Goal: Task Accomplishment & Management: Complete application form

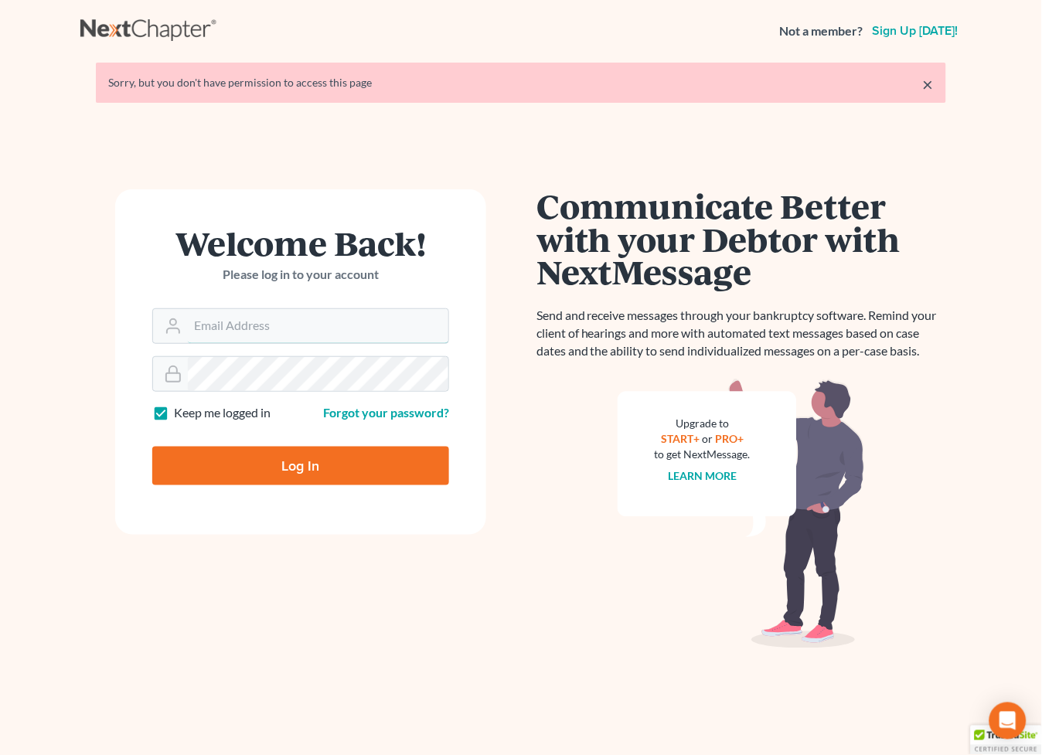
type input "[EMAIL_ADDRESS][DOMAIN_NAME]"
click at [314, 478] on input "Log In" at bounding box center [300, 466] width 297 height 39
type input "Thinking..."
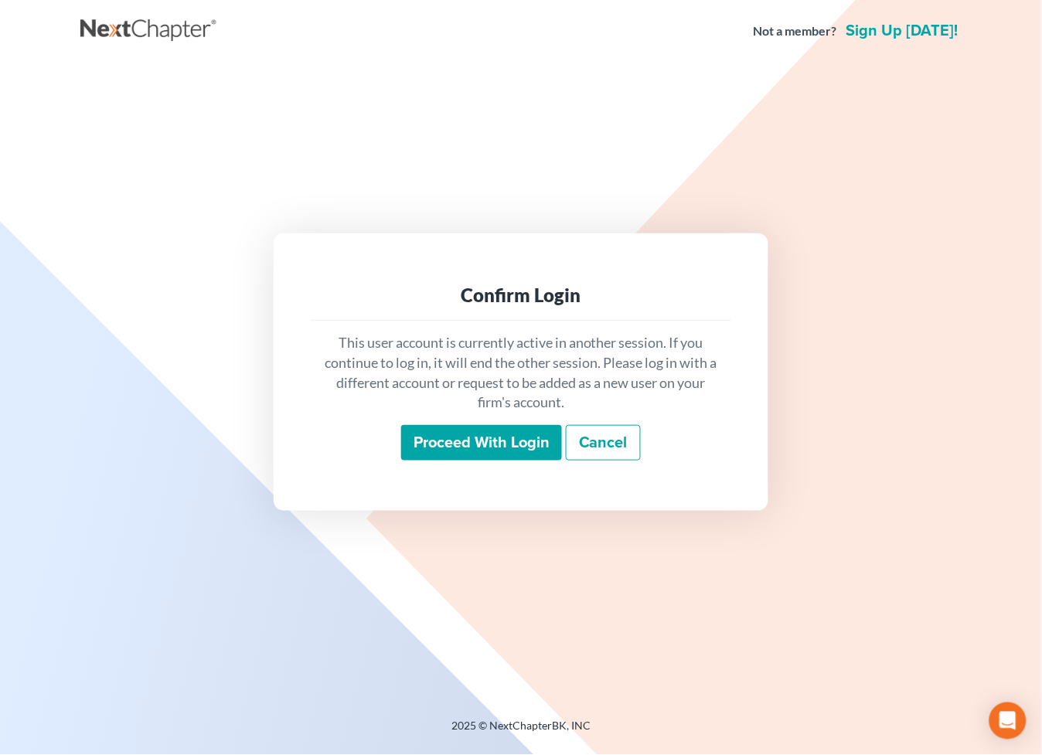
click at [454, 436] on input "Proceed with login" at bounding box center [481, 443] width 161 height 36
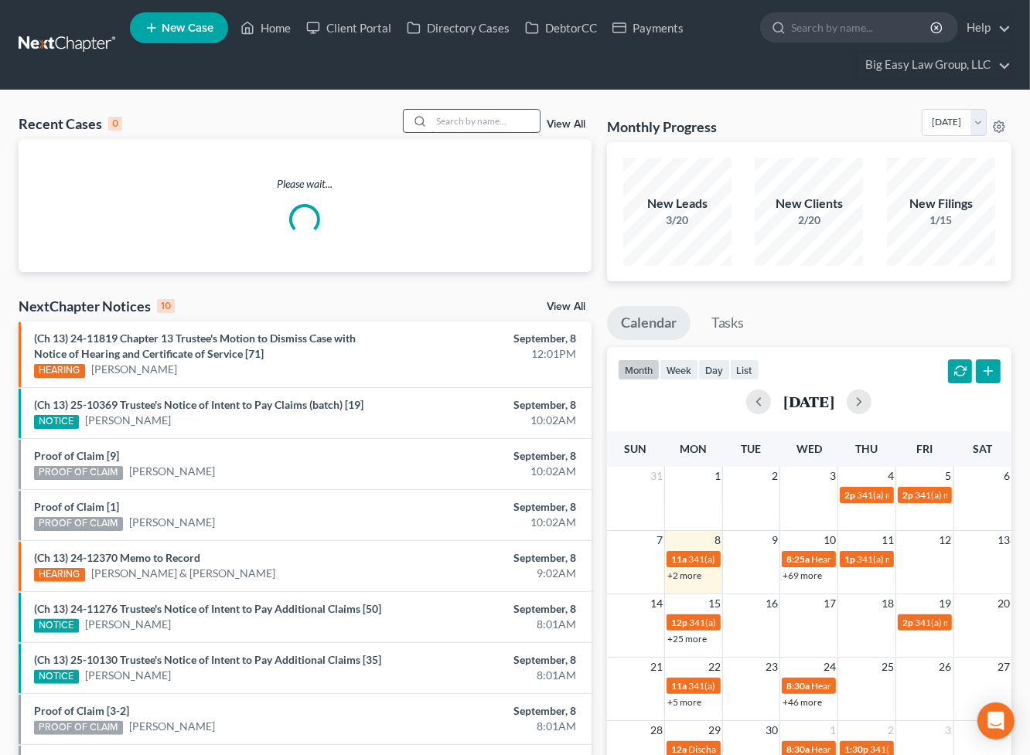
click at [438, 114] on input "search" at bounding box center [485, 121] width 108 height 22
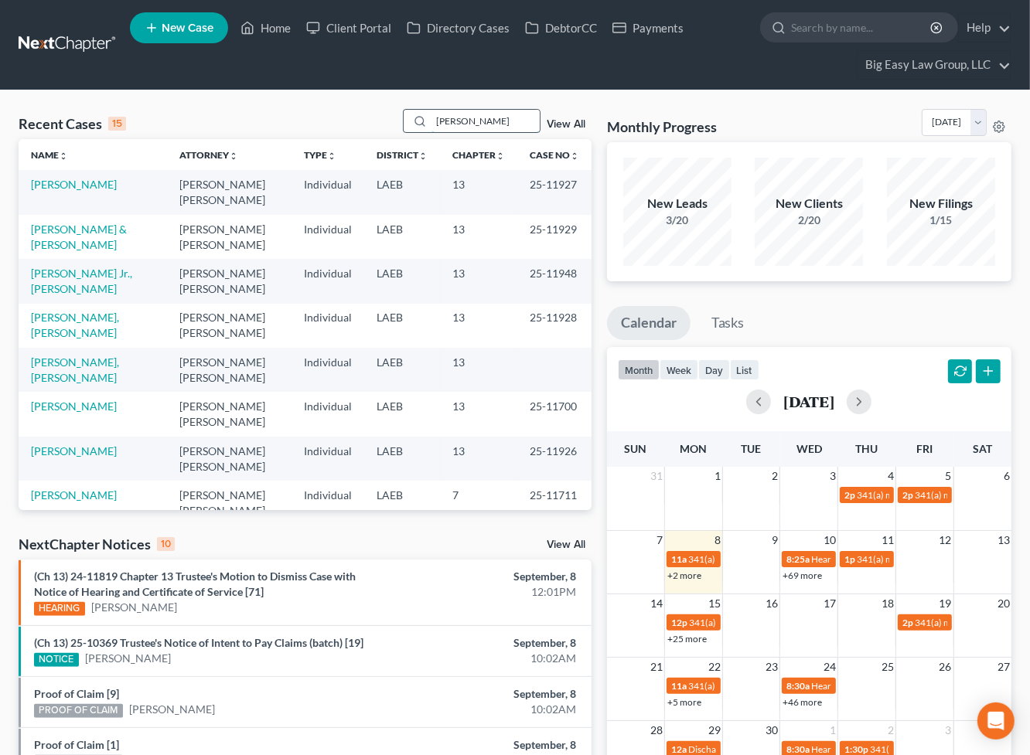
type input "[PERSON_NAME]"
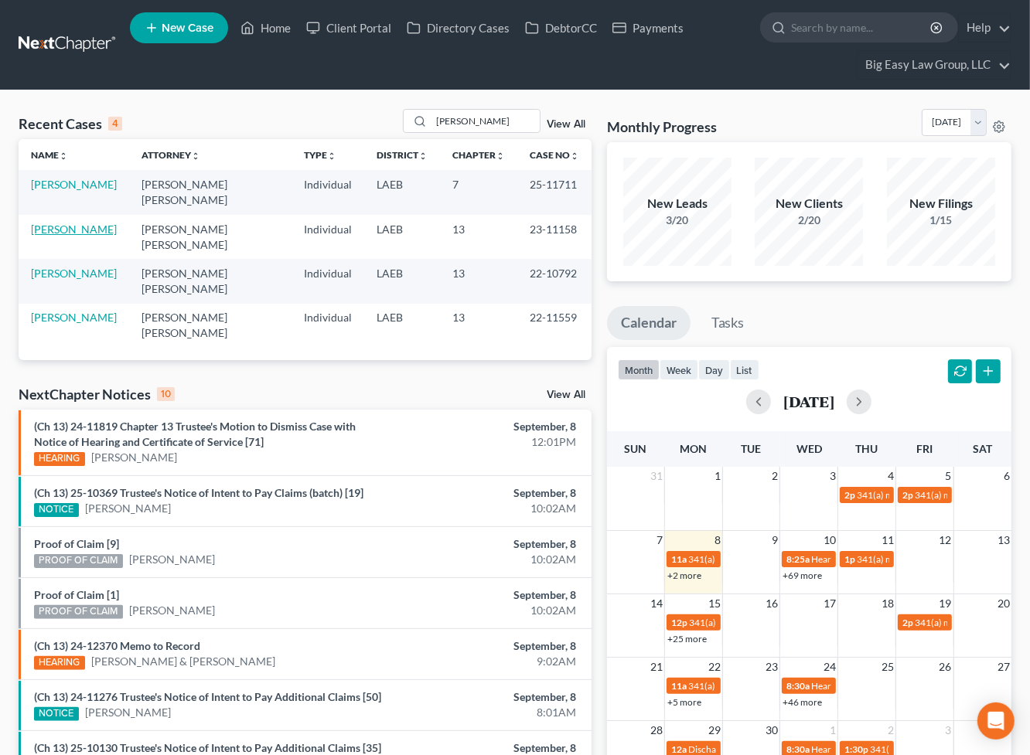
click at [81, 223] on link "Martin, Shirlene" at bounding box center [74, 229] width 86 height 13
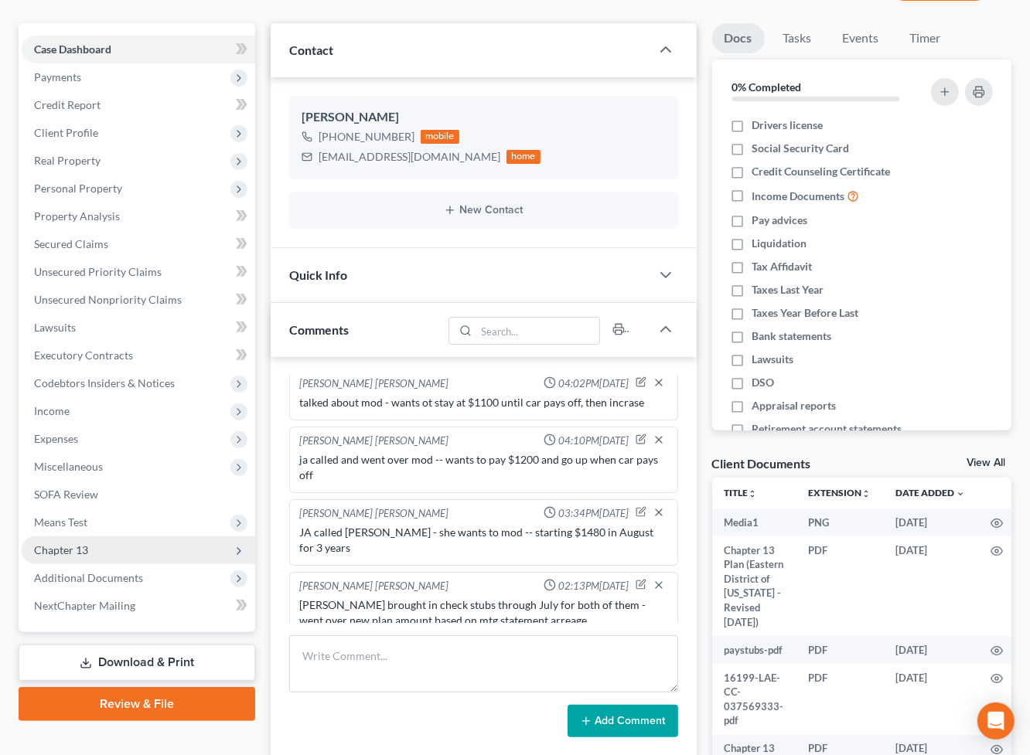
scroll to position [1500, 0]
click at [205, 586] on span "Additional Documents" at bounding box center [138, 578] width 233 height 28
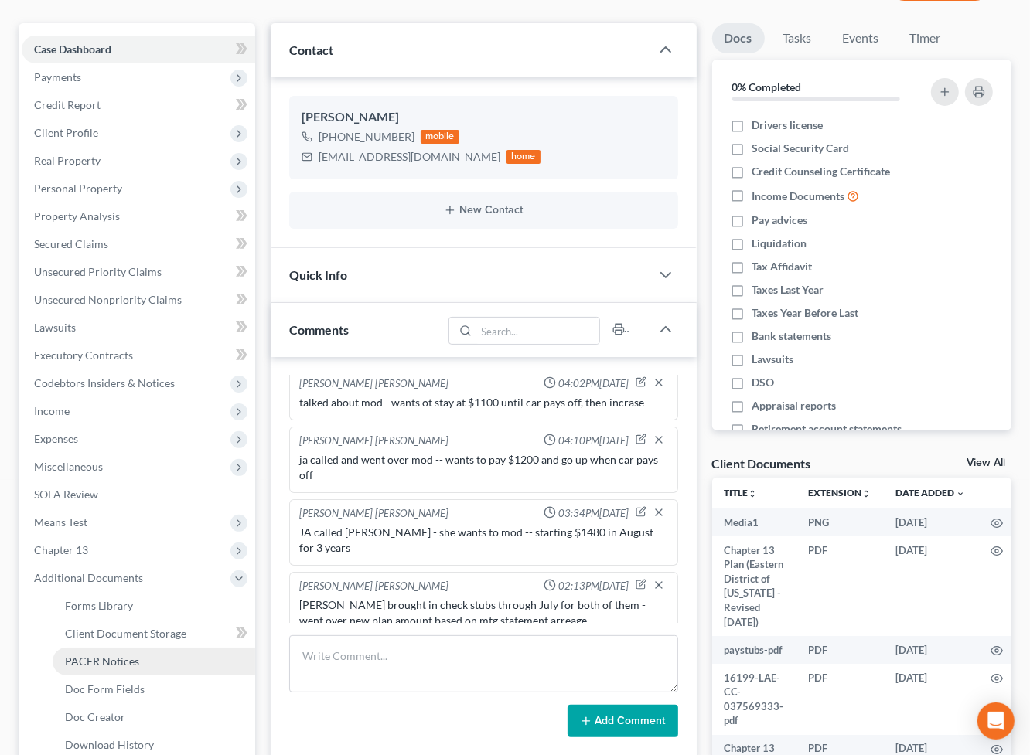
drag, startPoint x: 199, startPoint y: 662, endPoint x: 205, endPoint y: 656, distance: 8.8
click at [199, 662] on link "PACER Notices" at bounding box center [154, 662] width 203 height 28
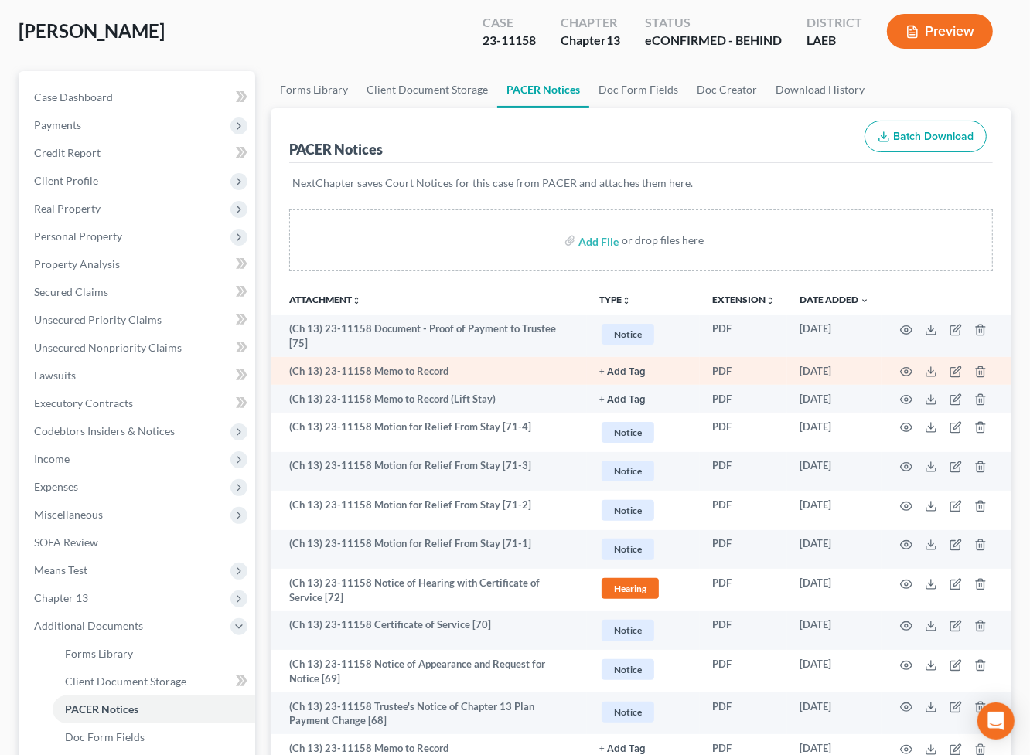
scroll to position [109, 0]
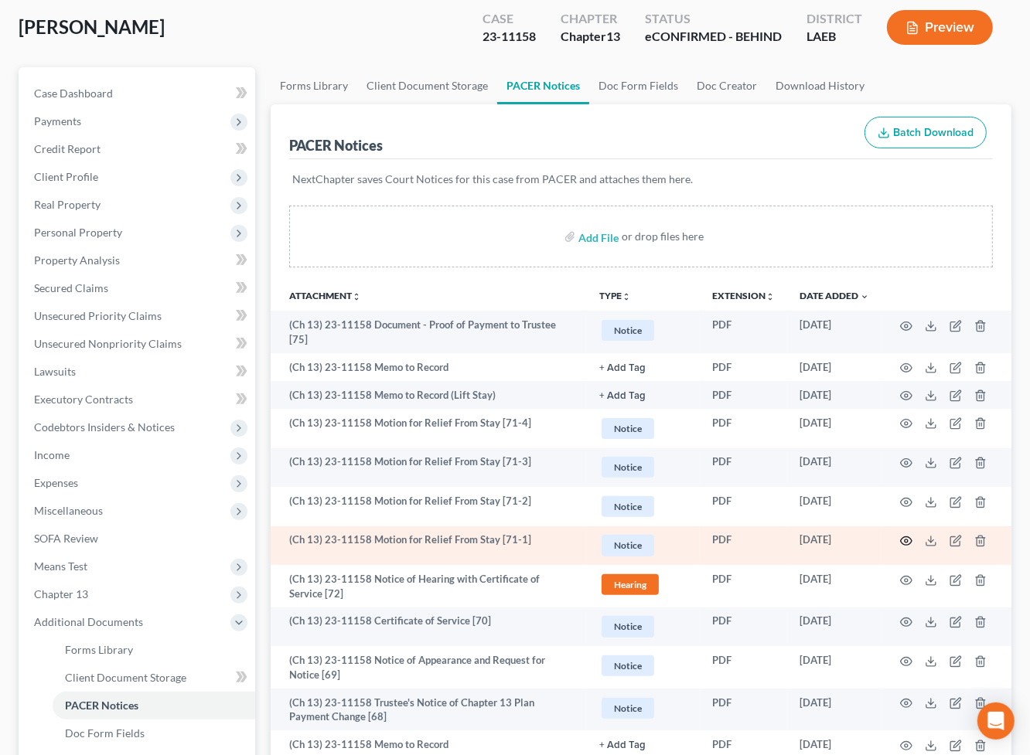
click at [909, 536] on icon "button" at bounding box center [906, 541] width 12 height 12
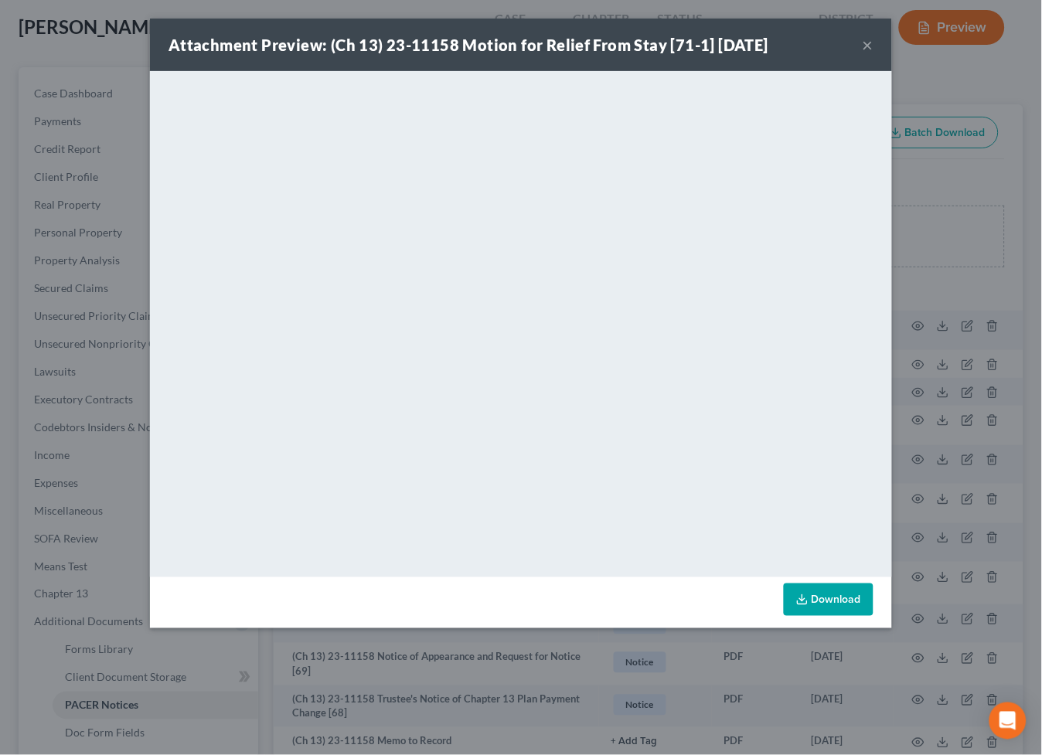
click at [863, 49] on button "×" at bounding box center [868, 45] width 11 height 19
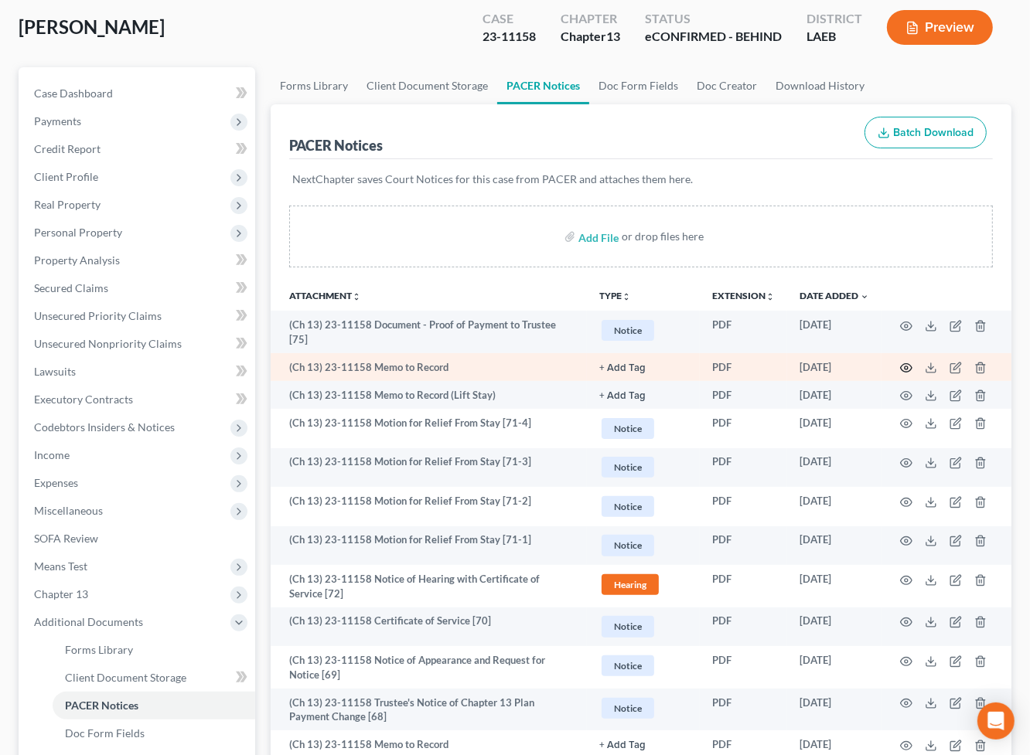
click at [911, 362] on icon "button" at bounding box center [906, 368] width 12 height 12
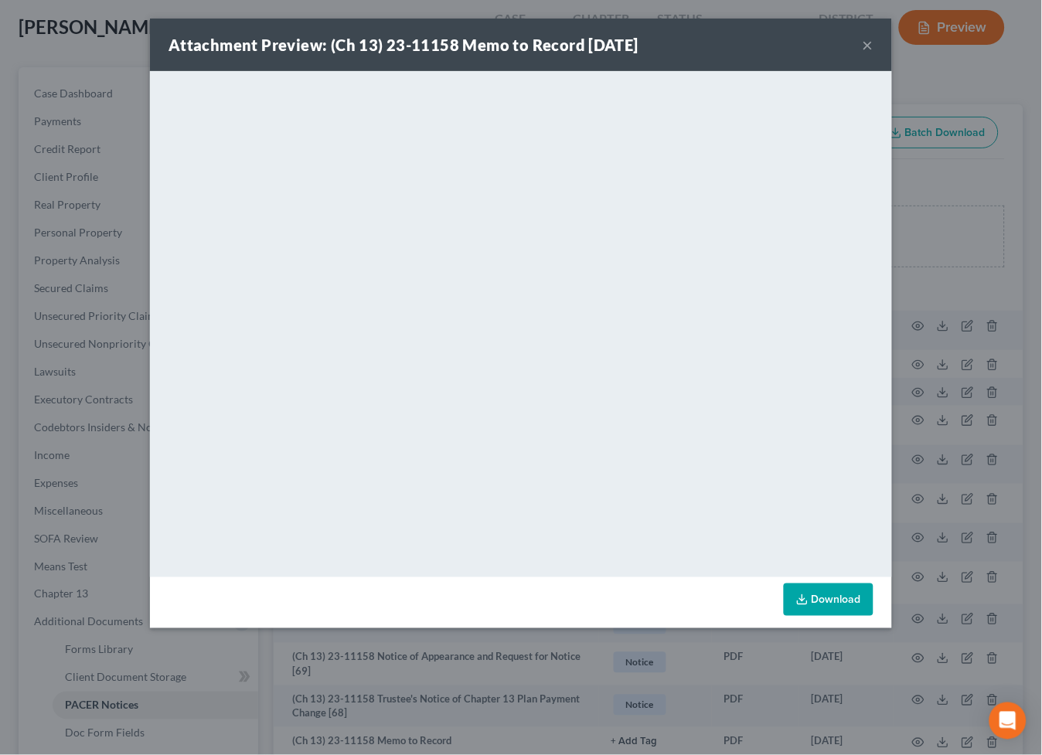
click at [870, 44] on button "×" at bounding box center [868, 45] width 11 height 19
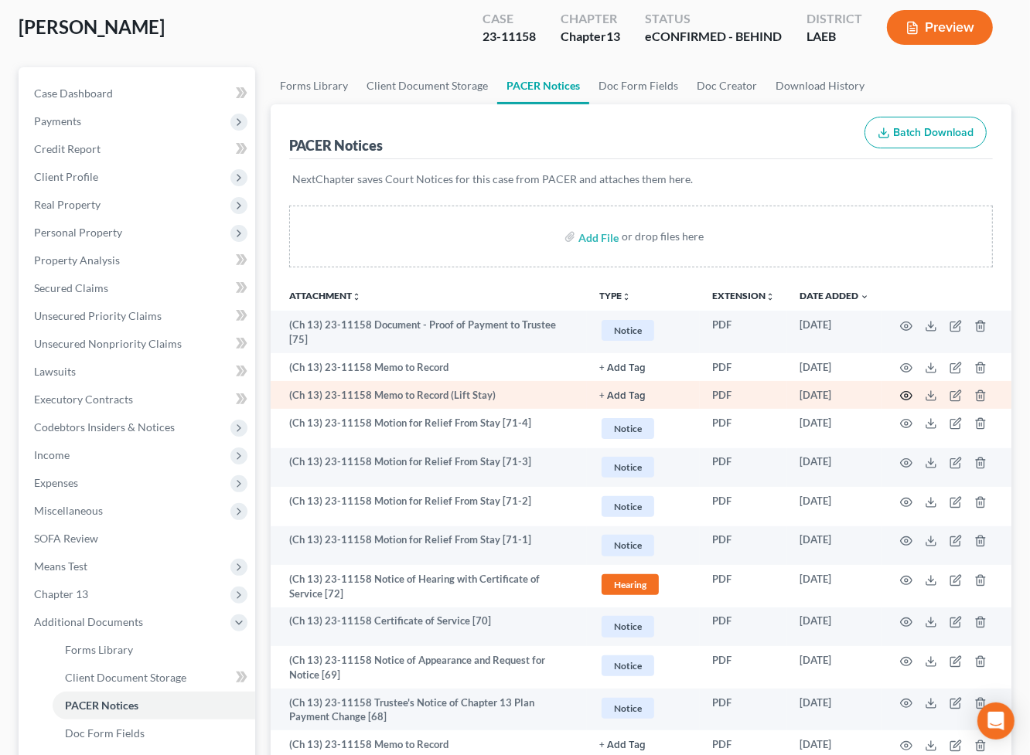
click at [904, 393] on icon "button" at bounding box center [906, 396] width 12 height 12
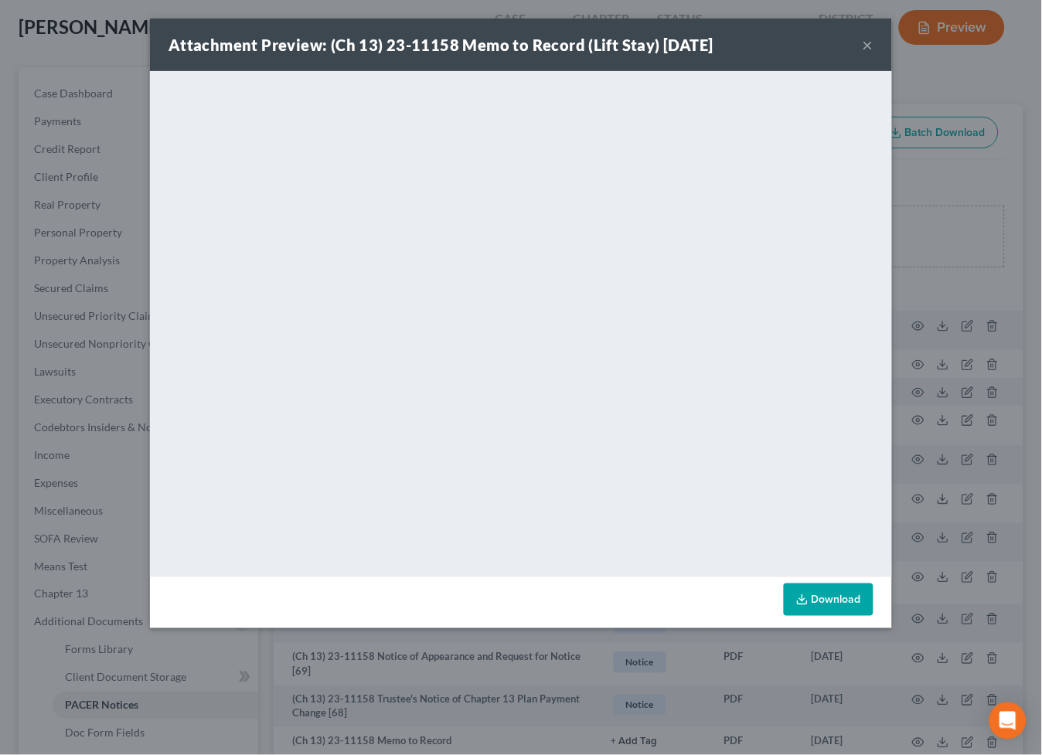
click at [863, 42] on button "×" at bounding box center [868, 45] width 11 height 19
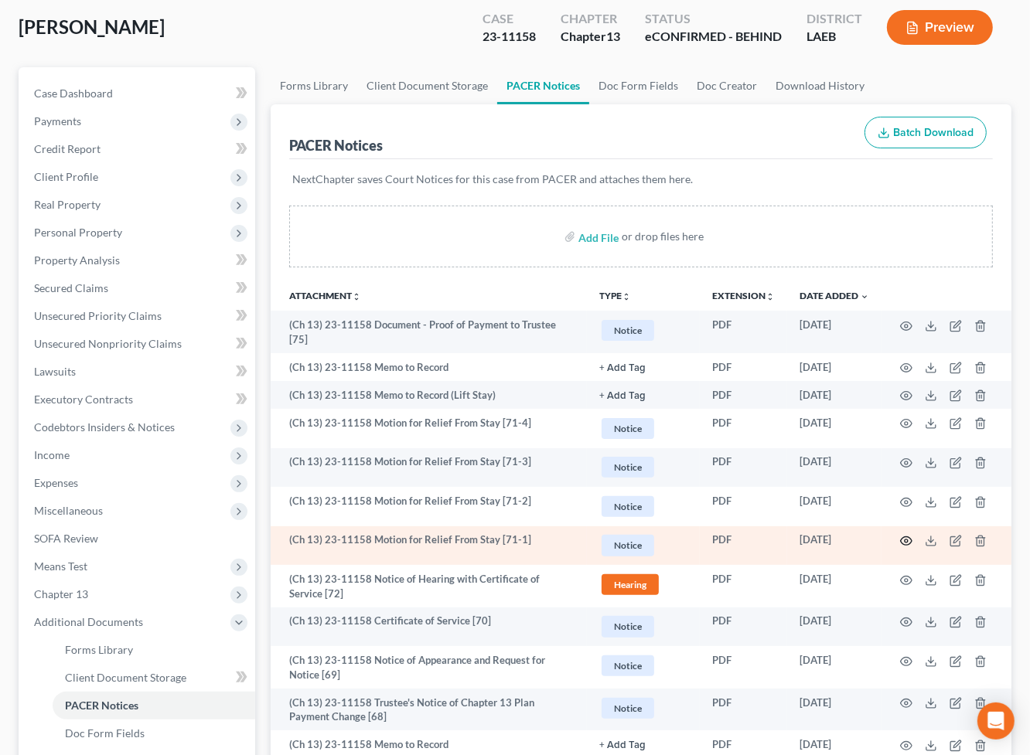
click at [909, 539] on icon "button" at bounding box center [906, 541] width 12 height 12
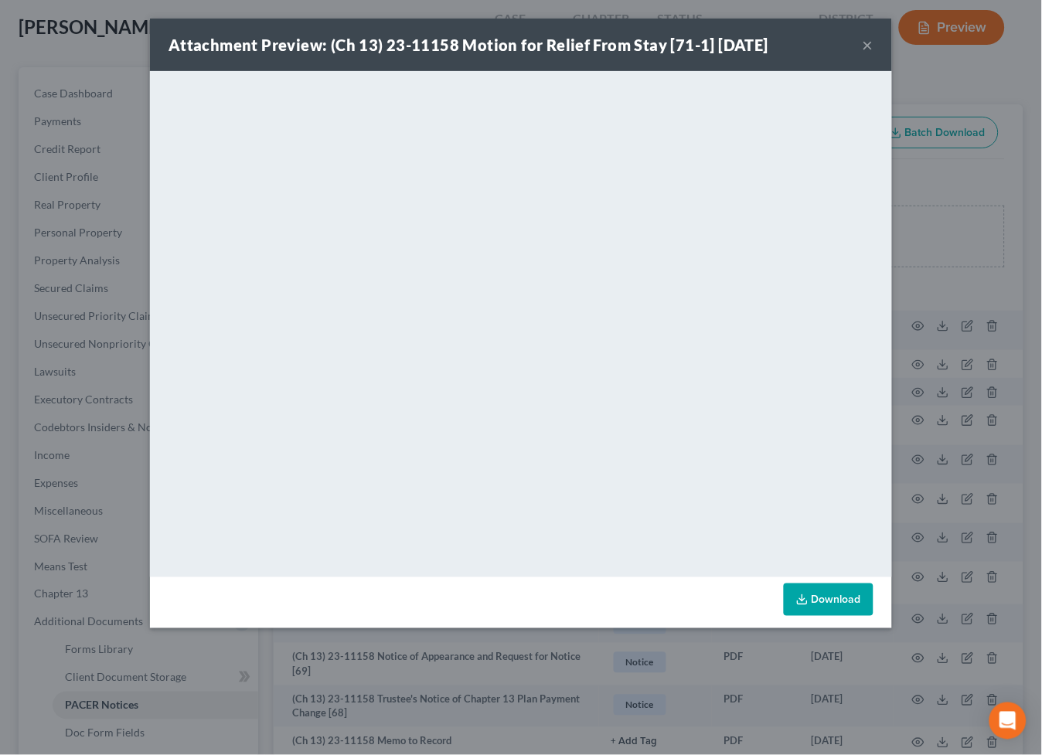
click at [870, 49] on button "×" at bounding box center [868, 45] width 11 height 19
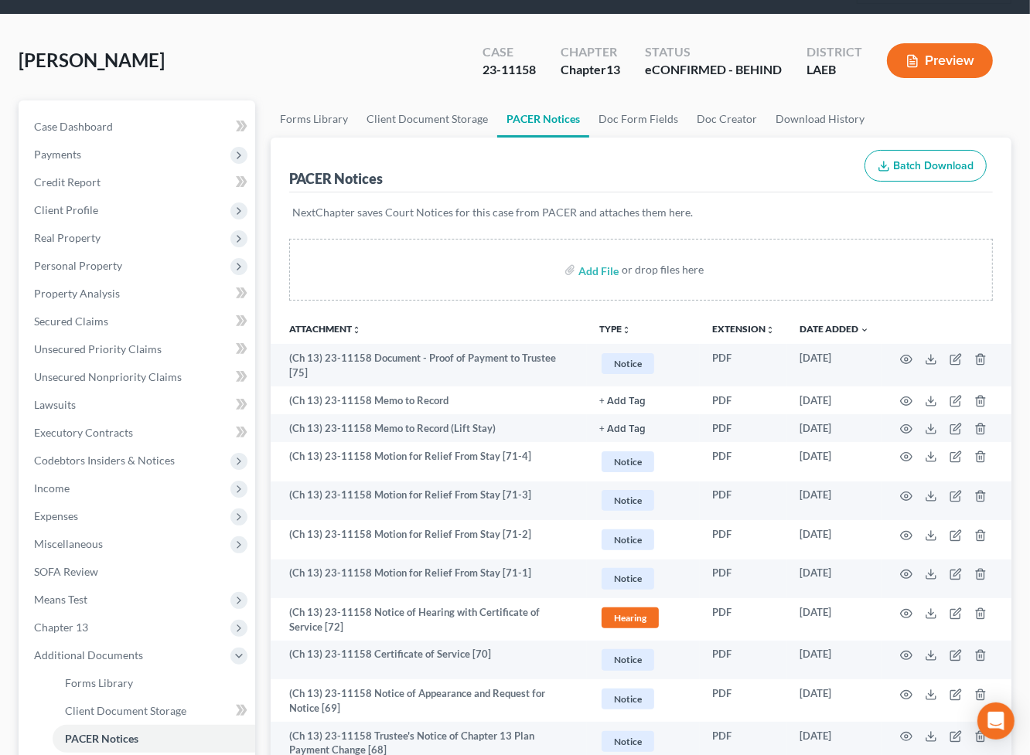
scroll to position [0, 0]
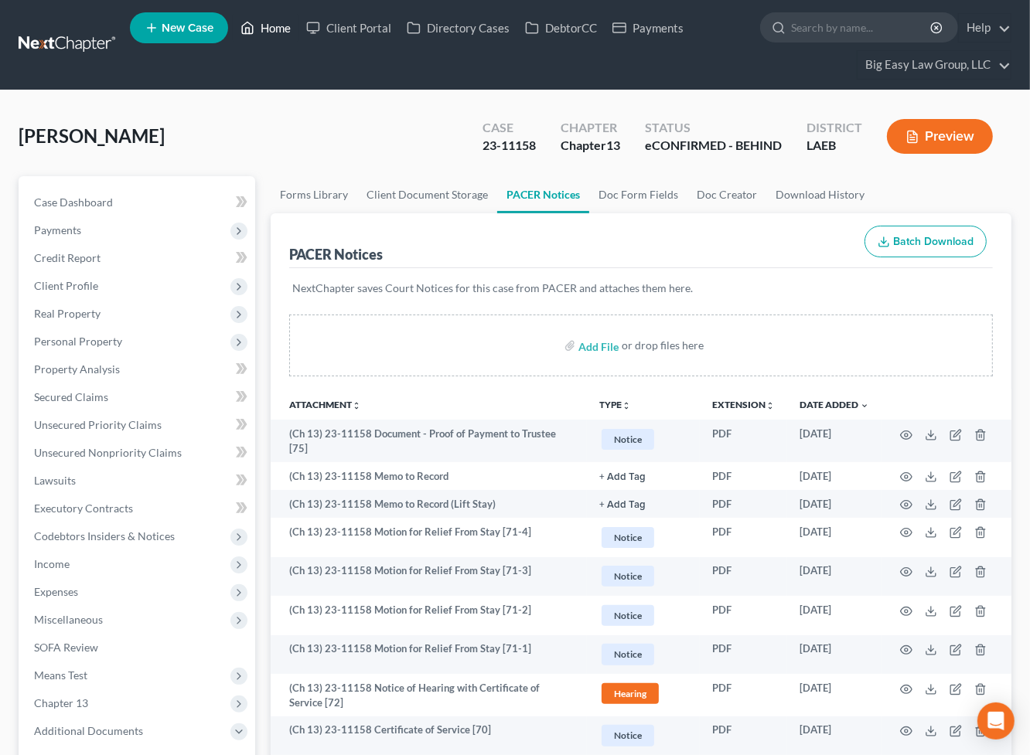
click at [293, 27] on link "Home" at bounding box center [266, 28] width 66 height 28
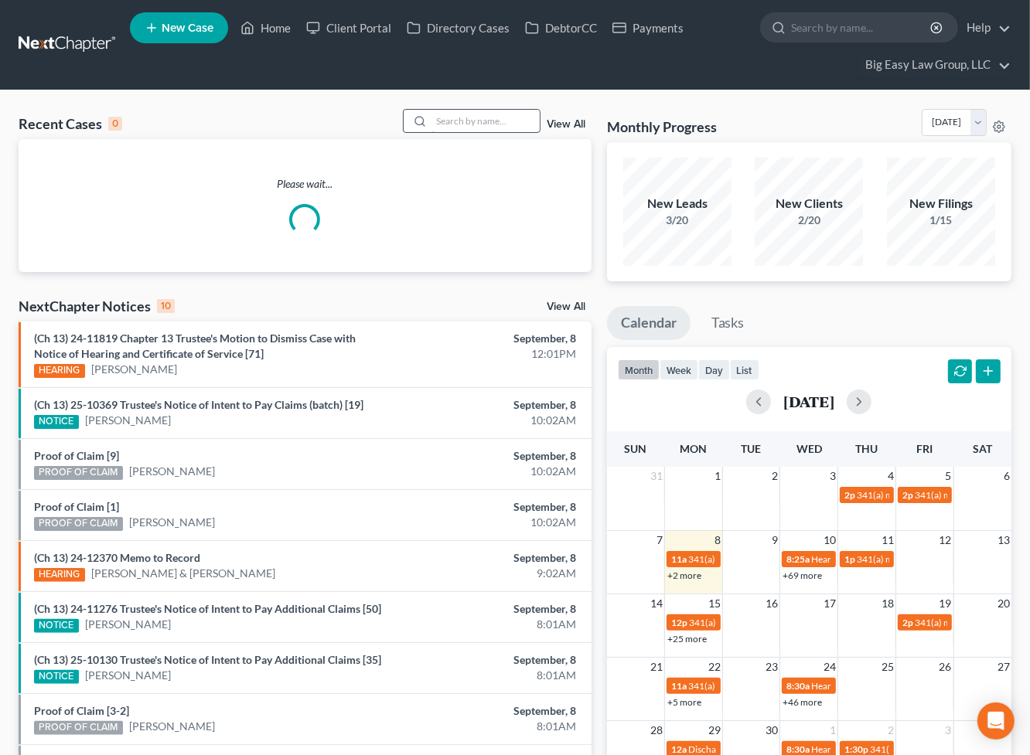
click at [454, 126] on input "search" at bounding box center [485, 121] width 108 height 22
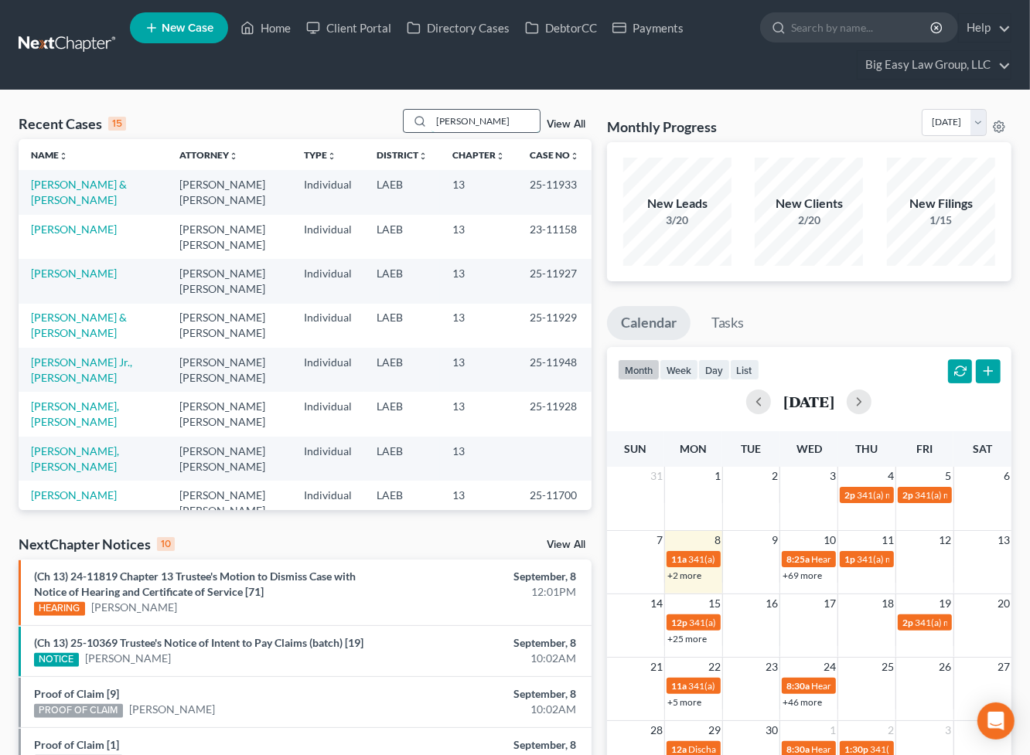
type input "[PERSON_NAME]"
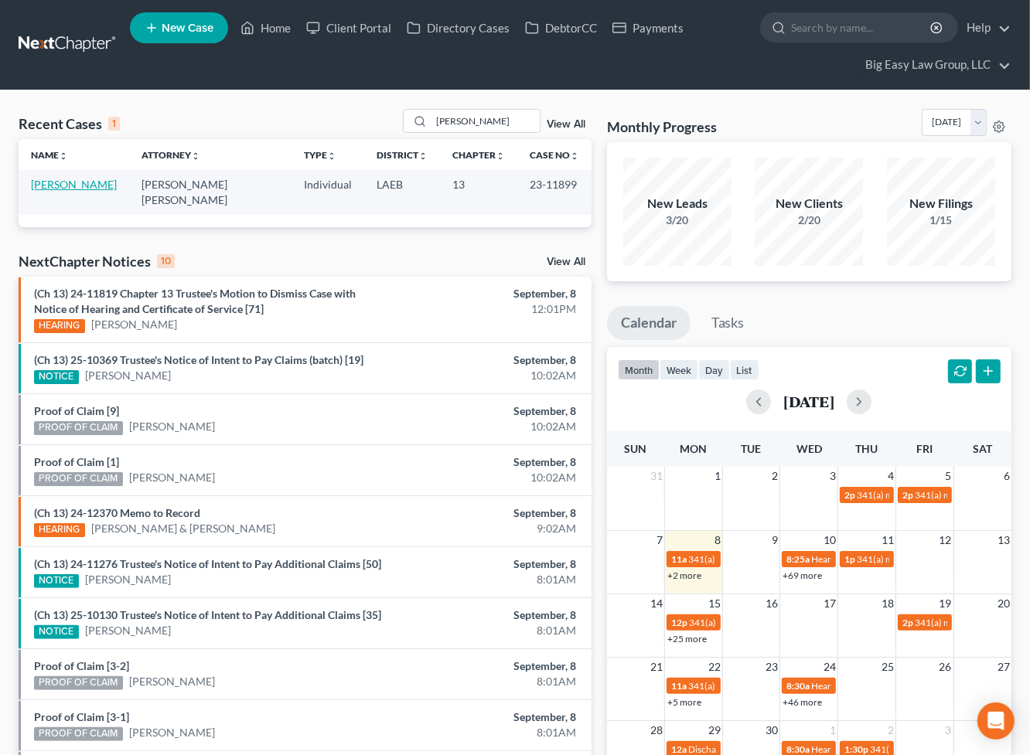
click at [70, 181] on link "[PERSON_NAME]" at bounding box center [74, 184] width 86 height 13
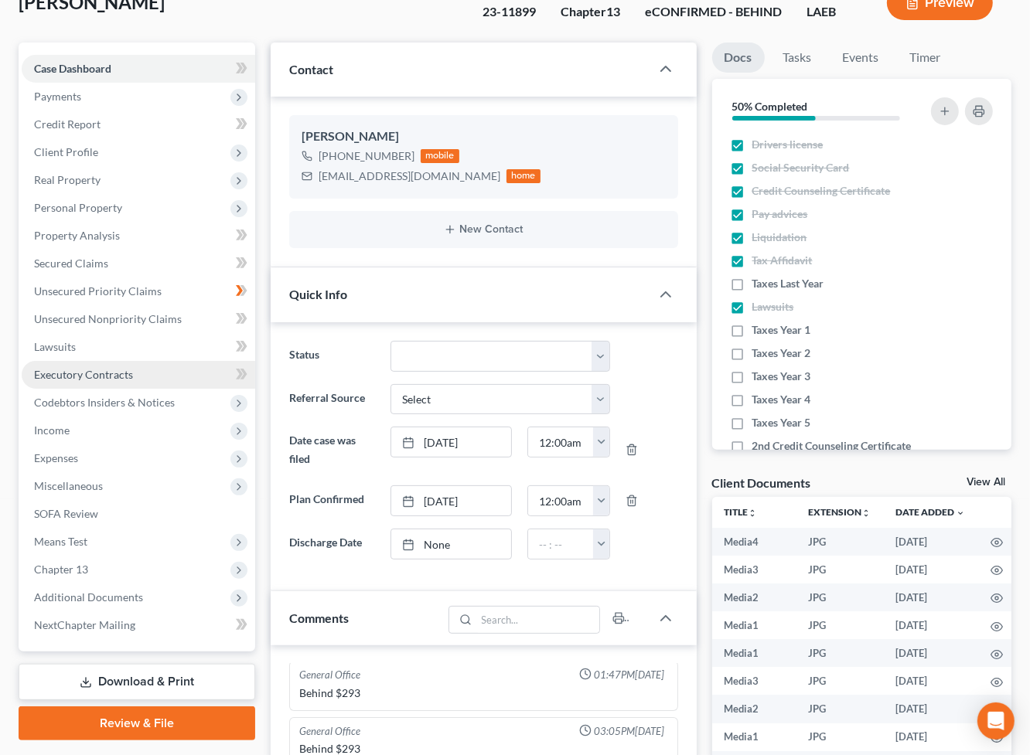
scroll to position [3596, 0]
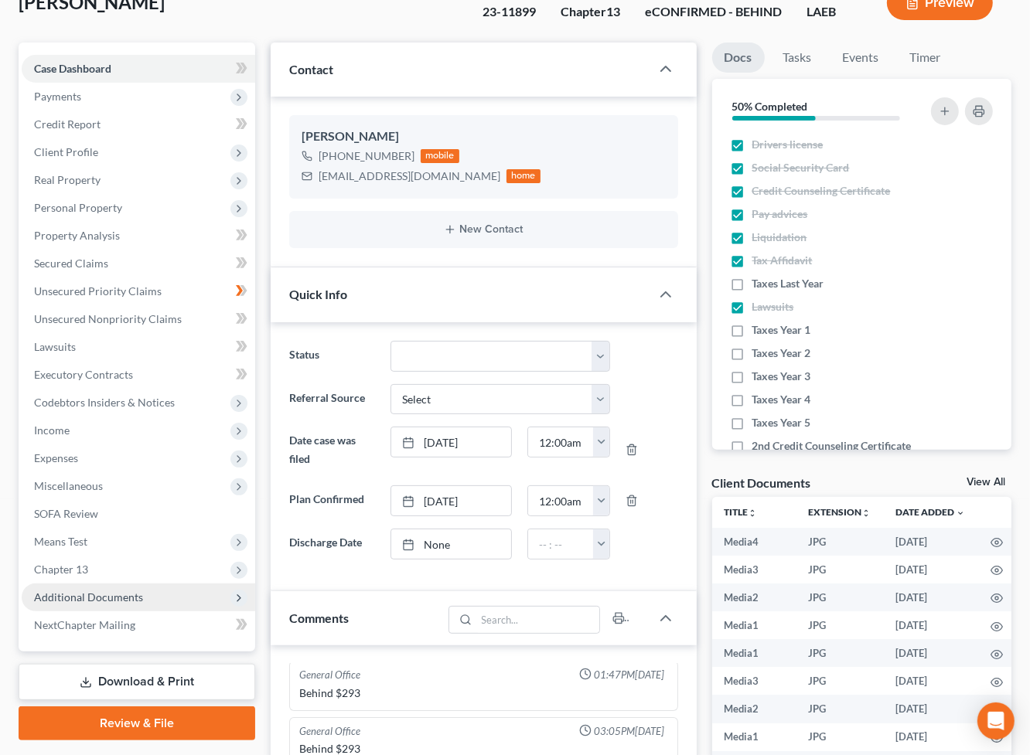
click at [191, 586] on span "Additional Documents" at bounding box center [138, 598] width 233 height 28
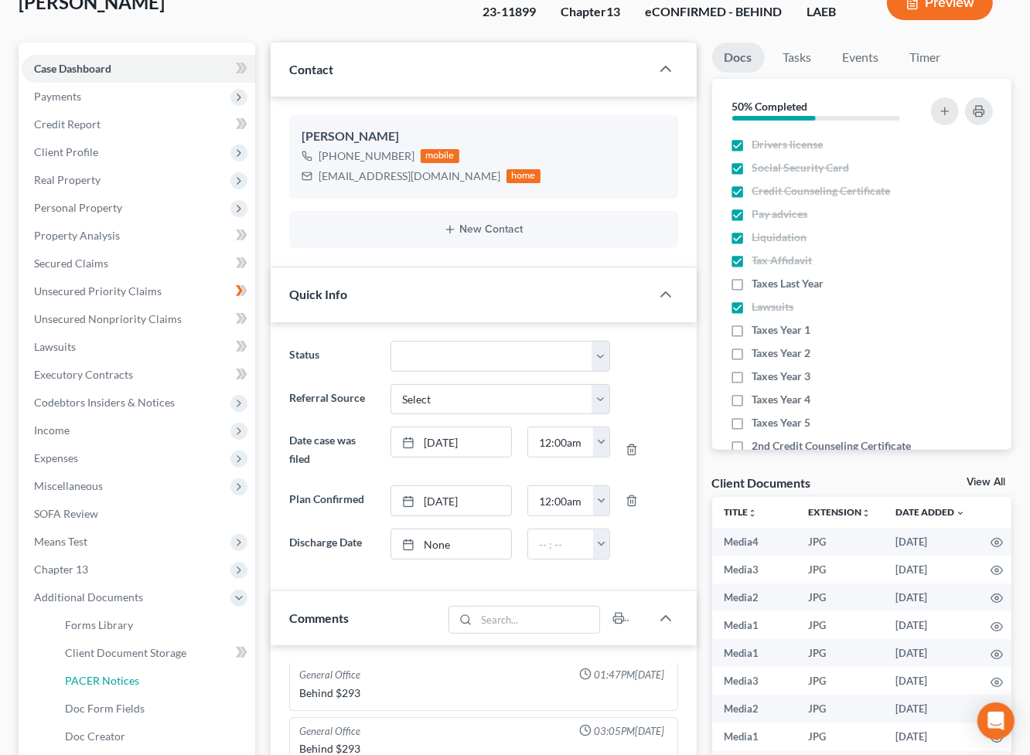
drag, startPoint x: 189, startPoint y: 668, endPoint x: 296, endPoint y: 575, distance: 142.0
click at [189, 668] on link "PACER Notices" at bounding box center [154, 681] width 203 height 28
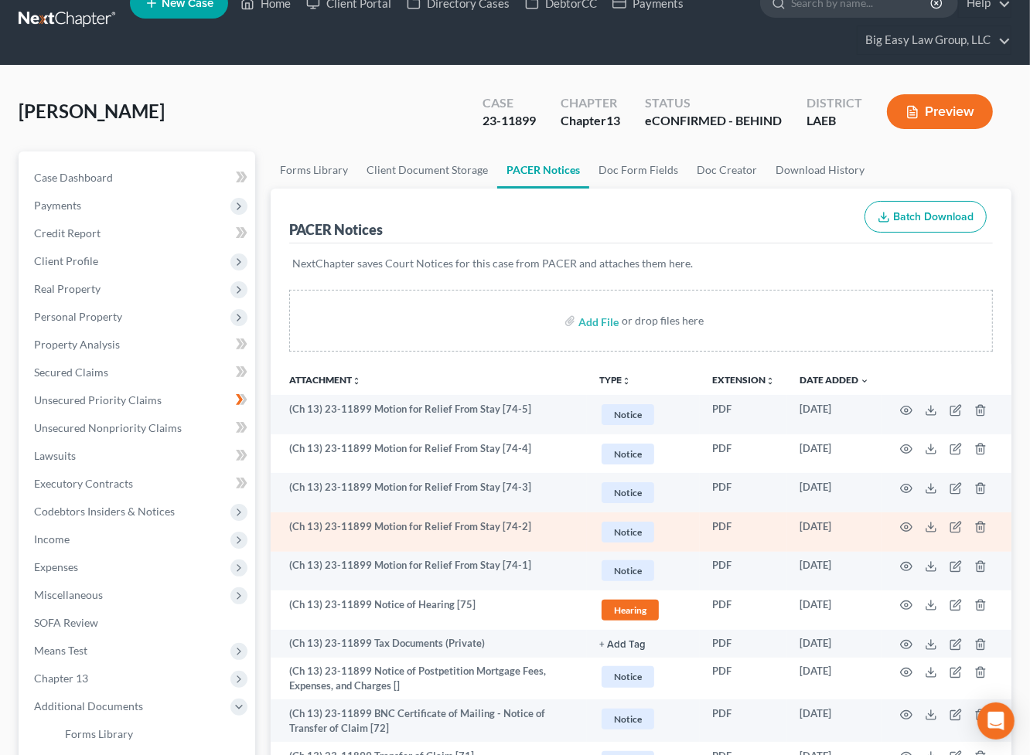
scroll to position [26, 0]
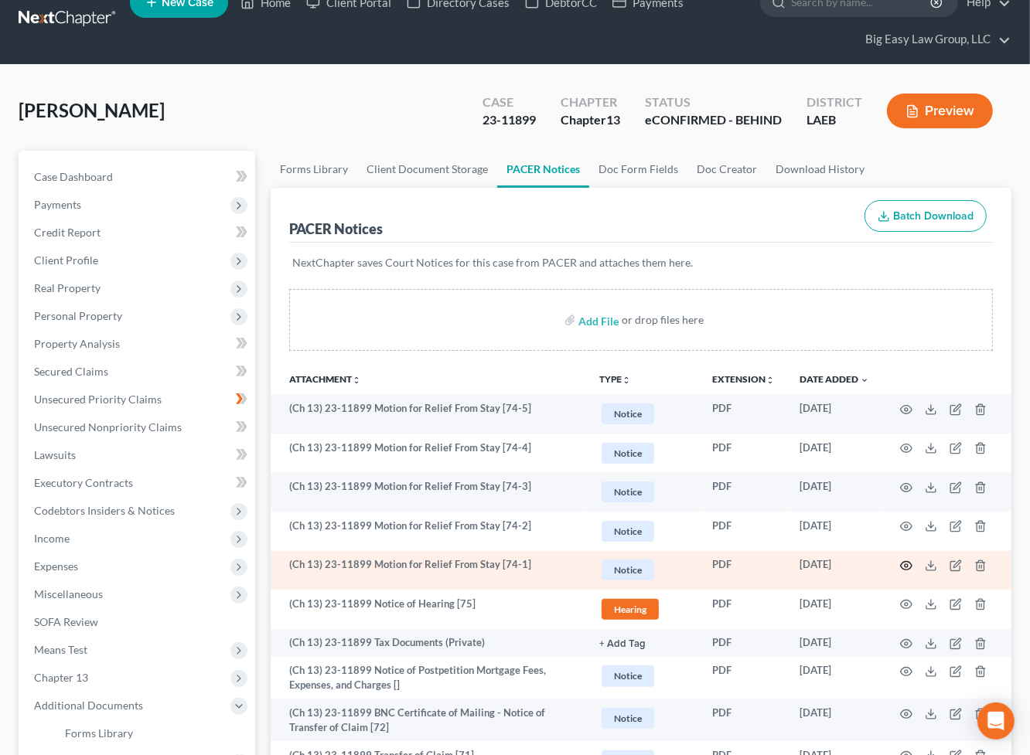
click at [902, 563] on icon "button" at bounding box center [907, 566] width 12 height 9
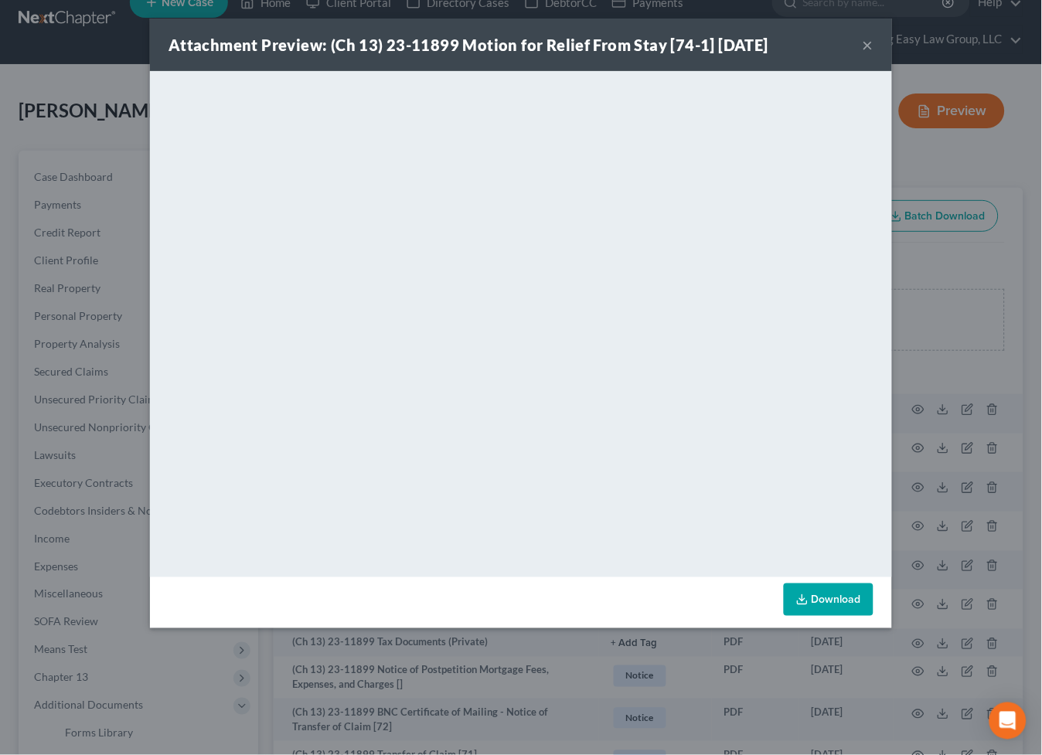
click at [870, 39] on button "×" at bounding box center [868, 45] width 11 height 19
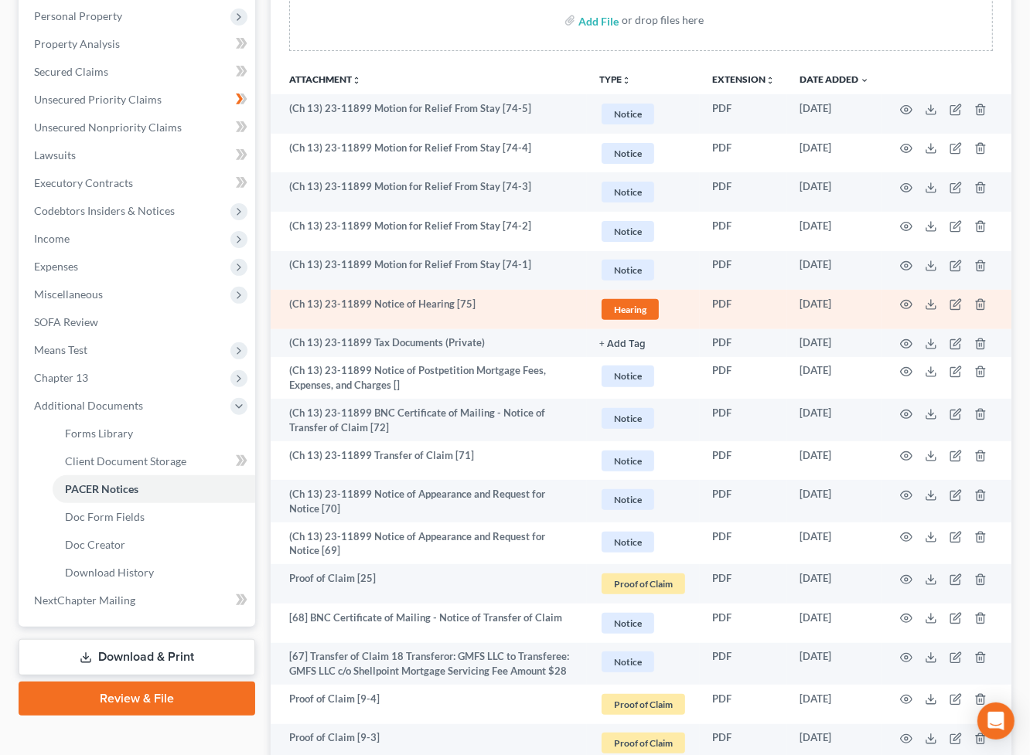
scroll to position [314, 0]
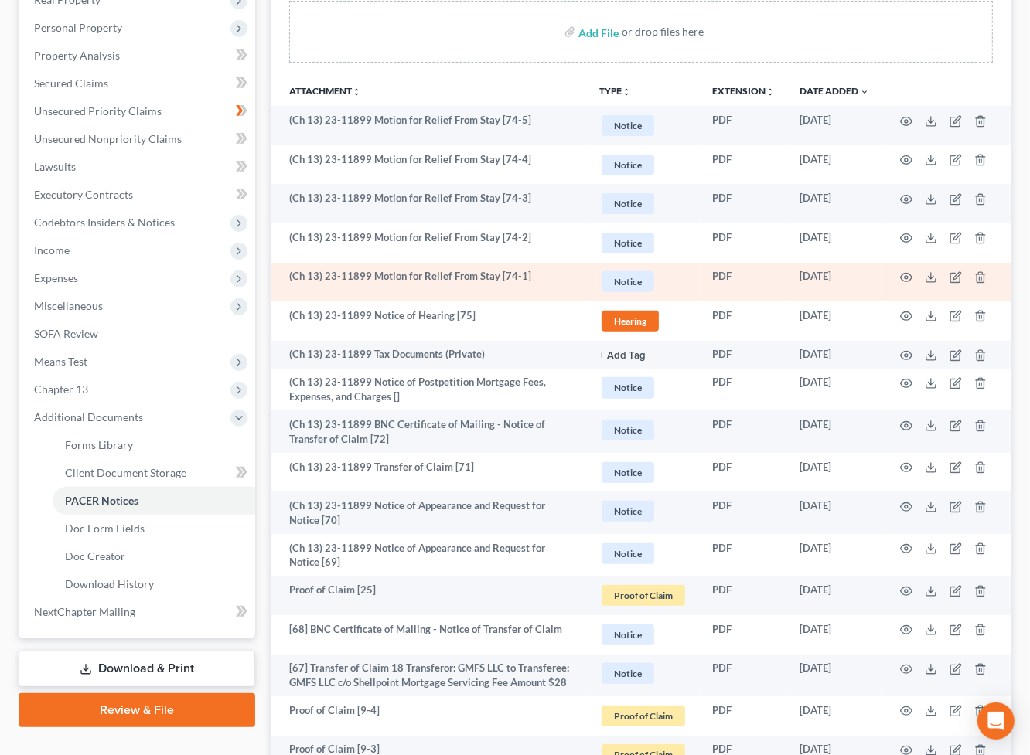
click at [914, 270] on td at bounding box center [946, 282] width 130 height 39
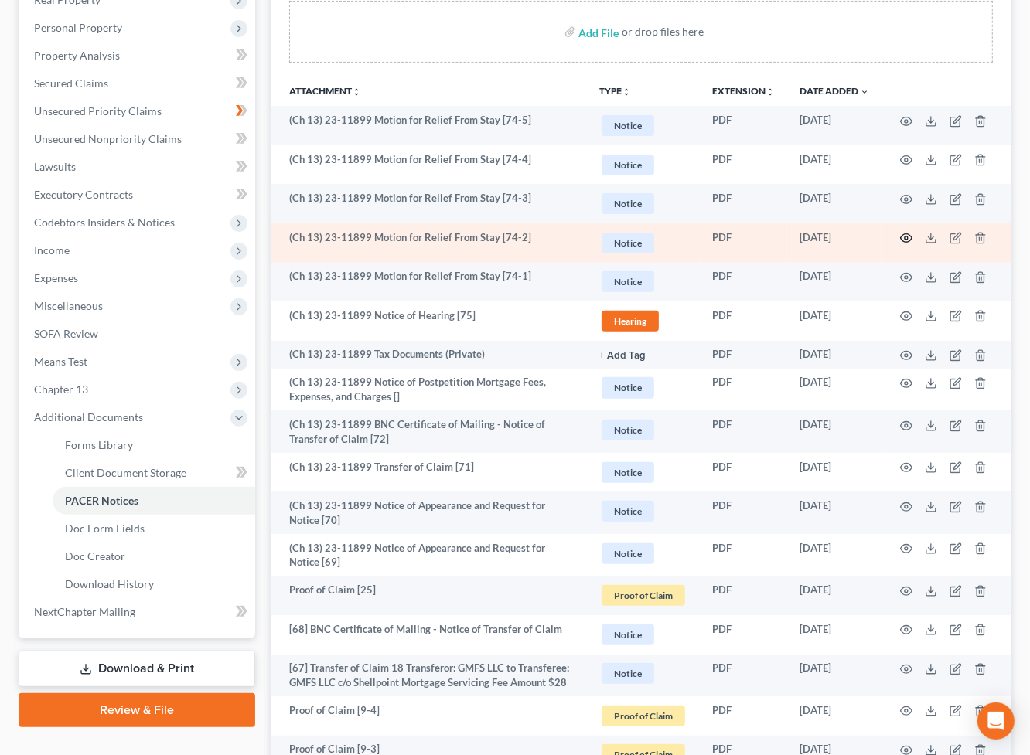
click at [905, 238] on icon "button" at bounding box center [906, 238] width 12 height 12
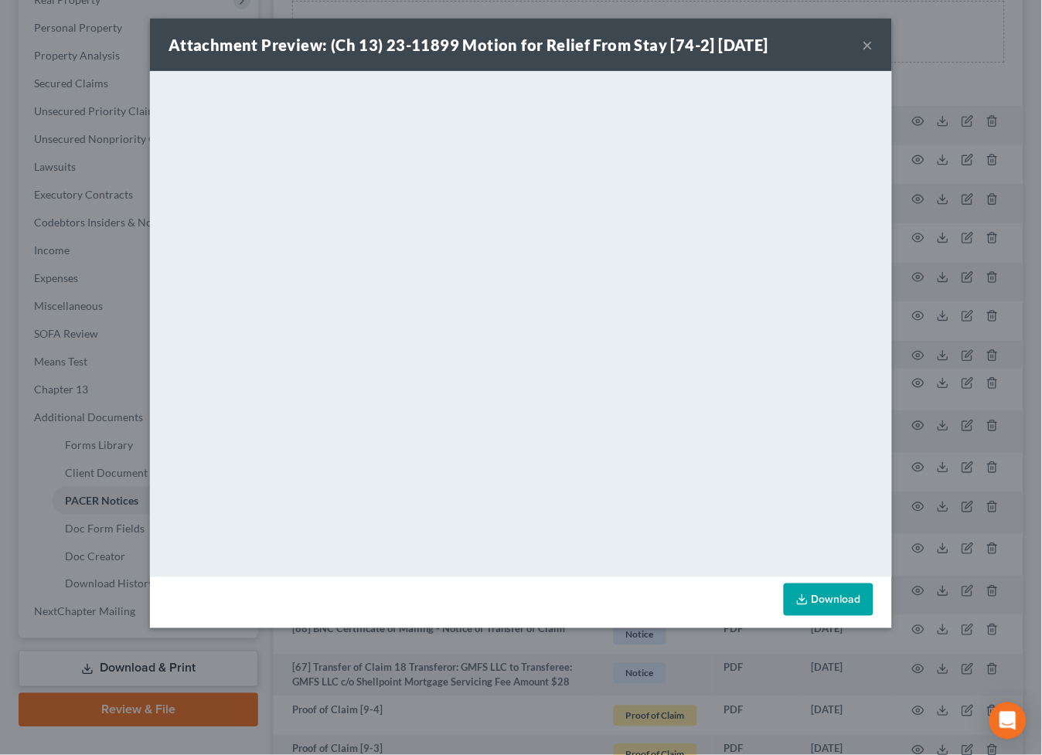
click at [869, 43] on button "×" at bounding box center [868, 45] width 11 height 19
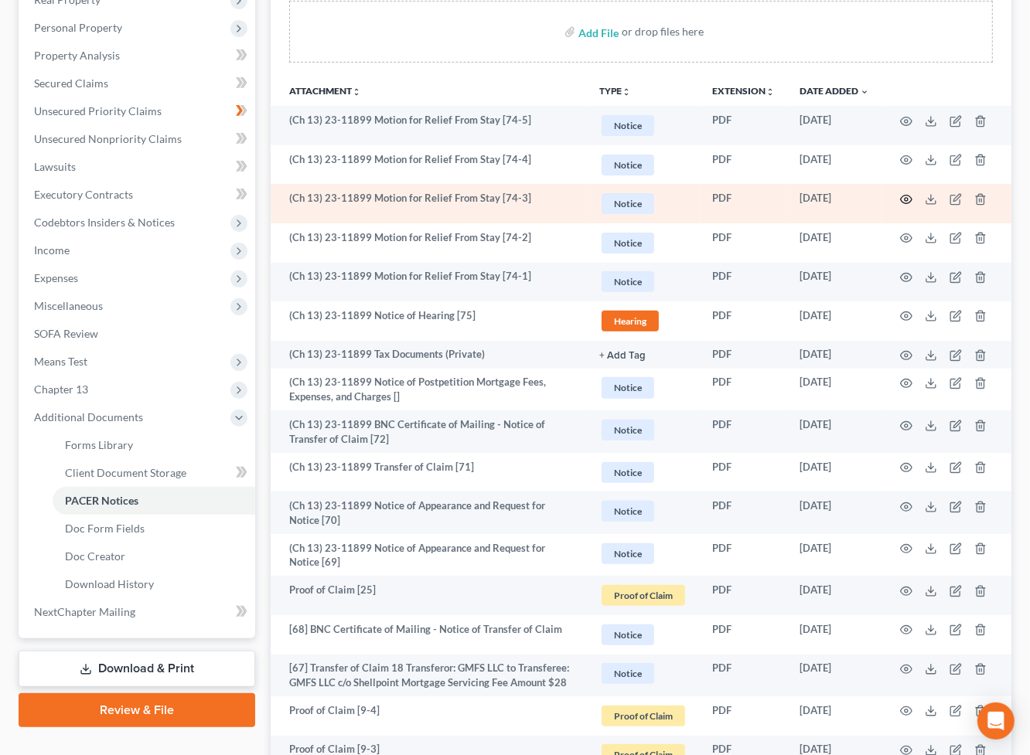
click at [906, 203] on icon "button" at bounding box center [907, 200] width 12 height 9
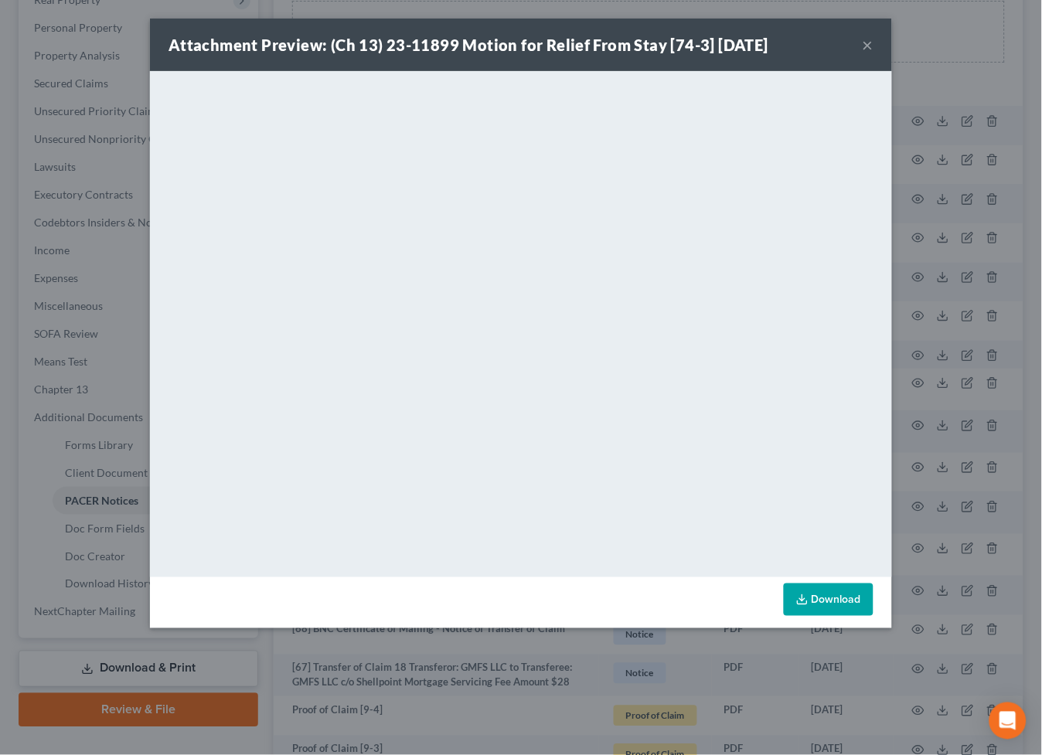
click at [865, 49] on button "×" at bounding box center [868, 45] width 11 height 19
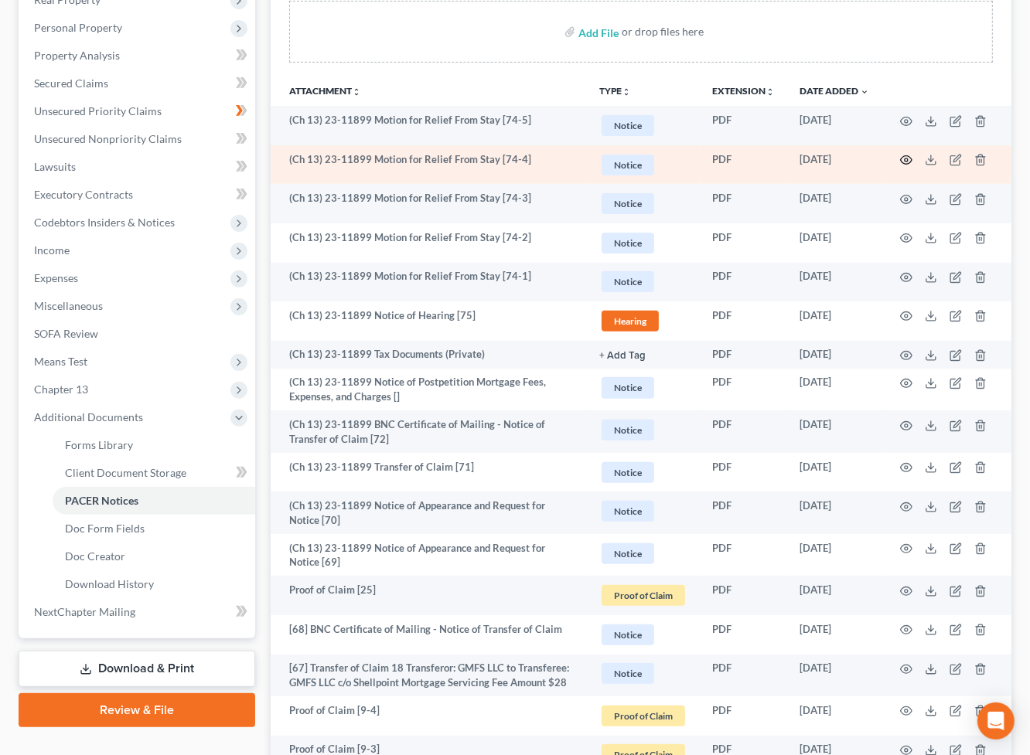
click at [910, 157] on icon "button" at bounding box center [907, 160] width 12 height 9
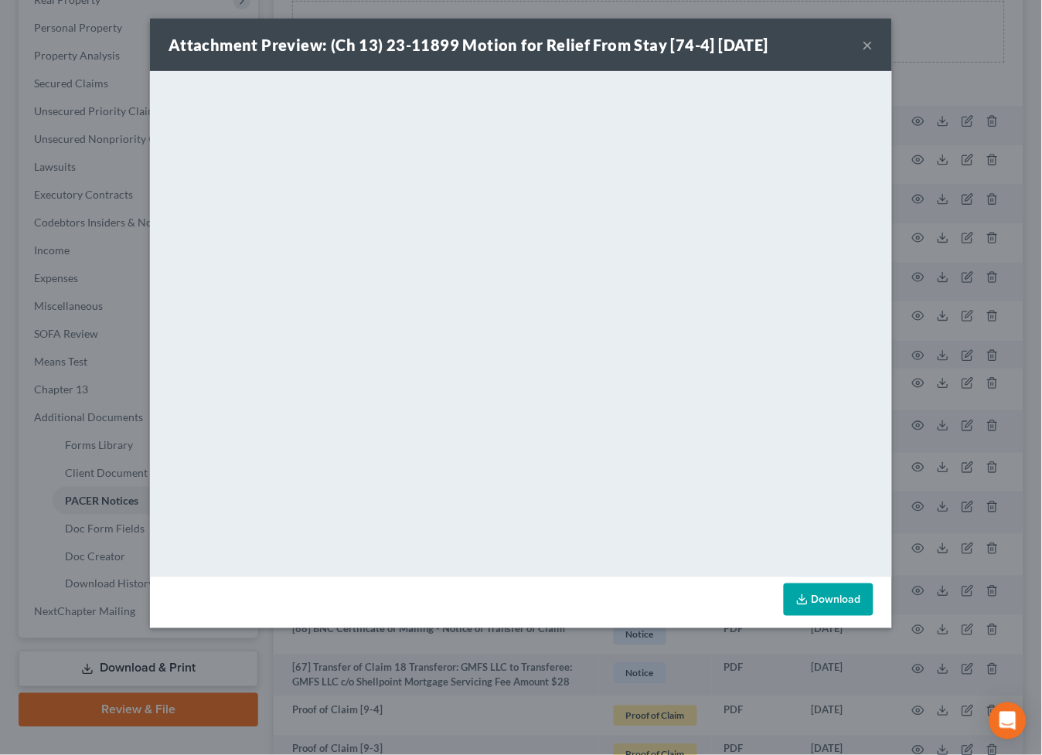
click at [869, 46] on button "×" at bounding box center [868, 45] width 11 height 19
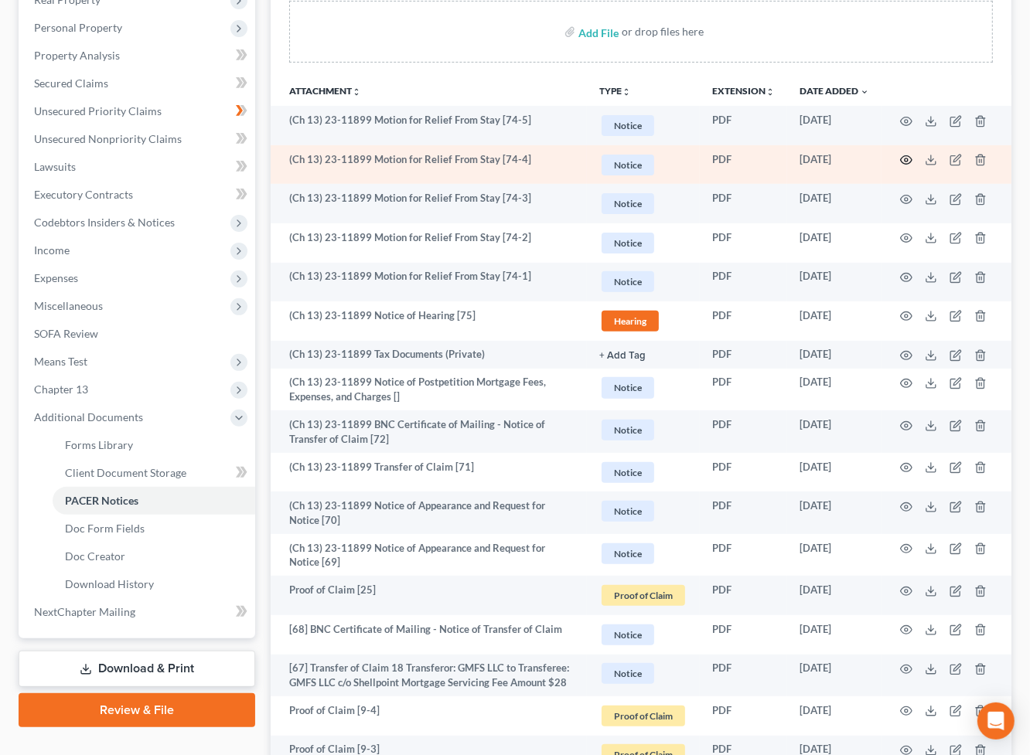
click at [909, 158] on icon "button" at bounding box center [906, 160] width 12 height 12
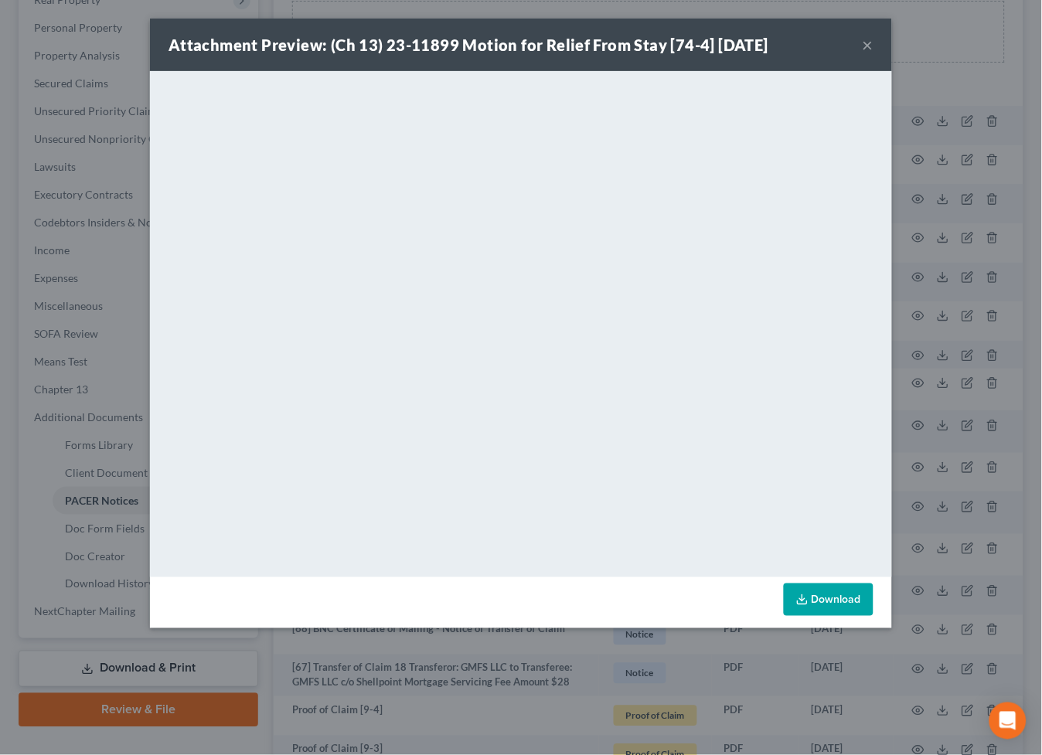
click at [867, 42] on button "×" at bounding box center [868, 45] width 11 height 19
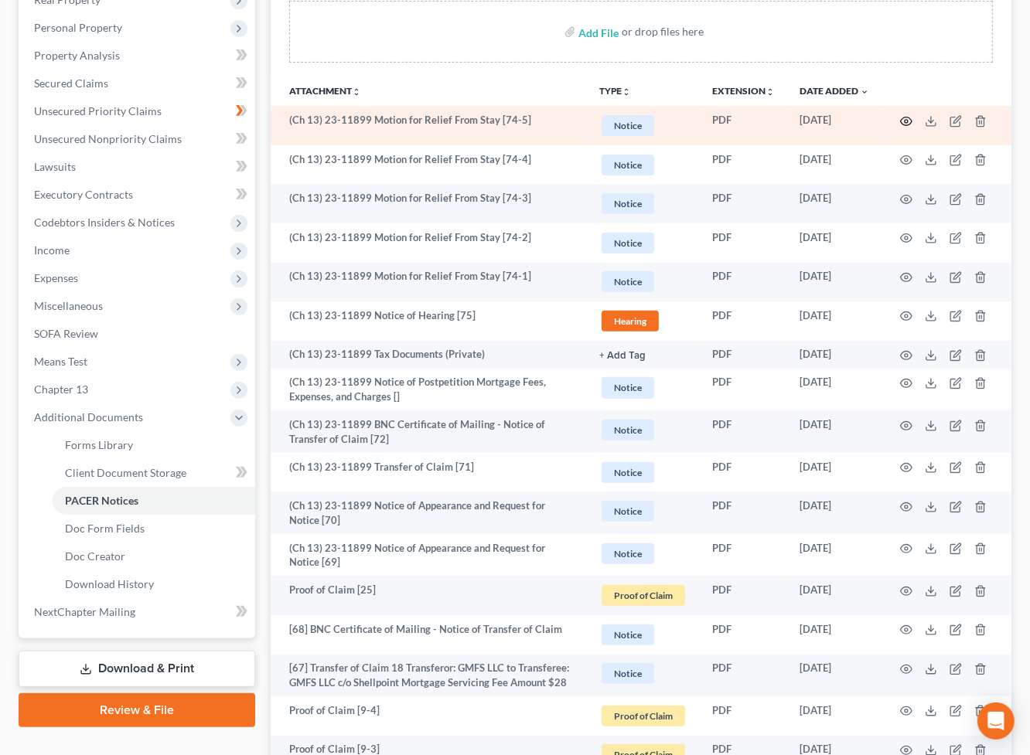
click at [904, 118] on icon "button" at bounding box center [906, 121] width 12 height 12
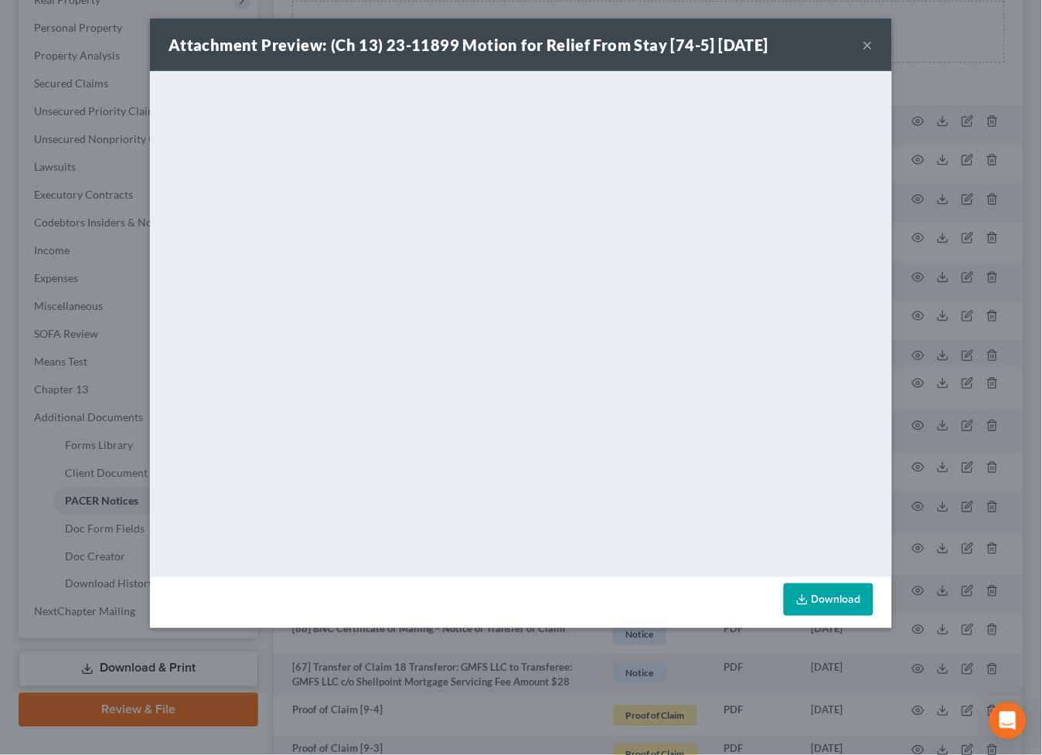
drag, startPoint x: 872, startPoint y: 39, endPoint x: 765, endPoint y: 39, distance: 106.7
click at [872, 39] on button "×" at bounding box center [868, 45] width 11 height 19
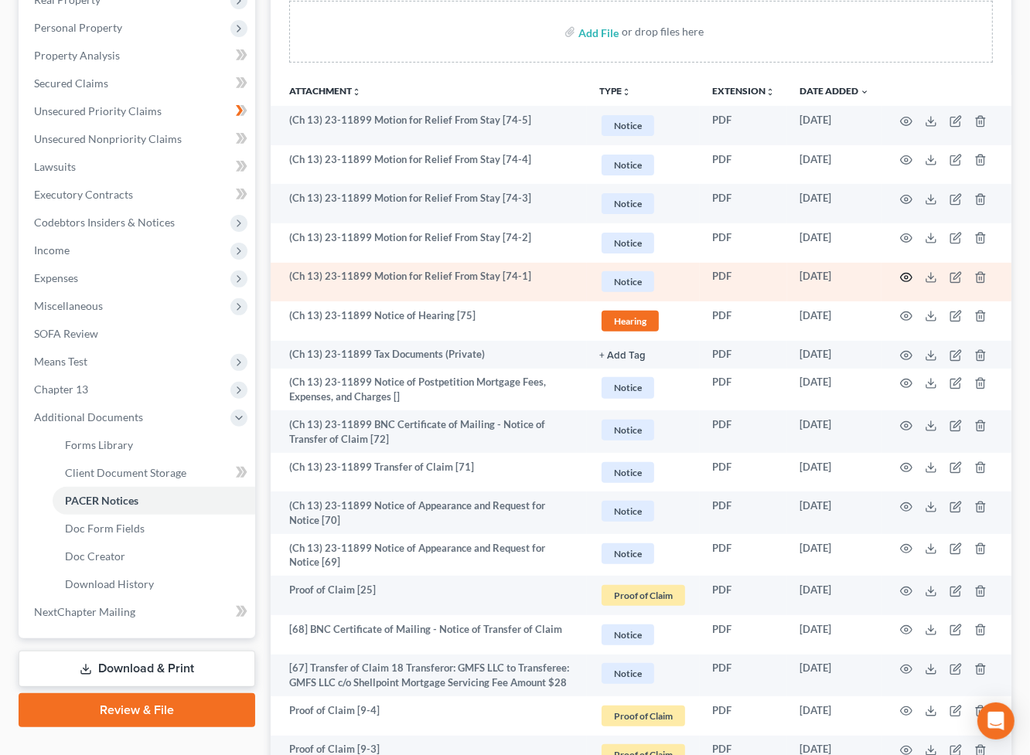
click at [904, 275] on icon "button" at bounding box center [906, 277] width 12 height 12
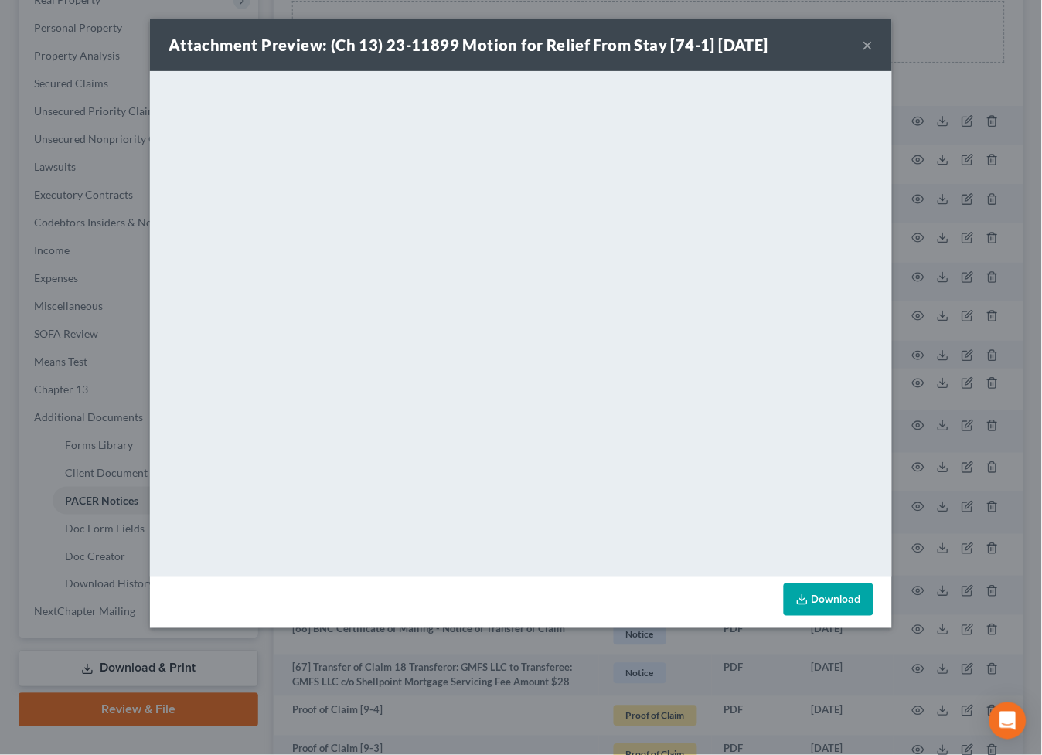
click at [865, 41] on button "×" at bounding box center [868, 45] width 11 height 19
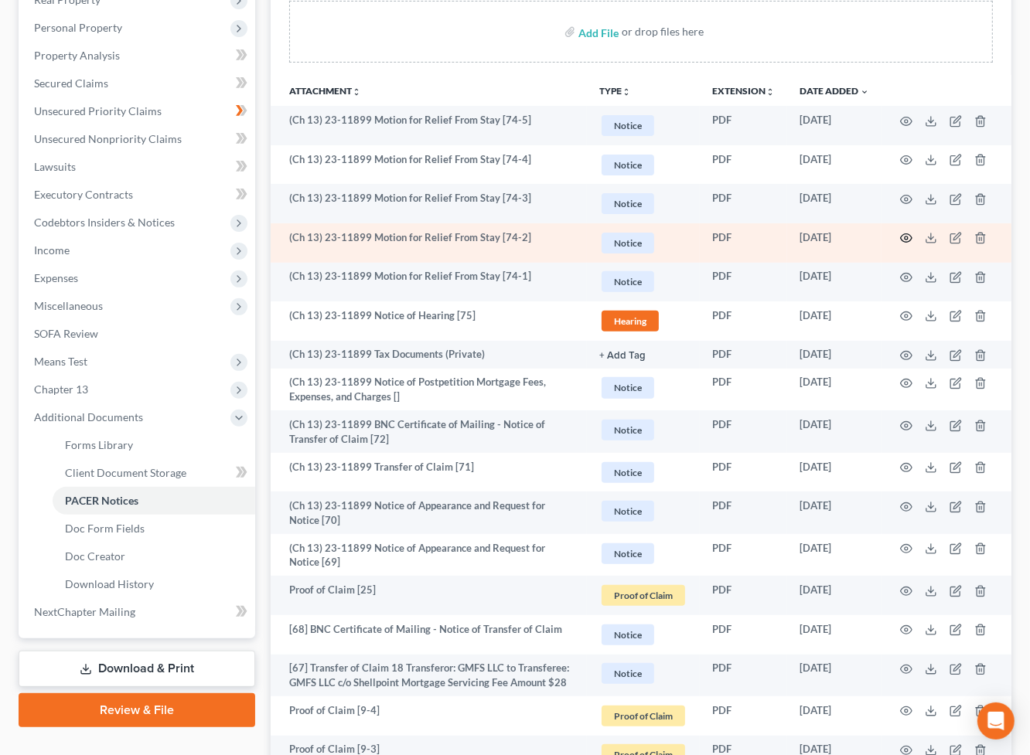
click at [911, 232] on icon "button" at bounding box center [906, 238] width 12 height 12
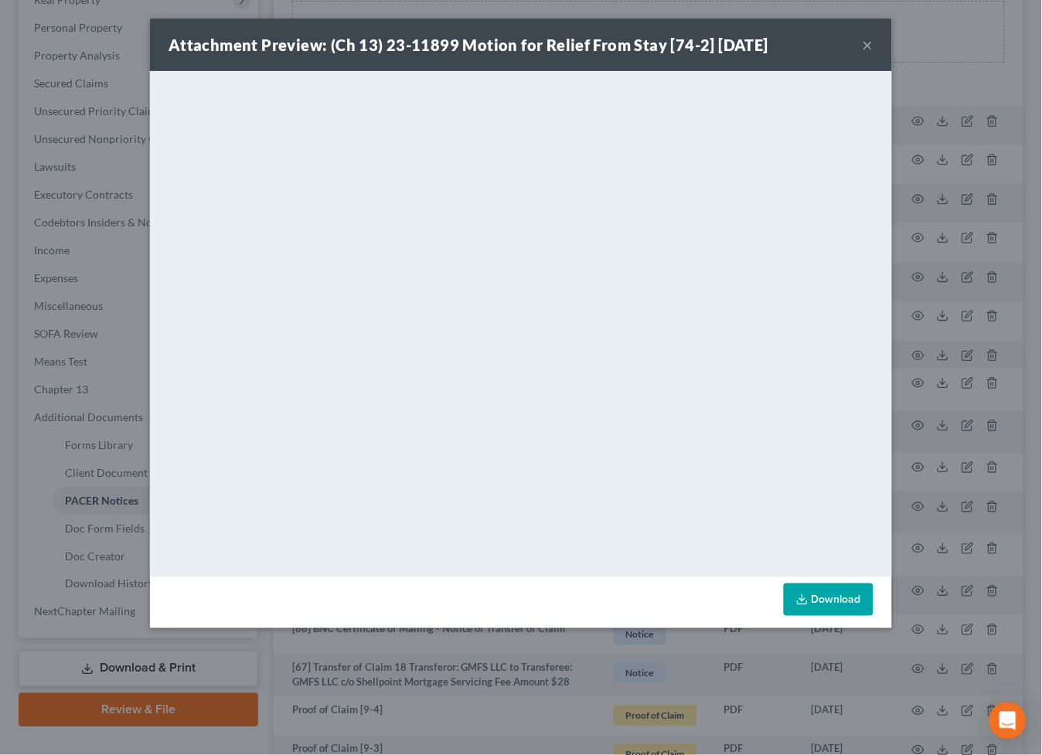
click at [868, 39] on button "×" at bounding box center [868, 45] width 11 height 19
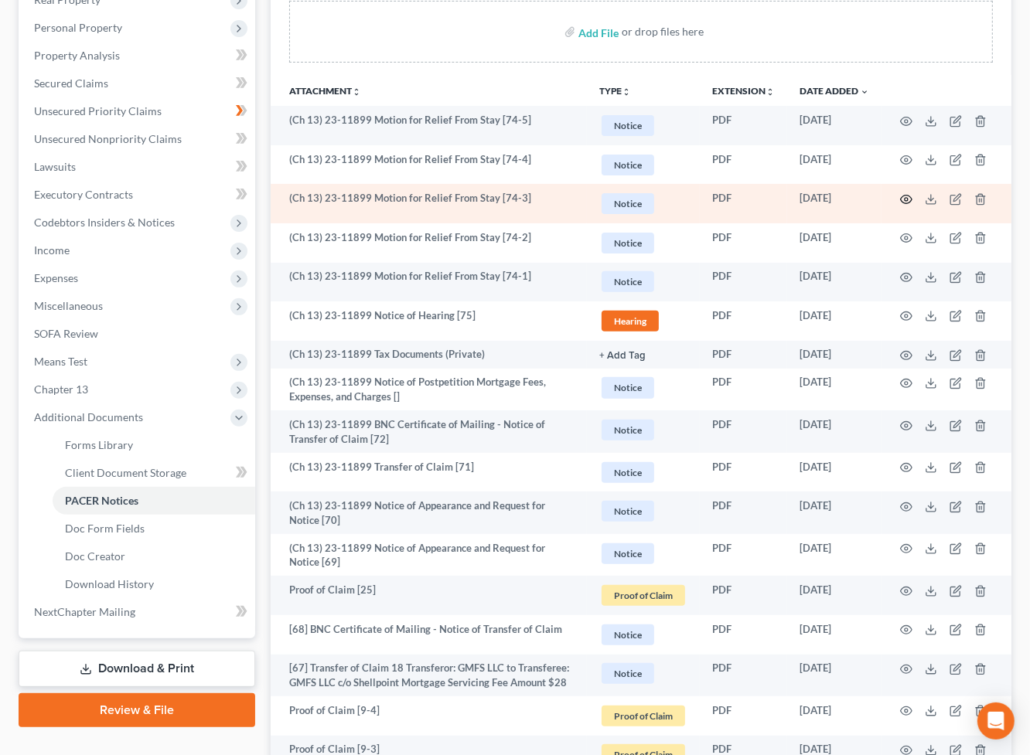
click at [903, 194] on icon "button" at bounding box center [906, 199] width 12 height 12
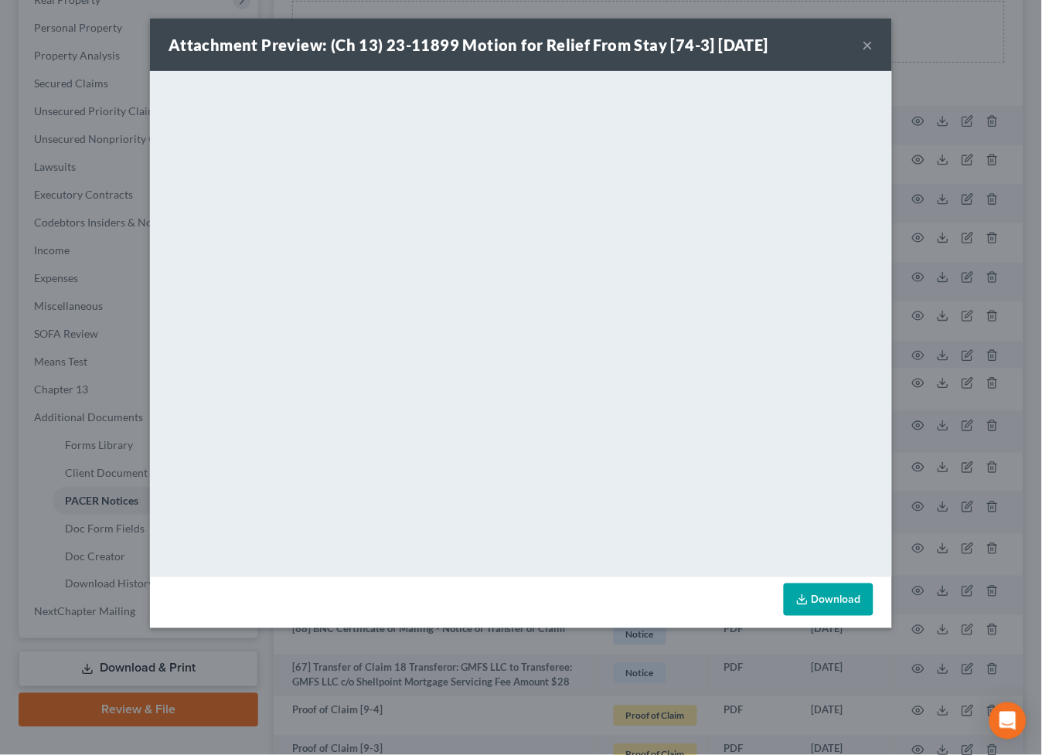
click at [866, 41] on button "×" at bounding box center [868, 45] width 11 height 19
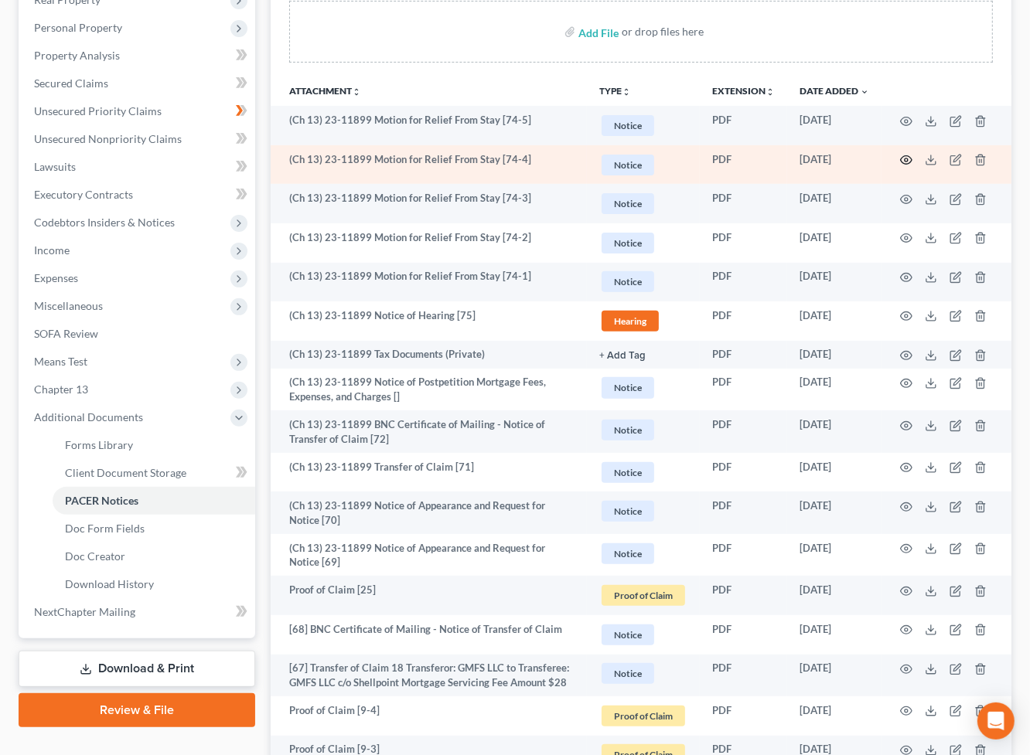
click at [906, 157] on icon "button" at bounding box center [906, 160] width 12 height 12
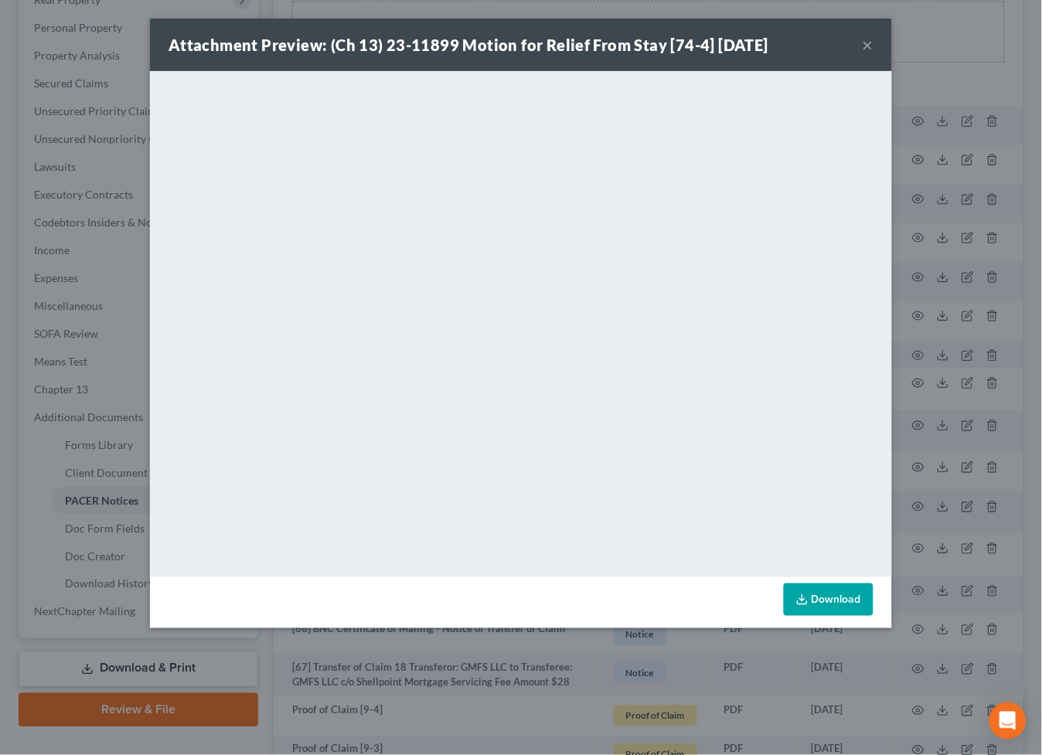
click at [869, 43] on button "×" at bounding box center [868, 45] width 11 height 19
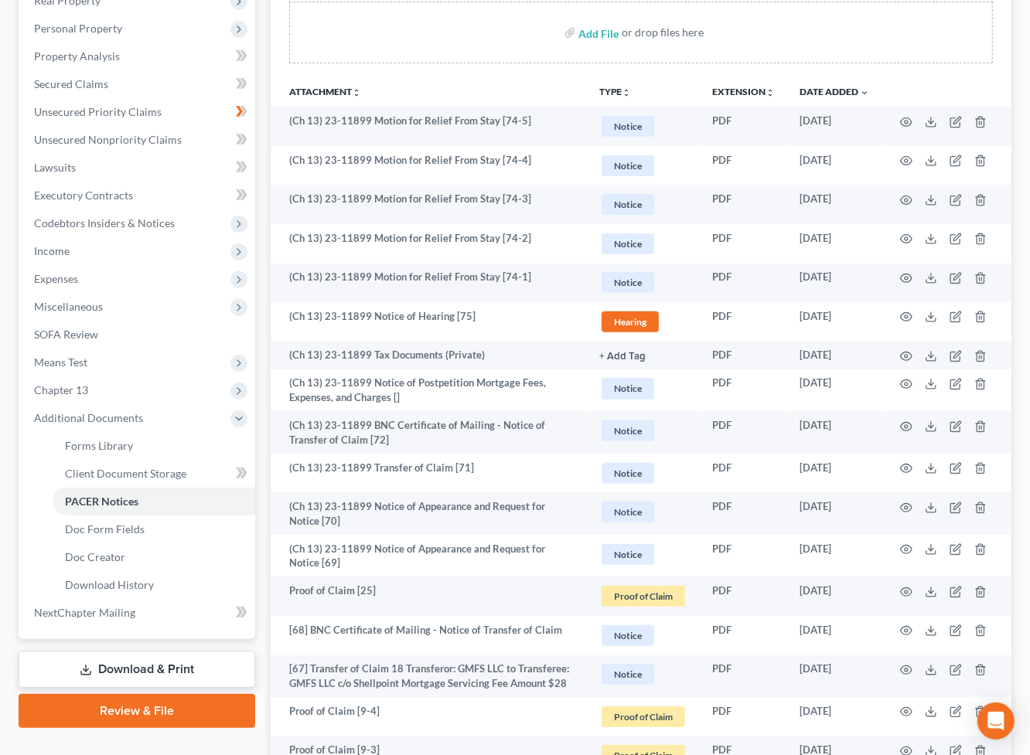
scroll to position [0, 0]
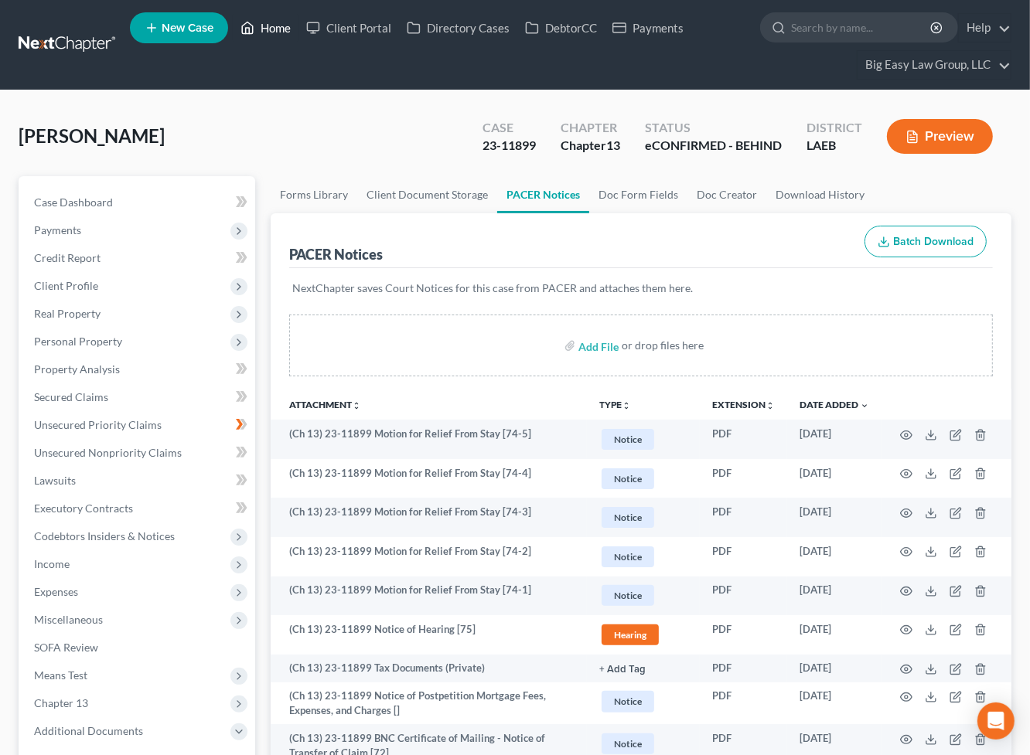
click at [276, 19] on link "Home" at bounding box center [266, 28] width 66 height 28
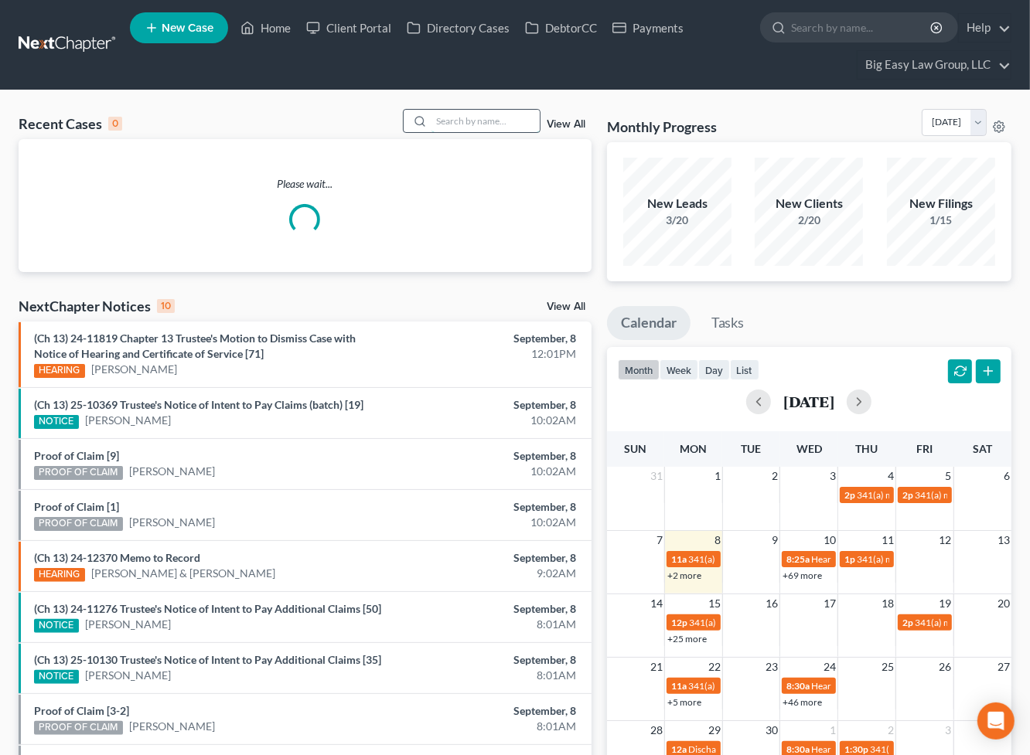
click at [498, 117] on input "search" at bounding box center [485, 121] width 108 height 22
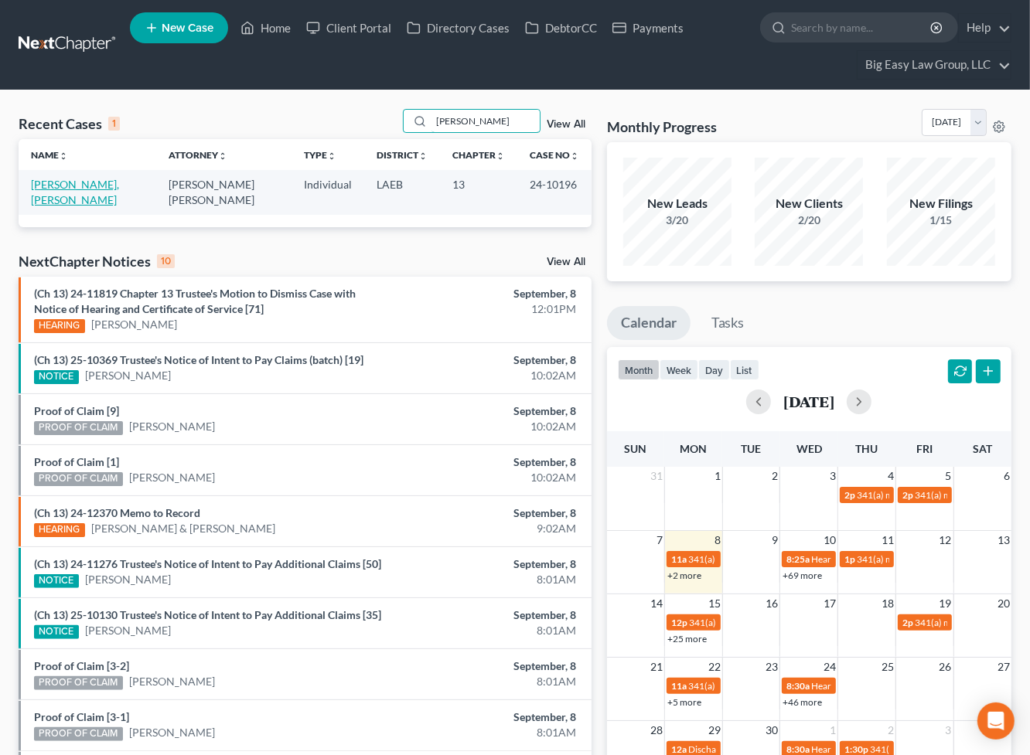
type input "[PERSON_NAME]"
click at [104, 184] on link "[PERSON_NAME], [PERSON_NAME]" at bounding box center [75, 192] width 88 height 29
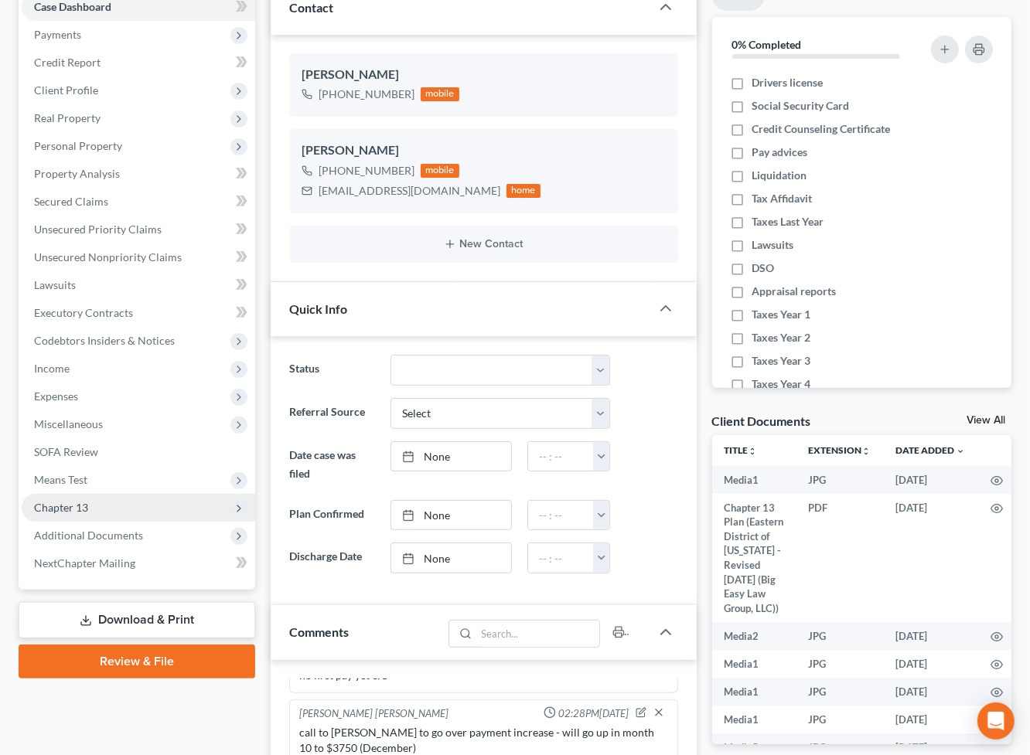
scroll to position [196, 0]
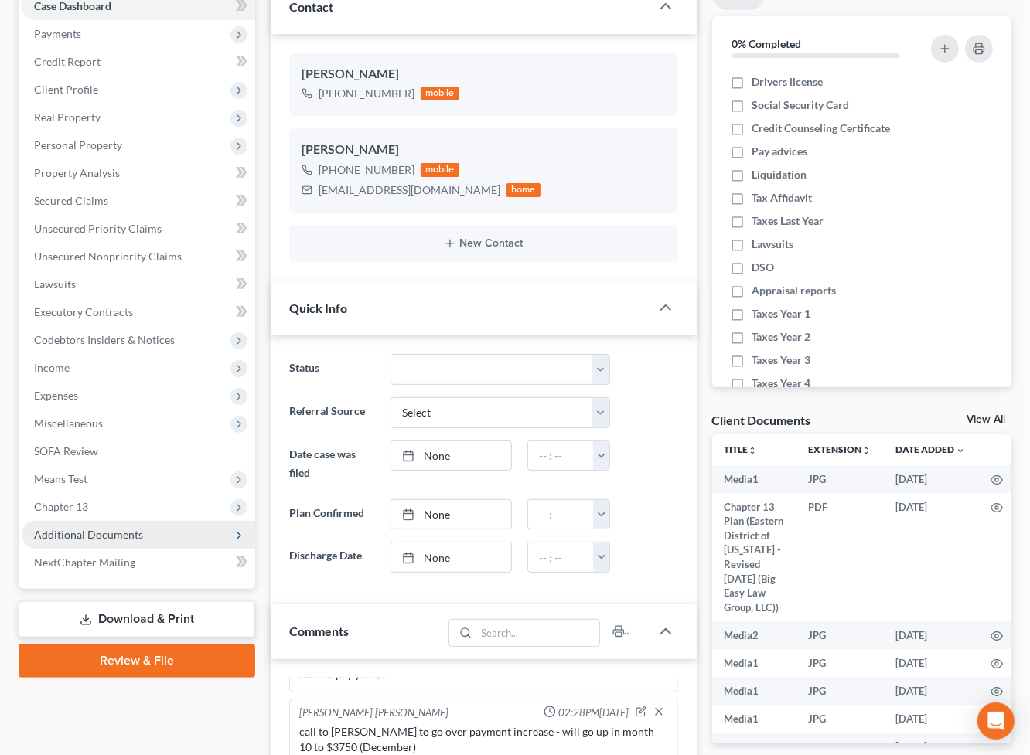
click at [171, 530] on span "Additional Documents" at bounding box center [138, 535] width 233 height 28
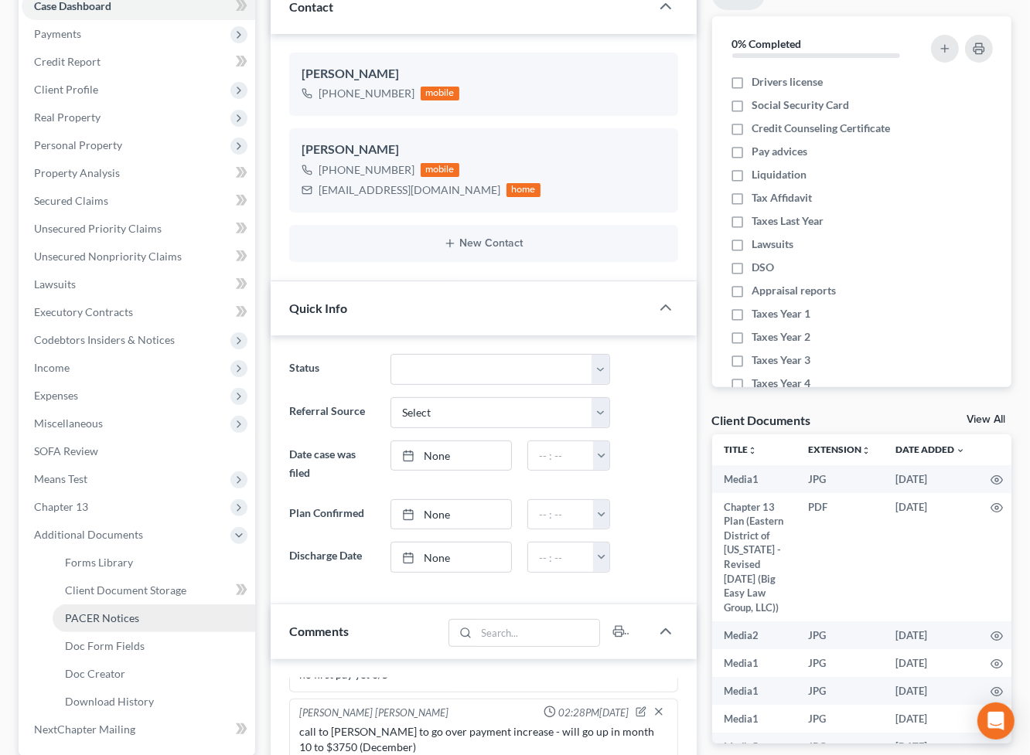
drag, startPoint x: 169, startPoint y: 612, endPoint x: 184, endPoint y: 605, distance: 16.6
click at [169, 611] on link "PACER Notices" at bounding box center [154, 619] width 203 height 28
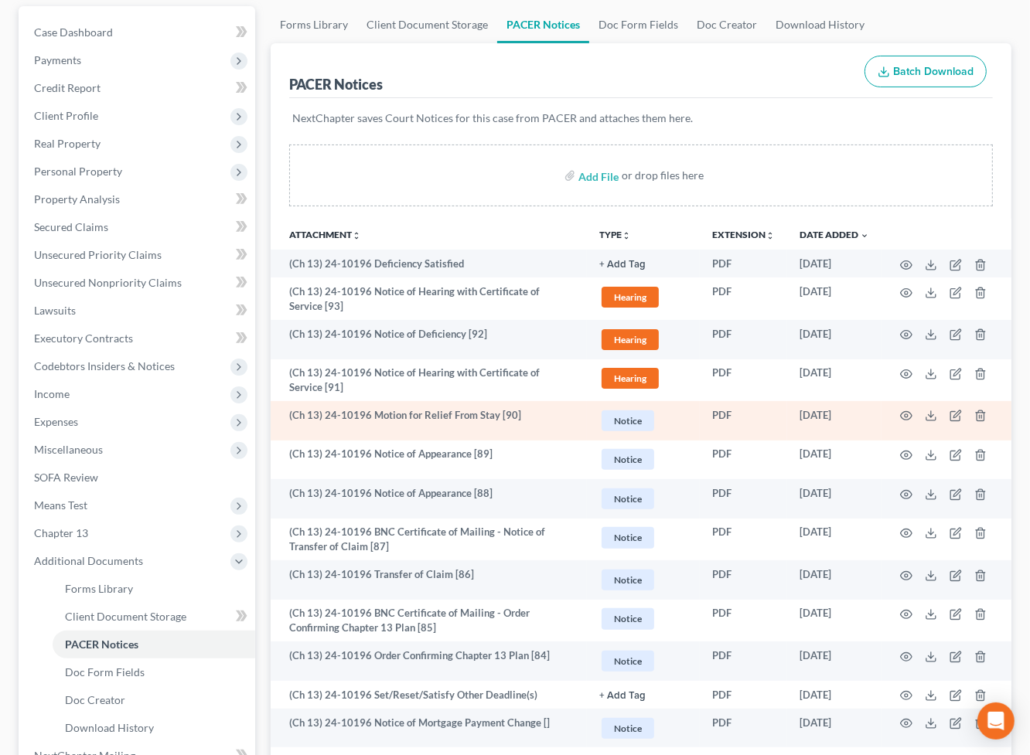
scroll to position [187, 0]
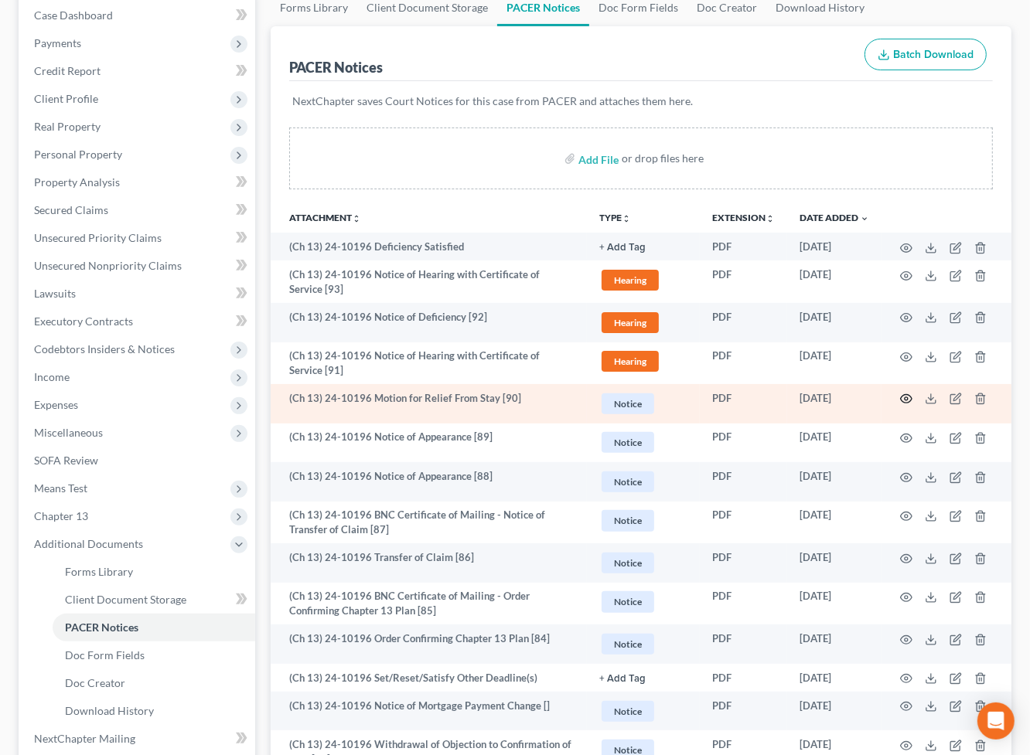
click at [911, 398] on icon "button" at bounding box center [906, 399] width 12 height 12
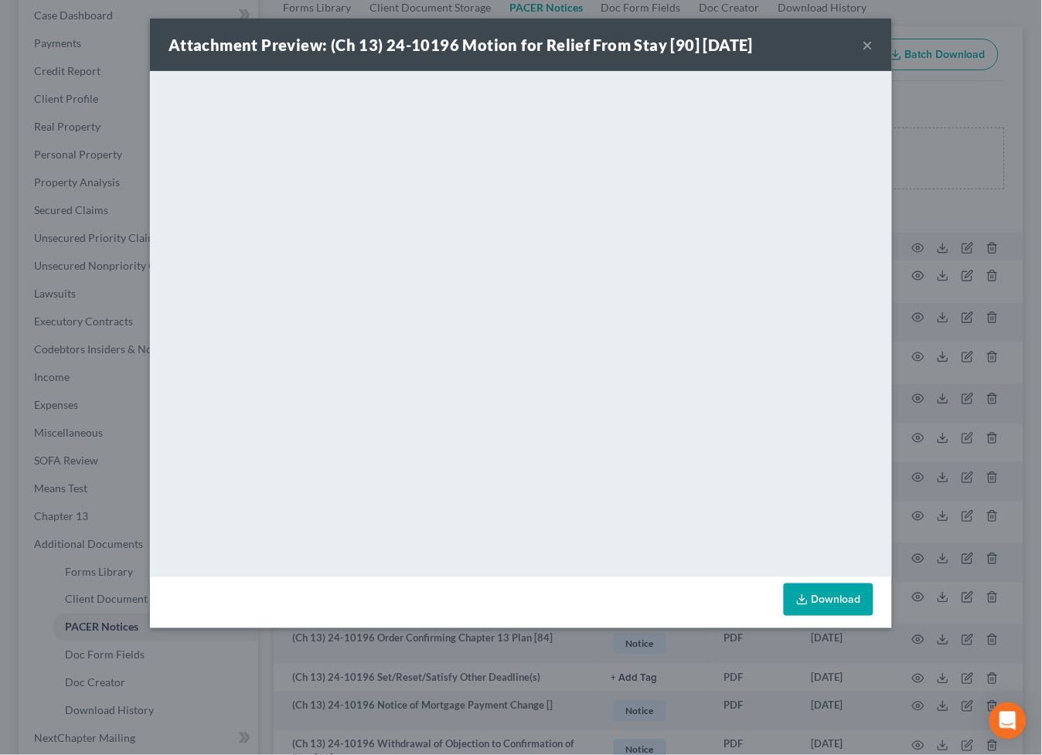
click at [870, 39] on button "×" at bounding box center [868, 45] width 11 height 19
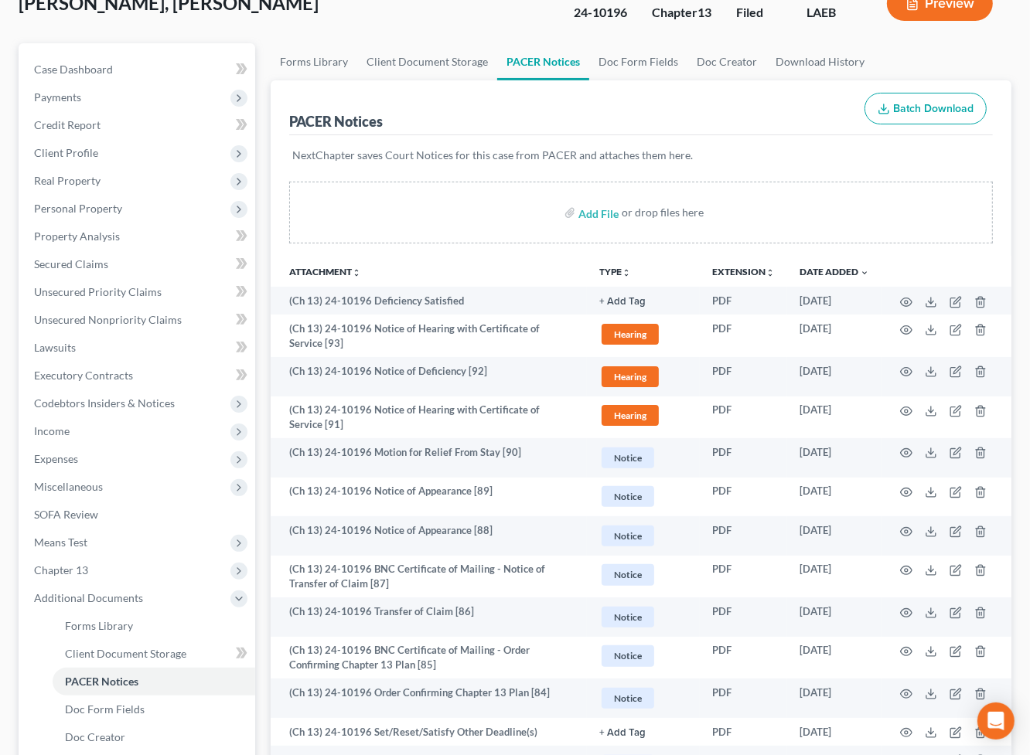
scroll to position [0, 0]
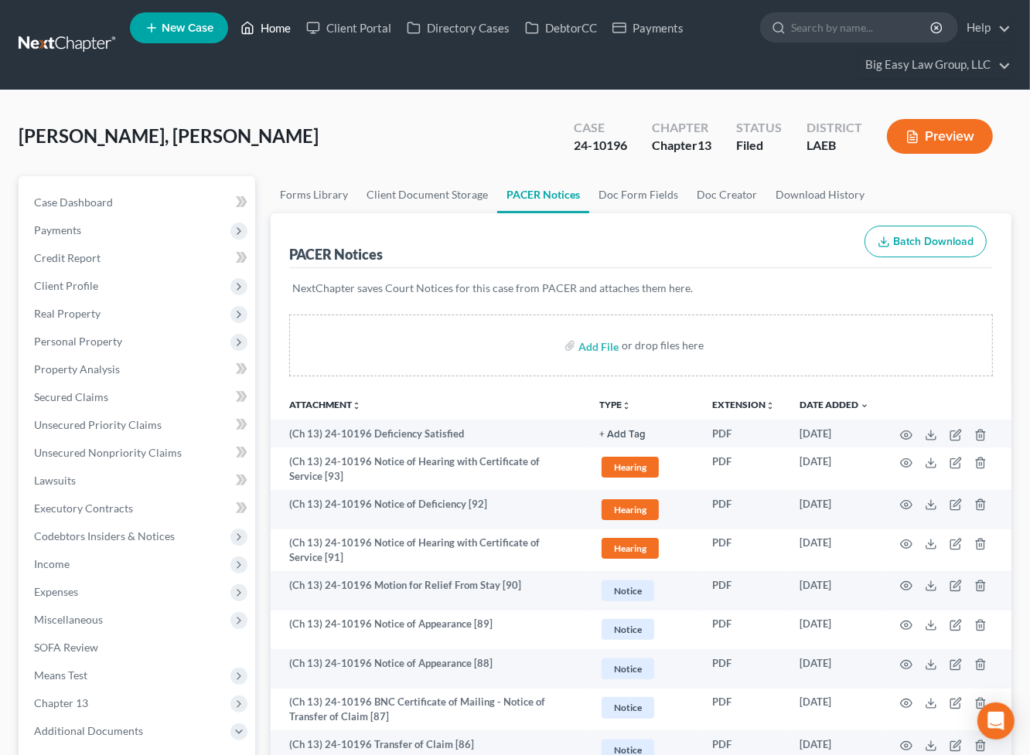
click at [260, 30] on link "Home" at bounding box center [266, 28] width 66 height 28
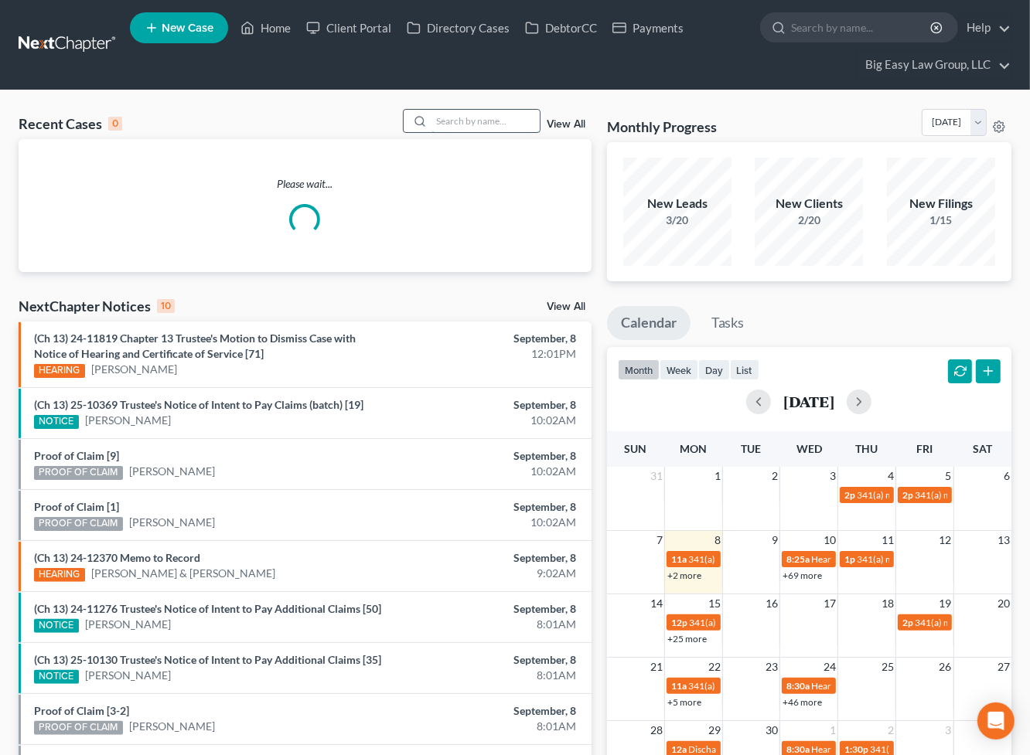
click at [456, 127] on input "search" at bounding box center [485, 121] width 108 height 22
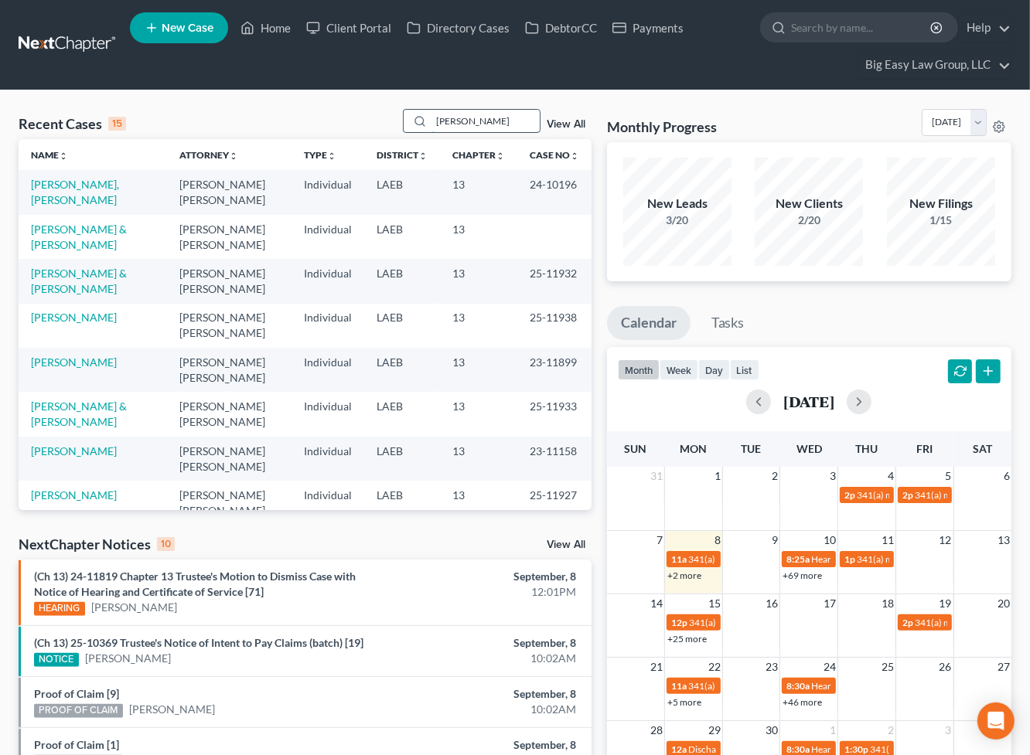
type input "maag"
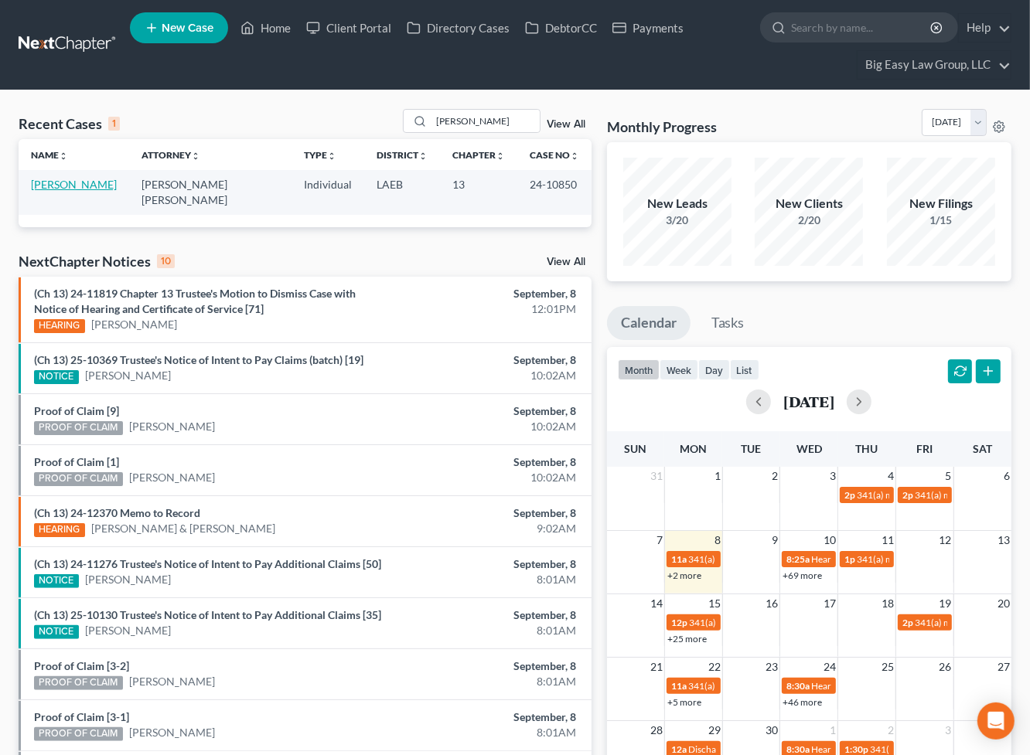
click at [94, 182] on link "Maag, Pamela" at bounding box center [74, 184] width 86 height 13
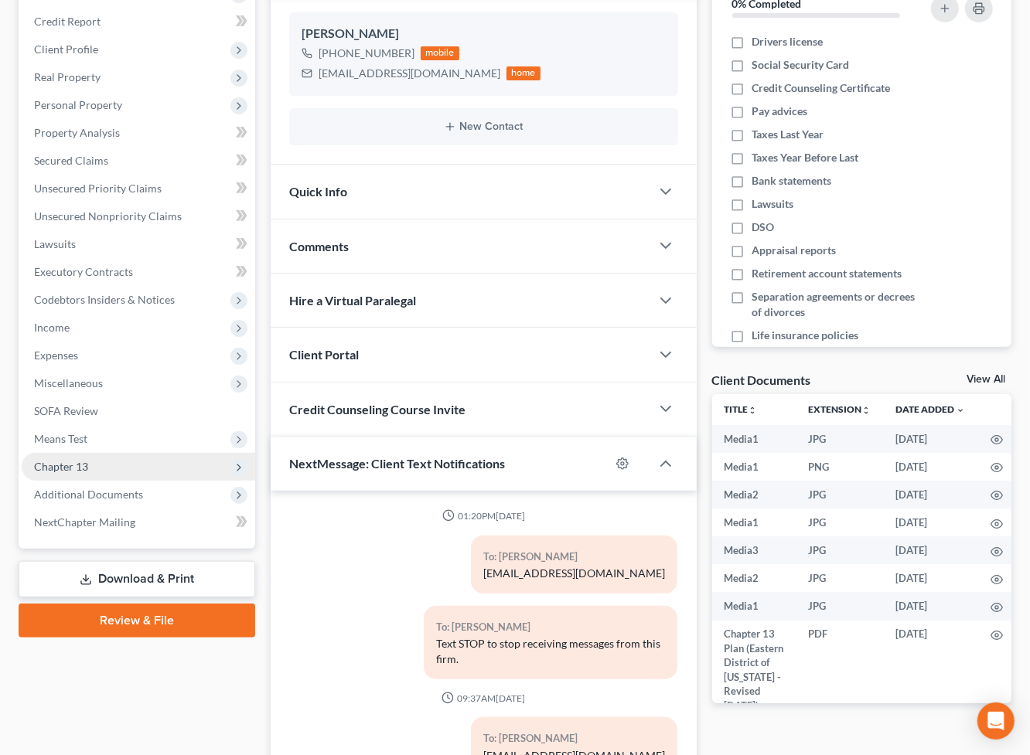
scroll to position [5529, 0]
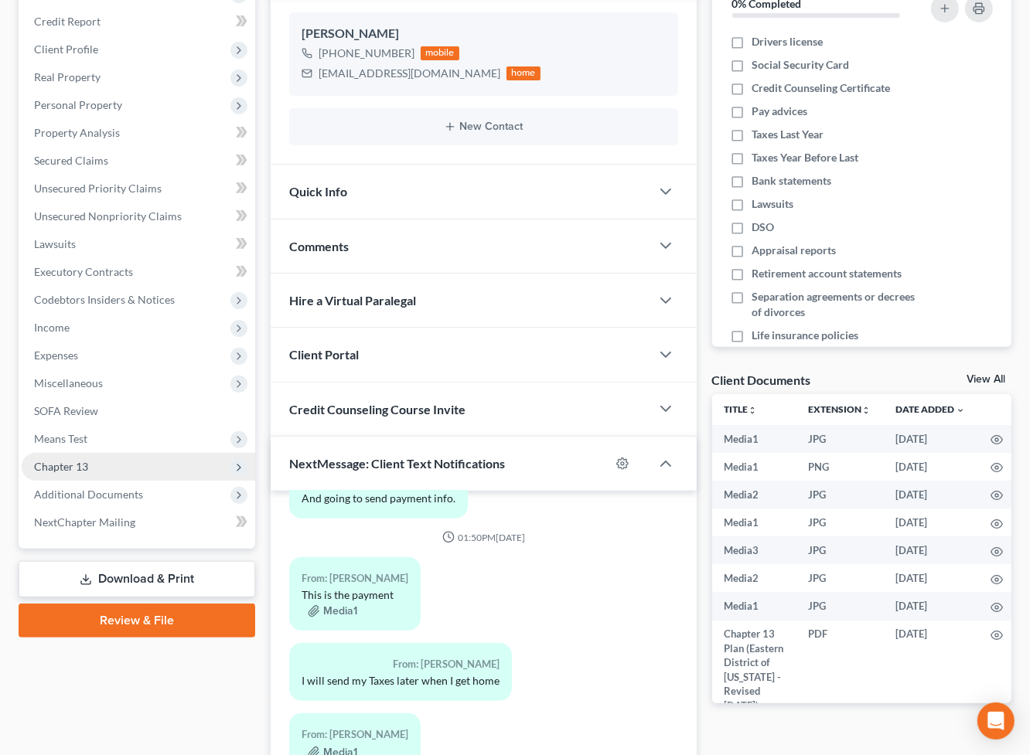
click at [86, 461] on span "Chapter 13" at bounding box center [61, 466] width 54 height 13
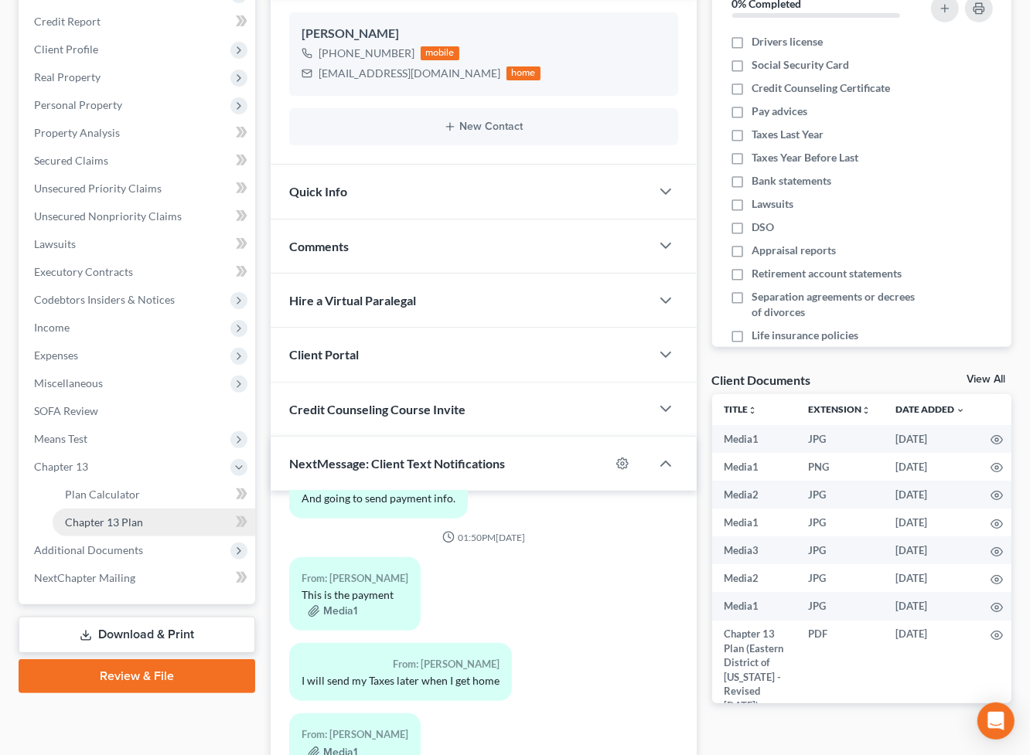
click at [142, 530] on link "Chapter 13 Plan" at bounding box center [154, 523] width 203 height 28
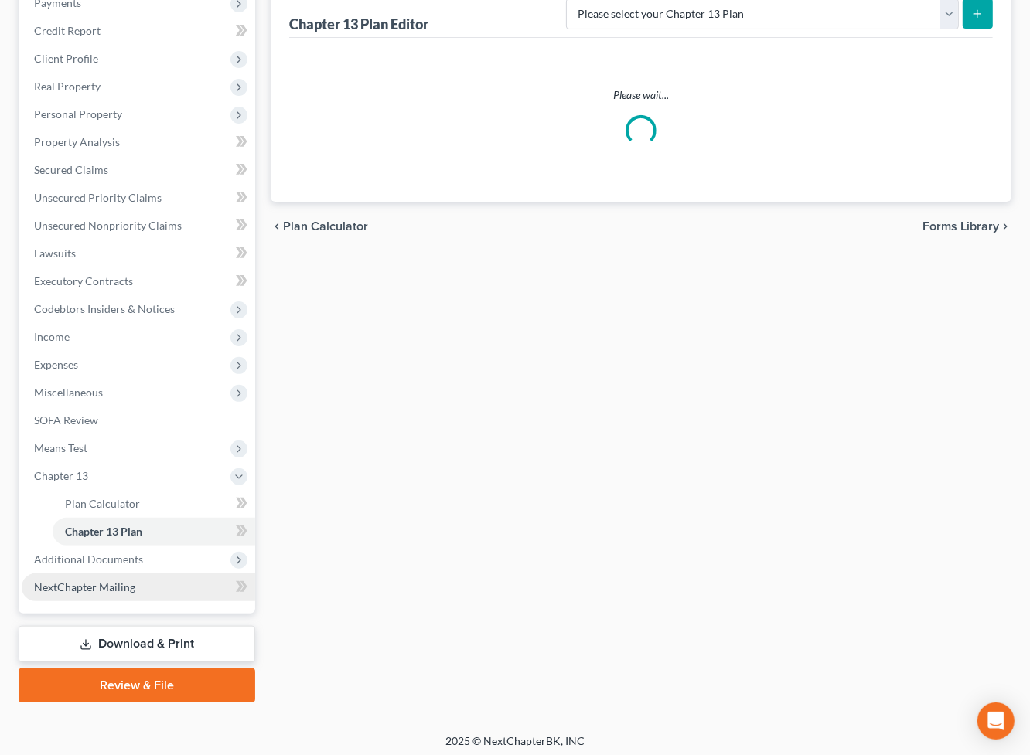
scroll to position [230, 0]
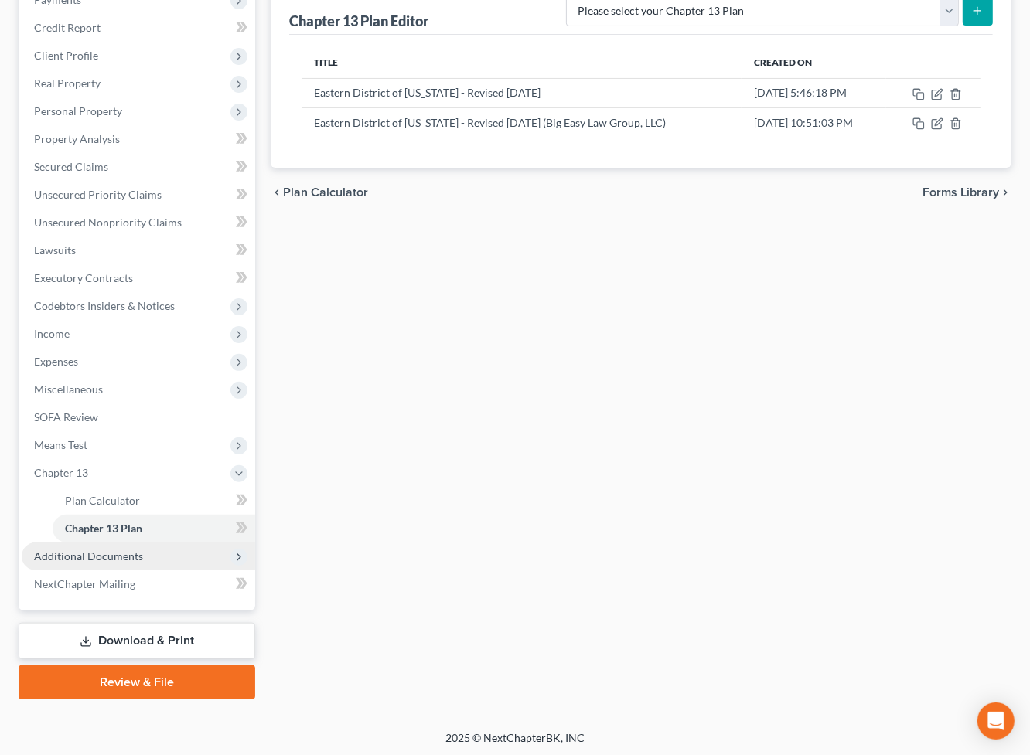
click at [121, 558] on span "Additional Documents" at bounding box center [88, 556] width 109 height 13
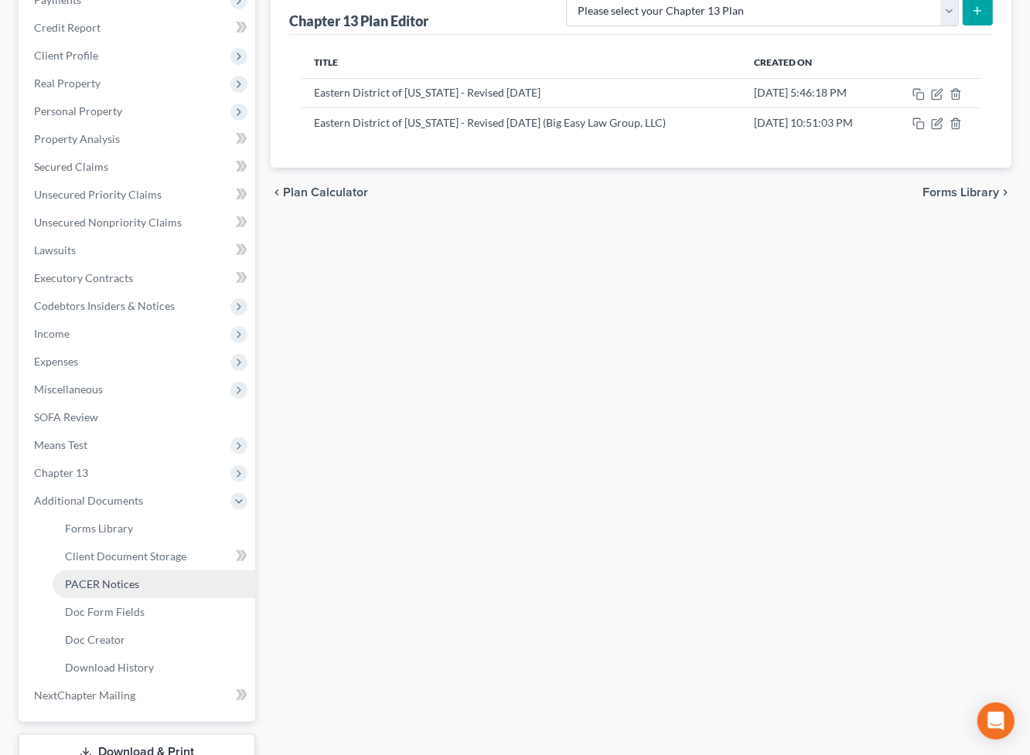
click at [189, 592] on link "PACER Notices" at bounding box center [154, 584] width 203 height 28
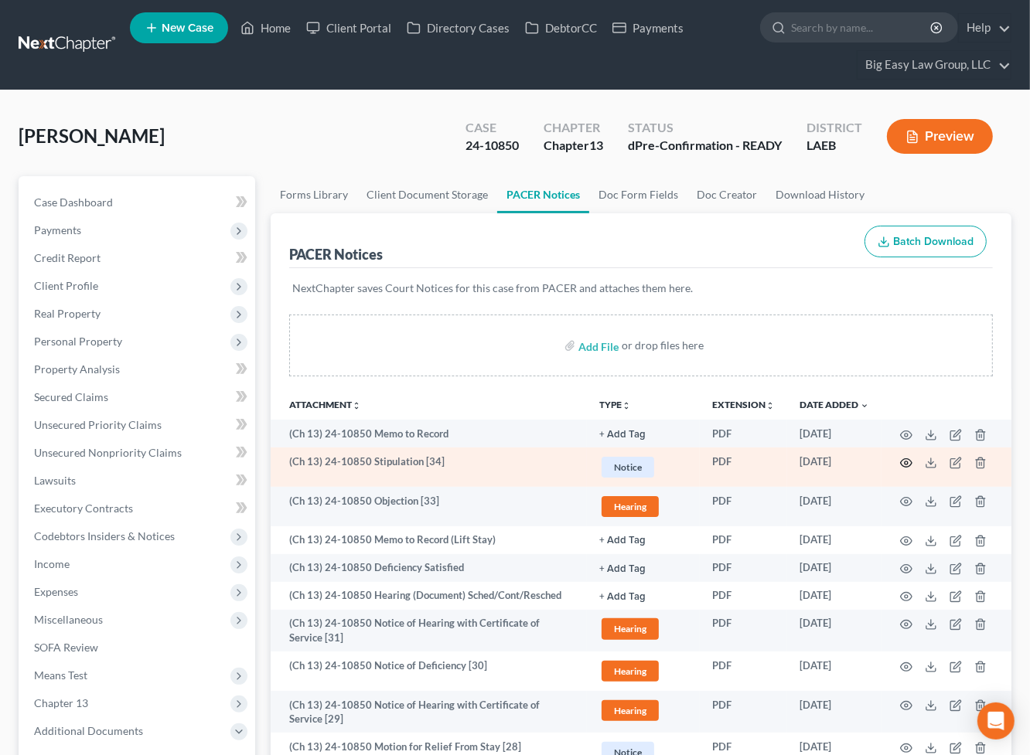
click at [906, 459] on icon "button" at bounding box center [906, 463] width 12 height 12
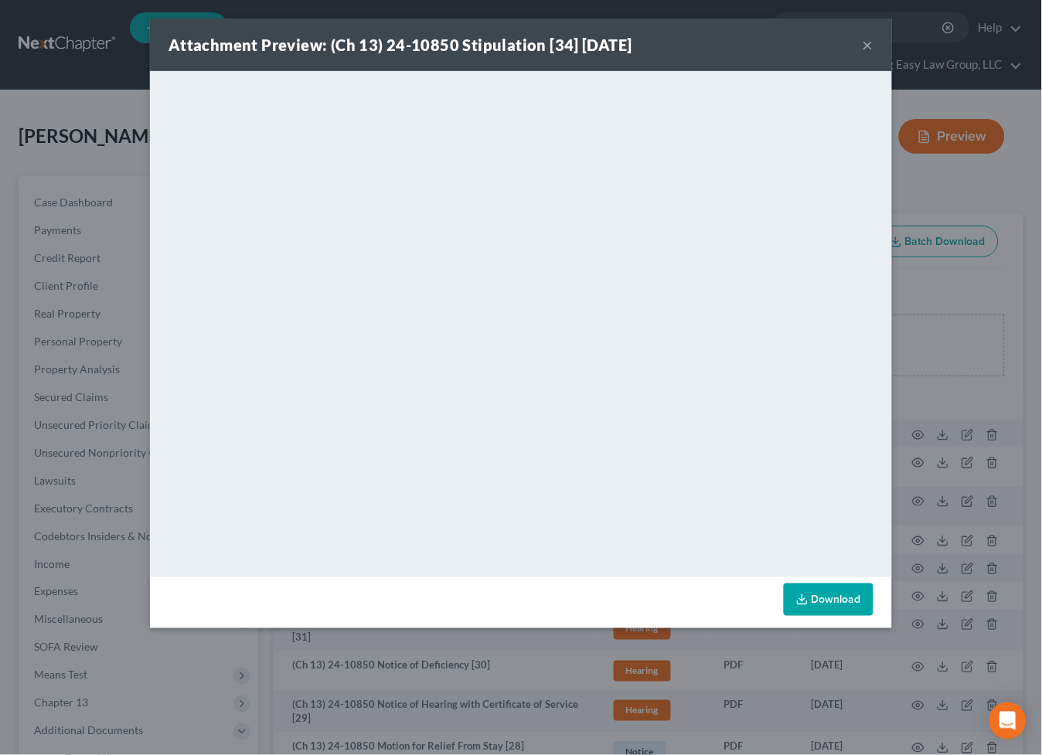
click at [867, 39] on button "×" at bounding box center [868, 45] width 11 height 19
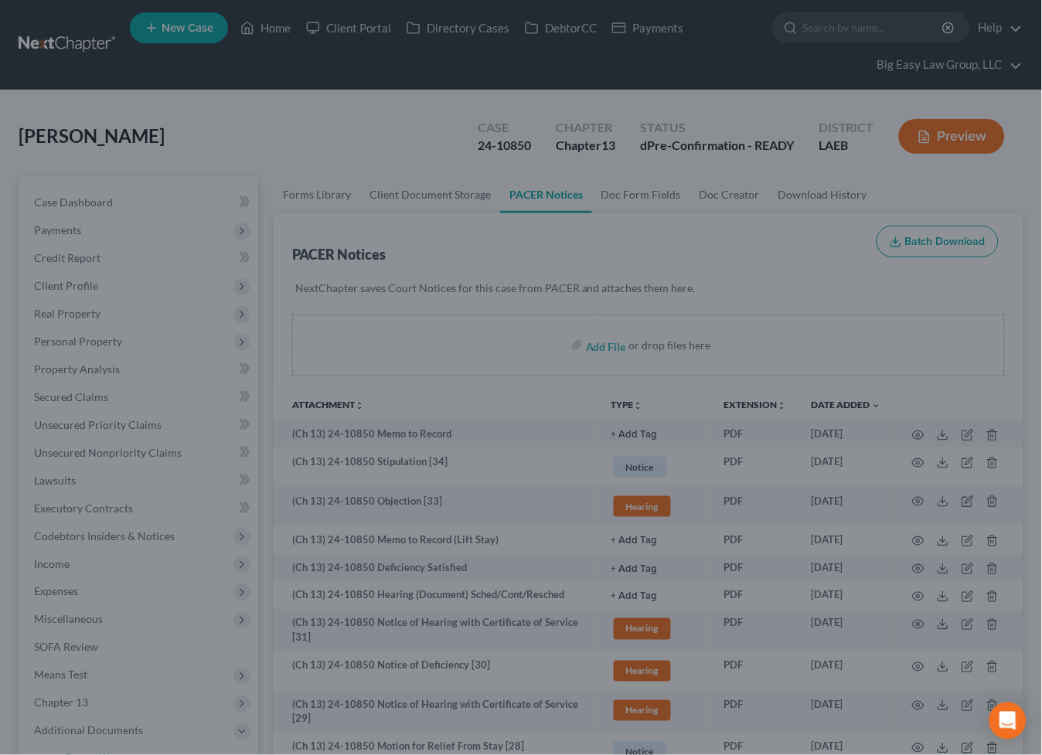
drag, startPoint x: 867, startPoint y: 39, endPoint x: 96, endPoint y: 213, distance: 789.9
click at [867, 39] on div "Attachment Preview: (Ch 13) 24-10850 Stipulation [34] 08/11/2025 × <object ng-a…" at bounding box center [521, 377] width 1042 height 755
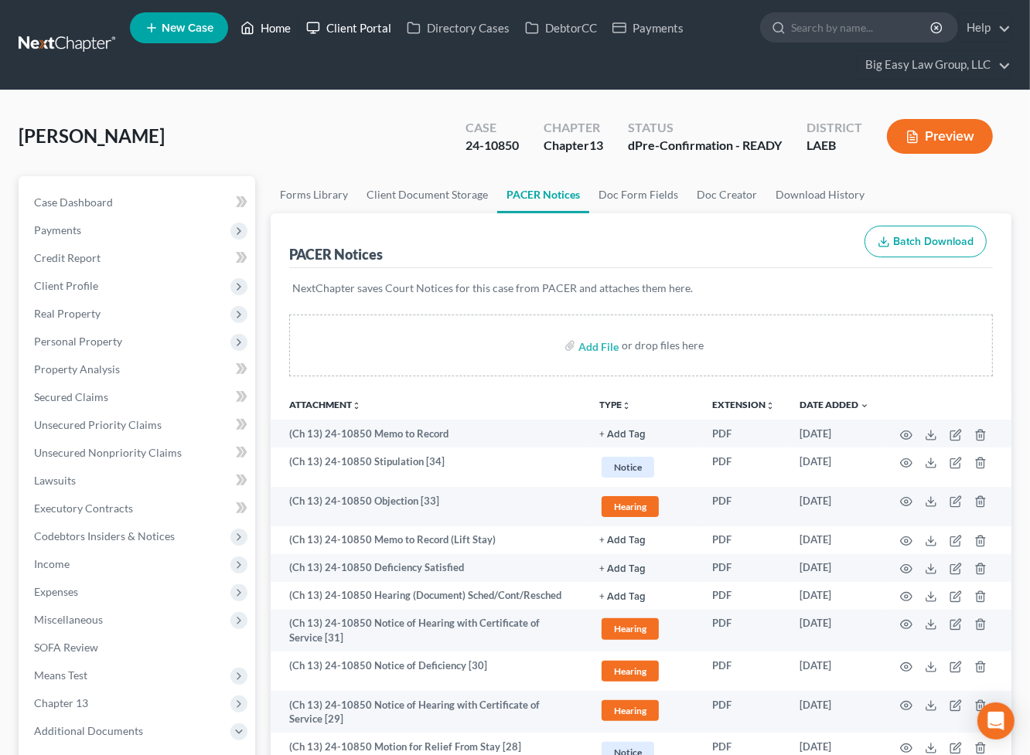
drag, startPoint x: 268, startPoint y: 23, endPoint x: 299, endPoint y: 32, distance: 32.3
click at [268, 23] on link "Home" at bounding box center [266, 28] width 66 height 28
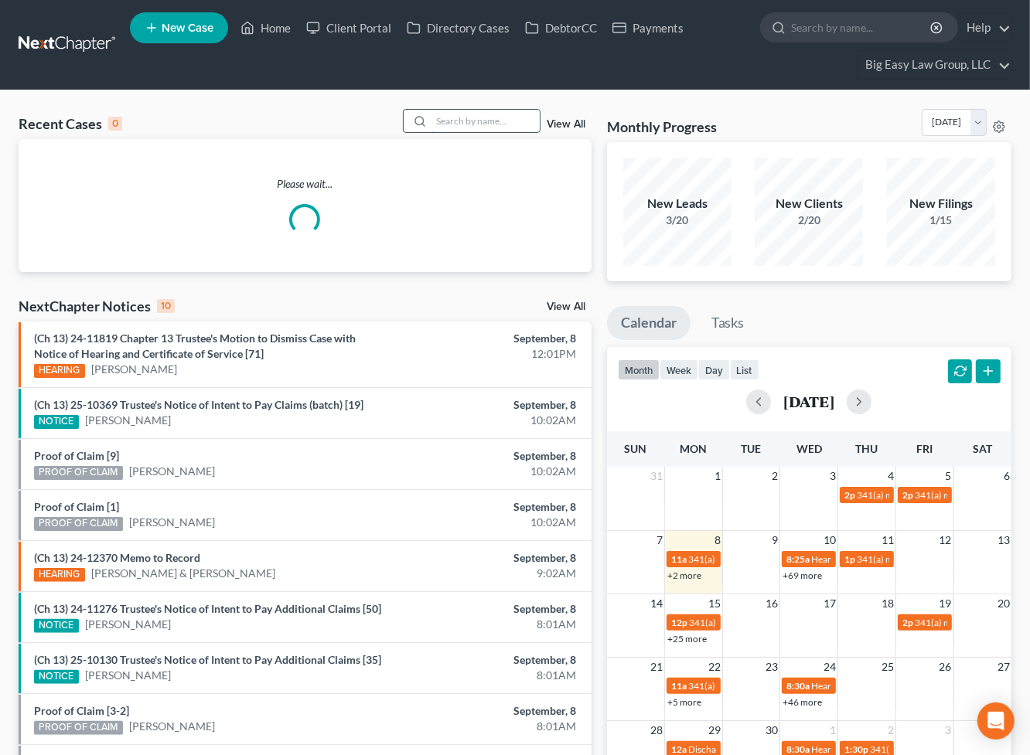
click at [482, 114] on input "search" at bounding box center [485, 121] width 108 height 22
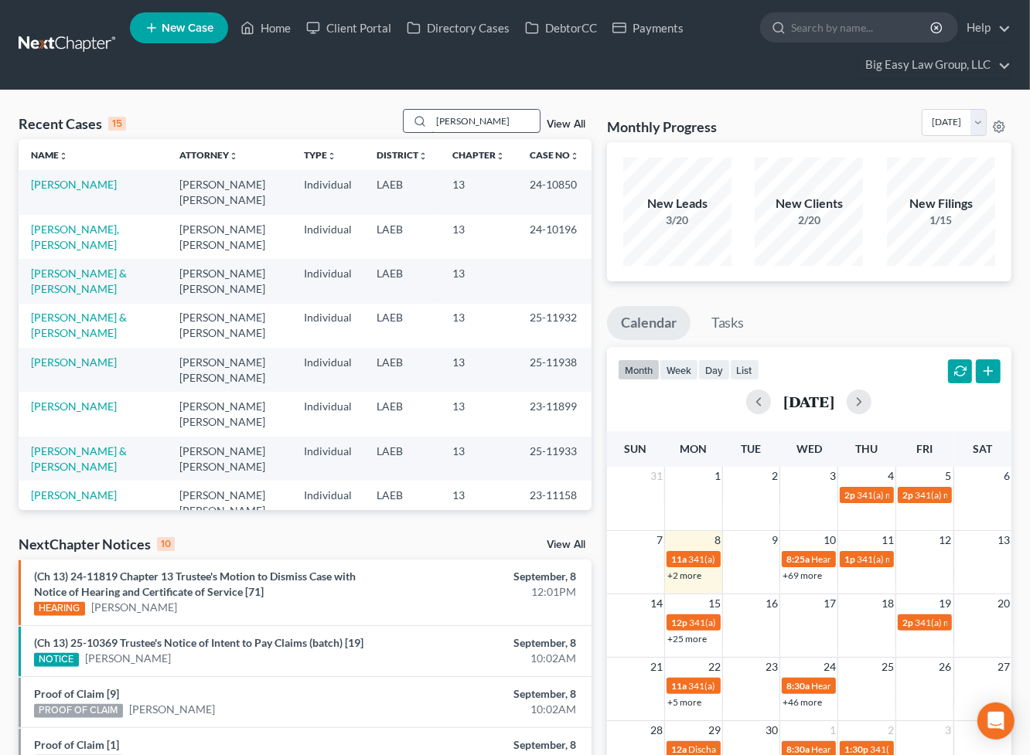
type input "[PERSON_NAME]"
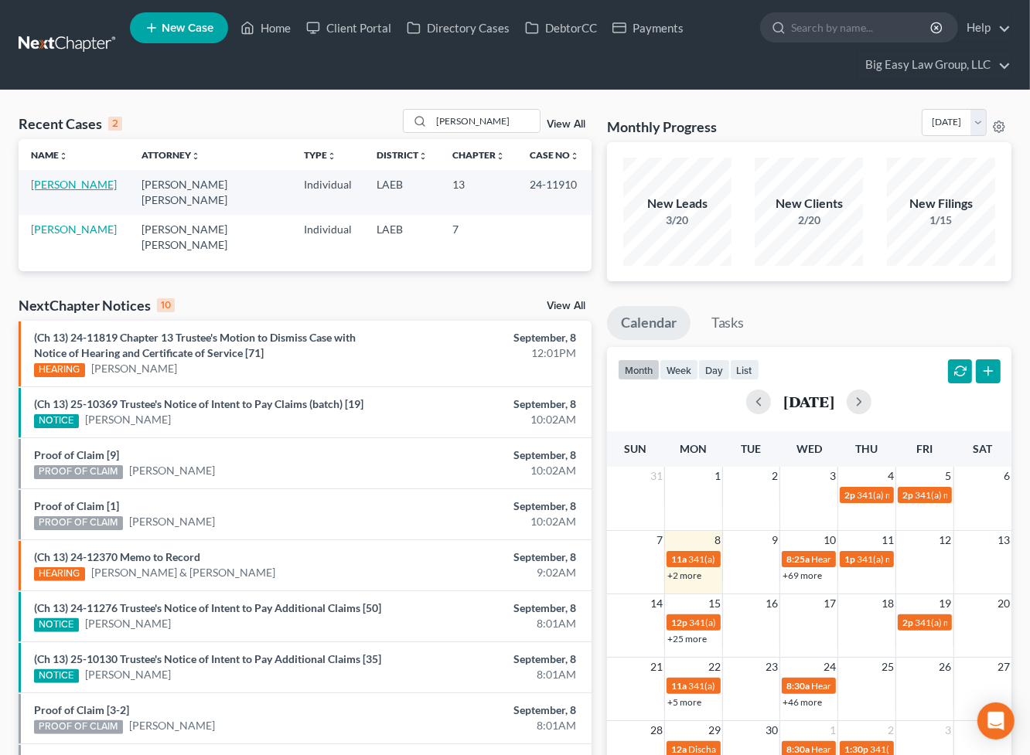
click at [62, 188] on link "[PERSON_NAME]" at bounding box center [74, 184] width 86 height 13
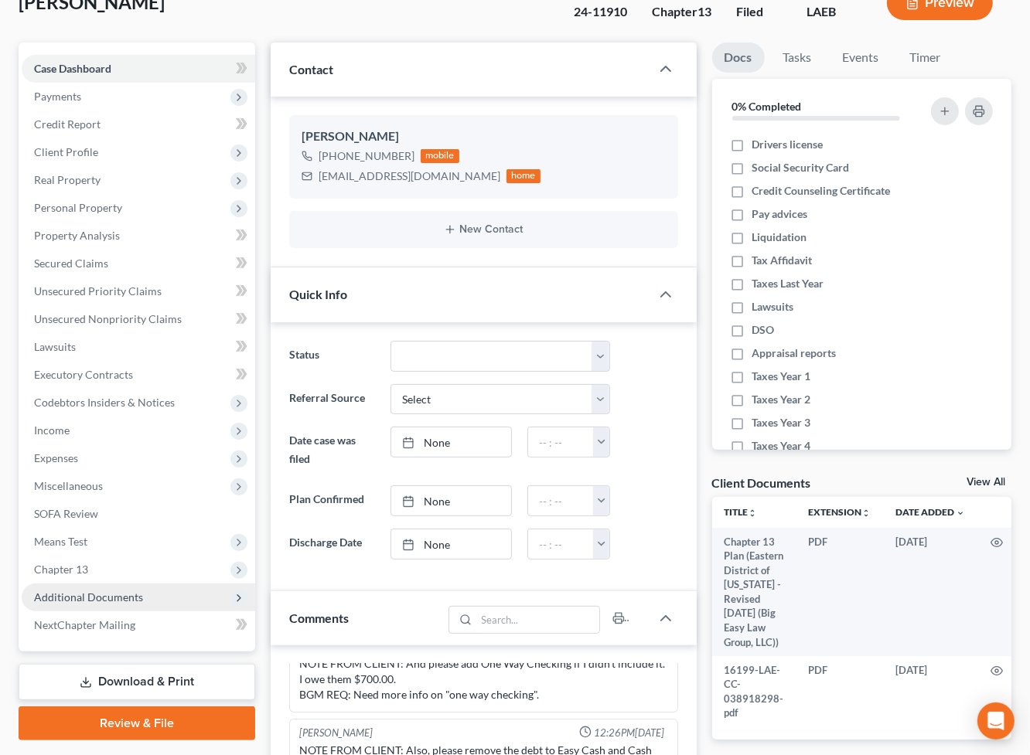
scroll to position [6340, 0]
drag, startPoint x: 178, startPoint y: 604, endPoint x: 187, endPoint y: 597, distance: 11.6
click at [180, 602] on span "Additional Documents" at bounding box center [138, 598] width 233 height 28
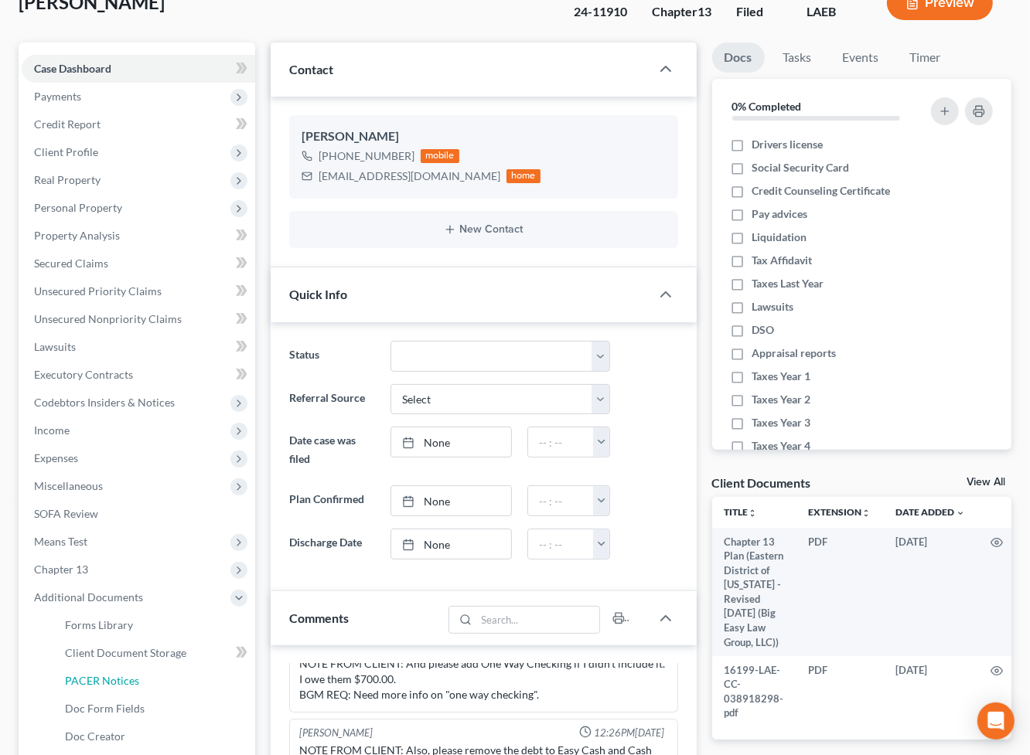
drag, startPoint x: 169, startPoint y: 680, endPoint x: 431, endPoint y: 468, distance: 337.0
click at [169, 680] on link "PACER Notices" at bounding box center [154, 681] width 203 height 28
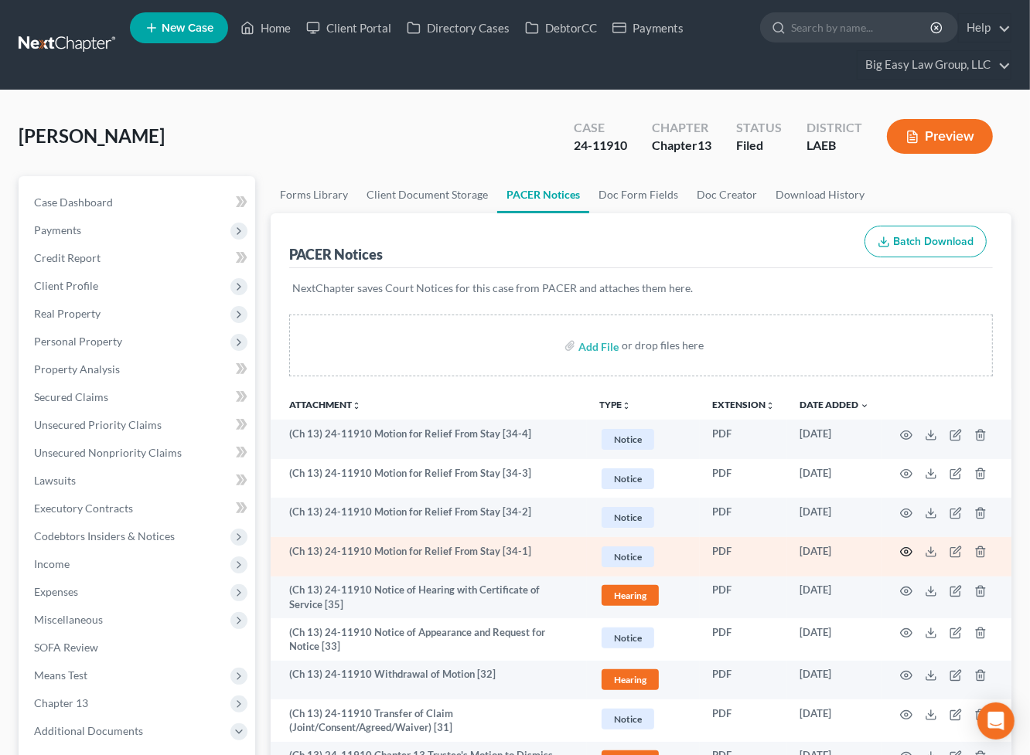
click at [902, 550] on icon "button" at bounding box center [907, 552] width 12 height 9
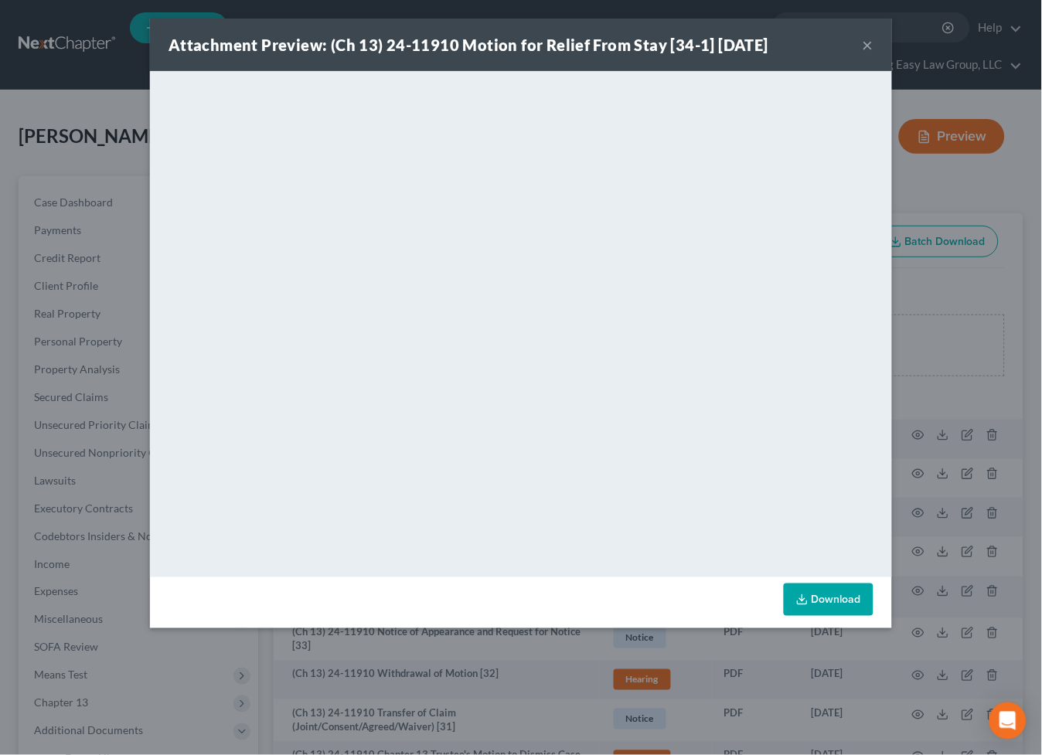
click at [869, 44] on button "×" at bounding box center [868, 45] width 11 height 19
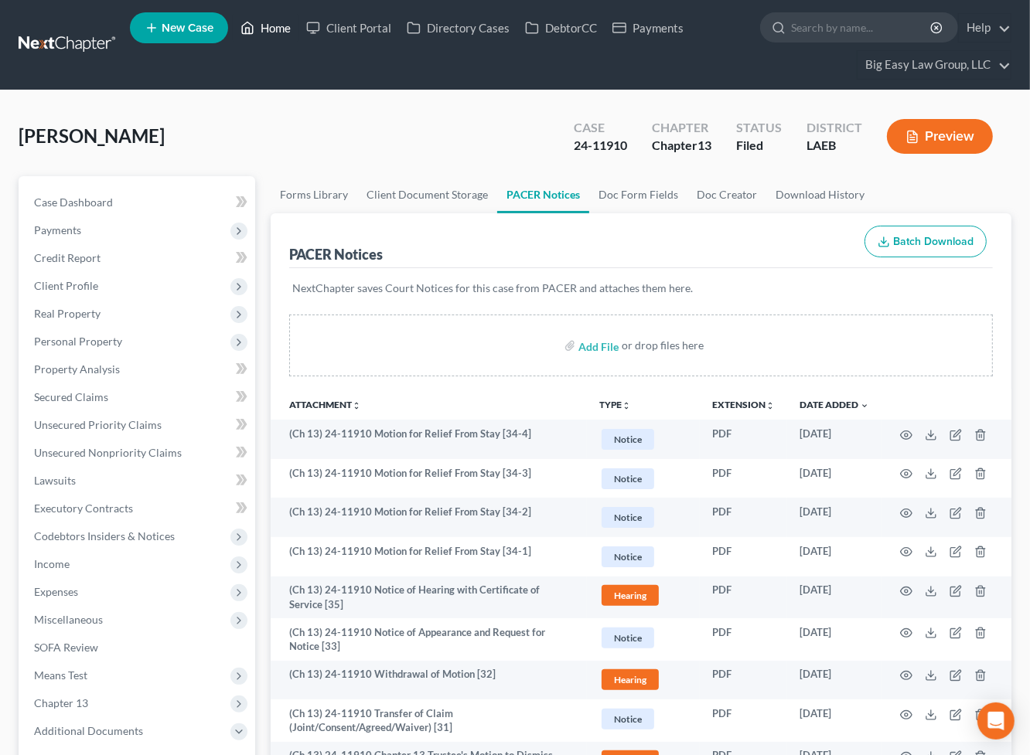
drag, startPoint x: 263, startPoint y: 26, endPoint x: 336, endPoint y: 67, distance: 84.5
click at [263, 26] on link "Home" at bounding box center [266, 28] width 66 height 28
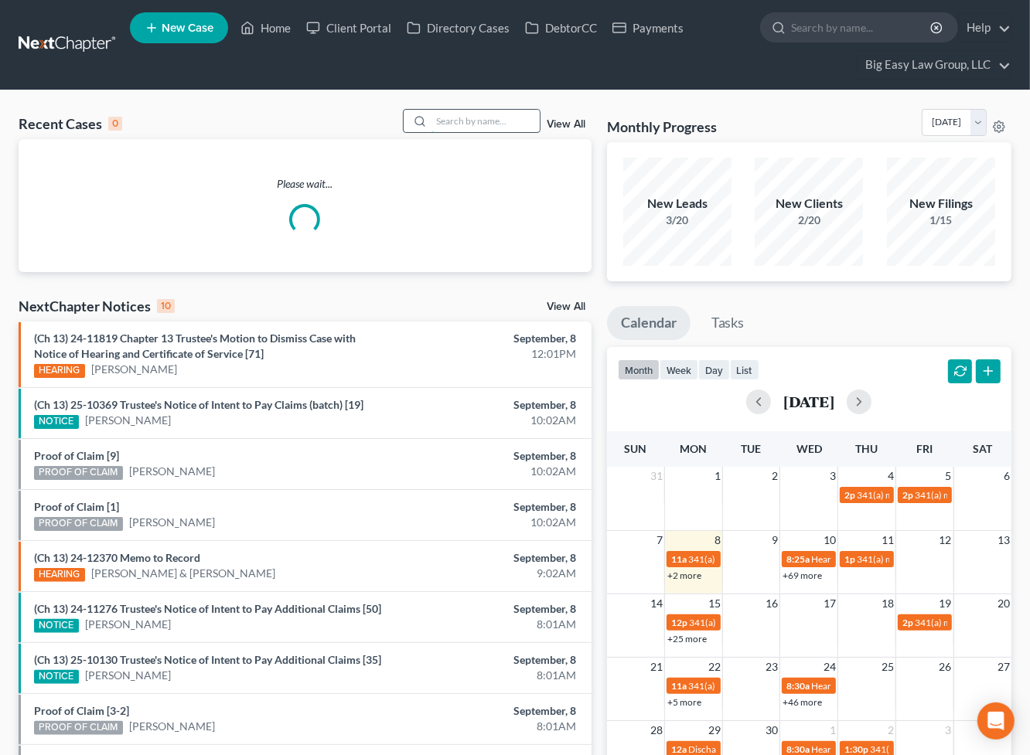
click at [463, 130] on input "search" at bounding box center [485, 121] width 108 height 22
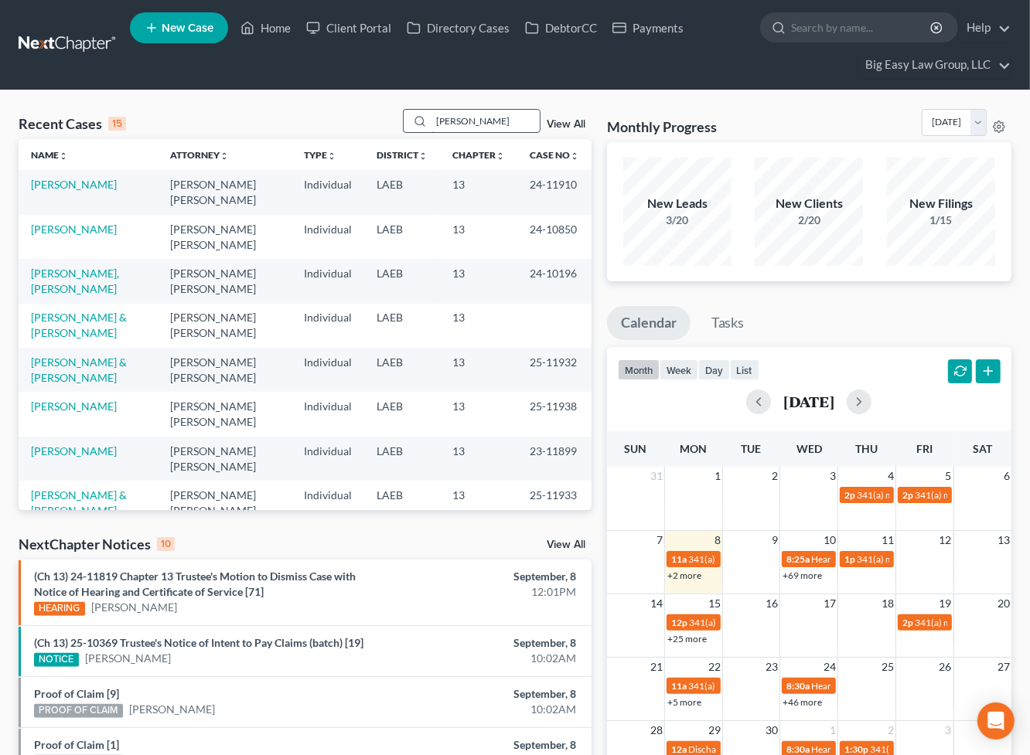
type input "johnson"
click at [83, 455] on link "[PERSON_NAME]" at bounding box center [74, 450] width 86 height 13
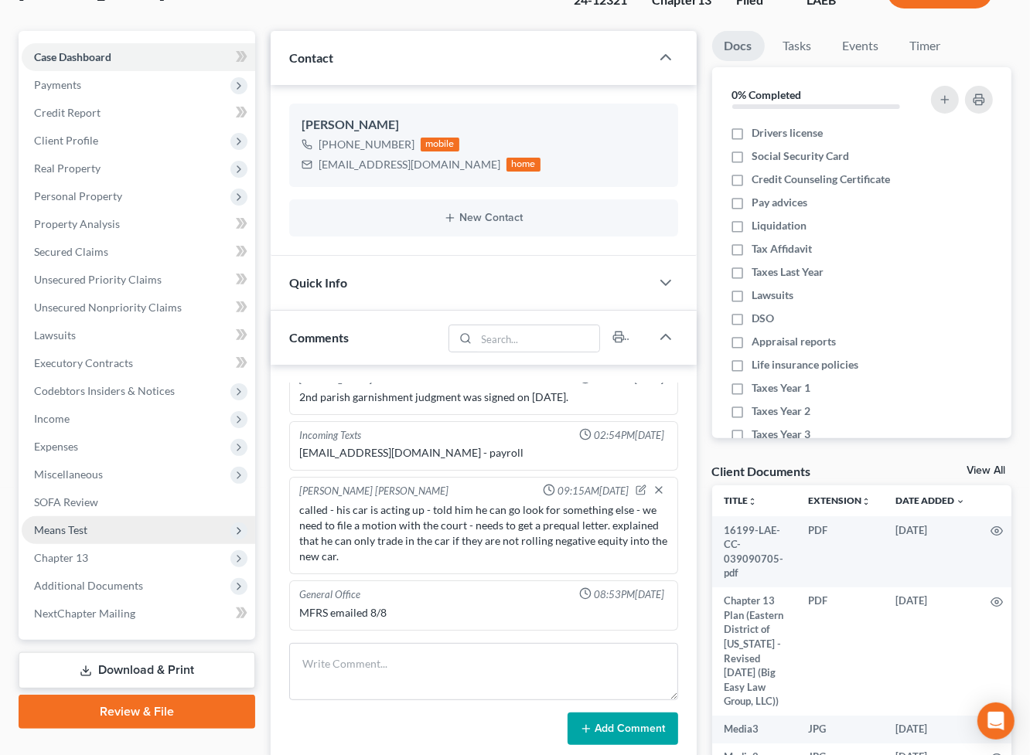
scroll to position [156, 0]
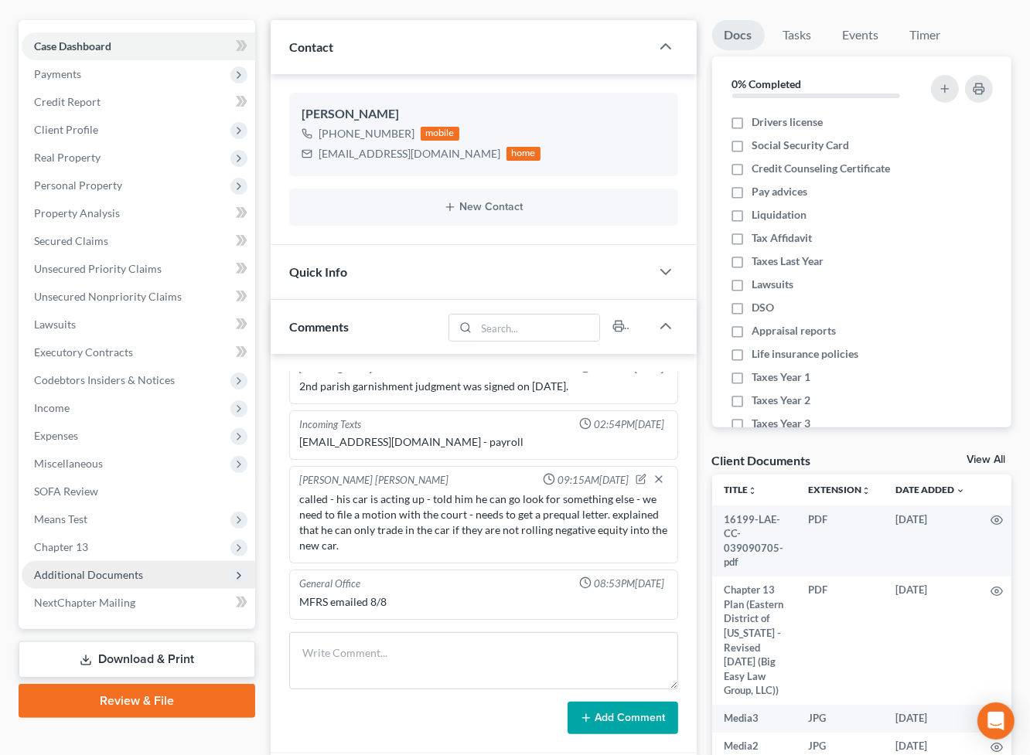
click at [162, 585] on span "Additional Documents" at bounding box center [138, 575] width 233 height 28
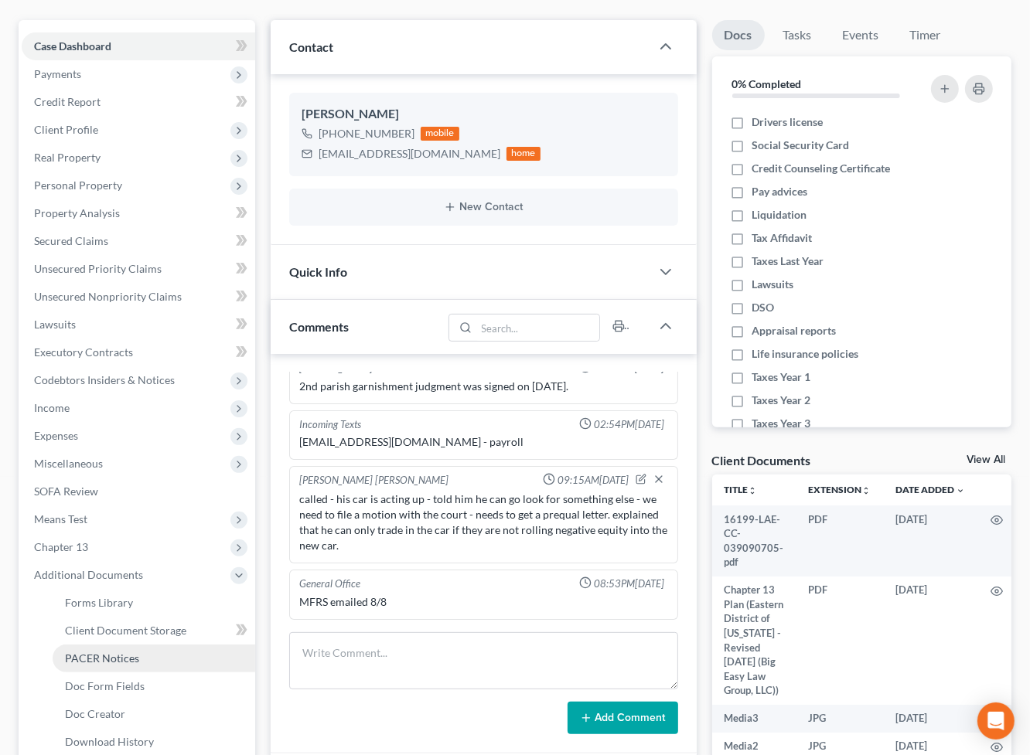
drag, startPoint x: 186, startPoint y: 660, endPoint x: 140, endPoint y: 668, distance: 47.0
click at [186, 659] on link "PACER Notices" at bounding box center [154, 659] width 203 height 28
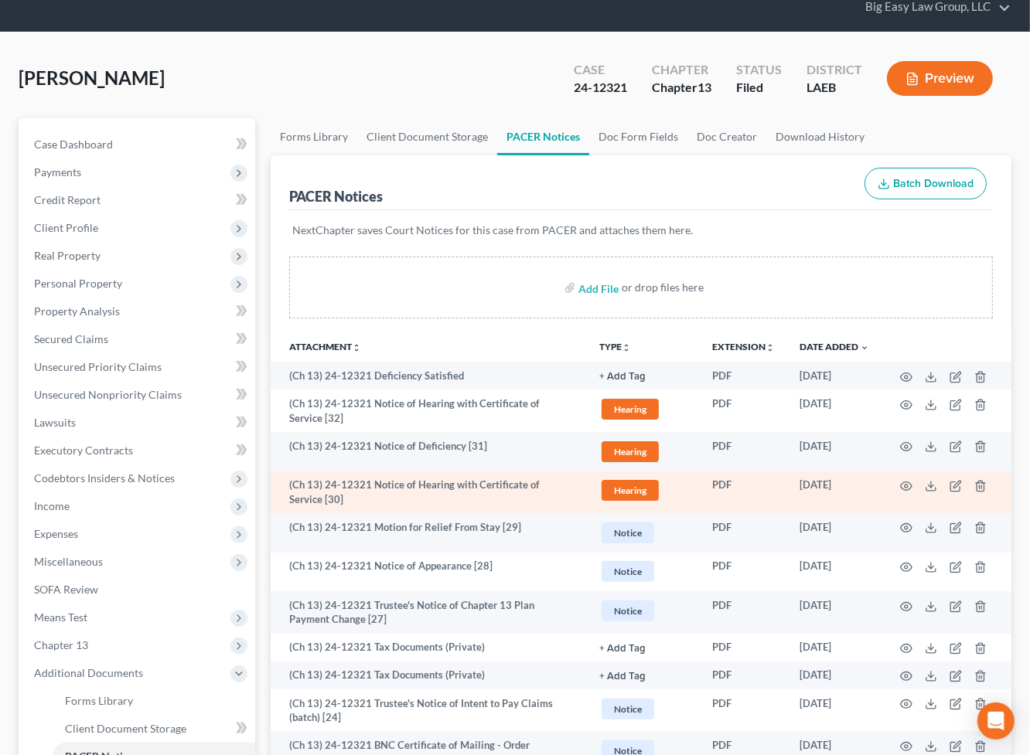
scroll to position [60, 0]
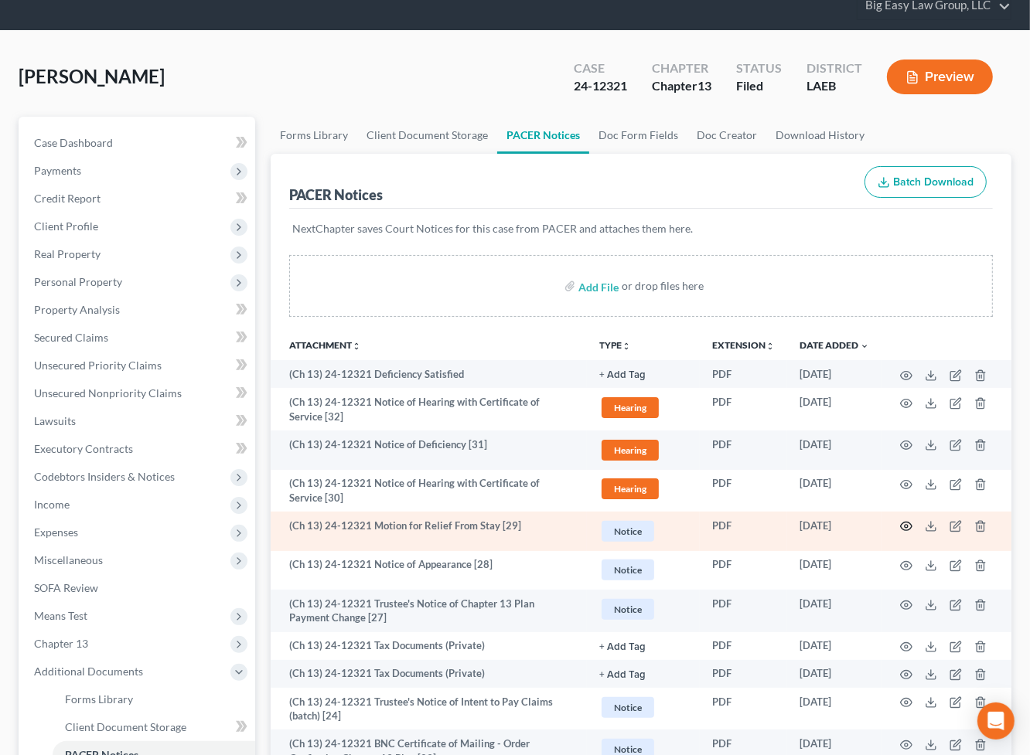
click at [910, 523] on icon "button" at bounding box center [906, 526] width 12 height 12
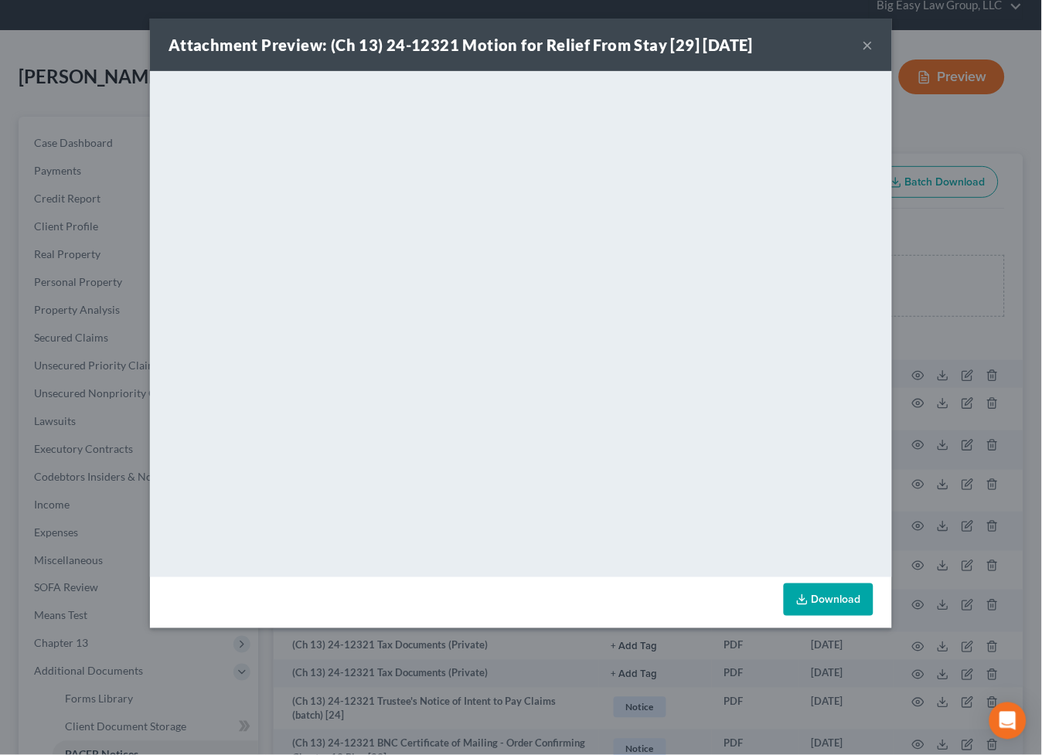
click at [868, 42] on button "×" at bounding box center [868, 45] width 11 height 19
click at [868, 42] on div "Attachment Preview: (Ch 13) 24-12321 Motion for Relief From Stay [29] 08/08/202…" at bounding box center [521, 45] width 742 height 53
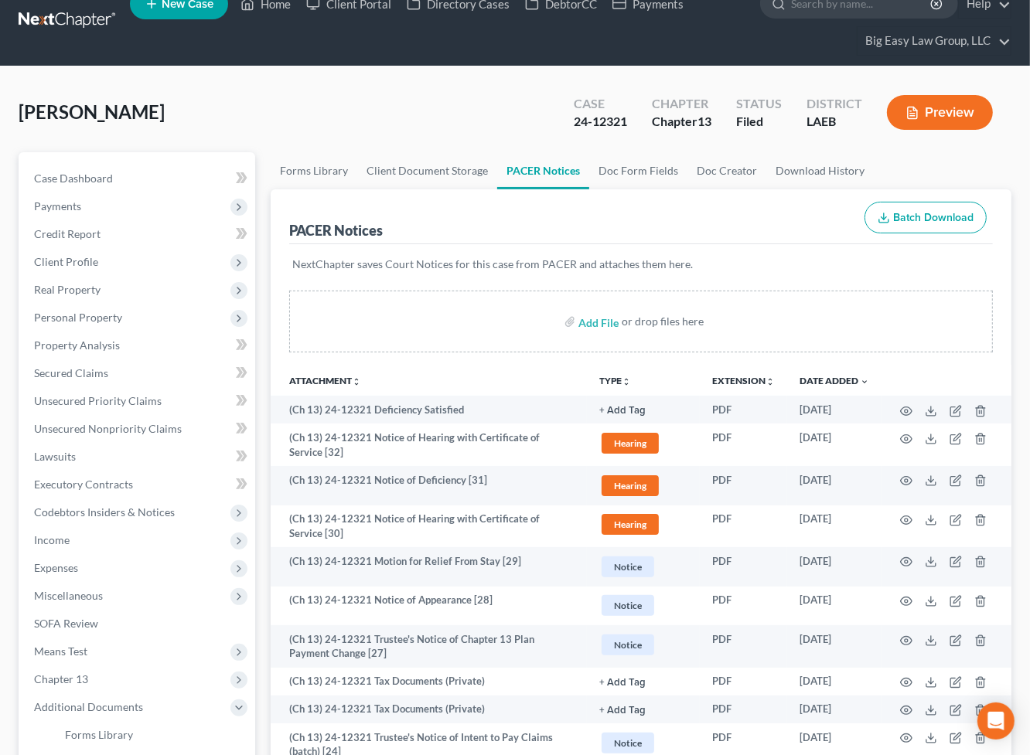
scroll to position [0, 0]
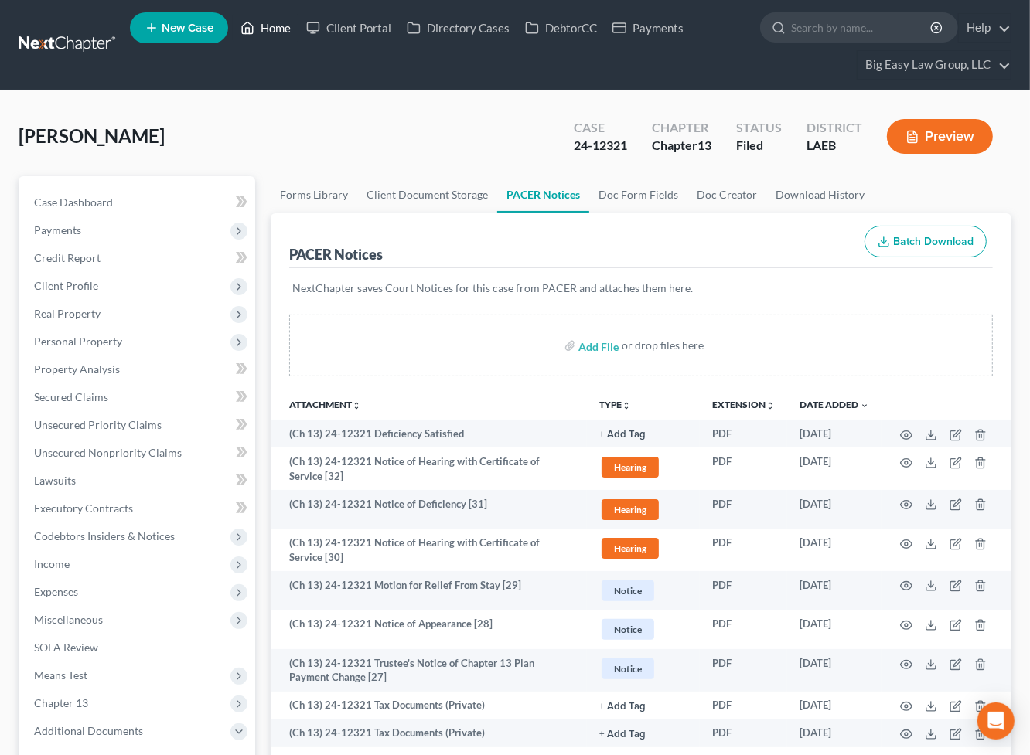
click at [268, 26] on link "Home" at bounding box center [266, 28] width 66 height 28
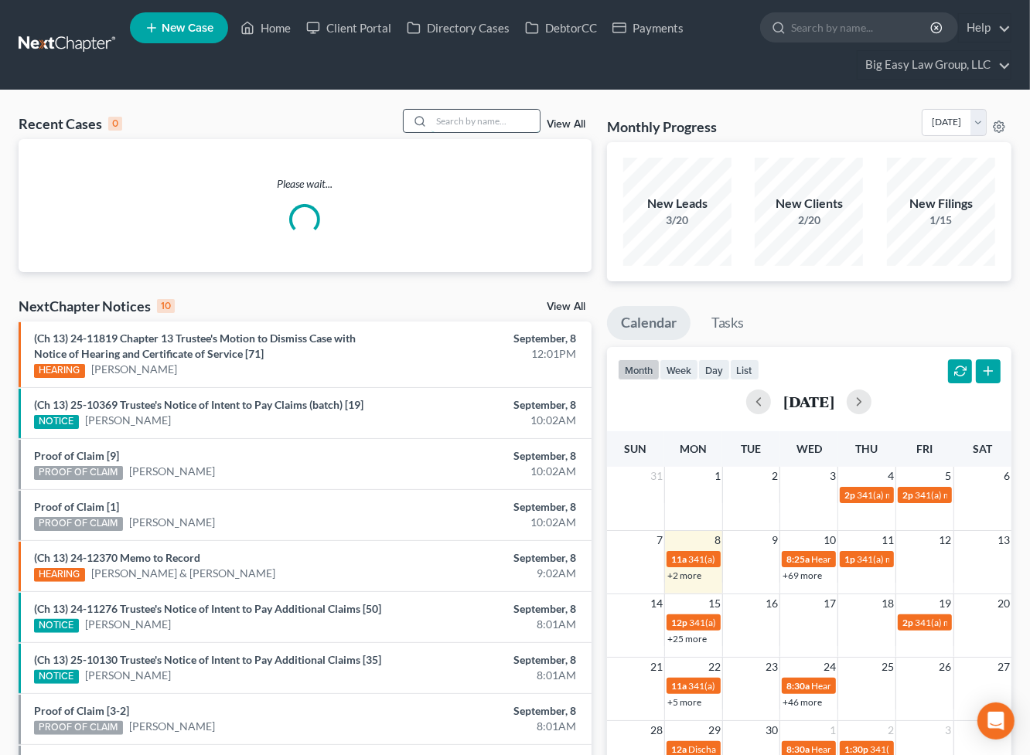
click at [454, 124] on input "search" at bounding box center [485, 121] width 108 height 22
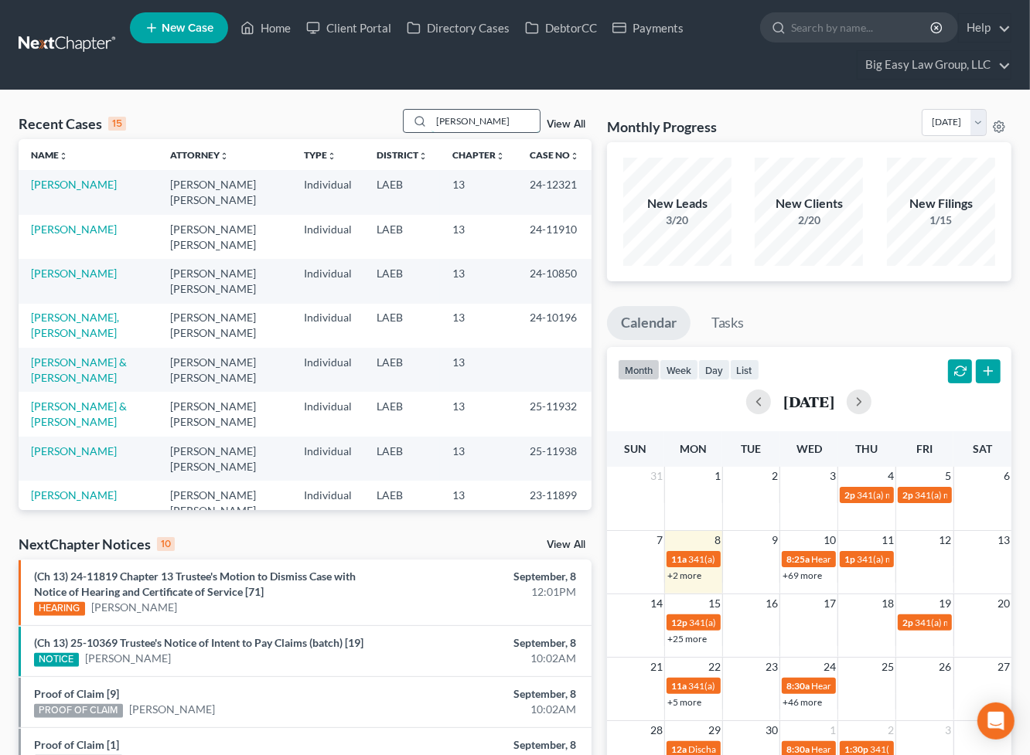
type input "johnson"
click at [79, 363] on link "[PERSON_NAME]" at bounding box center [74, 362] width 86 height 13
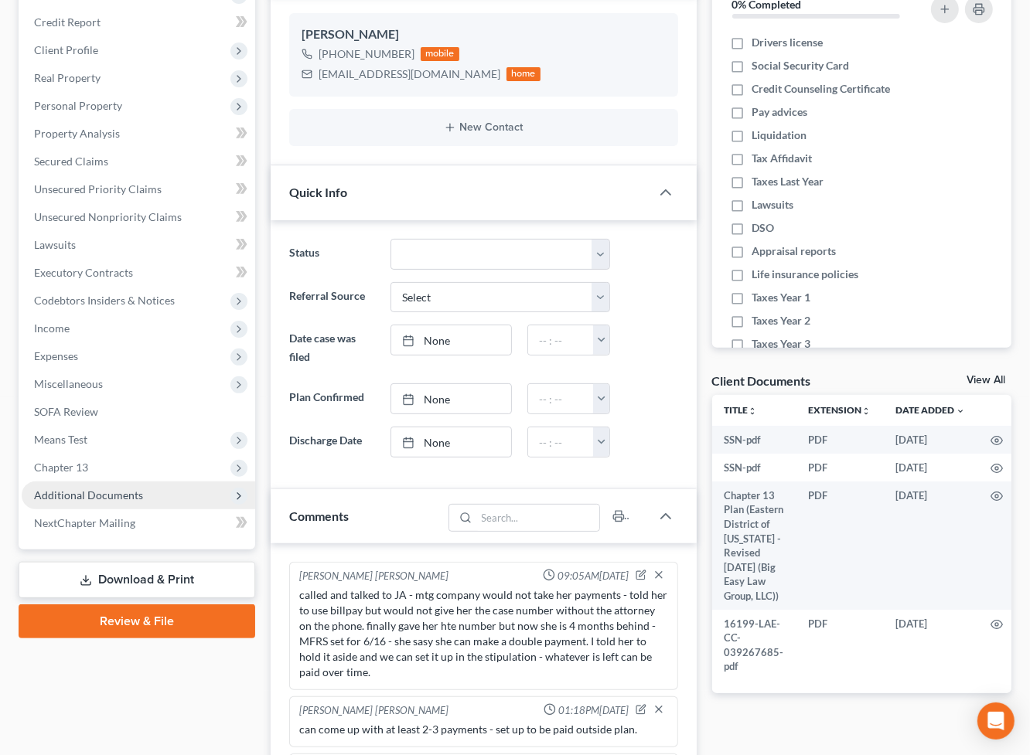
scroll to position [242, 0]
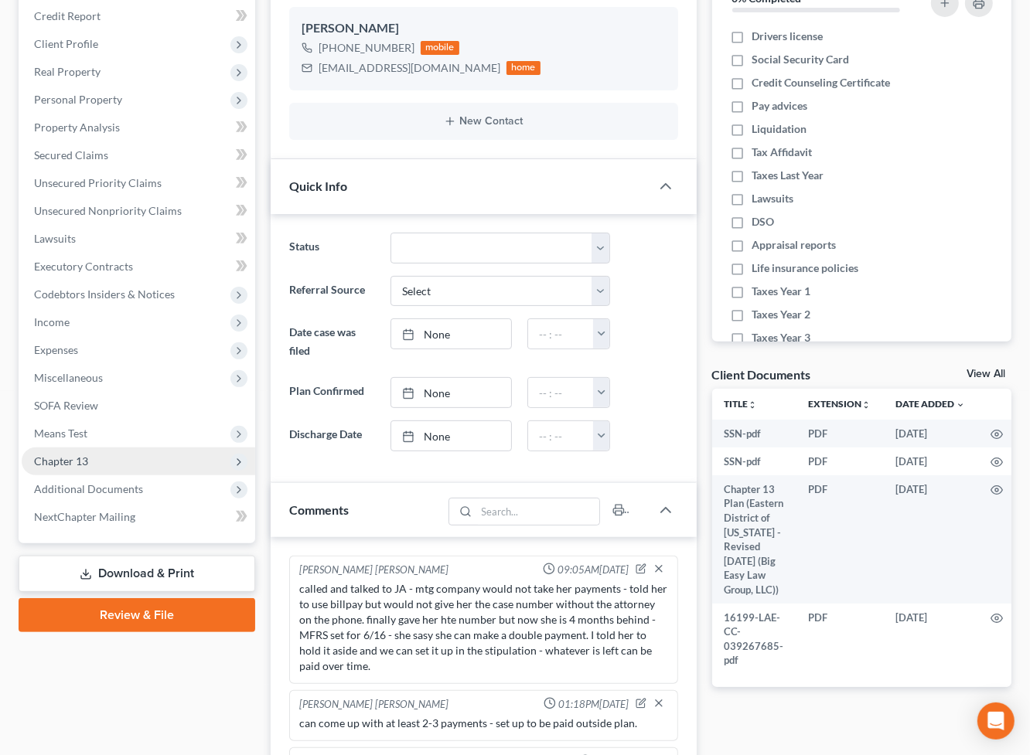
drag, startPoint x: 126, startPoint y: 492, endPoint x: 131, endPoint y: 468, distance: 25.3
click at [126, 492] on span "Additional Documents" at bounding box center [88, 488] width 109 height 13
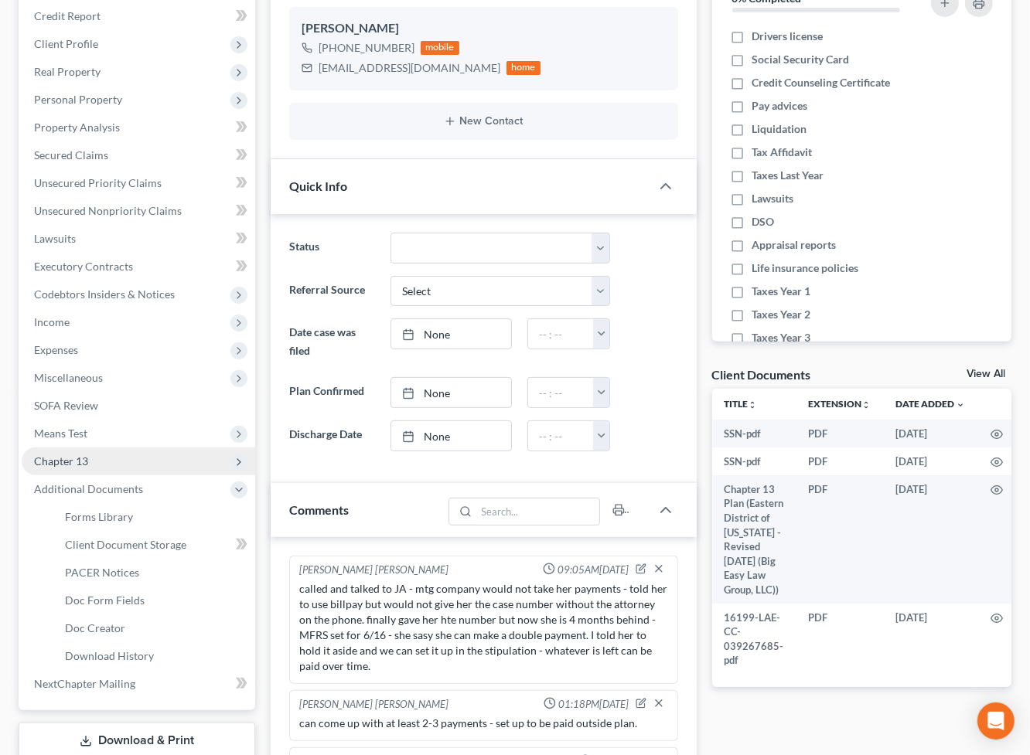
scroll to position [11612, 0]
drag, startPoint x: 174, startPoint y: 567, endPoint x: 143, endPoint y: 571, distance: 31.2
click at [174, 567] on link "PACER Notices" at bounding box center [154, 573] width 203 height 28
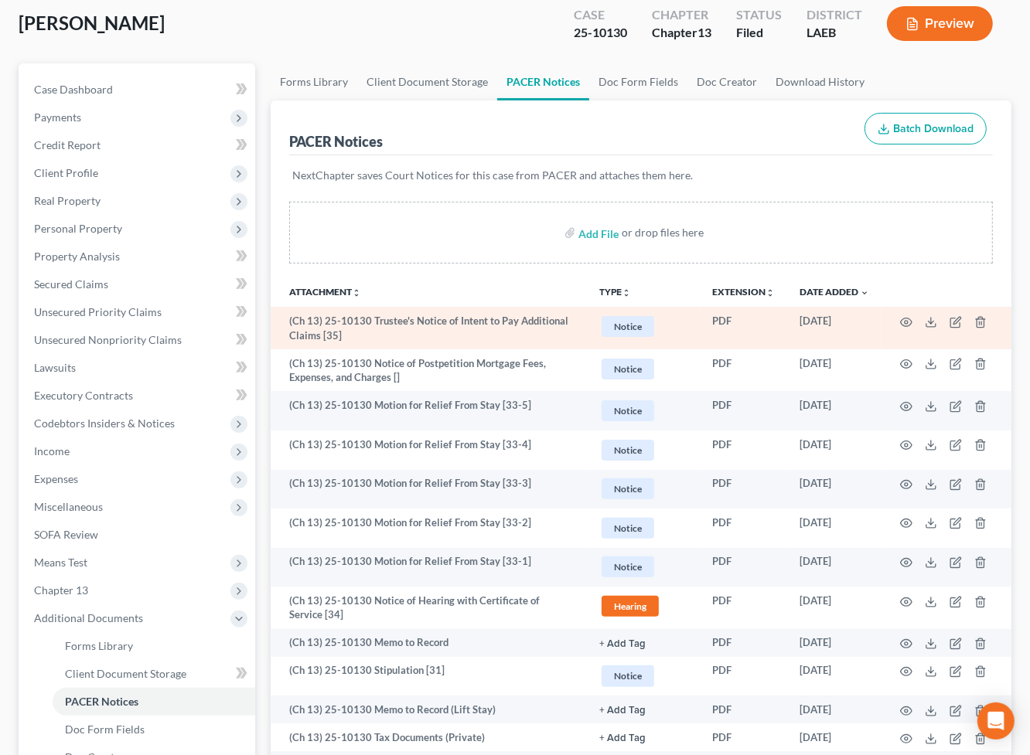
scroll to position [119, 0]
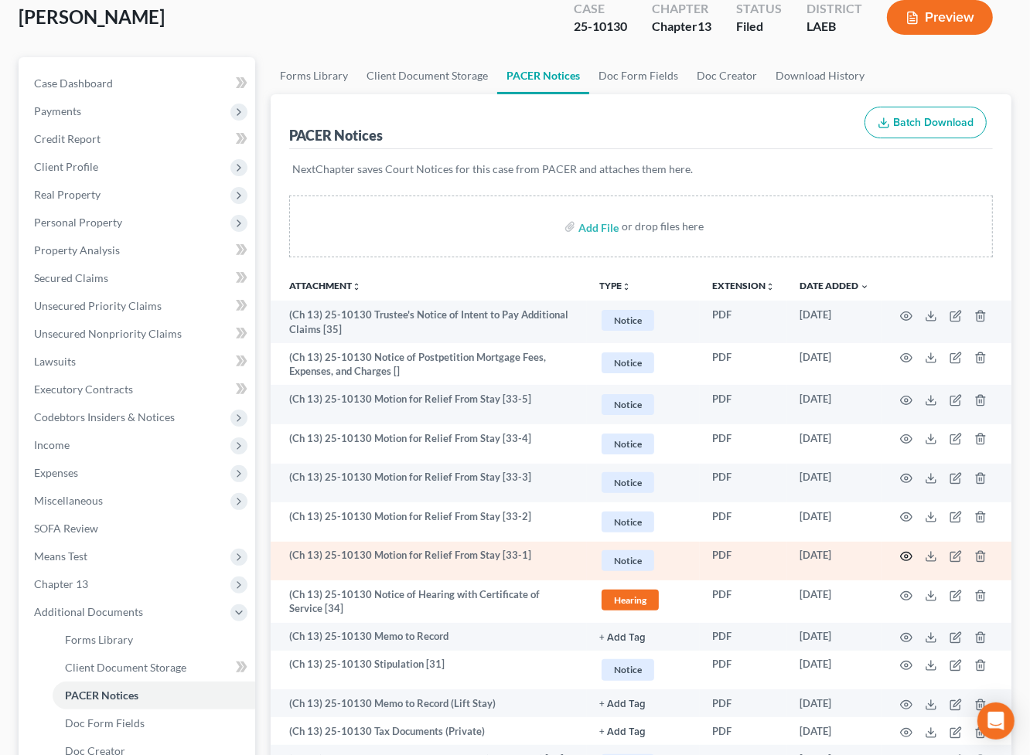
click at [911, 557] on icon "button" at bounding box center [907, 557] width 12 height 9
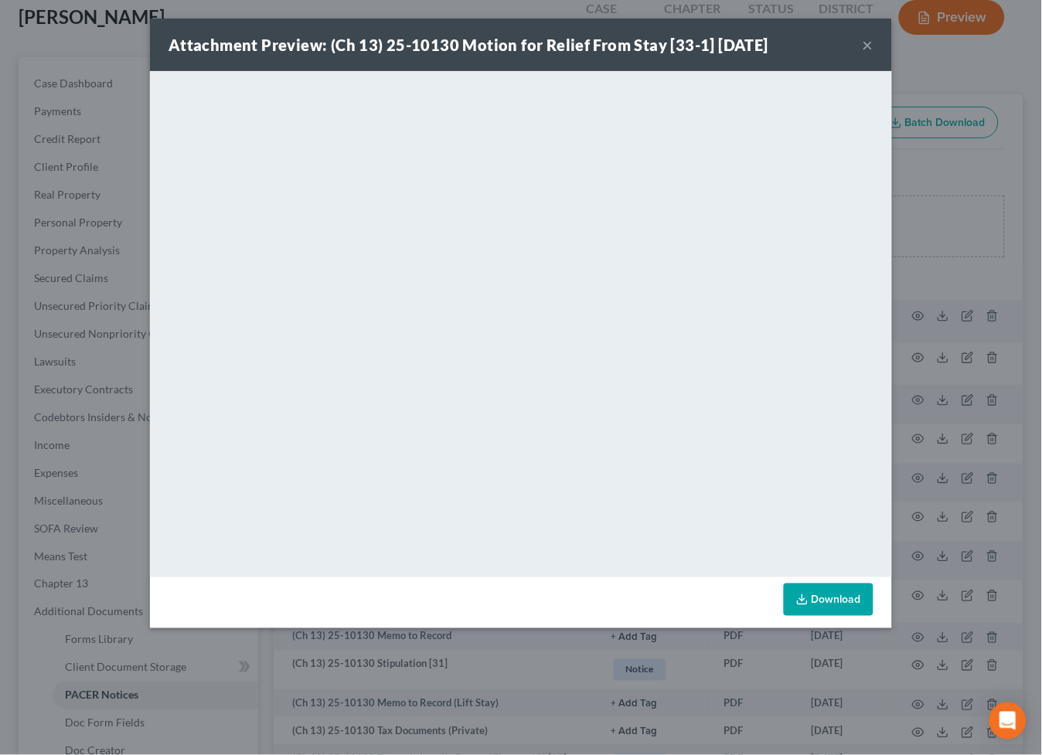
click at [864, 44] on button "×" at bounding box center [868, 45] width 11 height 19
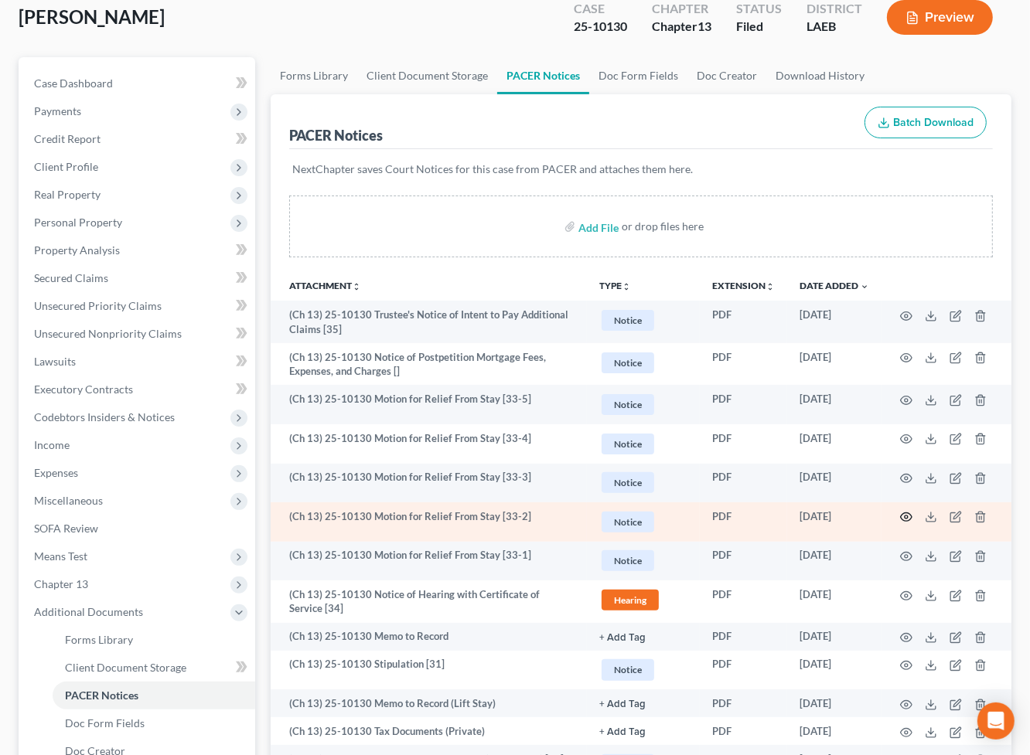
click at [911, 516] on icon "button" at bounding box center [906, 517] width 12 height 12
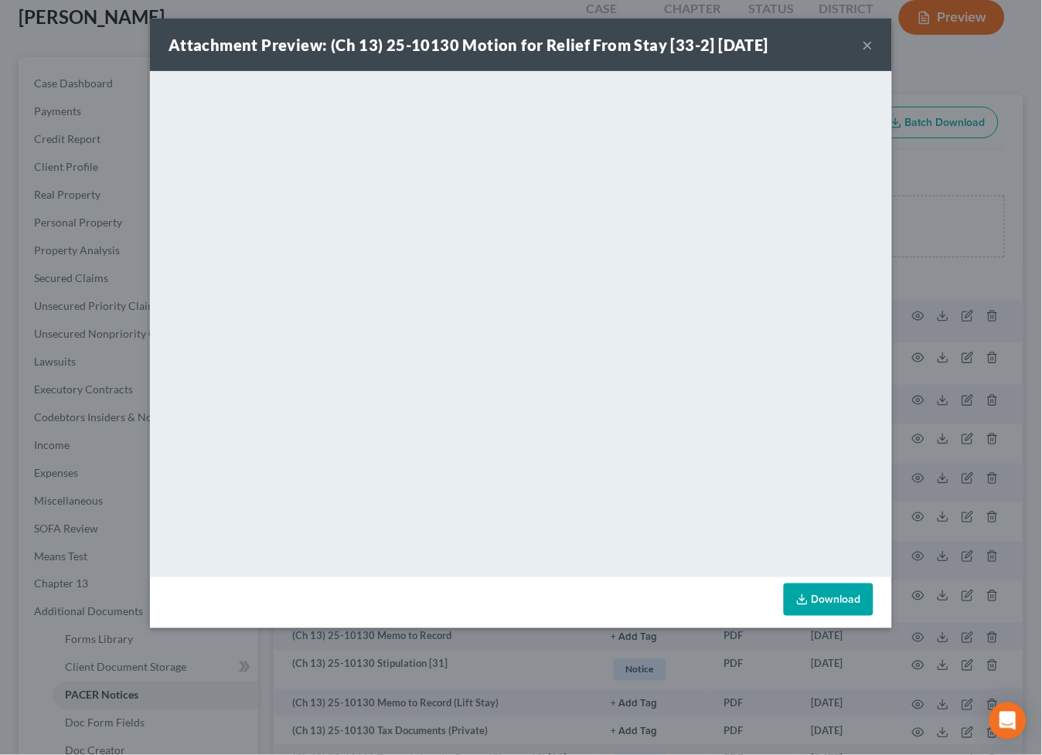
click at [864, 42] on button "×" at bounding box center [868, 45] width 11 height 19
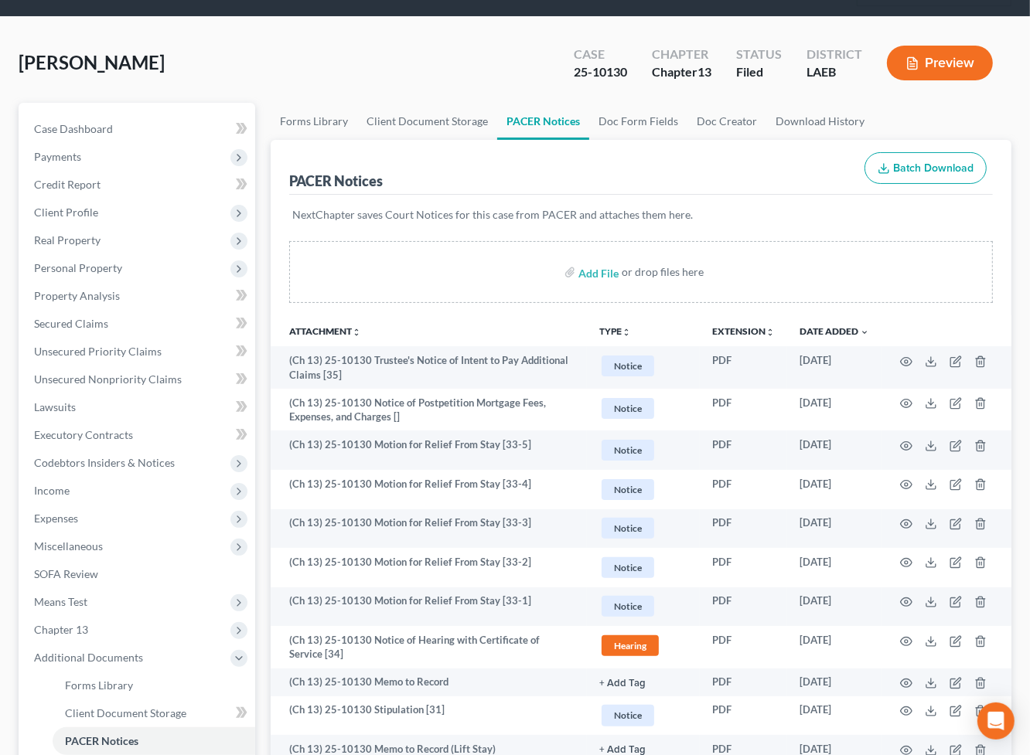
scroll to position [0, 0]
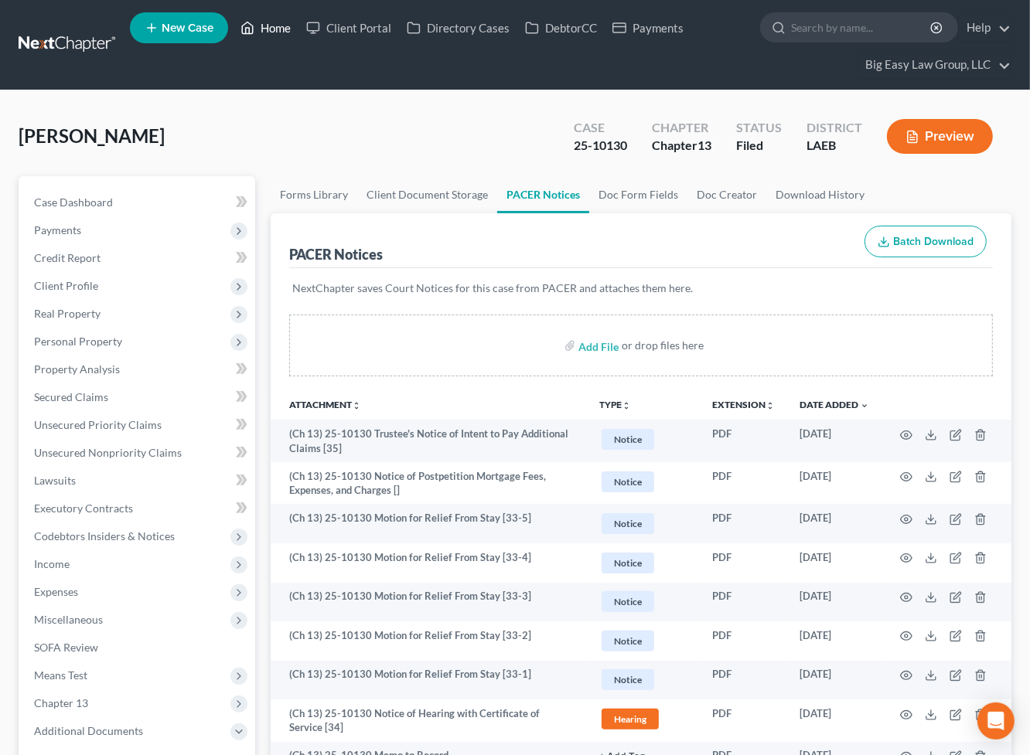
click at [266, 28] on link "Home" at bounding box center [266, 28] width 66 height 28
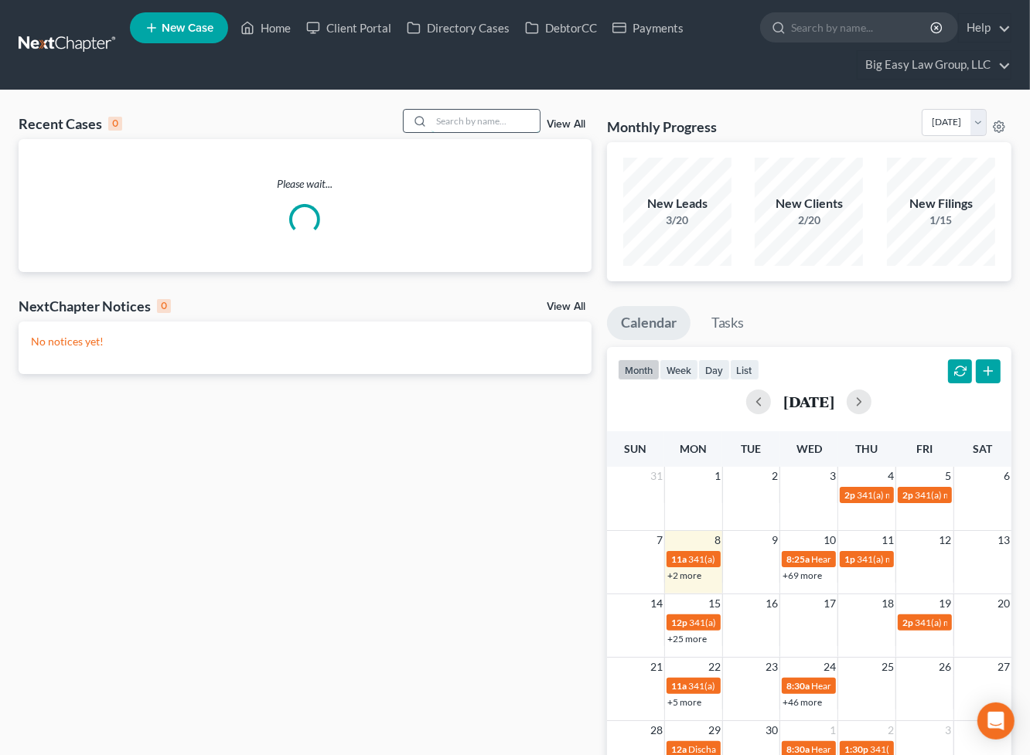
click at [456, 117] on input "search" at bounding box center [485, 121] width 108 height 22
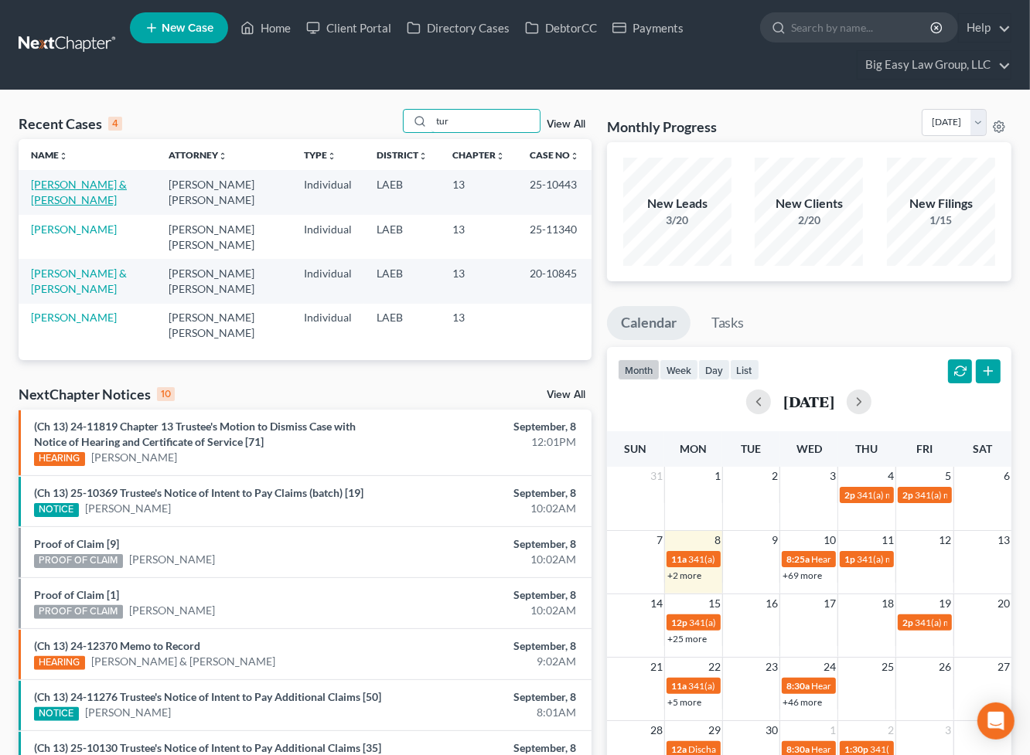
type input "tur"
click at [94, 180] on link "[PERSON_NAME] & [PERSON_NAME]" at bounding box center [79, 192] width 96 height 29
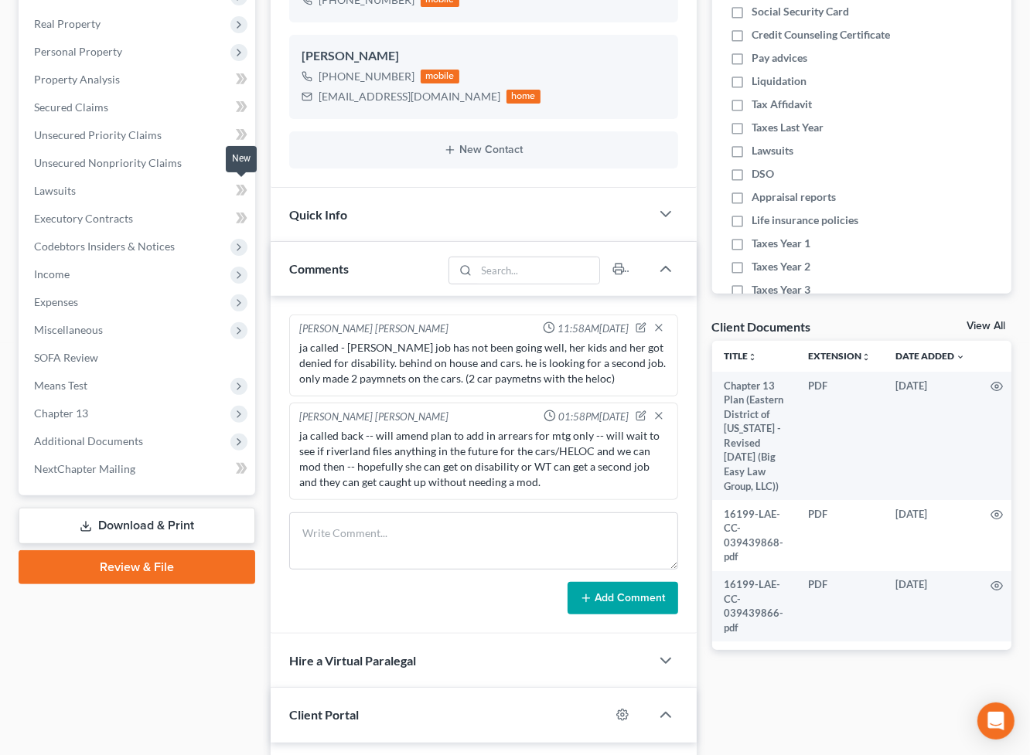
scroll to position [8821, 0]
click at [121, 438] on span "Additional Documents" at bounding box center [88, 440] width 109 height 13
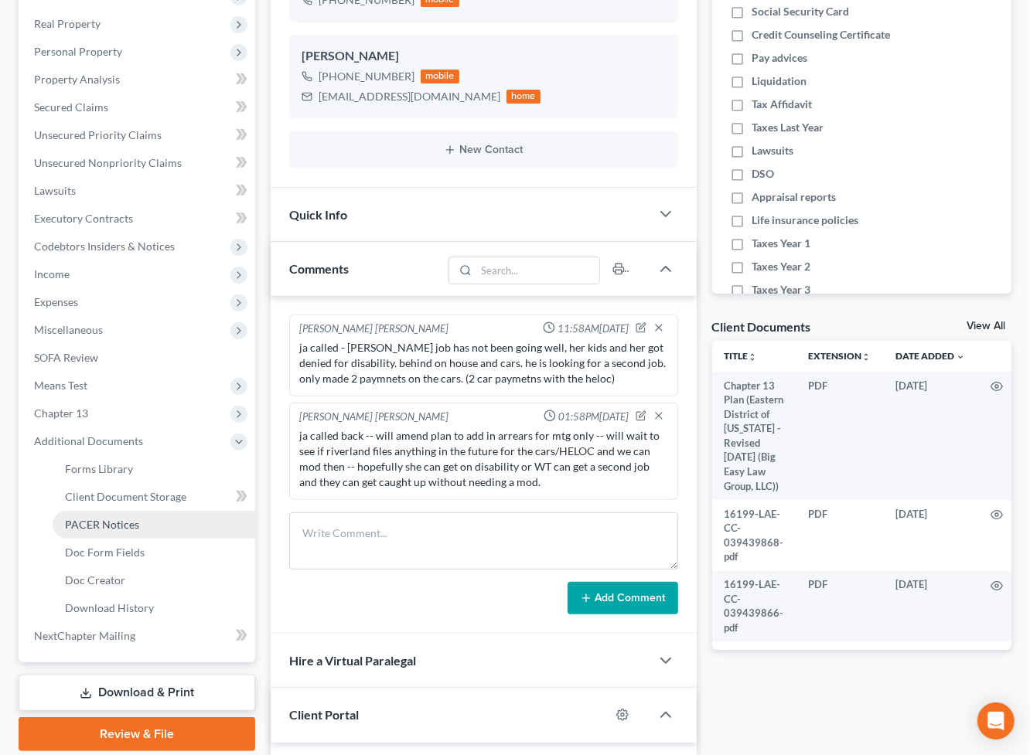
drag, startPoint x: 185, startPoint y: 520, endPoint x: 173, endPoint y: 530, distance: 14.8
click at [184, 519] on link "PACER Notices" at bounding box center [154, 525] width 203 height 28
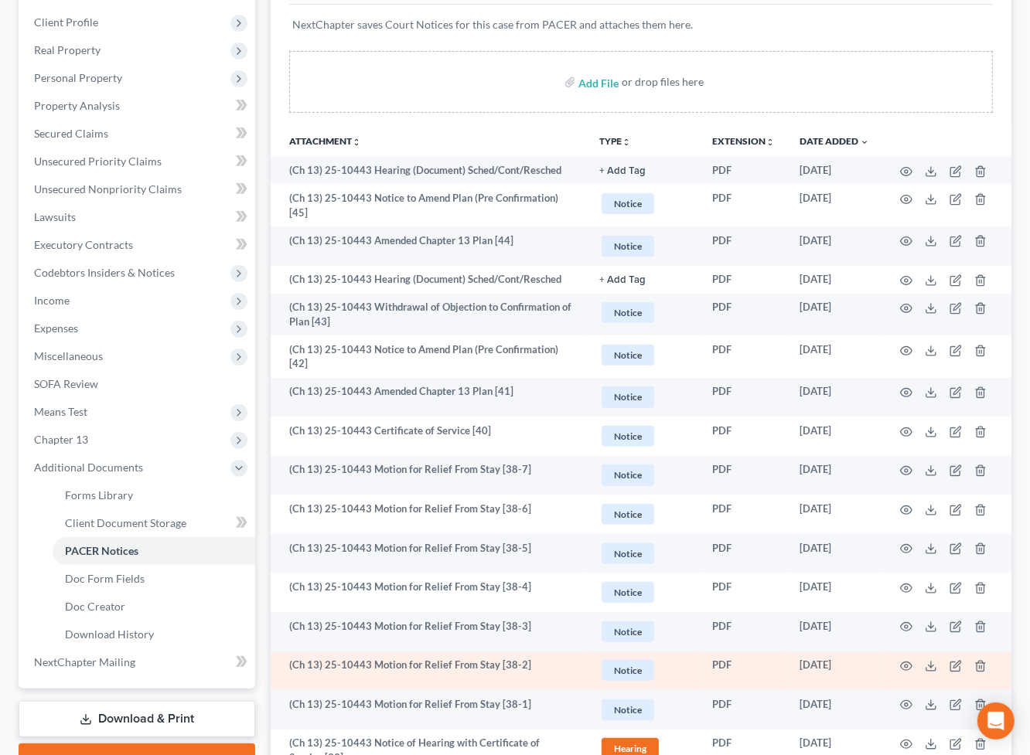
scroll to position [278, 0]
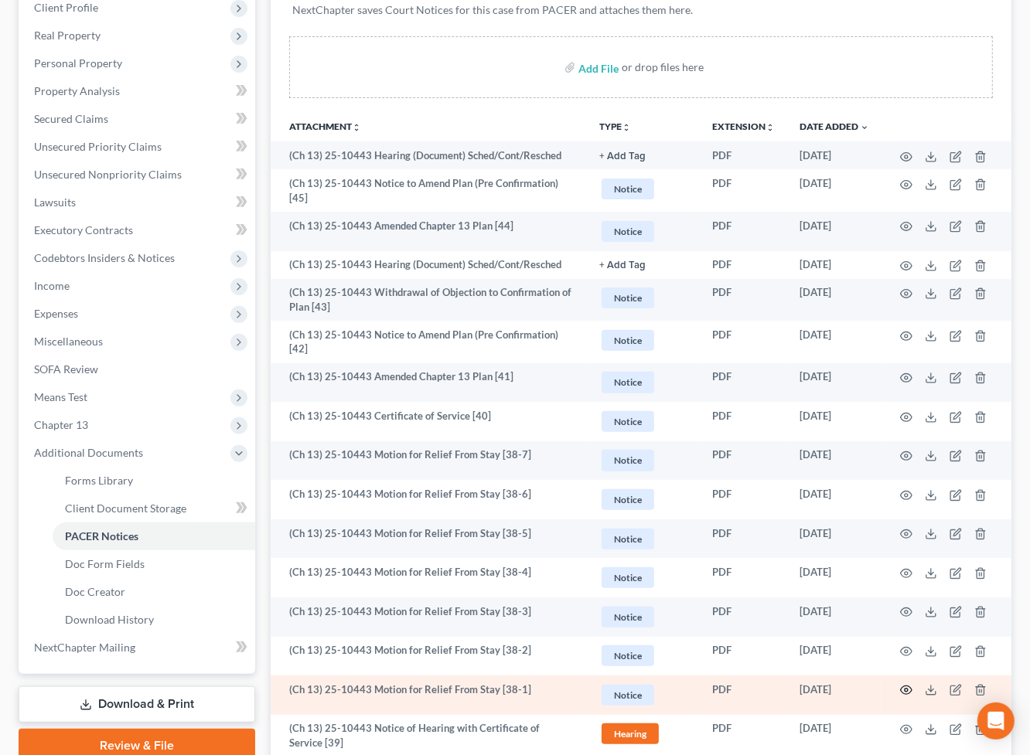
click at [908, 686] on icon "button" at bounding box center [907, 690] width 12 height 9
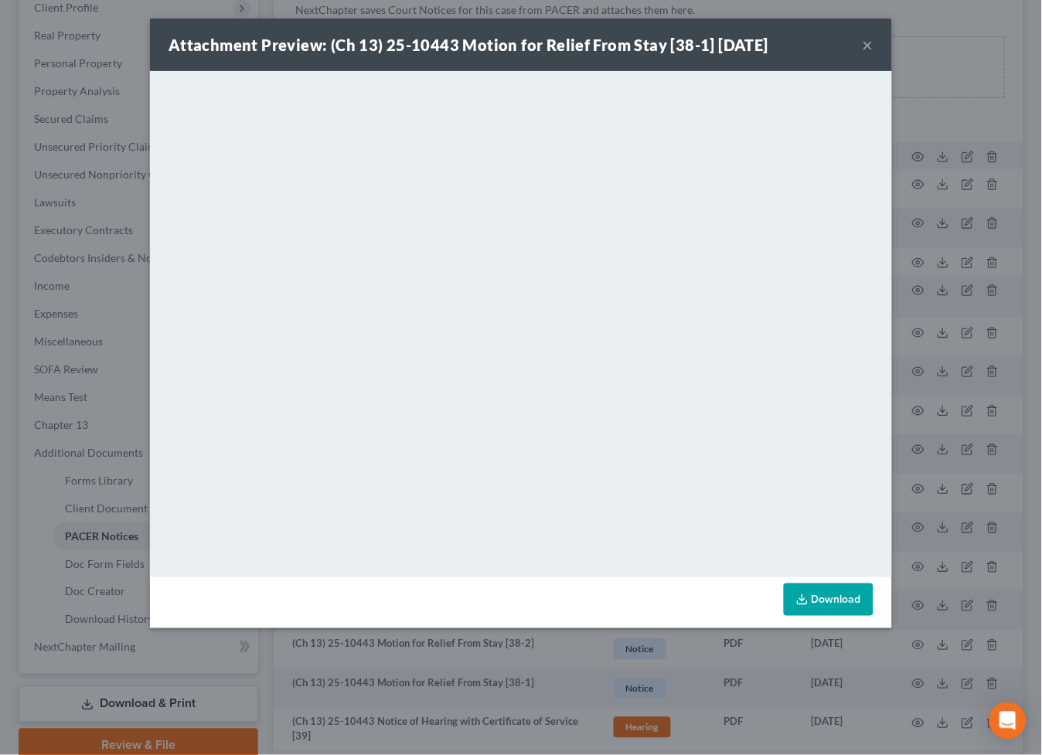
drag, startPoint x: 869, startPoint y: 45, endPoint x: 799, endPoint y: 77, distance: 76.5
click at [868, 45] on button "×" at bounding box center [868, 45] width 11 height 19
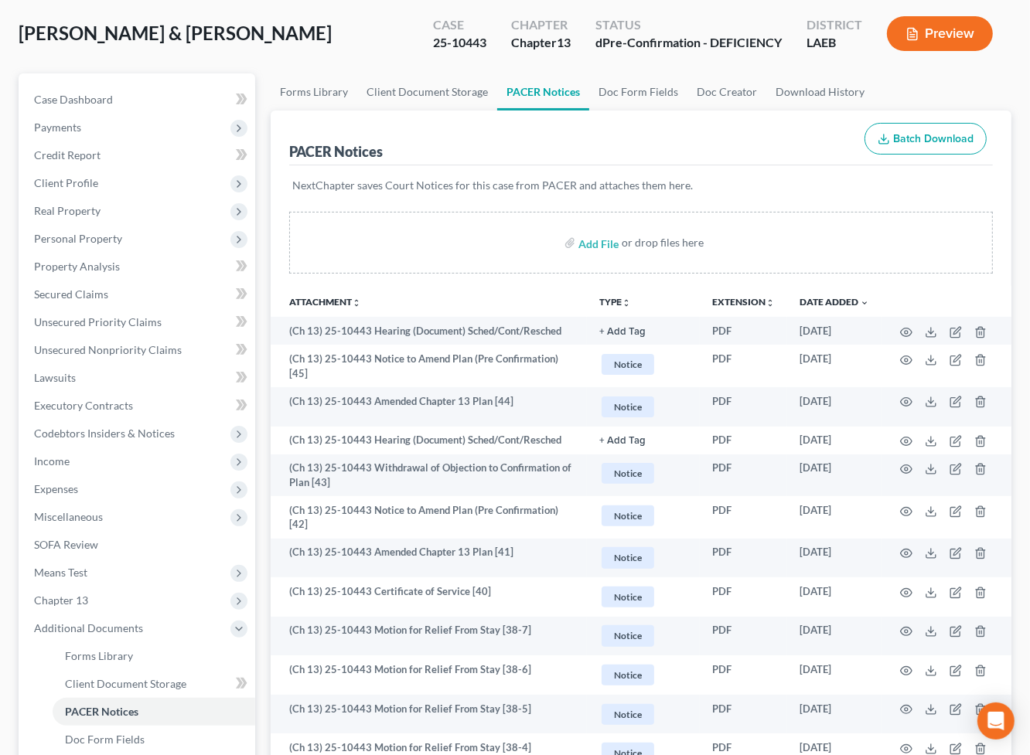
scroll to position [0, 0]
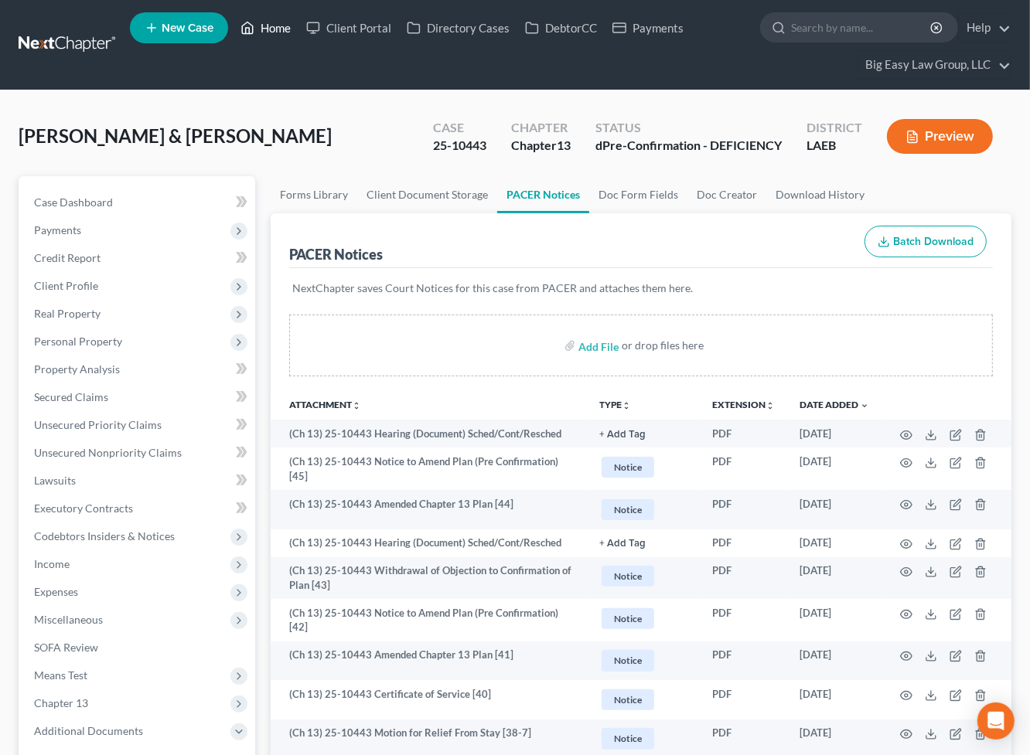
drag, startPoint x: 282, startPoint y: 24, endPoint x: 428, endPoint y: 121, distance: 175.6
click at [282, 24] on link "Home" at bounding box center [266, 28] width 66 height 28
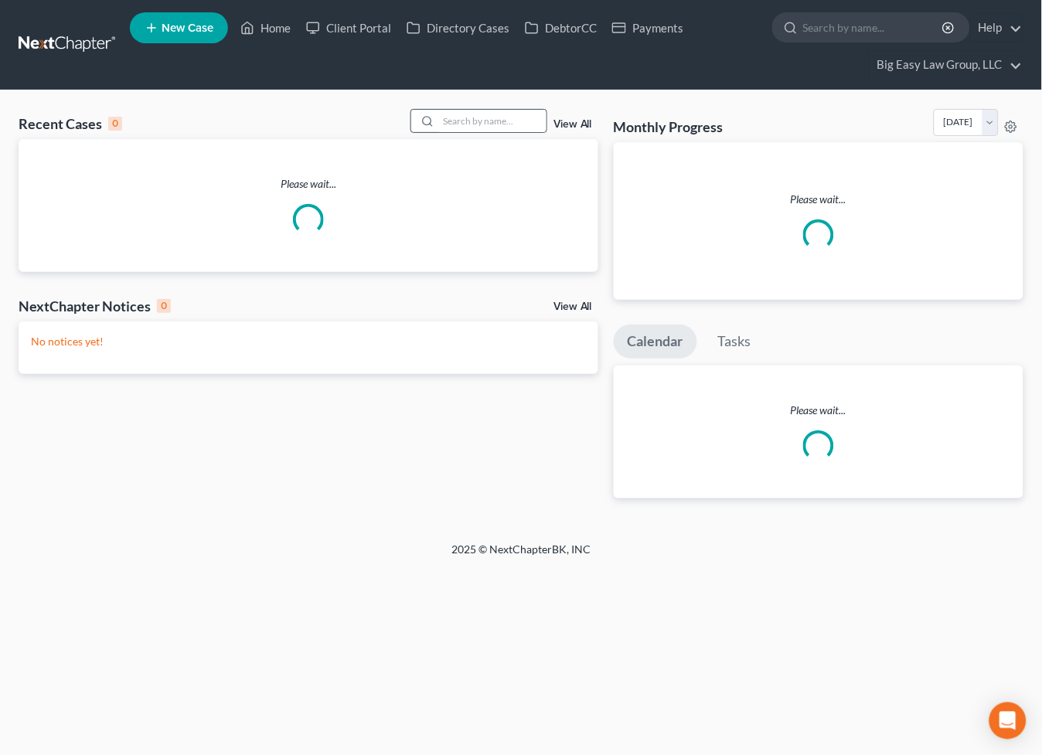
click at [438, 117] on div at bounding box center [425, 121] width 28 height 22
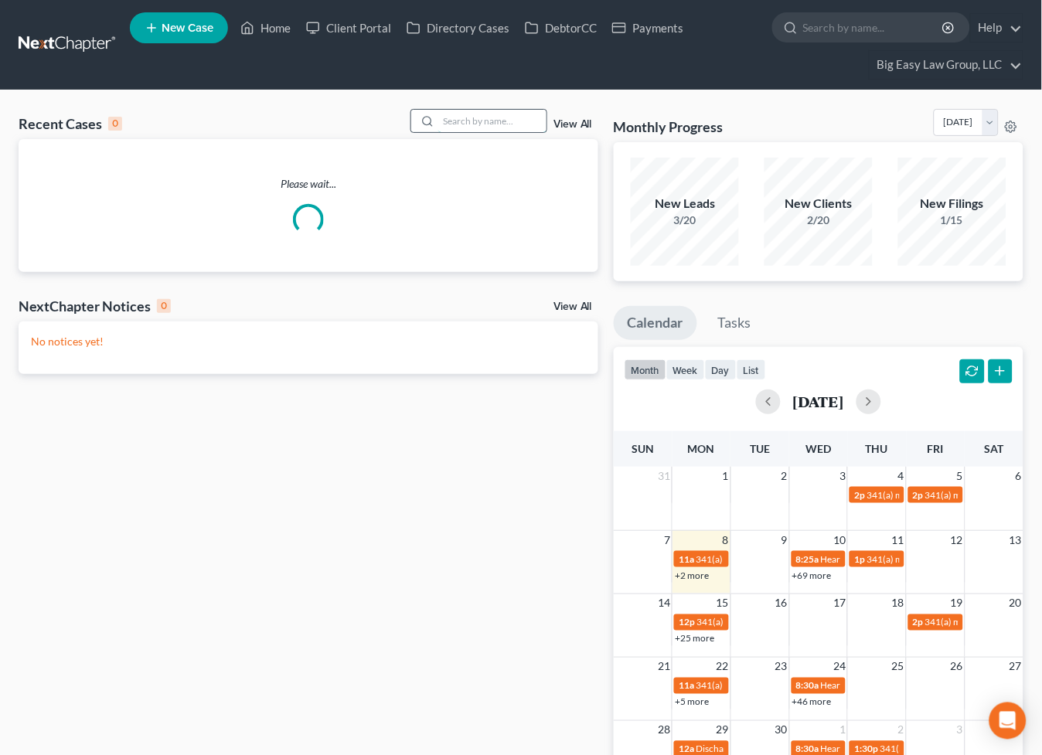
click at [445, 115] on input "search" at bounding box center [492, 121] width 108 height 22
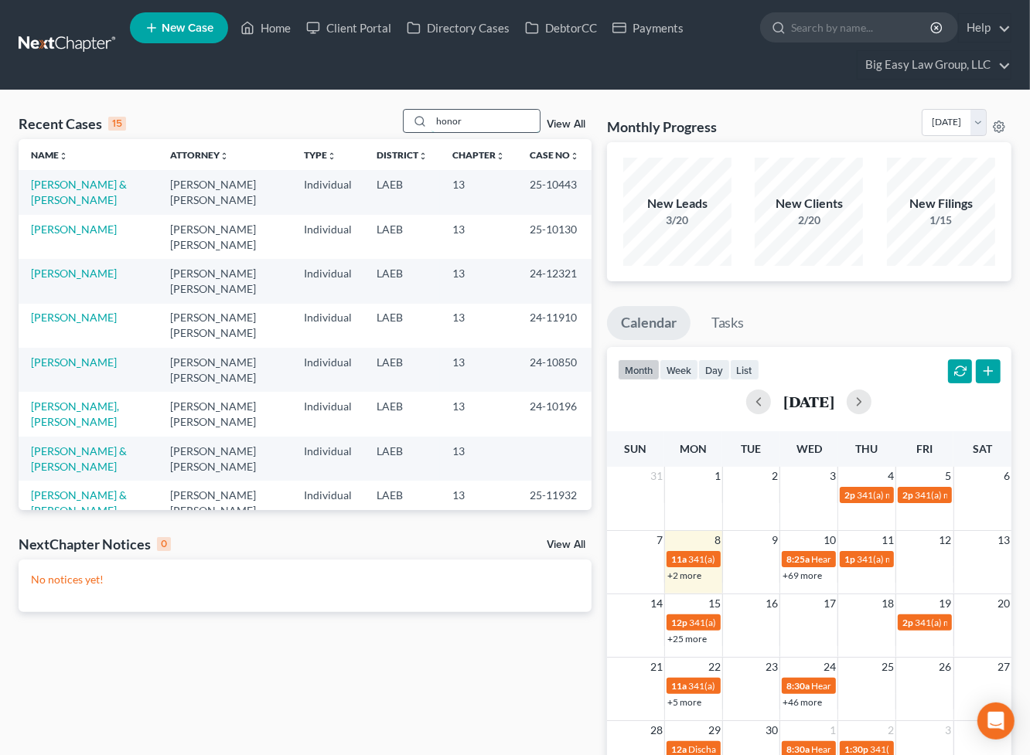
type input "honor"
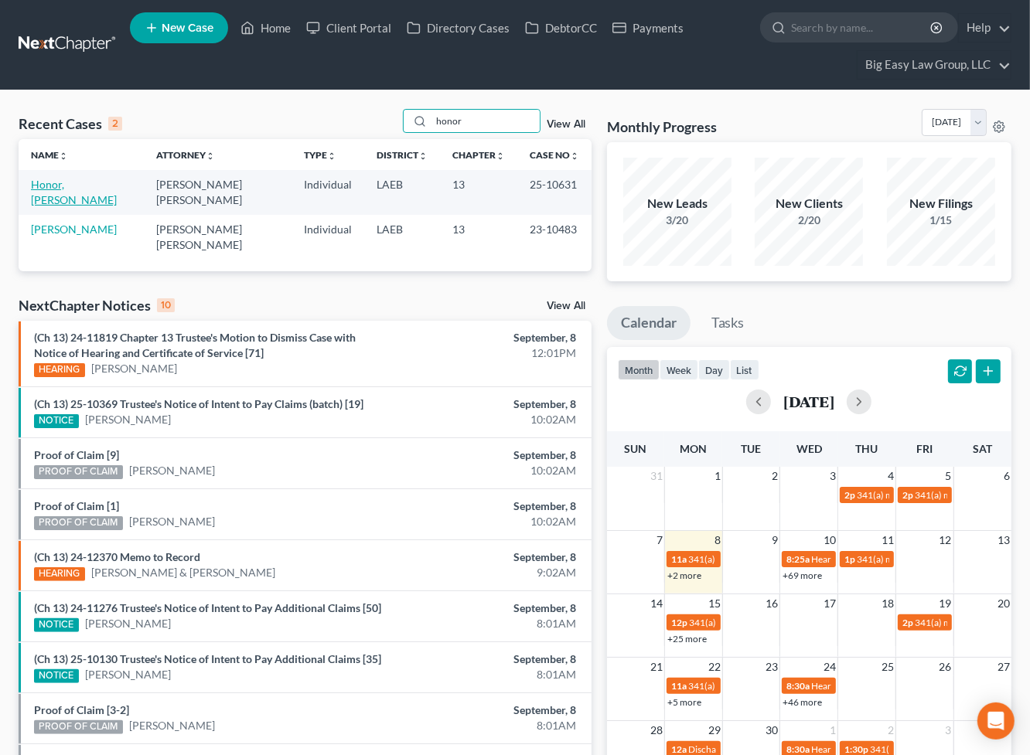
click at [74, 186] on link "Honor, [PERSON_NAME]" at bounding box center [74, 192] width 86 height 29
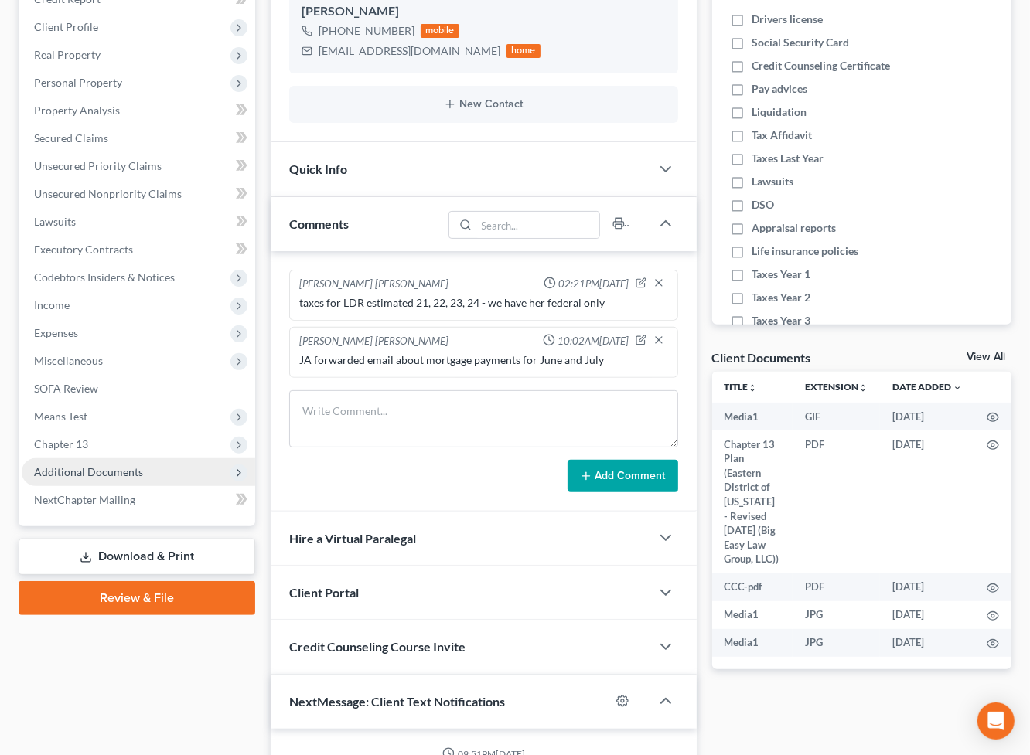
scroll to position [10897, 0]
click at [131, 466] on span "Additional Documents" at bounding box center [88, 471] width 109 height 13
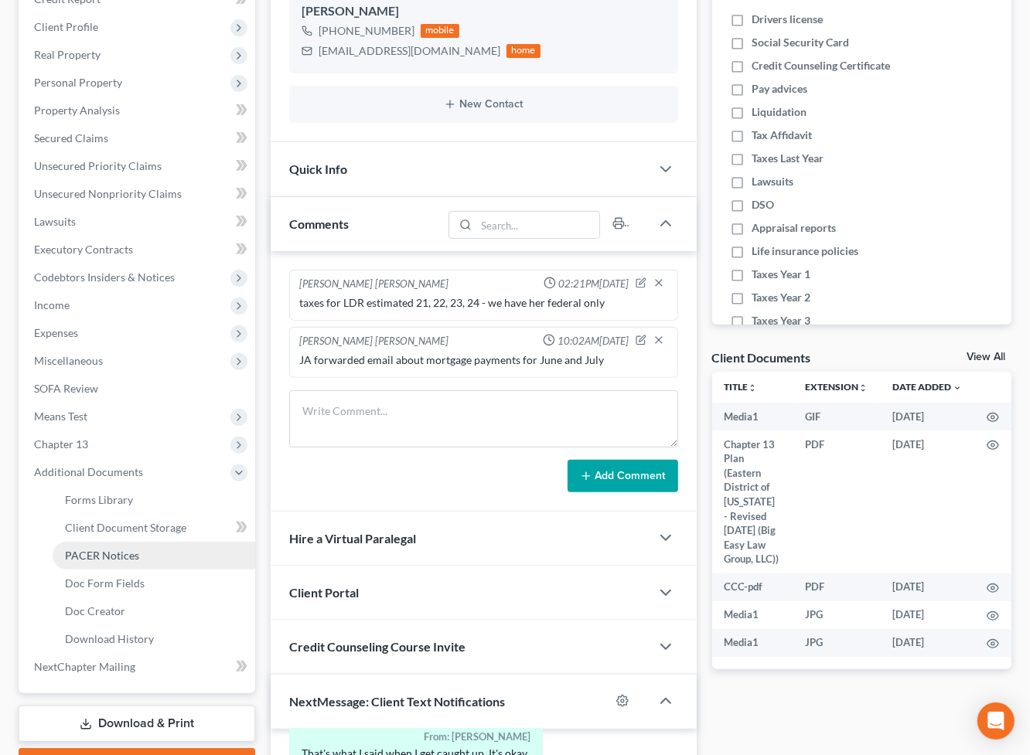
drag, startPoint x: 194, startPoint y: 562, endPoint x: 170, endPoint y: 575, distance: 27.3
click at [194, 562] on link "PACER Notices" at bounding box center [154, 556] width 203 height 28
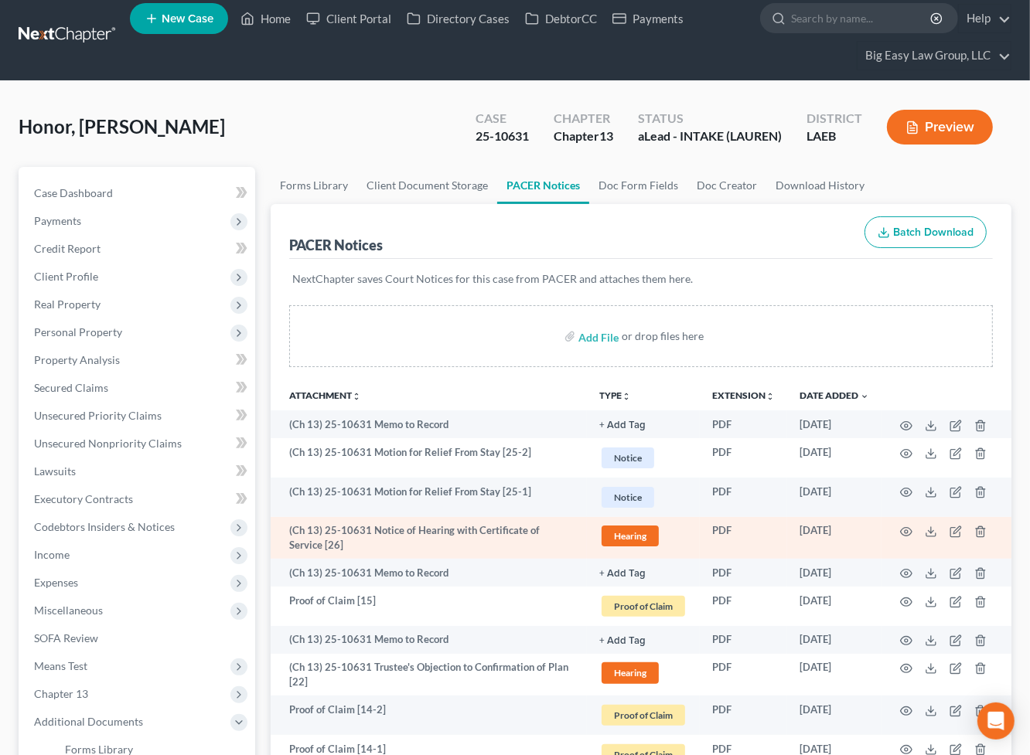
scroll to position [74, 0]
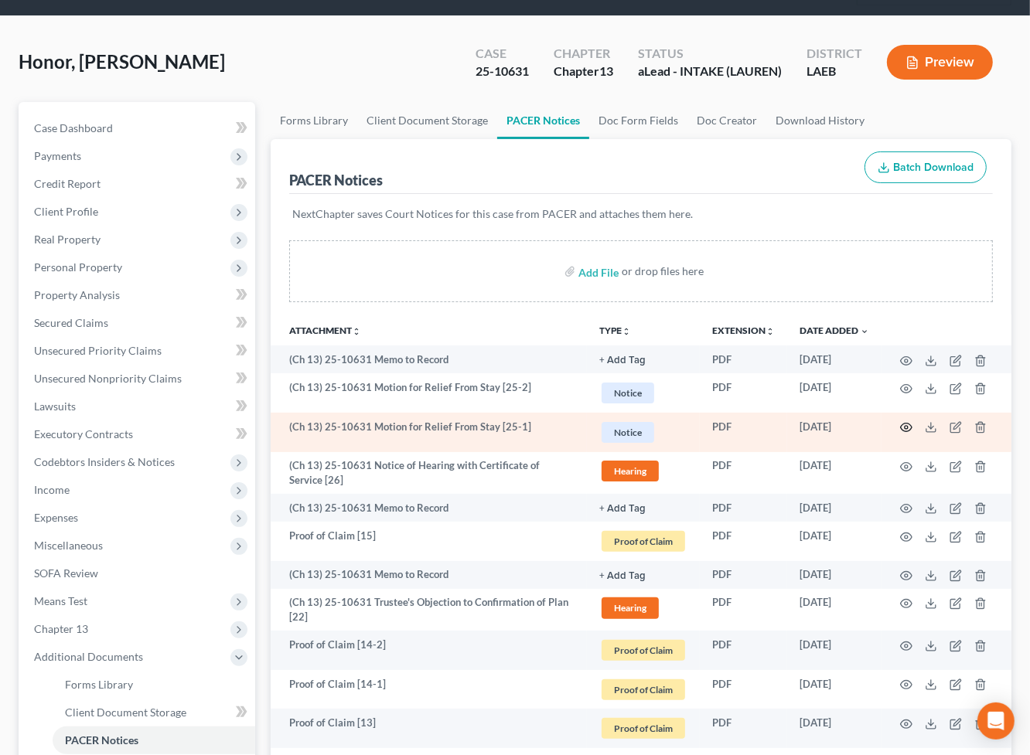
click at [906, 427] on icon "button" at bounding box center [906, 427] width 12 height 12
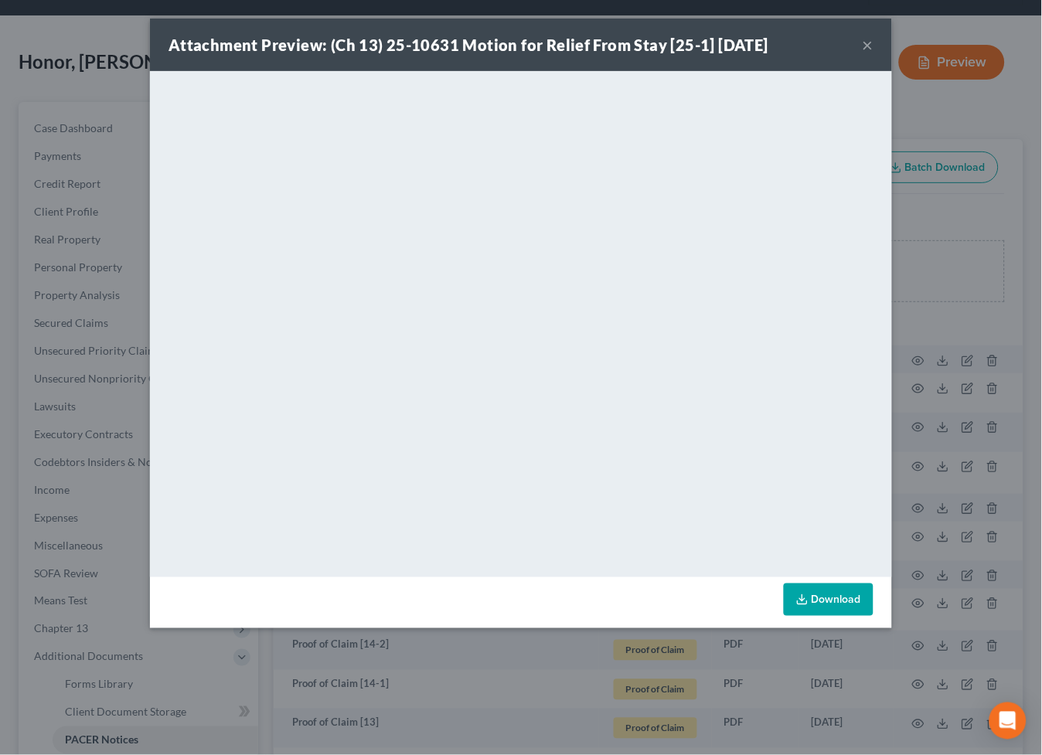
click at [870, 44] on button "×" at bounding box center [868, 45] width 11 height 19
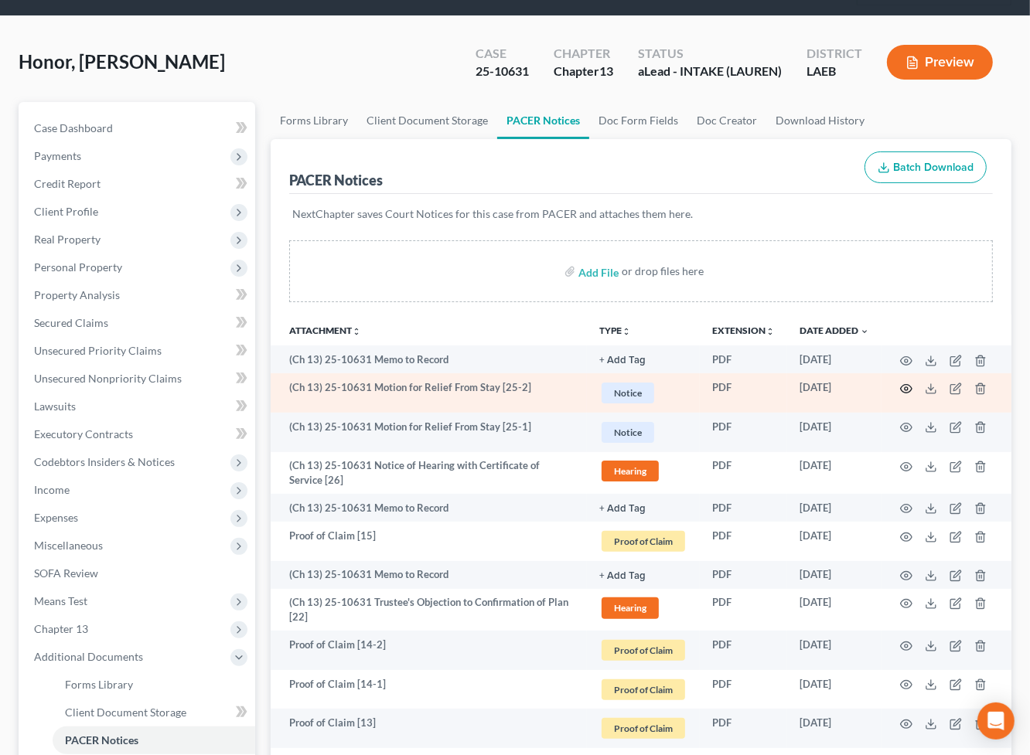
click at [908, 383] on icon "button" at bounding box center [906, 389] width 12 height 12
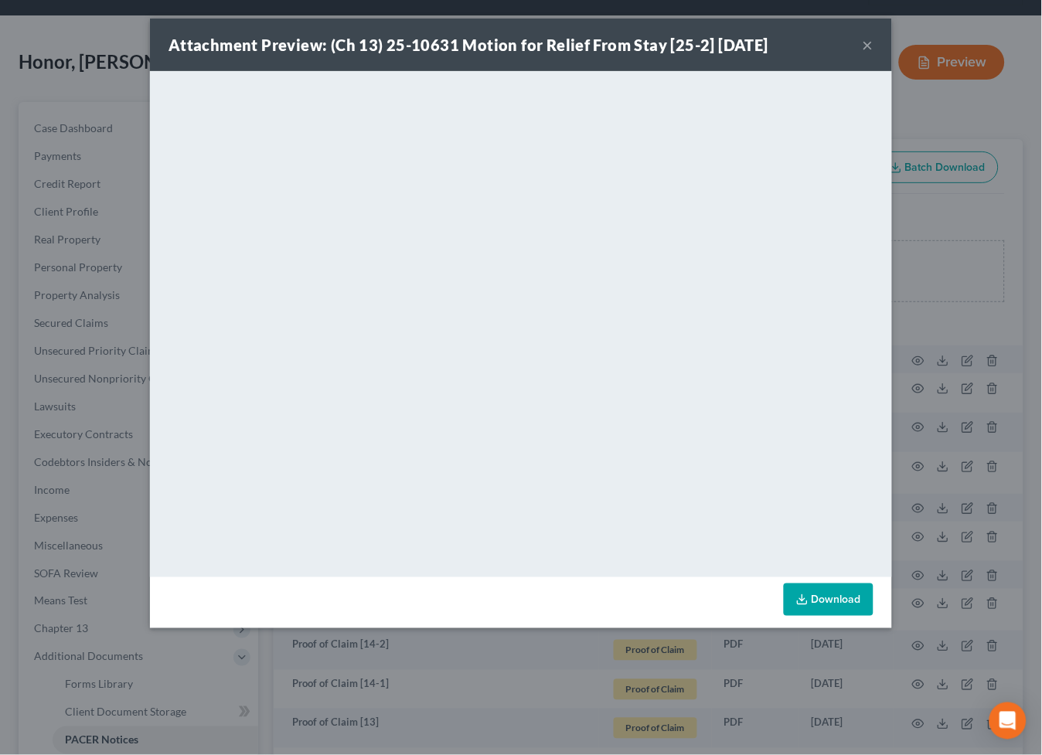
click at [870, 46] on button "×" at bounding box center [868, 45] width 11 height 19
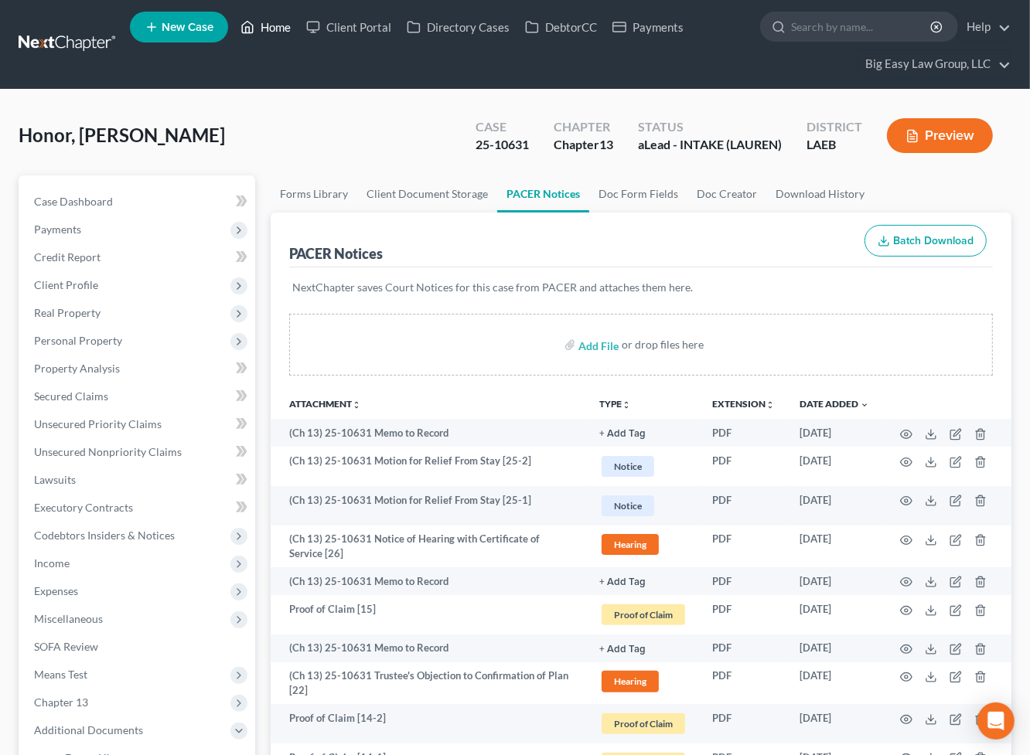
scroll to position [0, 0]
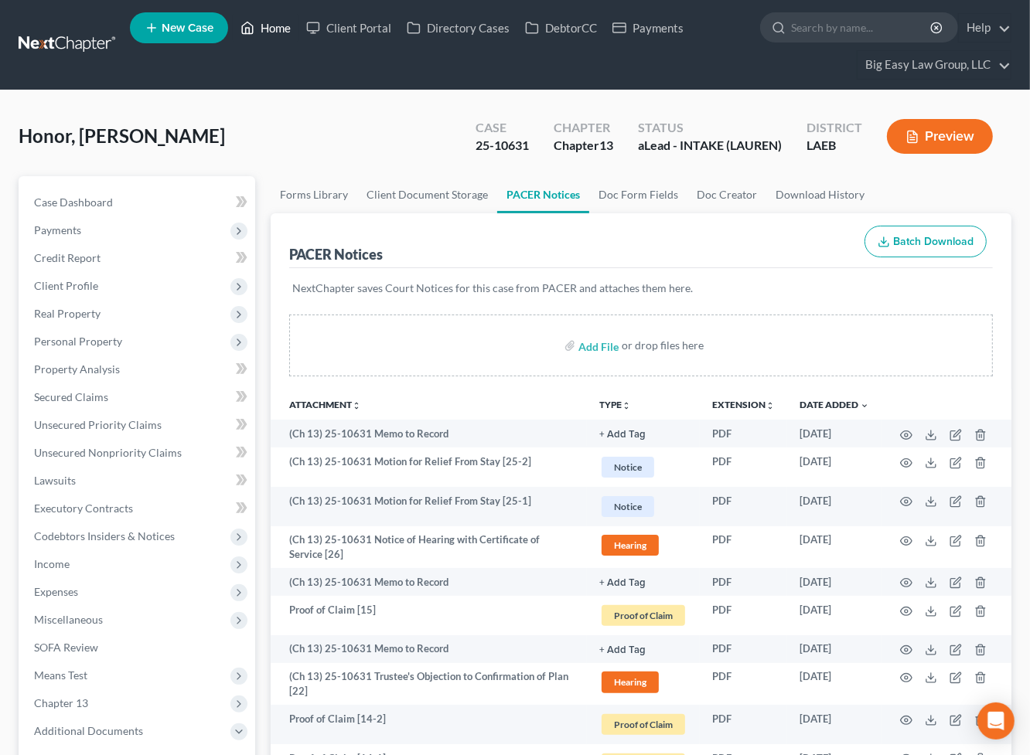
click at [267, 34] on link "Home" at bounding box center [266, 28] width 66 height 28
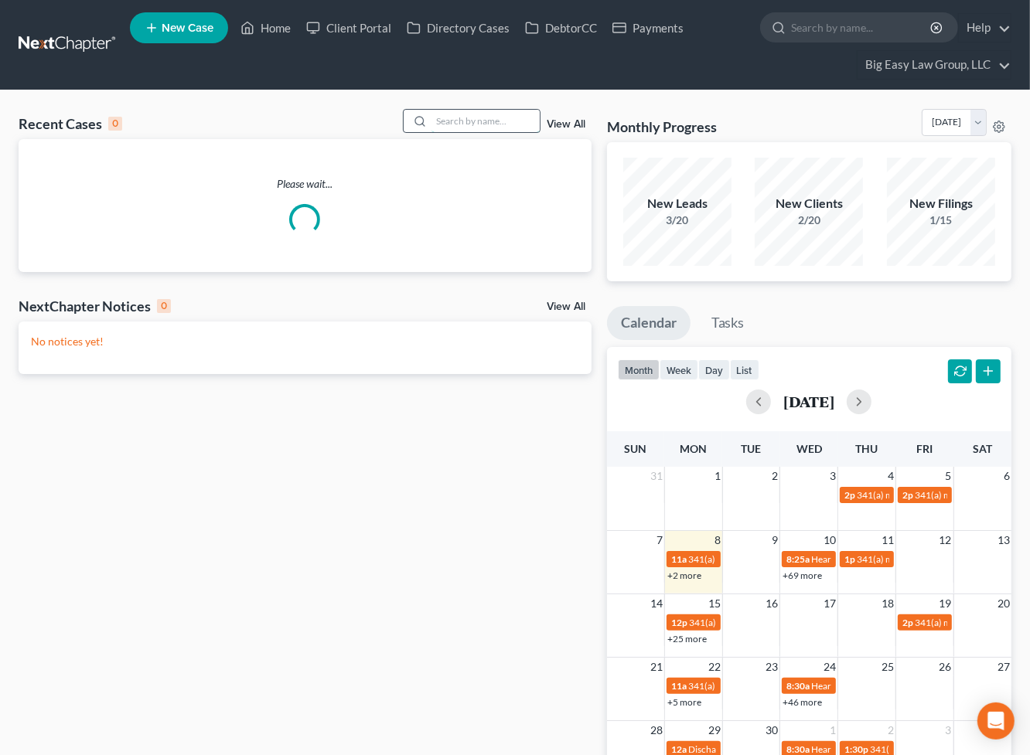
click at [470, 125] on input "search" at bounding box center [485, 121] width 108 height 22
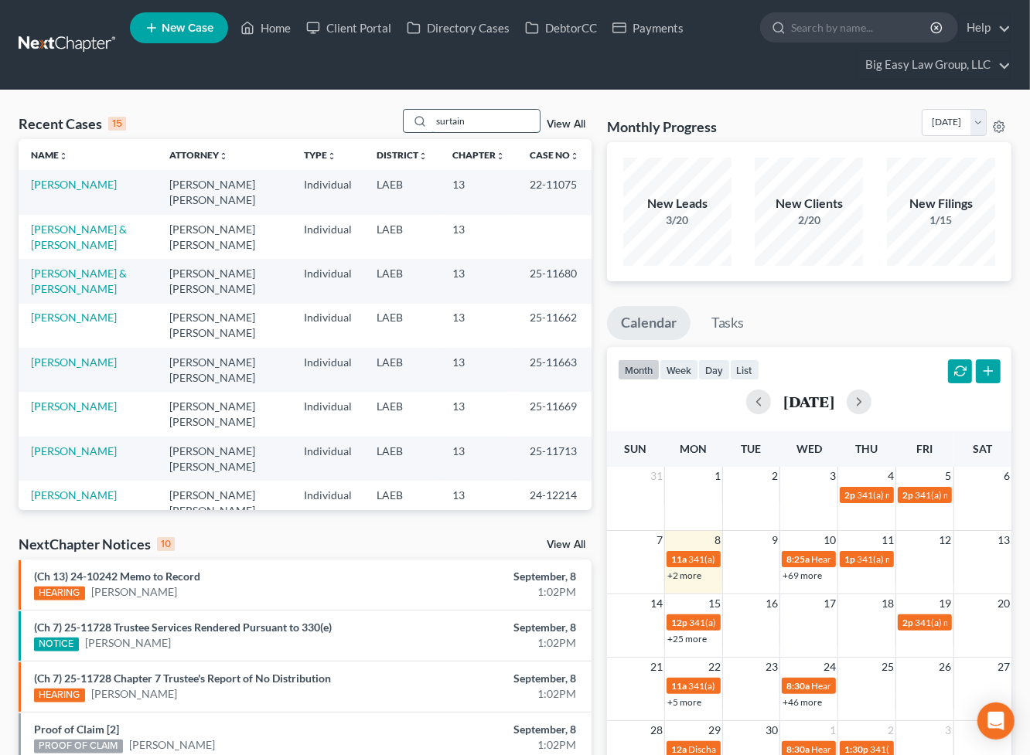
type input "surtain"
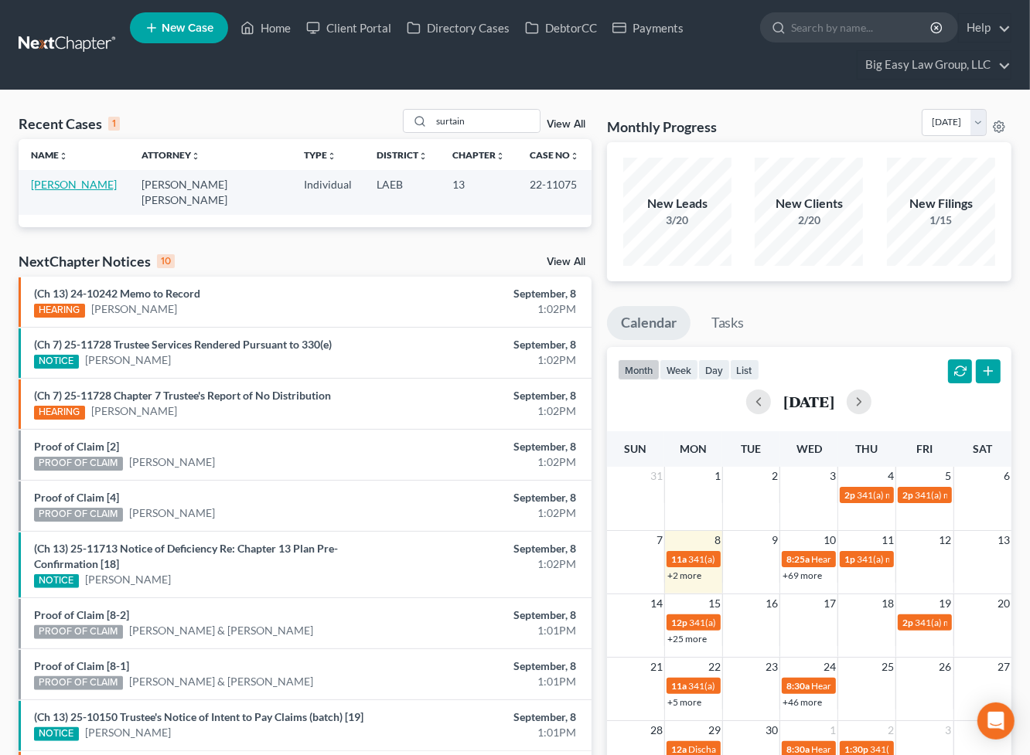
click at [82, 184] on link "Surtain, Tonetta" at bounding box center [74, 184] width 86 height 13
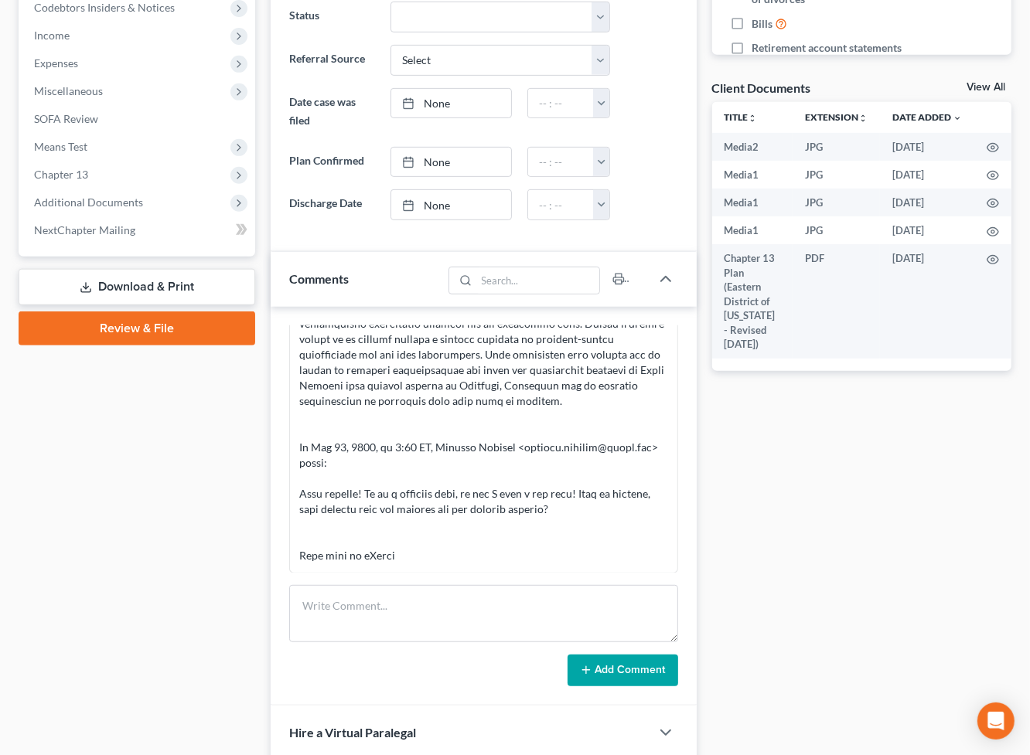
scroll to position [530, 0]
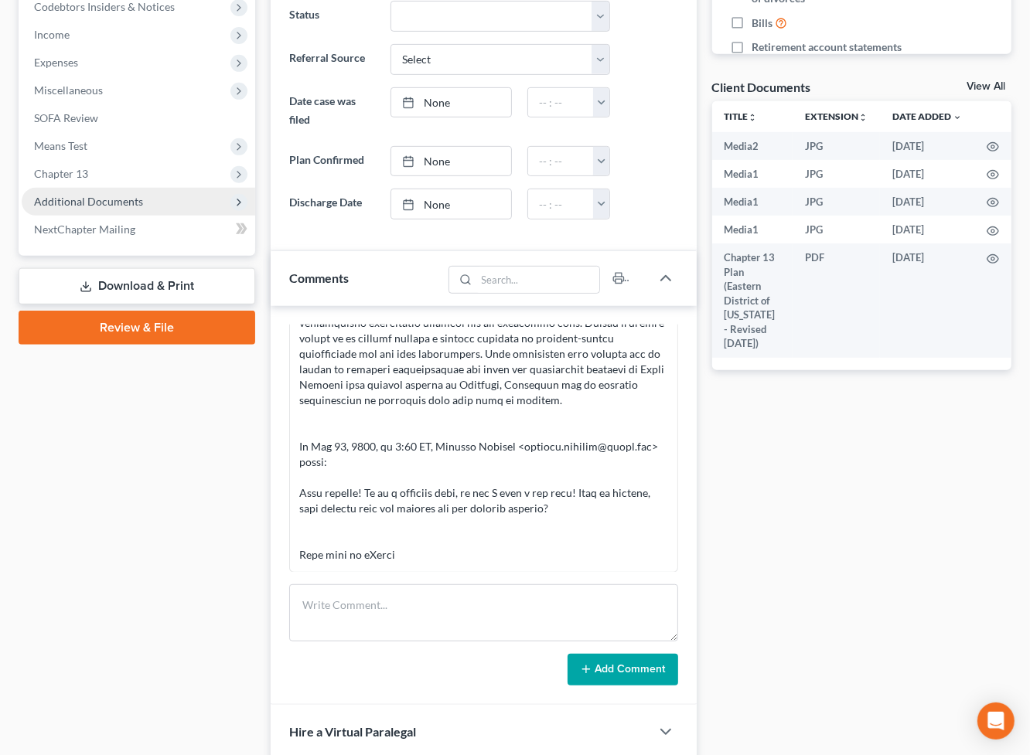
click at [164, 212] on span "Additional Documents" at bounding box center [138, 202] width 233 height 28
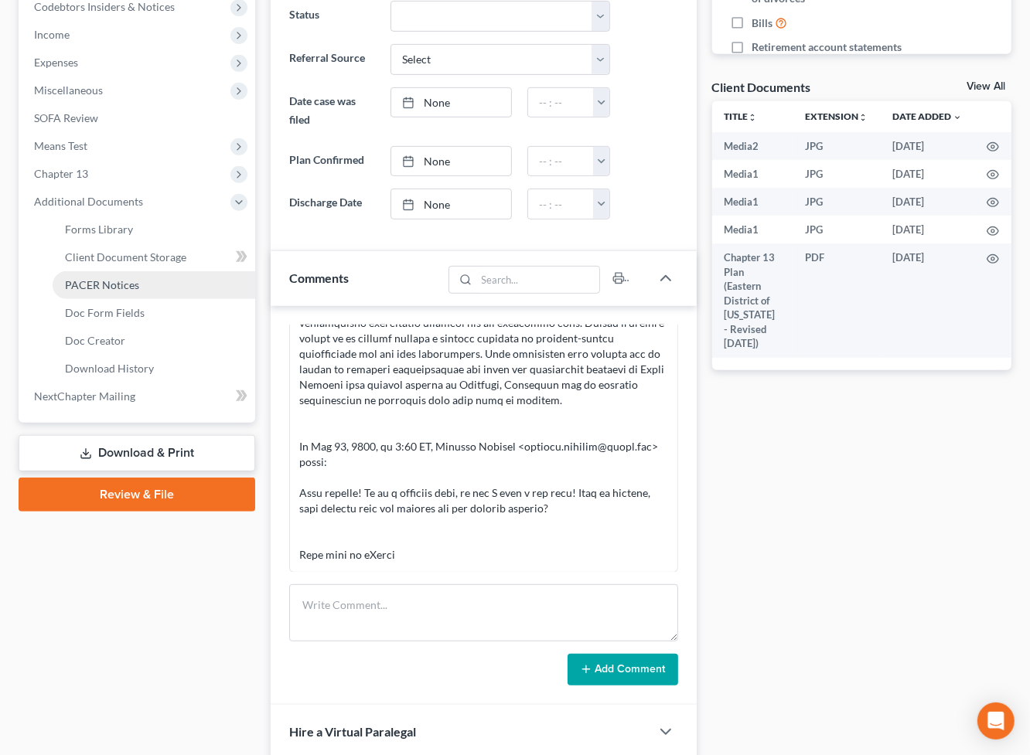
click at [197, 292] on link "PACER Notices" at bounding box center [154, 285] width 203 height 28
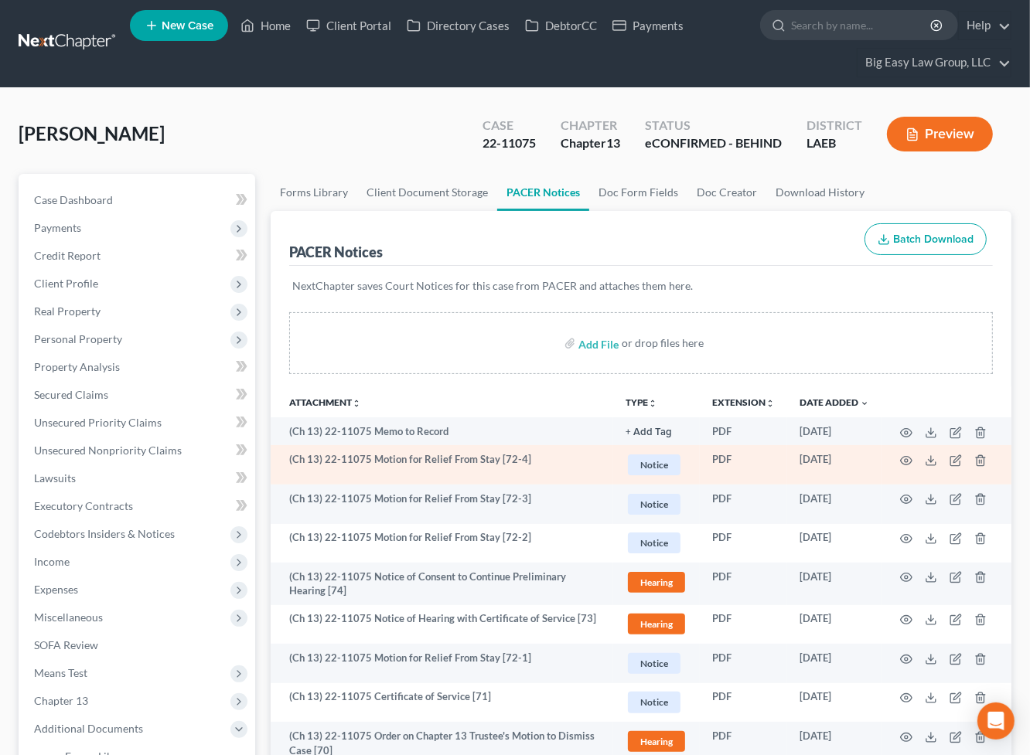
scroll to position [3, 0]
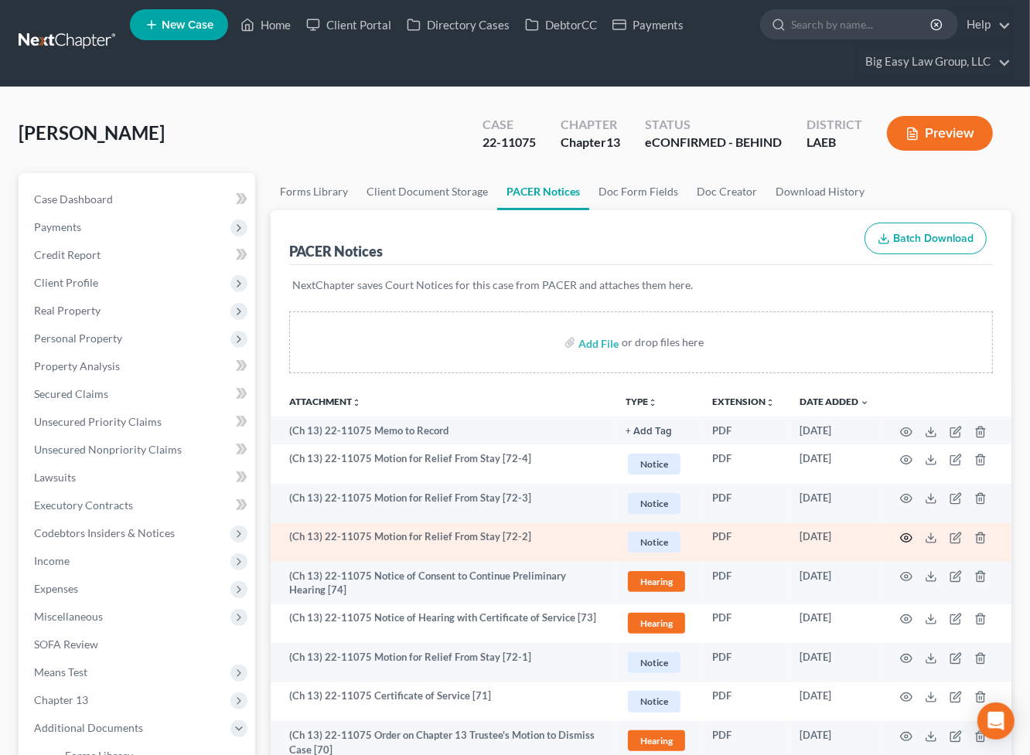
click at [911, 536] on icon "button" at bounding box center [907, 538] width 12 height 9
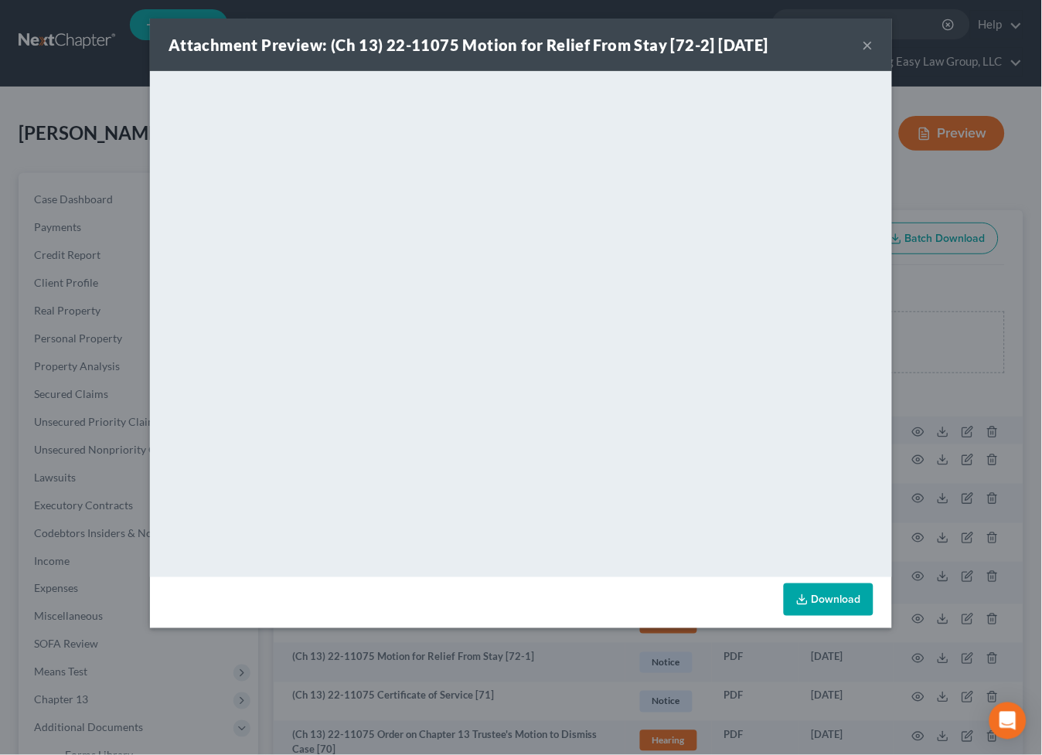
click at [867, 42] on button "×" at bounding box center [868, 45] width 11 height 19
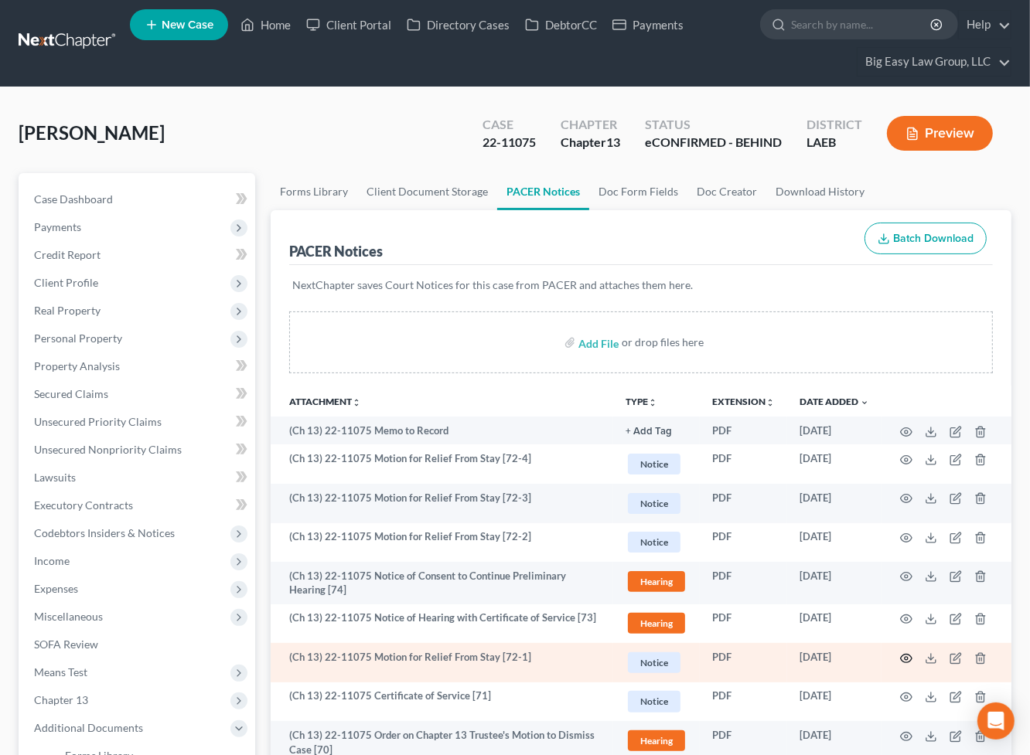
click at [911, 658] on icon "button" at bounding box center [906, 658] width 12 height 12
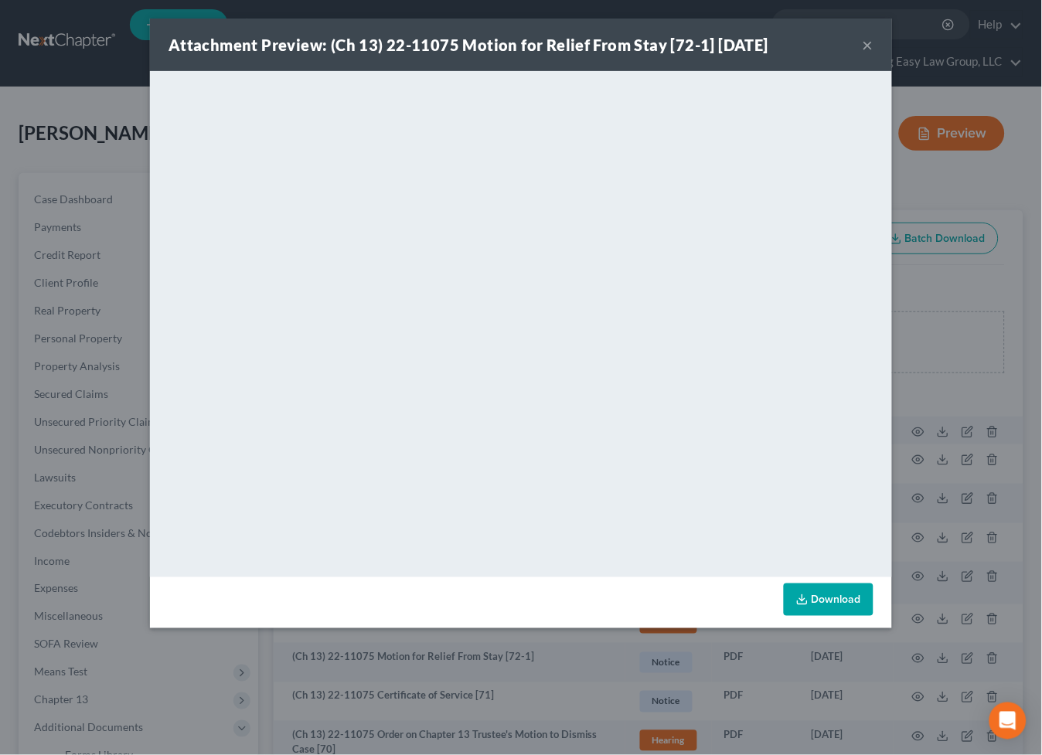
click at [868, 42] on button "×" at bounding box center [868, 45] width 11 height 19
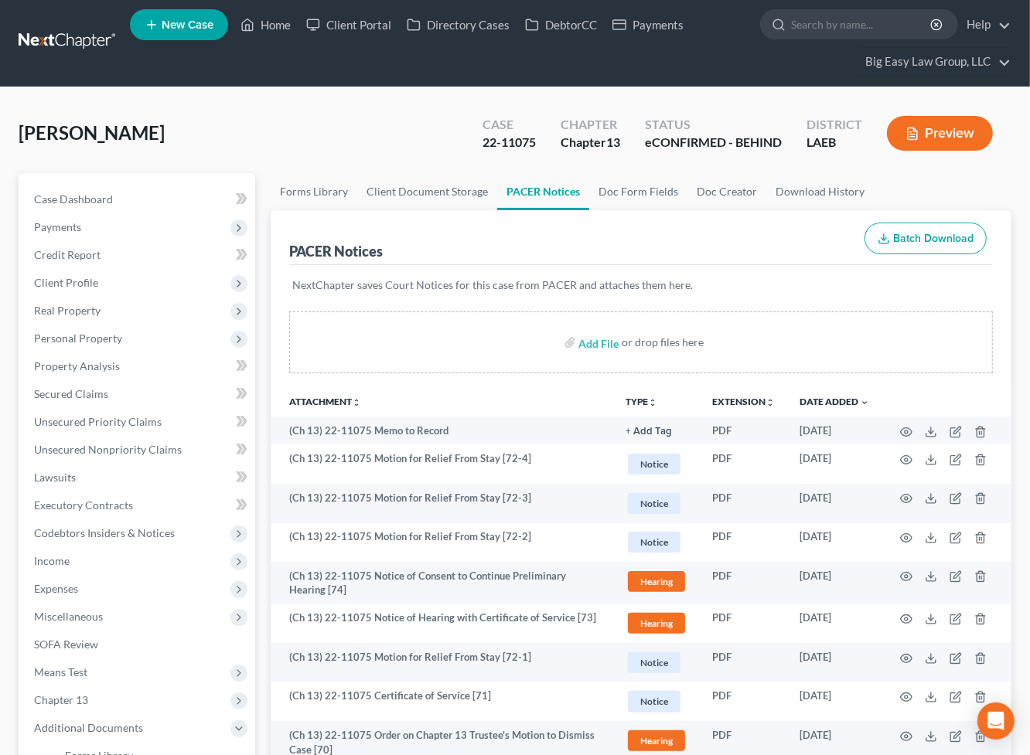
click at [202, 164] on div "Surtain, Tonetta Upgraded Case 22-11075 Chapter Chapter 13 Status eCONFIRMED - …" at bounding box center [515, 139] width 993 height 67
drag, startPoint x: 92, startPoint y: 197, endPoint x: 89, endPoint y: 210, distance: 13.5
click at [92, 197] on span "Case Dashboard" at bounding box center [73, 198] width 79 height 13
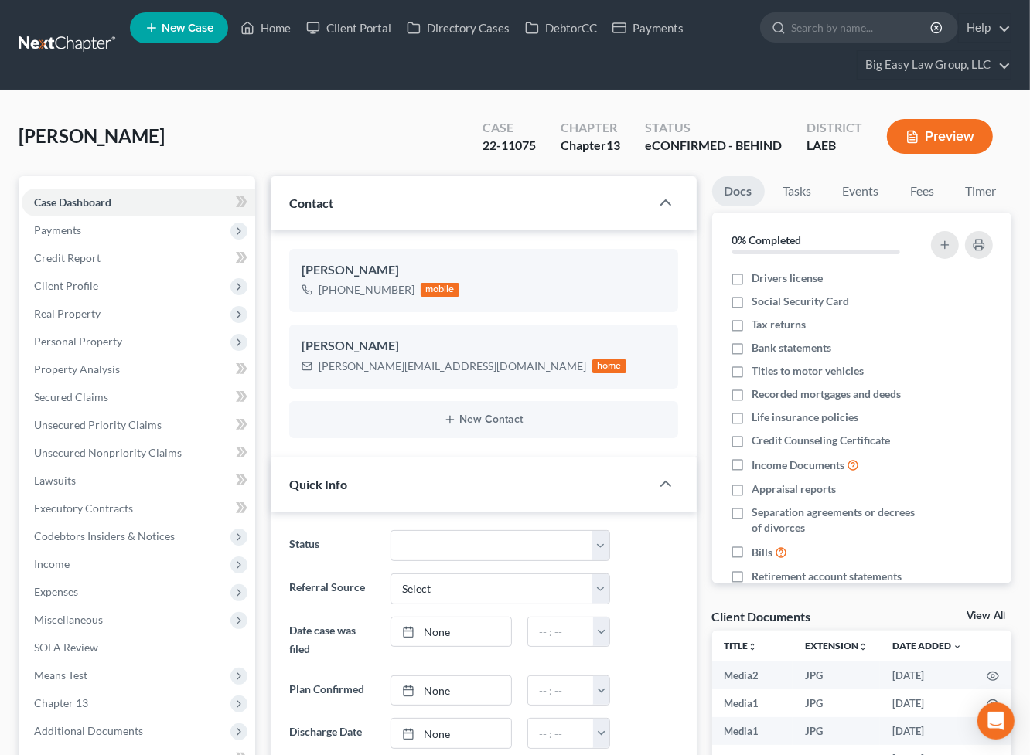
scroll to position [2740, 0]
click at [235, 119] on div "Surtain, Tonetta Upgraded Case 22-11075 Chapter Chapter 13 Status eCONFIRMED - …" at bounding box center [515, 142] width 993 height 67
click at [283, 33] on link "Home" at bounding box center [266, 28] width 66 height 28
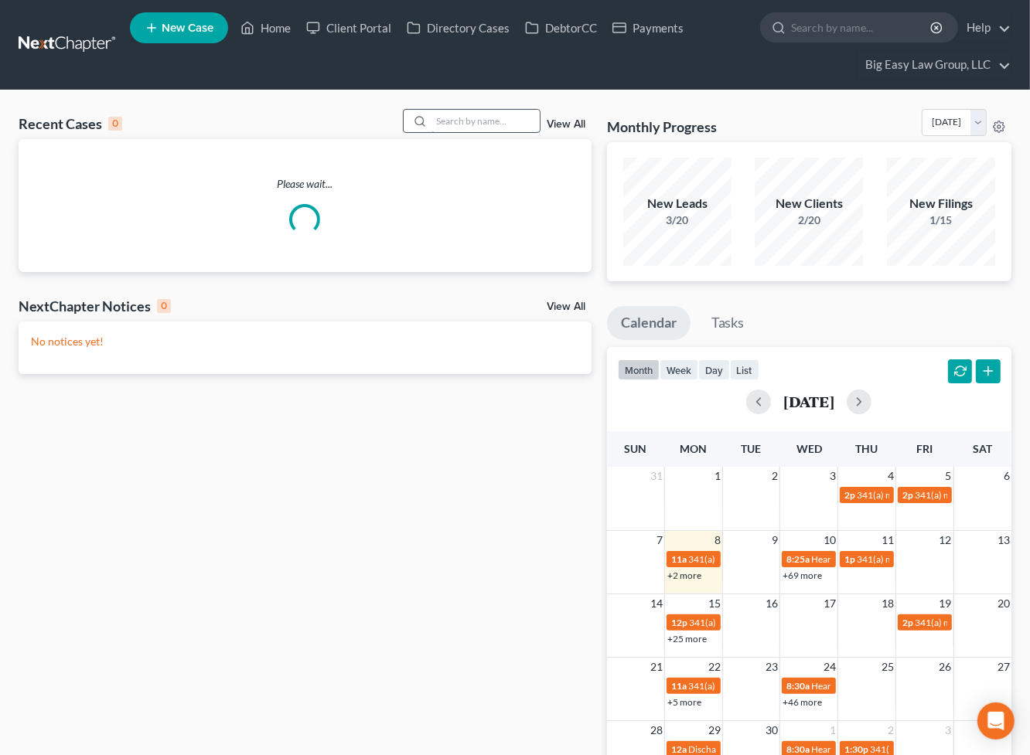
click at [449, 123] on input "search" at bounding box center [485, 121] width 108 height 22
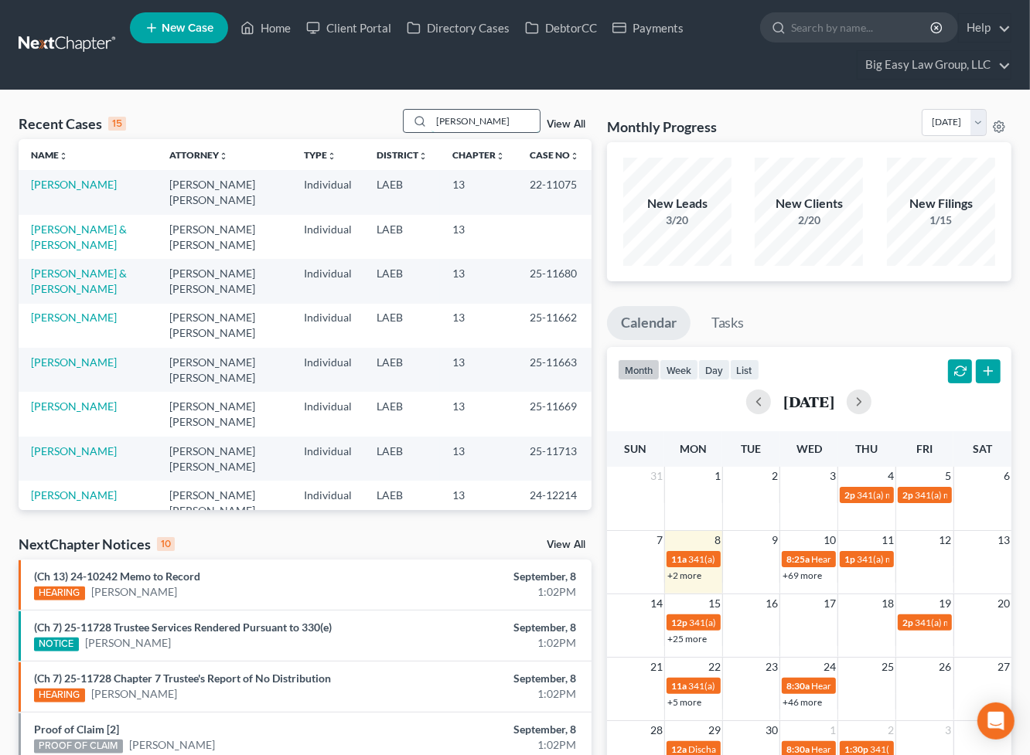
type input "thiel"
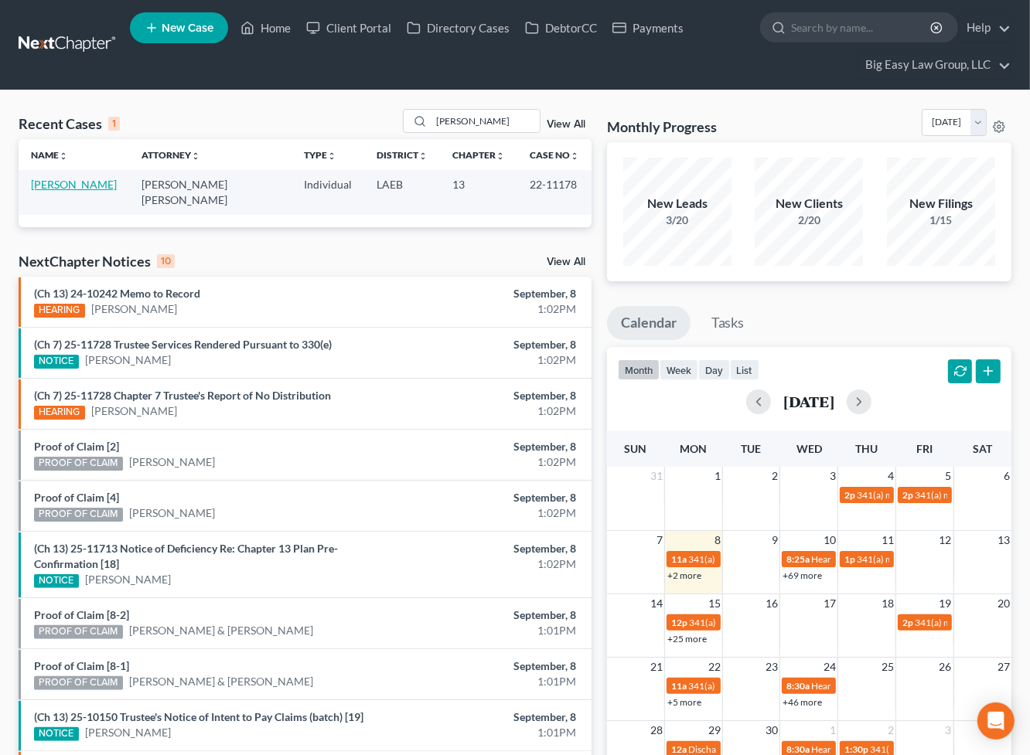
click at [62, 182] on link "Thiel, Lori" at bounding box center [74, 184] width 86 height 13
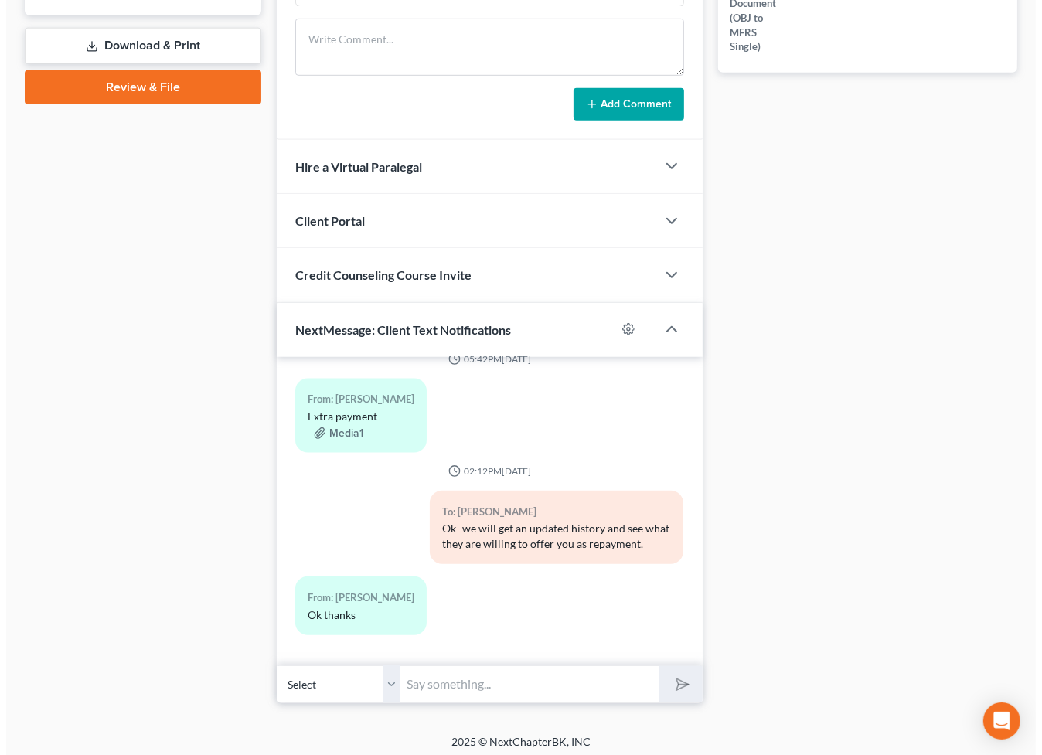
scroll to position [776, 0]
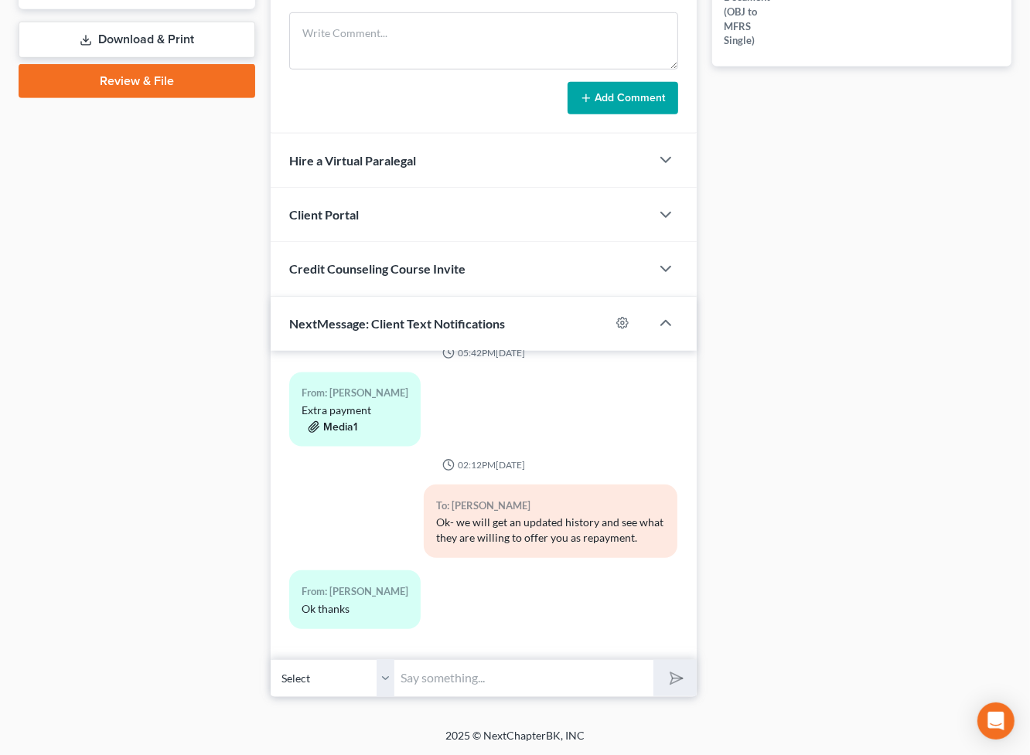
click at [329, 421] on button "Media1" at bounding box center [332, 427] width 49 height 12
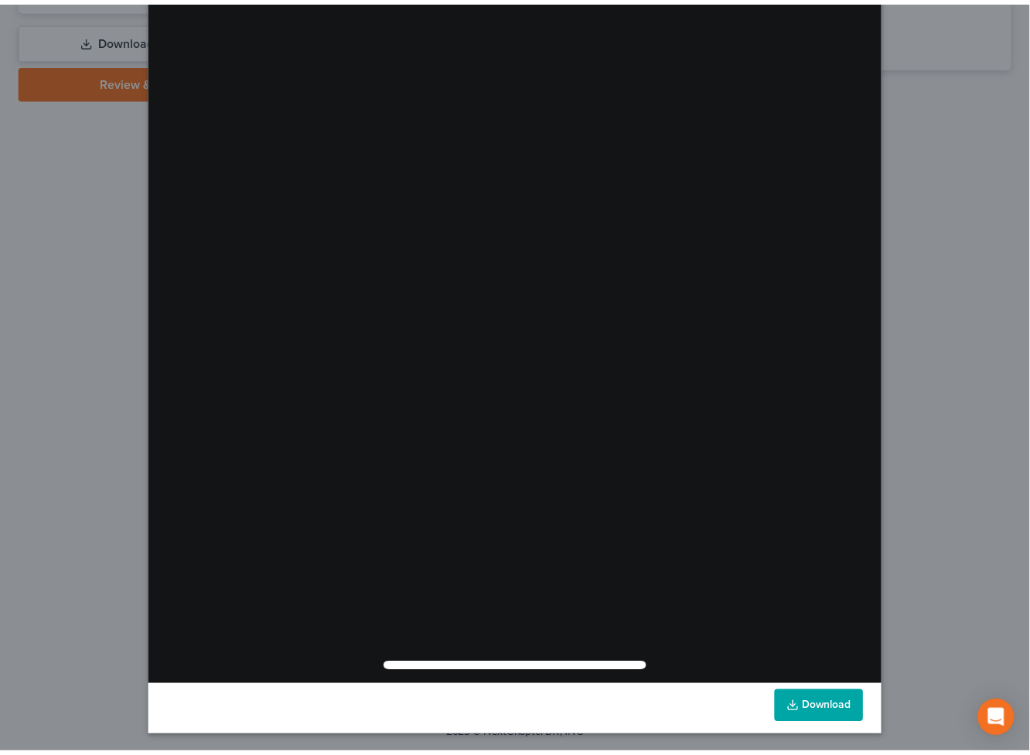
scroll to position [0, 0]
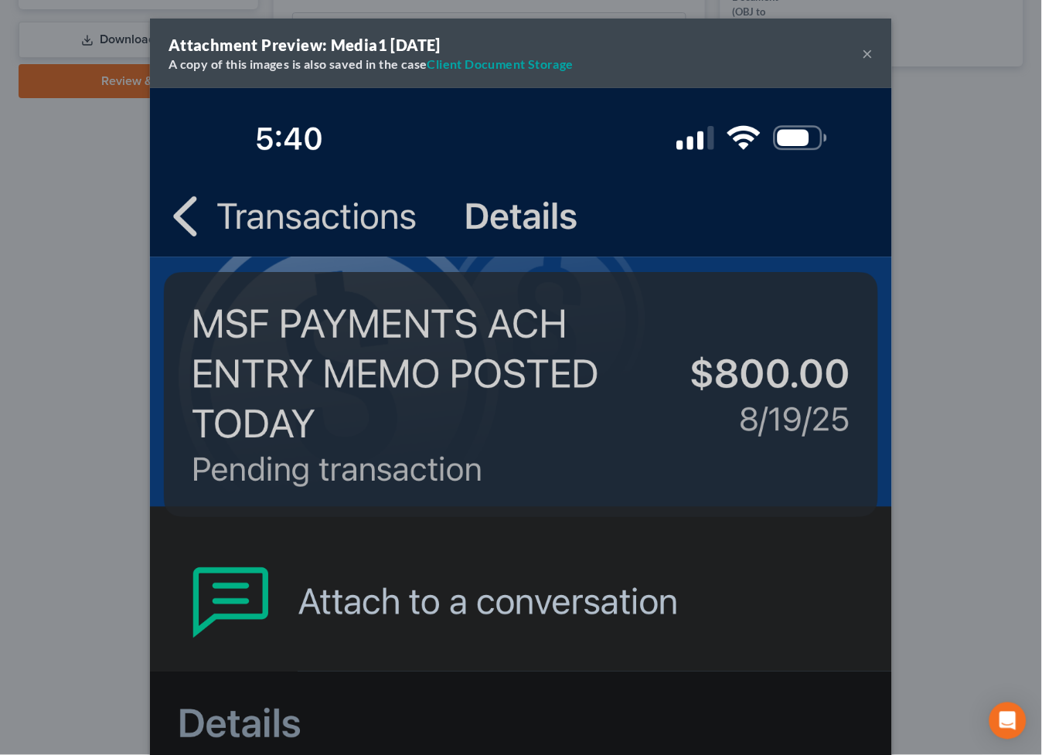
click at [863, 53] on button "×" at bounding box center [868, 53] width 11 height 19
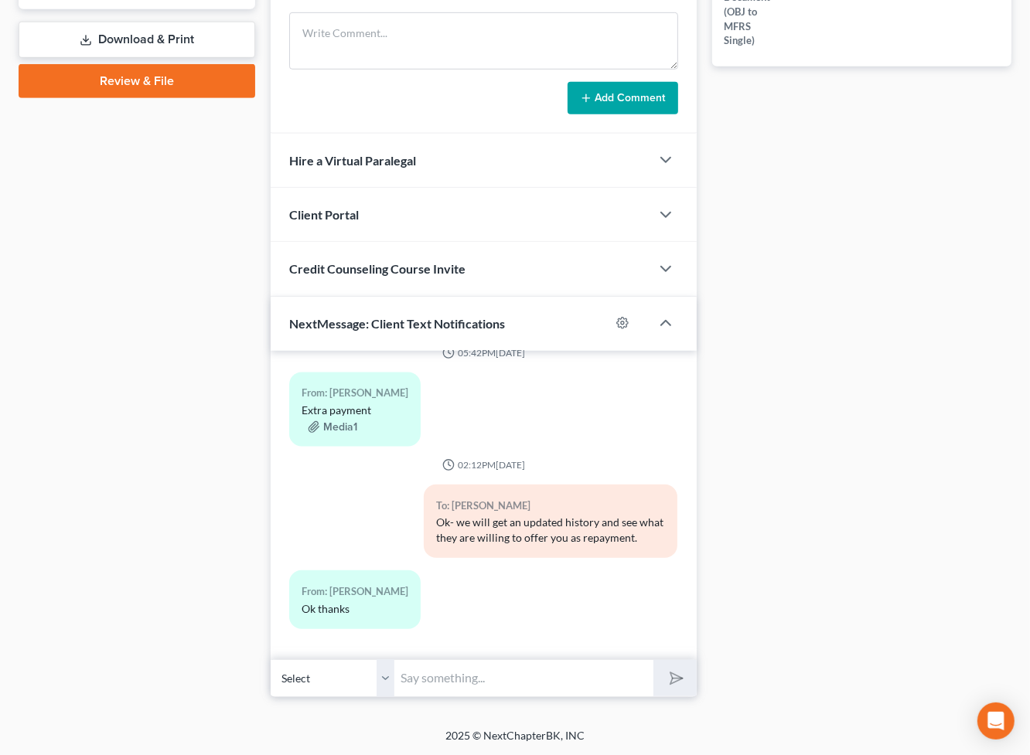
scroll to position [267, 0]
drag, startPoint x: 860, startPoint y: 52, endPoint x: 439, endPoint y: 178, distance: 439.7
click at [860, 51] on div at bounding box center [515, 377] width 1030 height 755
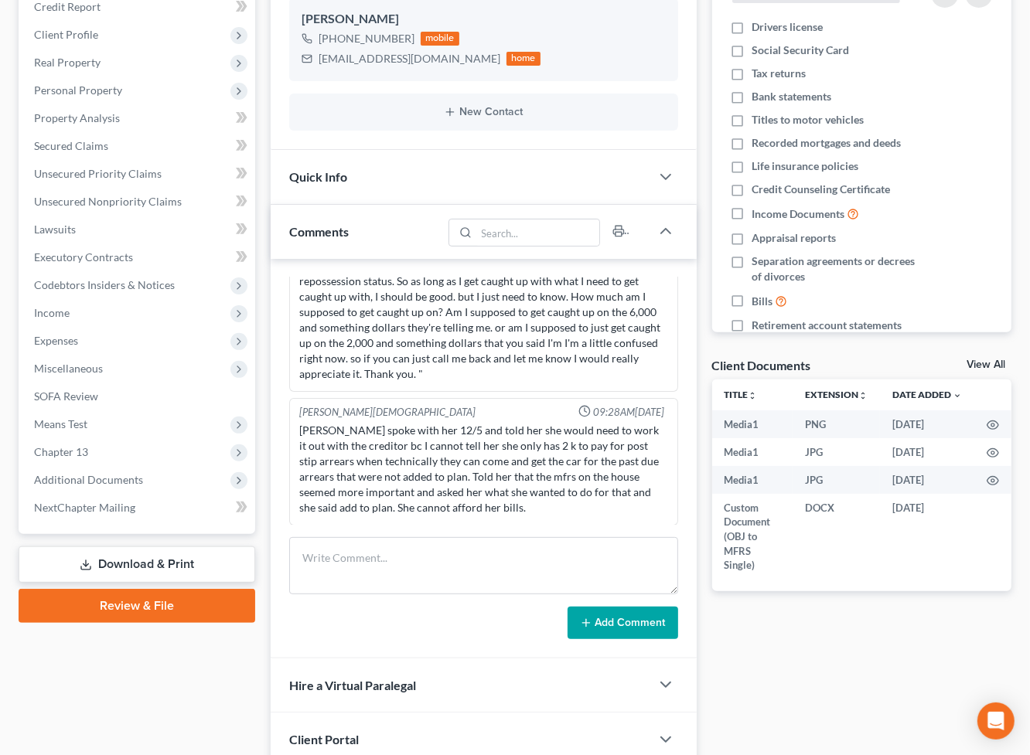
scroll to position [0, 0]
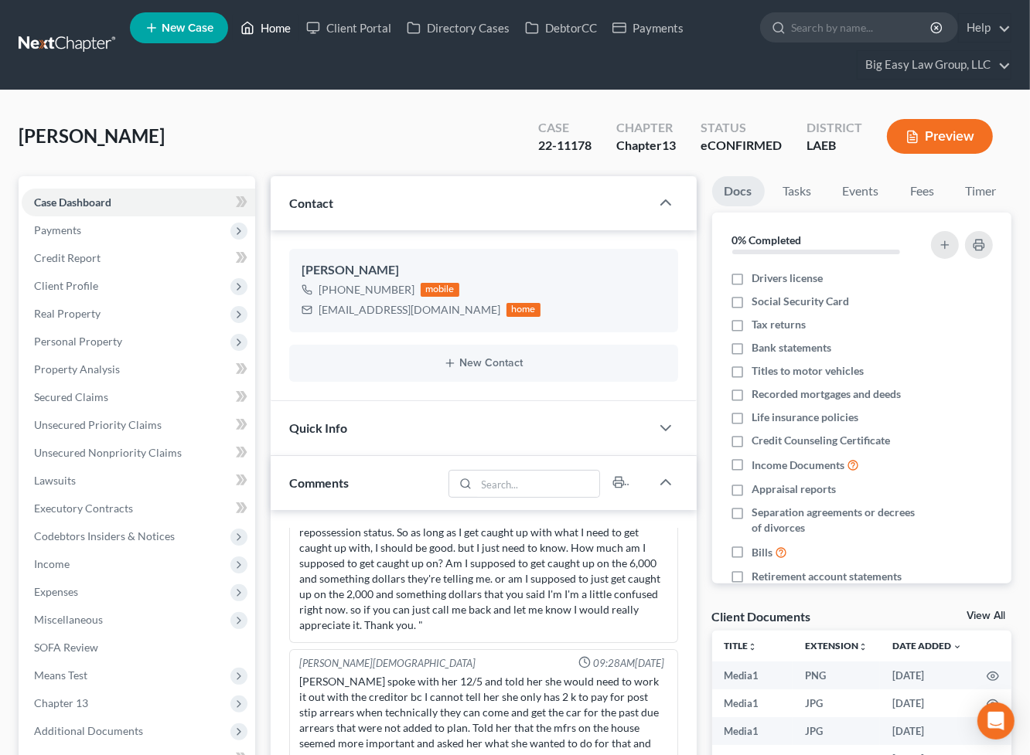
click at [264, 31] on link "Home" at bounding box center [266, 28] width 66 height 28
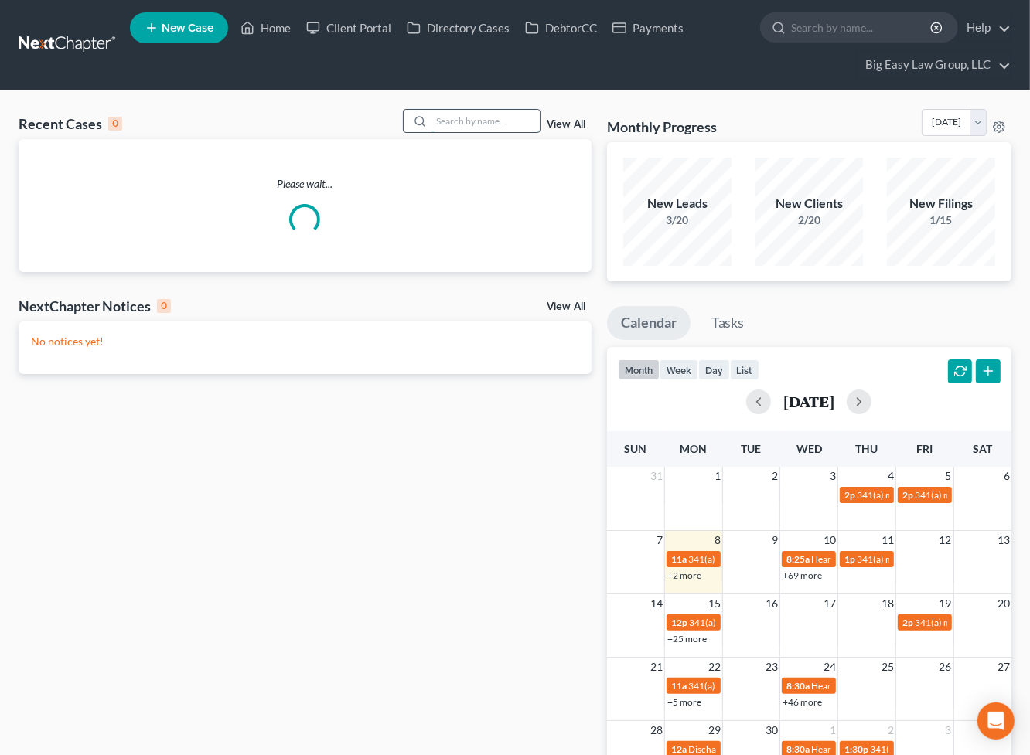
click at [455, 112] on input "search" at bounding box center [485, 121] width 108 height 22
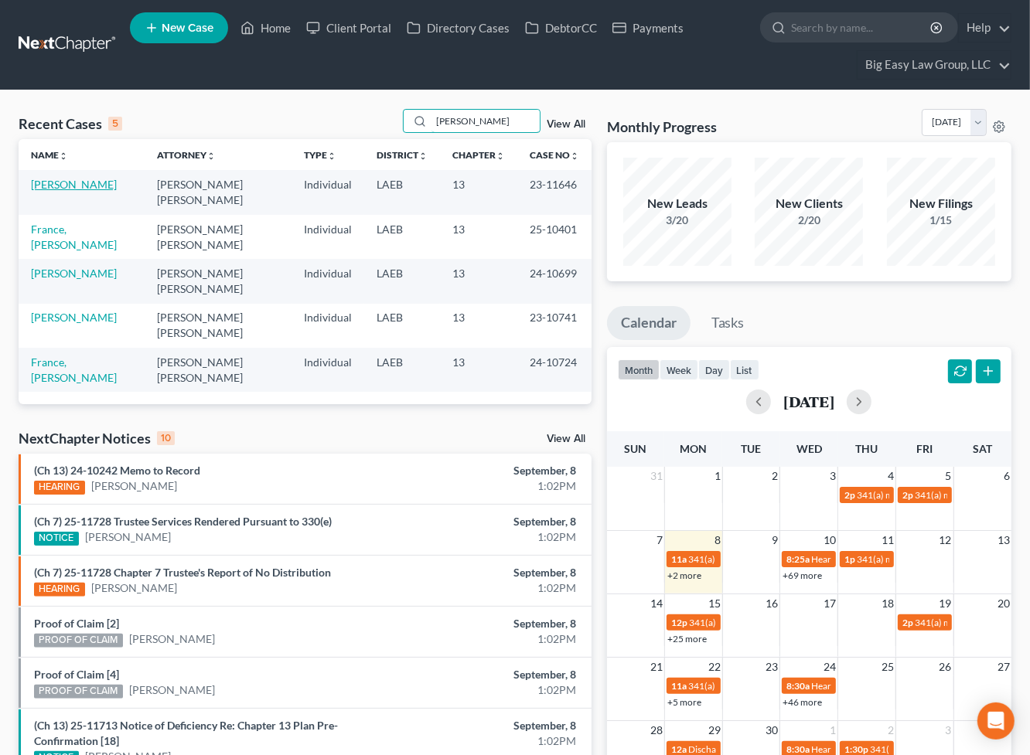
type input "frank"
click at [68, 184] on link "Frank, Brandi" at bounding box center [74, 184] width 86 height 13
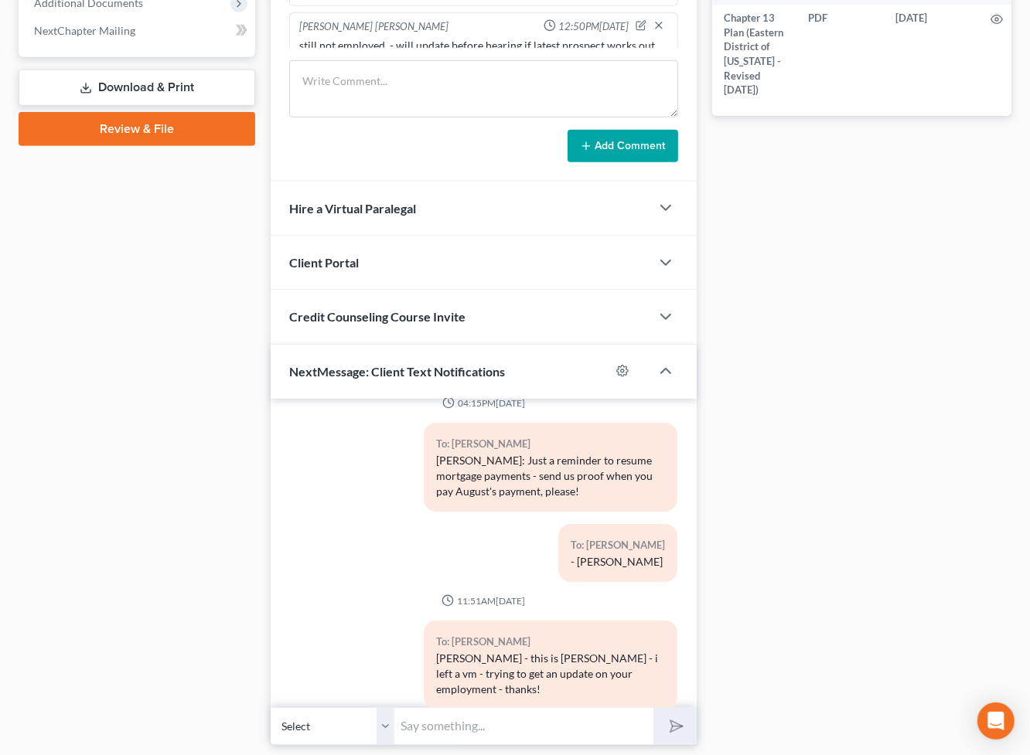
scroll to position [776, 0]
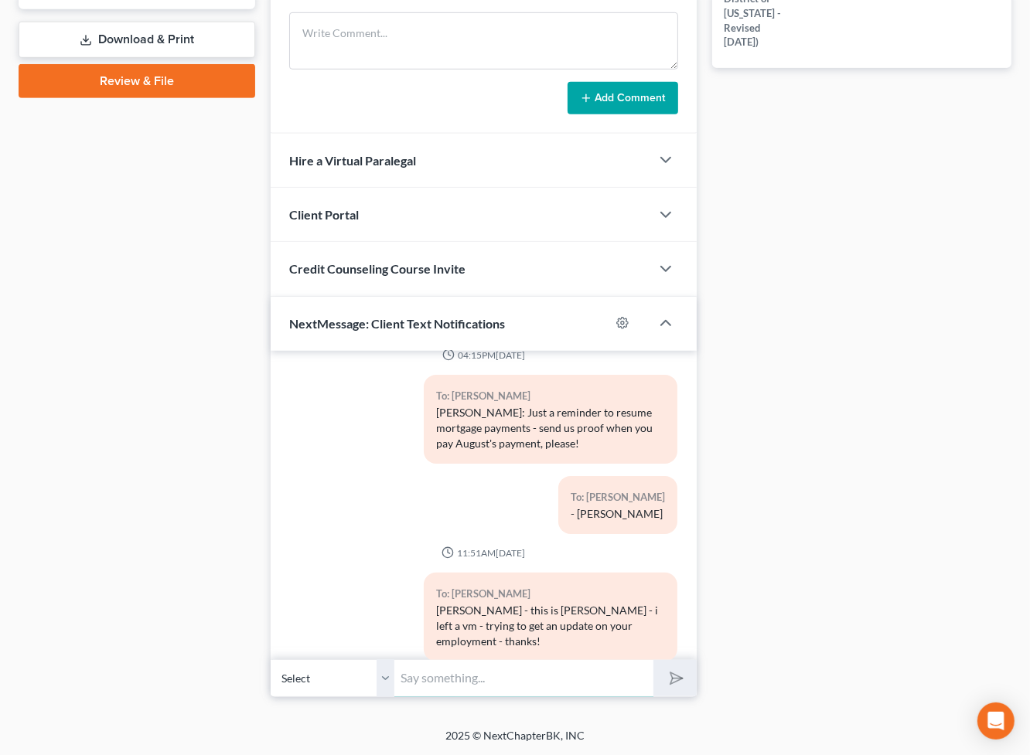
click at [553, 677] on input "text" at bounding box center [523, 678] width 259 height 38
type input "Brandi - this is Jenny - looking for an update on your employment - did you sta…"
click at [653, 660] on button "submit" at bounding box center [674, 678] width 43 height 36
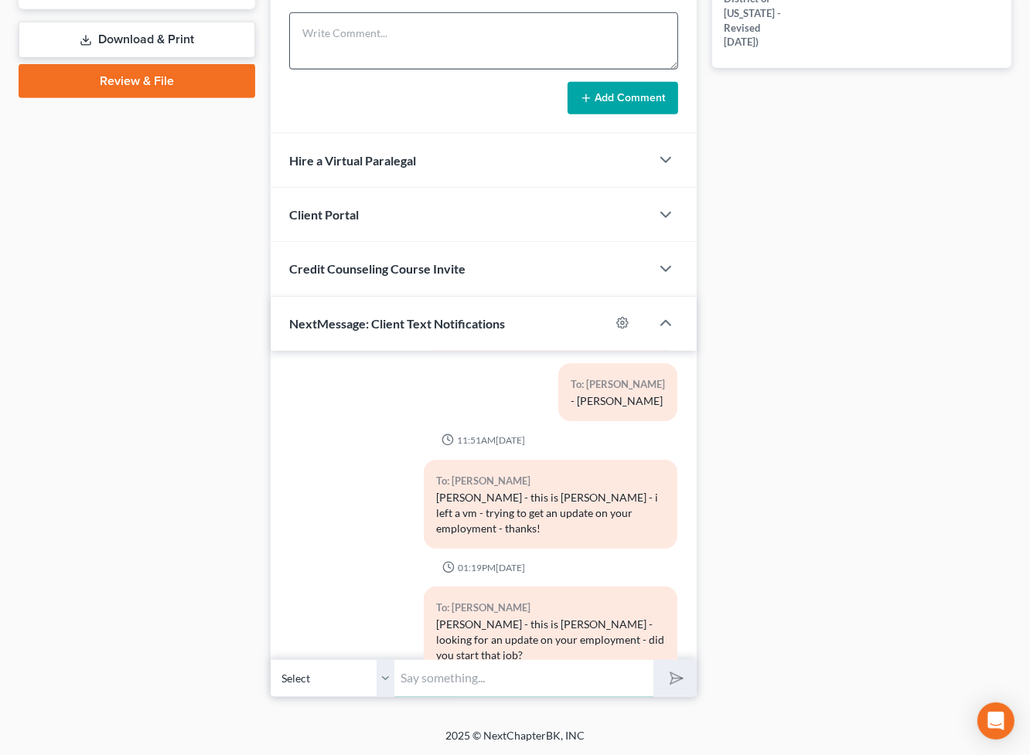
scroll to position [529, 0]
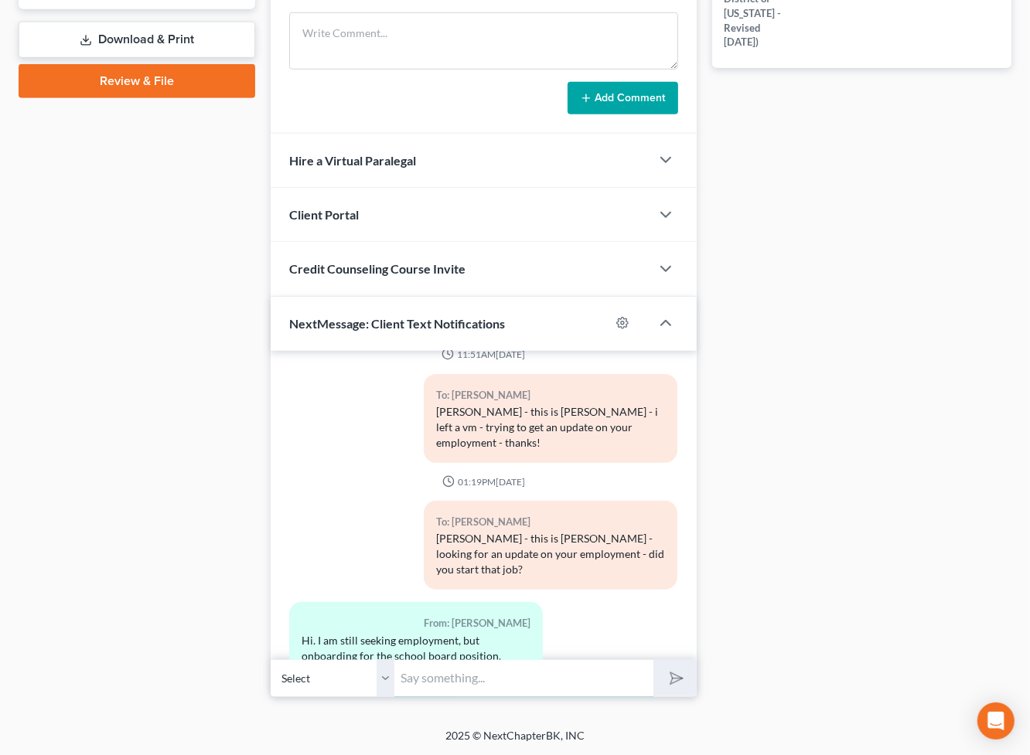
click at [564, 677] on input "text" at bounding box center [523, 678] width 259 height 38
type input "C"
type input "Have you given you a start datE?"
click at [653, 660] on button "submit" at bounding box center [674, 678] width 43 height 36
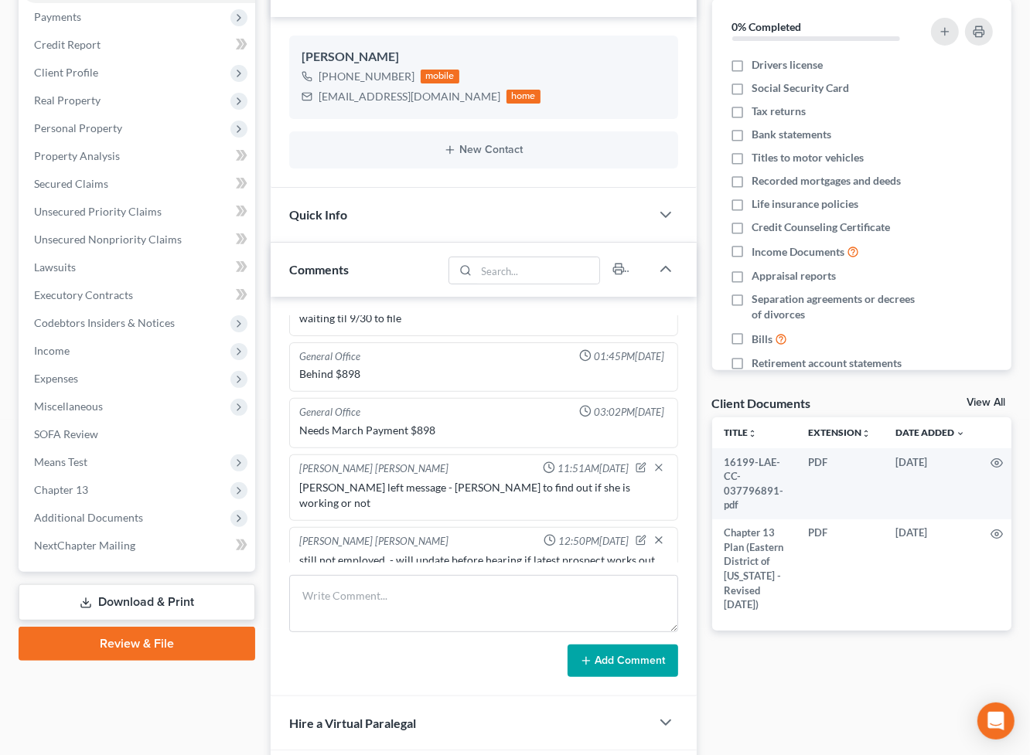
scroll to position [0, 0]
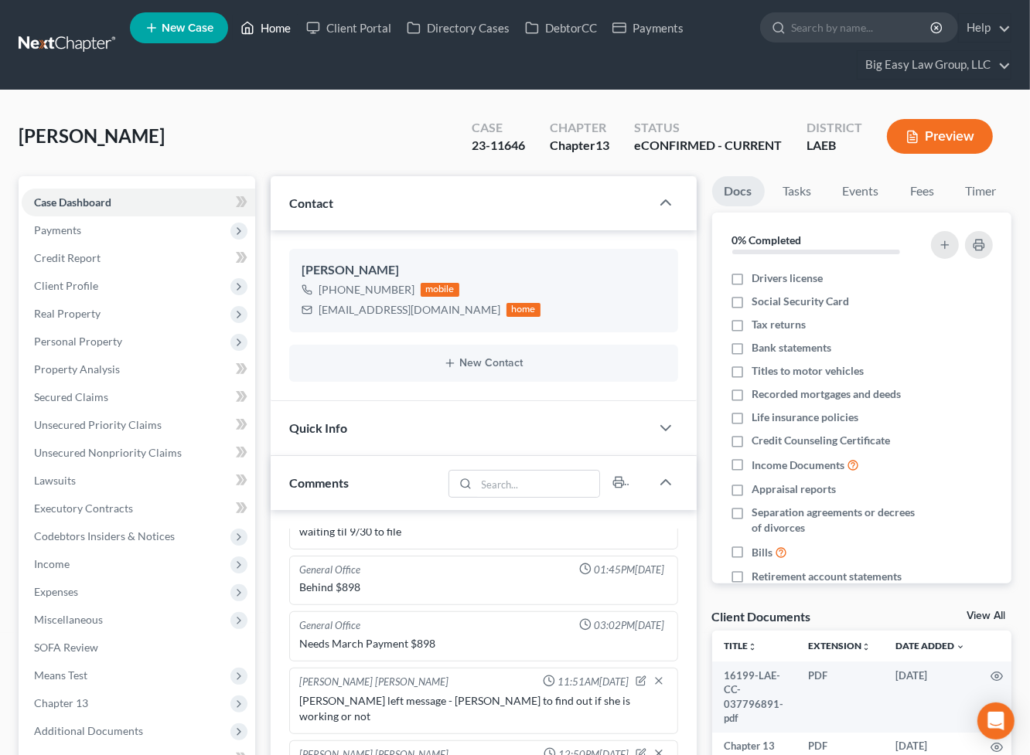
click at [257, 20] on link "Home" at bounding box center [266, 28] width 66 height 28
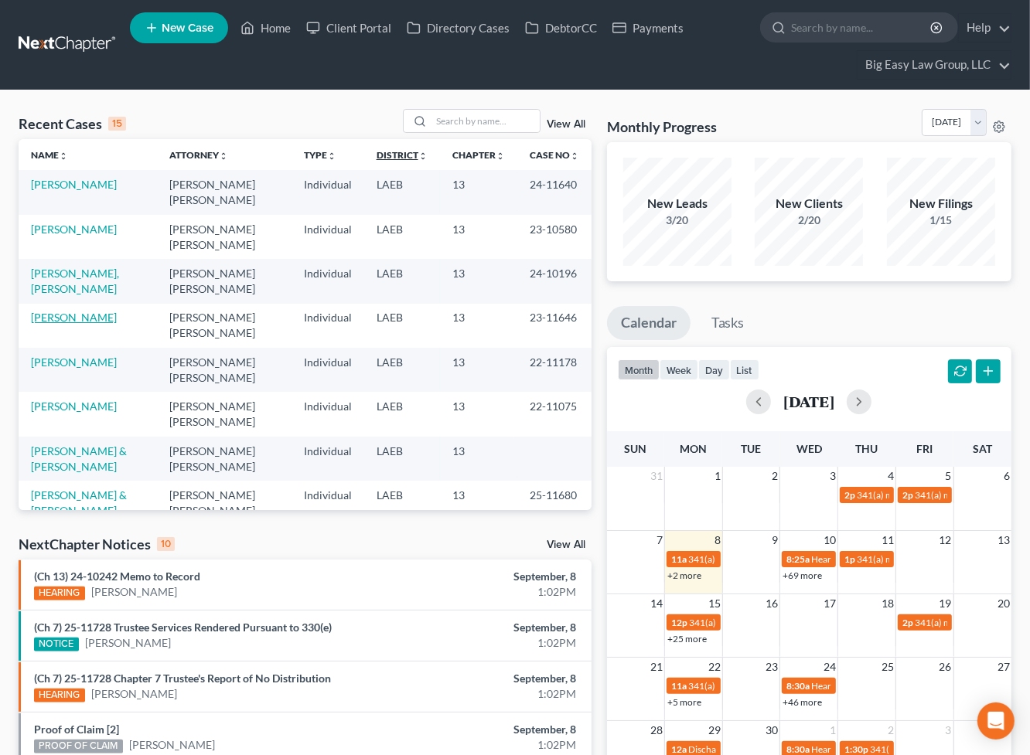
drag, startPoint x: 73, startPoint y: 312, endPoint x: 379, endPoint y: 155, distance: 343.0
click at [73, 312] on link "Frank, Brandi" at bounding box center [74, 317] width 86 height 13
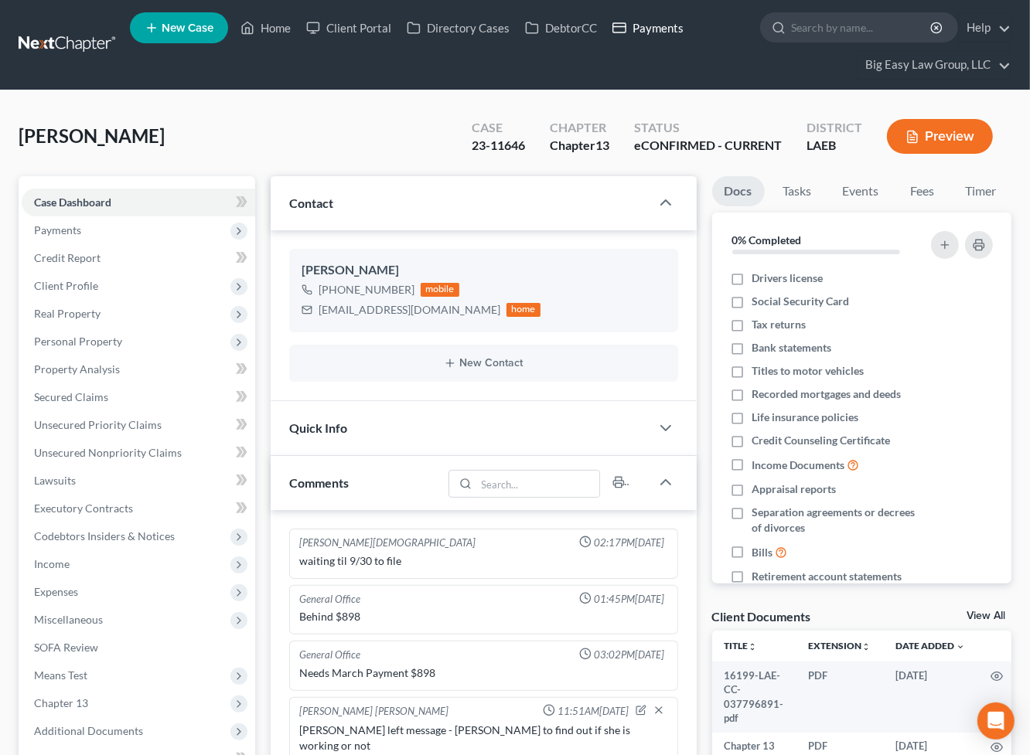
scroll to position [669, 0]
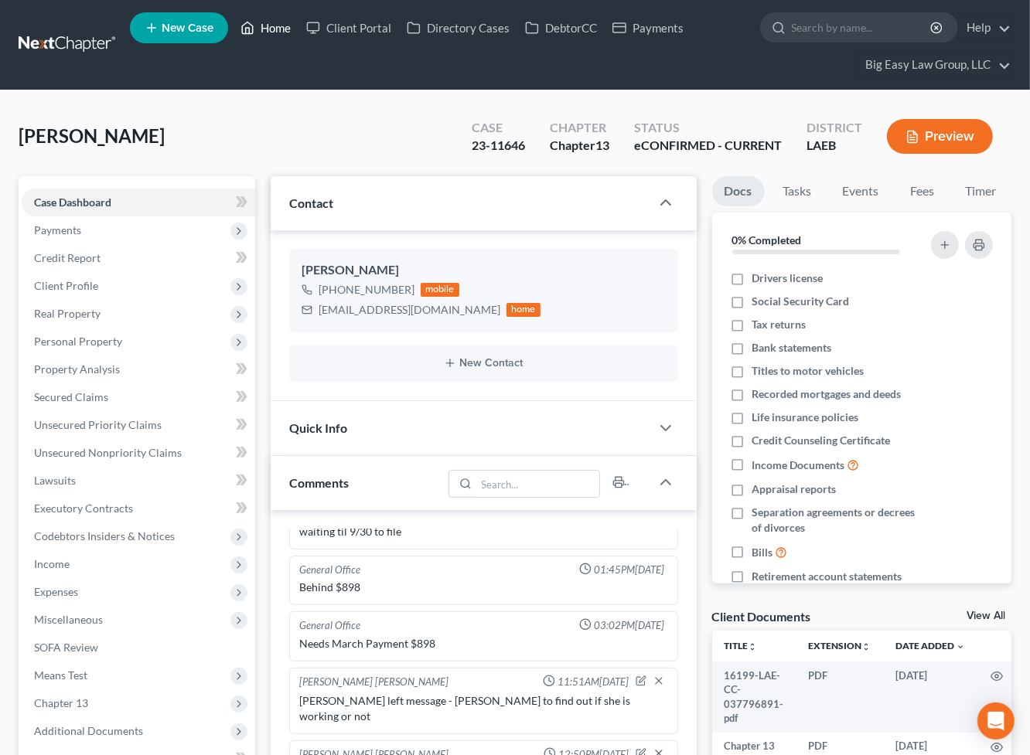
click at [258, 29] on link "Home" at bounding box center [266, 28] width 66 height 28
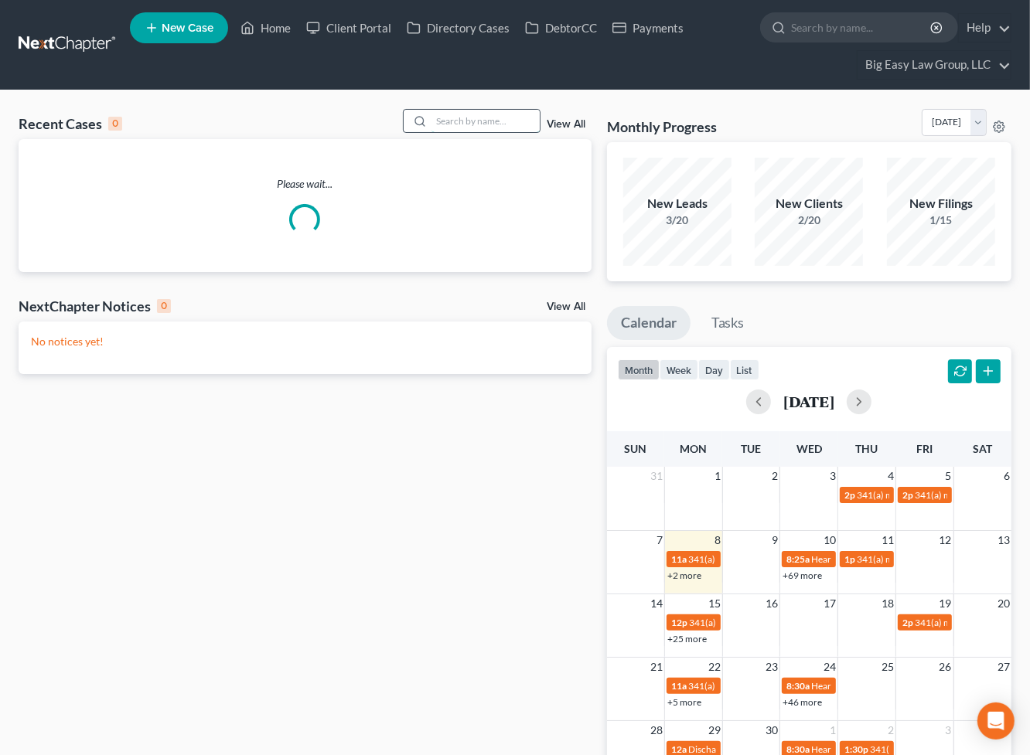
click at [473, 127] on input "search" at bounding box center [485, 121] width 108 height 22
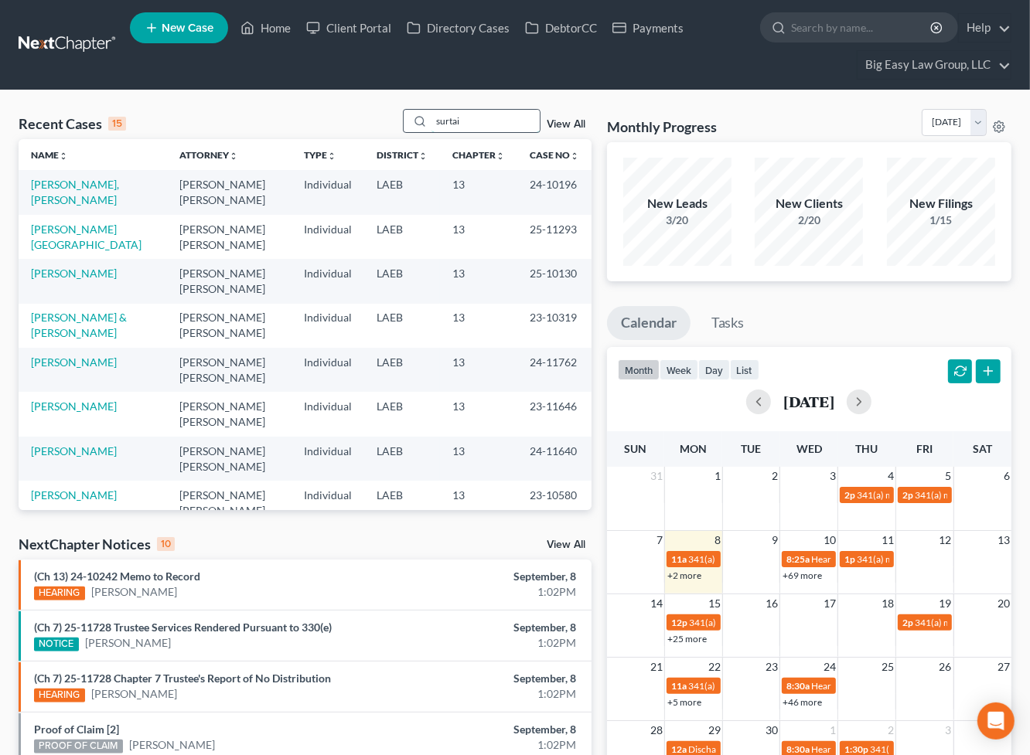
type input "surtai"
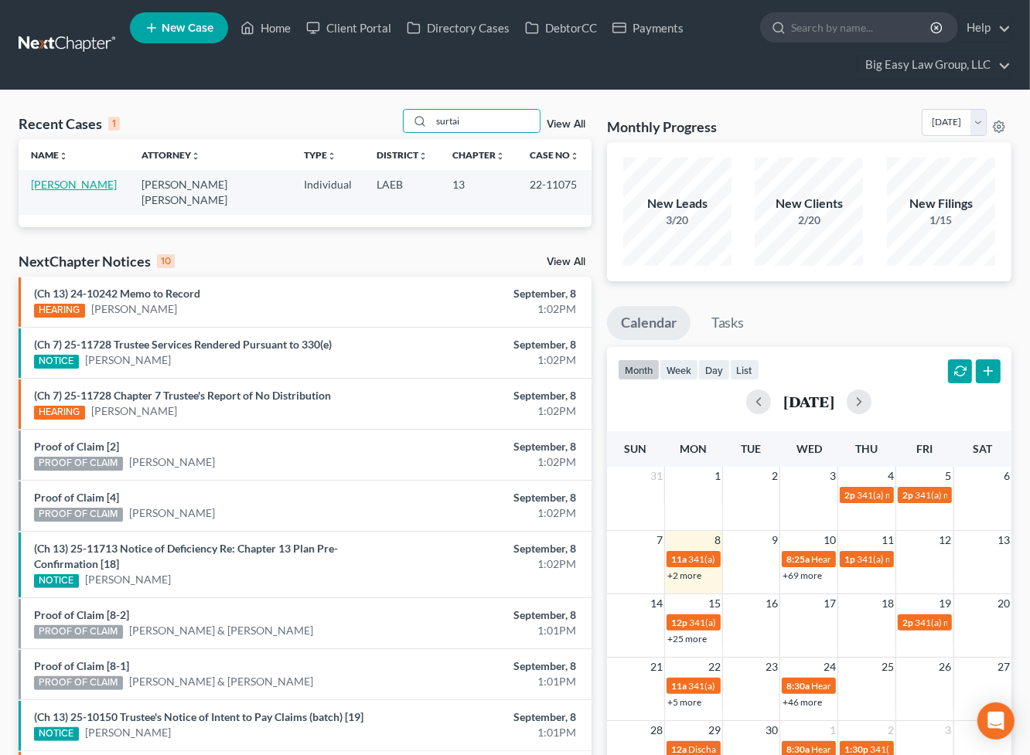
drag, startPoint x: 85, startPoint y: 186, endPoint x: 57, endPoint y: 195, distance: 29.1
click at [86, 186] on link "Surtain, Tonetta" at bounding box center [74, 184] width 86 height 13
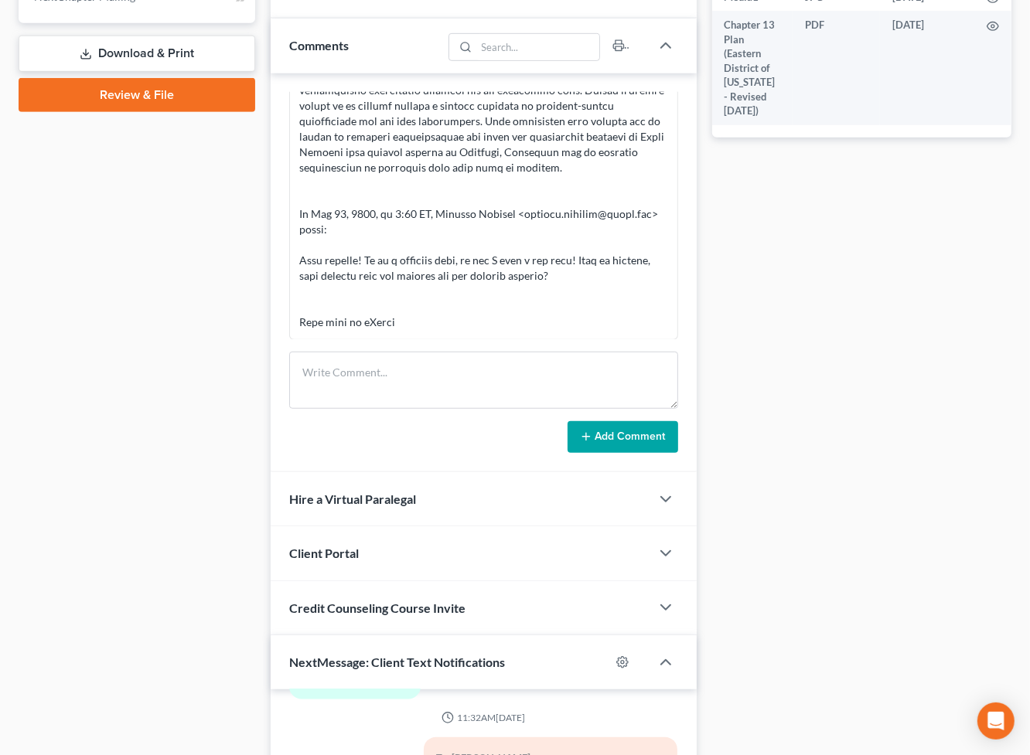
scroll to position [1102, 0]
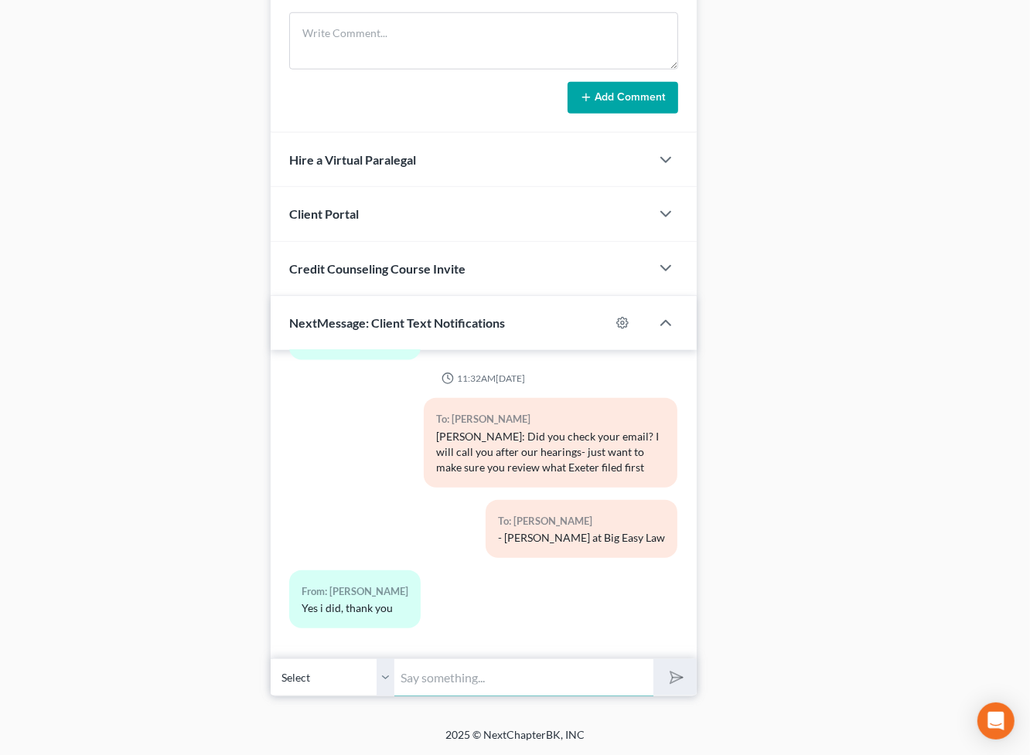
click at [448, 683] on input "text" at bounding box center [523, 678] width 259 height 38
type input "ASH Auto Group www.ashautogroup.com 888-910-1201"
click at [684, 677] on button "submit" at bounding box center [674, 677] width 43 height 36
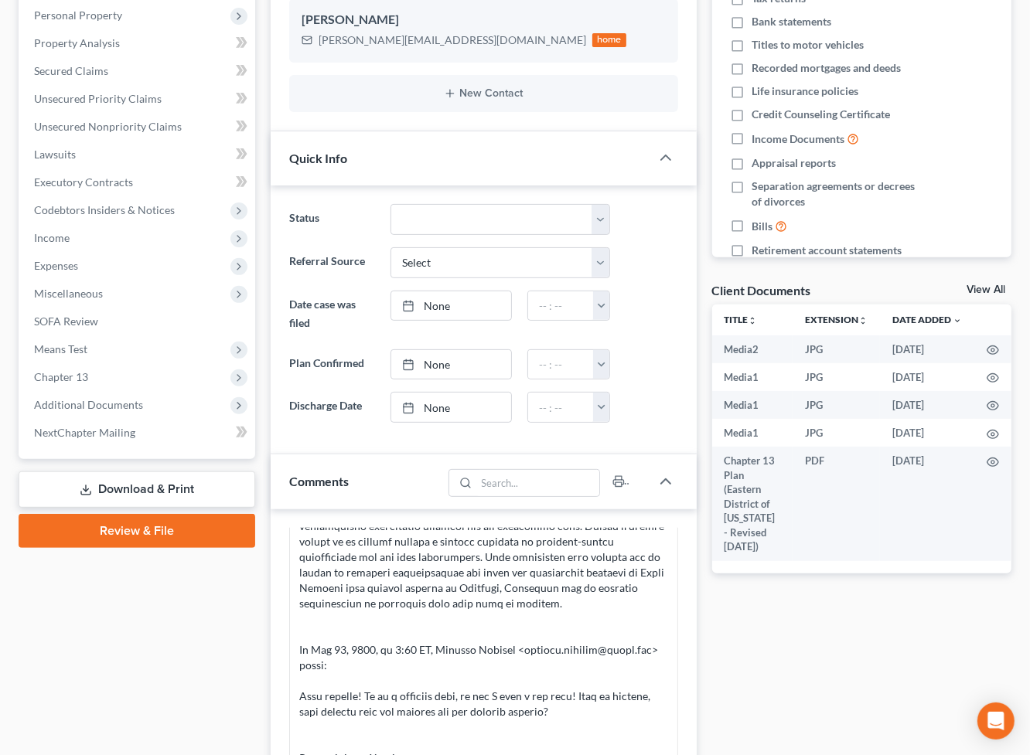
scroll to position [0, 0]
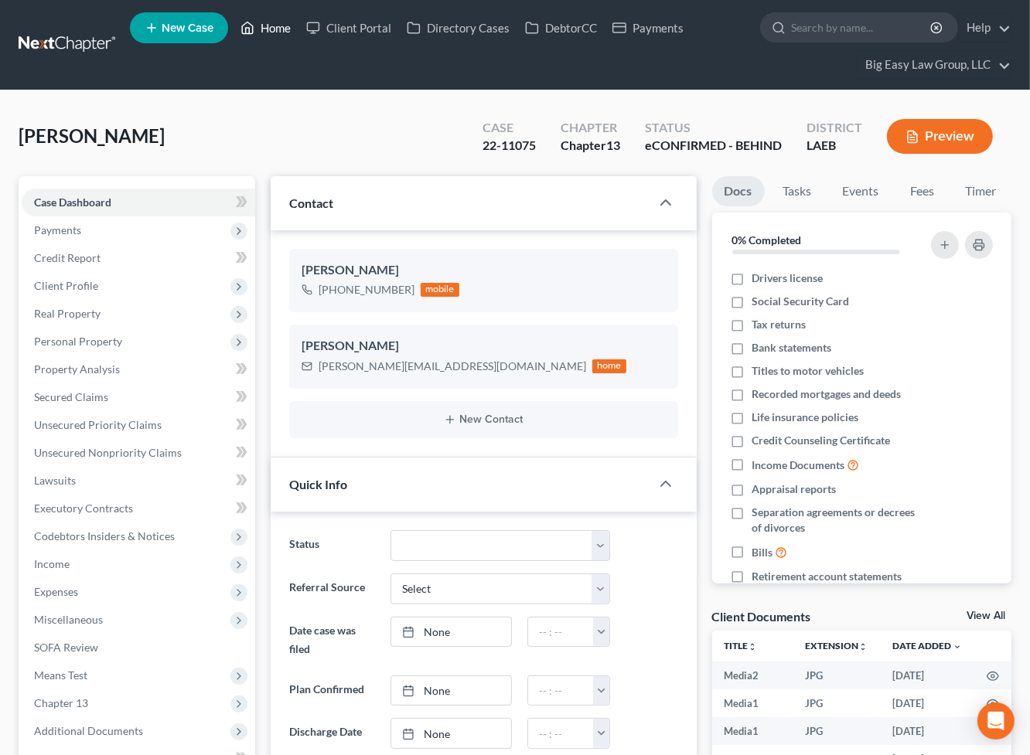
click at [281, 33] on link "Home" at bounding box center [266, 28] width 66 height 28
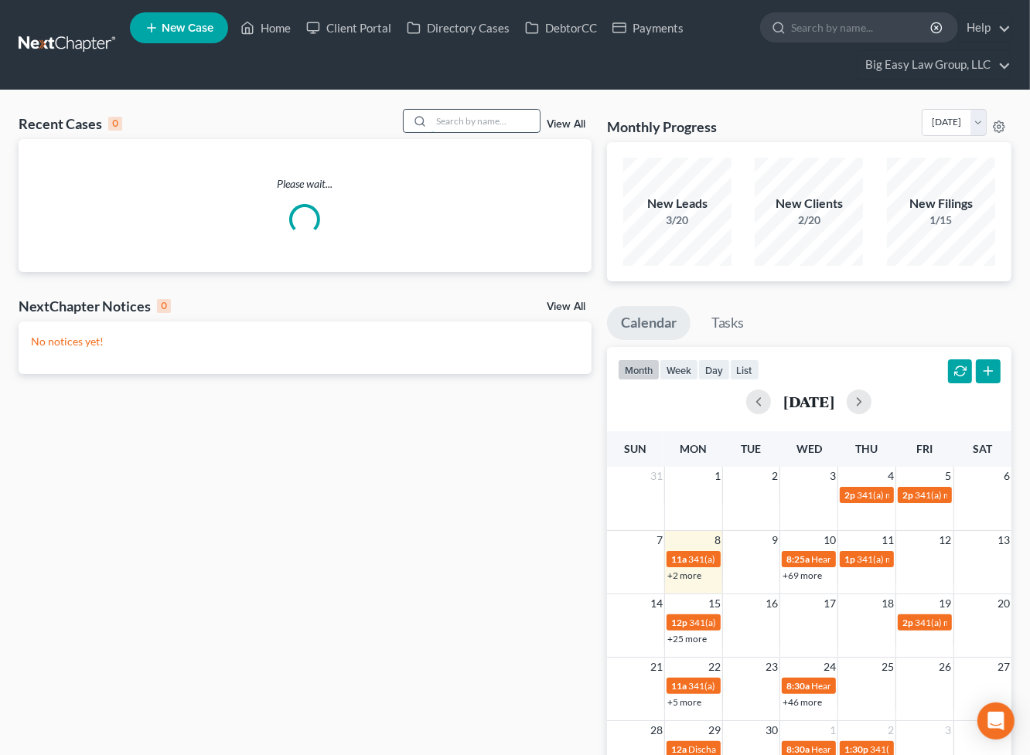
click at [451, 121] on input "search" at bounding box center [485, 121] width 108 height 22
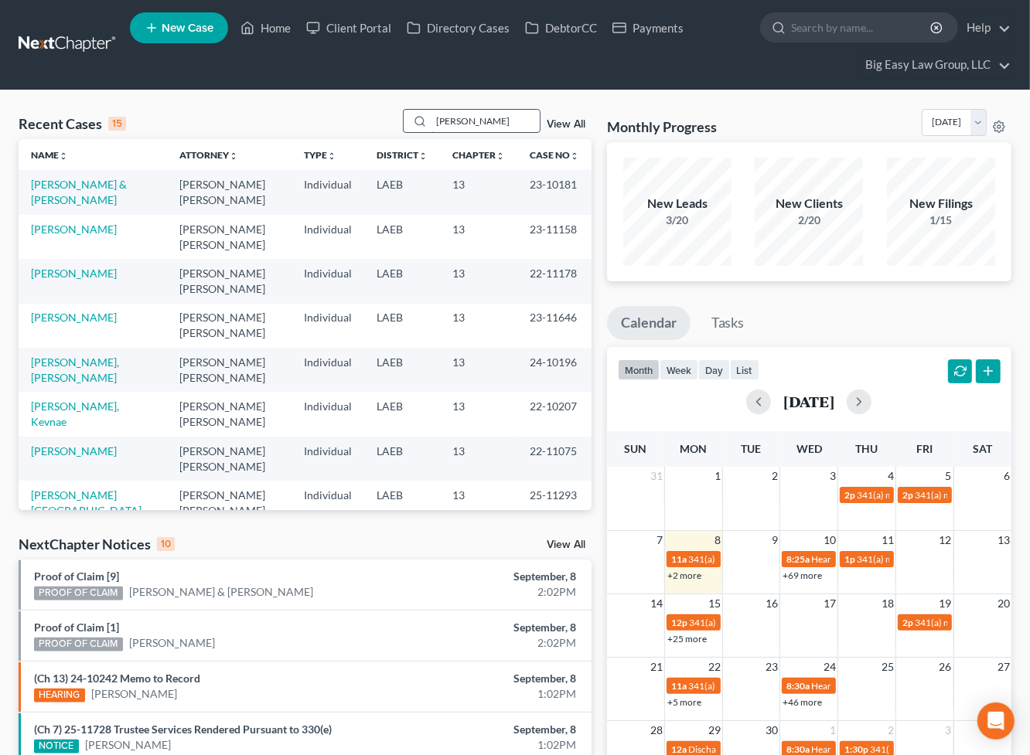
type input "martin"
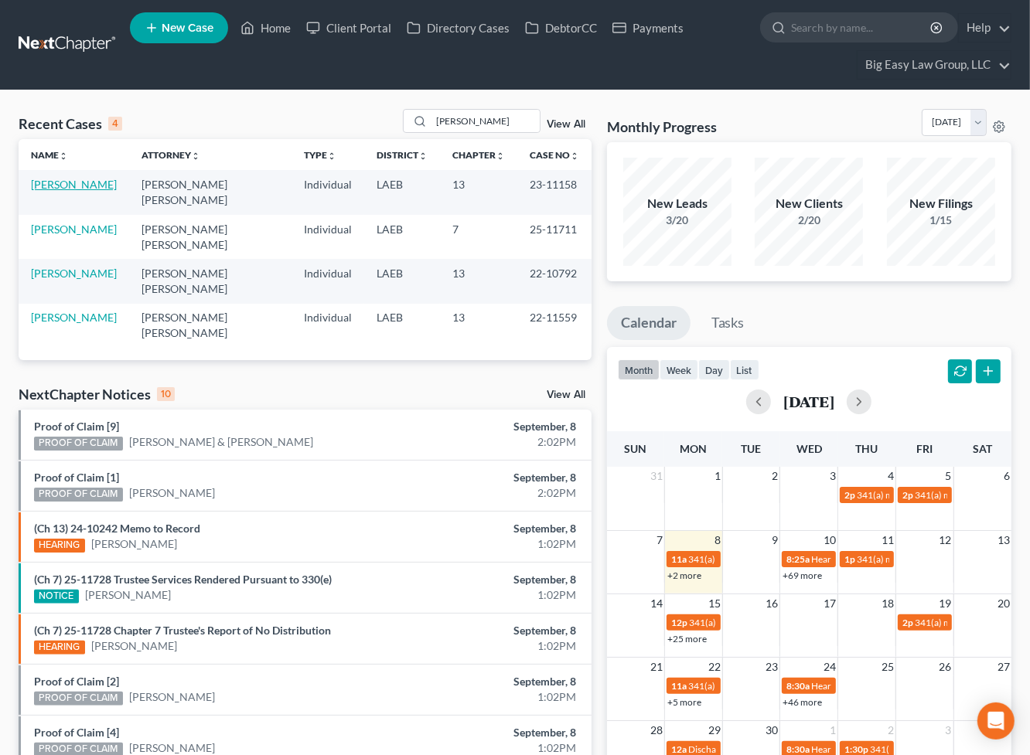
click at [84, 182] on link "[PERSON_NAME]" at bounding box center [74, 184] width 86 height 13
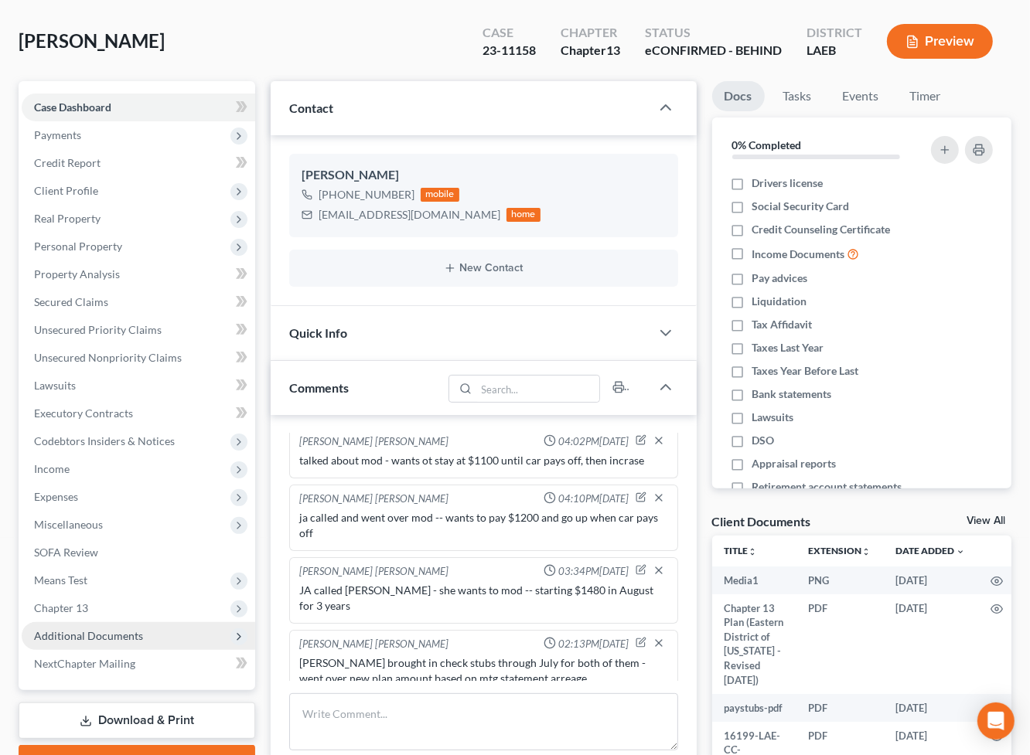
scroll to position [96, 0]
click at [139, 638] on span "Additional Documents" at bounding box center [88, 634] width 109 height 13
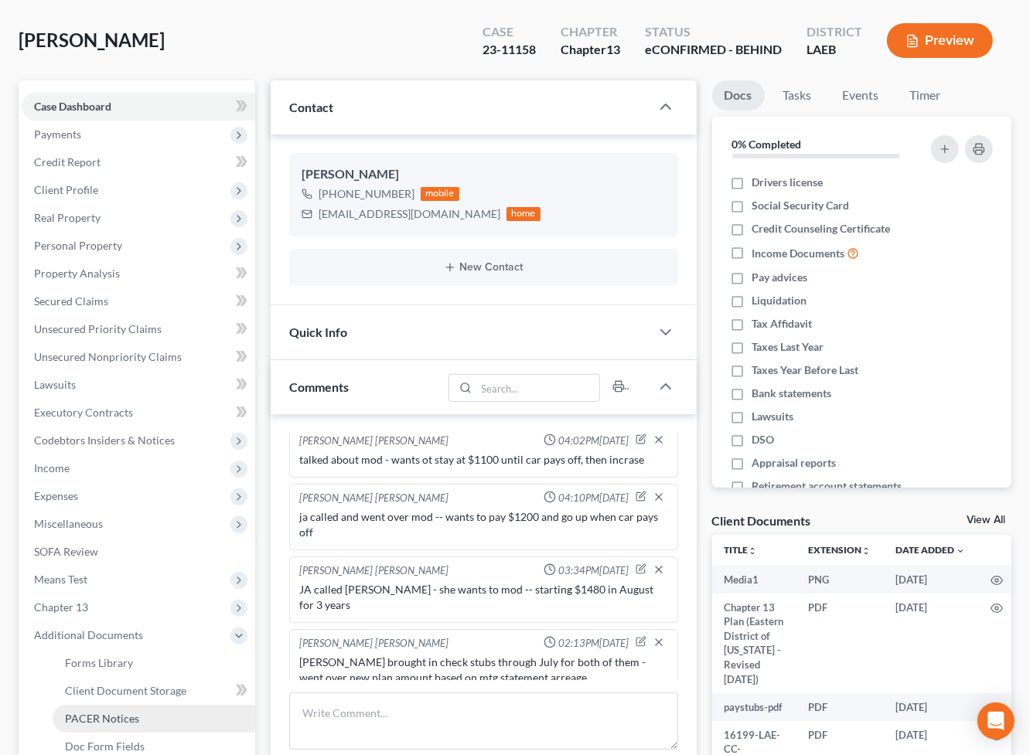
click at [185, 708] on link "PACER Notices" at bounding box center [154, 719] width 203 height 28
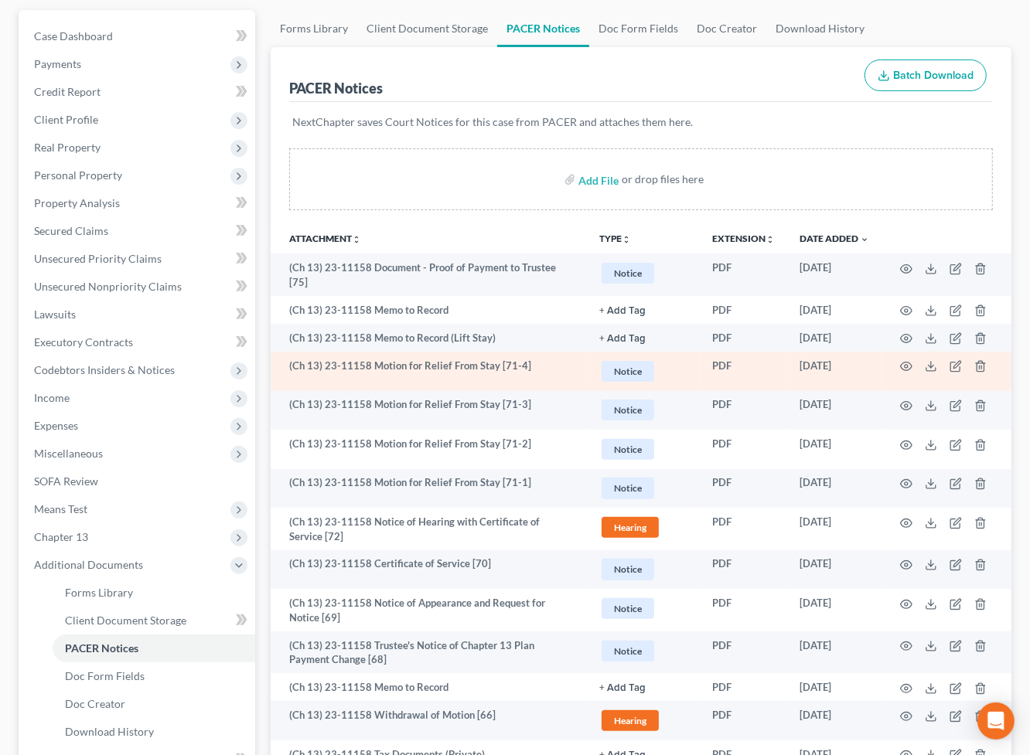
scroll to position [172, 0]
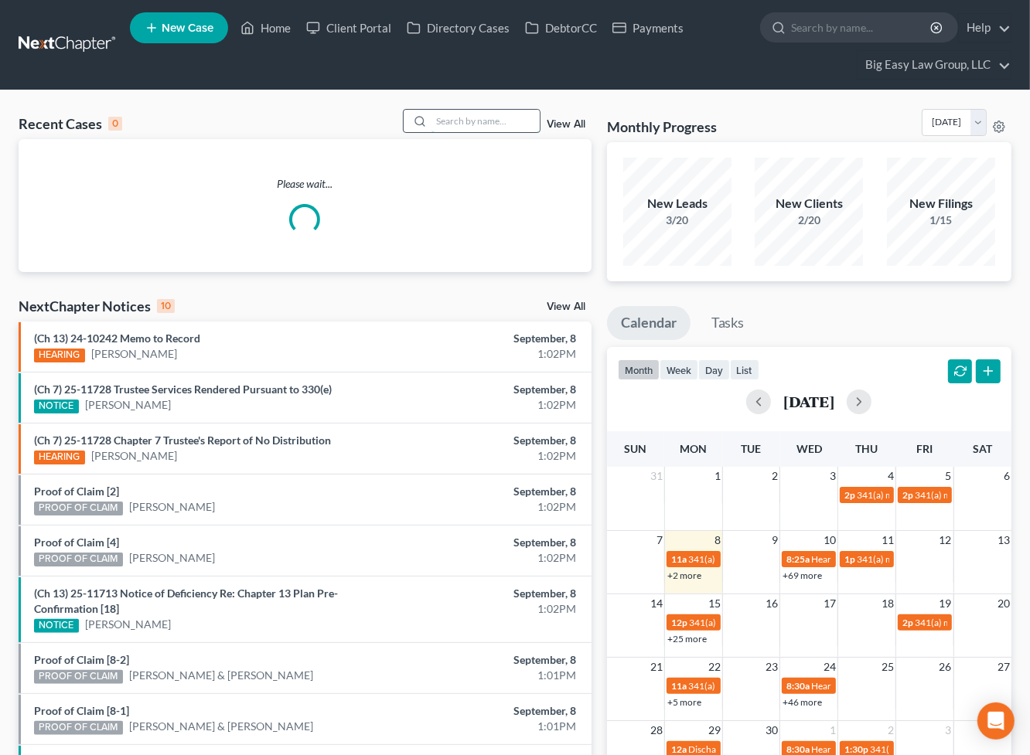
click at [490, 123] on input "search" at bounding box center [485, 121] width 108 height 22
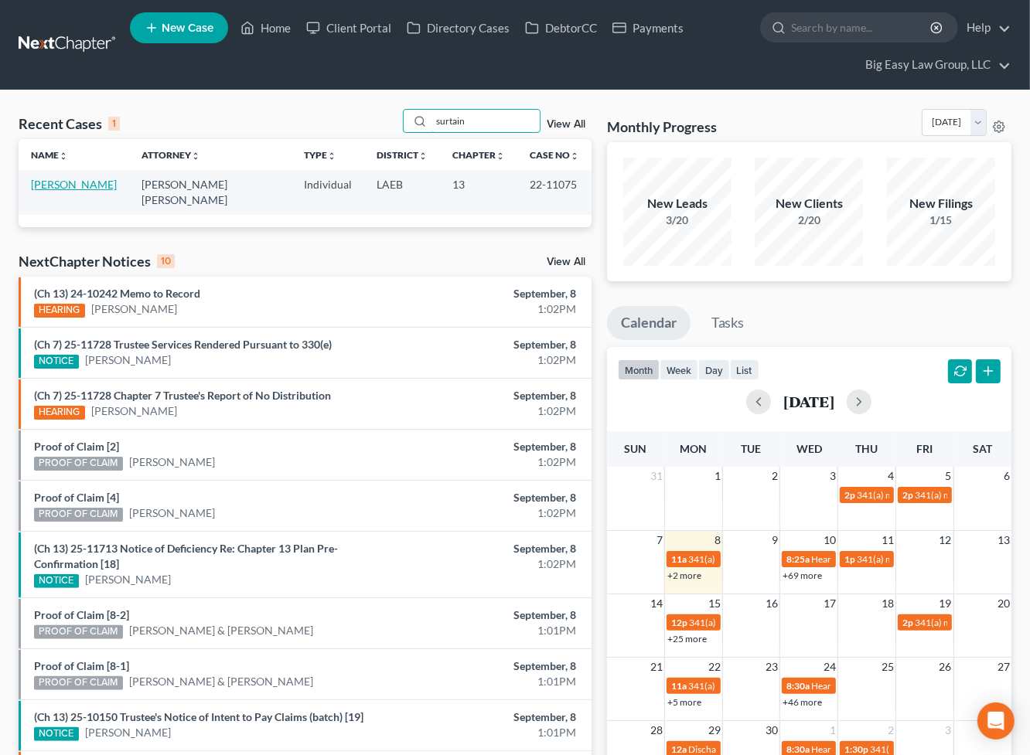
type input "surtain"
click at [86, 181] on link "[PERSON_NAME]" at bounding box center [74, 184] width 86 height 13
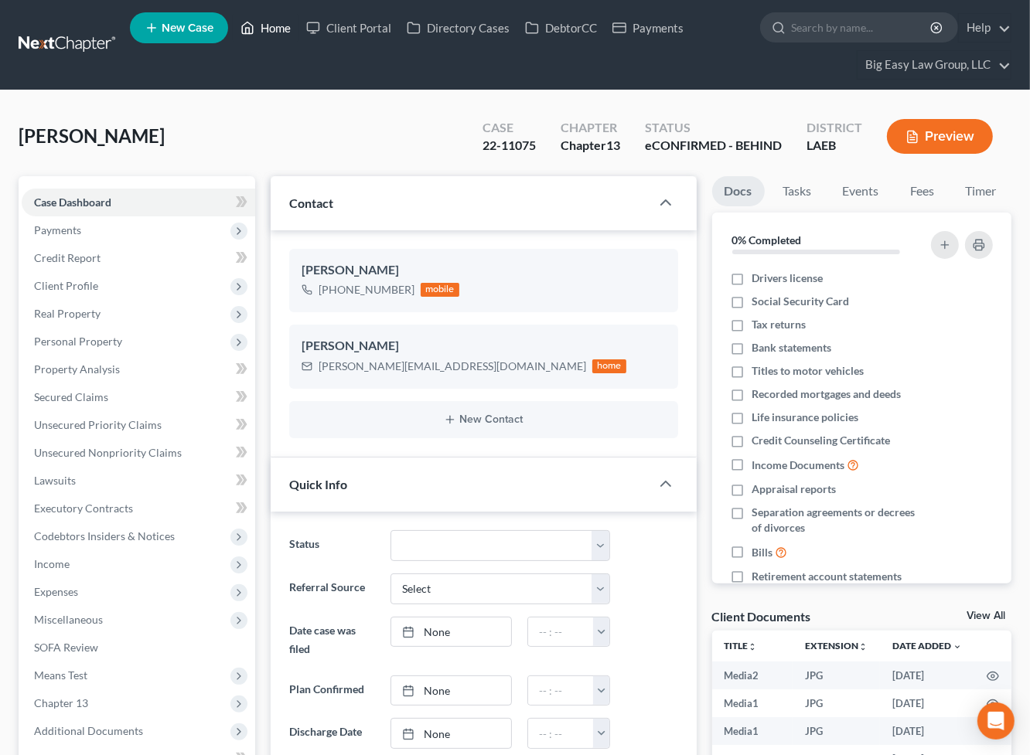
click at [291, 29] on link "Home" at bounding box center [266, 28] width 66 height 28
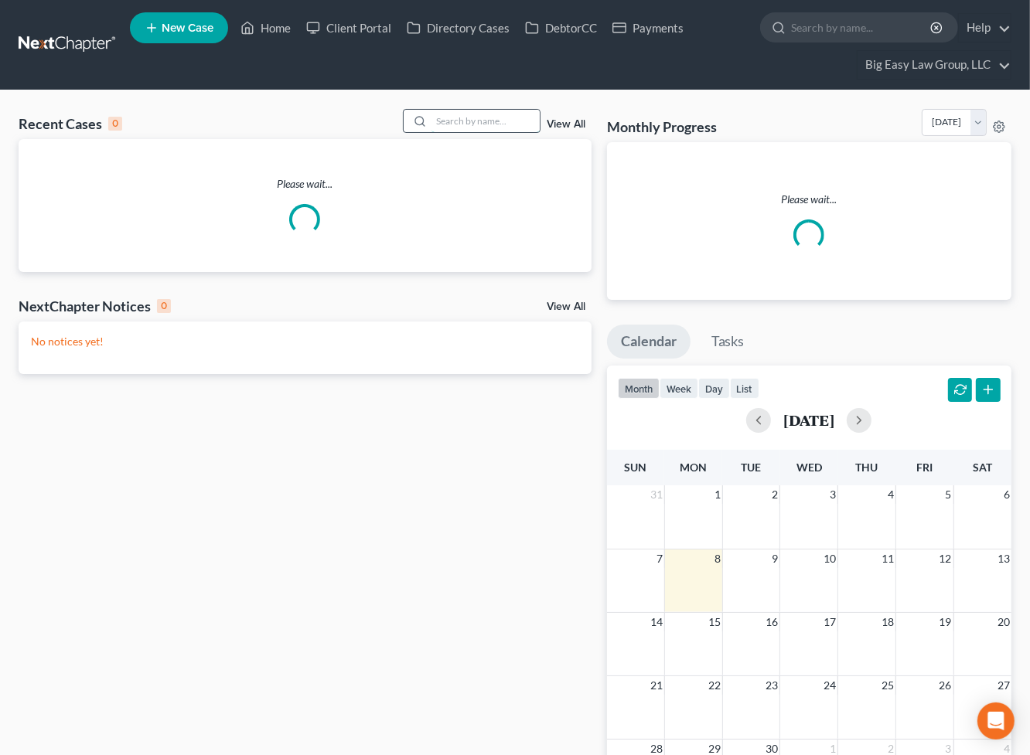
drag, startPoint x: 503, startPoint y: 132, endPoint x: 497, endPoint y: 127, distance: 8.2
click at [503, 131] on input "search" at bounding box center [485, 121] width 108 height 22
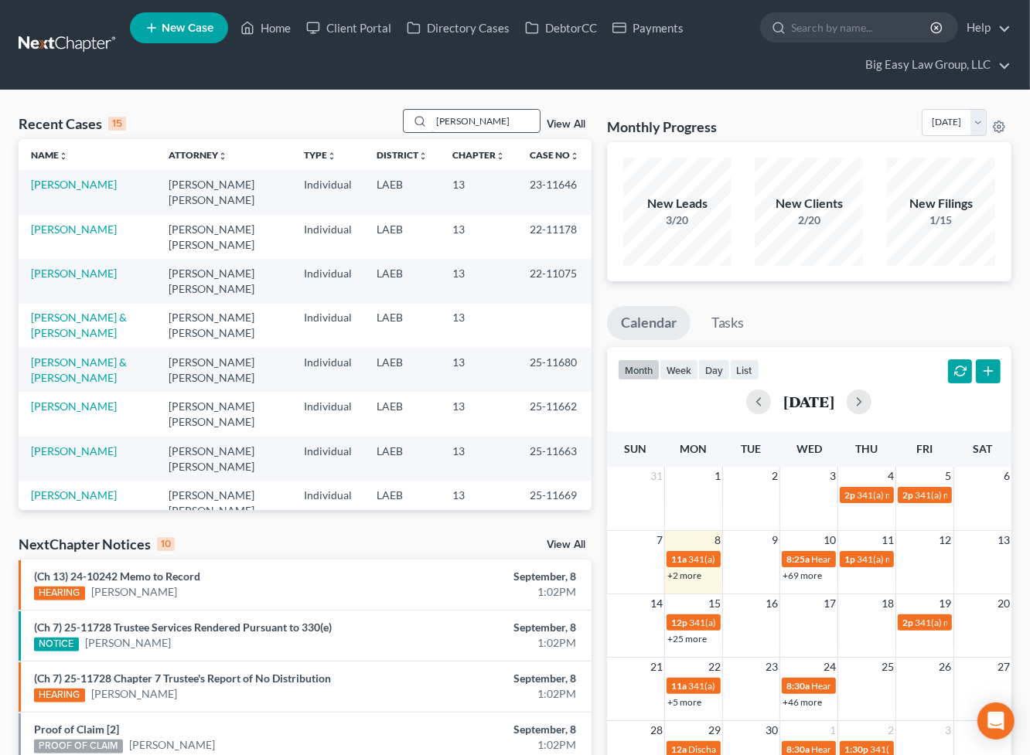
type input "parker"
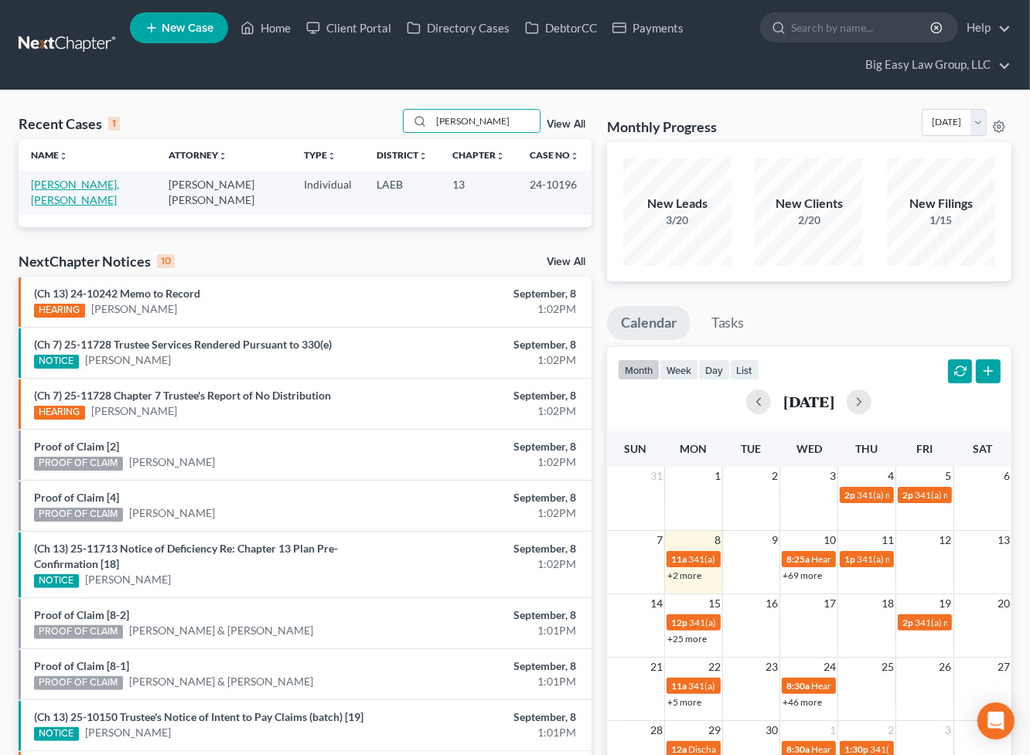
click at [53, 179] on link "[PERSON_NAME], [PERSON_NAME]" at bounding box center [75, 192] width 88 height 29
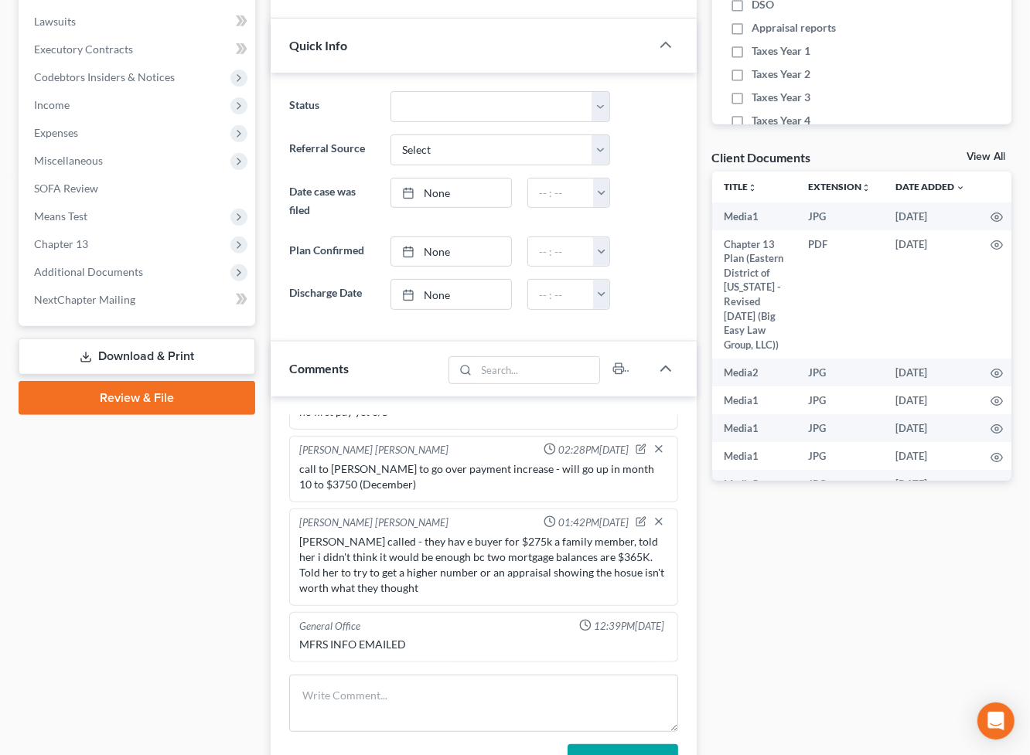
scroll to position [560, 0]
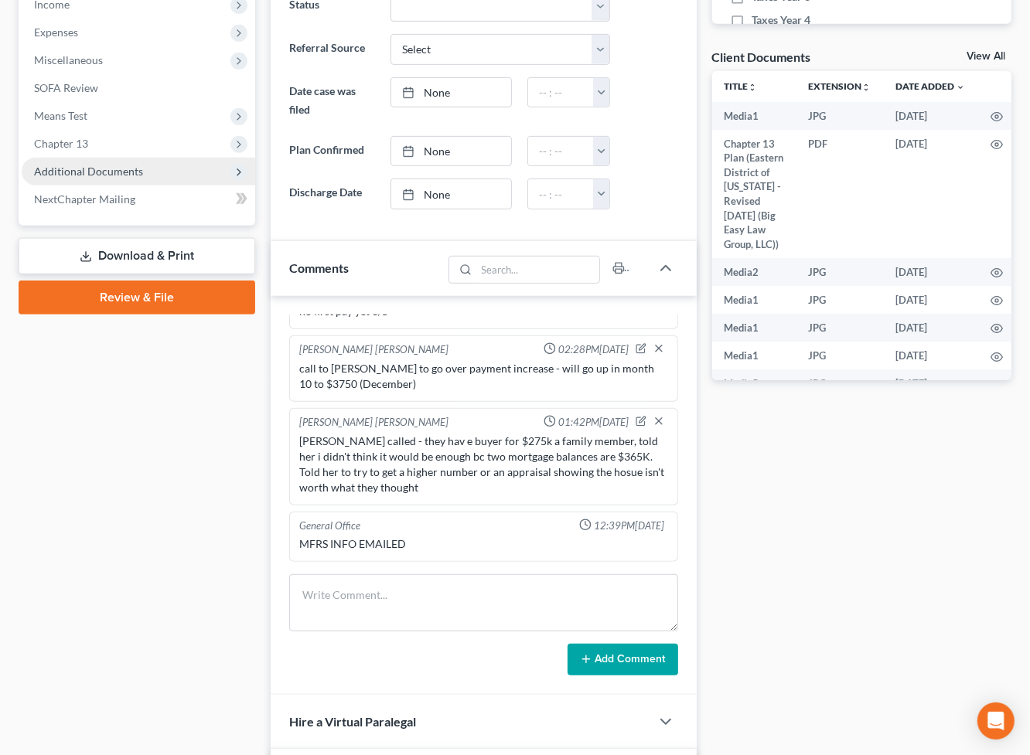
click at [111, 173] on span "Additional Documents" at bounding box center [88, 171] width 109 height 13
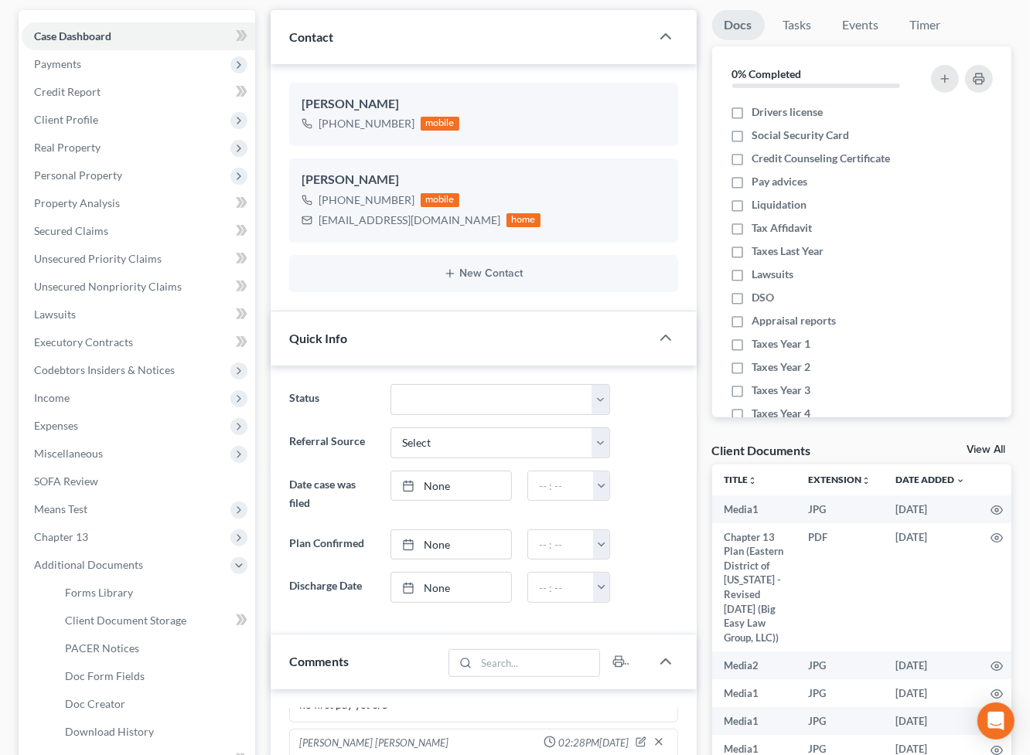
scroll to position [0, 0]
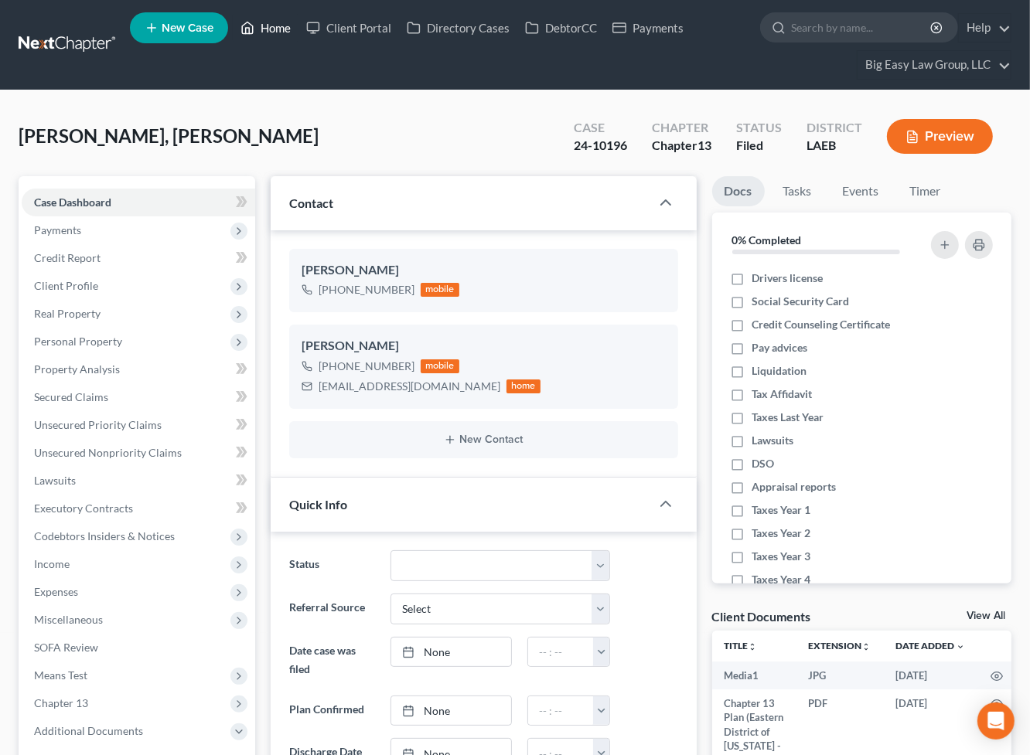
click at [271, 26] on link "Home" at bounding box center [266, 28] width 66 height 28
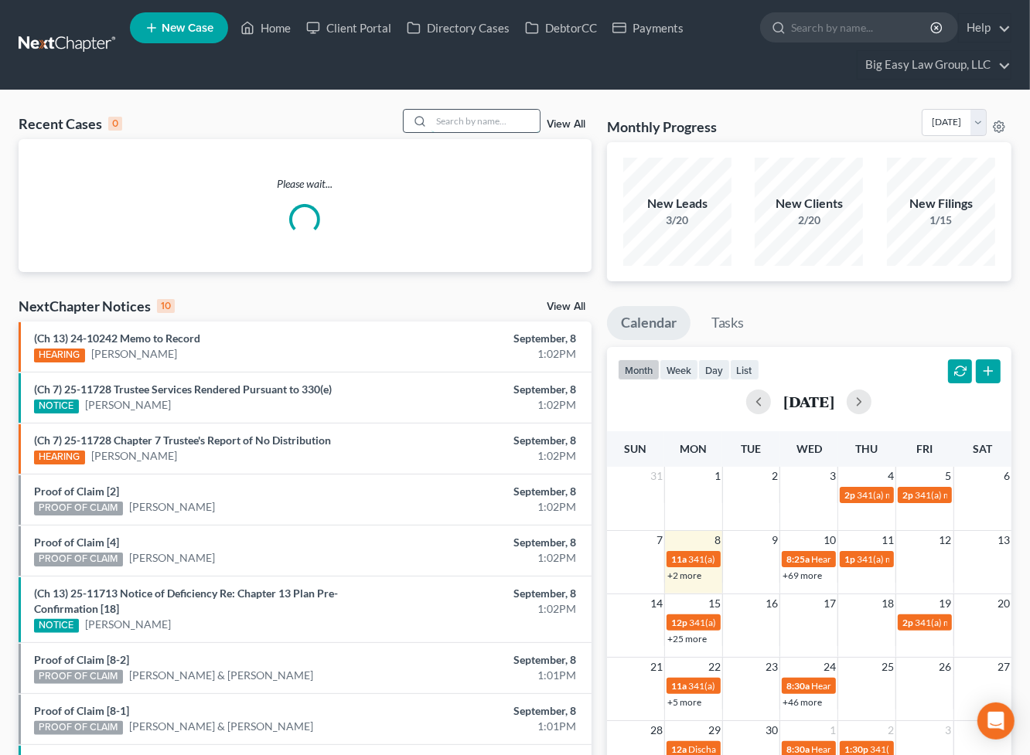
click at [439, 124] on input "search" at bounding box center [485, 121] width 108 height 22
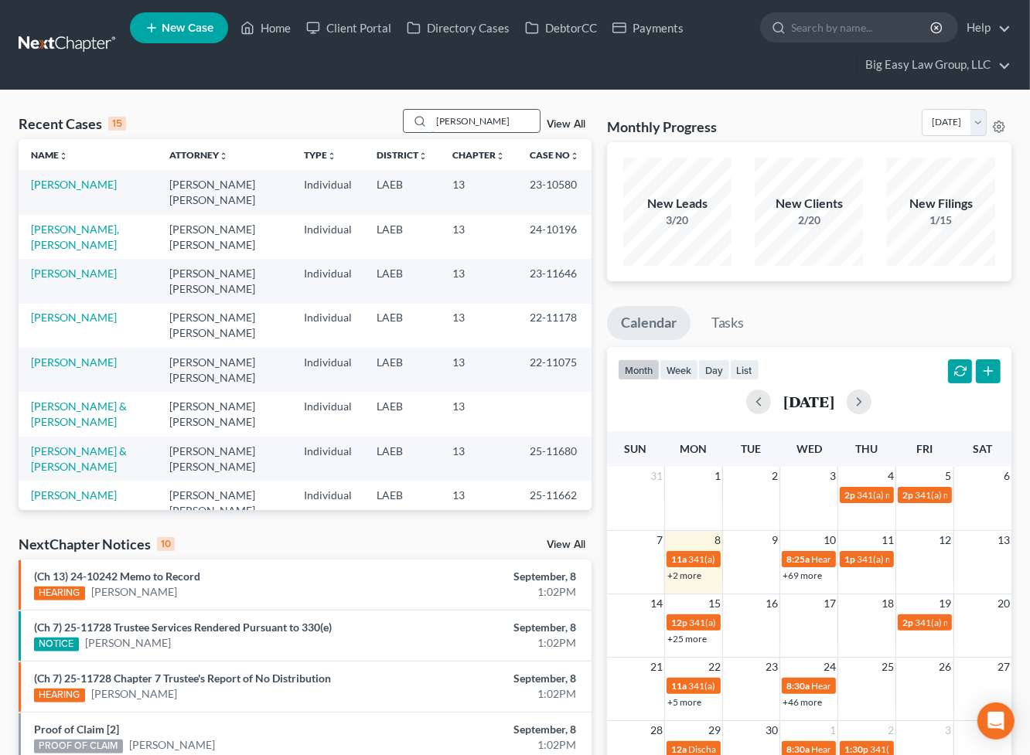
type input "barrios"
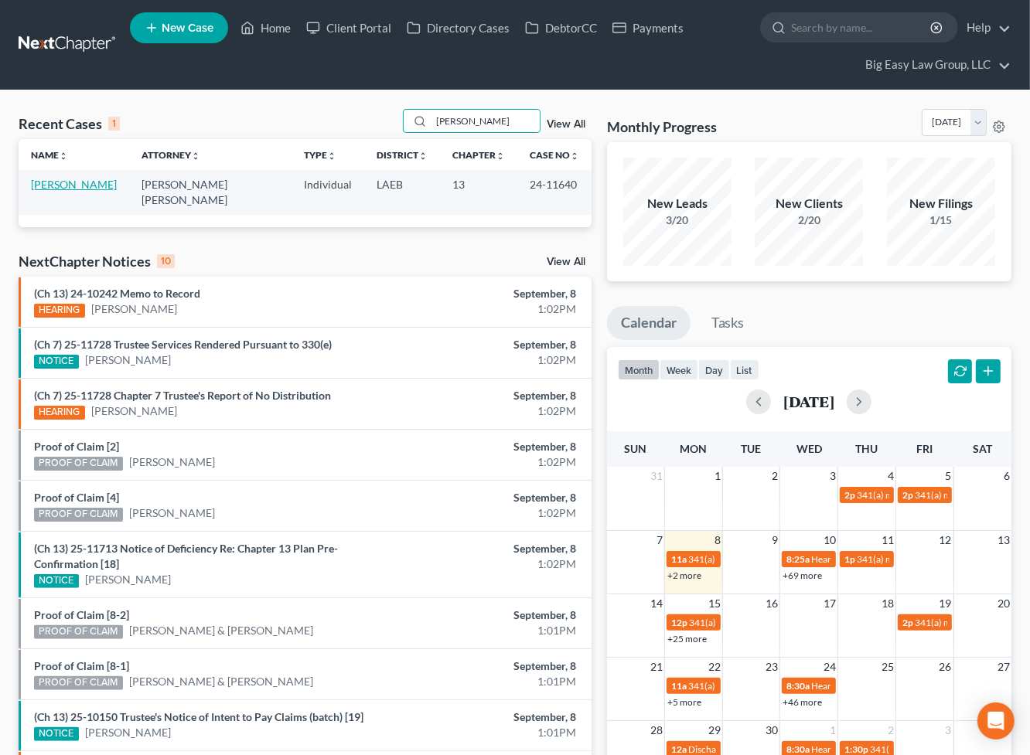
click at [85, 186] on link "Barrios, Paul" at bounding box center [74, 184] width 86 height 13
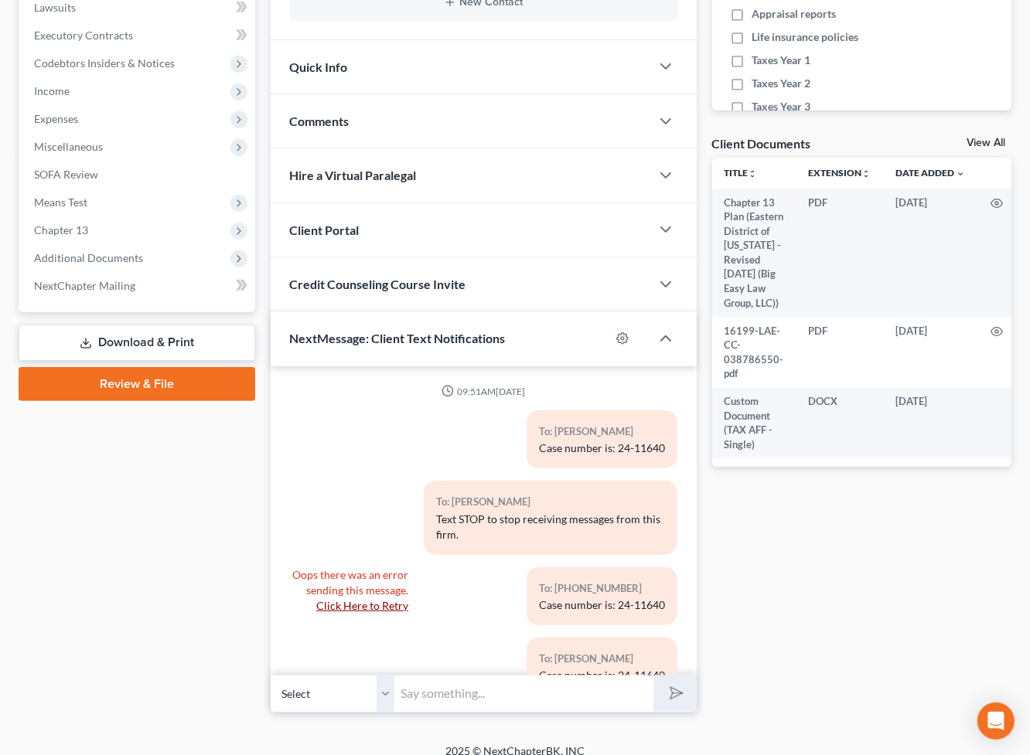
scroll to position [2049, 0]
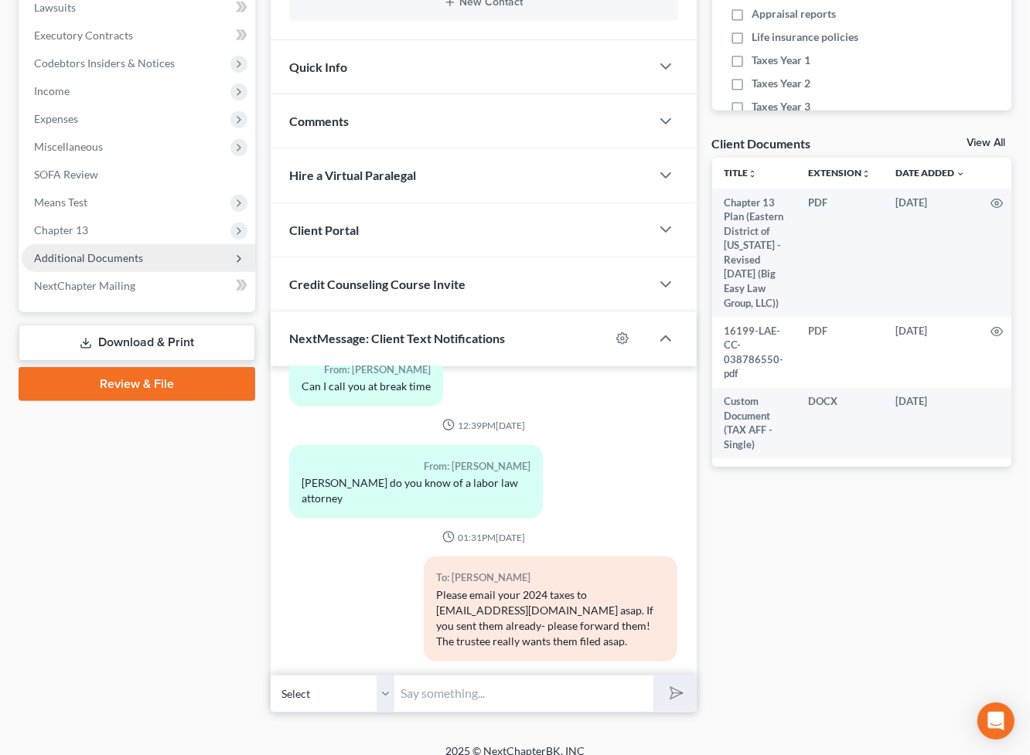
click at [131, 254] on span "Additional Documents" at bounding box center [88, 257] width 109 height 13
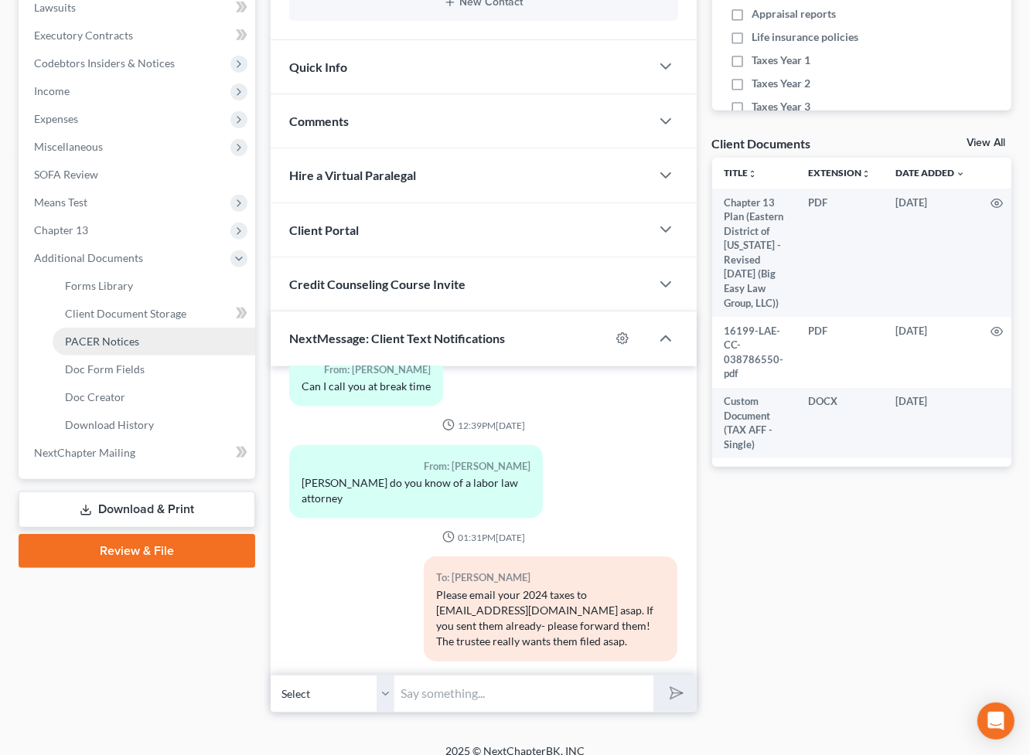
click at [180, 342] on link "PACER Notices" at bounding box center [154, 342] width 203 height 28
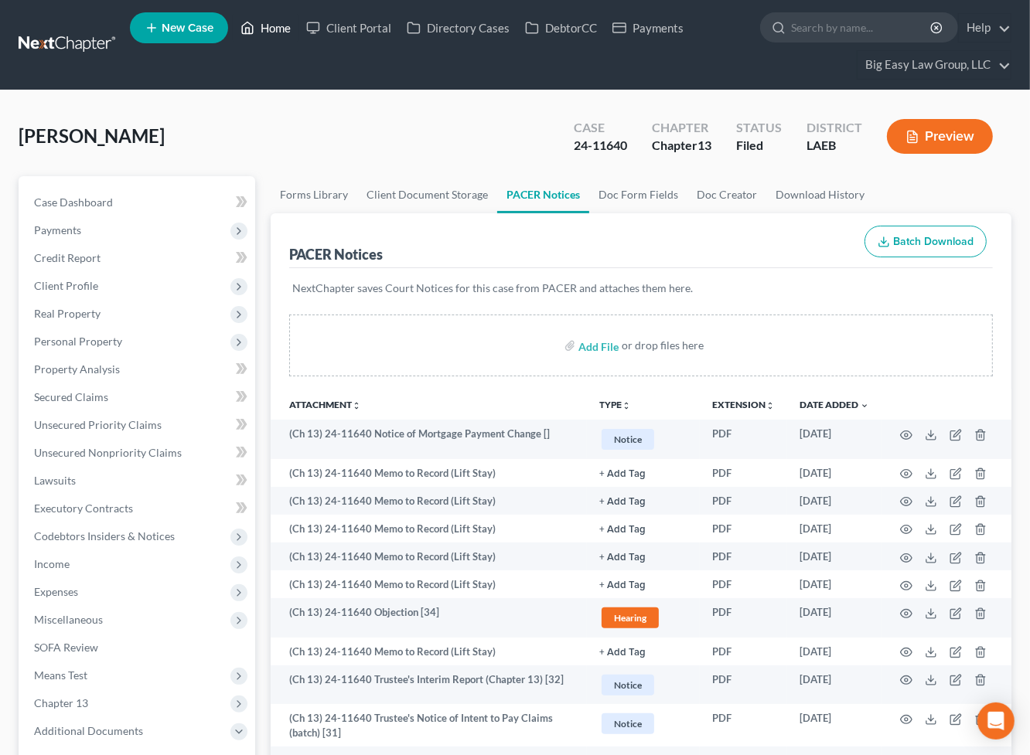
click at [284, 25] on link "Home" at bounding box center [266, 28] width 66 height 28
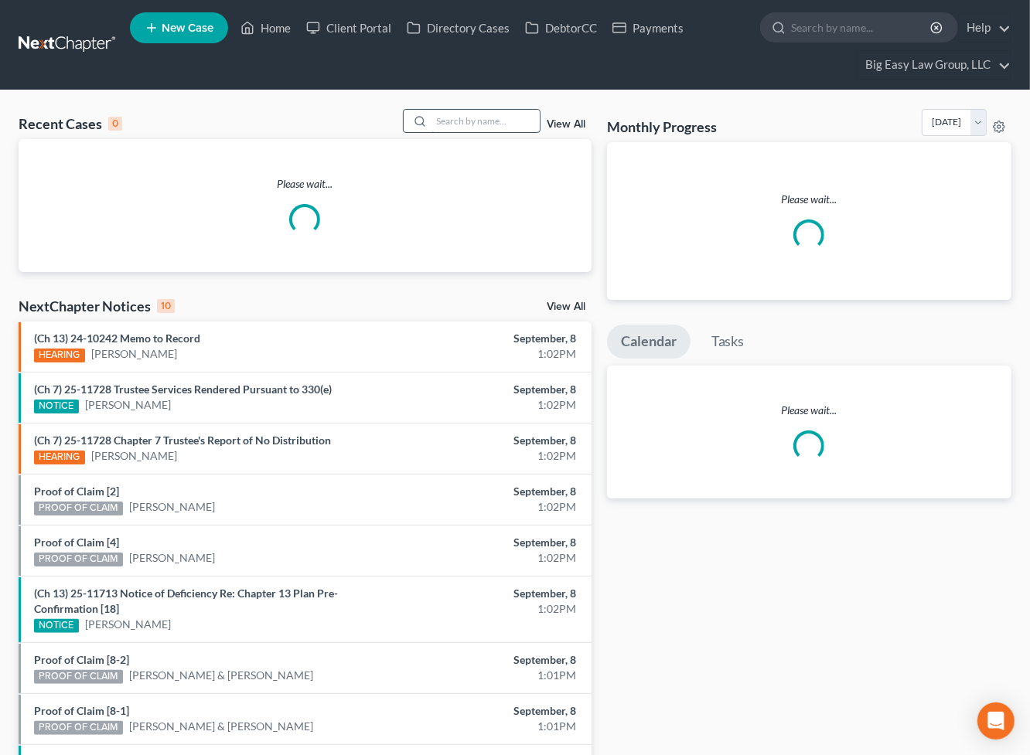
drag, startPoint x: 442, startPoint y: 107, endPoint x: 451, endPoint y: 128, distance: 23.3
click at [442, 107] on div "Recent Cases 0 View All Please wait... NextChapter Notices 10 View All (Ch 13) …" at bounding box center [515, 497] width 1030 height 815
drag, startPoint x: 452, startPoint y: 131, endPoint x: 442, endPoint y: 129, distance: 10.2
click at [452, 131] on input "search" at bounding box center [485, 121] width 108 height 22
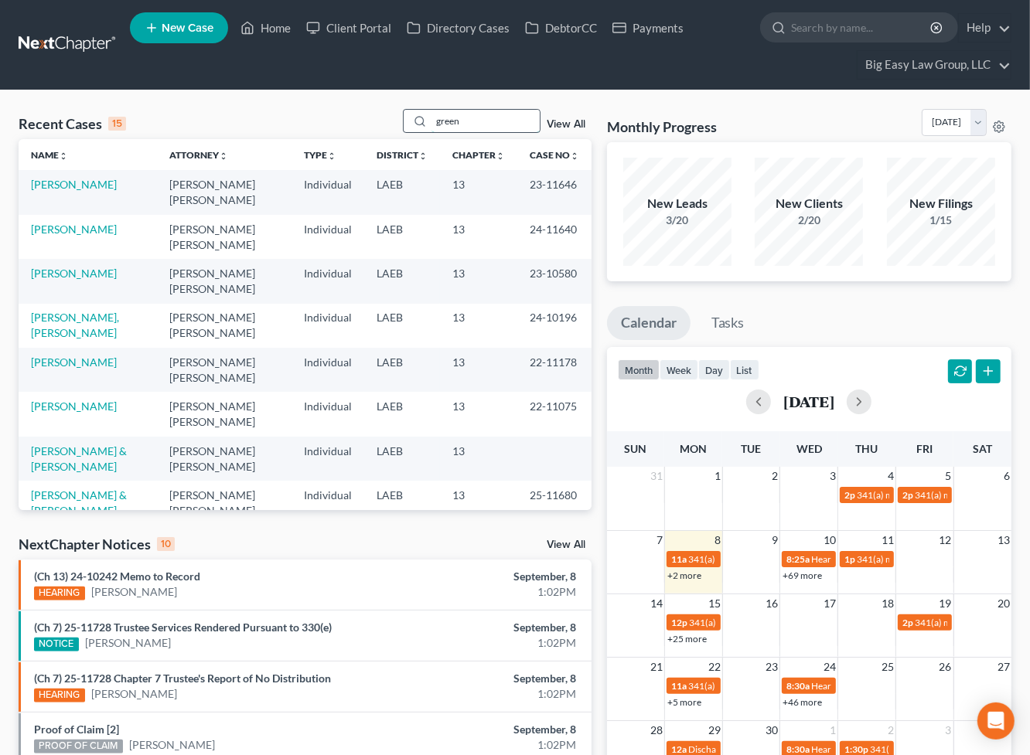
type input "green"
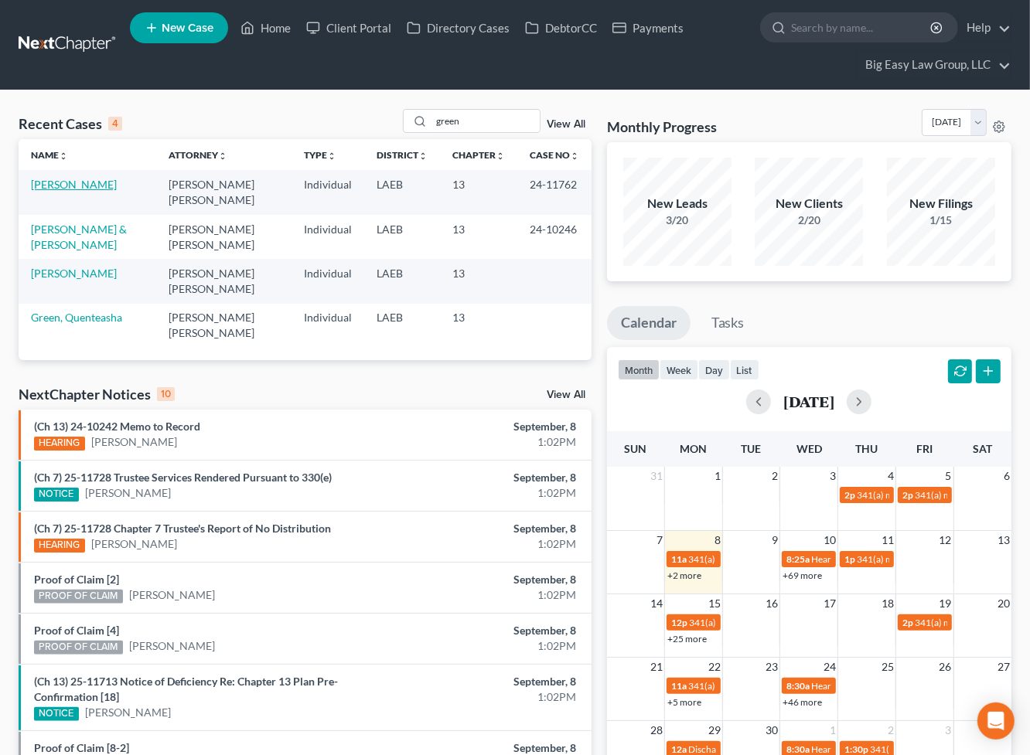
click at [64, 186] on link "[PERSON_NAME]" at bounding box center [74, 184] width 86 height 13
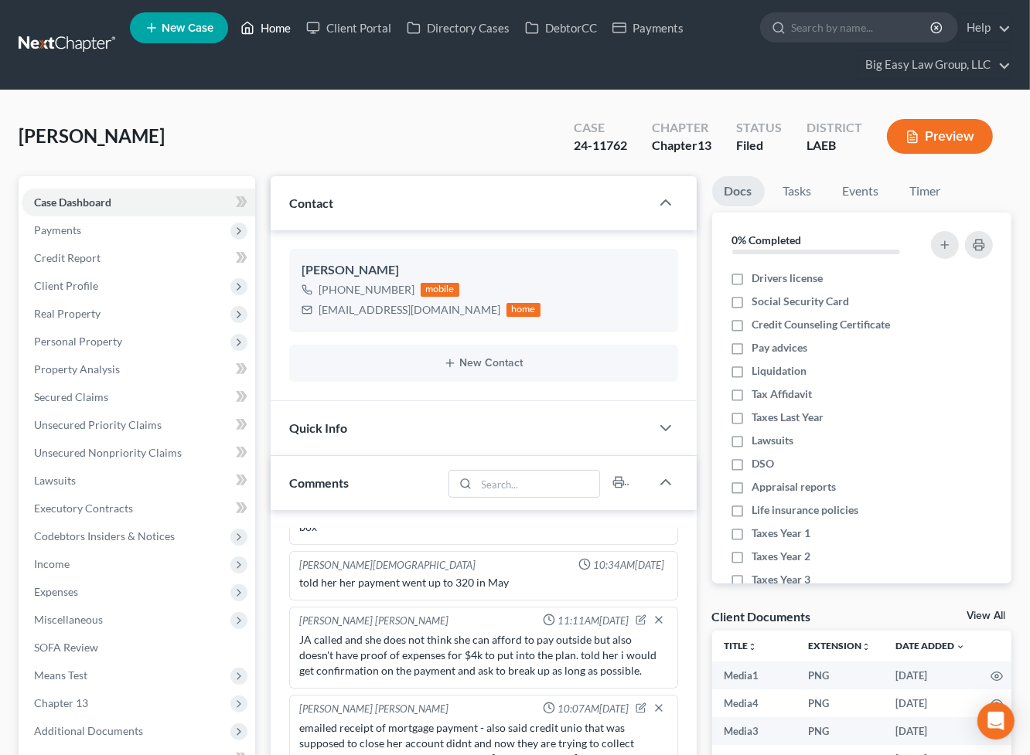
click at [274, 20] on link "Home" at bounding box center [266, 28] width 66 height 28
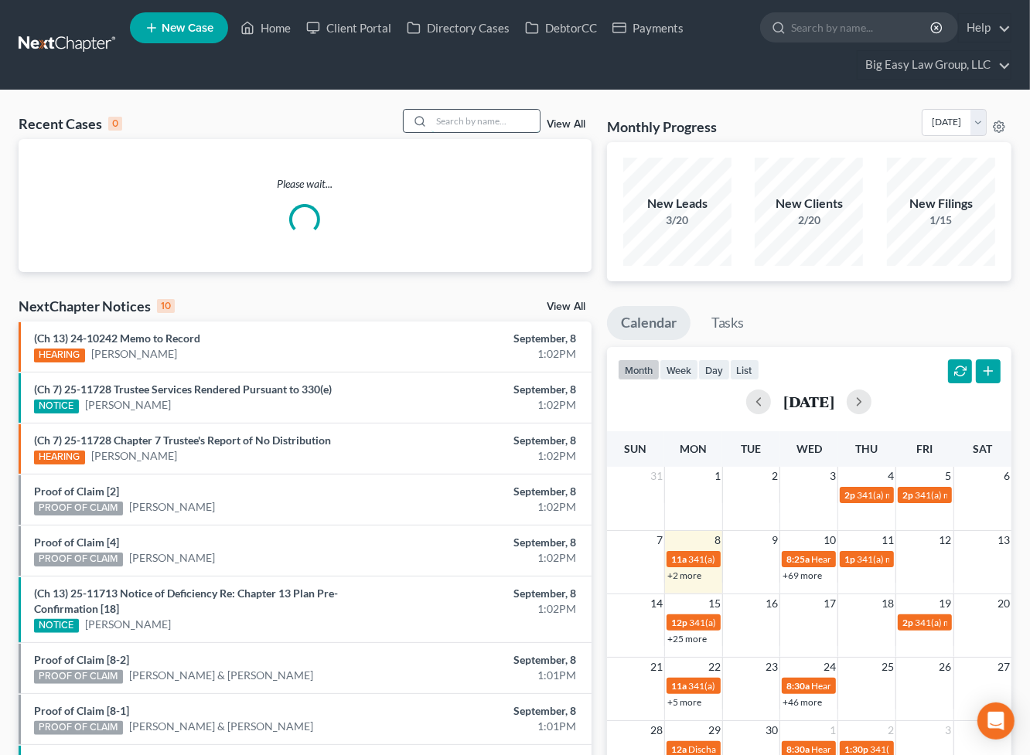
click at [448, 124] on input "search" at bounding box center [485, 121] width 108 height 22
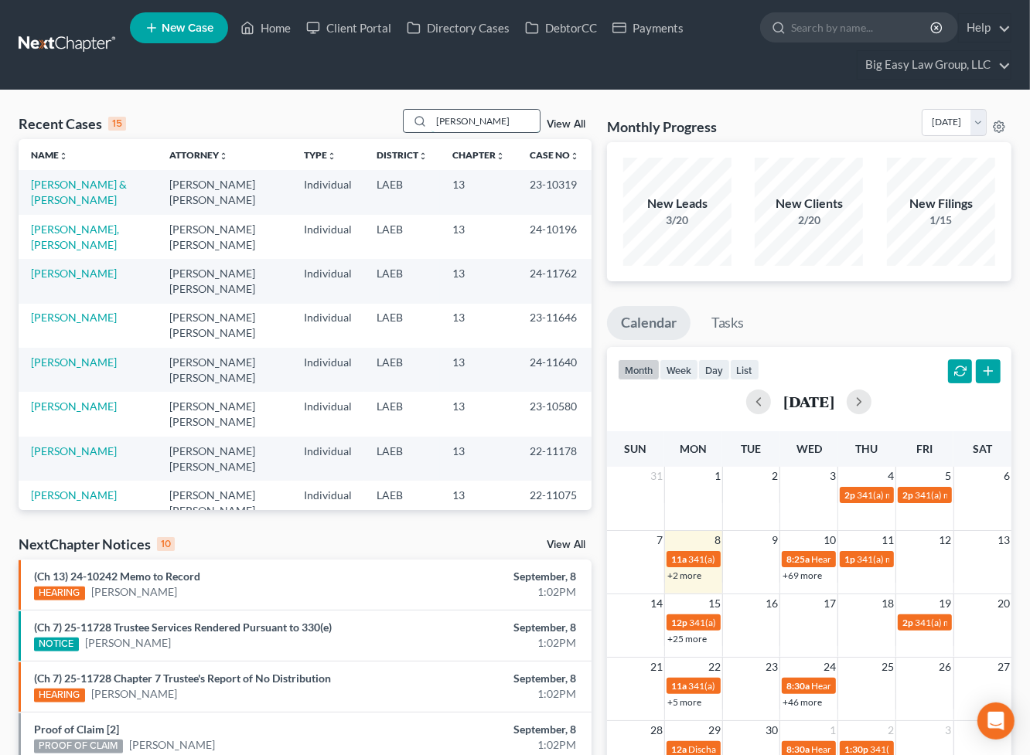
type input "[PERSON_NAME]"
click at [52, 182] on link "[PERSON_NAME]" at bounding box center [74, 184] width 86 height 13
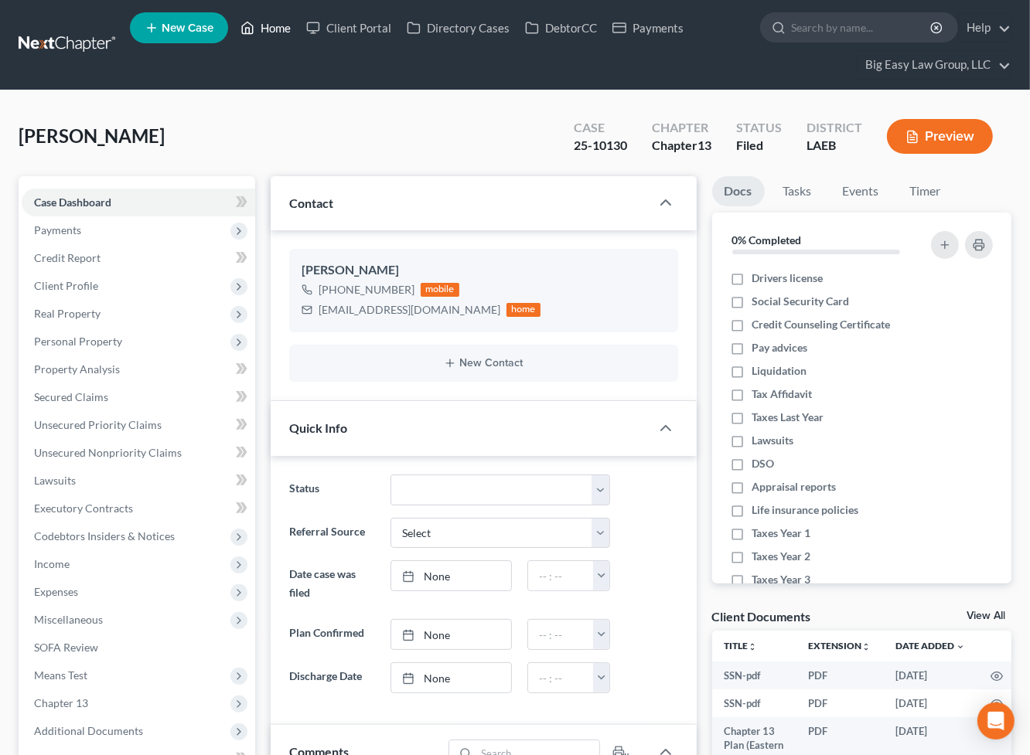
click at [292, 24] on link "Home" at bounding box center [266, 28] width 66 height 28
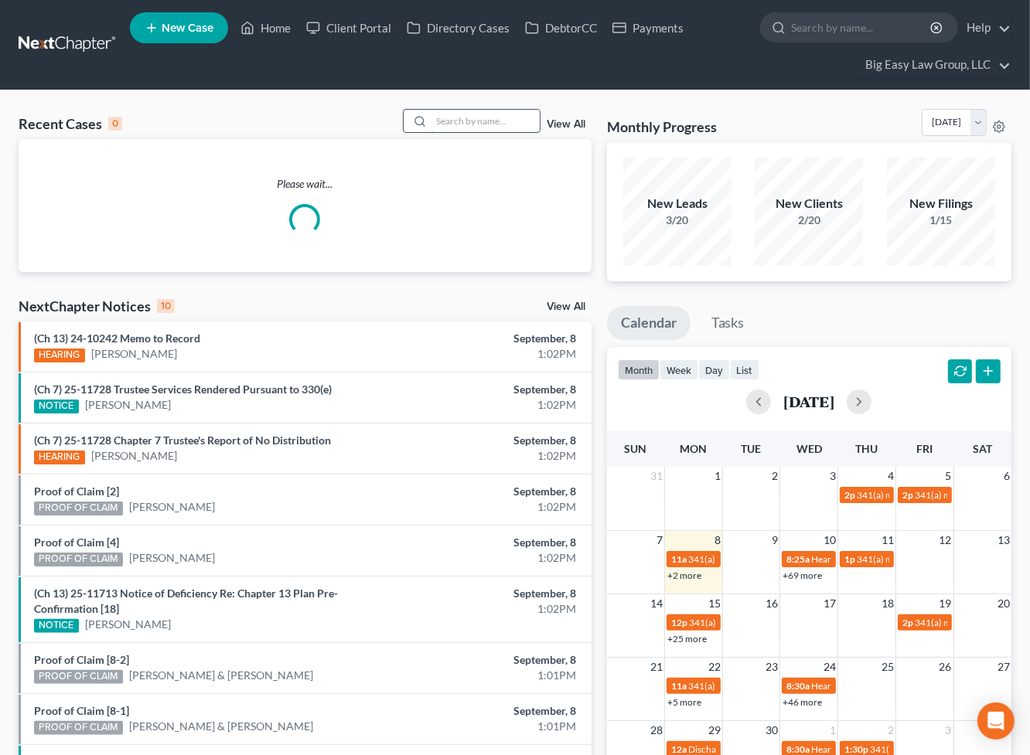
click at [478, 111] on input "search" at bounding box center [485, 121] width 108 height 22
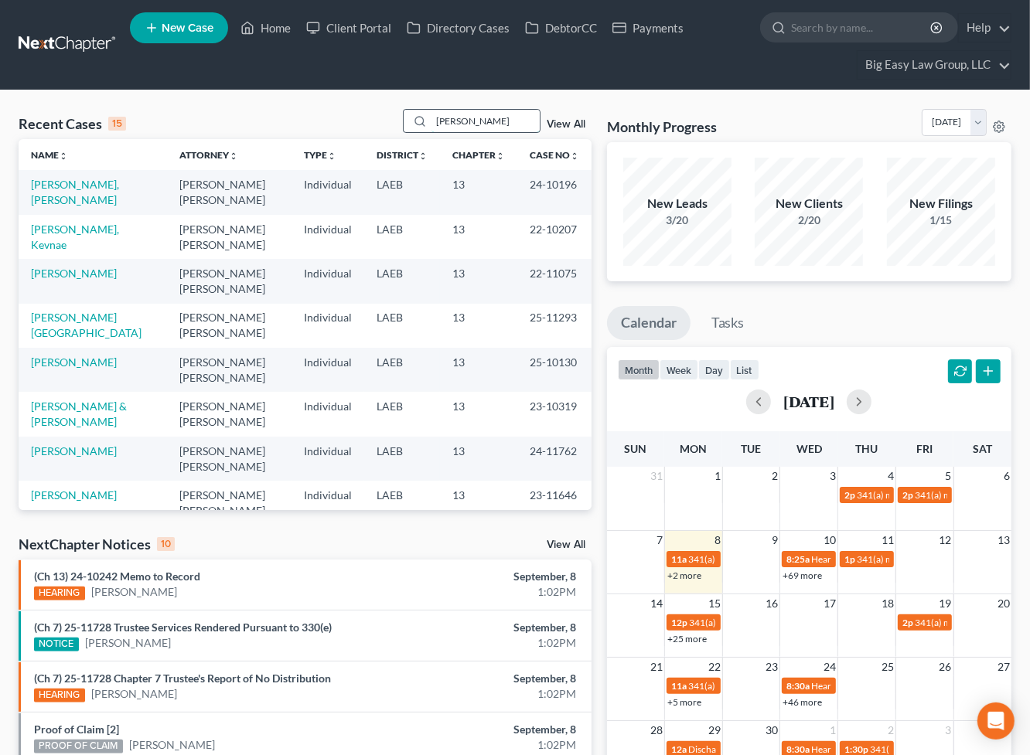
type input "frank"
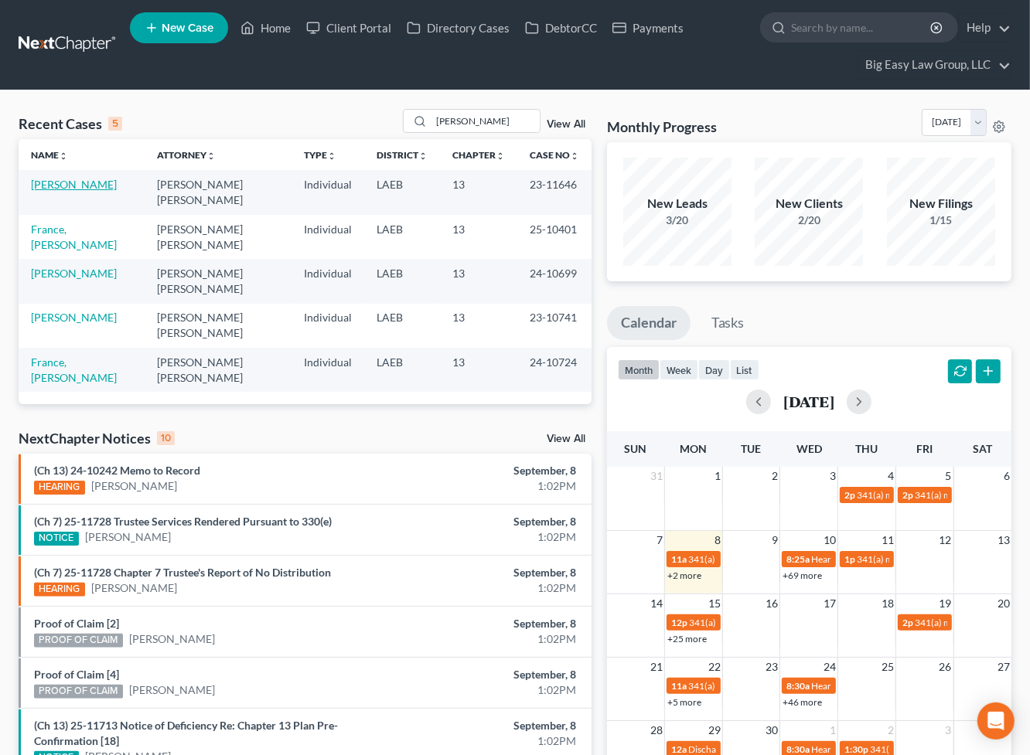
click at [71, 179] on link "[PERSON_NAME]" at bounding box center [74, 184] width 86 height 13
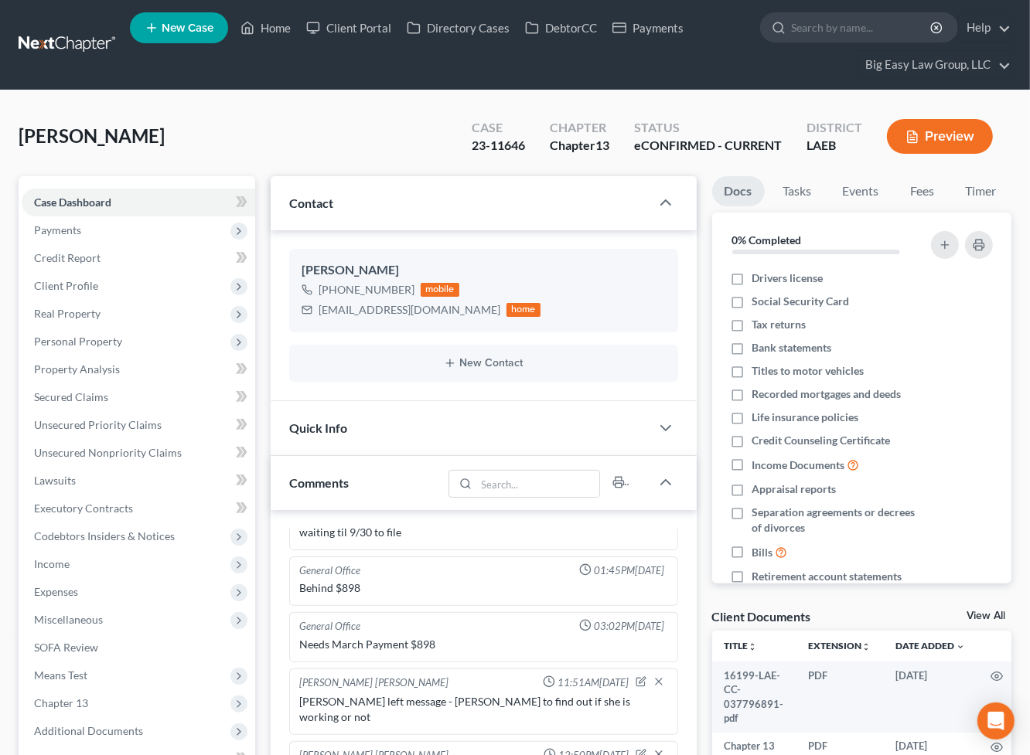
click at [204, 149] on div "Frank, Brandi Upgraded Case 23-11646 Chapter Chapter 13 Status eCONFIRMED - CUR…" at bounding box center [515, 142] width 993 height 67
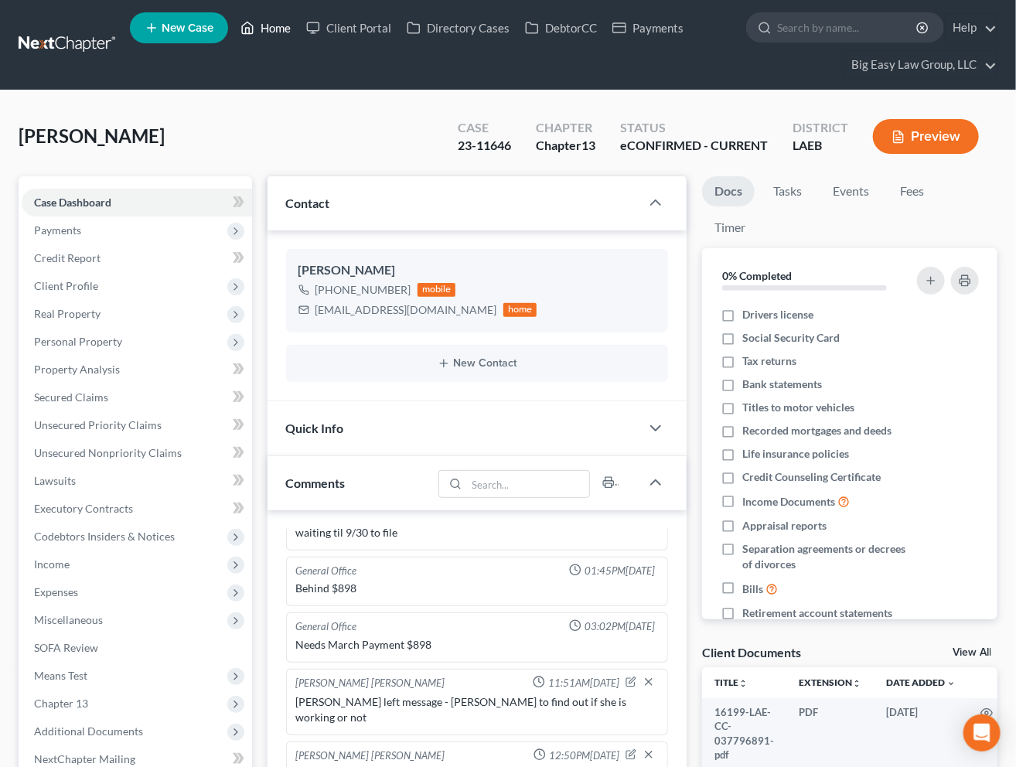
click at [274, 34] on link "Home" at bounding box center [266, 28] width 66 height 28
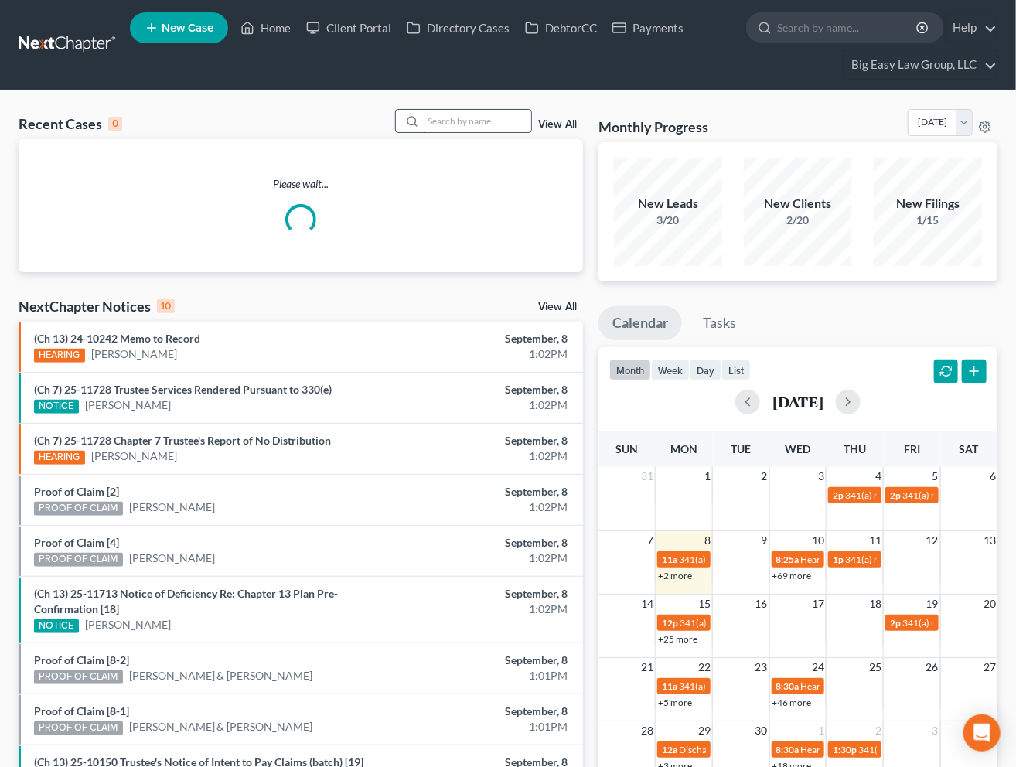
click at [463, 128] on input "search" at bounding box center [477, 121] width 108 height 22
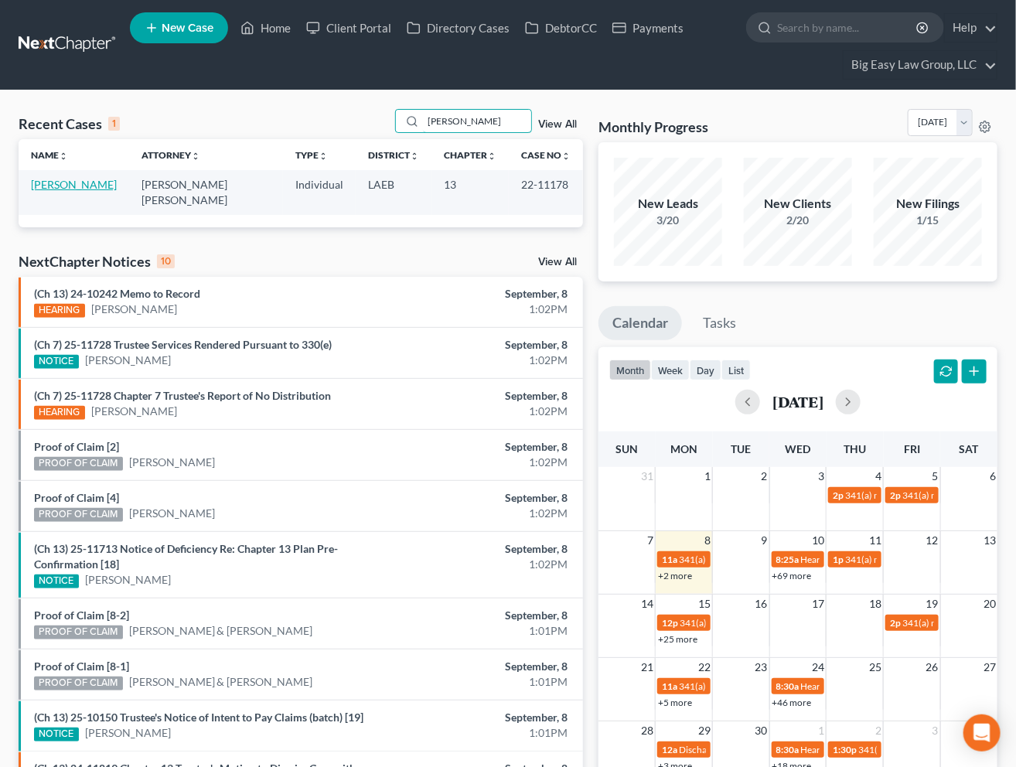
type input "thiel"
click at [53, 186] on link "[PERSON_NAME]" at bounding box center [74, 184] width 86 height 13
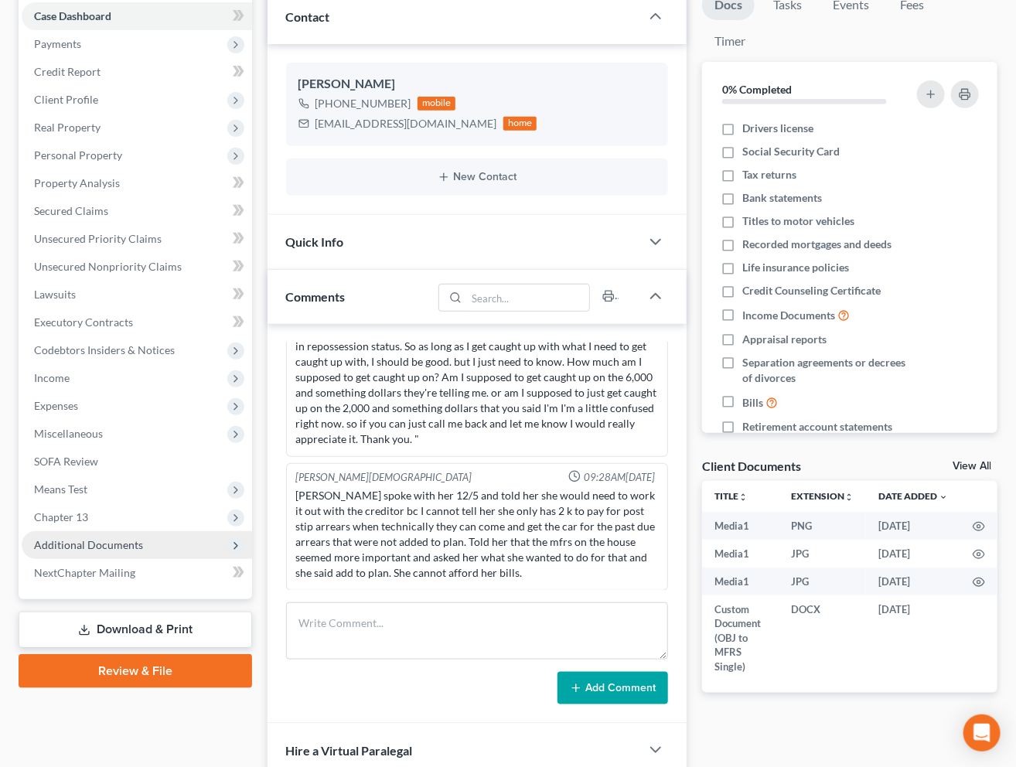
scroll to position [2513, 0]
click at [124, 545] on span "Additional Documents" at bounding box center [88, 544] width 109 height 13
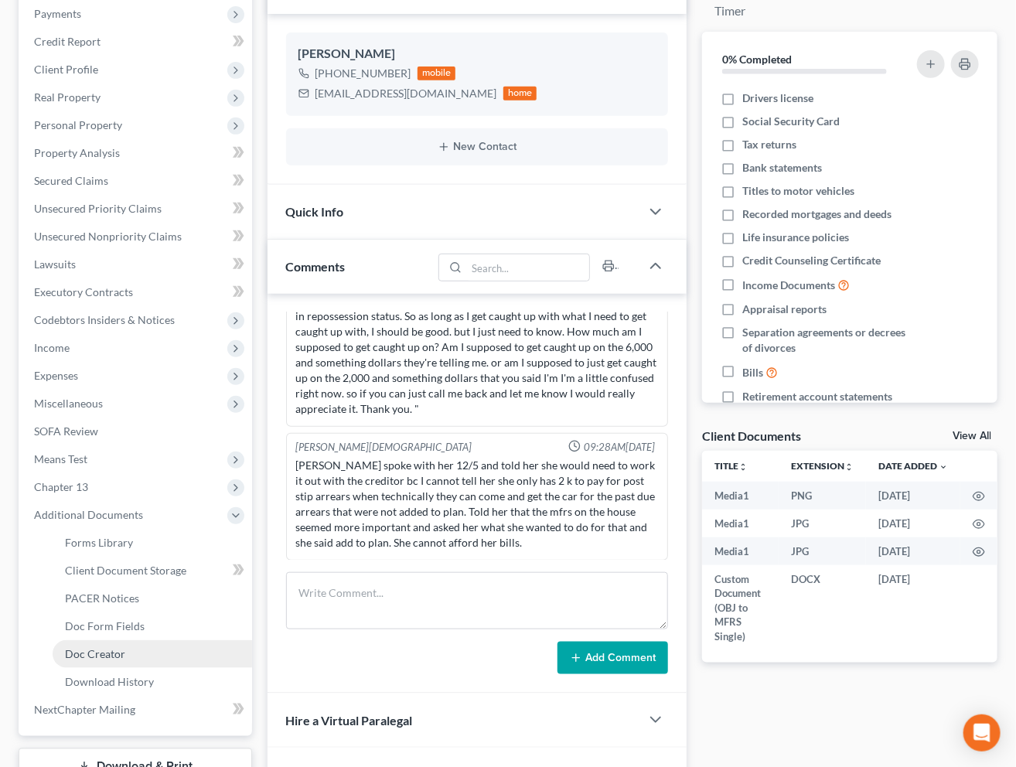
click at [144, 649] on link "Doc Creator" at bounding box center [152, 654] width 199 height 28
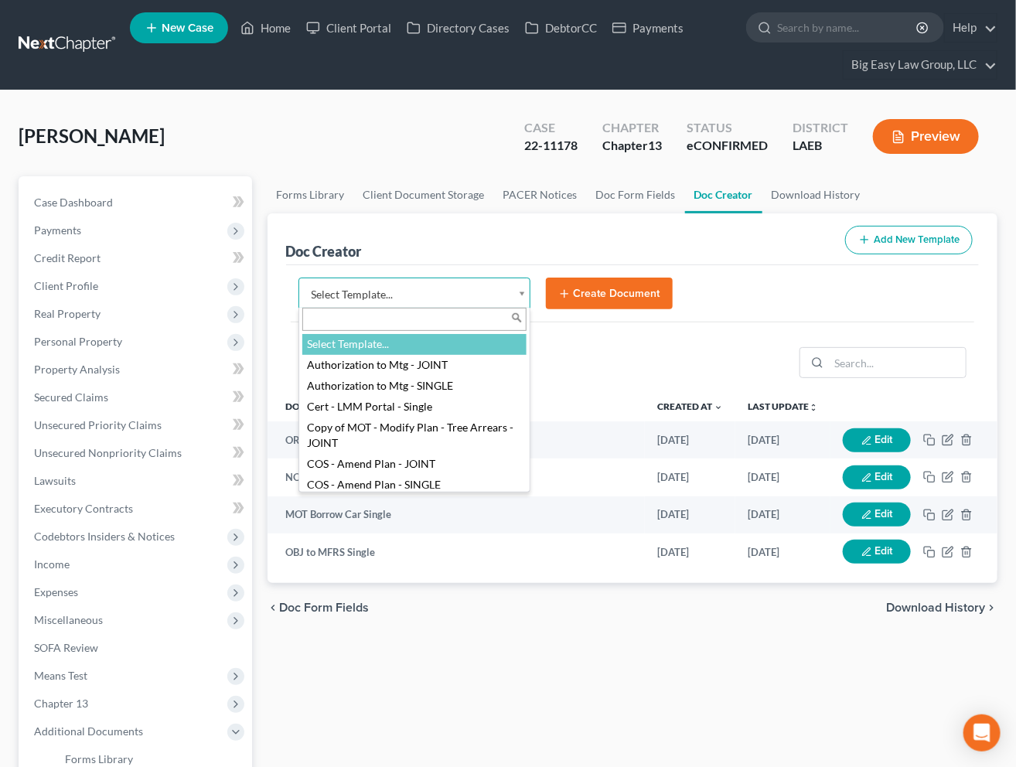
click at [522, 281] on body "Home New Case Client Portal Directory Cases DebtorCC Payments Big Easy Law Grou…" at bounding box center [508, 571] width 1016 height 1143
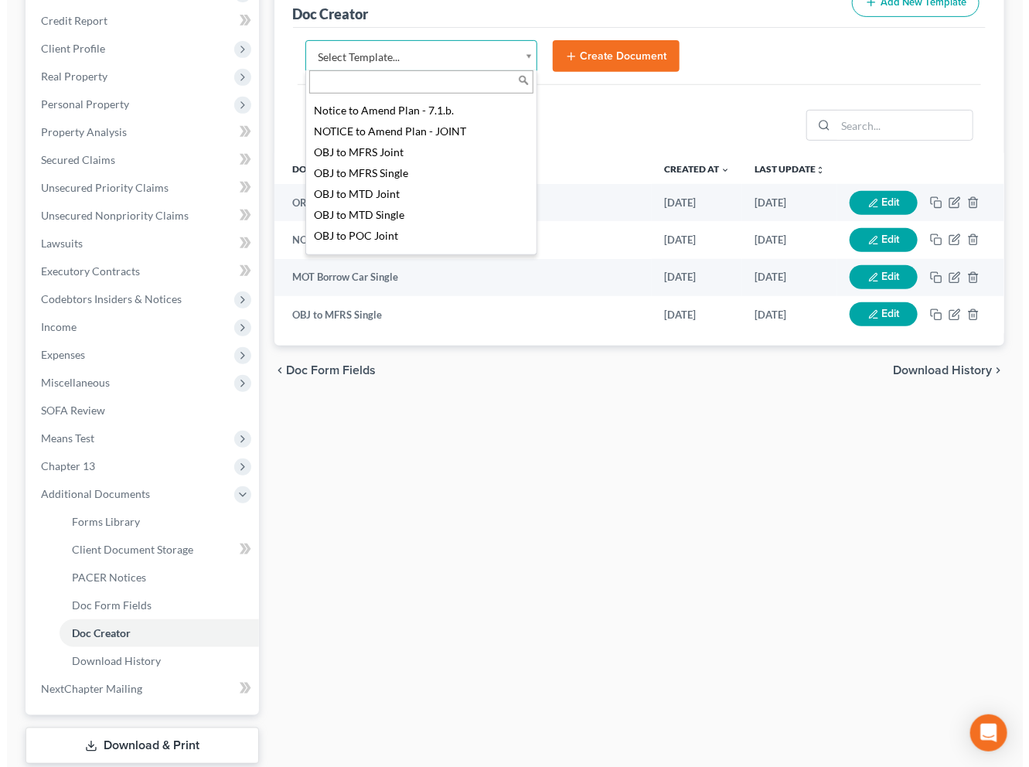
scroll to position [1635, 0]
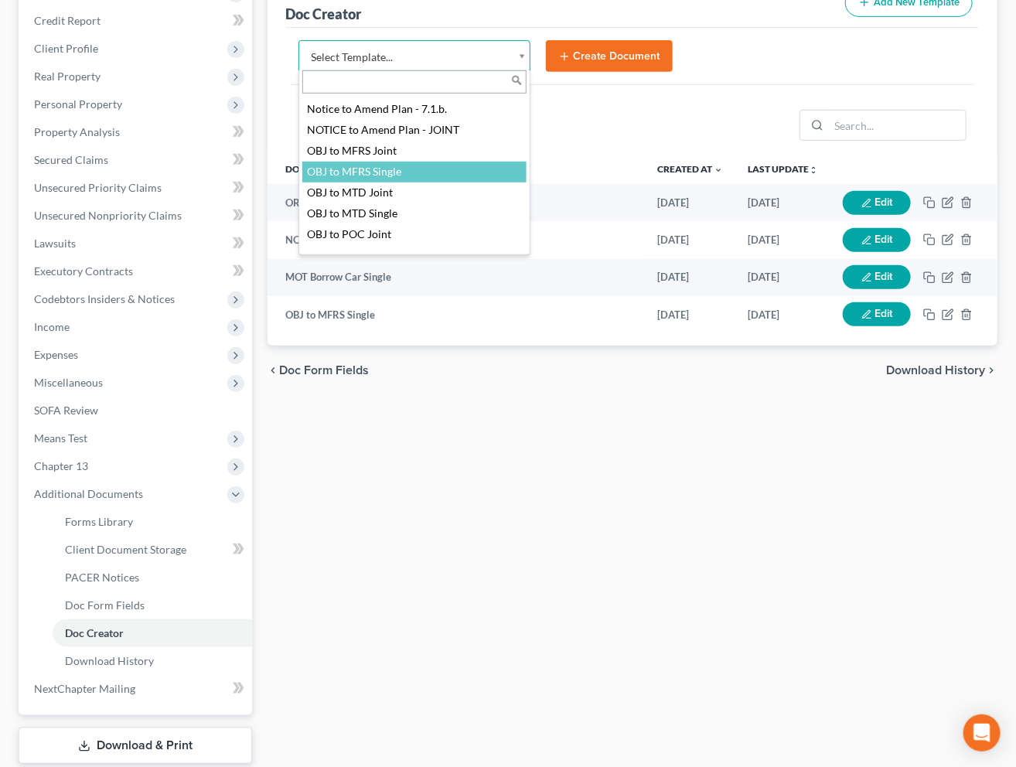
select select "94643"
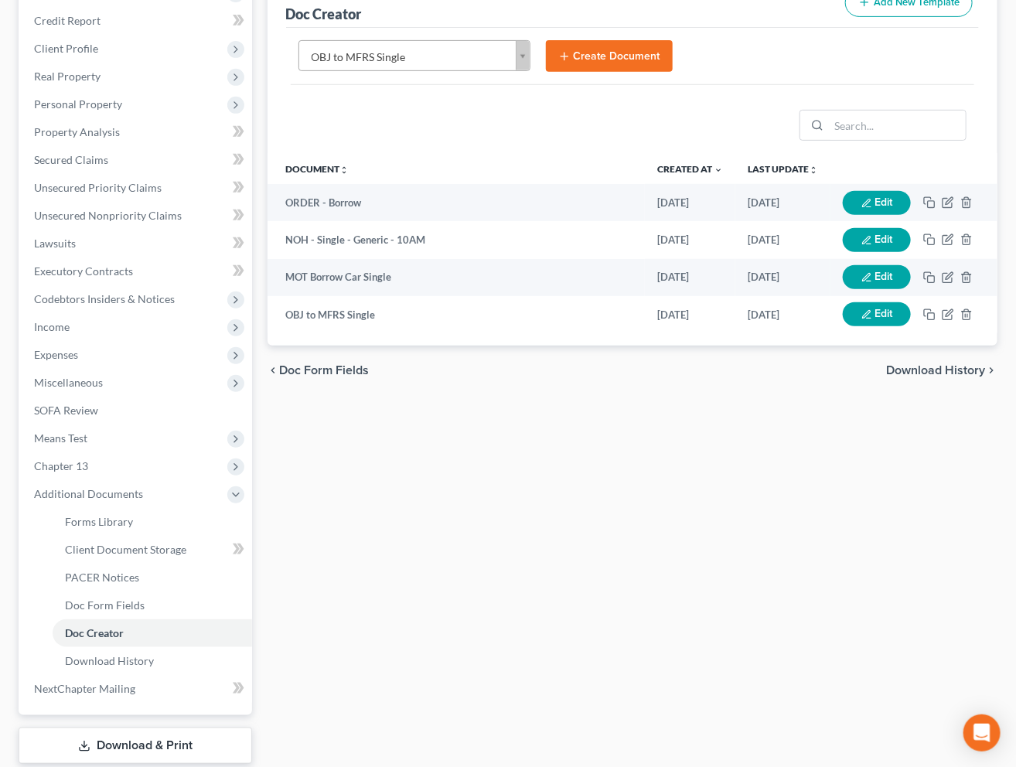
click at [558, 60] on icon "submit" at bounding box center [564, 56] width 12 height 12
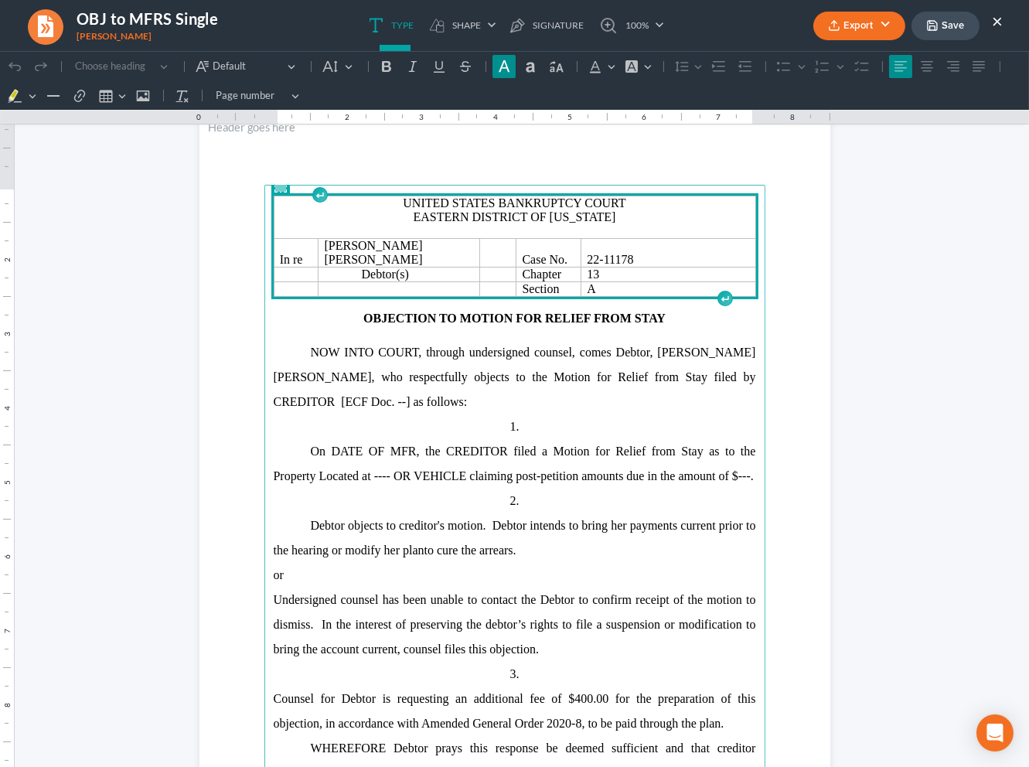
scroll to position [52, 0]
drag, startPoint x: 628, startPoint y: 344, endPoint x: 635, endPoint y: 352, distance: 10.4
click at [628, 345] on span "NOW INTO COURT, through undersigned counsel, comes Debtor," at bounding box center [482, 351] width 342 height 13
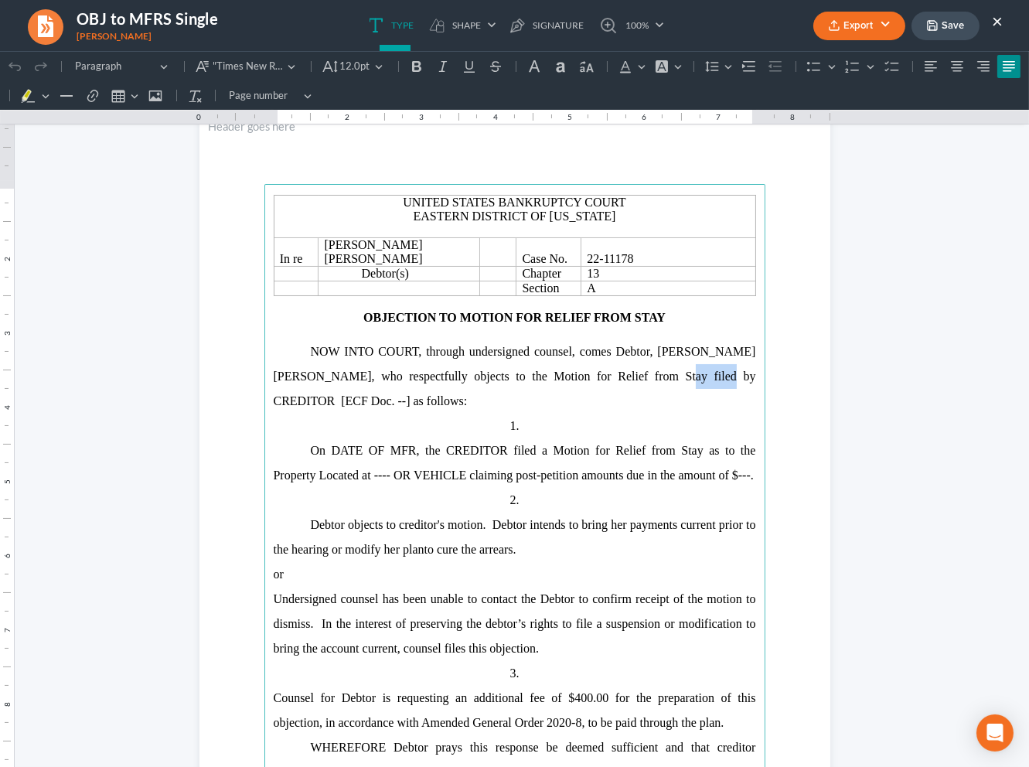
drag, startPoint x: 654, startPoint y: 369, endPoint x: 592, endPoint y: 368, distance: 61.8
click at [592, 368] on span "Lori Loup Thiel, who respectfully objects to the Motion for Relief from Stay fi…" at bounding box center [515, 376] width 482 height 63
drag, startPoint x: 335, startPoint y: 385, endPoint x: 352, endPoint y: 405, distance: 26.3
click at [335, 386] on span "Lori Loup Thiel, who respectfully objects to the Motion for Relief from Stay fi…" at bounding box center [515, 376] width 482 height 63
drag, startPoint x: 401, startPoint y: 444, endPoint x: 329, endPoint y: 437, distance: 73.0
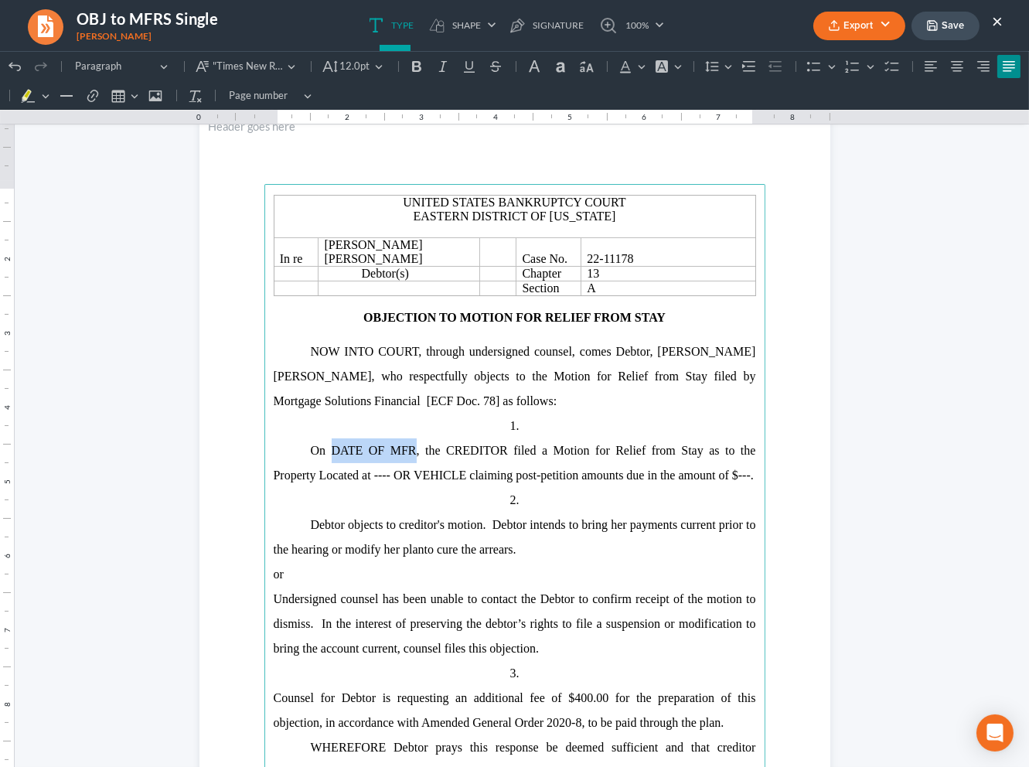
click at [329, 444] on span "On DATE OF MFR, the CREDITOR filed a Motion for Relief from Stay as to the Prop…" at bounding box center [515, 463] width 482 height 38
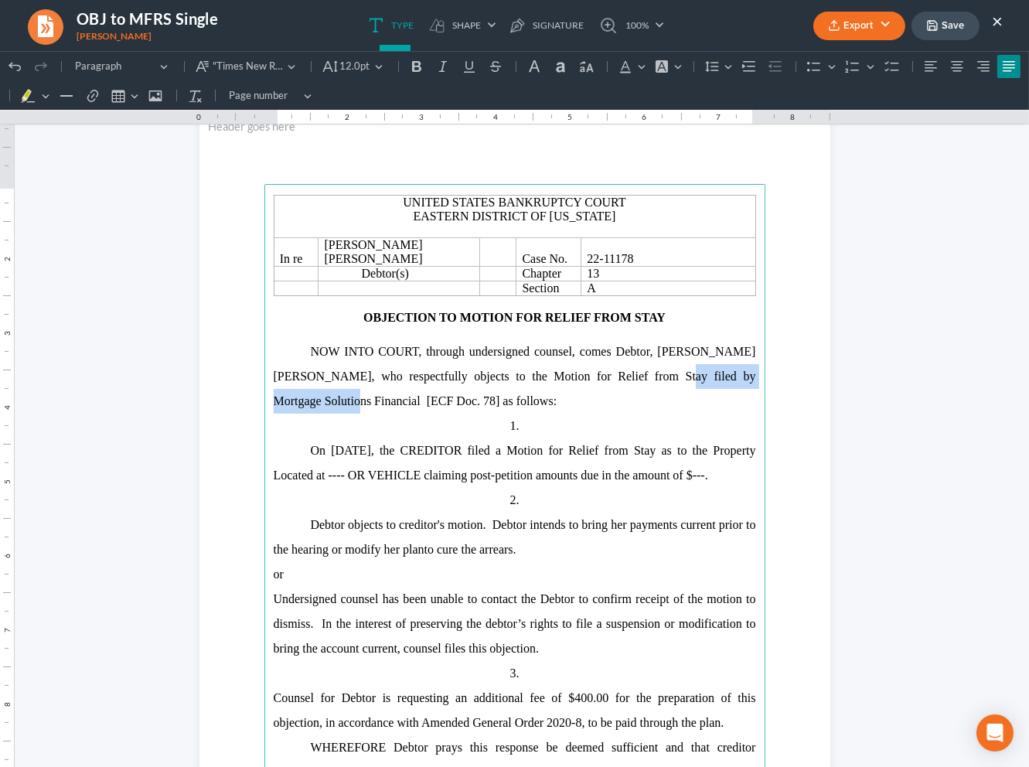
drag, startPoint x: 601, startPoint y: 366, endPoint x: 748, endPoint y: 367, distance: 146.9
click at [748, 367] on span "Lori Loup Thiel, who respectfully objects to the Motion for Relief from Stay fi…" at bounding box center [515, 376] width 482 height 63
copy span "Mortgage Solutions Financial"
drag, startPoint x: 475, startPoint y: 441, endPoint x: 421, endPoint y: 448, distance: 55.3
click at [418, 446] on span "On July 31, 2025, the CREDITOR filed a Motion for Relief from Stay as to the Pr…" at bounding box center [515, 463] width 482 height 38
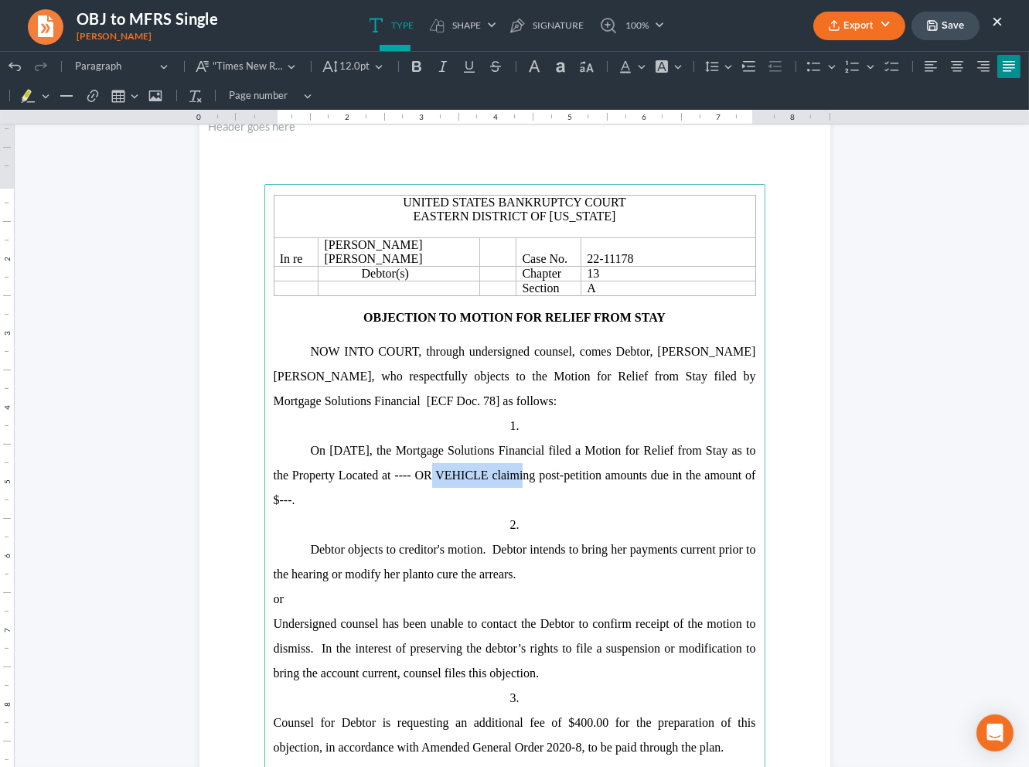
drag, startPoint x: 428, startPoint y: 465, endPoint x: 523, endPoint y: 465, distance: 94.3
click at [523, 465] on span "On July 31, 2025, the Mortgage Solutions Financial filed a Motion for Relief fr…" at bounding box center [515, 475] width 482 height 63
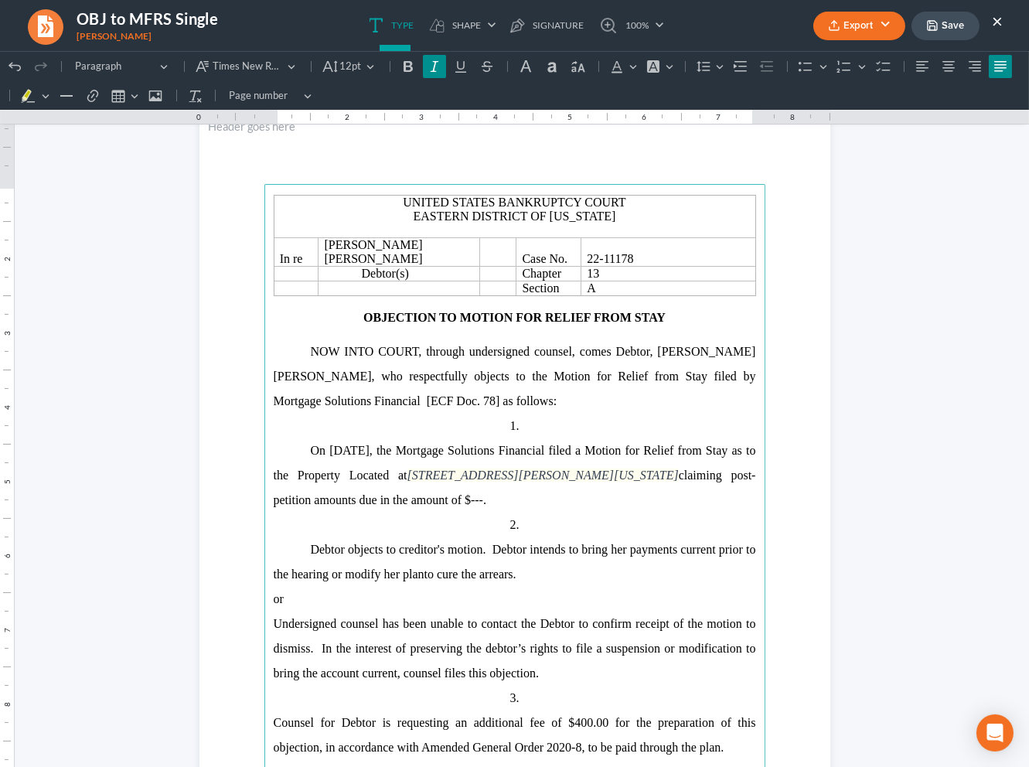
drag, startPoint x: 637, startPoint y: 465, endPoint x: 420, endPoint y: 476, distance: 217.5
click at [420, 476] on p "On July 31, 2025, the Mortgage Solutions Financial filed a Motion for Relief fr…" at bounding box center [515, 475] width 482 height 74
click at [669, 67] on button "Font Background Color Font Background Color" at bounding box center [659, 66] width 34 height 23
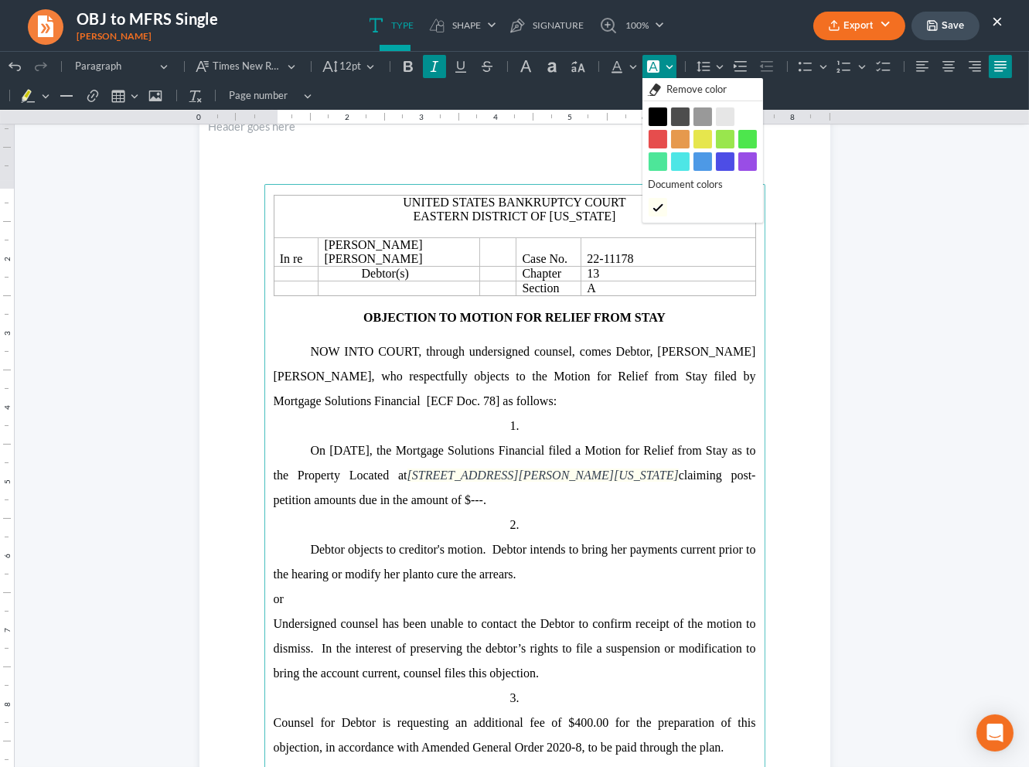
drag, startPoint x: 676, startPoint y: 90, endPoint x: 679, endPoint y: 158, distance: 68.1
click at [676, 90] on span "Remove color" at bounding box center [696, 89] width 60 height 15
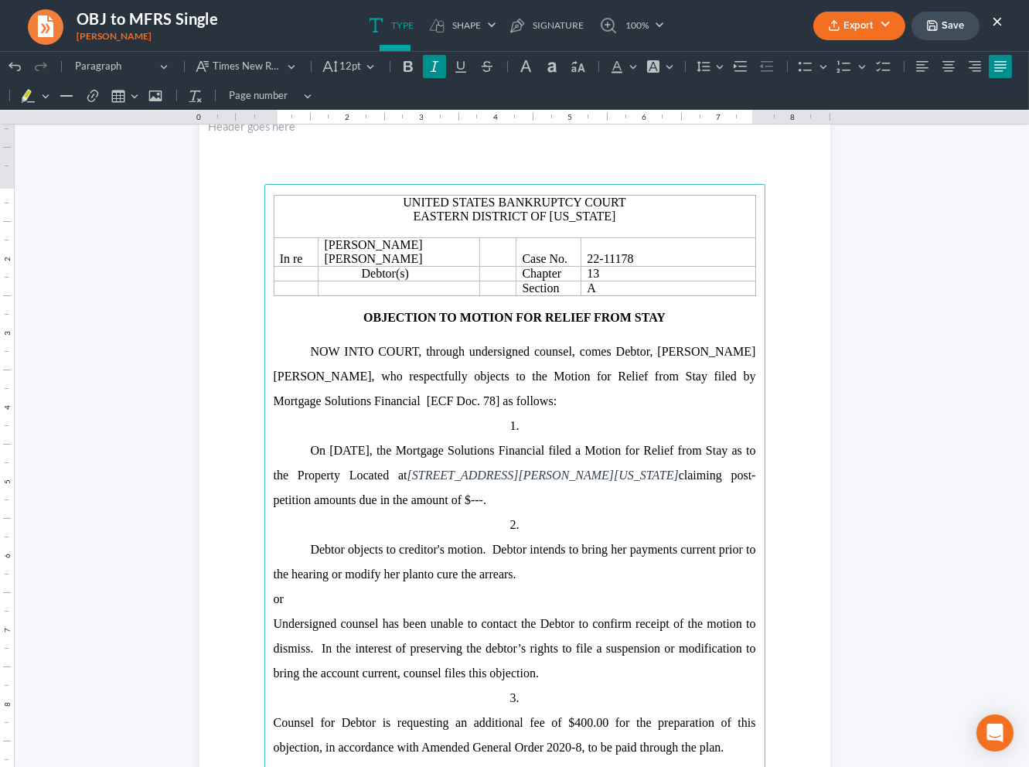
click at [662, 414] on p "1." at bounding box center [515, 426] width 482 height 25
click at [686, 482] on p "On July 31, 2025, the Mortgage Solutions Financial filed a Motion for Relief fr…" at bounding box center [515, 475] width 482 height 74
drag, startPoint x: 434, startPoint y: 488, endPoint x: 553, endPoint y: 492, distance: 119.1
click at [421, 486] on span "claiming post-petition amounts due in the amount of $---." at bounding box center [515, 487] width 482 height 38
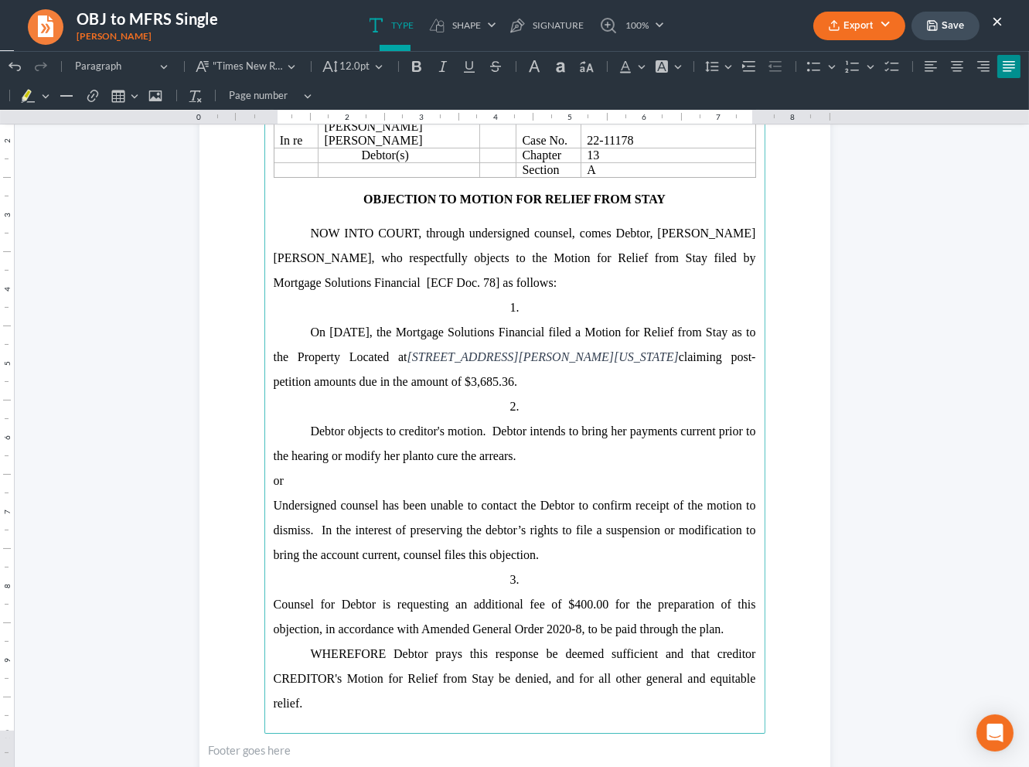
scroll to position [186, 0]
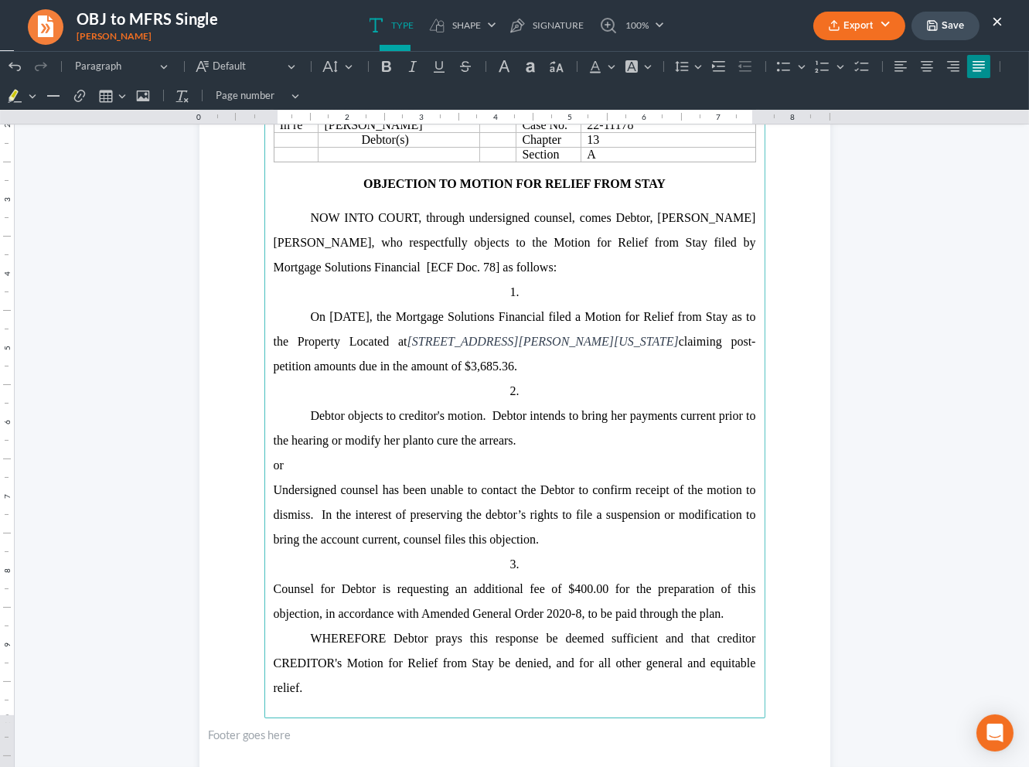
drag, startPoint x: 720, startPoint y: 607, endPoint x: 172, endPoint y: 465, distance: 567.0
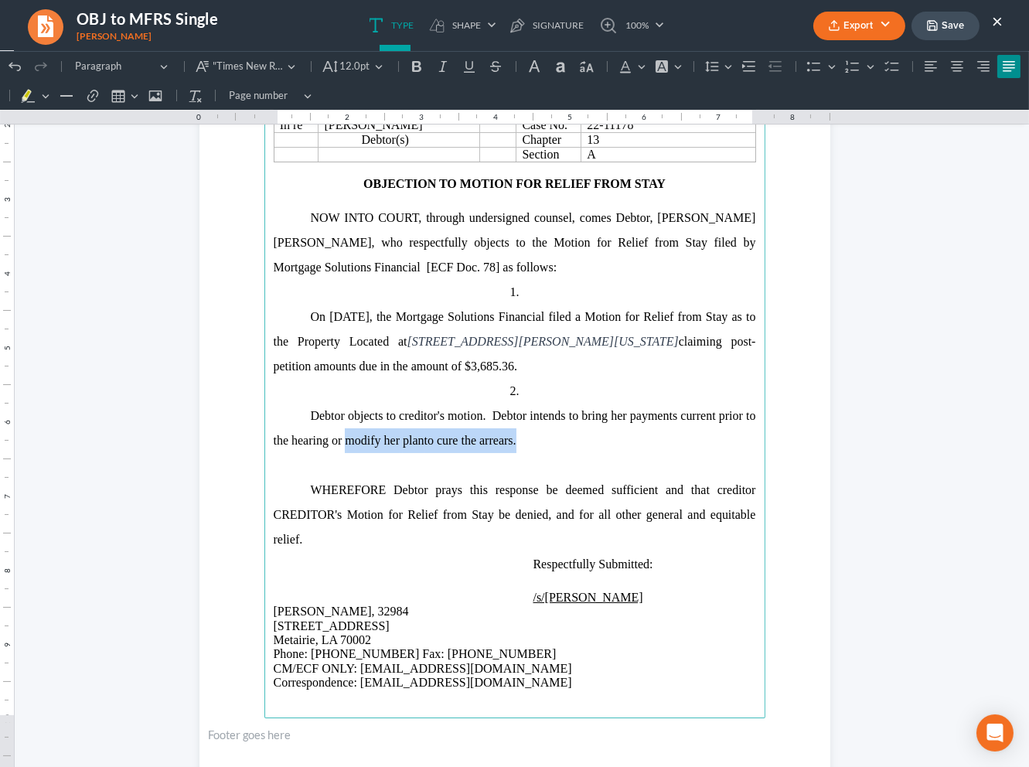
drag, startPoint x: 509, startPoint y: 430, endPoint x: 342, endPoint y: 431, distance: 166.2
click at [342, 431] on p "Debtor objects to creditor's motion. Debtor intends to bring her payments curre…" at bounding box center [515, 428] width 482 height 49
drag, startPoint x: 364, startPoint y: 430, endPoint x: 318, endPoint y: 424, distance: 46.7
click at [318, 424] on span "payments current prior to the hearing or agree to pay the arrears directly to c…" at bounding box center [515, 428] width 482 height 38
drag, startPoint x: 332, startPoint y: 426, endPoint x: 349, endPoint y: 432, distance: 18.1
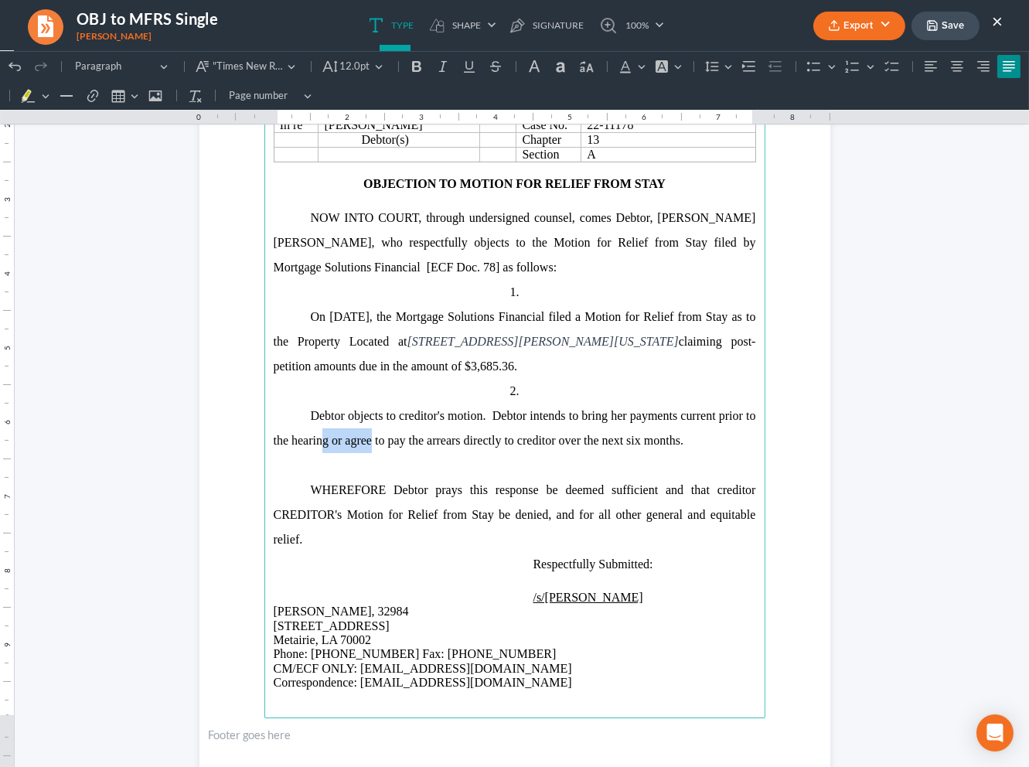
click at [332, 426] on span "payments current prior to the hearing or agree to pay the arrears directly to c…" at bounding box center [515, 428] width 482 height 38
drag, startPoint x: 366, startPoint y: 431, endPoint x: 355, endPoint y: 432, distance: 10.9
click at [338, 427] on span "payments current prior to the hearing or agree to pay the arrears directly to c…" at bounding box center [515, 428] width 482 height 38
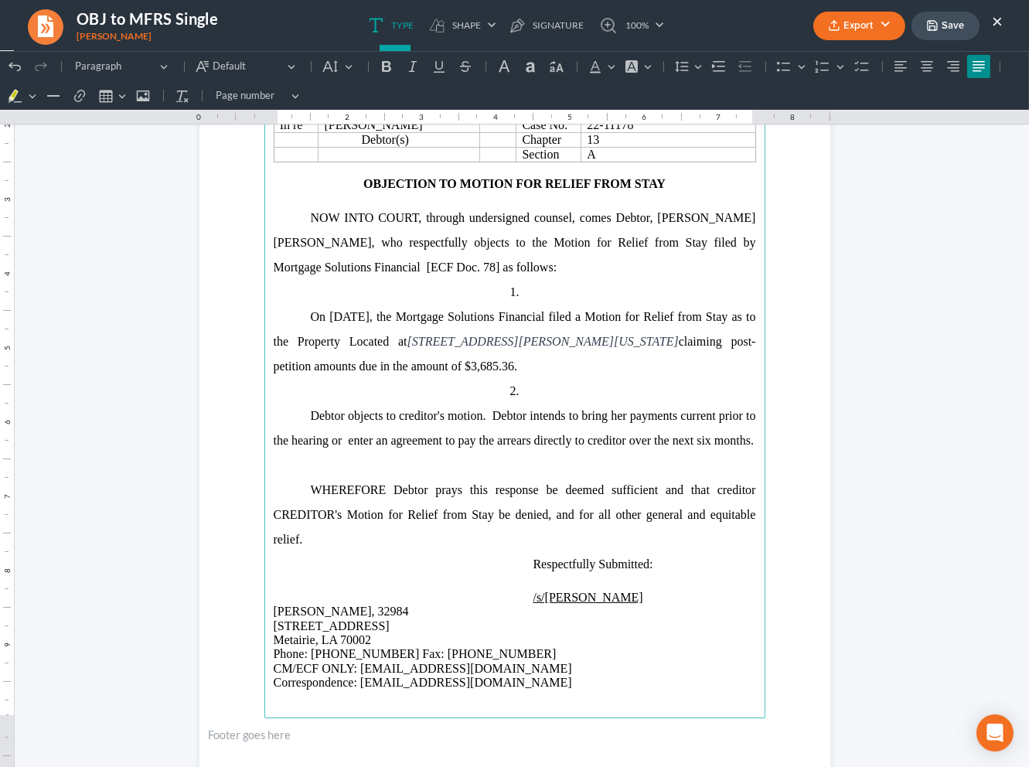
click at [475, 478] on p "Rich Text Editor, page-0-main" at bounding box center [515, 465] width 482 height 25
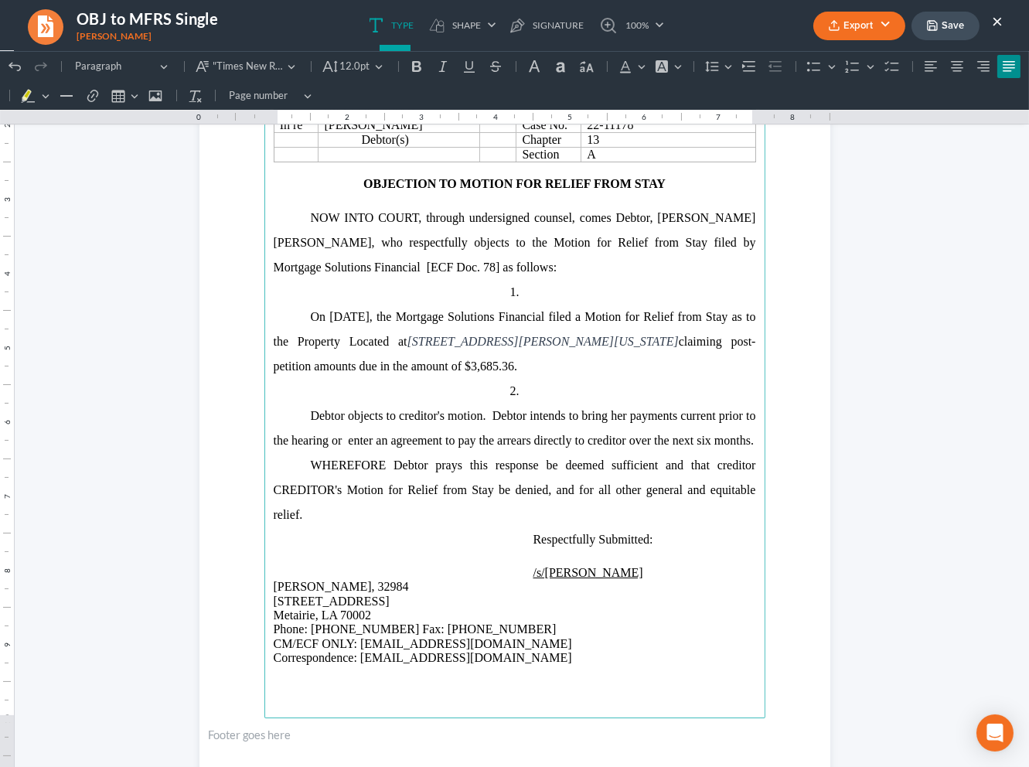
click at [352, 429] on span "payments current prior to the hearing or enter an agreement to pay the arrears …" at bounding box center [515, 428] width 482 height 38
click at [867, 28] on button "Export" at bounding box center [859, 26] width 92 height 29
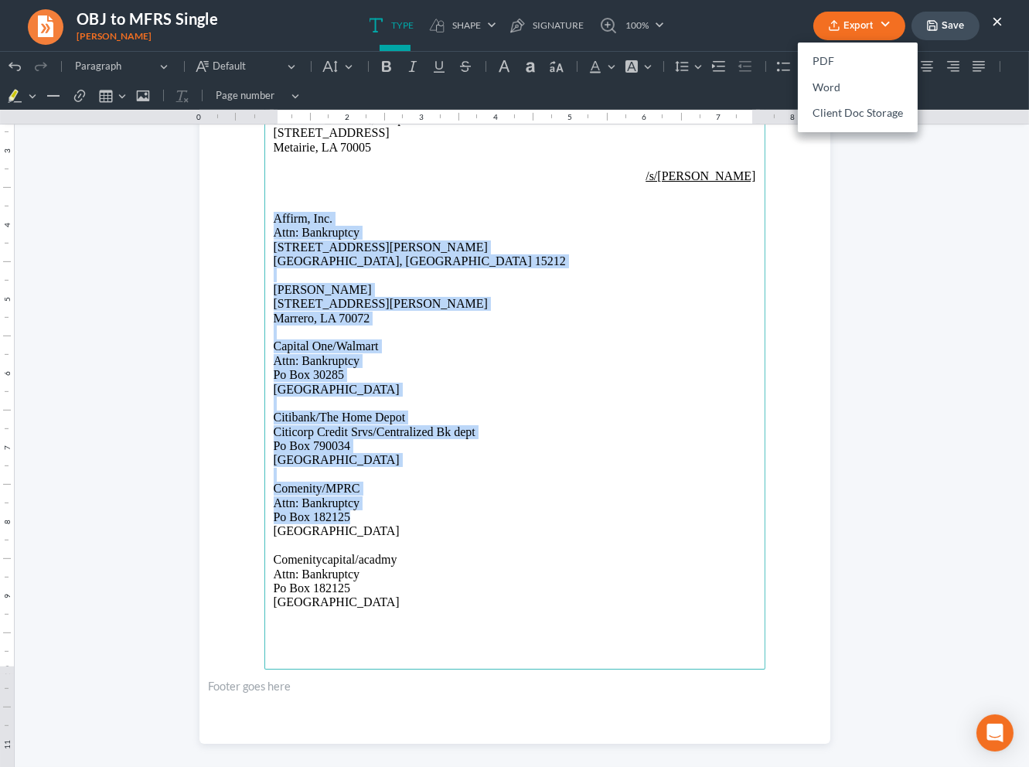
scroll to position [1161, 0]
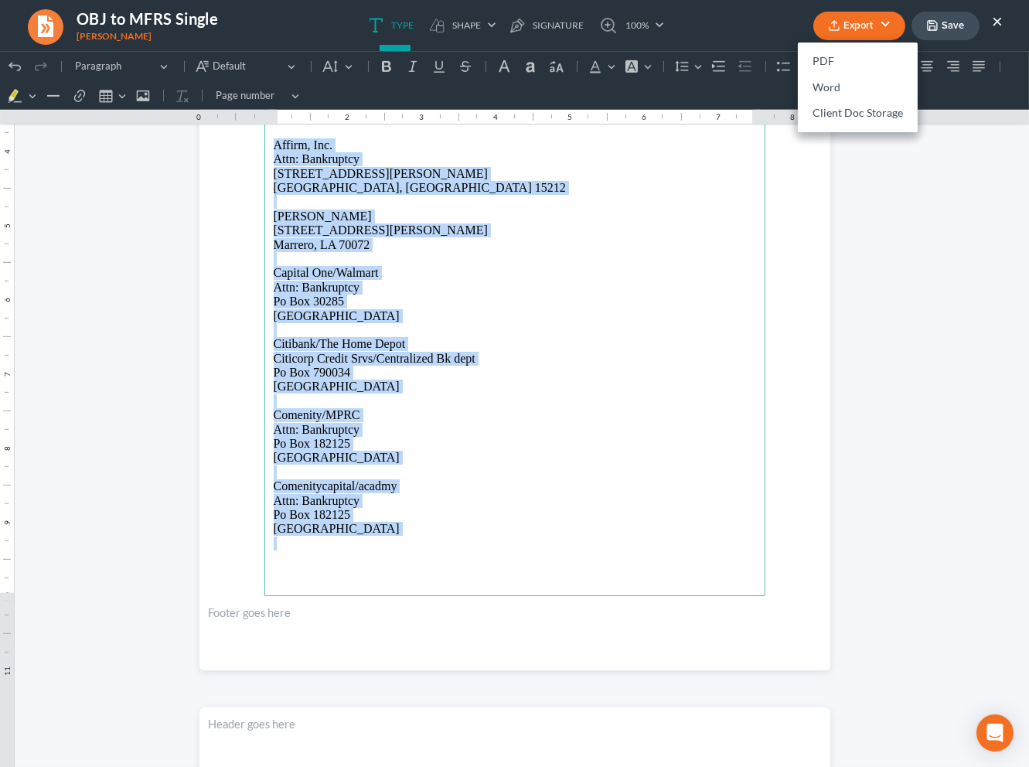
drag, startPoint x: 268, startPoint y: 393, endPoint x: 416, endPoint y: 541, distance: 208.8
click at [416, 541] on main "CERTIFICATE OF SERVICE I hereby certify that on 09/08/2025, a copy of the foreg…" at bounding box center [514, 262] width 501 height 668
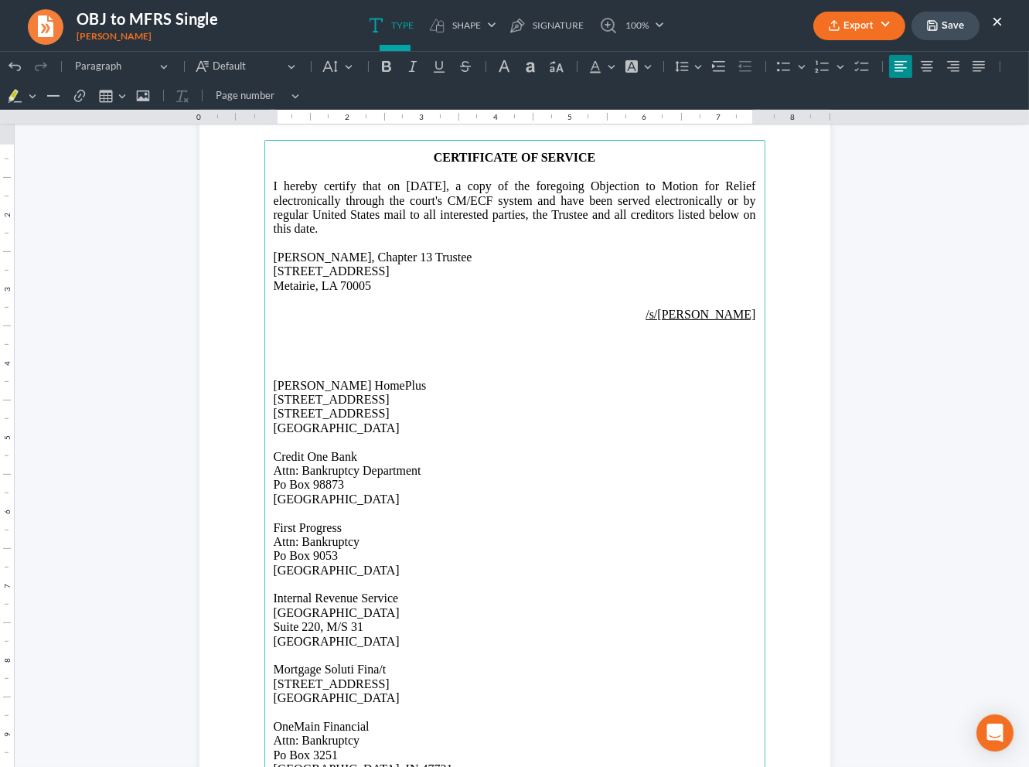
scroll to position [970, 0]
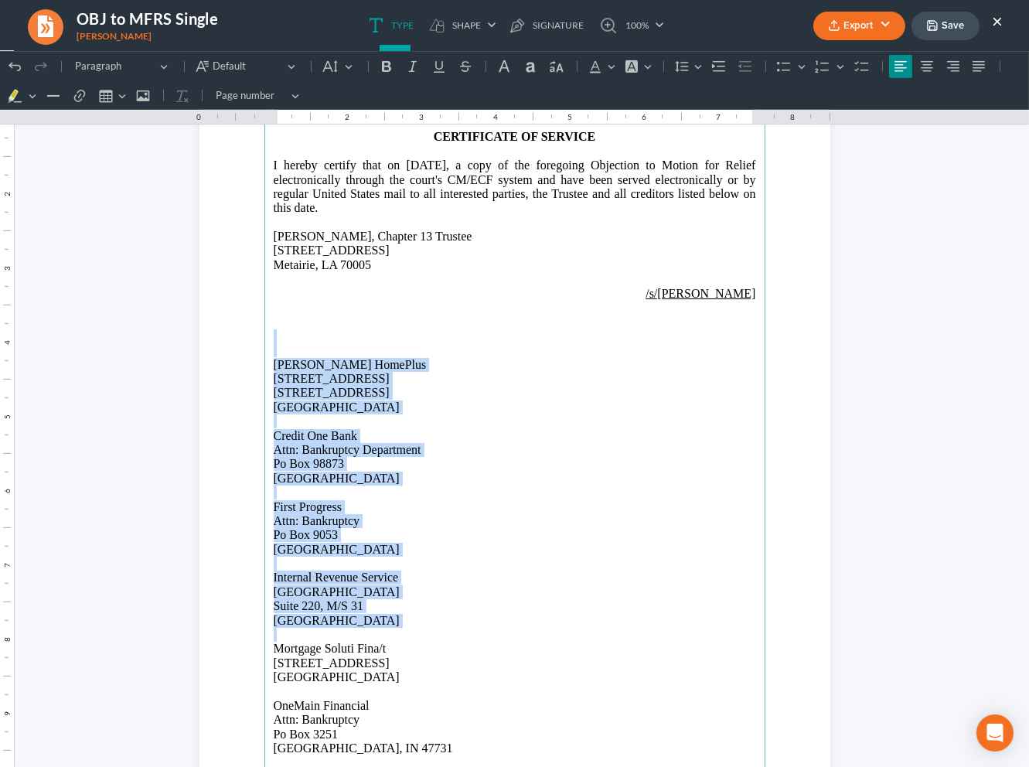
drag, startPoint x: 281, startPoint y: 470, endPoint x: 462, endPoint y: 630, distance: 241.5
click at [462, 630] on main "CERTIFICATE OF SERVICE I hereby certify that on 09/08/2025, a copy of the foreg…" at bounding box center [514, 453] width 501 height 668
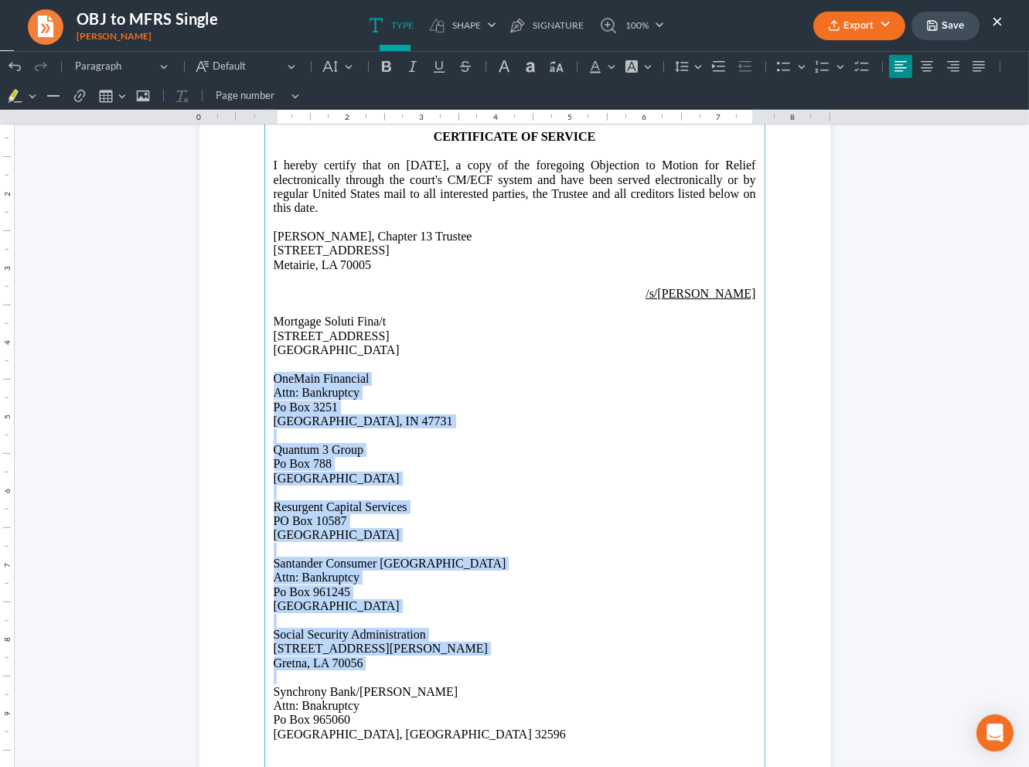
drag, startPoint x: 268, startPoint y: 373, endPoint x: 547, endPoint y: 679, distance: 414.3
click at [547, 679] on main "CERTIFICATE OF SERVICE I hereby certify that on 09/08/2025, a copy of the foreg…" at bounding box center [514, 453] width 501 height 668
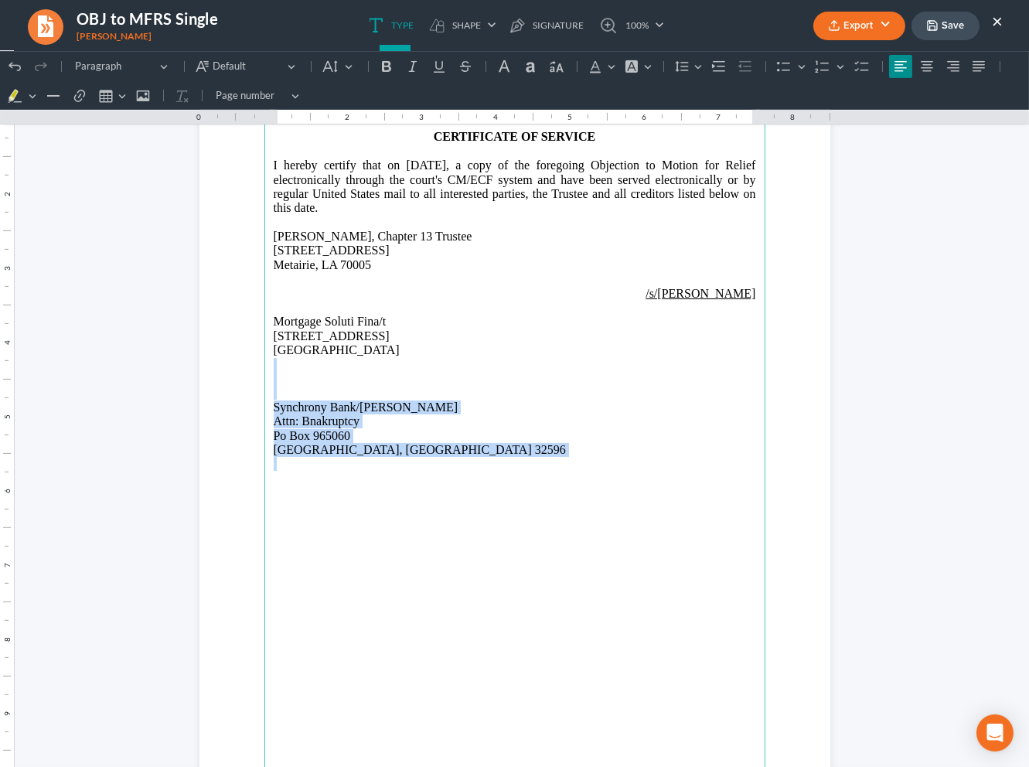
drag, startPoint x: 276, startPoint y: 370, endPoint x: 434, endPoint y: 539, distance: 231.4
click at [434, 539] on main "CERTIFICATE OF SERVICE I hereby certify that on 09/08/2025, a copy of the foreg…" at bounding box center [514, 453] width 501 height 668
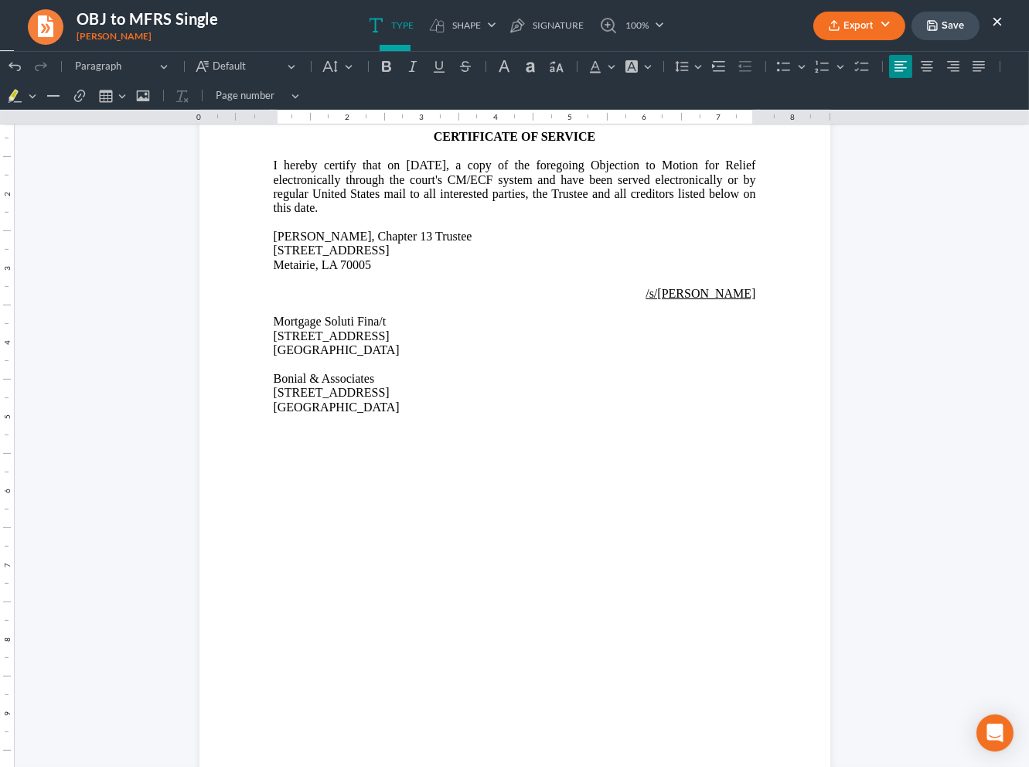
click at [859, 25] on button "Export" at bounding box center [859, 26] width 92 height 29
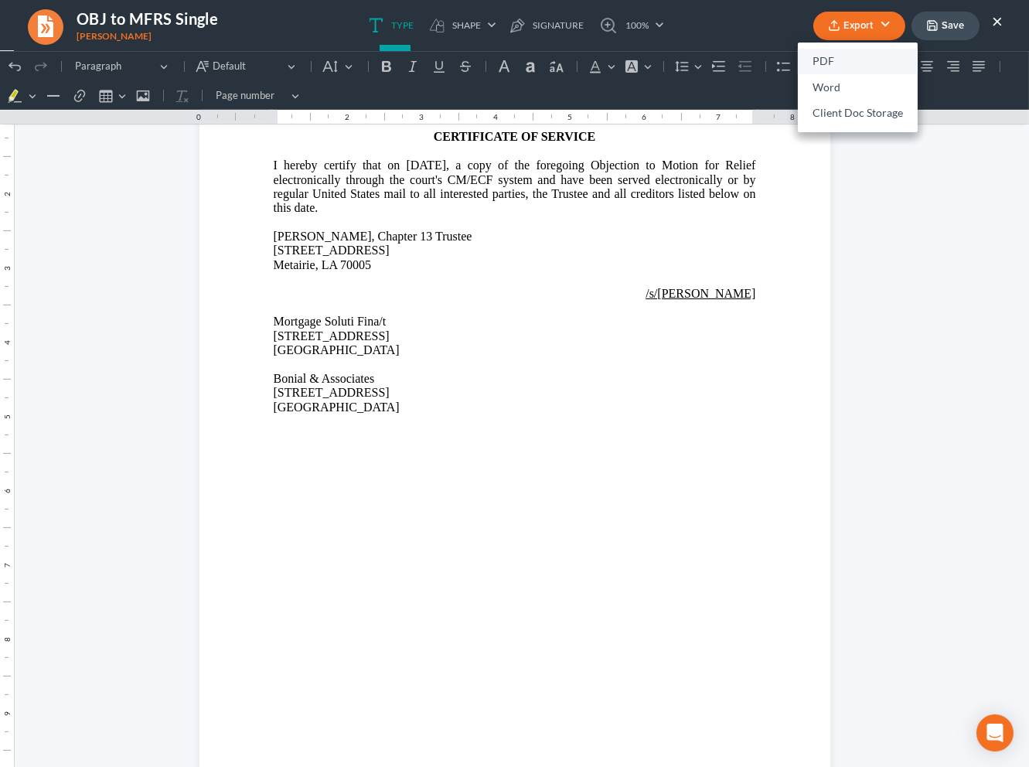
click at [856, 64] on link "PDF" at bounding box center [858, 62] width 120 height 26
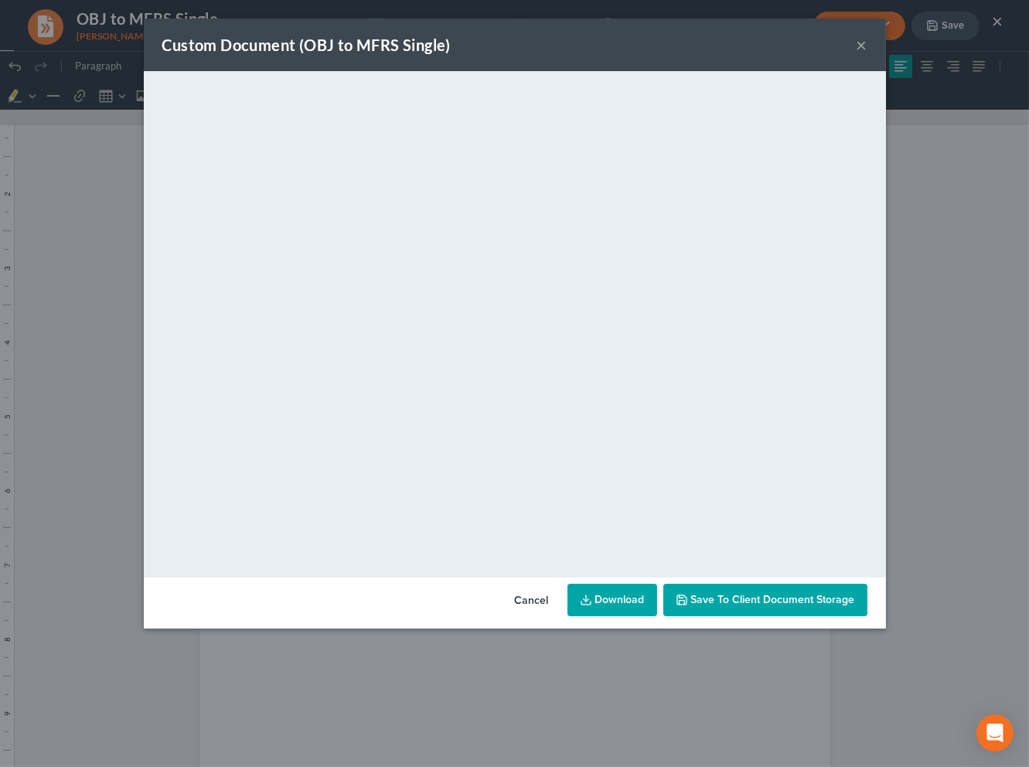
click at [610, 597] on link "Download" at bounding box center [612, 600] width 90 height 32
click at [860, 49] on button "×" at bounding box center [862, 45] width 11 height 19
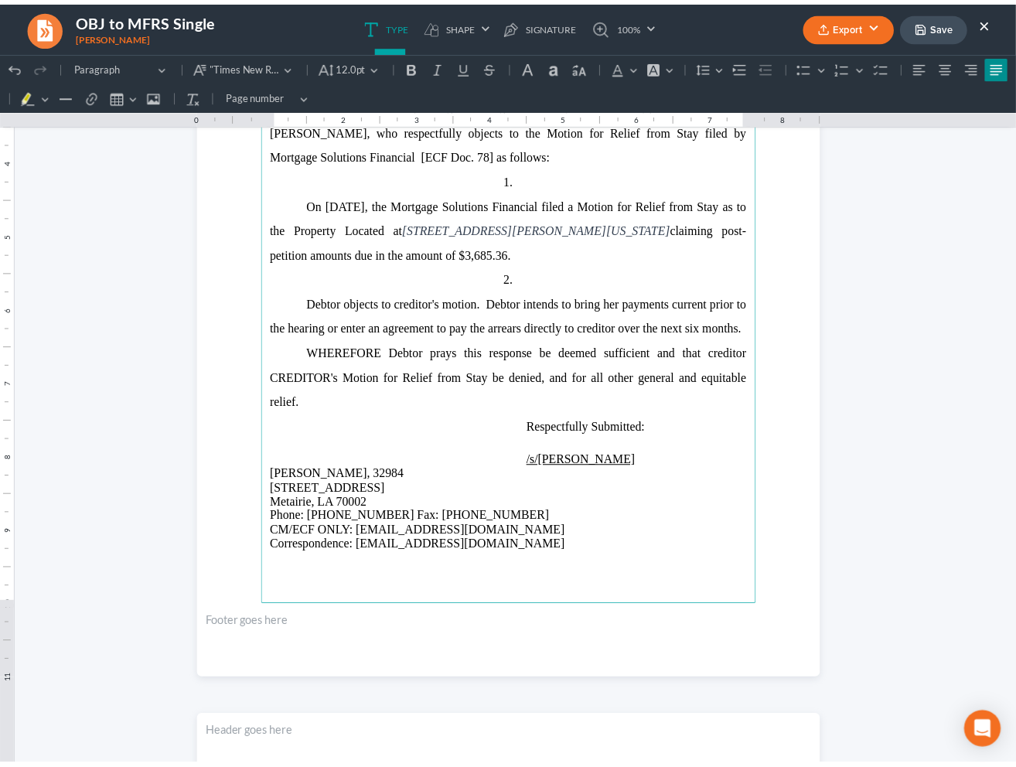
scroll to position [297, 0]
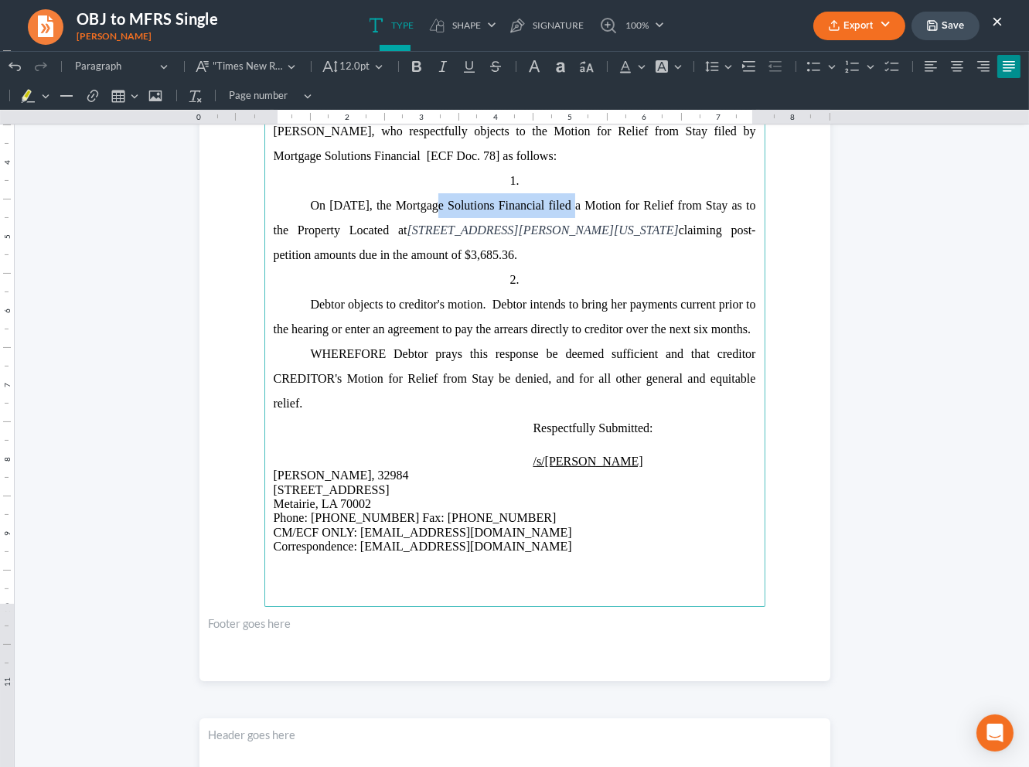
drag, startPoint x: 567, startPoint y: 196, endPoint x: 419, endPoint y: 206, distance: 148.8
click at [420, 206] on p "On July 31, 2025, the Mortgage Solutions Financial filed a Motion for Relief fr…" at bounding box center [515, 230] width 482 height 74
copy span "Mortgage Solutions Financial"
drag, startPoint x: 326, startPoint y: 369, endPoint x: 277, endPoint y: 369, distance: 49.5
click at [264, 375] on main "United States Bankruptcy Court Eastern District of Louisiana In re Lori Loup Th…" at bounding box center [514, 273] width 501 height 668
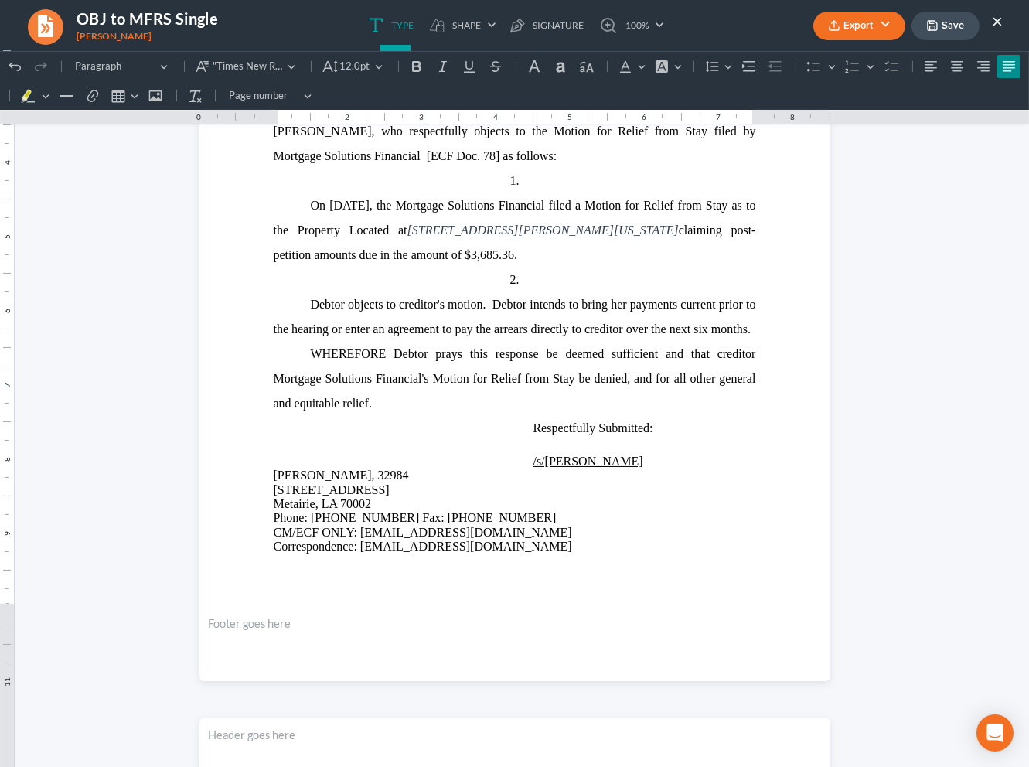
click at [849, 29] on button "Export" at bounding box center [859, 26] width 92 height 29
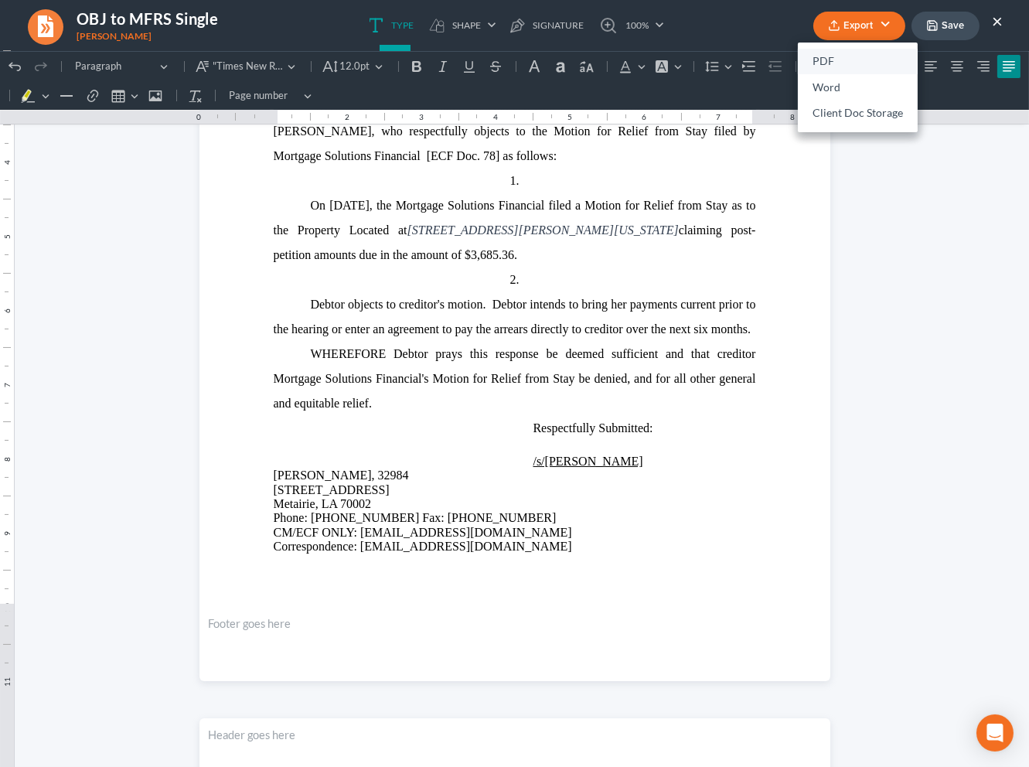
click at [838, 56] on link "PDF" at bounding box center [858, 62] width 120 height 26
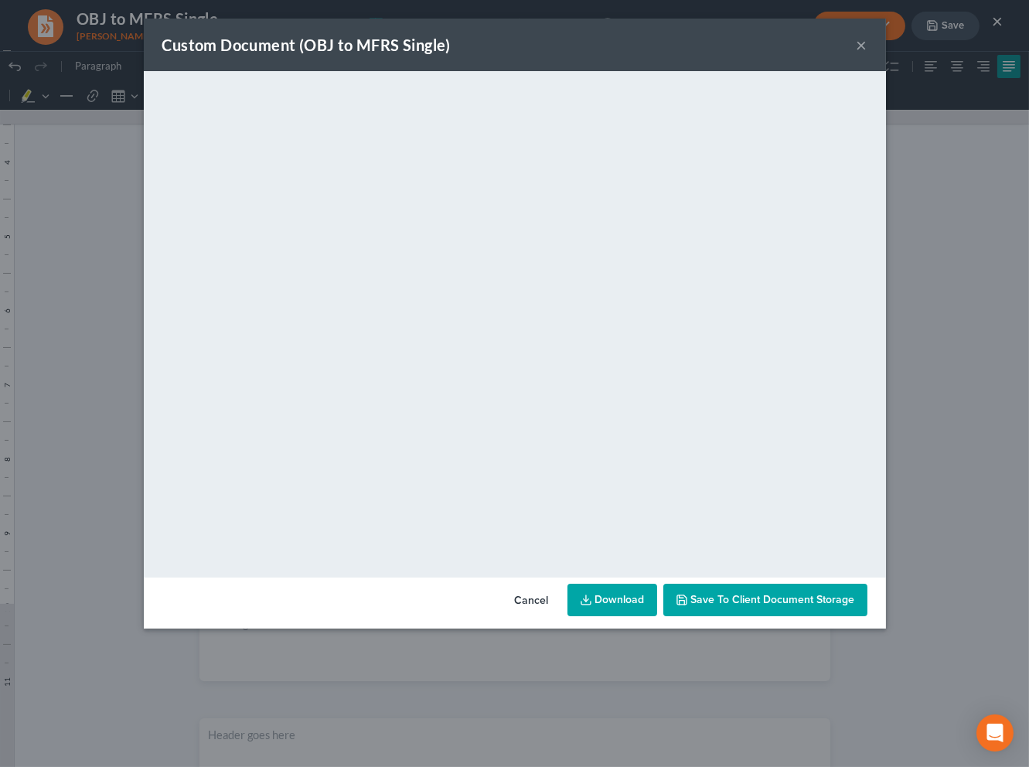
click at [848, 34] on div "Custom Document (OBJ to MFRS Single) ×" at bounding box center [515, 45] width 742 height 53
click at [861, 42] on button "×" at bounding box center [862, 45] width 11 height 19
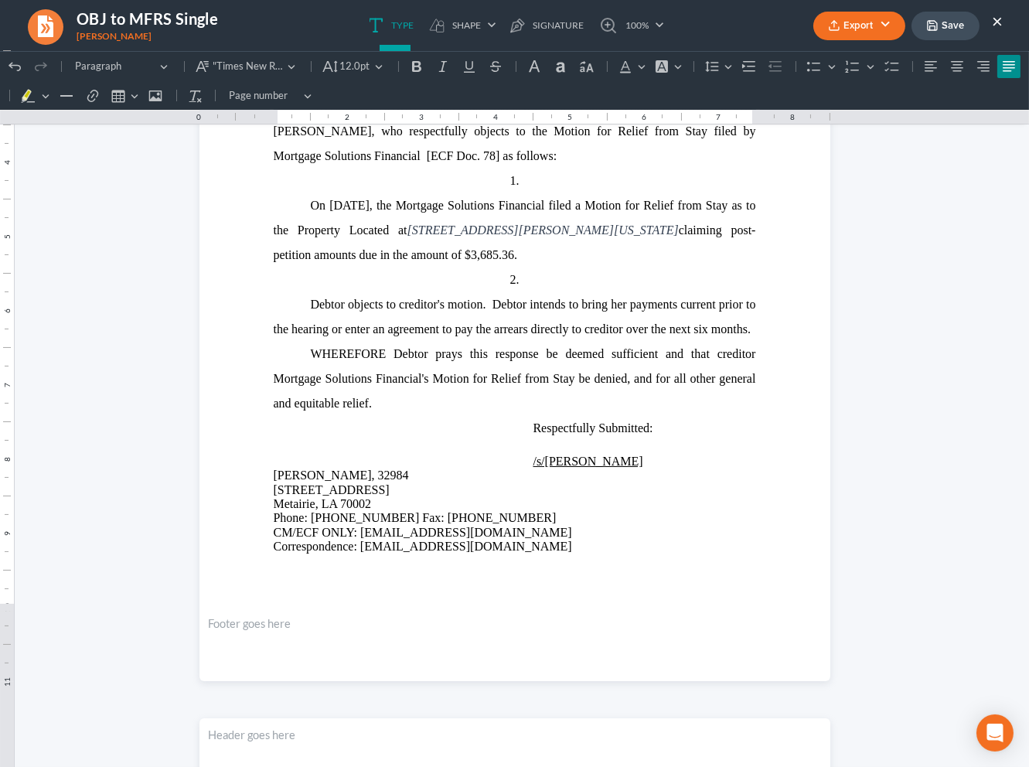
drag, startPoint x: 989, startPoint y: 21, endPoint x: 962, endPoint y: 19, distance: 27.2
click at [983, 22] on ul "Export PDF Word Client Doc Storage Save ×" at bounding box center [907, 25] width 189 height 33
click at [962, 19] on button "Save" at bounding box center [945, 26] width 68 height 29
click at [1000, 20] on button "×" at bounding box center [997, 21] width 11 height 19
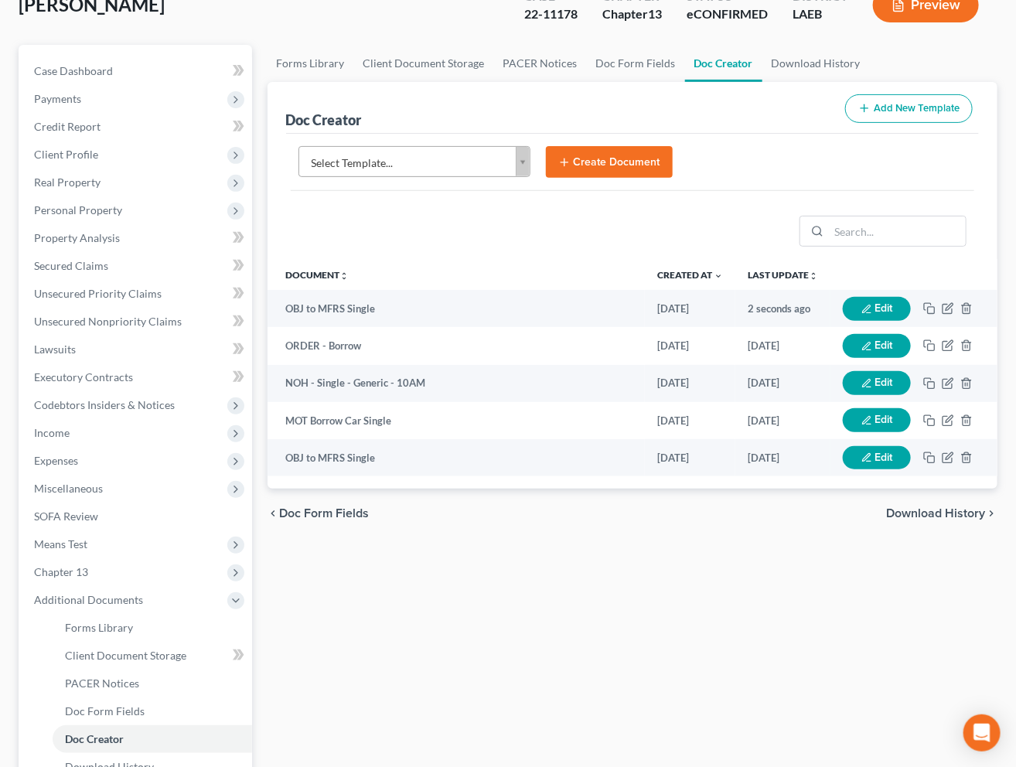
scroll to position [0, 0]
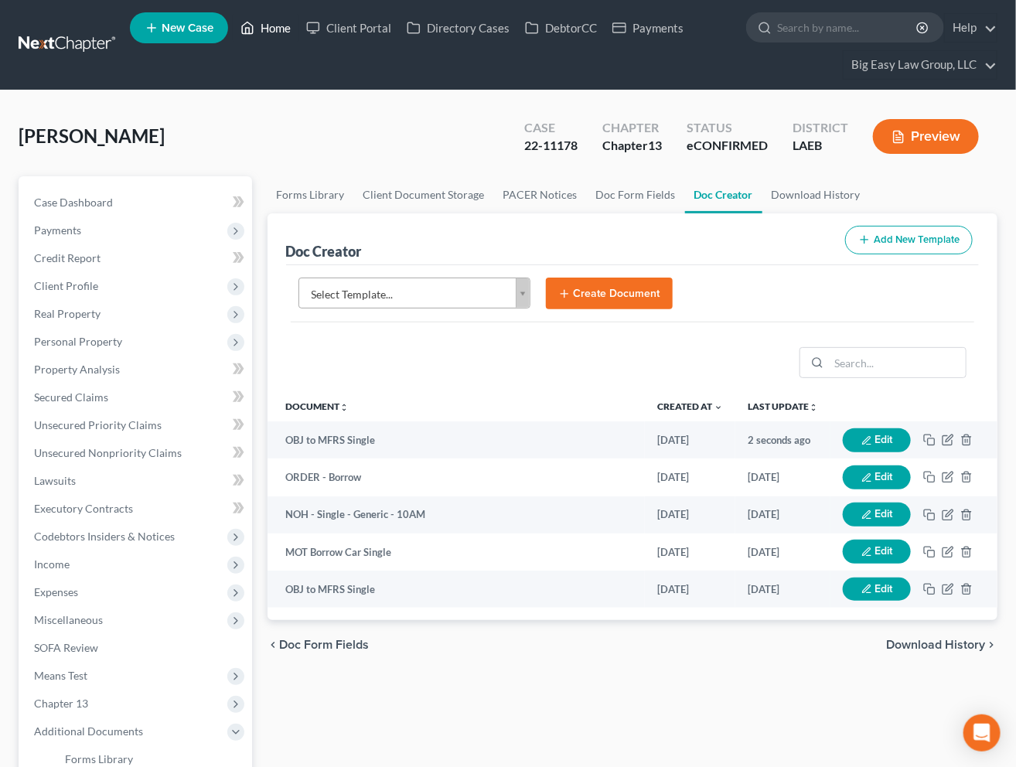
click at [264, 26] on link "Home" at bounding box center [266, 28] width 66 height 28
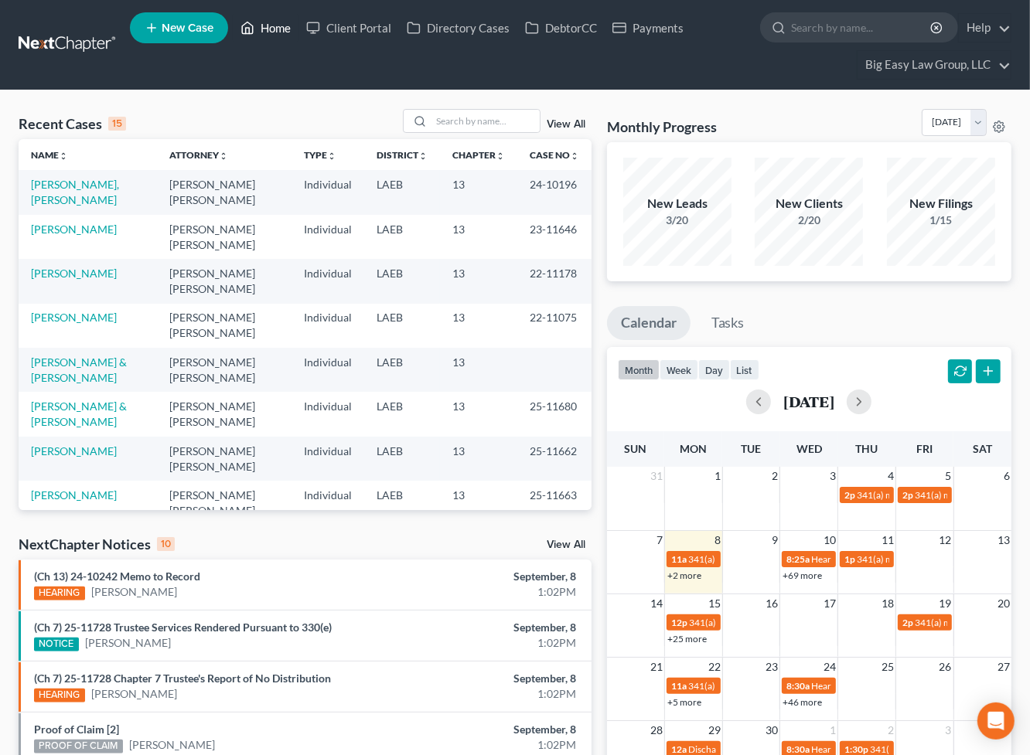
click at [271, 27] on link "Home" at bounding box center [266, 28] width 66 height 28
click at [274, 32] on link "Home" at bounding box center [266, 28] width 66 height 28
click at [479, 133] on div at bounding box center [472, 121] width 138 height 24
click at [472, 128] on input "search" at bounding box center [485, 121] width 108 height 22
type input "clark"
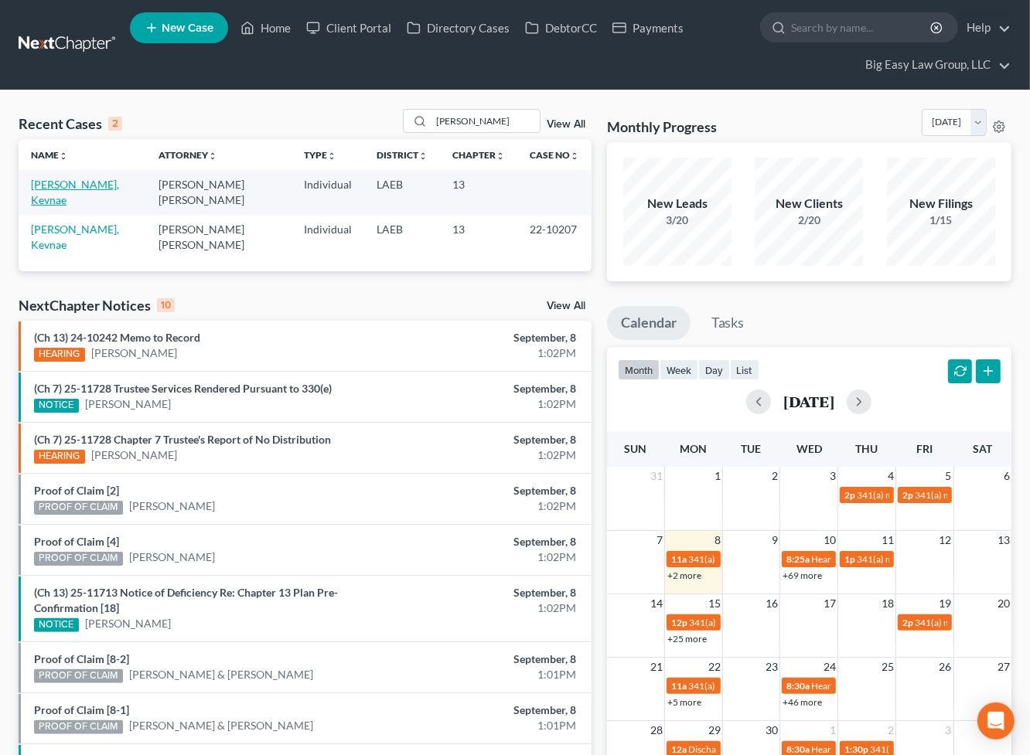
click at [62, 188] on link "Clark, Kevnae" at bounding box center [75, 192] width 88 height 29
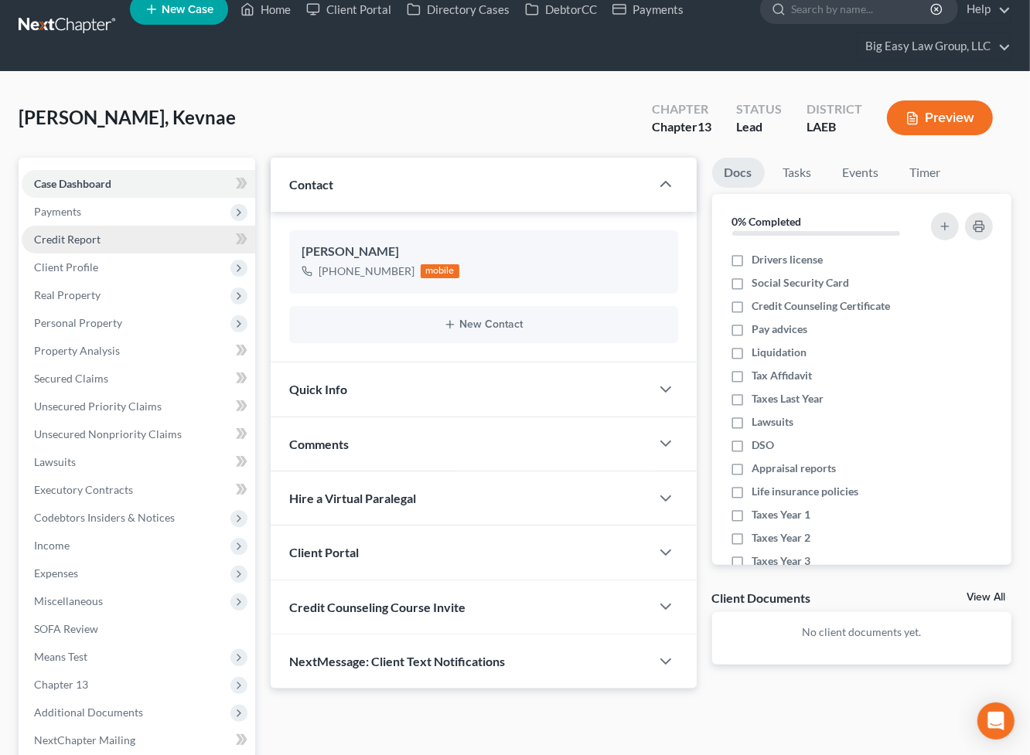
scroll to position [19, 0]
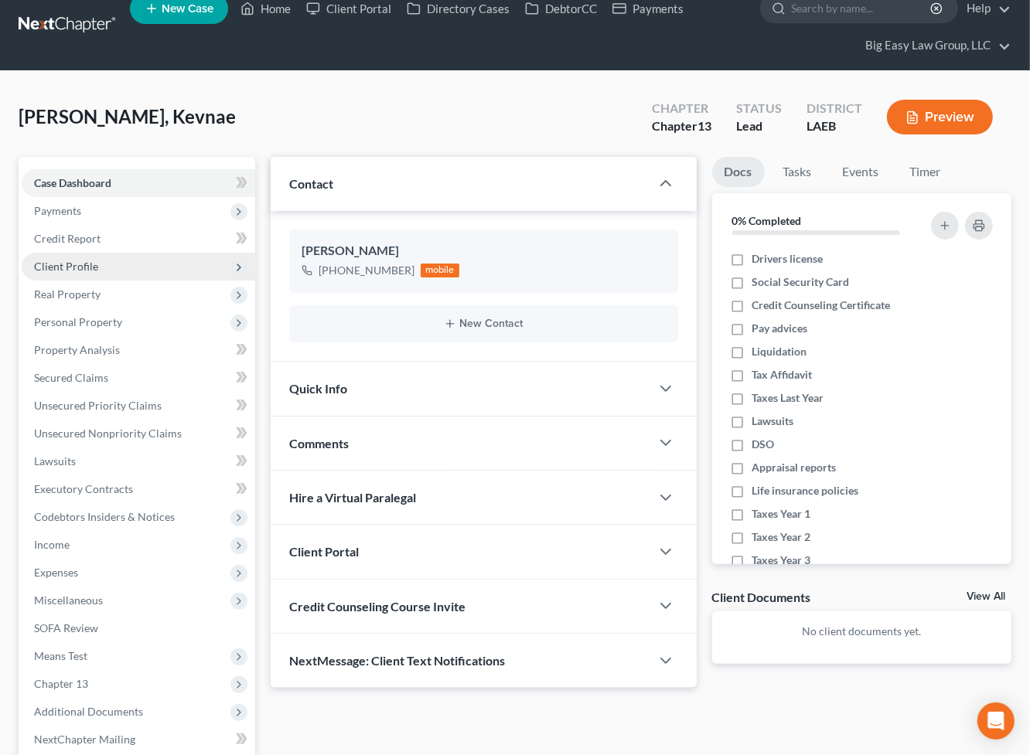
click at [149, 276] on span "Client Profile" at bounding box center [138, 267] width 233 height 28
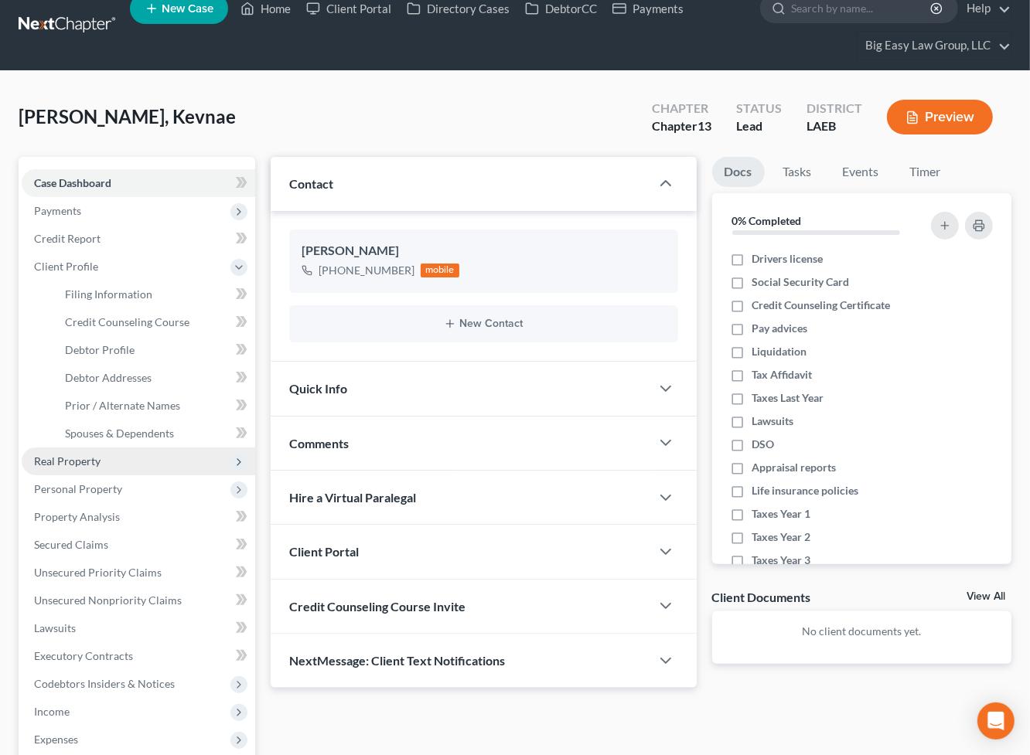
click at [150, 451] on span "Real Property" at bounding box center [138, 462] width 233 height 28
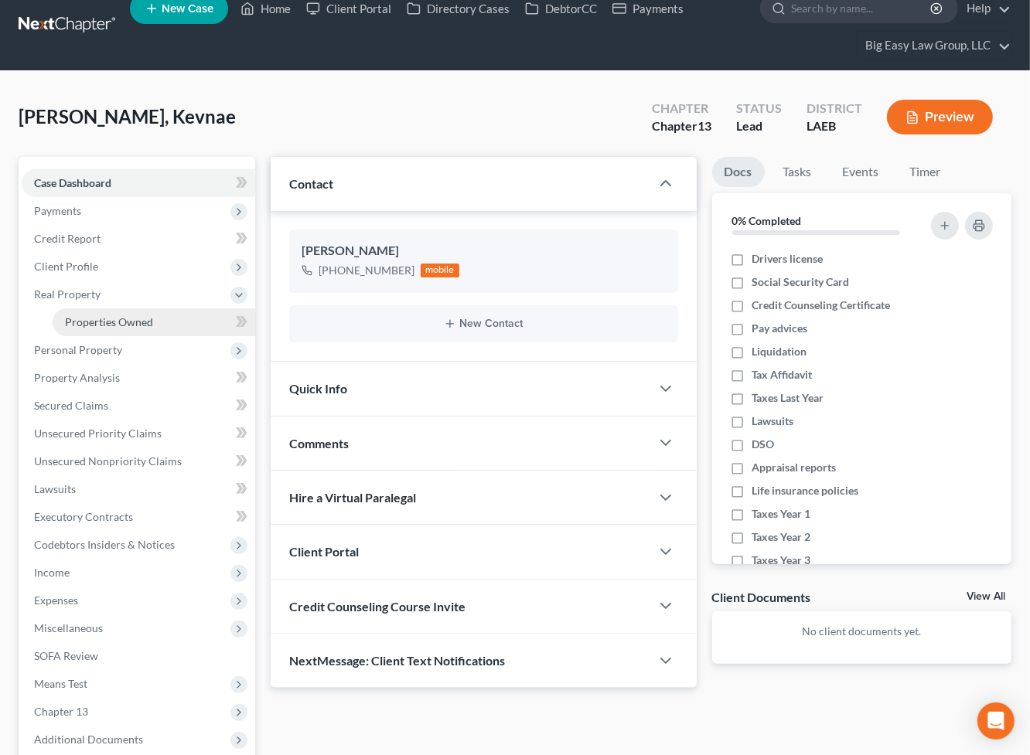
drag, startPoint x: 134, startPoint y: 322, endPoint x: 175, endPoint y: 324, distance: 41.8
click at [135, 322] on span "Properties Owned" at bounding box center [109, 321] width 88 height 13
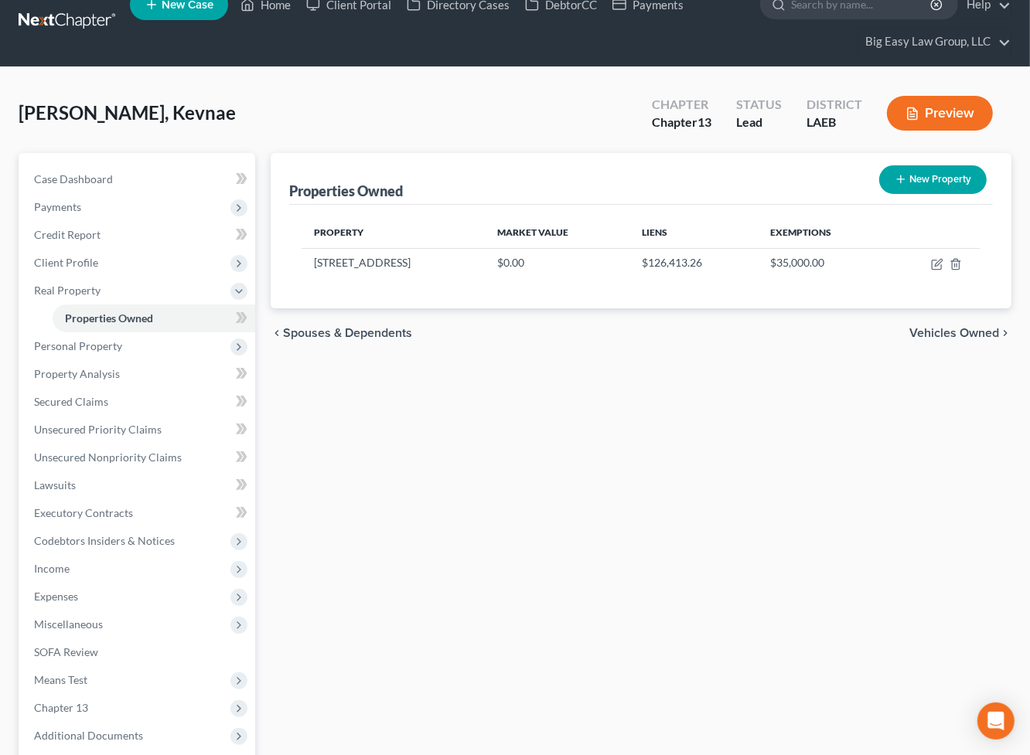
scroll to position [26, 0]
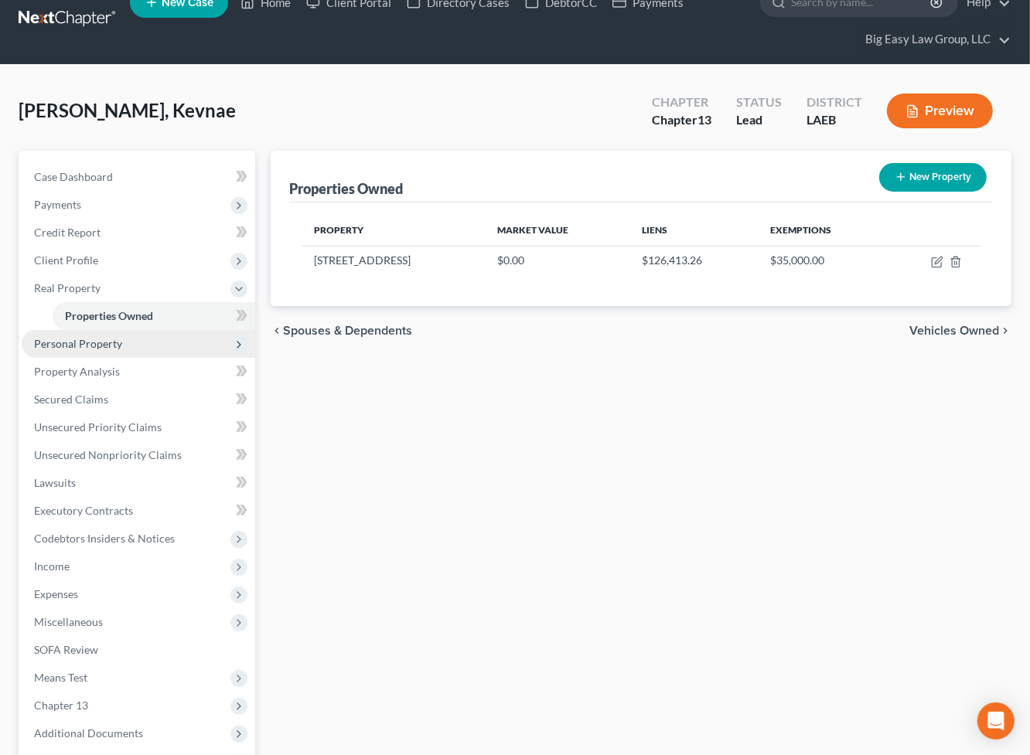
click at [174, 343] on span "Personal Property" at bounding box center [138, 344] width 233 height 28
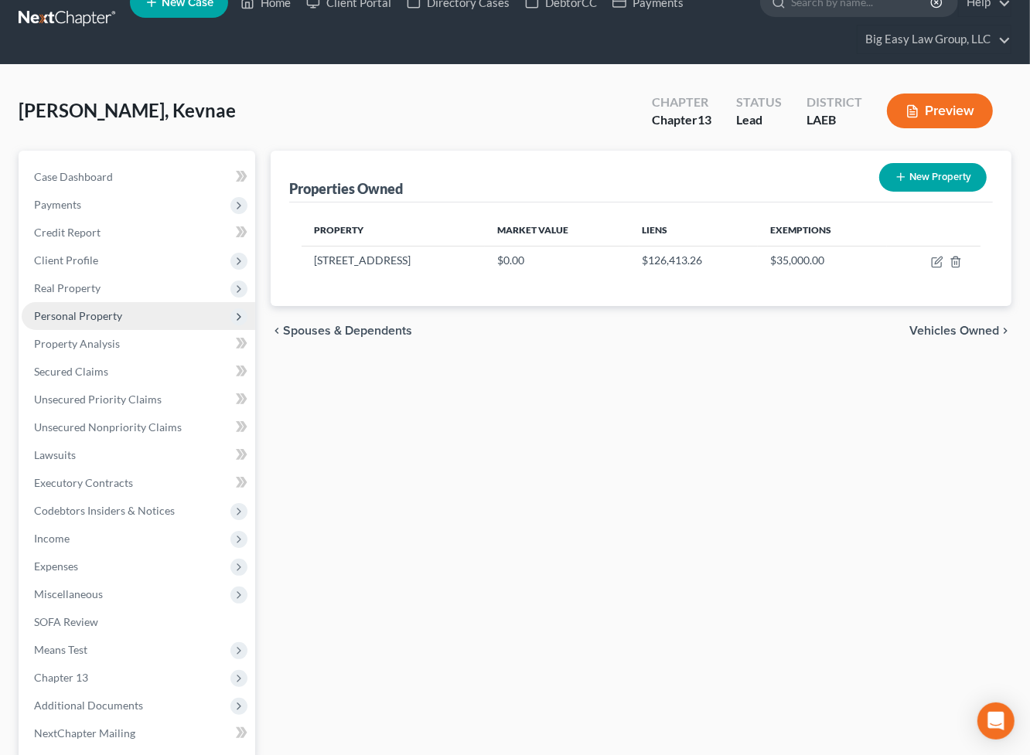
click at [161, 322] on span "Personal Property" at bounding box center [138, 316] width 233 height 28
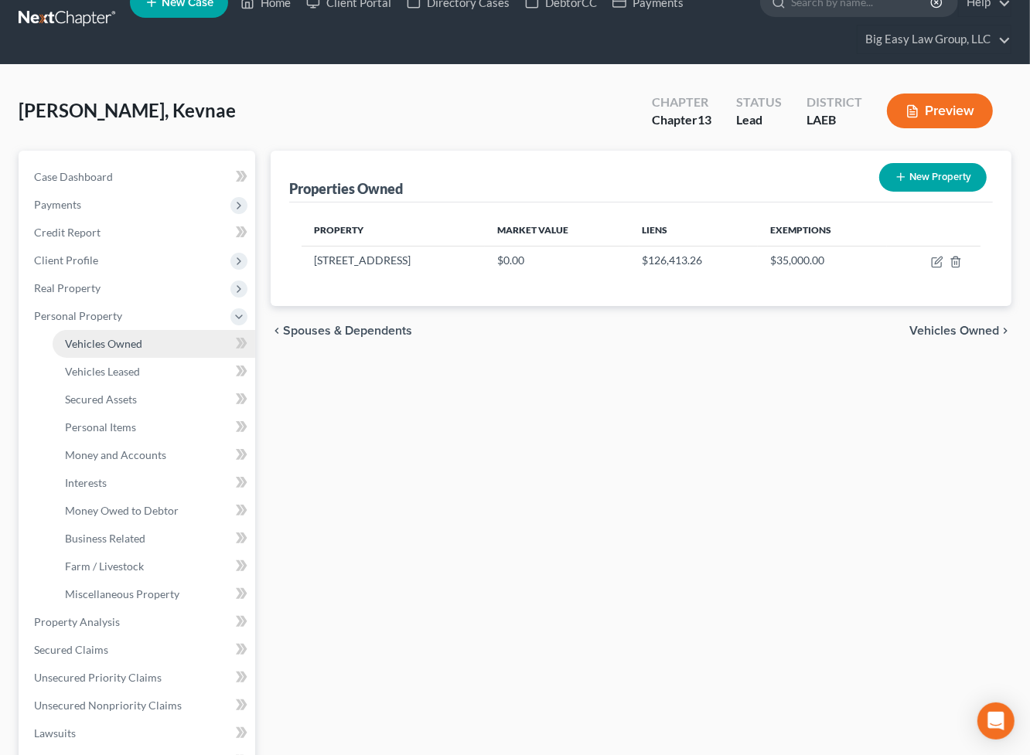
click at [159, 332] on link "Vehicles Owned" at bounding box center [154, 344] width 203 height 28
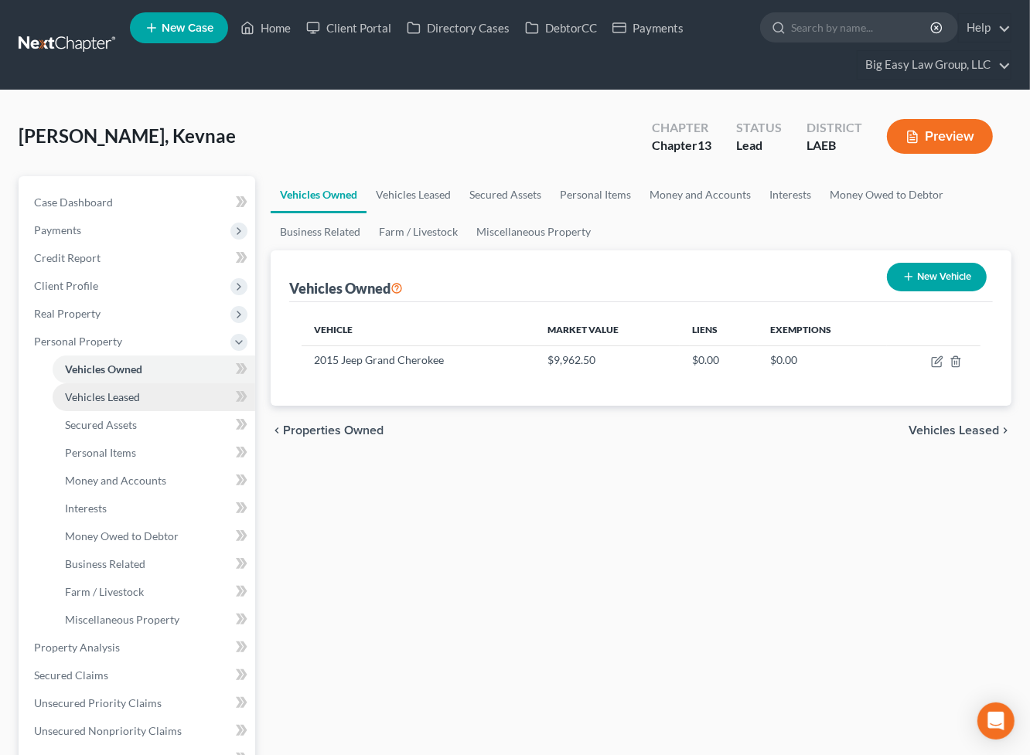
click at [125, 406] on link "Vehicles Leased" at bounding box center [154, 397] width 203 height 28
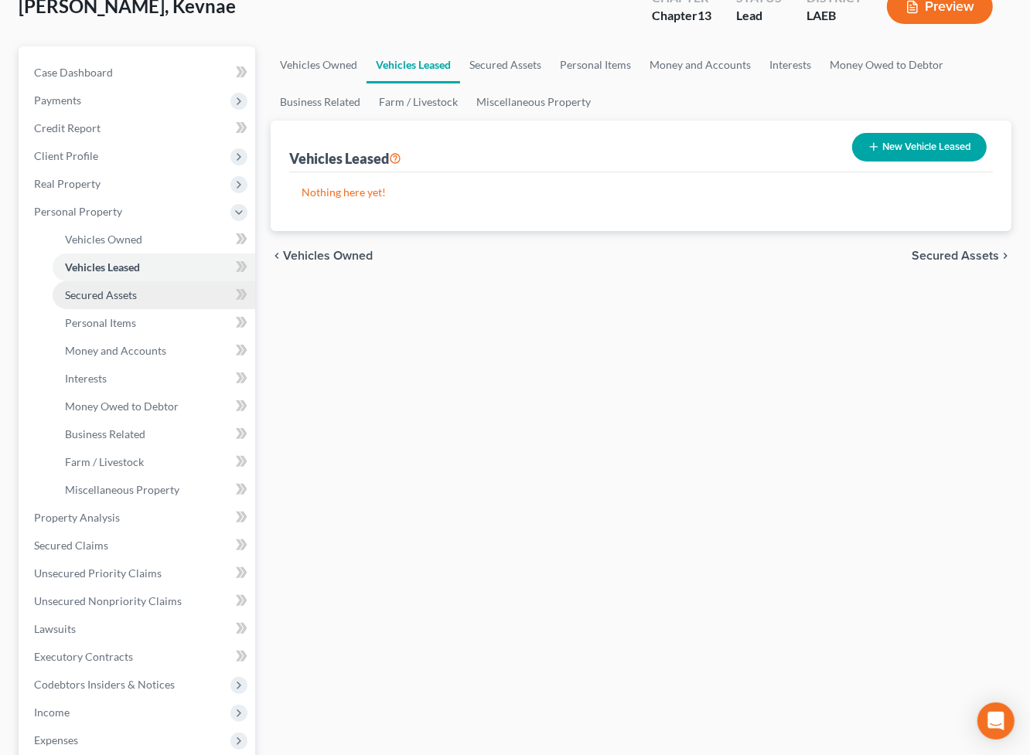
click at [148, 301] on link "Secured Assets" at bounding box center [154, 295] width 203 height 28
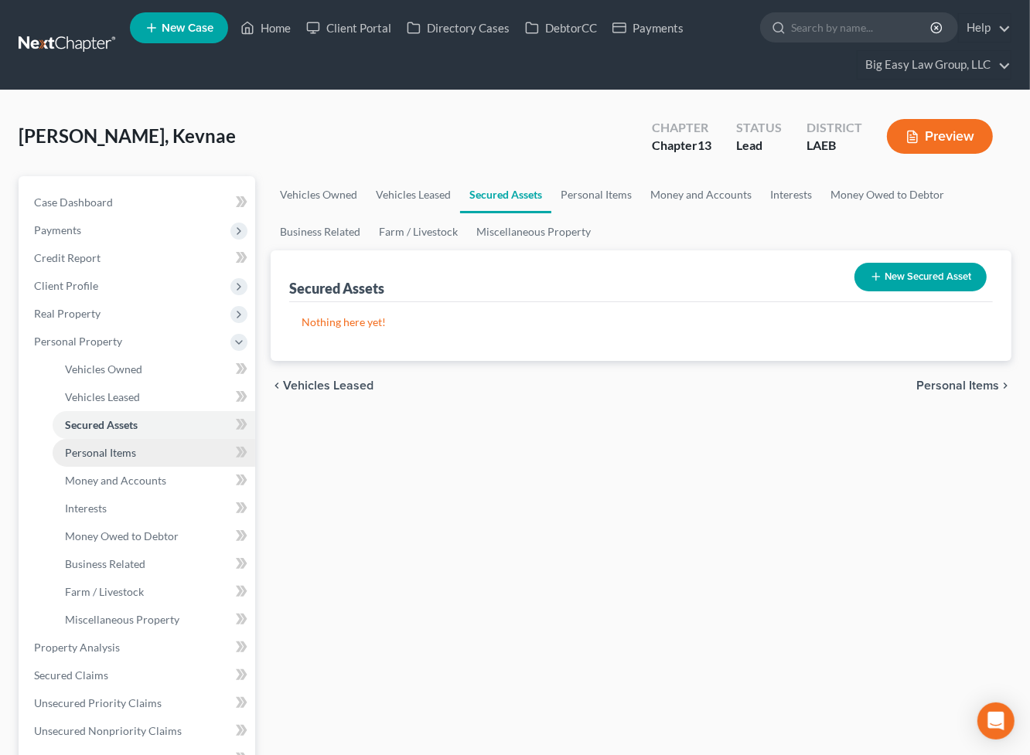
click at [155, 447] on link "Personal Items" at bounding box center [154, 453] width 203 height 28
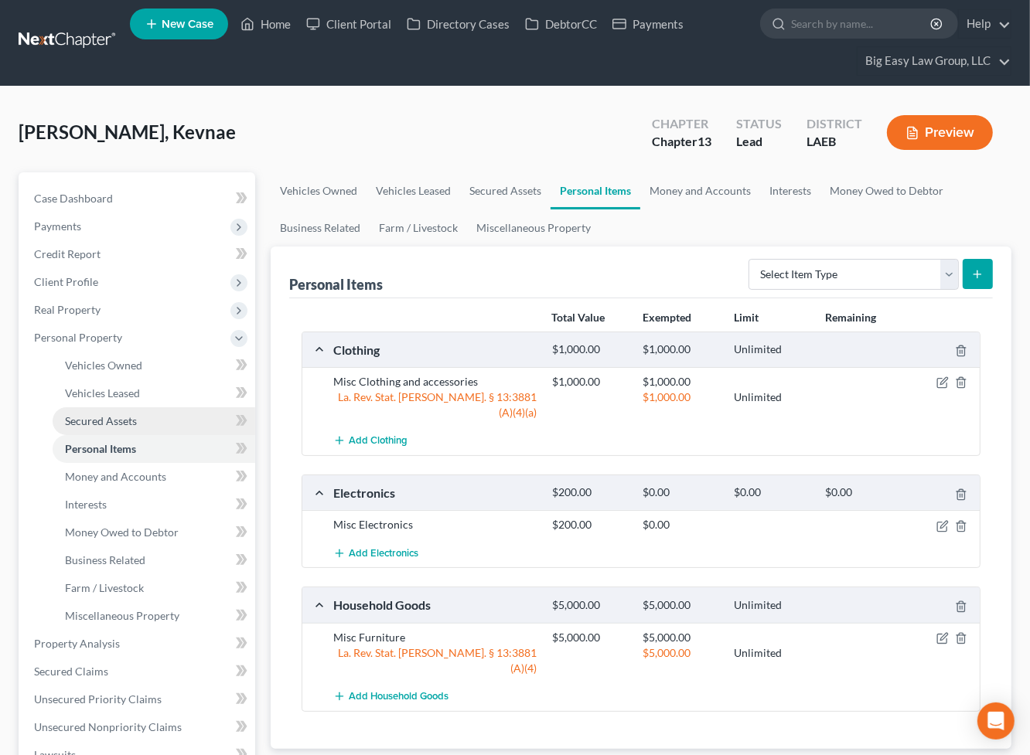
scroll to position [101, 0]
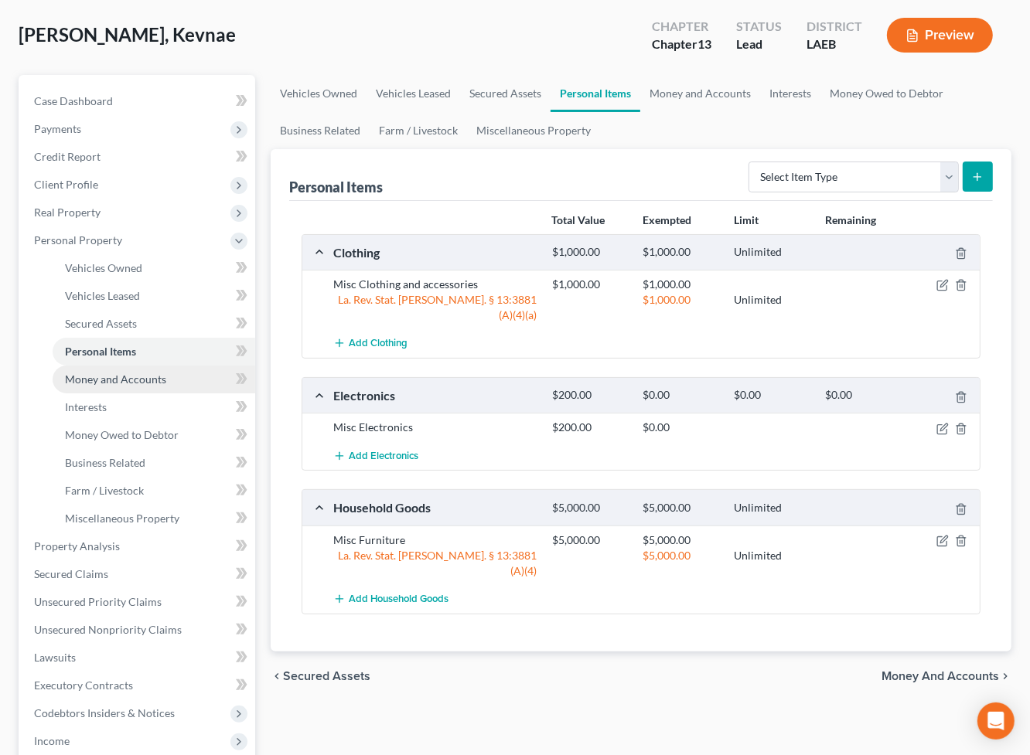
click at [147, 381] on span "Money and Accounts" at bounding box center [115, 379] width 101 height 13
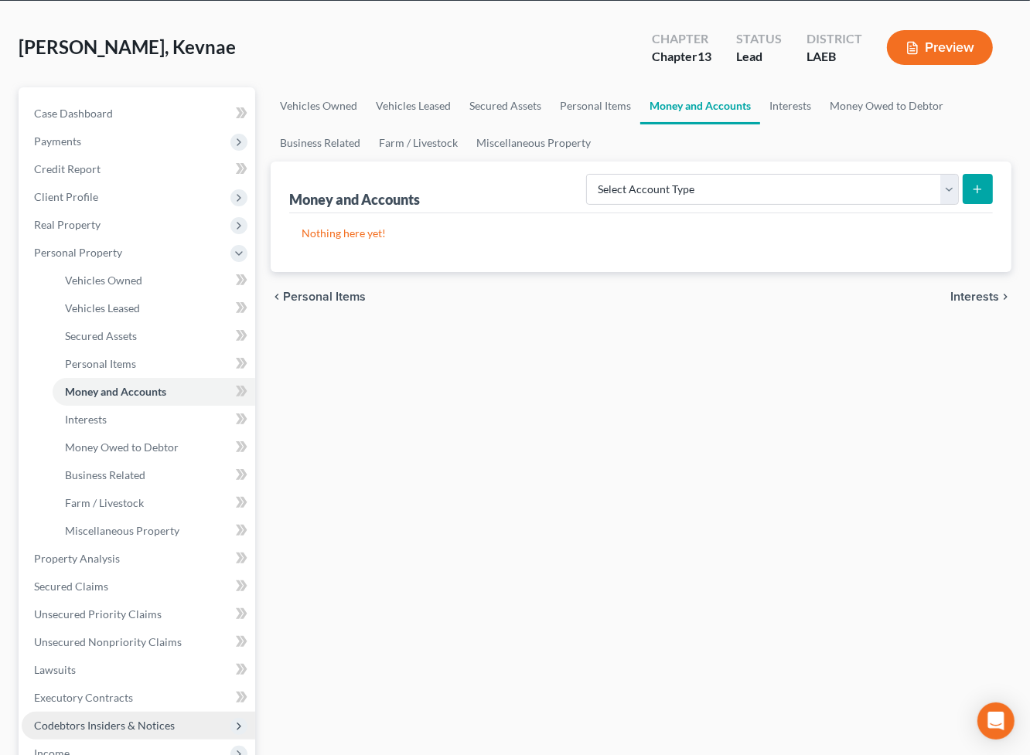
scroll to position [315, 0]
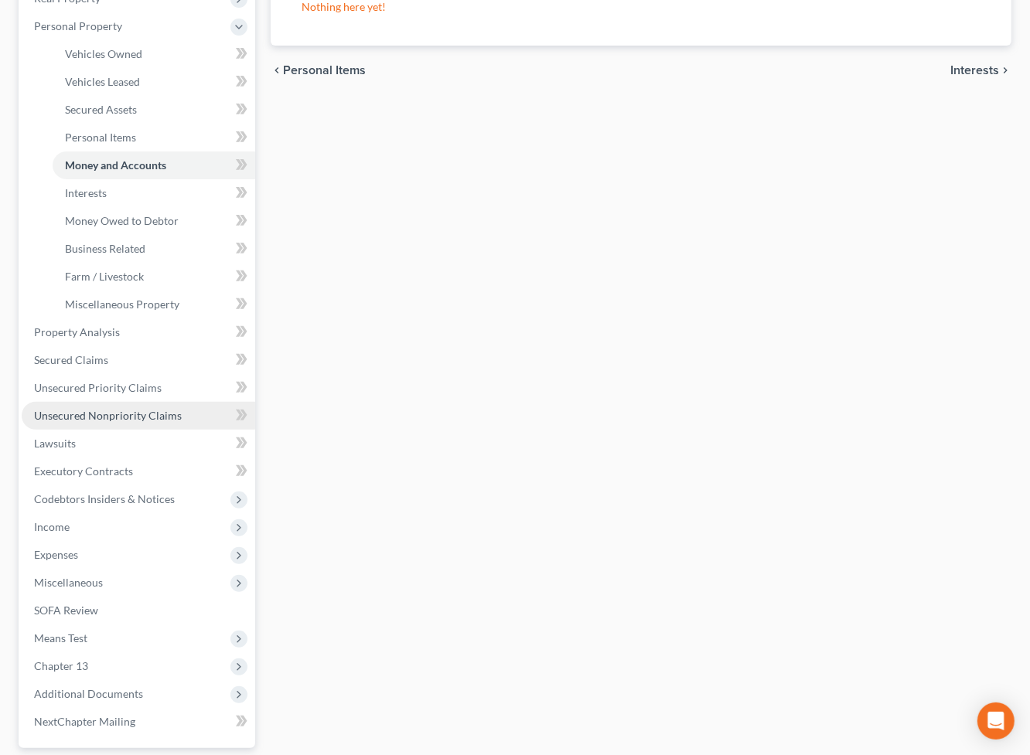
click at [176, 417] on span "Unsecured Nonpriority Claims" at bounding box center [108, 415] width 148 height 13
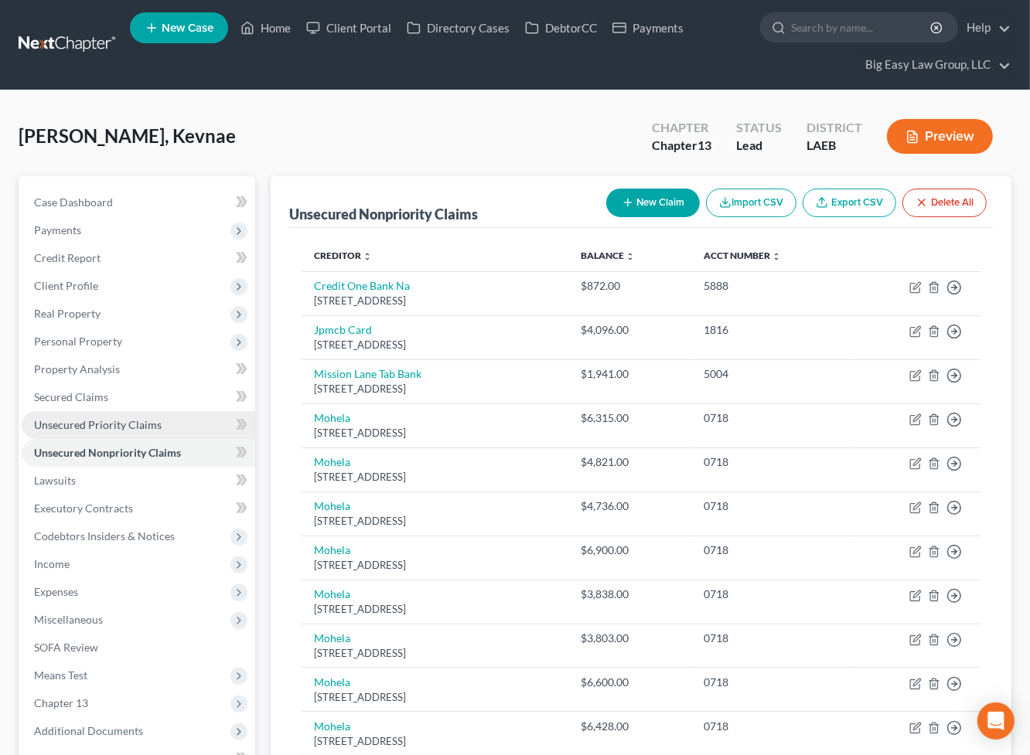
click at [172, 414] on link "Unsecured Priority Claims" at bounding box center [138, 425] width 233 height 28
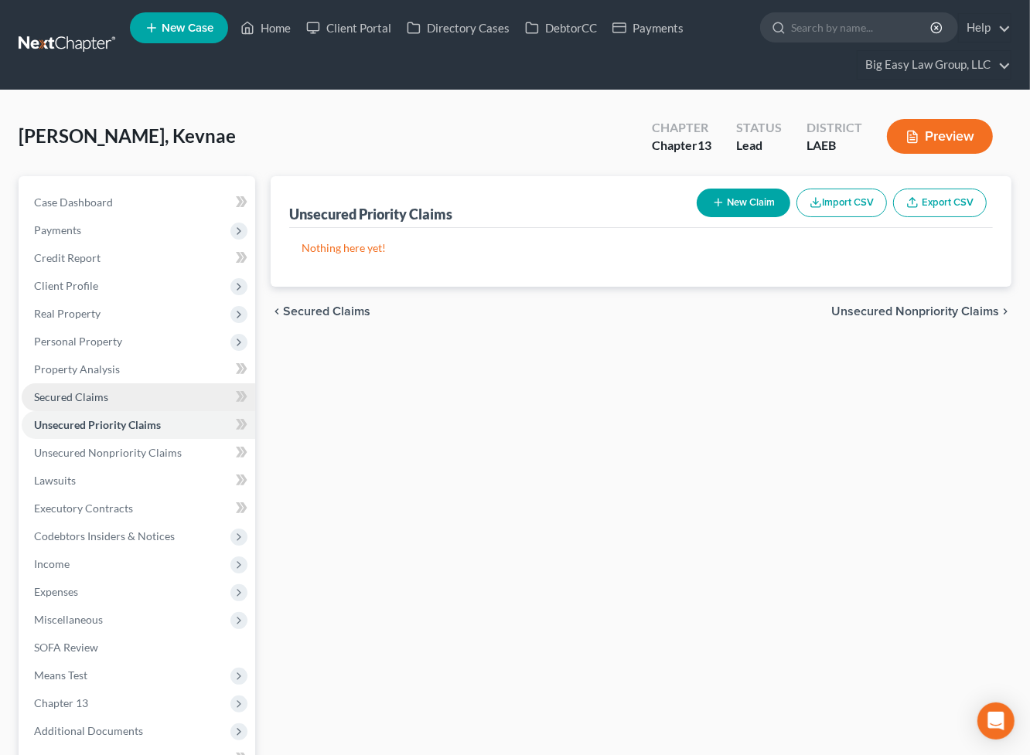
click at [172, 404] on link "Secured Claims" at bounding box center [138, 397] width 233 height 28
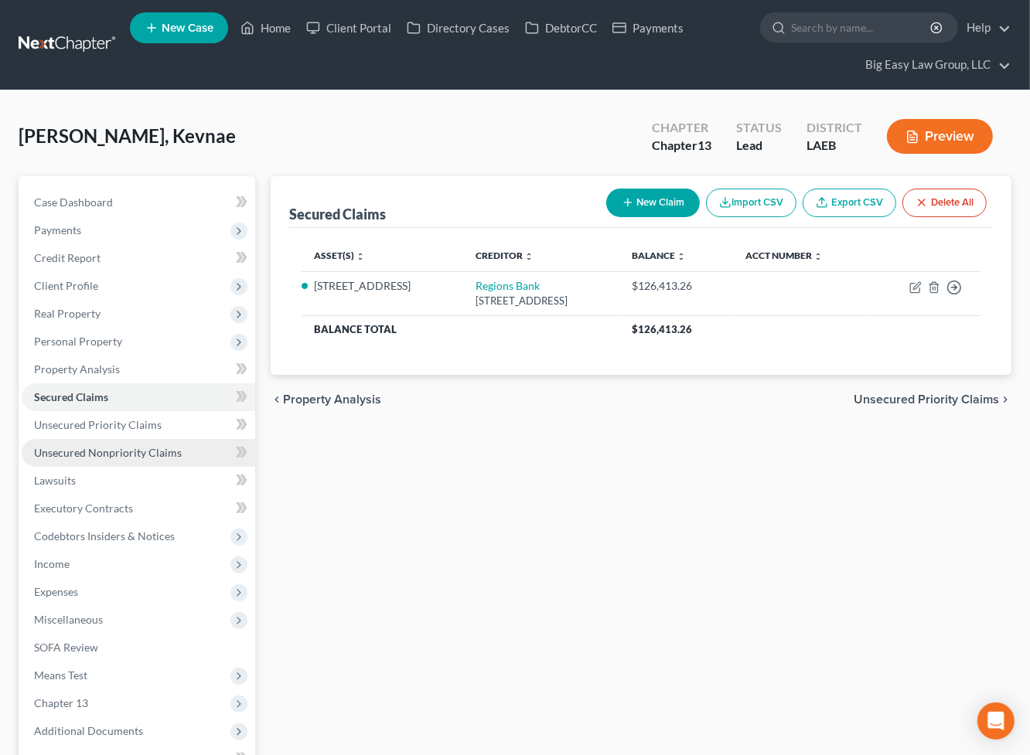
click at [185, 448] on link "Unsecured Nonpriority Claims" at bounding box center [138, 453] width 233 height 28
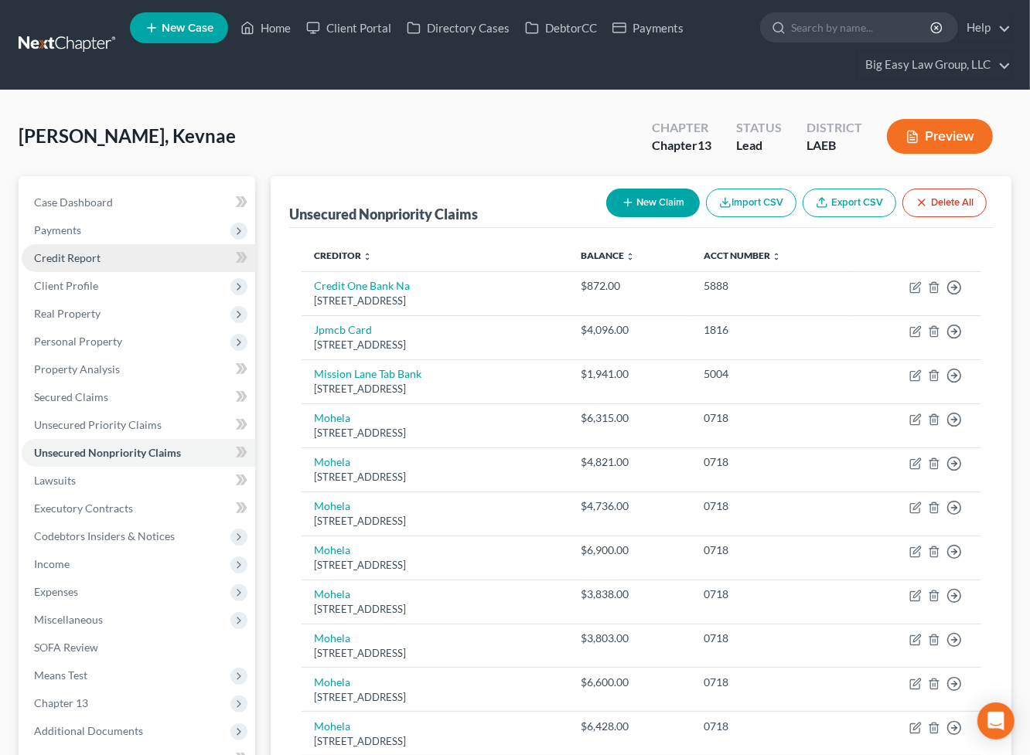
click at [150, 250] on link "Credit Report" at bounding box center [138, 258] width 233 height 28
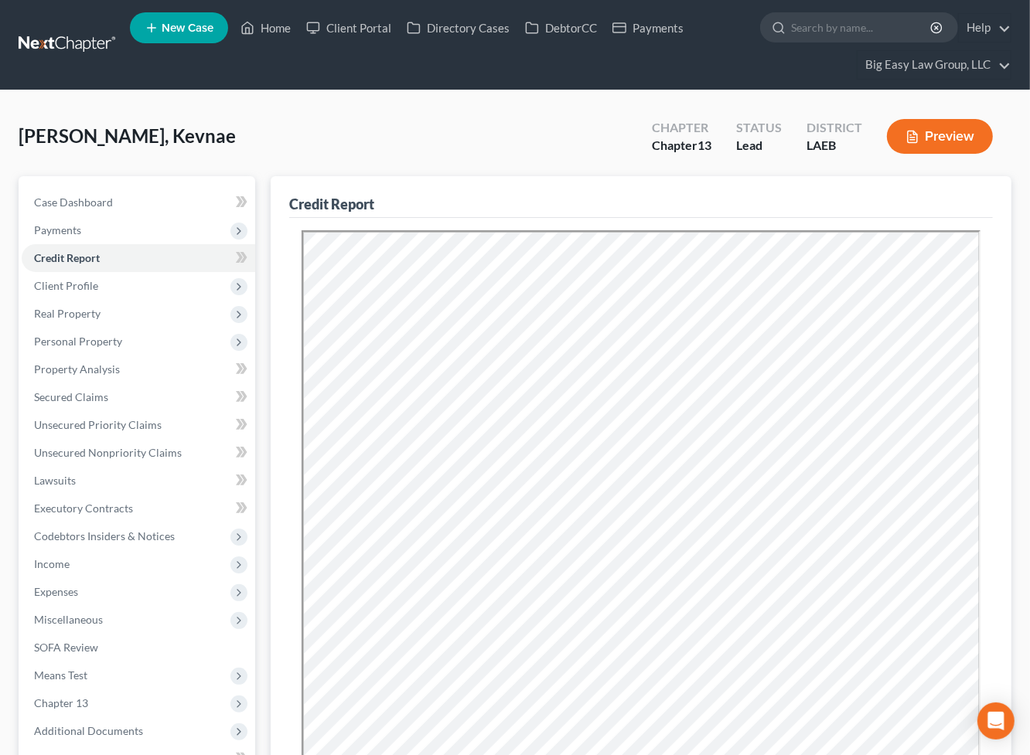
click at [451, 125] on div "Clark, Kevnae Upgraded Chapter Chapter 13 Status Lead District LAEB Preview" at bounding box center [515, 142] width 993 height 67
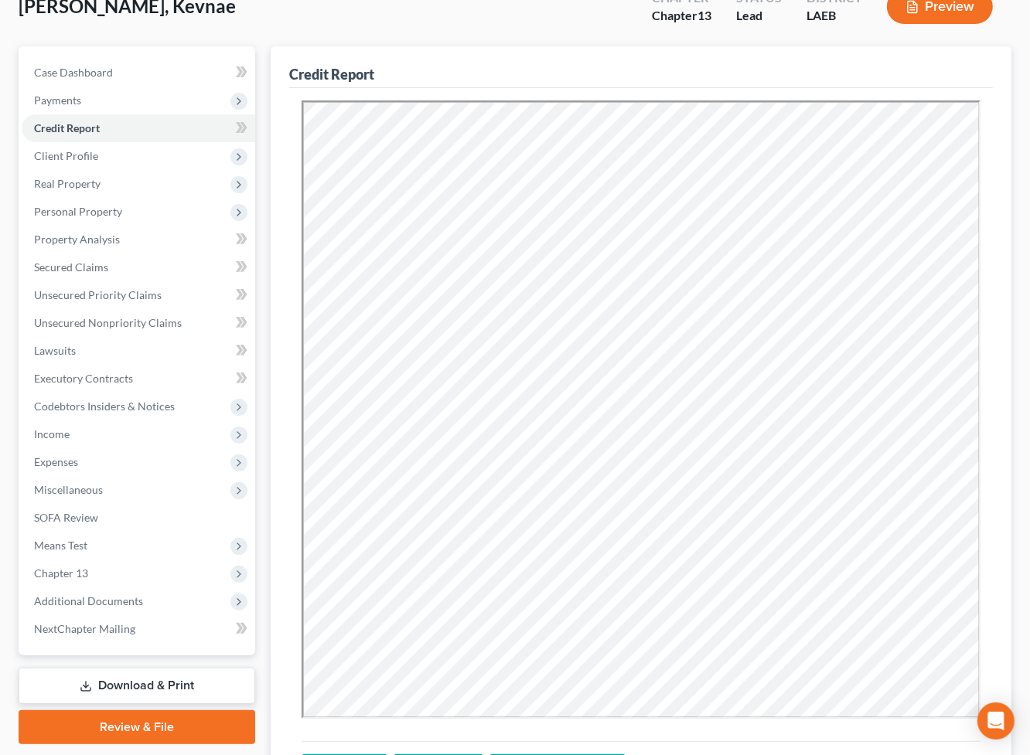
scroll to position [288, 0]
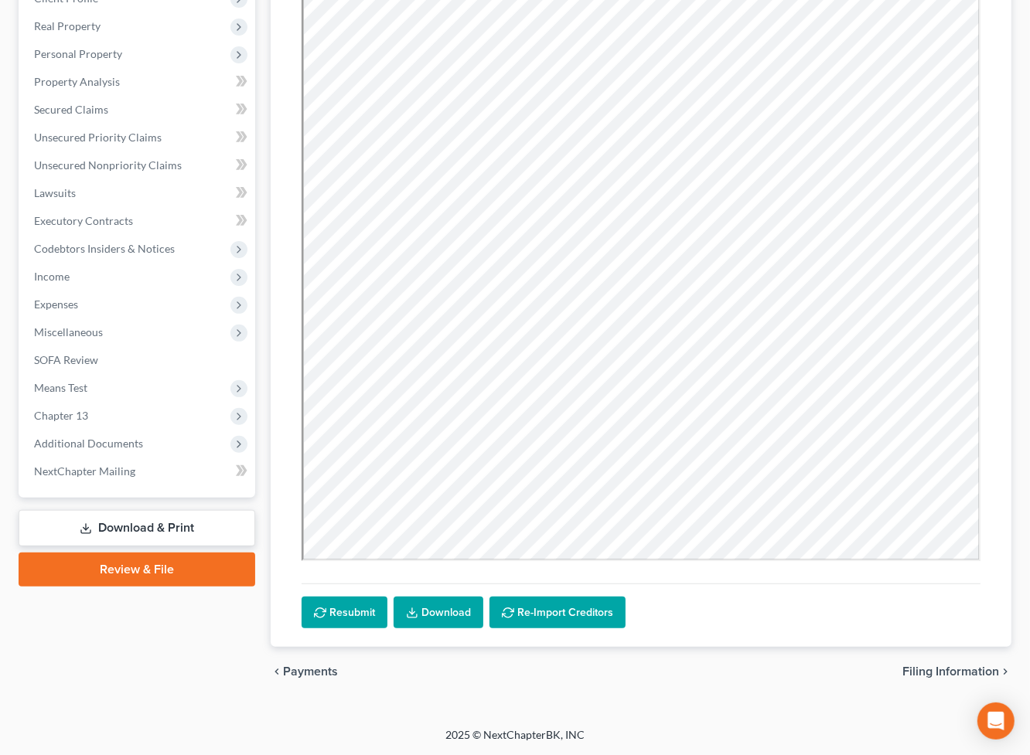
click at [226, 529] on link "Download & Print" at bounding box center [137, 528] width 237 height 36
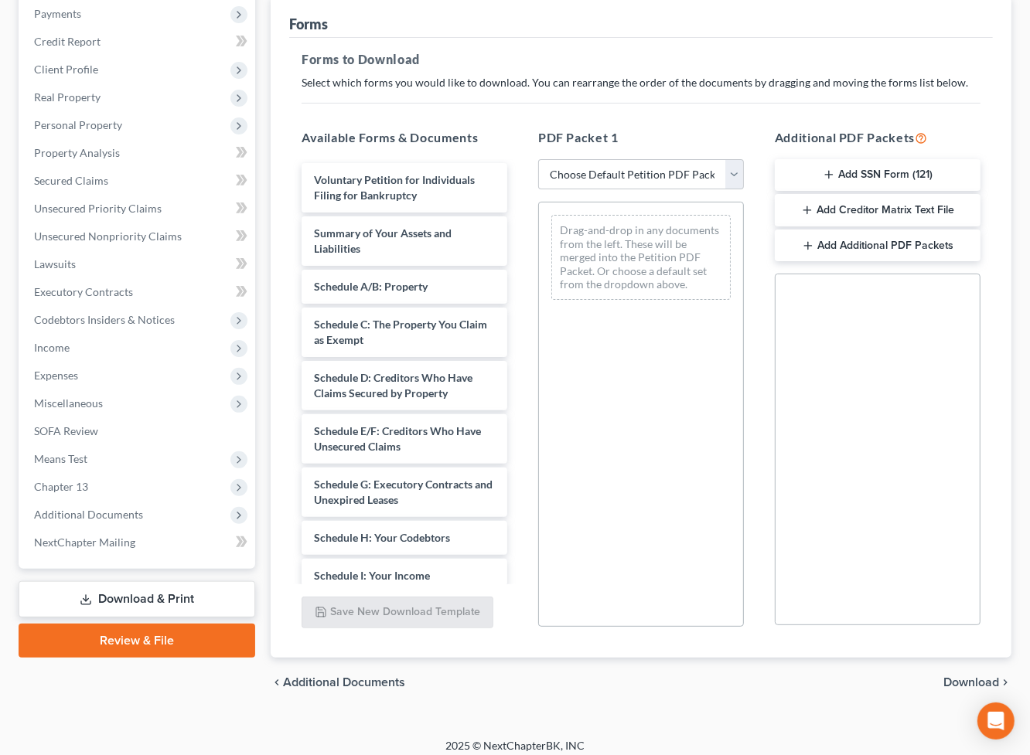
scroll to position [226, 0]
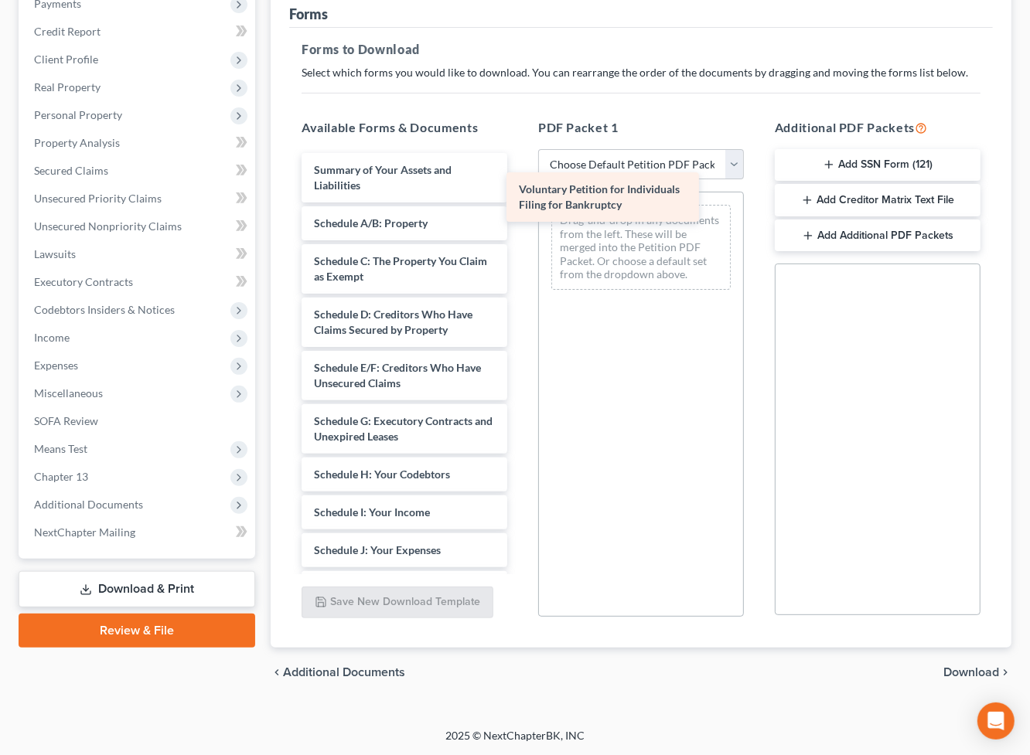
drag, startPoint x: 427, startPoint y: 186, endPoint x: 675, endPoint y: 216, distance: 249.1
click at [519, 216] on div "Voluntary Petition for Individuals Filing for Bankruptcy Voluntary Petition for…" at bounding box center [404, 558] width 230 height 810
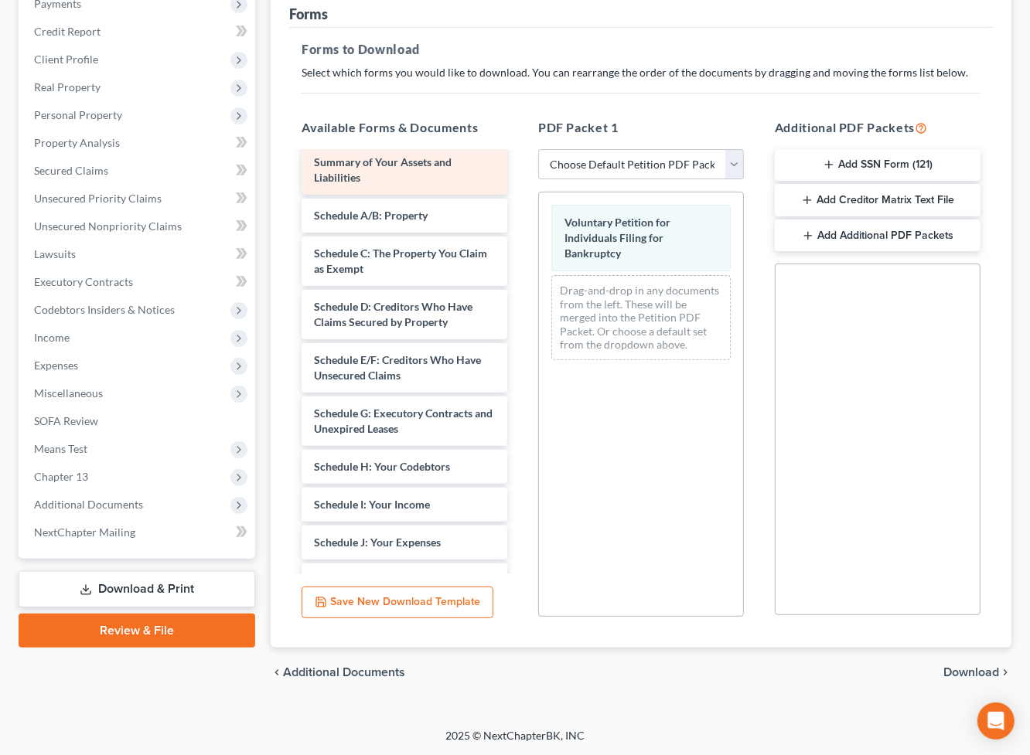
scroll to position [12, 0]
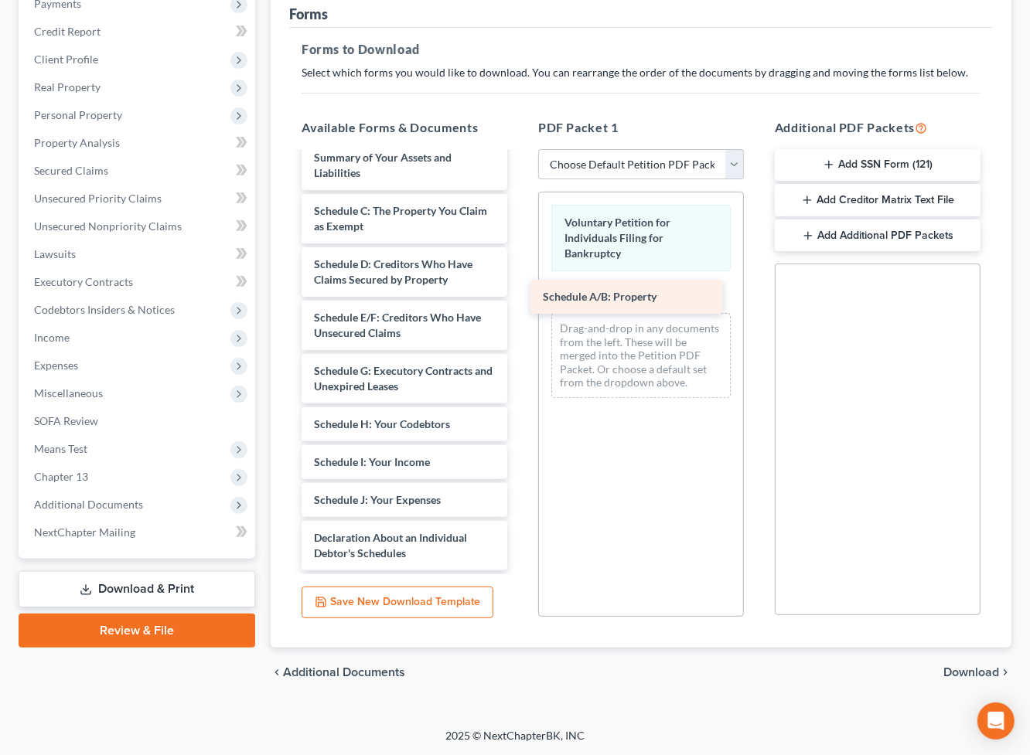
drag, startPoint x: 455, startPoint y: 208, endPoint x: 688, endPoint y: 301, distance: 250.5
click at [519, 301] on div "Schedule A/B: Property Summary of Your Assets and Liabilities Schedule A/B: Pro…" at bounding box center [404, 527] width 230 height 772
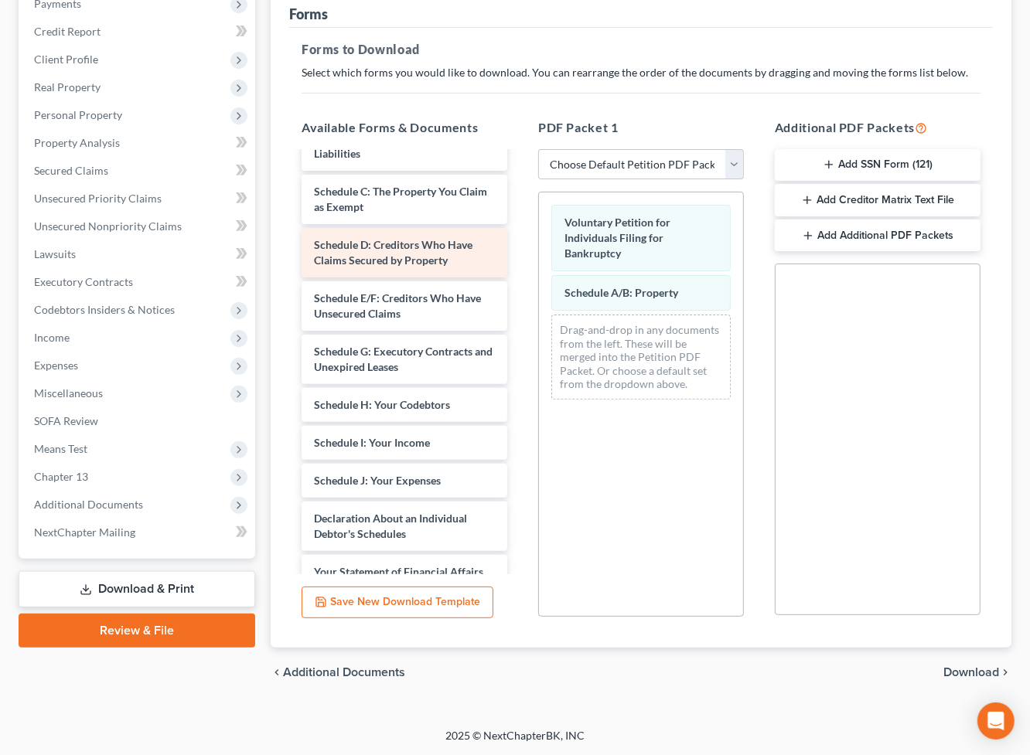
scroll to position [36, 0]
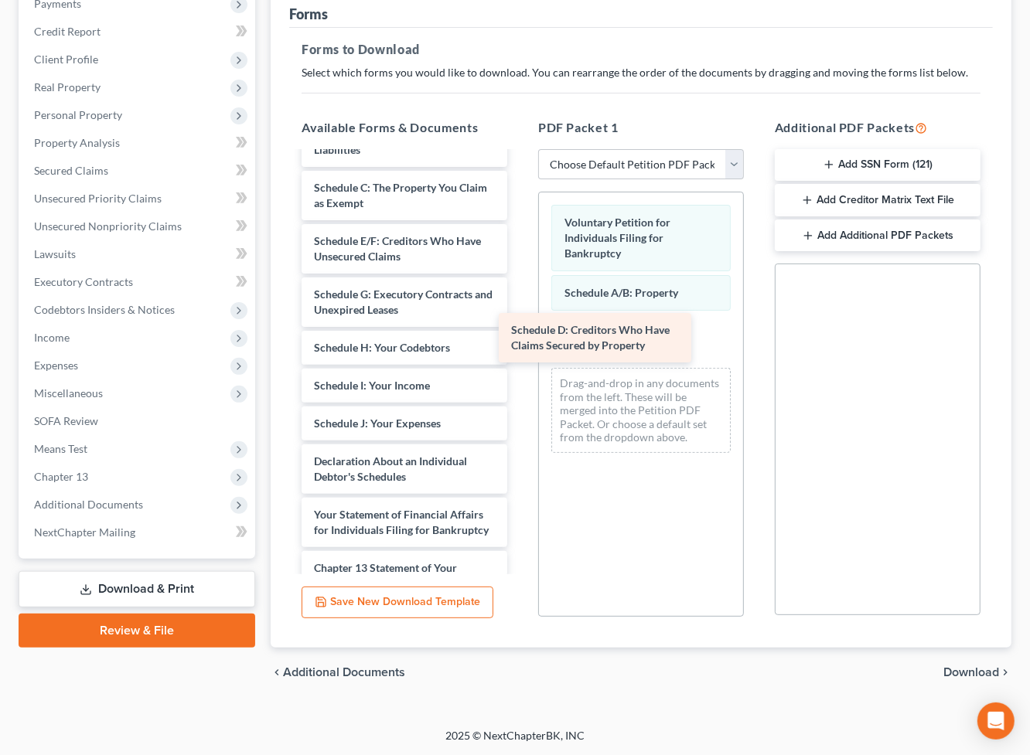
drag, startPoint x: 436, startPoint y: 257, endPoint x: 633, endPoint y: 347, distance: 216.9
click at [519, 347] on div "Schedule D: Creditors Who Have Claims Secured by Property Summary of Your Asset…" at bounding box center [404, 477] width 230 height 719
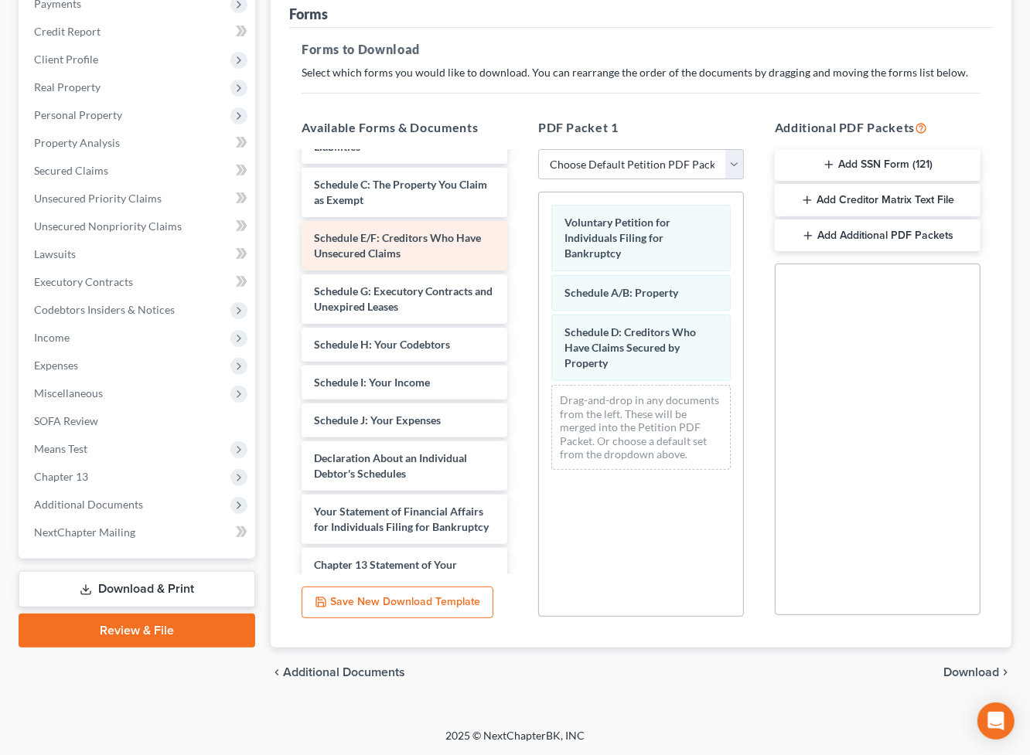
scroll to position [39, 0]
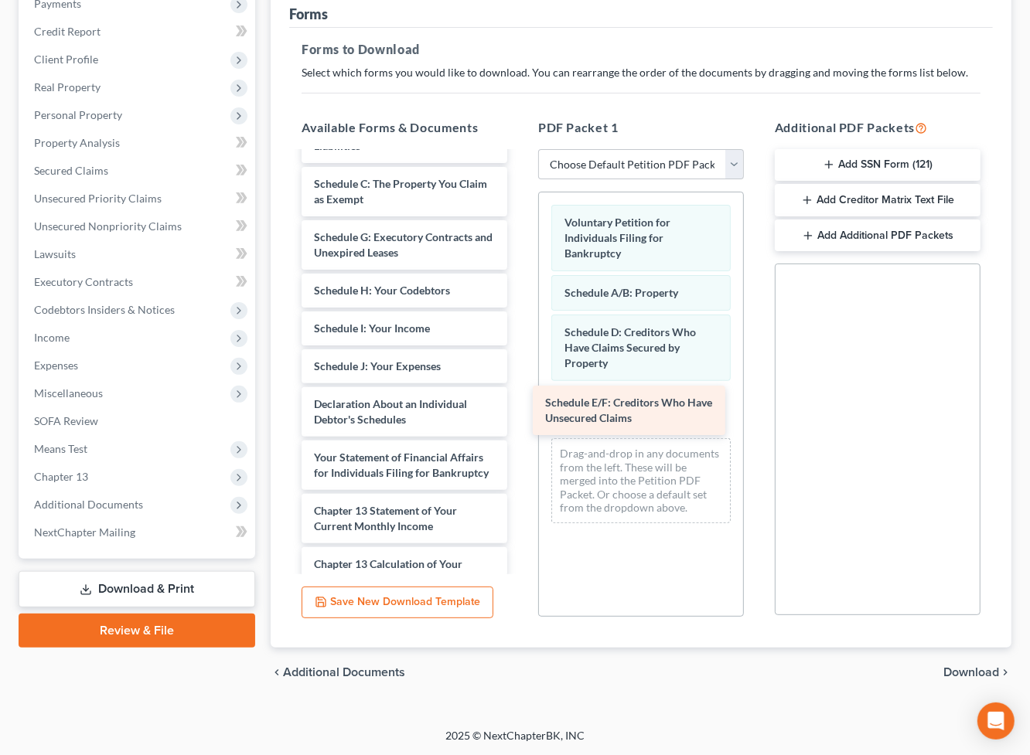
drag, startPoint x: 444, startPoint y: 254, endPoint x: 676, endPoint y: 419, distance: 284.9
click at [519, 419] on div "Schedule E/F: Creditors Who Have Unsecured Claims Summary of Your Assets and Li…" at bounding box center [404, 447] width 230 height 666
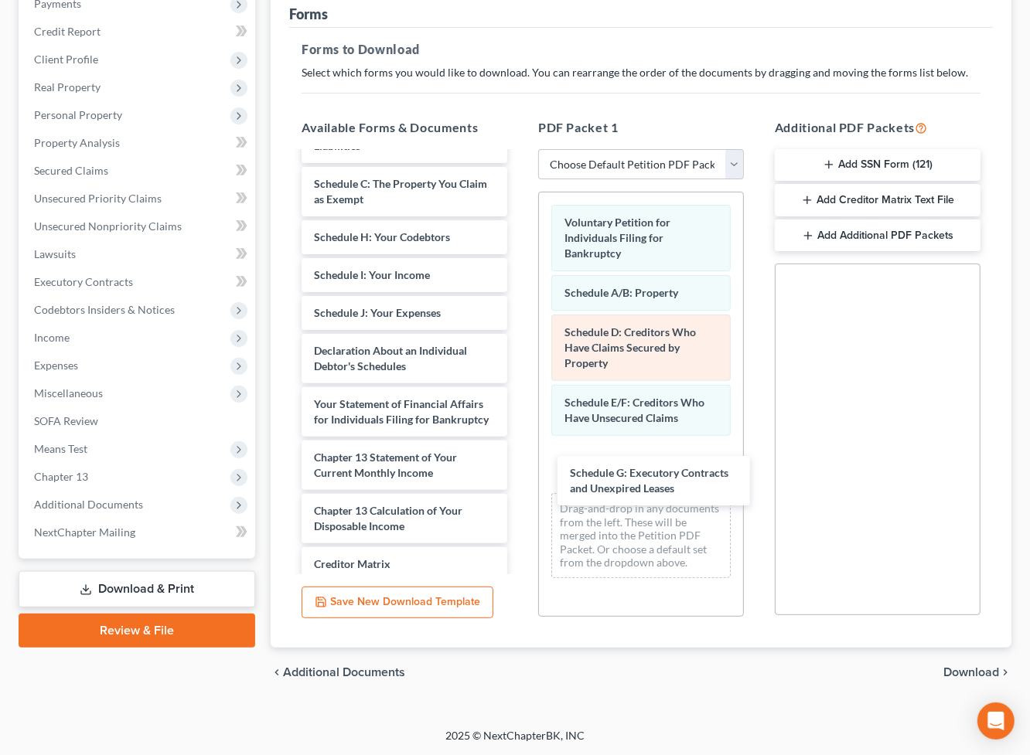
drag, startPoint x: 424, startPoint y: 248, endPoint x: 581, endPoint y: 370, distance: 198.9
click at [519, 472] on div "Schedule G: Executory Contracts and Unexpired Leases Summary of Your Assets and…" at bounding box center [404, 420] width 230 height 612
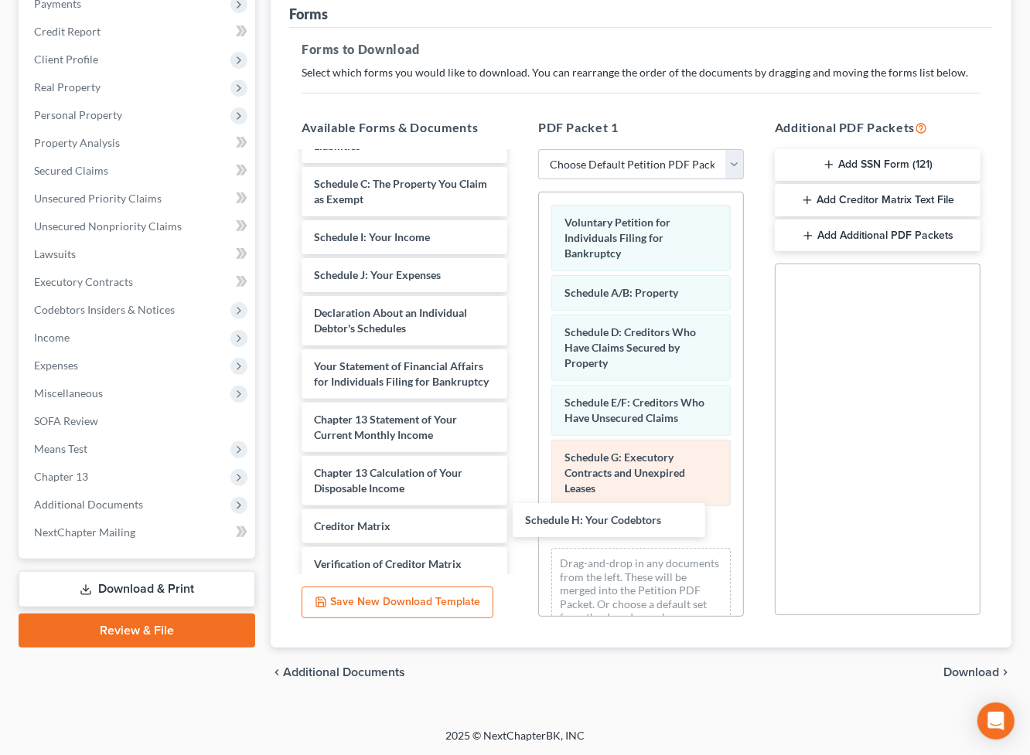
drag, startPoint x: 439, startPoint y: 235, endPoint x: 643, endPoint y: 472, distance: 313.0
click at [519, 513] on div "Schedule H: Your Codebtors Summary of Your Assets and Liabilities Schedule C: T…" at bounding box center [404, 401] width 230 height 574
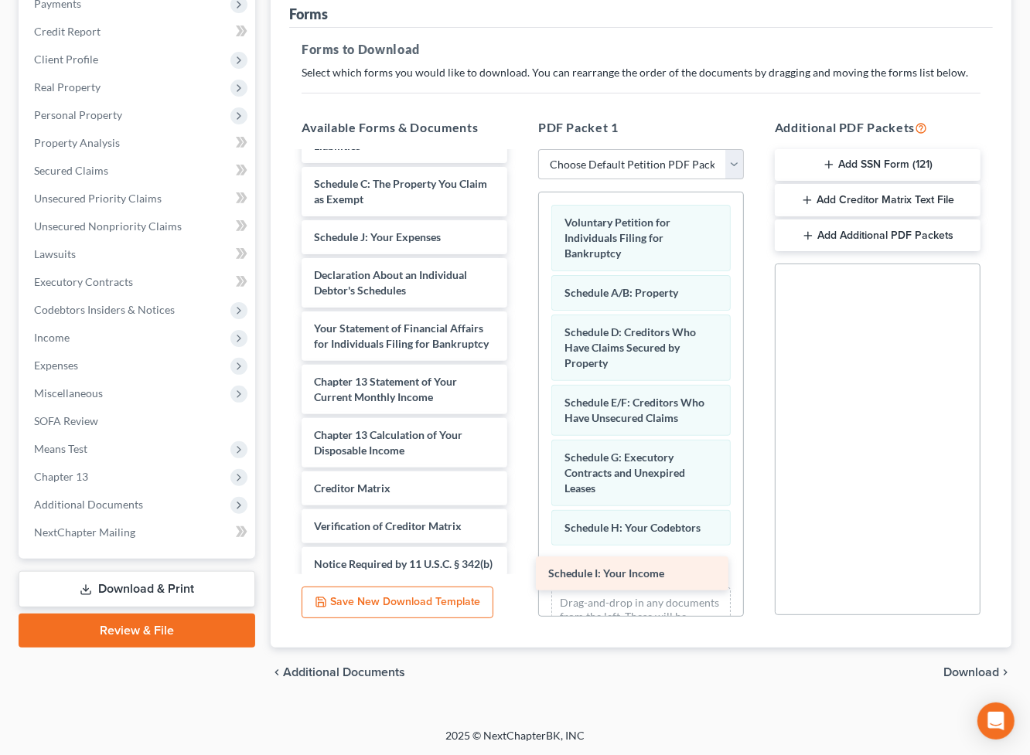
drag, startPoint x: 443, startPoint y: 244, endPoint x: 667, endPoint y: 548, distance: 377.6
click at [519, 568] on div "Schedule I: Your Income Summary of Your Assets and Liabilities Schedule C: The …" at bounding box center [404, 382] width 230 height 536
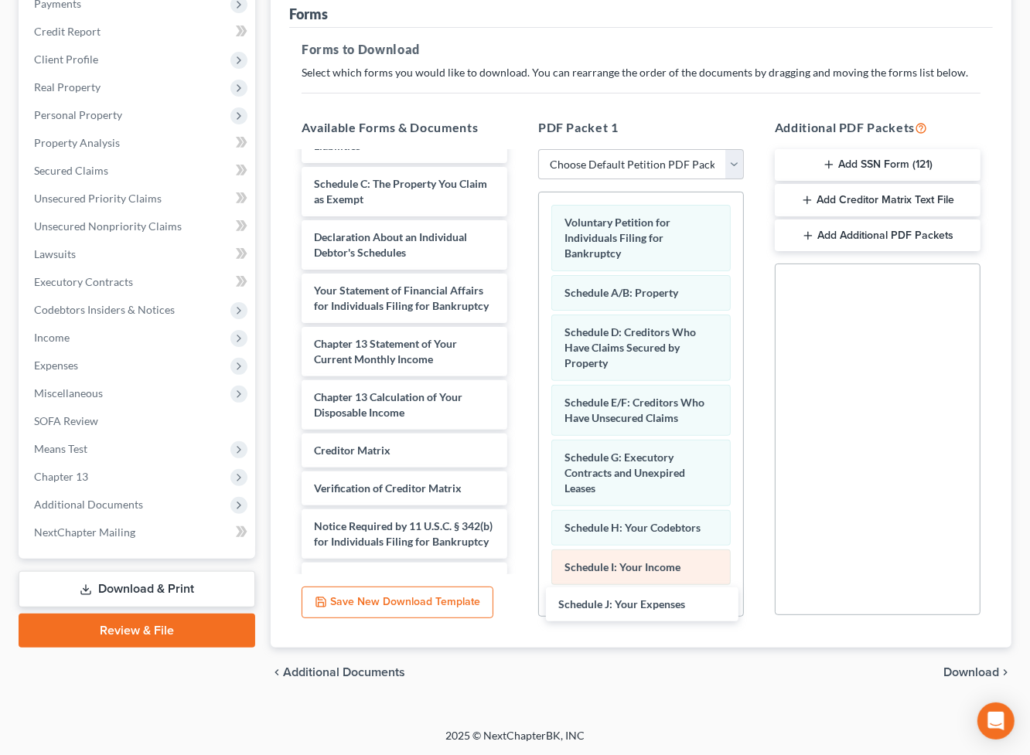
drag, startPoint x: 394, startPoint y: 240, endPoint x: 619, endPoint y: 557, distance: 388.7
click at [519, 604] on div "Schedule J: Your Expenses Summary of Your Assets and Liabilities Schedule C: Th…" at bounding box center [404, 363] width 230 height 499
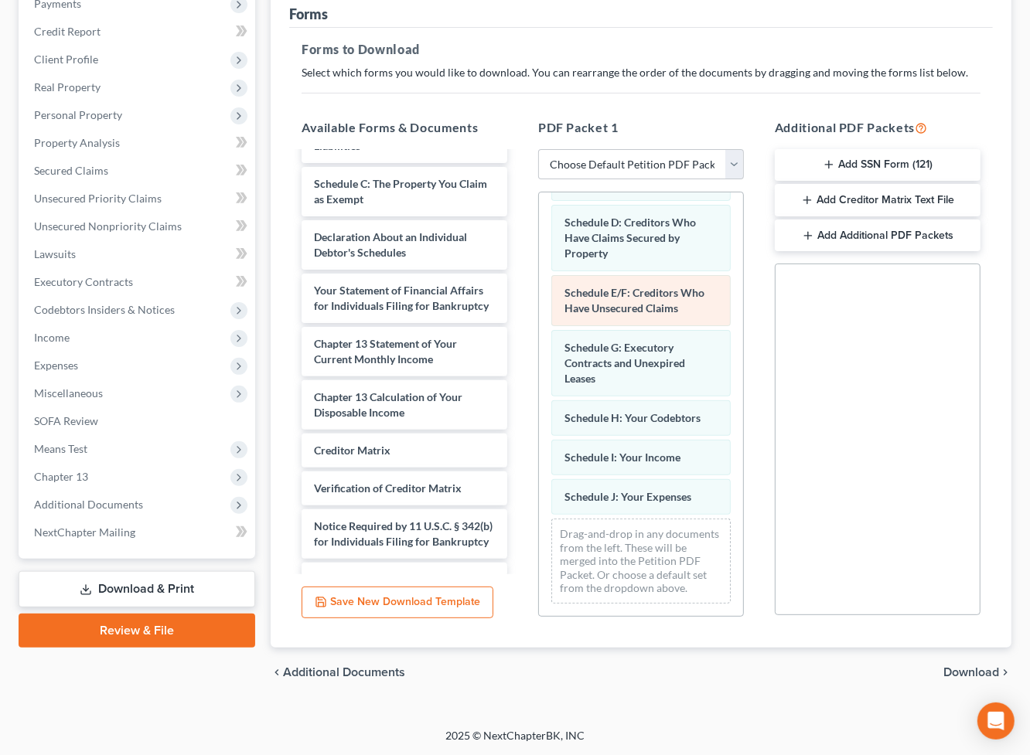
scroll to position [124, 0]
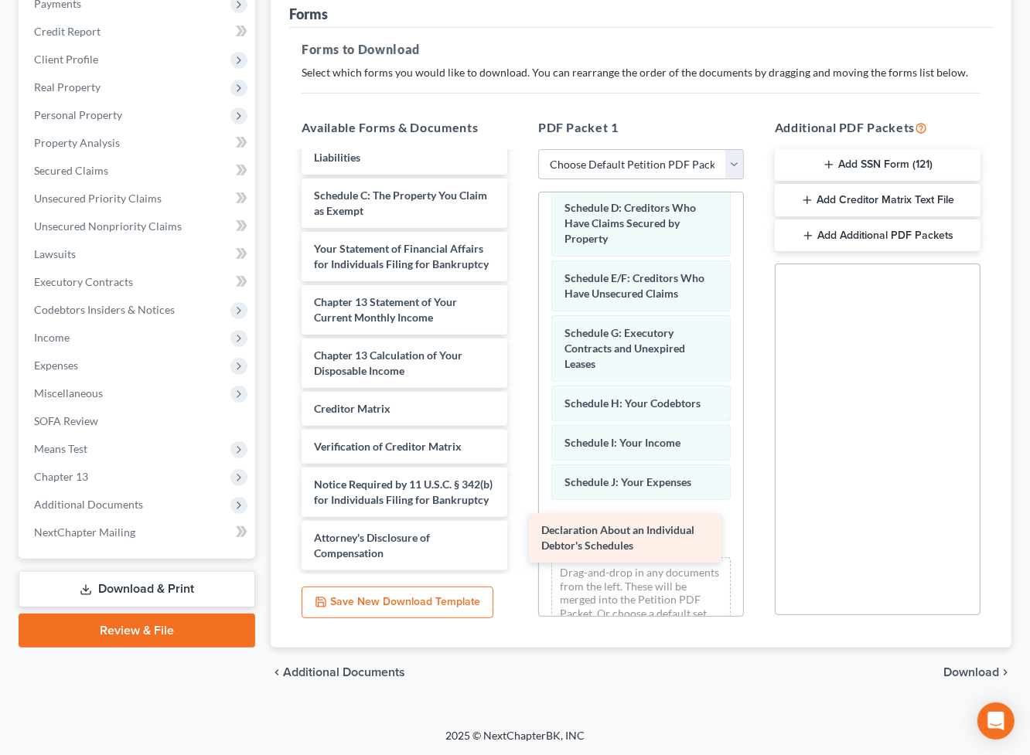
drag, startPoint x: 449, startPoint y: 236, endPoint x: 676, endPoint y: 530, distance: 371.4
click at [519, 530] on div "Declaration About an Individual Debtor's Schedules Summary of Your Assets and L…" at bounding box center [404, 347] width 230 height 445
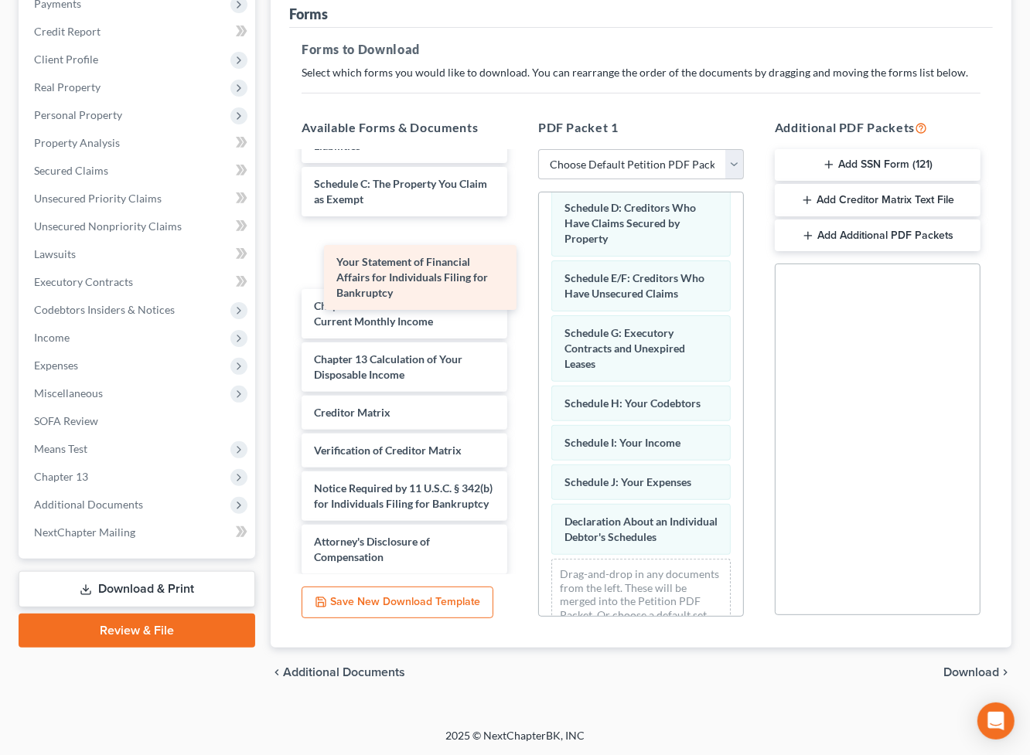
scroll to position [0, 0]
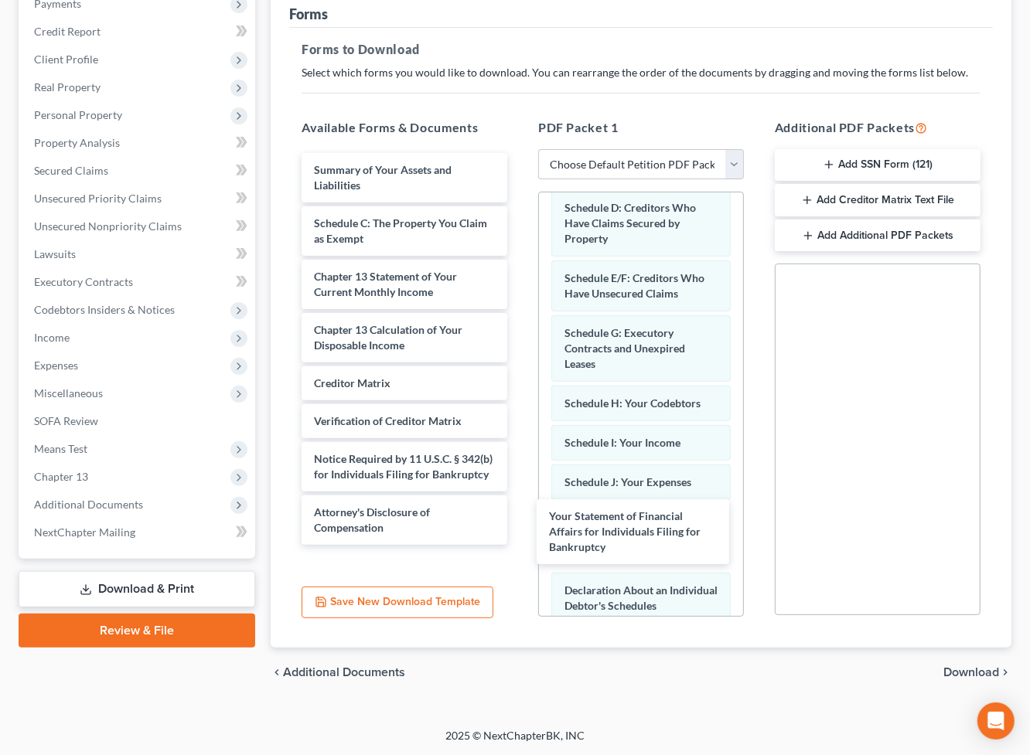
drag, startPoint x: 420, startPoint y: 235, endPoint x: 650, endPoint y: 423, distance: 297.2
click at [519, 516] on div "Your Statement of Financial Affairs for Individuals Filing for Bankruptcy Summa…" at bounding box center [404, 349] width 230 height 392
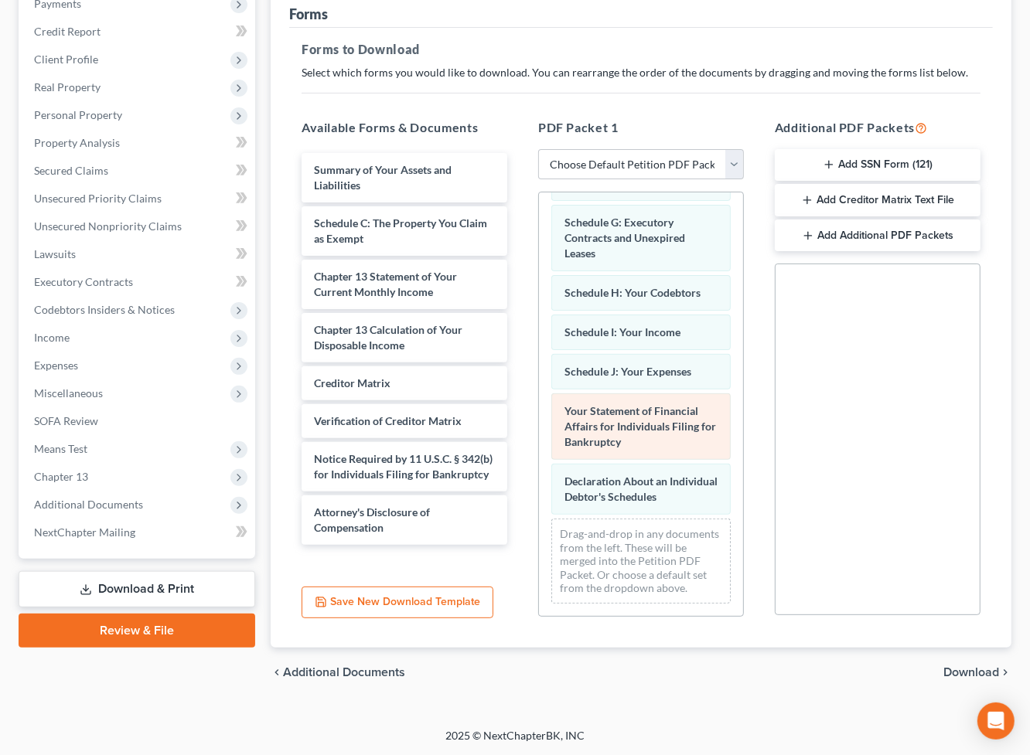
scroll to position [265, 0]
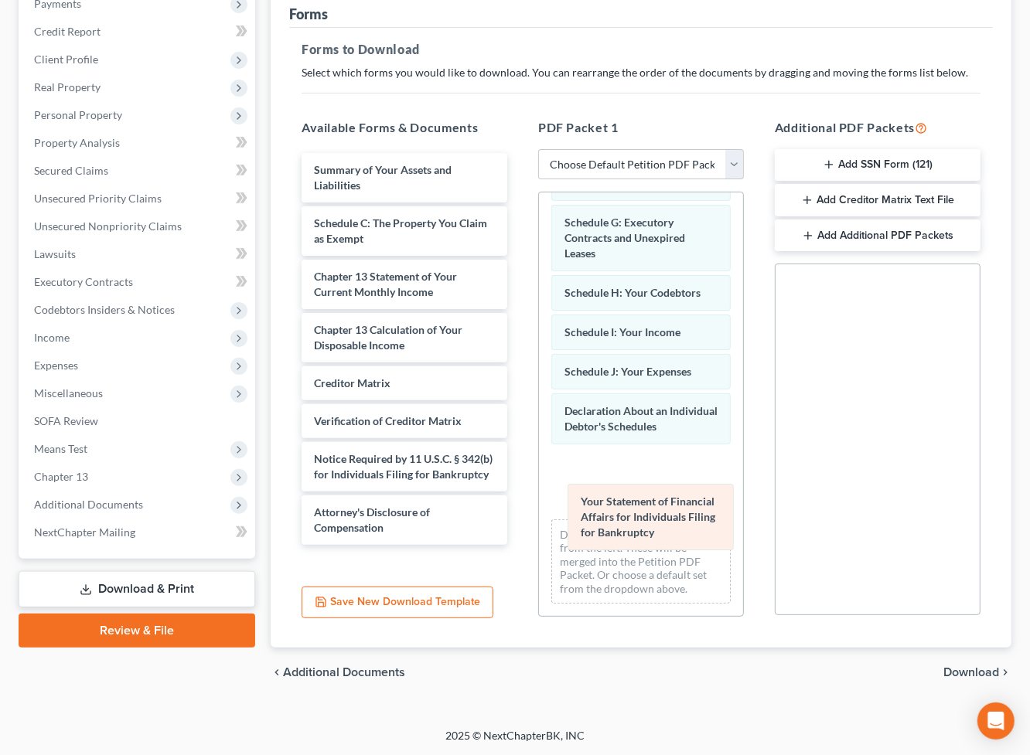
drag, startPoint x: 660, startPoint y: 396, endPoint x: 656, endPoint y: 479, distance: 83.6
click at [672, 504] on div "Your Statement of Financial Affairs for Individuals Filing for Bankruptcy Volun…" at bounding box center [641, 286] width 204 height 659
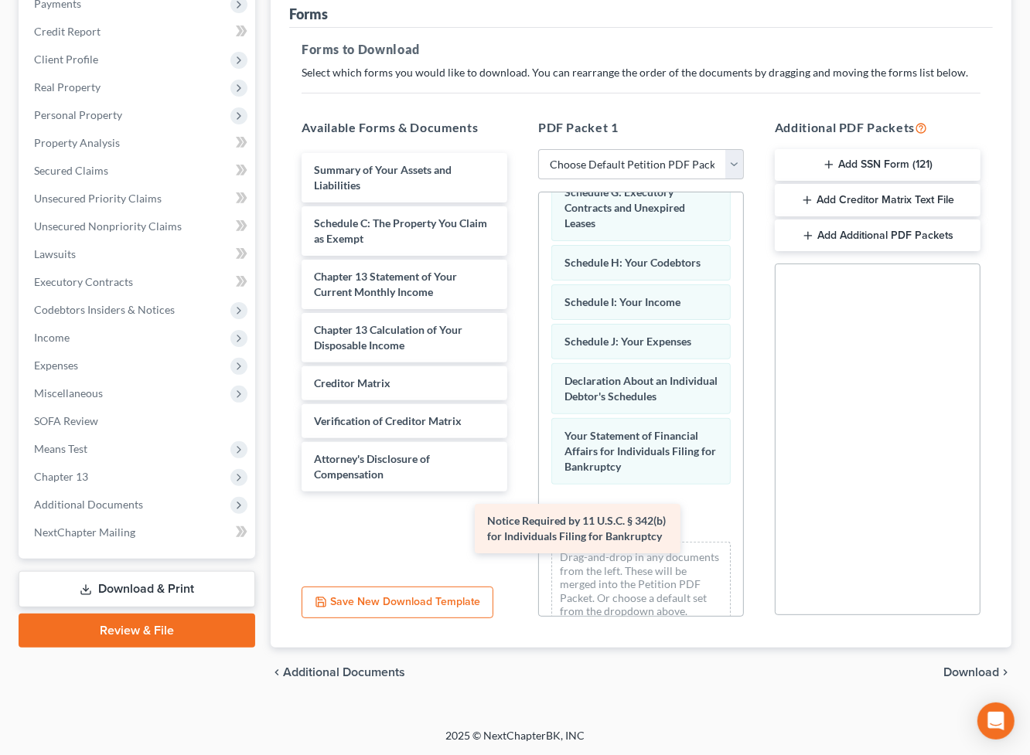
drag, startPoint x: 451, startPoint y: 461, endPoint x: 639, endPoint y: 520, distance: 197.6
click at [519, 492] on div "Notice Required by 11 U.S.C. § 342(b) for Individuals Filing for Bankruptcy Sum…" at bounding box center [404, 322] width 230 height 339
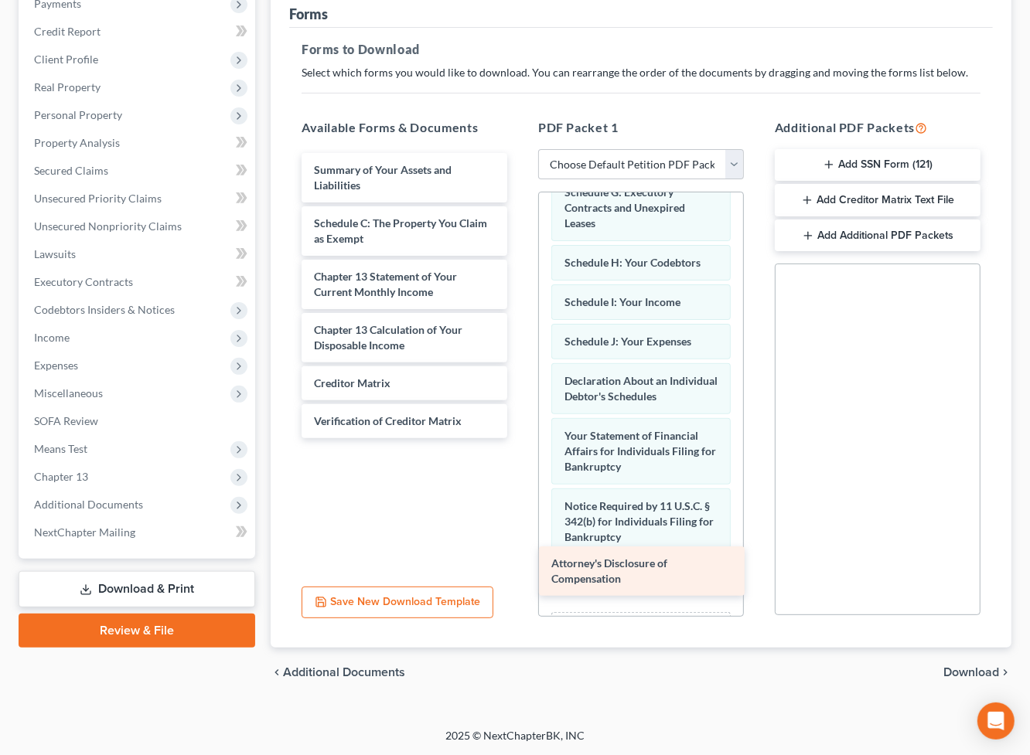
drag, startPoint x: 461, startPoint y: 463, endPoint x: 698, endPoint y: 567, distance: 259.3
click at [519, 438] on div "Attorney's Disclosure of Compensation Summary of Your Assets and Liabilities Sc…" at bounding box center [404, 295] width 230 height 285
drag, startPoint x: 970, startPoint y: 676, endPoint x: 924, endPoint y: 277, distance: 401.6
click at [938, 418] on ui-view "Forms Download Forms Forms to Download Select which forms you would like to dow…" at bounding box center [641, 324] width 741 height 748
click at [901, 172] on button "Add SSN Form (121)" at bounding box center [878, 165] width 206 height 32
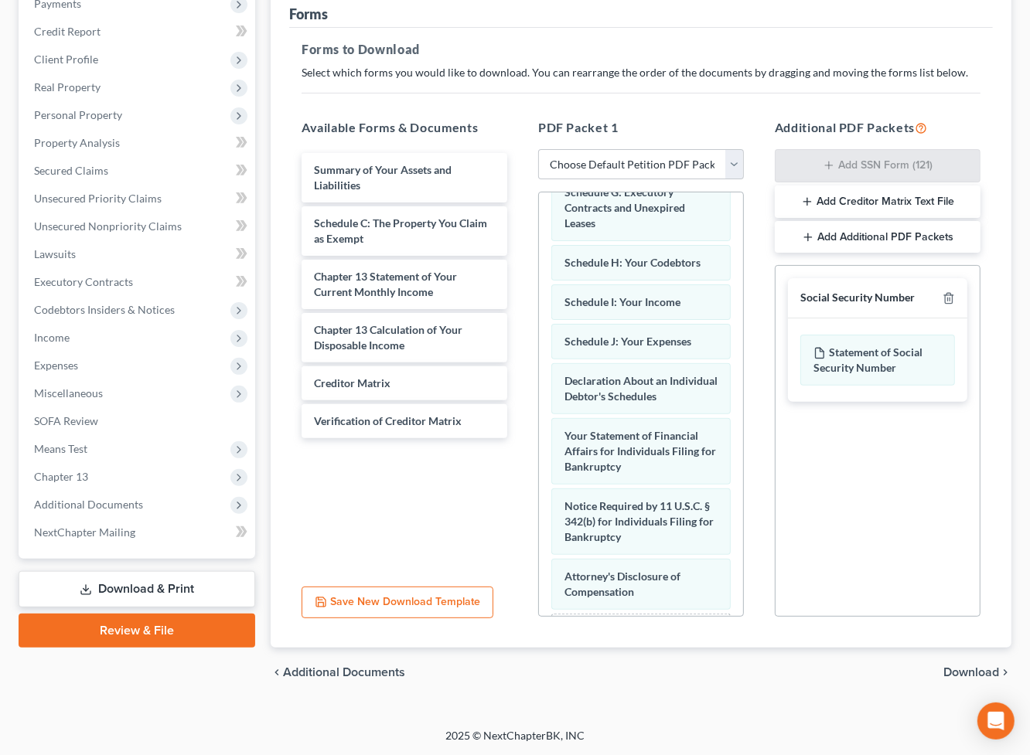
click at [949, 662] on div "chevron_left Additional Documents Download chevron_right" at bounding box center [641, 672] width 741 height 49
click at [956, 671] on span "Download" at bounding box center [971, 672] width 56 height 12
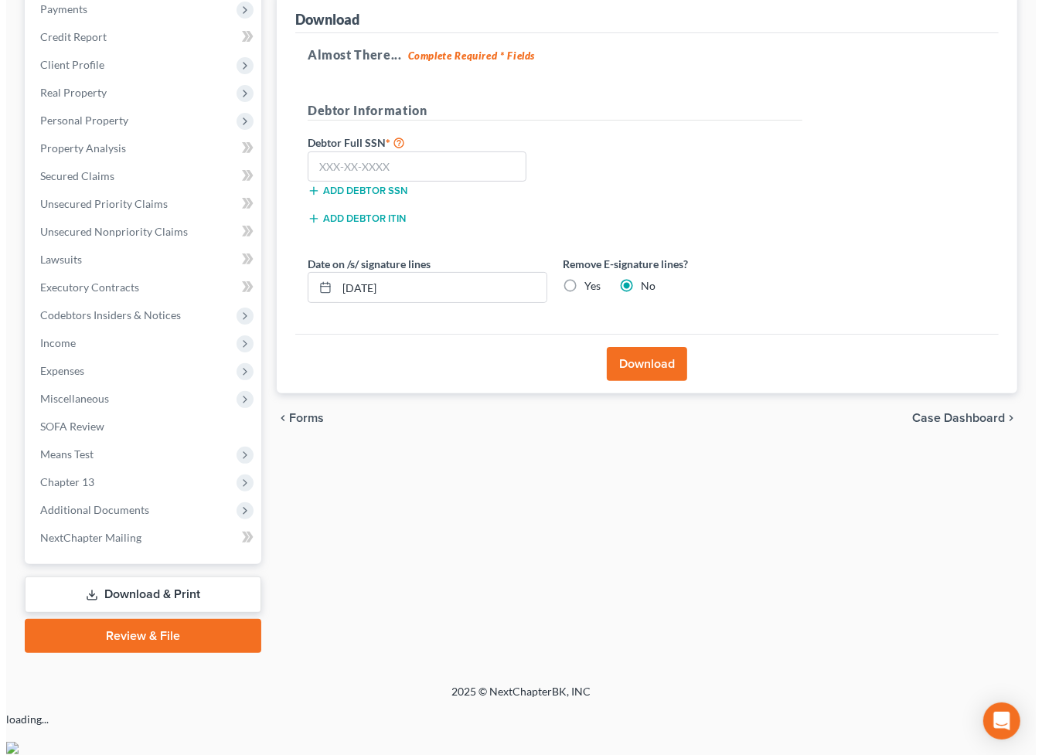
scroll to position [175, 0]
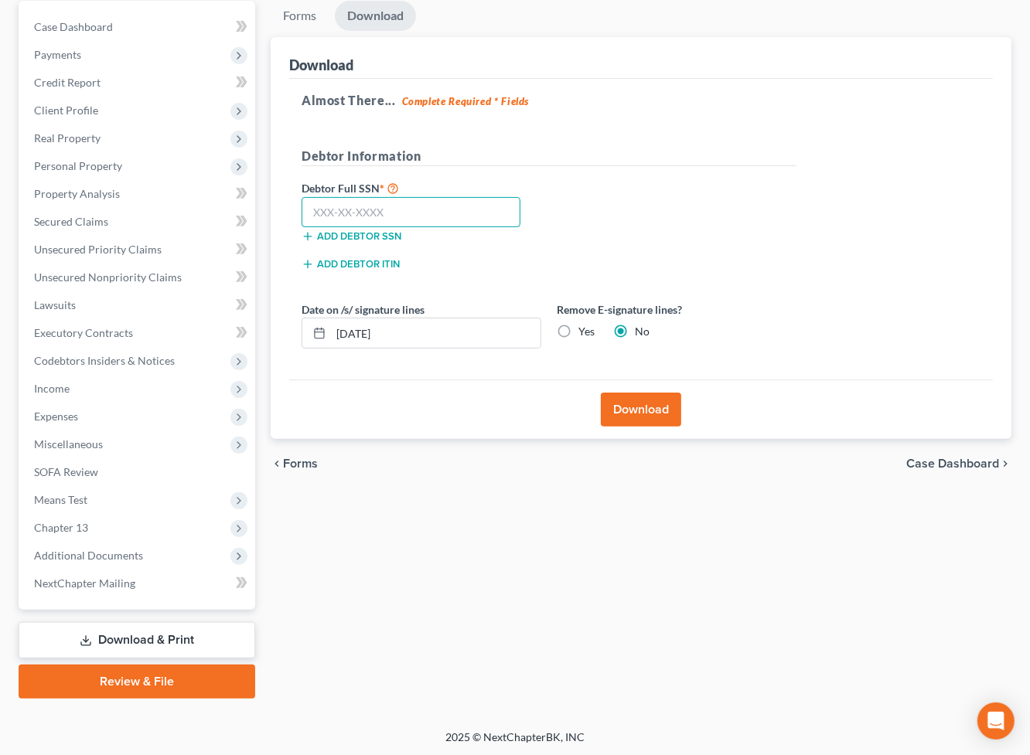
click at [431, 209] on input "text" at bounding box center [410, 212] width 219 height 31
type input "435-87-4735"
drag, startPoint x: 659, startPoint y: 421, endPoint x: 634, endPoint y: 409, distance: 27.7
click at [659, 421] on button "Download" at bounding box center [641, 410] width 80 height 34
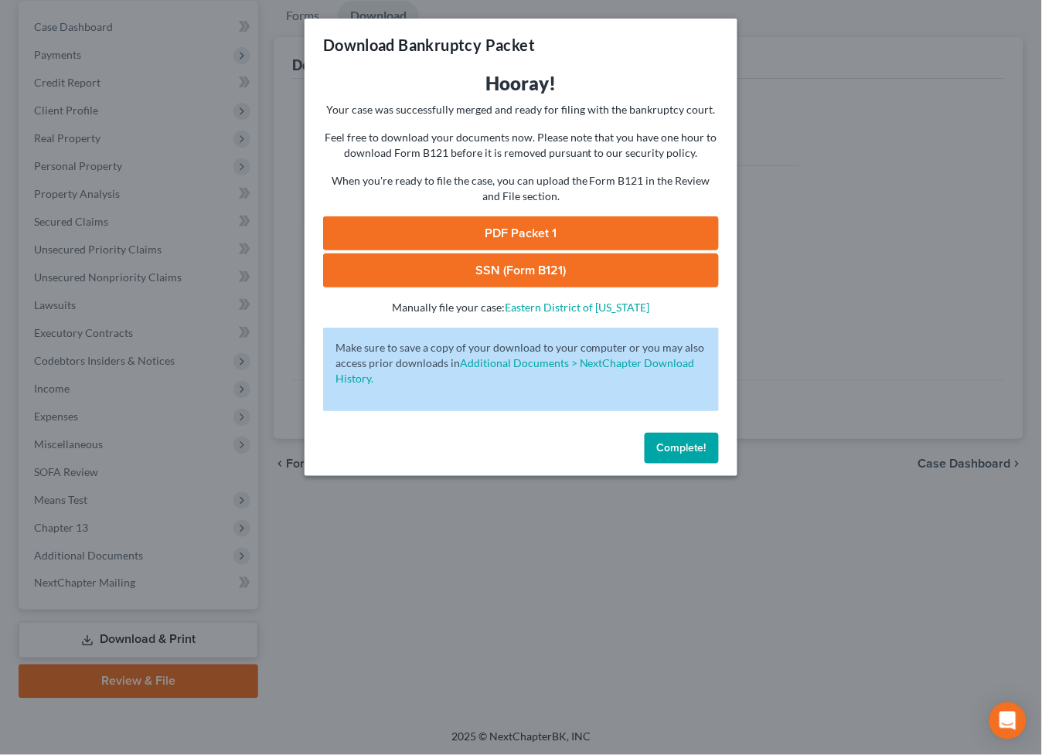
click at [635, 219] on link "PDF Packet 1" at bounding box center [521, 233] width 396 height 34
click at [513, 264] on link "SSN (Form B121)" at bounding box center [521, 271] width 396 height 34
click at [712, 460] on button "Complete!" at bounding box center [682, 448] width 74 height 31
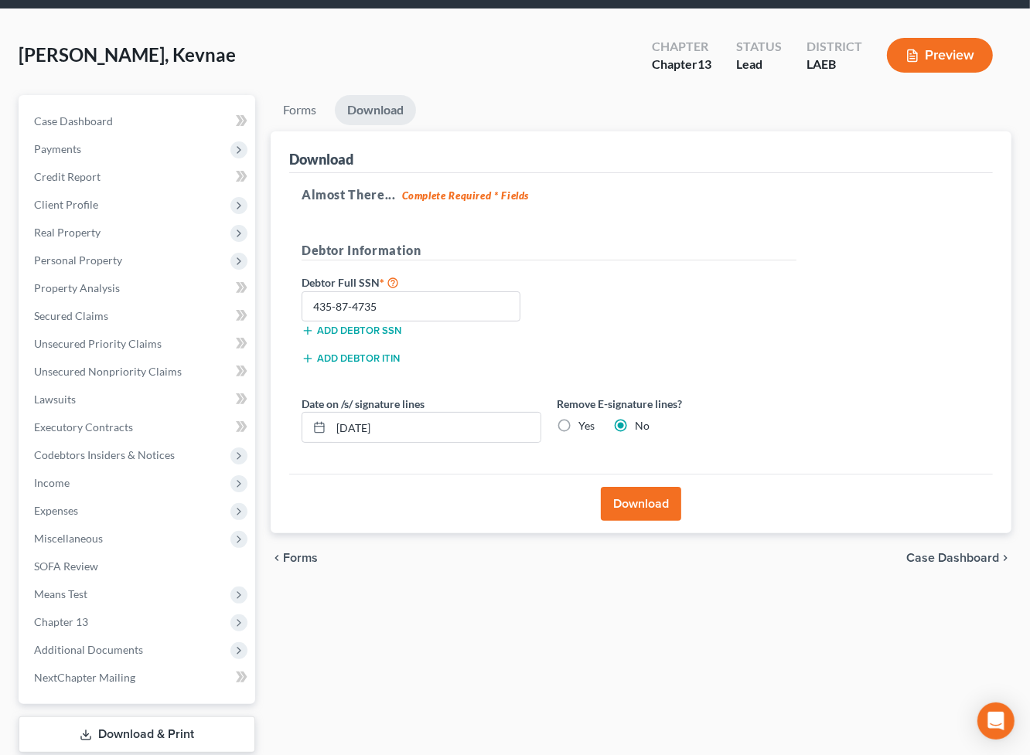
scroll to position [0, 0]
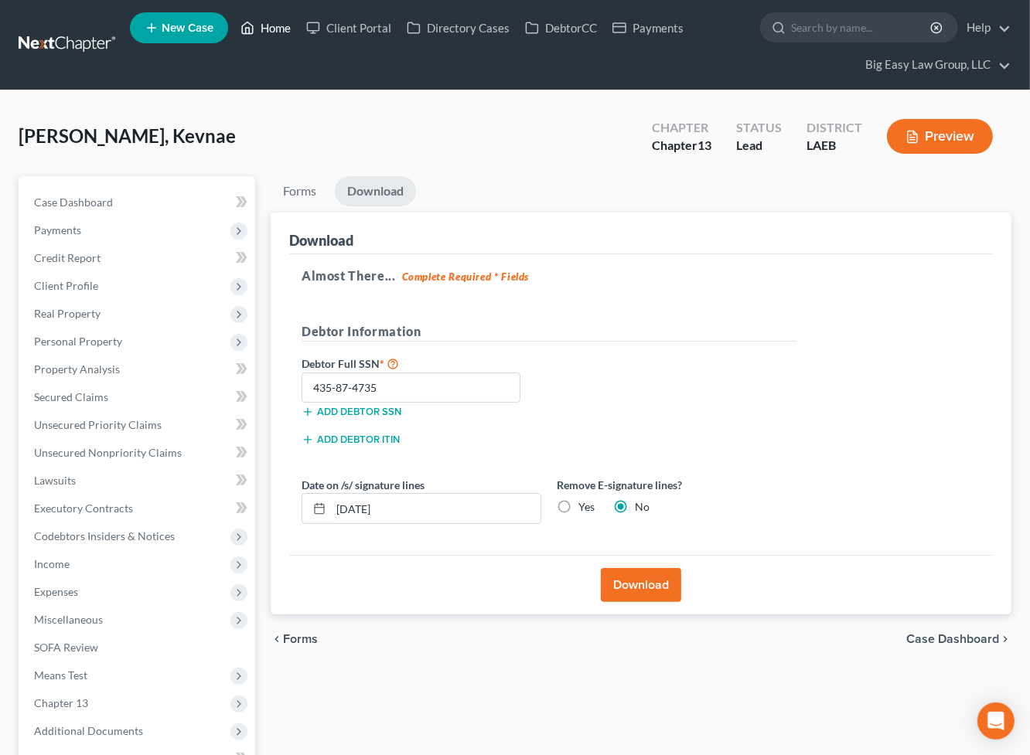
click at [274, 31] on link "Home" at bounding box center [266, 28] width 66 height 28
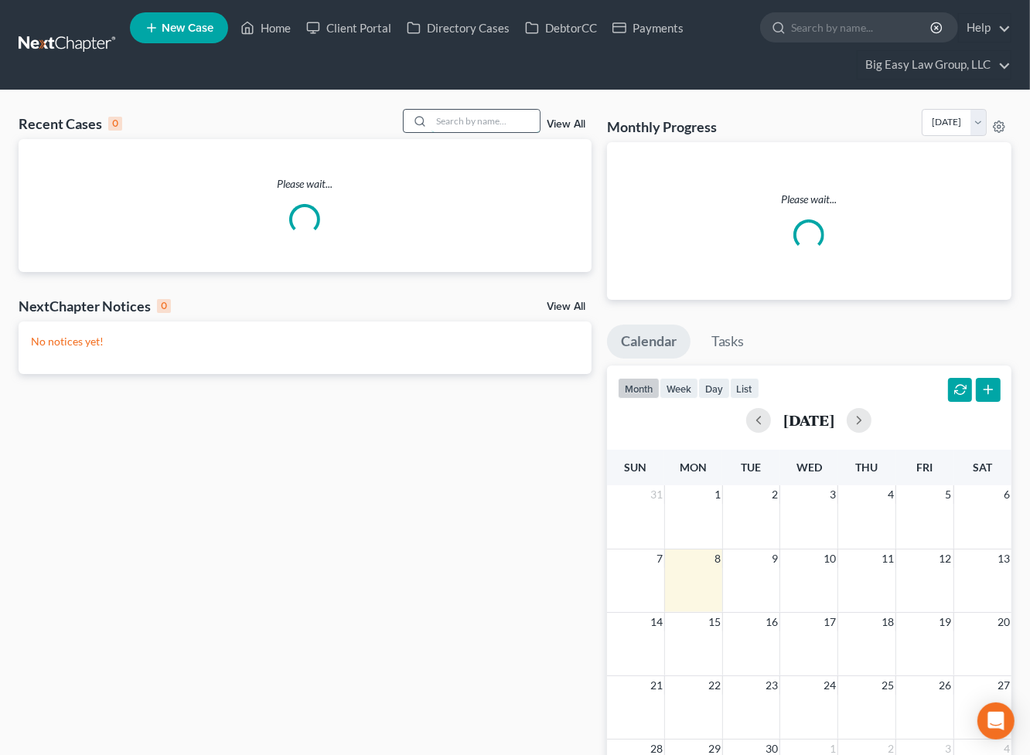
click at [491, 128] on input "search" at bounding box center [485, 121] width 108 height 22
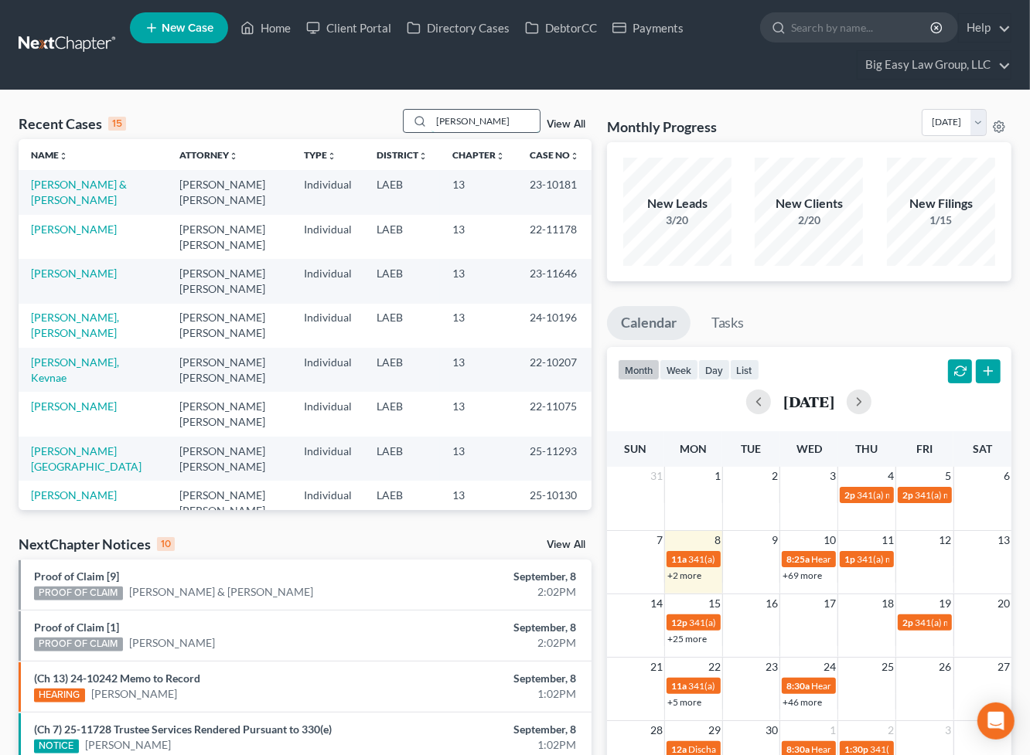
type input "[PERSON_NAME]"
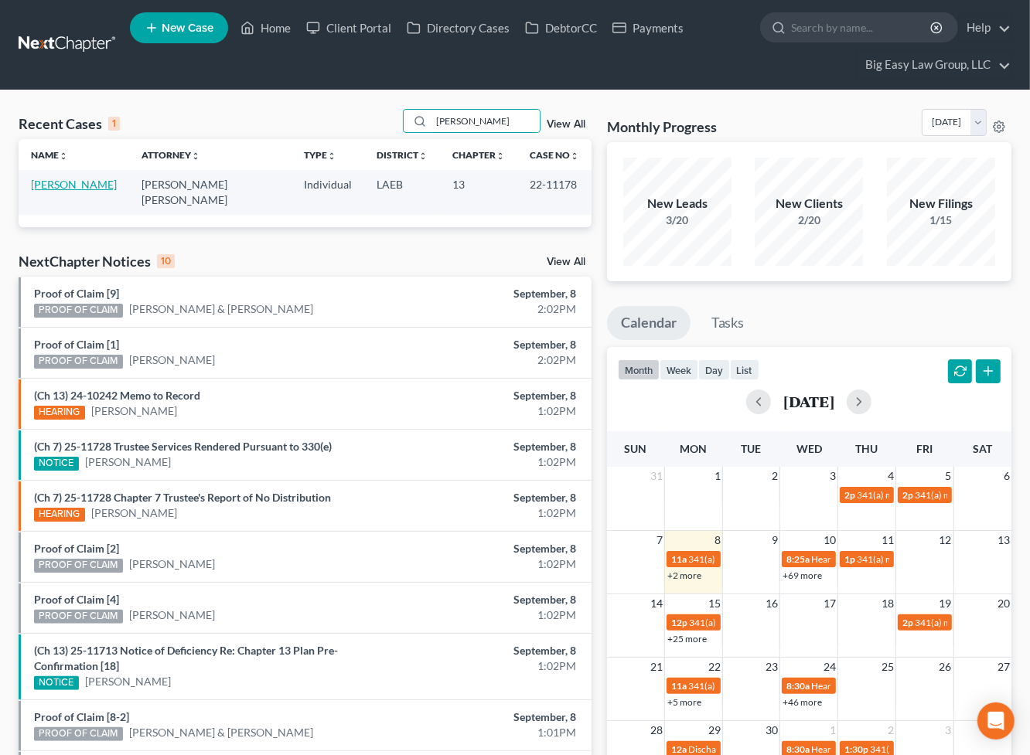
click at [72, 182] on link "[PERSON_NAME]" at bounding box center [74, 184] width 86 height 13
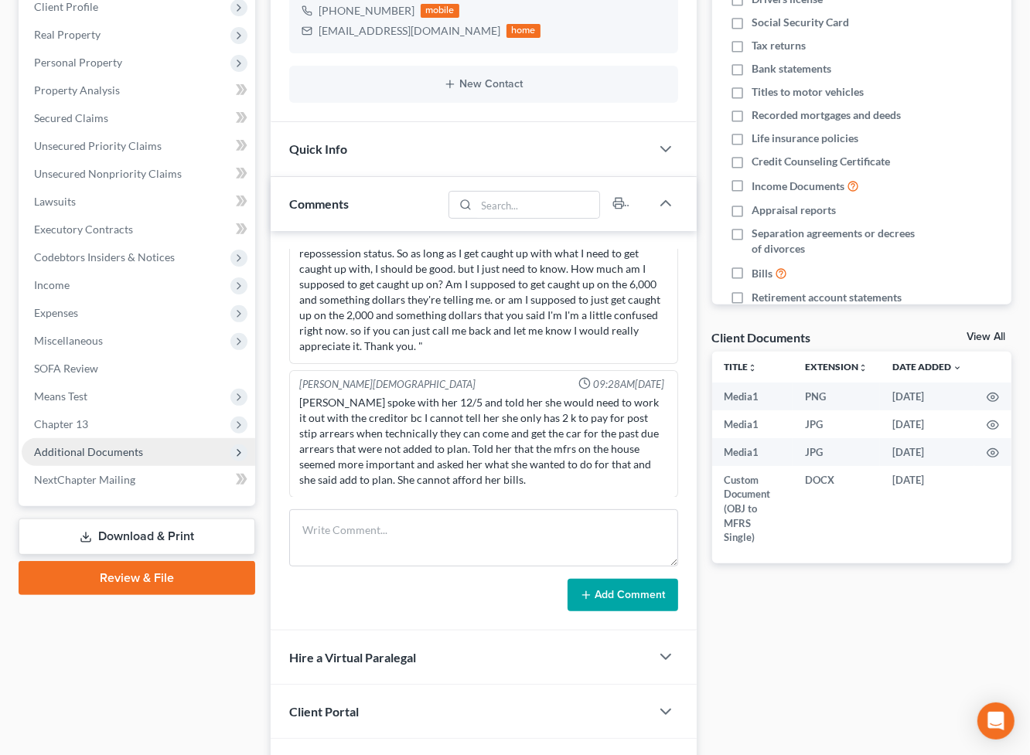
scroll to position [2498, 0]
drag, startPoint x: 139, startPoint y: 441, endPoint x: 128, endPoint y: 431, distance: 15.9
click at [140, 441] on span "Additional Documents" at bounding box center [138, 452] width 233 height 28
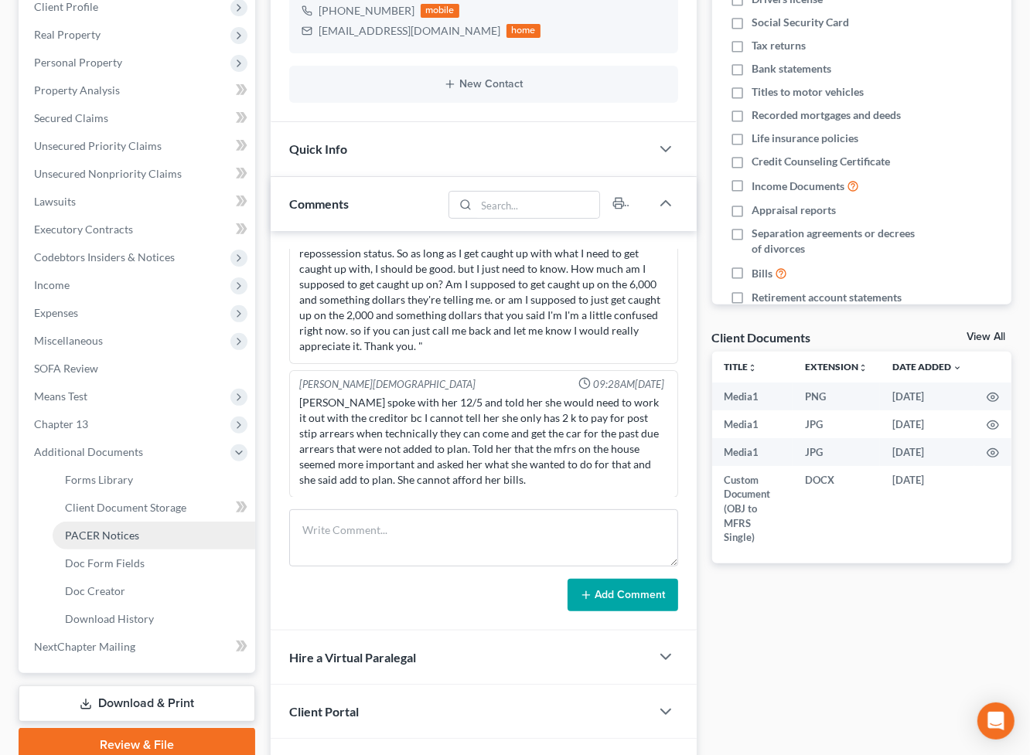
click at [180, 538] on link "PACER Notices" at bounding box center [154, 536] width 203 height 28
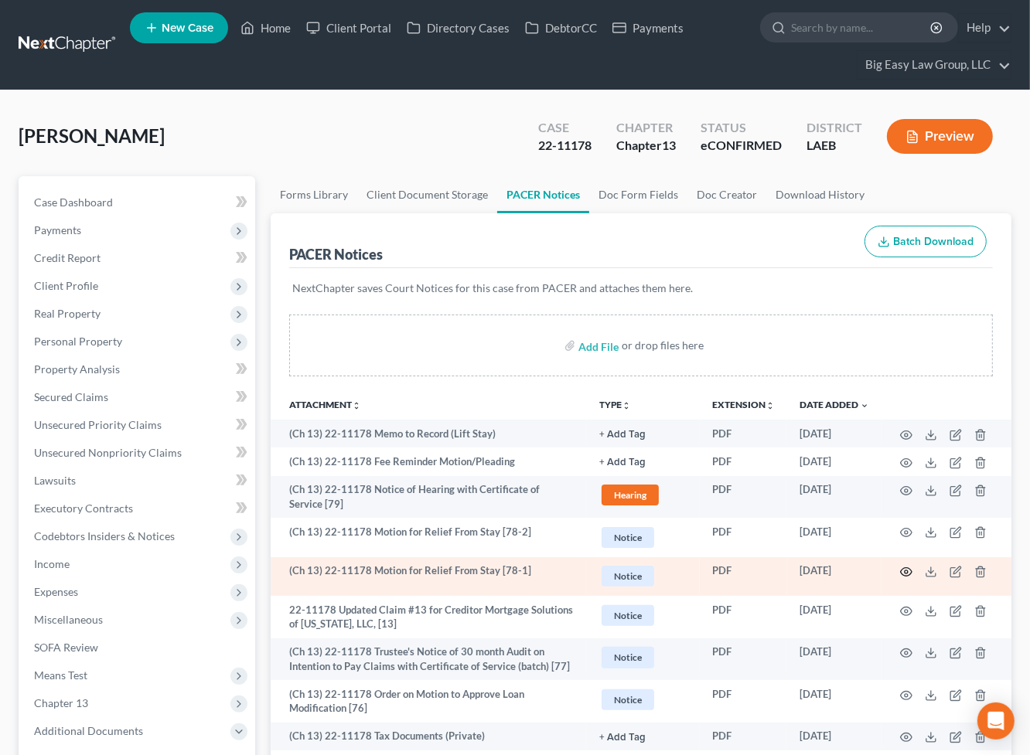
click at [910, 570] on icon "button" at bounding box center [906, 572] width 12 height 12
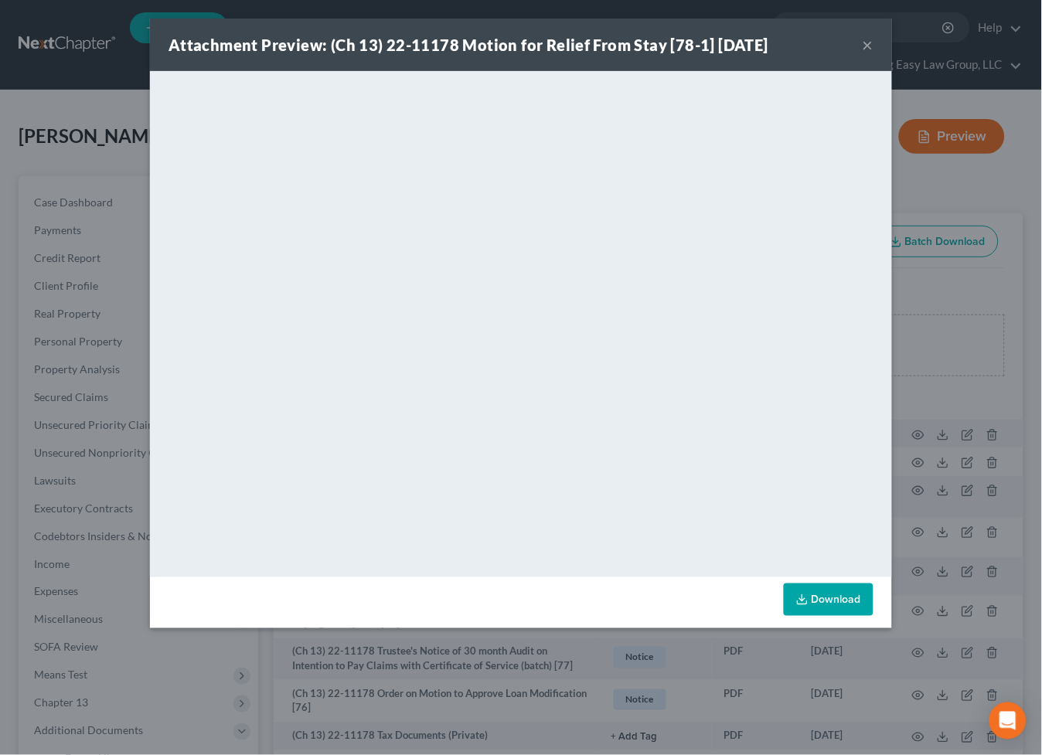
click at [867, 43] on button "×" at bounding box center [868, 45] width 11 height 19
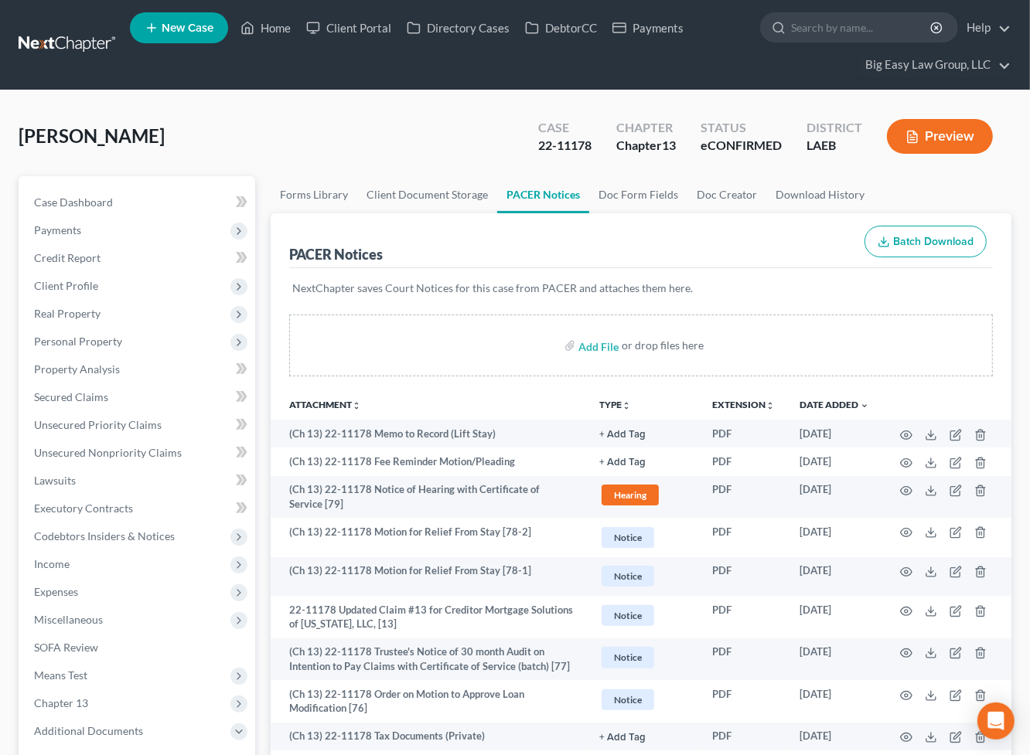
click at [393, 150] on div "[PERSON_NAME] Upgraded Case 22-11178 Chapter Chapter 13 Status eCONFIRMED Distr…" at bounding box center [515, 142] width 993 height 67
click at [264, 22] on link "Home" at bounding box center [266, 28] width 66 height 28
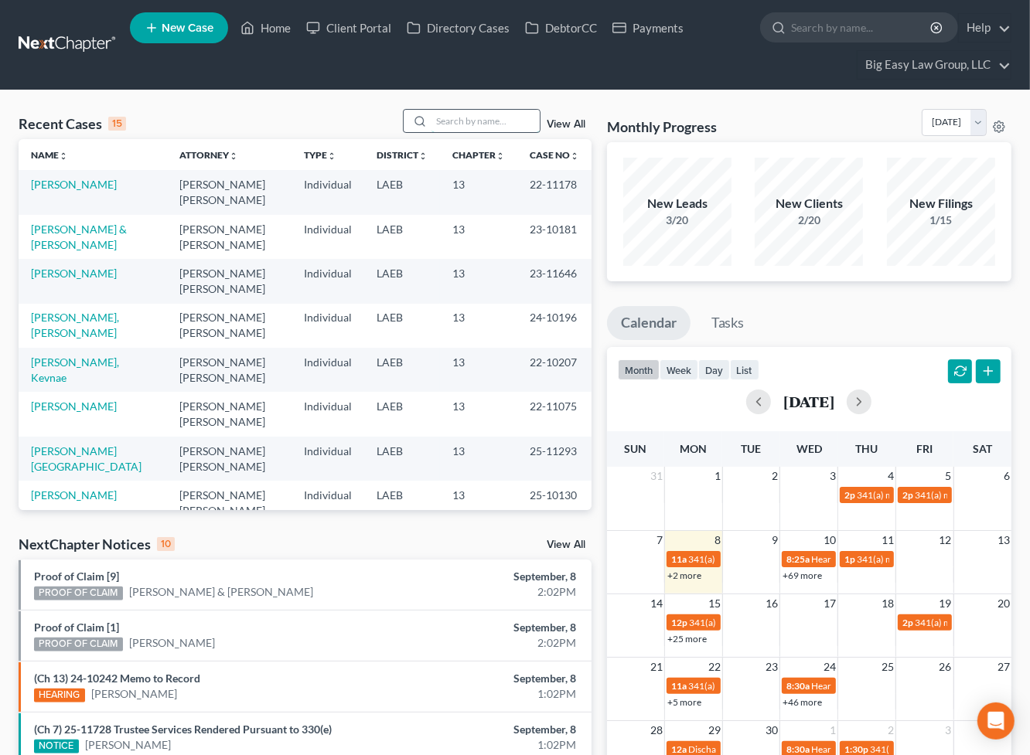
drag, startPoint x: 450, startPoint y: 117, endPoint x: 431, endPoint y: 126, distance: 21.4
click at [441, 123] on input "search" at bounding box center [485, 121] width 108 height 22
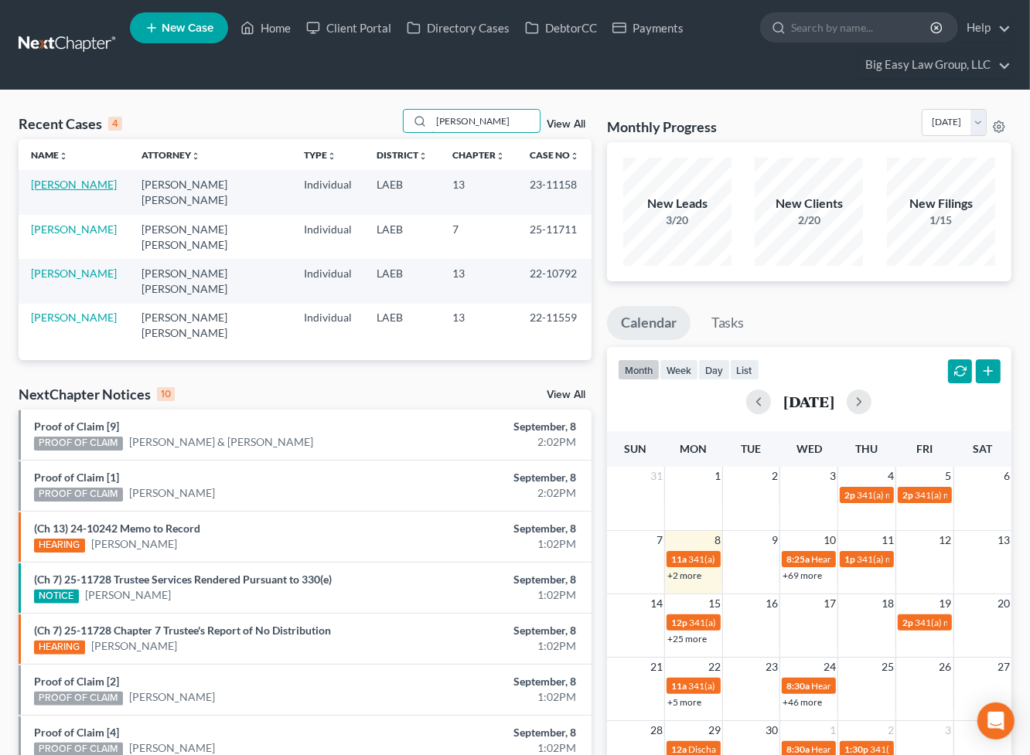
type input "[PERSON_NAME]"
drag, startPoint x: 58, startPoint y: 182, endPoint x: 43, endPoint y: 196, distance: 20.8
click at [58, 182] on link "[PERSON_NAME]" at bounding box center [74, 184] width 86 height 13
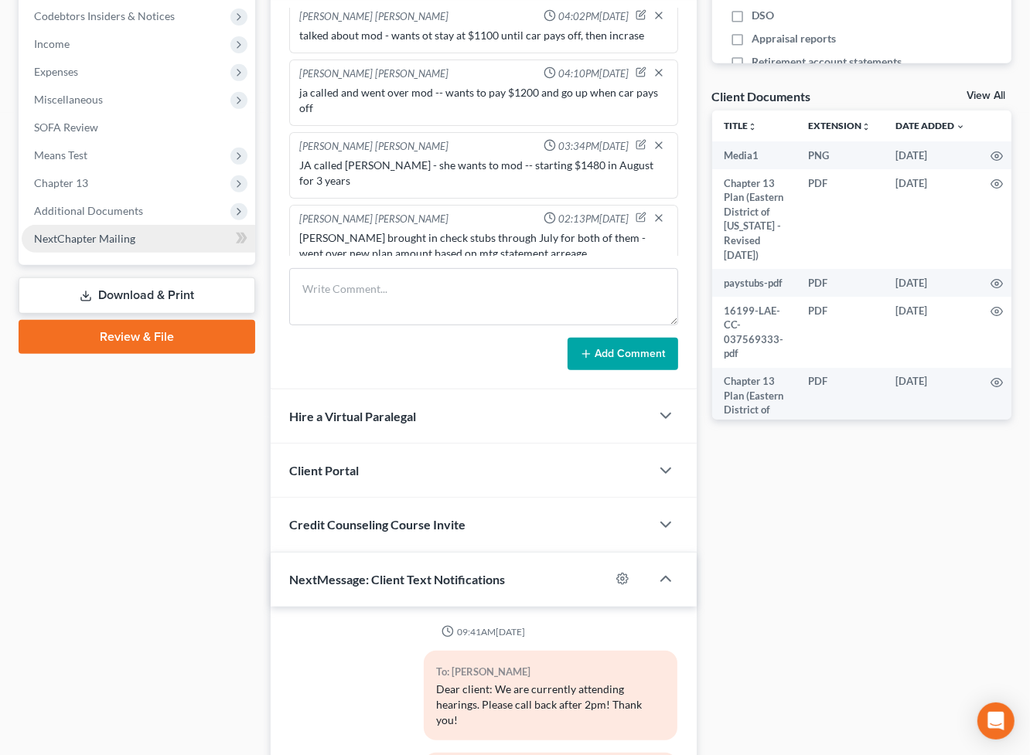
scroll to position [1500, 0]
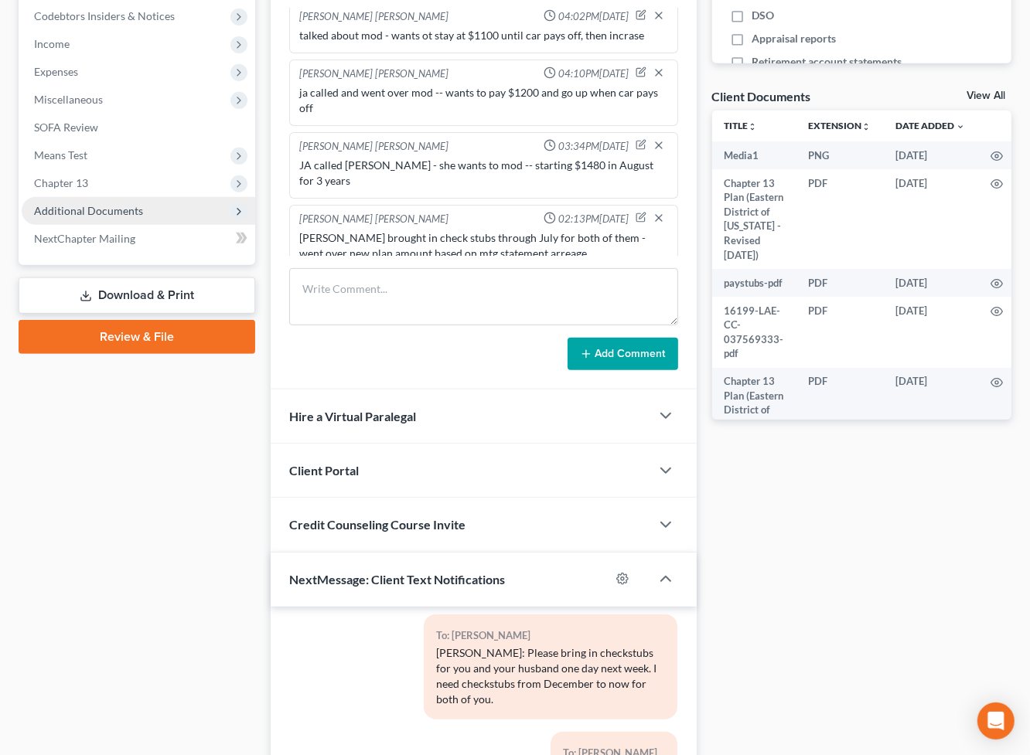
click at [117, 197] on span "Additional Documents" at bounding box center [138, 211] width 233 height 28
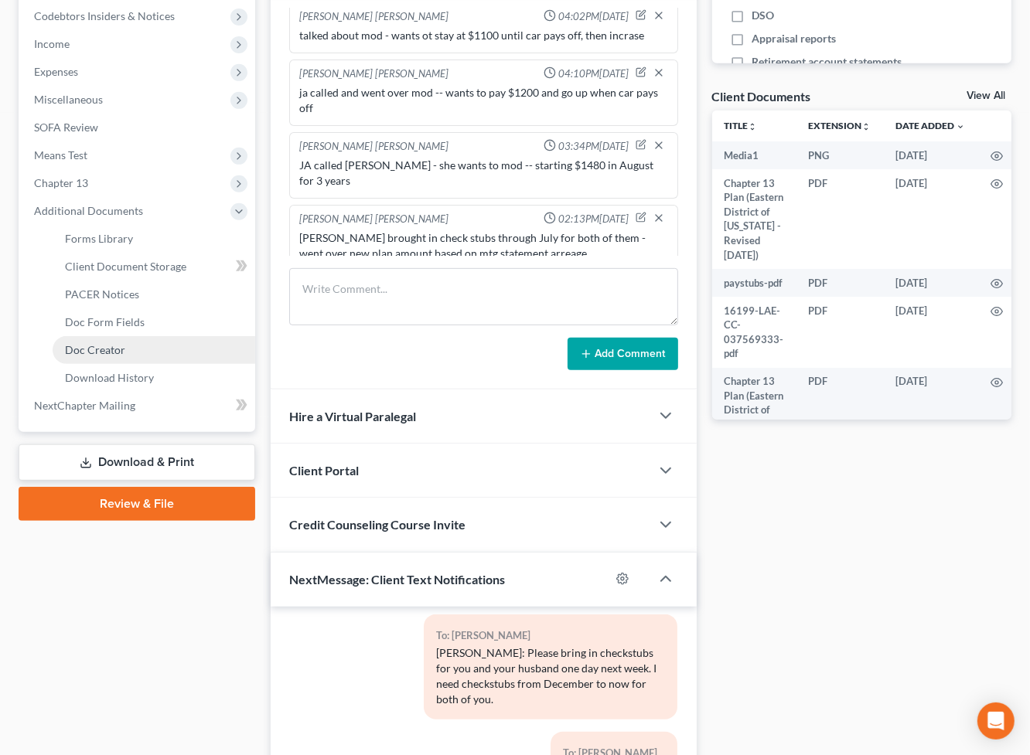
click at [168, 343] on link "Doc Creator" at bounding box center [154, 350] width 203 height 28
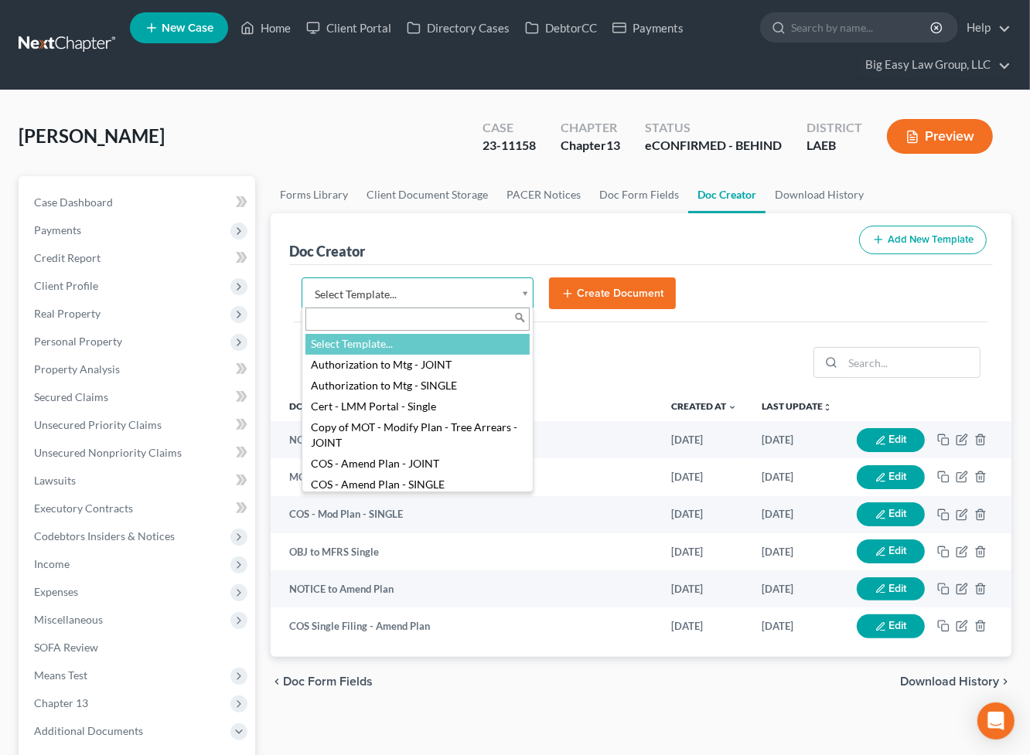
click at [516, 288] on body "Home New Case Client Portal Directory Cases DebtorCC Payments Big Easy Law Grou…" at bounding box center [515, 571] width 1030 height 1143
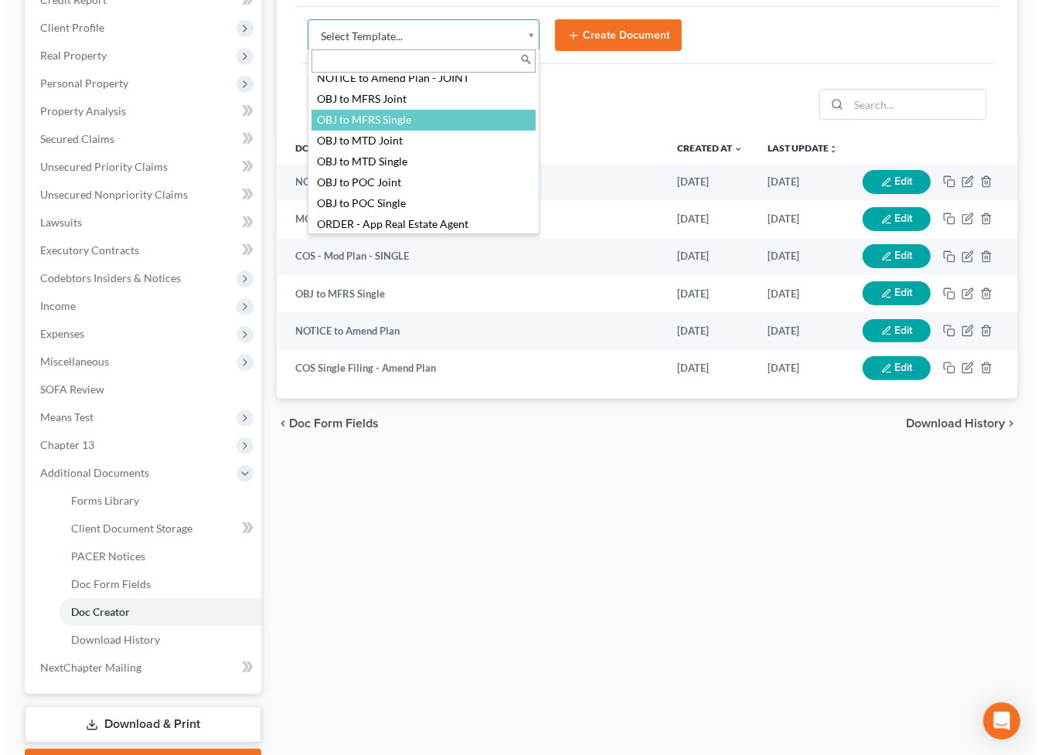
scroll to position [1662, 0]
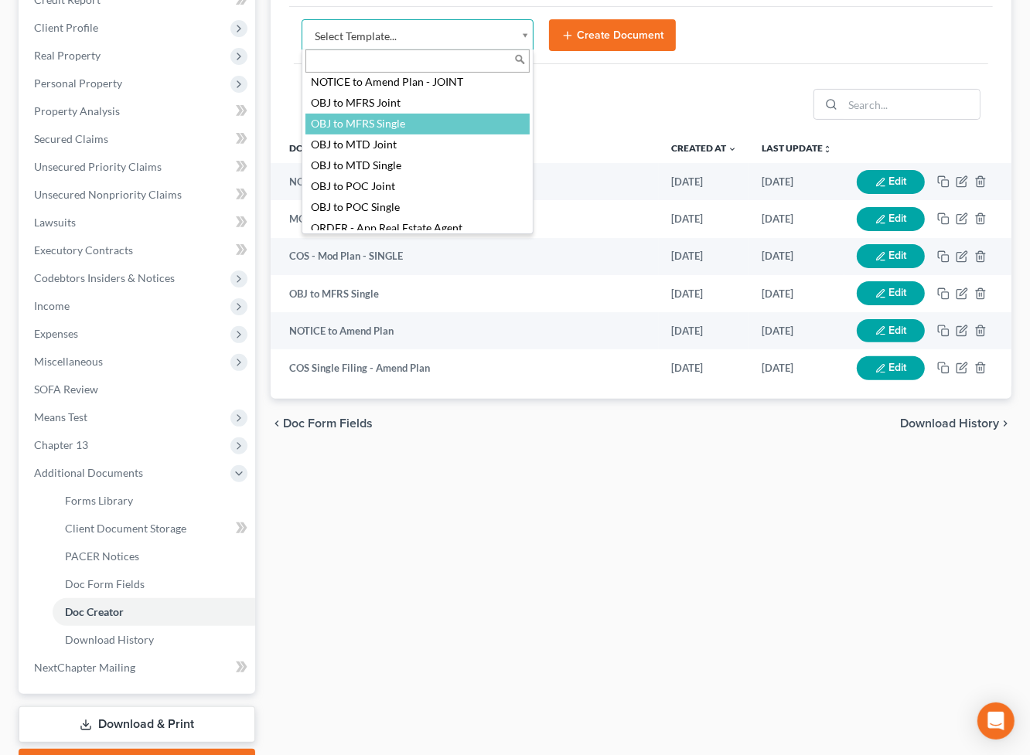
select select "94643"
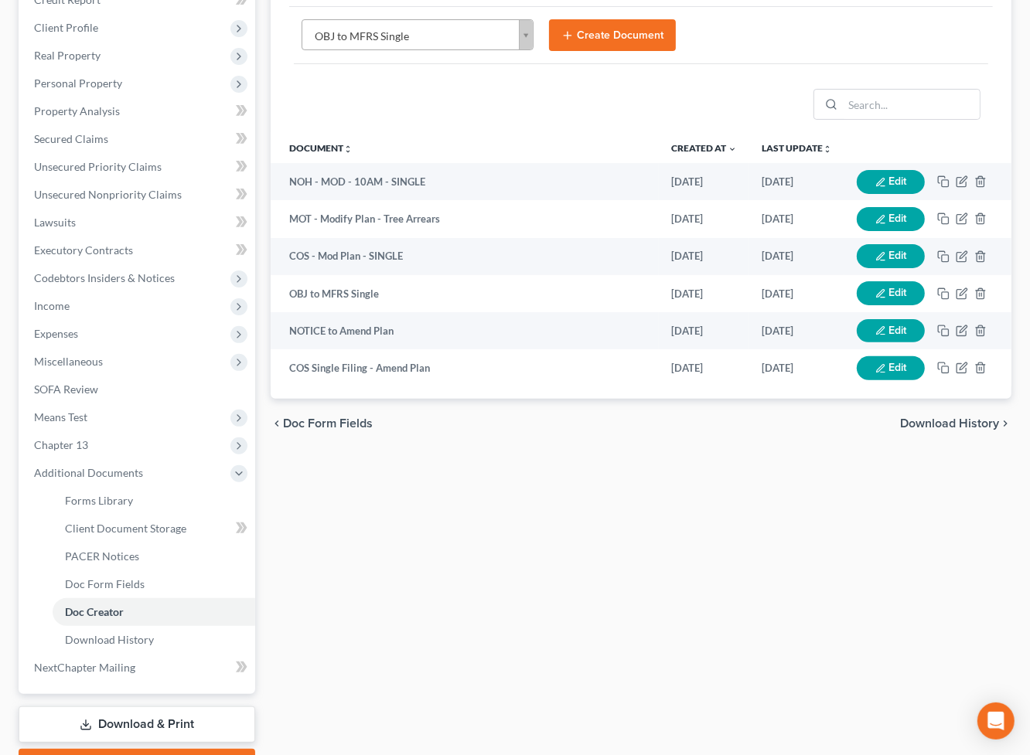
click at [635, 37] on button "Create Document" at bounding box center [612, 35] width 127 height 32
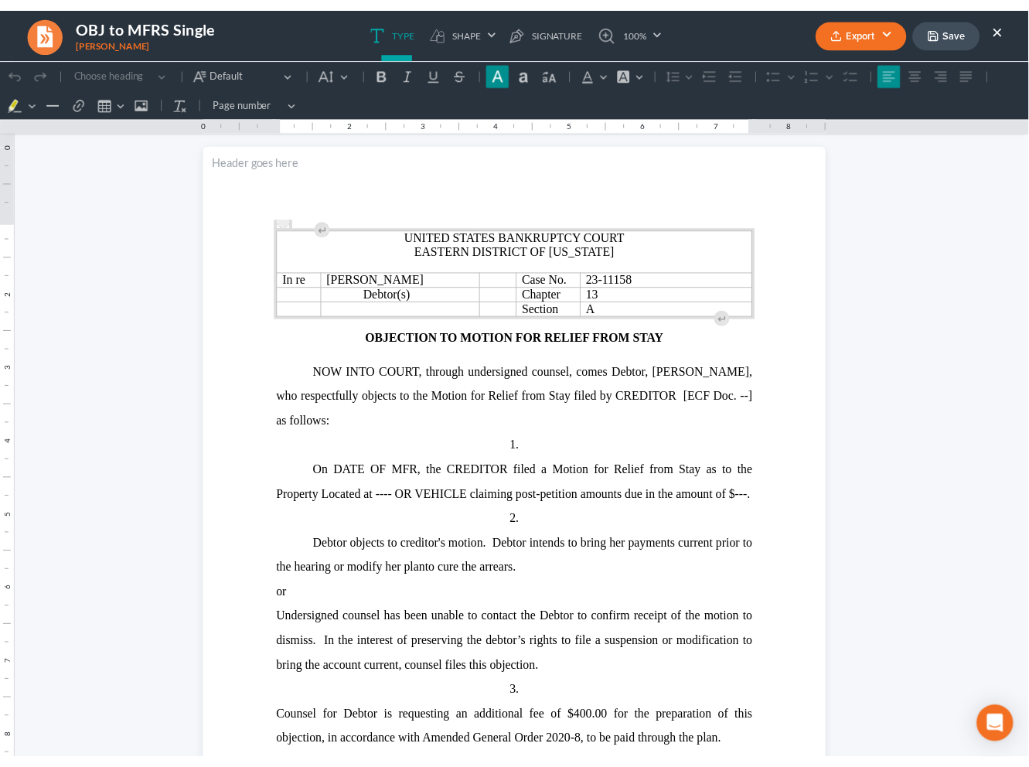
scroll to position [41, 0]
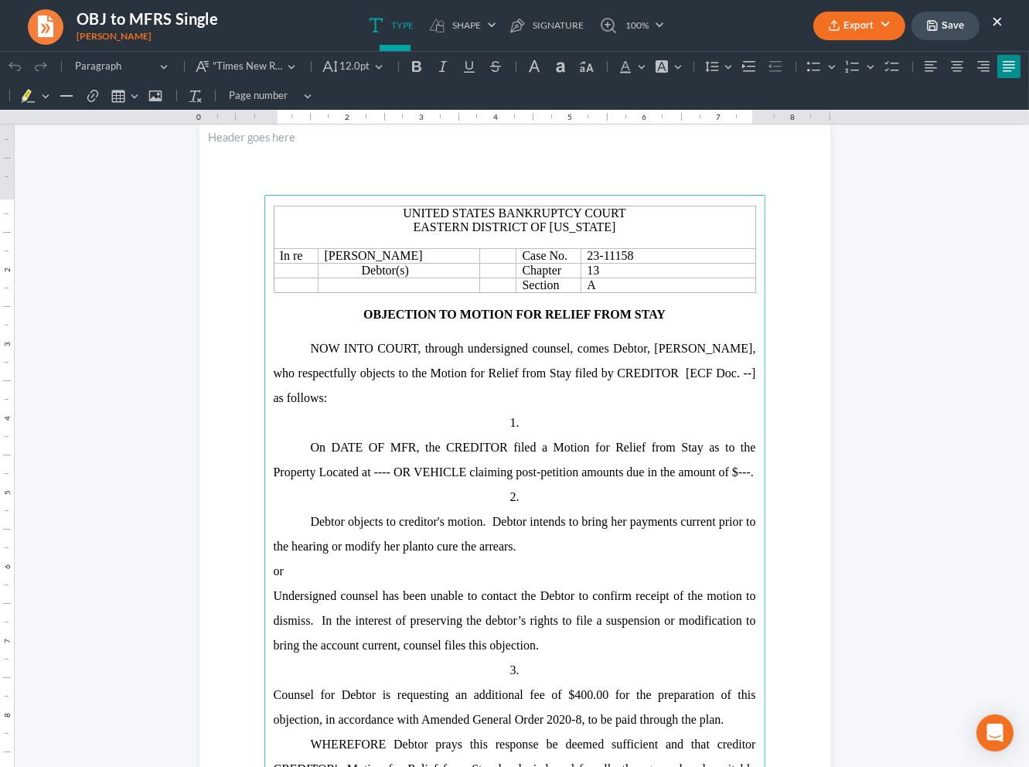
click at [474, 355] on span "NOW INTO COURT, through undersigned counsel, comes Debtor," at bounding box center [480, 348] width 339 height 13
drag, startPoint x: 652, startPoint y: 378, endPoint x: 585, endPoint y: 381, distance: 67.3
click at [585, 381] on span "[PERSON_NAME], who respectfully objects to the Motion for Relief from Stay file…" at bounding box center [515, 373] width 482 height 63
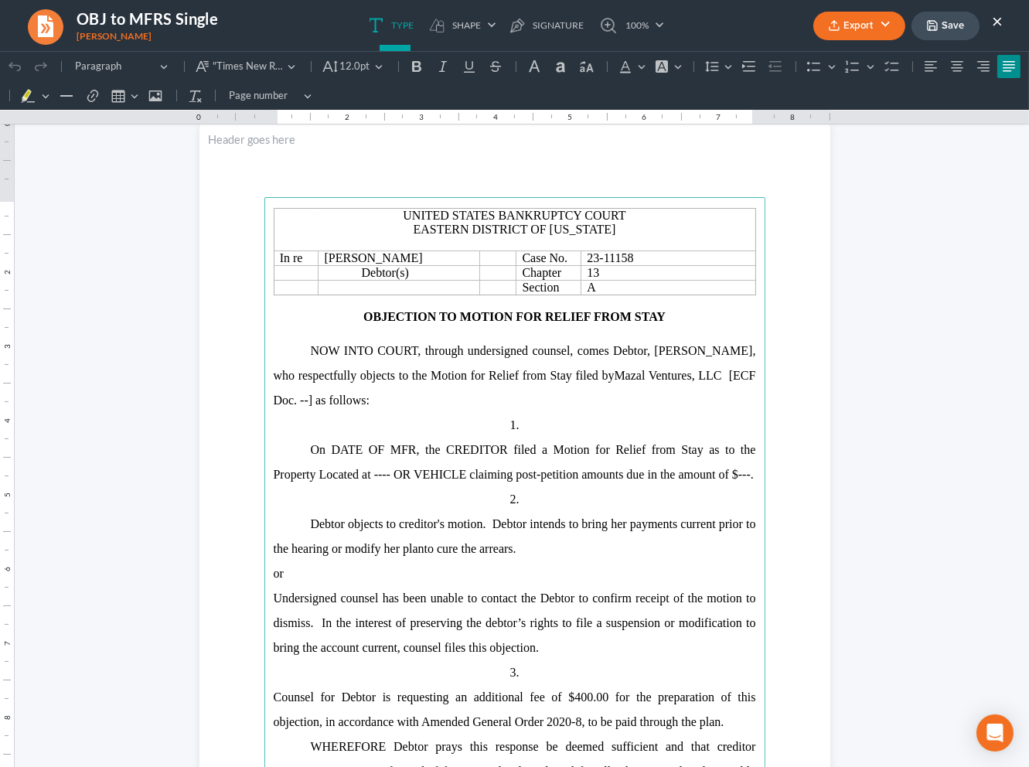
scroll to position [37, 0]
click at [584, 379] on span "[PERSON_NAME], who respectfully objects to the Motion for Relief from Stay file…" at bounding box center [515, 377] width 482 height 63
drag, startPoint x: 584, startPoint y: 379, endPoint x: 687, endPoint y: 383, distance: 102.9
click at [687, 383] on span "[PERSON_NAME], who respectfully objects to the Motion for Relief from Stay file…" at bounding box center [515, 377] width 482 height 63
copy span "Mazal Ventures, LLC"
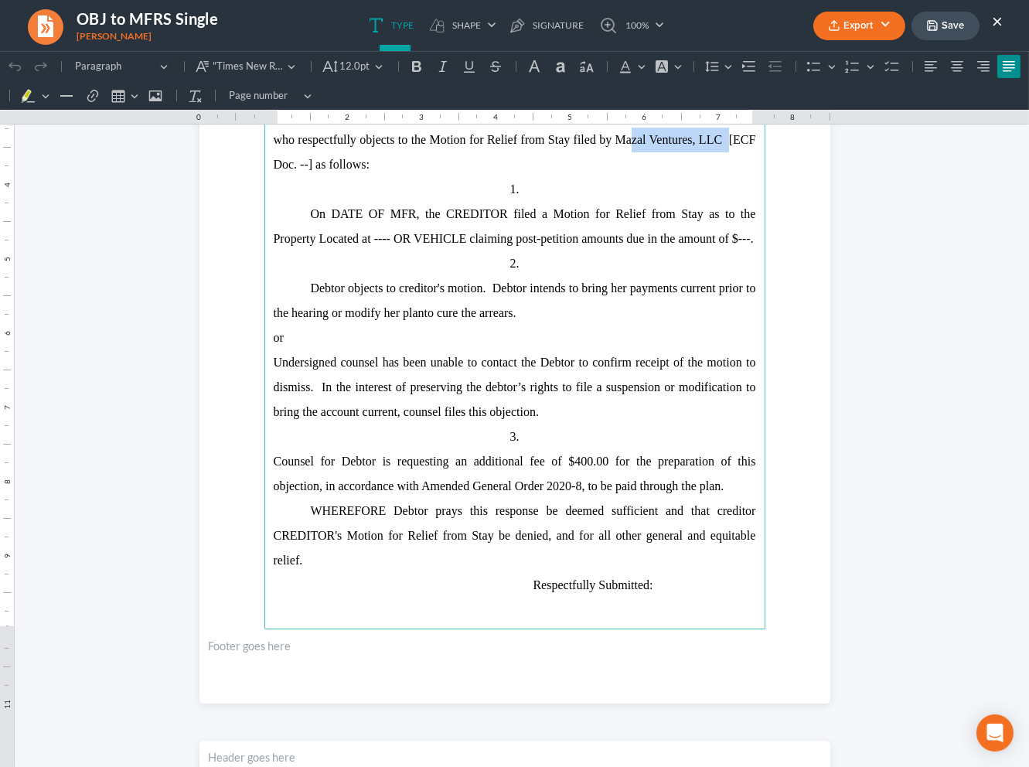
scroll to position [290, 0]
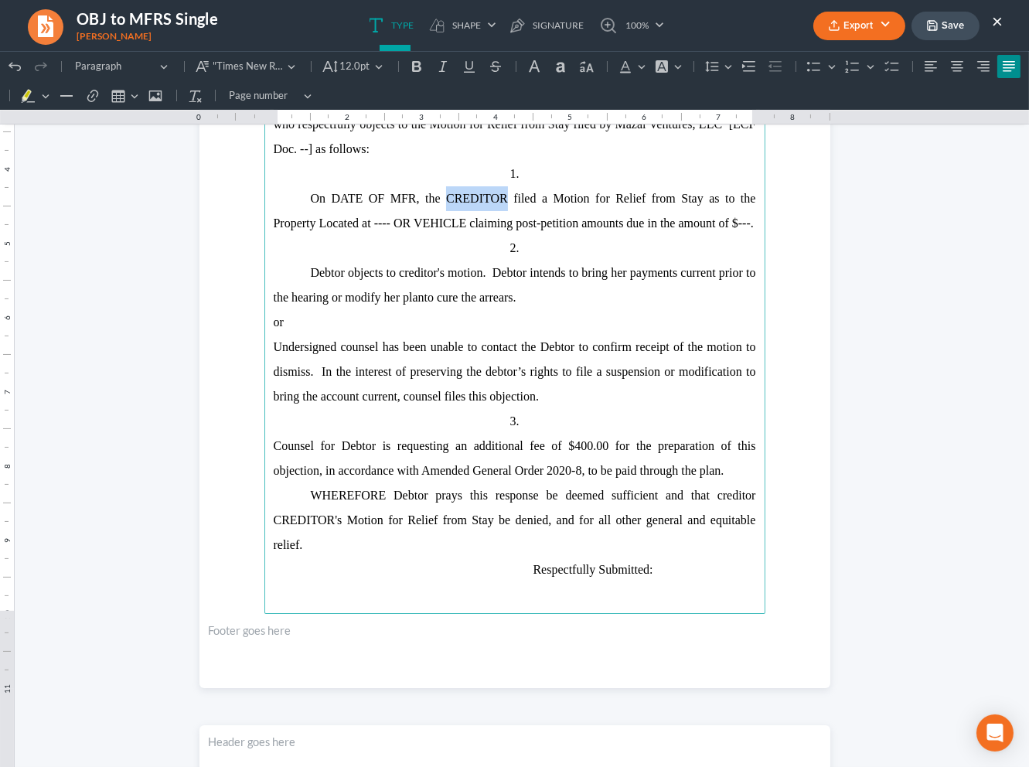
drag, startPoint x: 500, startPoint y: 203, endPoint x: 442, endPoint y: 211, distance: 58.6
click at [442, 211] on p "On DATE OF MFR, the CREDITOR filed a Motion for Relief from Stay as to the Prop…" at bounding box center [515, 210] width 482 height 49
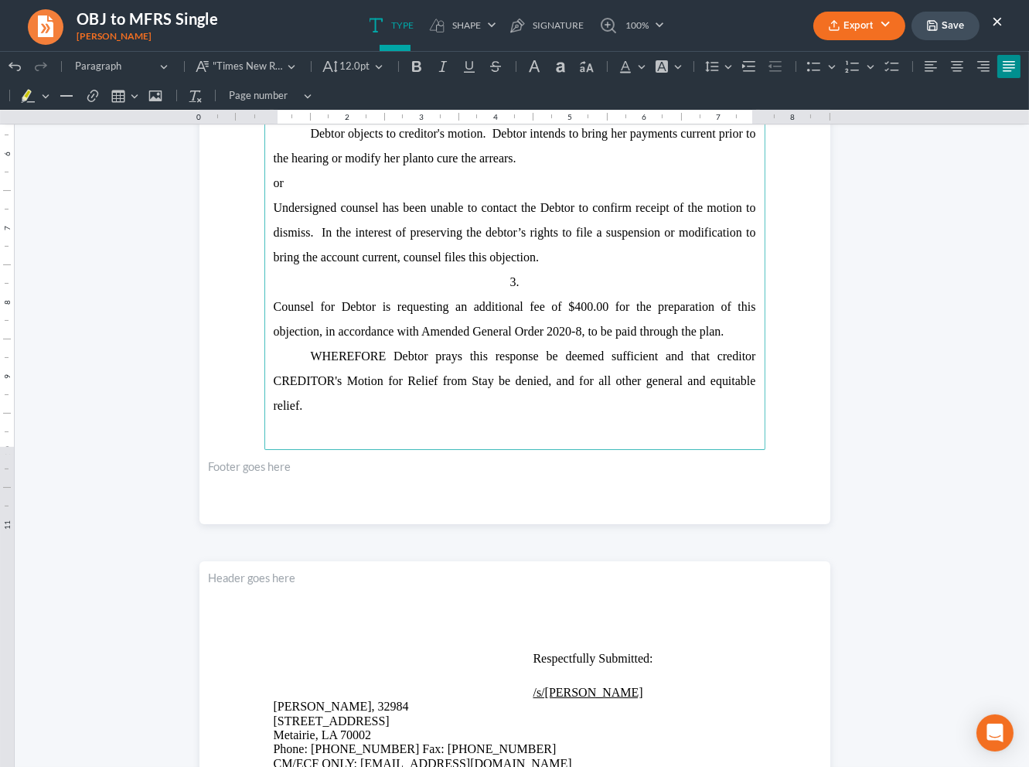
scroll to position [472, 0]
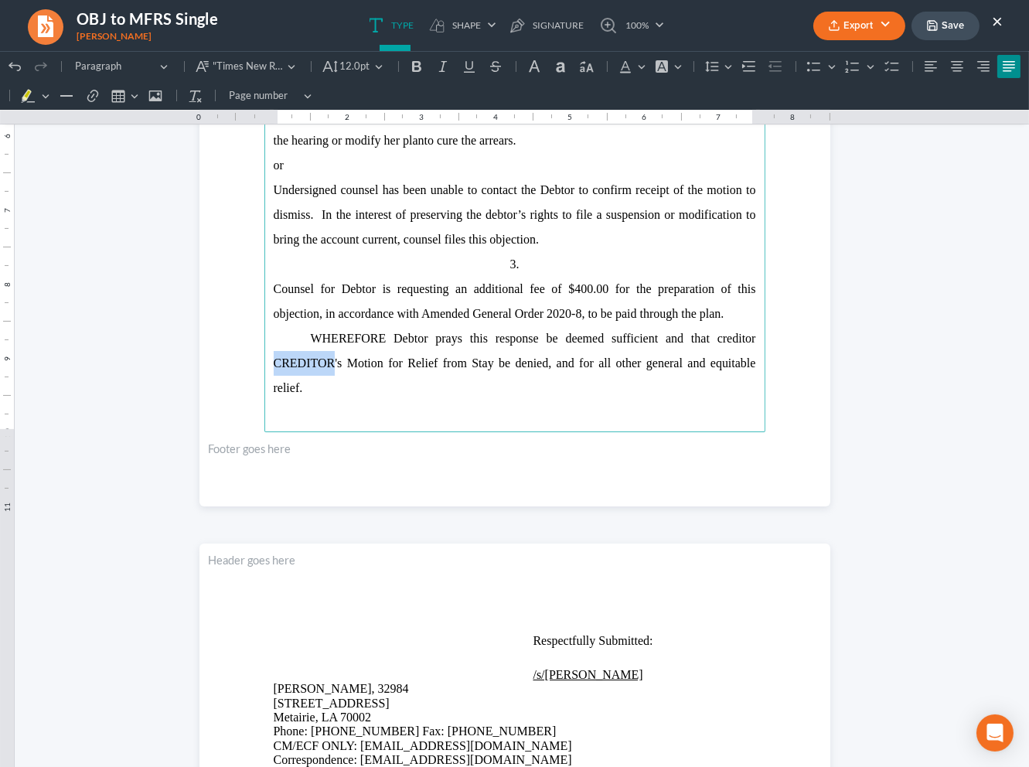
drag, startPoint x: 325, startPoint y: 365, endPoint x: 354, endPoint y: 384, distance: 34.5
click at [264, 370] on main "United States Bankruptcy Court Eastern District of [US_STATE] In re [PERSON_NAM…" at bounding box center [514, 98] width 501 height 668
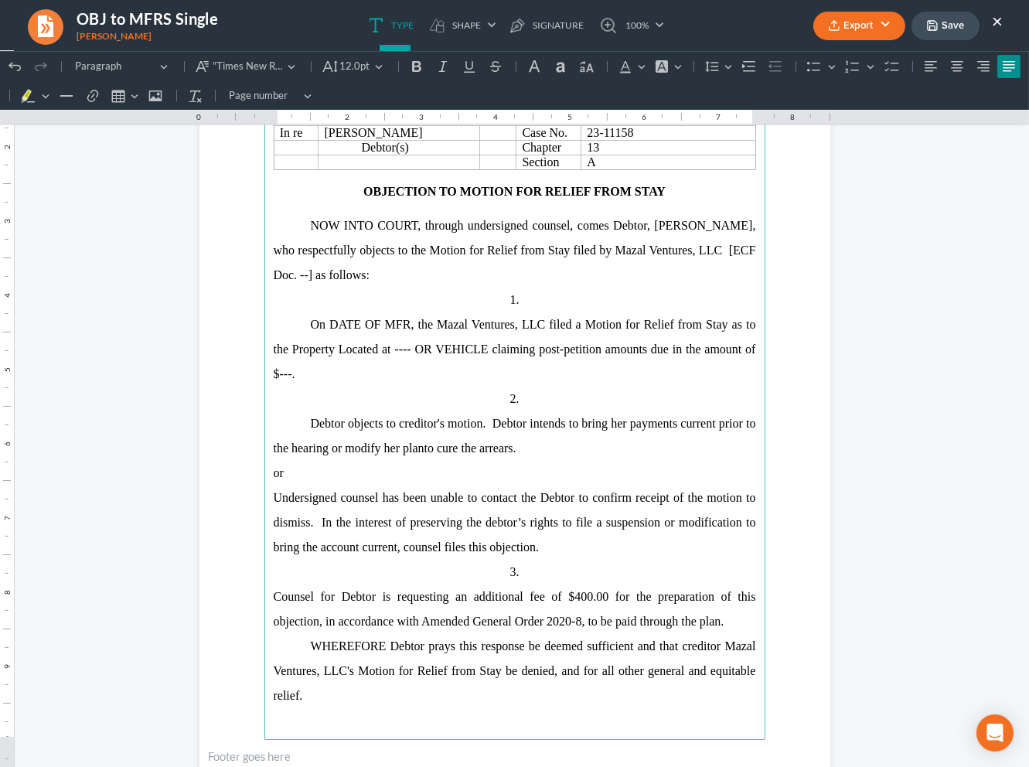
scroll to position [142, 0]
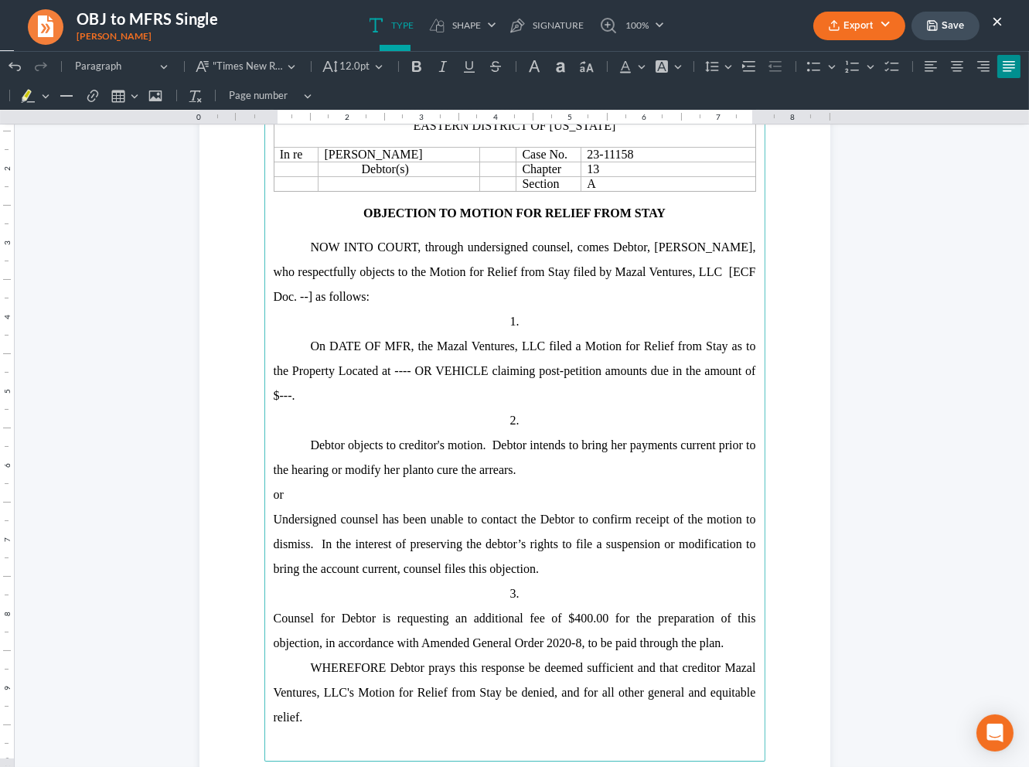
drag, startPoint x: 271, startPoint y: 299, endPoint x: 320, endPoint y: 329, distance: 57.3
click at [274, 299] on span "[PERSON_NAME], who respectfully objects to the Motion for Relief from Stay file…" at bounding box center [515, 271] width 482 height 63
drag, startPoint x: 404, startPoint y: 349, endPoint x: 325, endPoint y: 352, distance: 78.1
click at [325, 352] on span "On DATE OF MFR, the Mazal Ventures, LLC filed a Motion for Relief from Stay as …" at bounding box center [515, 370] width 482 height 63
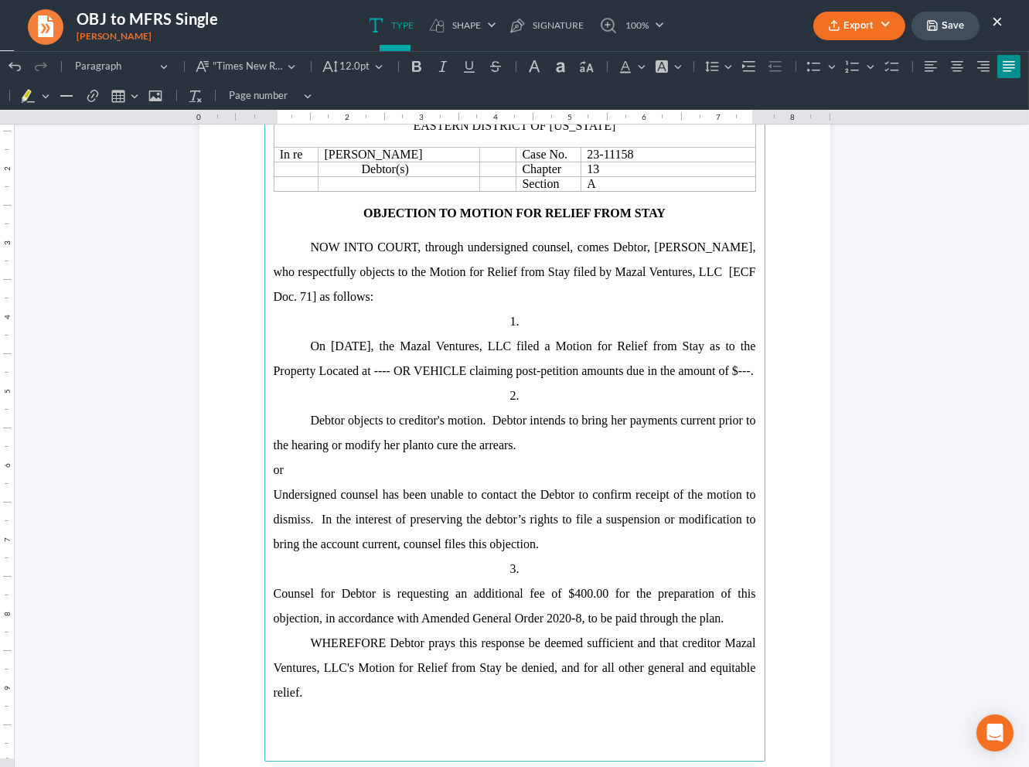
click at [337, 352] on span "On [DATE], the Mazal Ventures, LLC filed a Motion for Relief from Stay as to th…" at bounding box center [515, 358] width 482 height 38
drag, startPoint x: 481, startPoint y: 375, endPoint x: 384, endPoint y: 381, distance: 96.8
click at [384, 377] on span "On [DATE], the Mazal Ventures, LLC filed a Motion for Relief from Stay as to th…" at bounding box center [515, 358] width 482 height 38
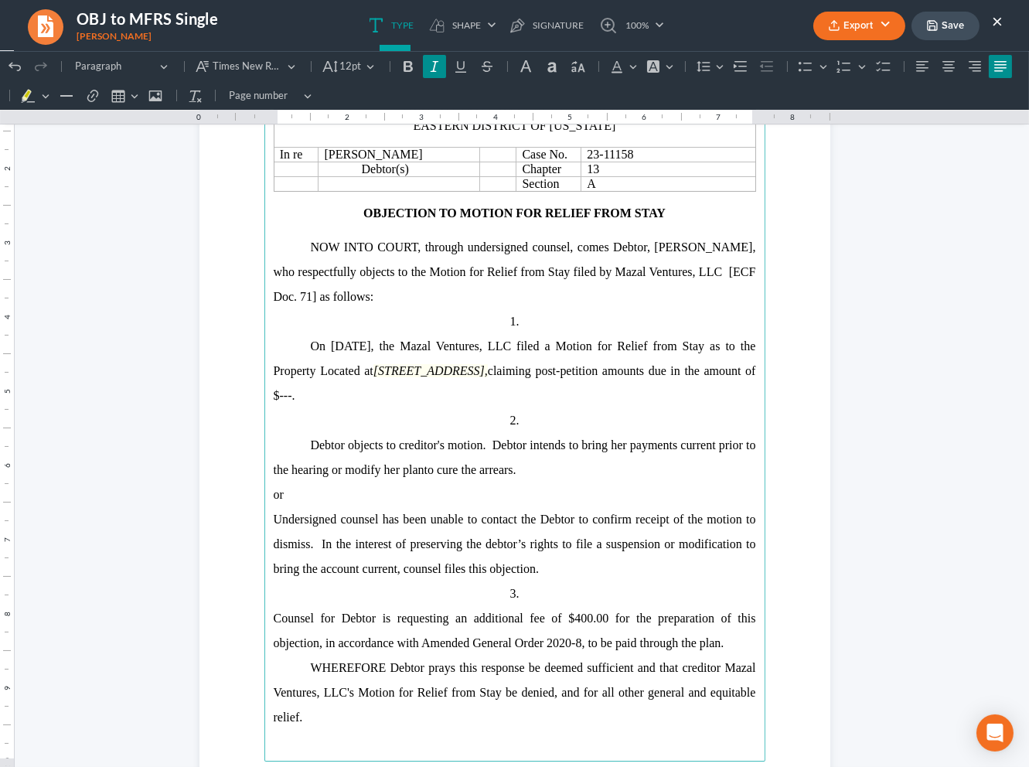
drag, startPoint x: 536, startPoint y: 374, endPoint x: 392, endPoint y: 385, distance: 144.2
click at [392, 385] on p "On [DATE], the Mazal Ventures, LLC filed a Motion for Relief from Stay as to th…" at bounding box center [515, 371] width 482 height 74
click at [669, 65] on button "Font Background Color Font Background Color" at bounding box center [659, 66] width 34 height 23
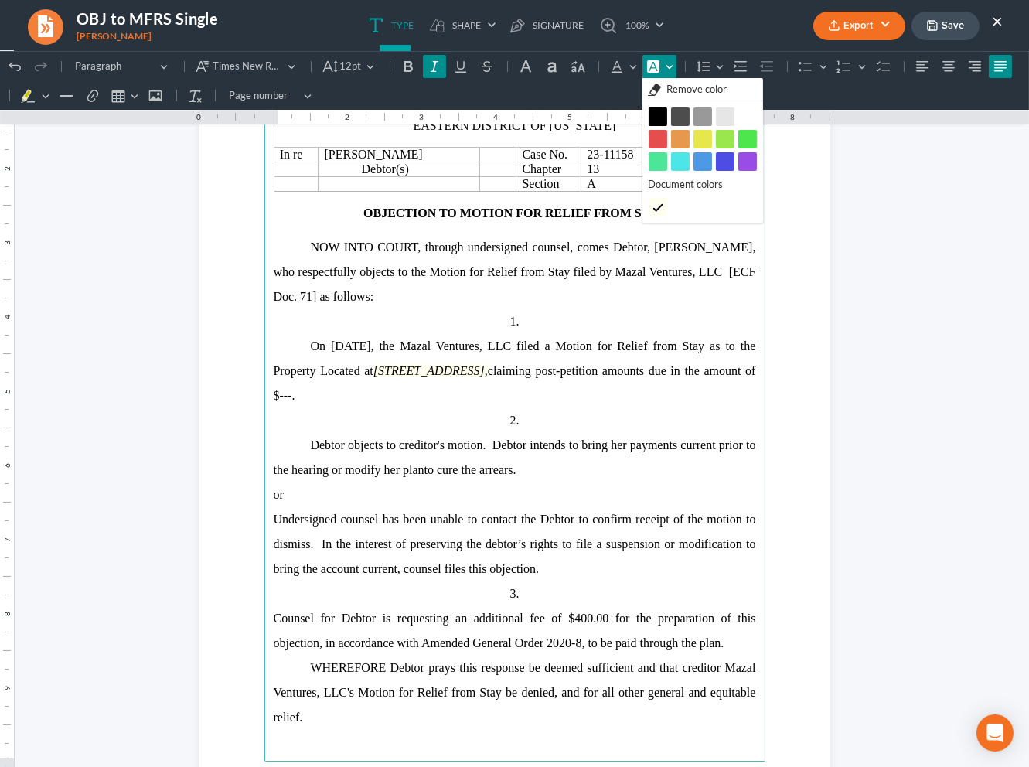
drag, startPoint x: 679, startPoint y: 83, endPoint x: 635, endPoint y: 206, distance: 129.8
click at [679, 83] on span "Remove color" at bounding box center [696, 89] width 60 height 15
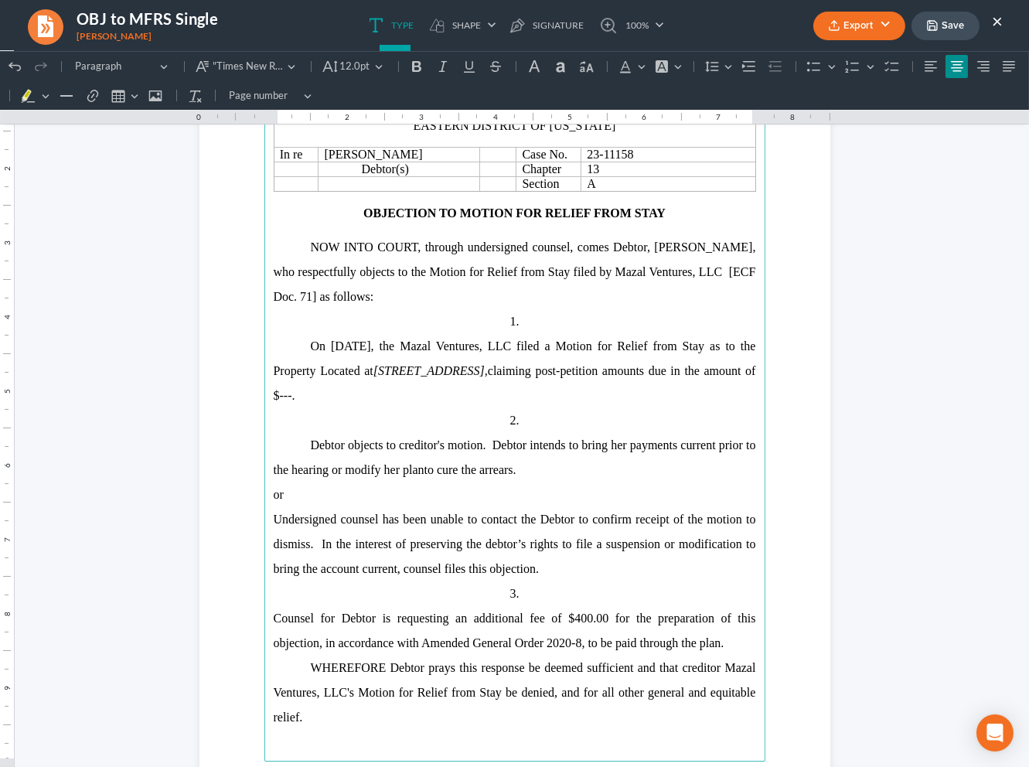
click at [622, 323] on p "1." at bounding box center [515, 321] width 482 height 25
drag, startPoint x: 534, startPoint y: 373, endPoint x: 551, endPoint y: 391, distance: 24.6
click at [534, 373] on span "claiming post-petition amounts due in the amount of $---." at bounding box center [515, 383] width 482 height 38
click at [339, 402] on span "claiming post-petition amounts due in the amount of $---." at bounding box center [515, 383] width 482 height 38
drag, startPoint x: 741, startPoint y: 649, endPoint x: 204, endPoint y: 506, distance: 556.2
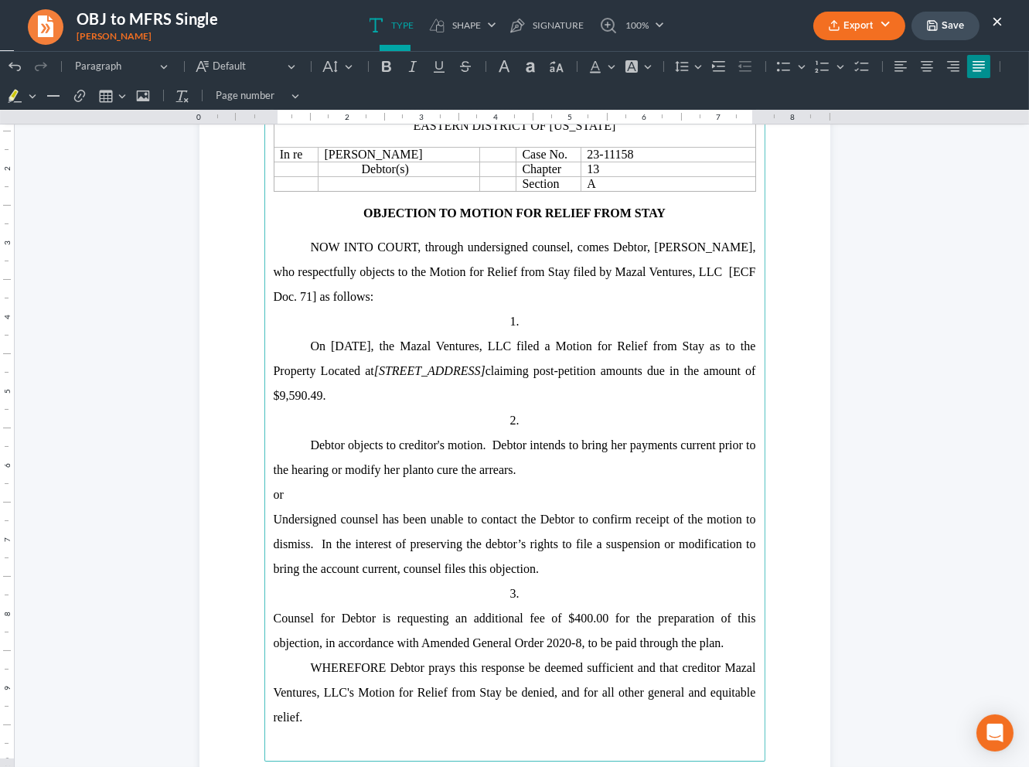
click at [204, 506] on section "United States Bankruptcy Court Eastern District of [US_STATE] In re [PERSON_NAM…" at bounding box center [514, 427] width 631 height 816
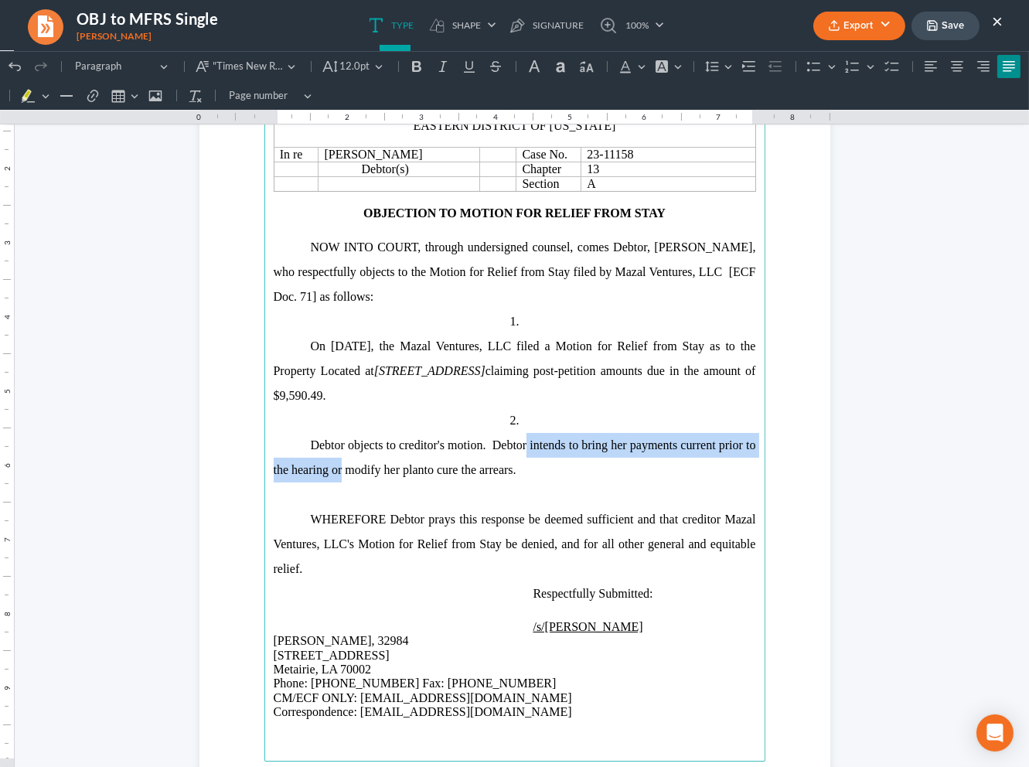
drag, startPoint x: 335, startPoint y: 472, endPoint x: 521, endPoint y: 450, distance: 186.8
click at [521, 450] on p "Debtor objects to creditor's motion. Debtor intends to bring her payments curre…" at bounding box center [515, 457] width 482 height 49
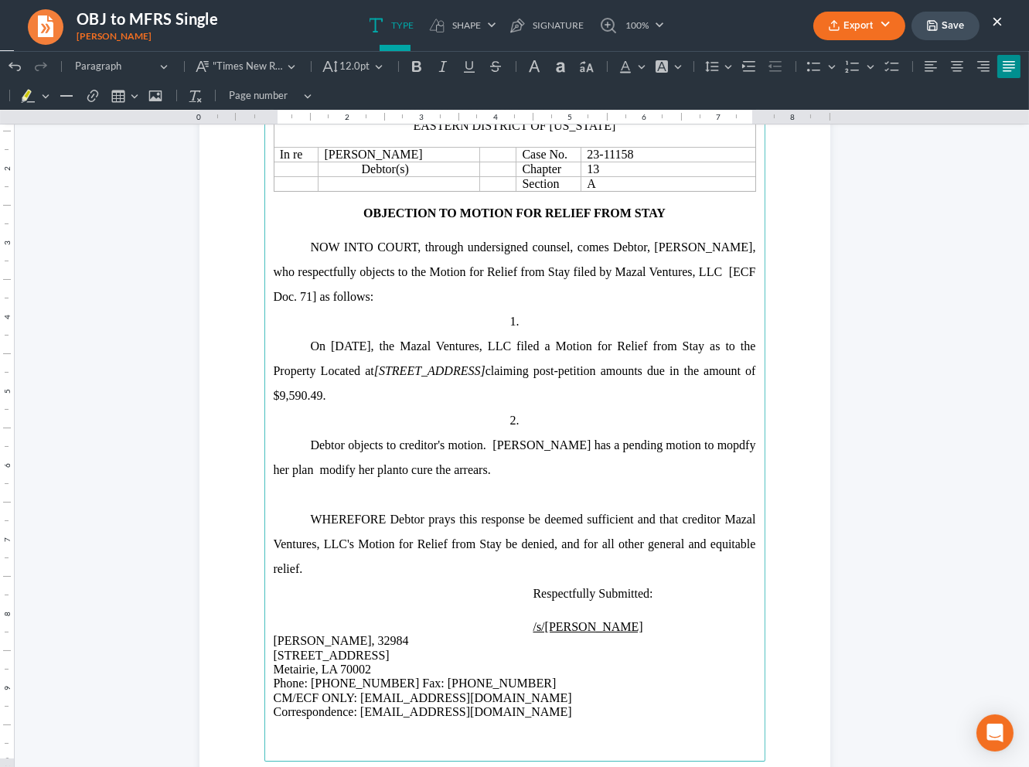
drag, startPoint x: 690, startPoint y: 449, endPoint x: 723, endPoint y: 461, distance: 35.5
click at [690, 449] on span "Debtor objects to creditor's motion. [PERSON_NAME] has a pending motion to mopd…" at bounding box center [515, 457] width 482 height 38
drag, startPoint x: 263, startPoint y: 474, endPoint x: 273, endPoint y: 479, distance: 11.1
click at [264, 473] on main "United States Bankruptcy Court Eastern District of [US_STATE] In re [PERSON_NAM…" at bounding box center [514, 428] width 501 height 668
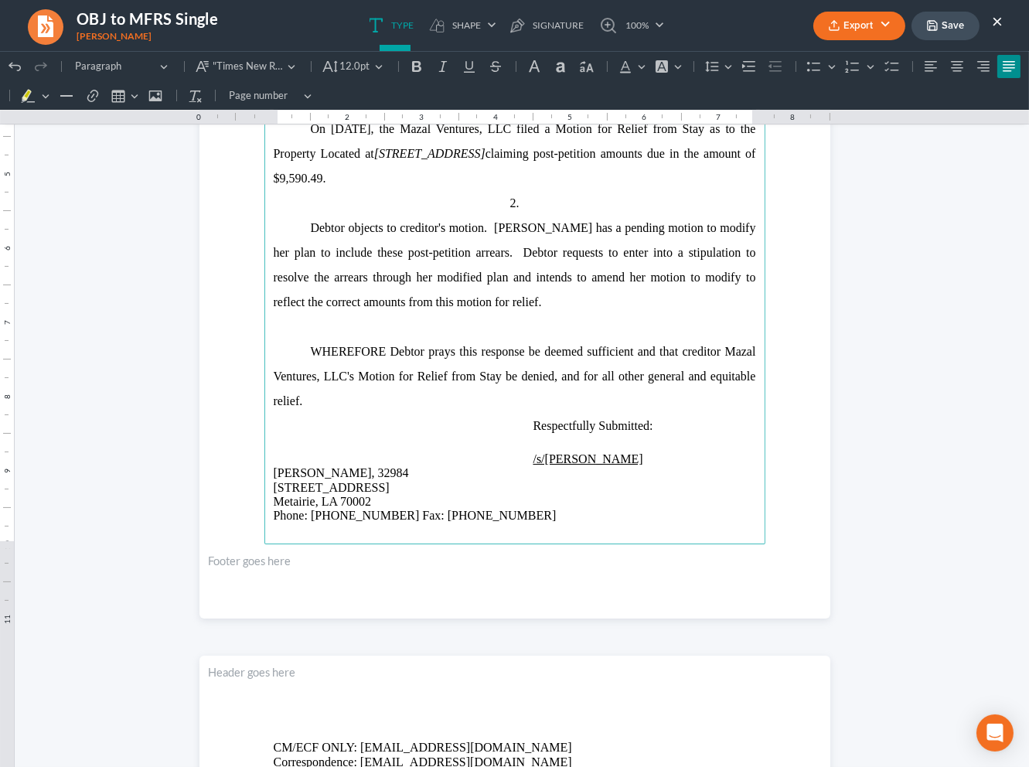
scroll to position [360, 0]
drag, startPoint x: 303, startPoint y: 306, endPoint x: 252, endPoint y: 308, distance: 51.0
click at [252, 308] on section "United States Bankruptcy Court Eastern District of [US_STATE] In re [PERSON_NAM…" at bounding box center [514, 209] width 631 height 816
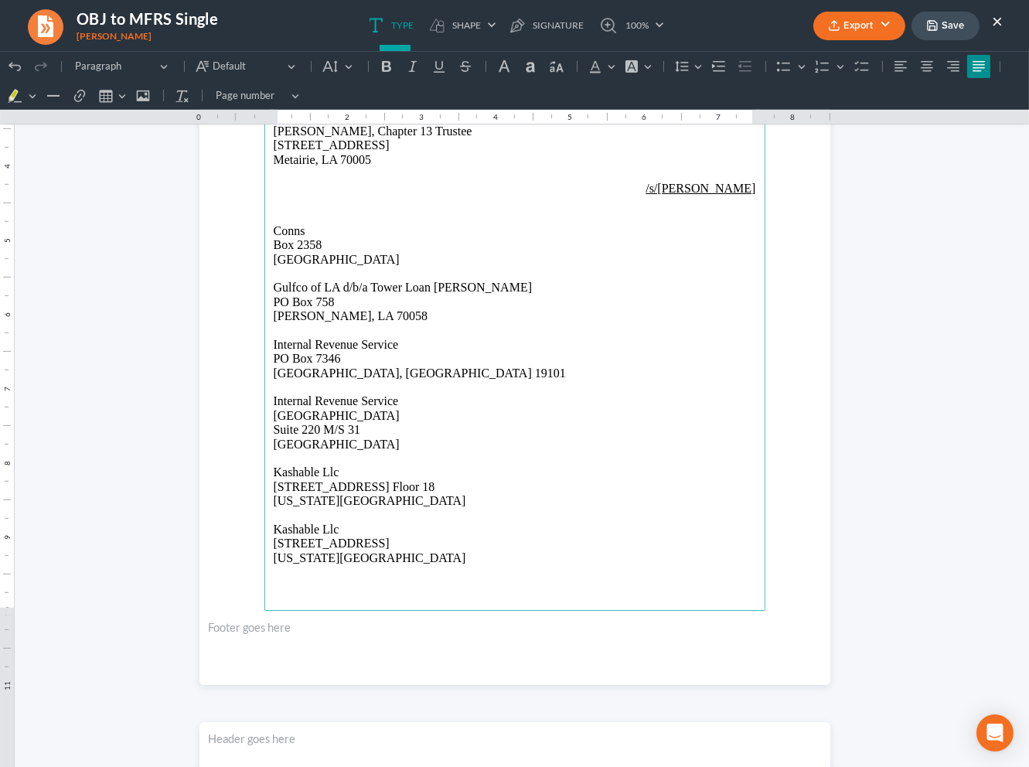
scroll to position [1162, 0]
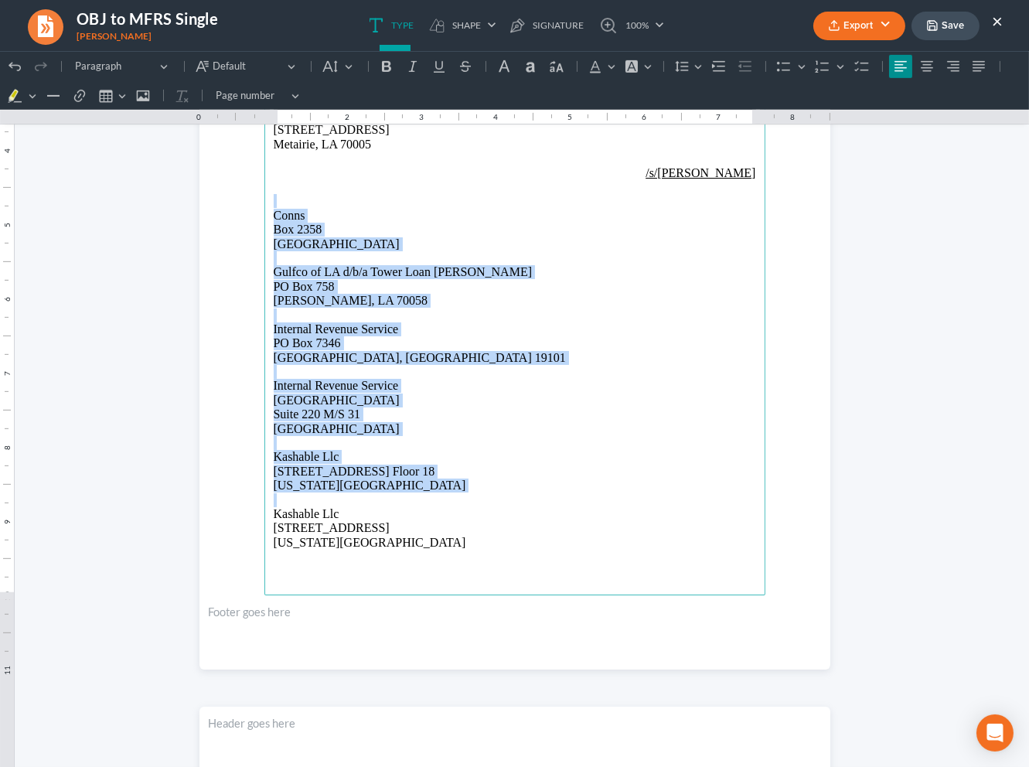
drag, startPoint x: 393, startPoint y: 495, endPoint x: 229, endPoint y: 203, distance: 335.4
click at [229, 203] on section "⁠⁠⁠⁠⁠⁠⁠ CM/ECF ONLY: [EMAIL_ADDRESS][DOMAIN_NAME] Correspondence: [EMAIL_ADDRES…" at bounding box center [514, 261] width 631 height 816
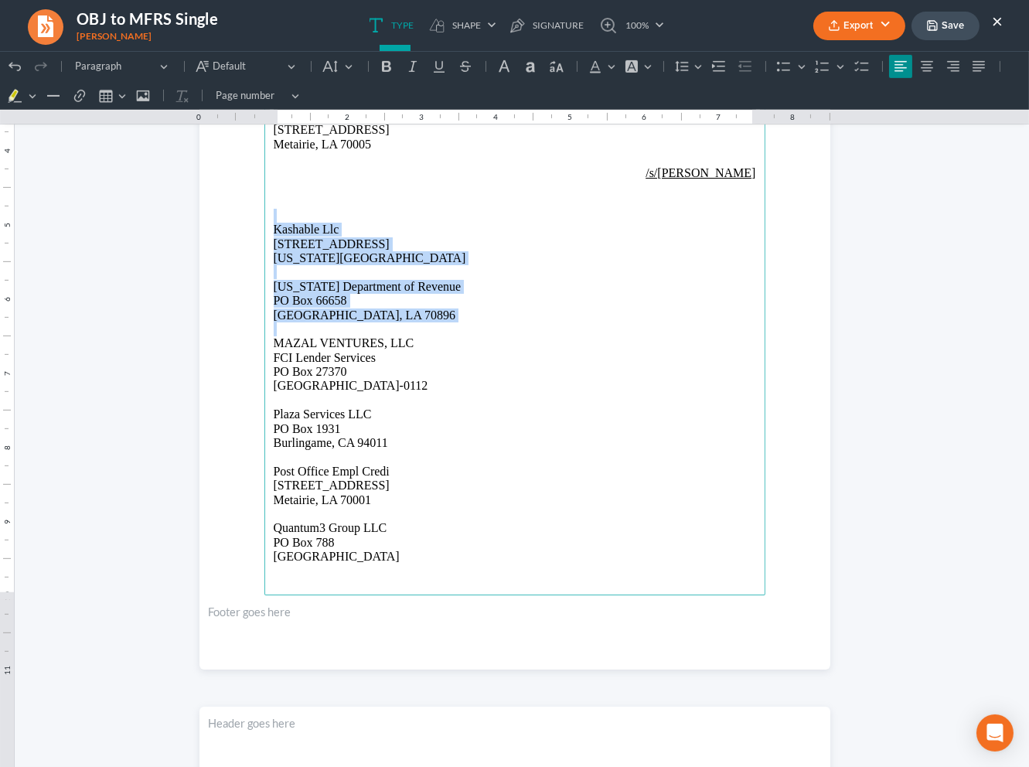
drag, startPoint x: 431, startPoint y: 322, endPoint x: 240, endPoint y: 213, distance: 219.6
click at [240, 213] on section "CM/ECF ONLY: [EMAIL_ADDRESS][DOMAIN_NAME] Correspondence: [EMAIL_ADDRESS][DOMAI…" at bounding box center [514, 261] width 631 height 816
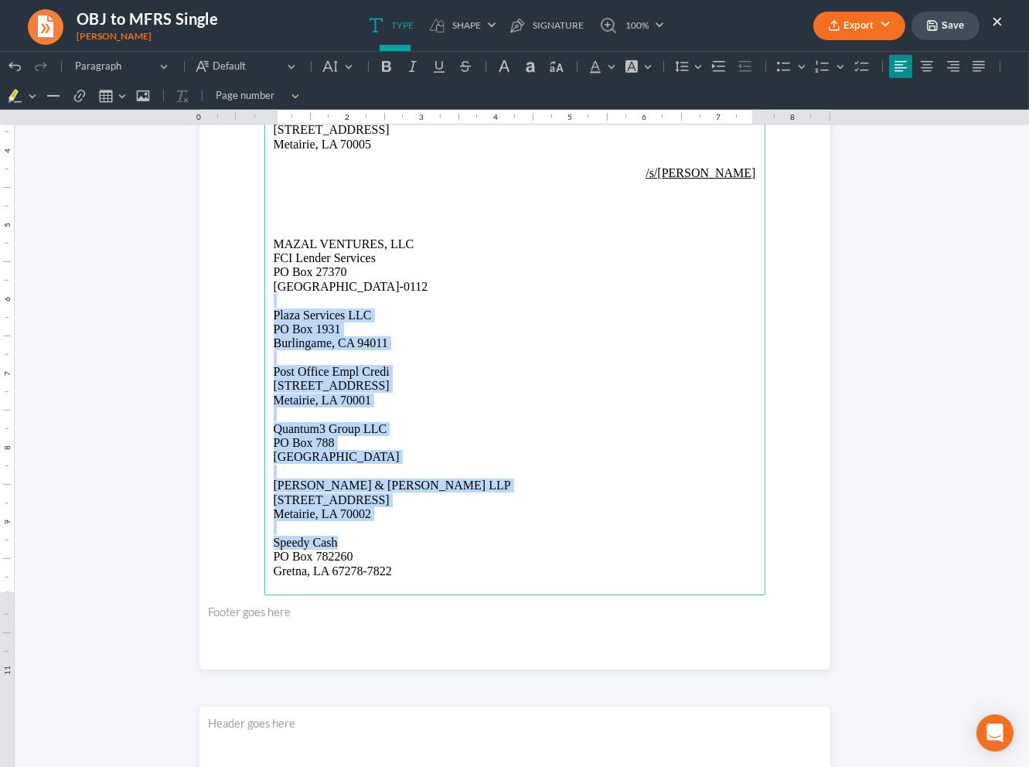
drag, startPoint x: 267, startPoint y: 303, endPoint x: 403, endPoint y: 533, distance: 266.5
click at [417, 547] on main "CM/ECF ONLY: [EMAIL_ADDRESS][DOMAIN_NAME] Correspondence: [EMAIL_ADDRESS][DOMAI…" at bounding box center [514, 261] width 501 height 668
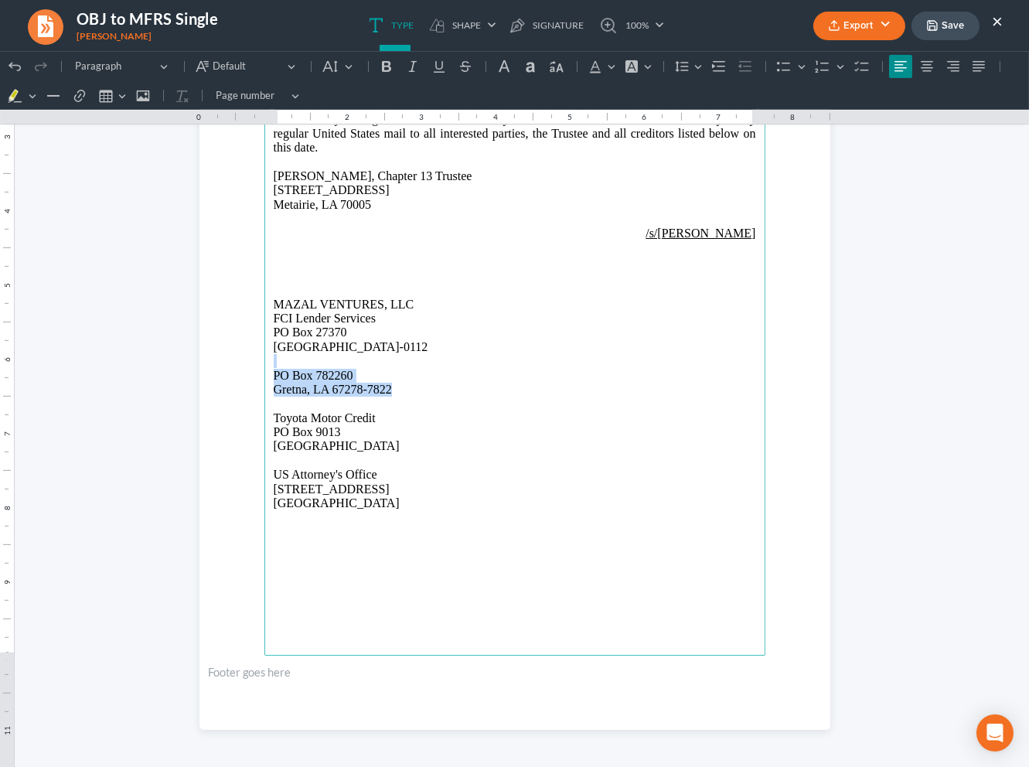
scroll to position [1101, 0]
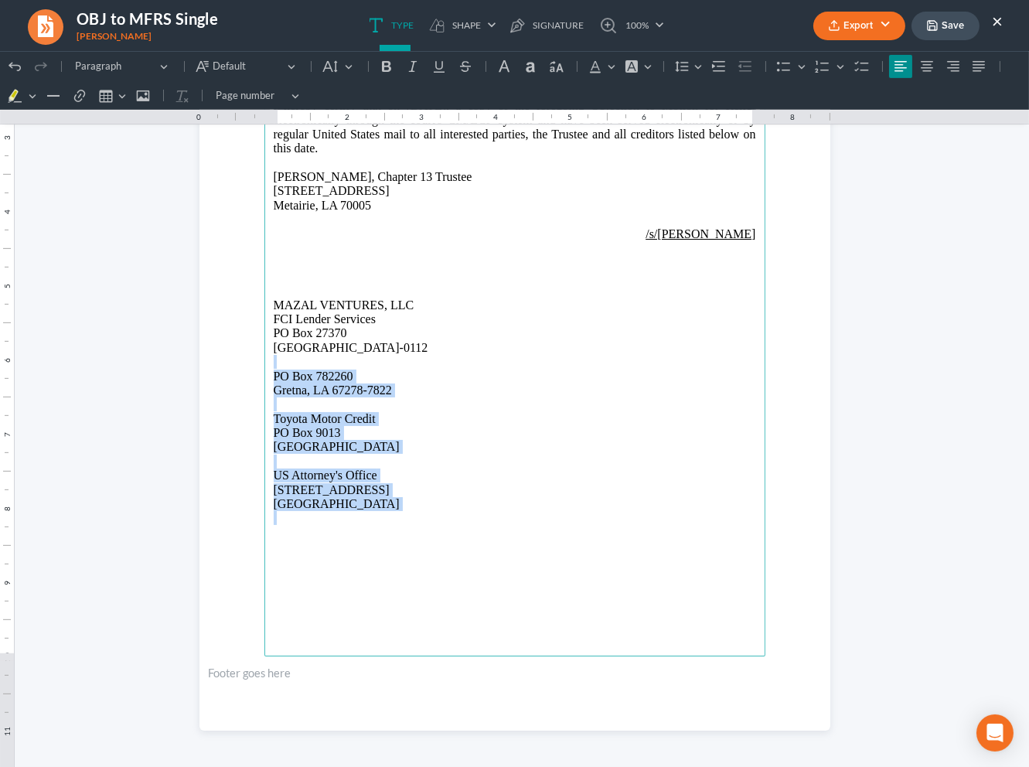
drag, startPoint x: 266, startPoint y: 369, endPoint x: 431, endPoint y: 546, distance: 241.8
click at [431, 546] on main "CM/ECF ONLY: [EMAIL_ADDRESS][DOMAIN_NAME] Correspondence: [EMAIL_ADDRESS][DOMAI…" at bounding box center [514, 322] width 501 height 668
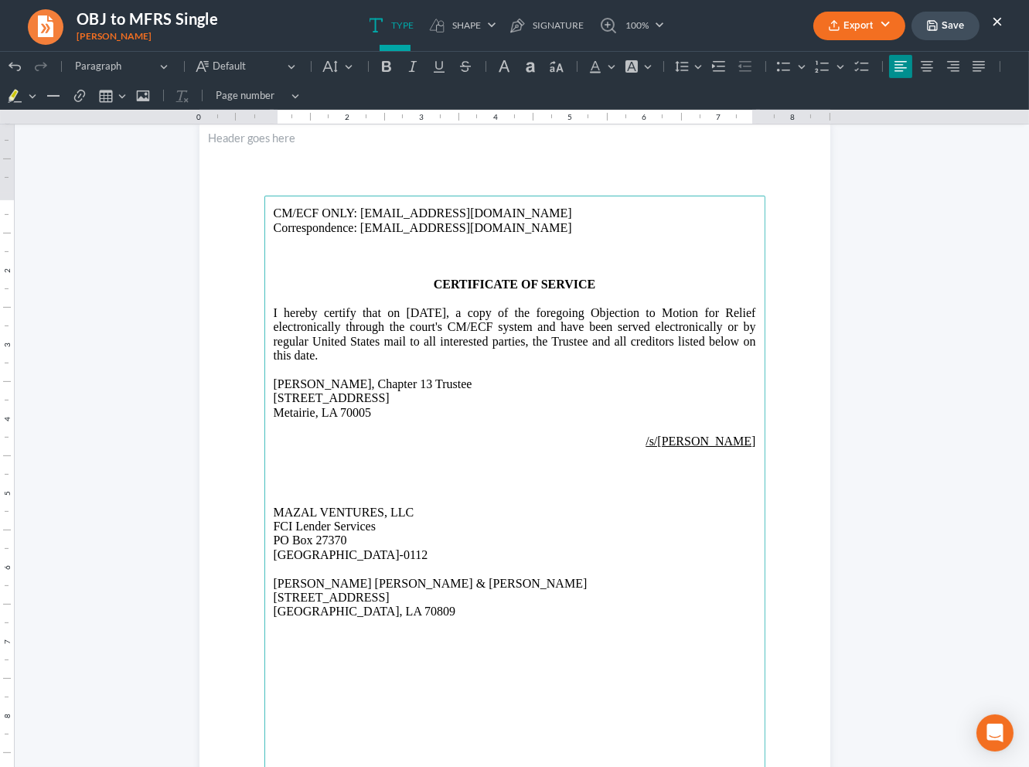
scroll to position [827, 0]
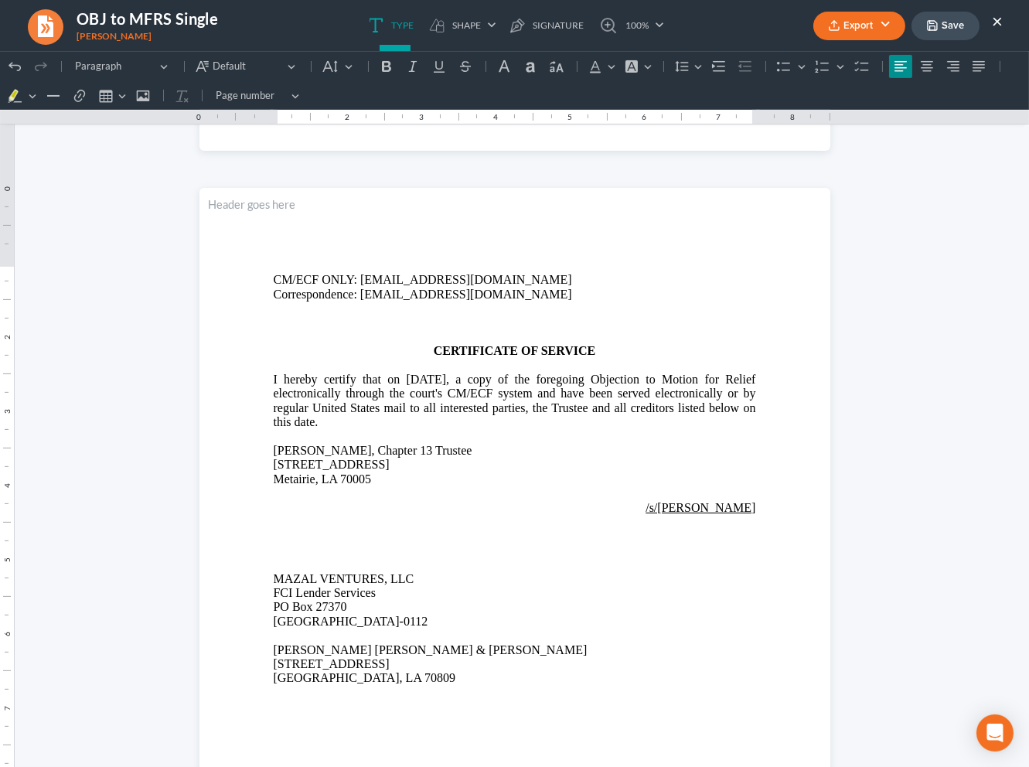
click at [872, 22] on button "Export" at bounding box center [859, 26] width 92 height 29
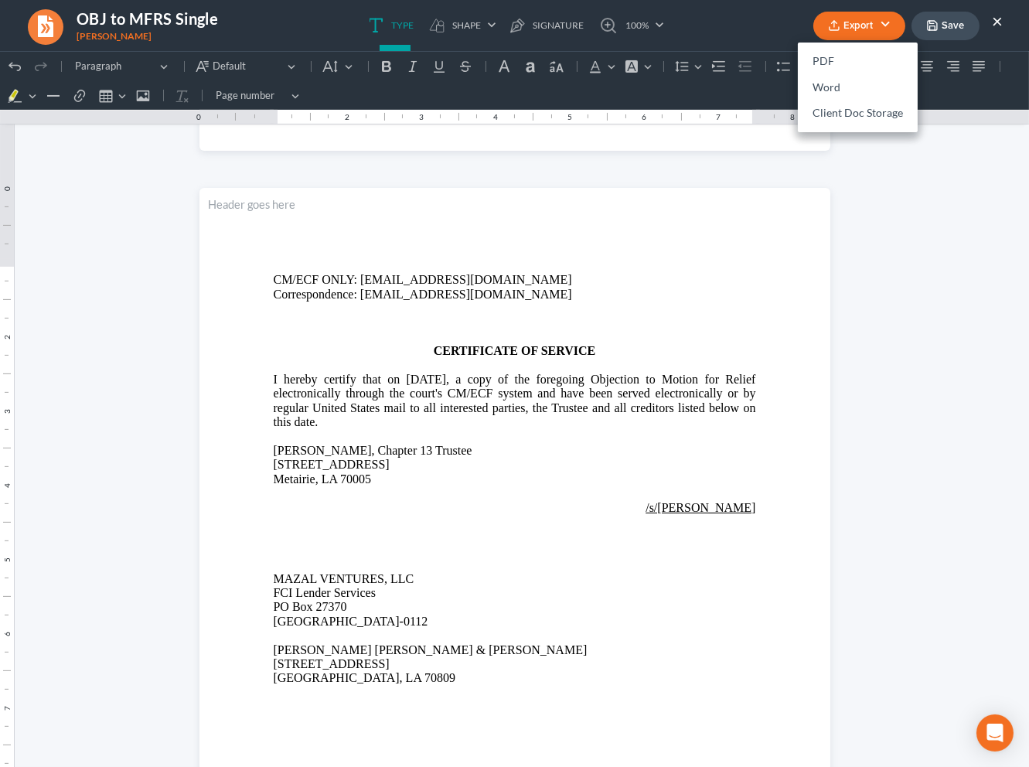
click at [513, 444] on p "[PERSON_NAME], Chapter 13 Trustee" at bounding box center [515, 451] width 482 height 14
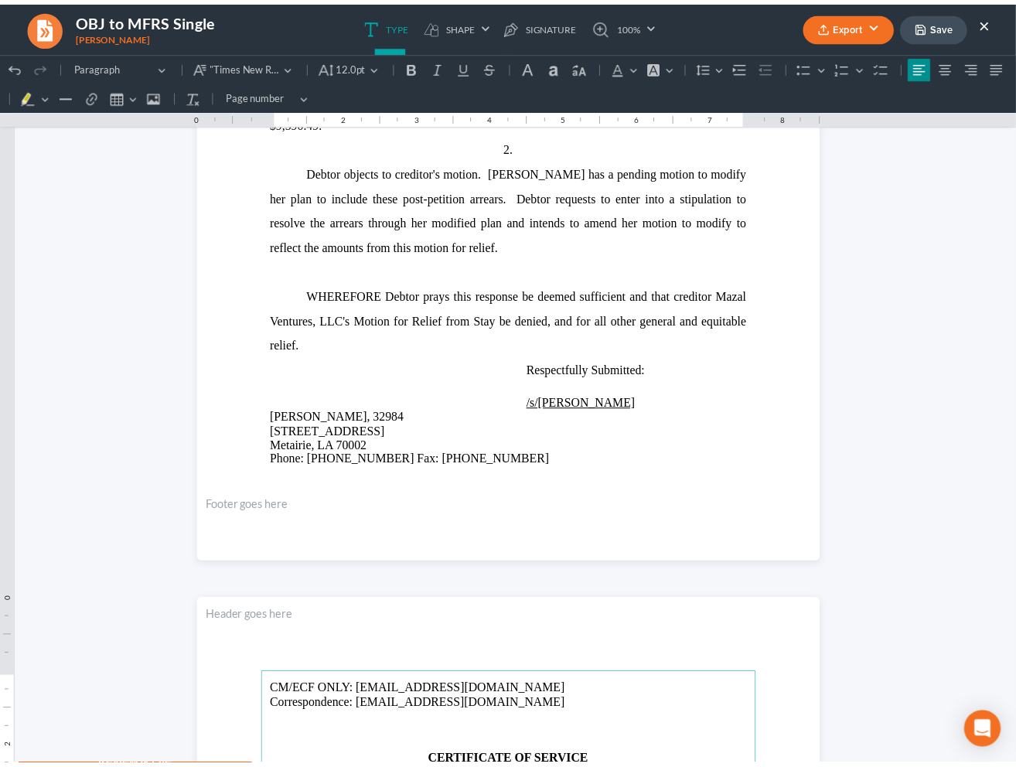
scroll to position [298, 0]
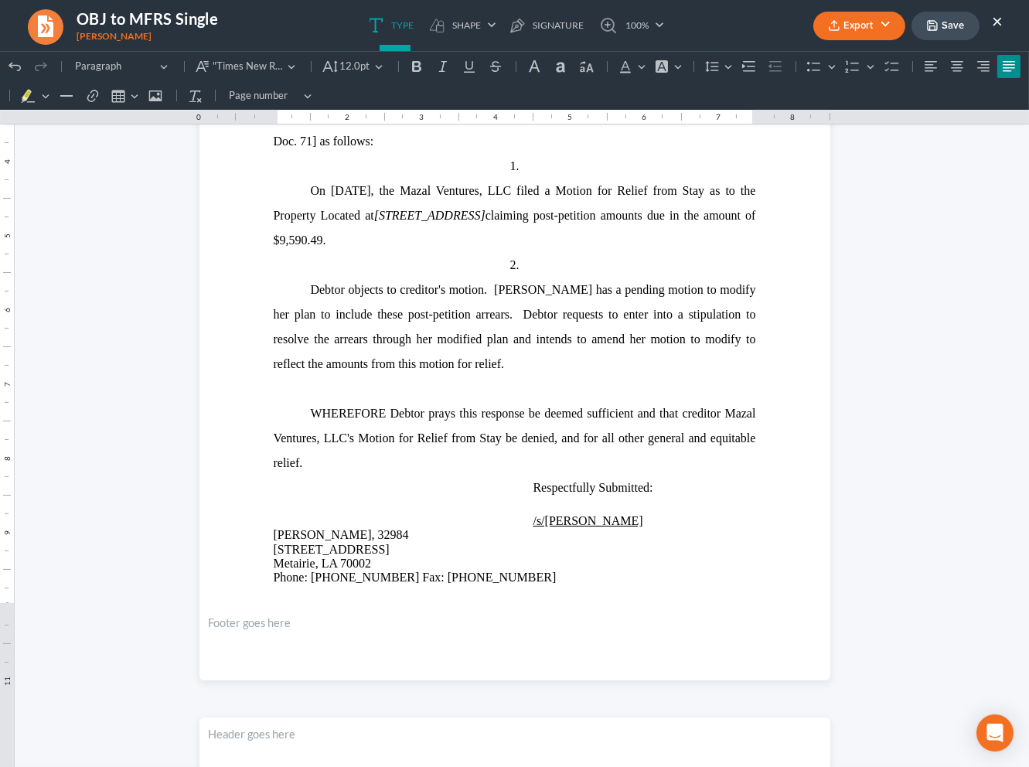
click at [879, 20] on button "Export" at bounding box center [859, 26] width 92 height 29
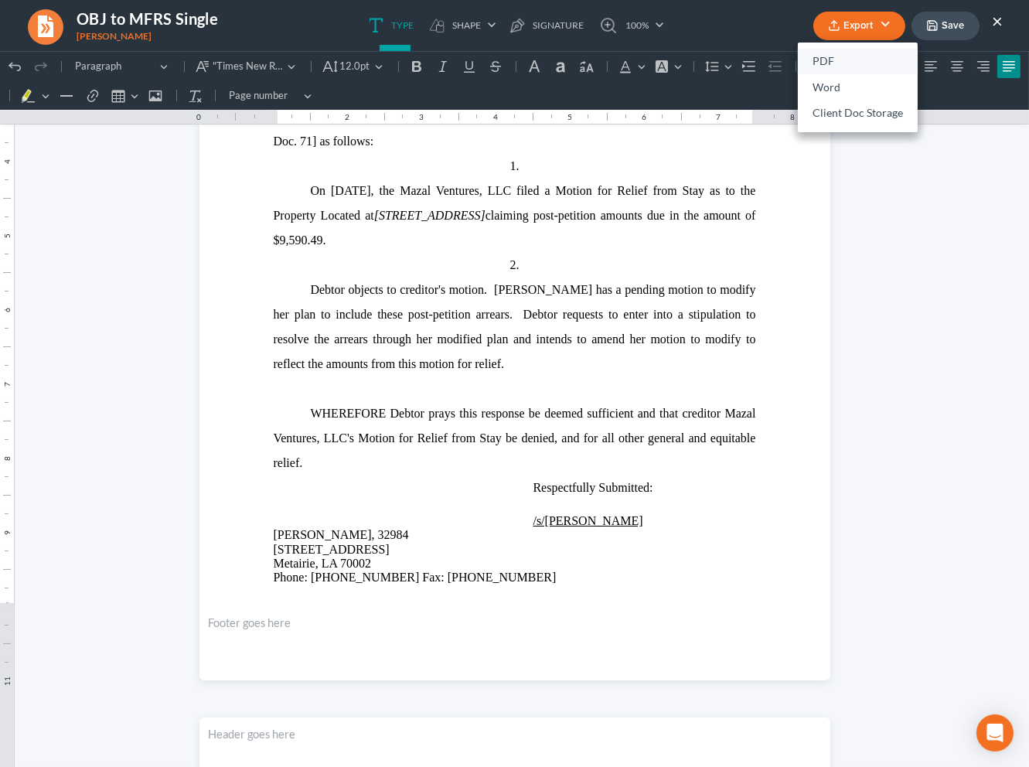
click at [870, 61] on link "PDF" at bounding box center [858, 62] width 120 height 26
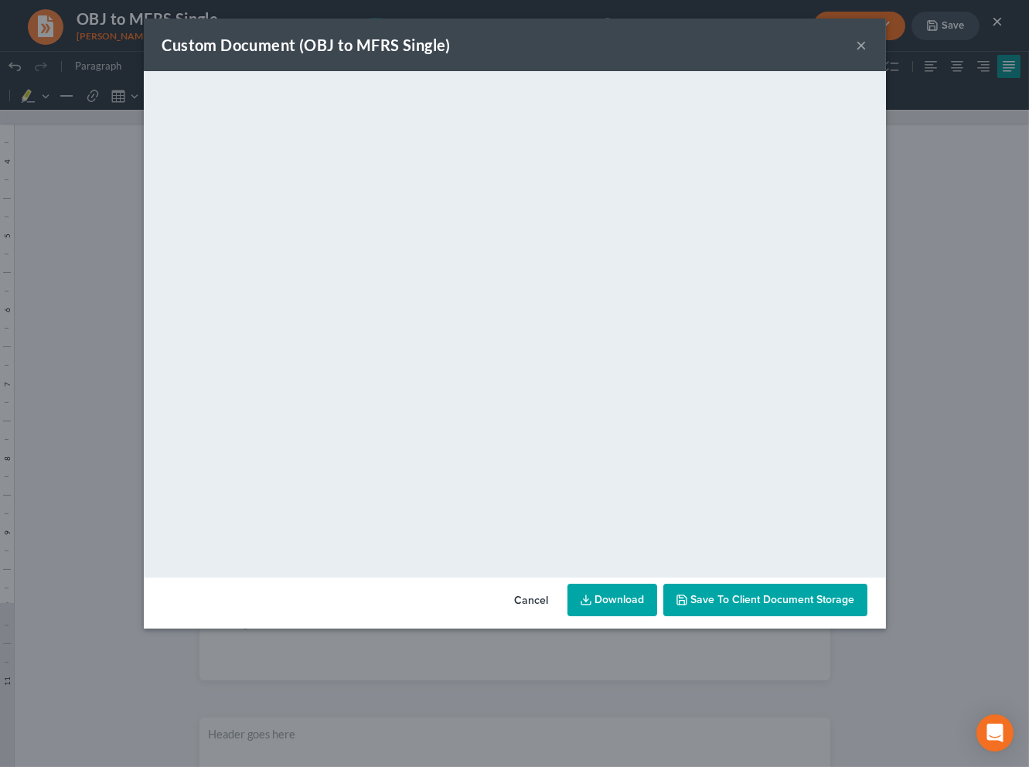
click at [634, 601] on link "Download" at bounding box center [612, 600] width 90 height 32
click at [859, 44] on button "×" at bounding box center [862, 45] width 11 height 19
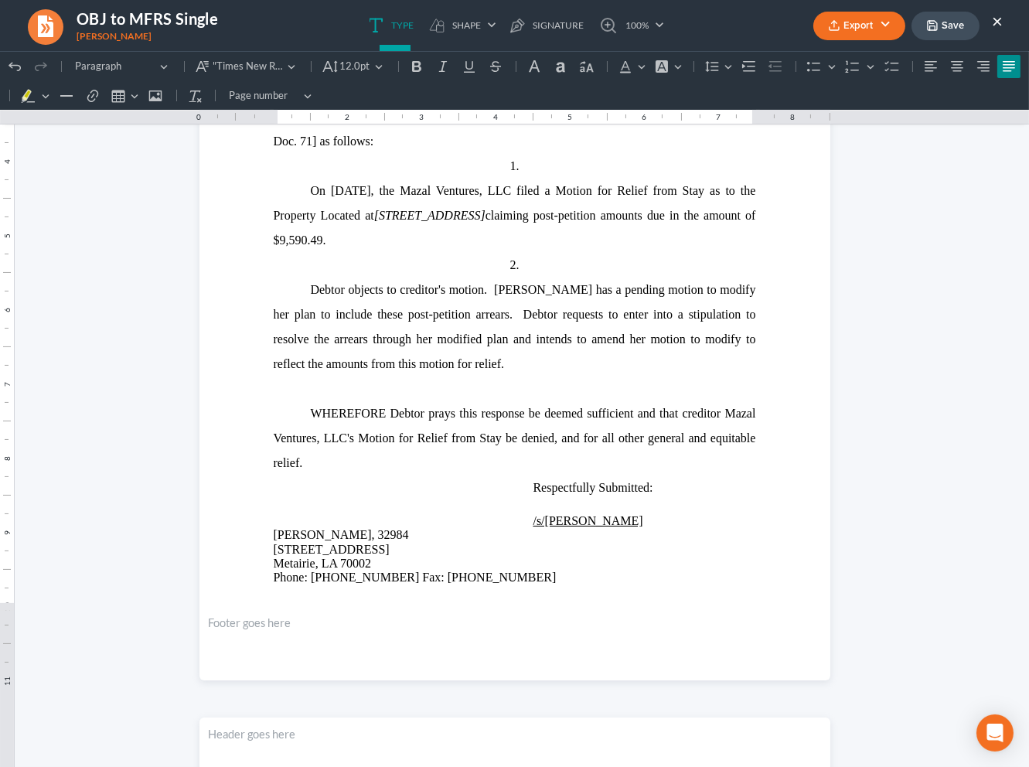
click at [949, 29] on button "Save" at bounding box center [945, 26] width 68 height 29
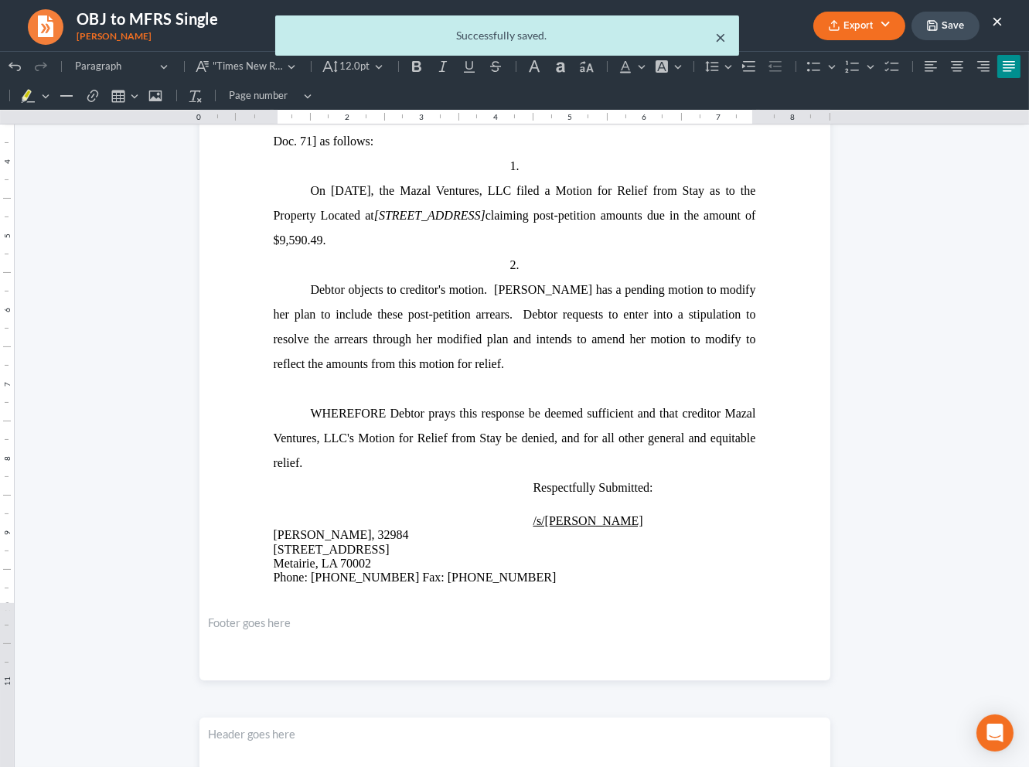
click at [720, 36] on button "×" at bounding box center [721, 37] width 11 height 19
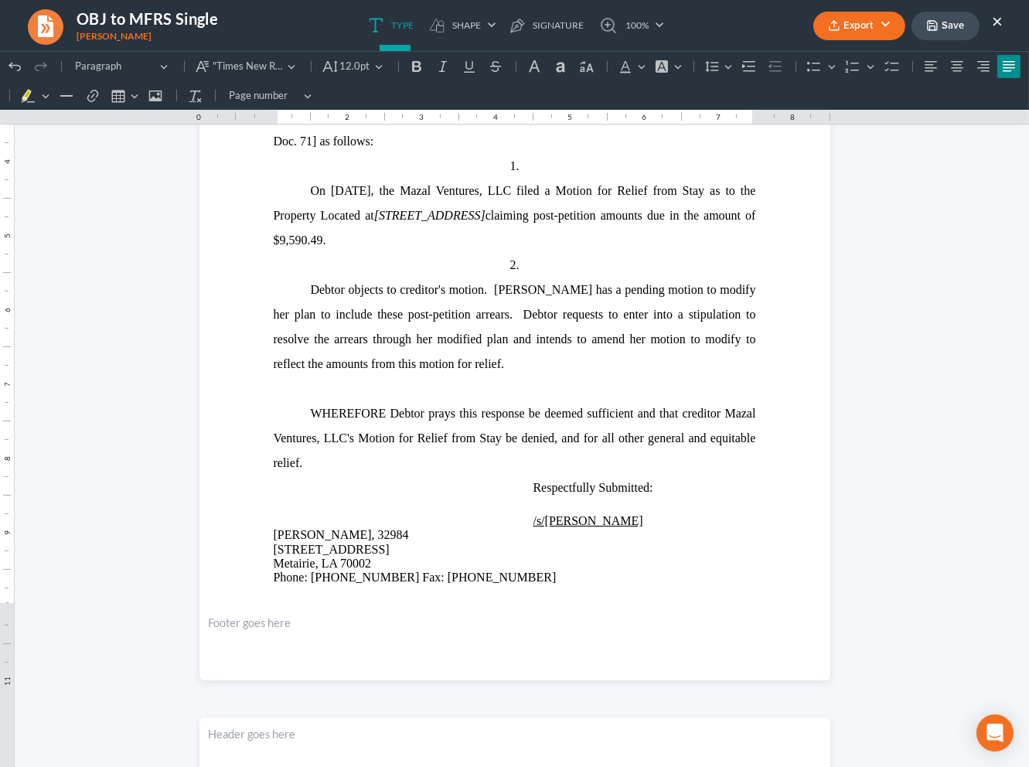
click at [998, 17] on button "×" at bounding box center [997, 21] width 11 height 19
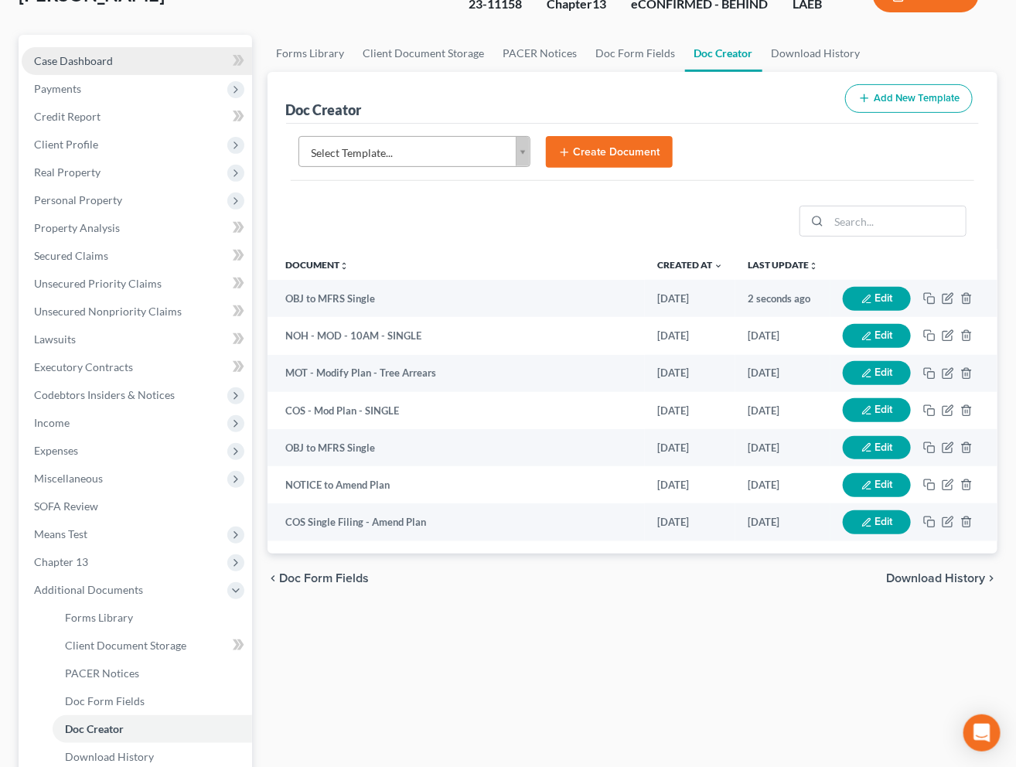
scroll to position [0, 0]
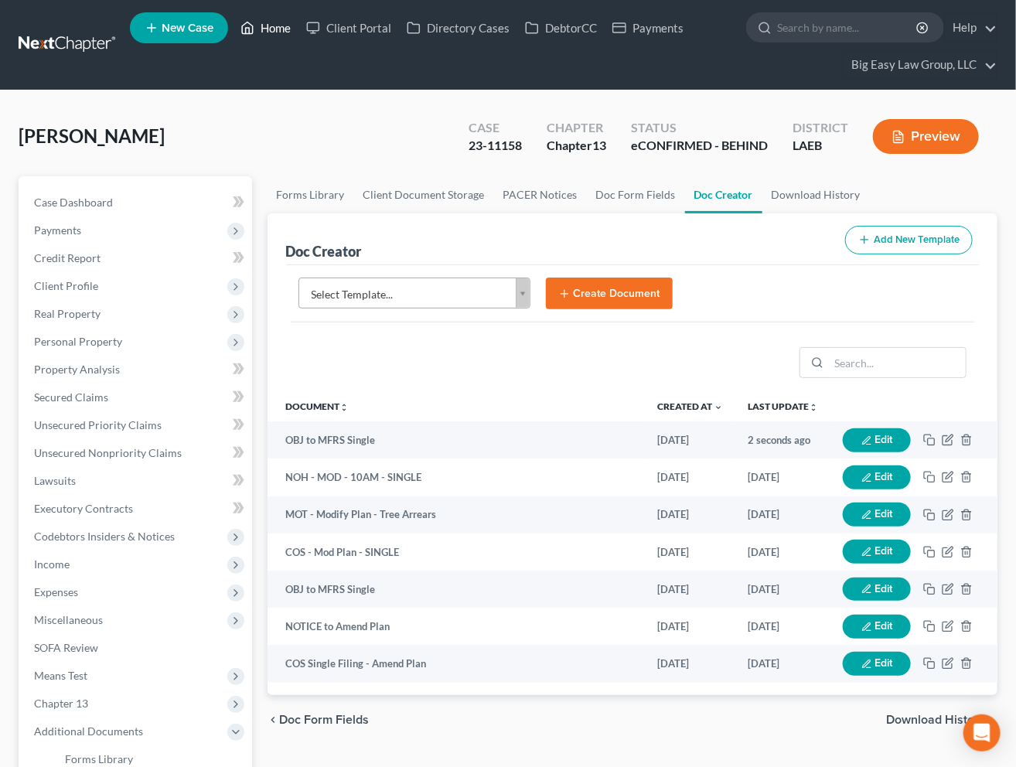
click at [261, 24] on link "Home" at bounding box center [266, 28] width 66 height 28
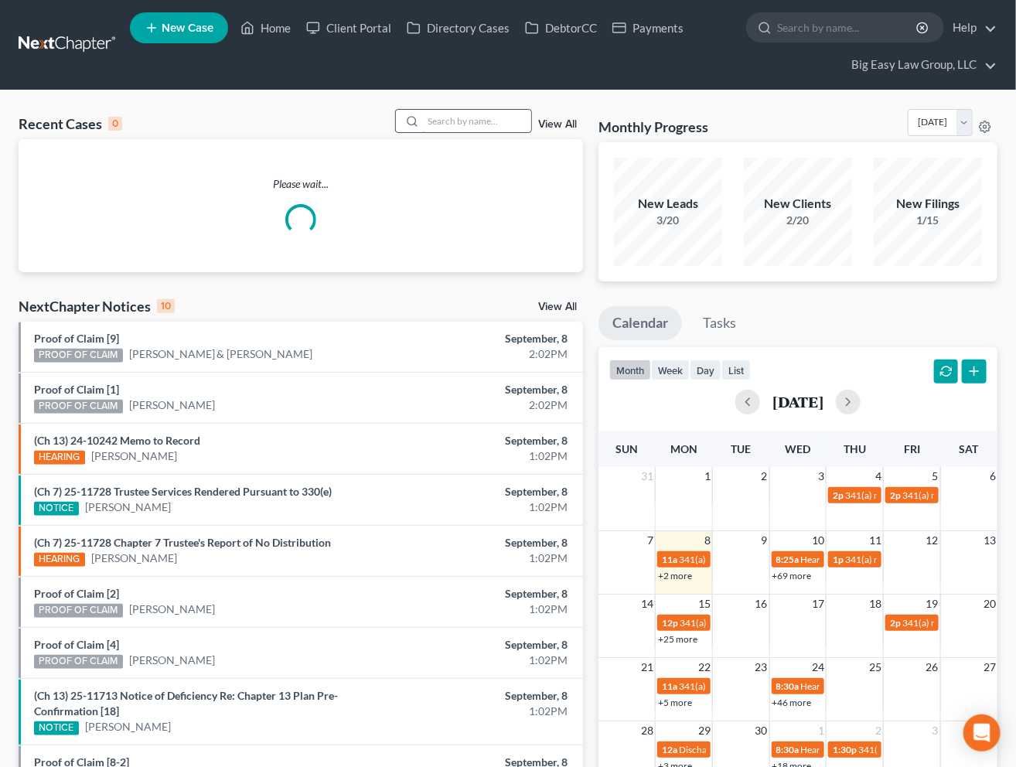
click at [448, 121] on input "search" at bounding box center [477, 121] width 108 height 22
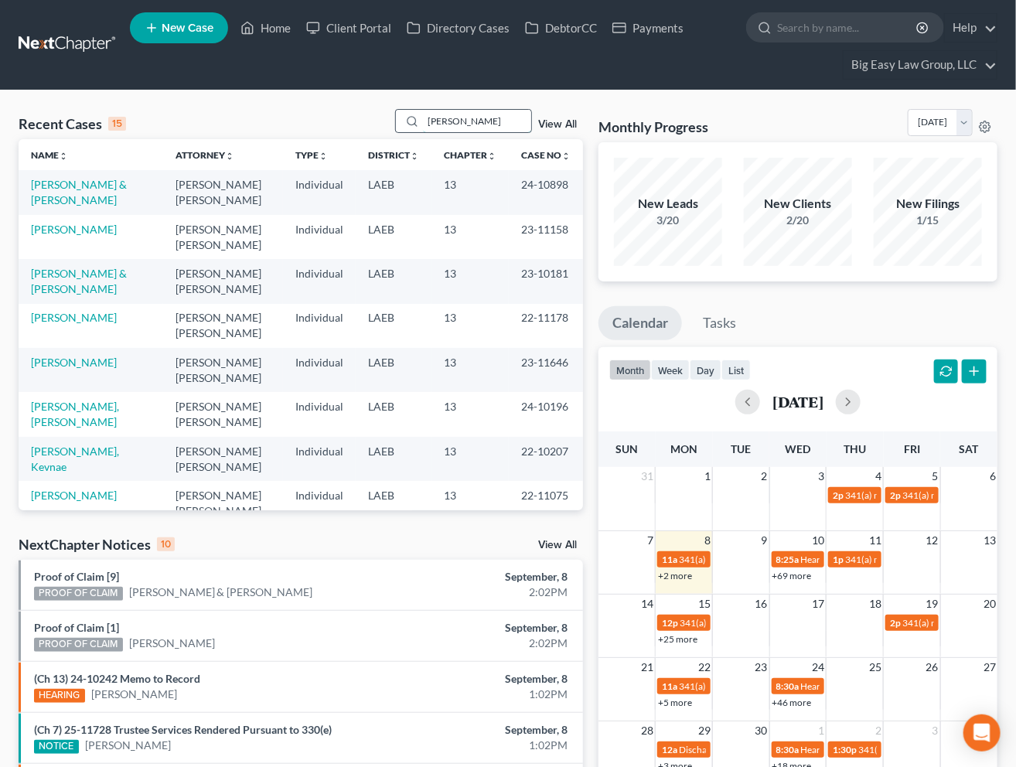
type input "vinet"
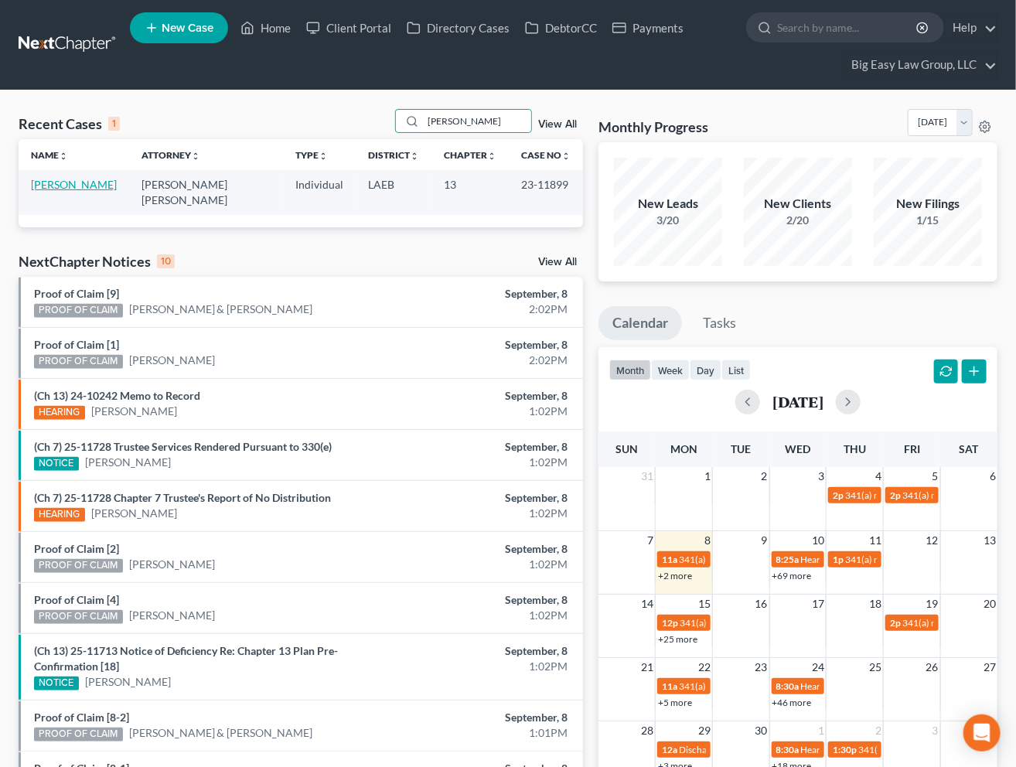
drag, startPoint x: 76, startPoint y: 181, endPoint x: 39, endPoint y: 170, distance: 37.9
click at [76, 181] on link "[PERSON_NAME]" at bounding box center [74, 184] width 86 height 13
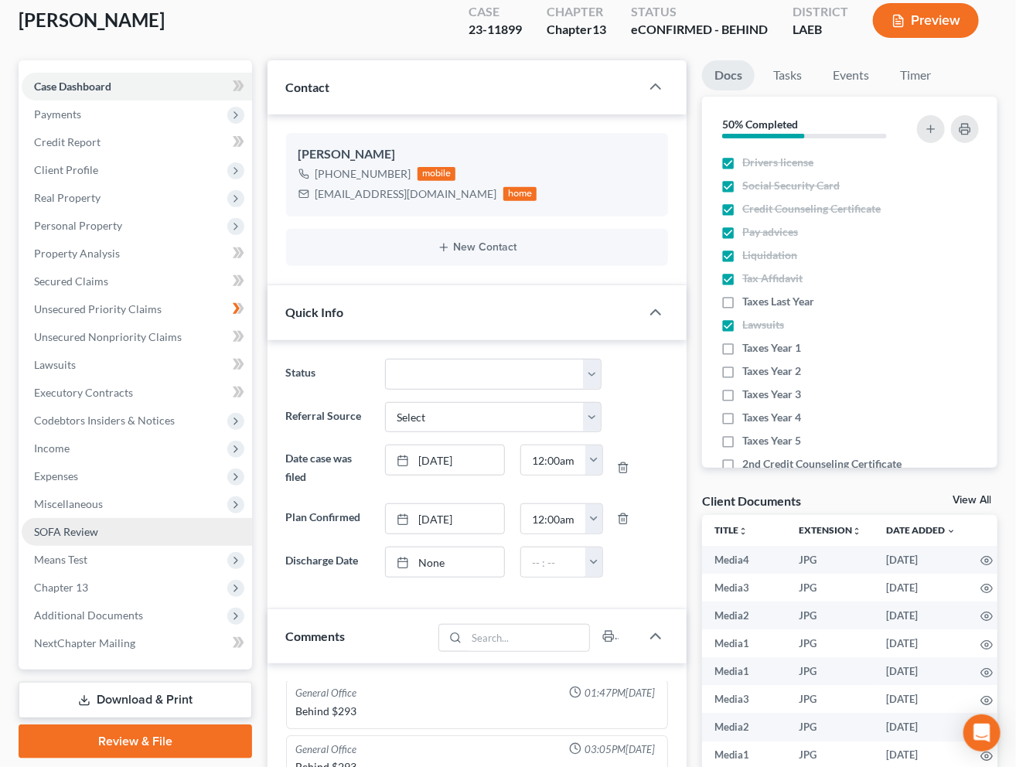
scroll to position [3596, 0]
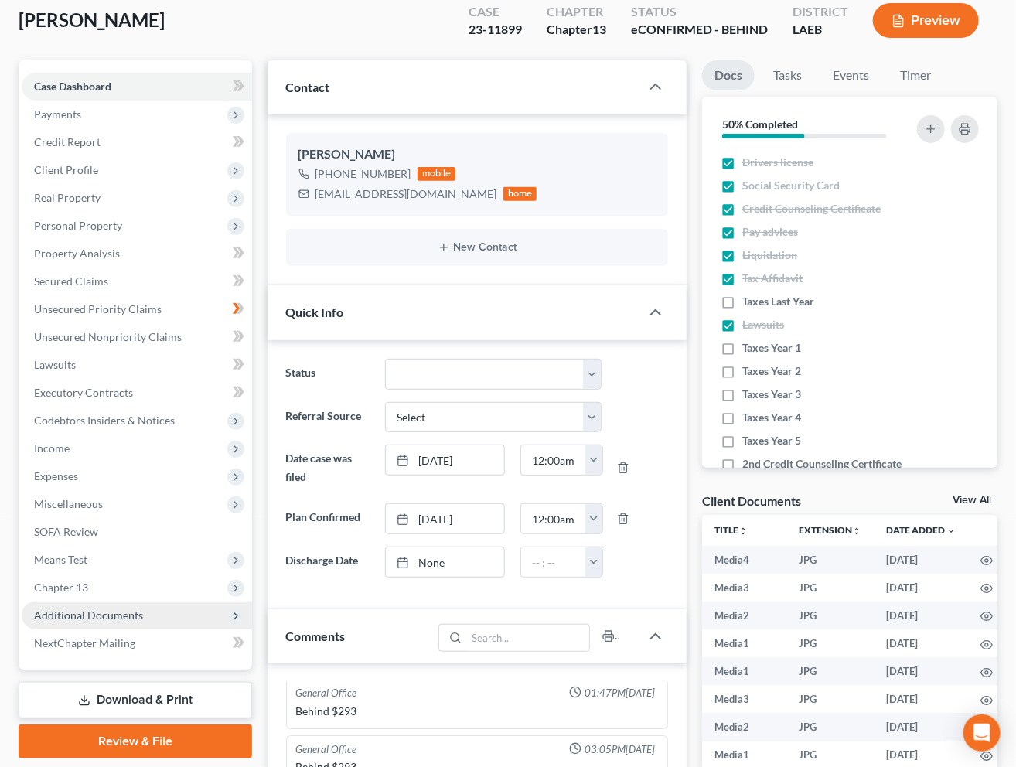
click at [168, 625] on span "Additional Documents" at bounding box center [137, 615] width 230 height 28
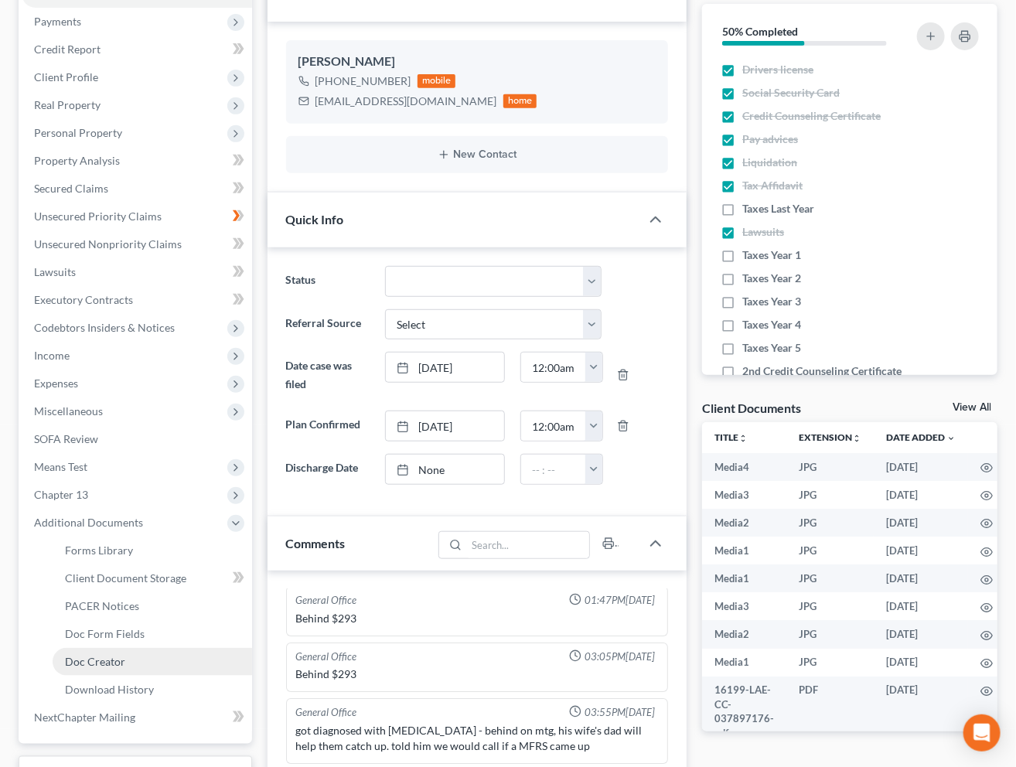
scroll to position [227, 0]
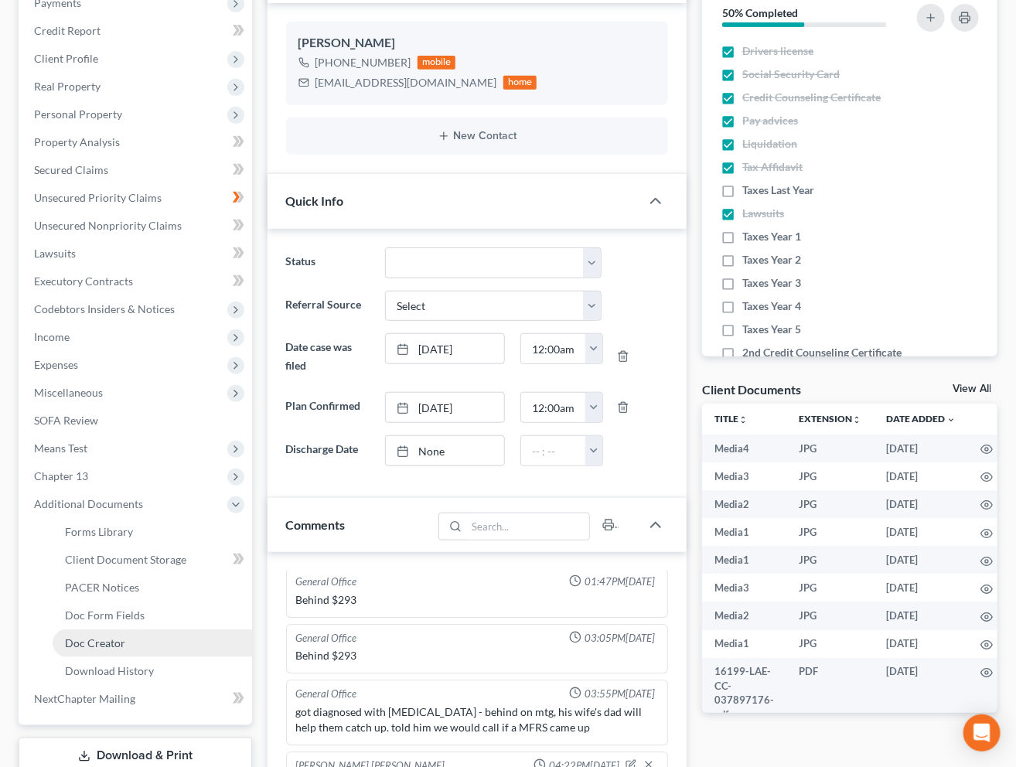
click at [137, 632] on link "Doc Creator" at bounding box center [152, 643] width 199 height 28
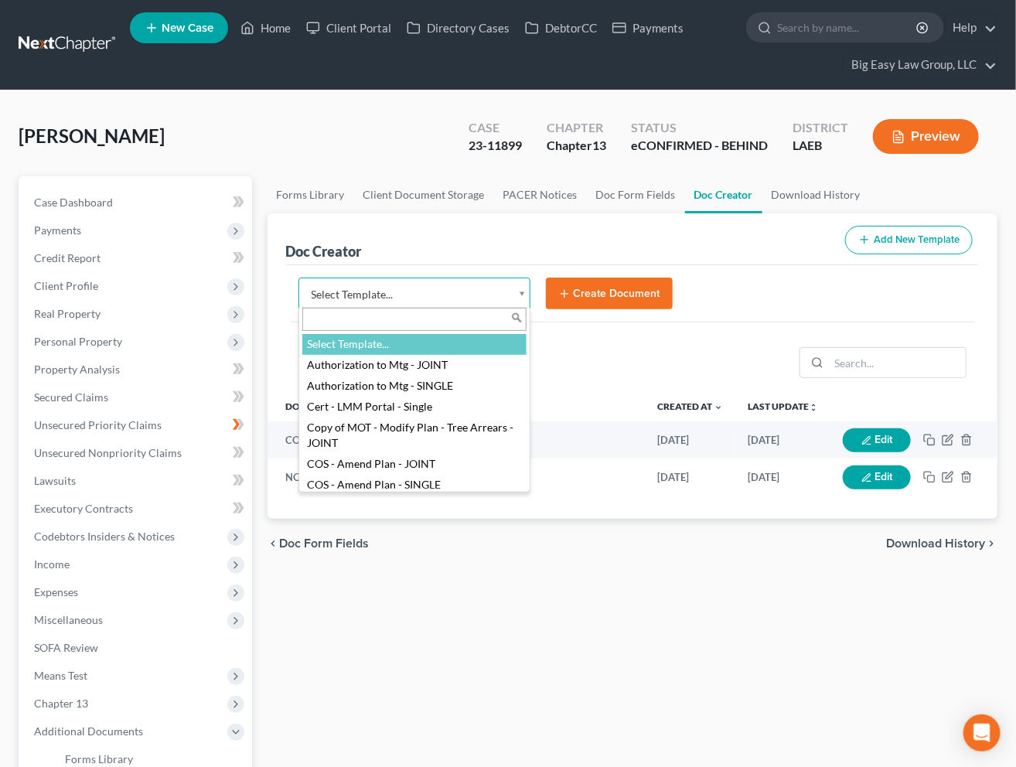
click at [521, 292] on body "Home New Case Client Portal Directory Cases DebtorCC Payments Big Easy Law Grou…" at bounding box center [508, 571] width 1016 height 1143
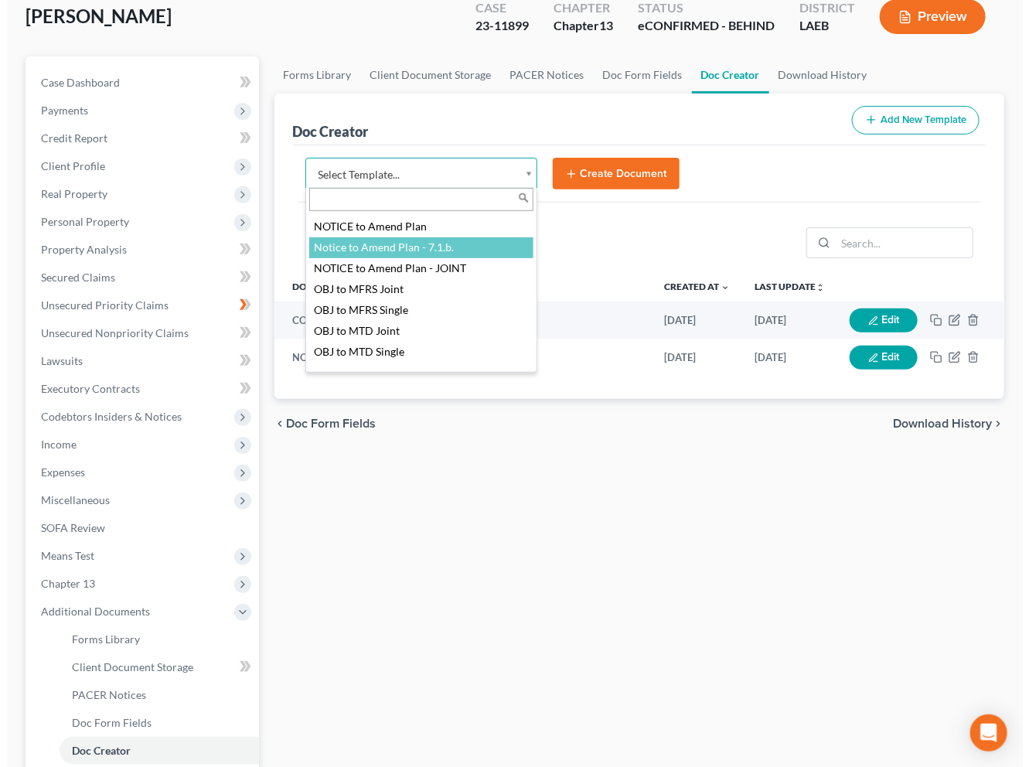
scroll to position [1622, 0]
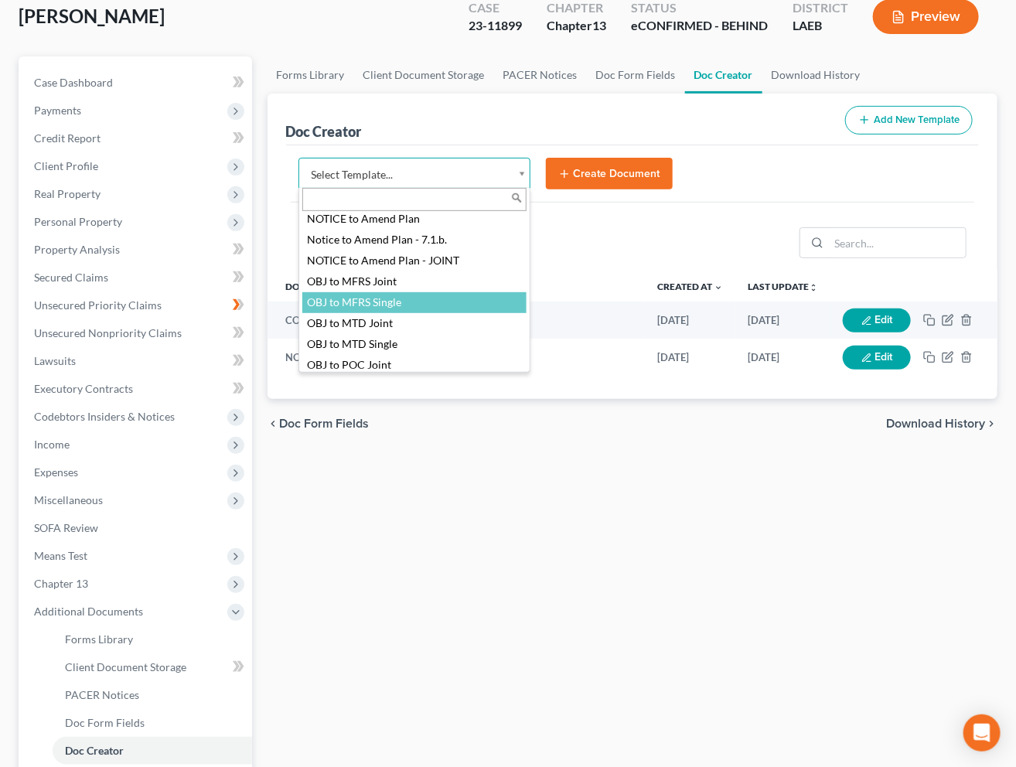
select select "94643"
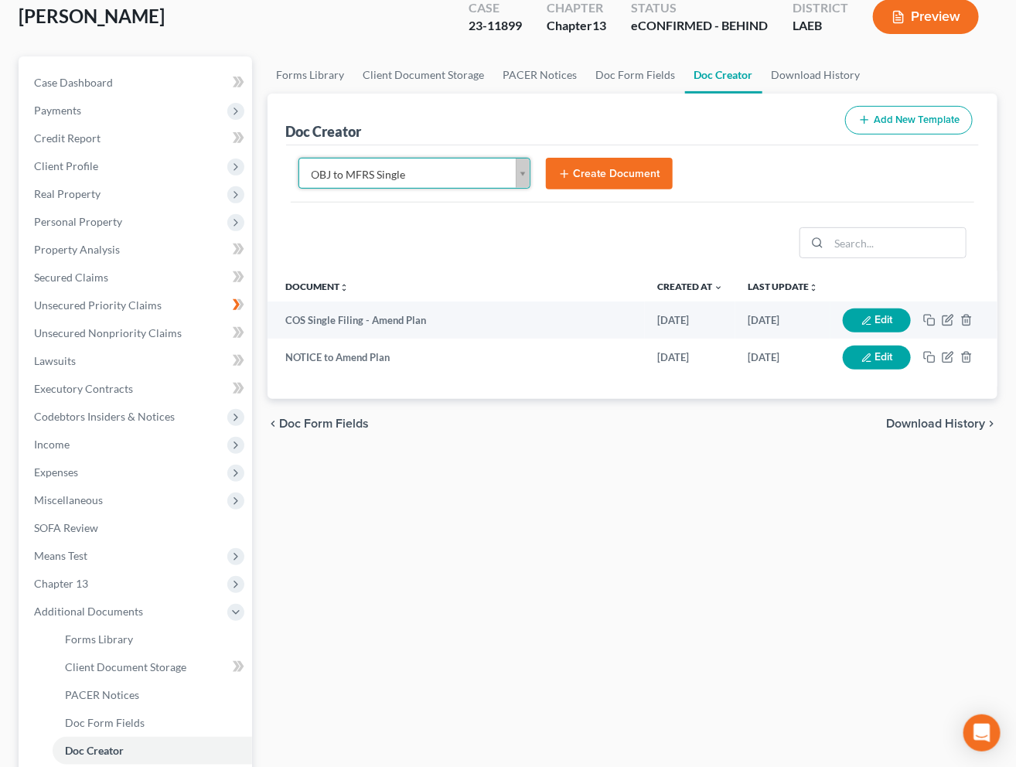
click at [585, 175] on button "Create Document" at bounding box center [609, 174] width 127 height 32
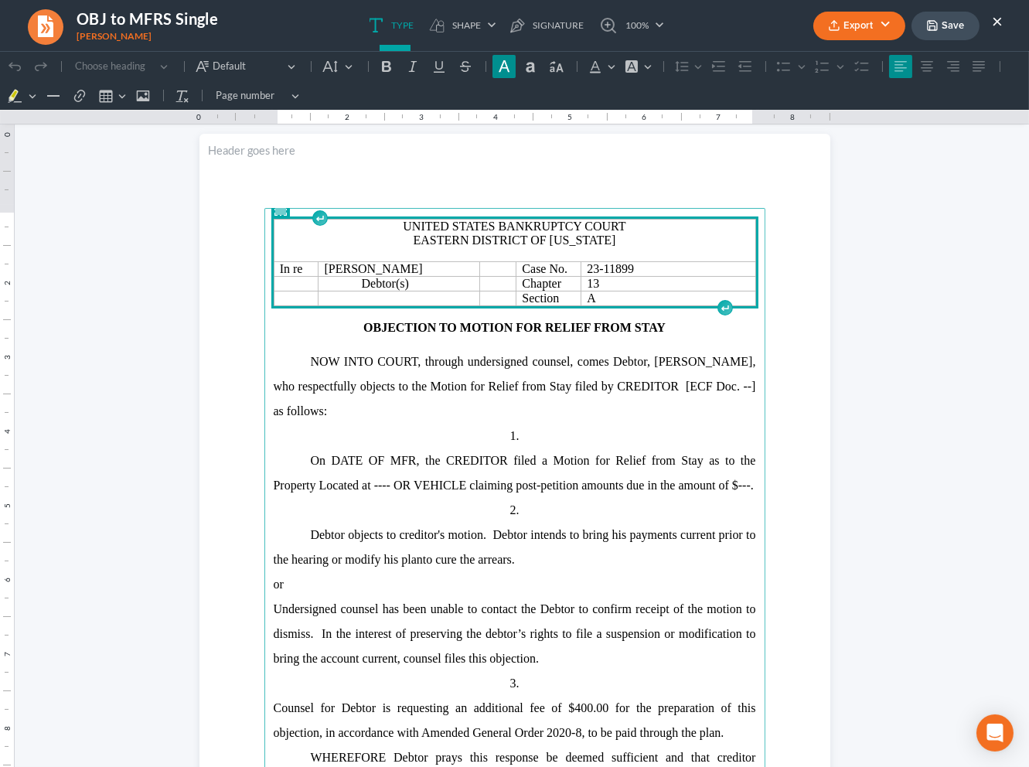
scroll to position [29, 0]
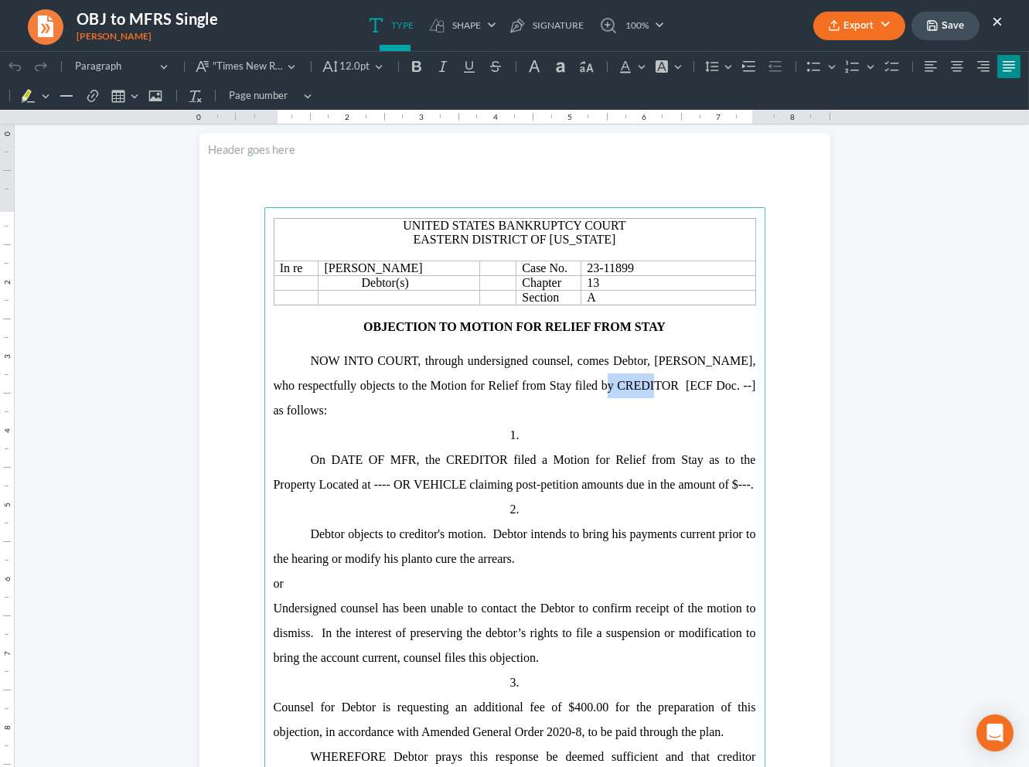
drag, startPoint x: 653, startPoint y: 390, endPoint x: 599, endPoint y: 396, distance: 54.4
click at [599, 396] on p "NOW INTO COURT, through undersigned counsel, comes Debtor, Todd Vinet, who resp…" at bounding box center [515, 386] width 482 height 74
drag, startPoint x: 596, startPoint y: 393, endPoint x: 749, endPoint y: 400, distance: 153.3
click at [749, 400] on p "NOW INTO COURT, through undersigned counsel, comes Debtor, Todd Vinet, who resp…" at bounding box center [515, 386] width 482 height 74
copy span "Carrington Mortgage Services"
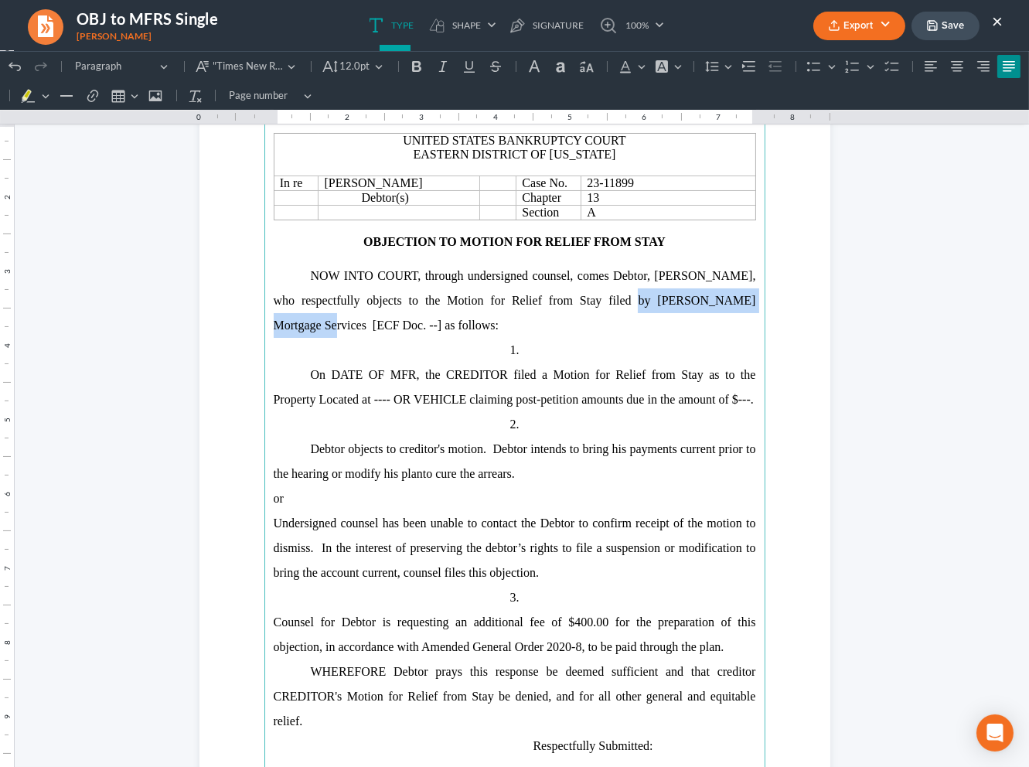
scroll to position [128, 0]
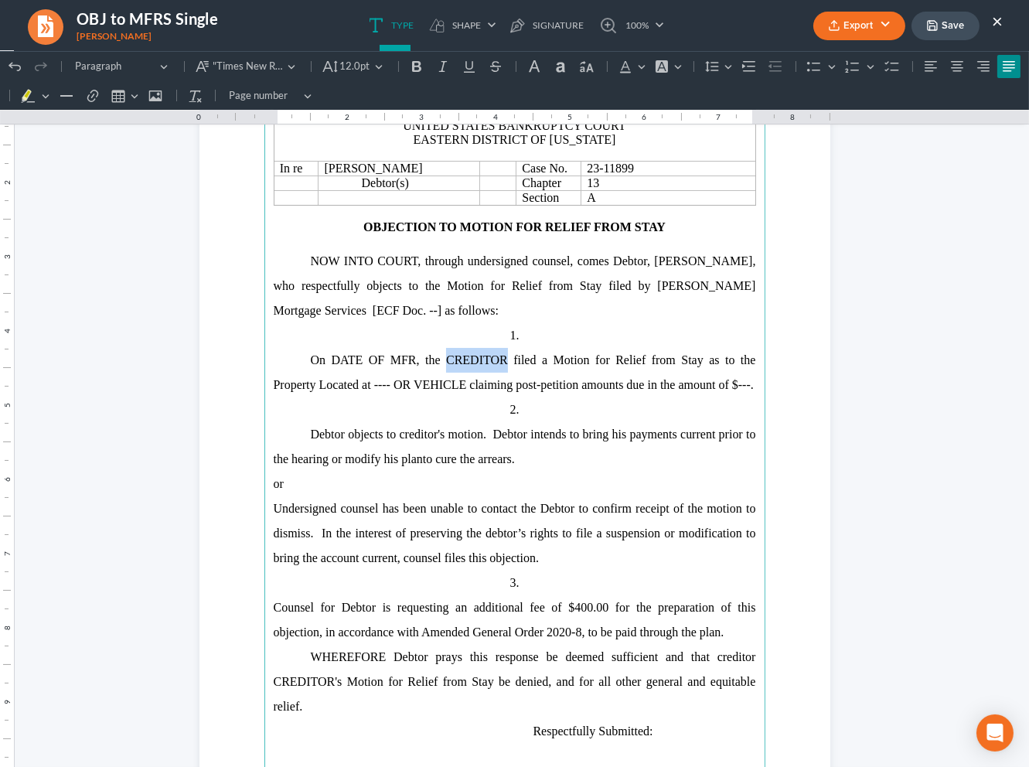
drag, startPoint x: 503, startPoint y: 363, endPoint x: 443, endPoint y: 376, distance: 61.6
click at [441, 363] on span "On DATE OF MFR, the CREDITOR filed a Motion for Relief from Stay as to the Prop…" at bounding box center [515, 372] width 482 height 38
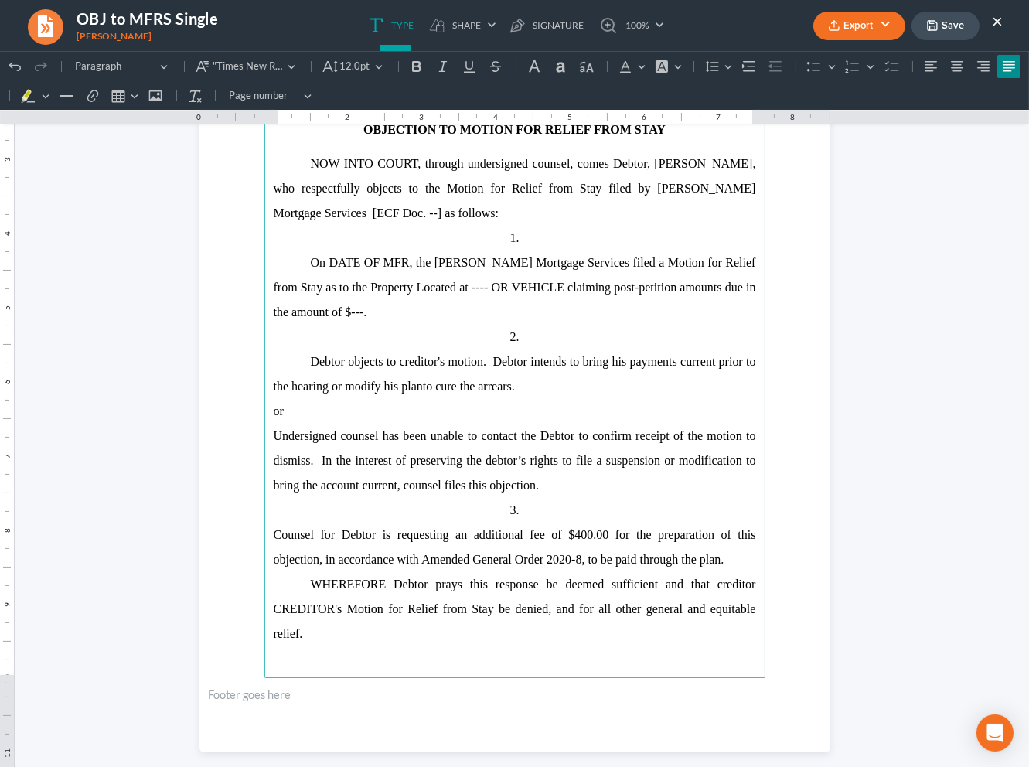
scroll to position [226, 0]
drag, startPoint x: 329, startPoint y: 612, endPoint x: 250, endPoint y: 601, distance: 79.6
click at [246, 606] on section "United States Bankruptcy Court Eastern District of Louisiana In re Todd Vinet C…" at bounding box center [514, 343] width 631 height 816
drag, startPoint x: 434, startPoint y: 261, endPoint x: 411, endPoint y: 270, distance: 24.0
click at [412, 268] on span "On DATE OF MFR, the Carrington Mortgage Services filed a Motion for Relief from…" at bounding box center [515, 286] width 482 height 63
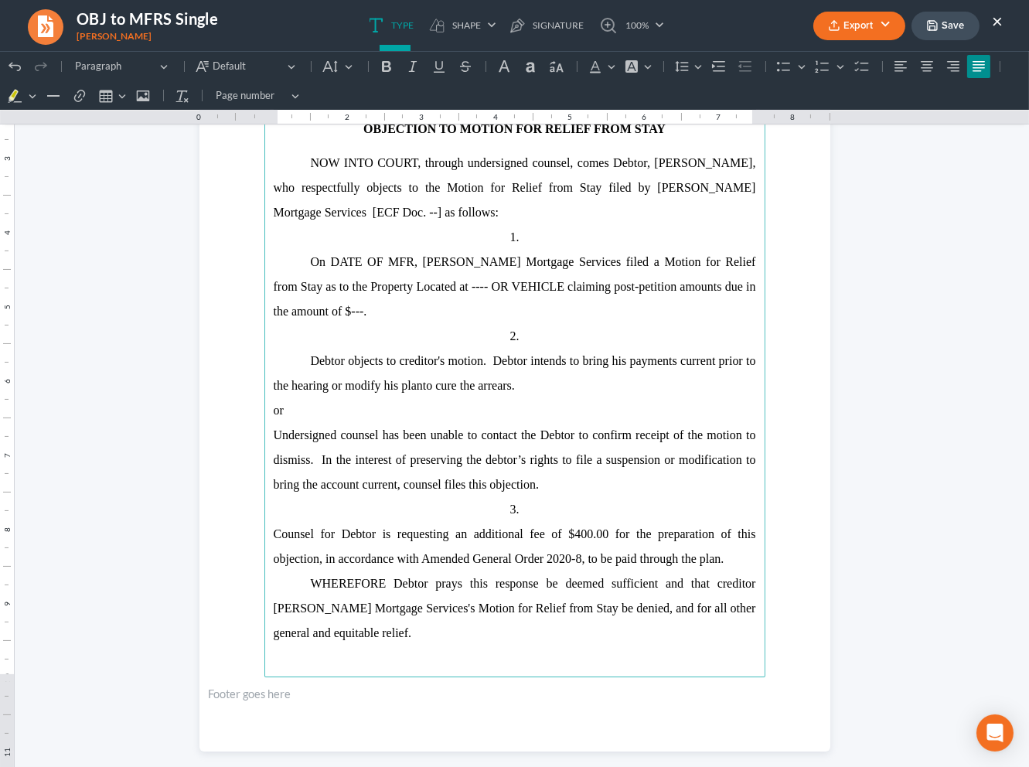
drag, startPoint x: 575, startPoint y: 564, endPoint x: 203, endPoint y: 423, distance: 397.8
click at [203, 423] on section "United States Bankruptcy Court Eastern District of Louisiana In re Todd Vinet C…" at bounding box center [514, 343] width 631 height 816
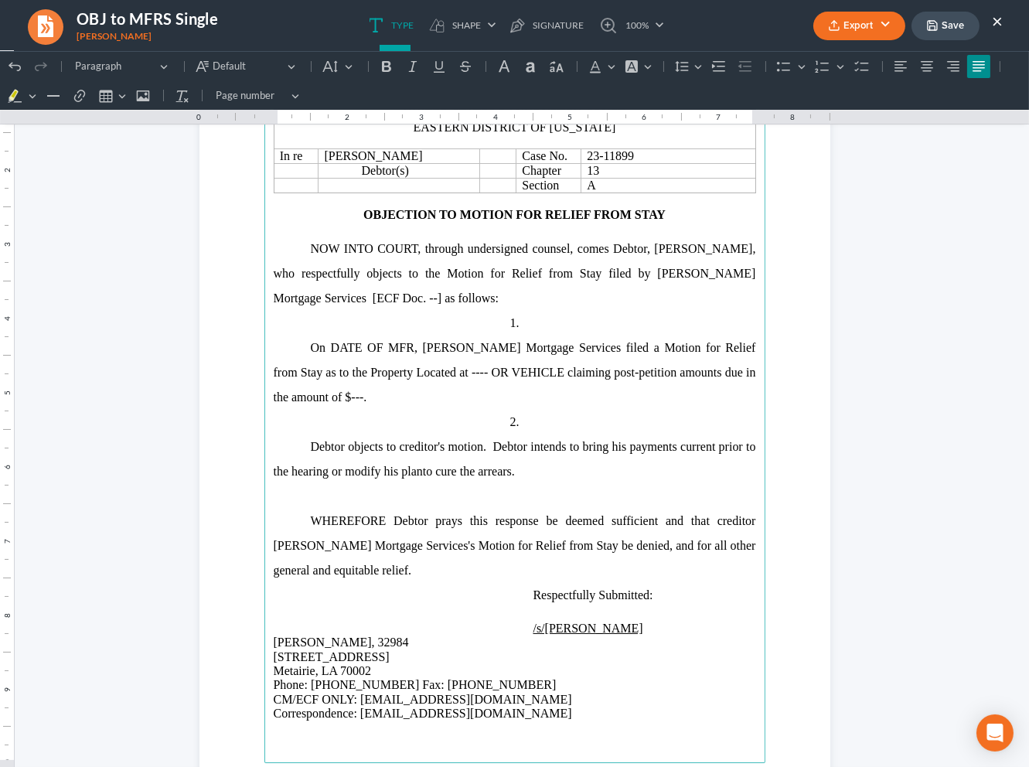
scroll to position [139, 0]
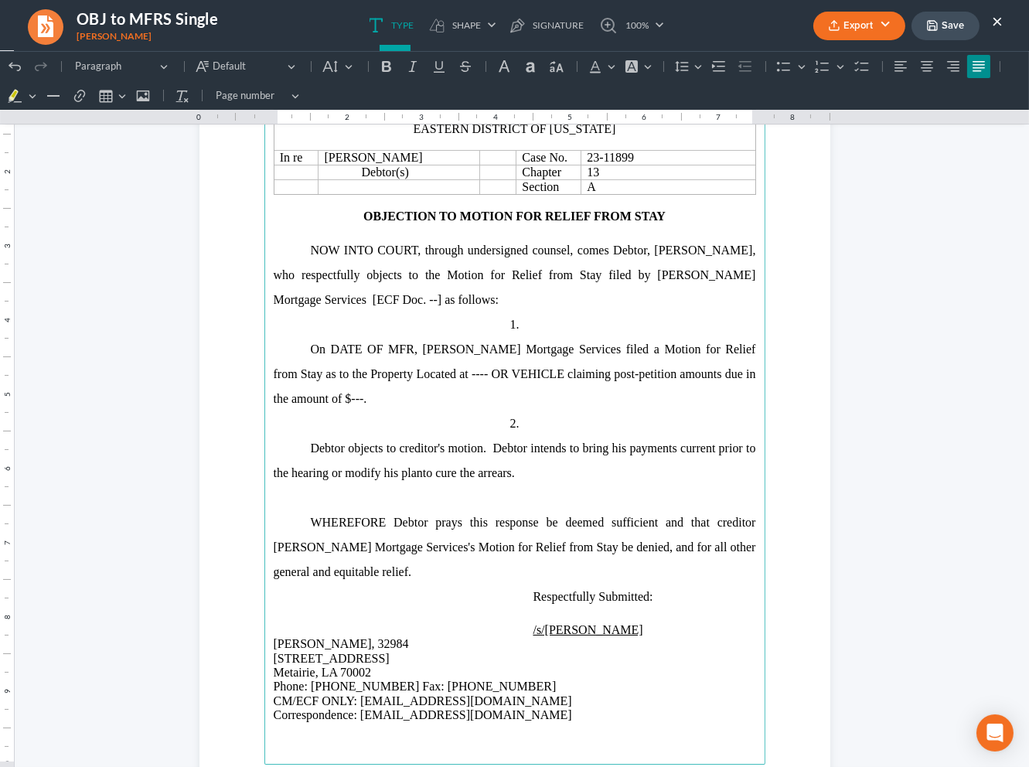
click at [333, 301] on span "Todd Vinet, who respectfully objects to the Motion for Relief from Stay filed b…" at bounding box center [515, 275] width 482 height 63
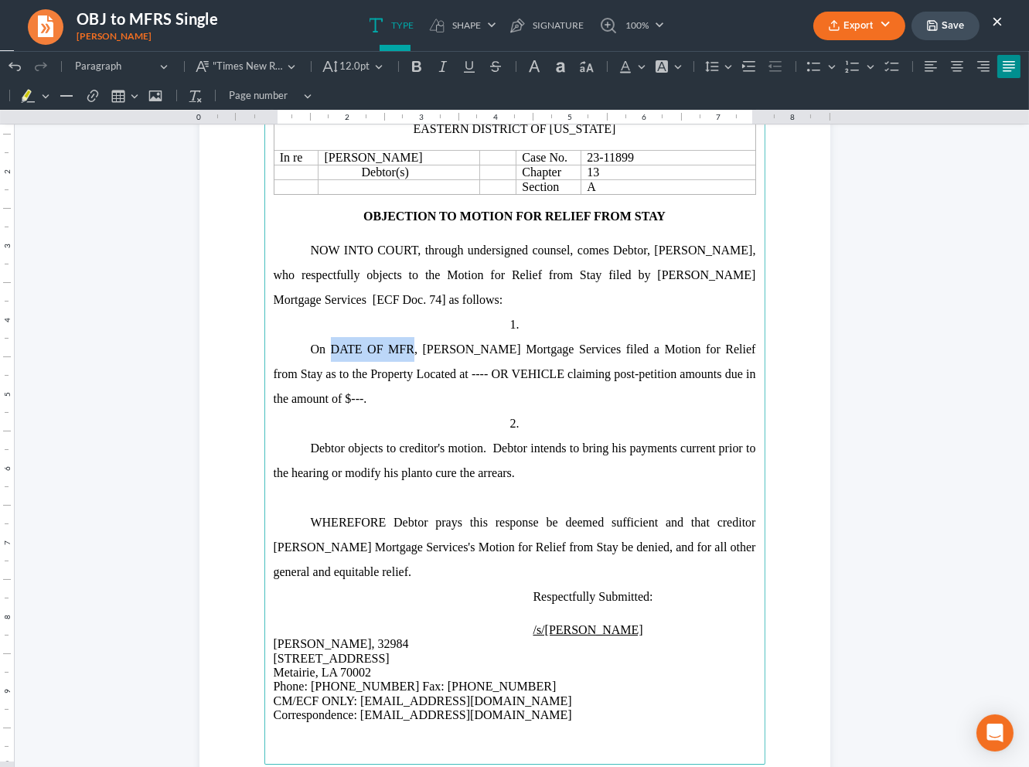
drag, startPoint x: 402, startPoint y: 349, endPoint x: 325, endPoint y: 355, distance: 76.7
click at [325, 355] on span "On DATE OF MFR, Carrington Mortgage Services filed a Motion for Relief from Sta…" at bounding box center [515, 373] width 482 height 63
drag, startPoint x: 426, startPoint y: 379, endPoint x: 523, endPoint y: 373, distance: 96.8
click at [523, 373] on span "On August 19, 2025, Carrington Mortgage Services filed a Motion for Relief from…" at bounding box center [515, 373] width 482 height 63
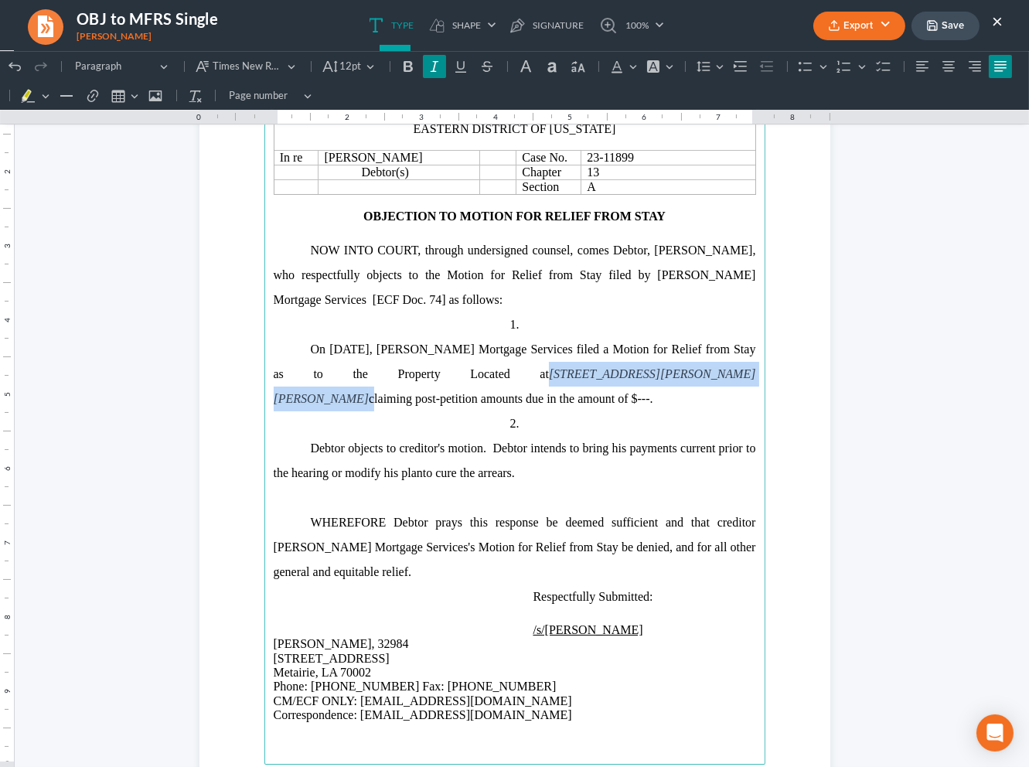
drag, startPoint x: 676, startPoint y: 376, endPoint x: 428, endPoint y: 383, distance: 248.2
click at [425, 386] on p "On August 19, 2025, Carrington Mortgage Services filed a Motion for Relief from…" at bounding box center [515, 374] width 482 height 74
click at [672, 66] on button "Font Background Color Font Background Color" at bounding box center [659, 66] width 34 height 23
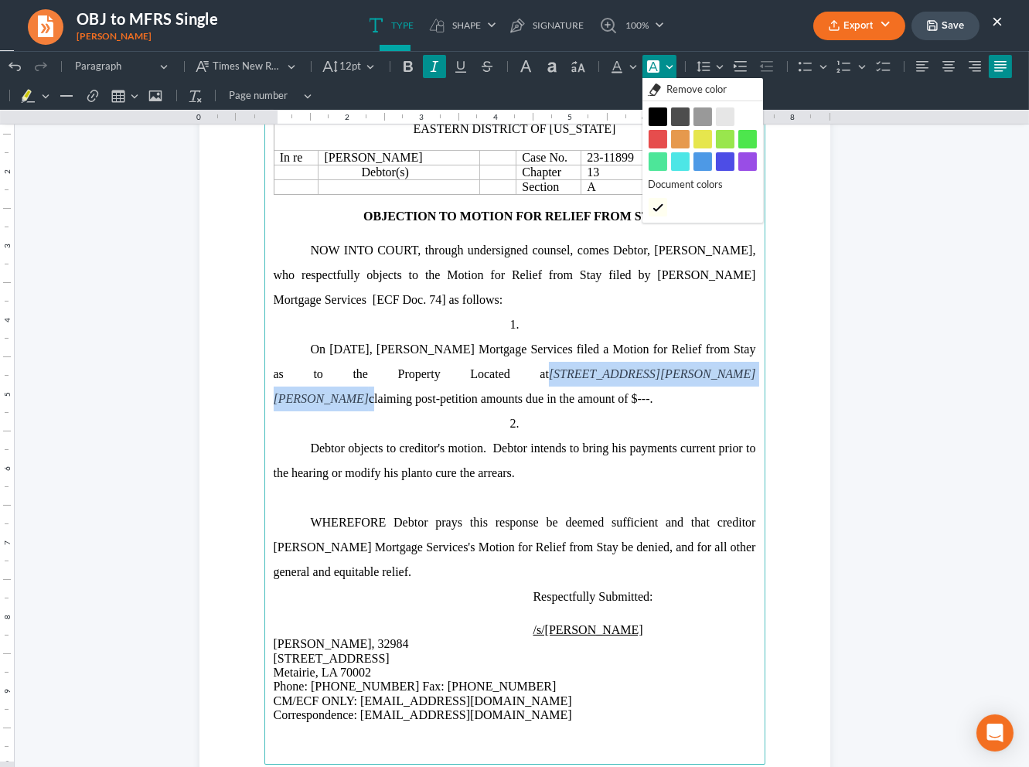
click at [679, 90] on span "Remove color" at bounding box center [696, 89] width 60 height 15
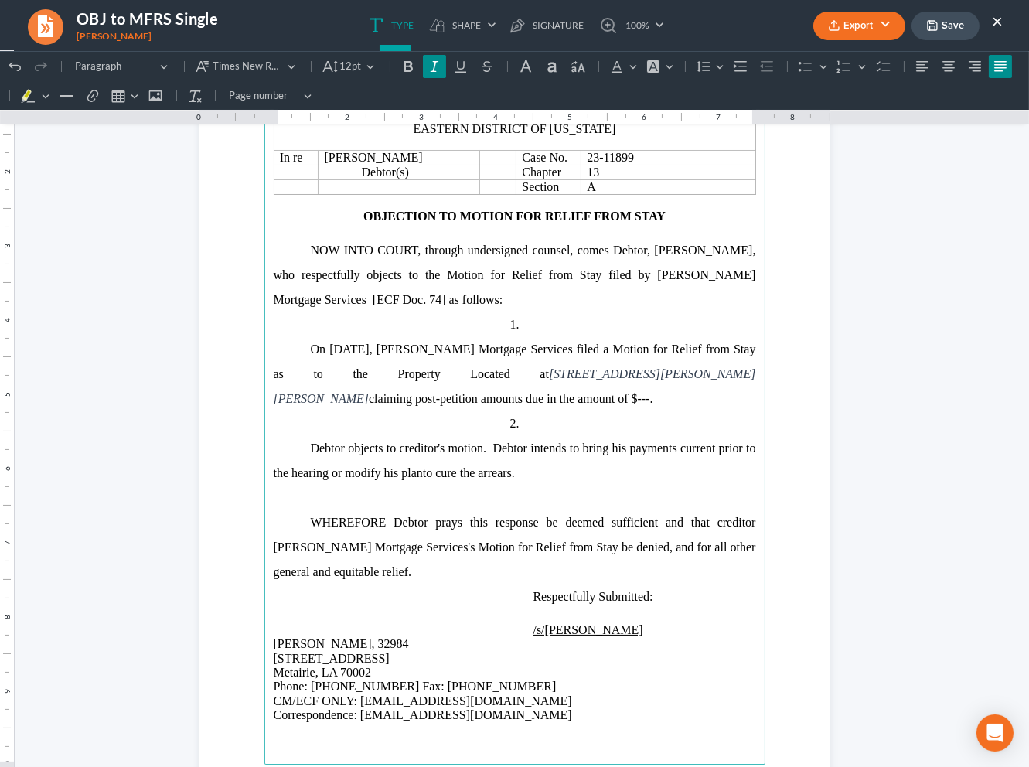
click at [693, 281] on span "Todd Vinet, who respectfully objects to the Motion for Relief from Stay filed b…" at bounding box center [515, 275] width 482 height 63
click at [469, 403] on span "claiming post-petition amounts due in the amount of $---." at bounding box center [511, 398] width 284 height 13
drag, startPoint x: 488, startPoint y: 450, endPoint x: 481, endPoint y: 458, distance: 11.0
click at [488, 451] on span "Debtor objects to creditor's motion. Debtor intends to bring his" at bounding box center [469, 447] width 316 height 13
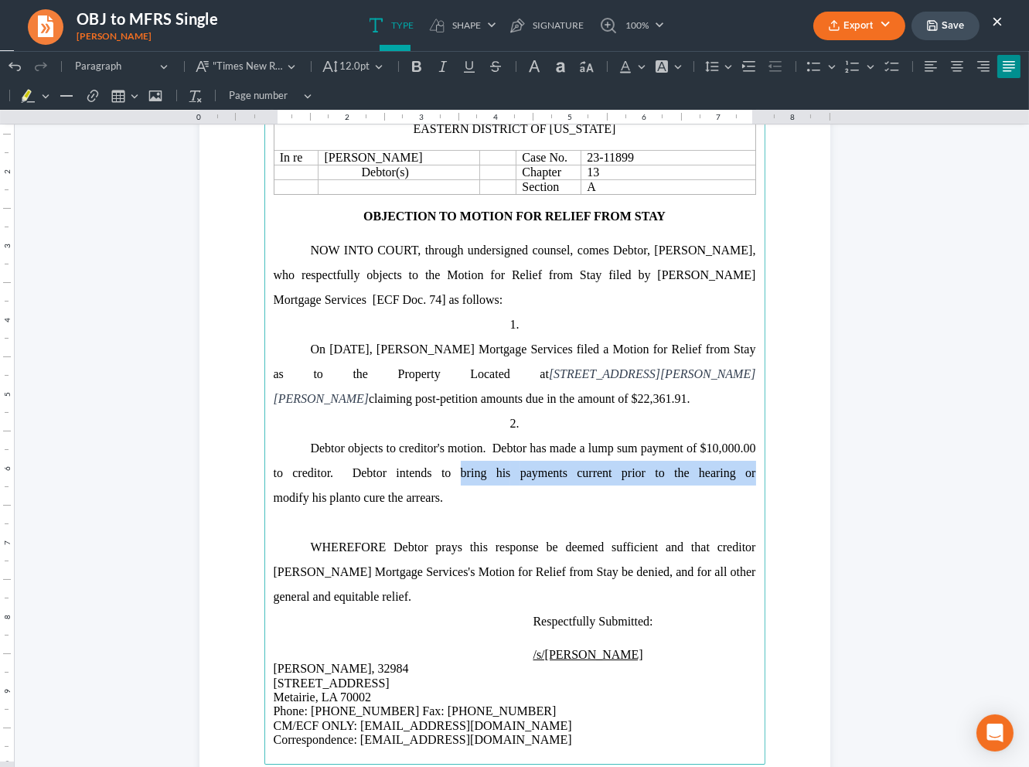
drag, startPoint x: 620, startPoint y: 482, endPoint x: 419, endPoint y: 484, distance: 201.0
click at [419, 484] on p "Debtor objects to creditor's motion. Debtor has made a lump sum payment of $10,…" at bounding box center [515, 473] width 482 height 74
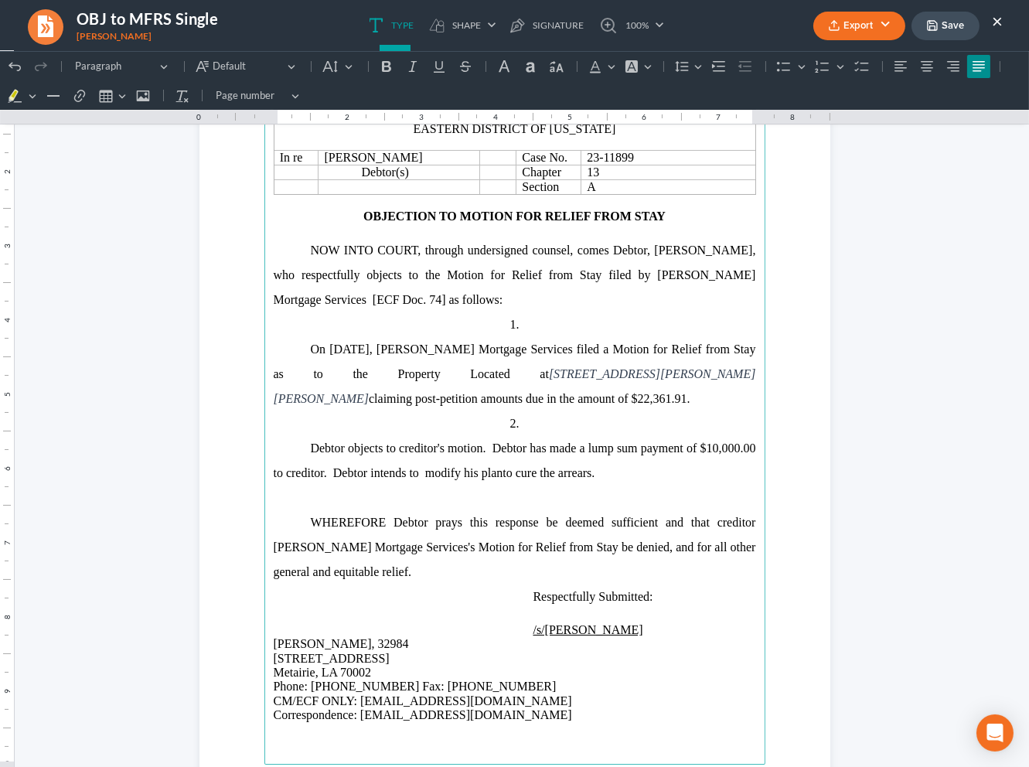
click at [551, 479] on p "Debtor objects to creditor's motion. Debtor has made a lump sum payment of $10,…" at bounding box center [515, 460] width 482 height 49
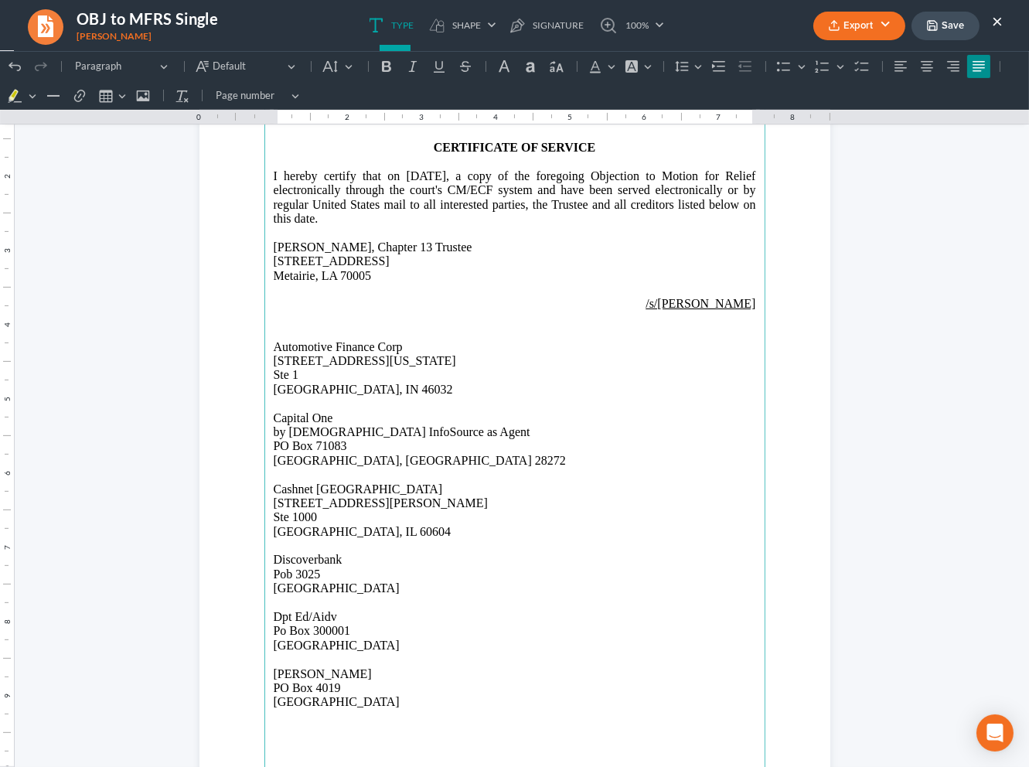
scroll to position [989, 0]
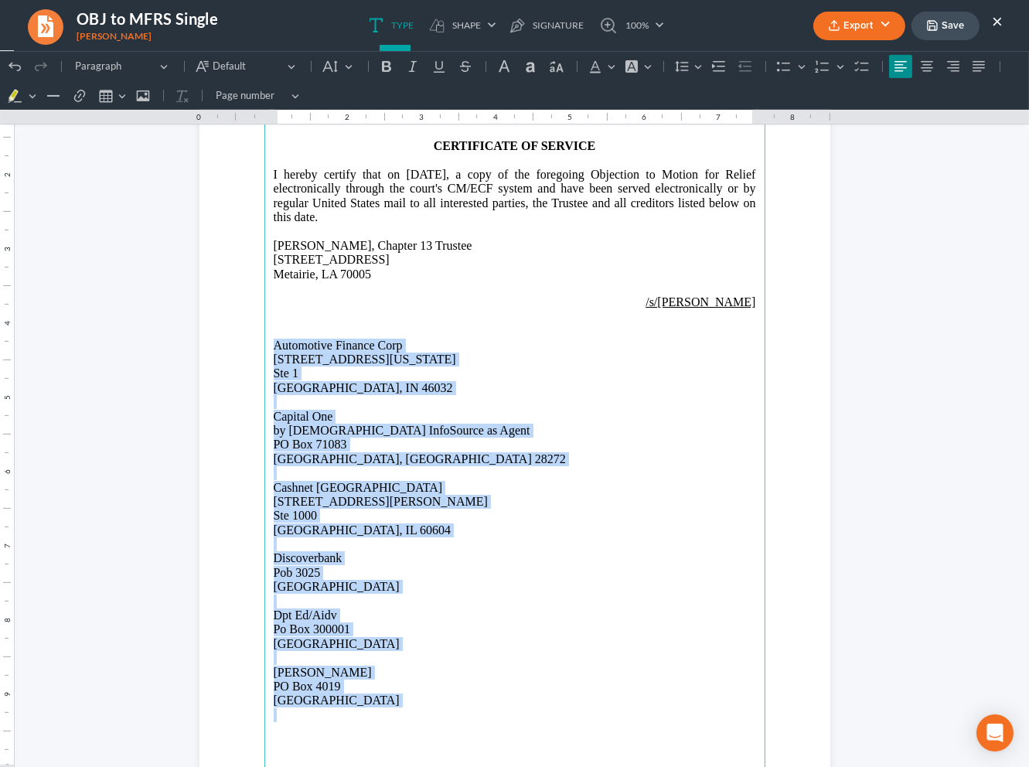
drag, startPoint x: 387, startPoint y: 712, endPoint x: 265, endPoint y: 346, distance: 386.2
click at [265, 346] on main "CERTIFICATE OF SERVICE I hereby certify that on 09/08/2025, a copy of the foreg…" at bounding box center [514, 434] width 501 height 668
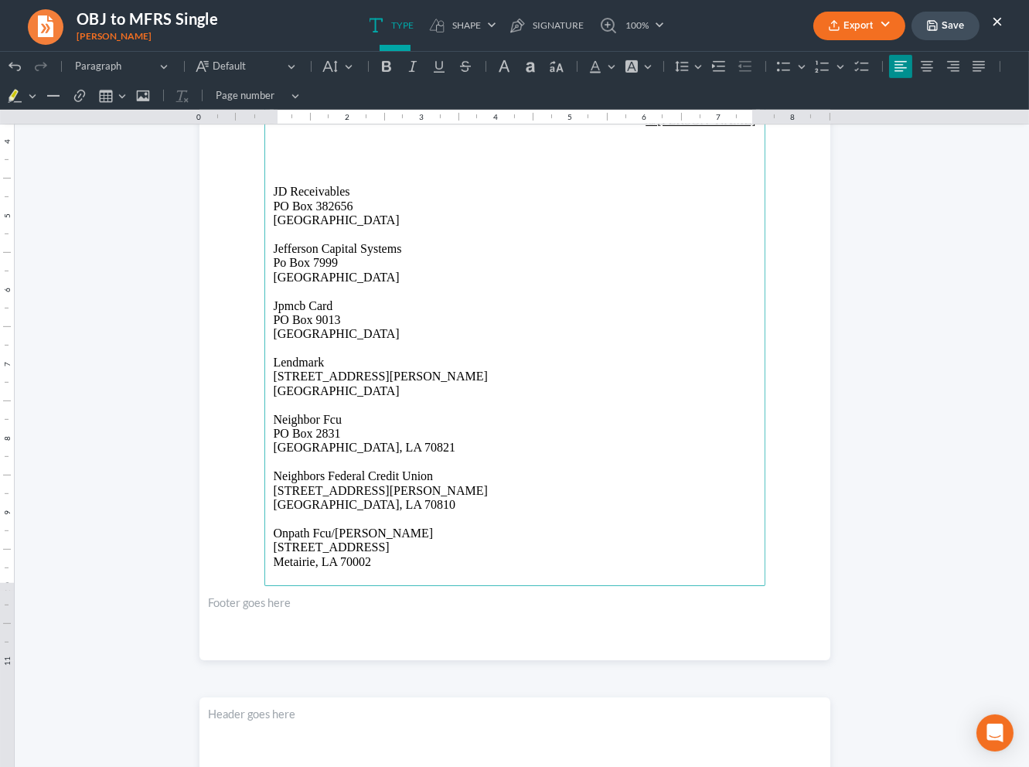
scroll to position [1176, 0]
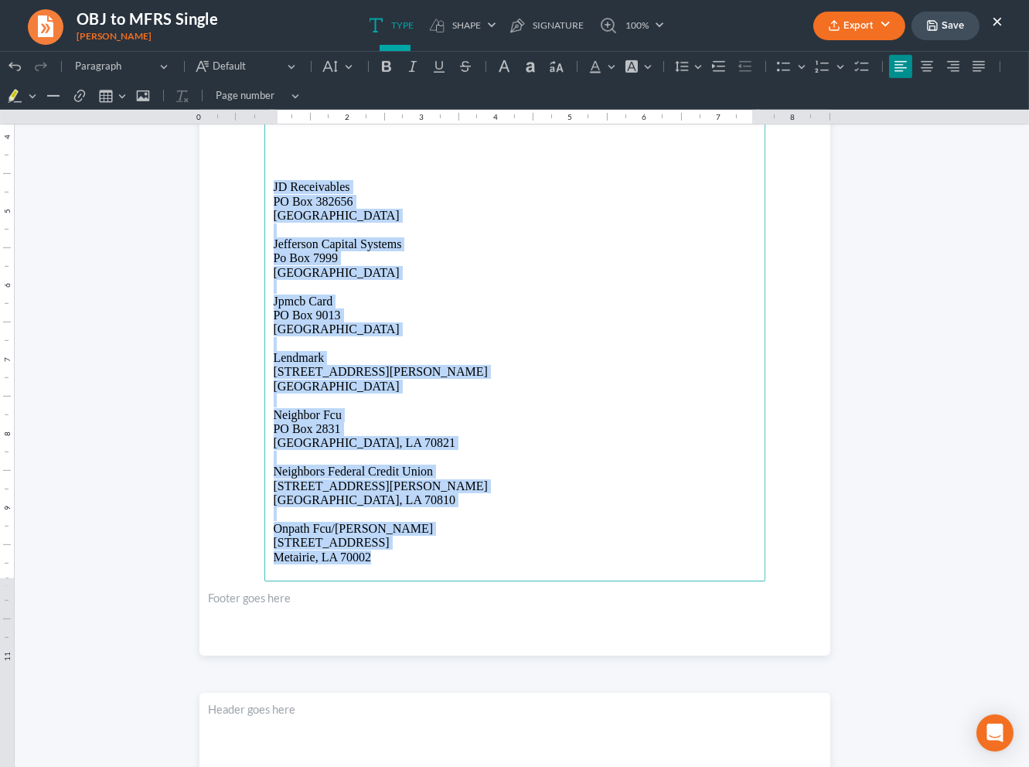
drag, startPoint x: 406, startPoint y: 557, endPoint x: 256, endPoint y: 193, distance: 393.8
click at [256, 193] on section "CERTIFICATE OF SERVICE I hereby certify that on 09/08/2025, a copy of the foreg…" at bounding box center [514, 247] width 631 height 816
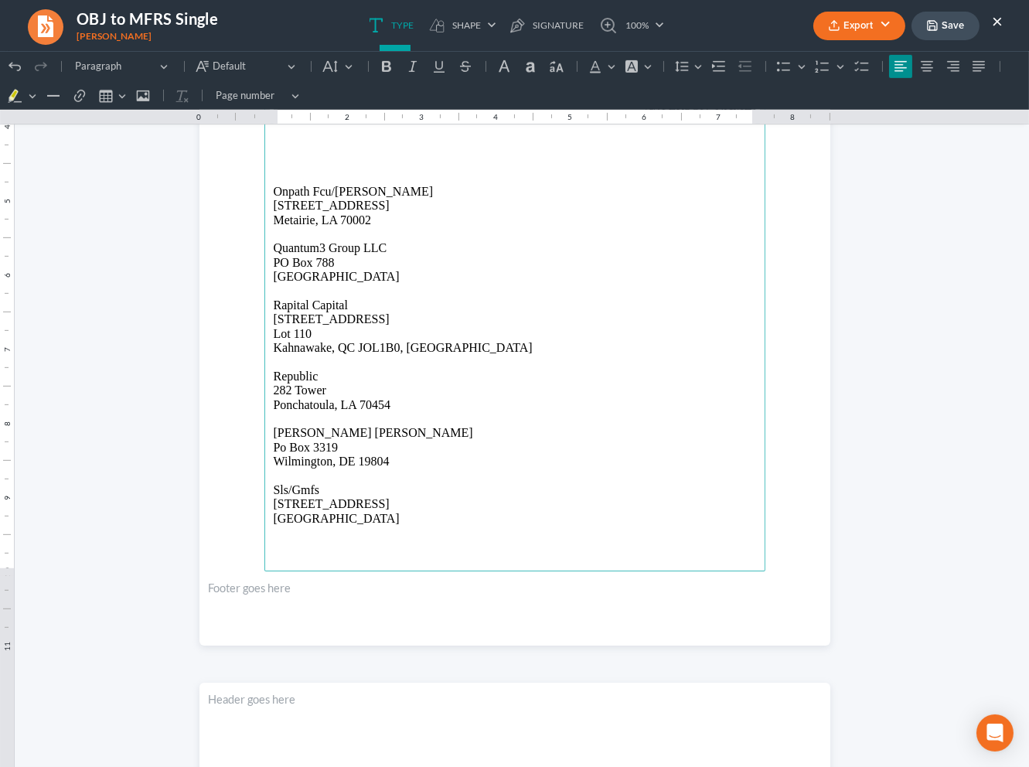
scroll to position [1185, 0]
click at [390, 524] on main "CERTIFICATE OF SERVICE I hereby certify that on 09/08/2025, a copy of the foreg…" at bounding box center [514, 238] width 501 height 668
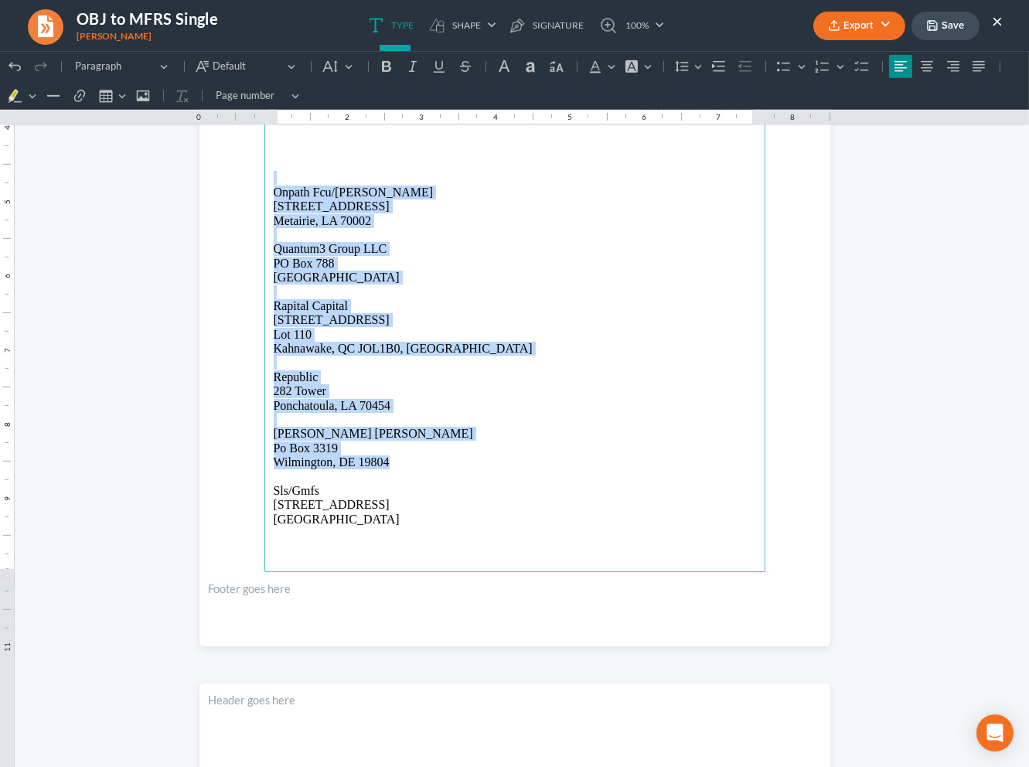
drag, startPoint x: 407, startPoint y: 458, endPoint x: 192, endPoint y: 185, distance: 347.5
click at [199, 185] on section "CERTIFICATE OF SERVICE I hereby certify that on 09/08/2025, a copy of the foreg…" at bounding box center [514, 238] width 631 height 816
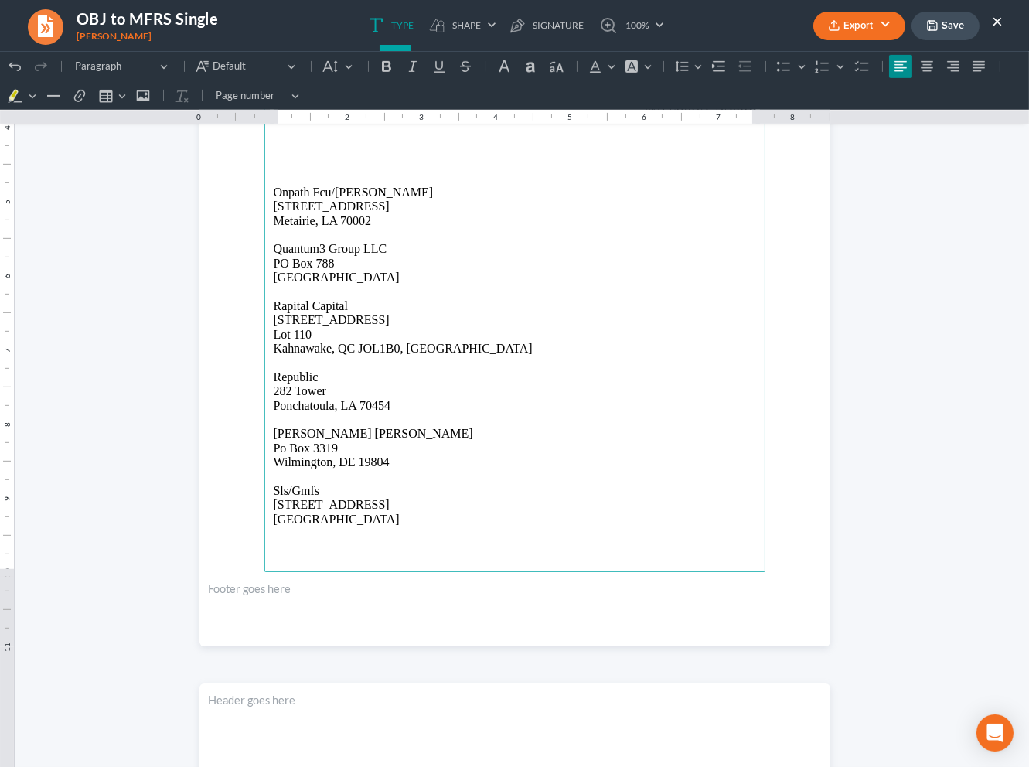
scroll to position [1101, 0]
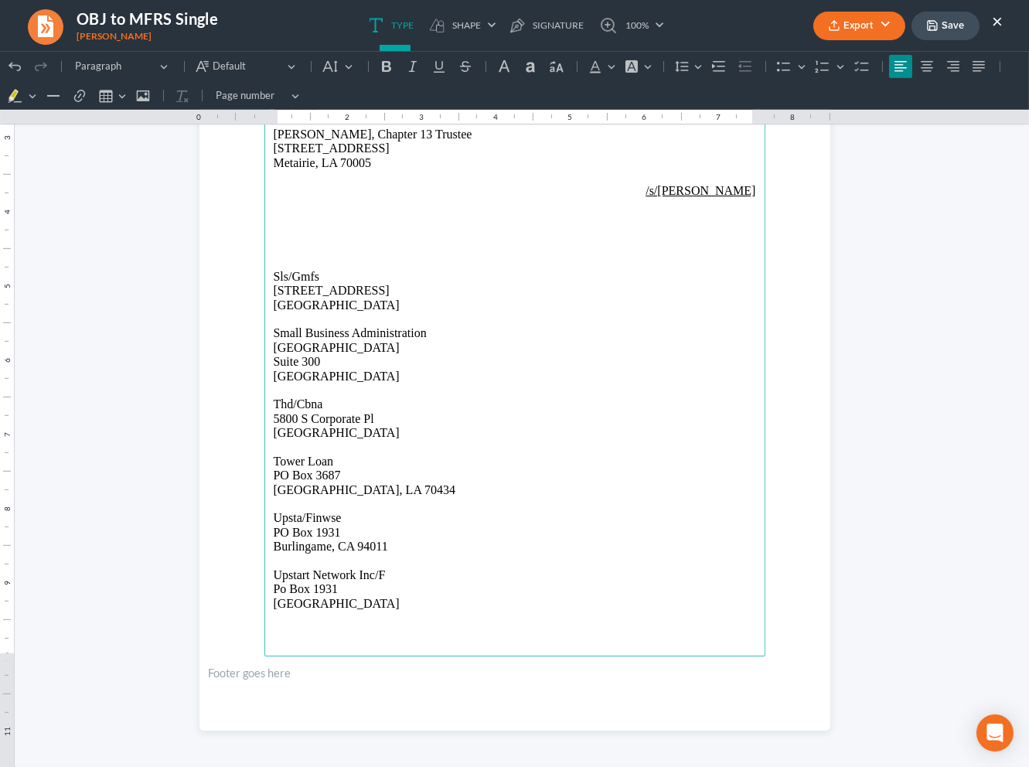
drag, startPoint x: 392, startPoint y: 605, endPoint x: 206, endPoint y: 333, distance: 328.7
click at [206, 333] on section "CERTIFICATE OF SERVICE I hereby certify that on 09/08/2025, a copy of the foreg…" at bounding box center [514, 322] width 631 height 816
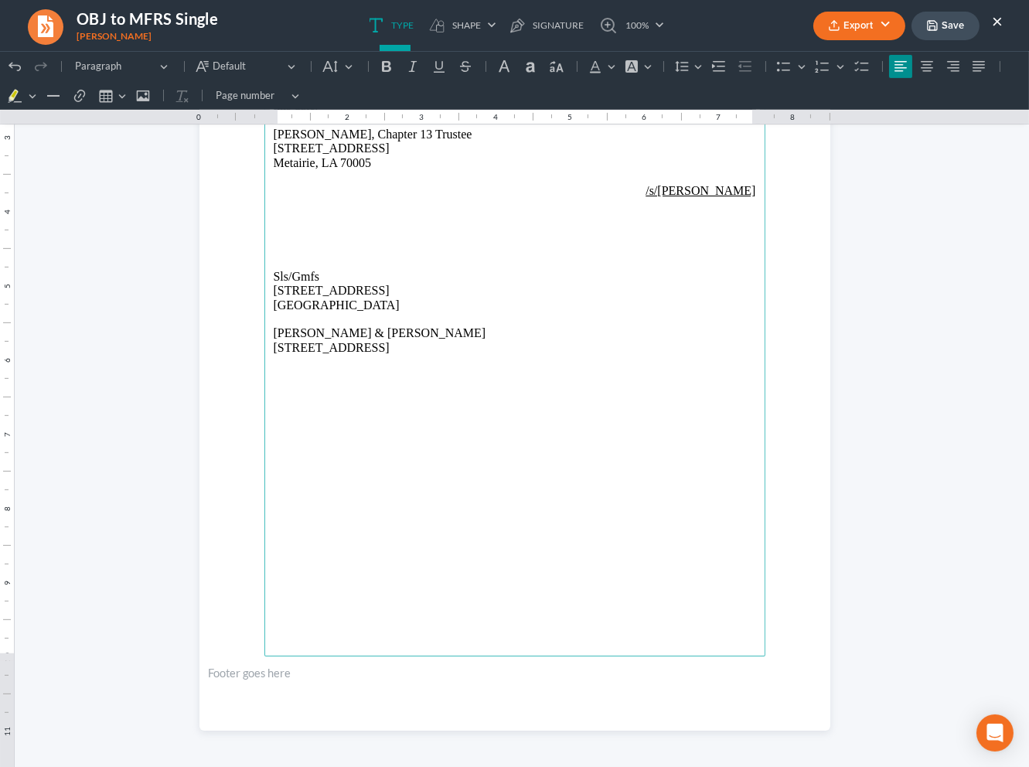
drag, startPoint x: 402, startPoint y: 348, endPoint x: 432, endPoint y: 356, distance: 31.3
click at [402, 348] on p "3850 N Causeway Blcd STe 1695" at bounding box center [515, 348] width 482 height 14
click at [373, 346] on p "3850 N Causeway Blcd Ste 1695" at bounding box center [515, 348] width 482 height 14
click at [366, 366] on p "Rich Text Editor, page-1-main" at bounding box center [515, 362] width 482 height 14
click at [485, 391] on main "CERTIFICATE OF SERVICE I hereby certify that on 09/08/2025, a copy of the foreg…" at bounding box center [514, 322] width 501 height 668
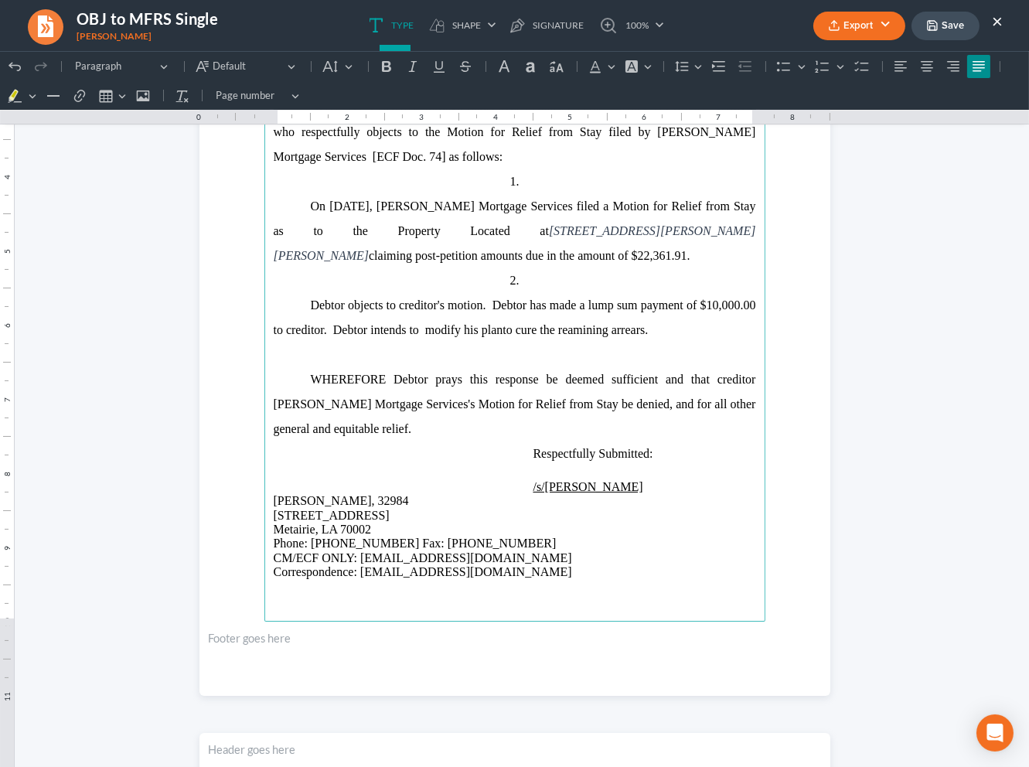
scroll to position [281, 0]
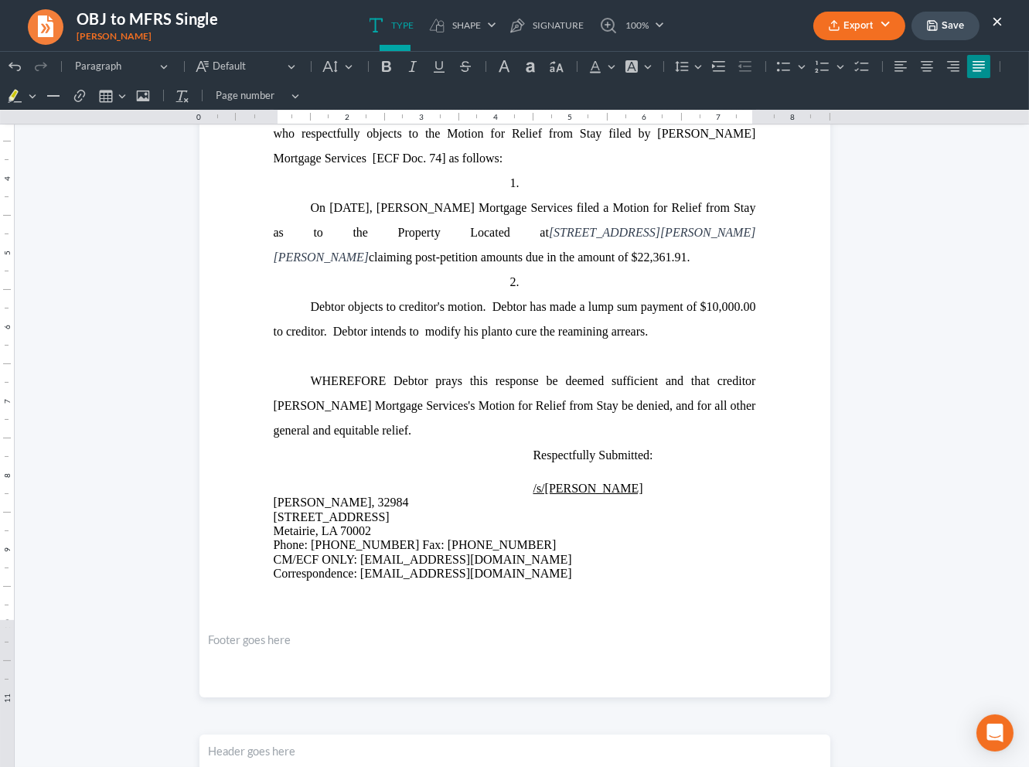
click at [861, 15] on button "Export" at bounding box center [859, 26] width 92 height 29
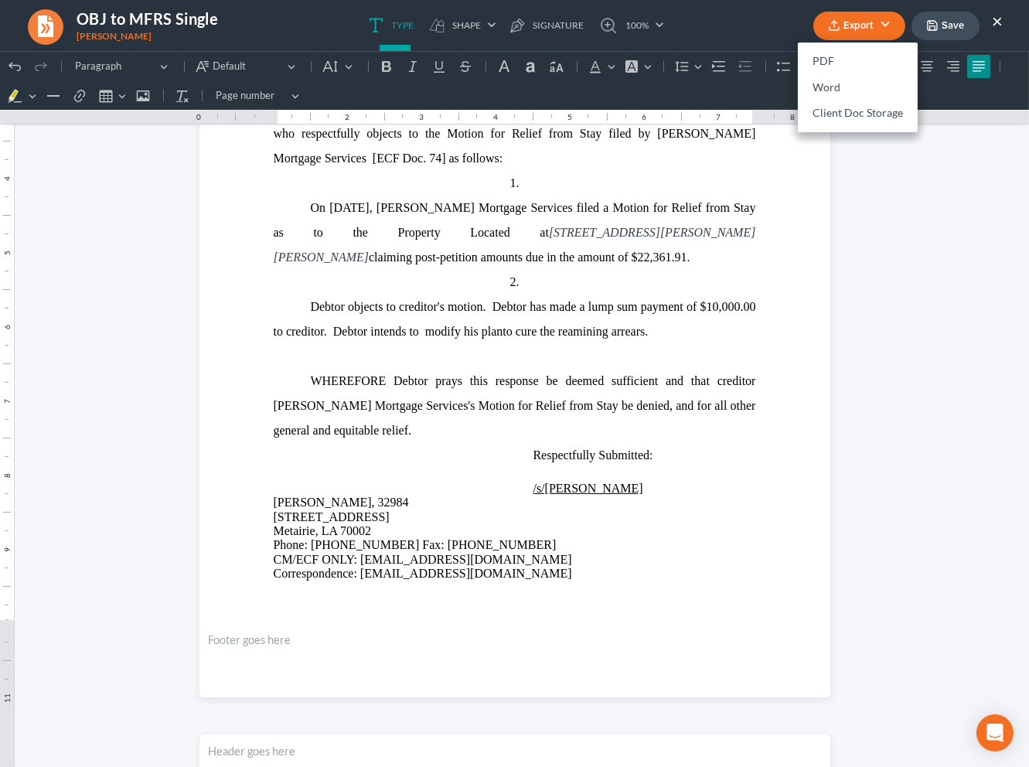
click at [586, 340] on p "Debtor objects to creditor's motion. Debtor has made a lump sum payment of $10,…" at bounding box center [515, 319] width 482 height 49
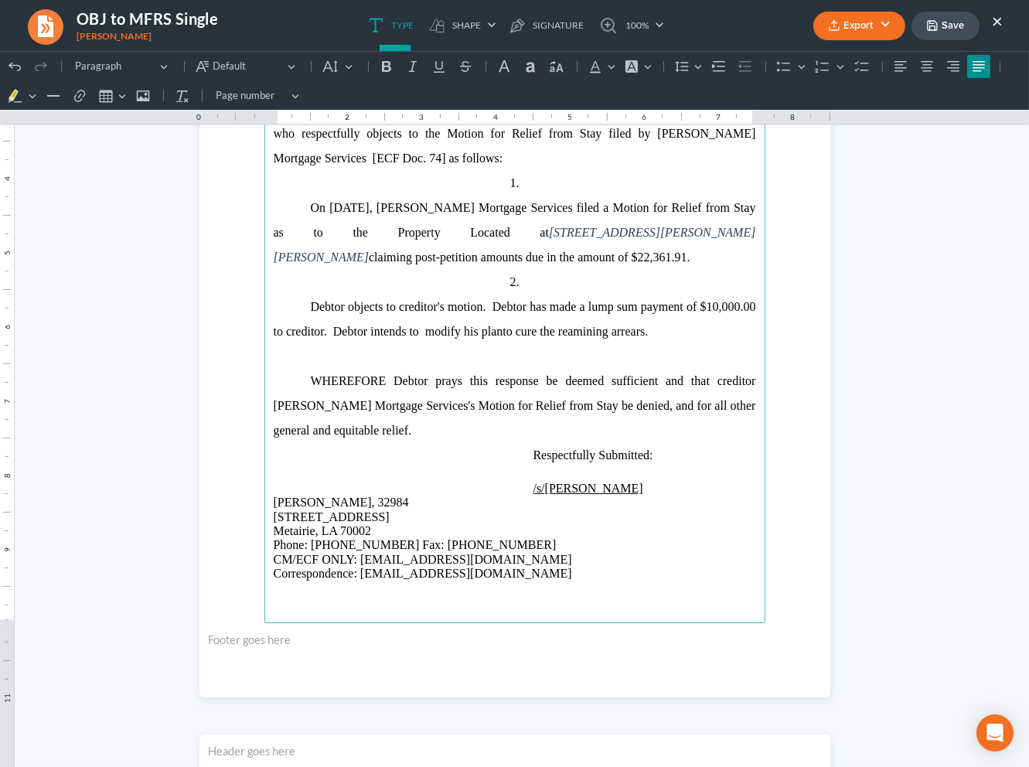
click at [572, 333] on p "Debtor objects to creditor's motion. Debtor has made a lump sum payment of $10,…" at bounding box center [515, 319] width 482 height 49
click at [884, 29] on button "Export" at bounding box center [859, 26] width 92 height 29
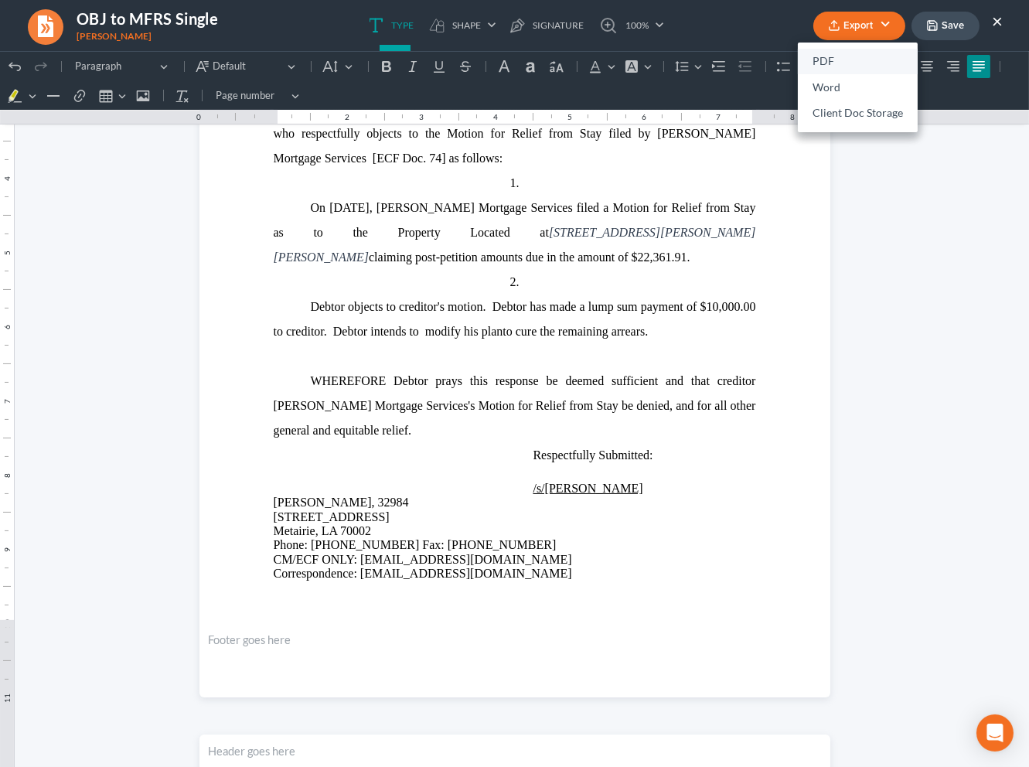
click at [860, 63] on link "PDF" at bounding box center [858, 62] width 120 height 26
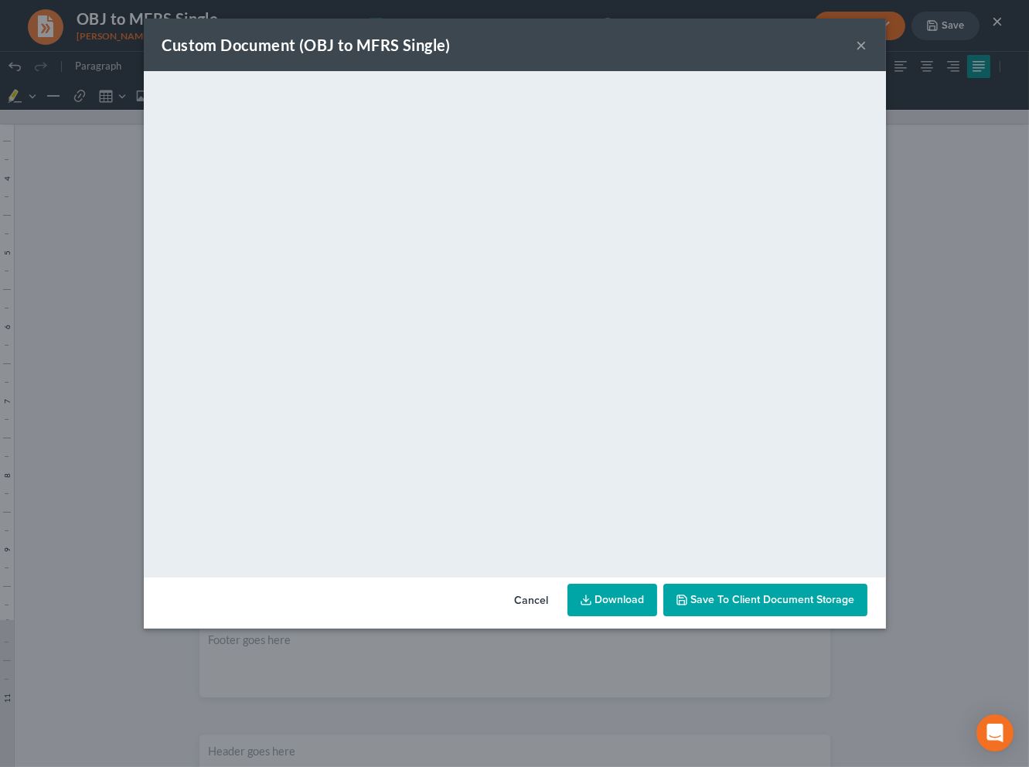
click at [635, 604] on link "Download" at bounding box center [612, 600] width 90 height 32
click at [857, 52] on button "×" at bounding box center [862, 45] width 11 height 19
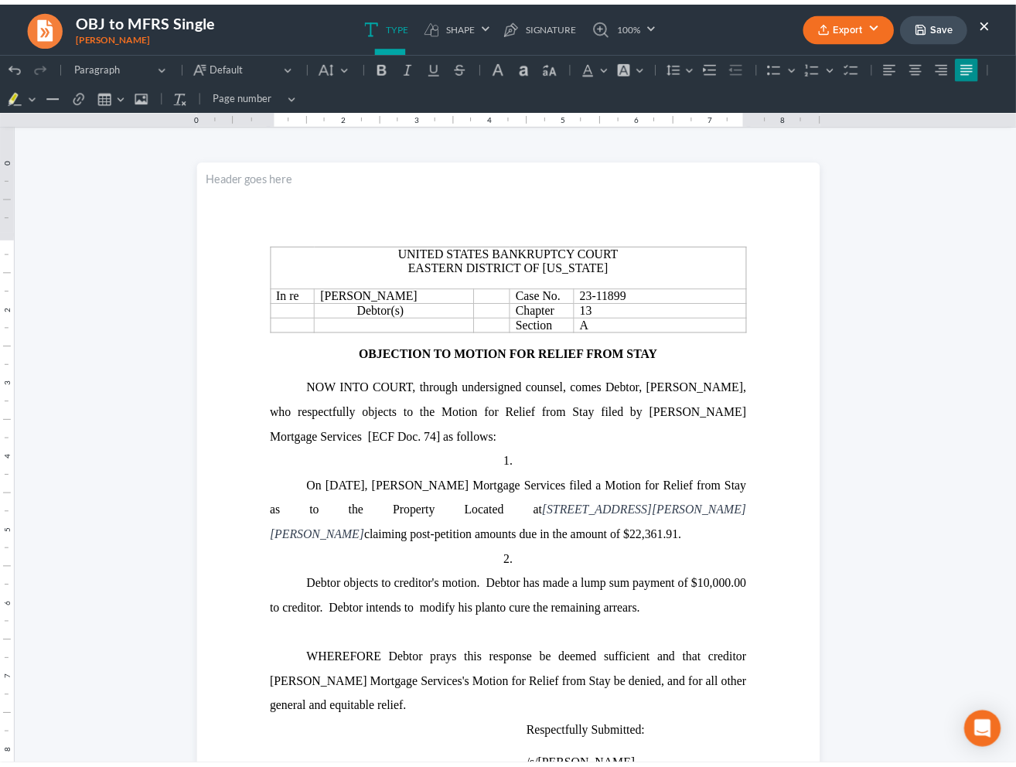
scroll to position [583, 0]
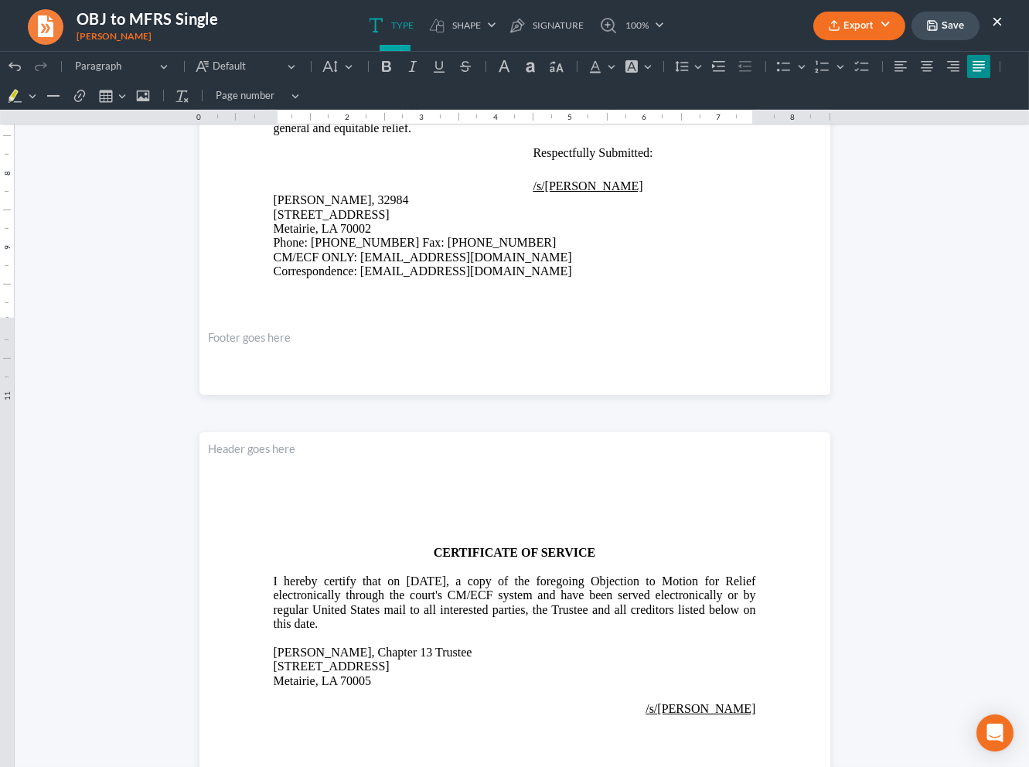
click at [926, 36] on button "Save" at bounding box center [945, 26] width 68 height 29
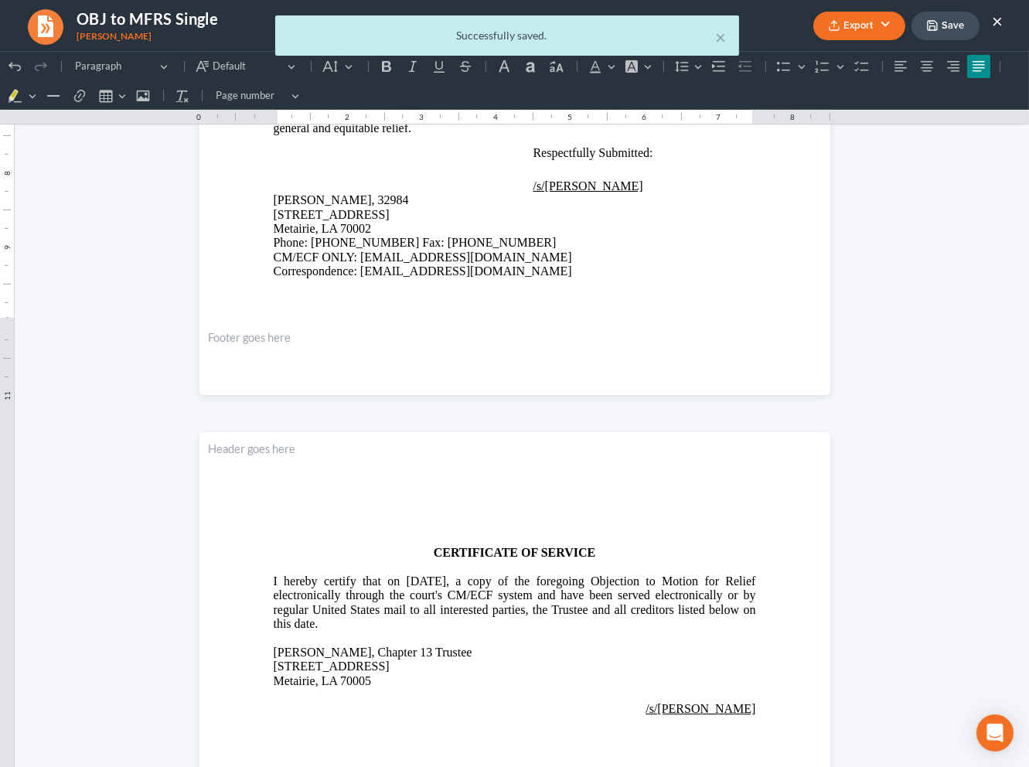
drag, startPoint x: 725, startPoint y: 39, endPoint x: 813, endPoint y: 19, distance: 90.2
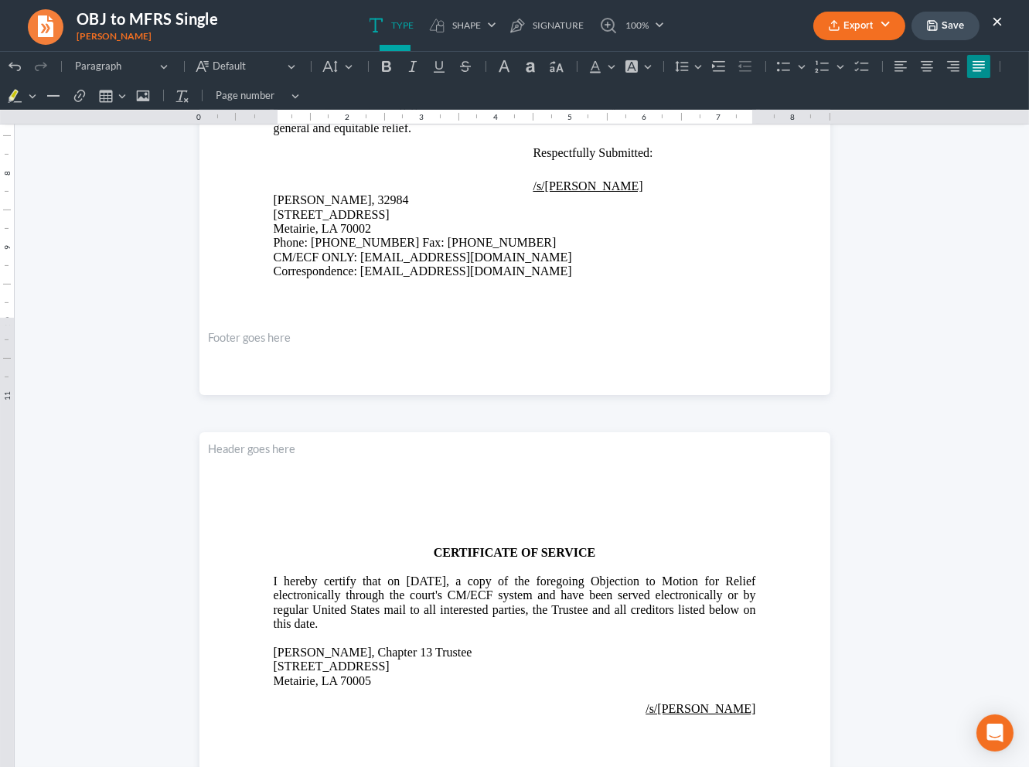
click at [993, 22] on button "×" at bounding box center [997, 21] width 11 height 19
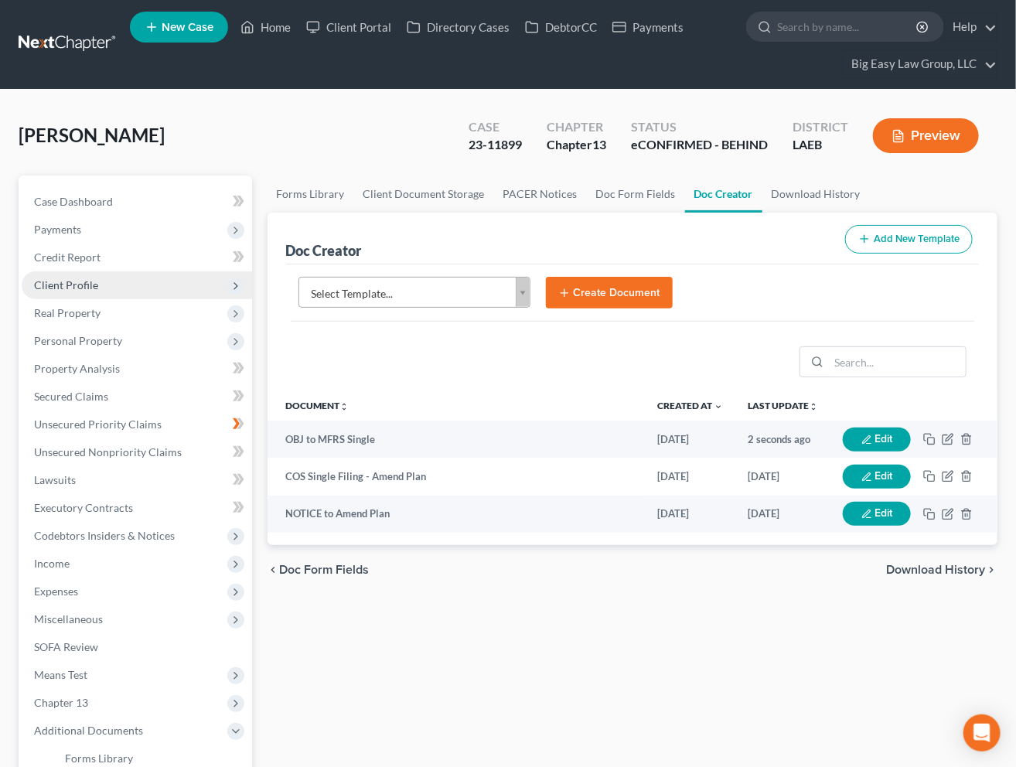
scroll to position [0, 0]
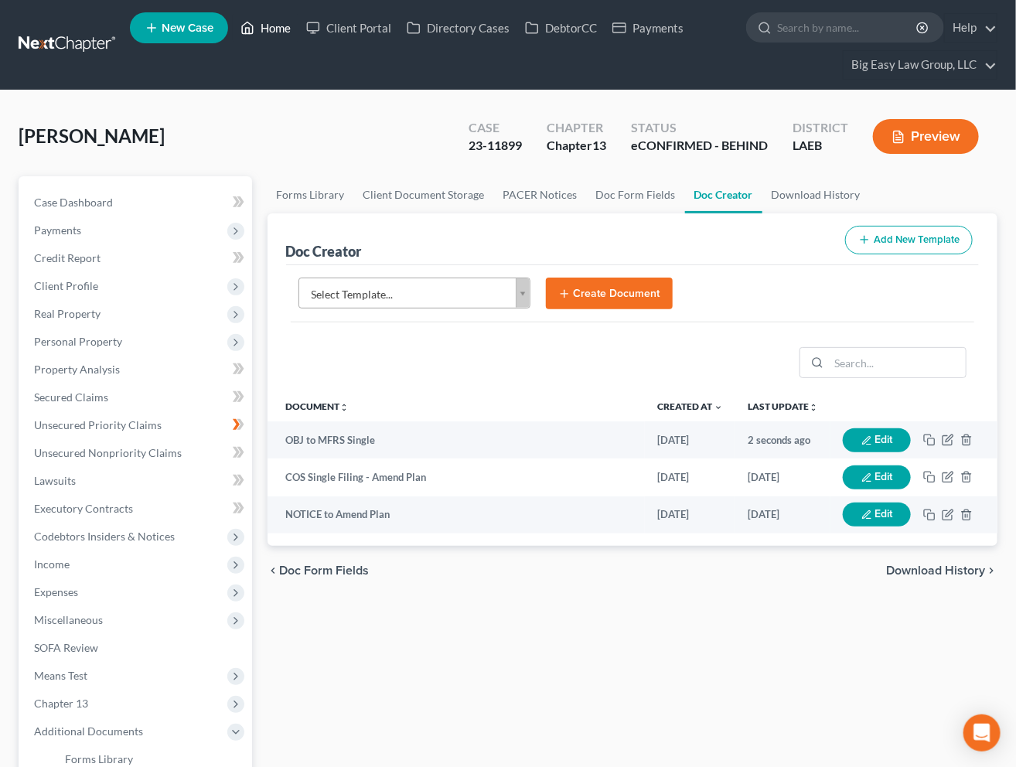
click at [281, 23] on link "Home" at bounding box center [266, 28] width 66 height 28
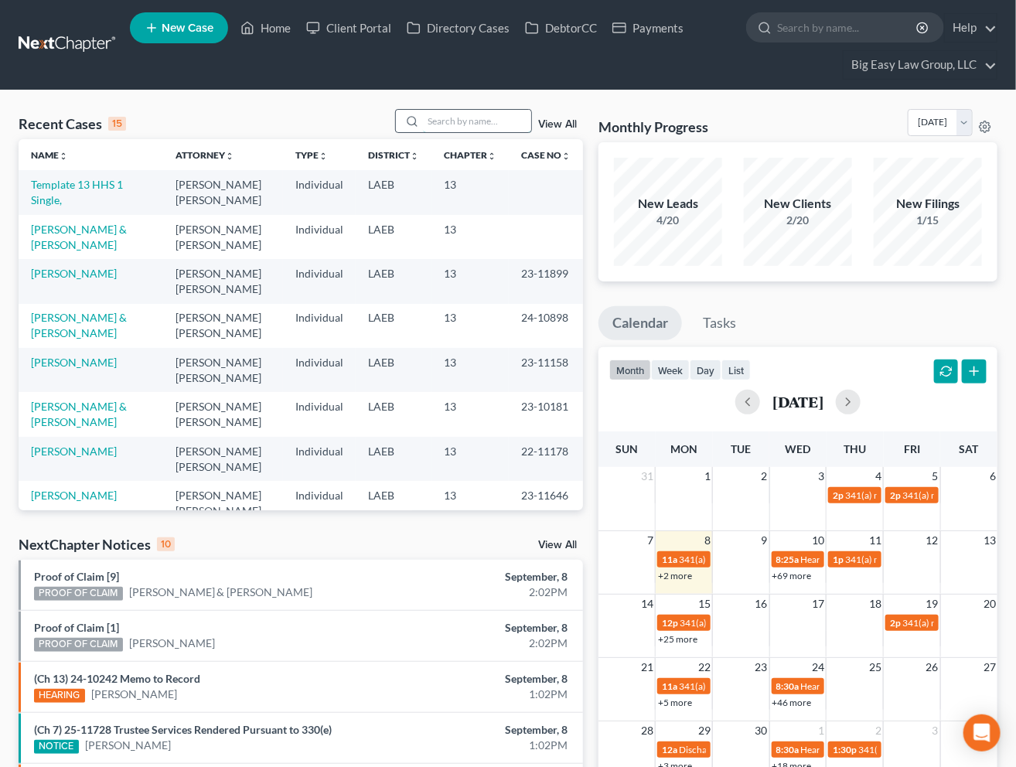
click at [478, 124] on input "search" at bounding box center [477, 121] width 108 height 22
type input "[PERSON_NAME]"
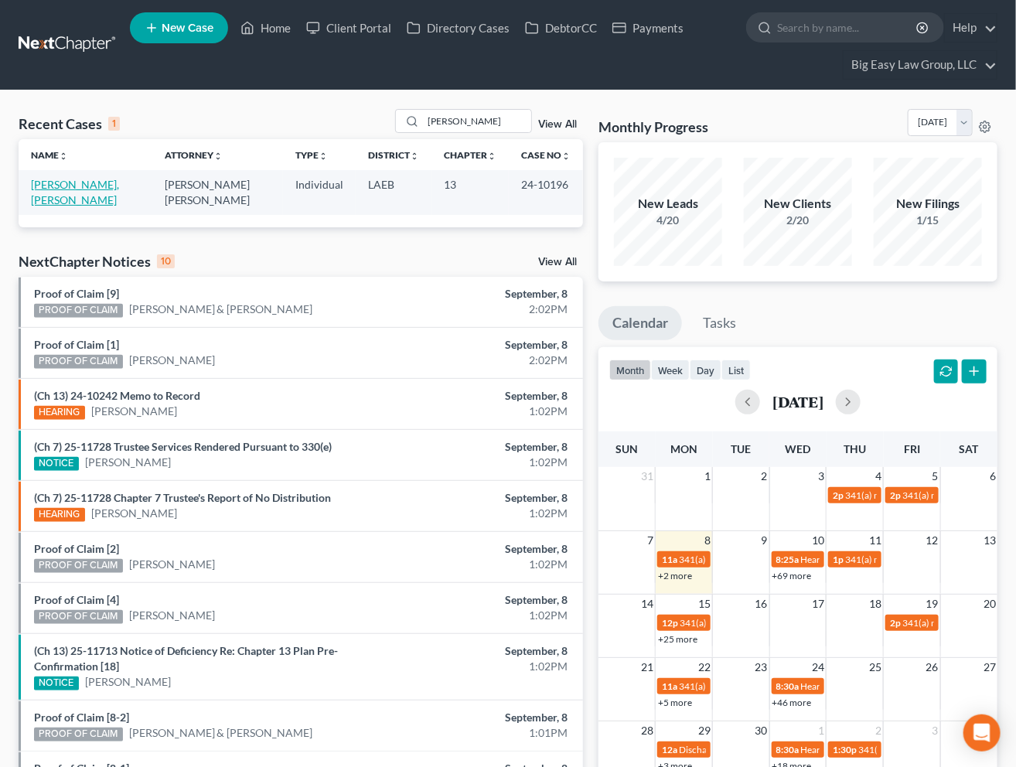
click at [71, 186] on link "[PERSON_NAME], [PERSON_NAME]" at bounding box center [75, 192] width 88 height 29
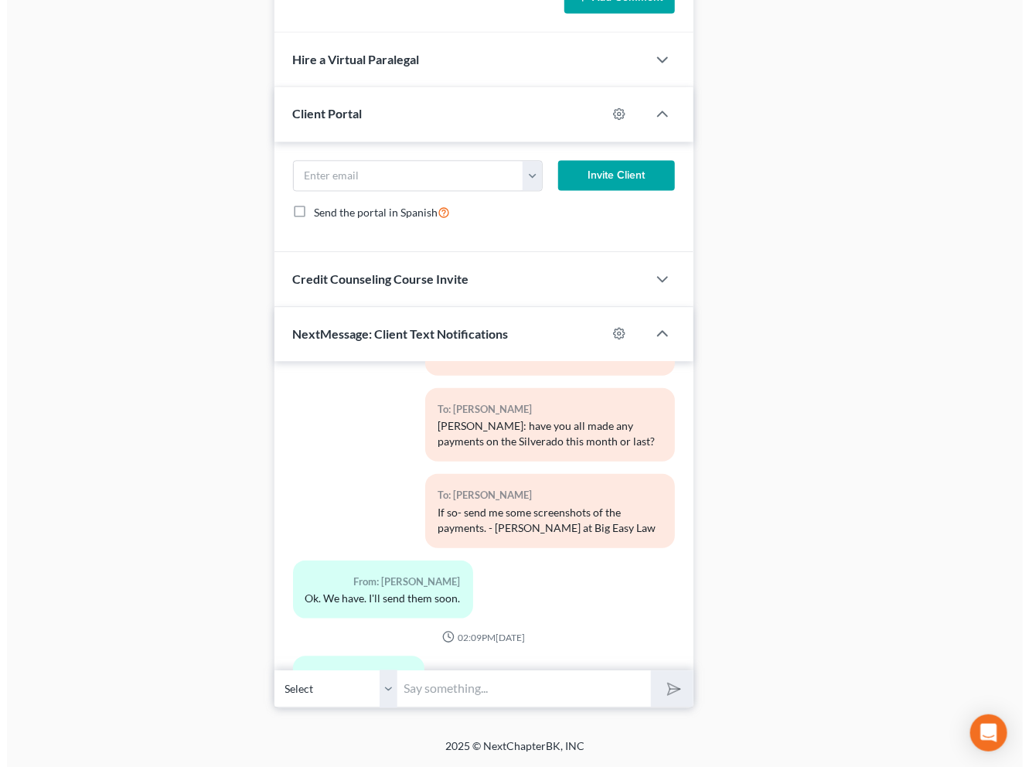
scroll to position [12112, 0]
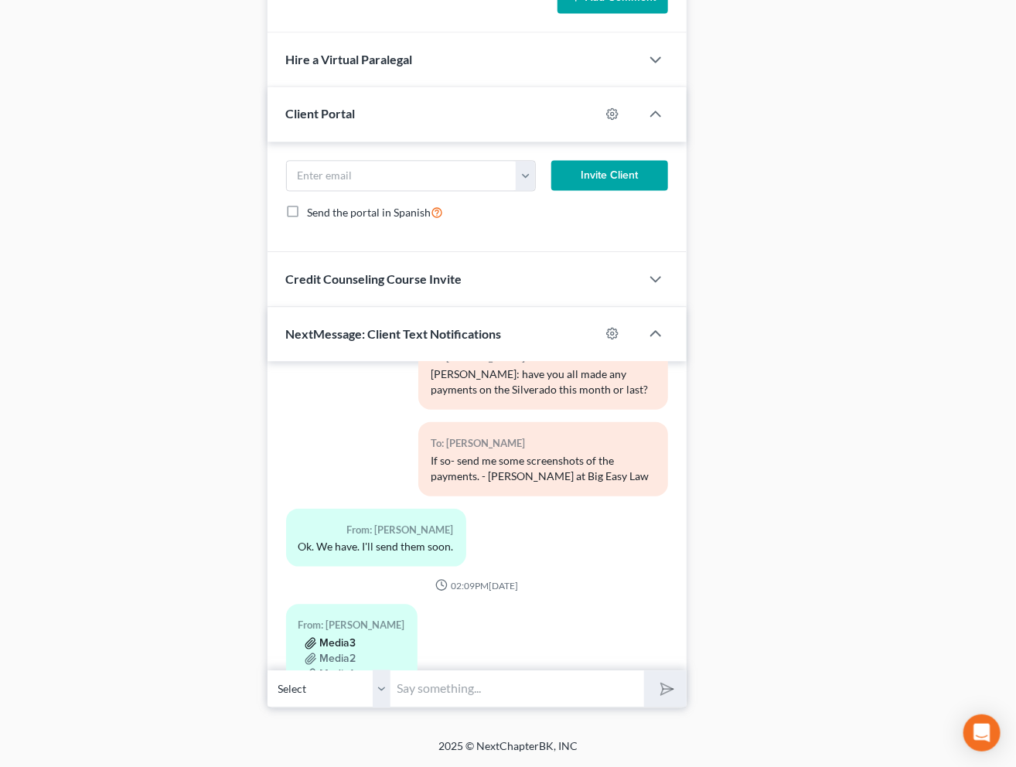
click at [342, 637] on button "Media3" at bounding box center [331, 643] width 52 height 12
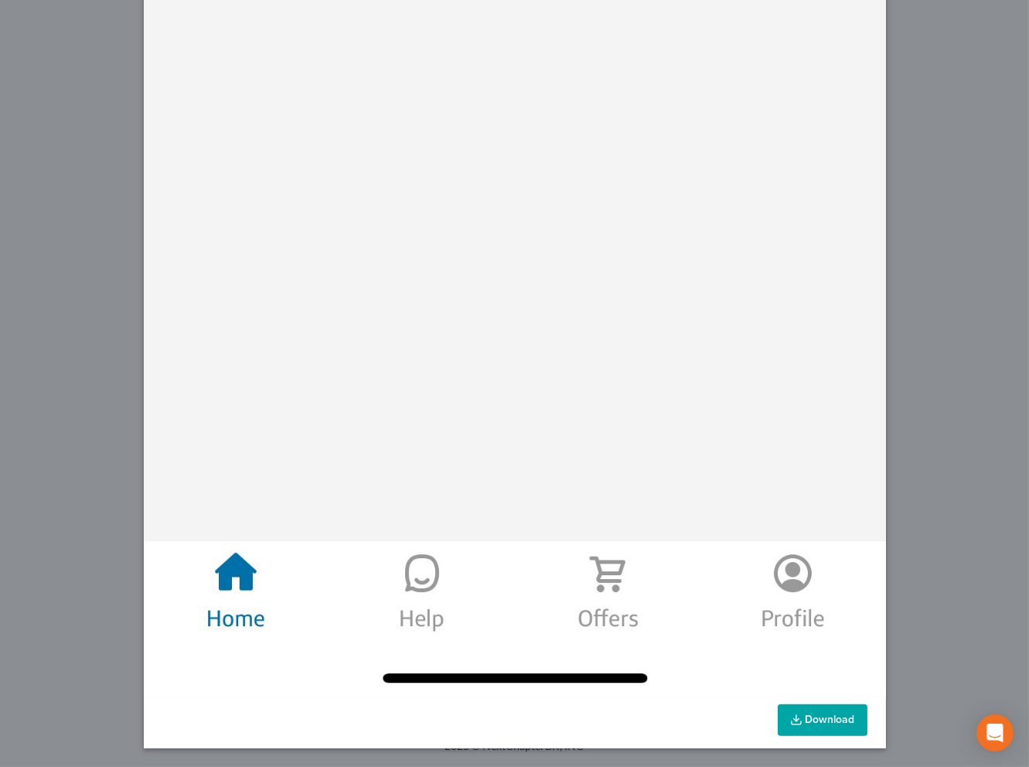
scroll to position [0, 0]
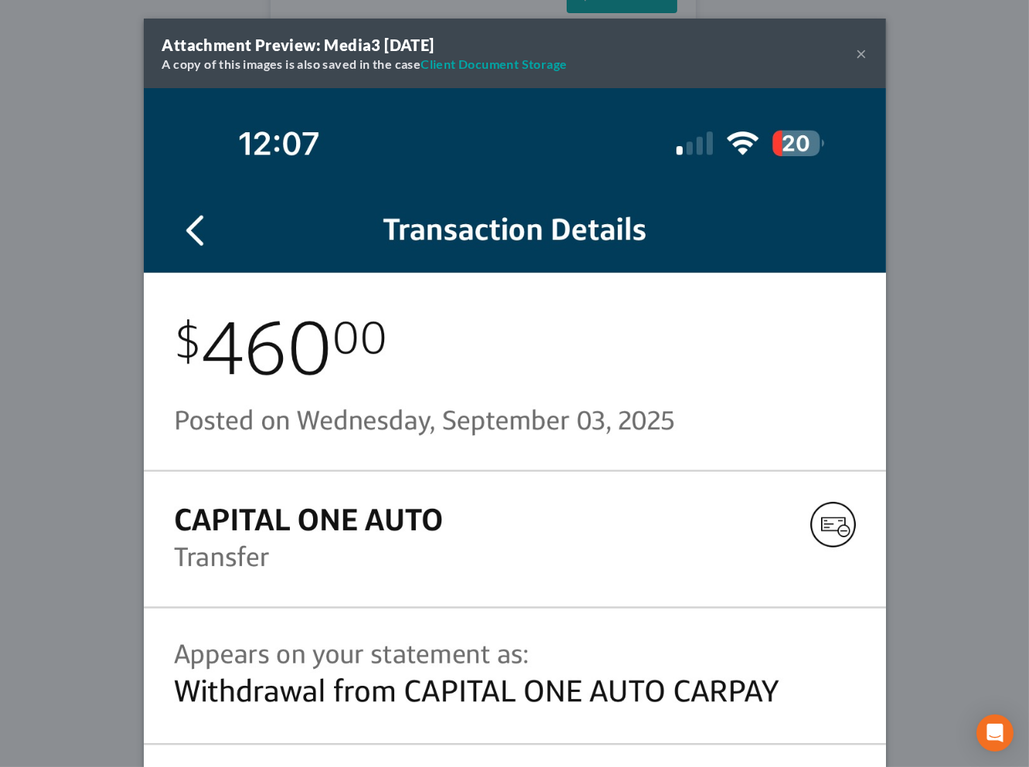
click at [857, 54] on button "×" at bounding box center [862, 53] width 11 height 19
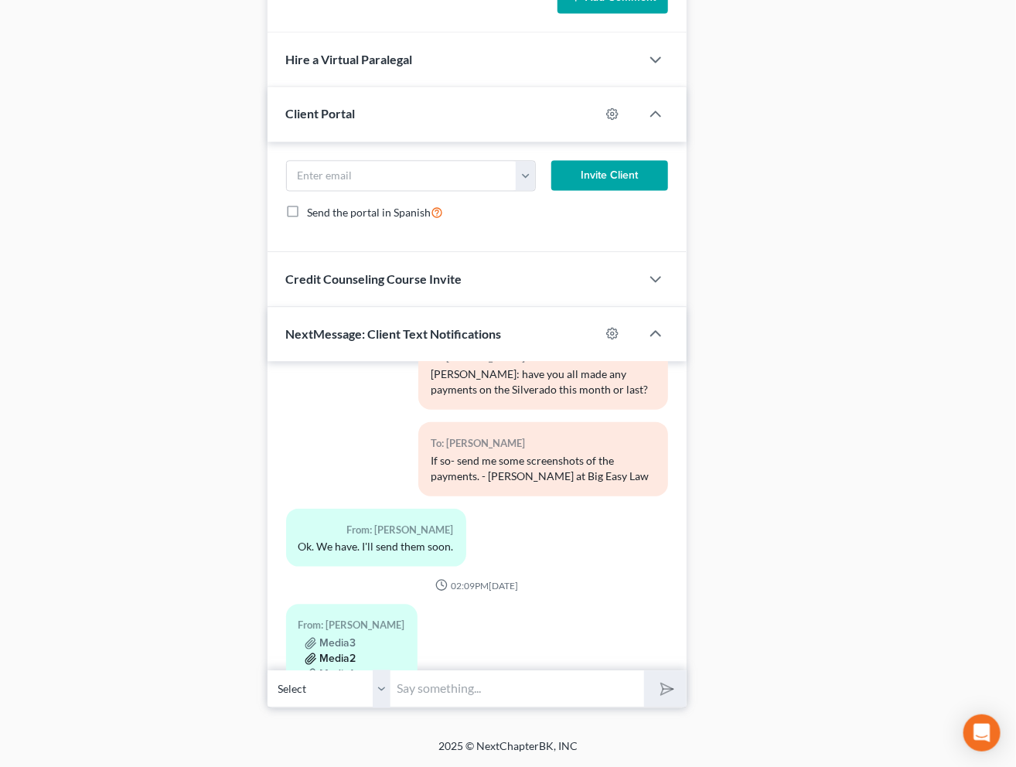
click at [335, 652] on button "Media2" at bounding box center [331, 658] width 52 height 12
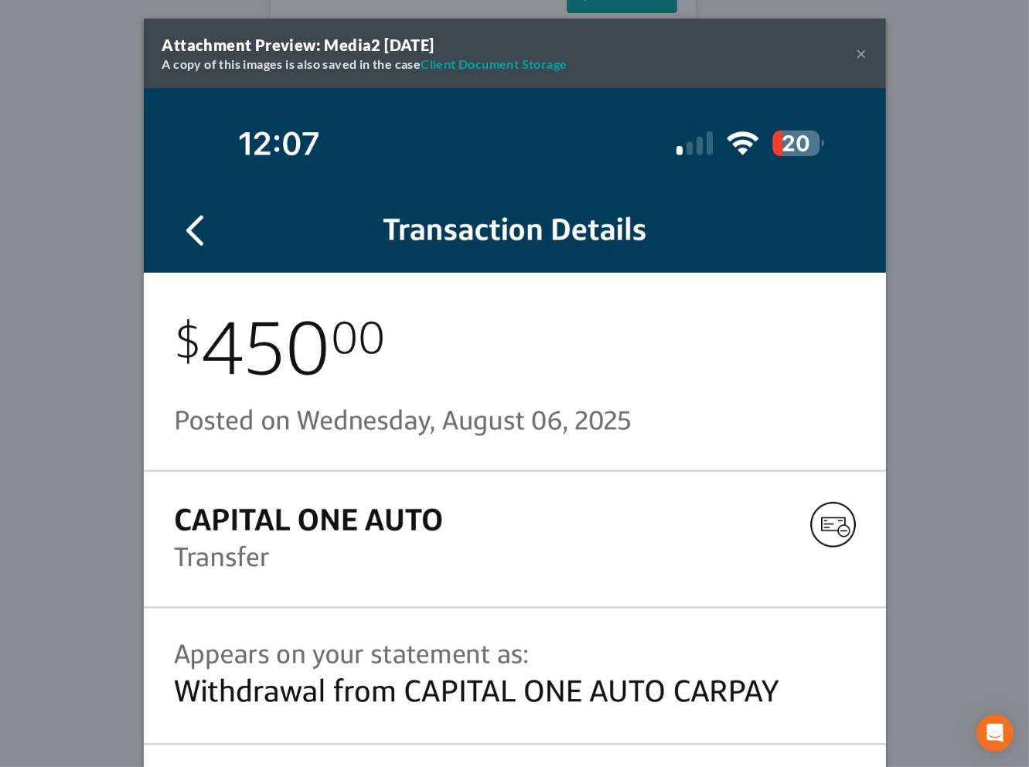
click at [857, 52] on button "×" at bounding box center [862, 53] width 11 height 19
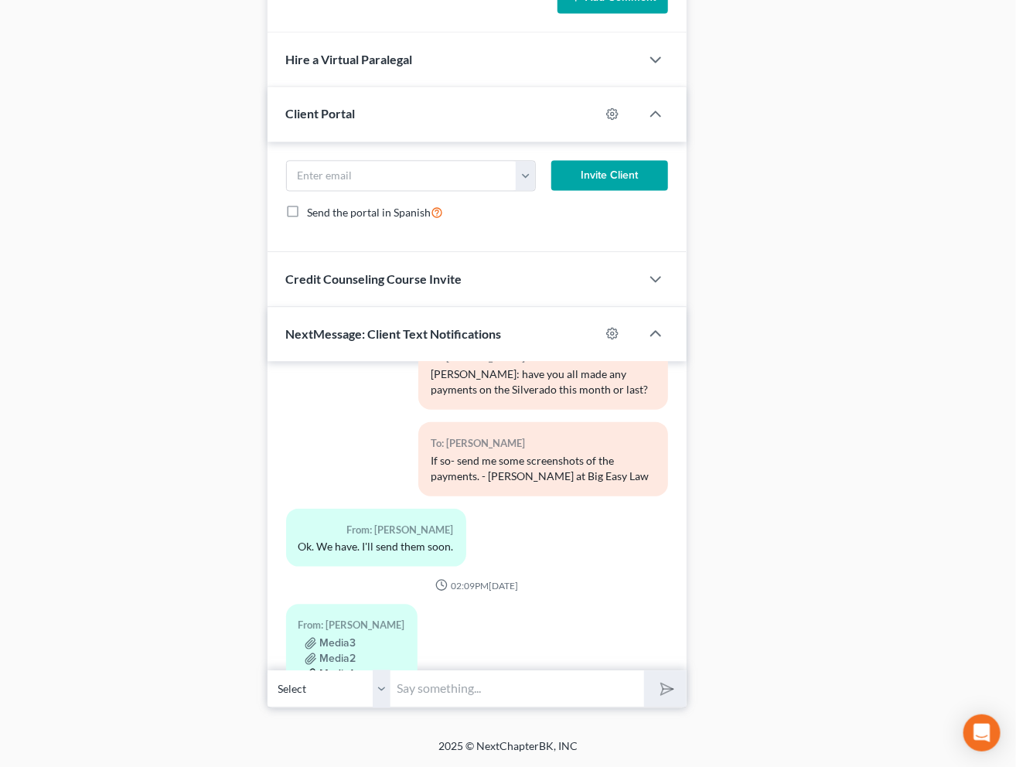
click at [332, 668] on button "Media1" at bounding box center [329, 674] width 49 height 12
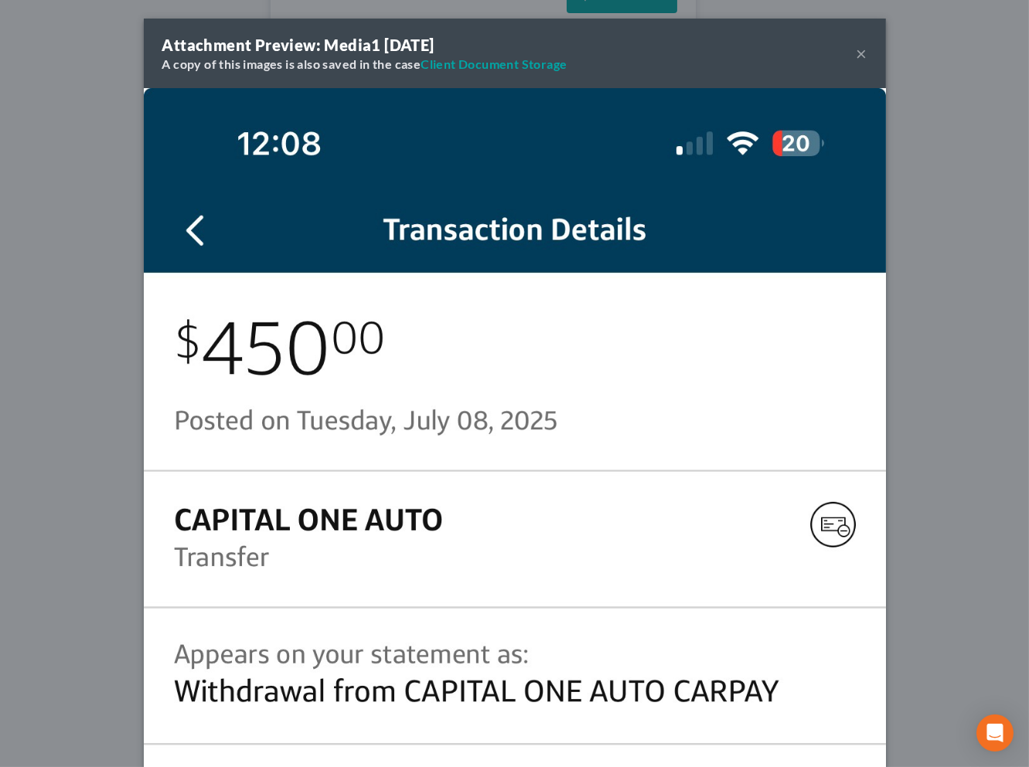
click at [857, 49] on button "×" at bounding box center [862, 53] width 11 height 19
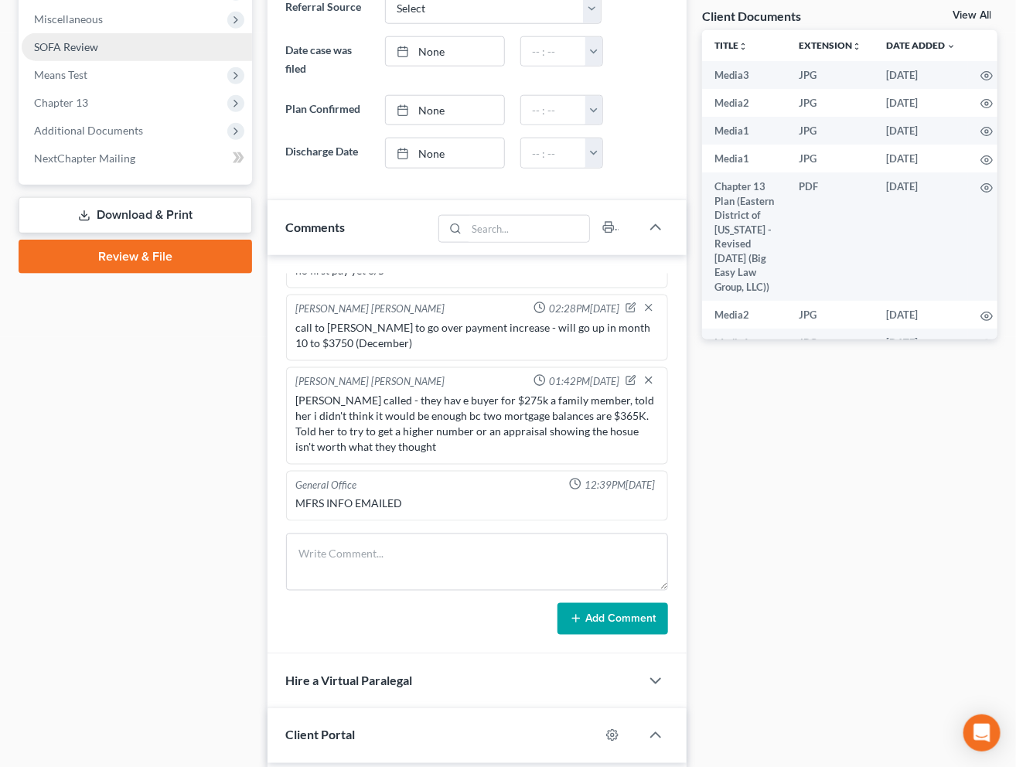
scroll to position [373, 0]
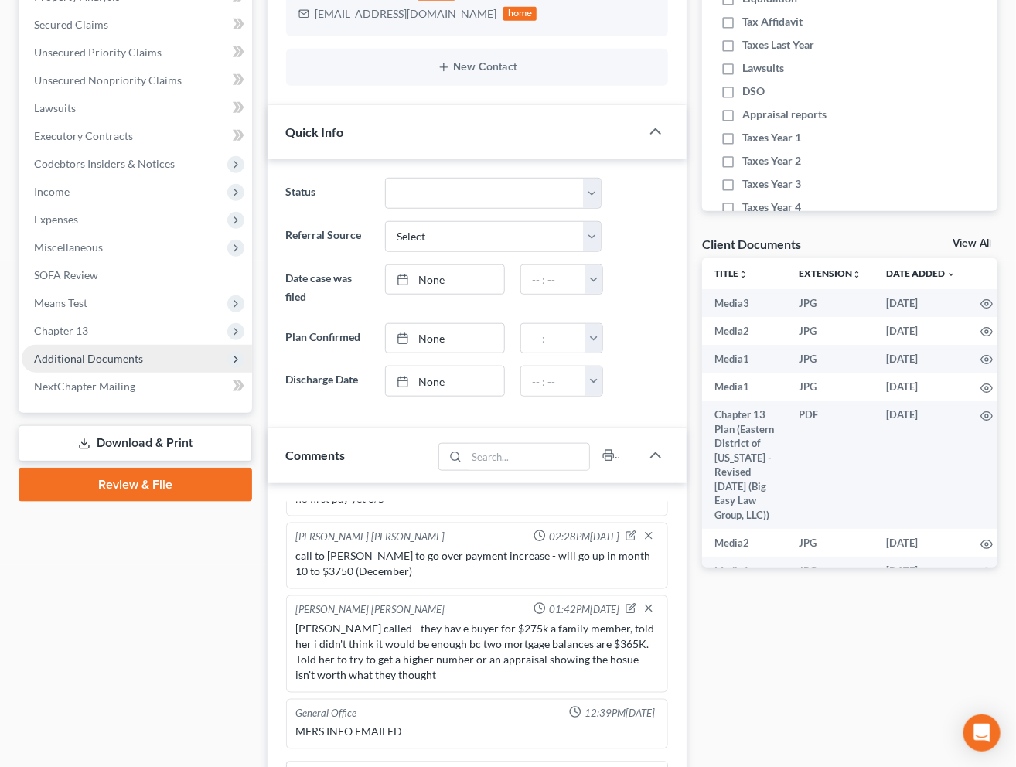
click at [141, 351] on span "Additional Documents" at bounding box center [137, 359] width 230 height 28
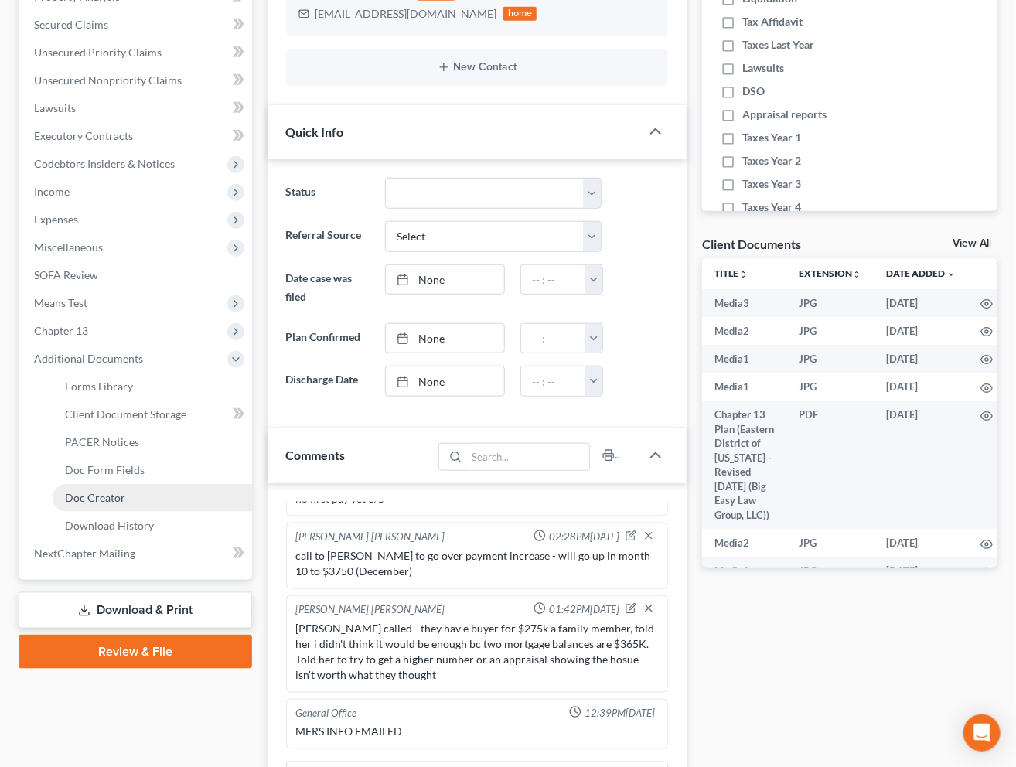
click at [163, 487] on link "Doc Creator" at bounding box center [152, 498] width 199 height 28
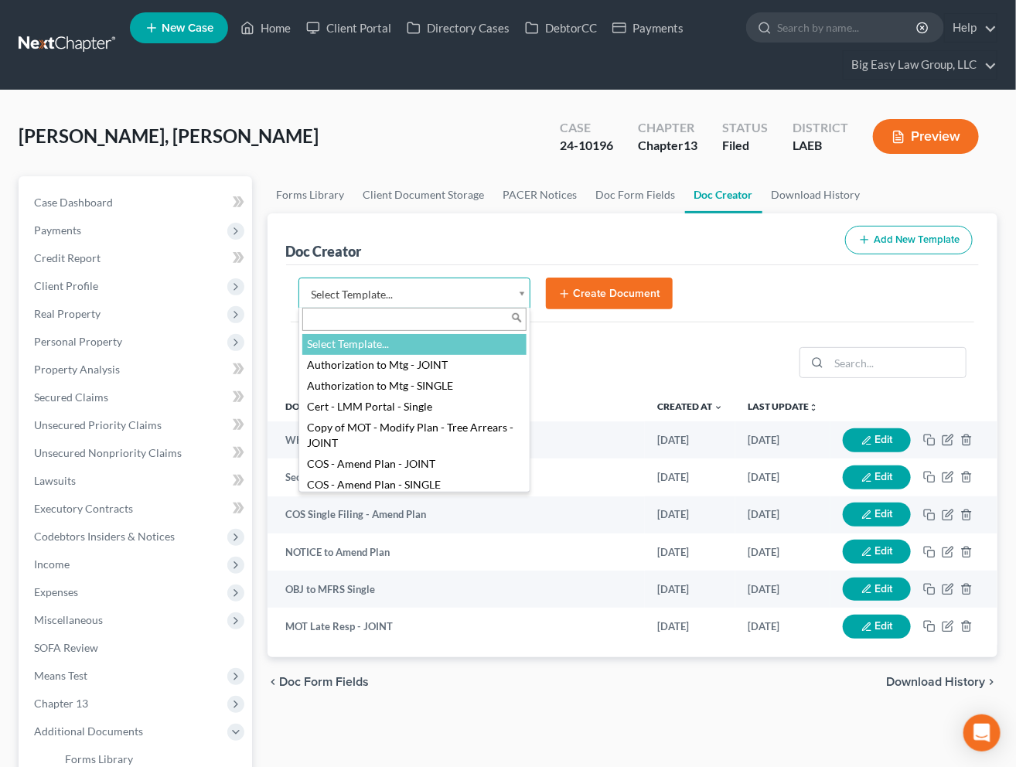
click at [521, 289] on body "Home New Case Client Portal Directory Cases DebtorCC Payments Big Easy Law Grou…" at bounding box center [508, 571] width 1016 height 1143
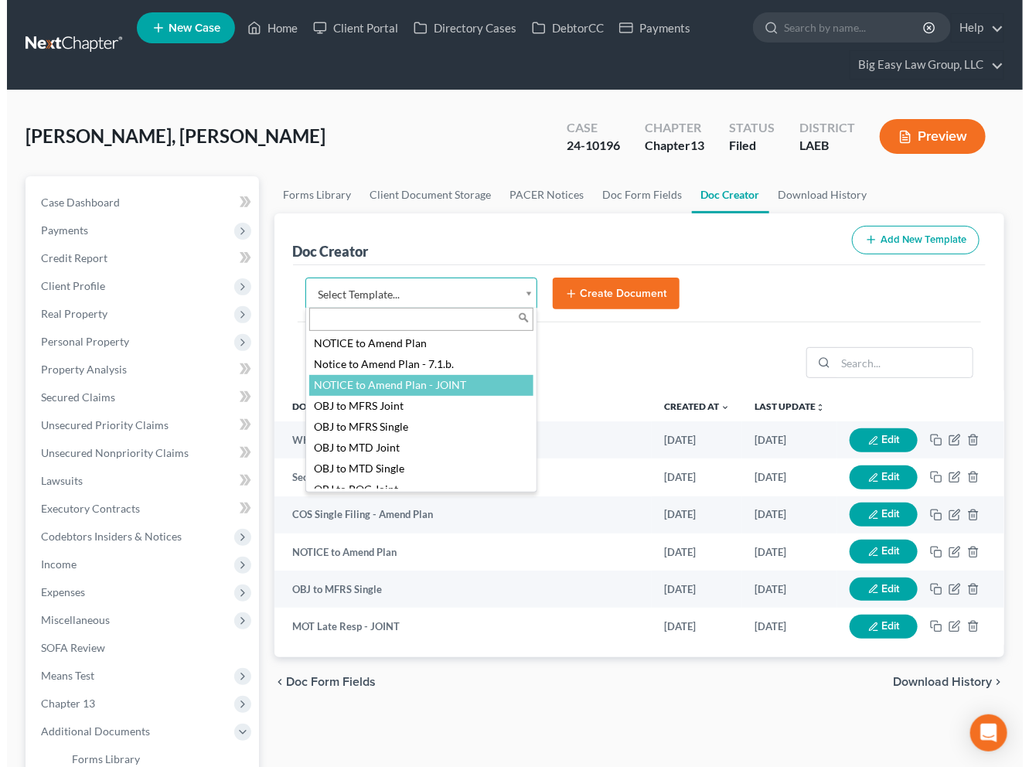
scroll to position [1663, 0]
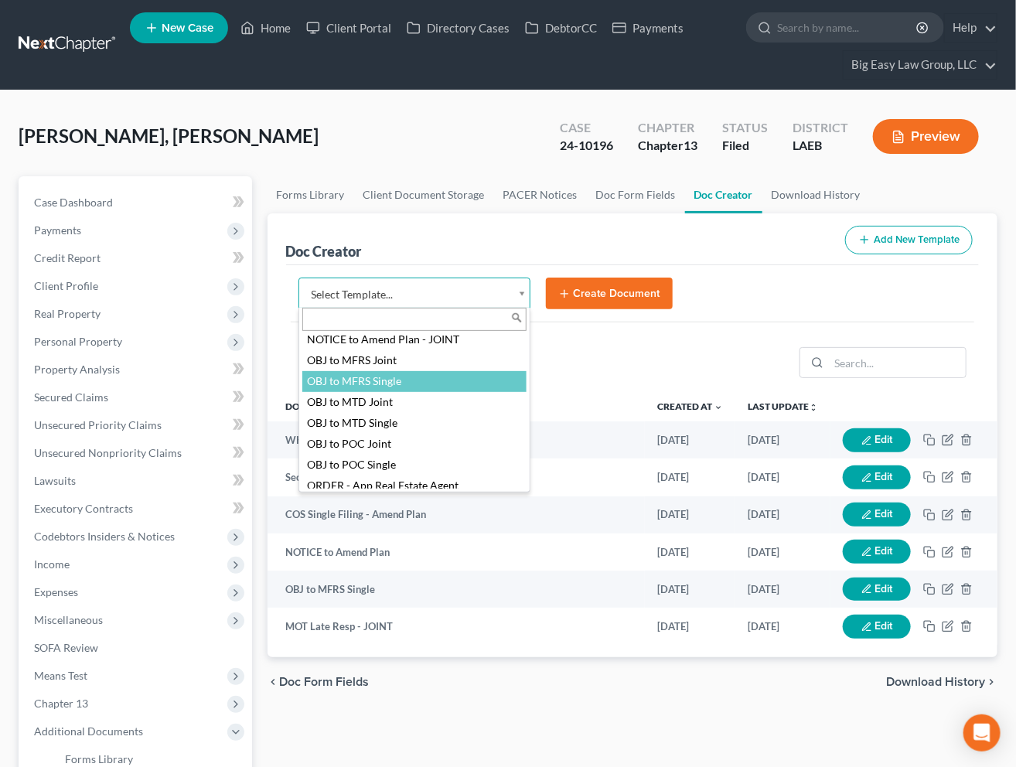
select select "94643"
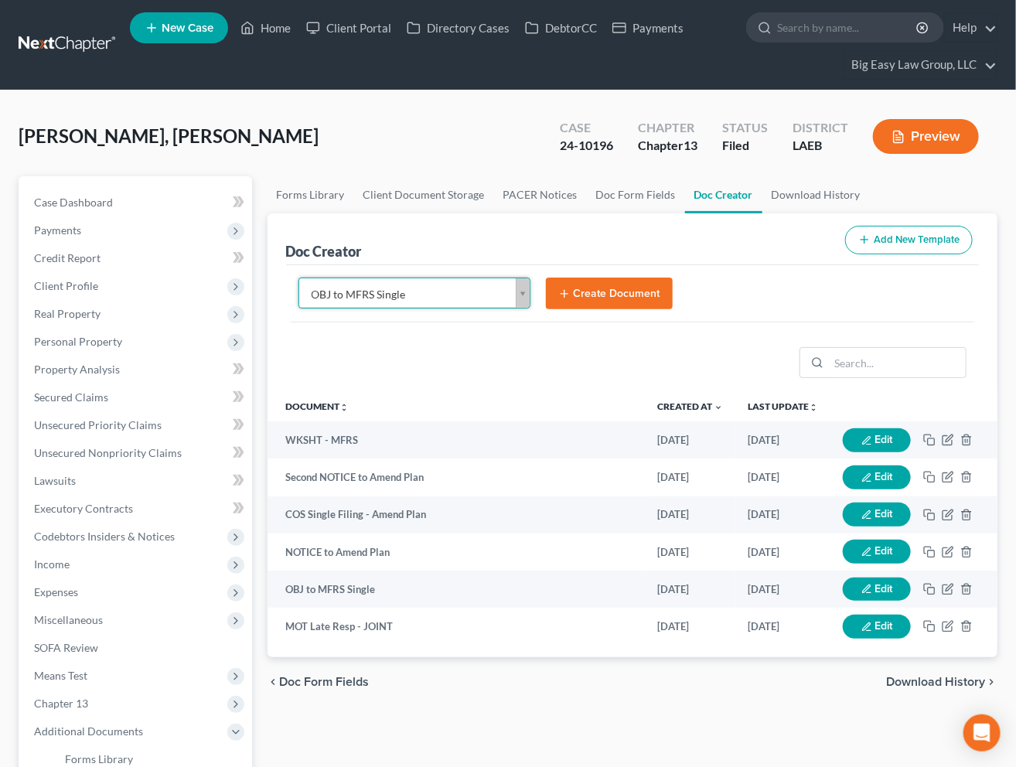
click at [606, 290] on button "Create Document" at bounding box center [609, 294] width 127 height 32
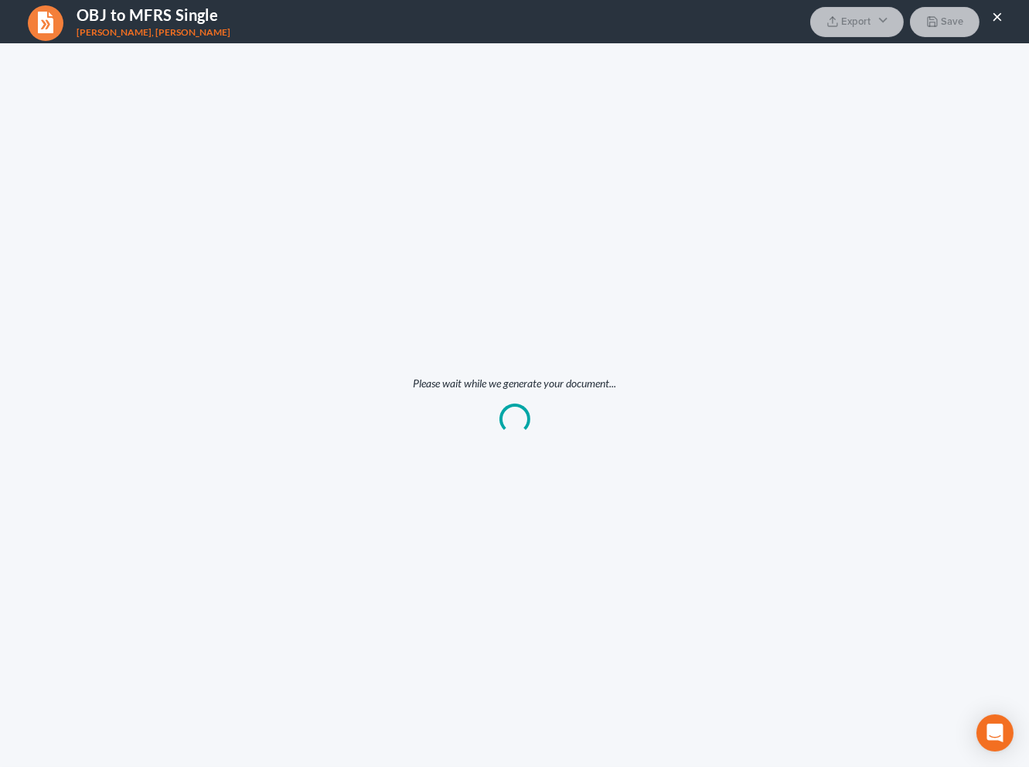
scroll to position [0, 0]
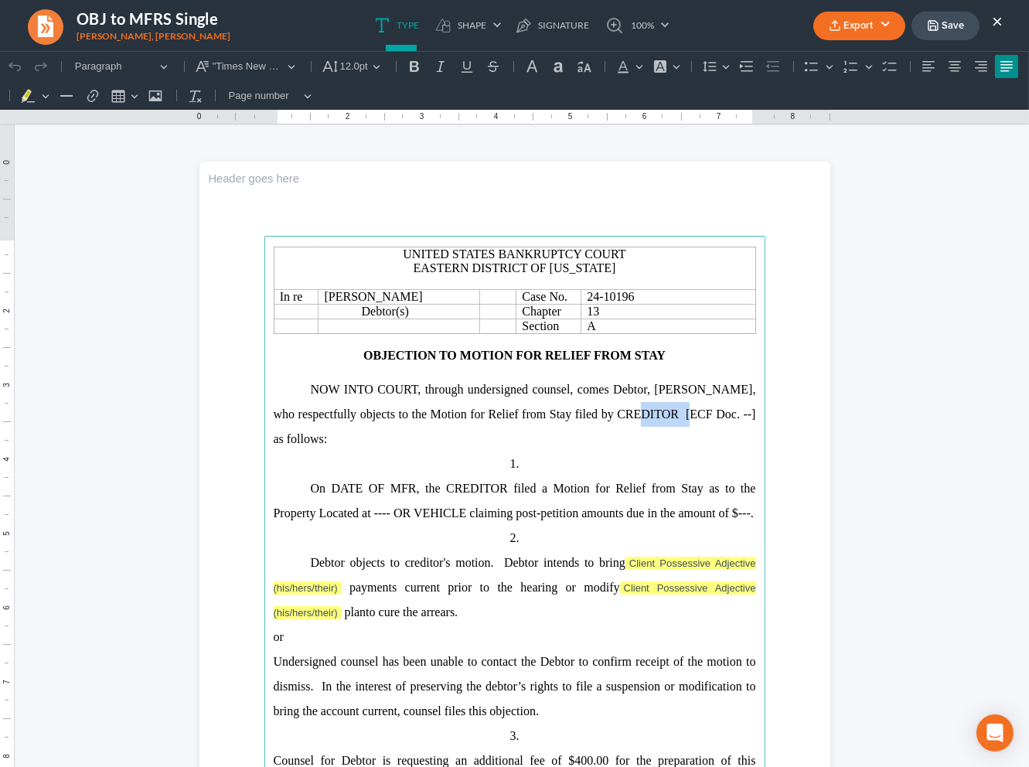
drag, startPoint x: 671, startPoint y: 417, endPoint x: 613, endPoint y: 418, distance: 58.0
click at [613, 418] on span "Duane Parker Sr., who respectfully objects to the Motion for Relief from Stay f…" at bounding box center [515, 414] width 482 height 63
click at [689, 421] on span "Duane Parker Sr., who respectfully objects to the Motion for Relief from Stay f…" at bounding box center [515, 414] width 482 height 63
drag, startPoint x: 620, startPoint y: 417, endPoint x: 750, endPoint y: 425, distance: 130.1
click at [750, 425] on main "United States Bankruptcy Court Eastern District of Louisiana In re Duane Parker…" at bounding box center [514, 570] width 501 height 668
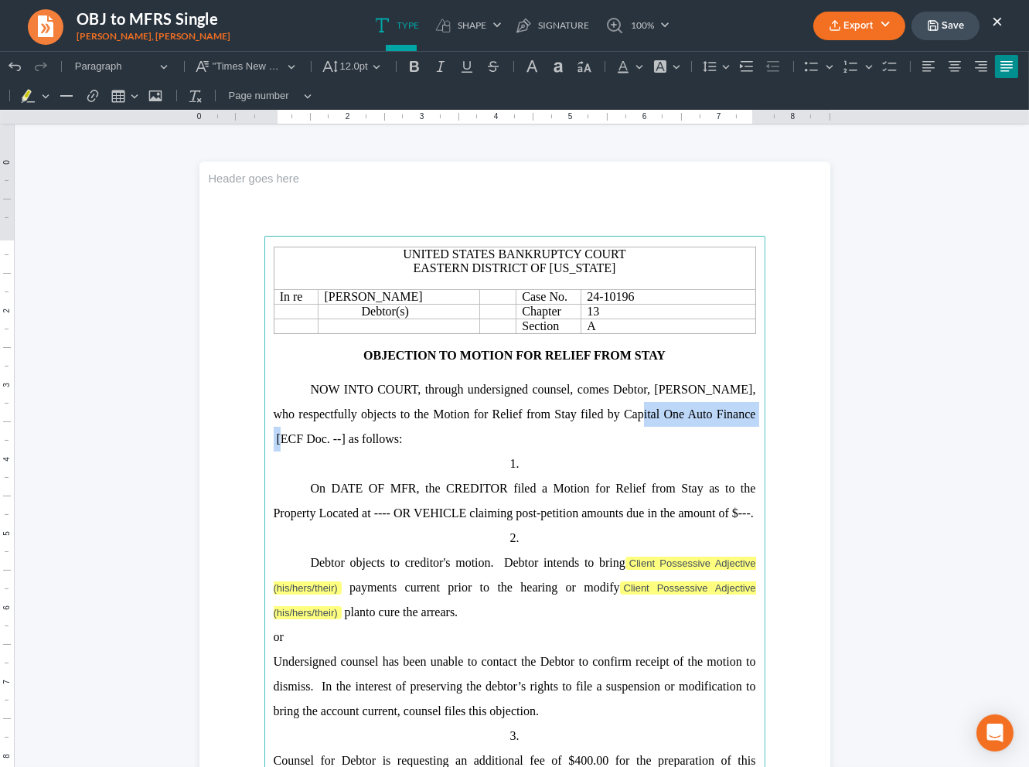
copy span "Capital One Auto Finance"
drag, startPoint x: 439, startPoint y: 490, endPoint x: 499, endPoint y: 494, distance: 60.4
click at [499, 494] on span "On DATE OF MFR, the CREDITOR filed a Motion for Relief from Stay as to the Prop…" at bounding box center [515, 501] width 482 height 38
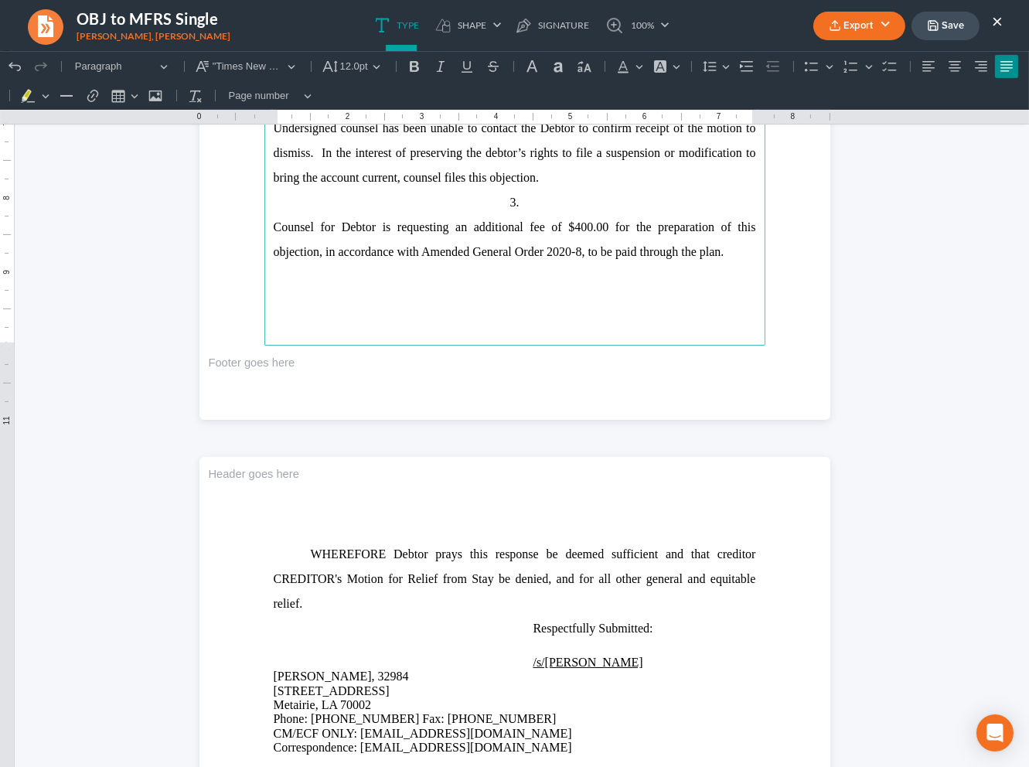
scroll to position [560, 0]
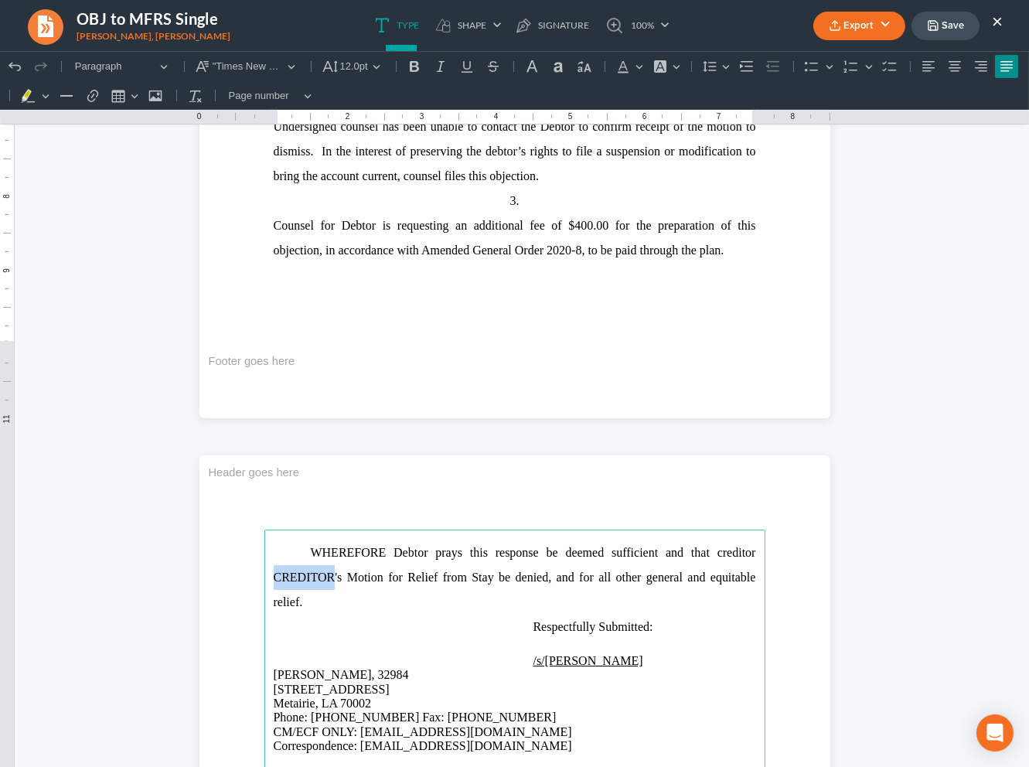
drag, startPoint x: 325, startPoint y: 579, endPoint x: 310, endPoint y: 561, distance: 23.1
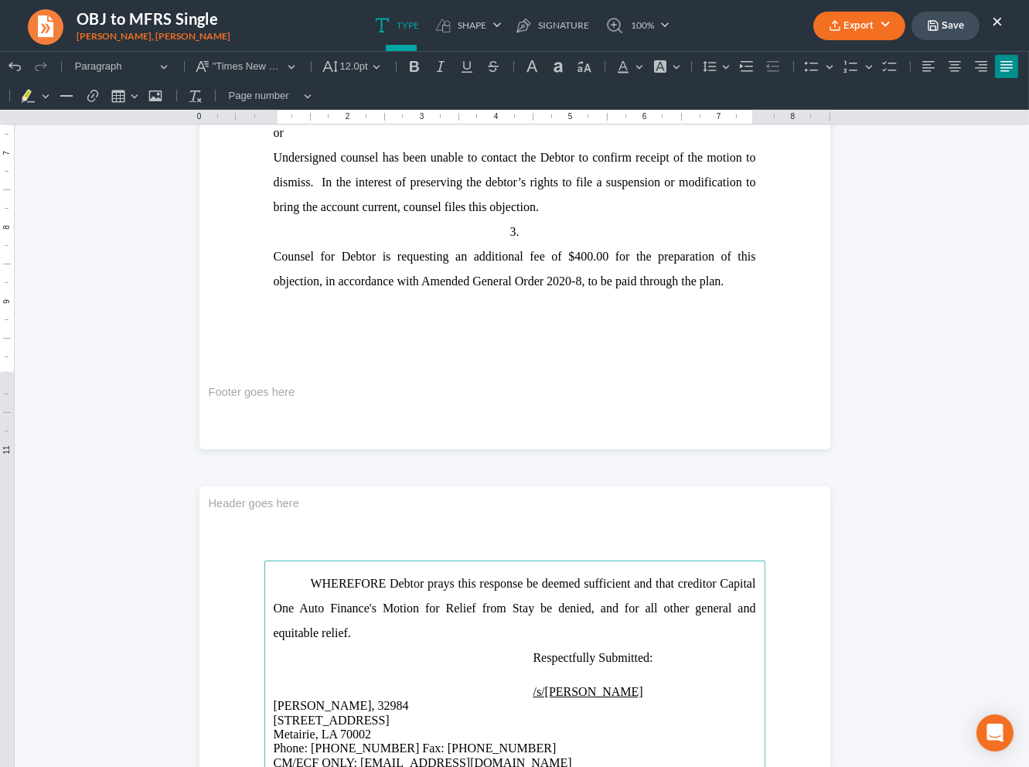
scroll to position [276, 0]
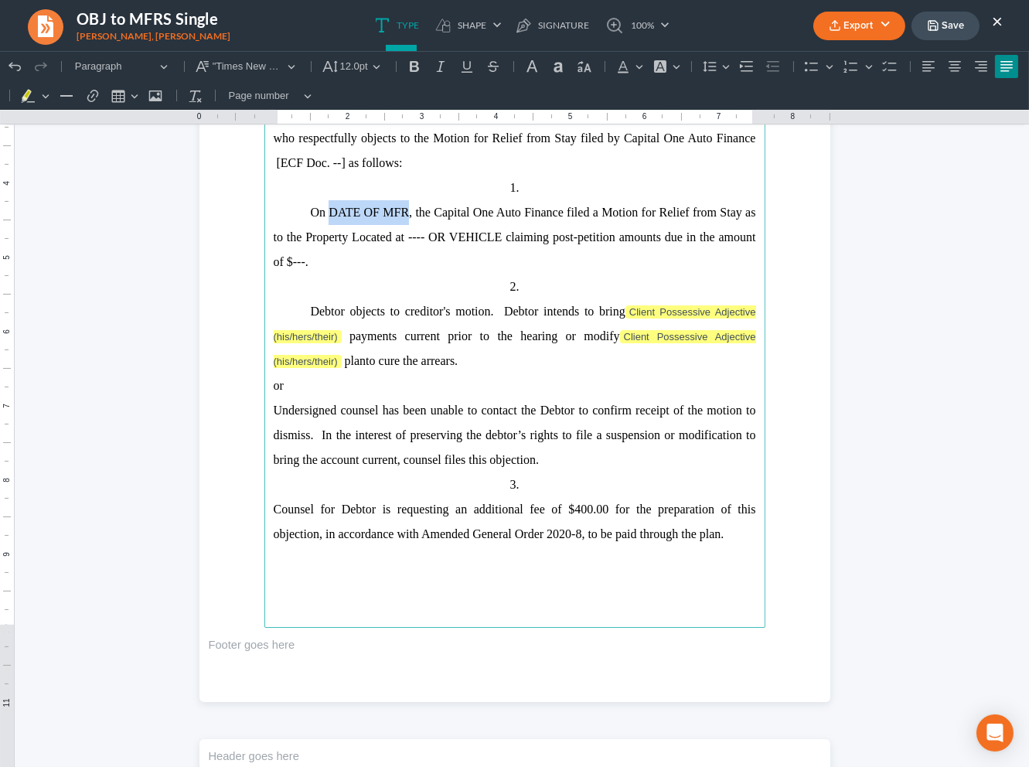
drag, startPoint x: 400, startPoint y: 211, endPoint x: 325, endPoint y: 210, distance: 74.2
click at [325, 210] on span "On DATE OF MFR, the Capital One Auto Finance filed a Motion for Relief from Sta…" at bounding box center [515, 237] width 482 height 63
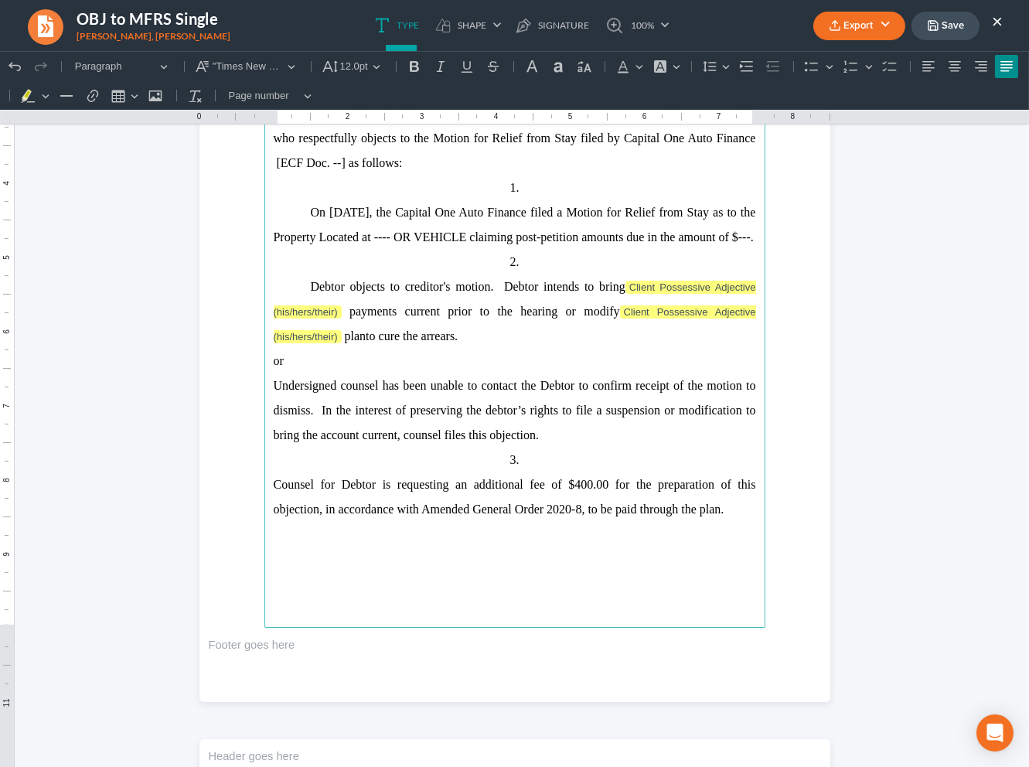
click at [420, 217] on span "On August 7, 2025, the Capital One Auto Finance filed a Motion for Relief from …" at bounding box center [515, 225] width 482 height 38
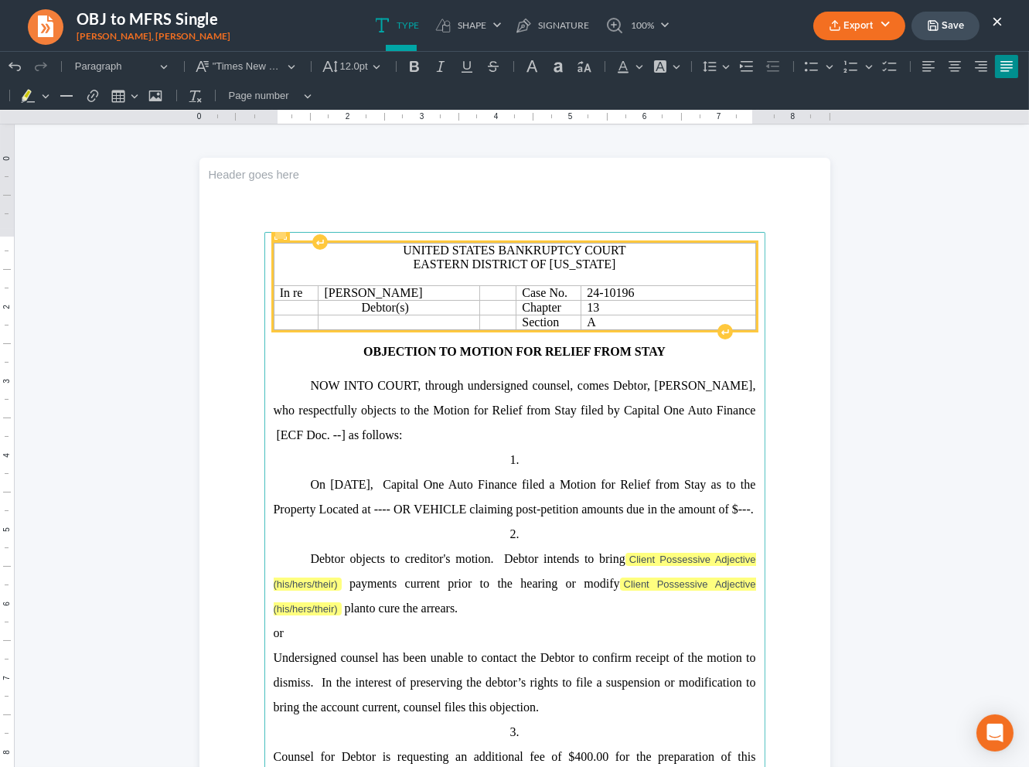
scroll to position [0, 0]
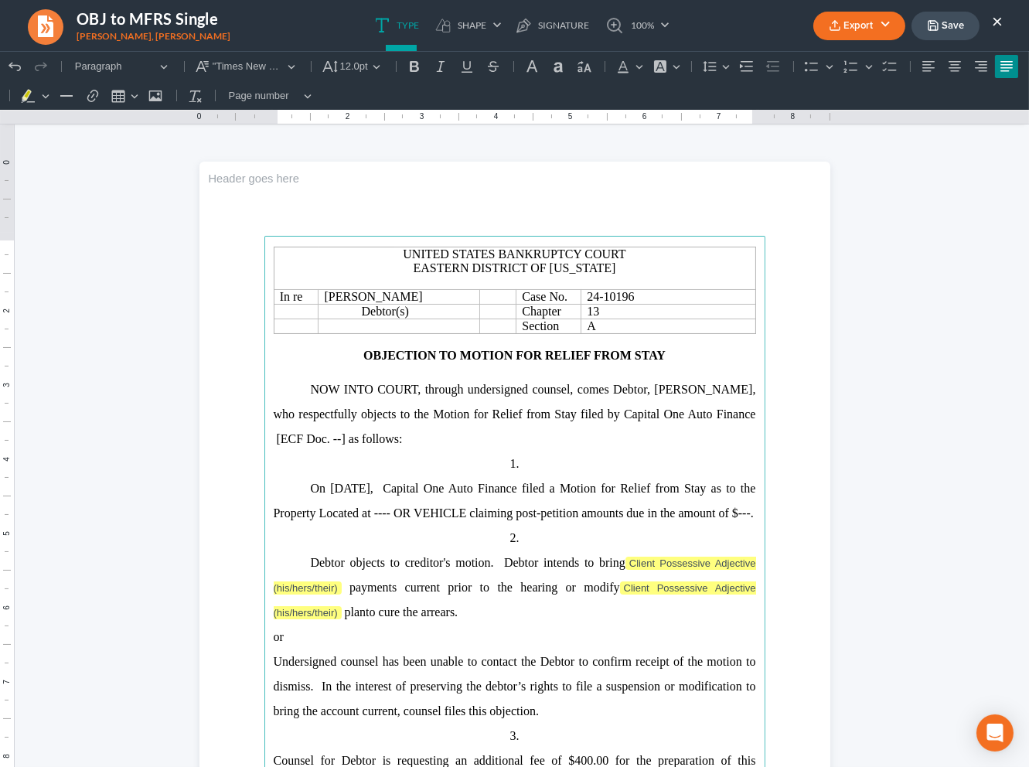
drag, startPoint x: 334, startPoint y: 442, endPoint x: 418, endPoint y: 441, distance: 84.3
click at [334, 442] on span "Duane Parker Sr., who respectfully objects to the Motion for Relief from Stay f…" at bounding box center [515, 414] width 482 height 63
drag, startPoint x: 388, startPoint y: 518, endPoint x: 480, endPoint y: 527, distance: 92.5
click at [480, 526] on p "On August 7, 2025, Capital One Auto Finance filed a Motion for Relief from Stay…" at bounding box center [515, 500] width 482 height 49
drag, startPoint x: 385, startPoint y: 519, endPoint x: 320, endPoint y: 509, distance: 65.7
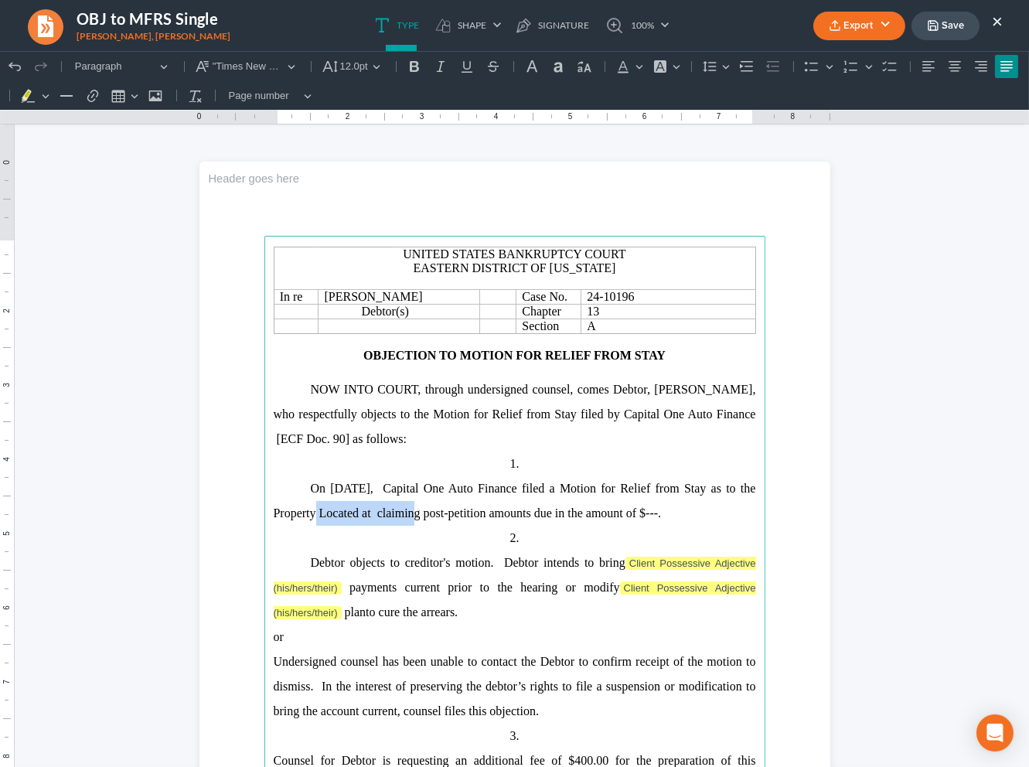
click at [285, 509] on span "On August 7, 2025, Capital One Auto Finance filed a Motion for Relief from Stay…" at bounding box center [515, 501] width 482 height 38
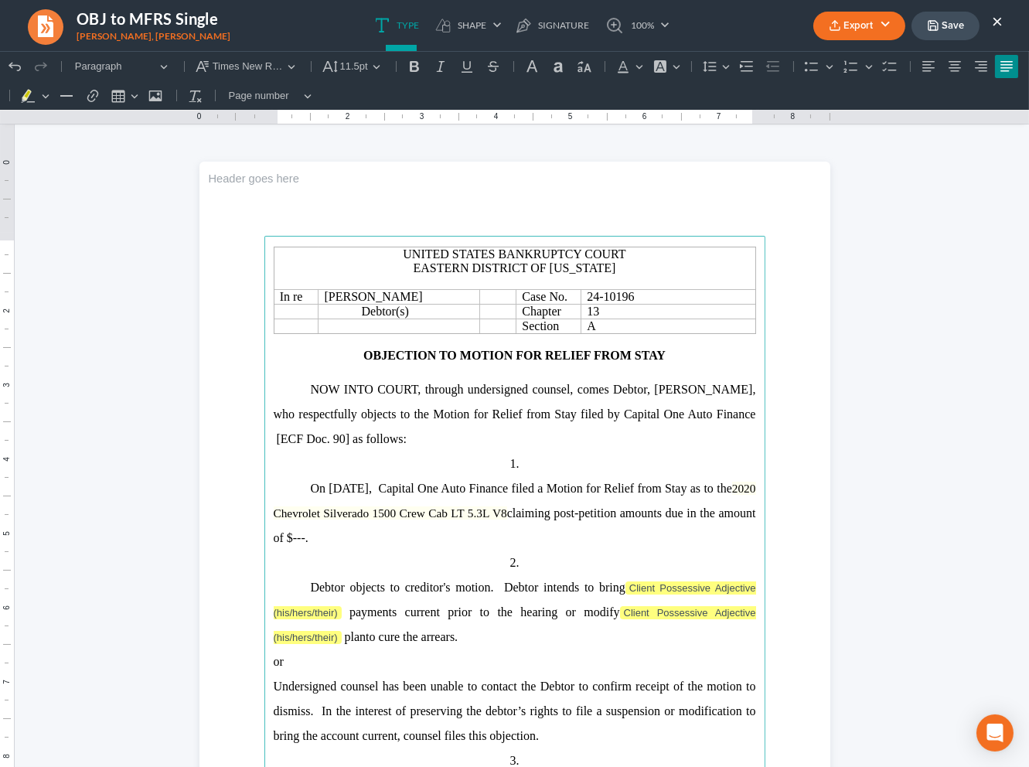
drag, startPoint x: 553, startPoint y: 518, endPoint x: 311, endPoint y: 520, distance: 242.7
click at [289, 513] on p "On August 7, 2025, Capital One Auto Finance filed a Motion for Relief from Stay…" at bounding box center [515, 513] width 482 height 74
click at [678, 65] on button "Font Background Color Font Background Color" at bounding box center [666, 66] width 34 height 23
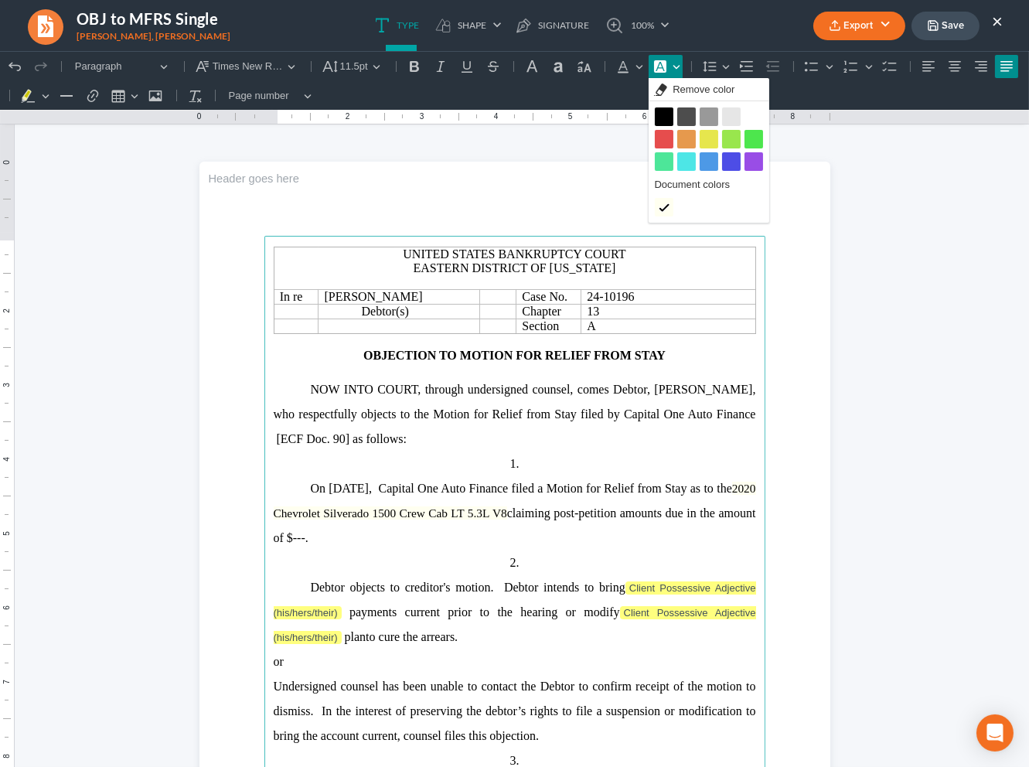
drag, startPoint x: 707, startPoint y: 91, endPoint x: 701, endPoint y: 190, distance: 99.1
click at [707, 91] on span "Remove color" at bounding box center [704, 89] width 62 height 15
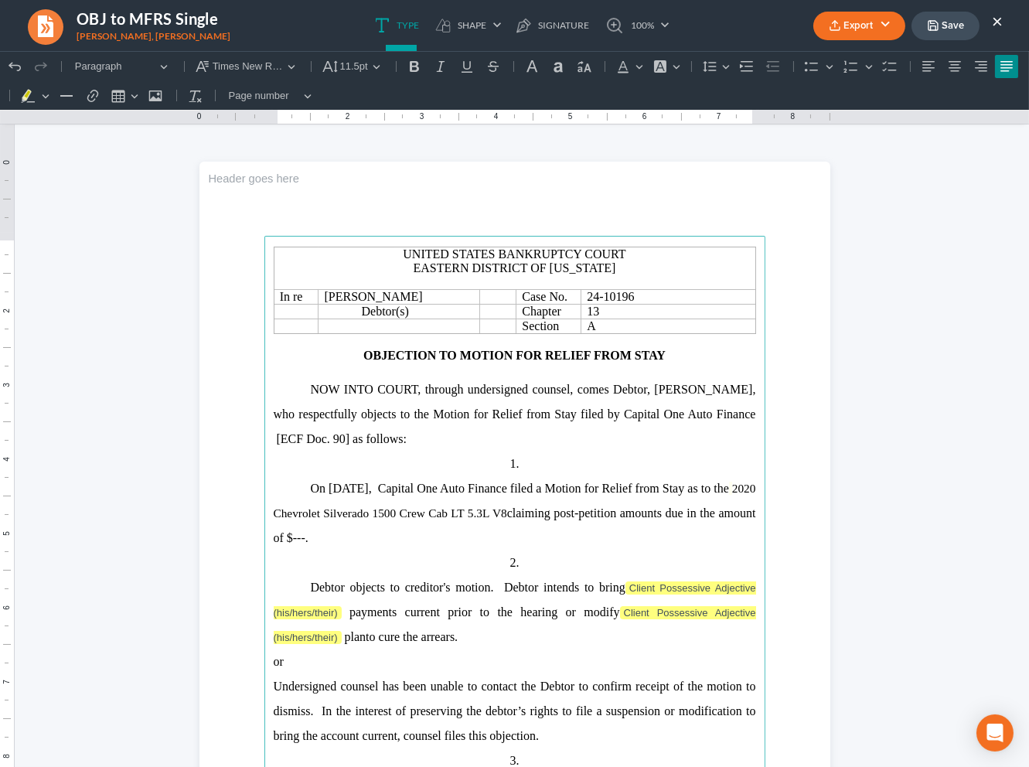
click at [663, 485] on span "On August 7, 2025, Capital One Auto Finance filed a Motion for Relief from Stay…" at bounding box center [520, 488] width 418 height 13
click at [354, 542] on span "claiming post-petition amounts due in the amount of $---." at bounding box center [515, 525] width 482 height 38
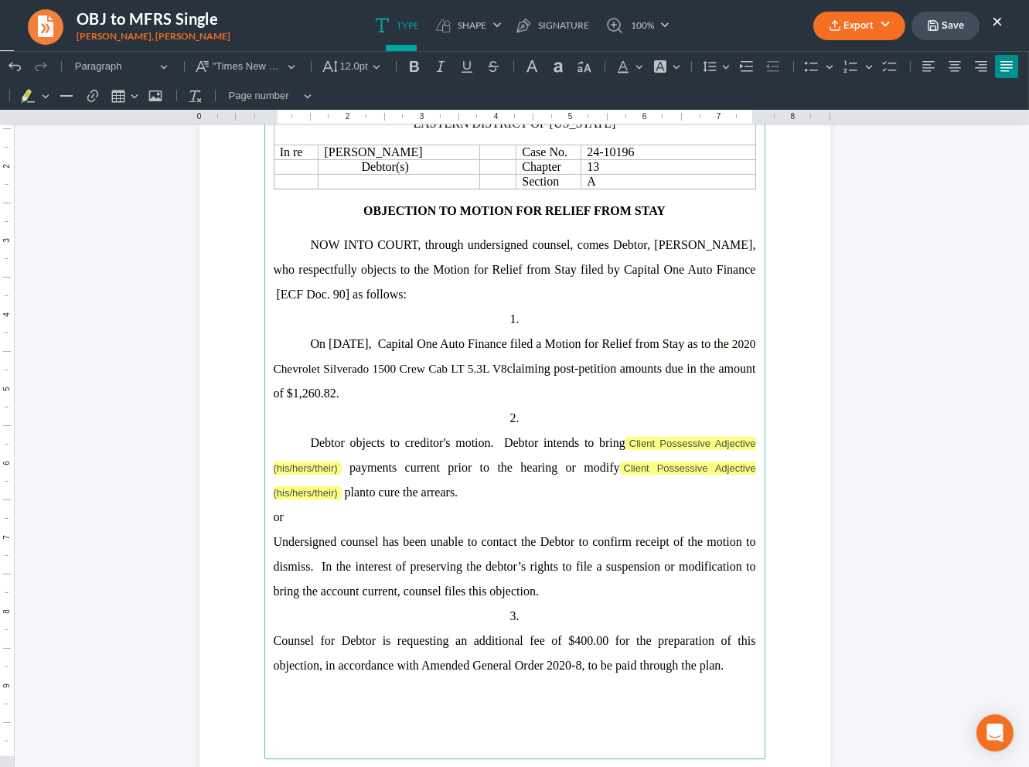
scroll to position [147, 0]
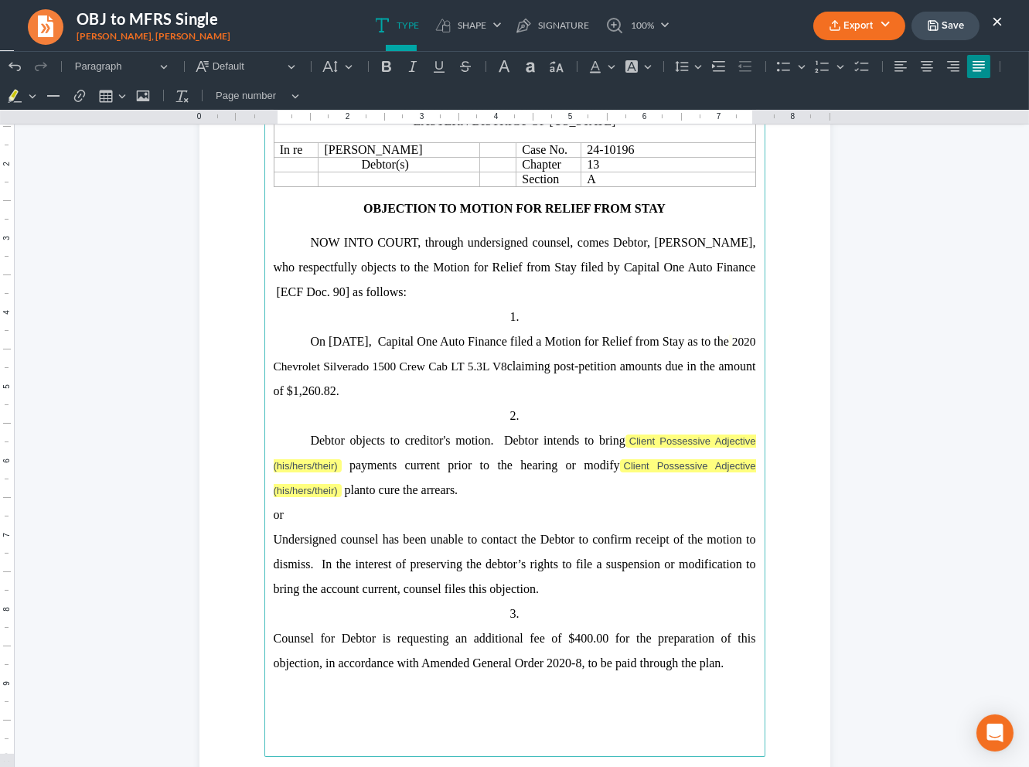
drag, startPoint x: 727, startPoint y: 667, endPoint x: 263, endPoint y: 520, distance: 487.3
click at [264, 519] on main "United States Bankruptcy Court Eastern District of Louisiana In re Duane Parker…" at bounding box center [514, 423] width 501 height 668
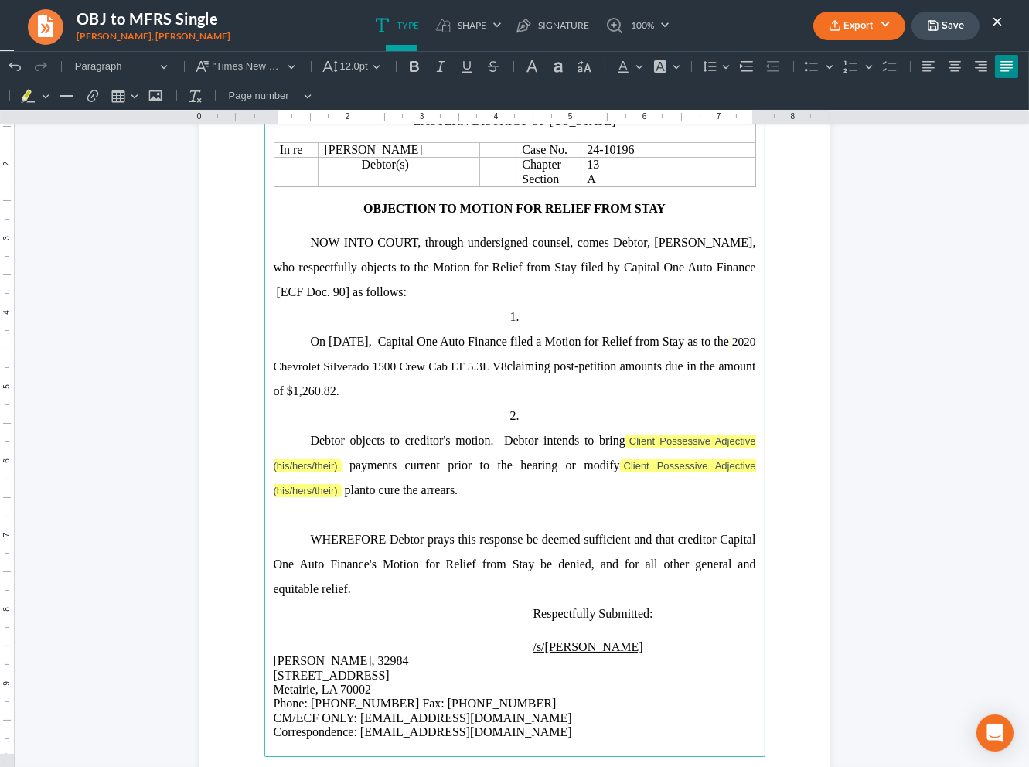
drag, startPoint x: 540, startPoint y: 444, endPoint x: 673, endPoint y: 529, distance: 157.4
click at [539, 444] on span "Debtor objects to creditor's motion. Debtor intends to bring Client Possessive …" at bounding box center [515, 453] width 482 height 38
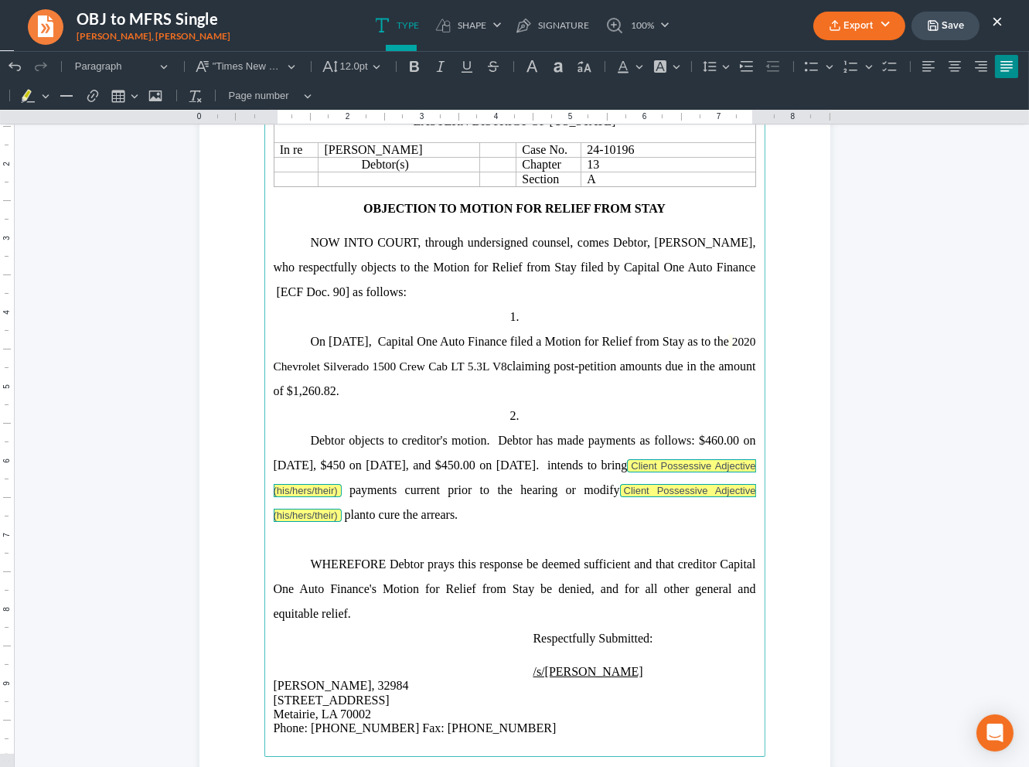
drag, startPoint x: 557, startPoint y: 525, endPoint x: 579, endPoint y: 465, distance: 63.6
click at [579, 465] on p "Debtor objects to creditor's motion. Debtor has made payments as follows: $460.…" at bounding box center [515, 477] width 482 height 99
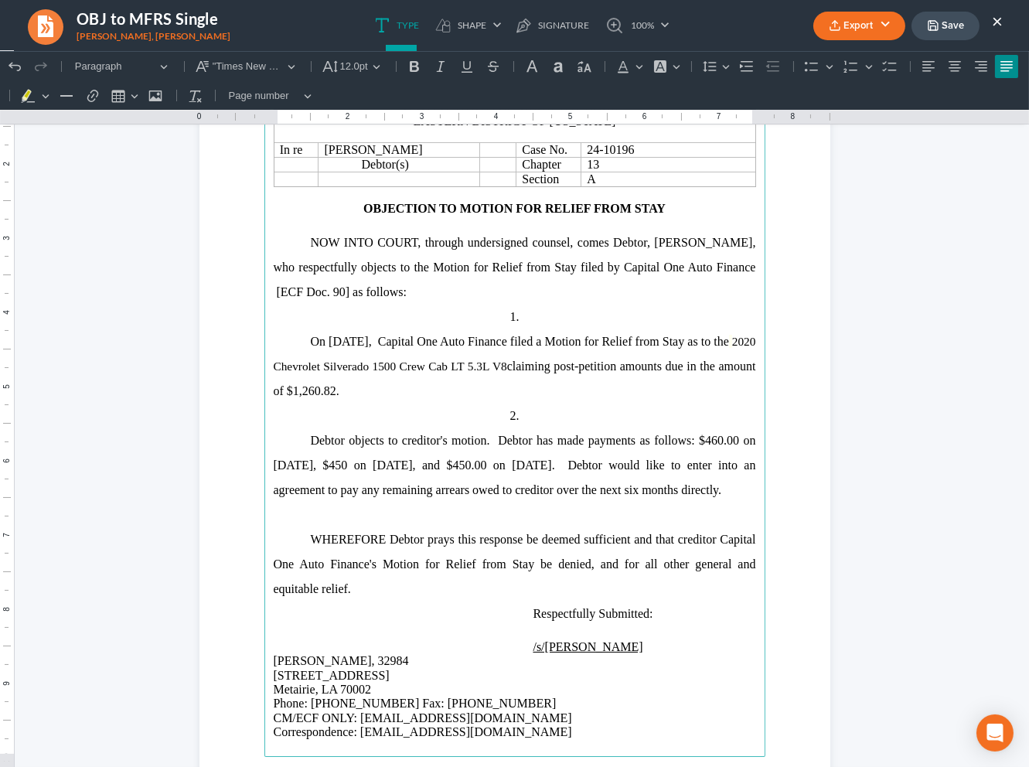
click at [710, 483] on p "Debtor objects to creditor's motion. Debtor has made payments as follows: $460.…" at bounding box center [515, 465] width 482 height 74
drag, startPoint x: 720, startPoint y: 491, endPoint x: 490, endPoint y: 444, distance: 234.2
click at [490, 444] on span "Debtor objects to creditor's motion. Debtor has made payments as follows: $460.…" at bounding box center [515, 465] width 482 height 63
copy span "Debtor has made payments as follows: $460.00 on September 3, $450 on August 6, …"
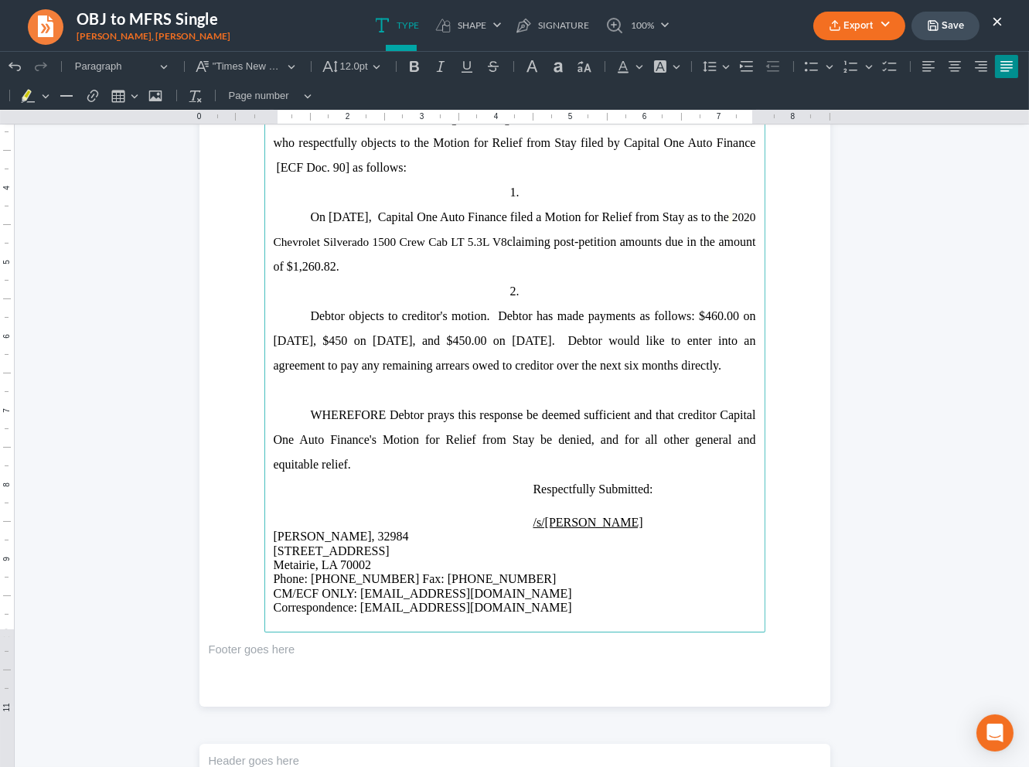
scroll to position [284, 0]
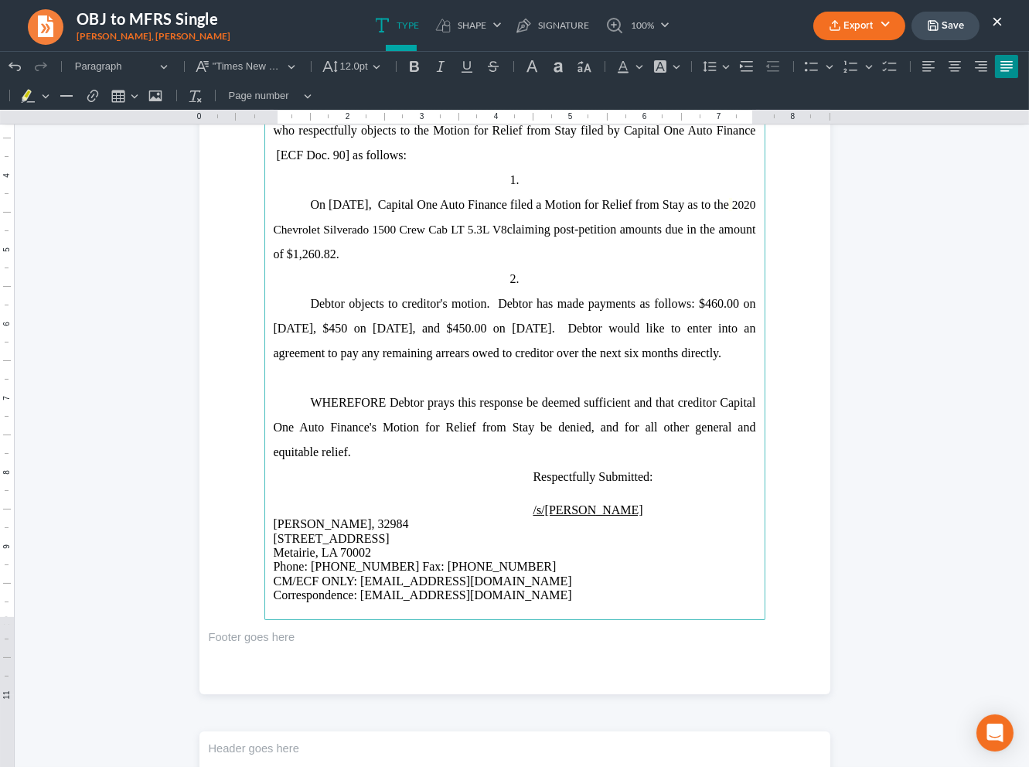
click at [339, 424] on span "WHEREFORE Debtor prays this response be deemed sufficient and that creditor Cap…" at bounding box center [515, 427] width 482 height 63
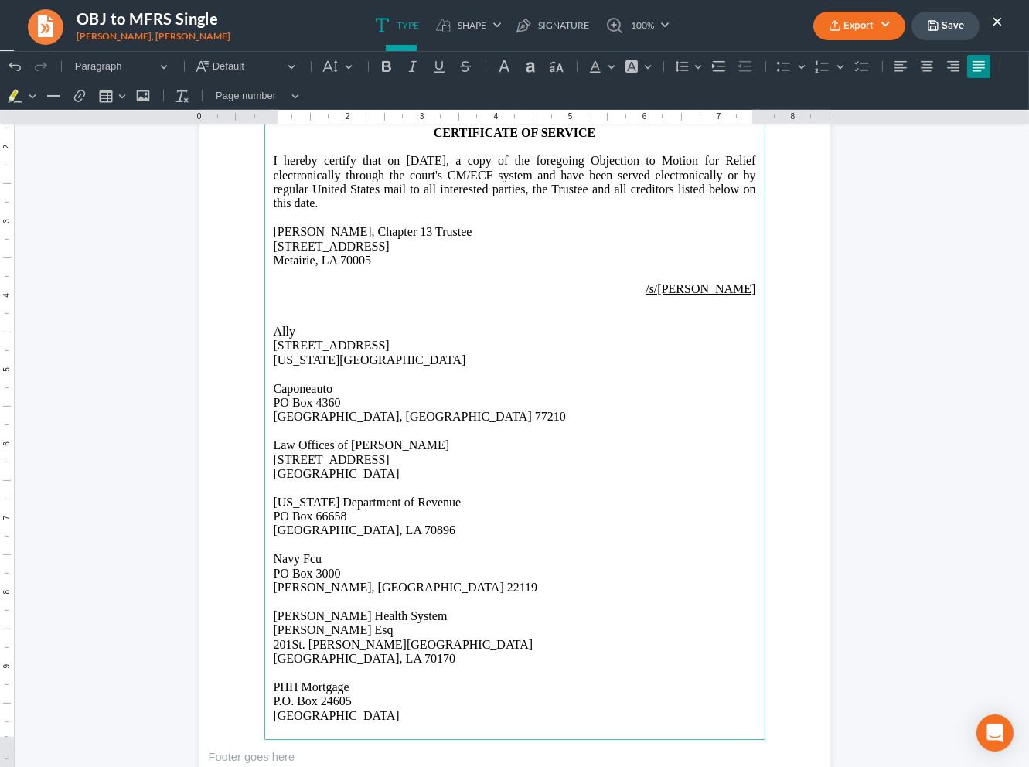
scroll to position [1018, 0]
drag, startPoint x: 484, startPoint y: 371, endPoint x: 165, endPoint y: 312, distance: 324.6
click at [165, 312] on html "1.00 10.00 0 1 1 2 2 3 3 4 4 5 5 6 6 7 7 8 8 9 9 10 10 11 11 Undo (⌘Z) Undo Red…" at bounding box center [514, 368] width 1029 height 2671
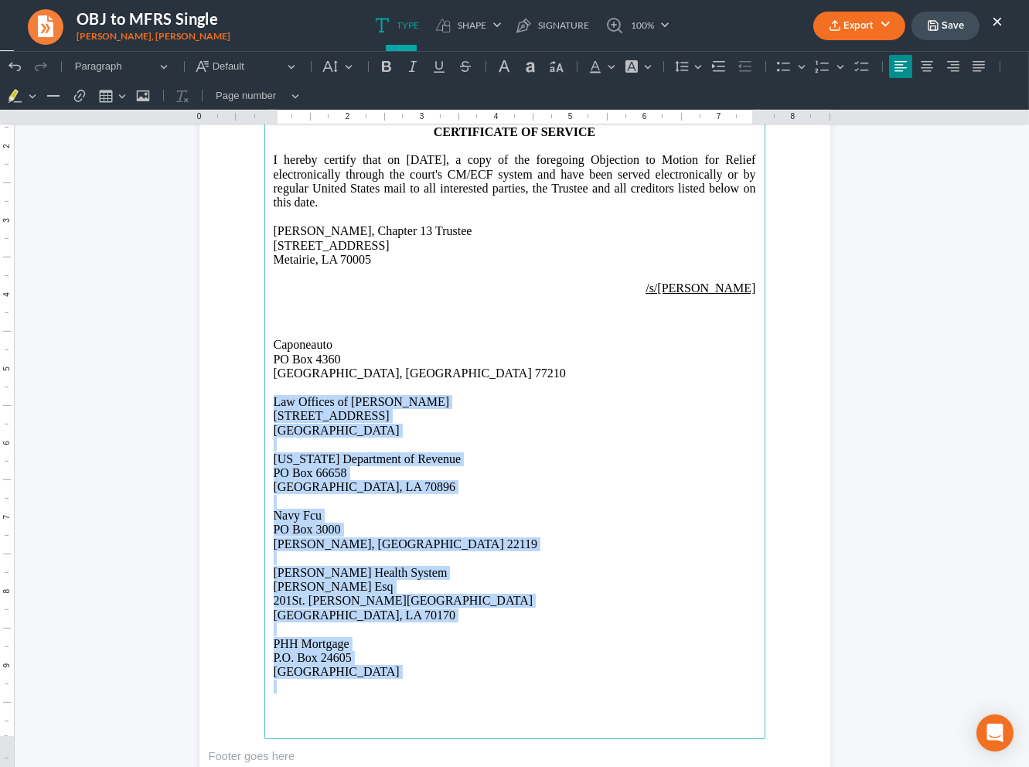
drag, startPoint x: 431, startPoint y: 706, endPoint x: 196, endPoint y: 421, distance: 370.1
click at [230, 407] on section "CERTIFICATE OF SERVICE I hereby certify that on 09/08/2025, a copy of the foreg…" at bounding box center [514, 405] width 631 height 816
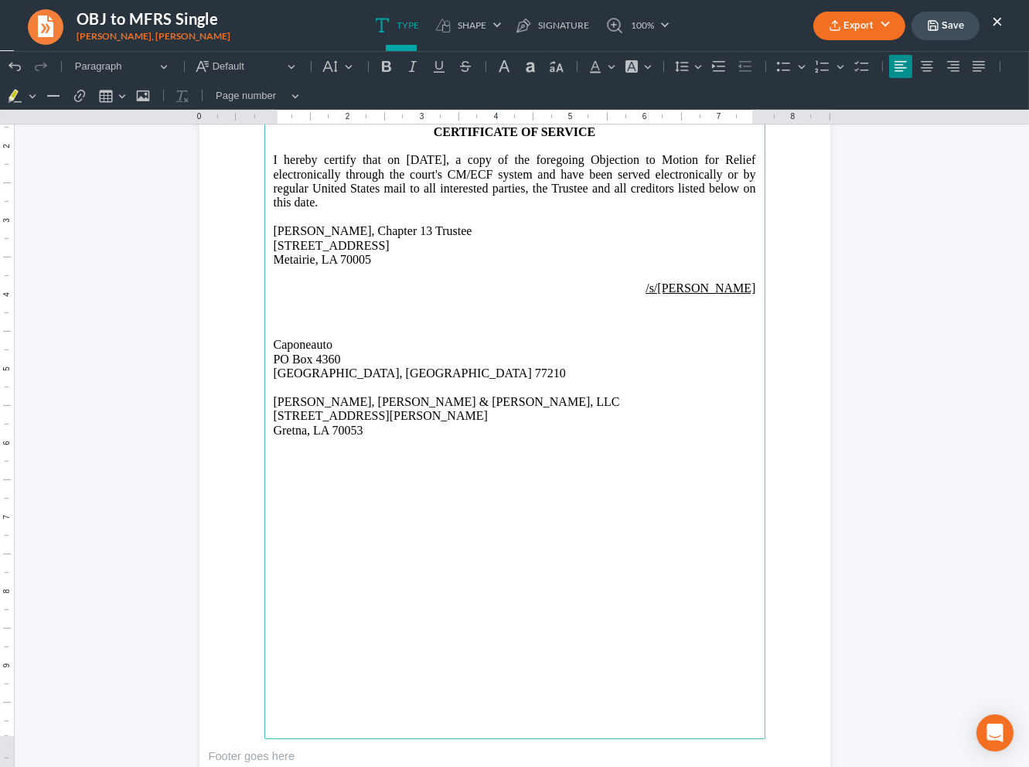
click at [526, 509] on main "CERTIFICATE OF SERVICE I hereby certify that on 09/08/2025, a copy of the foreg…" at bounding box center [514, 405] width 501 height 668
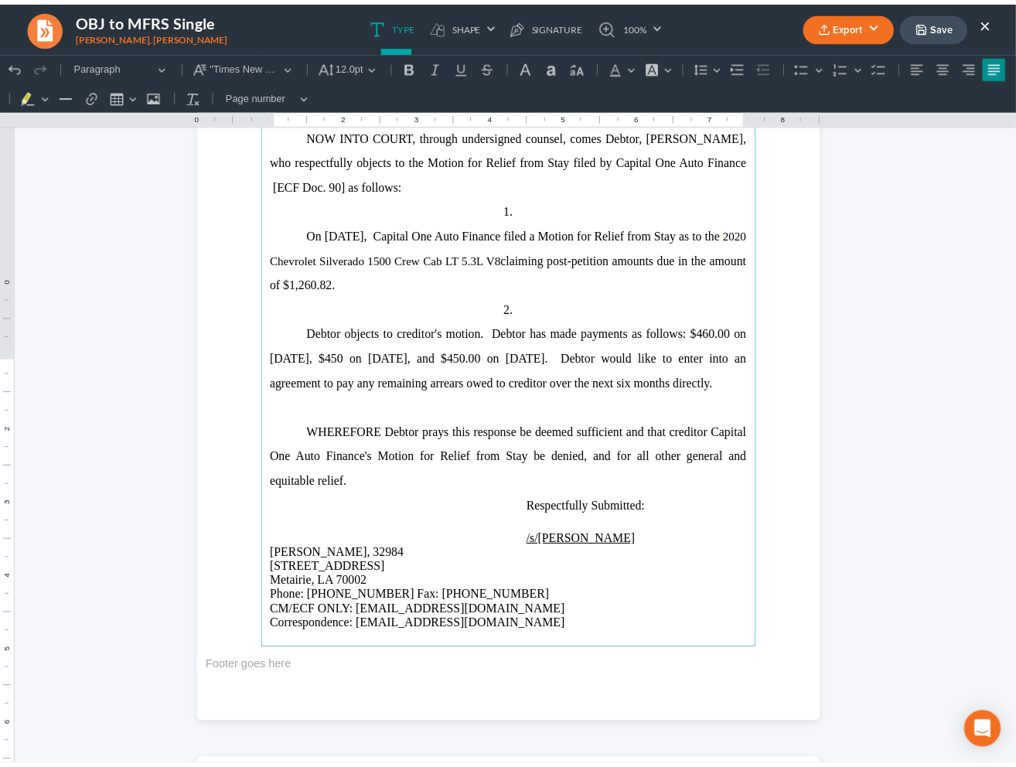
scroll to position [232, 0]
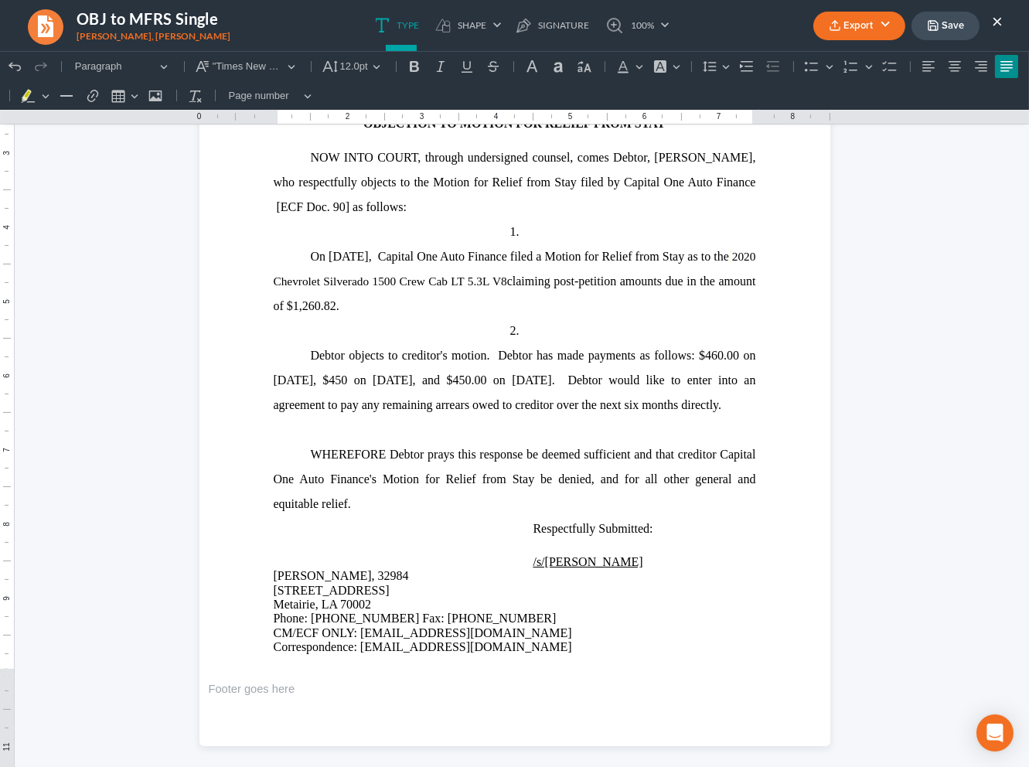
click at [833, 24] on icon "button" at bounding box center [835, 25] width 12 height 12
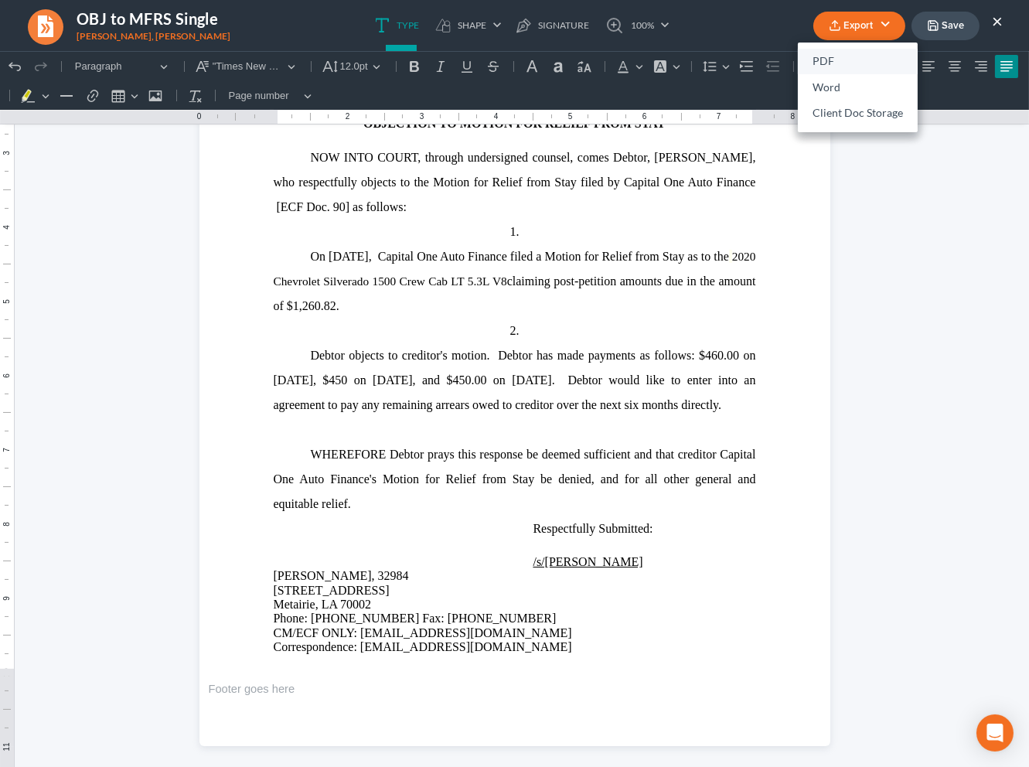
click at [826, 70] on link "PDF" at bounding box center [858, 62] width 120 height 26
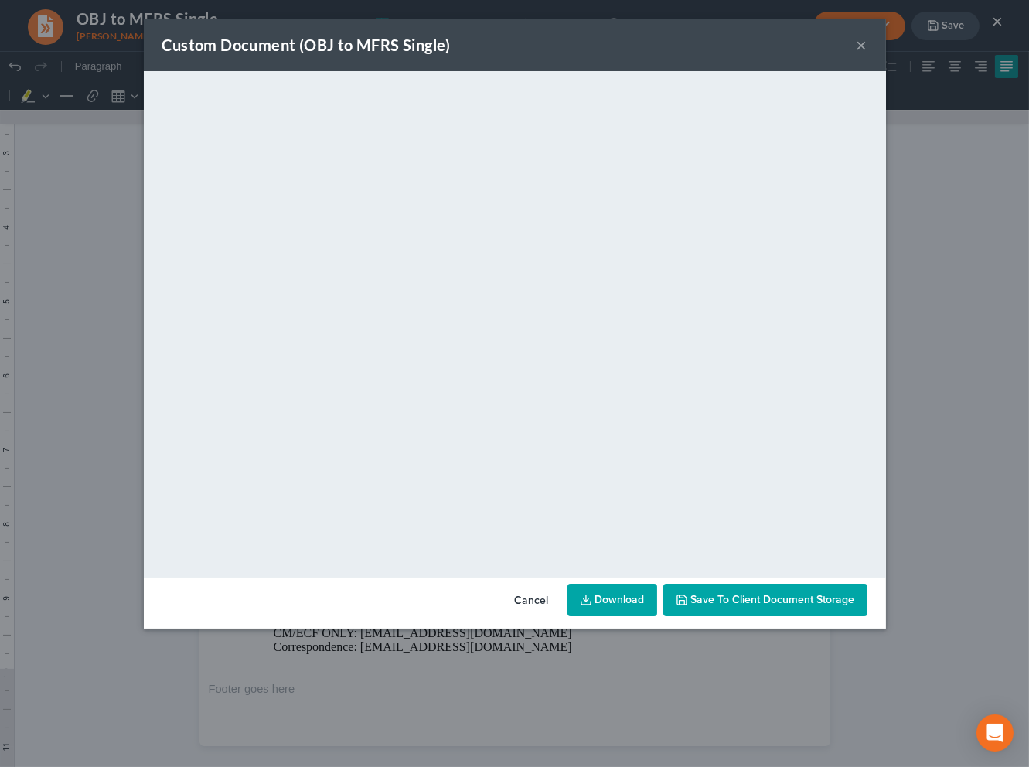
click at [641, 597] on link "Download" at bounding box center [612, 600] width 90 height 32
click at [863, 45] on button "×" at bounding box center [862, 45] width 11 height 19
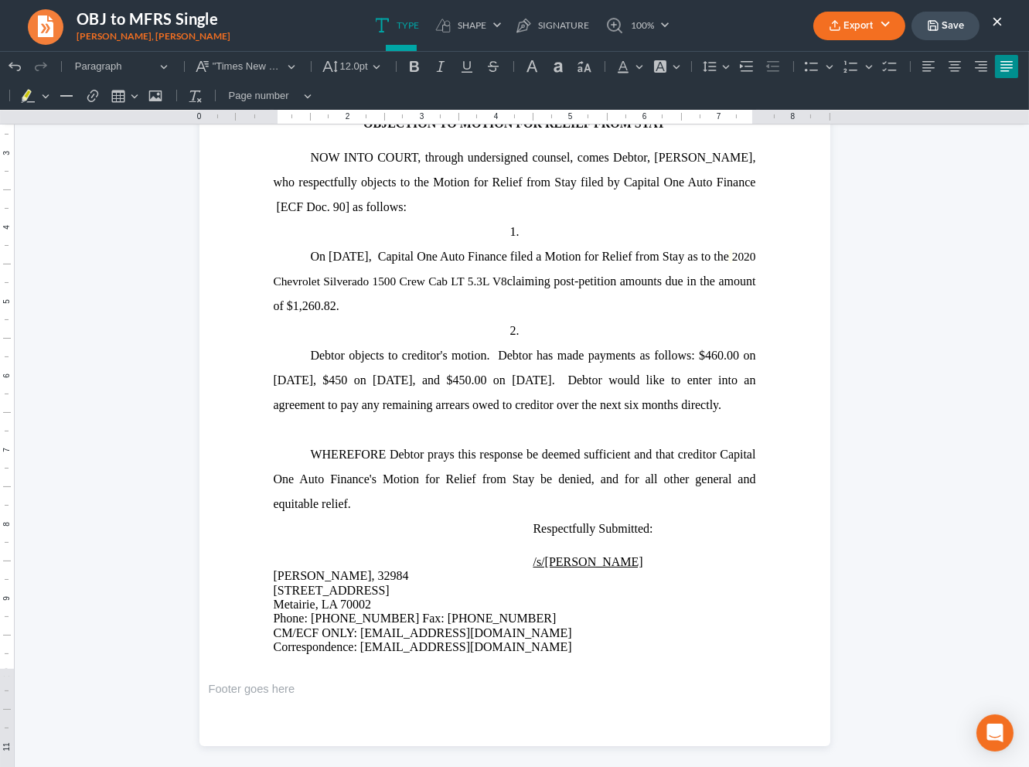
drag, startPoint x: 942, startPoint y: 17, endPoint x: 919, endPoint y: 32, distance: 27.2
click at [942, 16] on button "Save" at bounding box center [945, 26] width 68 height 29
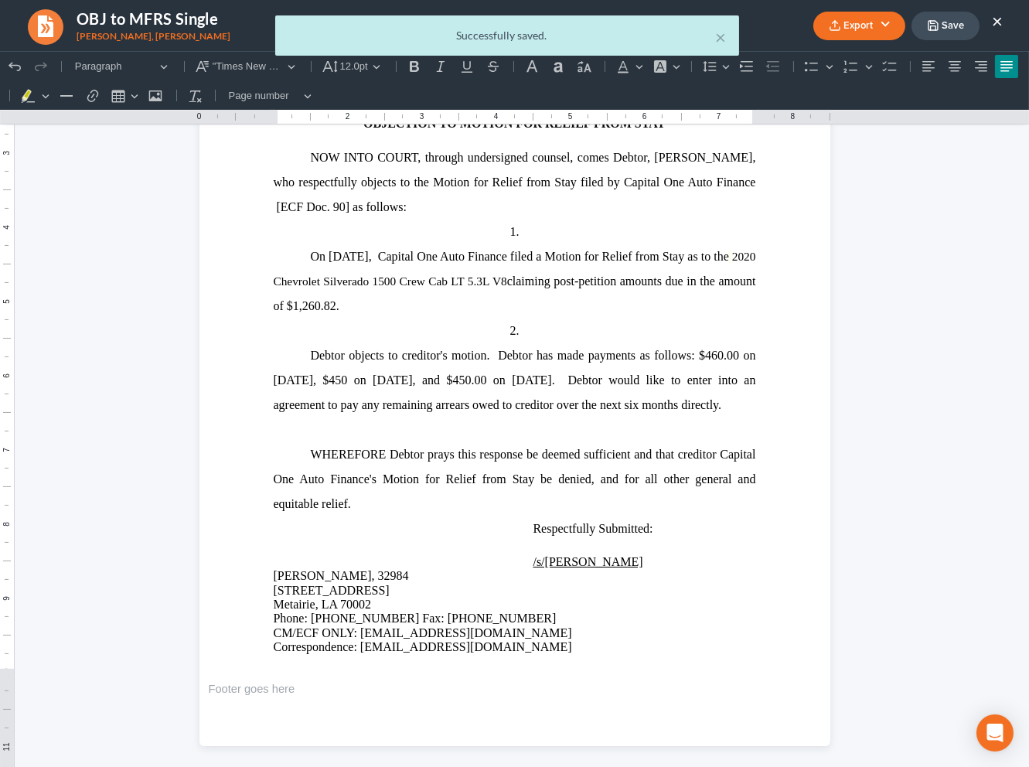
click at [727, 36] on div "× Successfully saved." at bounding box center [507, 35] width 464 height 40
drag, startPoint x: 724, startPoint y: 38, endPoint x: 937, endPoint y: 10, distance: 214.4
click at [724, 38] on button "×" at bounding box center [721, 37] width 11 height 19
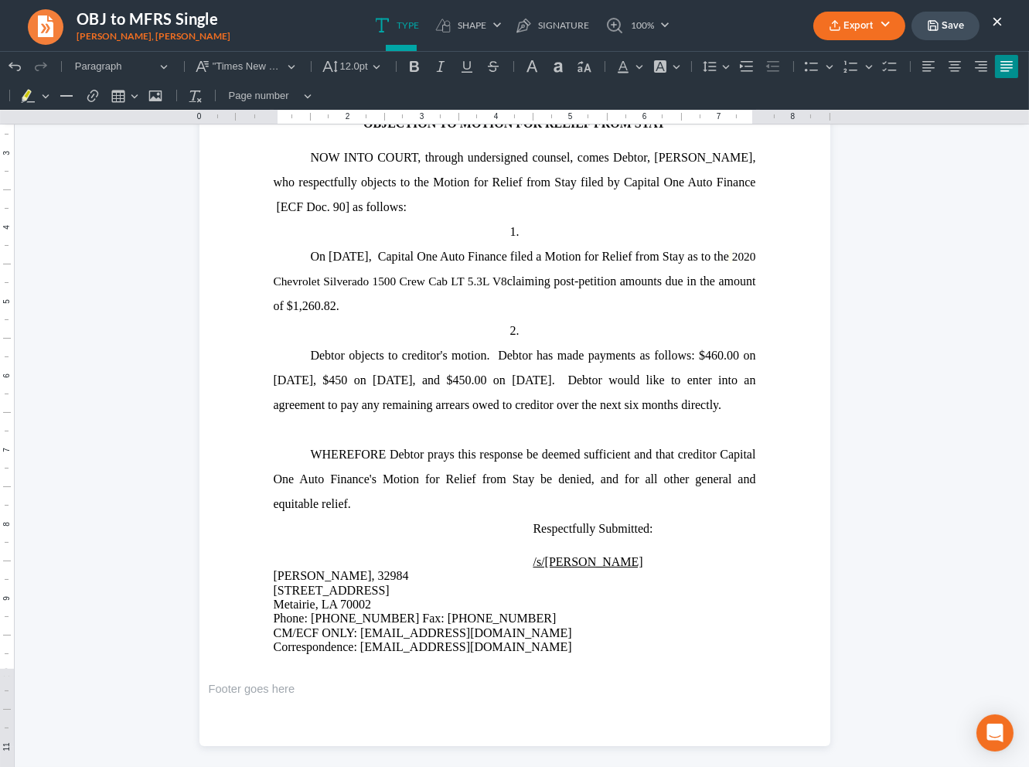
drag, startPoint x: 996, startPoint y: 19, endPoint x: 1013, endPoint y: 5, distance: 21.9
click at [996, 19] on button "×" at bounding box center [997, 21] width 11 height 19
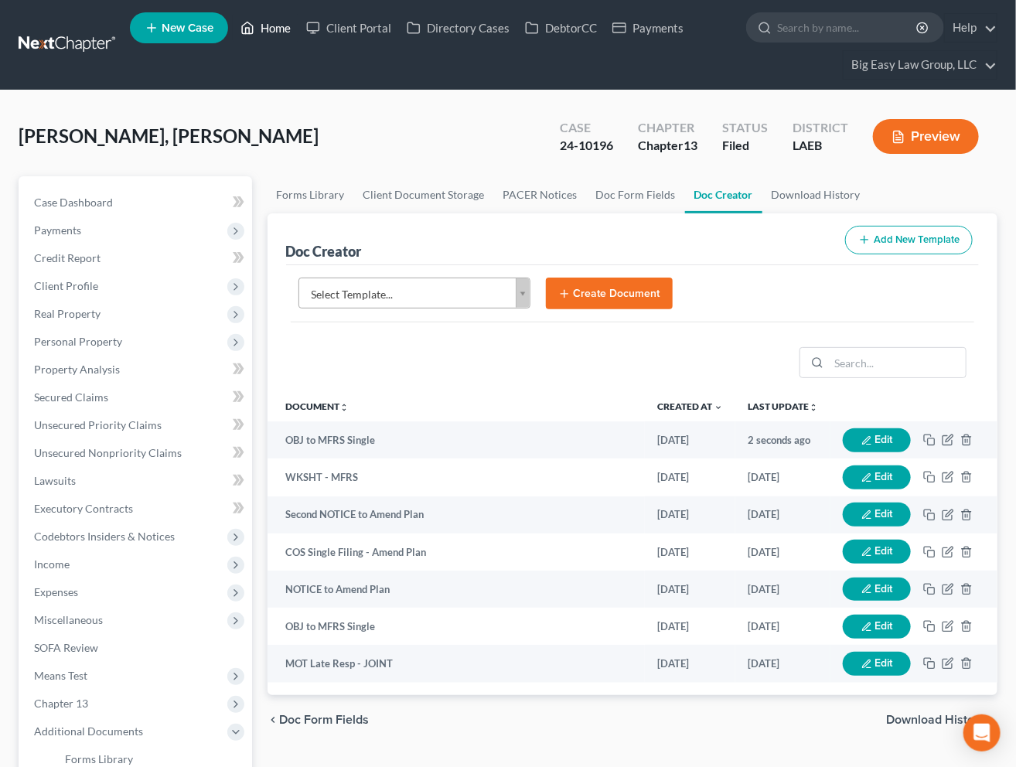
click at [268, 32] on link "Home" at bounding box center [266, 28] width 66 height 28
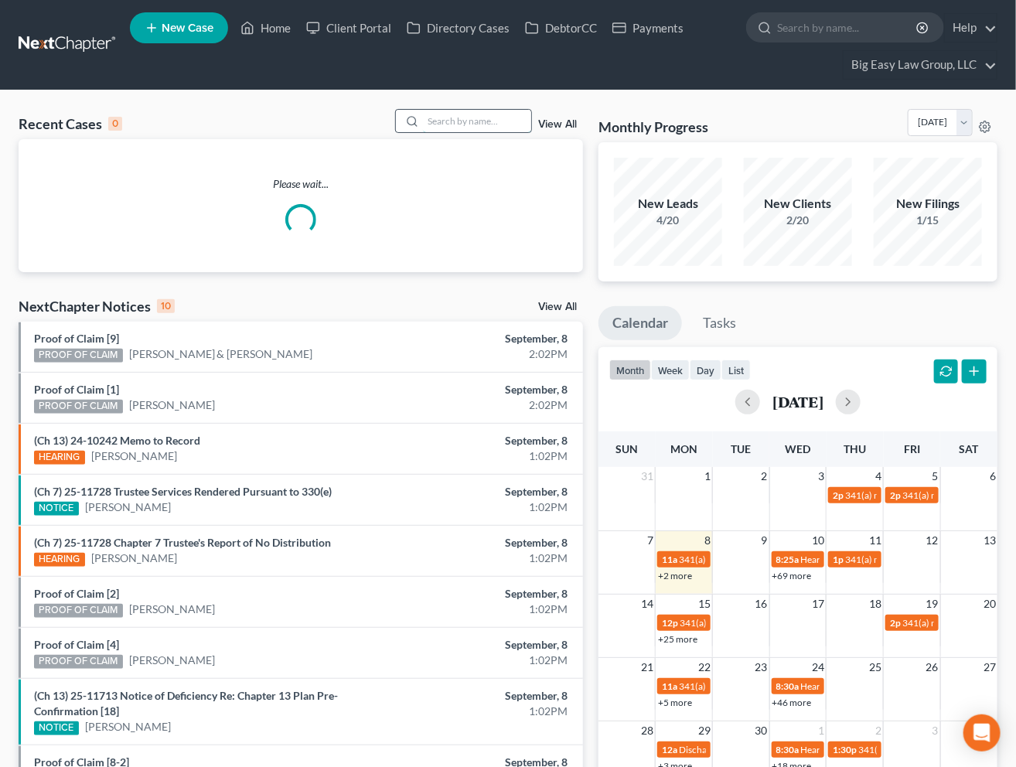
click at [465, 128] on input "search" at bounding box center [477, 121] width 108 height 22
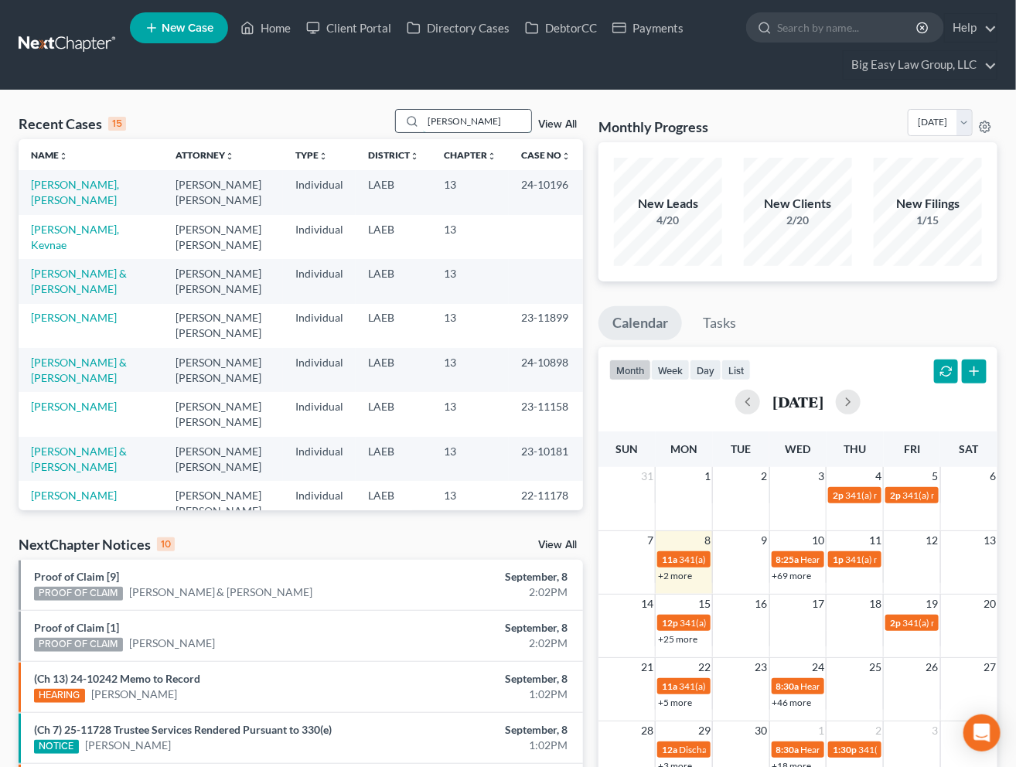
type input "barrios"
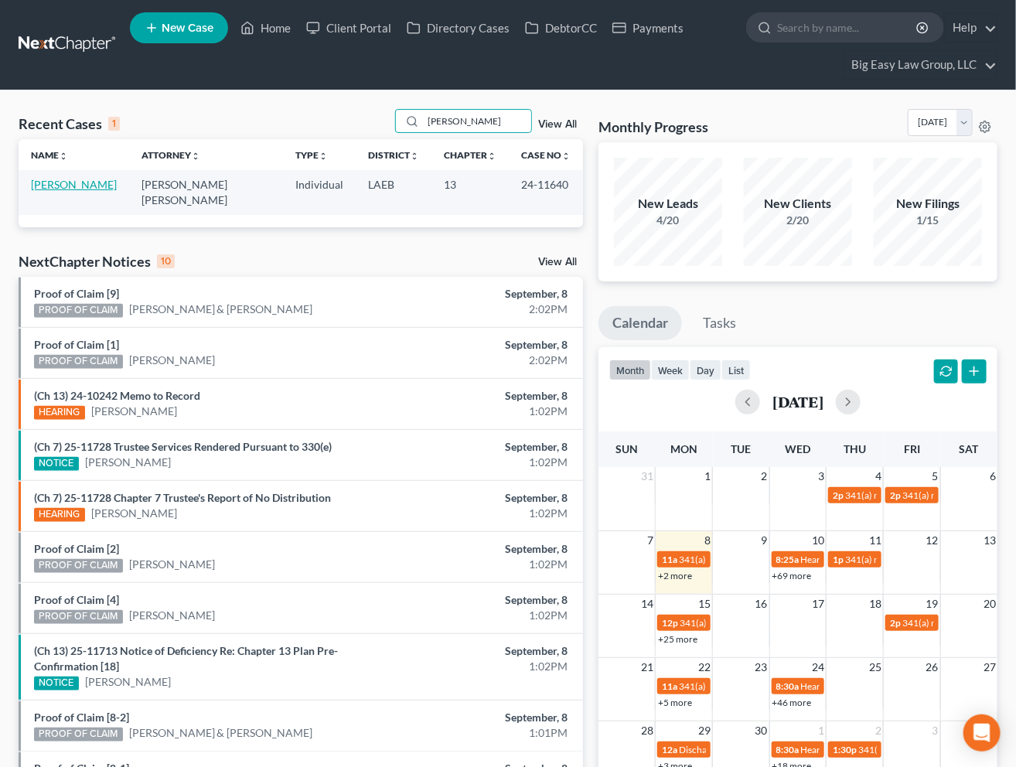
click at [51, 190] on link "[PERSON_NAME]" at bounding box center [74, 184] width 86 height 13
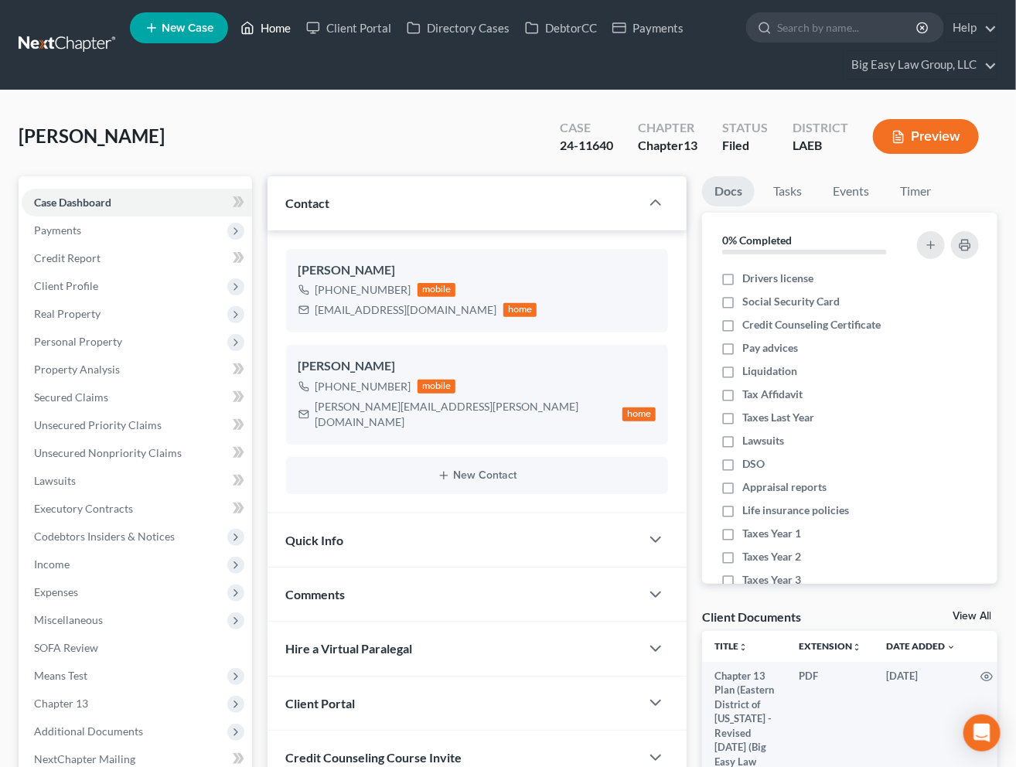
click at [274, 28] on link "Home" at bounding box center [266, 28] width 66 height 28
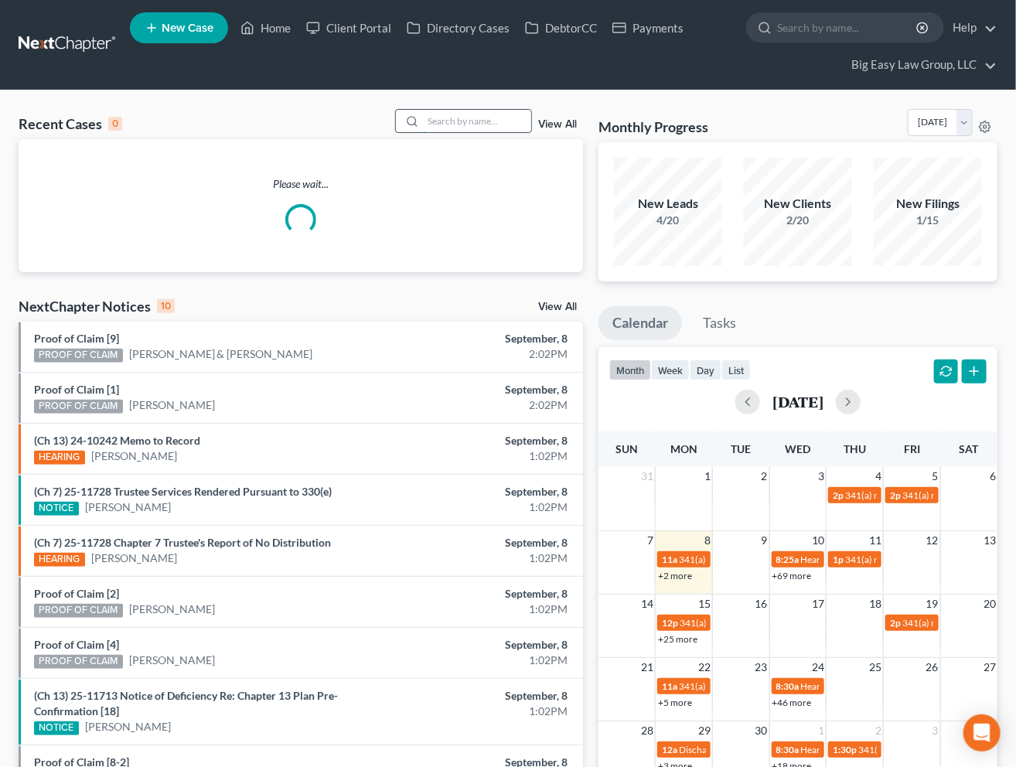
click at [491, 121] on input "search" at bounding box center [477, 121] width 108 height 22
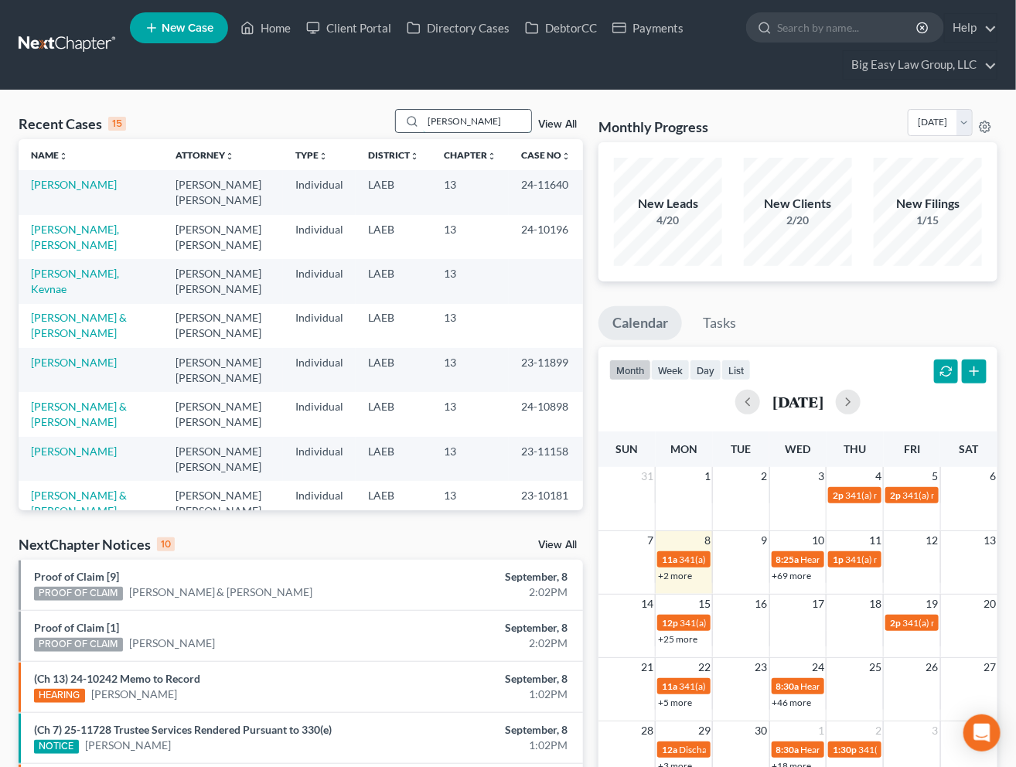
type input "[PERSON_NAME]"
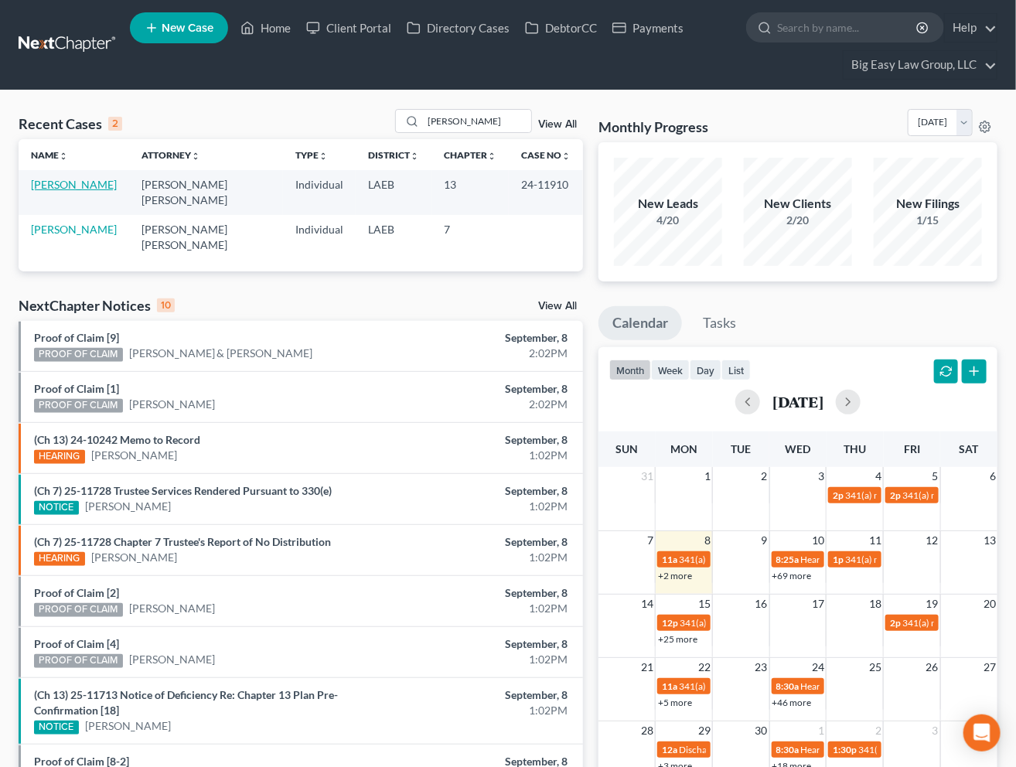
click at [60, 185] on link "[PERSON_NAME]" at bounding box center [74, 184] width 86 height 13
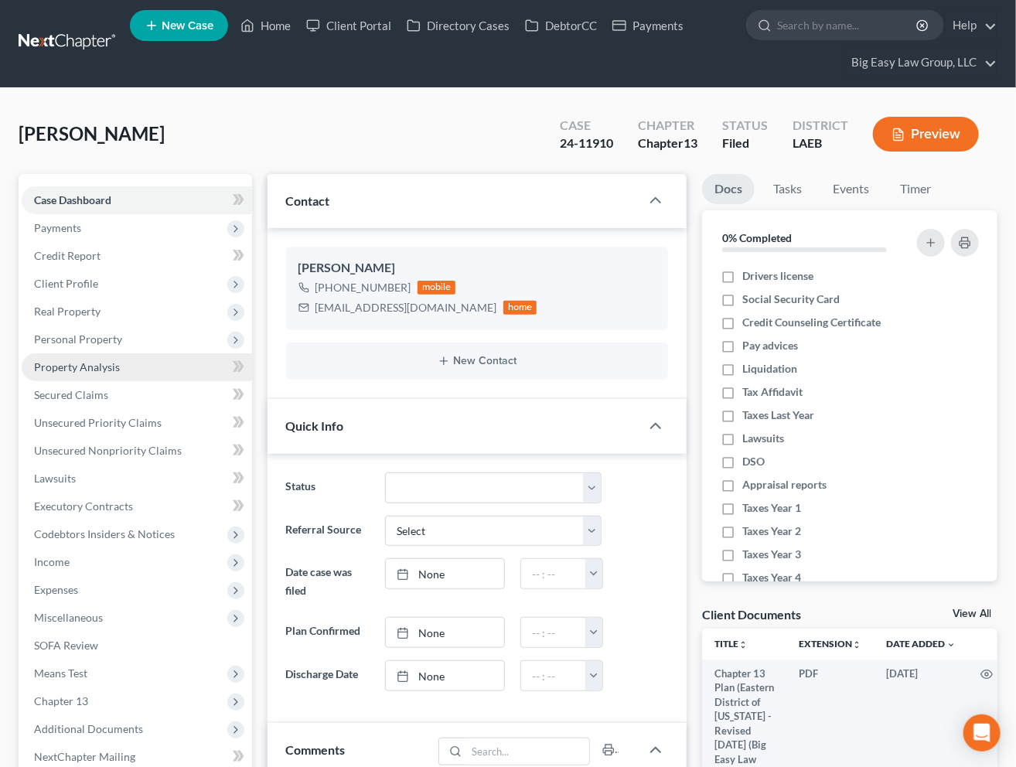
scroll to position [158, 0]
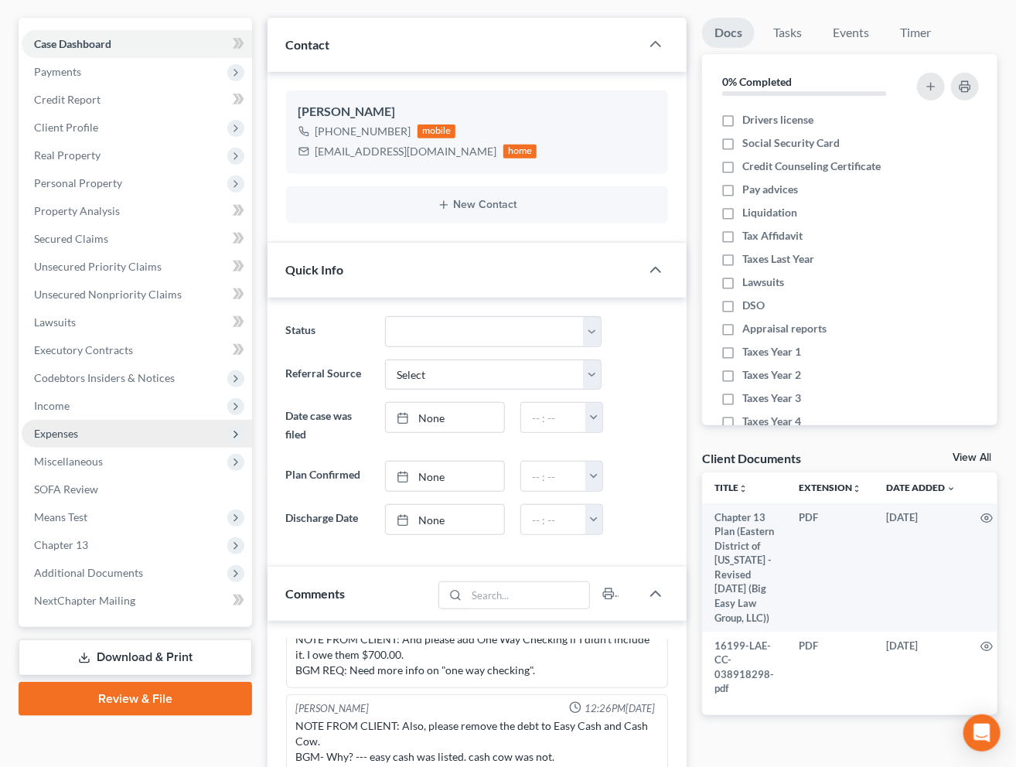
click at [162, 426] on span "Expenses" at bounding box center [137, 434] width 230 height 28
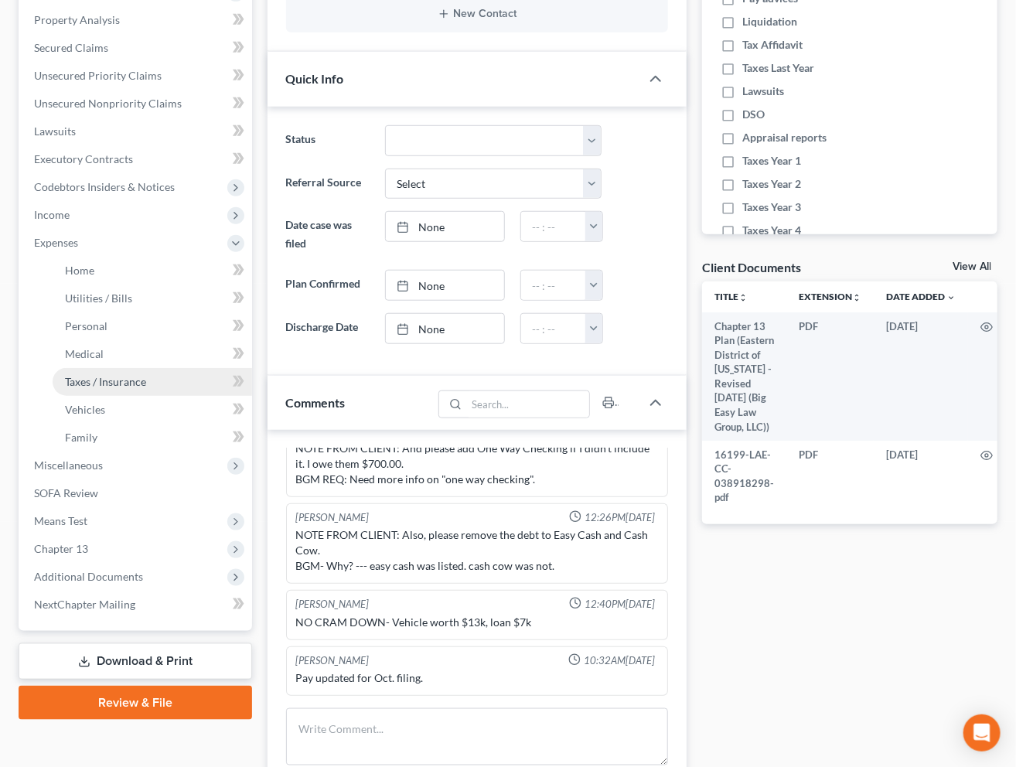
scroll to position [417, 0]
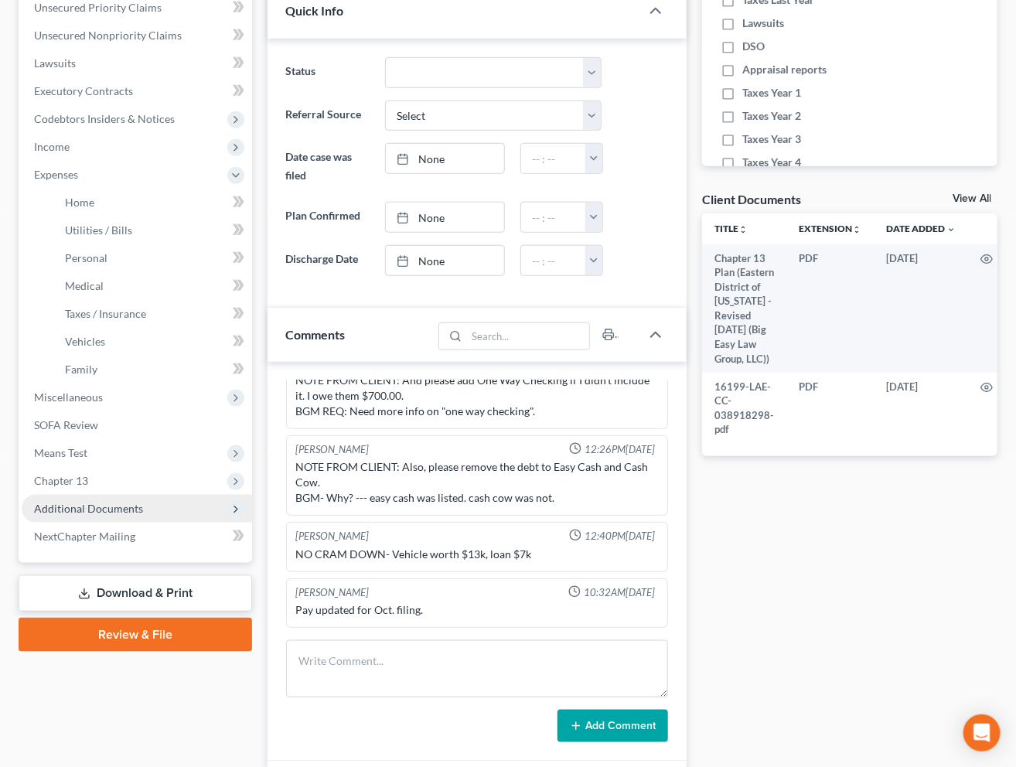
click at [167, 506] on span "Additional Documents" at bounding box center [137, 509] width 230 height 28
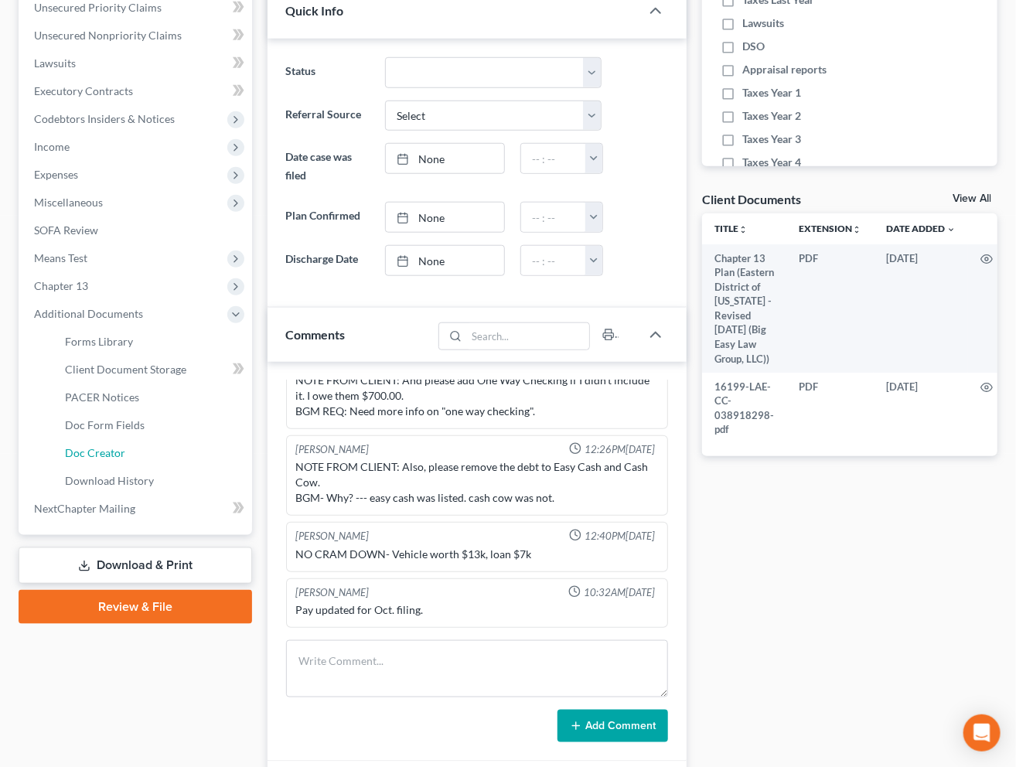
drag, startPoint x: 144, startPoint y: 438, endPoint x: 536, endPoint y: 505, distance: 397.5
click at [143, 439] on link "Doc Creator" at bounding box center [152, 453] width 199 height 28
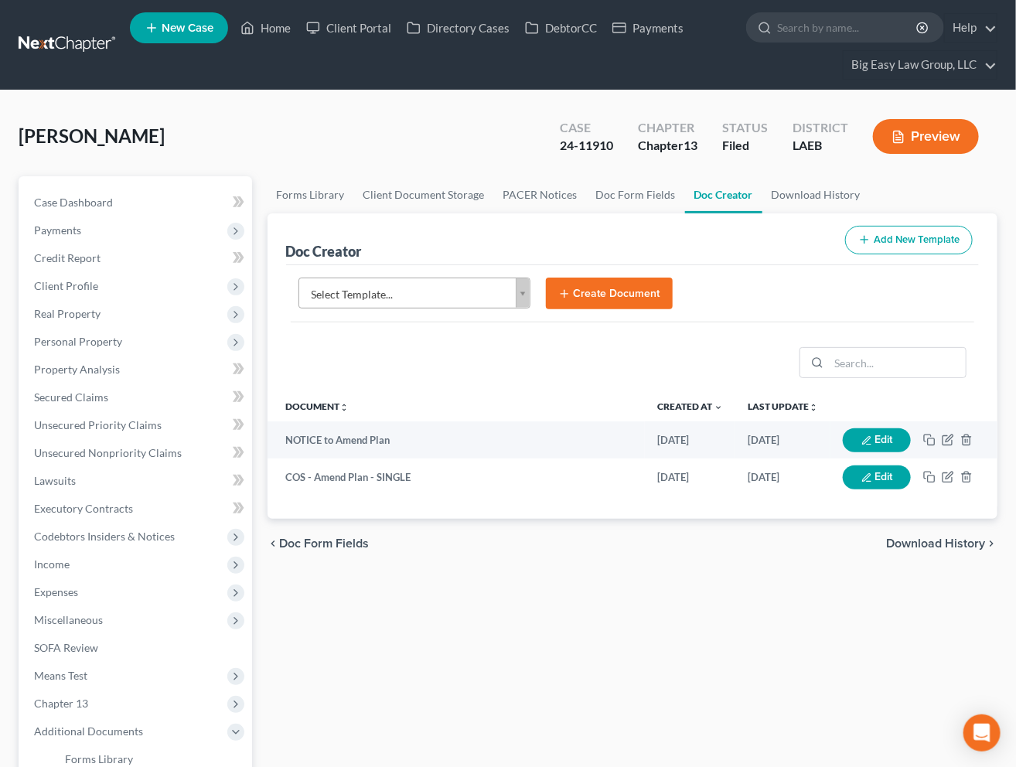
click at [519, 295] on body "Home New Case Client Portal Directory Cases DebtorCC Payments Big Easy Law Grou…" at bounding box center [508, 571] width 1016 height 1143
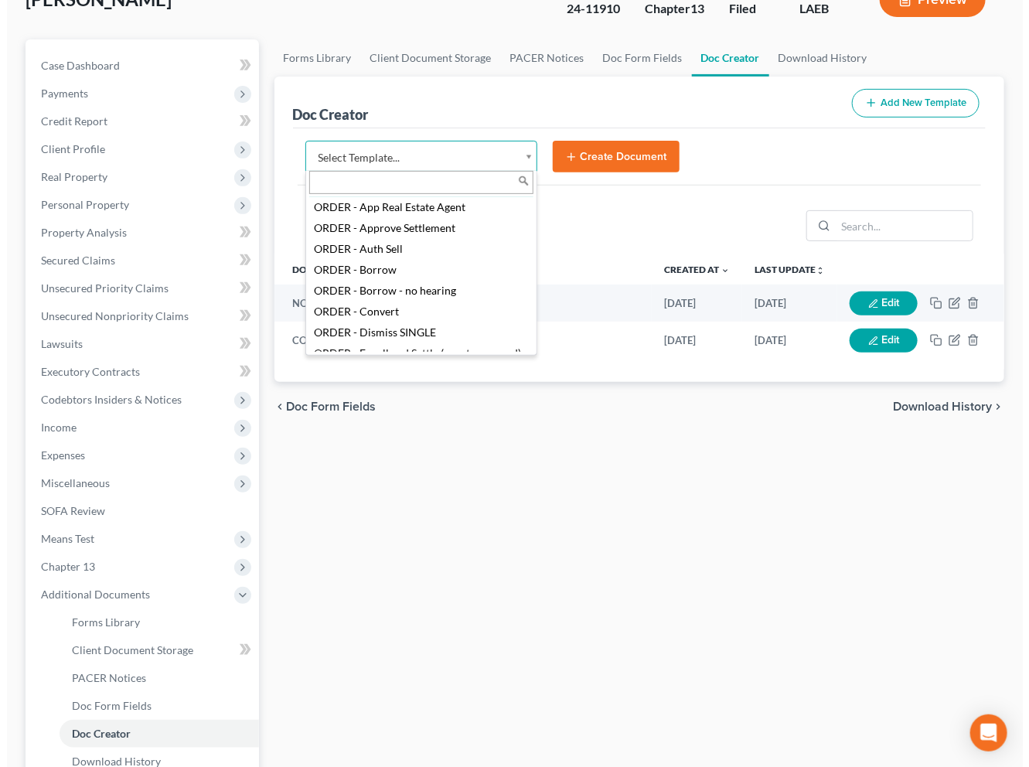
scroll to position [1687, 0]
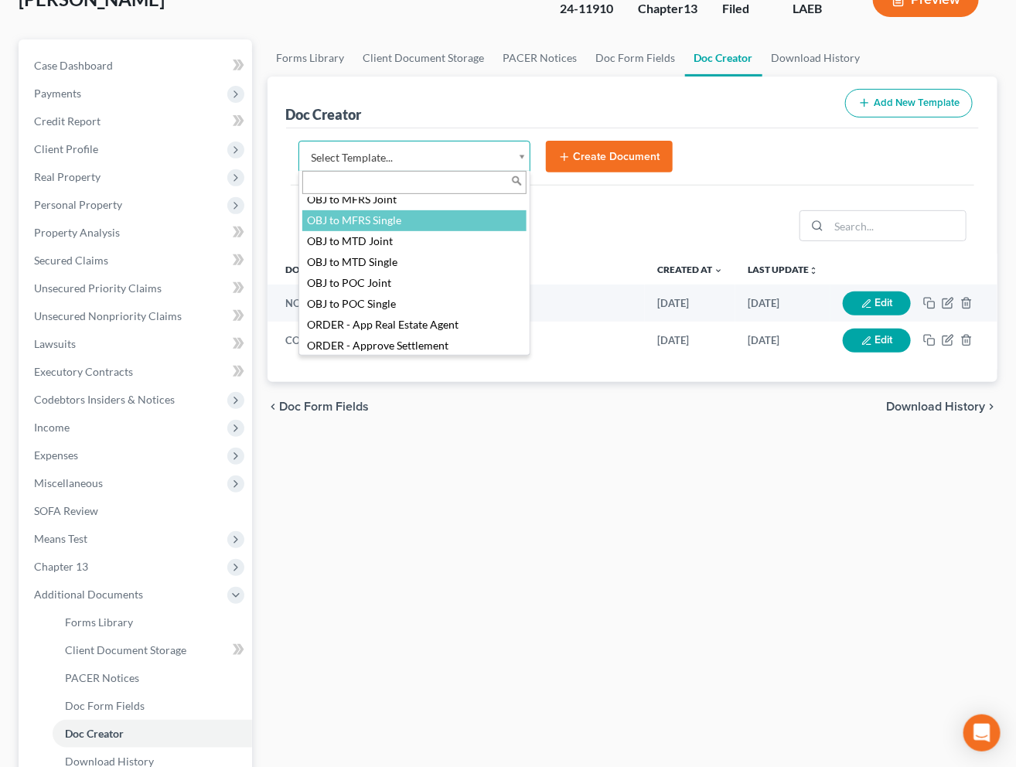
drag, startPoint x: 404, startPoint y: 237, endPoint x: 456, endPoint y: 215, distance: 56.8
select select "94643"
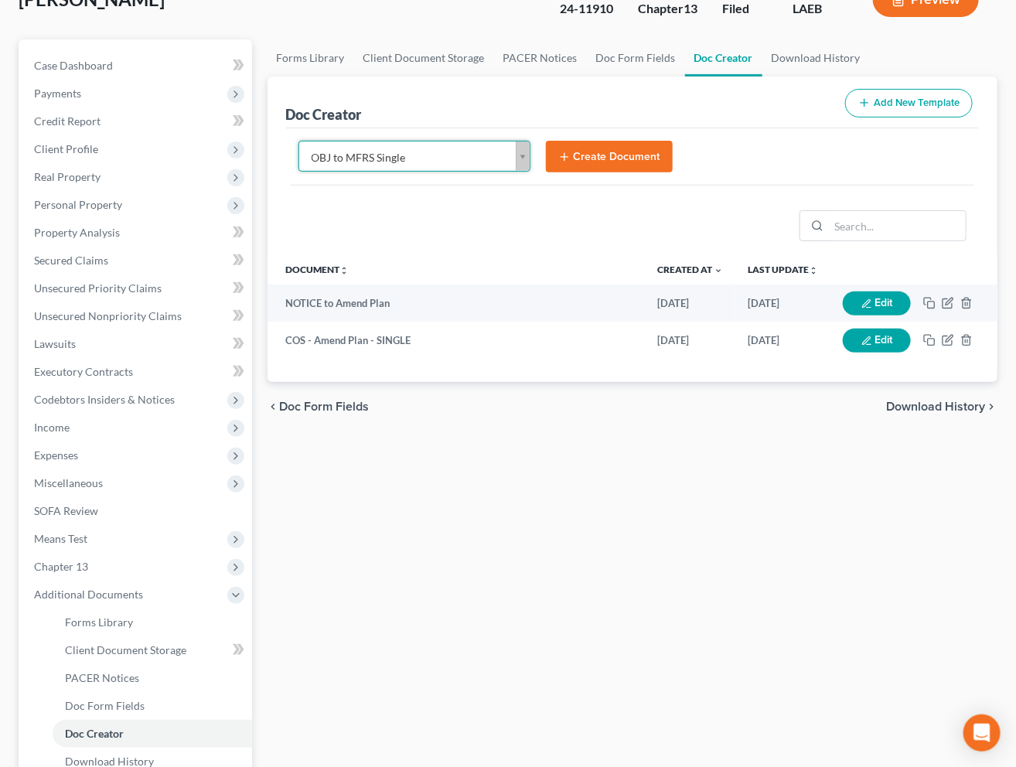
click at [598, 156] on button "Create Document" at bounding box center [609, 157] width 127 height 32
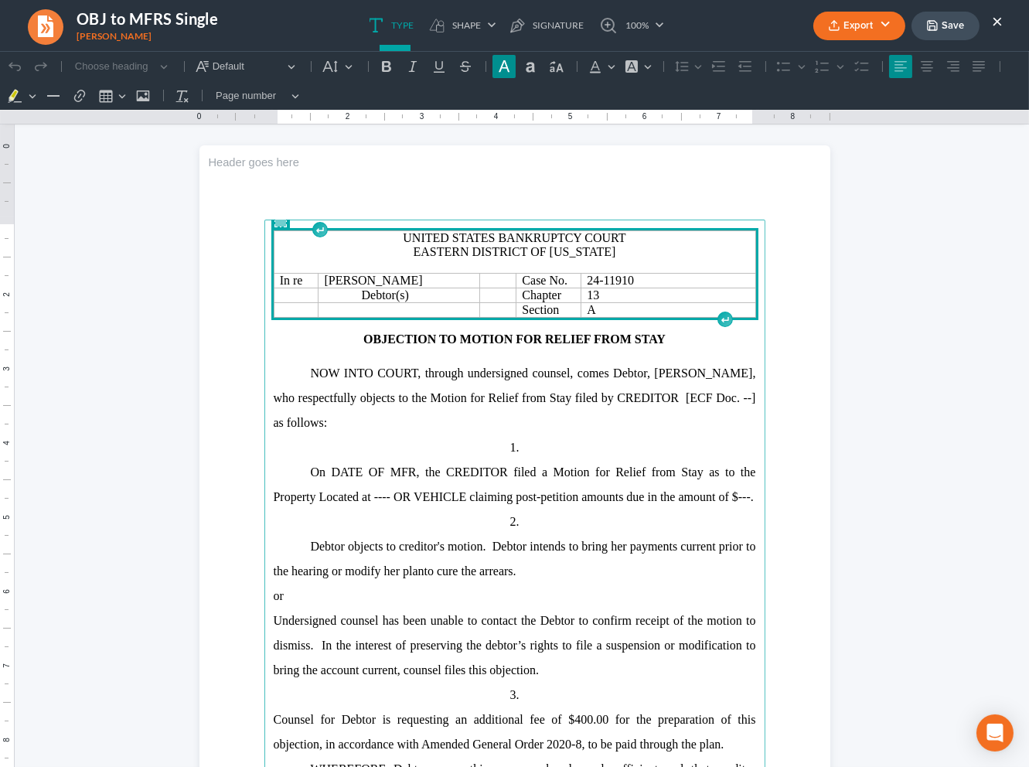
scroll to position [18, 0]
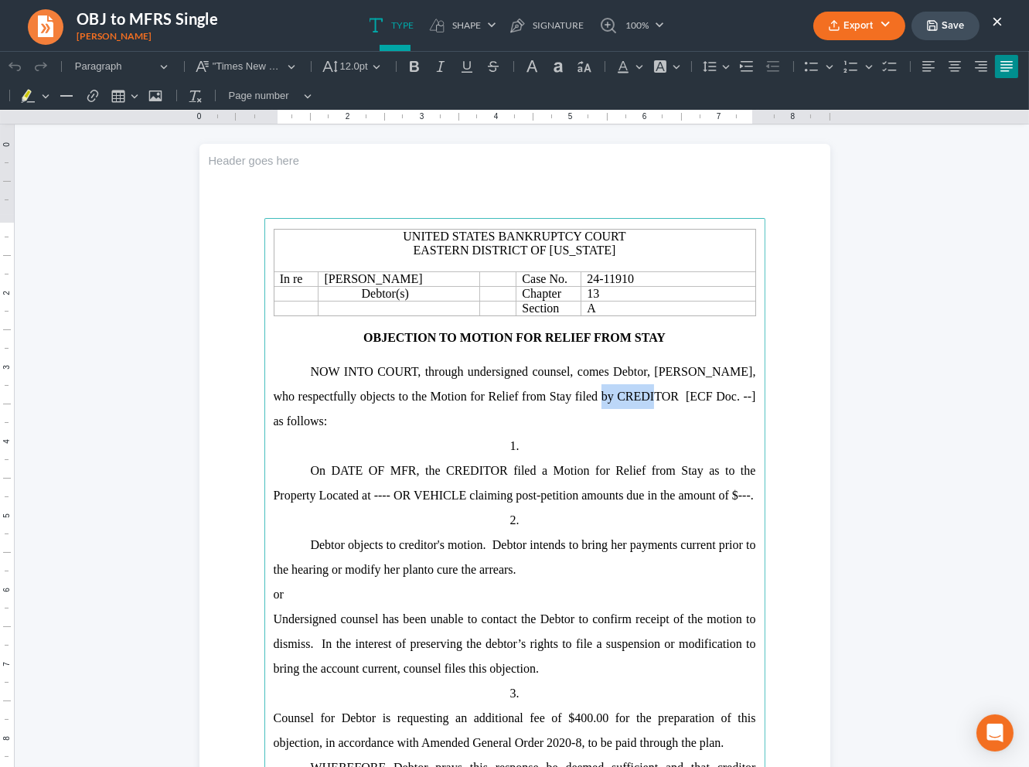
drag, startPoint x: 653, startPoint y: 403, endPoint x: 594, endPoint y: 410, distance: 60.0
click at [594, 410] on p "NOW INTO COURT, through undersigned counsel, comes Debtor, Sonya Maas, who resp…" at bounding box center [515, 396] width 482 height 74
drag, startPoint x: 332, startPoint y: 419, endPoint x: 344, endPoint y: 440, distance: 23.9
click at [332, 419] on span "Sonya Maas, who respectfully objects to the Motion for Relief from Stay filed b…" at bounding box center [515, 396] width 482 height 63
drag, startPoint x: 409, startPoint y: 475, endPoint x: 327, endPoint y: 488, distance: 82.9
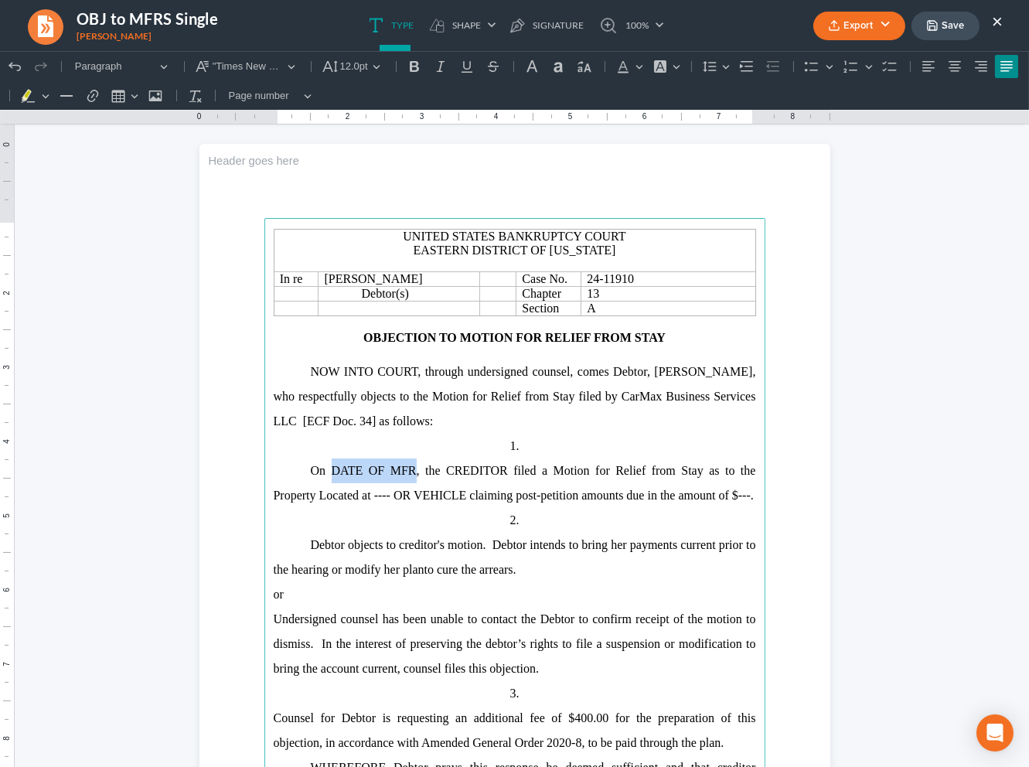
click at [328, 486] on p "On DATE OF MFR, the CREDITOR filed a Motion for Relief from Stay as to the Prop…" at bounding box center [515, 482] width 482 height 49
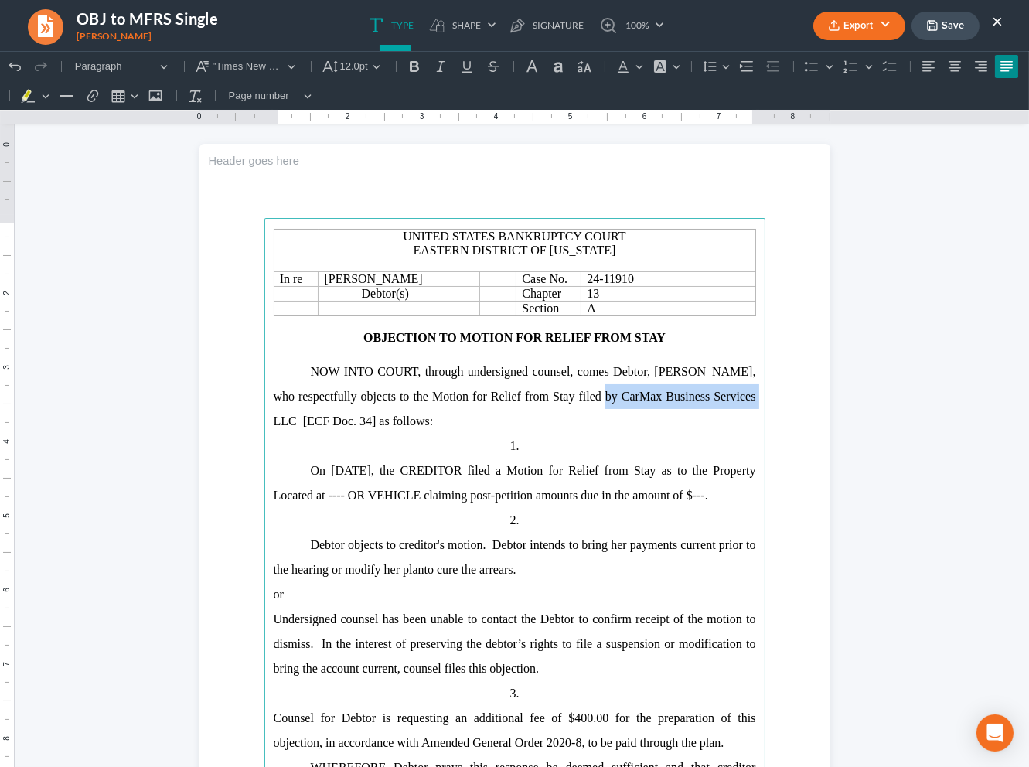
drag, startPoint x: 587, startPoint y: 401, endPoint x: 750, endPoint y: 408, distance: 163.3
click at [750, 408] on main "United States Bankruptcy Court Eastern District of Louisiana In re Sonya Maas C…" at bounding box center [514, 552] width 501 height 668
copy span "CarMax Business Services LLC"
click at [492, 471] on span "On August 21, 2025, the CREDITOR filed a Motion for Relief from Stay as to the …" at bounding box center [515, 483] width 482 height 38
drag, startPoint x: 424, startPoint y: 473, endPoint x: 499, endPoint y: 479, distance: 75.2
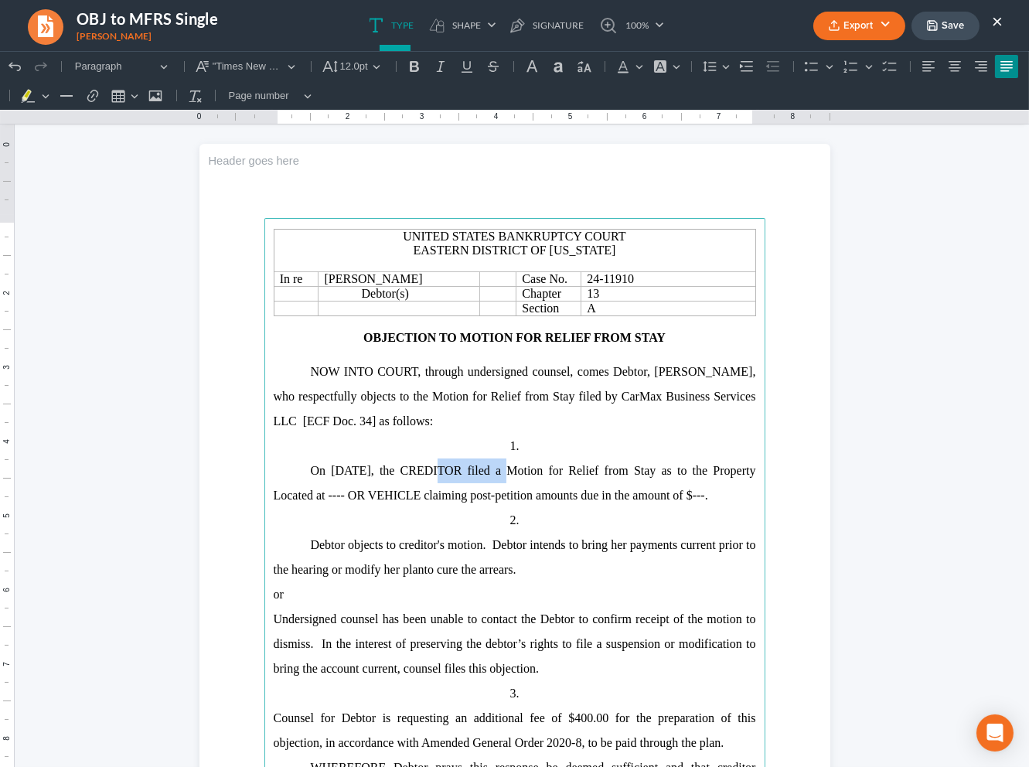
click at [499, 479] on span "On August 21, 2025, the CREDITOR filed a Motion for Relief from Stay as to the …" at bounding box center [515, 483] width 482 height 38
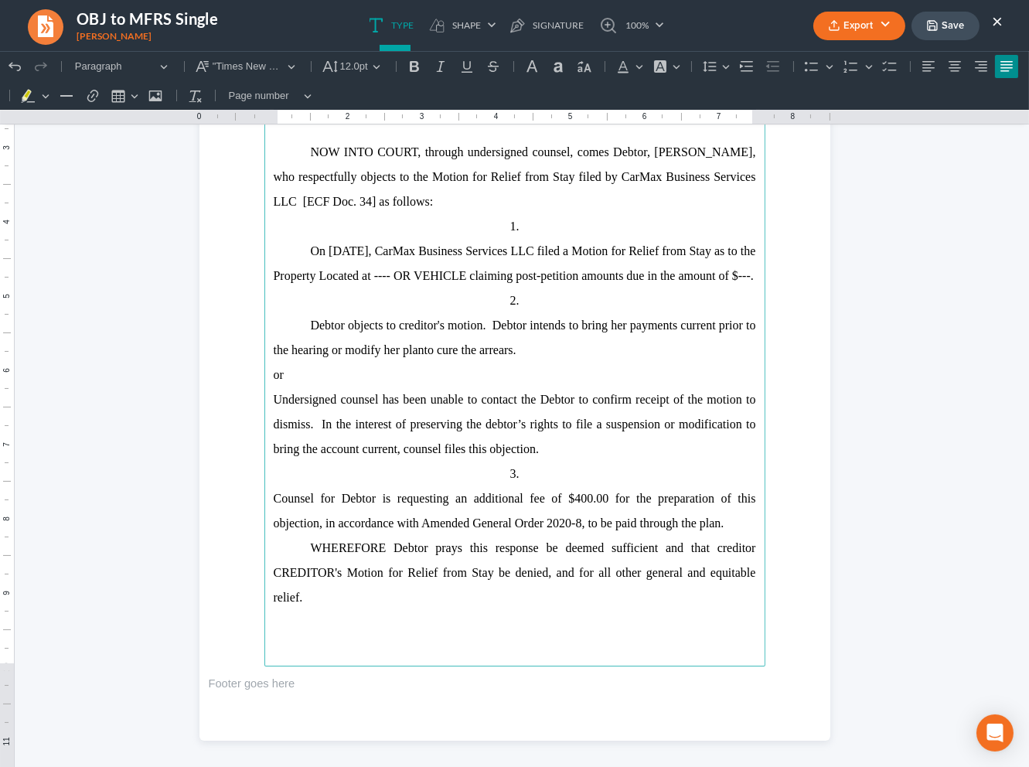
scroll to position [257, 0]
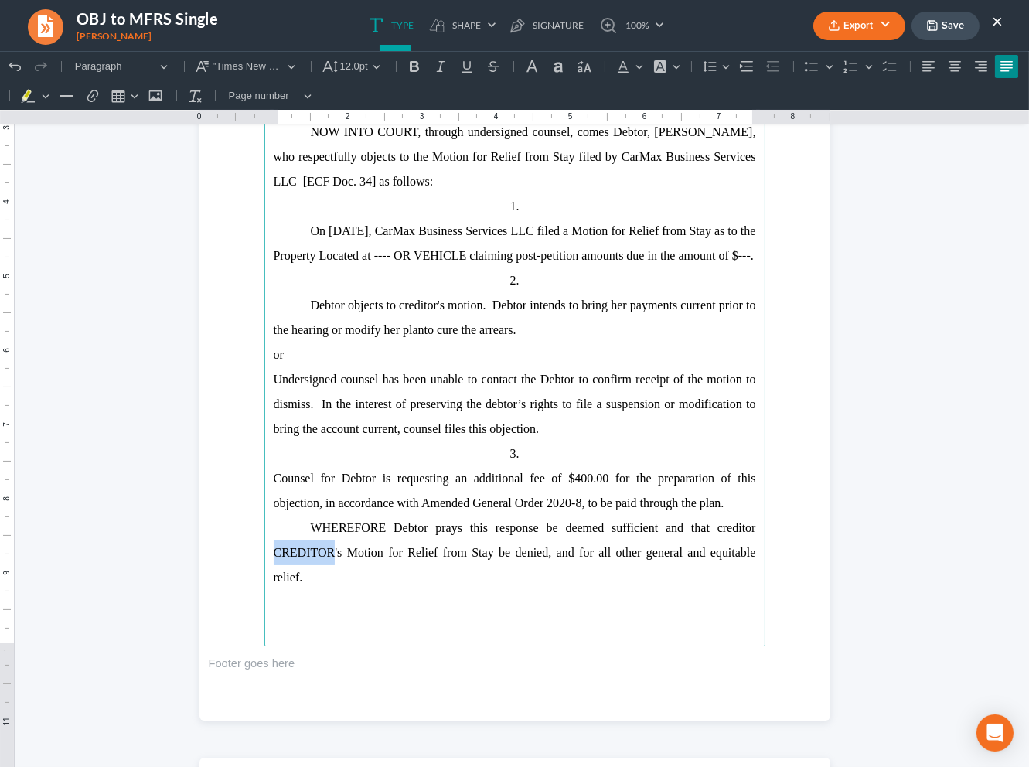
drag, startPoint x: 268, startPoint y: 579, endPoint x: 334, endPoint y: 585, distance: 66.0
click at [329, 584] on span "WHEREFORE Debtor prays this response be deemed sufficient and that creditor CRE…" at bounding box center [515, 552] width 482 height 63
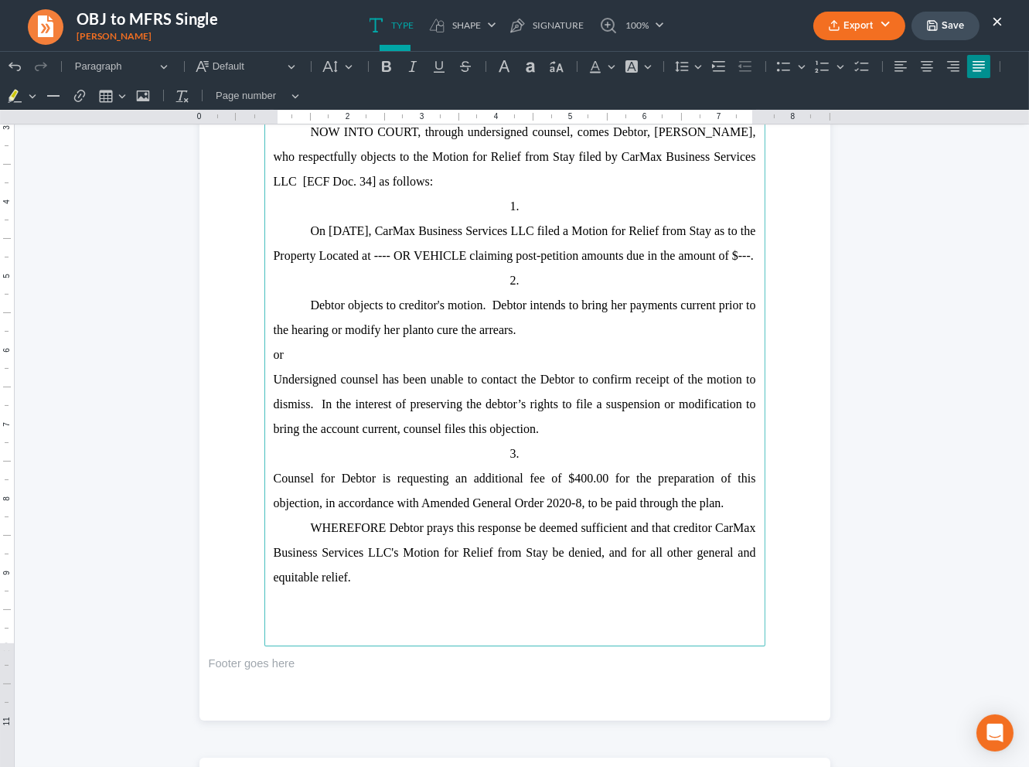
drag, startPoint x: 727, startPoint y: 526, endPoint x: 255, endPoint y: 380, distance: 493.9
click at [255, 380] on section "United States Bankruptcy Court Eastern District of Louisiana In re Sonya Maas C…" at bounding box center [514, 312] width 631 height 816
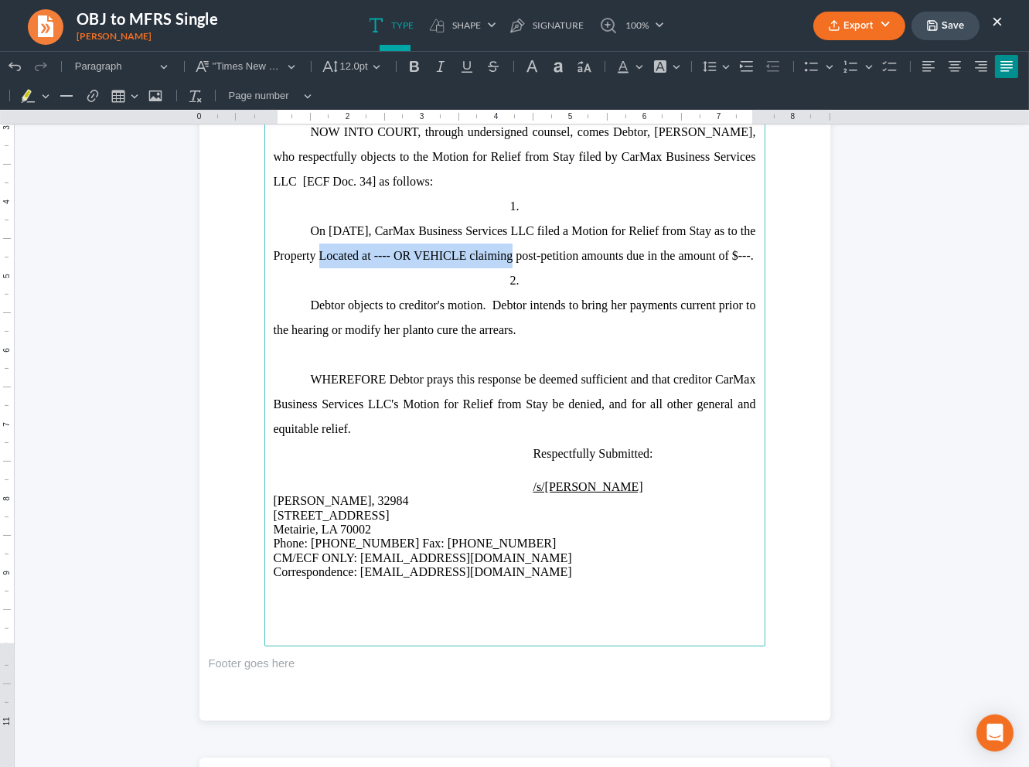
drag, startPoint x: 523, startPoint y: 260, endPoint x: 379, endPoint y: 251, distance: 144.8
click at [320, 262] on span "On August 21, 2025, CarMax Business Services LLC filed a Motion for Relief from…" at bounding box center [515, 243] width 482 height 38
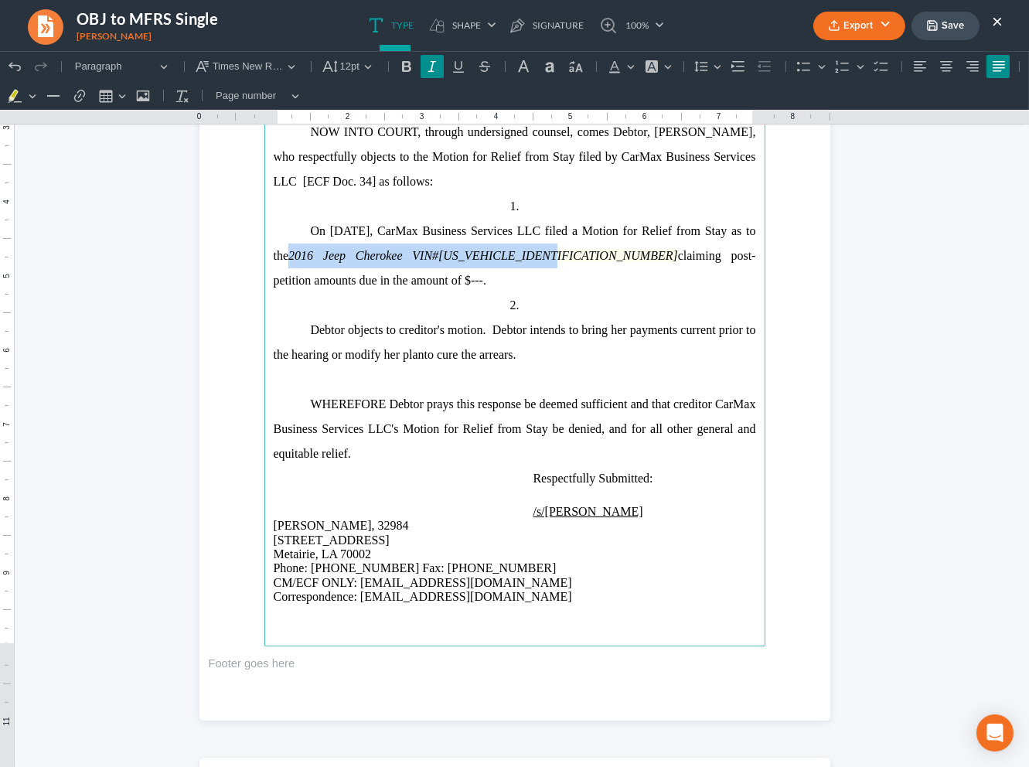
drag, startPoint x: 567, startPoint y: 258, endPoint x: 317, endPoint y: 265, distance: 250.6
click at [317, 265] on p "On August 21, 2025, CarMax Business Services LLC filed a Motion for Relief from…" at bounding box center [515, 256] width 482 height 74
click at [672, 65] on button "Font Background Color Font Background Color" at bounding box center [657, 66] width 34 height 23
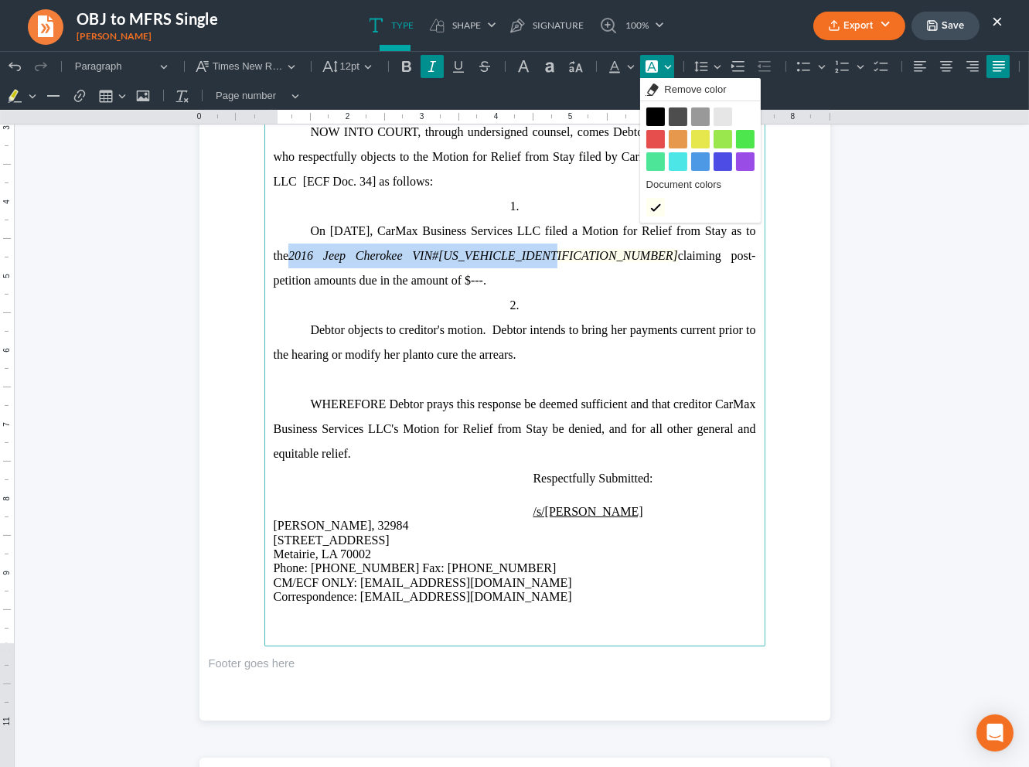
click at [679, 87] on span "Remove color" at bounding box center [695, 89] width 62 height 15
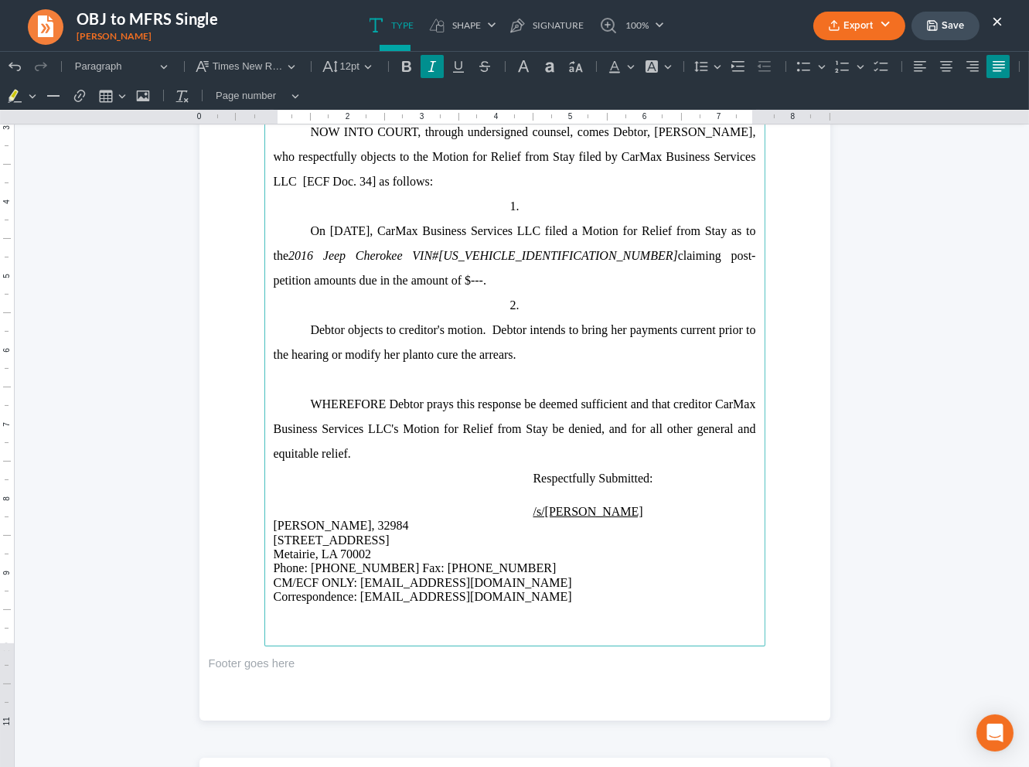
drag, startPoint x: 525, startPoint y: 366, endPoint x: 510, endPoint y: 352, distance: 20.2
click at [525, 366] on p "Debtor objects to creditor's motion. Debtor intends to bring her payments curre…" at bounding box center [515, 342] width 482 height 49
drag, startPoint x: 367, startPoint y: 283, endPoint x: 388, endPoint y: 313, distance: 36.7
click at [367, 283] on span "claiming post-petition amounts due in the amount of $---." at bounding box center [515, 268] width 482 height 38
drag, startPoint x: 512, startPoint y: 359, endPoint x: 508, endPoint y: 345, distance: 14.4
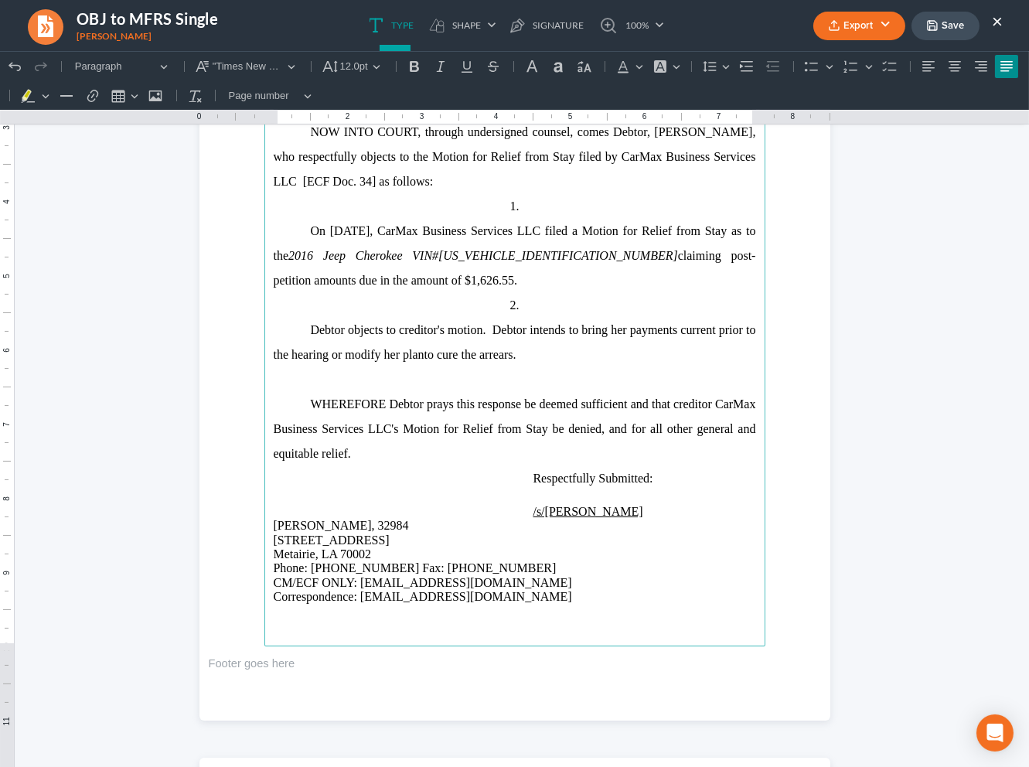
click at [514, 342] on p "Debtor objects to creditor's motion. Debtor intends to bring her payments curre…" at bounding box center [515, 342] width 482 height 49
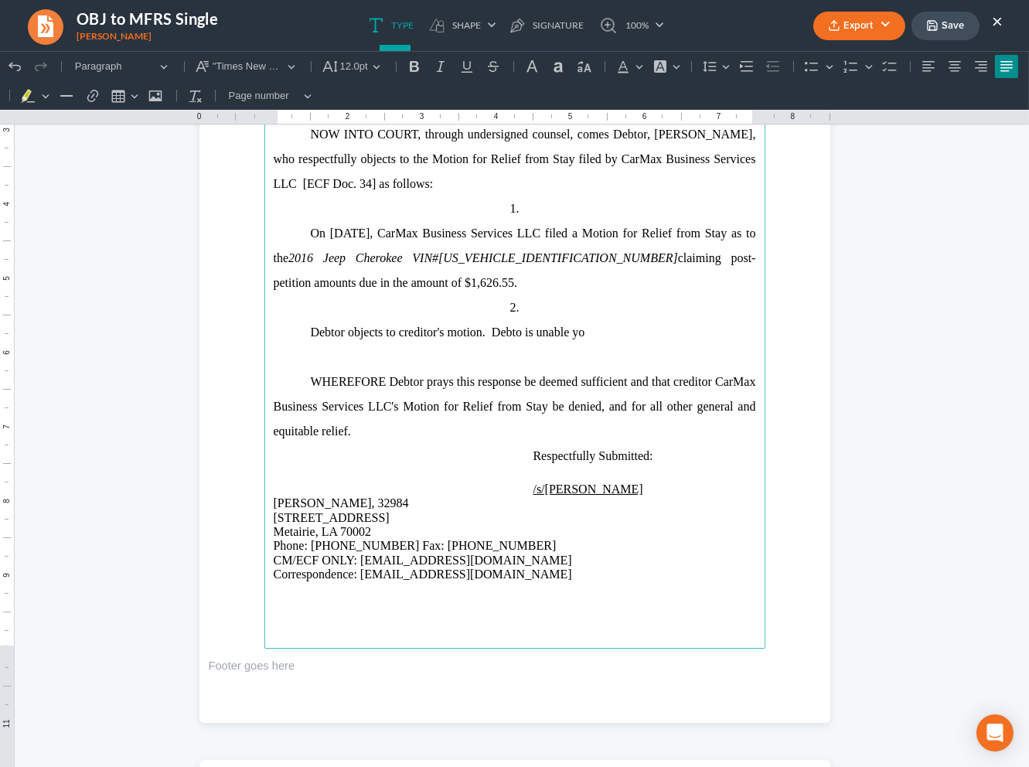
scroll to position [254, 0]
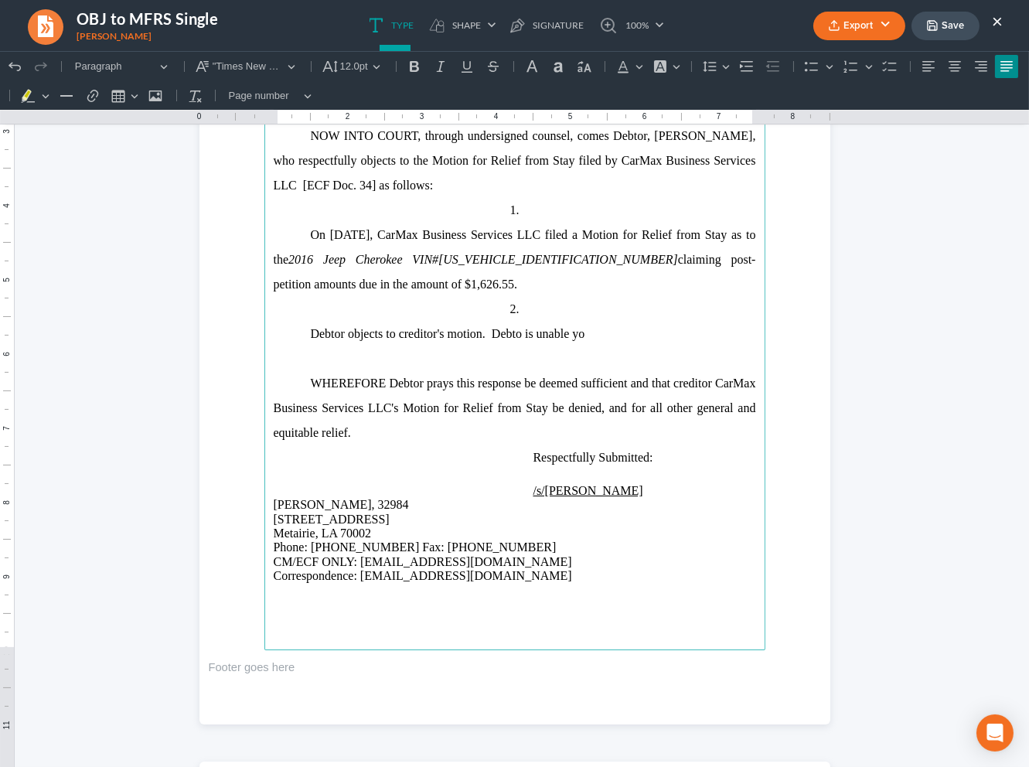
click at [515, 333] on span "Debtor objects to creditor's motion. Debto is unable yo" at bounding box center [448, 333] width 274 height 13
click at [591, 343] on p "Debtor objects to creditor's motion. Debtor is unable yo" at bounding box center [515, 334] width 482 height 25
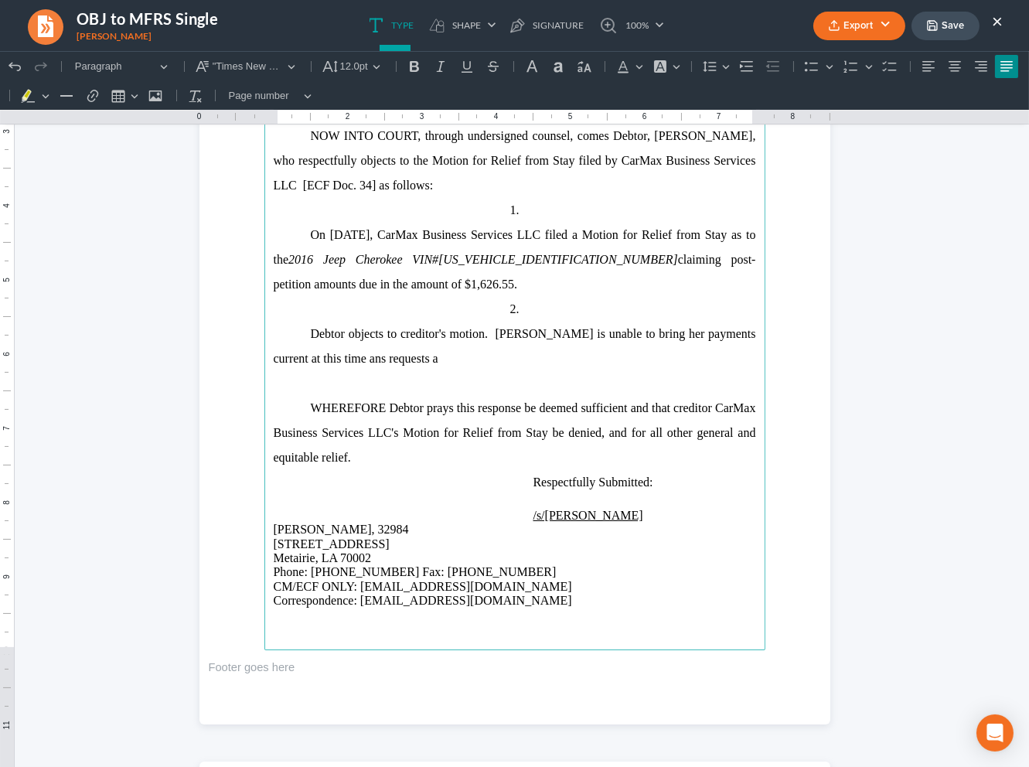
click at [326, 363] on span "Debtor objects to creditor's motion. Debtor is unable to bring her payments cur…" at bounding box center [515, 346] width 482 height 38
drag, startPoint x: 417, startPoint y: 349, endPoint x: 417, endPoint y: 370, distance: 20.9
click at [417, 350] on p "Debtor objects to creditor's motion. Debtor is unable to bring her payments cur…" at bounding box center [515, 346] width 482 height 49
click at [417, 370] on p "Debtor objects to creditor's motion. Debtor is unable to bring her payments cur…" at bounding box center [515, 346] width 482 height 49
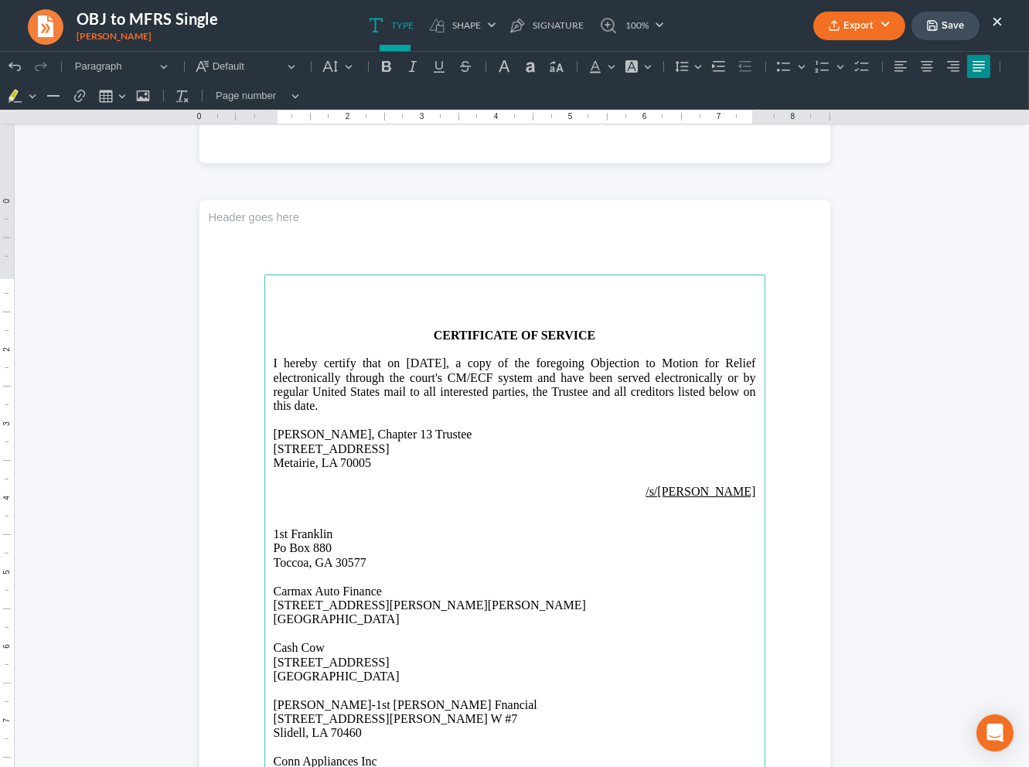
scroll to position [830, 0]
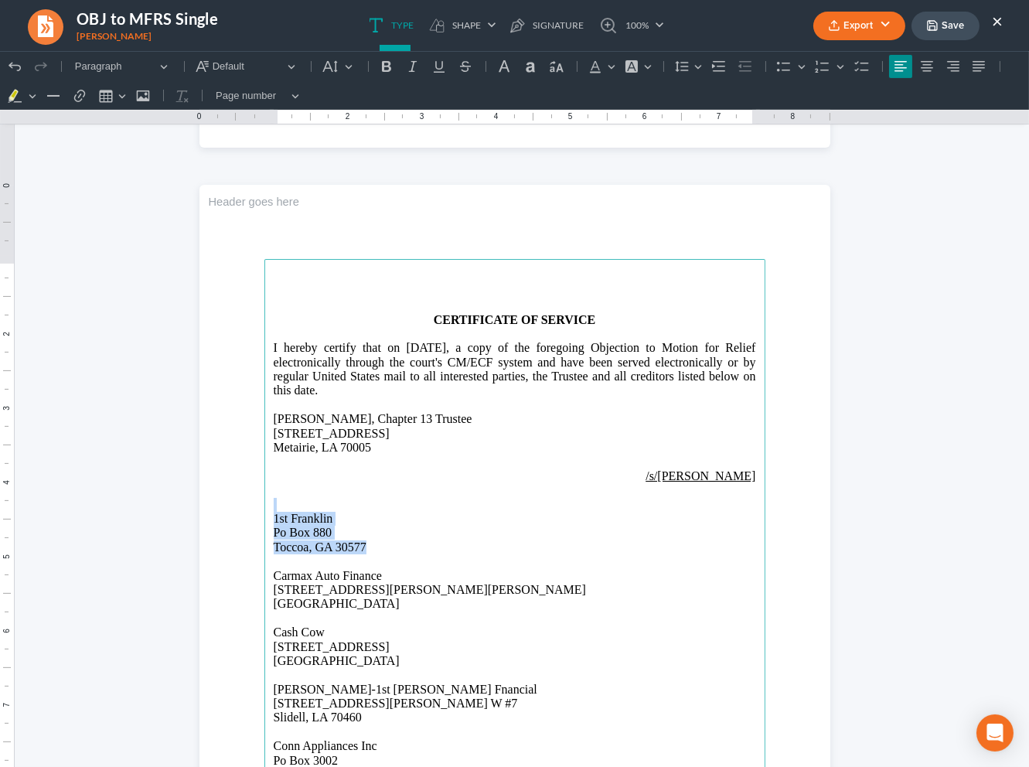
drag, startPoint x: 387, startPoint y: 553, endPoint x: 278, endPoint y: 509, distance: 118.0
click at [278, 509] on main "CERTIFICATE OF SERVICE I hereby certify that on 09/08/2025, a copy of the foreg…" at bounding box center [514, 593] width 501 height 668
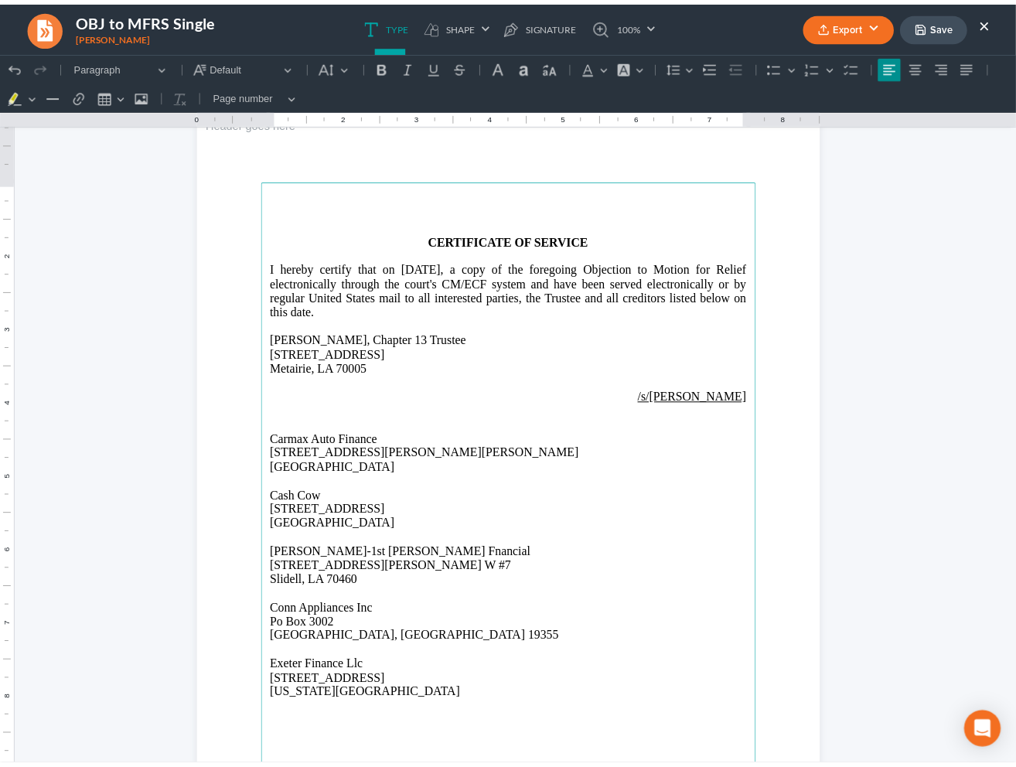
scroll to position [952, 0]
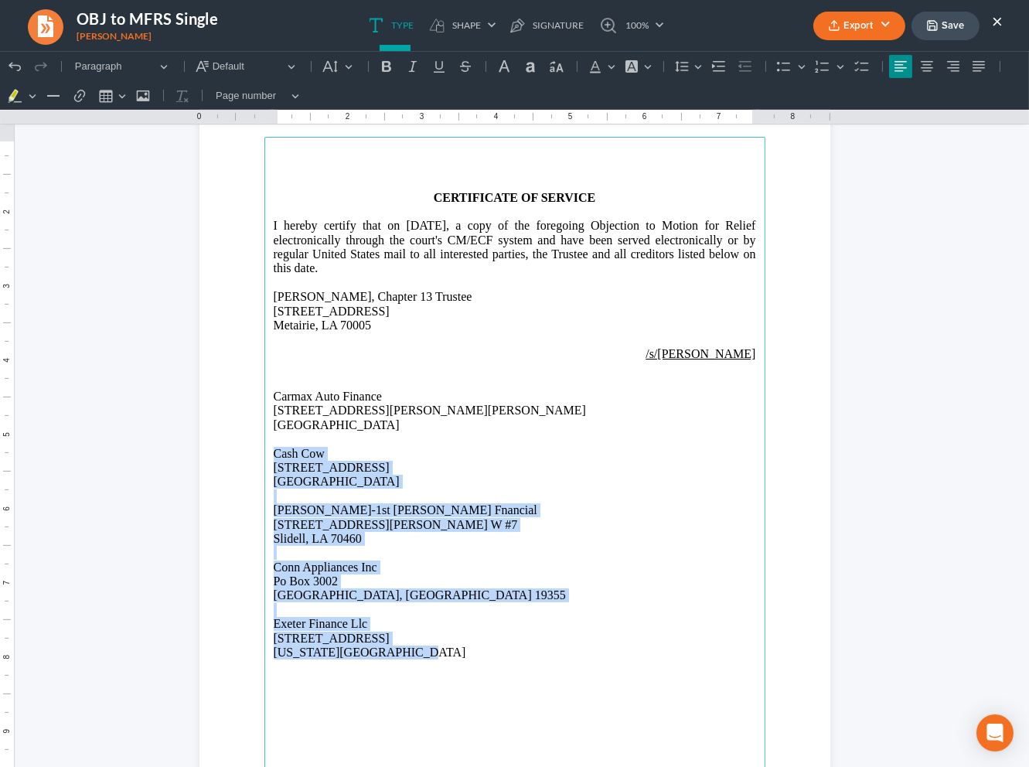
drag, startPoint x: 267, startPoint y: 451, endPoint x: 456, endPoint y: 652, distance: 276.2
click at [456, 652] on main "CERTIFICATE OF SERVICE I hereby certify that on 09/08/2025, a copy of the foreg…" at bounding box center [514, 471] width 501 height 668
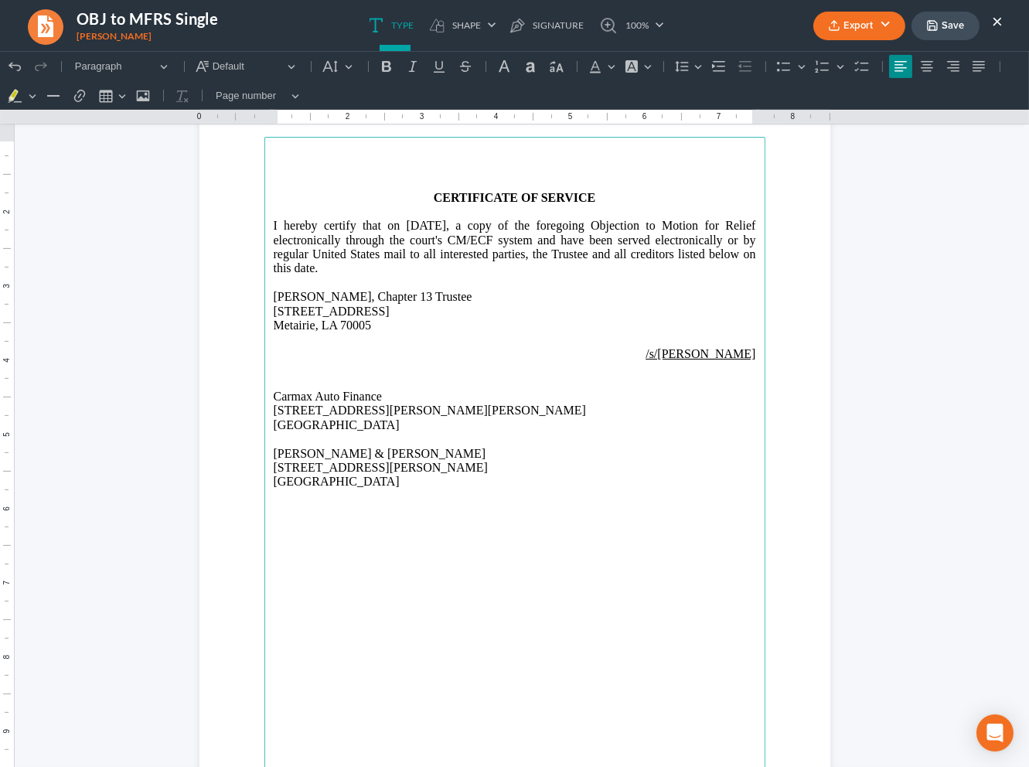
click at [864, 18] on button "Export" at bounding box center [859, 26] width 92 height 29
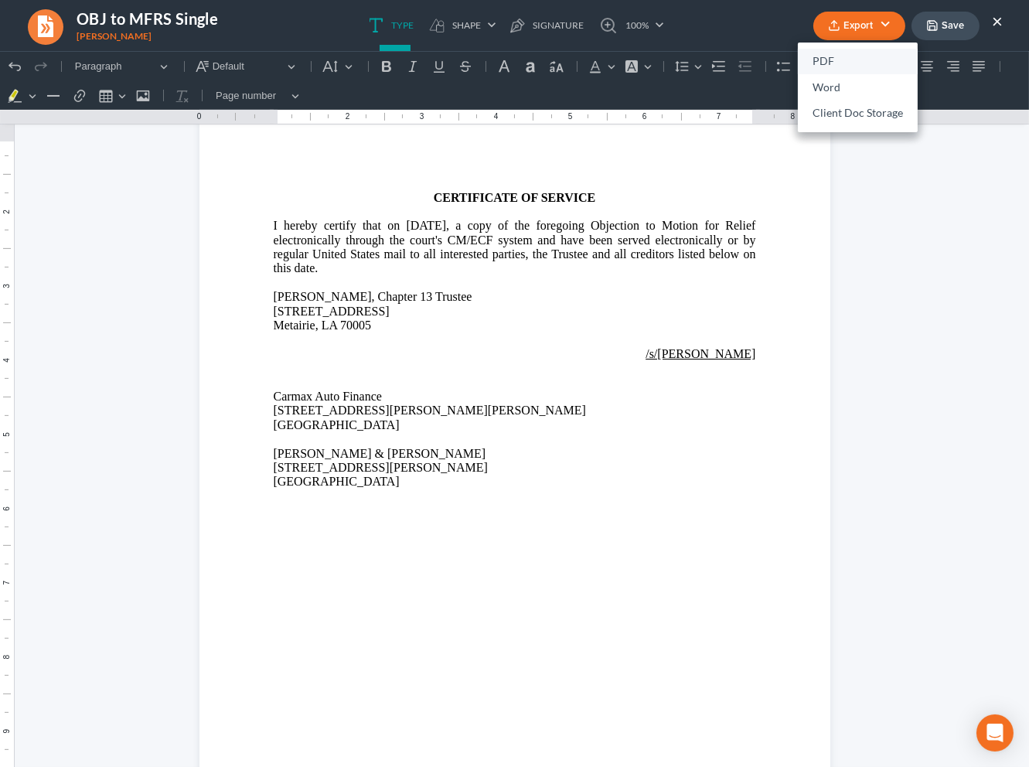
click at [833, 64] on link "PDF" at bounding box center [858, 62] width 120 height 26
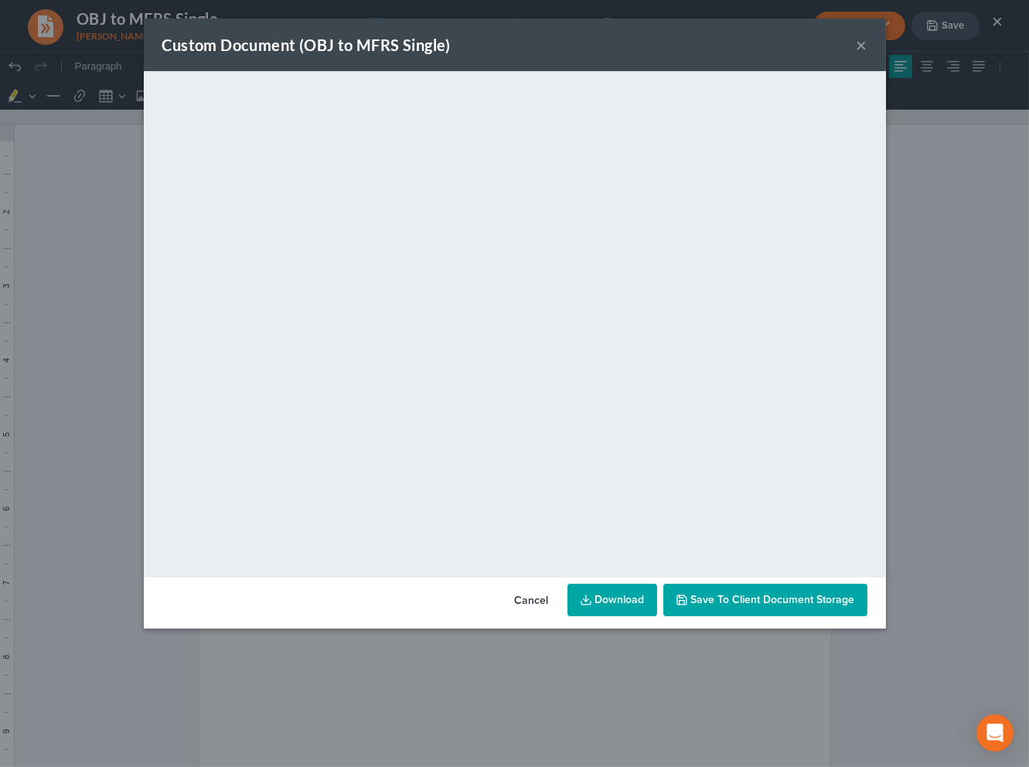
drag, startPoint x: 600, startPoint y: 600, endPoint x: 603, endPoint y: 589, distance: 11.3
click at [600, 599] on link "Download" at bounding box center [612, 600] width 90 height 32
drag, startPoint x: 866, startPoint y: 22, endPoint x: 860, endPoint y: 44, distance: 23.3
click at [866, 23] on div "Custom Document (OBJ to MFRS Single) ×" at bounding box center [515, 45] width 742 height 53
click at [859, 49] on button "×" at bounding box center [862, 45] width 11 height 19
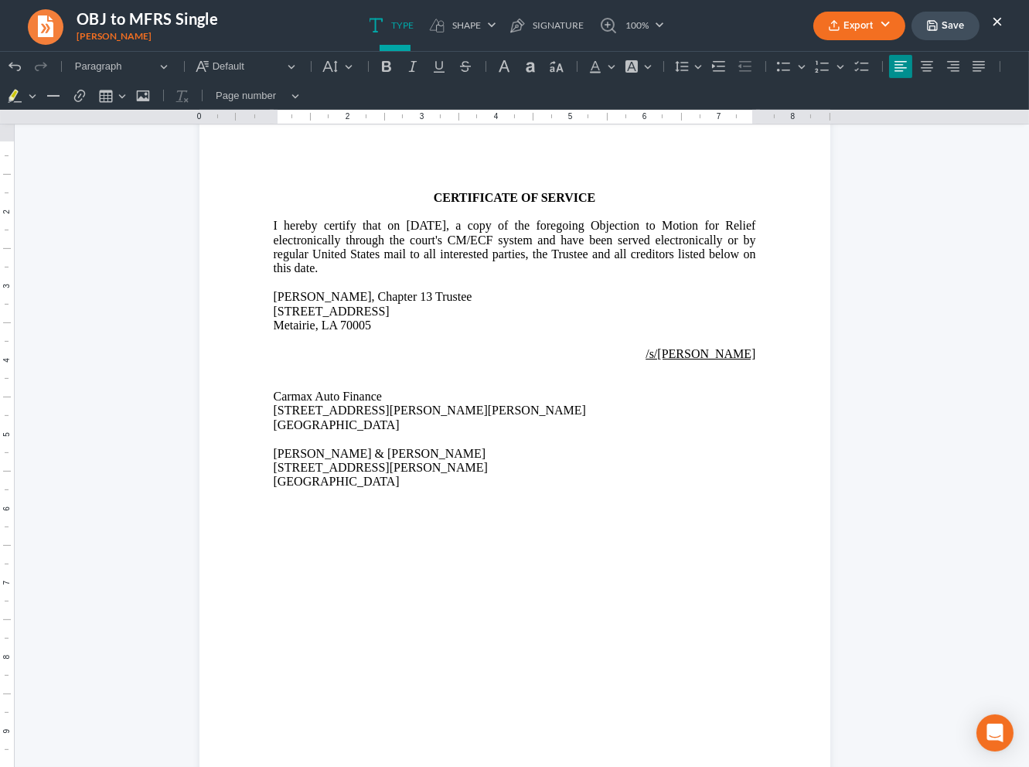
click at [939, 33] on button "Save" at bounding box center [945, 26] width 68 height 29
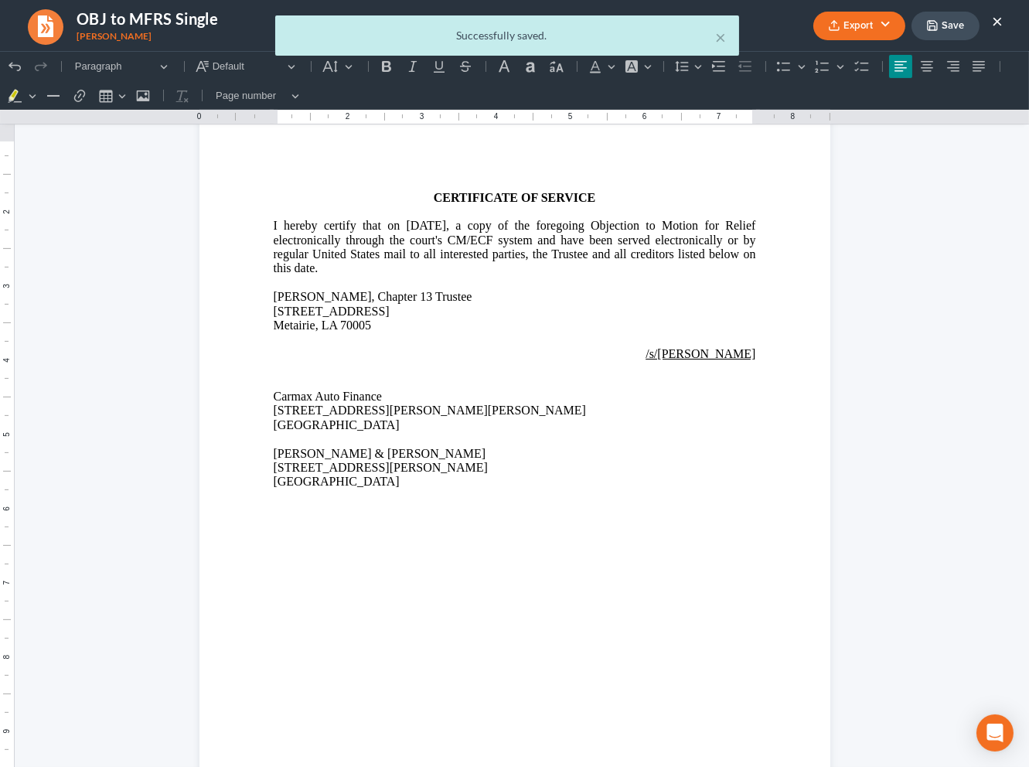
click at [997, 18] on body "Home New Case Client Portal Directory Cases DebtorCC Payments Big Easy Law Grou…" at bounding box center [514, 434] width 1029 height 1143
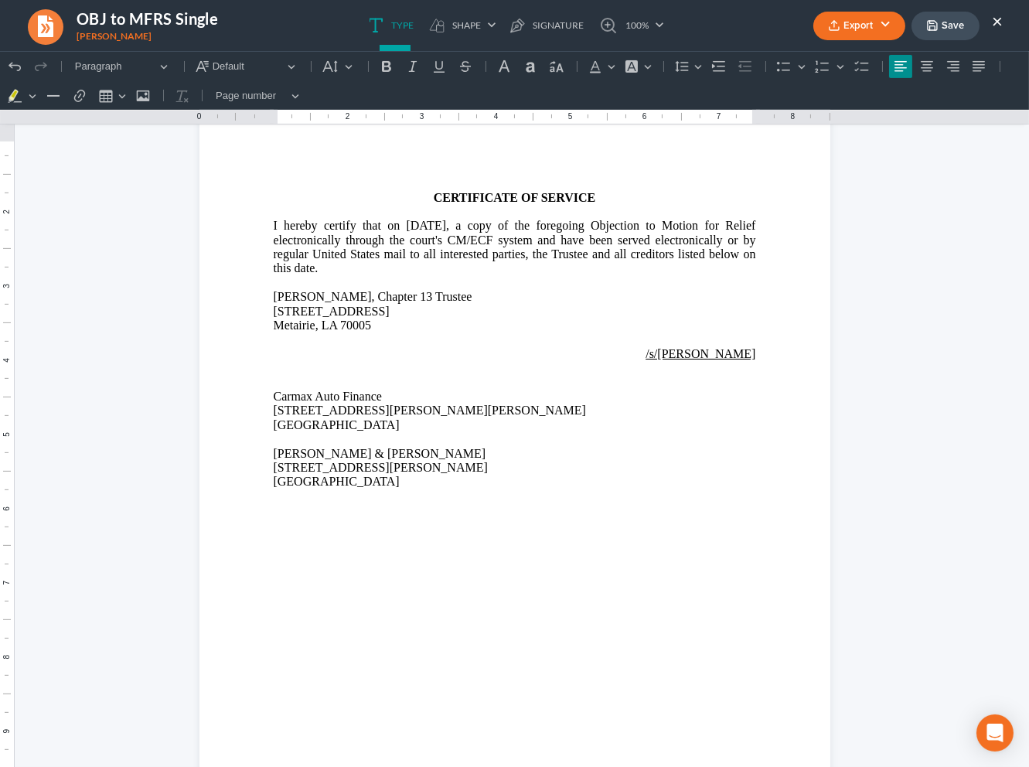
click at [998, 19] on button "×" at bounding box center [997, 21] width 11 height 19
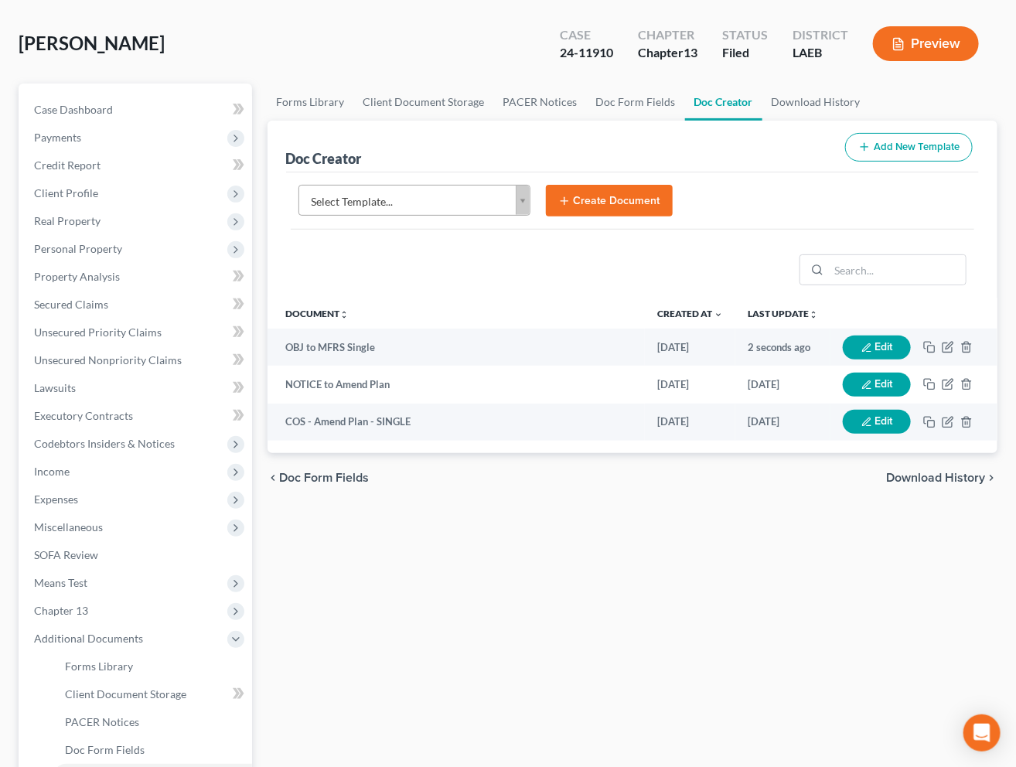
scroll to position [0, 0]
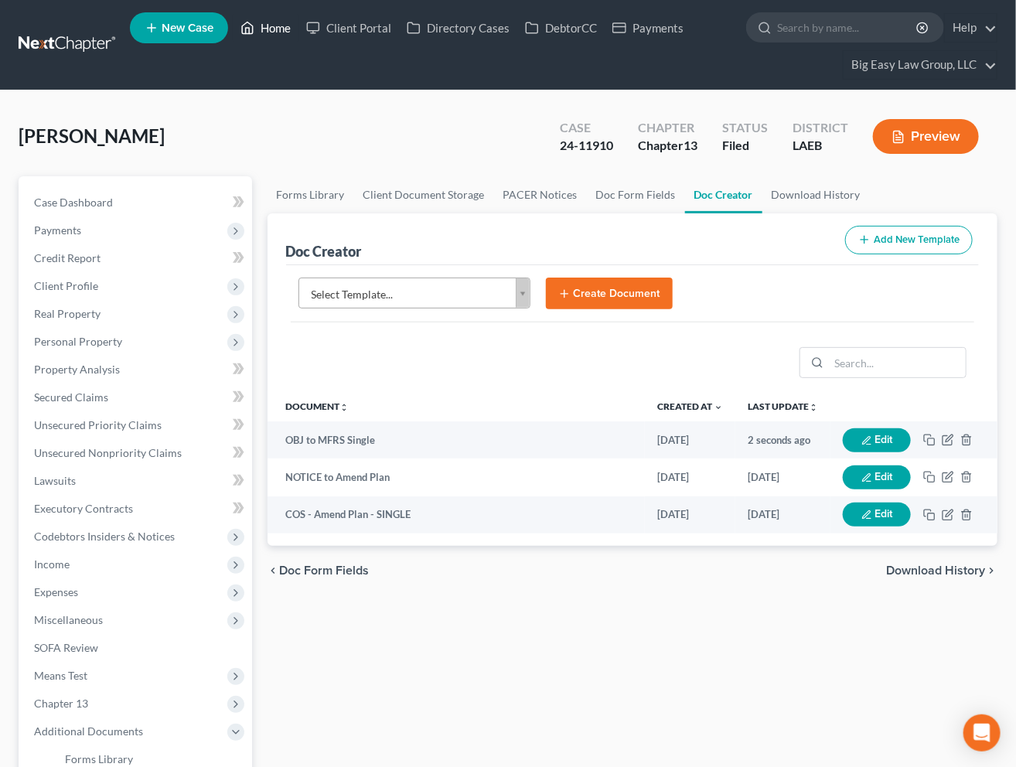
click at [276, 22] on link "Home" at bounding box center [266, 28] width 66 height 28
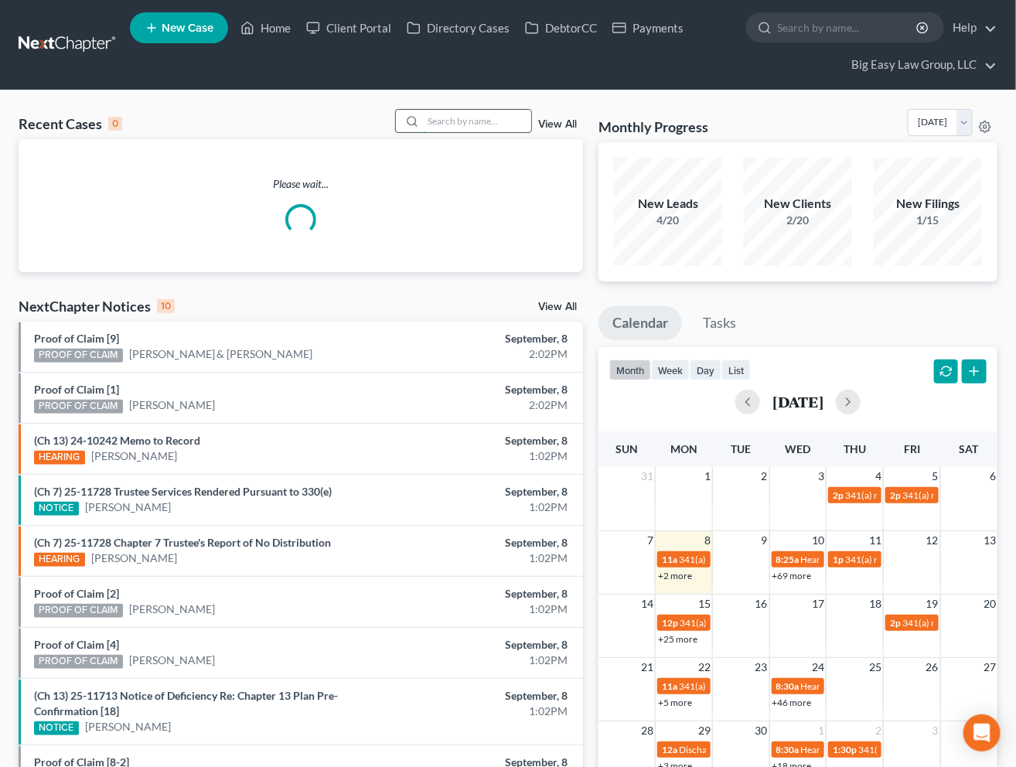
click at [455, 129] on input "search" at bounding box center [477, 121] width 108 height 22
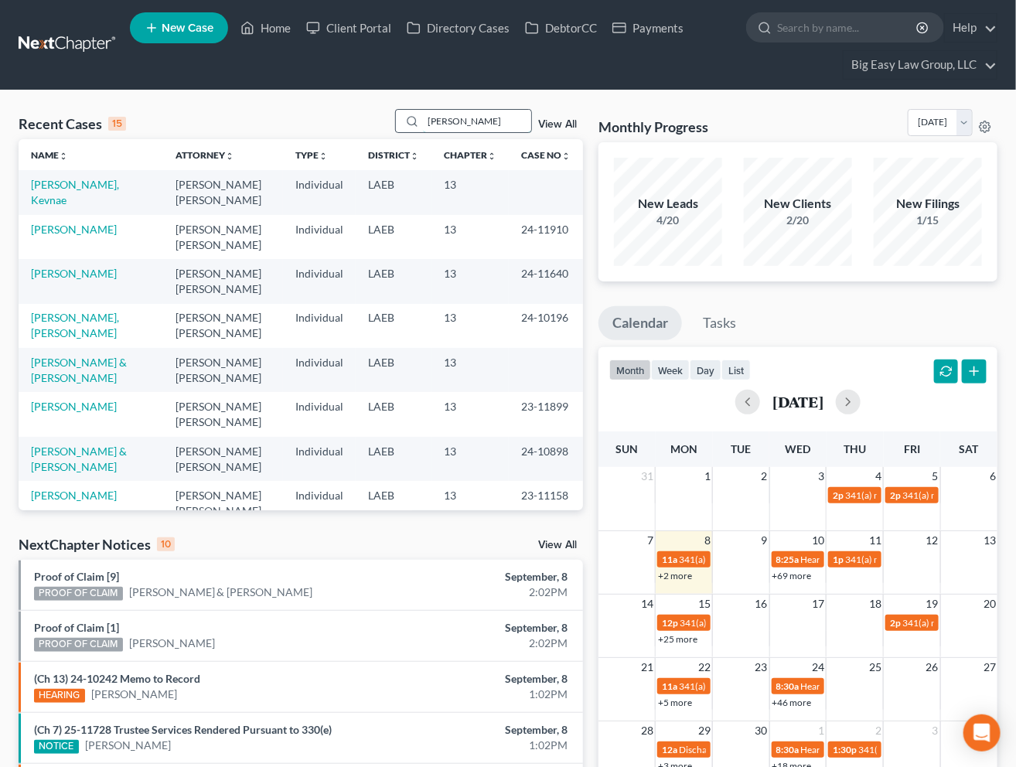
type input "[PERSON_NAME]"
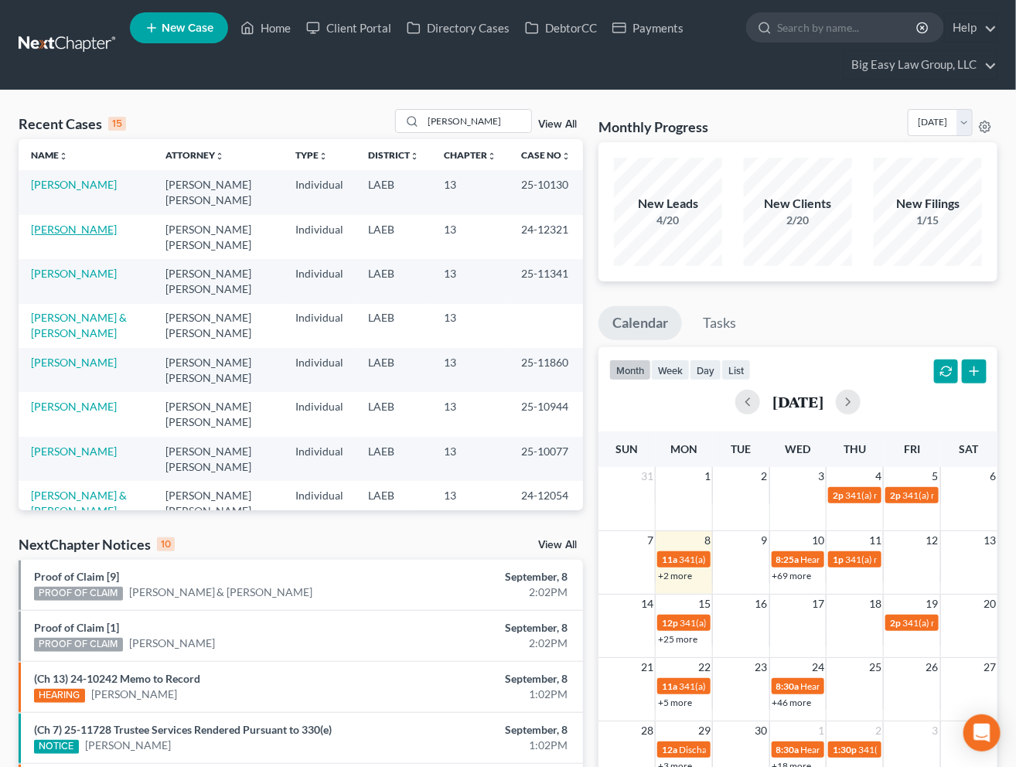
click at [90, 231] on link "[PERSON_NAME]" at bounding box center [74, 229] width 86 height 13
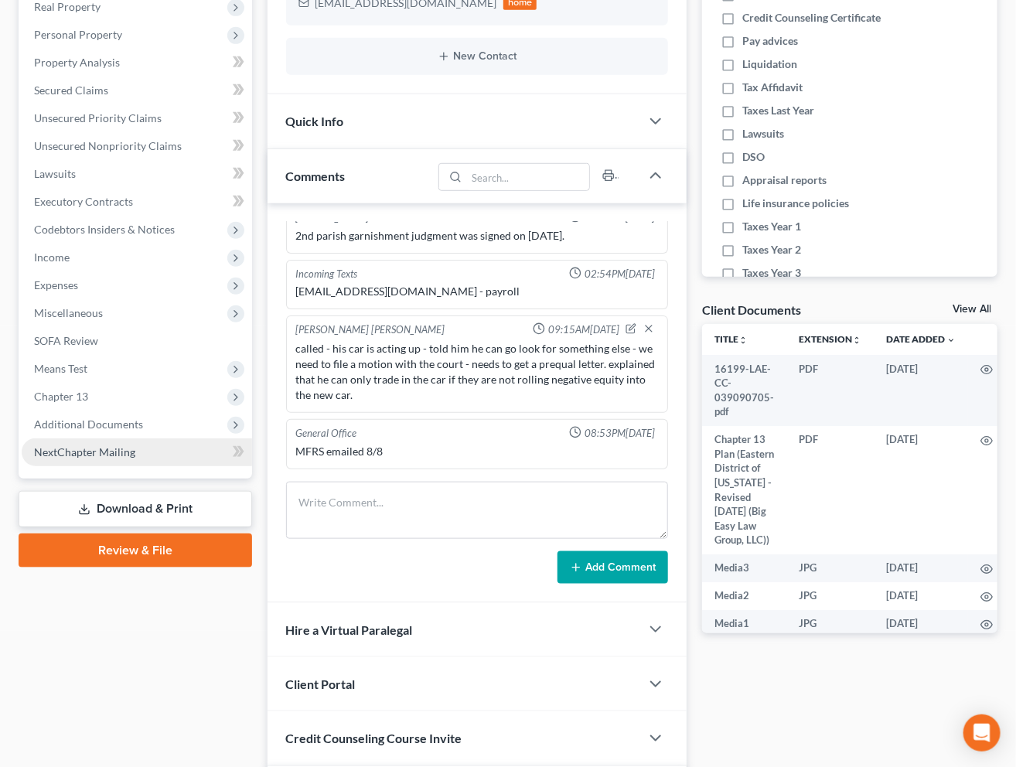
scroll to position [5589, 0]
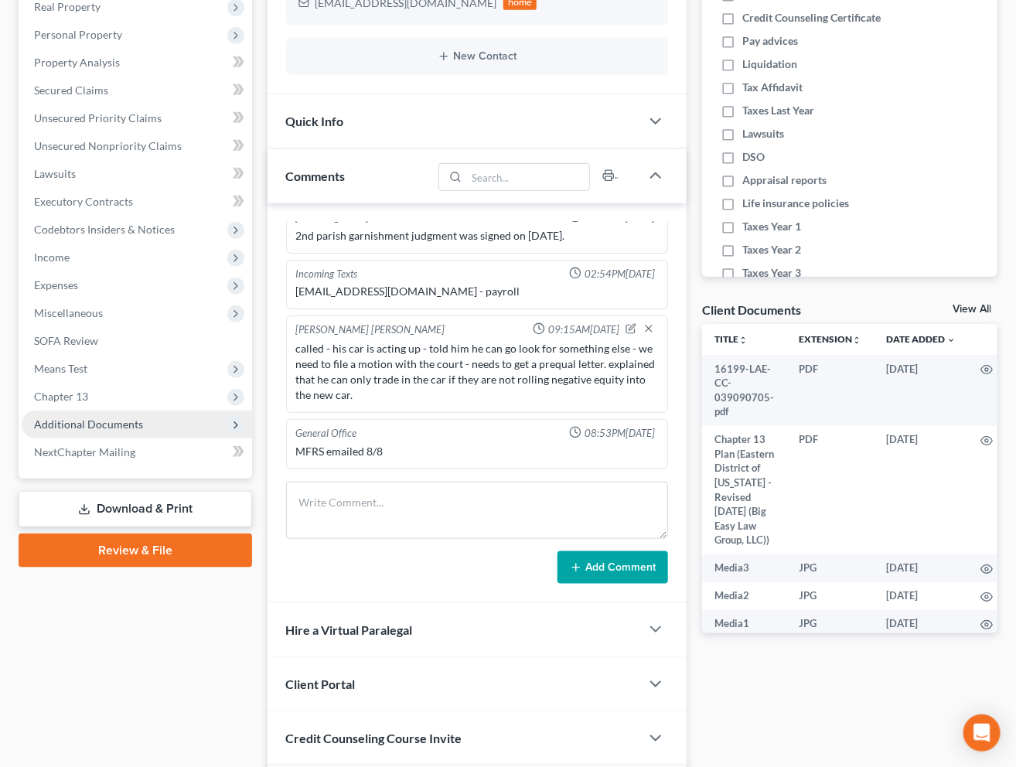
click at [121, 420] on span "Additional Documents" at bounding box center [88, 423] width 109 height 13
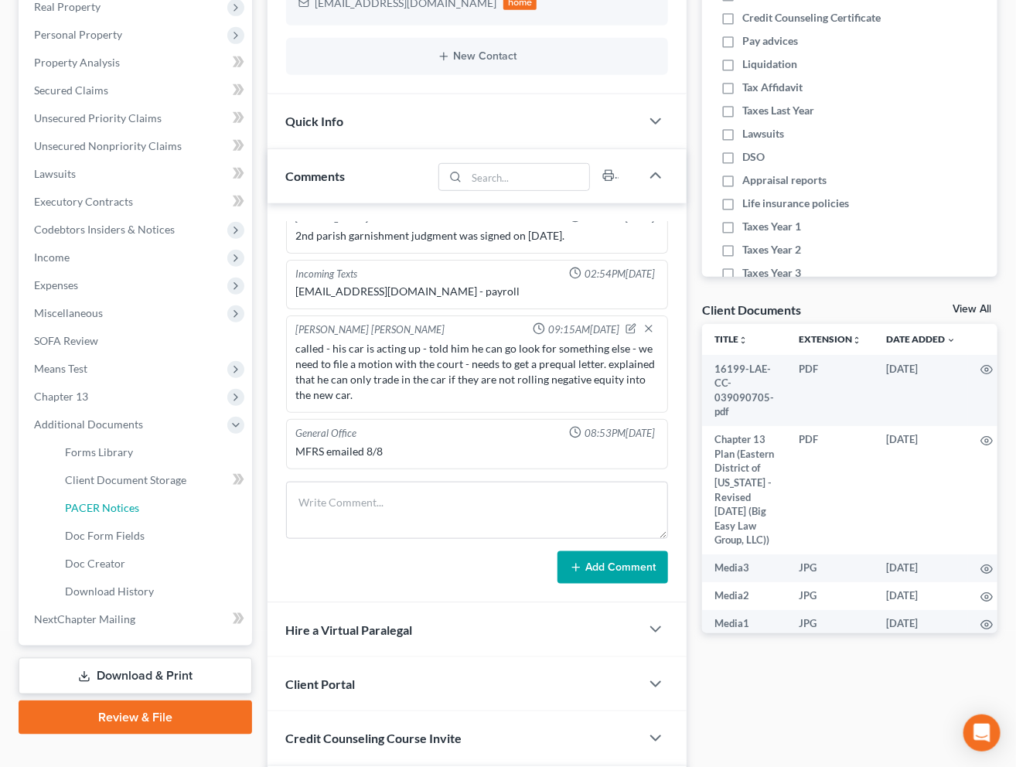
drag, startPoint x: 158, startPoint y: 500, endPoint x: 333, endPoint y: 391, distance: 206.6
click at [158, 500] on link "PACER Notices" at bounding box center [152, 508] width 199 height 28
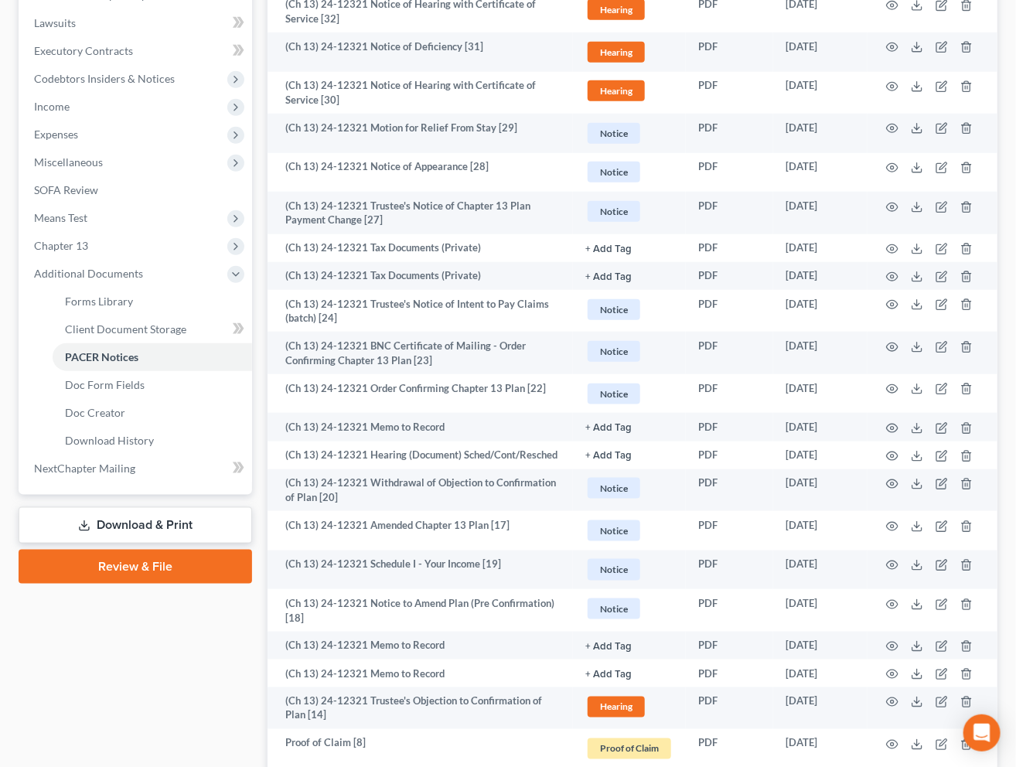
scroll to position [506, 0]
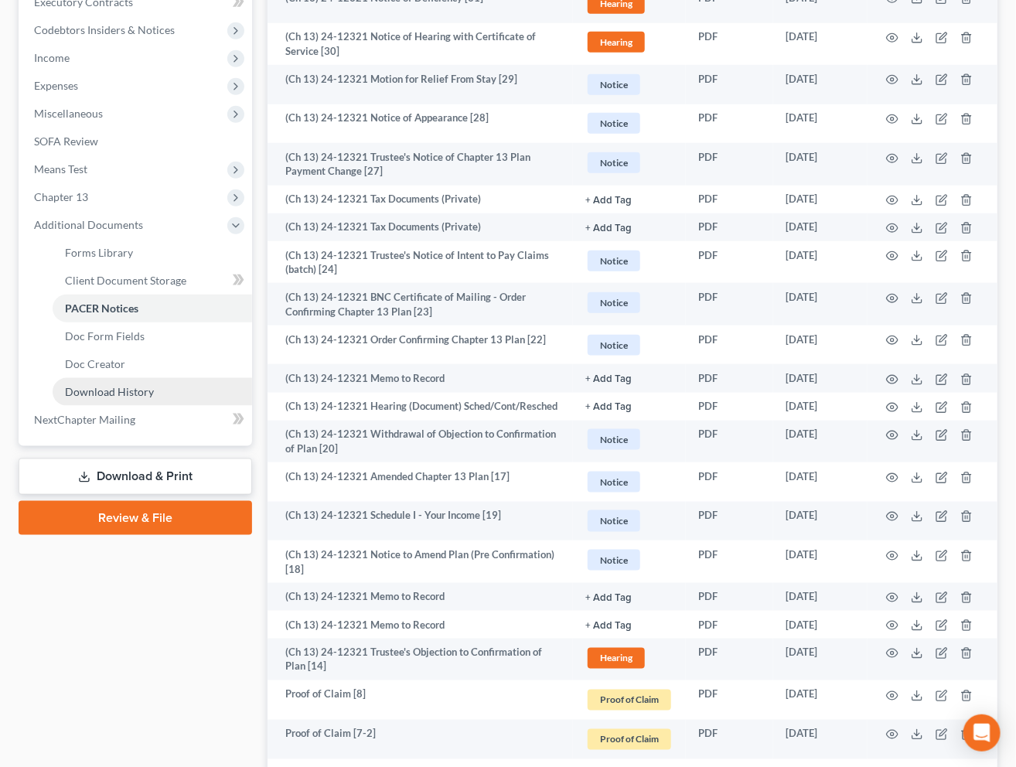
click at [138, 395] on span "Download History" at bounding box center [109, 391] width 89 height 13
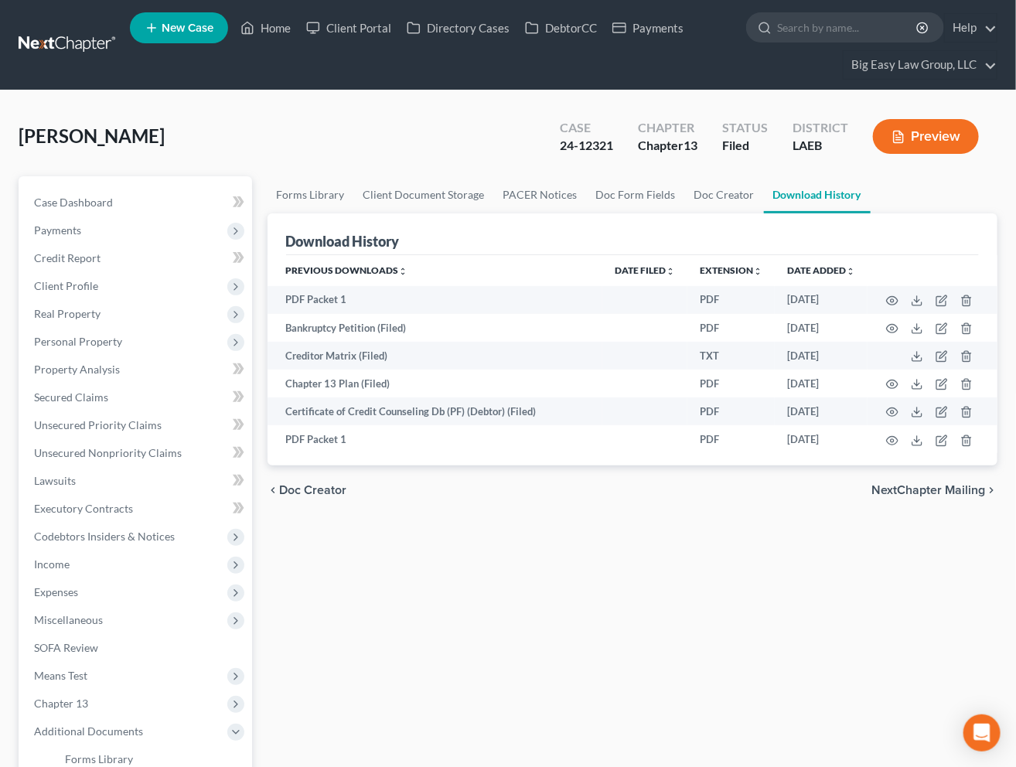
scroll to position [331, 0]
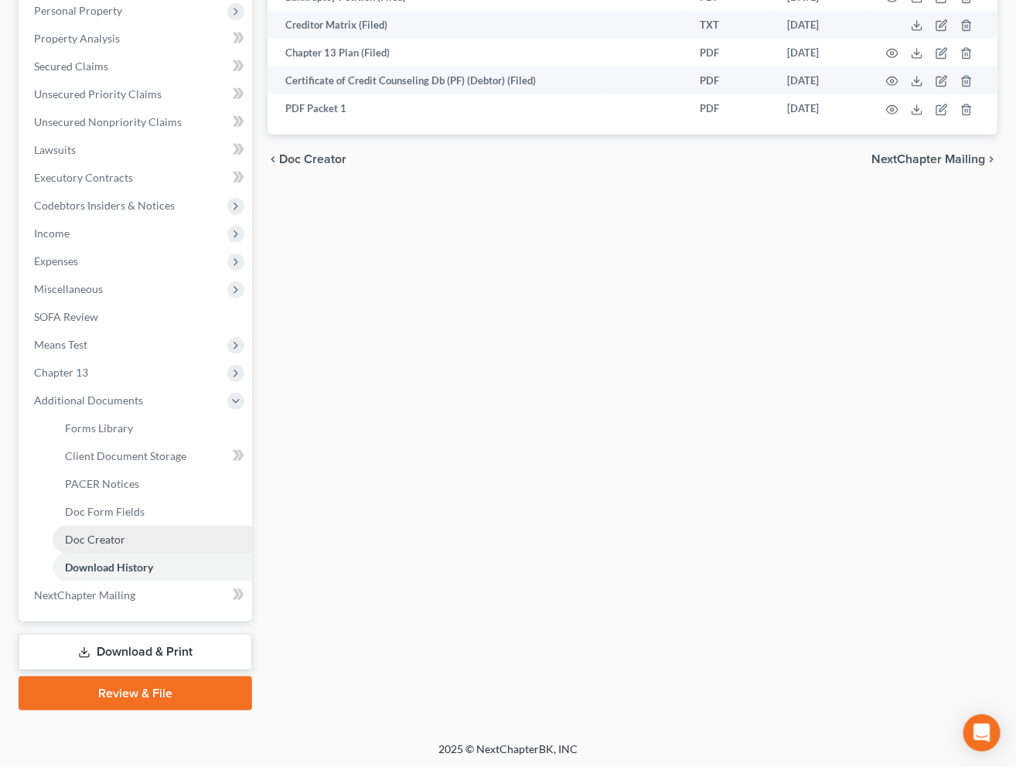
click at [141, 527] on link "Doc Creator" at bounding box center [152, 540] width 199 height 28
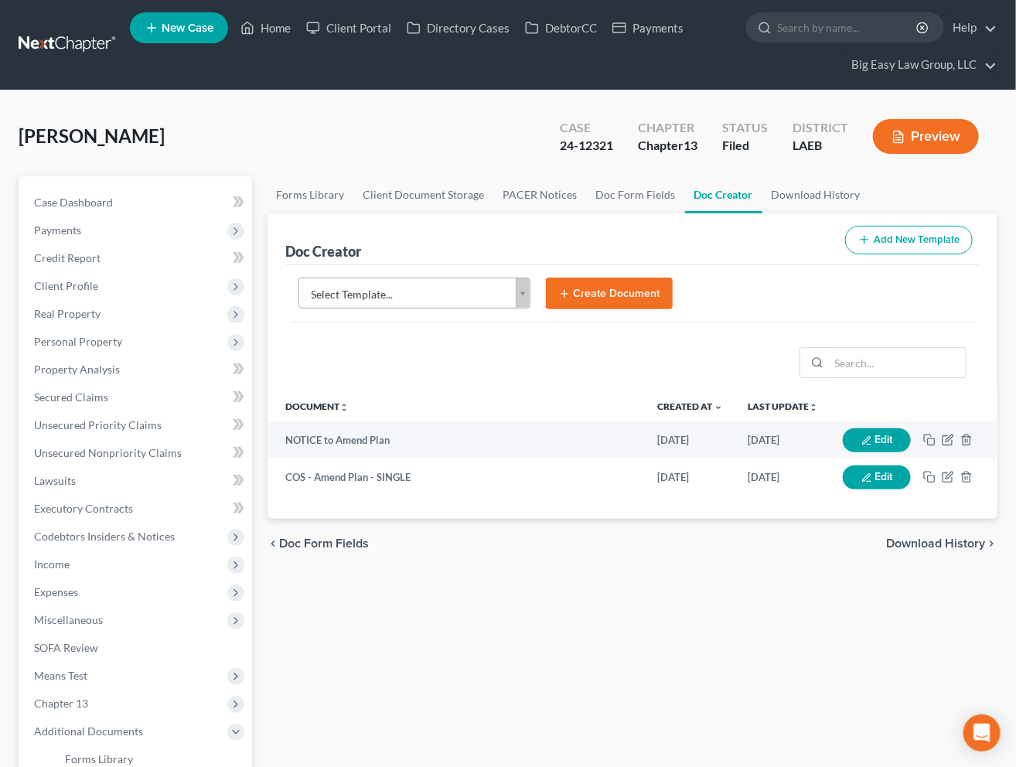
click at [513, 291] on body "Home New Case Client Portal Directory Cases DebtorCC Payments Big Easy Law Grou…" at bounding box center [508, 571] width 1016 height 1143
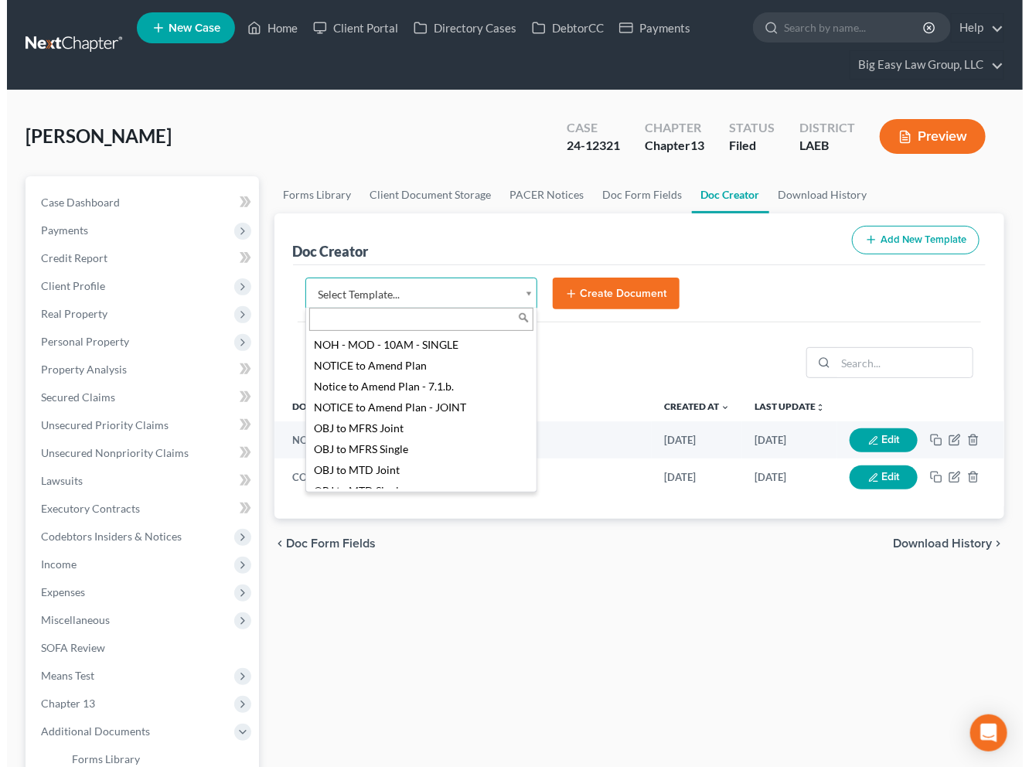
scroll to position [1634, 0]
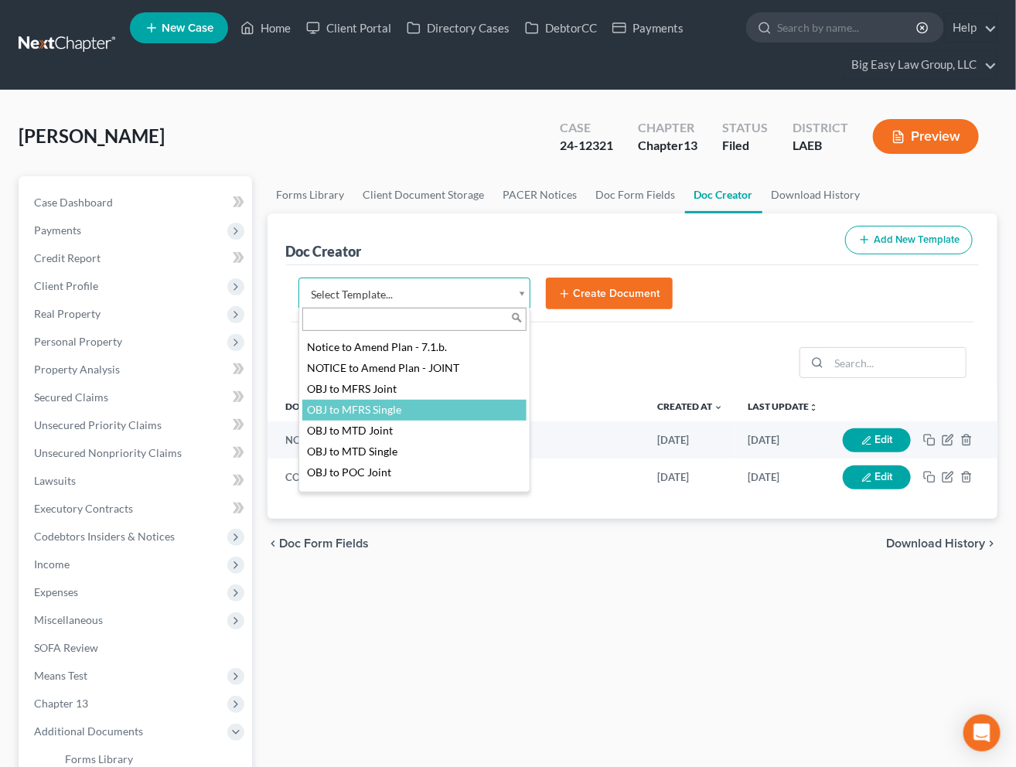
drag, startPoint x: 436, startPoint y: 417, endPoint x: 516, endPoint y: 373, distance: 91.7
select select "94643"
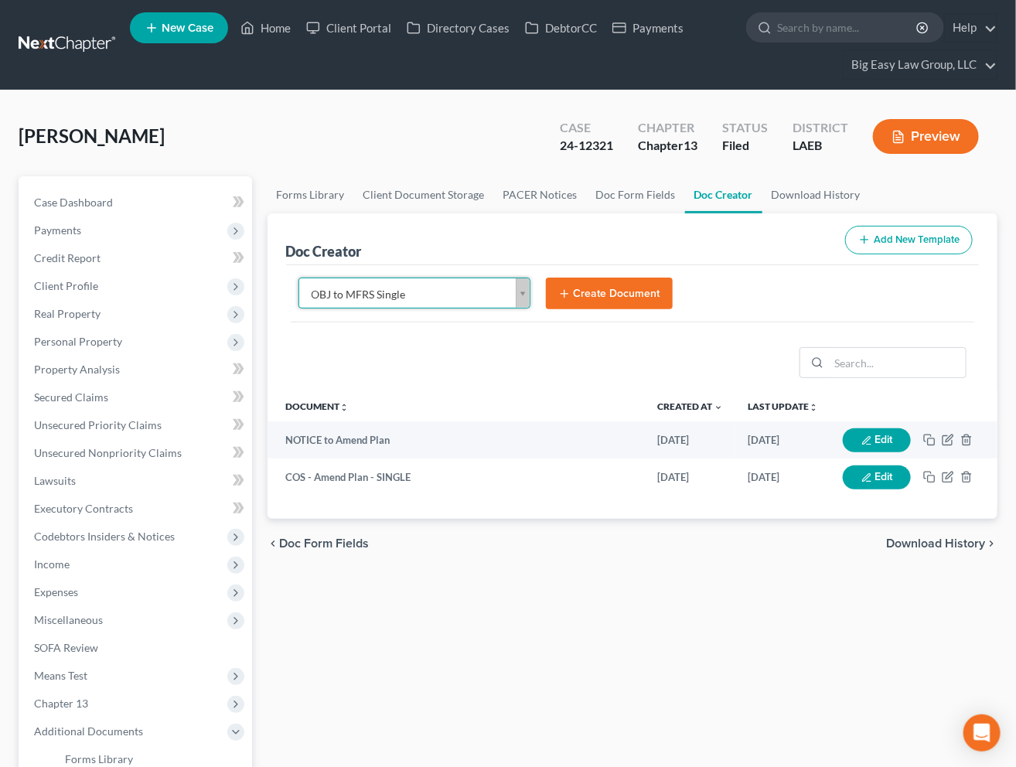
click at [599, 299] on button "Create Document" at bounding box center [609, 294] width 127 height 32
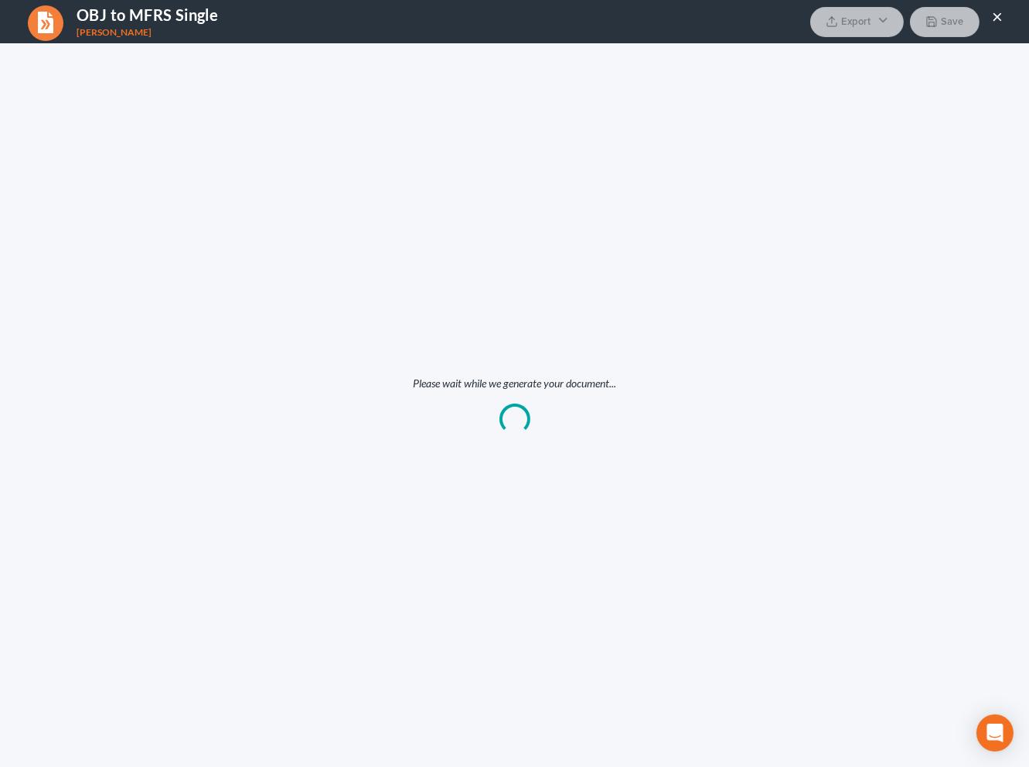
scroll to position [0, 0]
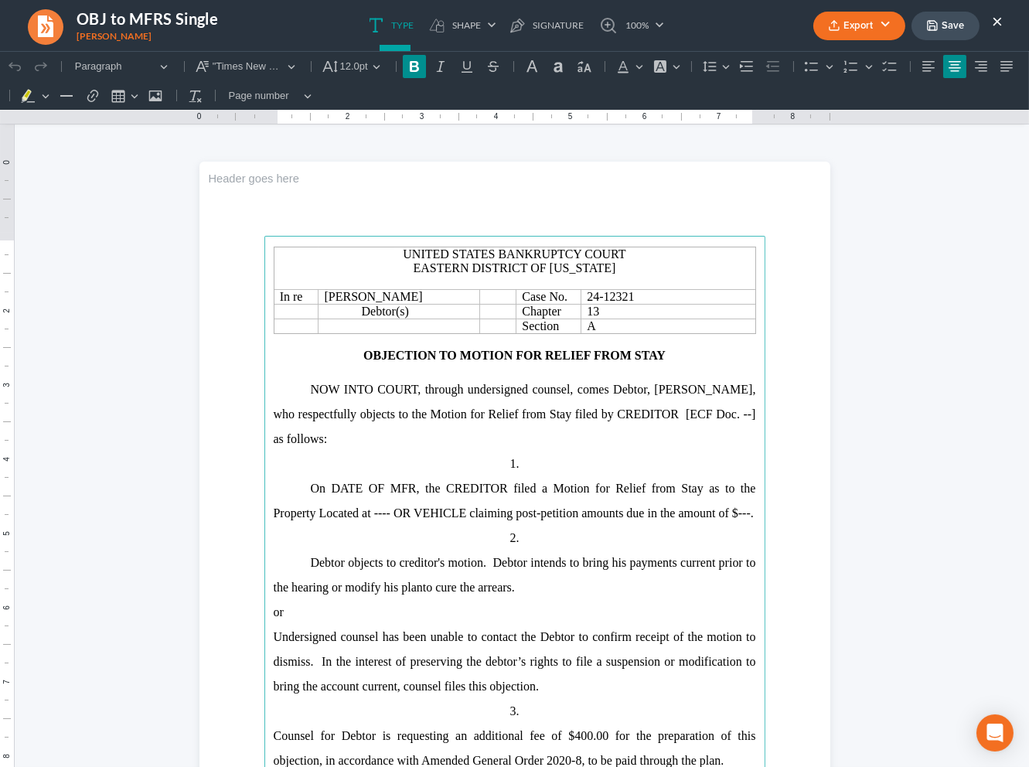
click at [654, 361] on strong "OBJECTION TO MOTION FOR RELIEF FROM STAY" at bounding box center [514, 355] width 302 height 13
drag, startPoint x: 651, startPoint y: 422, endPoint x: 605, endPoint y: 421, distance: 45.6
click at [605, 421] on span "Ahmad Johnson, who respectfully objects to the Motion for Relief from Stay file…" at bounding box center [515, 414] width 482 height 63
drag, startPoint x: 729, startPoint y: 417, endPoint x: 786, endPoint y: 439, distance: 61.2
click at [729, 417] on span "Ahmad Johnson, who respectfully objects to the Motion for Relief from Stay file…" at bounding box center [515, 414] width 482 height 63
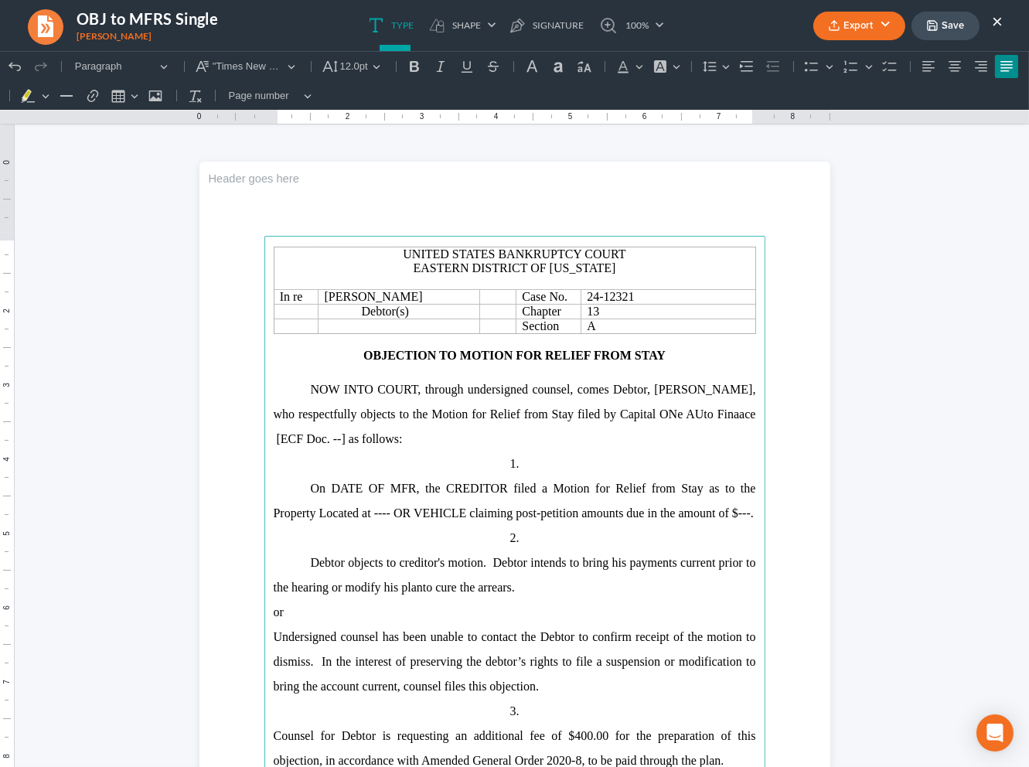
drag, startPoint x: 703, startPoint y: 417, endPoint x: 719, endPoint y: 433, distance: 22.4
click at [703, 417] on span "Ahmad Johnson, who respectfully objects to the Motion for Relief from Stay file…" at bounding box center [515, 414] width 482 height 63
click at [659, 414] on span "Ahmad Johnson, who respectfully objects to the Motion for Relief from Stay file…" at bounding box center [515, 414] width 482 height 63
click at [630, 419] on span "Ahmad Johnson, who respectfully objects to the Motion for Relief from Stay file…" at bounding box center [515, 414] width 482 height 63
drag, startPoint x: 303, startPoint y: 439, endPoint x: 342, endPoint y: 475, distance: 53.0
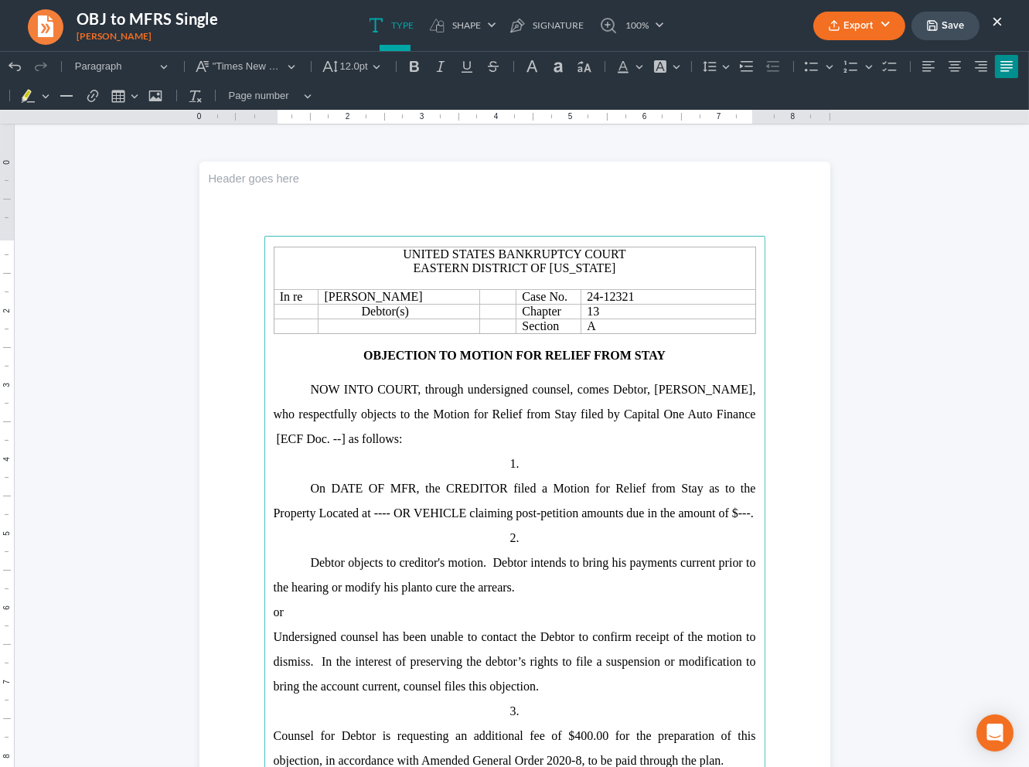
click at [304, 440] on span "Ahmad Johnson, who respectfully objects to the Motion for Relief from Stay file…" at bounding box center [515, 414] width 482 height 63
drag, startPoint x: 718, startPoint y: 417, endPoint x: 623, endPoint y: 421, distance: 95.2
click at [588, 424] on span "Ahmad Johnson, who respectfully objects to the Motion for Relief from Stay file…" at bounding box center [515, 414] width 482 height 63
copy span "Capital One Auto Finance"
drag, startPoint x: 438, startPoint y: 492, endPoint x: 467, endPoint y: 491, distance: 29.4
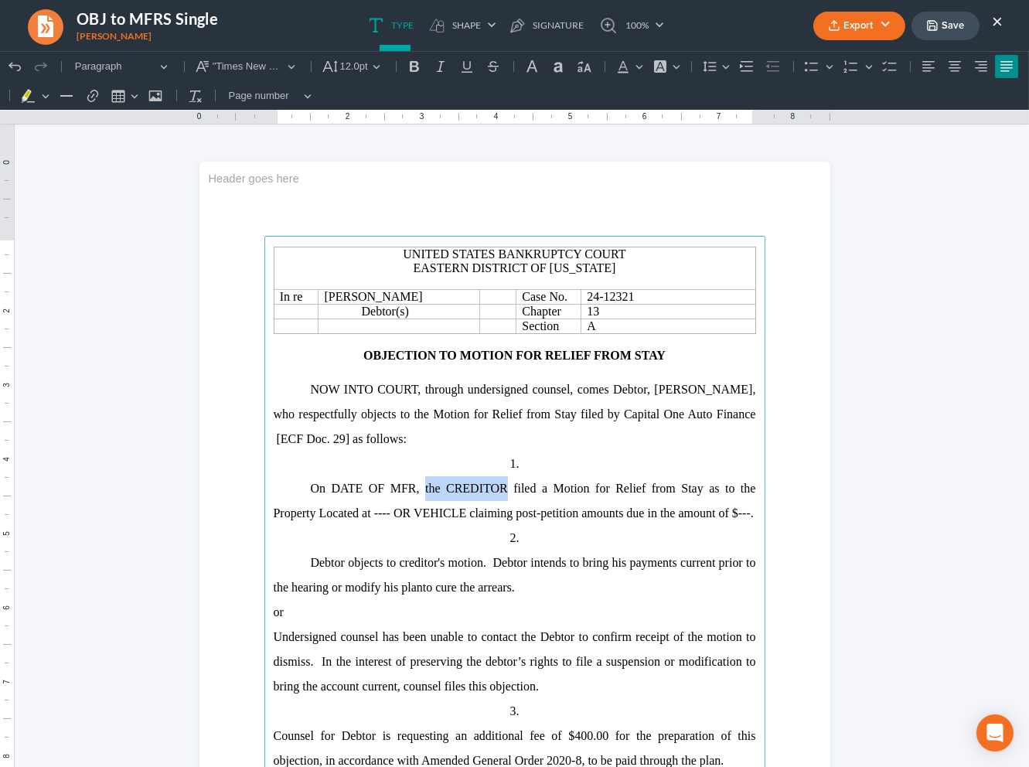
click at [418, 492] on span "On DATE OF MFR, the CREDITOR filed a Motion for Relief from Stay as to the Prop…" at bounding box center [515, 501] width 482 height 38
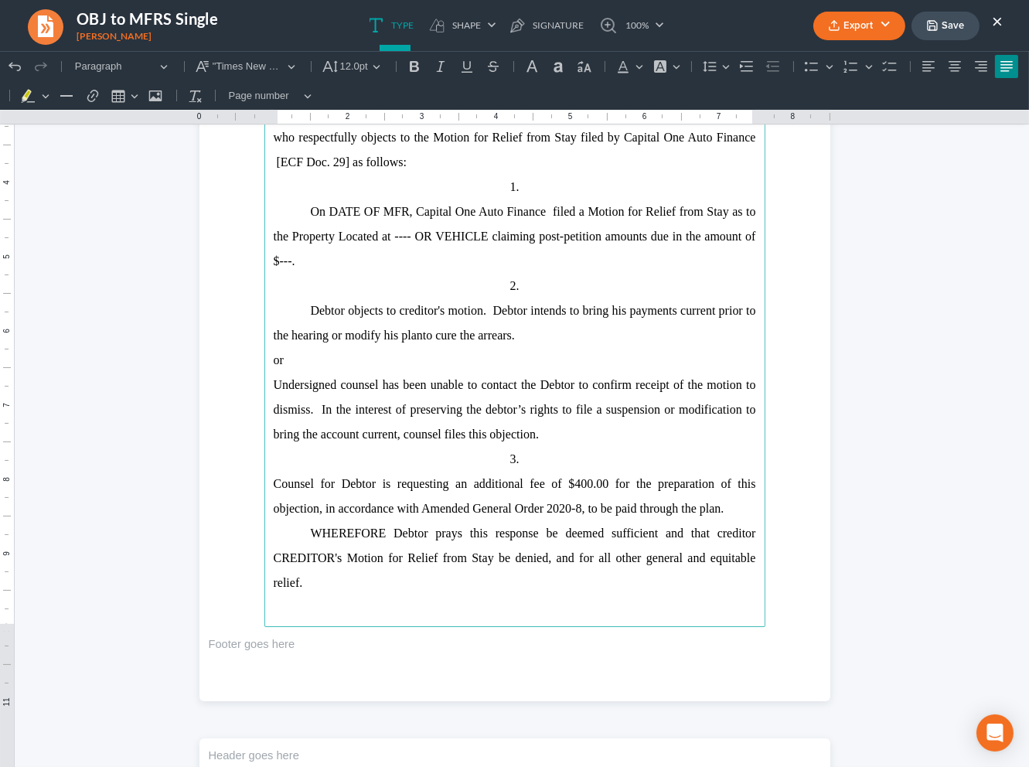
scroll to position [294, 0]
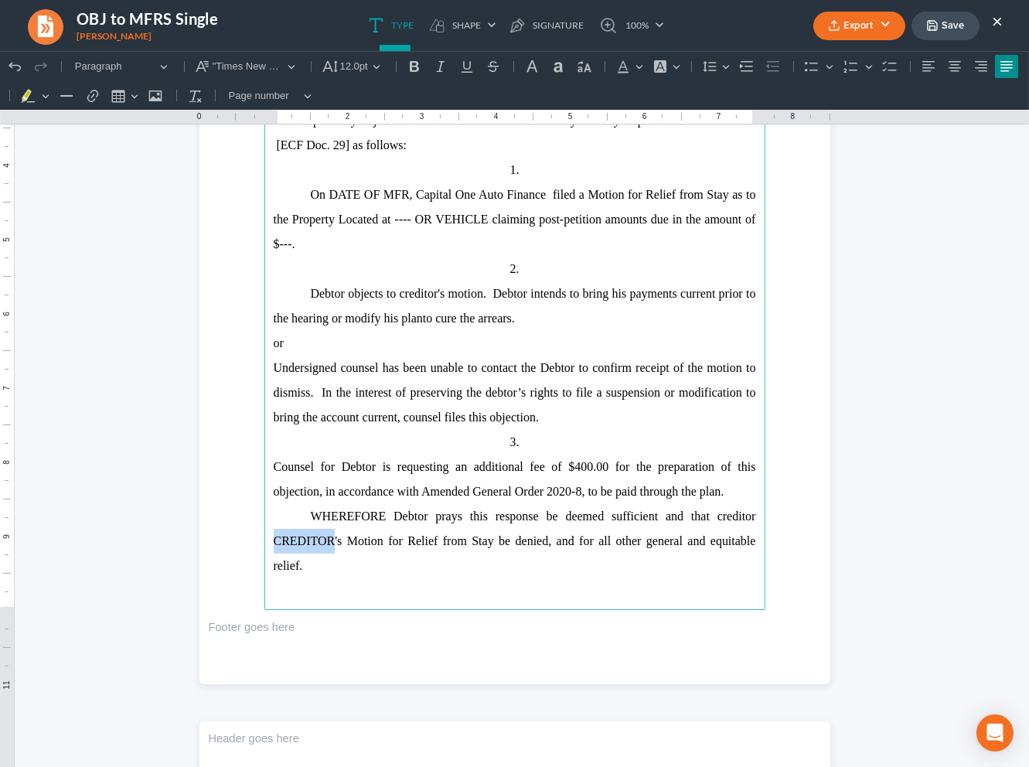
drag, startPoint x: 325, startPoint y: 548, endPoint x: 349, endPoint y: 529, distance: 31.4
click at [236, 540] on section "United States Bankruptcy Court Eastern District of Louisiana In re Ahmad Johnso…" at bounding box center [514, 276] width 631 height 816
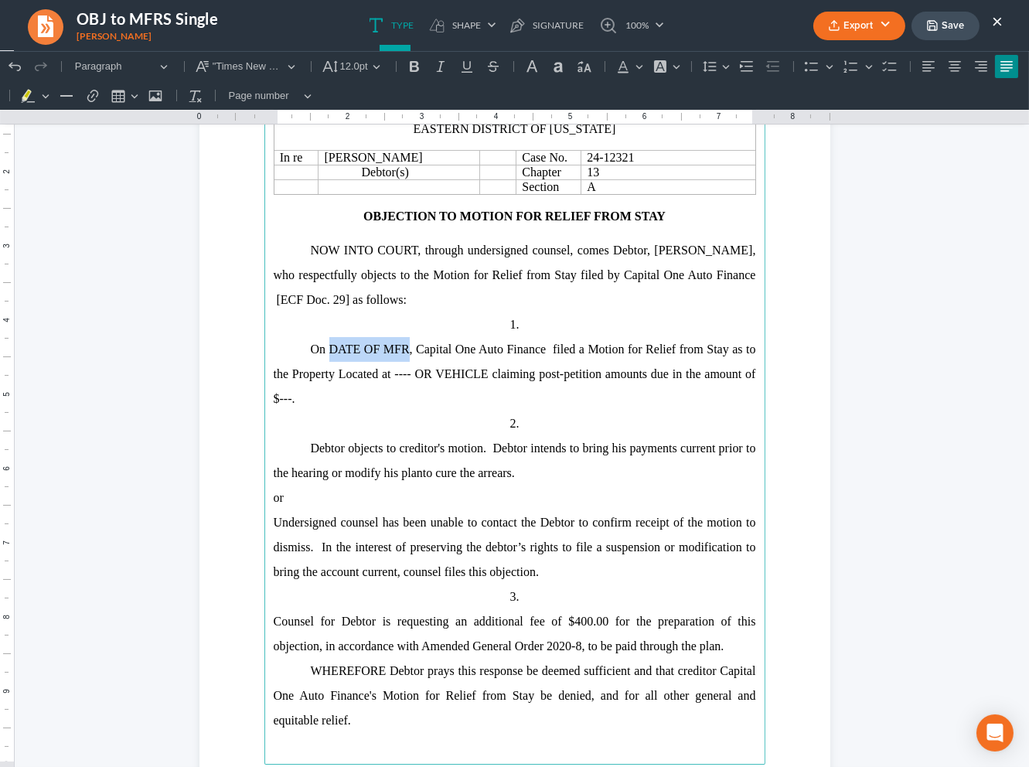
drag, startPoint x: 400, startPoint y: 351, endPoint x: 358, endPoint y: 358, distance: 43.1
click at [327, 356] on span "On DATE OF MFR, Capital One Auto Finance filed a Motion for Relief from Stay as…" at bounding box center [515, 373] width 482 height 63
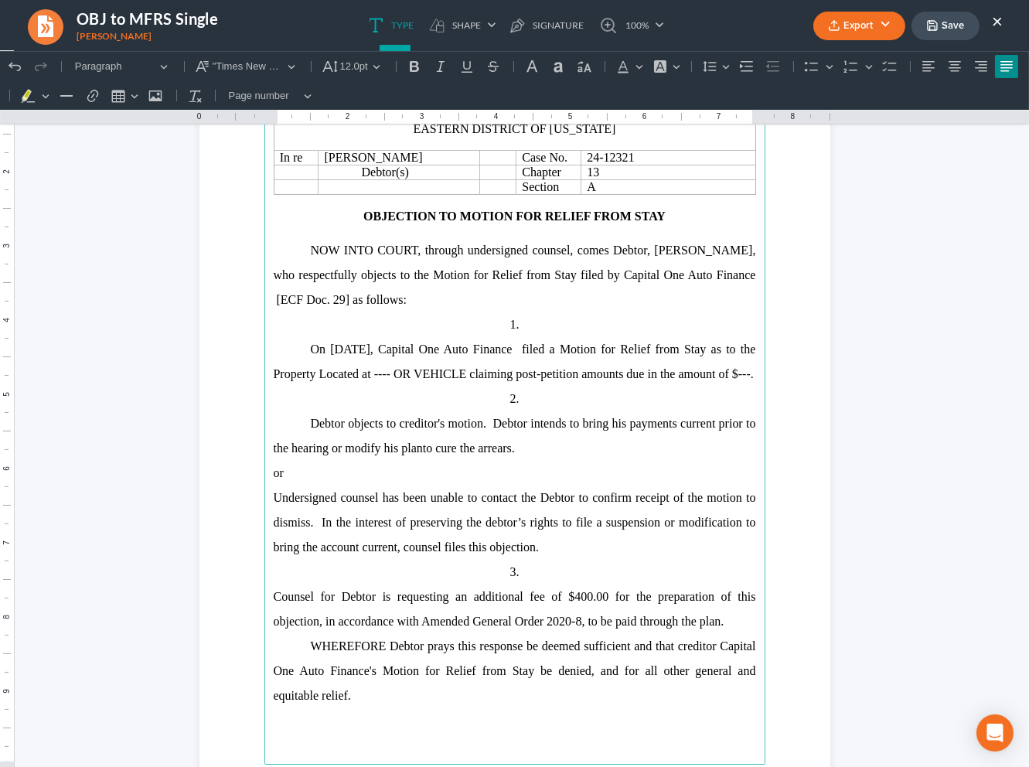
click at [342, 348] on span "On AUgust 8, 2025, Capital One Auto Finance filed a Motion for Relief from Stay…" at bounding box center [515, 361] width 482 height 38
drag, startPoint x: 482, startPoint y: 378, endPoint x: 354, endPoint y: 377, distance: 128.3
click at [286, 377] on span "On August 8, 2025, Capital One Auto Finance filed a Motion for Relief from Stay…" at bounding box center [515, 361] width 482 height 38
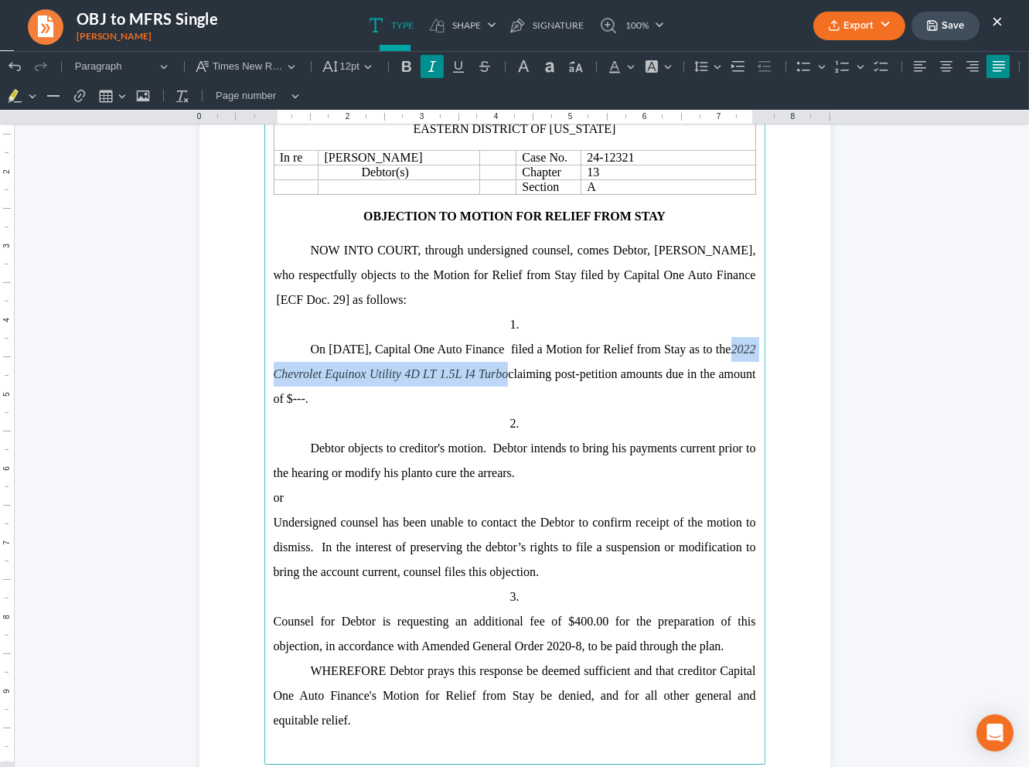
drag, startPoint x: 553, startPoint y: 378, endPoint x: 358, endPoint y: 386, distance: 195.7
click at [286, 387] on p "On August 8, 2025, Capital One Auto Finance filed a Motion for Relief from Stay…" at bounding box center [515, 374] width 482 height 74
click at [673, 62] on button "Font Background Color Font Background Color" at bounding box center [657, 66] width 34 height 23
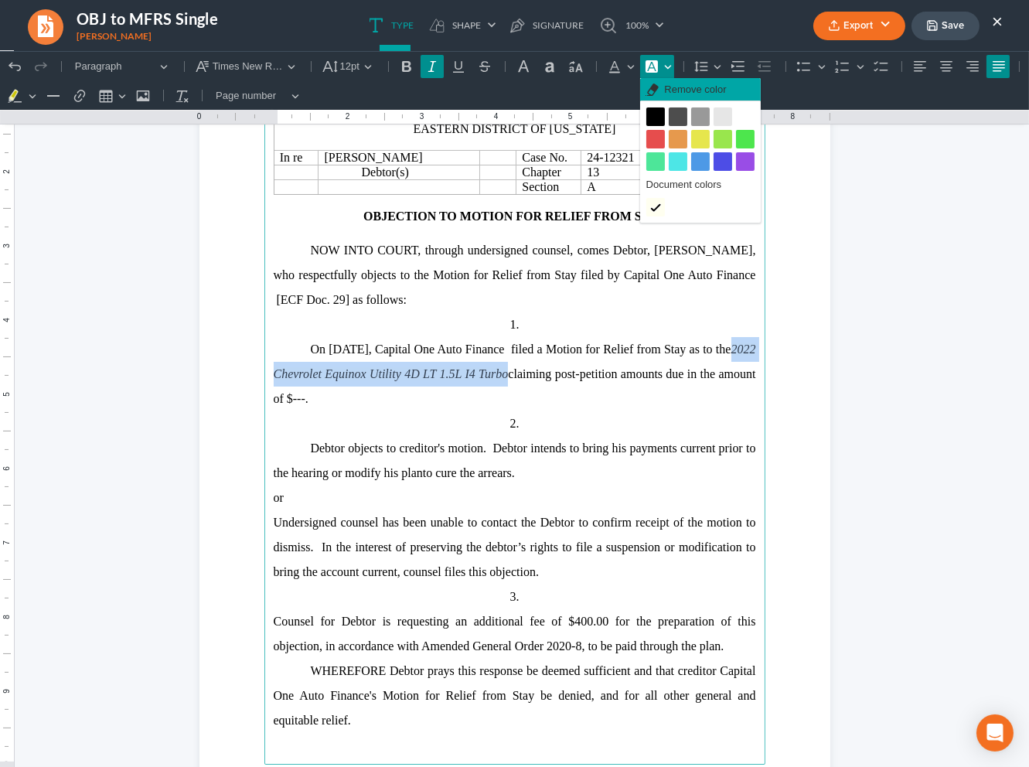
click at [683, 89] on span "Remove color" at bounding box center [695, 89] width 62 height 15
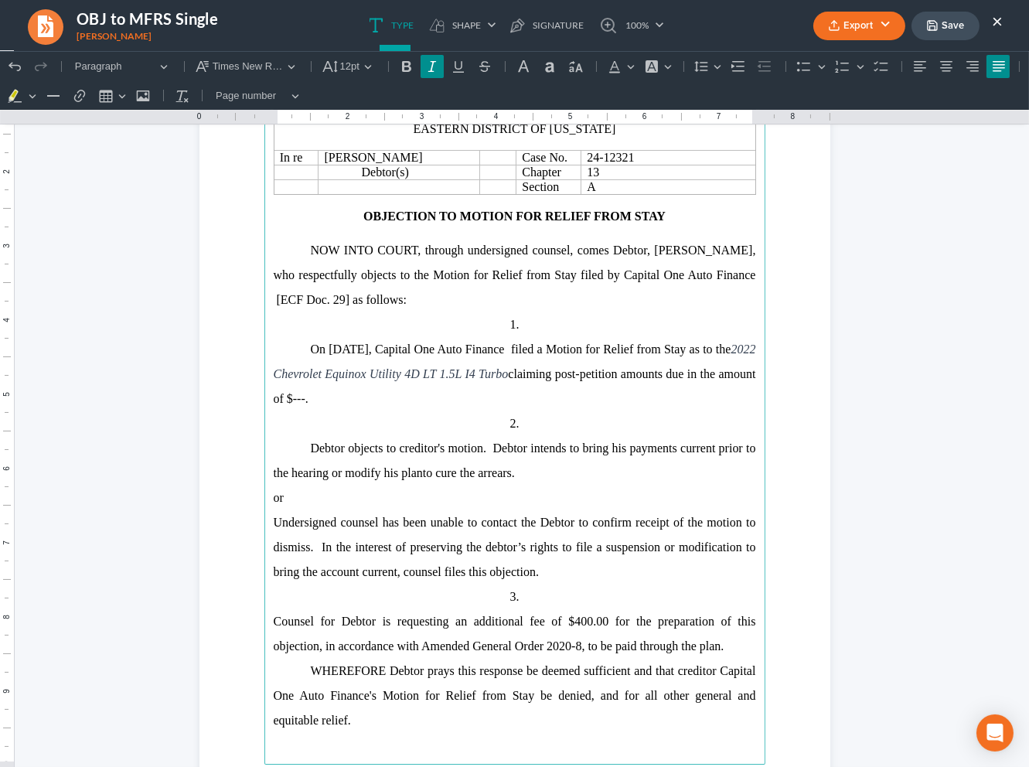
click at [597, 419] on p "2." at bounding box center [515, 423] width 482 height 25
drag, startPoint x: 353, startPoint y: 399, endPoint x: 433, endPoint y: 470, distance: 106.8
click at [353, 399] on span "claiming post-petition amounts due in the amount of $---." at bounding box center [515, 386] width 482 height 38
drag, startPoint x: 720, startPoint y: 656, endPoint x: 202, endPoint y: 511, distance: 537.7
click at [202, 511] on section "United States Bankruptcy Court Eastern District of Louisiana In re Ahmad Johnso…" at bounding box center [514, 430] width 631 height 816
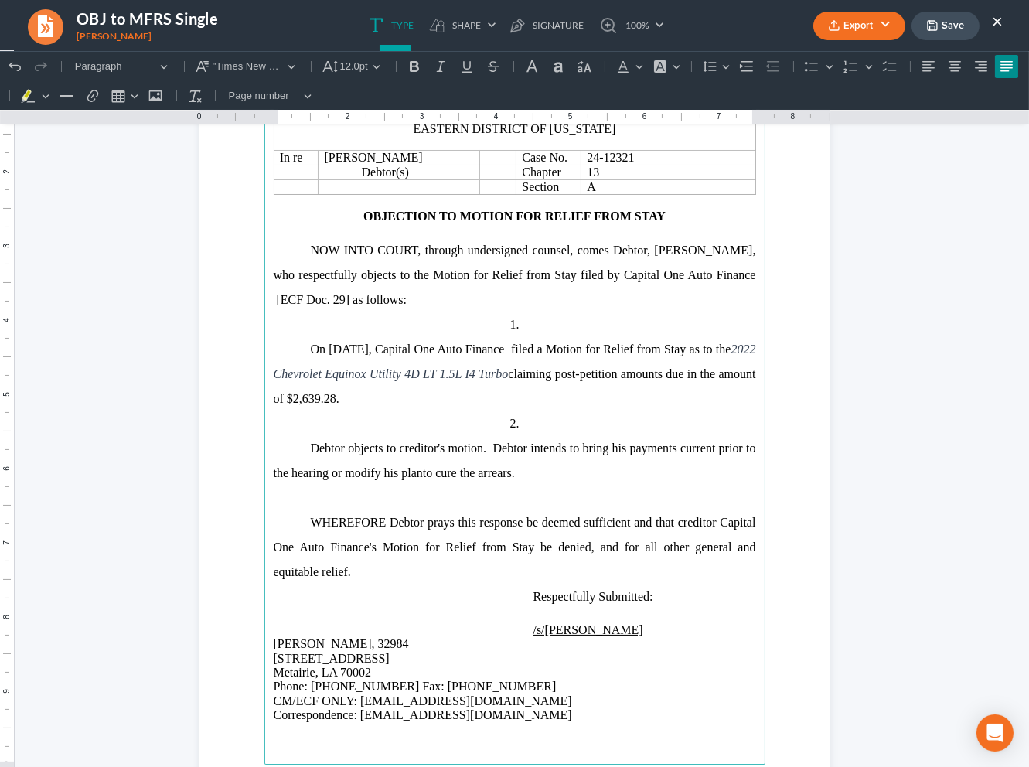
click at [487, 451] on span "Debtor objects to creditor's motion. Debtor intends to bring his" at bounding box center [469, 447] width 316 height 13
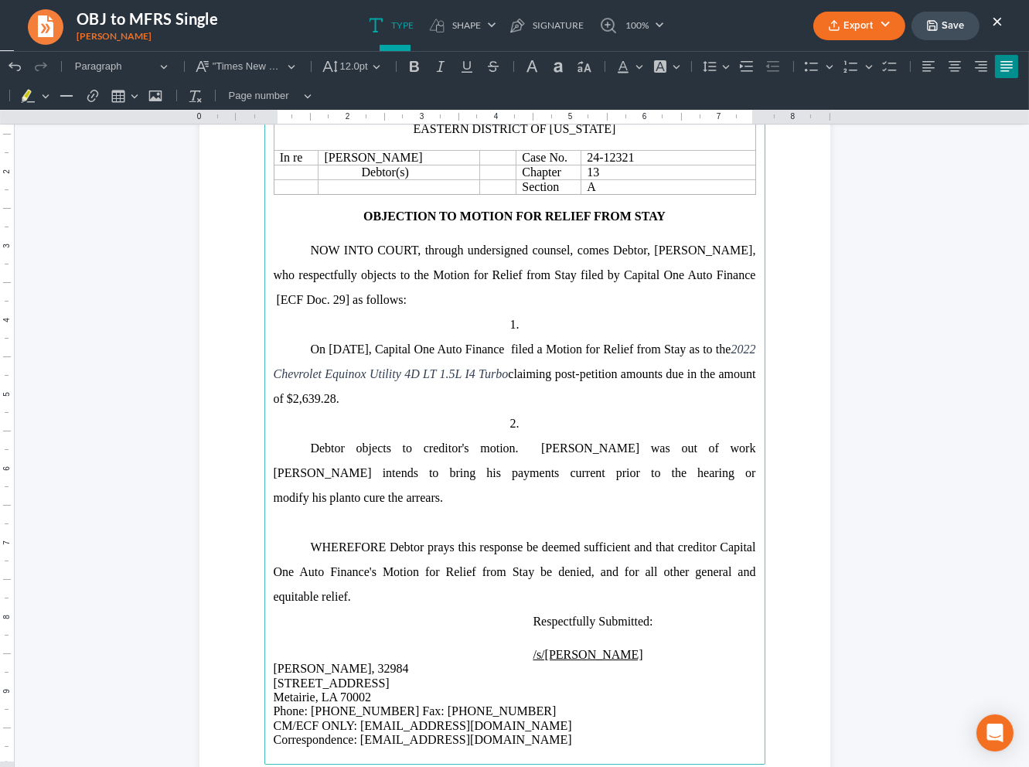
drag, startPoint x: 652, startPoint y: 451, endPoint x: 695, endPoint y: 459, distance: 44.0
click at [652, 451] on span "Debtor objects to creditor's motion. Debtor was out of work Debtor intends to b…" at bounding box center [515, 460] width 482 height 38
drag, startPoint x: 445, startPoint y: 504, endPoint x: 448, endPoint y: 482, distance: 22.6
click at [446, 479] on p "Debtor objects to creditor's motion. Debtor was out of work for a month and a h…" at bounding box center [515, 473] width 482 height 74
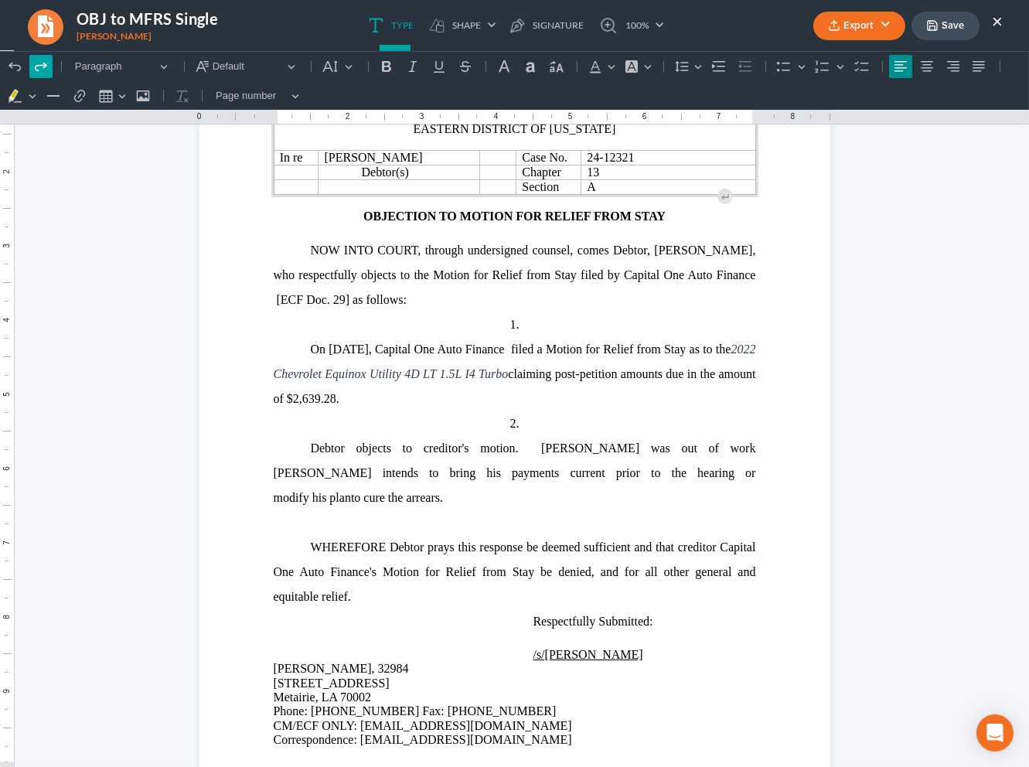
click at [38, 68] on icon "Editor toolbar" at bounding box center [40, 66] width 15 height 15
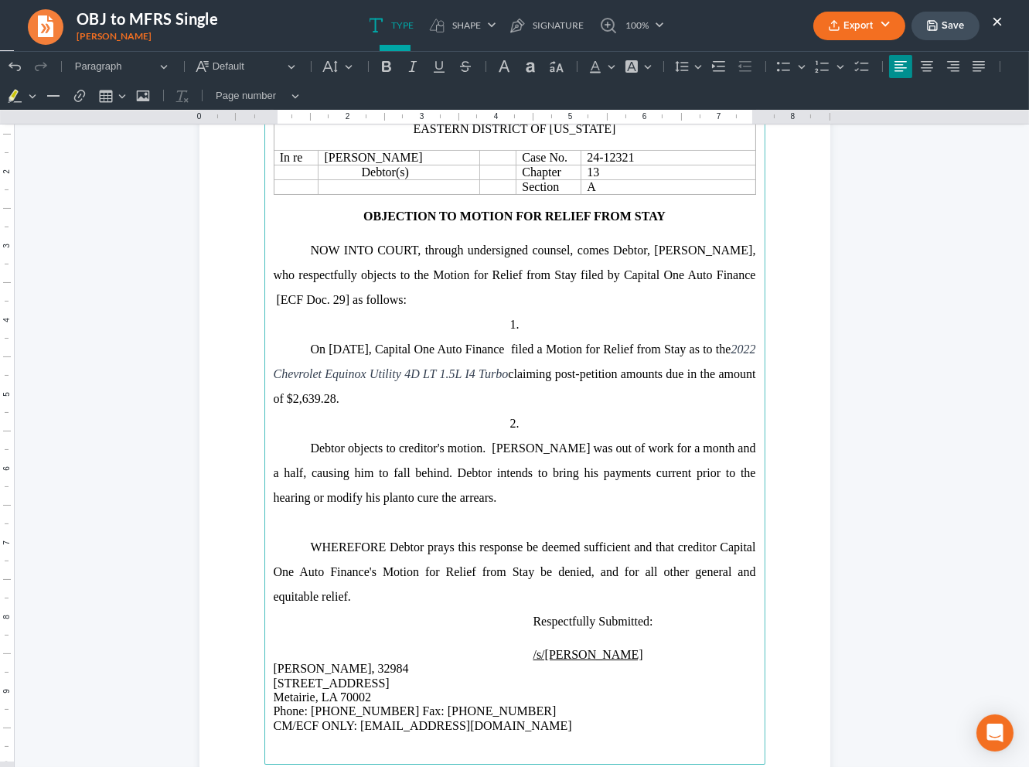
click at [494, 479] on span "Debtor objects to creditor's motion. Debtor was out of work for a month and a h…" at bounding box center [515, 460] width 482 height 38
click at [481, 498] on p "Debtor objects to creditor's motion. Debtor was out of work for a month and a h…" at bounding box center [515, 473] width 482 height 74
drag, startPoint x: 436, startPoint y: 501, endPoint x: 568, endPoint y: 498, distance: 132.2
click at [436, 501] on p "Debtor objects to creditor's motion. Debtor was out of work for a month and a h…" at bounding box center [515, 473] width 482 height 74
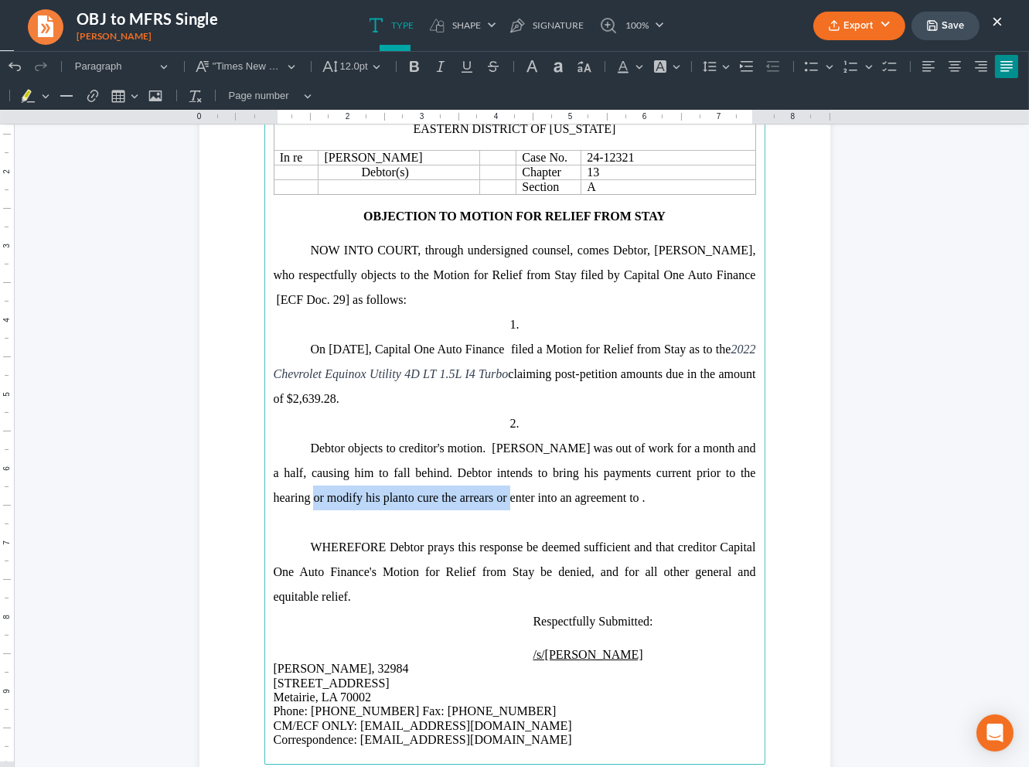
drag, startPoint x: 450, startPoint y: 503, endPoint x: 739, endPoint y: 480, distance: 290.0
click at [739, 480] on p "Debtor objects to creditor's motion. Debtor was out of work for a month and a h…" at bounding box center [515, 473] width 482 height 74
click at [274, 501] on span "payments current prior to the hearing or if unable to become fully current, Deb…" at bounding box center [515, 485] width 482 height 38
drag, startPoint x: 512, startPoint y: 503, endPoint x: 472, endPoint y: 504, distance: 40.2
click at [472, 504] on p "Debtor objects to creditor's motion. Debtor was out of work for a month and a h…" at bounding box center [515, 473] width 482 height 74
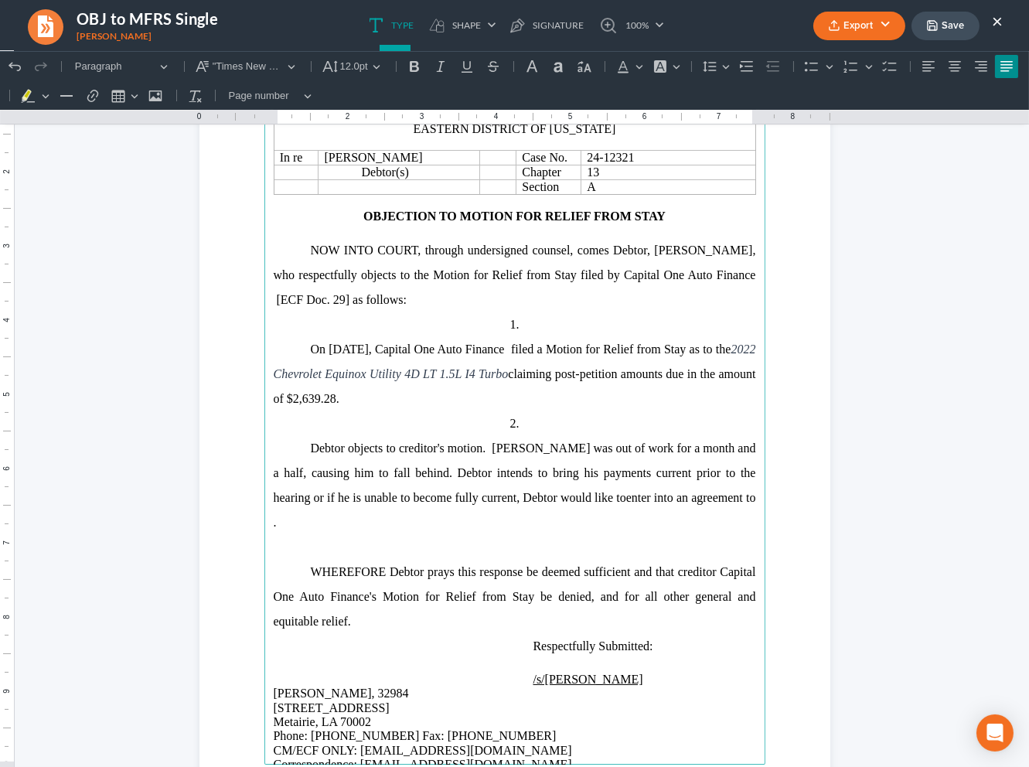
drag, startPoint x: 687, startPoint y: 501, endPoint x: 779, endPoint y: 539, distance: 99.5
click at [688, 501] on p "Debtor objects to creditor's motion. Debtor was out of work for a month and a h…" at bounding box center [515, 485] width 482 height 99
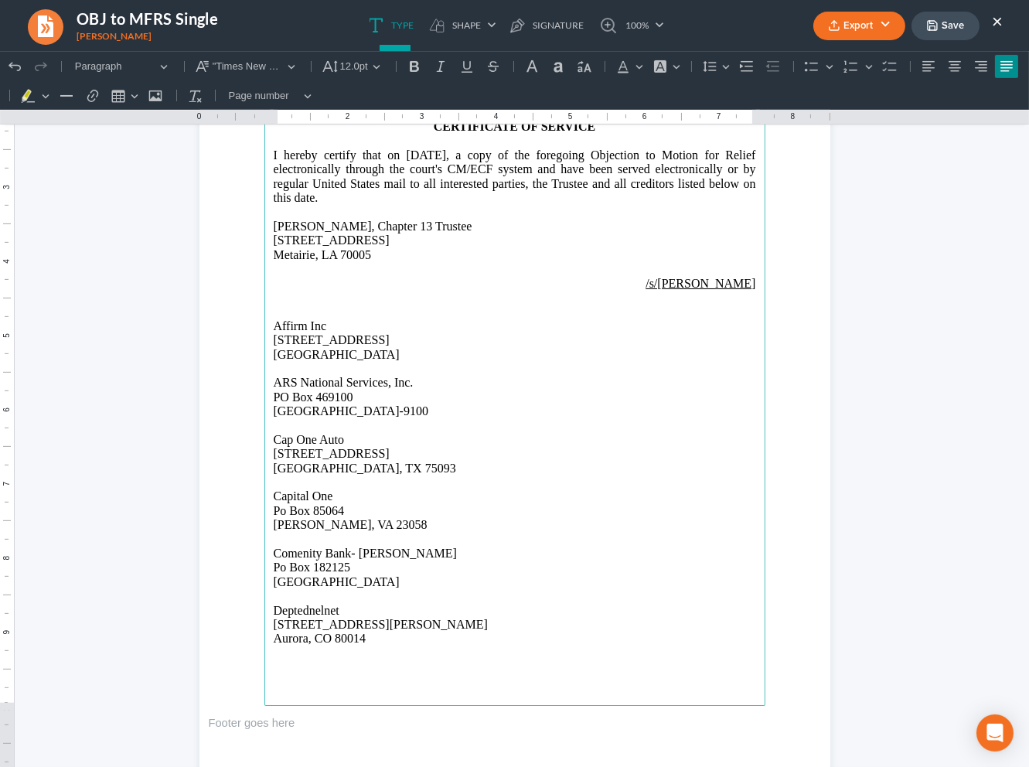
scroll to position [1098, 0]
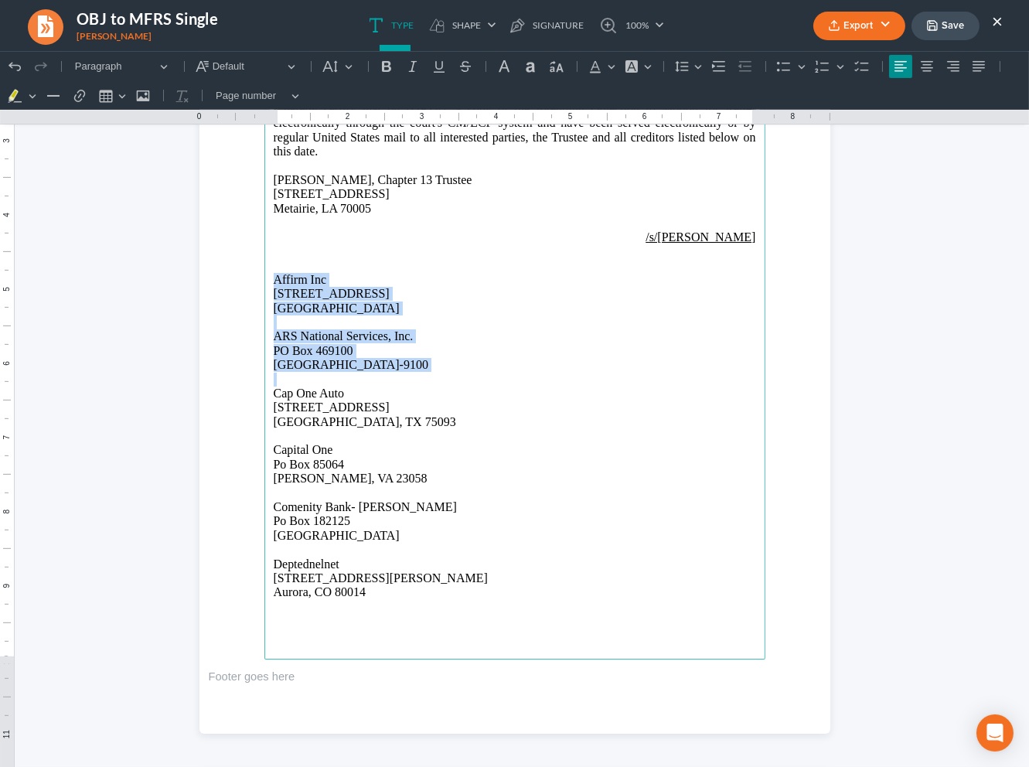
drag, startPoint x: 370, startPoint y: 384, endPoint x: 254, endPoint y: 283, distance: 154.5
click at [254, 283] on section "CM/ECF ONLY: ecf@bigeasybk.com Correspondence: office@bigeasybk.com CERTIFICATE…" at bounding box center [514, 325] width 631 height 816
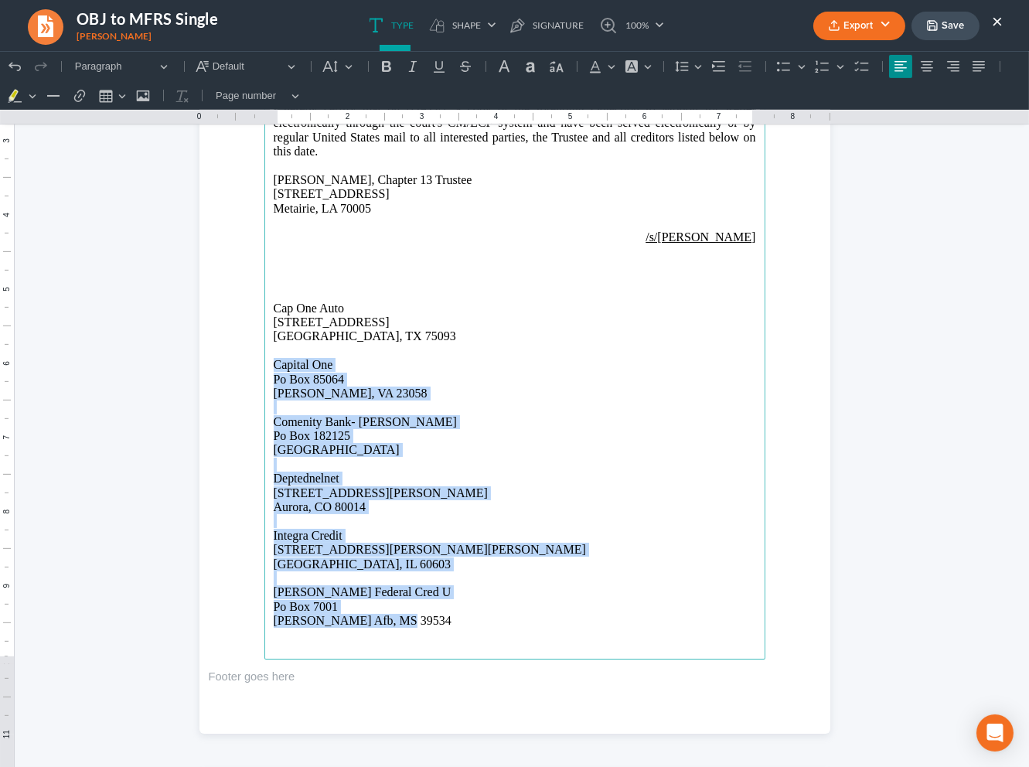
drag, startPoint x: 269, startPoint y: 359, endPoint x: 454, endPoint y: 610, distance: 311.9
click at [474, 628] on main "CM/ECF ONLY: ecf@bigeasybk.com Correspondence: office@bigeasybk.com CERTIFICATE…" at bounding box center [514, 325] width 501 height 668
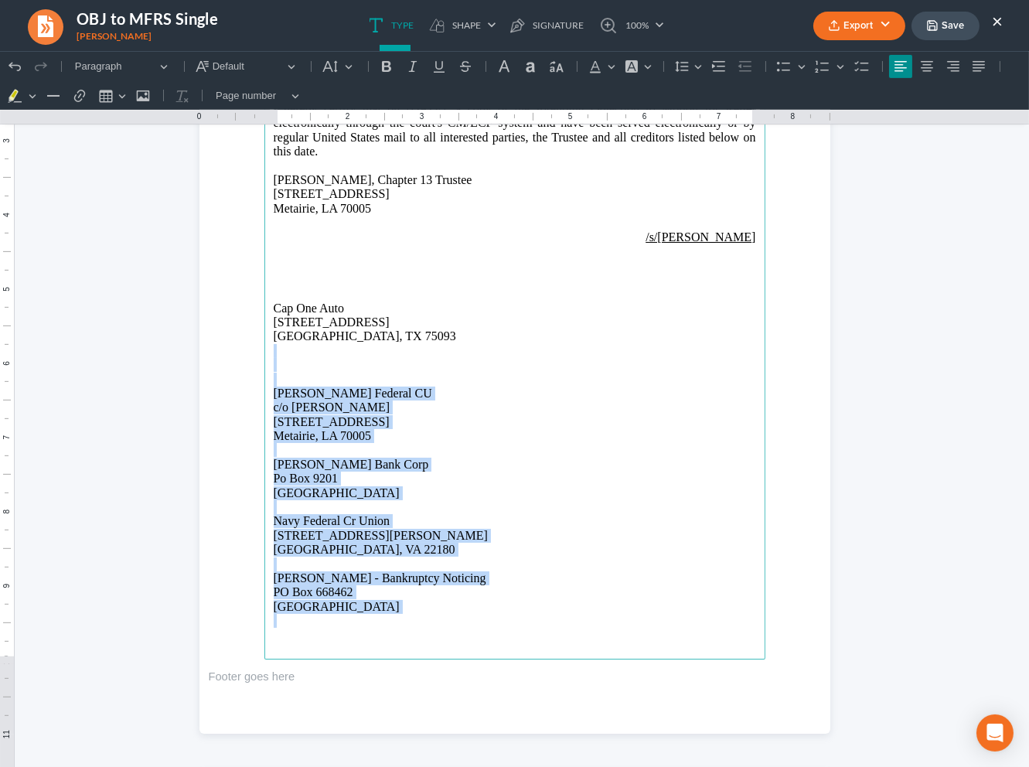
drag, startPoint x: 278, startPoint y: 355, endPoint x: 570, endPoint y: 620, distance: 395.1
click at [586, 641] on main "CM/ECF ONLY: ecf@bigeasybk.com Correspondence: office@bigeasybk.com CERTIFICATE…" at bounding box center [514, 325] width 501 height 668
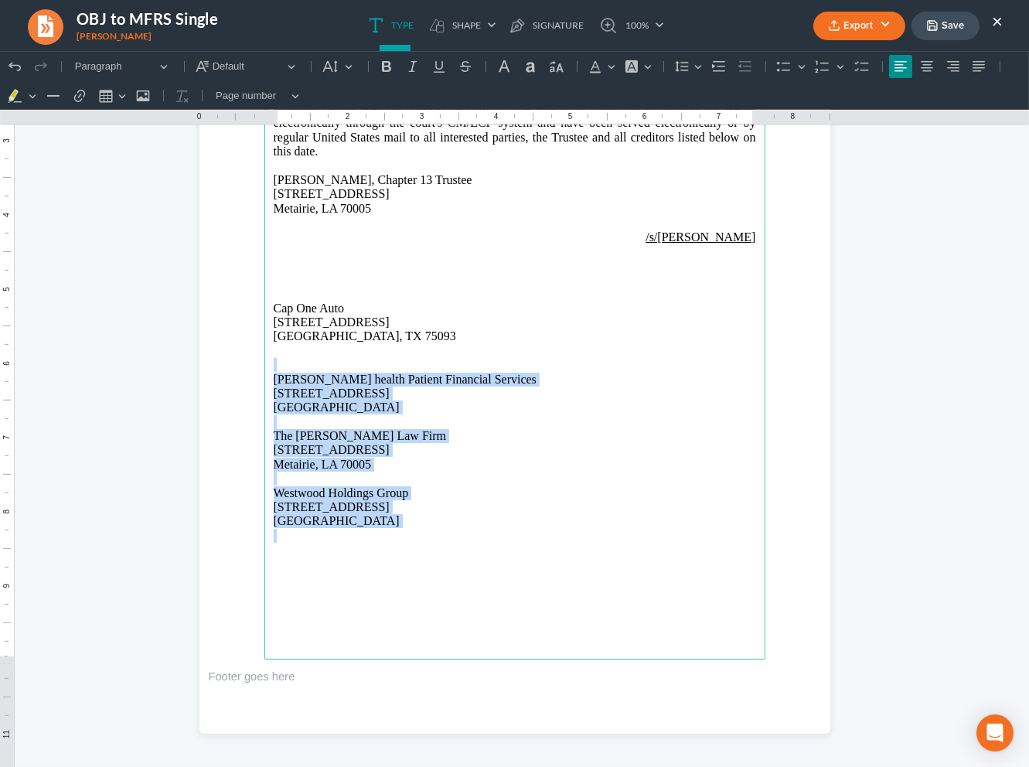
drag, startPoint x: 288, startPoint y: 361, endPoint x: 612, endPoint y: 584, distance: 394.1
click at [613, 594] on main "CM/ECF ONLY: ecf@bigeasybk.com Correspondence: office@bigeasybk.com CERTIFICATE…" at bounding box center [514, 325] width 501 height 668
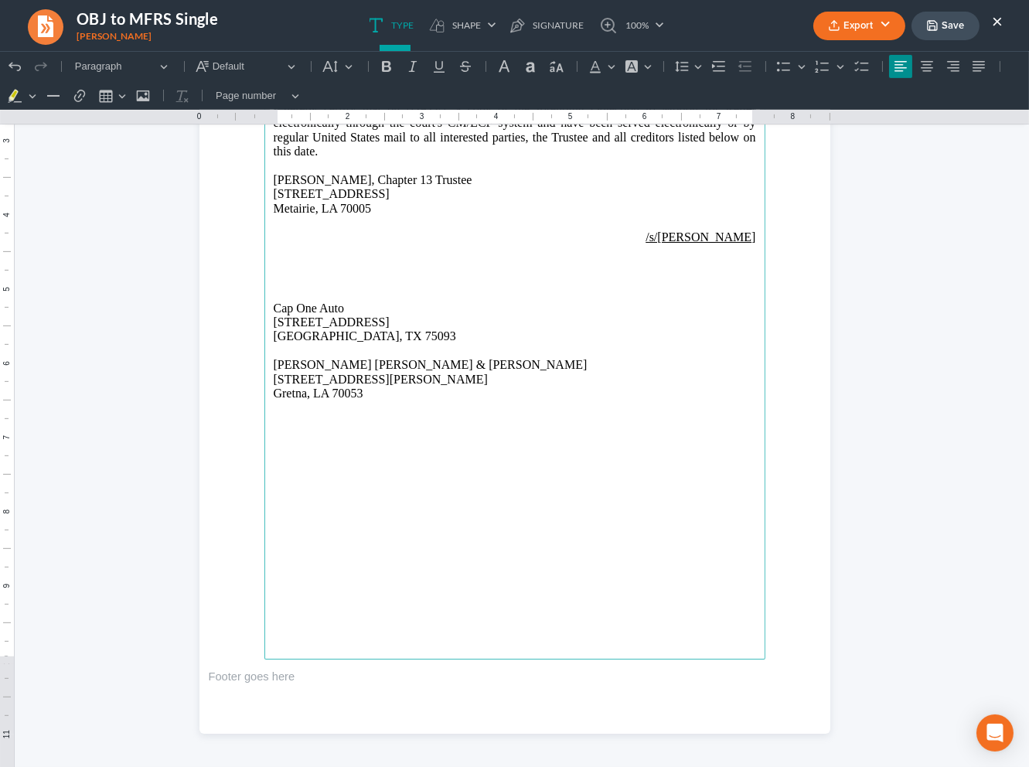
click at [481, 380] on p "2550 Belle Chasse Hwy Ste 200" at bounding box center [515, 380] width 482 height 14
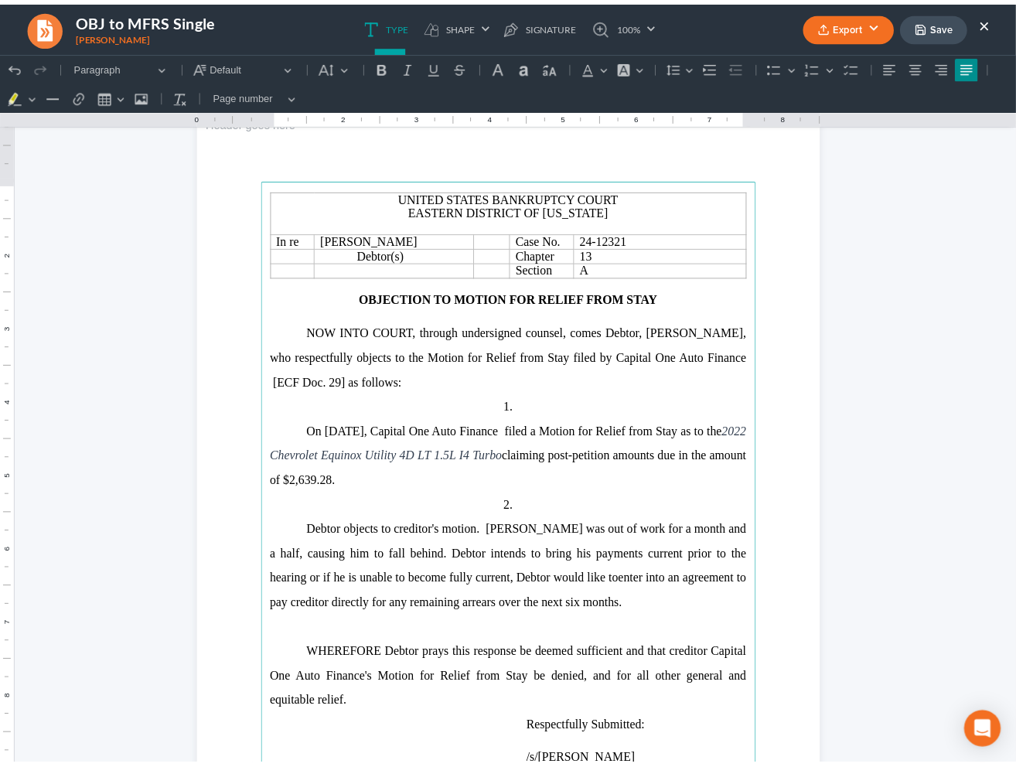
scroll to position [0, 0]
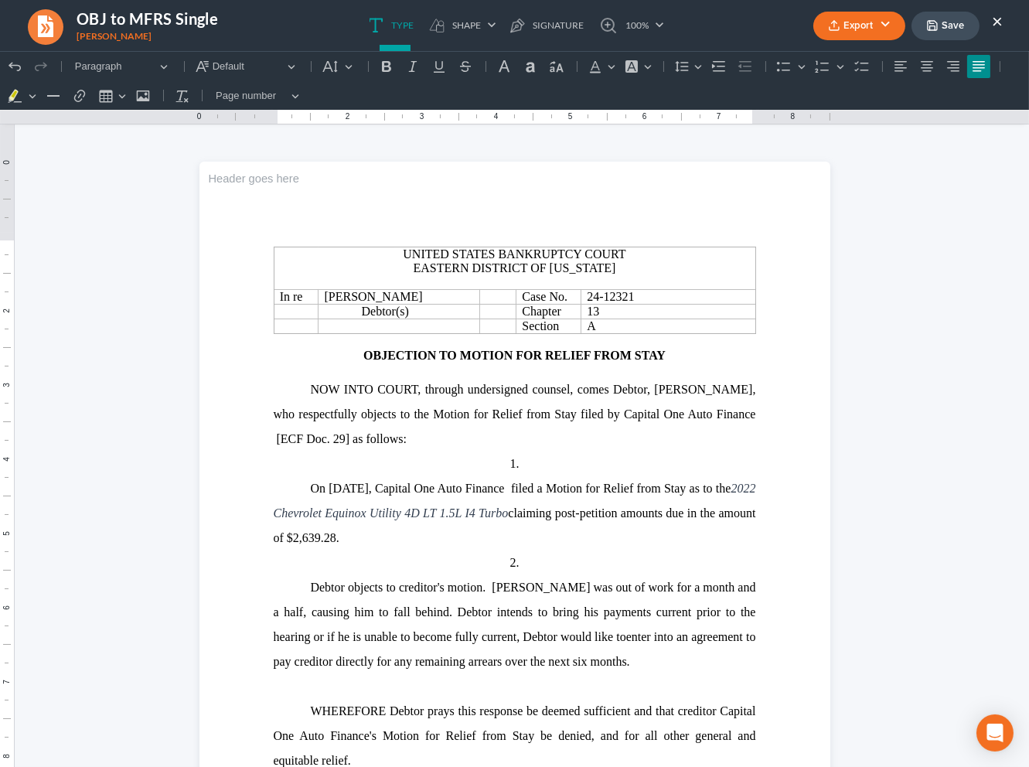
click at [840, 14] on button "Export" at bounding box center [859, 26] width 92 height 29
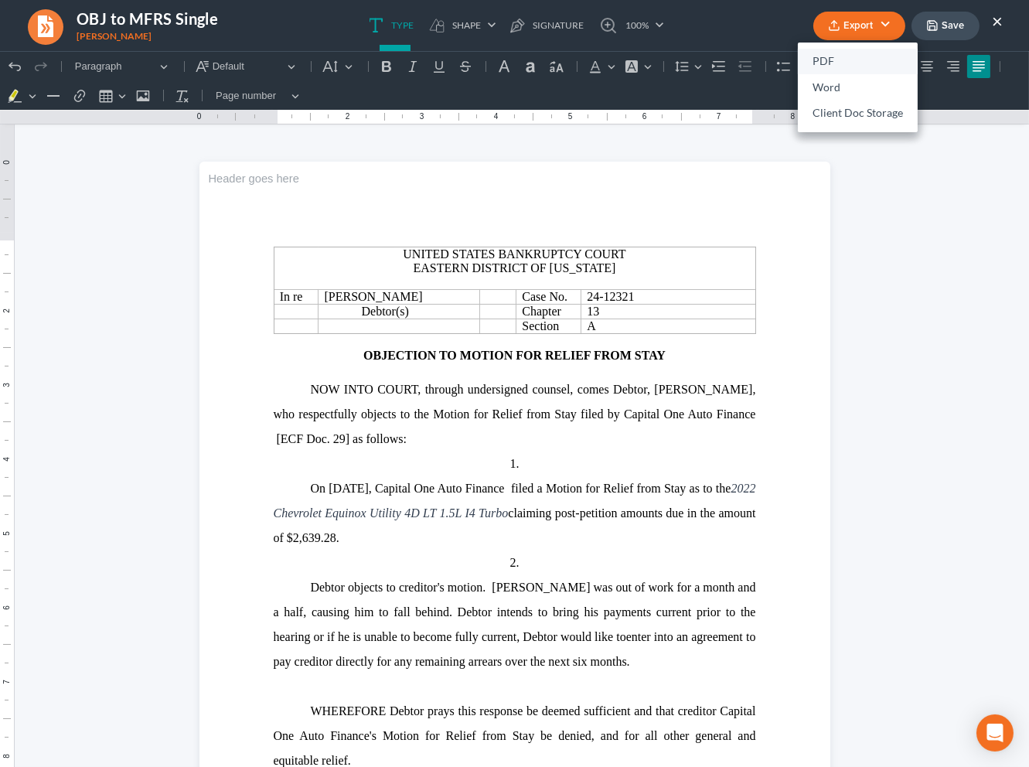
click at [837, 66] on link "PDF" at bounding box center [858, 62] width 120 height 26
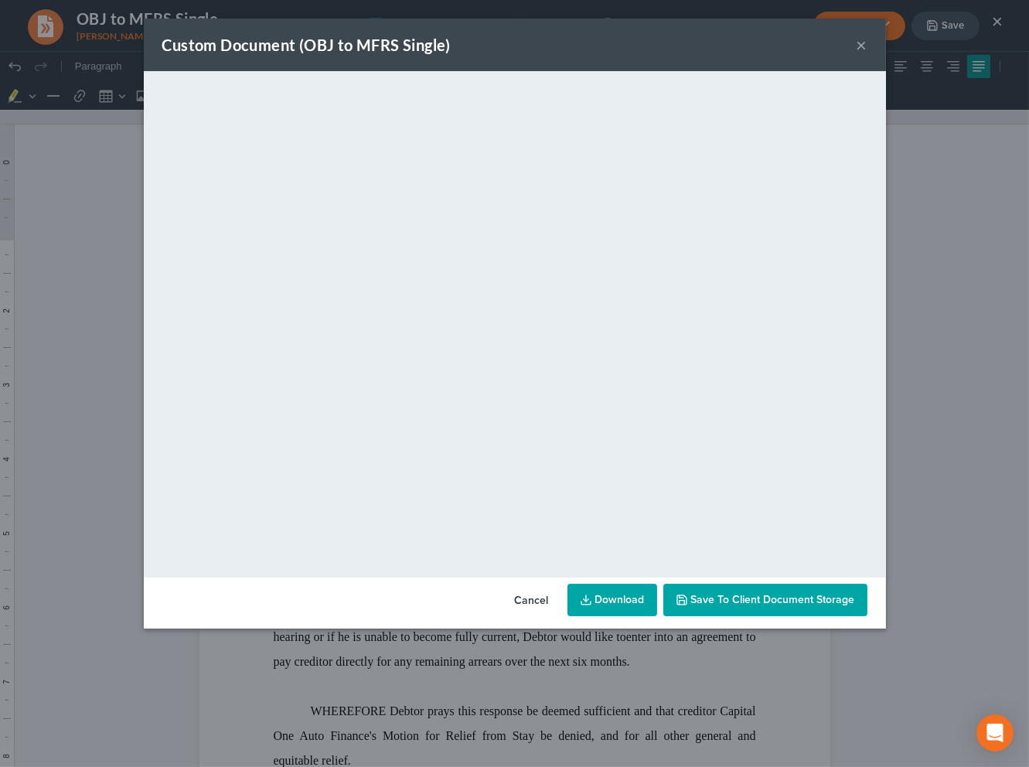
click at [621, 604] on link "Download" at bounding box center [612, 600] width 90 height 32
click at [859, 46] on button "×" at bounding box center [862, 45] width 11 height 19
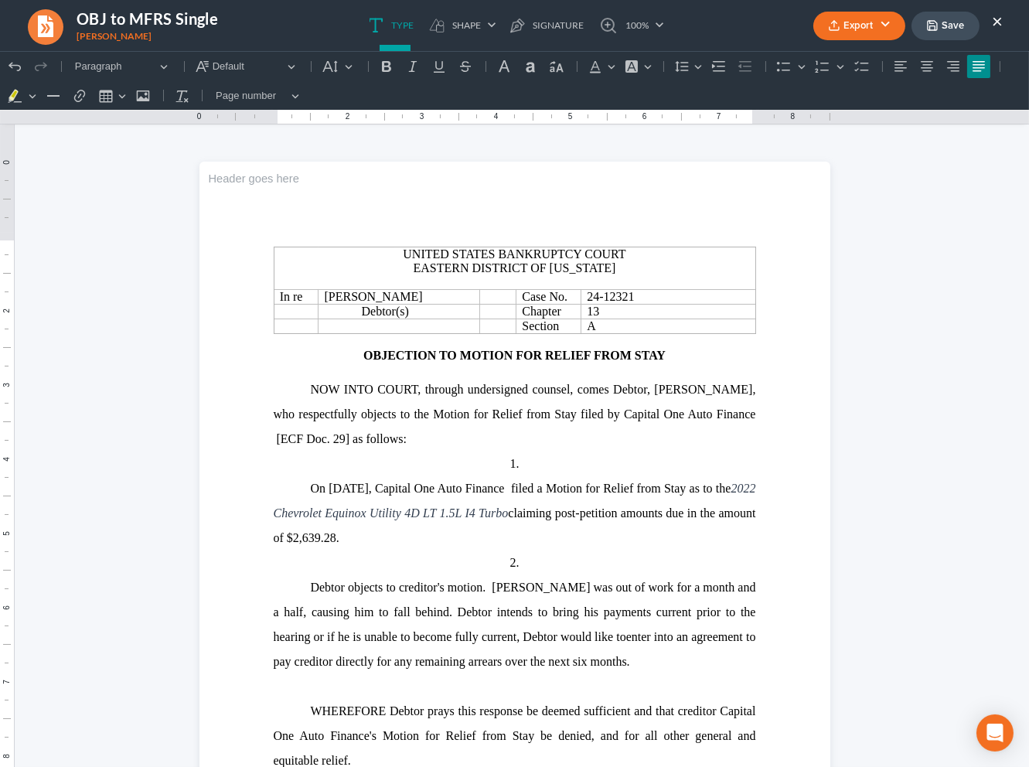
drag, startPoint x: 982, startPoint y: 20, endPoint x: 952, endPoint y: 26, distance: 30.0
click at [982, 20] on ul "Export PDF Word Client Doc Storage Save ×" at bounding box center [907, 25] width 189 height 33
click at [952, 26] on button "Save" at bounding box center [945, 26] width 68 height 29
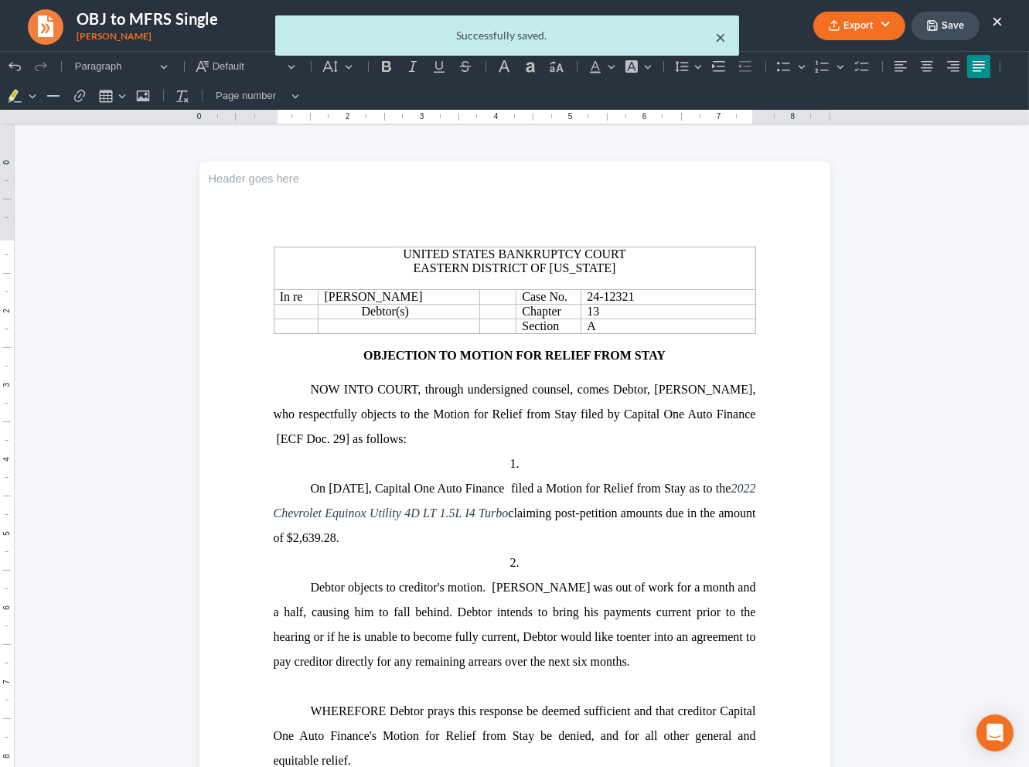
drag, startPoint x: 717, startPoint y: 39, endPoint x: 945, endPoint y: 42, distance: 228.1
click at [717, 39] on button "×" at bounding box center [721, 37] width 11 height 19
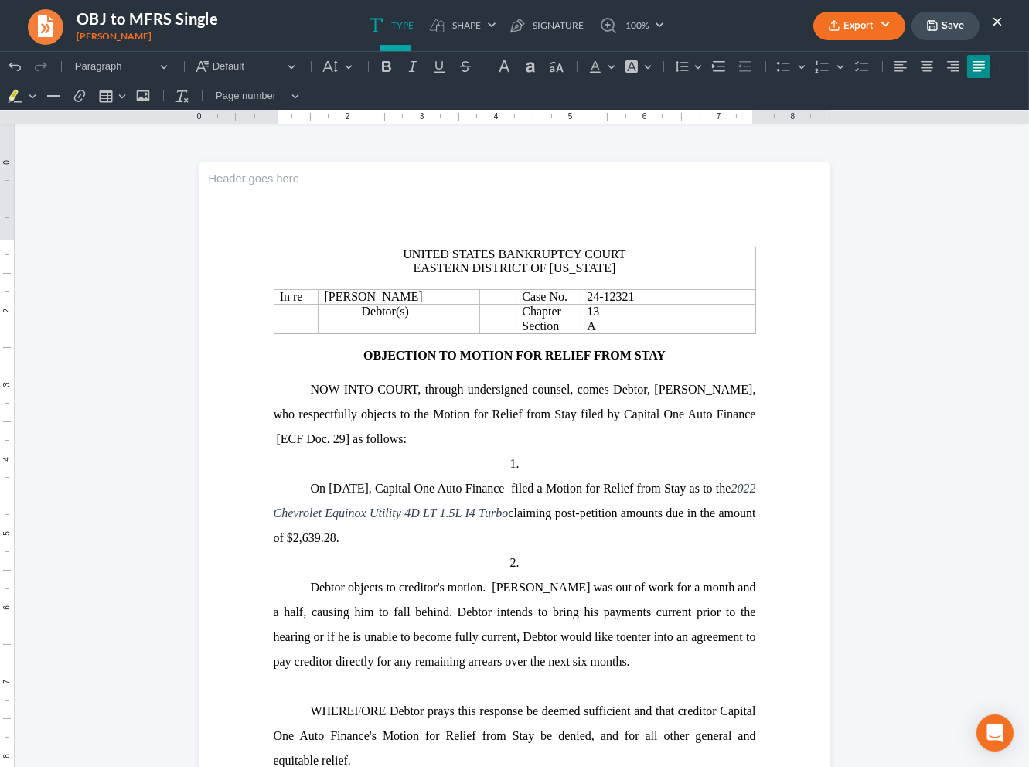
click at [997, 15] on button "×" at bounding box center [997, 21] width 11 height 19
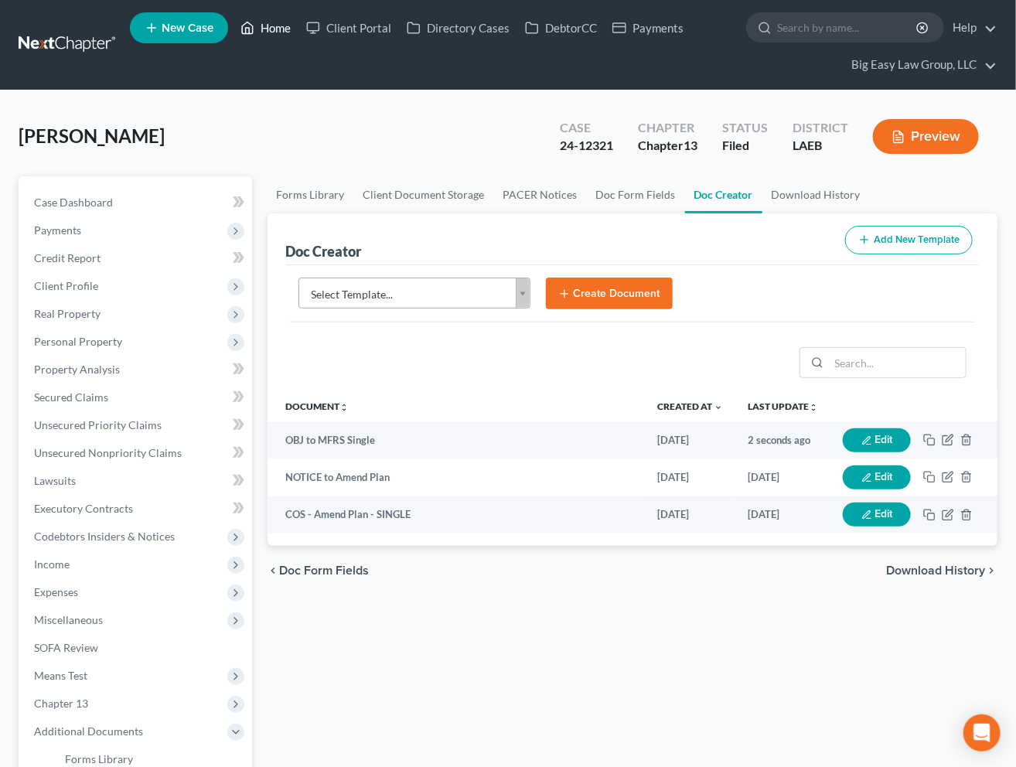
click at [278, 34] on link "Home" at bounding box center [266, 28] width 66 height 28
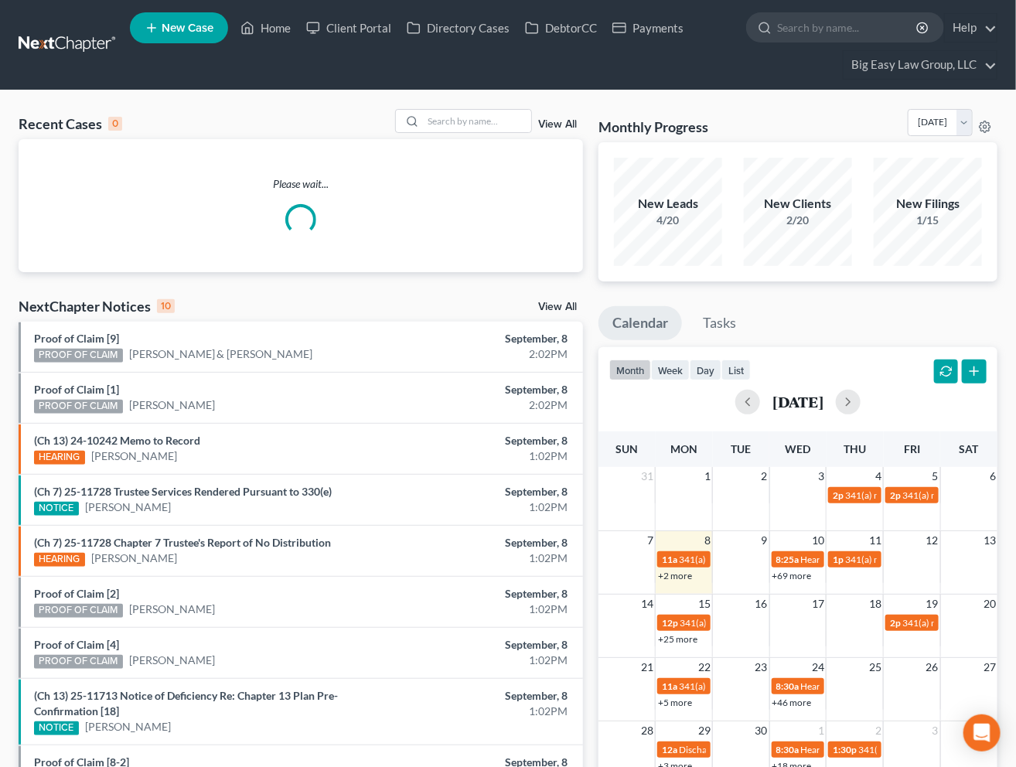
click at [458, 138] on div "Recent Cases 0 View All" at bounding box center [301, 124] width 564 height 30
click at [455, 130] on input "search" at bounding box center [477, 121] width 108 height 22
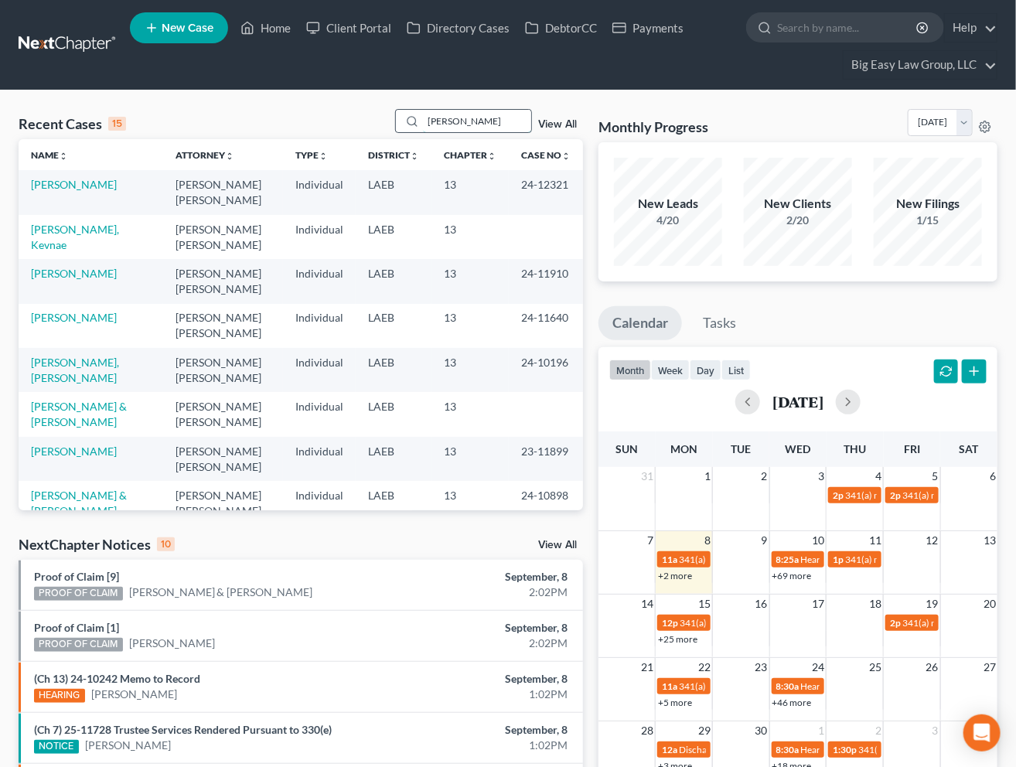
type input "johnson"
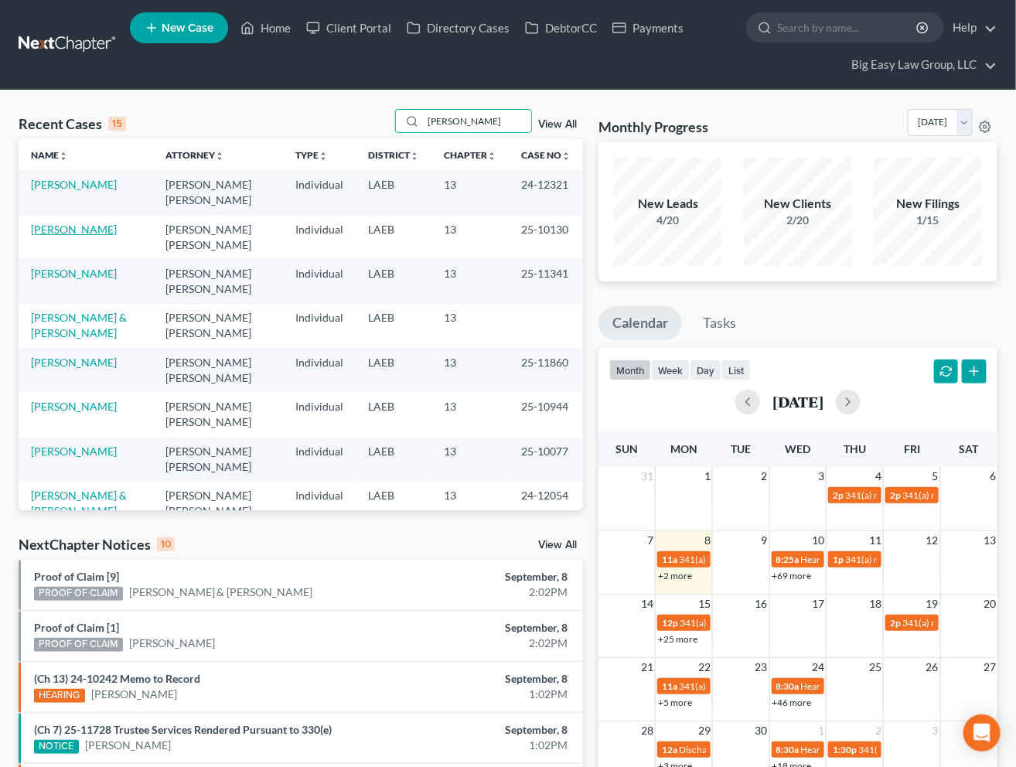
click at [74, 231] on link "[PERSON_NAME]" at bounding box center [74, 229] width 86 height 13
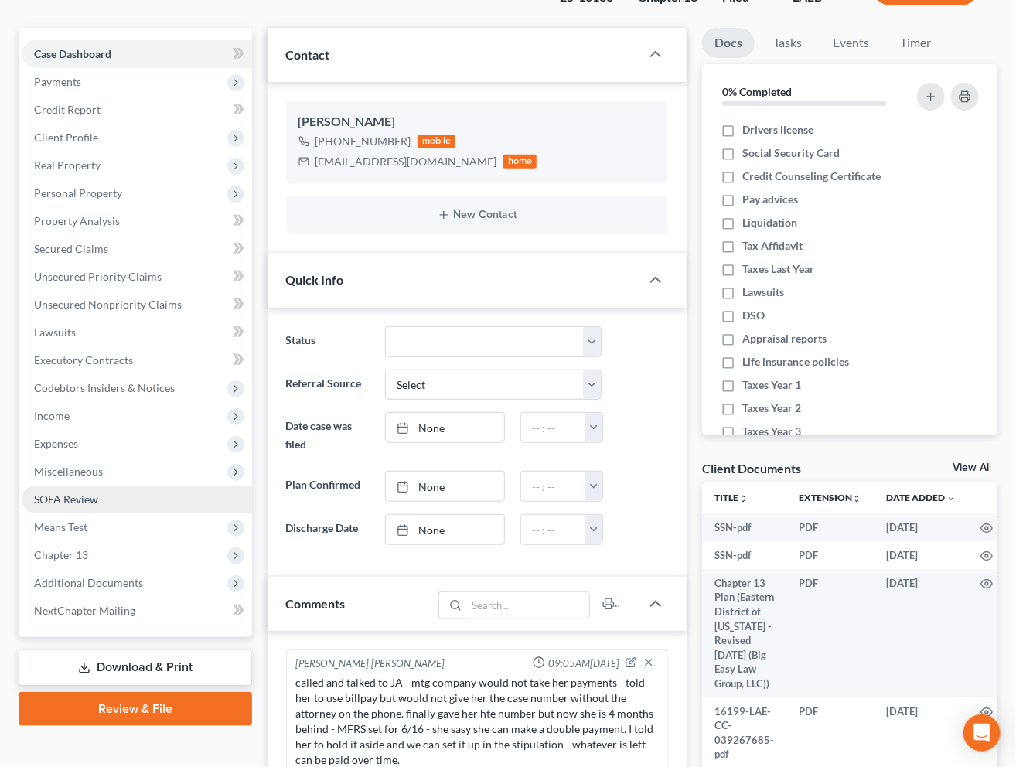
scroll to position [11674, 0]
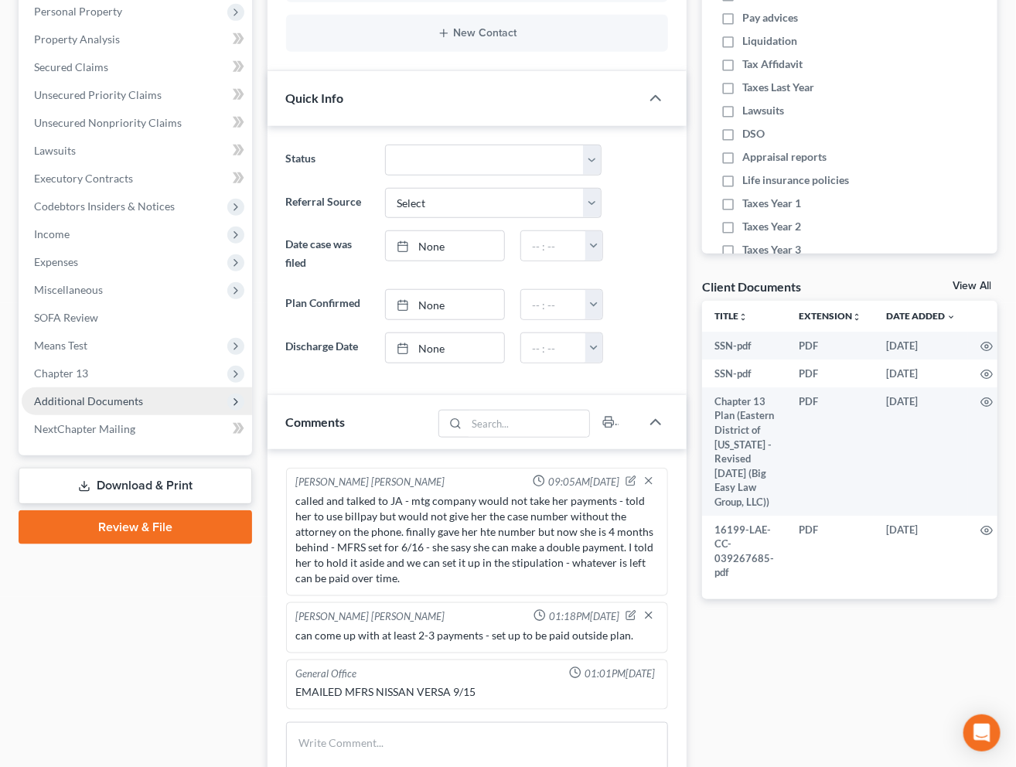
click at [135, 394] on span "Additional Documents" at bounding box center [88, 400] width 109 height 13
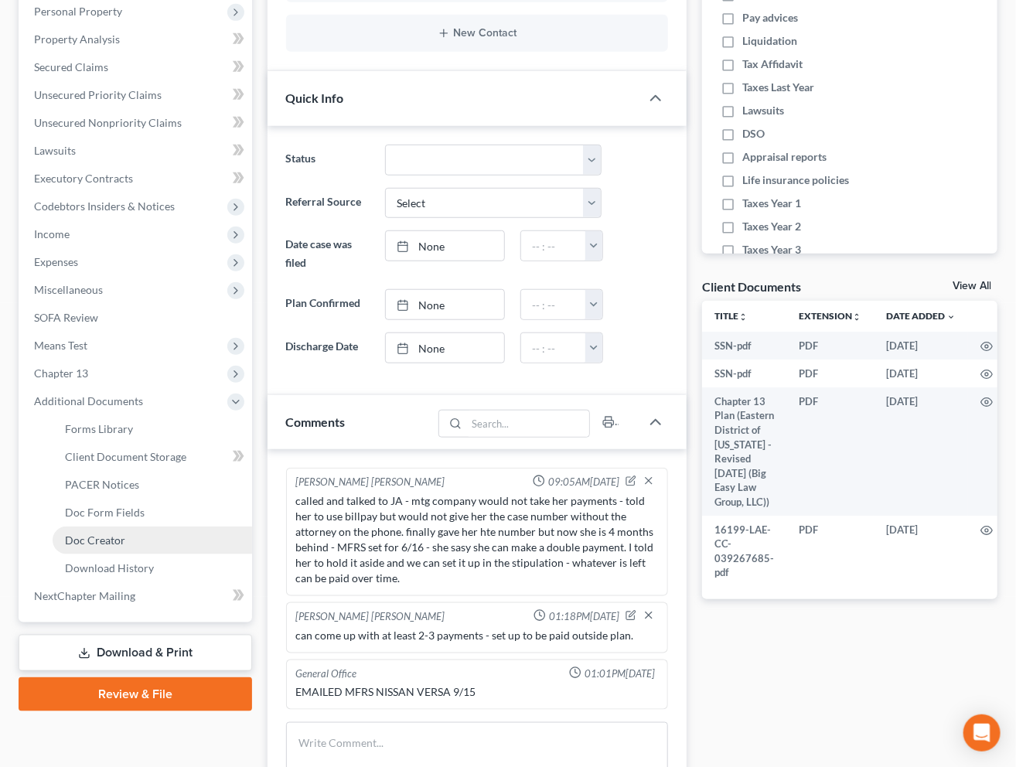
click at [148, 543] on link "Doc Creator" at bounding box center [152, 540] width 199 height 28
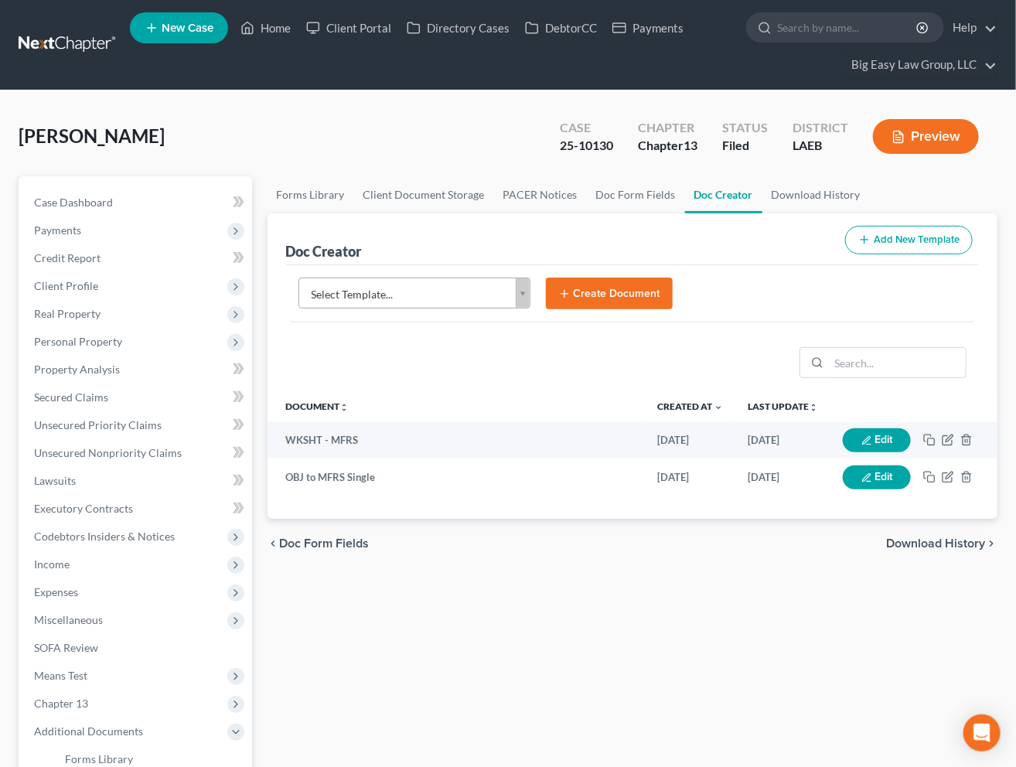
click at [519, 293] on body "Home New Case Client Portal Directory Cases DebtorCC Payments Big Easy Law Grou…" at bounding box center [508, 571] width 1016 height 1143
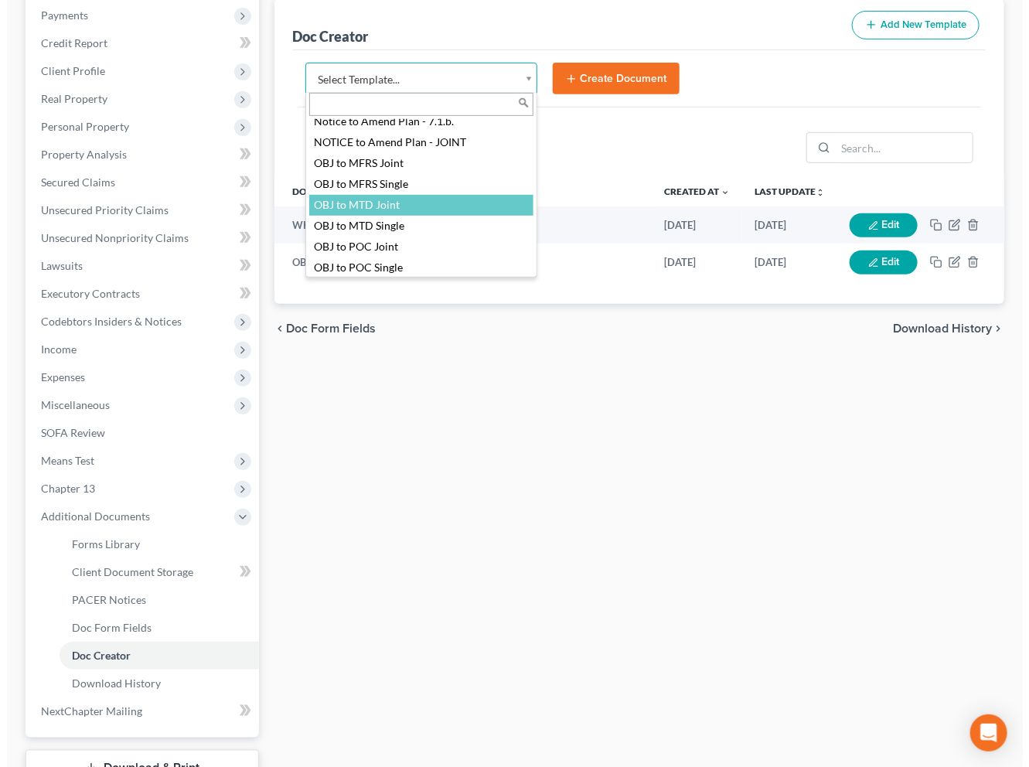
scroll to position [1637, 0]
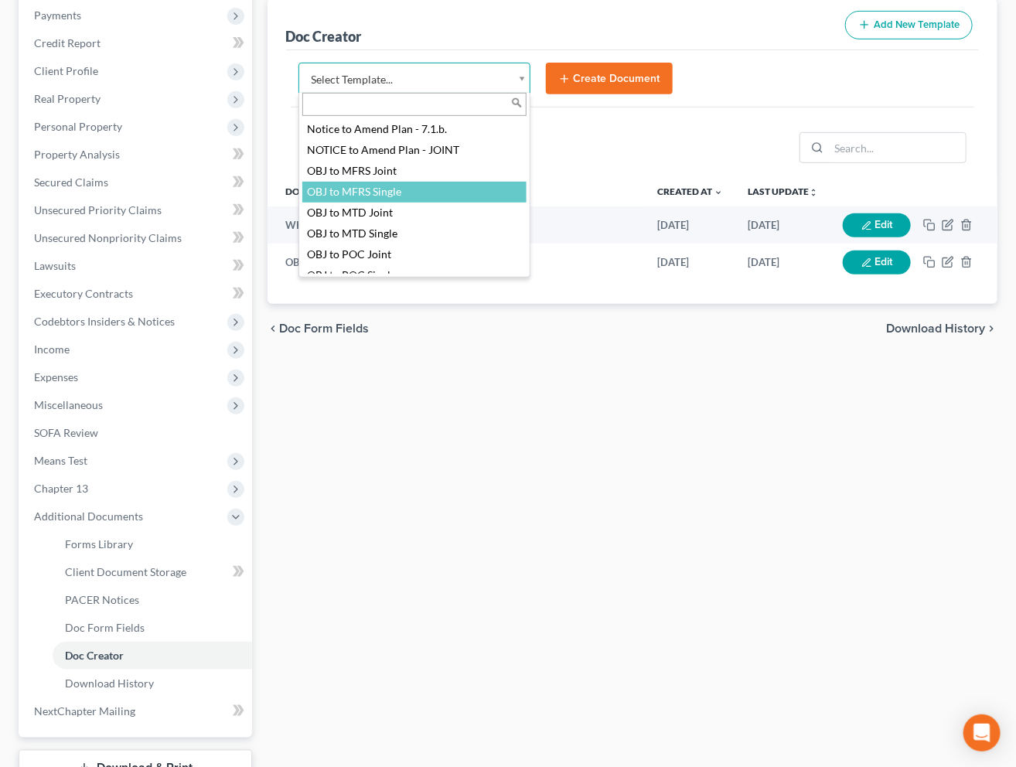
select select "94643"
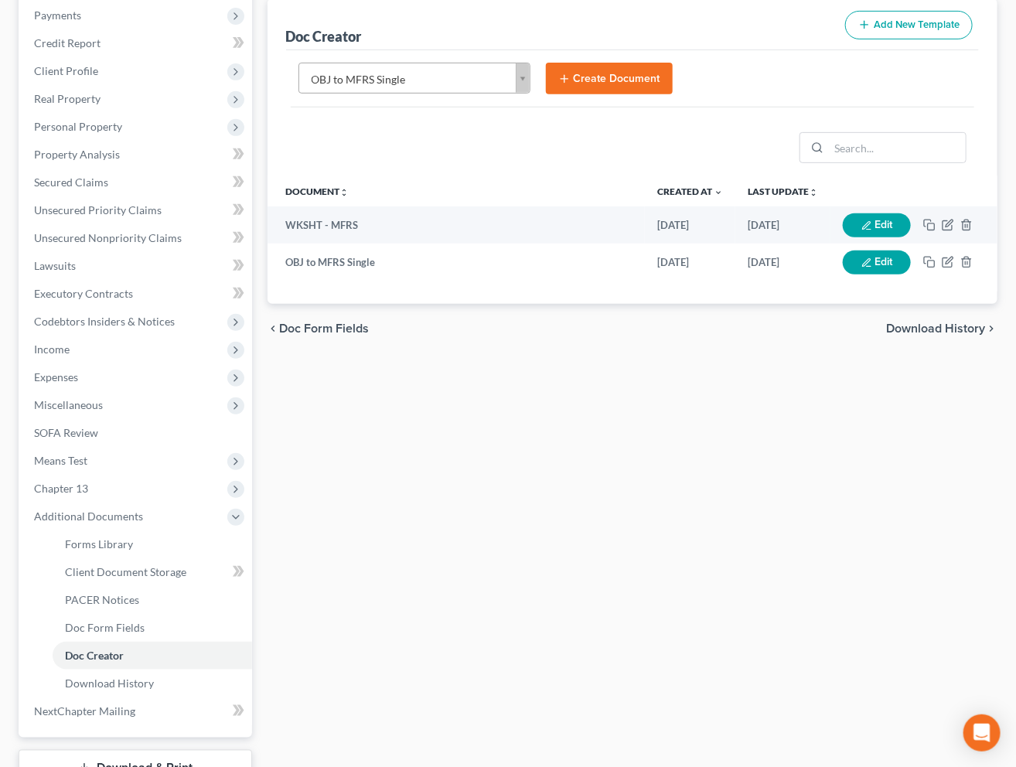
click at [582, 84] on button "Create Document" at bounding box center [609, 79] width 127 height 32
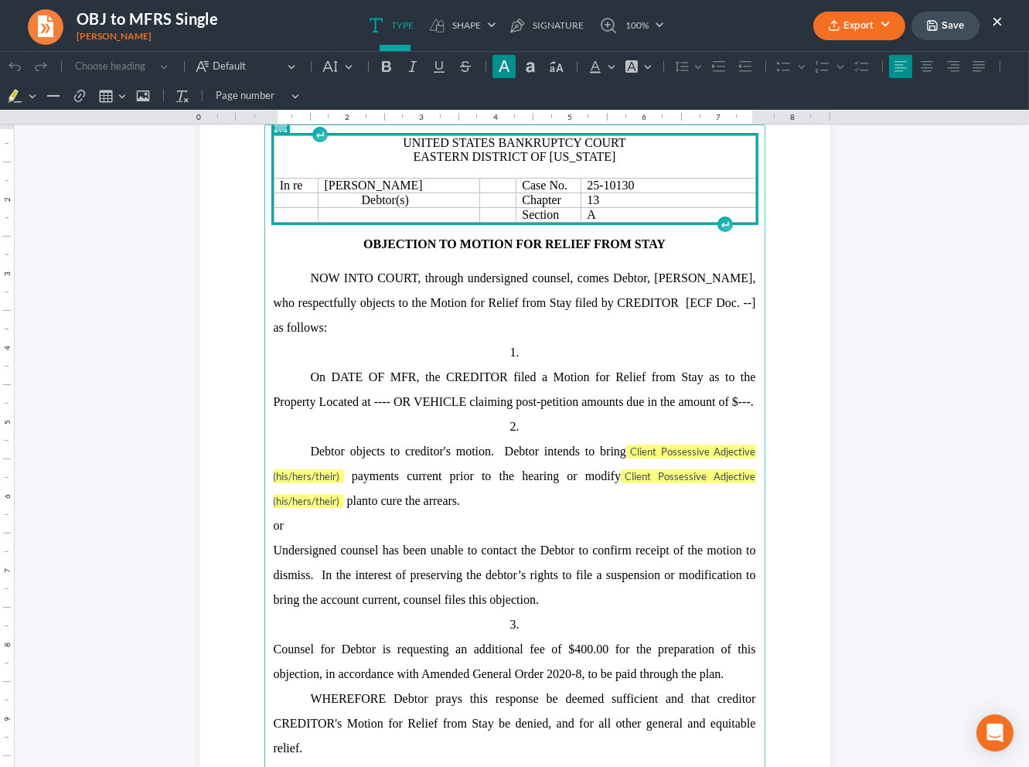
scroll to position [131, 0]
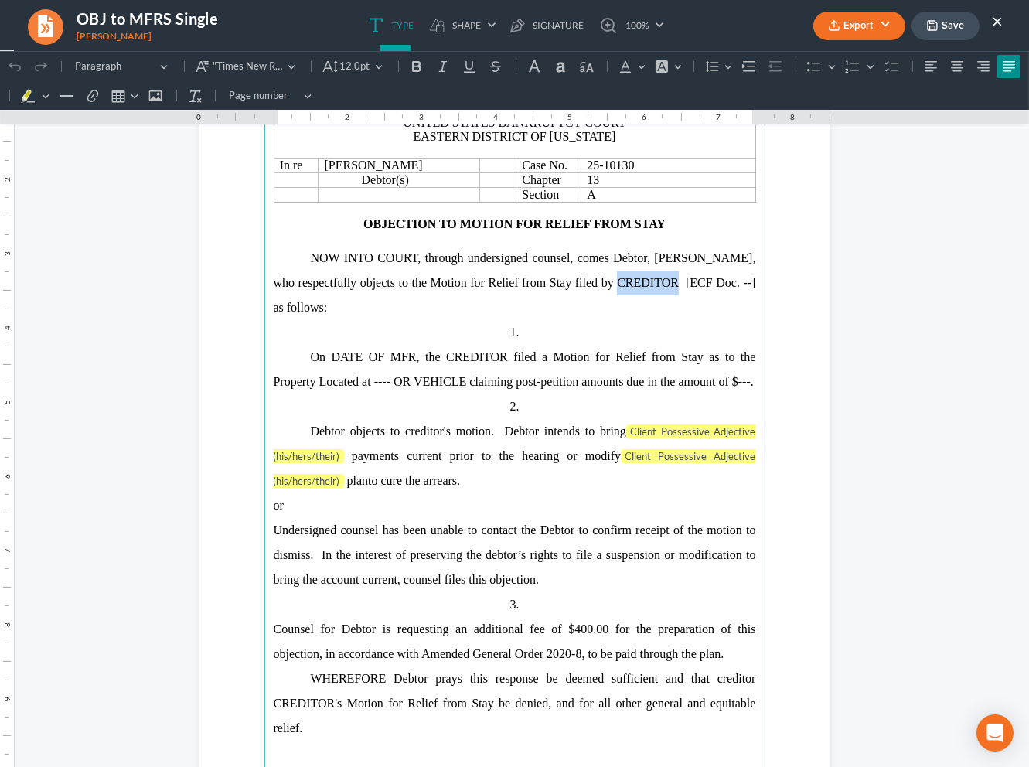
drag, startPoint x: 656, startPoint y: 287, endPoint x: 599, endPoint y: 295, distance: 57.1
click at [595, 291] on span "Paige Johnson, who respectfully objects to the Motion for Relief from Stay file…" at bounding box center [515, 282] width 482 height 63
drag, startPoint x: 652, startPoint y: 294, endPoint x: 584, endPoint y: 295, distance: 68.8
click at [584, 295] on p "NOW INTO COURT, through undersigned counsel, comes Debtor, Paige Johnson, who r…" at bounding box center [515, 283] width 482 height 74
copy span "Exeter Finance LLC"
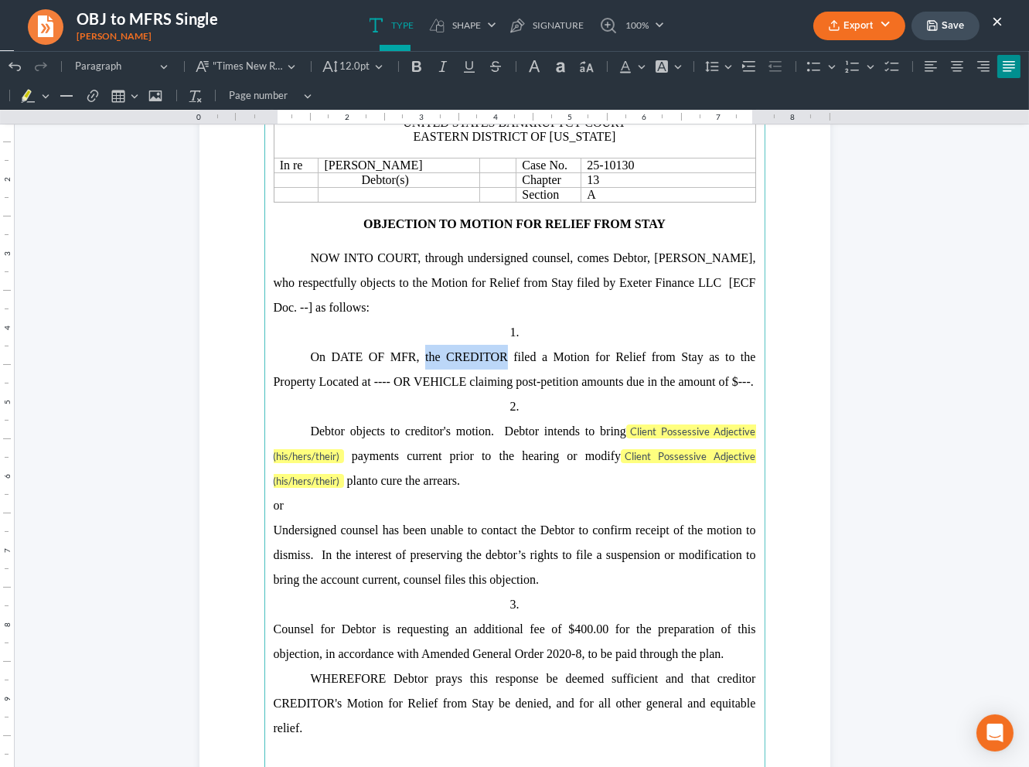
drag, startPoint x: 501, startPoint y: 362, endPoint x: 434, endPoint y: 370, distance: 67.8
click at [419, 369] on p "On DATE OF MFR, the CREDITOR filed a Motion for Relief from Stay as to the Prop…" at bounding box center [515, 369] width 482 height 49
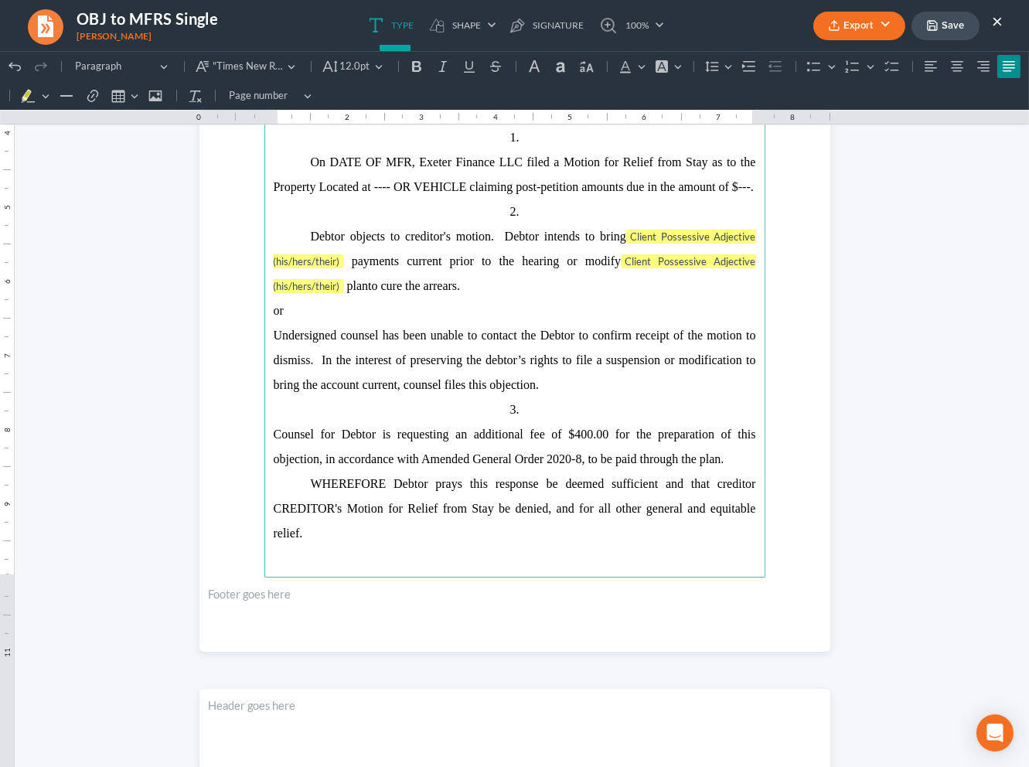
scroll to position [348, 0]
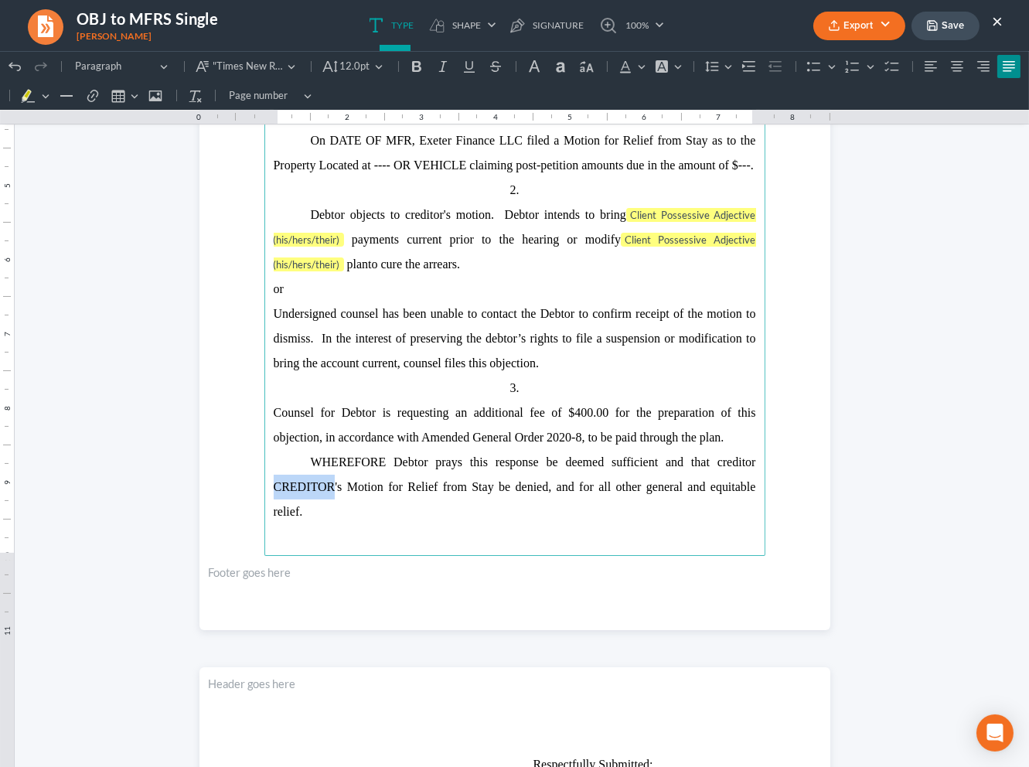
drag, startPoint x: 328, startPoint y: 491, endPoint x: 238, endPoint y: 489, distance: 89.7
click at [238, 489] on section "United States Bankruptcy Court Eastern District of Louisiana In re Paige Johnso…" at bounding box center [514, 222] width 631 height 816
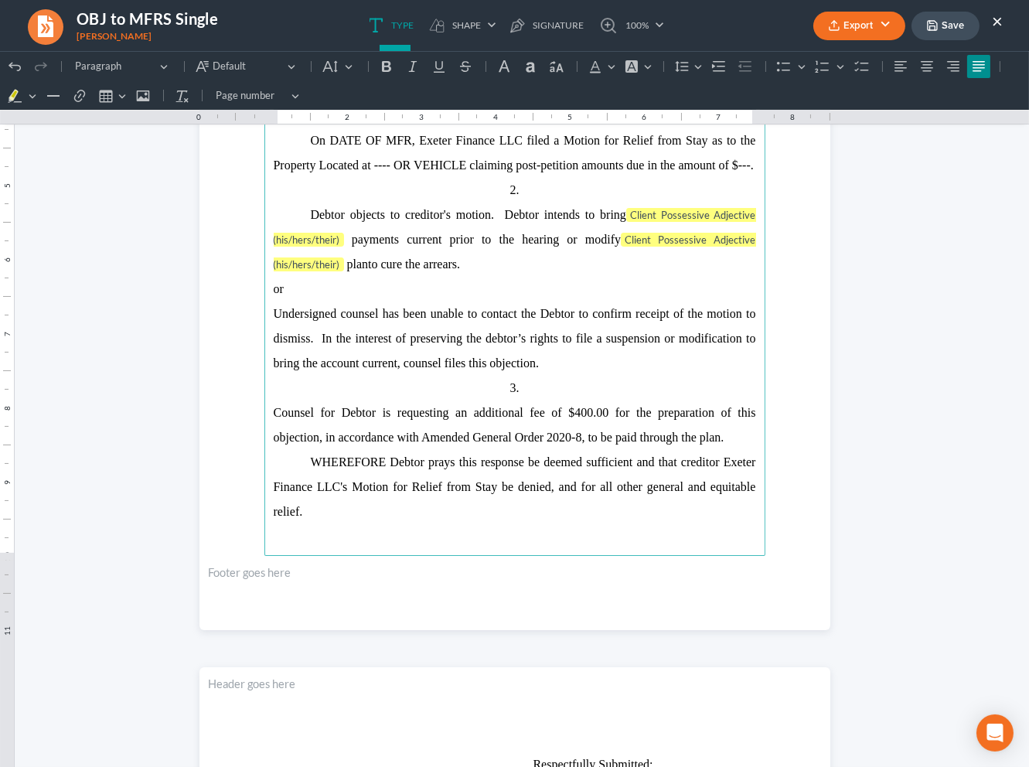
drag, startPoint x: 728, startPoint y: 446, endPoint x: 266, endPoint y: 286, distance: 489.2
click at [266, 286] on main "United States Bankruptcy Court Eastern District of Louisiana In re Paige Johnso…" at bounding box center [514, 222] width 501 height 668
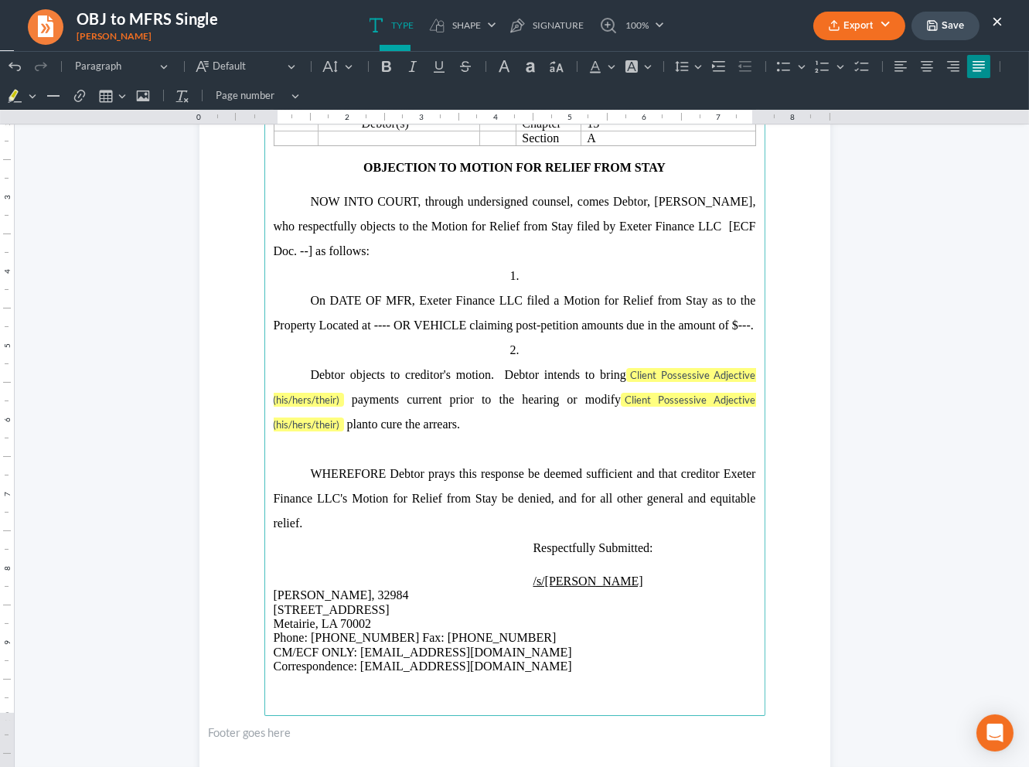
scroll to position [104, 0]
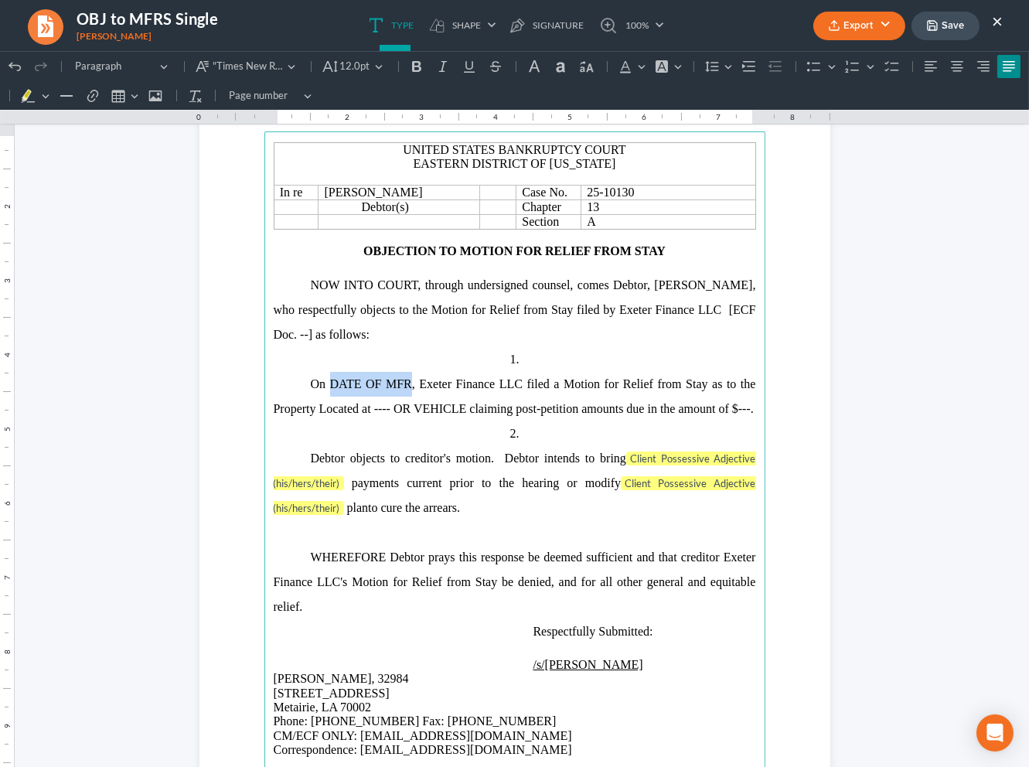
drag, startPoint x: 403, startPoint y: 388, endPoint x: 325, endPoint y: 380, distance: 77.8
click at [325, 380] on p "On DATE OF MFR, Exeter Finance LLC filed a Motion for Relief from Stay as to th…" at bounding box center [515, 396] width 482 height 49
click at [274, 337] on span "Paige Johnson, who respectfully objects to the Motion for Relief from Stay file…" at bounding box center [515, 309] width 482 height 63
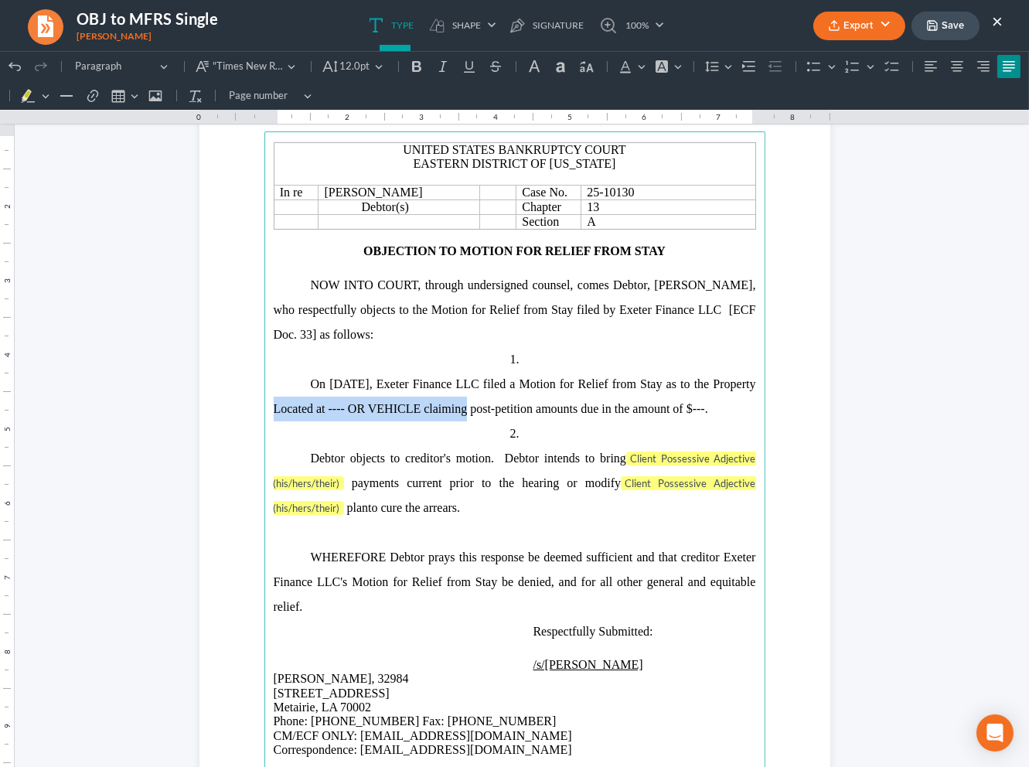
drag, startPoint x: 459, startPoint y: 410, endPoint x: 233, endPoint y: 414, distance: 225.8
click at [233, 414] on section "United States Bankruptcy Court Eastern District of Louisiana In re Paige Johnso…" at bounding box center [514, 465] width 631 height 816
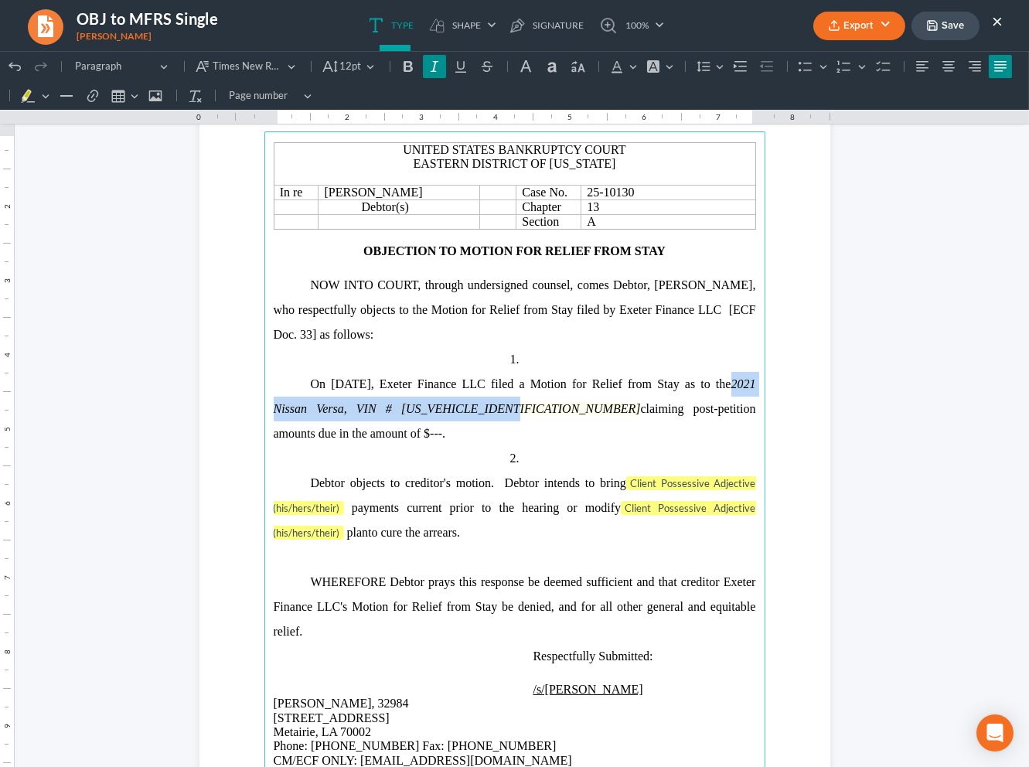
drag, startPoint x: 526, startPoint y: 413, endPoint x: 237, endPoint y: 429, distance: 289.6
click at [235, 419] on section "United States Bankruptcy Court Eastern District of Louisiana In re Paige Johnso…" at bounding box center [514, 465] width 631 height 816
drag, startPoint x: 663, startPoint y: 64, endPoint x: 669, endPoint y: 80, distance: 17.1
click at [663, 64] on button "Font Background Color Font Background Color" at bounding box center [659, 66] width 34 height 23
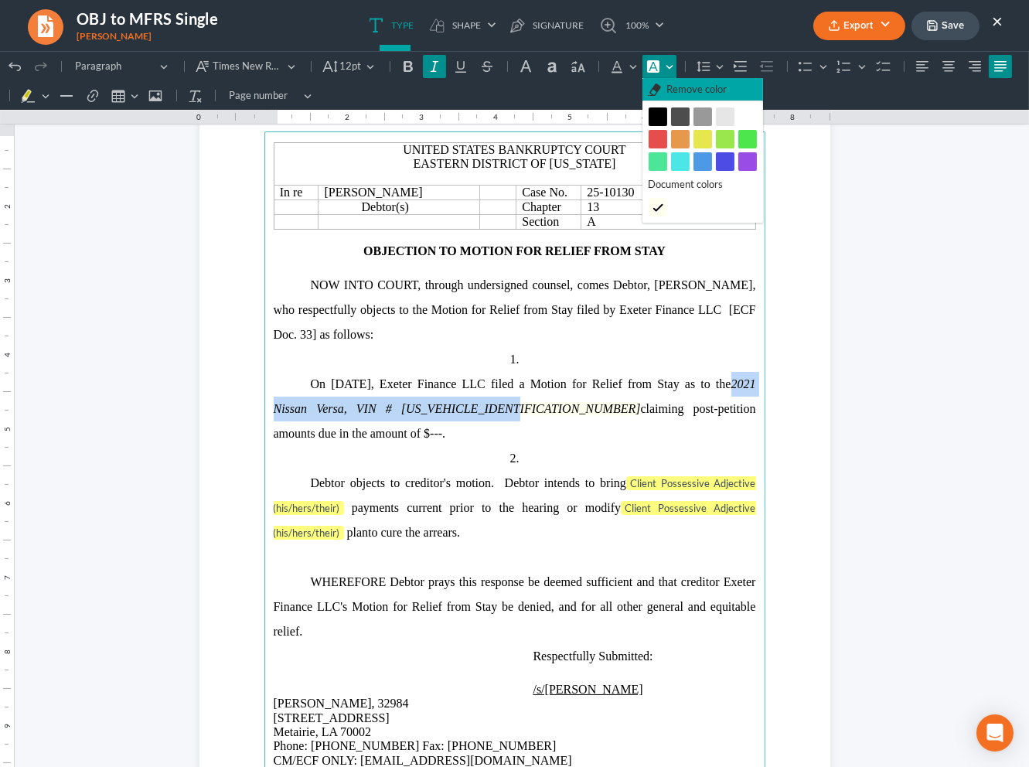
click at [680, 92] on span "Remove color" at bounding box center [696, 89] width 60 height 15
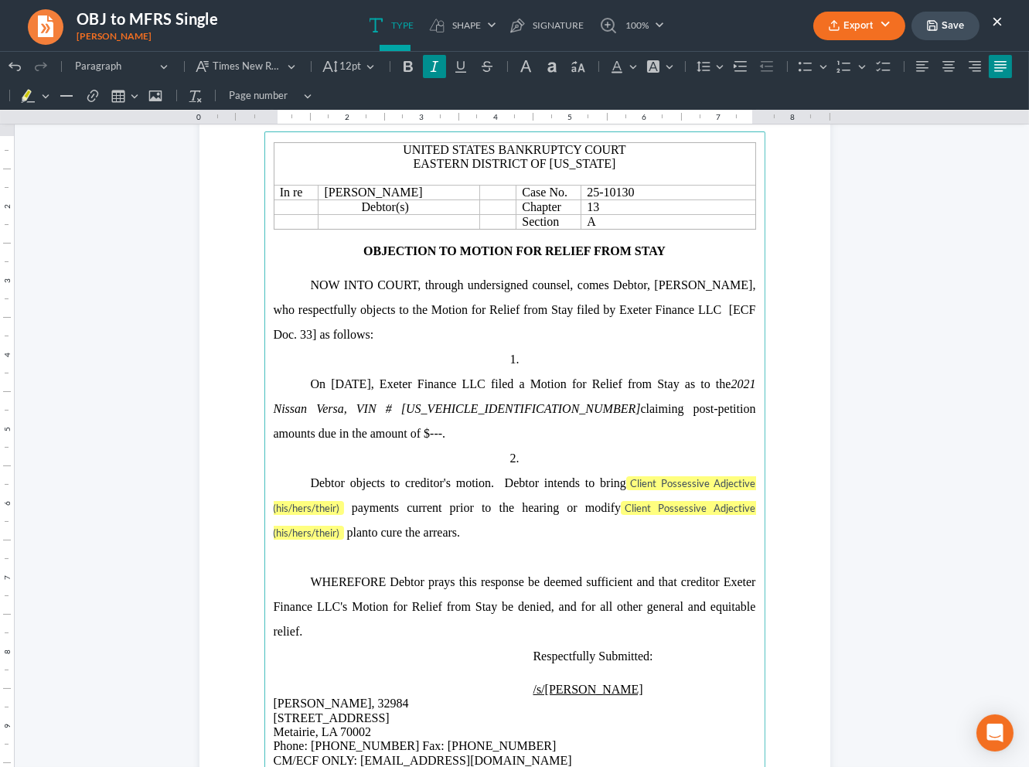
click at [656, 323] on p "NOW INTO COURT, through undersigned counsel, comes Debtor, Paige Johnson, who r…" at bounding box center [515, 310] width 482 height 74
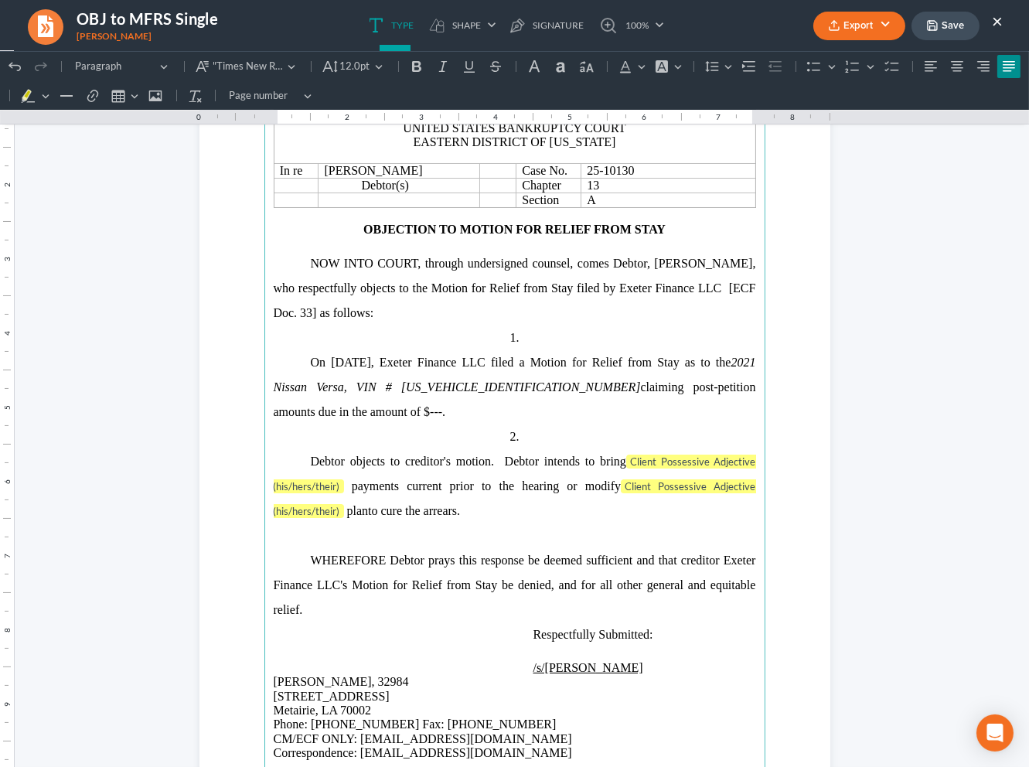
scroll to position [128, 0]
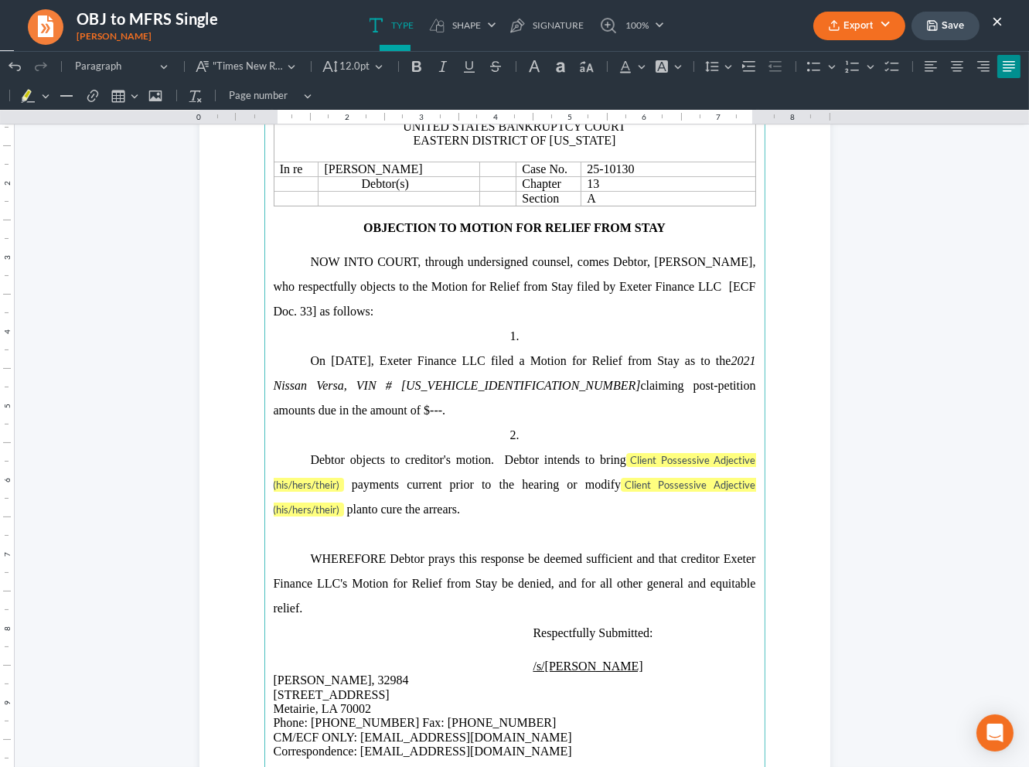
click at [328, 414] on span "claiming post-petition amounts due in the amount of $---." at bounding box center [515, 398] width 482 height 38
click at [655, 459] on span "Client Possessive Adjective (his/hers/their)" at bounding box center [515, 472] width 482 height 37
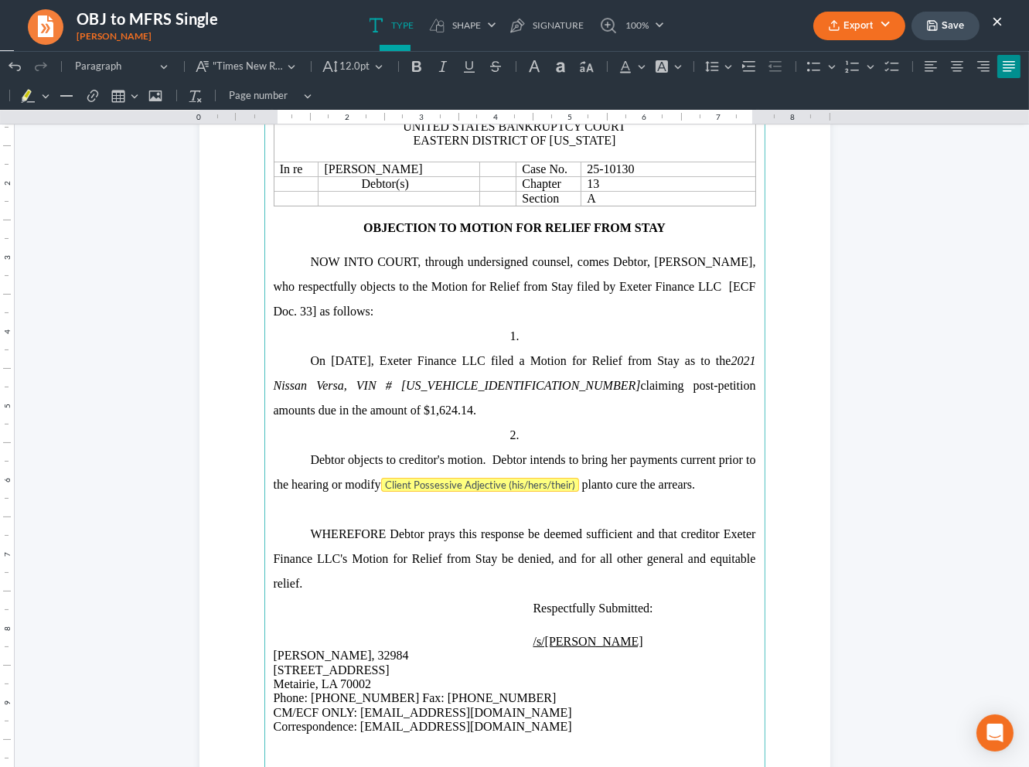
click at [538, 491] on span "Client Possessive Adjective (his/hers/their)" at bounding box center [480, 485] width 190 height 12
drag, startPoint x: 371, startPoint y: 489, endPoint x: 341, endPoint y: 490, distance: 30.2
click at [341, 490] on span "payments current prior to the hearing or modify her" at bounding box center [515, 472] width 482 height 38
drag, startPoint x: 373, startPoint y: 486, endPoint x: 339, endPoint y: 485, distance: 34.0
click at [339, 485] on span "payments current prior to the hearing or amend her" at bounding box center [515, 472] width 482 height 38
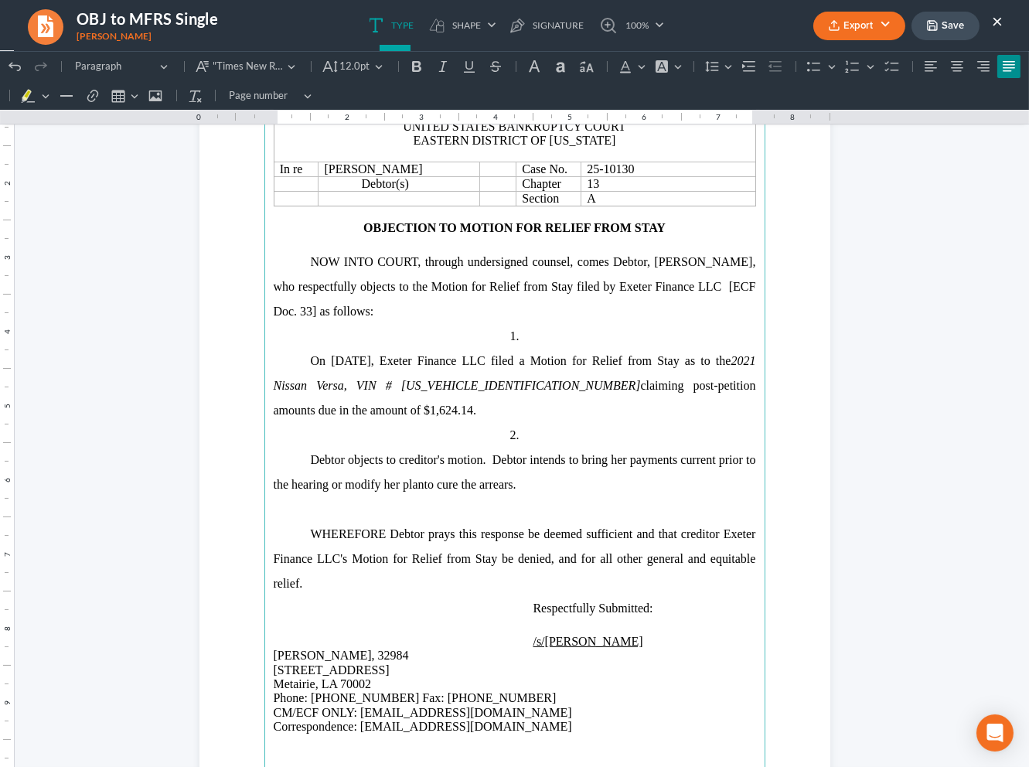
click at [541, 484] on p "Debtor objects to creditor's motion. Debtor intends to bring her payments curre…" at bounding box center [515, 472] width 482 height 49
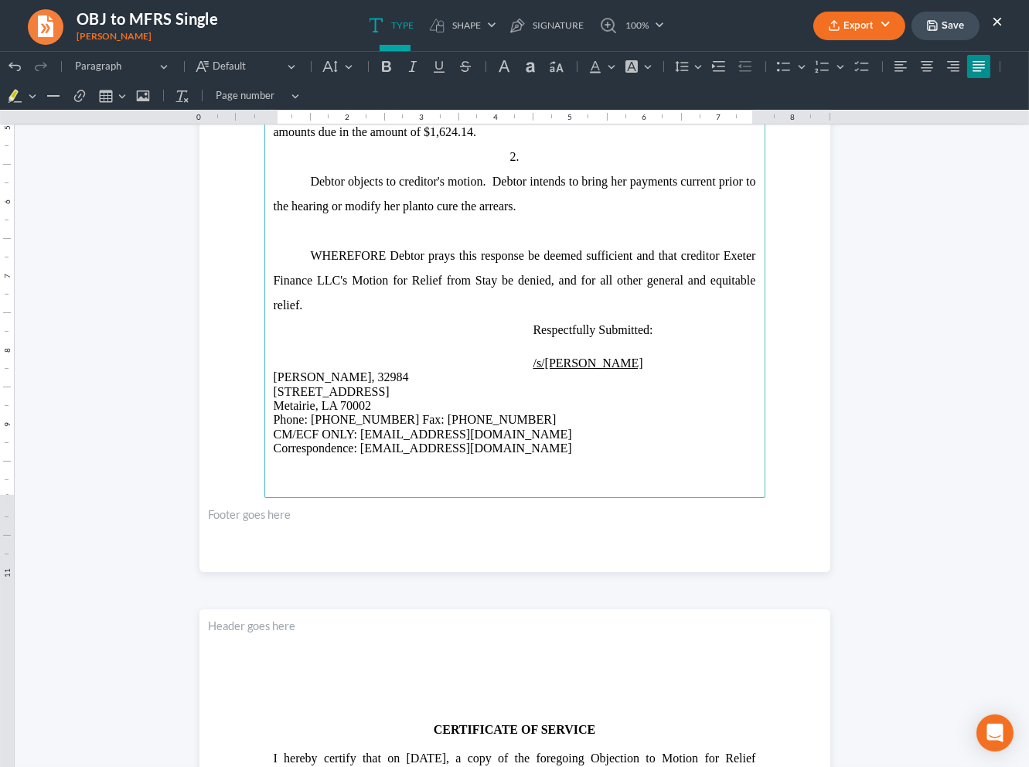
scroll to position [407, 0]
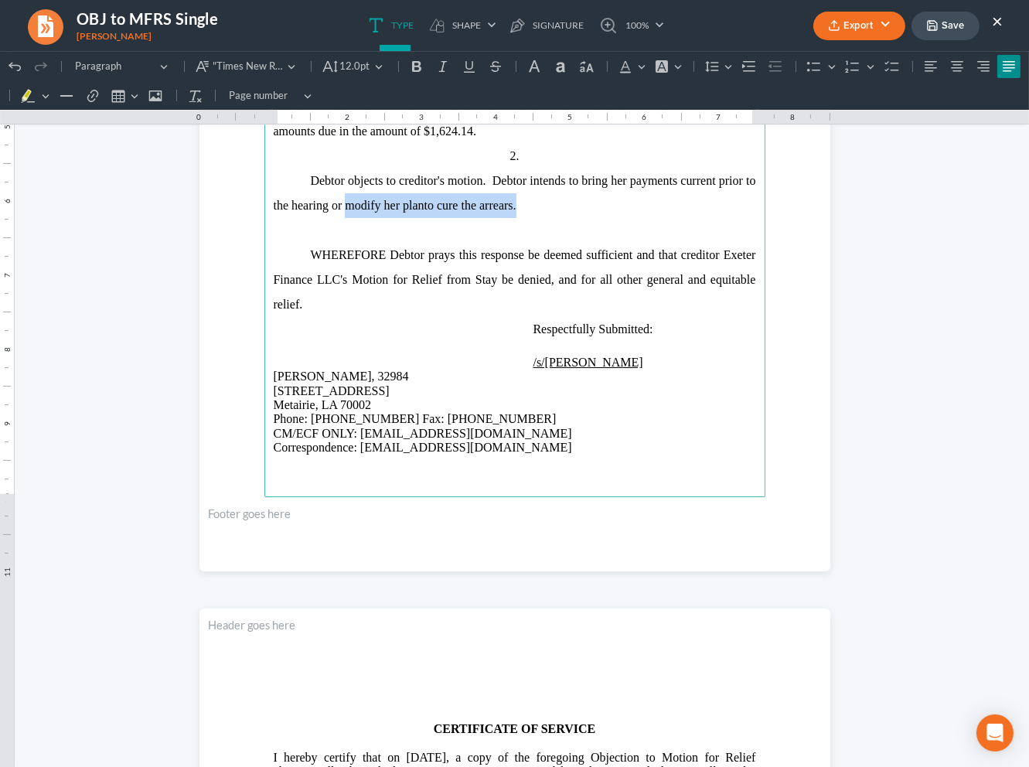
drag, startPoint x: 509, startPoint y: 209, endPoint x: 343, endPoint y: 220, distance: 166.5
click at [339, 218] on p "Debtor objects to creditor's motion. Debtor intends to bring her payments curre…" at bounding box center [515, 193] width 482 height 49
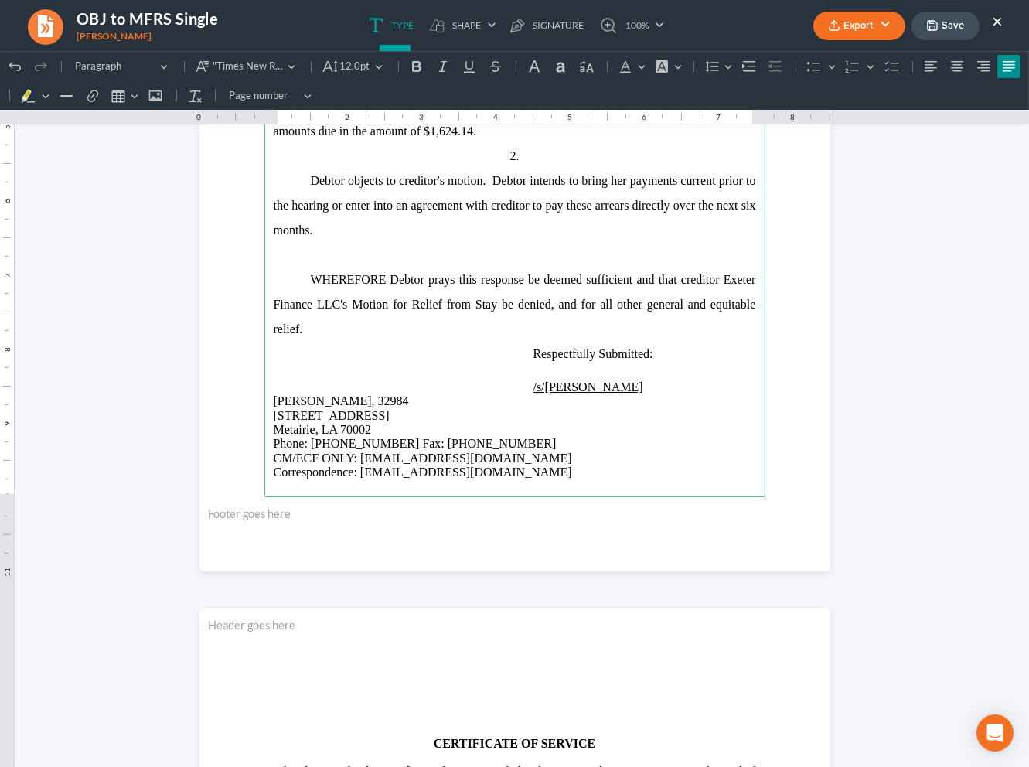
click at [871, 15] on button "Export" at bounding box center [859, 26] width 92 height 29
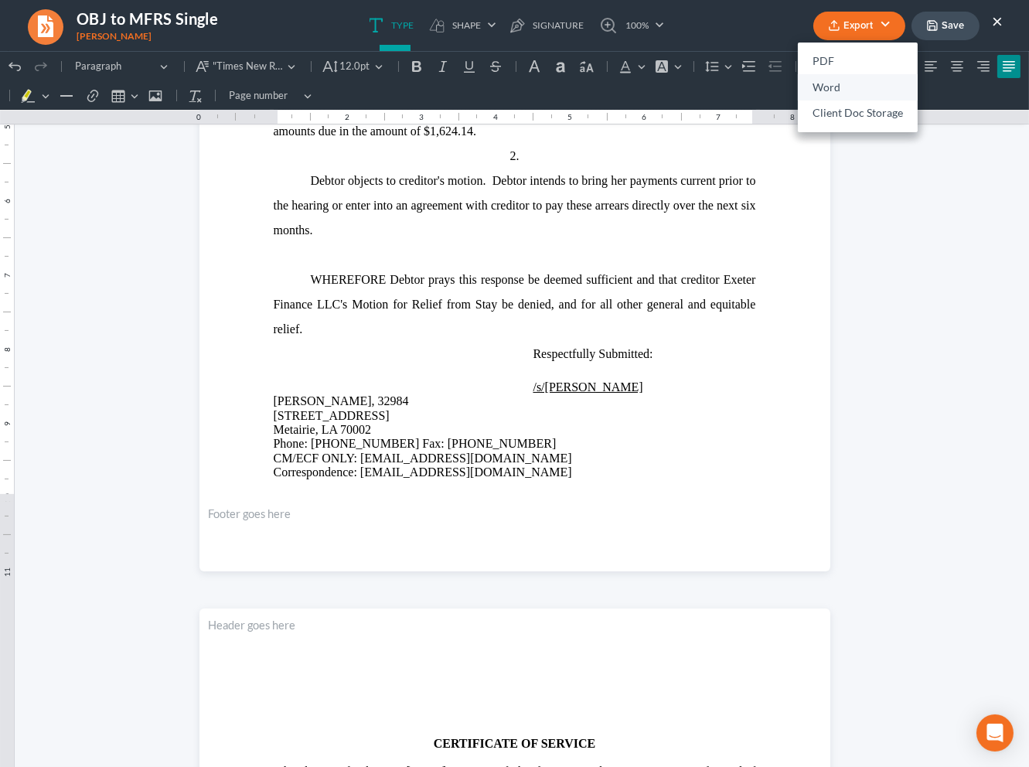
click at [873, 96] on link "Word" at bounding box center [858, 87] width 120 height 26
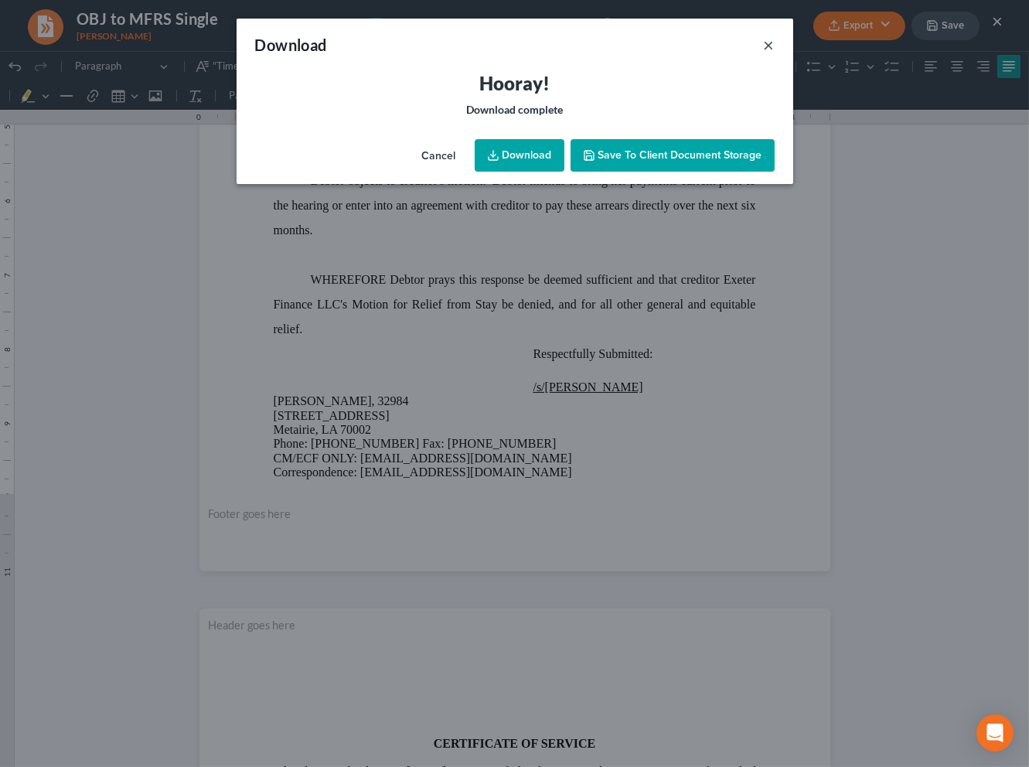
drag, startPoint x: 765, startPoint y: 39, endPoint x: 887, endPoint y: 23, distance: 122.3
click at [765, 39] on button "×" at bounding box center [769, 45] width 11 height 19
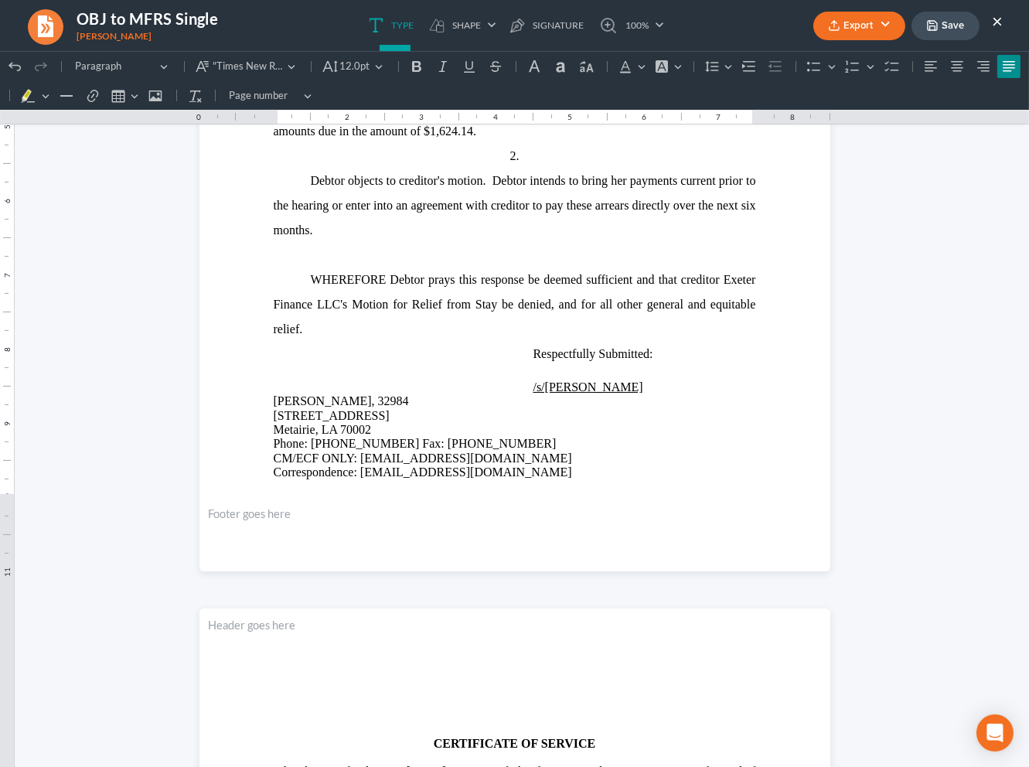
click at [891, 19] on button "Export" at bounding box center [859, 26] width 92 height 29
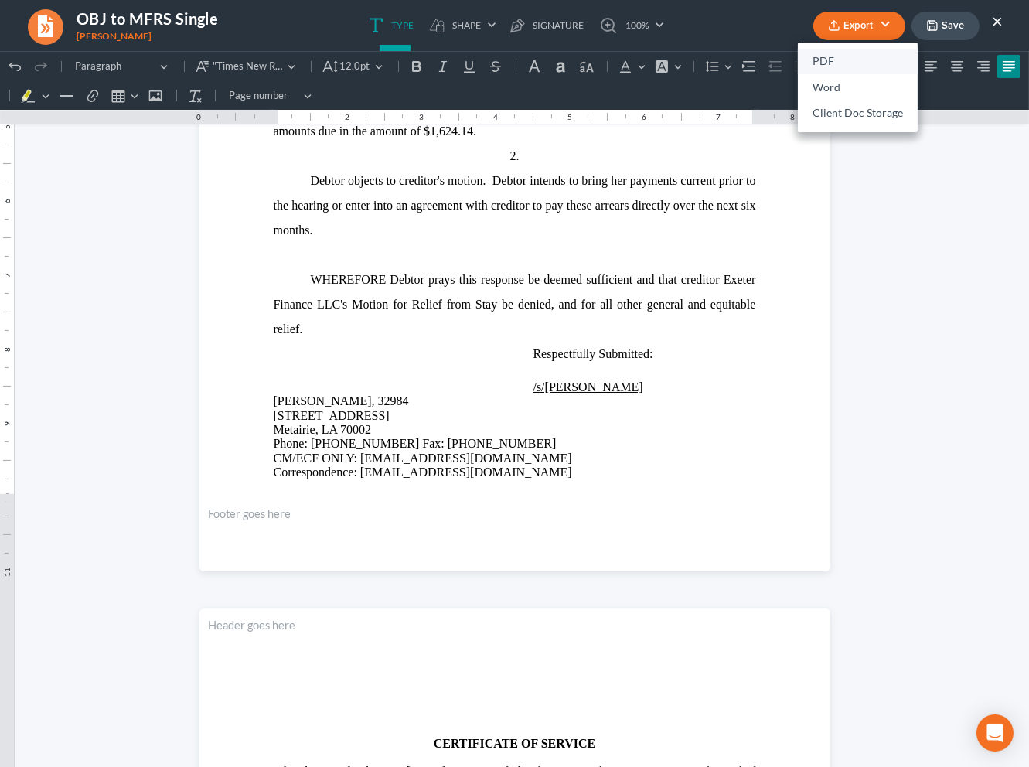
click at [837, 64] on link "PDF" at bounding box center [858, 62] width 120 height 26
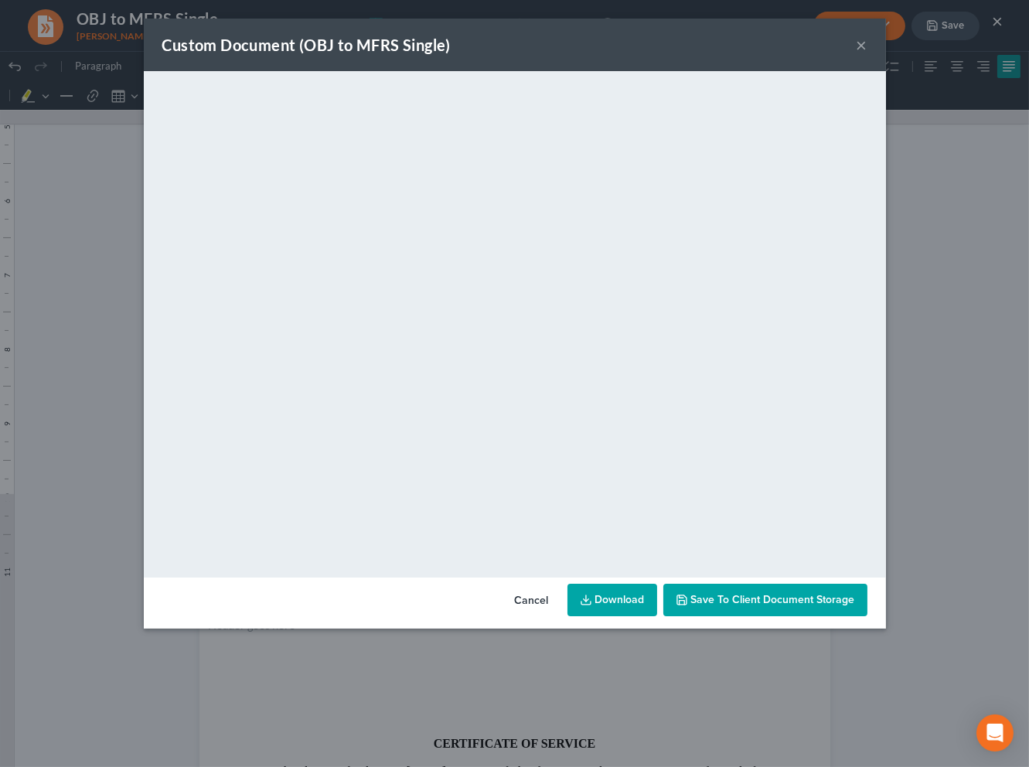
click at [865, 43] on button "×" at bounding box center [862, 45] width 11 height 19
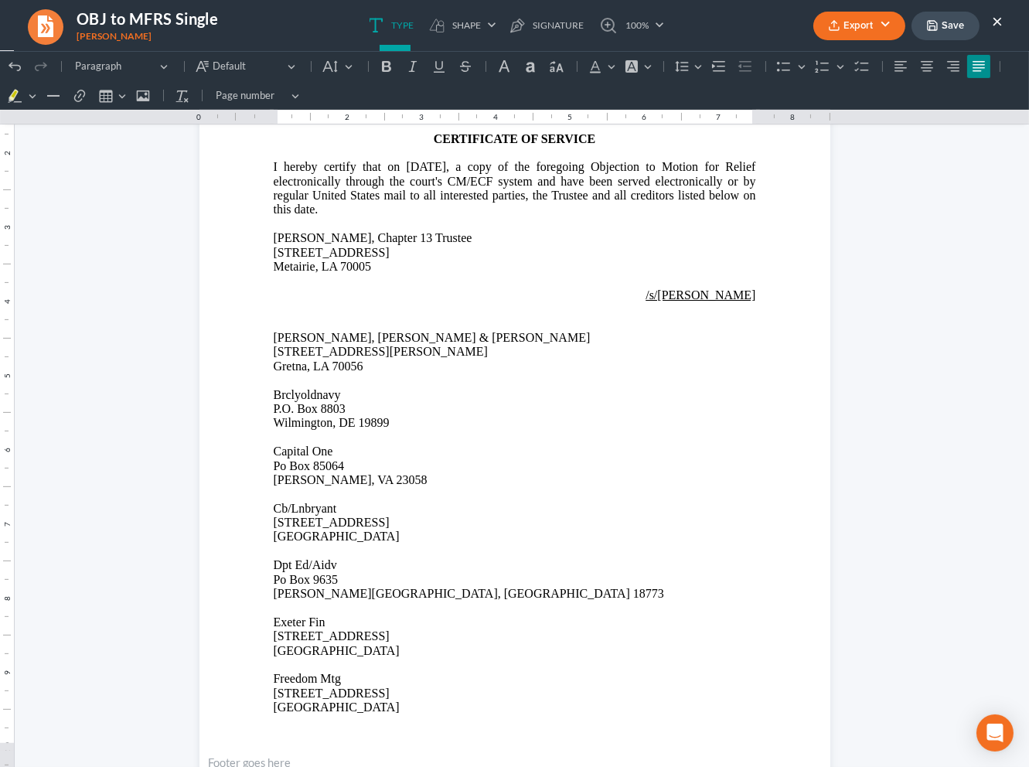
scroll to position [1013, 0]
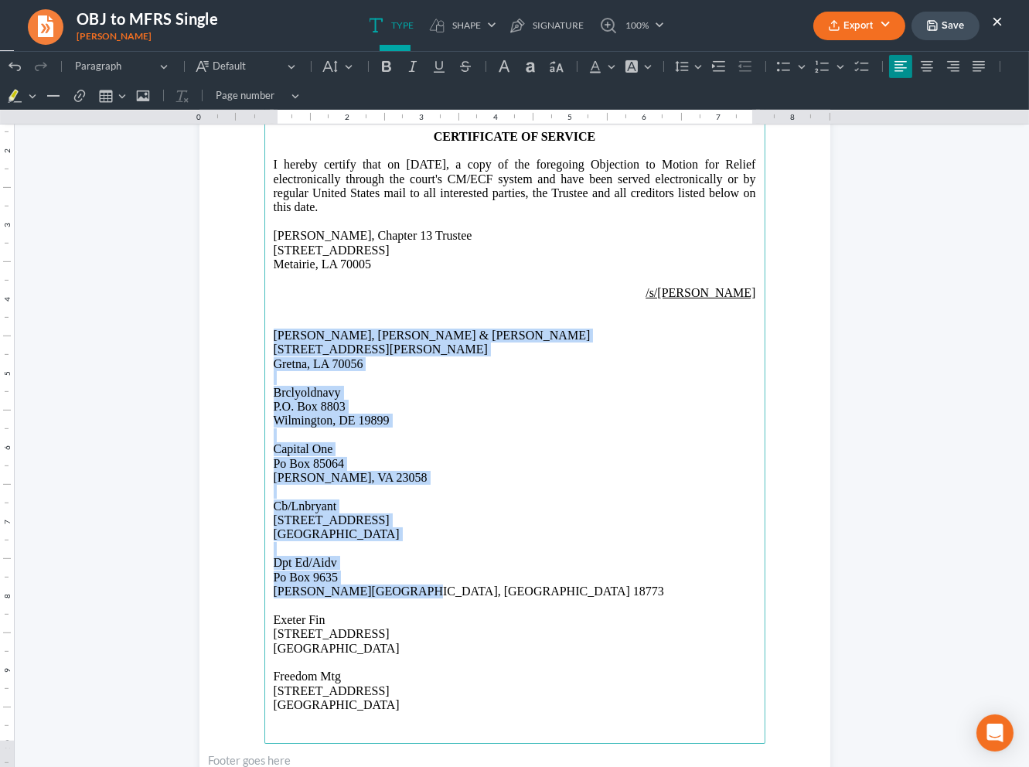
drag, startPoint x: 269, startPoint y: 332, endPoint x: 465, endPoint y: 597, distance: 329.3
click at [465, 597] on main "CERTIFICATE OF SERVICE I hereby certify that on 09/08/2025, a copy of the foreg…" at bounding box center [514, 410] width 501 height 668
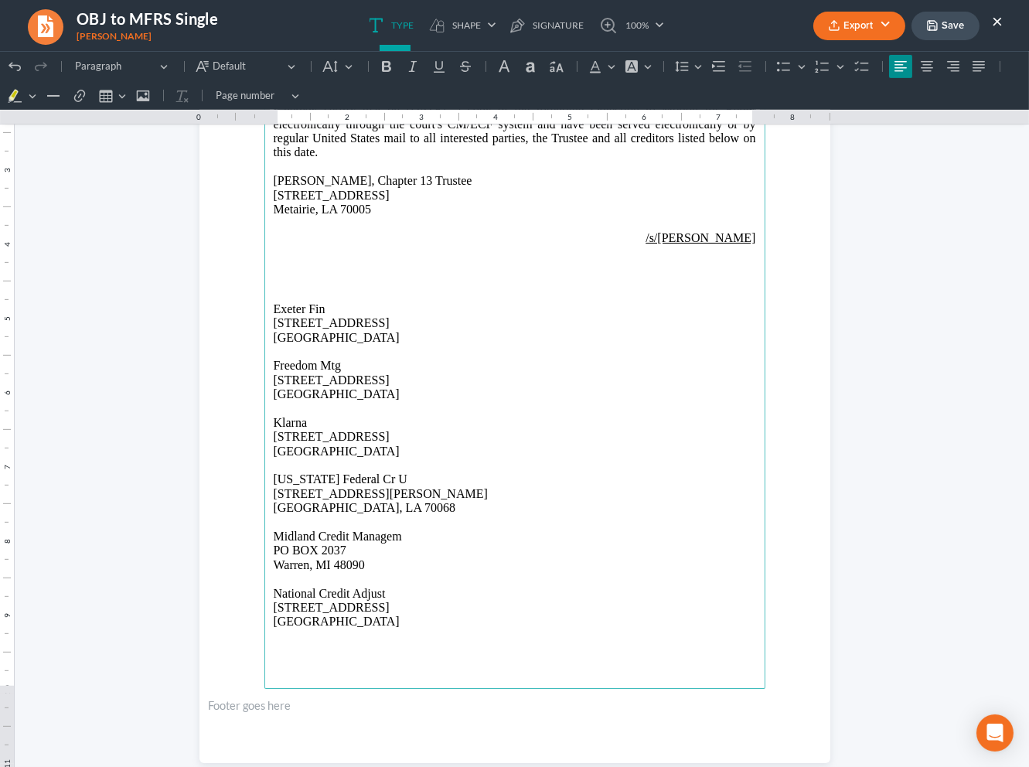
scroll to position [1123, 0]
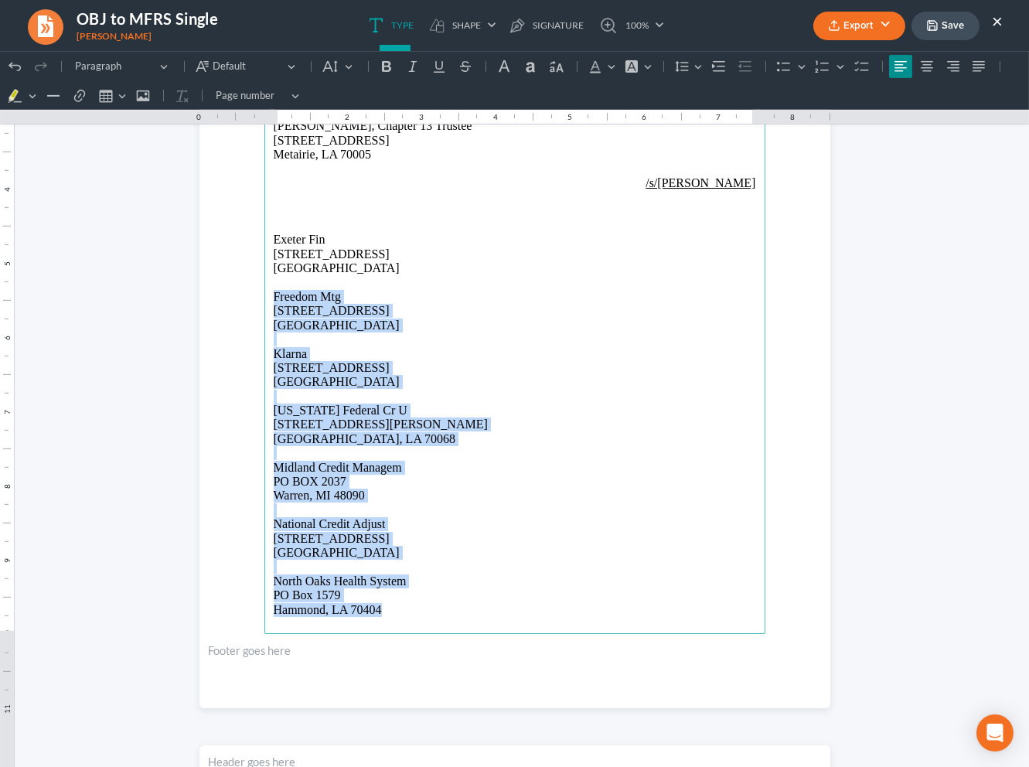
drag, startPoint x: 266, startPoint y: 295, endPoint x: 578, endPoint y: 605, distance: 439.5
click at [581, 611] on main "CERTIFICATE OF SERVICE I hereby certify that on 09/08/2025, a copy of the foreg…" at bounding box center [514, 300] width 501 height 668
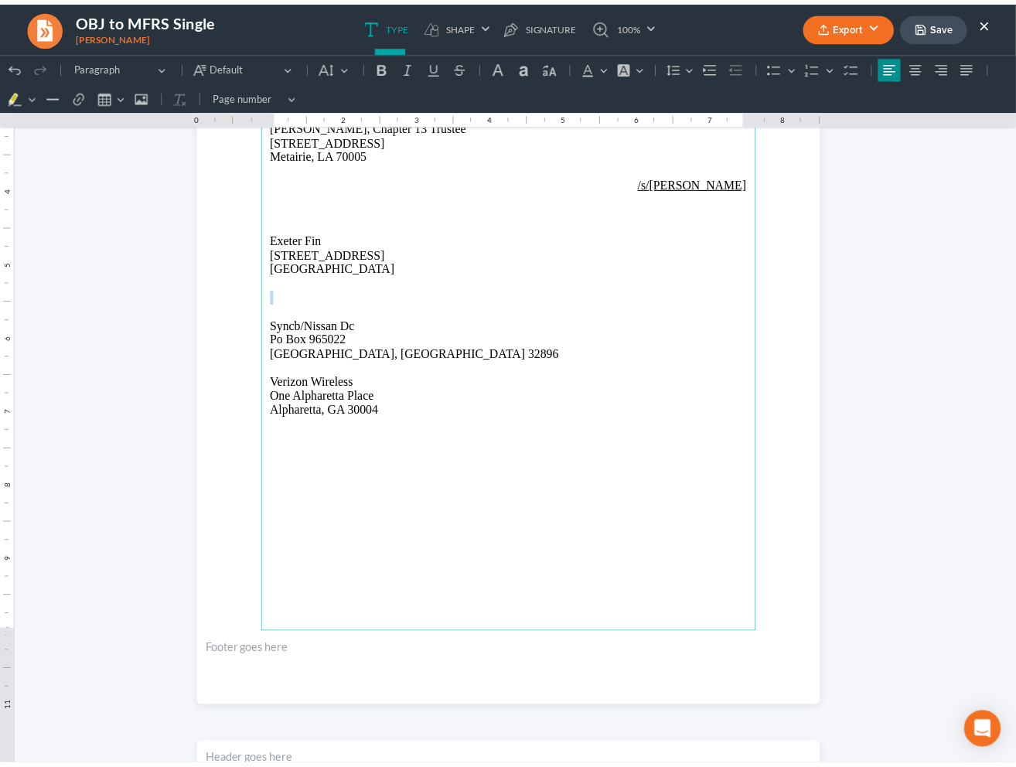
scroll to position [1101, 0]
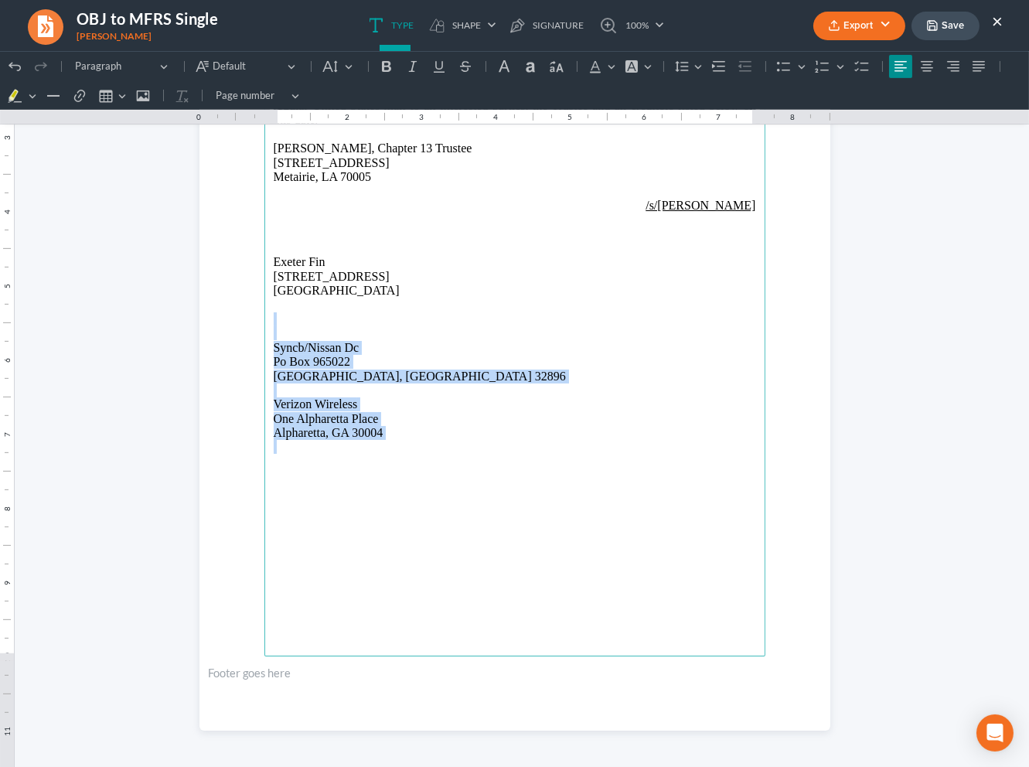
drag, startPoint x: 270, startPoint y: 317, endPoint x: 525, endPoint y: 408, distance: 270.9
click at [530, 440] on main "CERTIFICATE OF SERVICE I hereby certify that on 09/08/2025, a copy of the foreg…" at bounding box center [514, 322] width 501 height 668
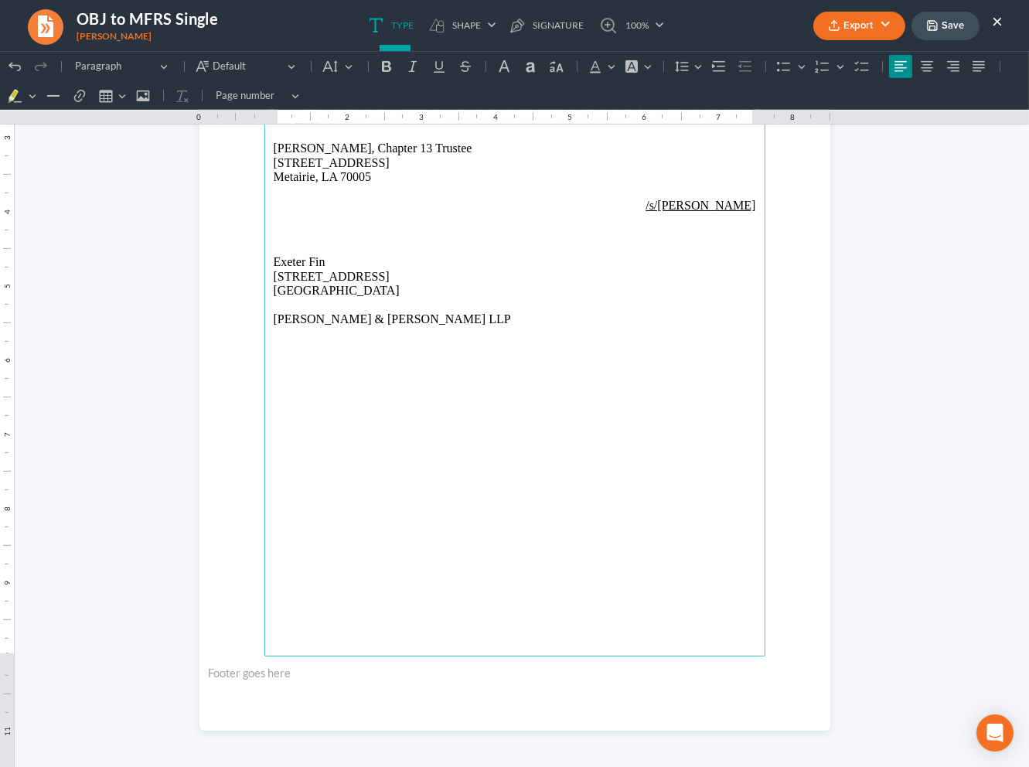
click at [281, 318] on p "BUrr & Forman LLP" at bounding box center [515, 319] width 482 height 14
click at [281, 332] on p "Rich Text Editor, page-1-main" at bounding box center [515, 333] width 482 height 14
click at [881, 29] on button "Export" at bounding box center [859, 26] width 92 height 29
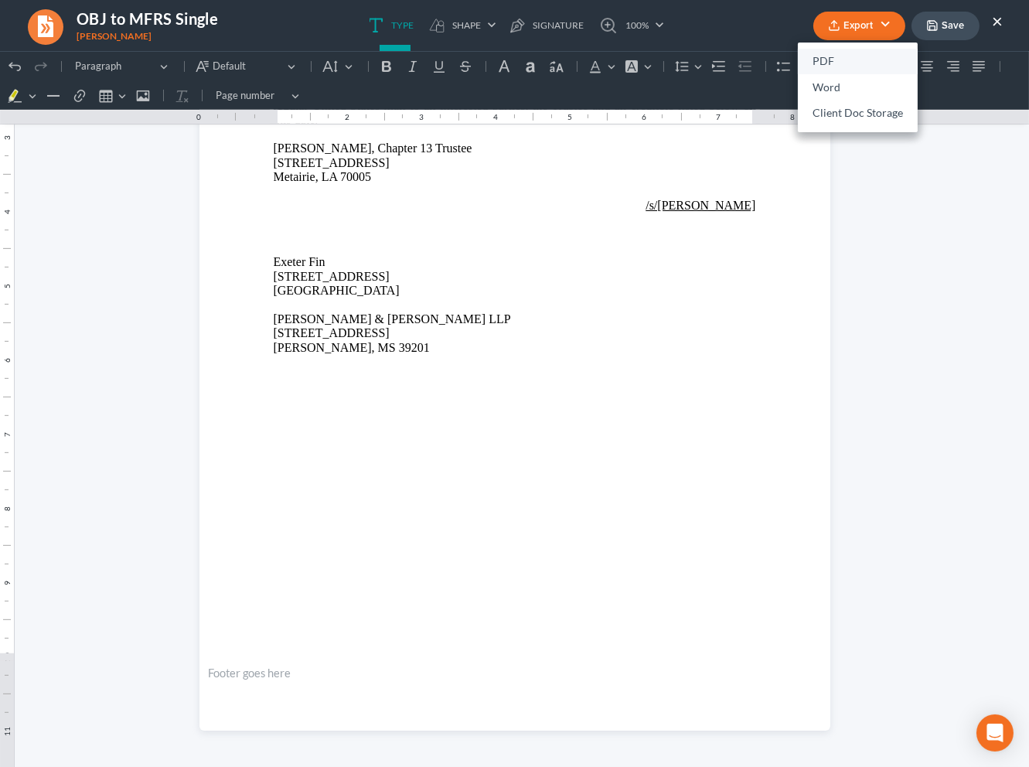
click at [857, 60] on link "PDF" at bounding box center [858, 62] width 120 height 26
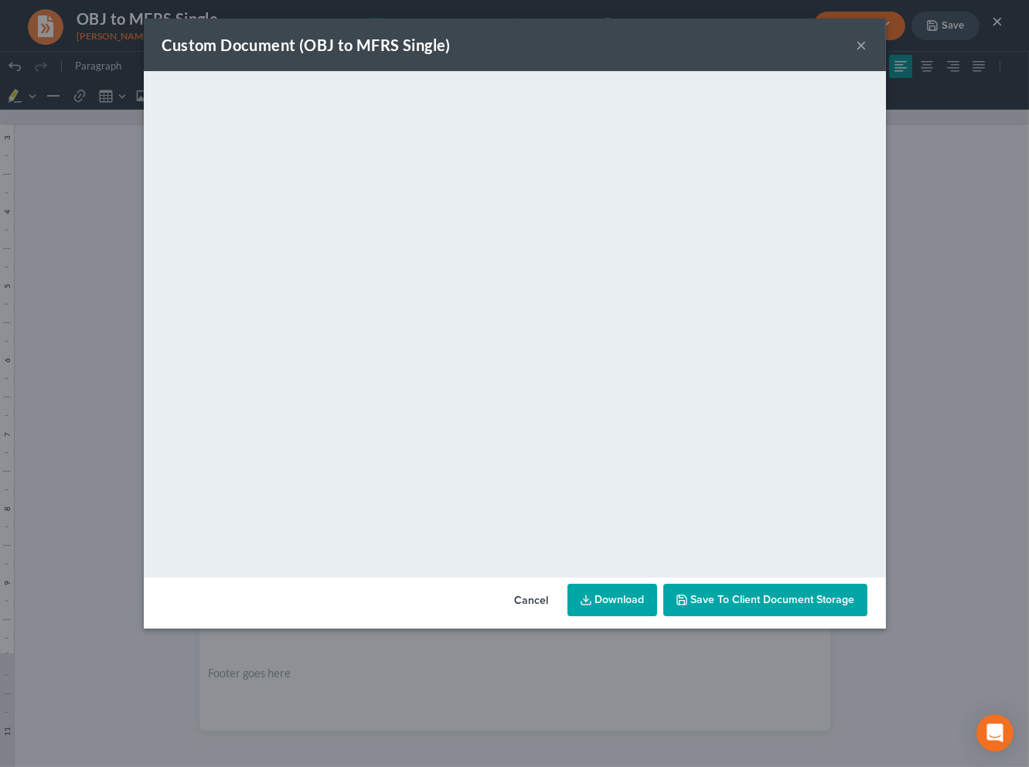
click at [623, 599] on link "Download" at bounding box center [612, 600] width 90 height 32
drag, startPoint x: 858, startPoint y: 43, endPoint x: 877, endPoint y: 45, distance: 19.4
click at [858, 43] on button "×" at bounding box center [862, 45] width 11 height 19
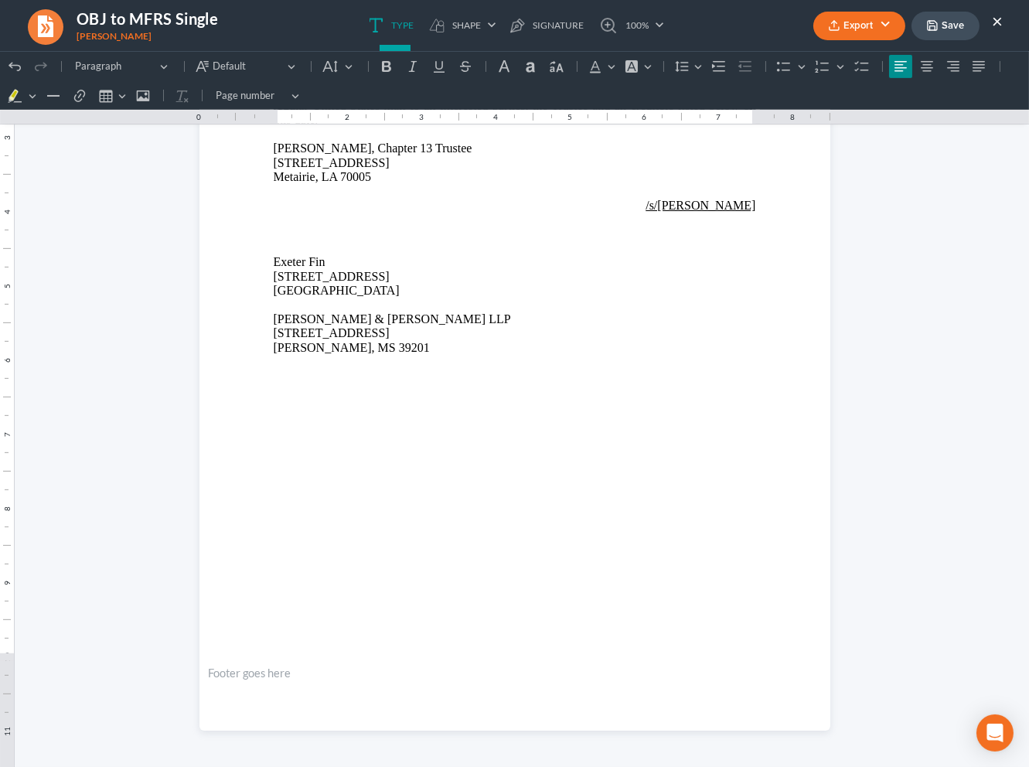
click at [961, 29] on button "Save" at bounding box center [945, 26] width 68 height 29
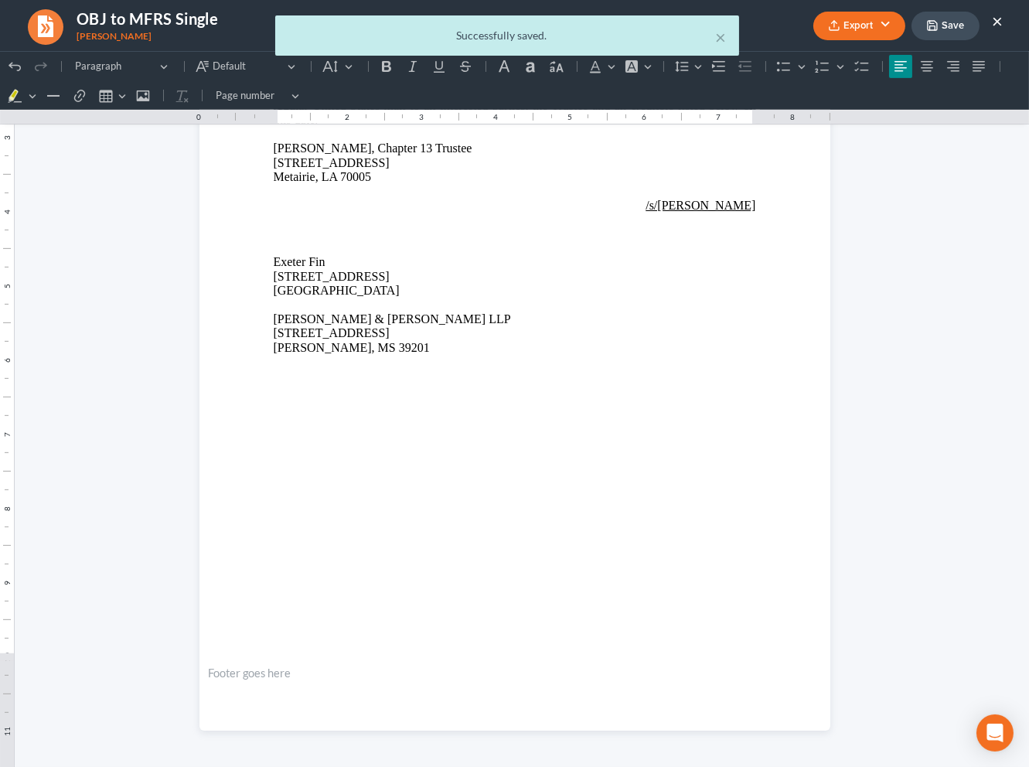
click at [999, 20] on div "× Successfully saved." at bounding box center [506, 39] width 1029 height 48
click at [721, 40] on ul "Type shapes Shape Line Check Arrow Circle Rectangle pen-tool Signature 100% Fit…" at bounding box center [516, 25] width 482 height 51
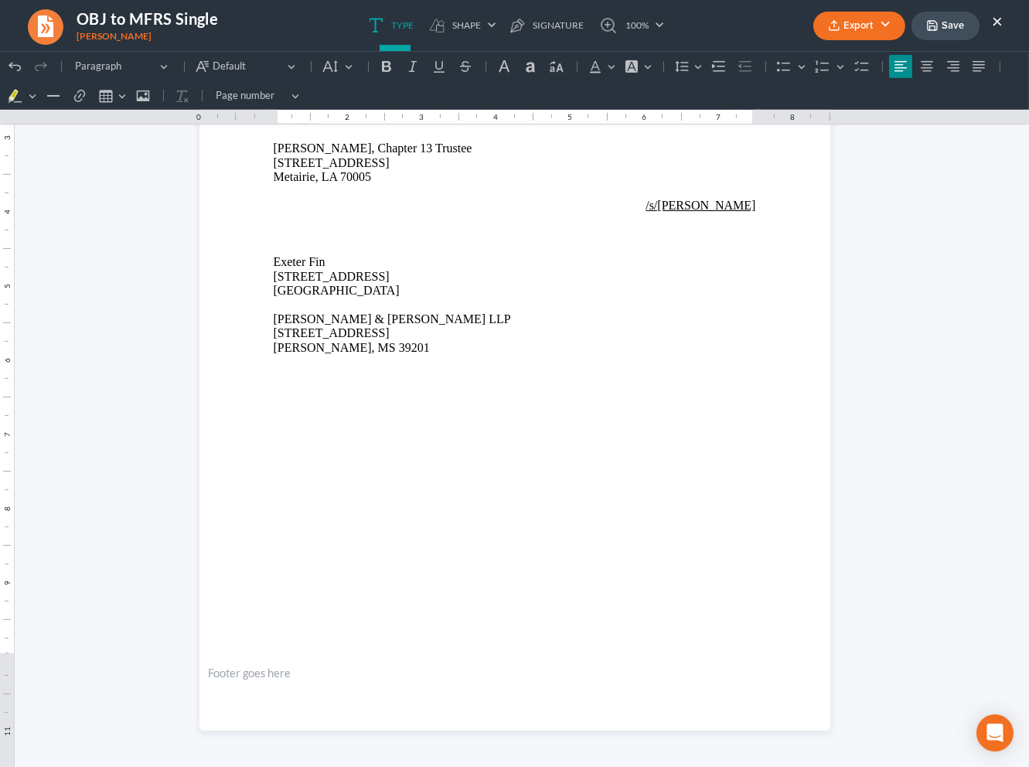
drag, startPoint x: 993, startPoint y: 25, endPoint x: 819, endPoint y: 30, distance: 173.2
click at [993, 25] on button "×" at bounding box center [997, 21] width 11 height 19
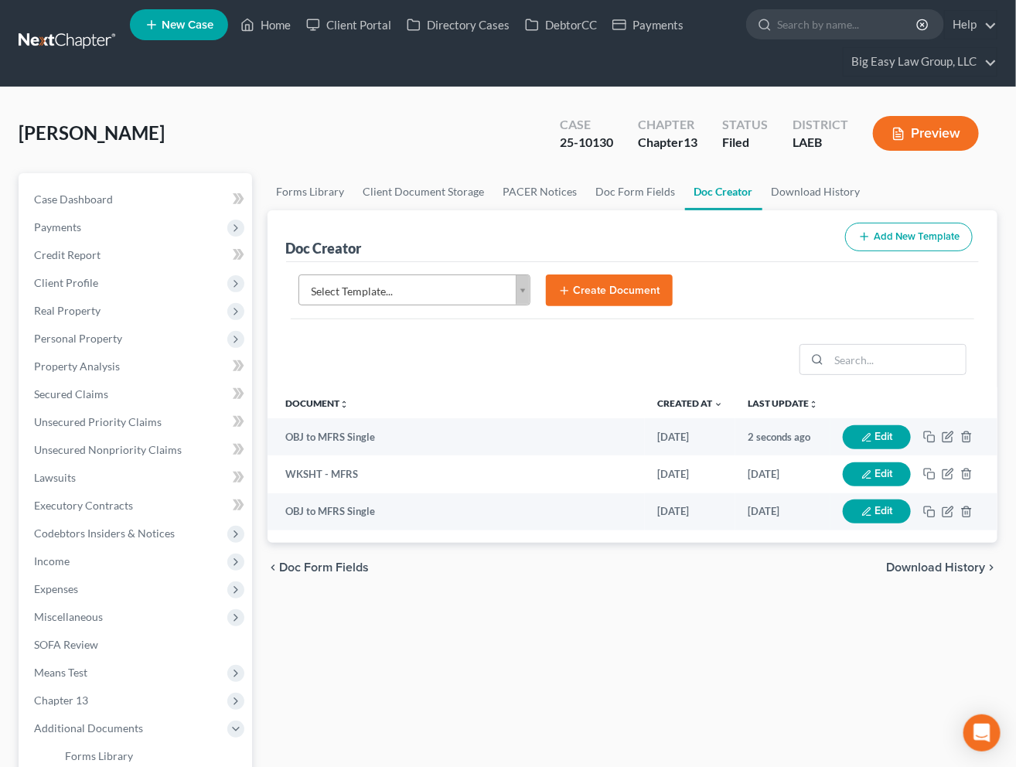
scroll to position [0, 0]
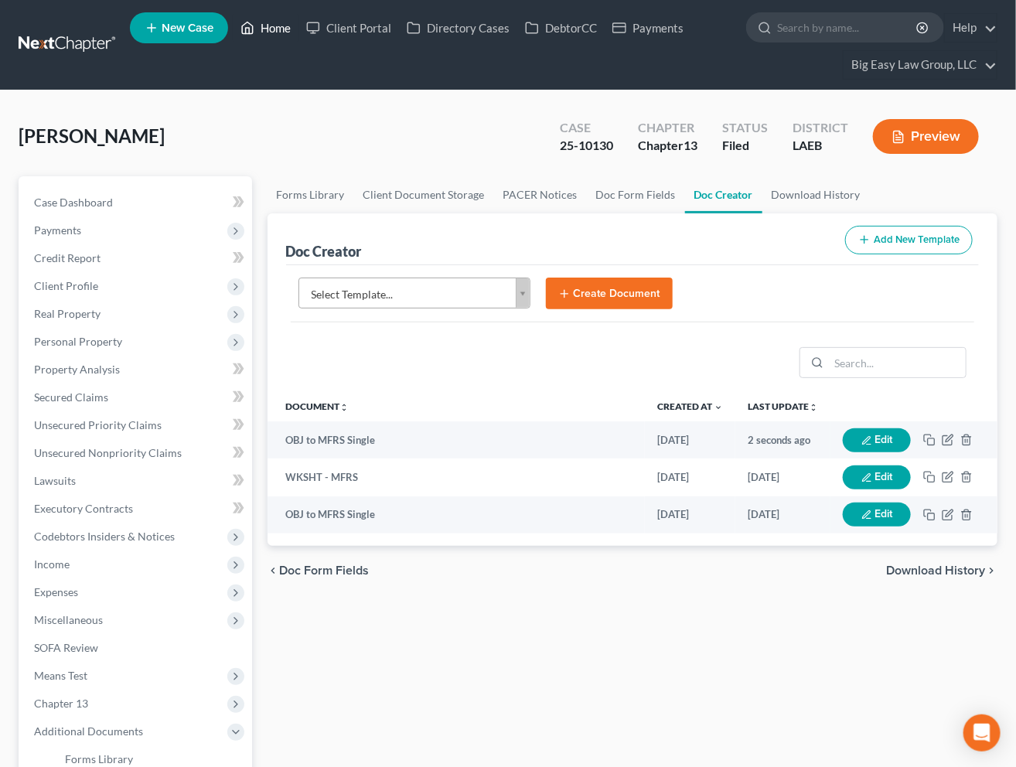
click at [284, 28] on link "Home" at bounding box center [266, 28] width 66 height 28
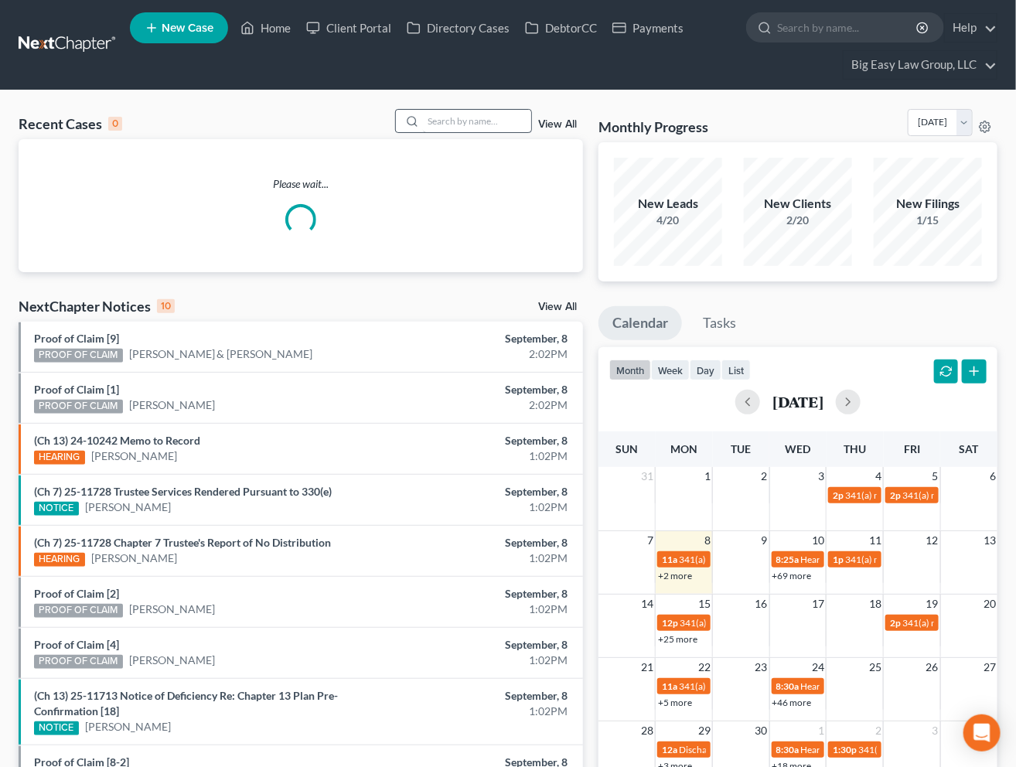
drag, startPoint x: 417, startPoint y: 118, endPoint x: 458, endPoint y: 123, distance: 42.1
click at [422, 119] on div at bounding box center [410, 121] width 28 height 22
click at [461, 121] on input "search" at bounding box center [477, 121] width 108 height 22
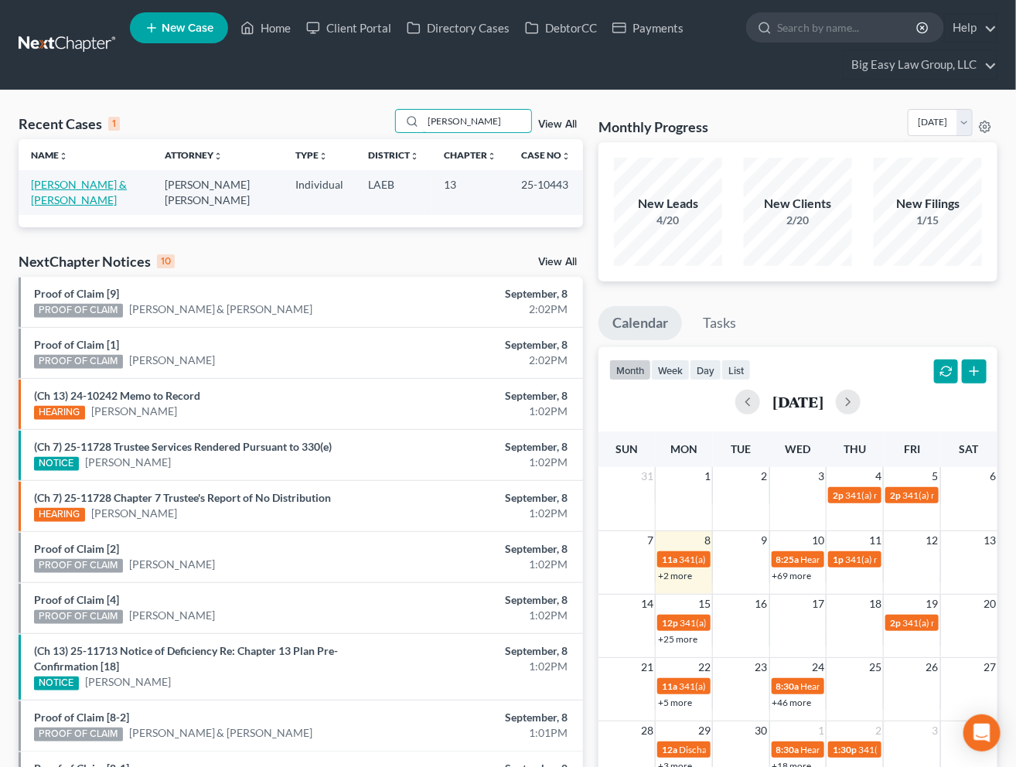
type input "tureaud"
click at [68, 183] on link "[PERSON_NAME] & [PERSON_NAME]" at bounding box center [79, 192] width 96 height 29
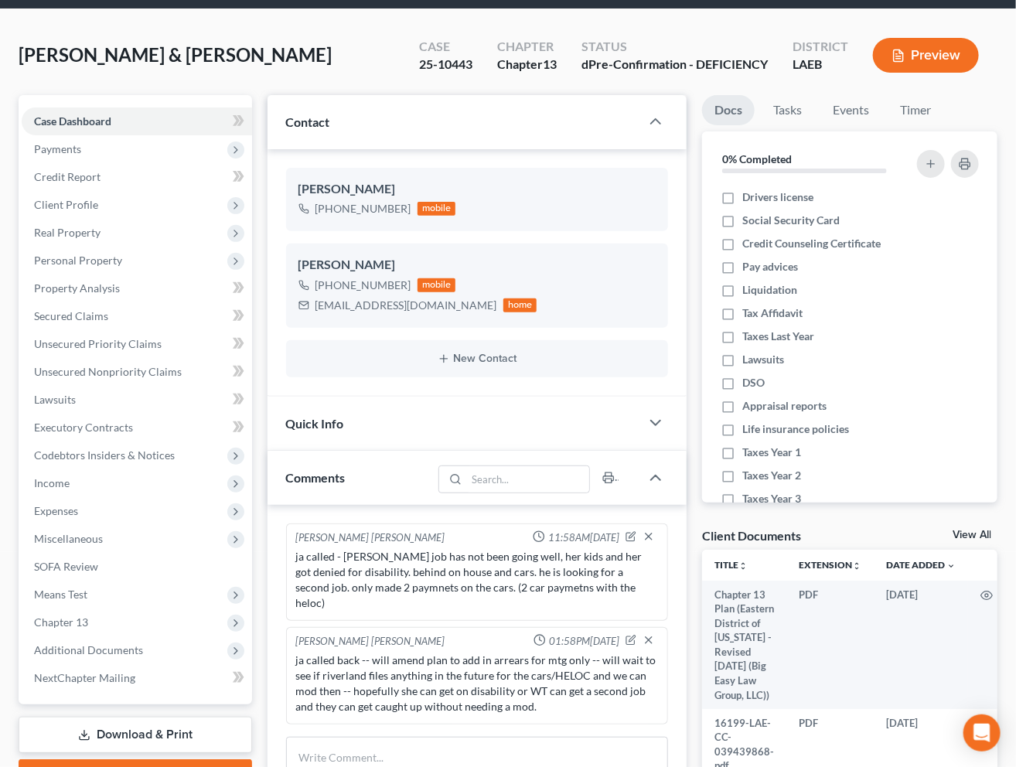
scroll to position [301, 0]
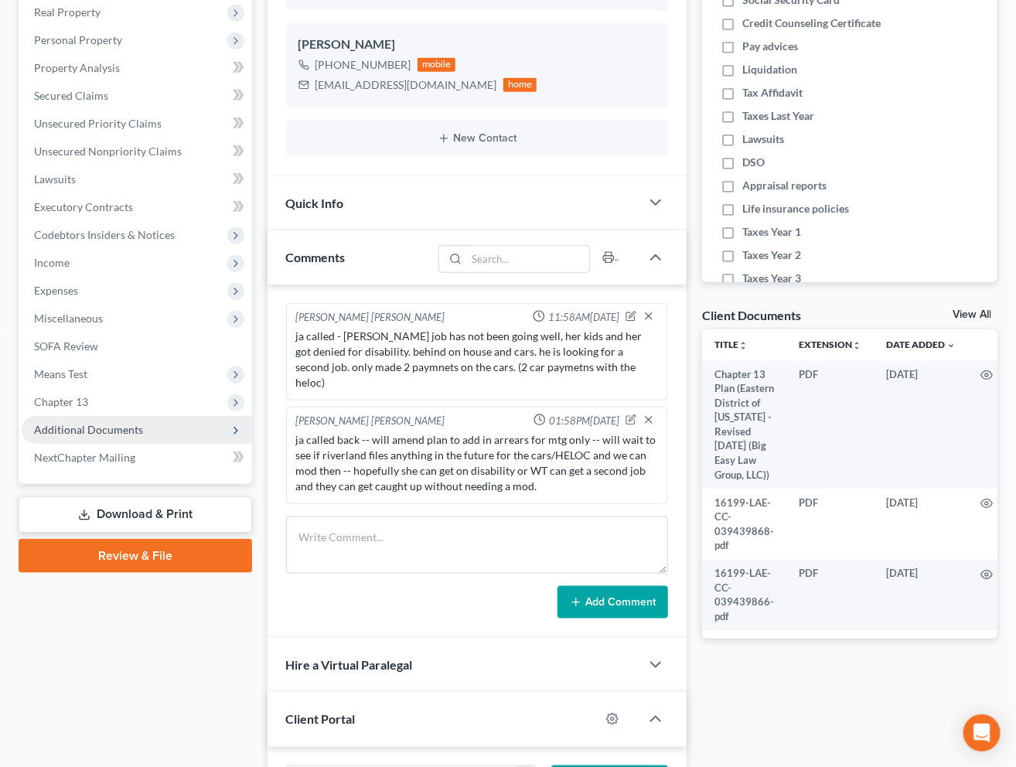
click at [127, 429] on span "Additional Documents" at bounding box center [88, 429] width 109 height 13
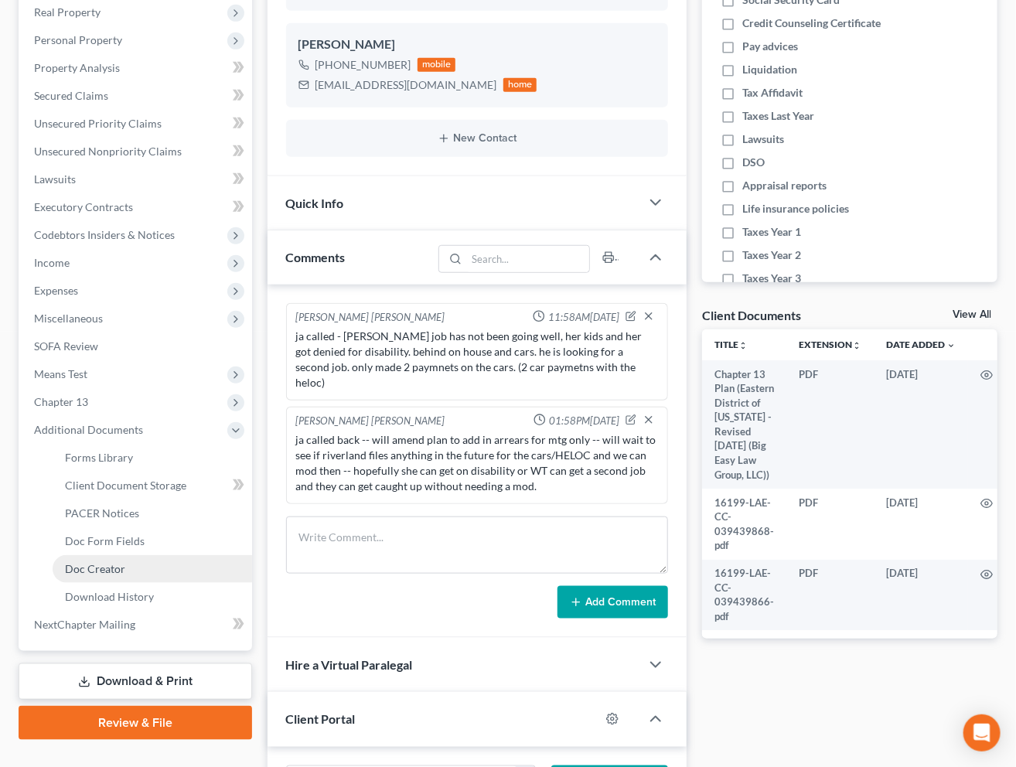
drag, startPoint x: 120, startPoint y: 571, endPoint x: 105, endPoint y: 579, distance: 16.6
click at [120, 571] on span "Doc Creator" at bounding box center [95, 568] width 60 height 13
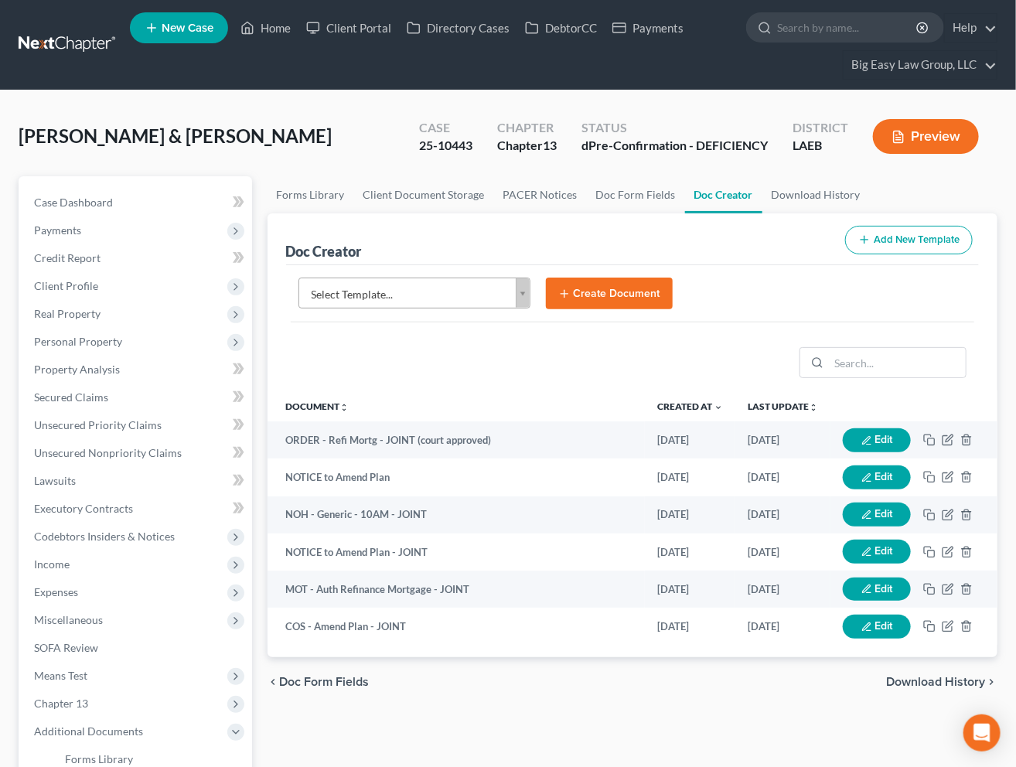
click at [522, 284] on body "Home New Case Client Portal Directory Cases DebtorCC Payments Big Easy Law Grou…" at bounding box center [508, 571] width 1016 height 1143
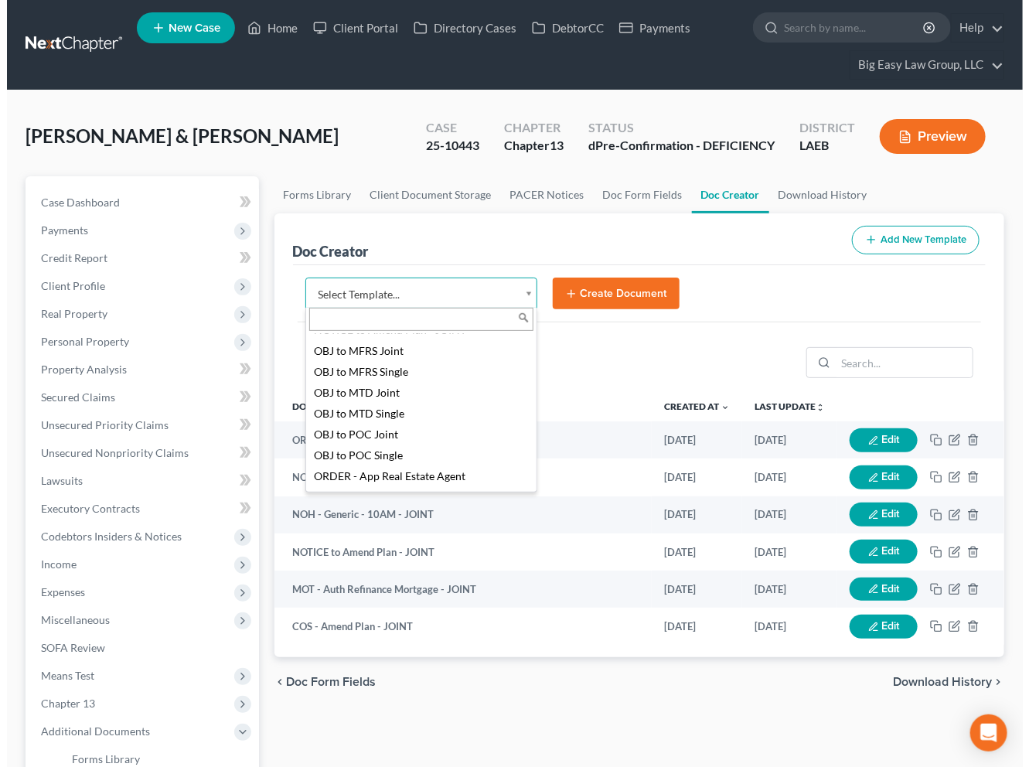
scroll to position [1659, 0]
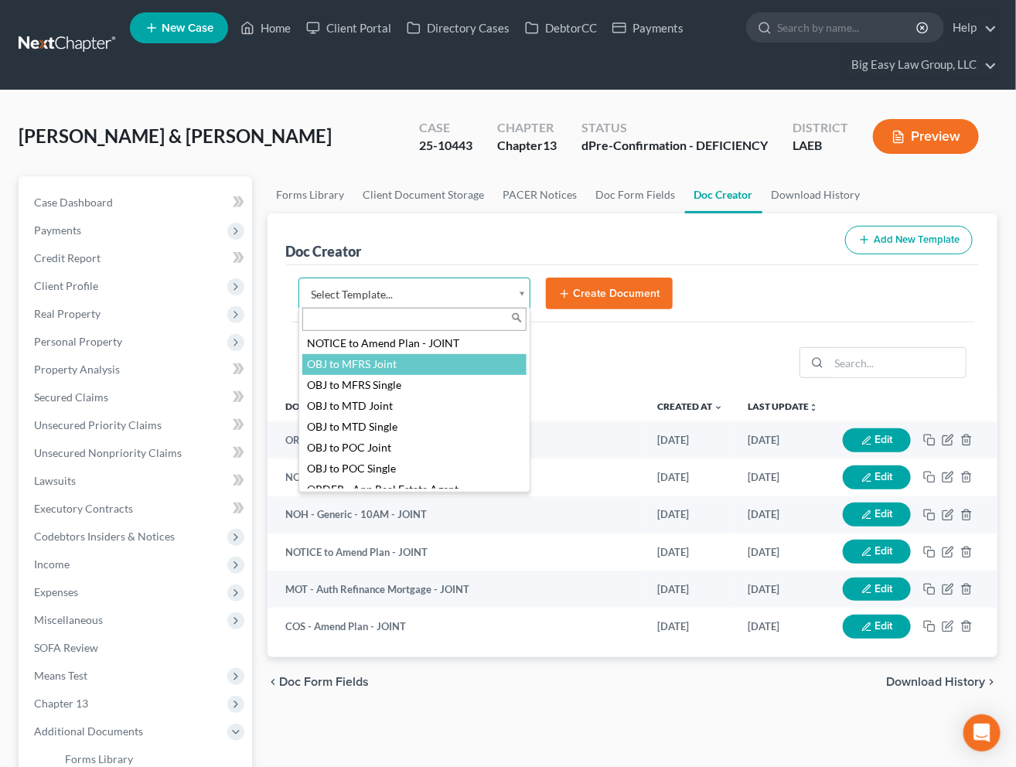
select select "94642"
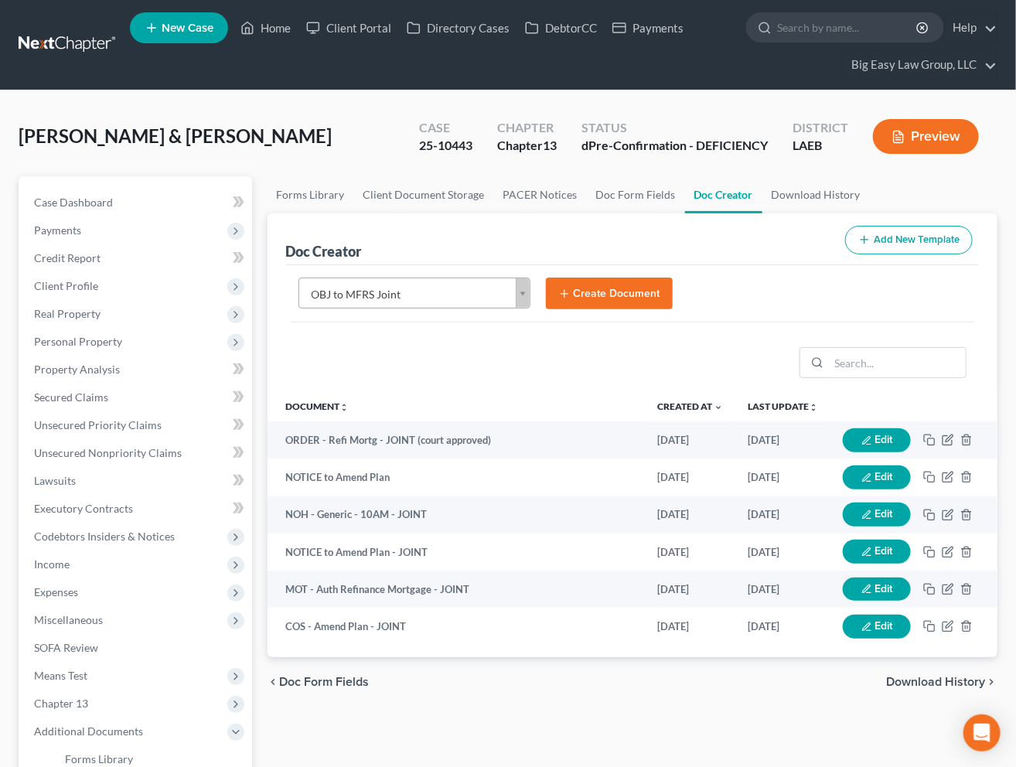
click at [601, 303] on button "Create Document" at bounding box center [609, 294] width 127 height 32
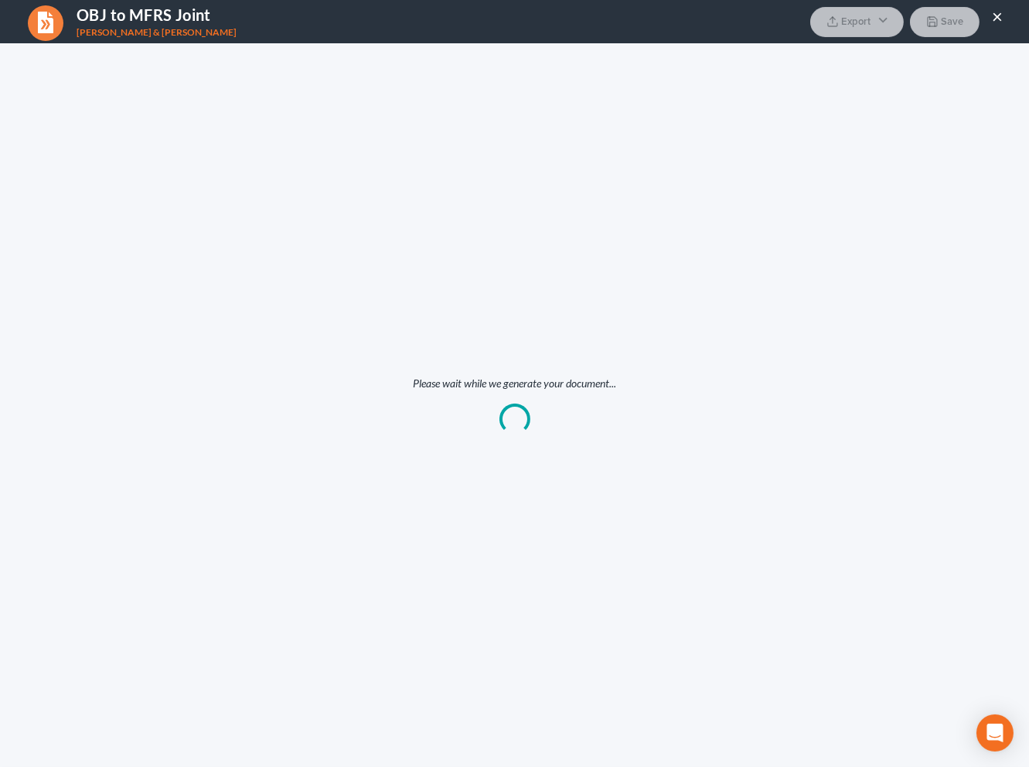
scroll to position [0, 0]
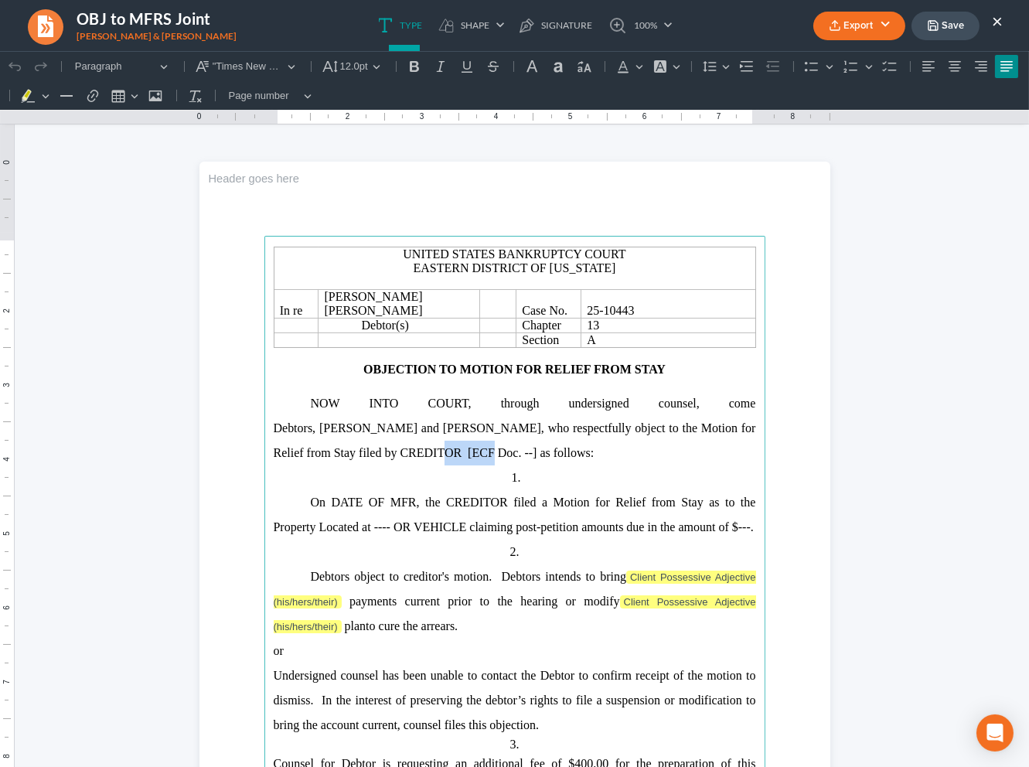
drag, startPoint x: 308, startPoint y: 457, endPoint x: 254, endPoint y: 453, distance: 54.3
click at [254, 453] on section "United States Bankruptcy Court Eastern District of Louisiana In re Wayne Tureau…" at bounding box center [514, 570] width 631 height 816
drag, startPoint x: 389, startPoint y: 458, endPoint x: 270, endPoint y: 459, distance: 119.1
click at [274, 459] on span "Wayne Tureaud Jr. and Kristyn Tureaud, who respectfully object to the Motion fo…" at bounding box center [515, 440] width 482 height 38
copy span "Freedom Mortgage Corp"
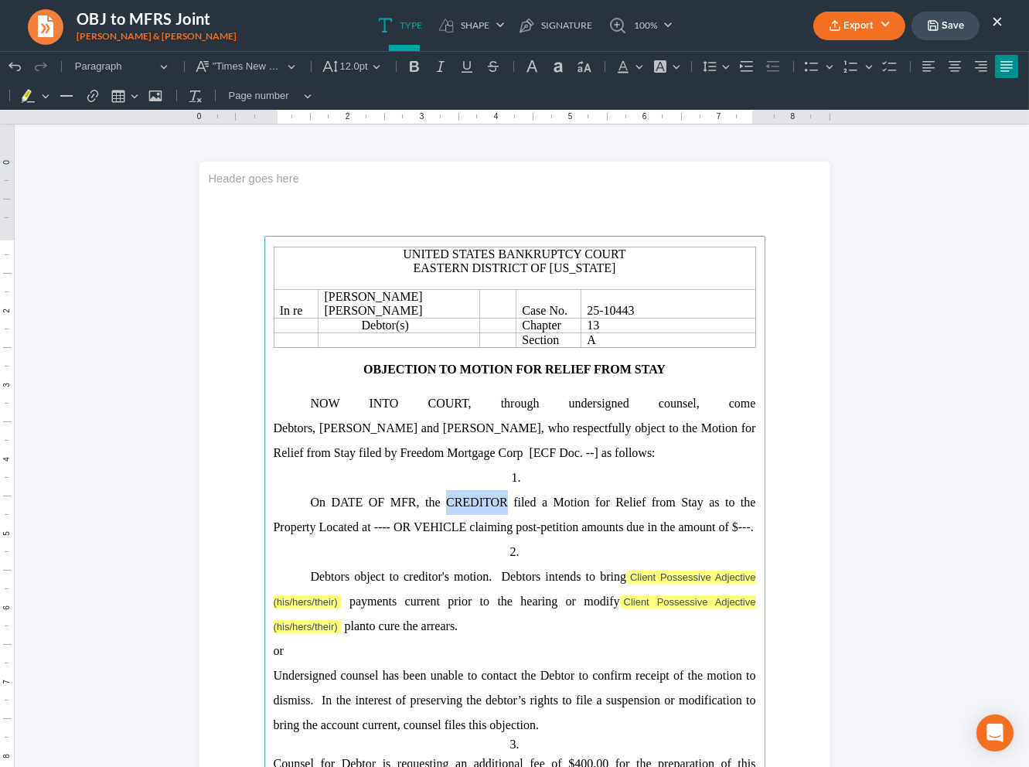
drag, startPoint x: 500, startPoint y: 506, endPoint x: 448, endPoint y: 519, distance: 54.4
click at [444, 514] on p "On DATE OF MFR, the CREDITOR filed a Motion for Relief from Stay as to the Prop…" at bounding box center [515, 514] width 482 height 49
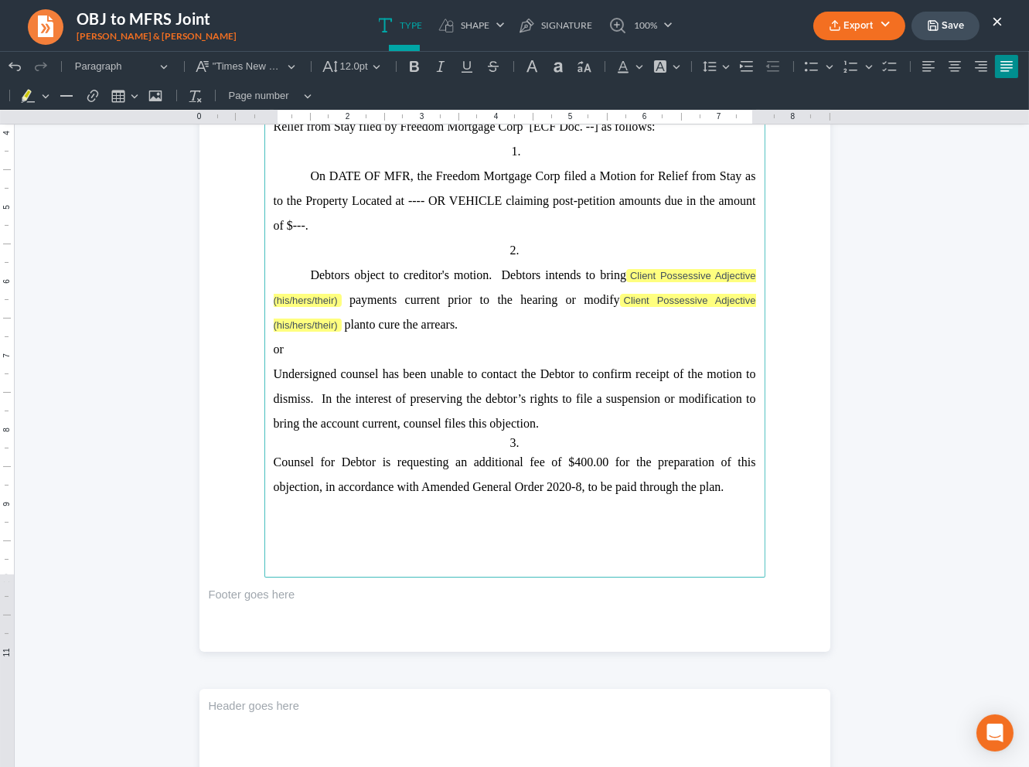
scroll to position [430, 0]
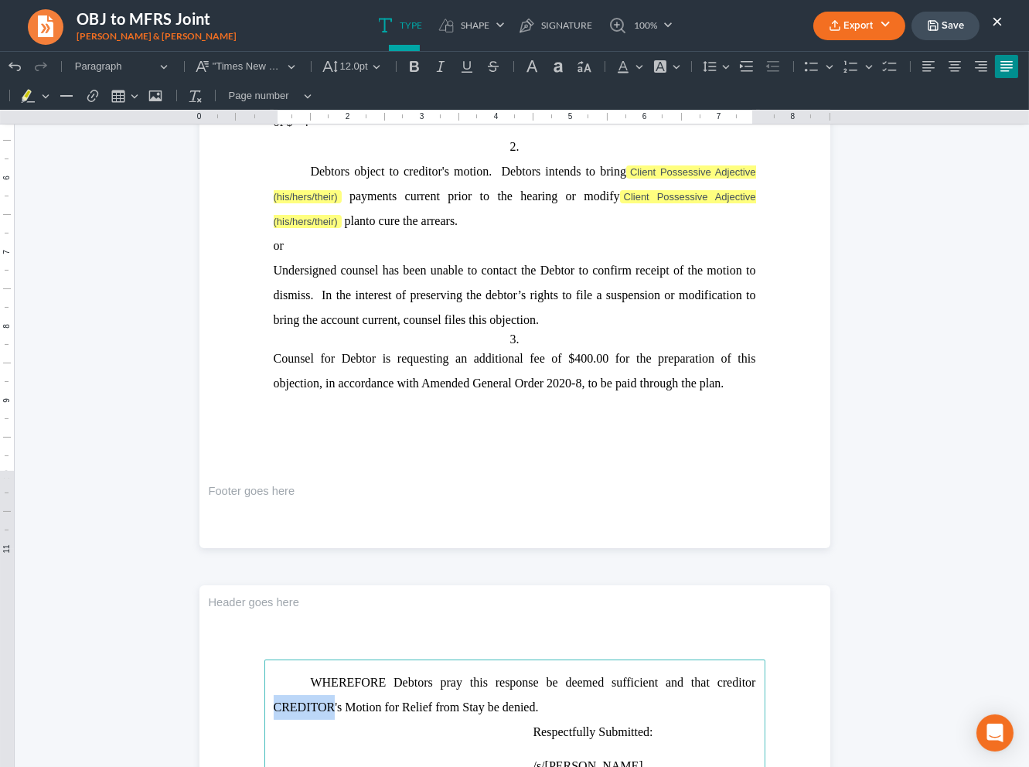
drag, startPoint x: 328, startPoint y: 707, endPoint x: 237, endPoint y: 697, distance: 91.7
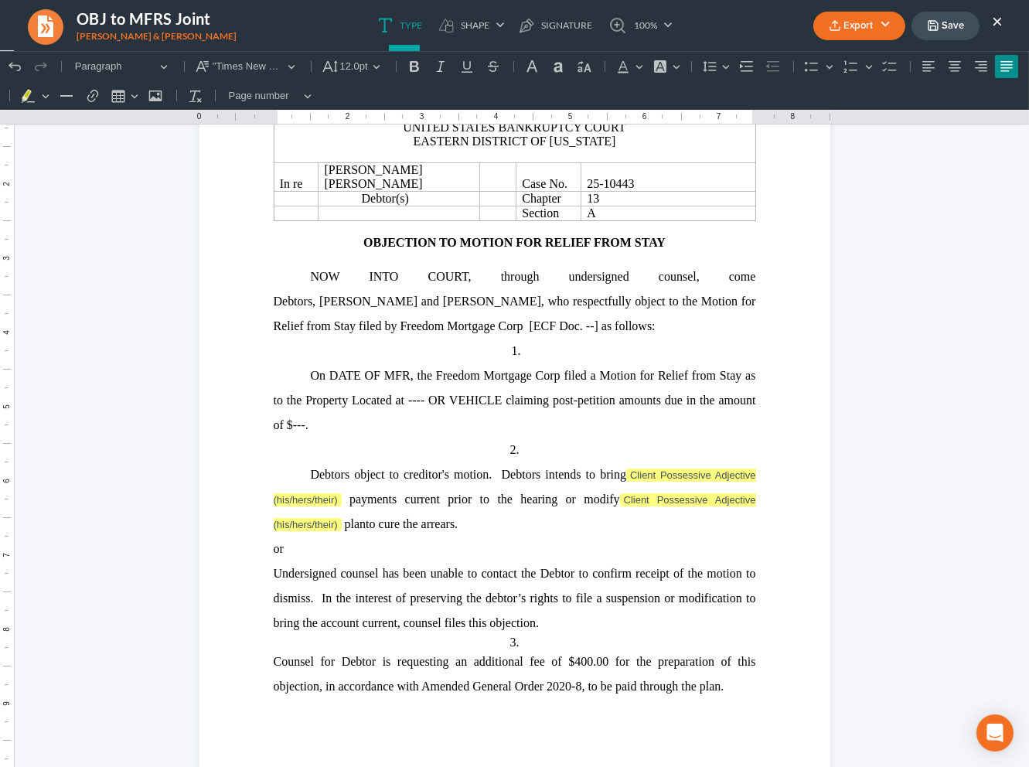
scroll to position [111, 0]
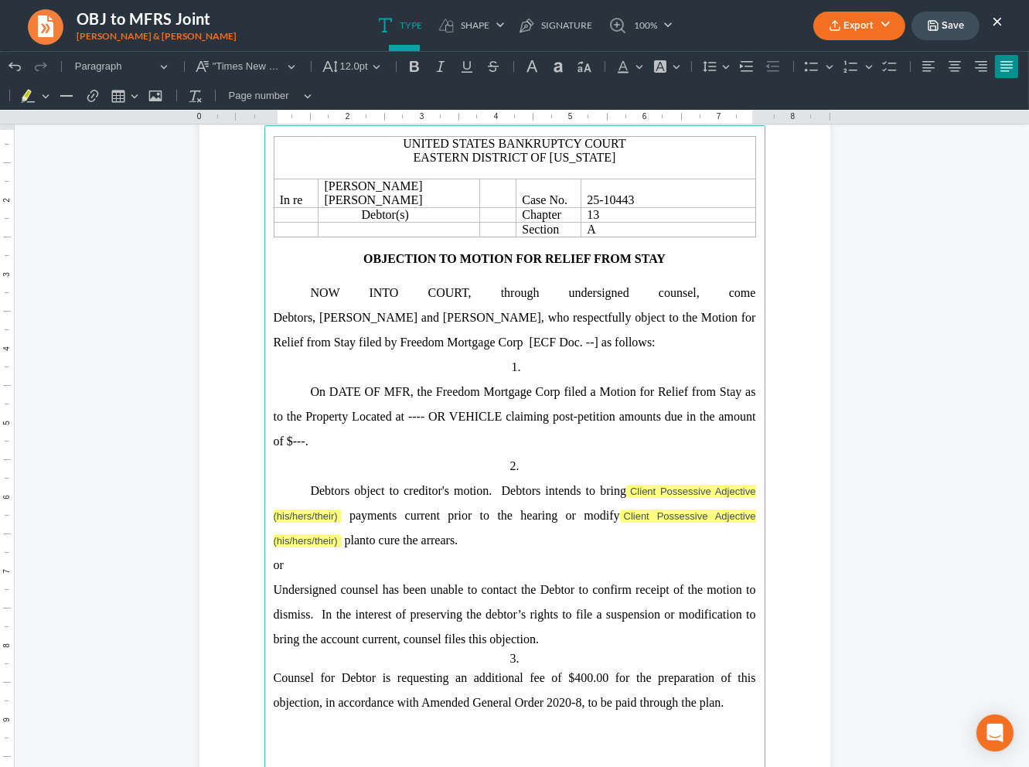
drag, startPoint x: 455, startPoint y: 342, endPoint x: 488, endPoint y: 386, distance: 54.1
click at [462, 349] on span "Wayne Tureaud Jr. and Kristyn Tureaud, who respectfully object to the Motion fo…" at bounding box center [515, 330] width 482 height 38
drag, startPoint x: 400, startPoint y: 393, endPoint x: 327, endPoint y: 407, distance: 74.9
click at [327, 407] on p "On DATE OF MFR, the Freedom Mortgage Corp filed a Motion for Relief from Stay a…" at bounding box center [515, 417] width 482 height 74
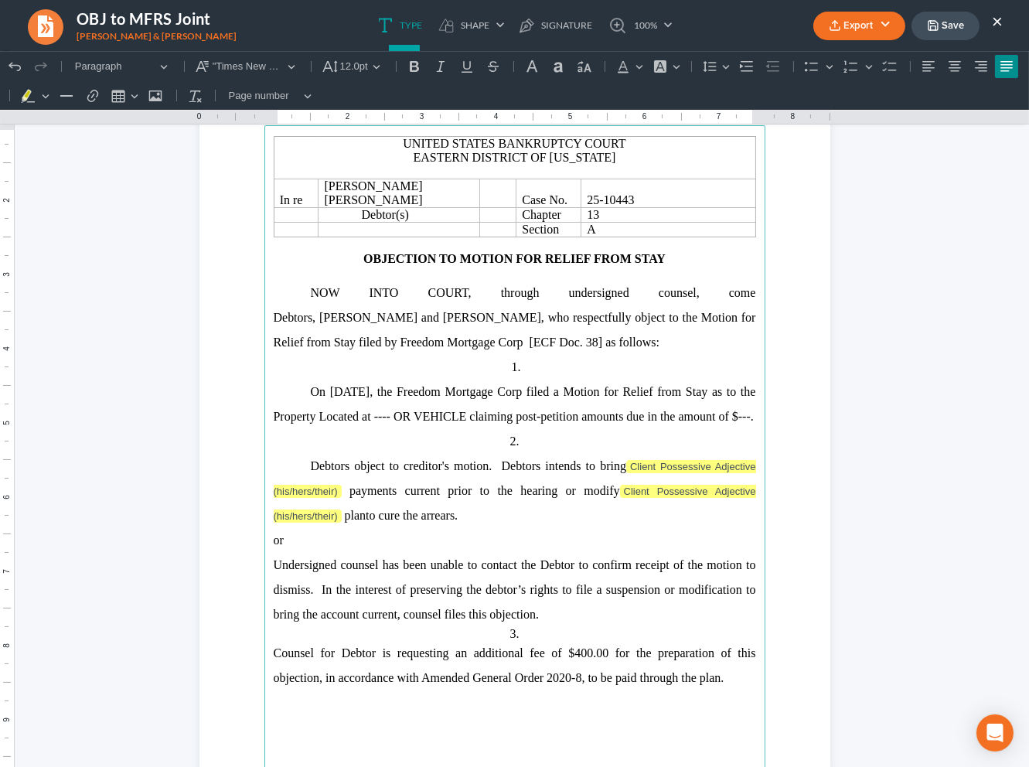
click at [334, 394] on span "On AUgust 22, 2025, the Freedom Mortgage Corp filed a Motion for Relief from St…" at bounding box center [515, 404] width 482 height 38
click at [400, 423] on span "On August 22, 2025, the Freedom Mortgage Corp filed a Motion for Relief from St…" at bounding box center [515, 404] width 482 height 38
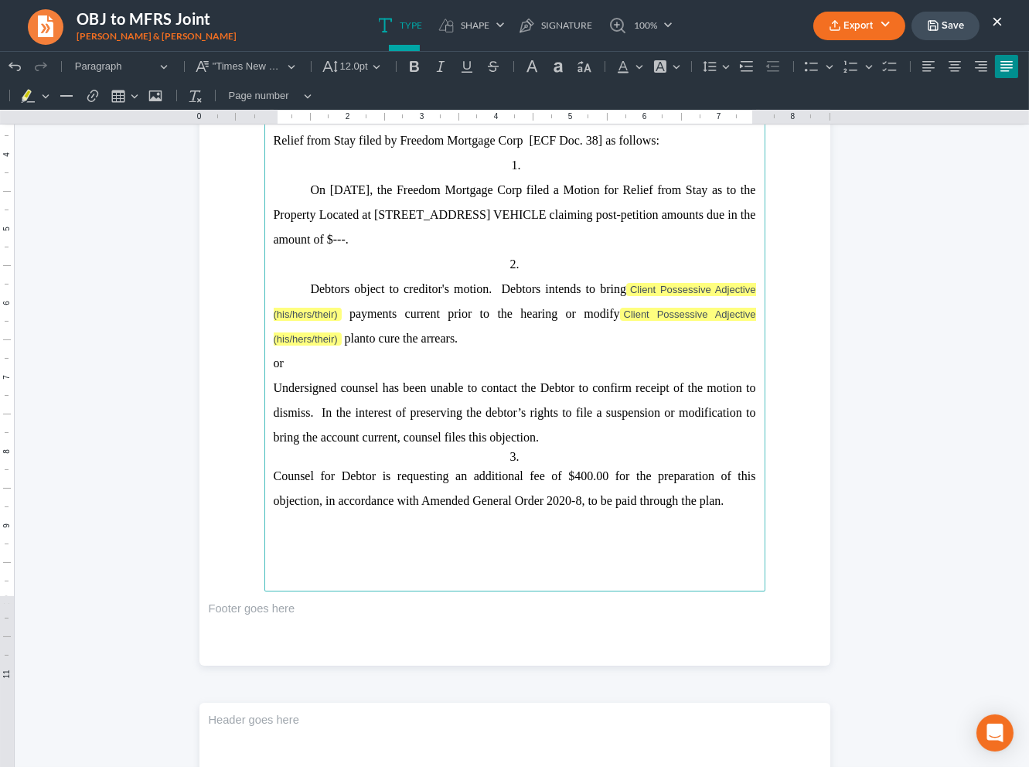
scroll to position [305, 0]
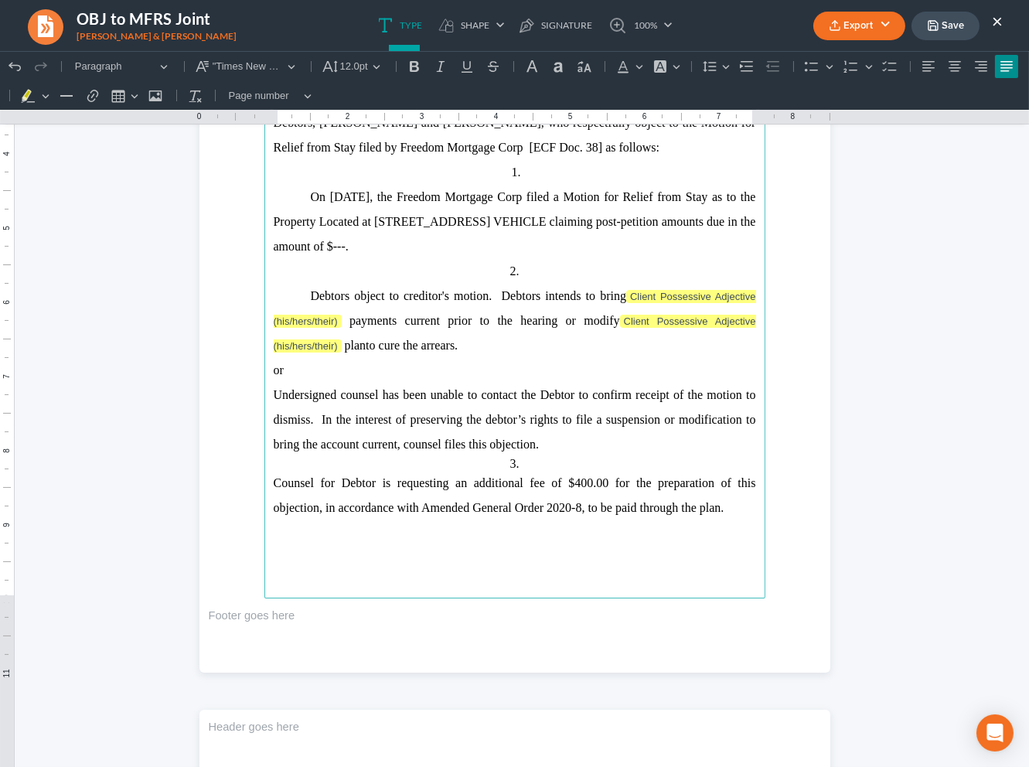
click at [581, 226] on span "On August 22, 2025, the Freedom Mortgage Corp filed a Motion for Relief from St…" at bounding box center [515, 221] width 482 height 63
drag, startPoint x: 432, startPoint y: 253, endPoint x: 453, endPoint y: 267, distance: 25.5
click at [432, 253] on span "On August 22, 2025, the Freedom Mortgage Corp filed a Motion for Relief from St…" at bounding box center [515, 221] width 482 height 63
drag, startPoint x: 734, startPoint y: 519, endPoint x: 254, endPoint y: 383, distance: 498.4
click at [254, 383] on section "United States Bankruptcy Court Eastern District of Louisiana In re Wayne Tureau…" at bounding box center [514, 264] width 631 height 816
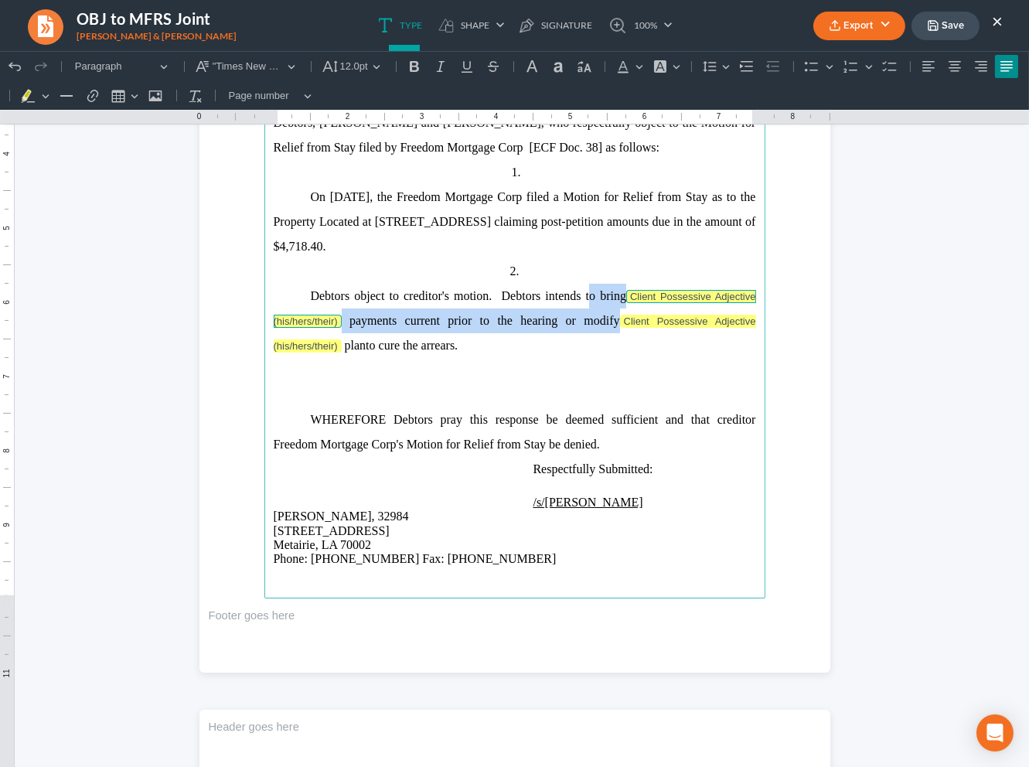
drag, startPoint x: 608, startPoint y: 322, endPoint x: 583, endPoint y: 298, distance: 35.0
click at [583, 298] on p "Debtors object to creditor's motion. Debtors intends to bring Client Possessive…" at bounding box center [515, 321] width 482 height 74
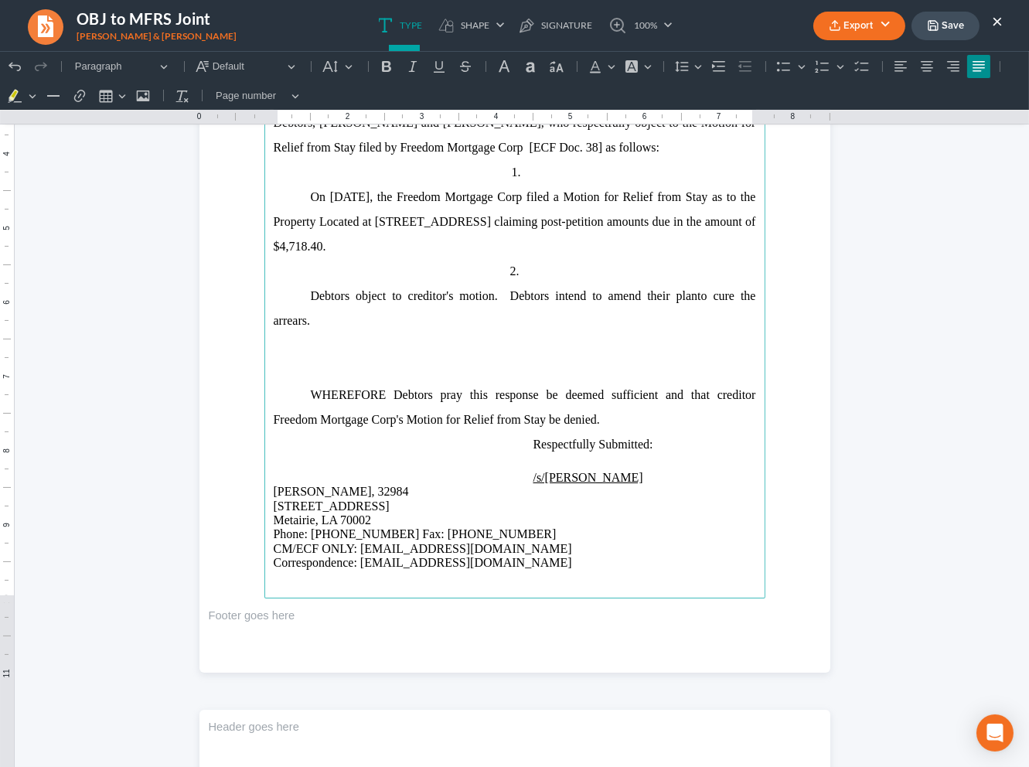
click at [747, 299] on p "Debtors object to creditor's motion. Debtors intend to amend their plan to cure…" at bounding box center [515, 308] width 482 height 49
drag, startPoint x: 660, startPoint y: 332, endPoint x: 640, endPoint y: 341, distance: 22.1
click at [654, 333] on p "Debtors object to creditor's motion. Debtors intend to amend their plan to cure…" at bounding box center [515, 308] width 482 height 49
click at [630, 349] on p "Rich Text Editor, page-0-main" at bounding box center [515, 345] width 482 height 25
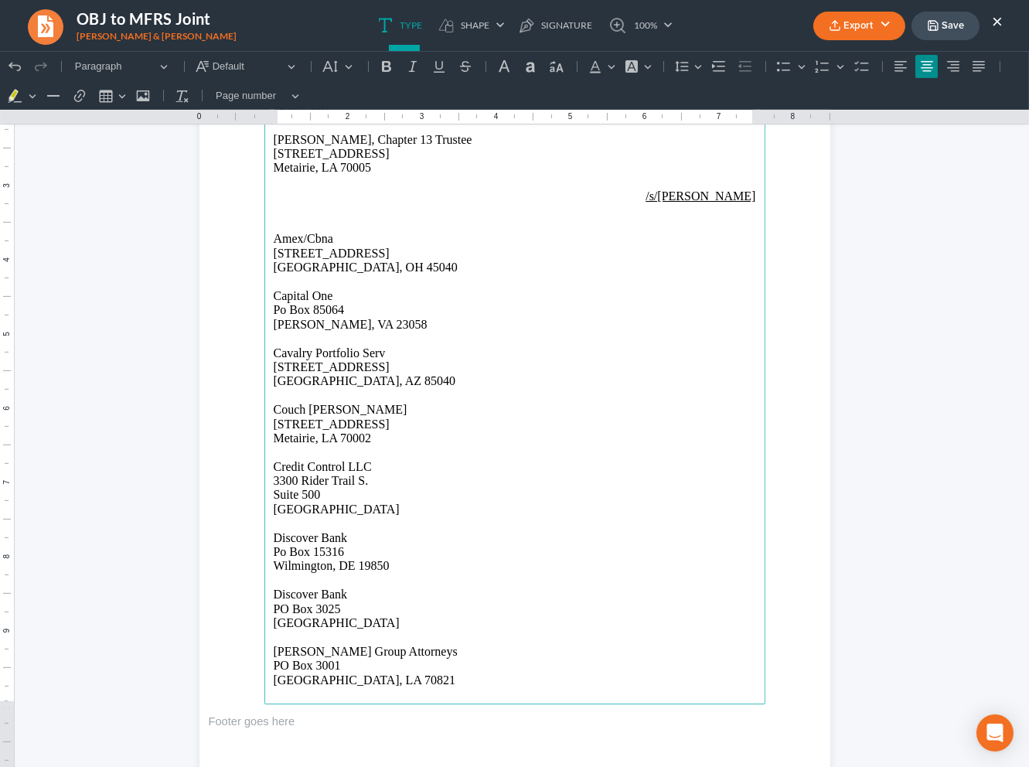
scroll to position [1055, 0]
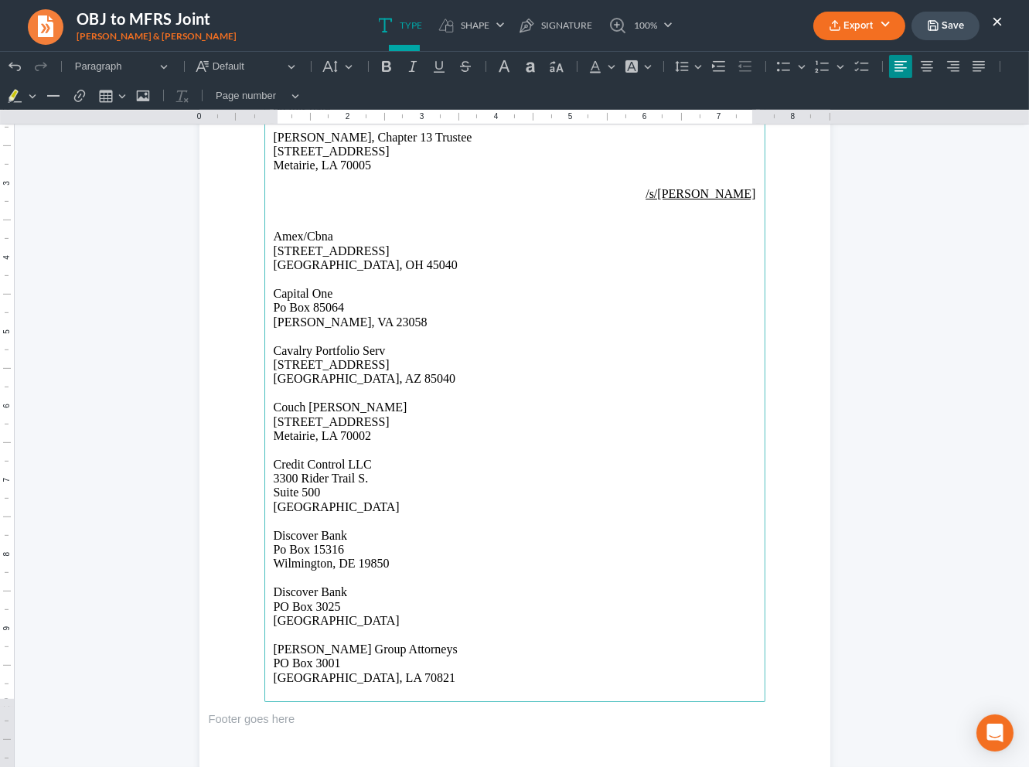
drag, startPoint x: 416, startPoint y: 624, endPoint x: 261, endPoint y: 240, distance: 413.7
click at [264, 240] on main "I hereby certify that on 09/08/2025, a copy of the foregoing Objection to Motio…" at bounding box center [514, 368] width 501 height 668
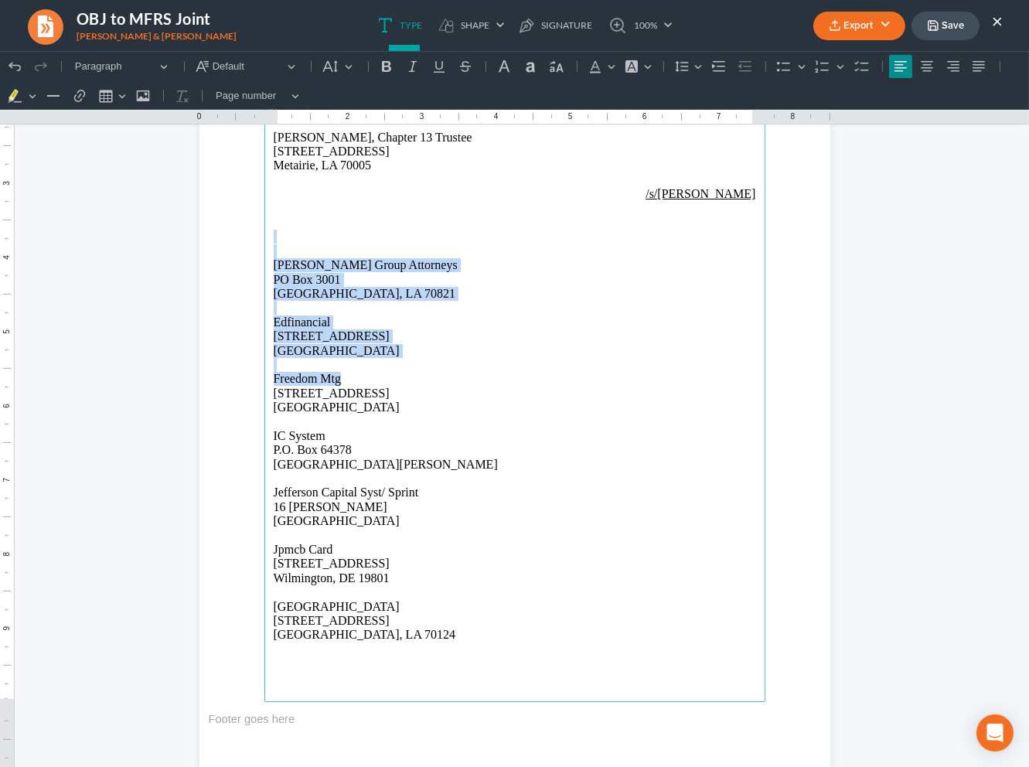
drag, startPoint x: 418, startPoint y: 375, endPoint x: 265, endPoint y: 238, distance: 205.3
click at [242, 242] on section "I hereby certify that on 09/08/2025, a copy of the foregoing Objection to Motio…" at bounding box center [514, 368] width 631 height 816
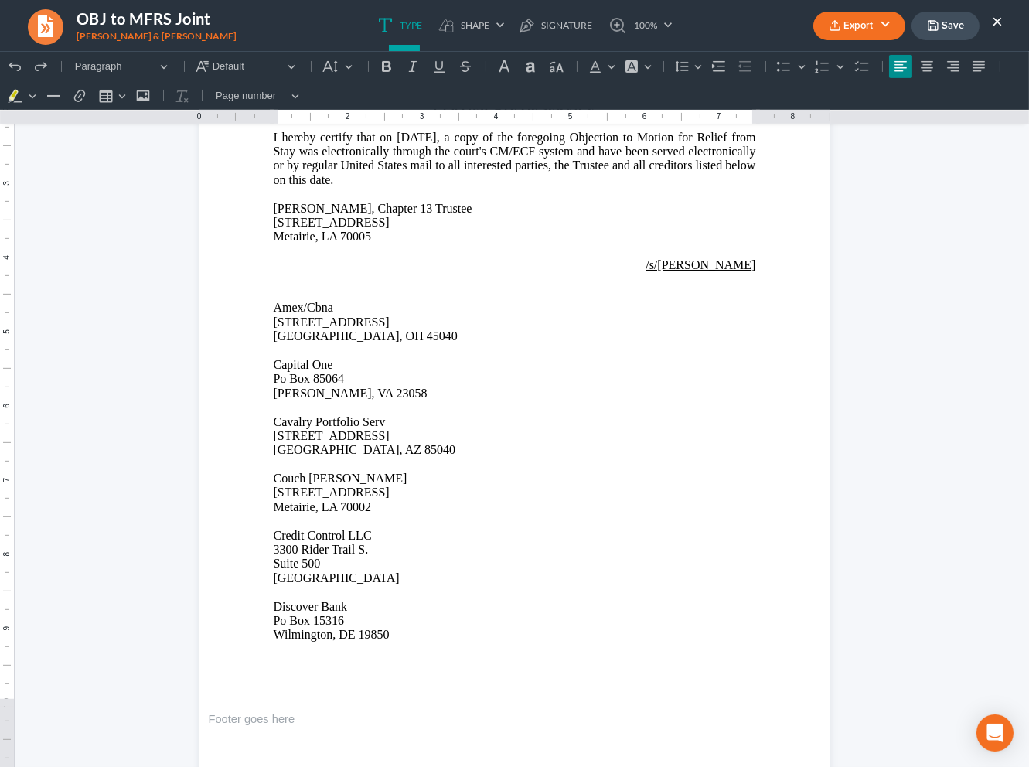
drag, startPoint x: 410, startPoint y: 372, endPoint x: 334, endPoint y: 326, distance: 89.1
click at [410, 371] on p "Capital One Po Box 85064 Glen Allen, VA 23058" at bounding box center [515, 379] width 482 height 43
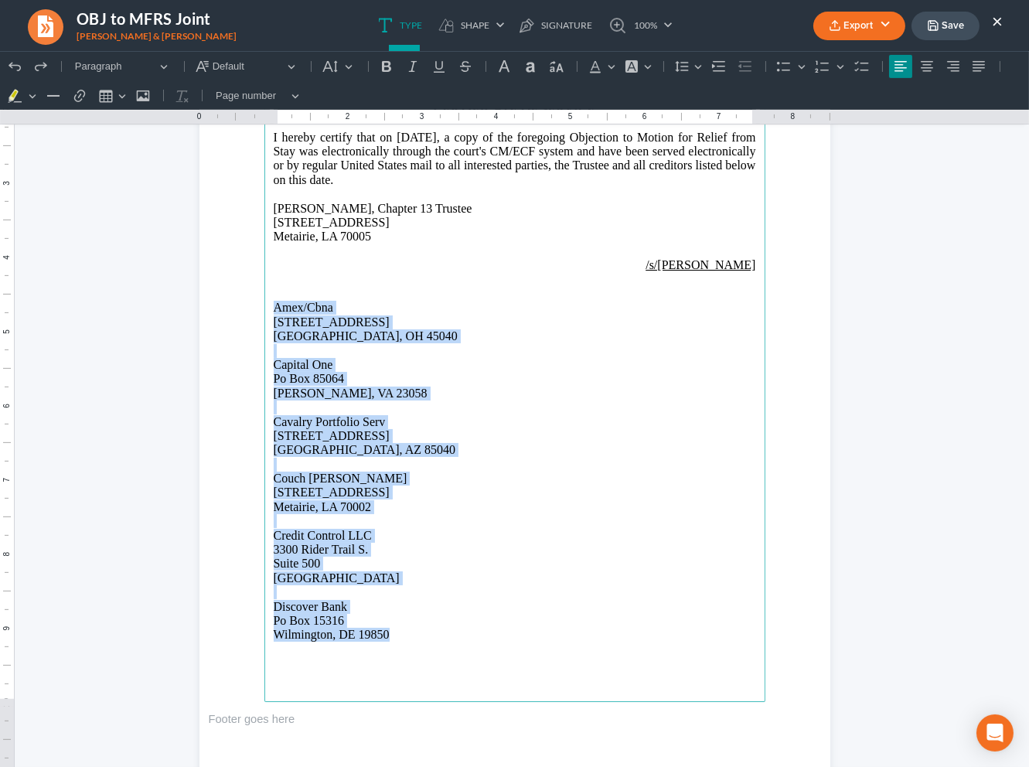
drag, startPoint x: 267, startPoint y: 306, endPoint x: 573, endPoint y: 627, distance: 442.9
click at [589, 635] on main "Correspondence: office@bigeasybk.com CERTIFICATE OF SERVICE I hereby certify th…" at bounding box center [514, 368] width 501 height 668
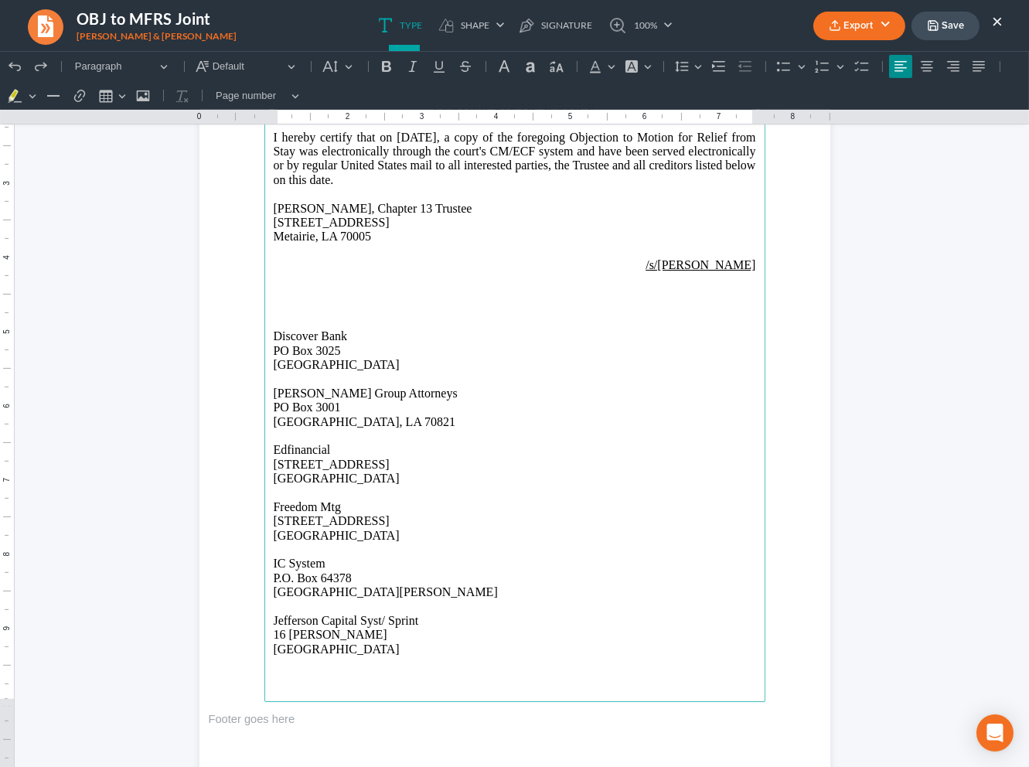
drag, startPoint x: 389, startPoint y: 481, endPoint x: 232, endPoint y: 293, distance: 244.8
click at [212, 306] on section "Correspondence: office@bigeasybk.com CERTIFICATE OF SERVICE I hereby certify th…" at bounding box center [514, 368] width 631 height 816
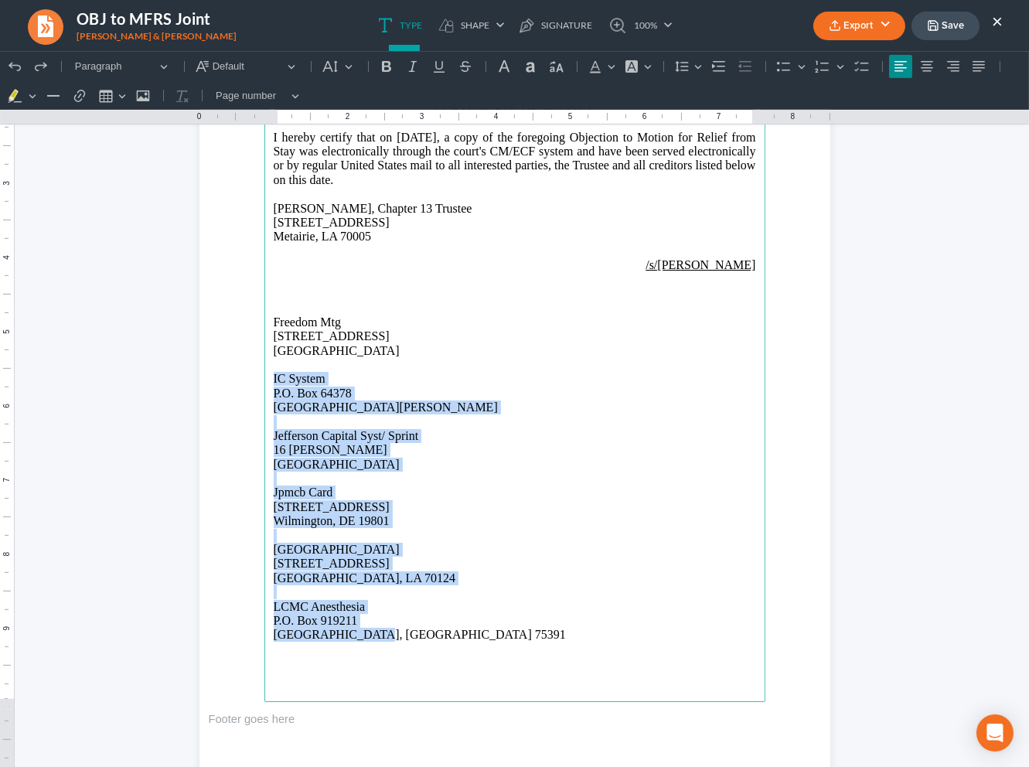
drag, startPoint x: 267, startPoint y: 378, endPoint x: 538, endPoint y: 581, distance: 339.1
click at [562, 635] on main "Correspondence: office@bigeasybk.com CERTIFICATE OF SERVICE I hereby certify th…" at bounding box center [514, 368] width 501 height 668
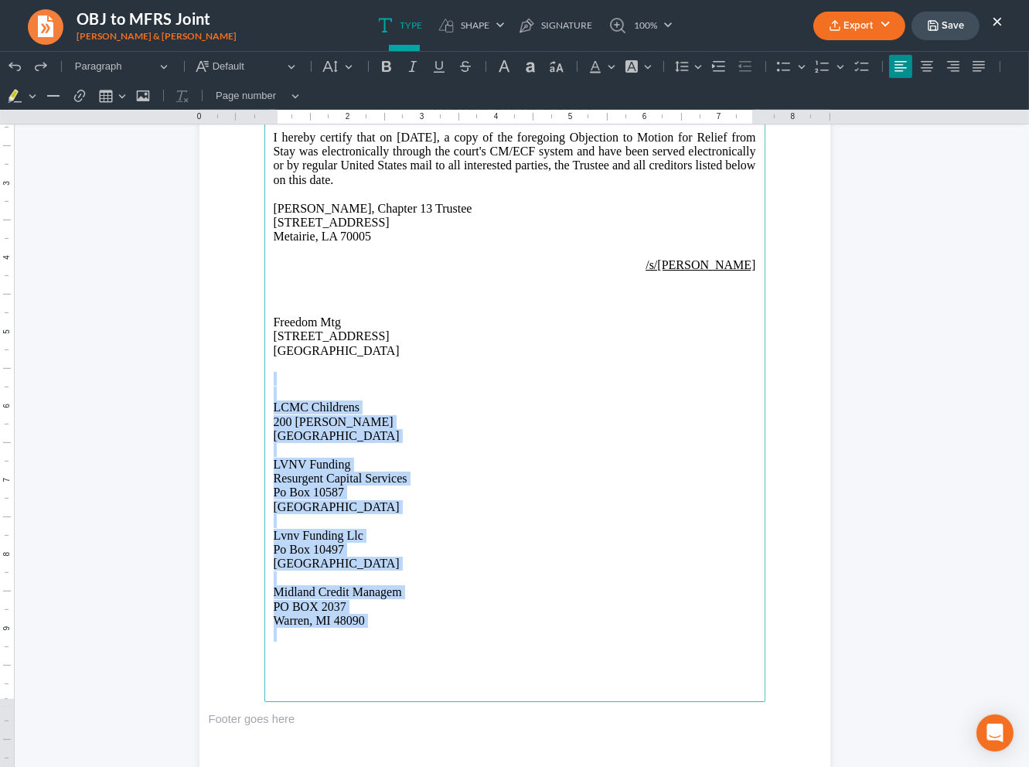
drag, startPoint x: 297, startPoint y: 382, endPoint x: 552, endPoint y: 660, distance: 377.5
click at [552, 660] on main "Correspondence: office@bigeasybk.com CERTIFICATE OF SERVICE I hereby certify th…" at bounding box center [514, 368] width 501 height 668
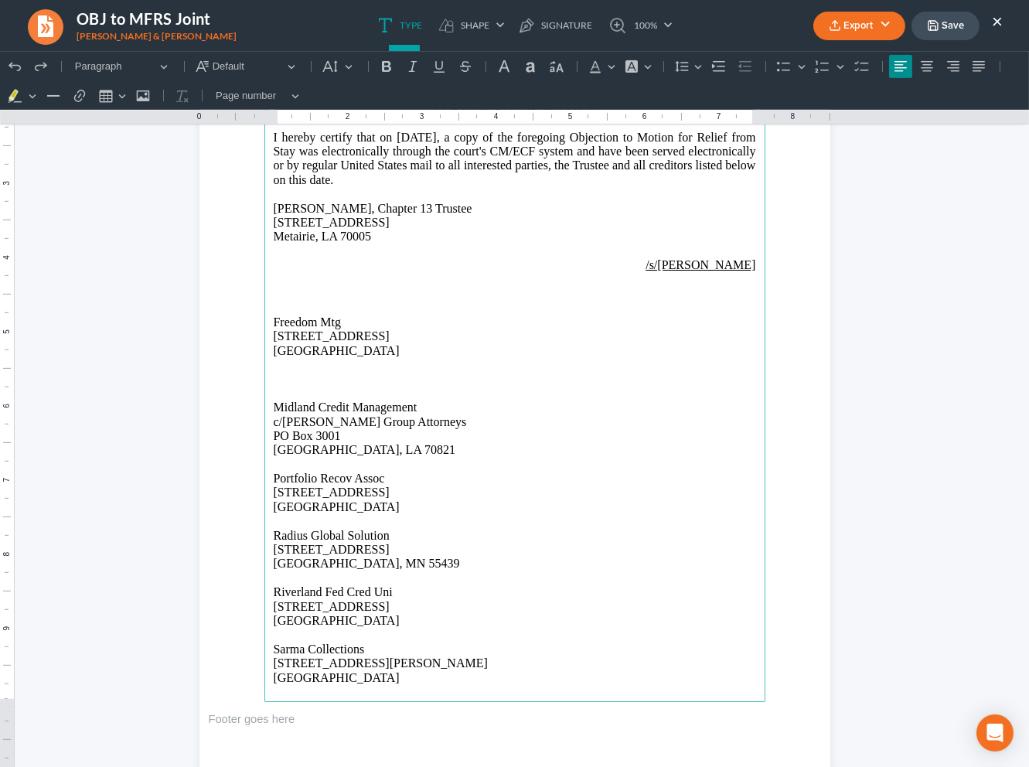
drag, startPoint x: 288, startPoint y: 383, endPoint x: 567, endPoint y: 681, distance: 408.6
click at [574, 708] on section "Correspondence: office@bigeasybk.com CERTIFICATE OF SERVICE I hereby certify th…" at bounding box center [514, 368] width 631 height 816
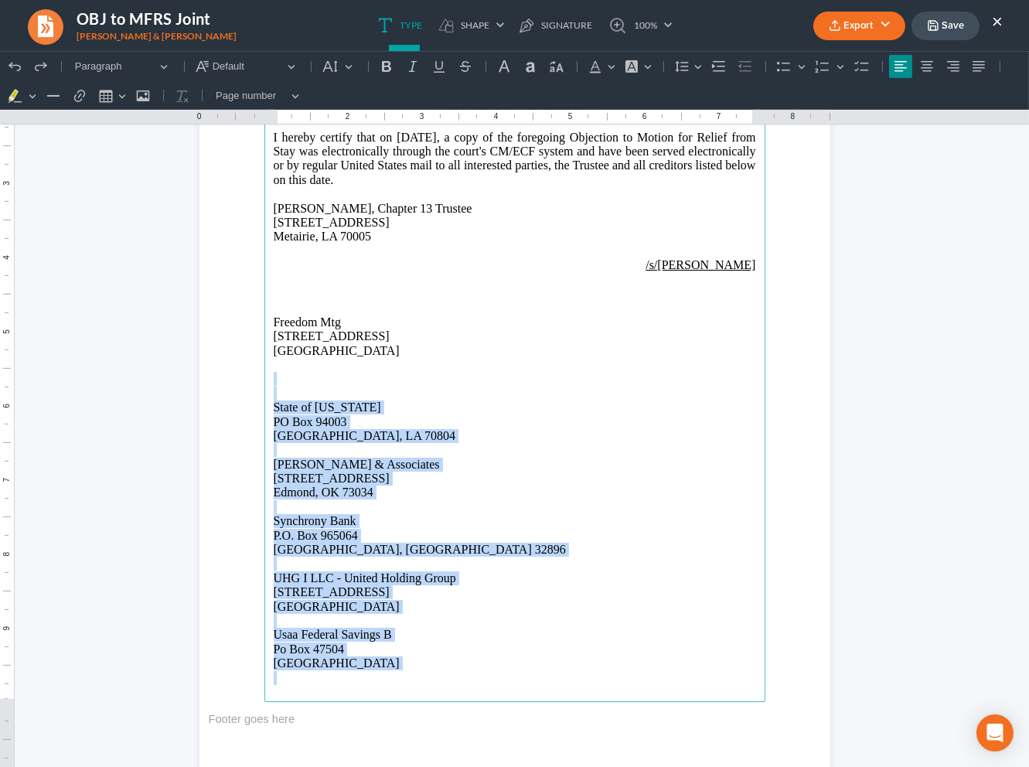
drag, startPoint x: 331, startPoint y: 406, endPoint x: 545, endPoint y: 694, distance: 359.2
click at [546, 710] on section "Correspondence: office@bigeasybk.com CERTIFICATE OF SERVICE I hereby certify th…" at bounding box center [514, 368] width 631 height 816
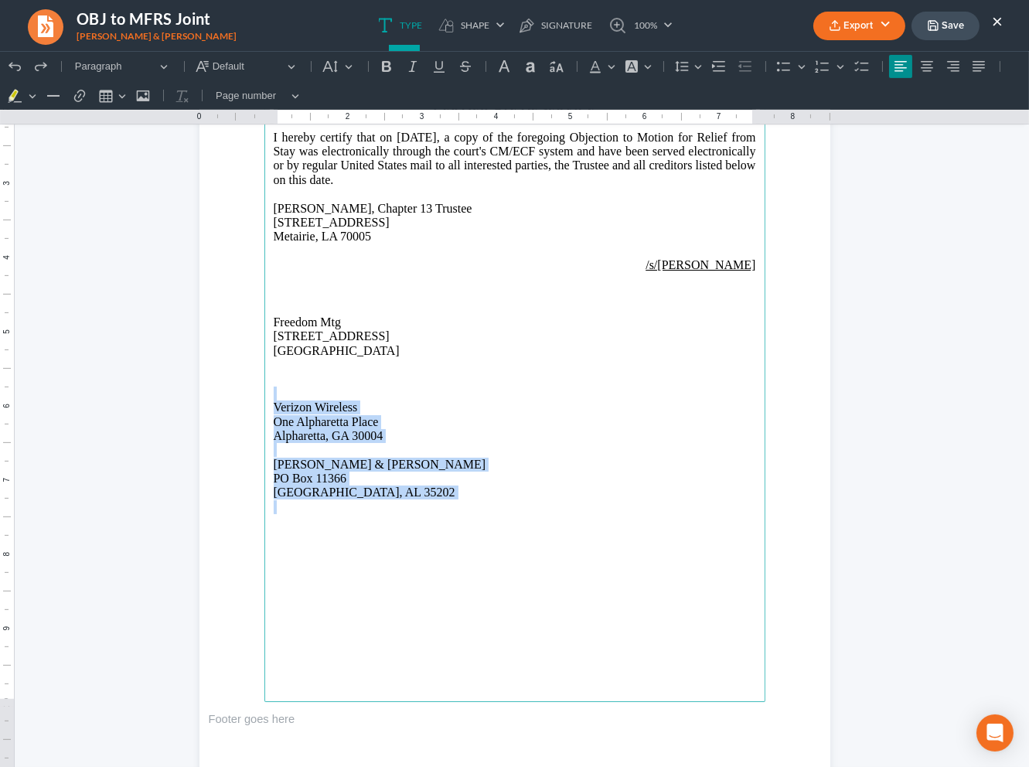
drag, startPoint x: 306, startPoint y: 386, endPoint x: 509, endPoint y: 626, distance: 314.4
click at [506, 630] on main "Correspondence: office@bigeasybk.com CERTIFICATE OF SERVICE I hereby certify th…" at bounding box center [514, 368] width 501 height 668
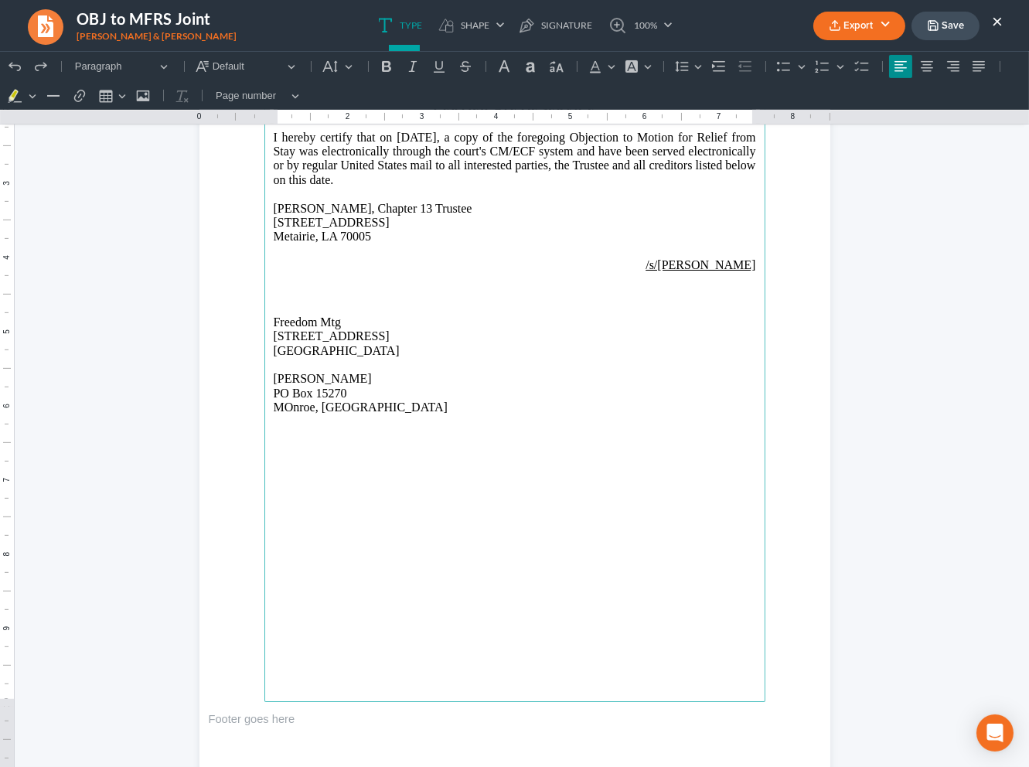
click at [284, 411] on p "MOnroe, LA" at bounding box center [515, 407] width 482 height 14
click at [367, 402] on p "Monroe, LA" at bounding box center [515, 407] width 482 height 14
click at [442, 429] on p "Rich Text Editor, page-1-main" at bounding box center [515, 436] width 482 height 14
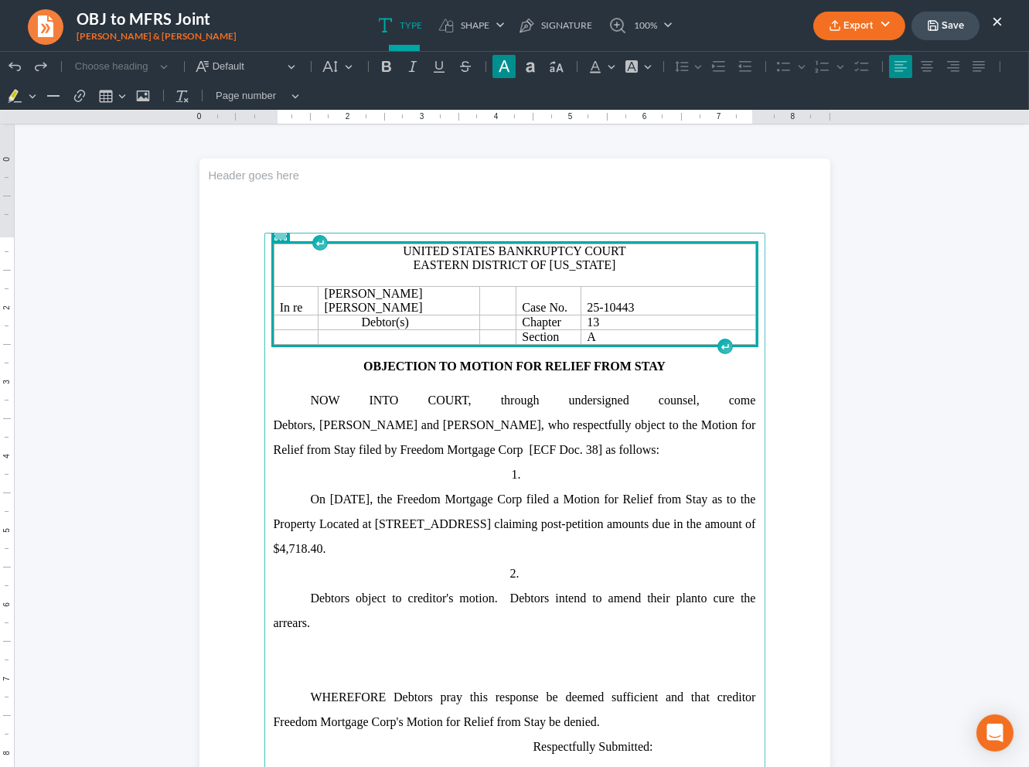
scroll to position [0, 0]
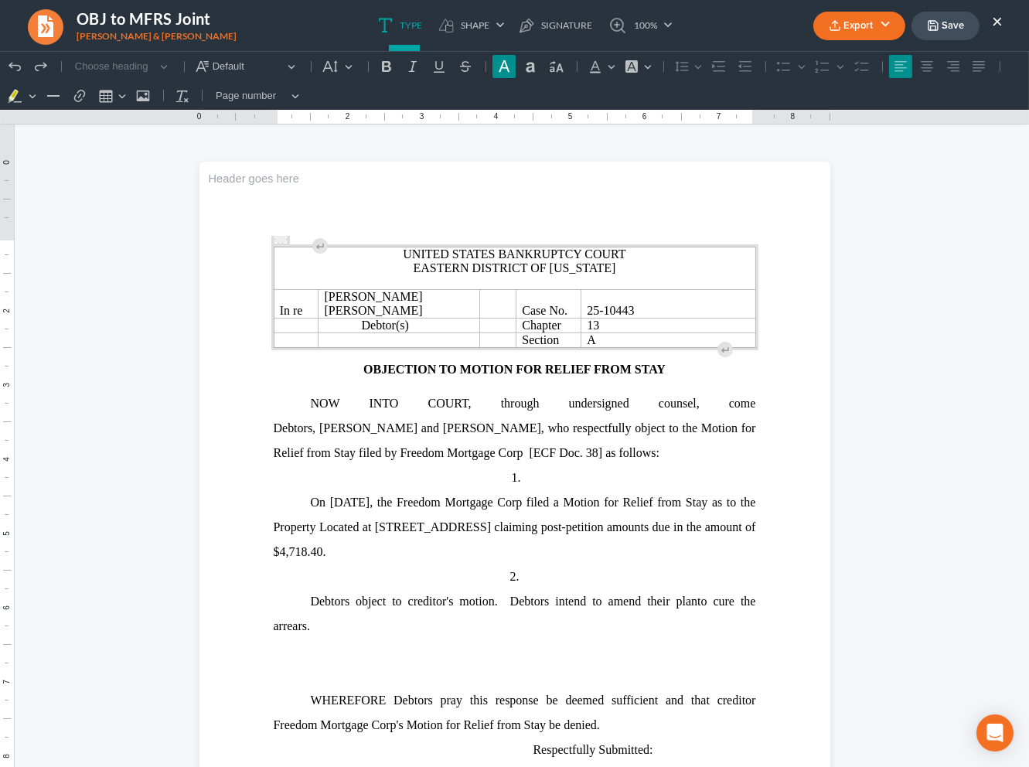
click at [884, 21] on button "Export" at bounding box center [859, 26] width 92 height 29
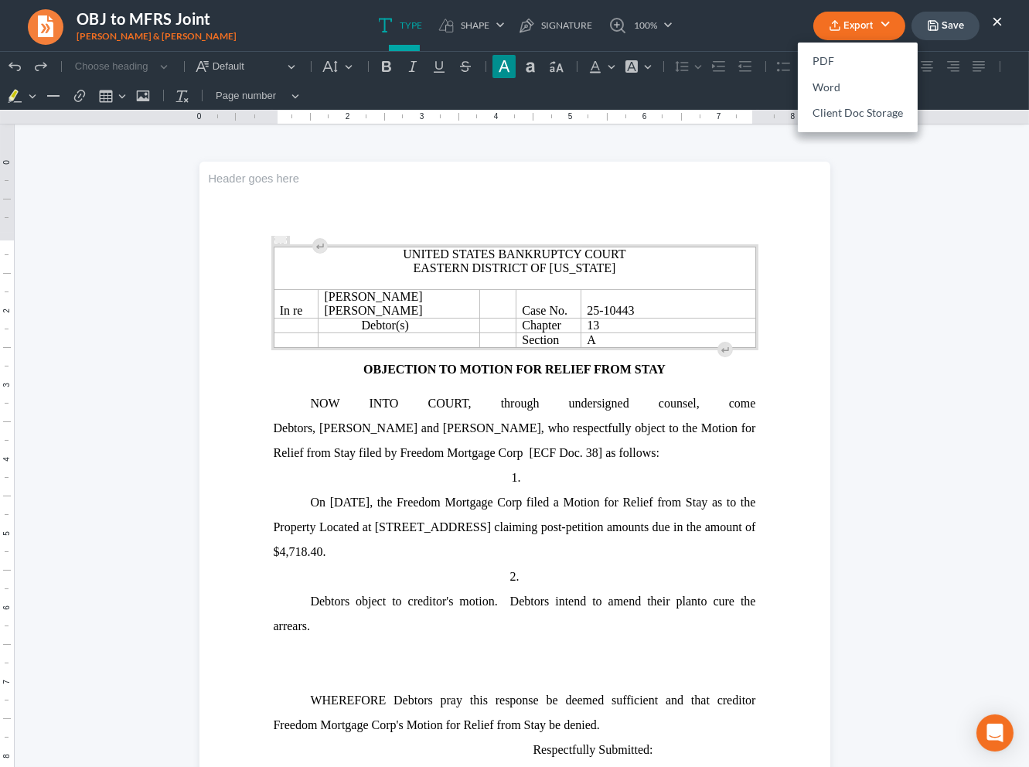
click at [618, 199] on header "Rich Text Editor, page-0-header" at bounding box center [514, 199] width 631 height 74
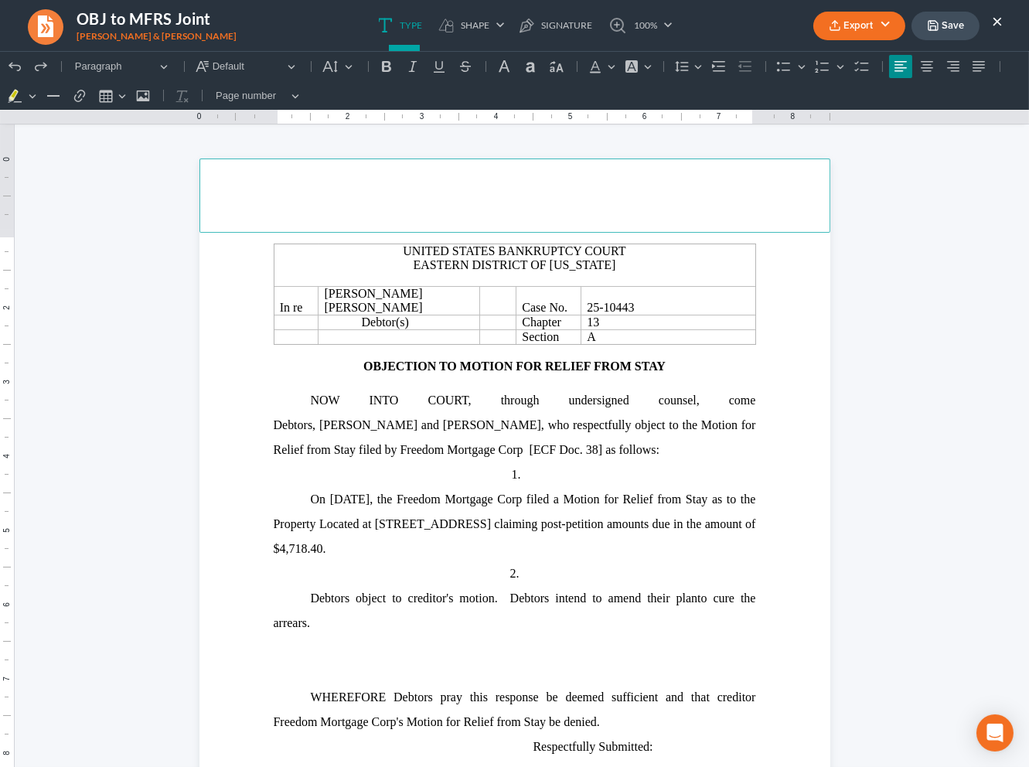
click at [770, 341] on section "United States Bankruptcy Court Eastern District of Louisiana In re Wayne Tureau…" at bounding box center [514, 566] width 631 height 816
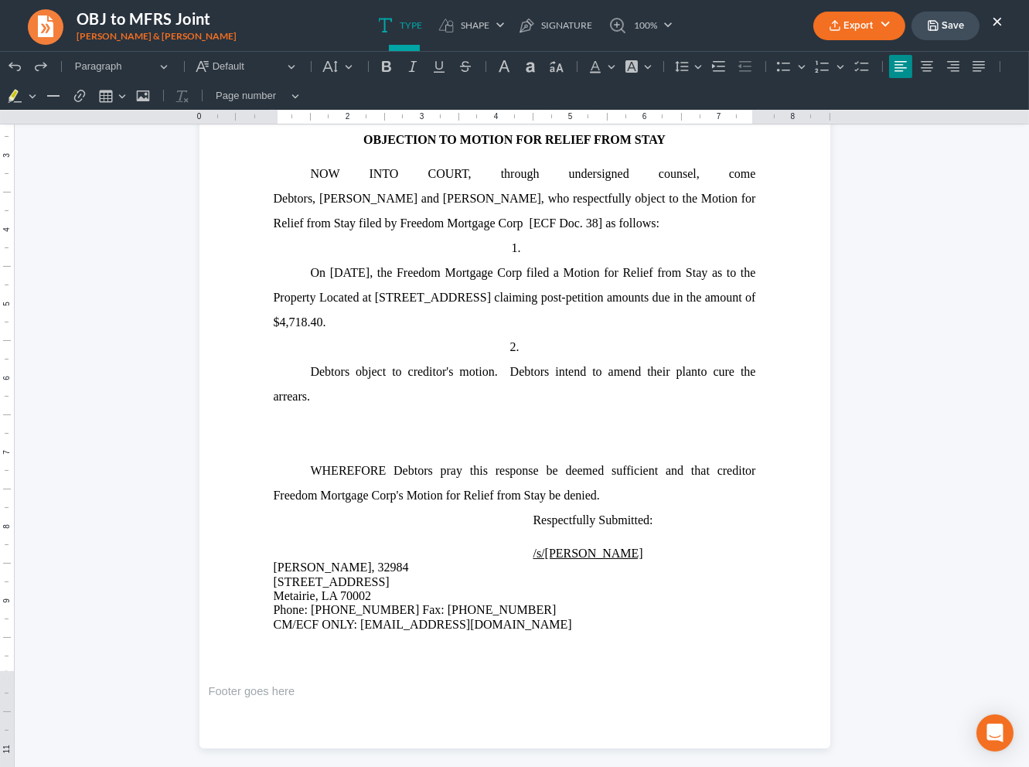
scroll to position [136, 0]
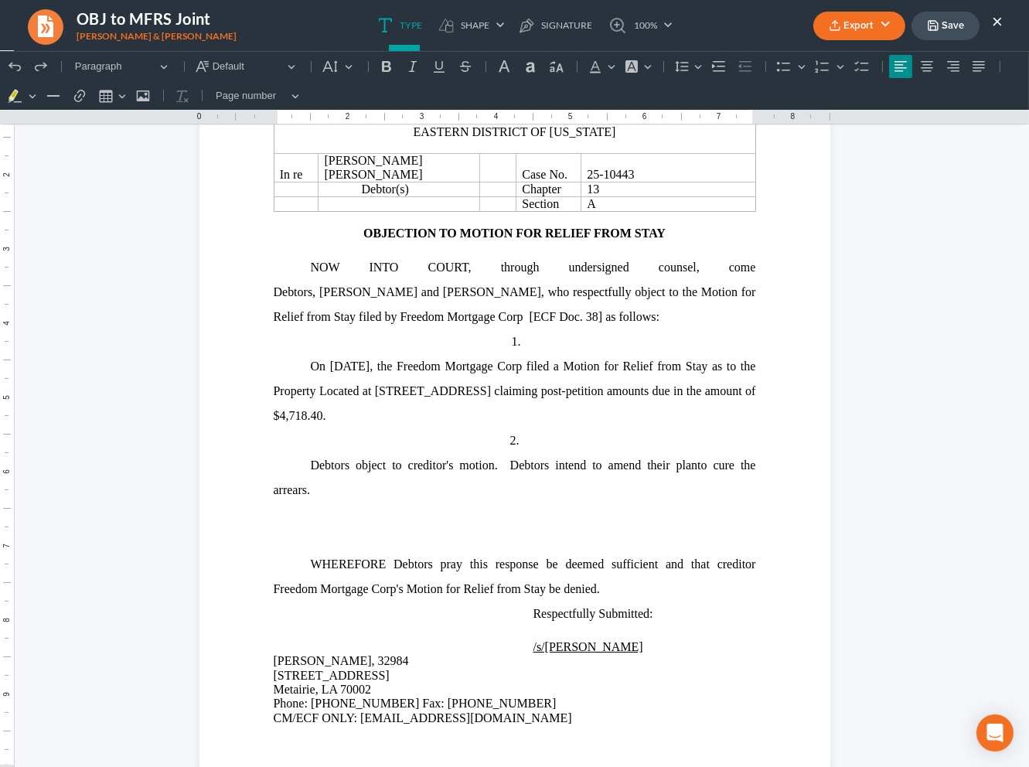
click at [870, 22] on button "Export" at bounding box center [859, 26] width 92 height 29
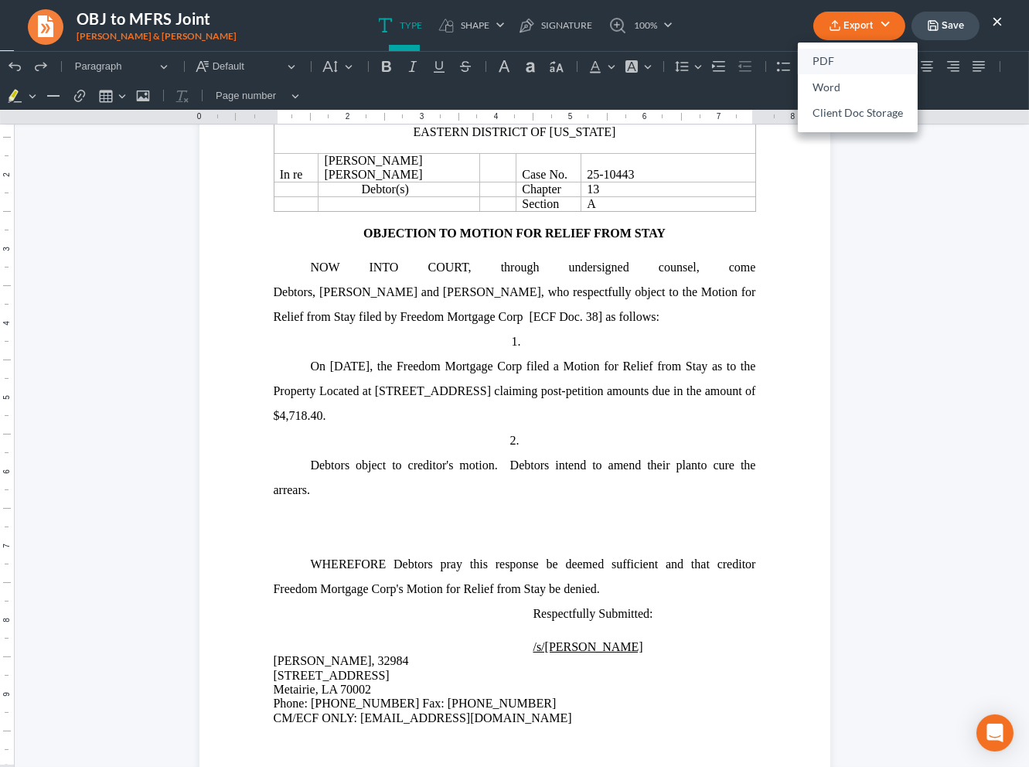
click at [841, 56] on link "PDF" at bounding box center [858, 62] width 120 height 26
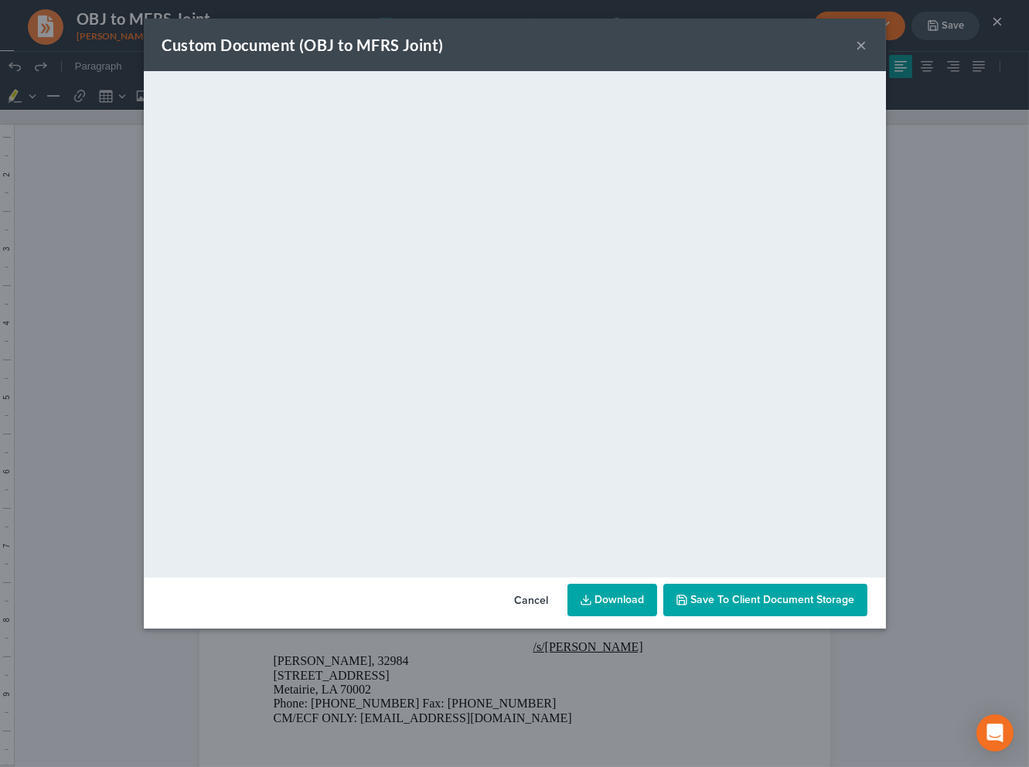
click at [611, 604] on link "Download" at bounding box center [612, 600] width 90 height 32
click at [865, 47] on button "×" at bounding box center [862, 45] width 11 height 19
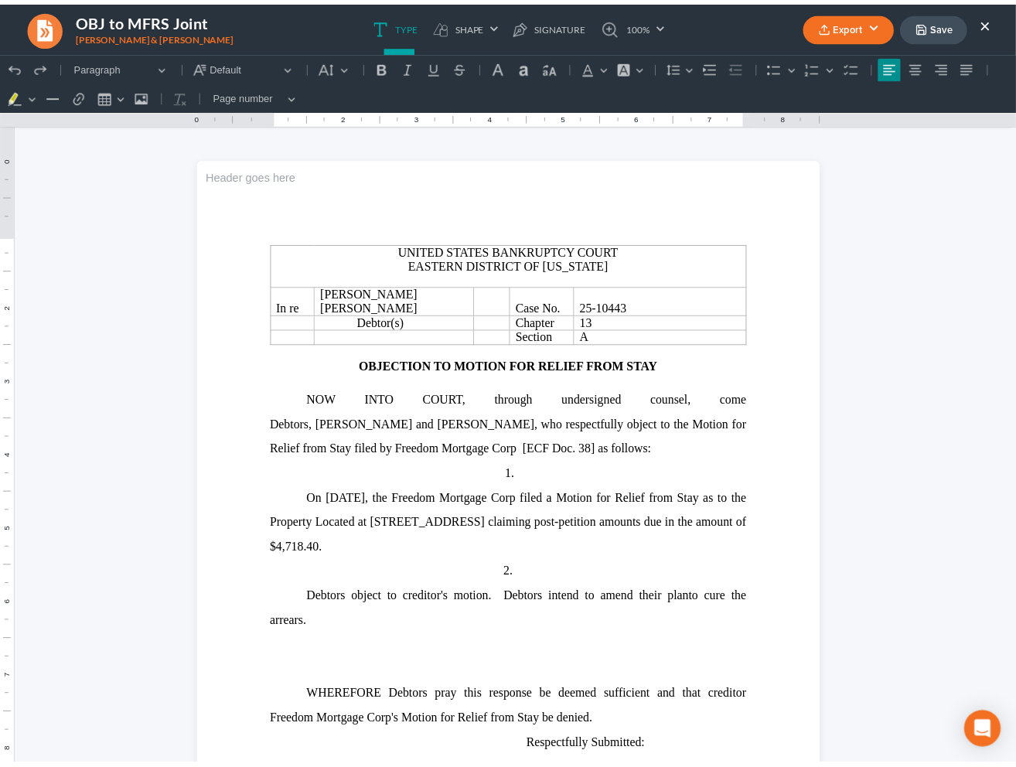
scroll to position [0, 0]
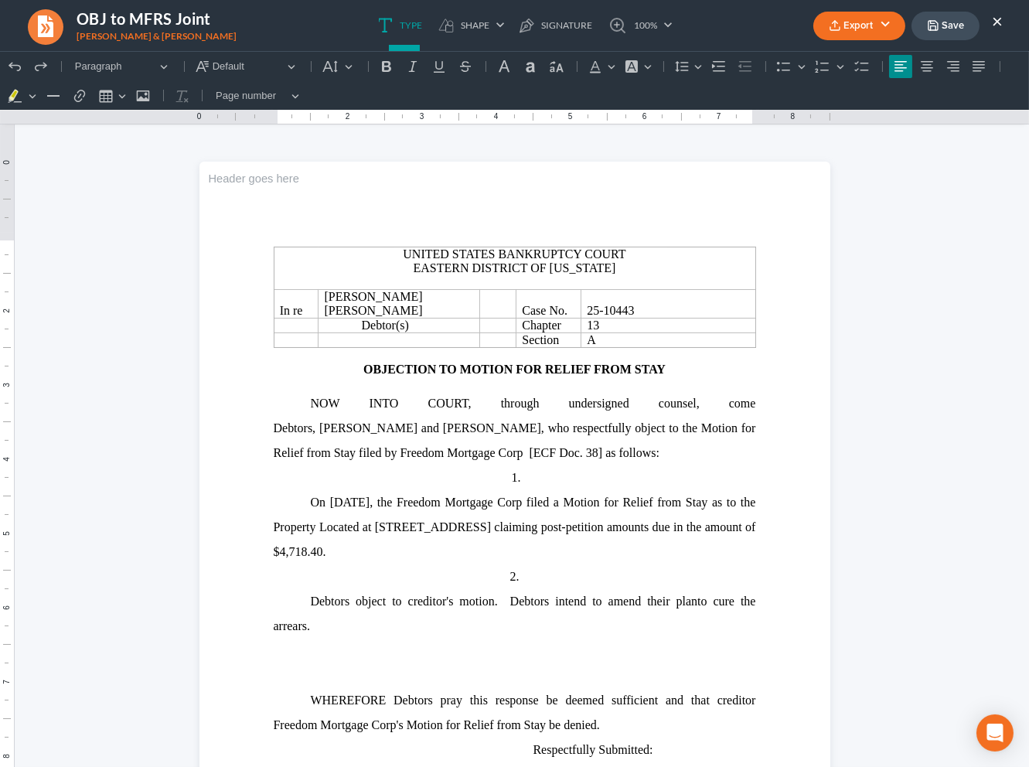
click at [943, 35] on button "Save" at bounding box center [945, 26] width 68 height 29
click at [1001, 12] on button "×" at bounding box center [997, 21] width 11 height 19
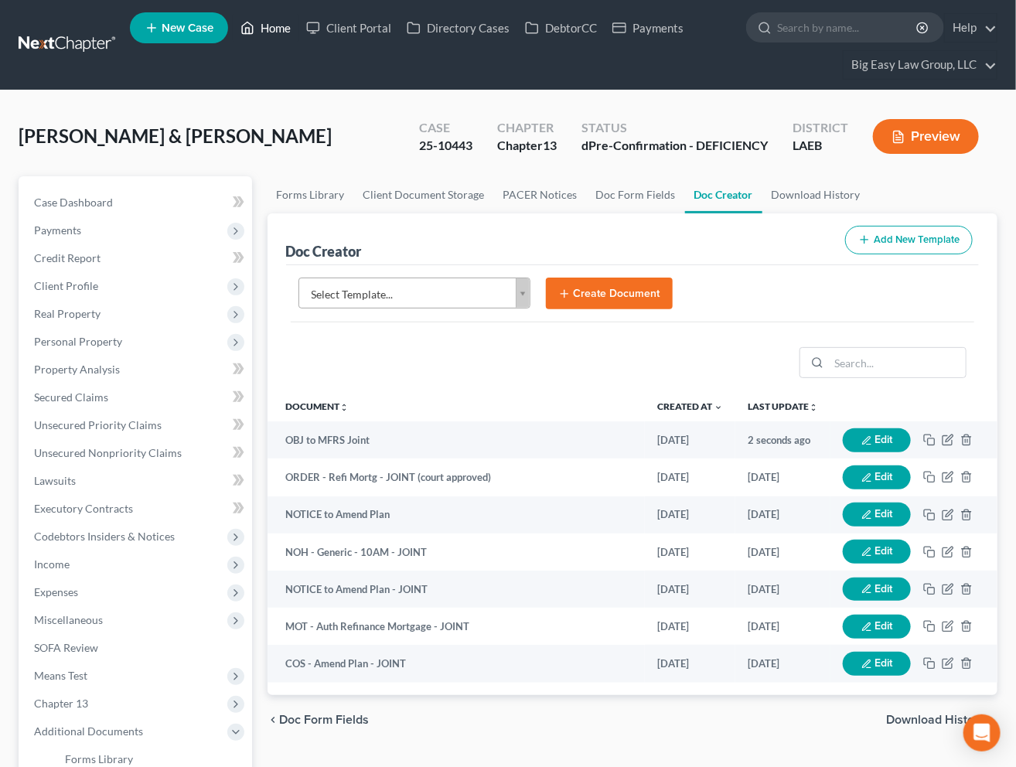
click at [257, 26] on link "Home" at bounding box center [266, 28] width 66 height 28
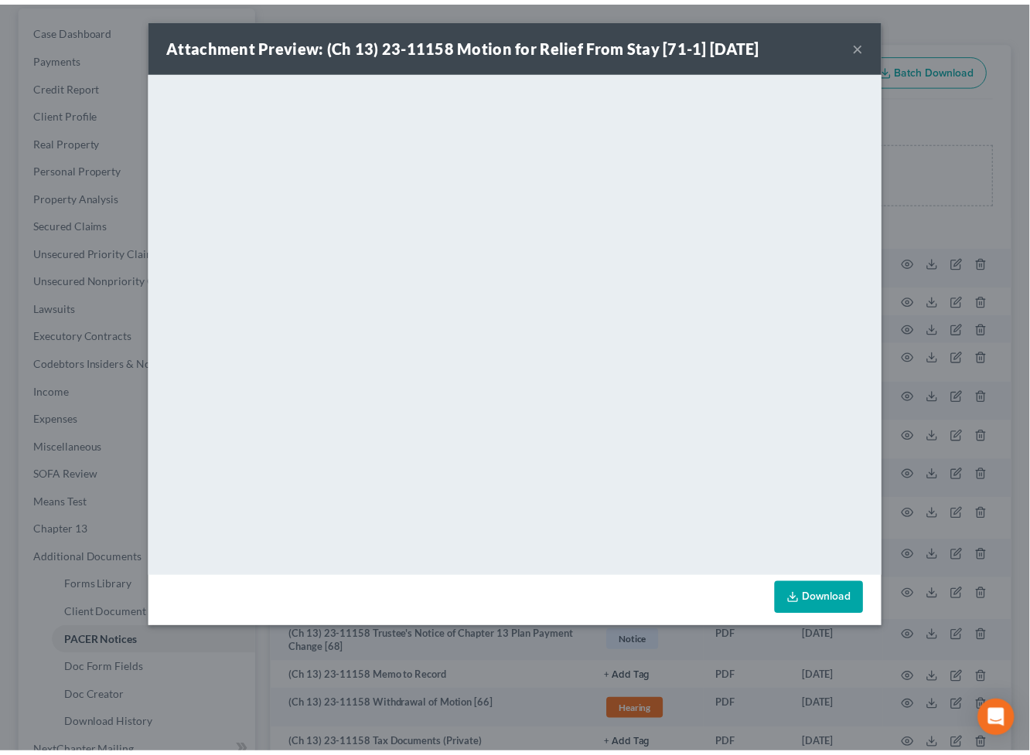
scroll to position [172, 0]
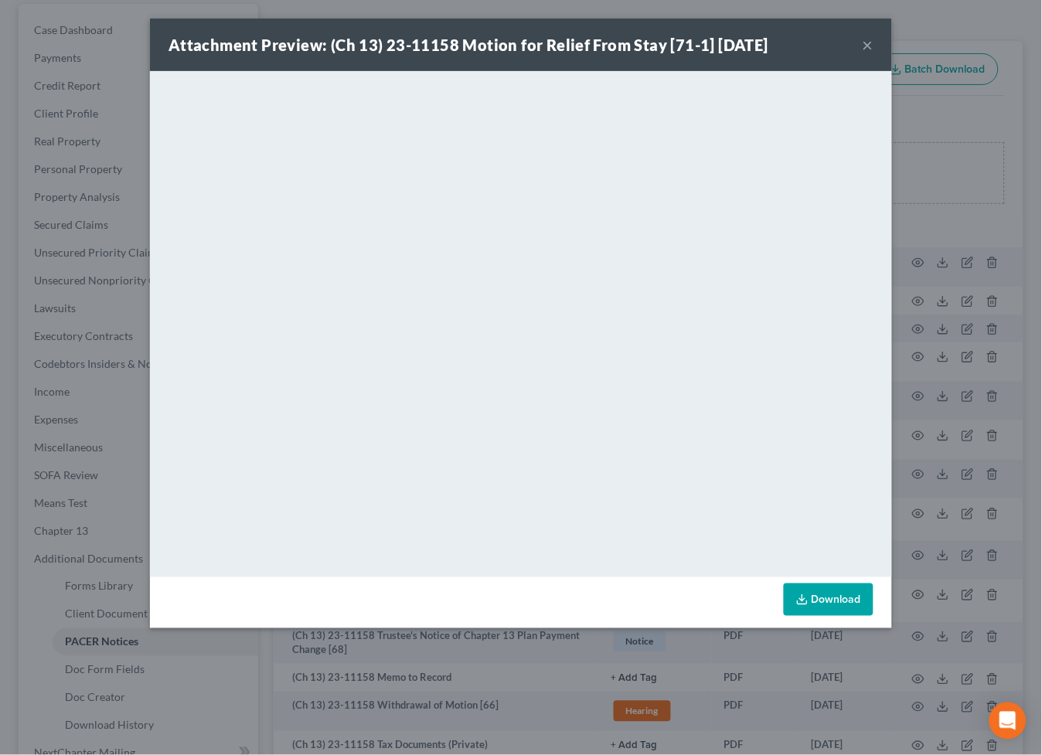
click at [867, 43] on button "×" at bounding box center [868, 45] width 11 height 19
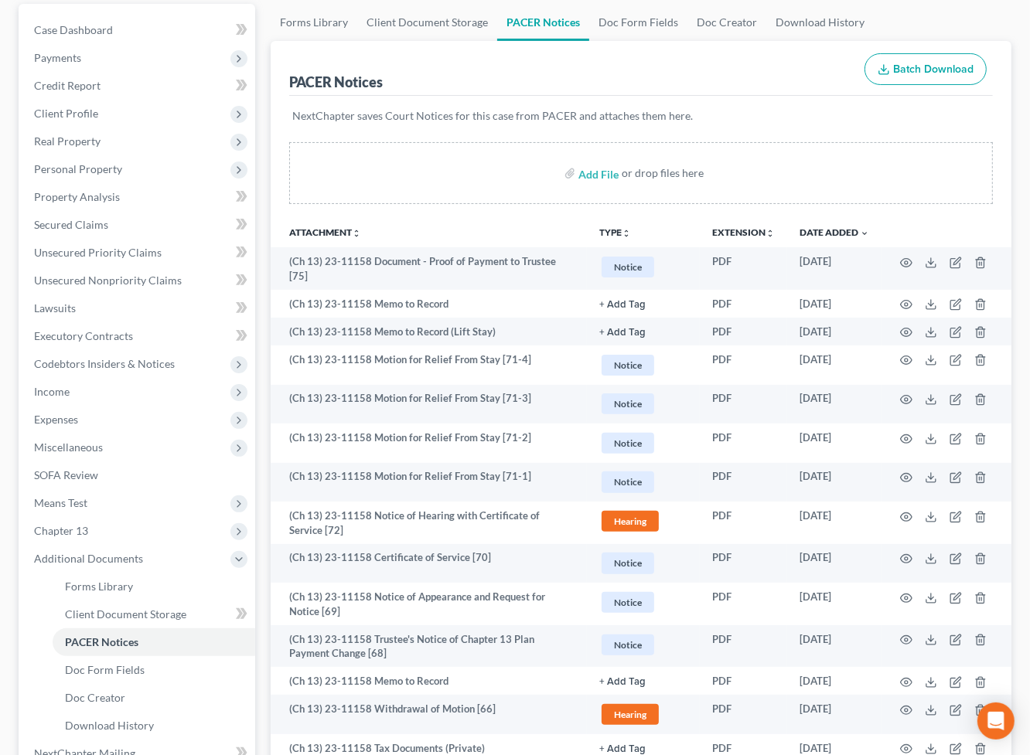
scroll to position [0, 0]
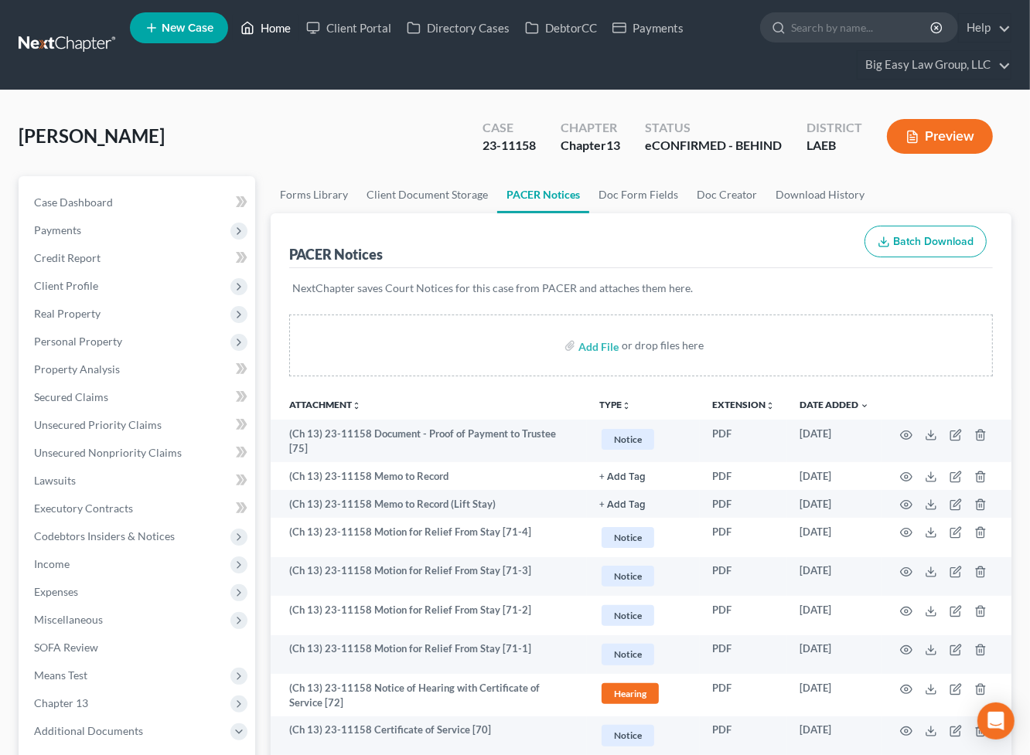
click at [258, 29] on link "Home" at bounding box center [266, 28] width 66 height 28
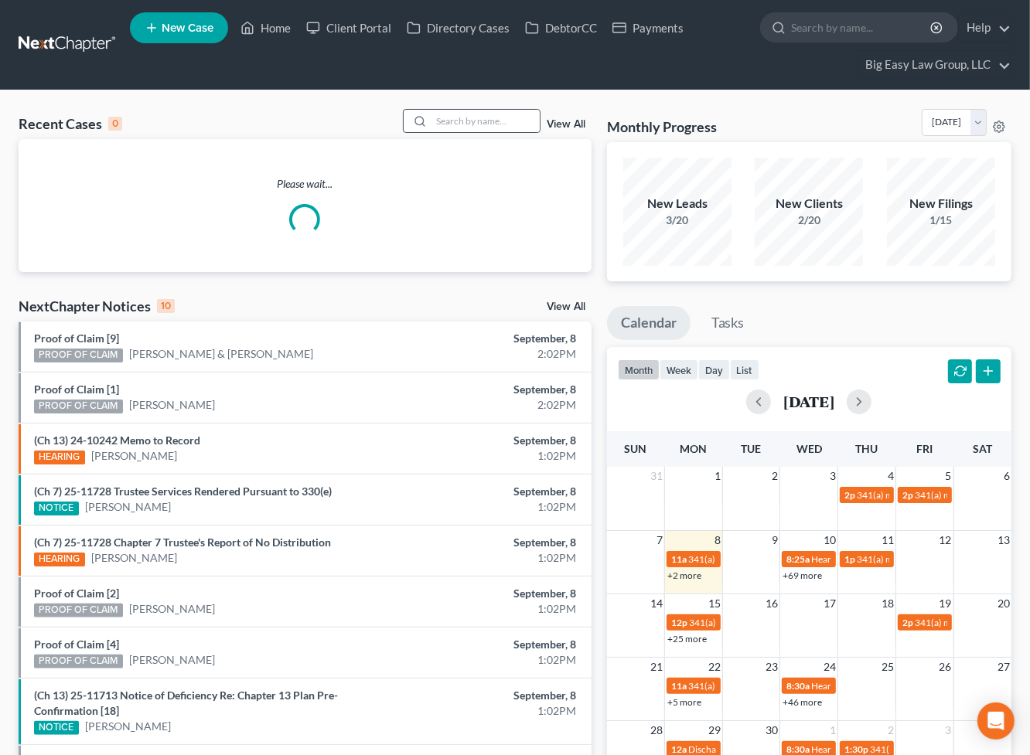
click at [426, 118] on icon at bounding box center [420, 121] width 12 height 12
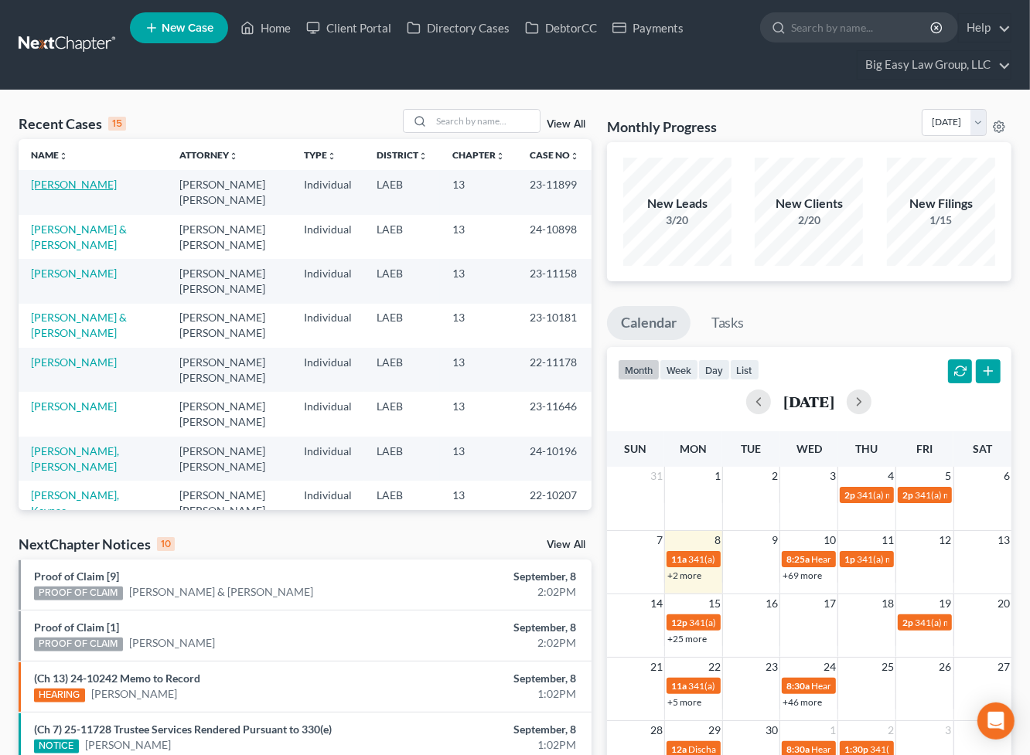
click at [76, 179] on link "[PERSON_NAME]" at bounding box center [74, 184] width 86 height 13
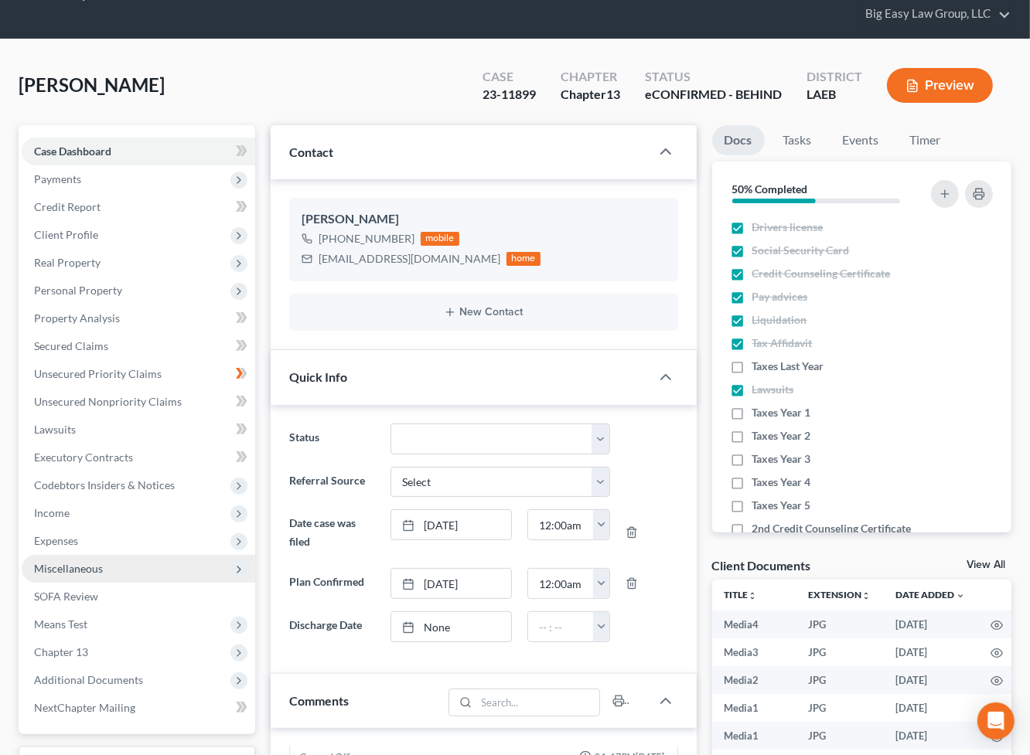
scroll to position [141, 0]
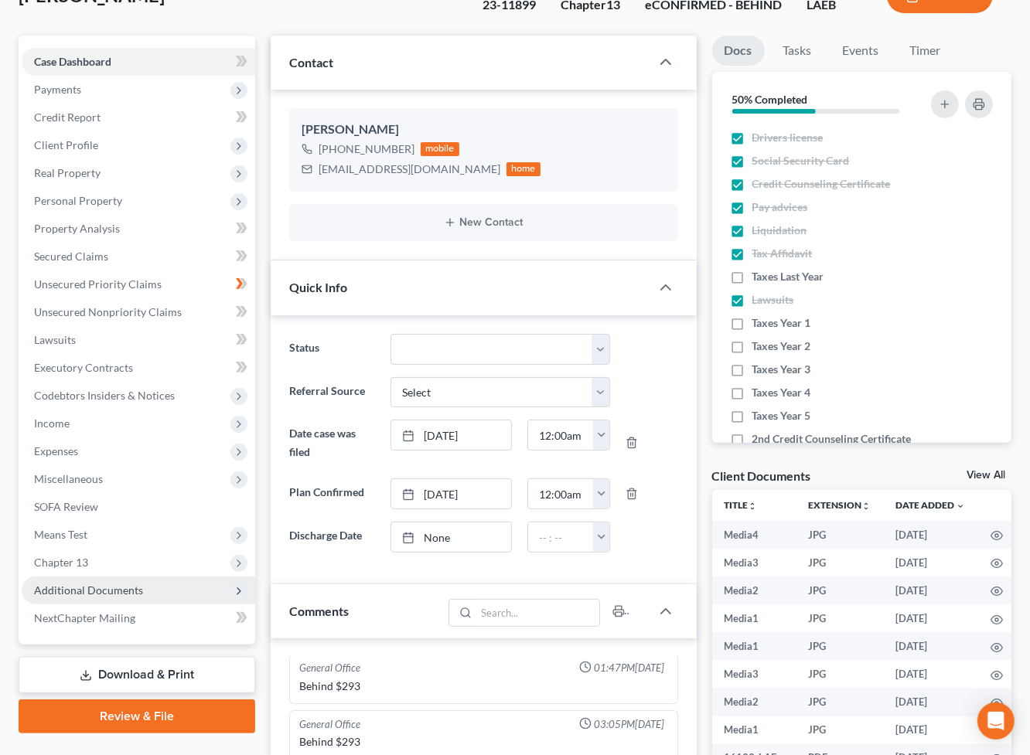
click at [154, 588] on span "Additional Documents" at bounding box center [138, 591] width 233 height 28
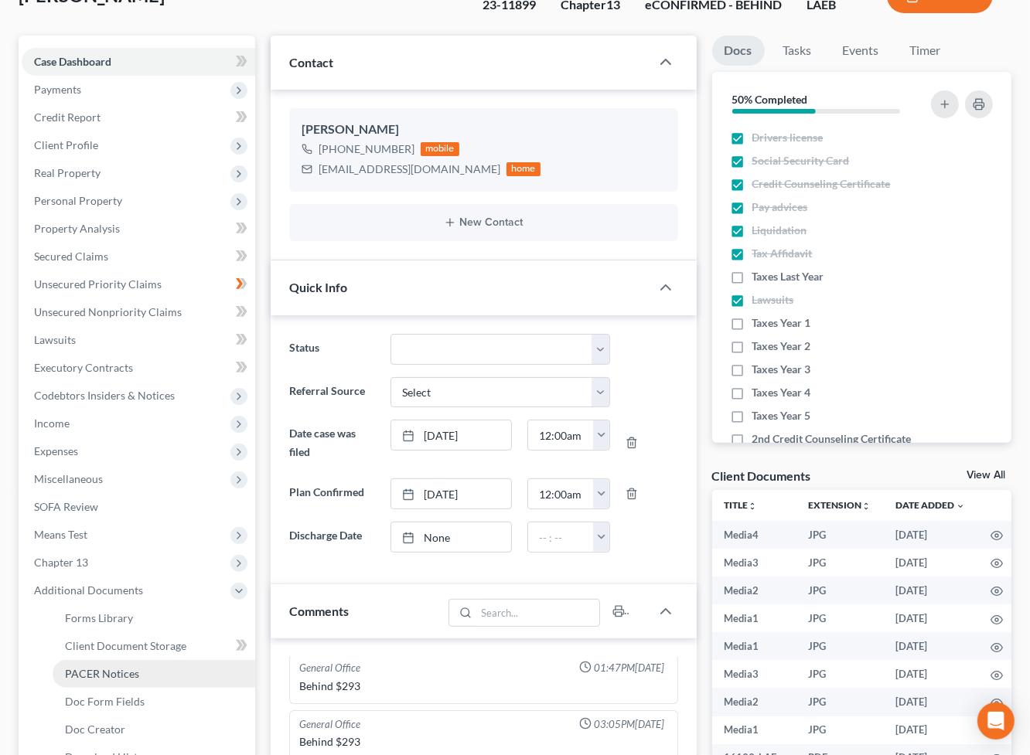
click at [165, 671] on link "PACER Notices" at bounding box center [154, 674] width 203 height 28
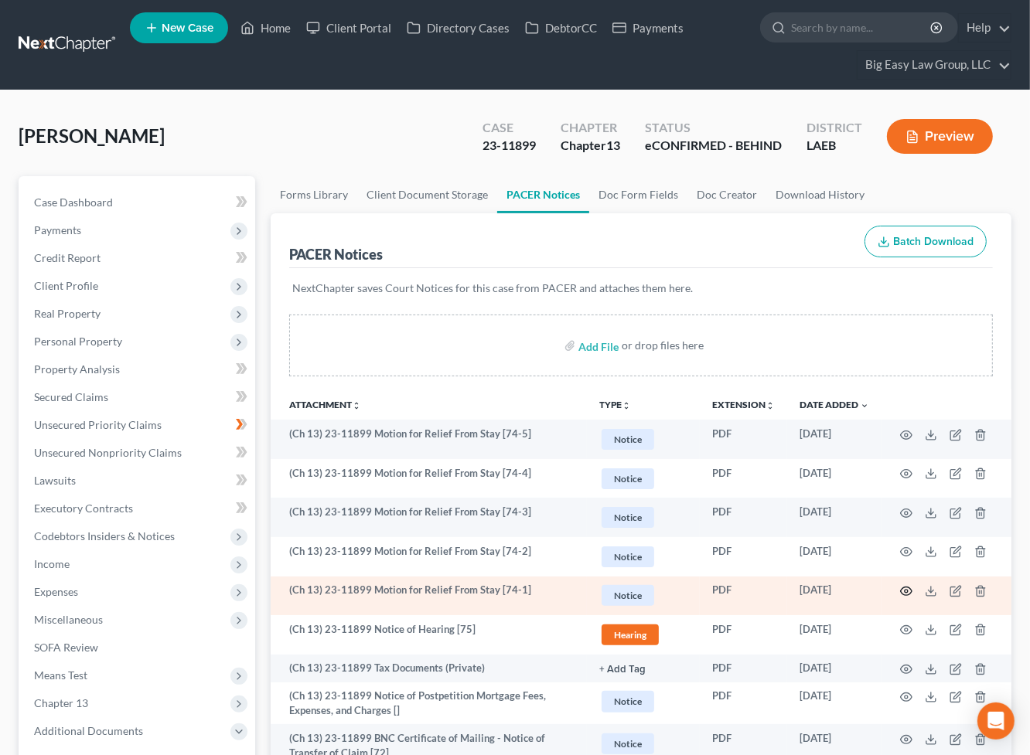
click at [905, 591] on icon "button" at bounding box center [906, 591] width 12 height 12
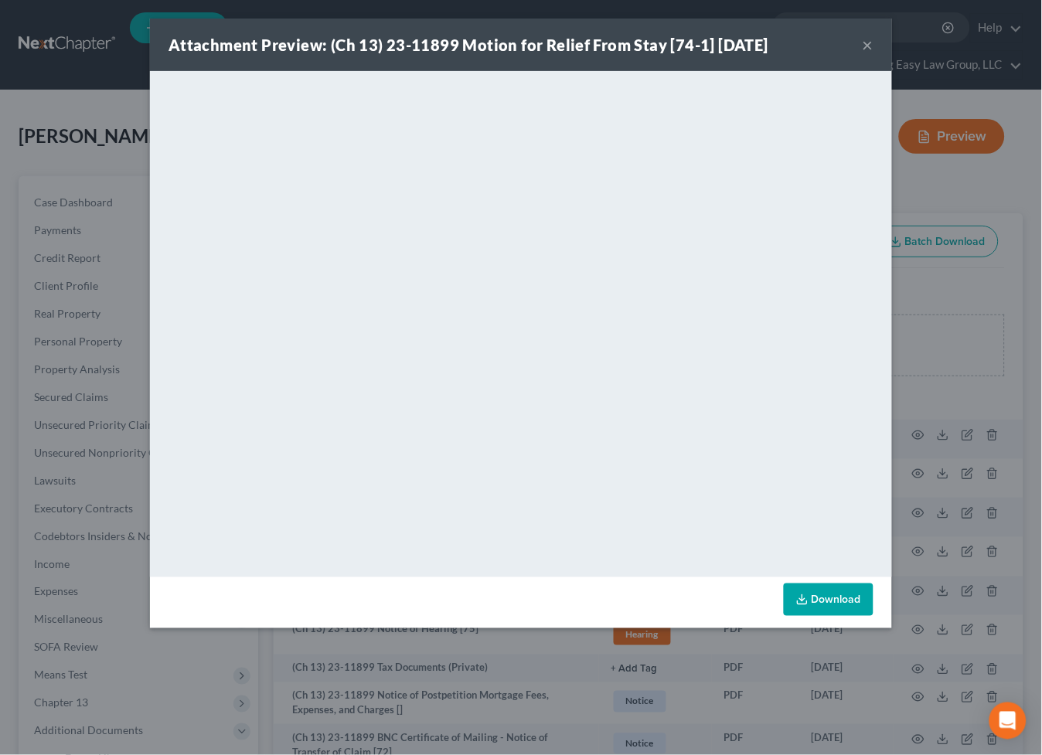
click at [870, 43] on button "×" at bounding box center [868, 45] width 11 height 19
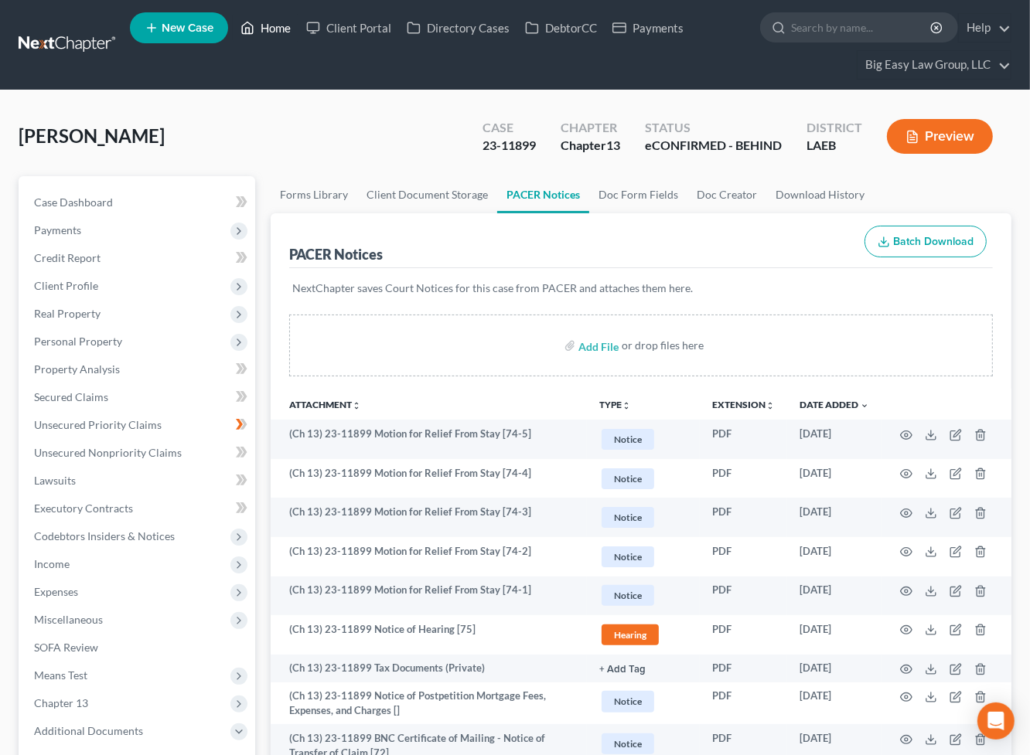
click at [275, 29] on link "Home" at bounding box center [266, 28] width 66 height 28
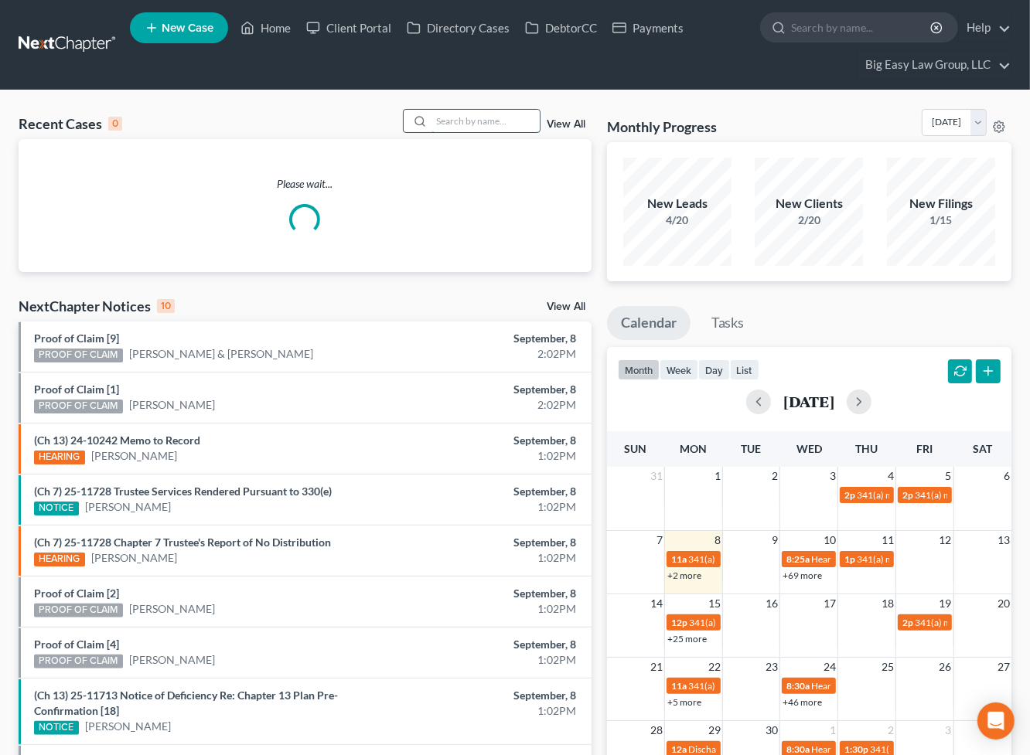
click at [441, 124] on input "search" at bounding box center [485, 121] width 108 height 22
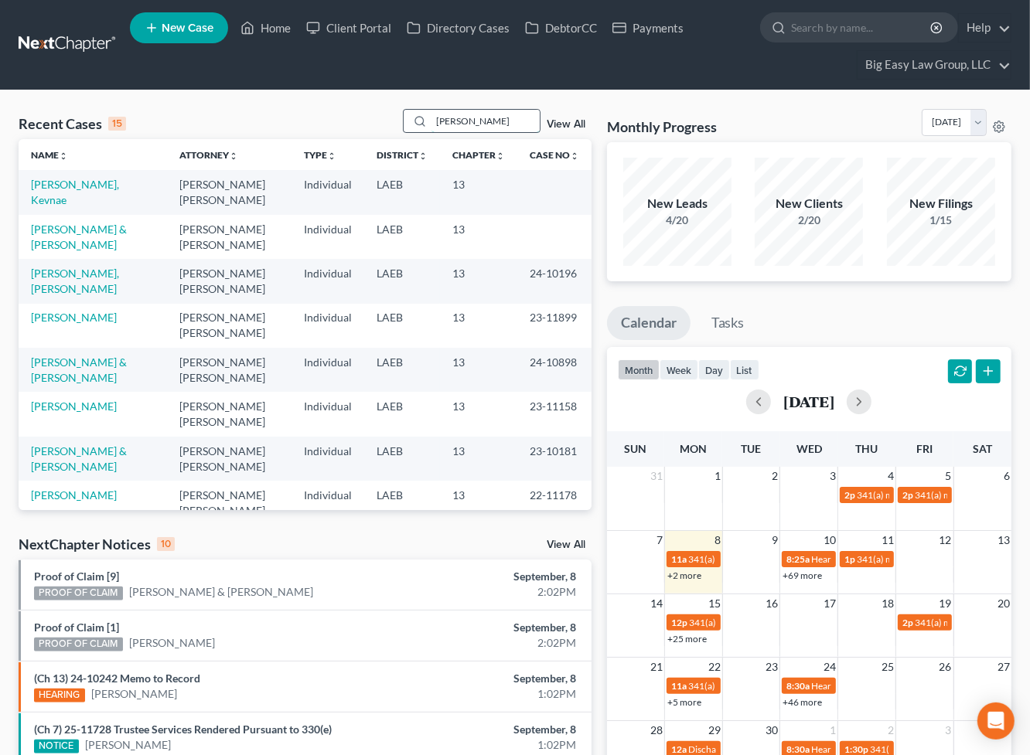
type input "[PERSON_NAME]"
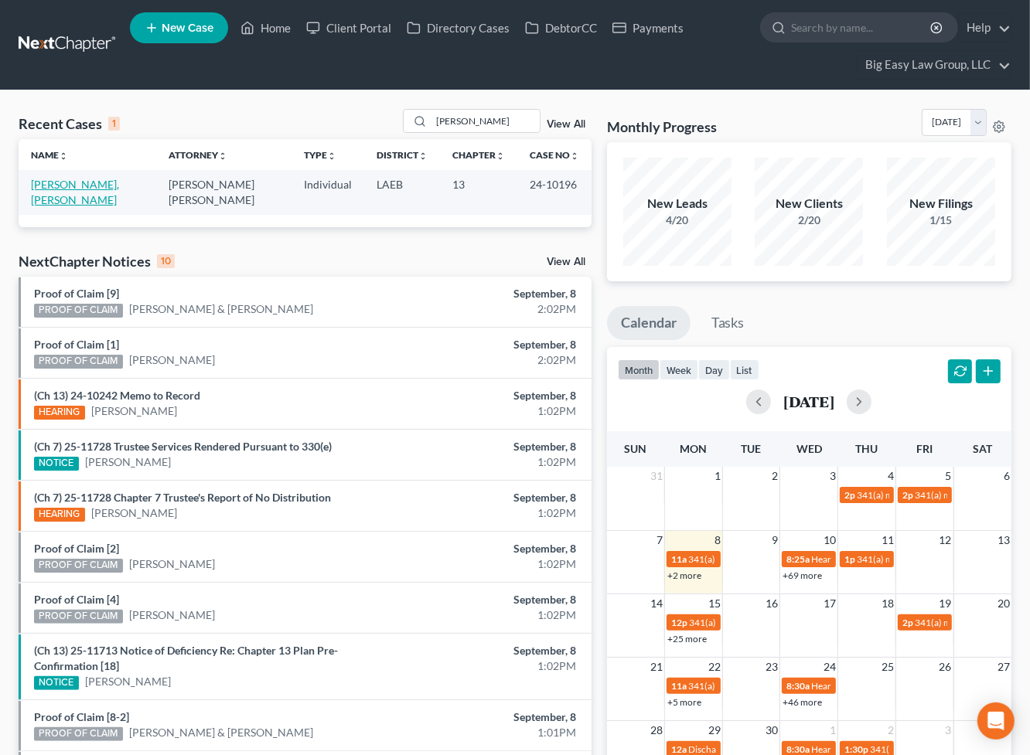
click at [94, 179] on link "[PERSON_NAME], [PERSON_NAME]" at bounding box center [75, 192] width 88 height 29
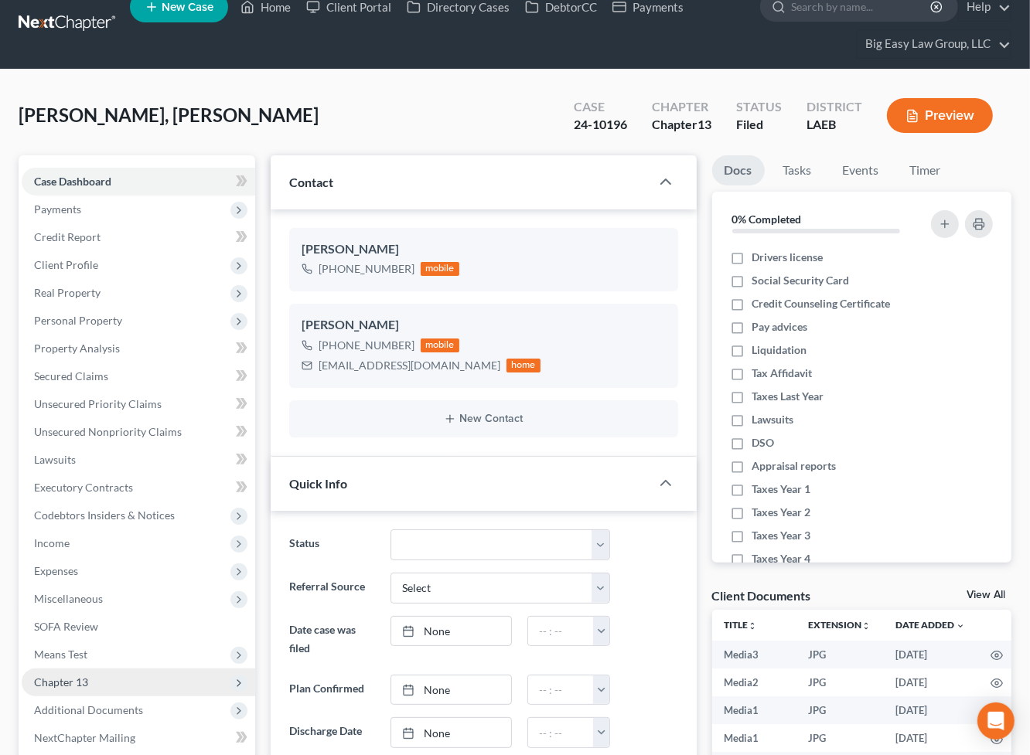
scroll to position [12113, 0]
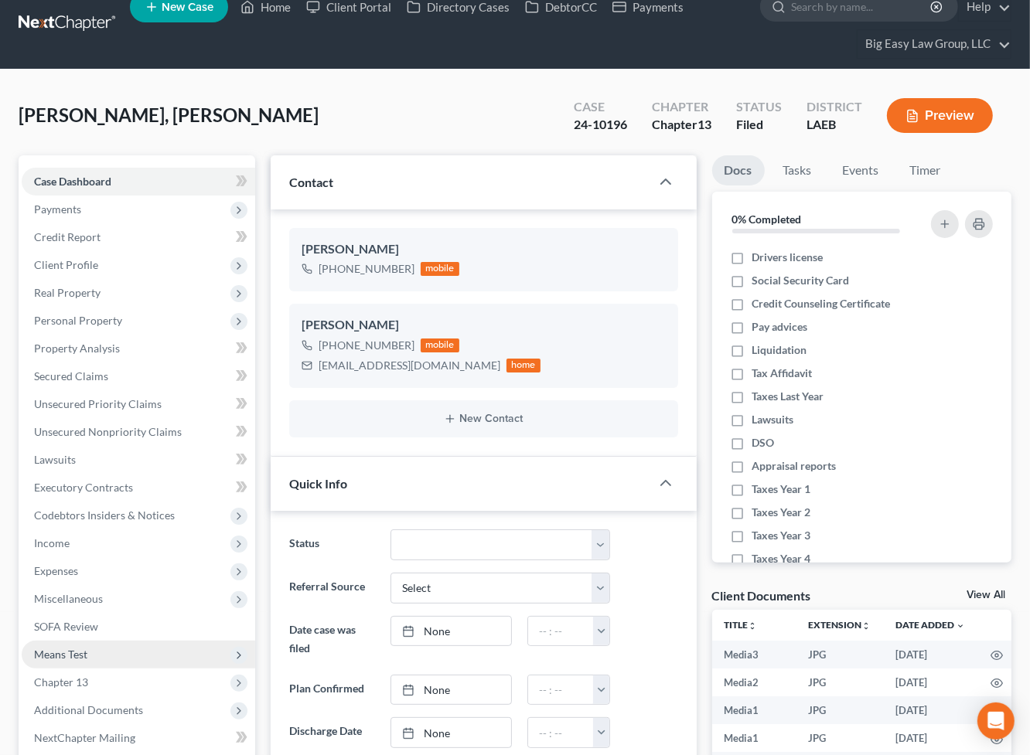
drag, startPoint x: 172, startPoint y: 707, endPoint x: 198, endPoint y: 660, distance: 52.9
click at [173, 706] on span "Additional Documents" at bounding box center [138, 711] width 233 height 28
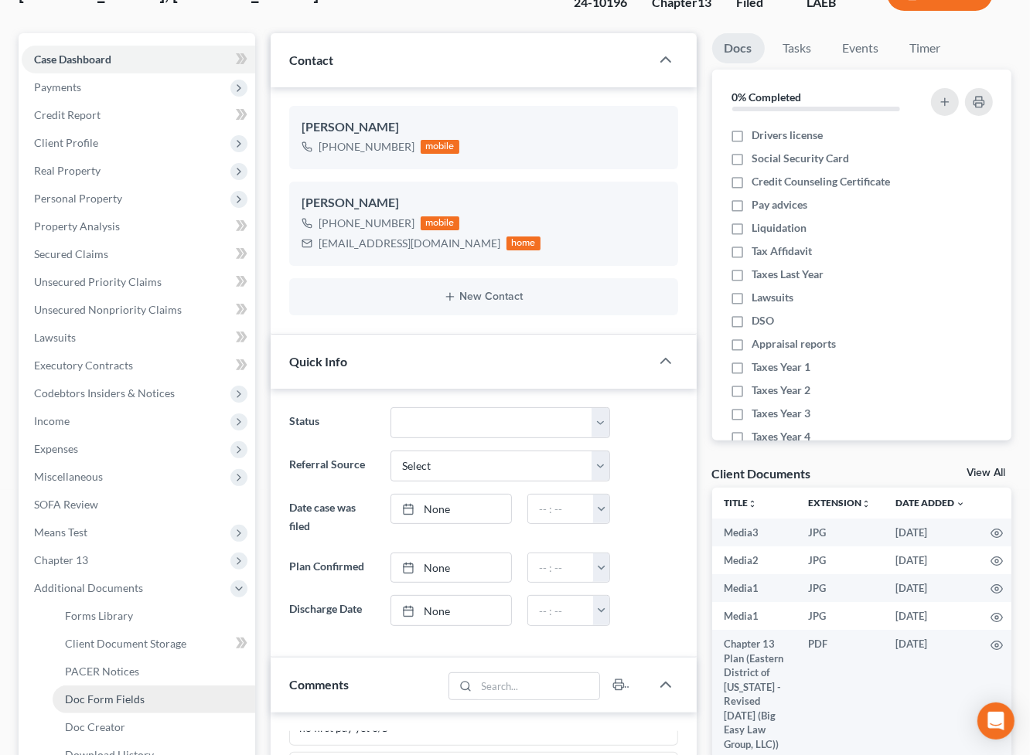
scroll to position [165, 0]
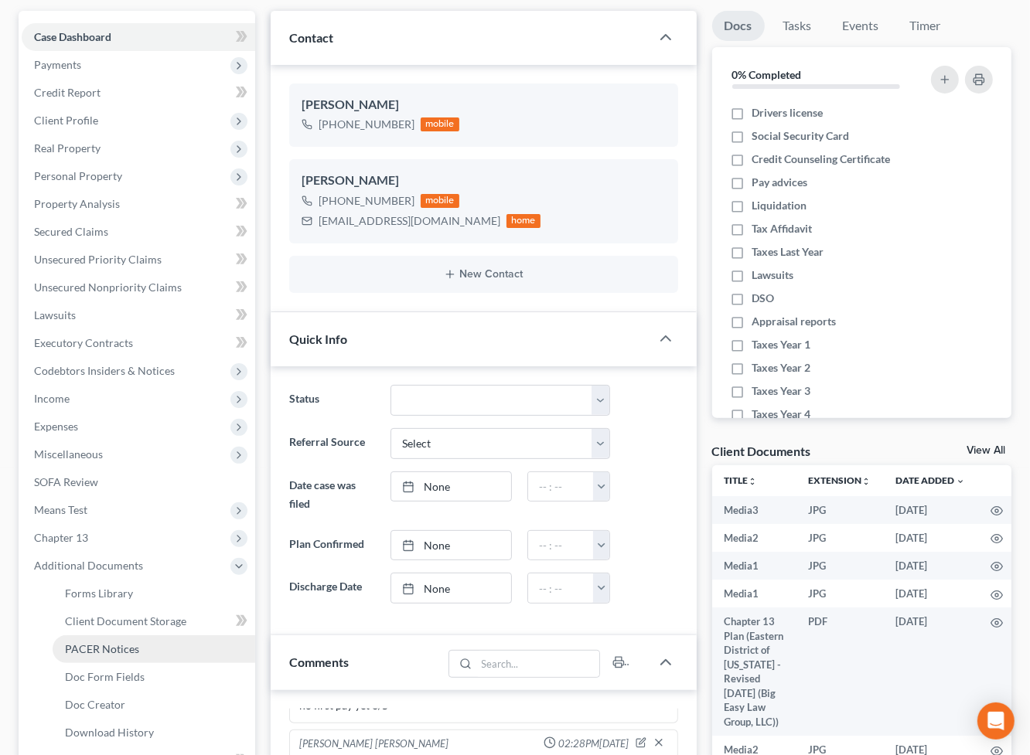
click at [175, 645] on link "PACER Notices" at bounding box center [154, 649] width 203 height 28
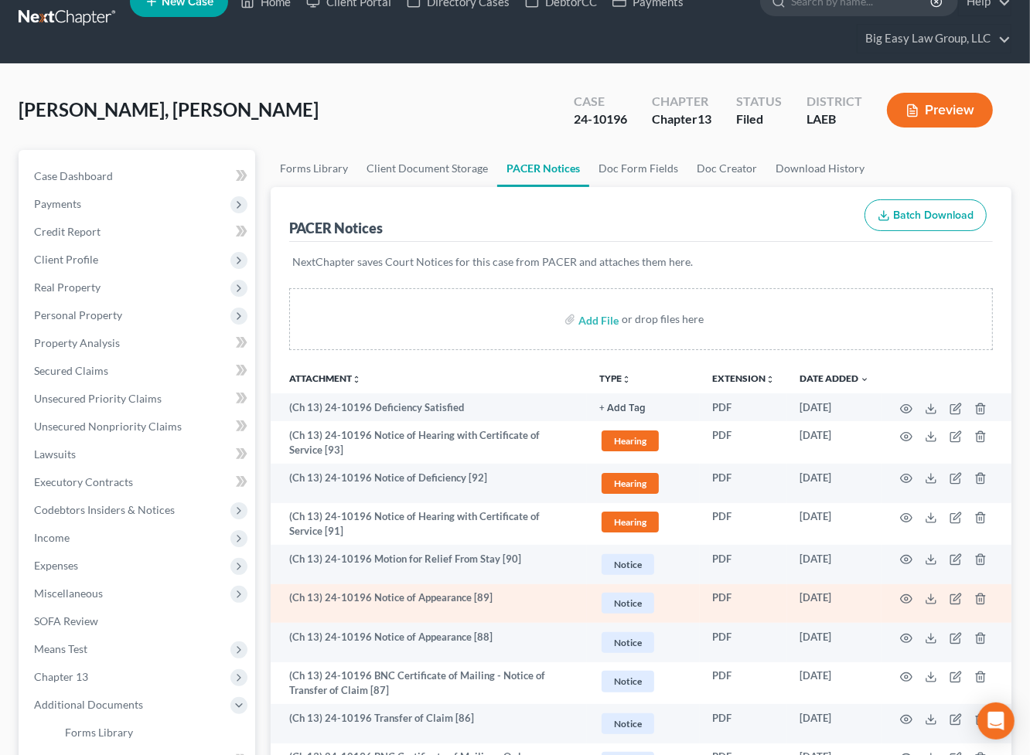
scroll to position [112, 0]
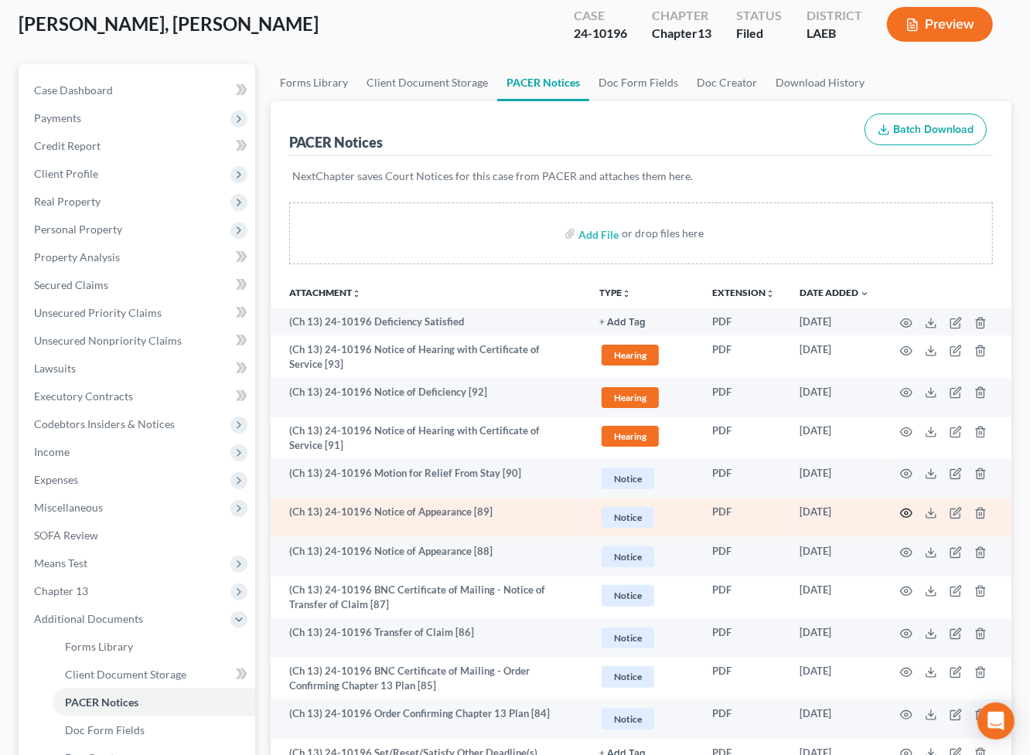
click at [910, 510] on icon "button" at bounding box center [907, 513] width 12 height 9
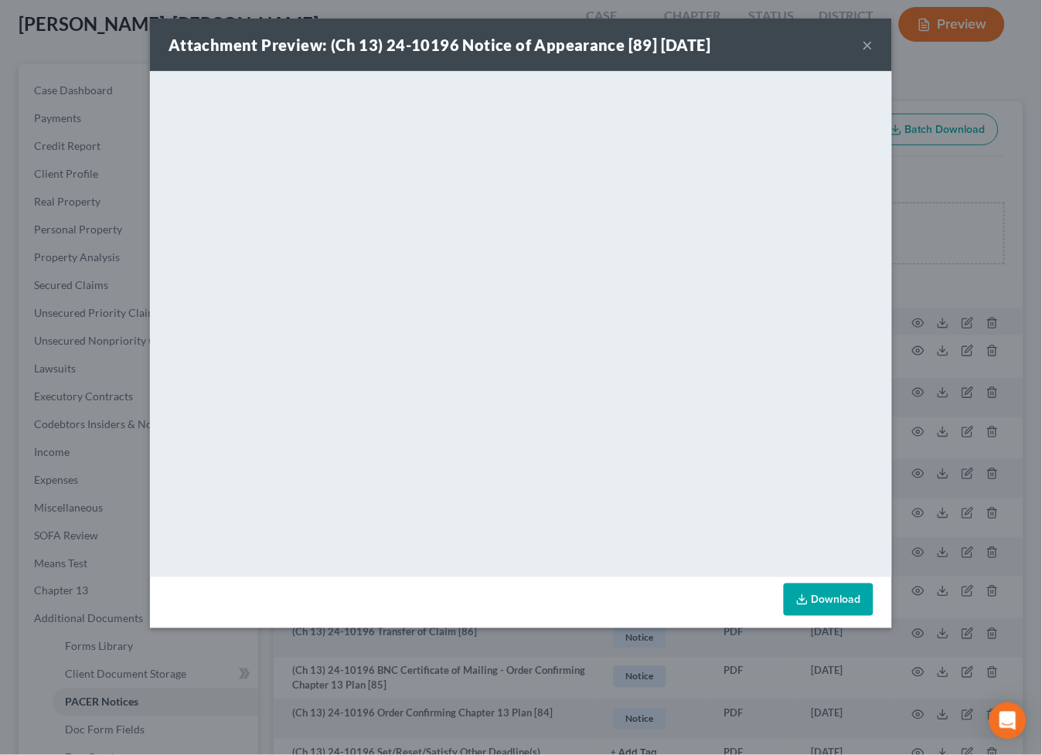
click at [867, 43] on button "×" at bounding box center [868, 45] width 11 height 19
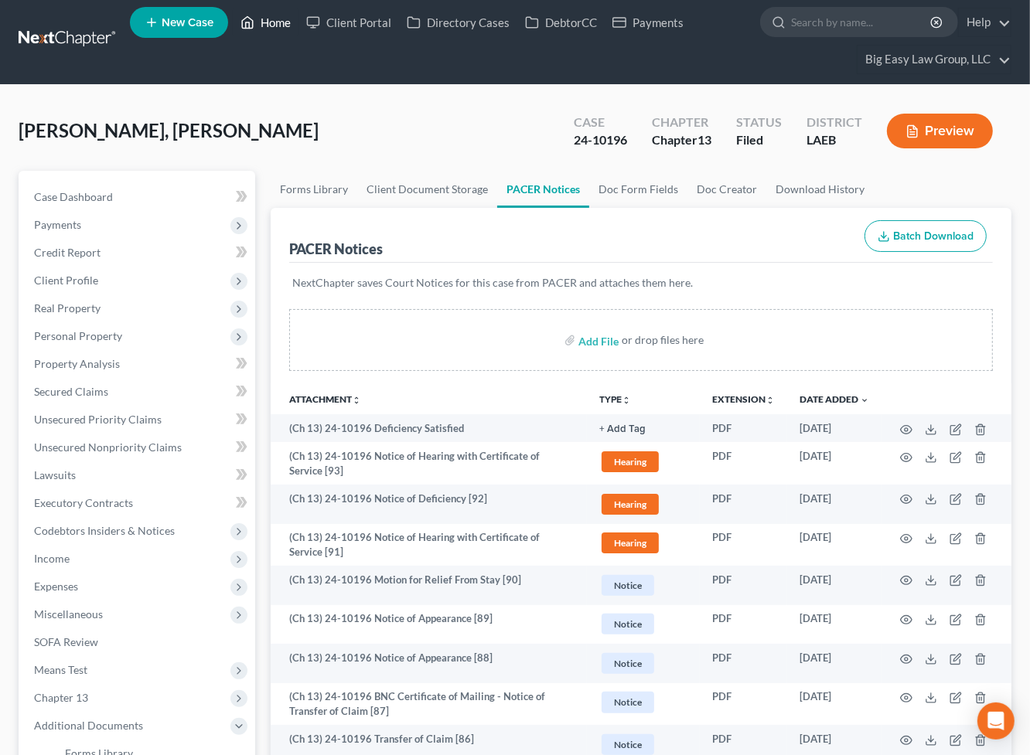
scroll to position [0, 0]
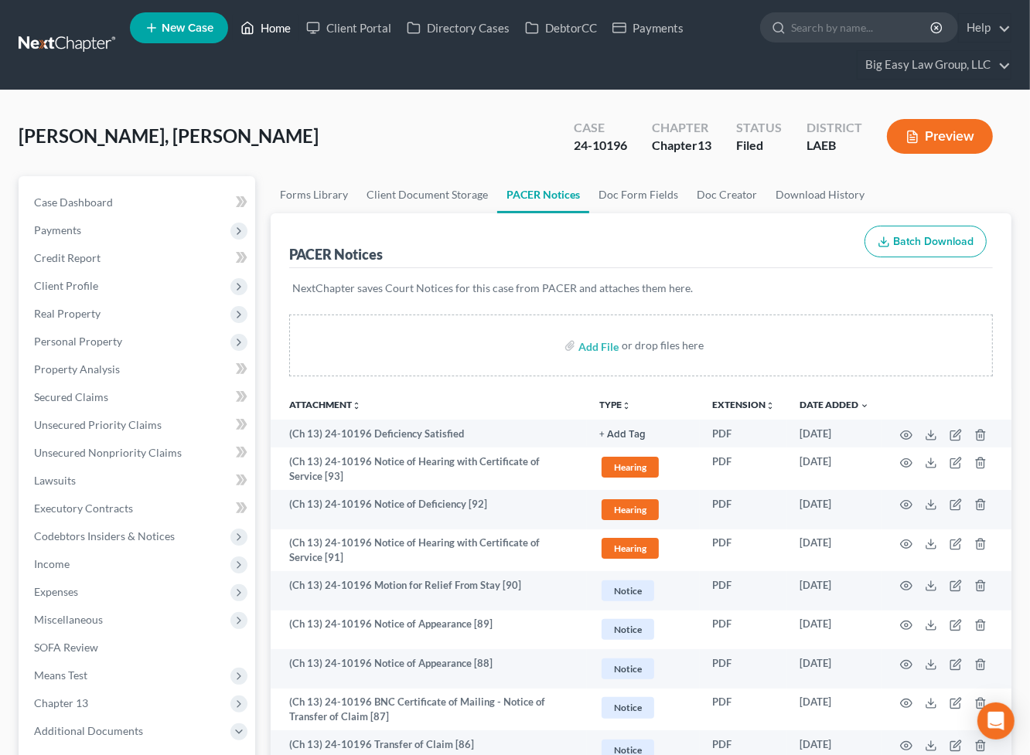
click at [267, 29] on link "Home" at bounding box center [266, 28] width 66 height 28
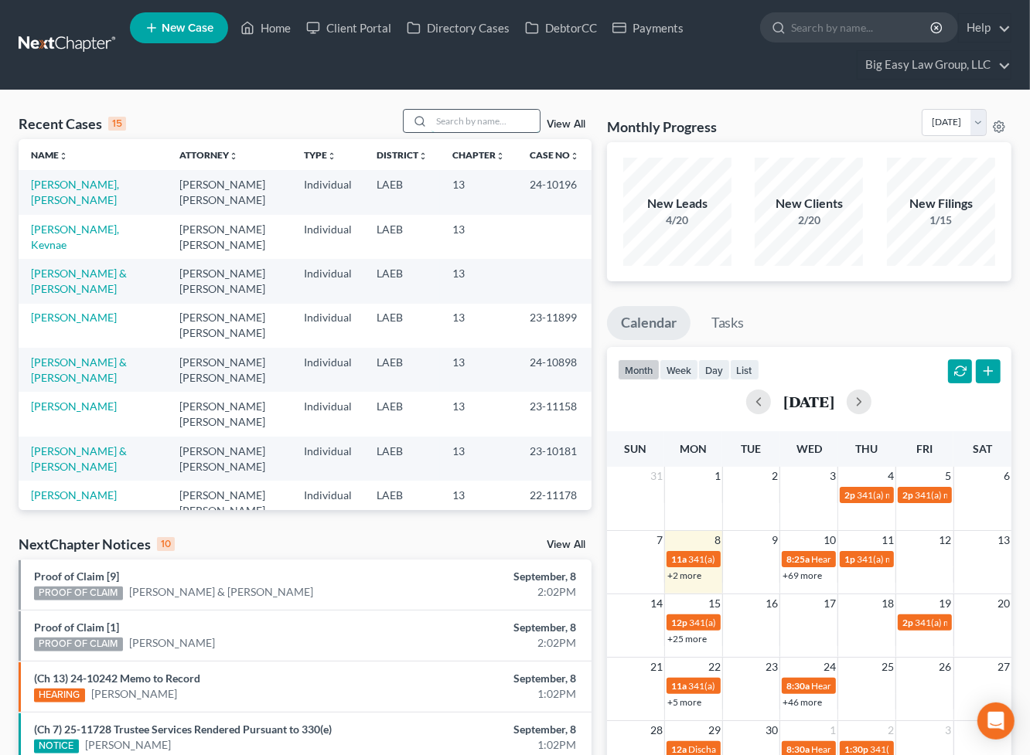
click at [462, 111] on input "search" at bounding box center [485, 121] width 108 height 22
type input "[PERSON_NAME]"
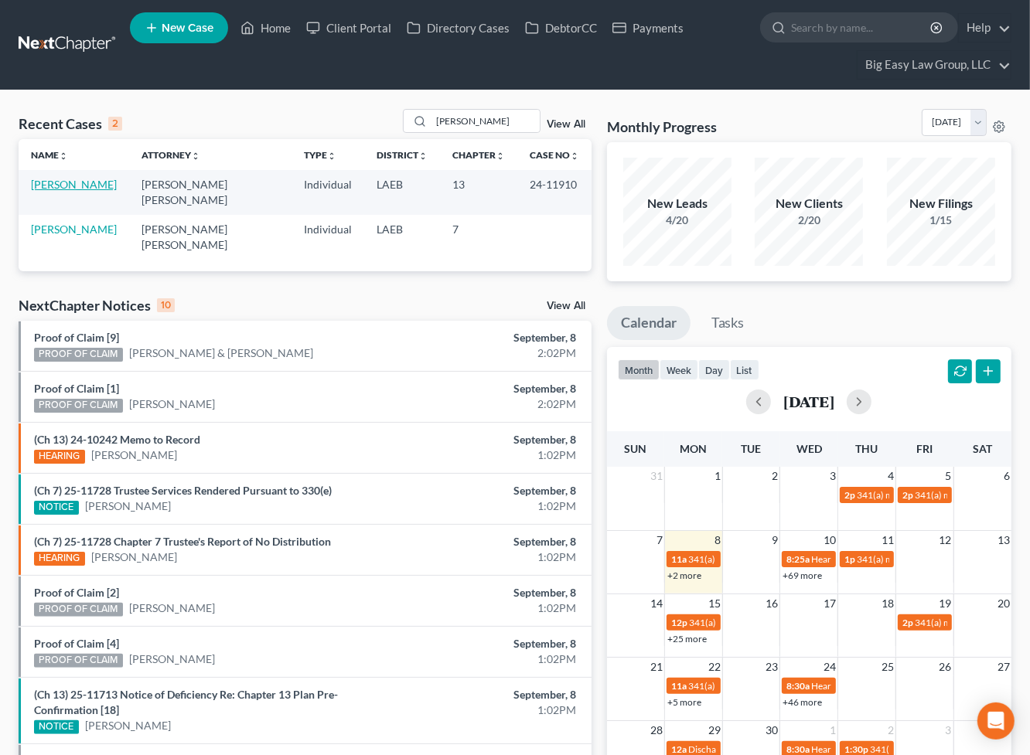
click at [64, 187] on link "[PERSON_NAME]" at bounding box center [74, 184] width 86 height 13
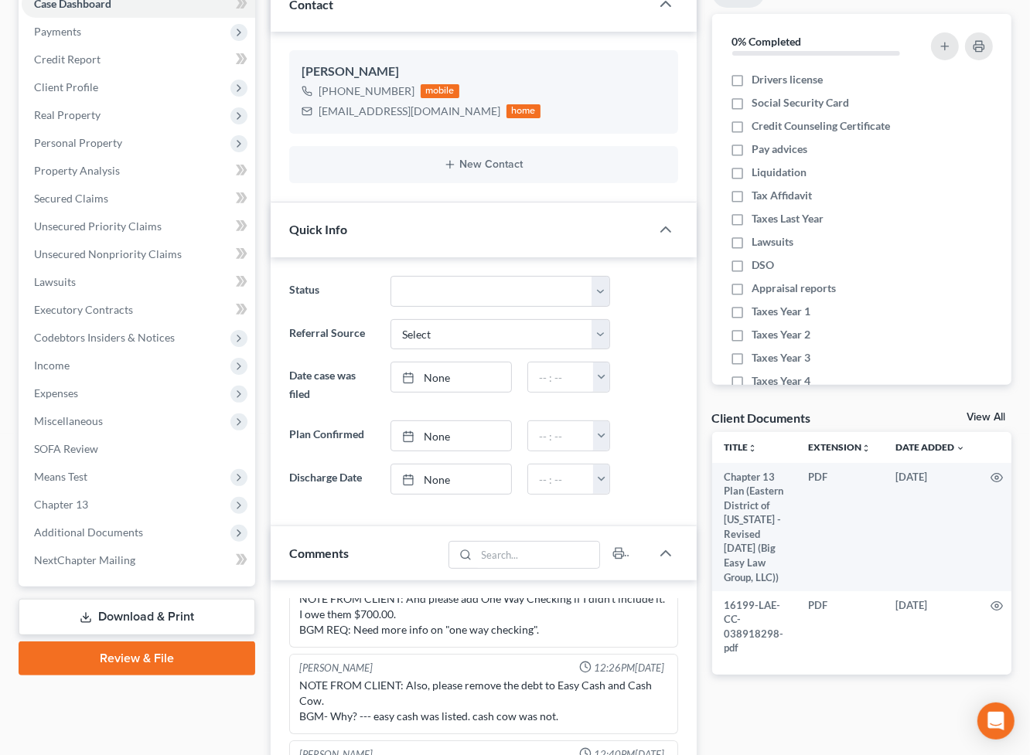
scroll to position [207, 0]
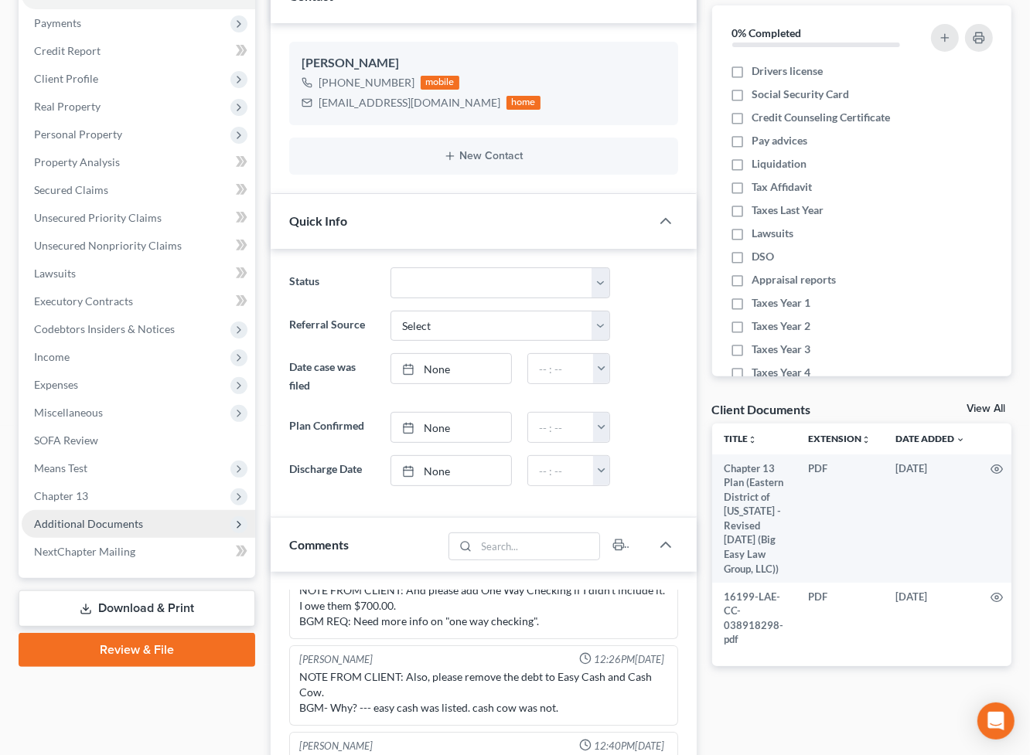
drag, startPoint x: 118, startPoint y: 527, endPoint x: 165, endPoint y: 508, distance: 50.2
click at [118, 527] on span "Additional Documents" at bounding box center [88, 523] width 109 height 13
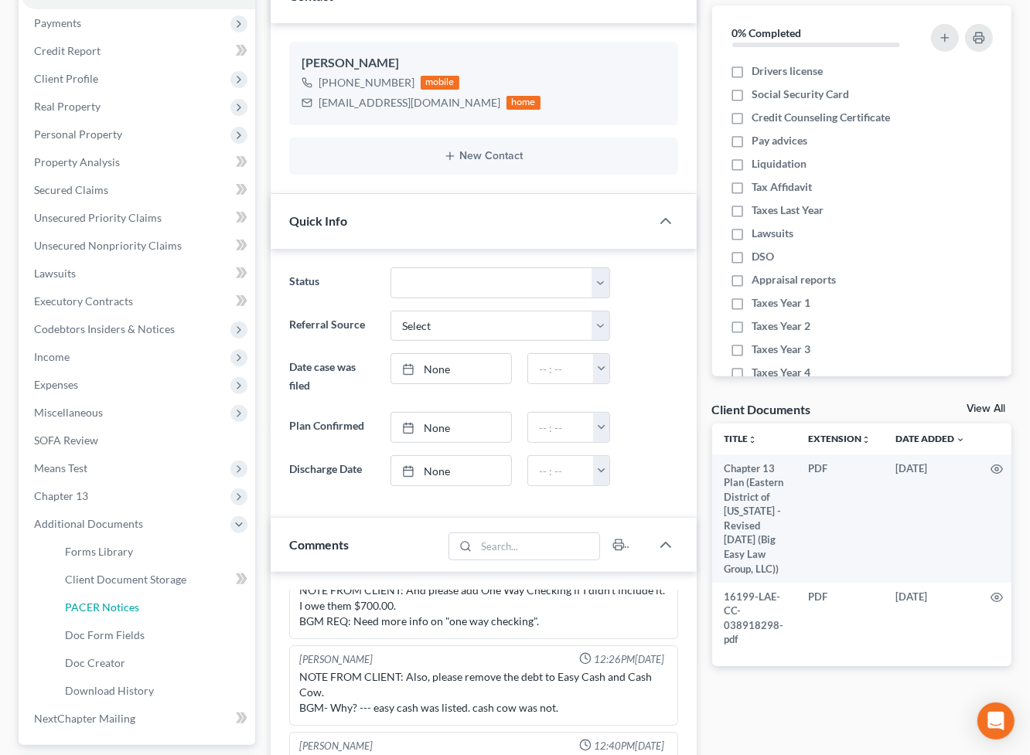
drag, startPoint x: 166, startPoint y: 600, endPoint x: 472, endPoint y: 516, distance: 317.5
click at [166, 600] on link "PACER Notices" at bounding box center [154, 608] width 203 height 28
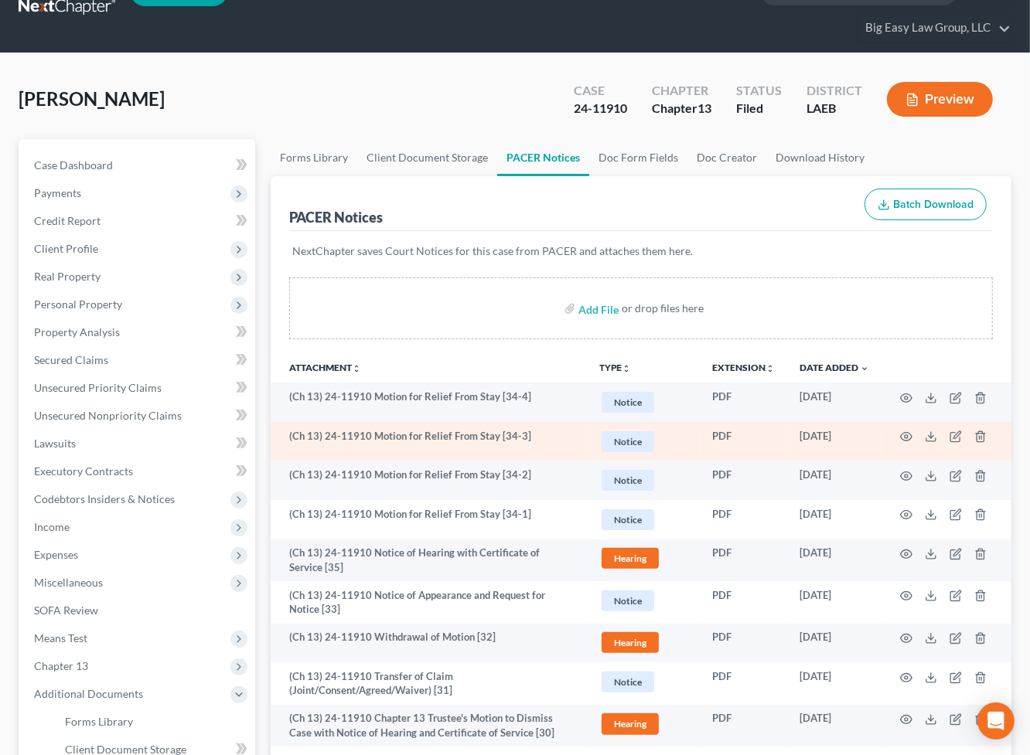
scroll to position [39, 0]
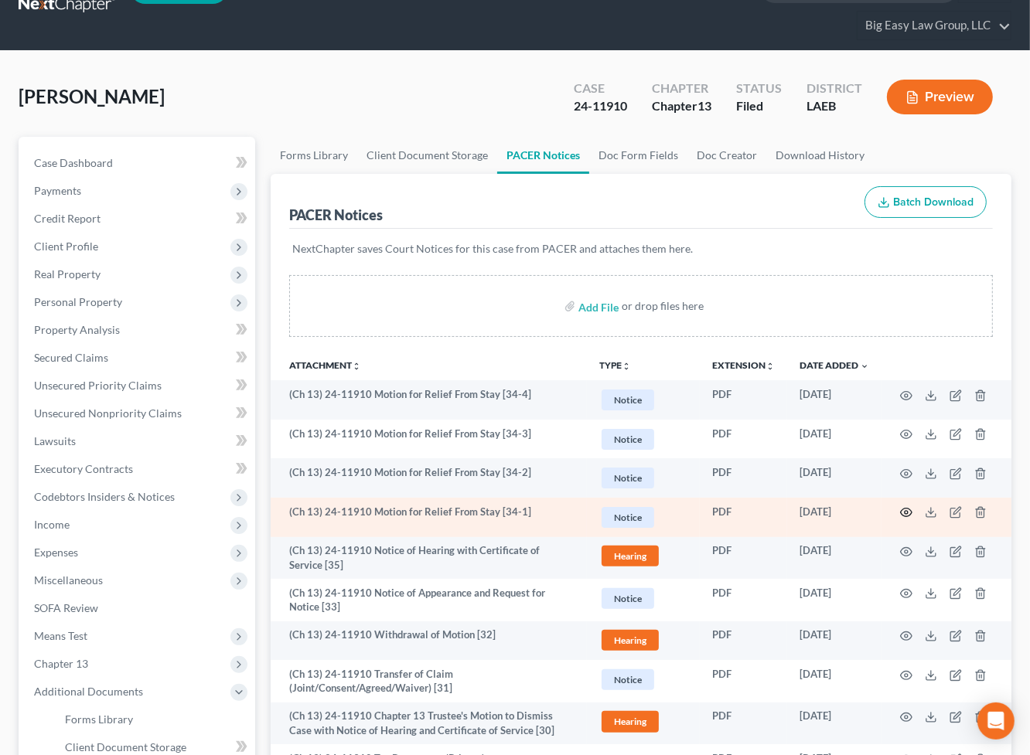
click at [902, 513] on icon "button" at bounding box center [906, 512] width 12 height 12
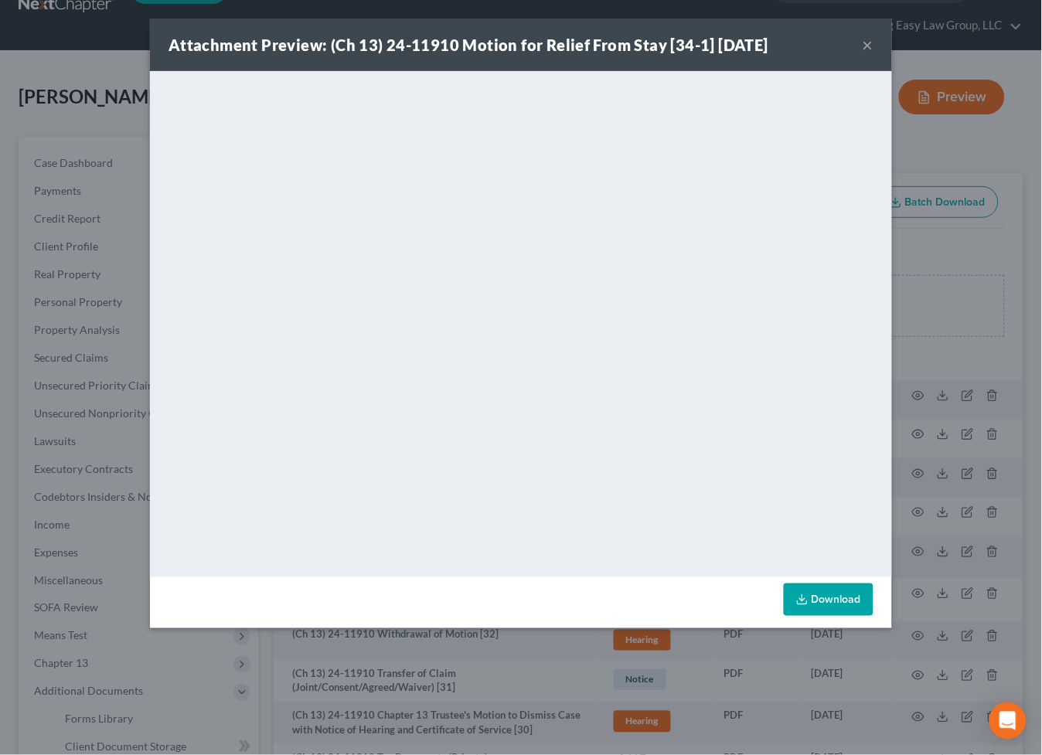
click at [864, 42] on button "×" at bounding box center [868, 45] width 11 height 19
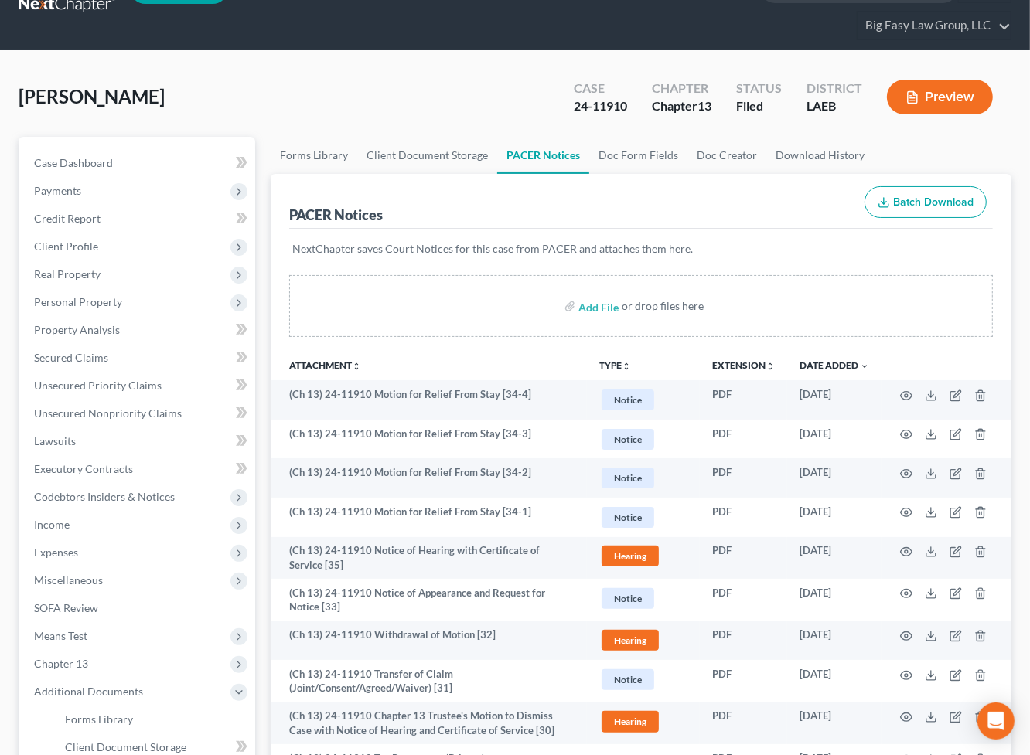
scroll to position [0, 0]
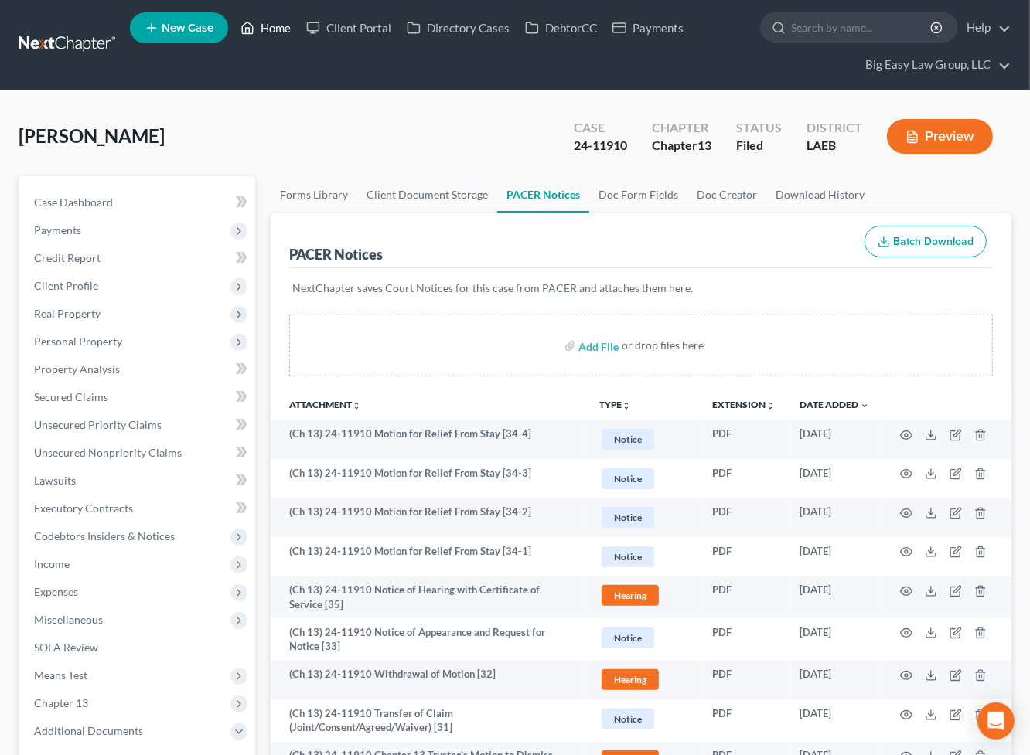
drag, startPoint x: 274, startPoint y: 22, endPoint x: 409, endPoint y: 49, distance: 137.2
click at [274, 22] on link "Home" at bounding box center [266, 28] width 66 height 28
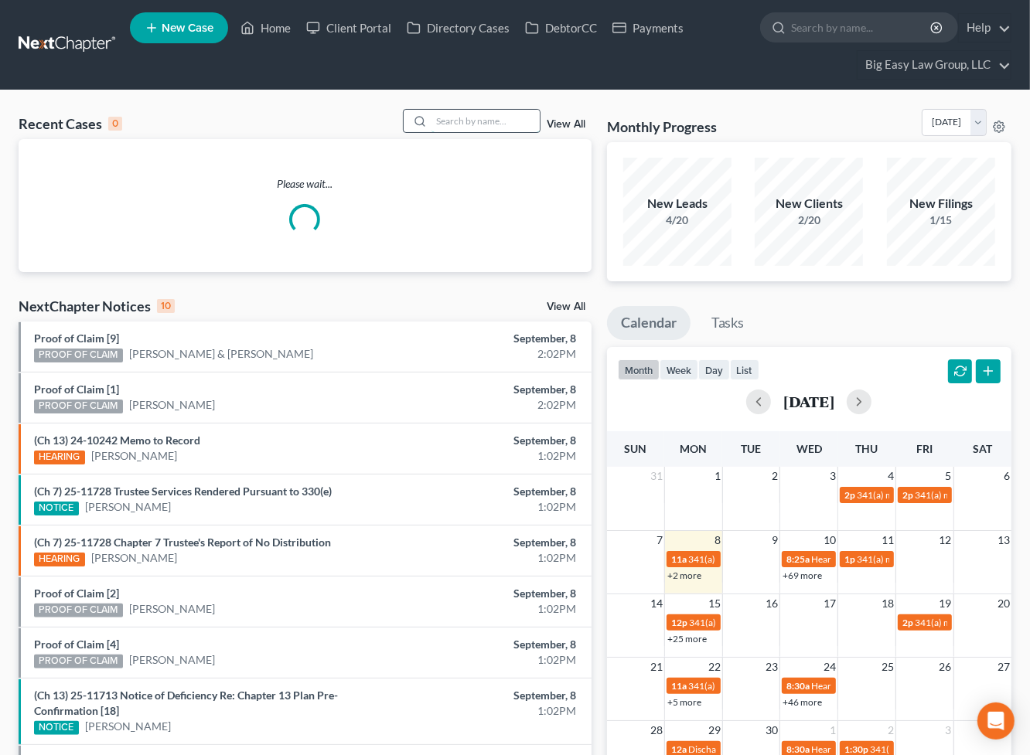
click at [479, 114] on input "search" at bounding box center [485, 121] width 108 height 22
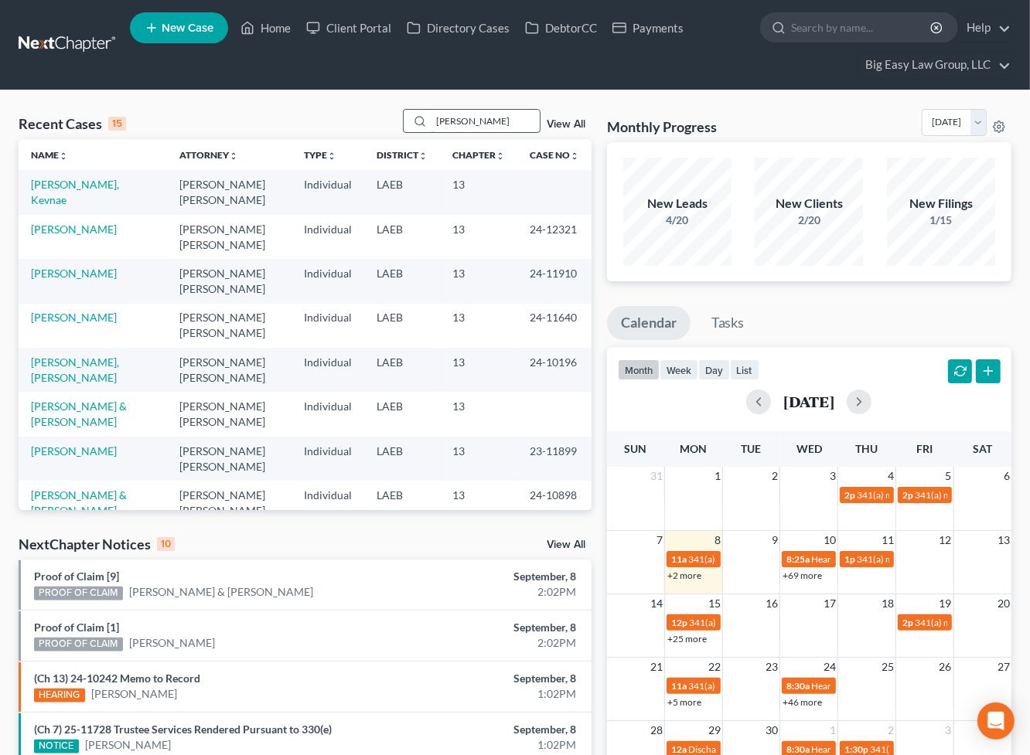
type input "[PERSON_NAME]"
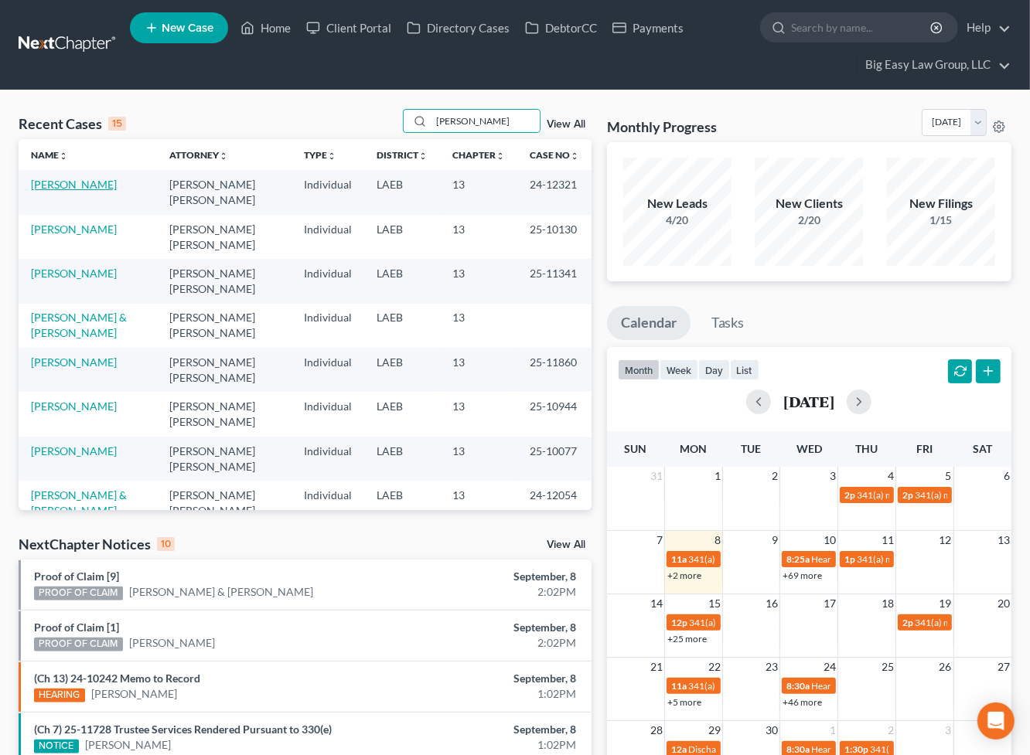
click at [106, 184] on link "[PERSON_NAME]" at bounding box center [74, 184] width 86 height 13
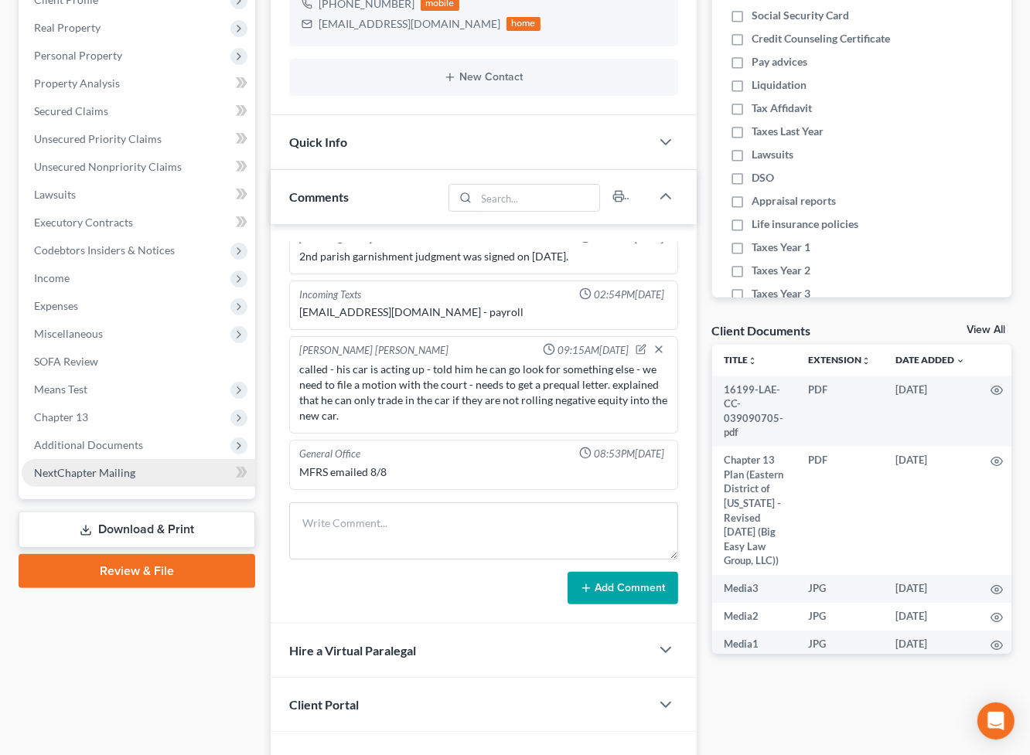
scroll to position [5559, 0]
drag, startPoint x: 149, startPoint y: 449, endPoint x: 168, endPoint y: 506, distance: 60.1
click at [149, 448] on span "Additional Documents" at bounding box center [138, 445] width 233 height 28
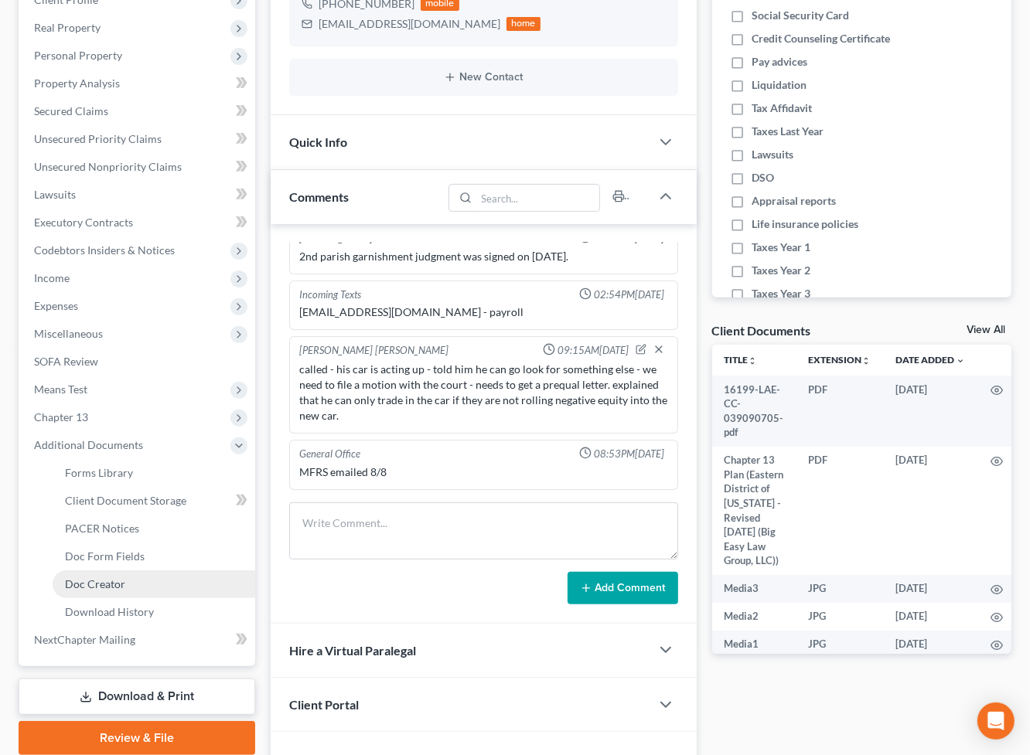
drag, startPoint x: 160, startPoint y: 591, endPoint x: 188, endPoint y: 580, distance: 30.1
click at [160, 591] on link "Doc Creator" at bounding box center [154, 584] width 203 height 28
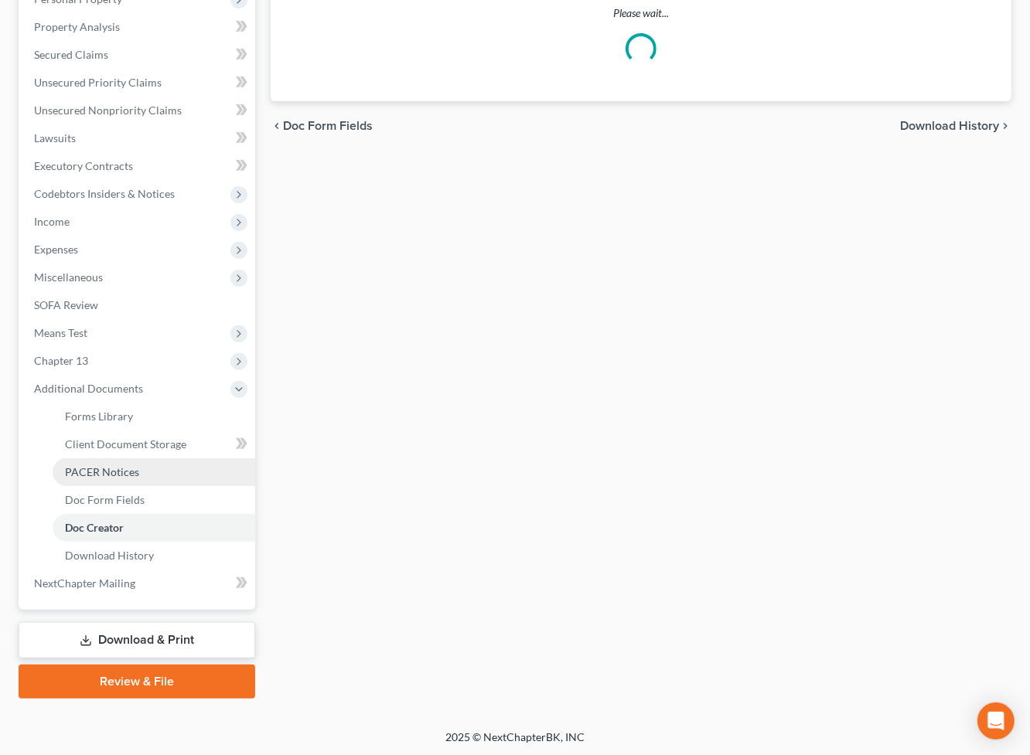
click at [173, 468] on link "PACER Notices" at bounding box center [154, 472] width 203 height 28
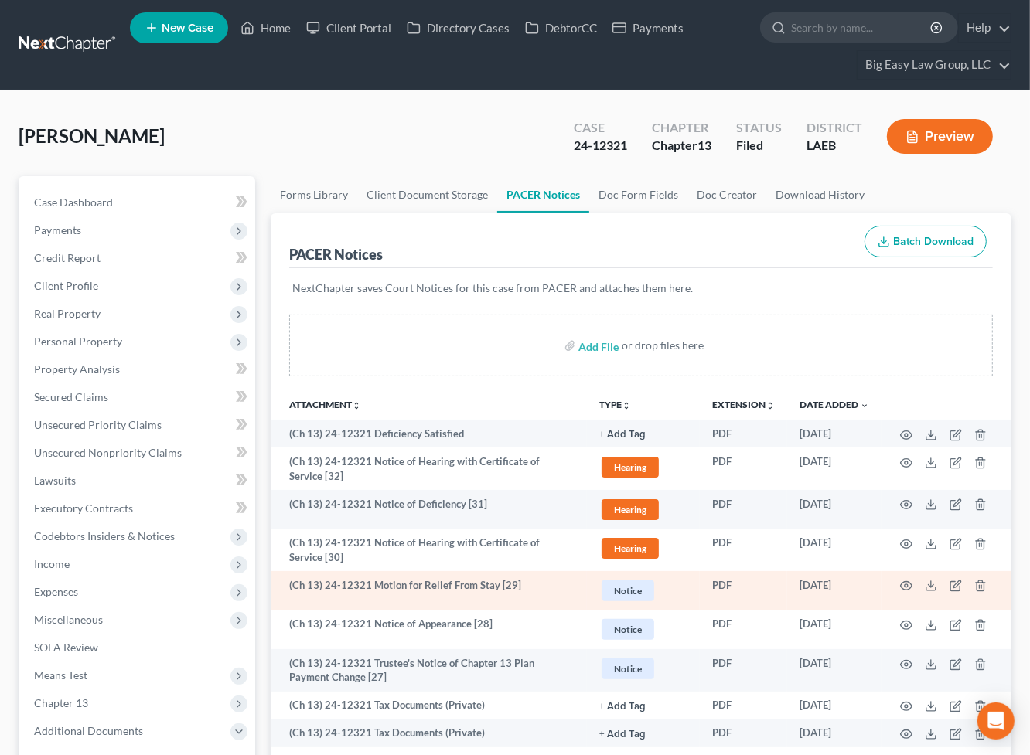
scroll to position [26, 0]
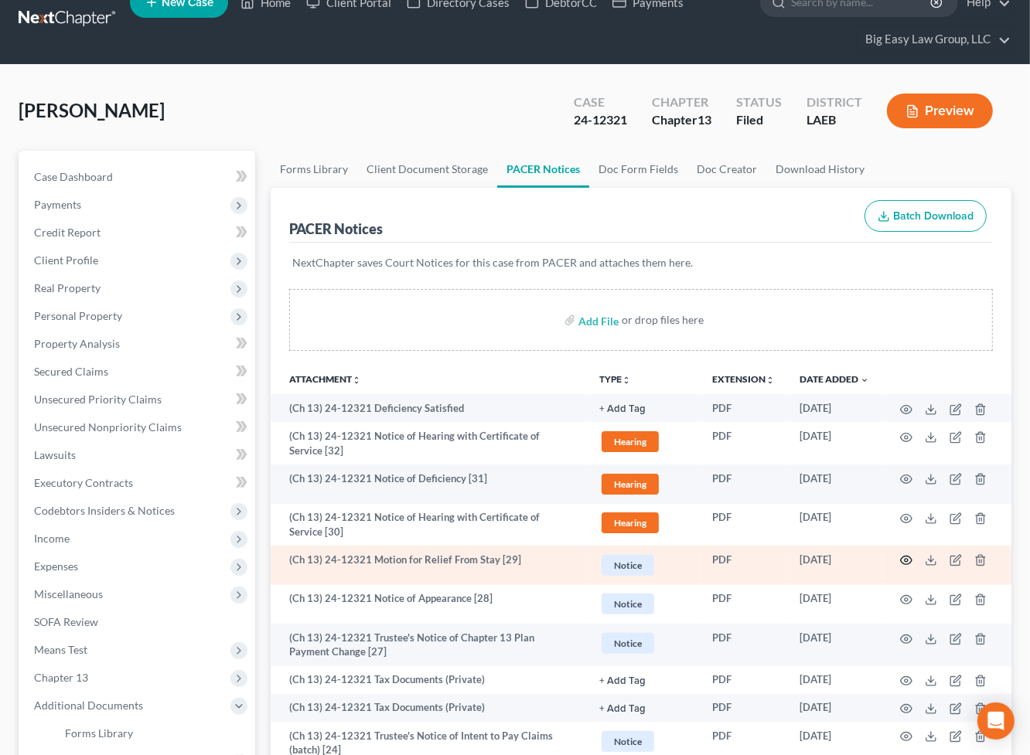
click at [908, 558] on icon "button" at bounding box center [906, 560] width 12 height 12
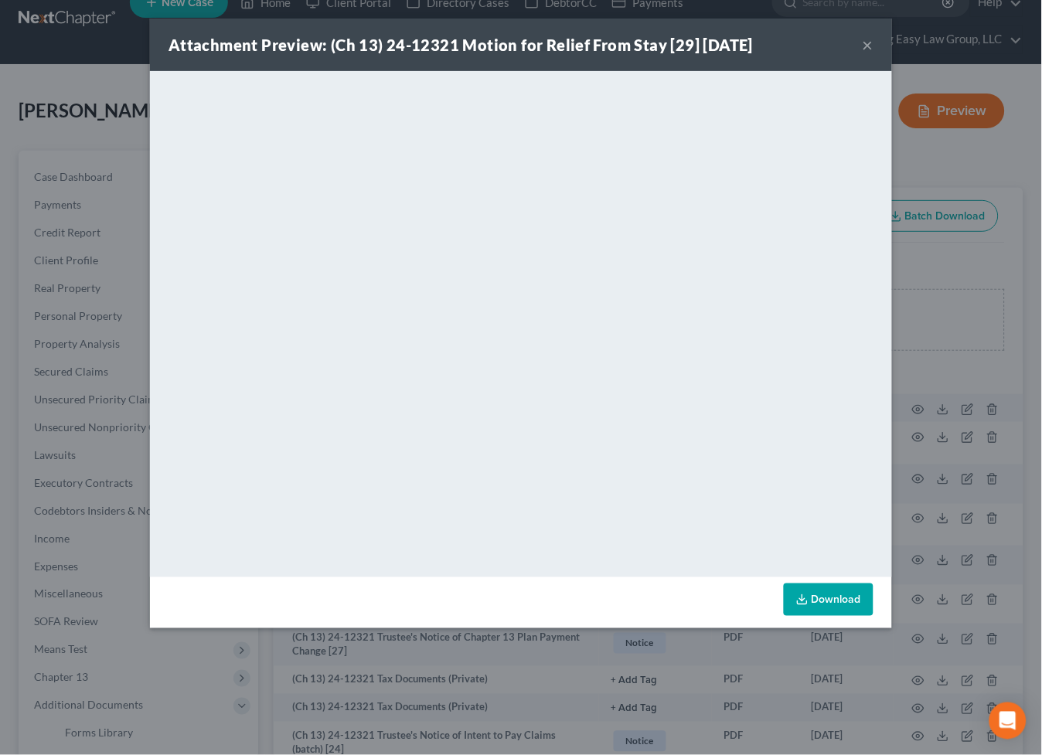
click at [869, 44] on button "×" at bounding box center [868, 45] width 11 height 19
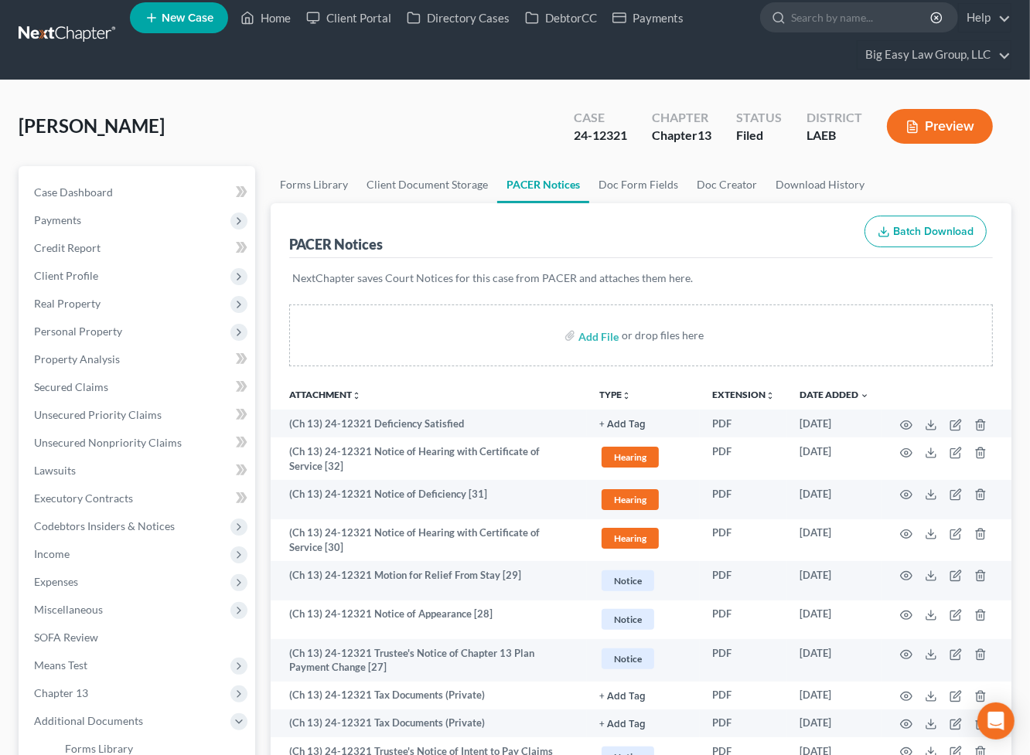
scroll to position [0, 0]
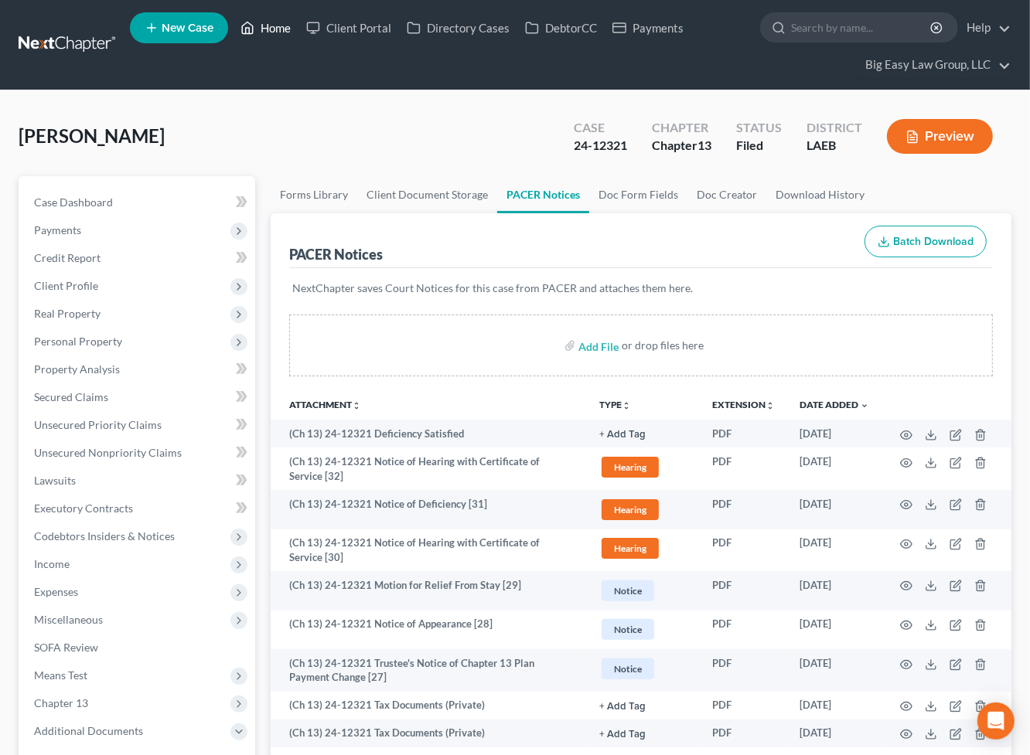
drag, startPoint x: 264, startPoint y: 49, endPoint x: 271, endPoint y: 35, distance: 16.3
click at [266, 48] on ul "New Case Home Client Portal Directory Cases DebtorCC Payments - No Result - See…" at bounding box center [570, 45] width 881 height 74
click at [271, 35] on link "Home" at bounding box center [266, 28] width 66 height 28
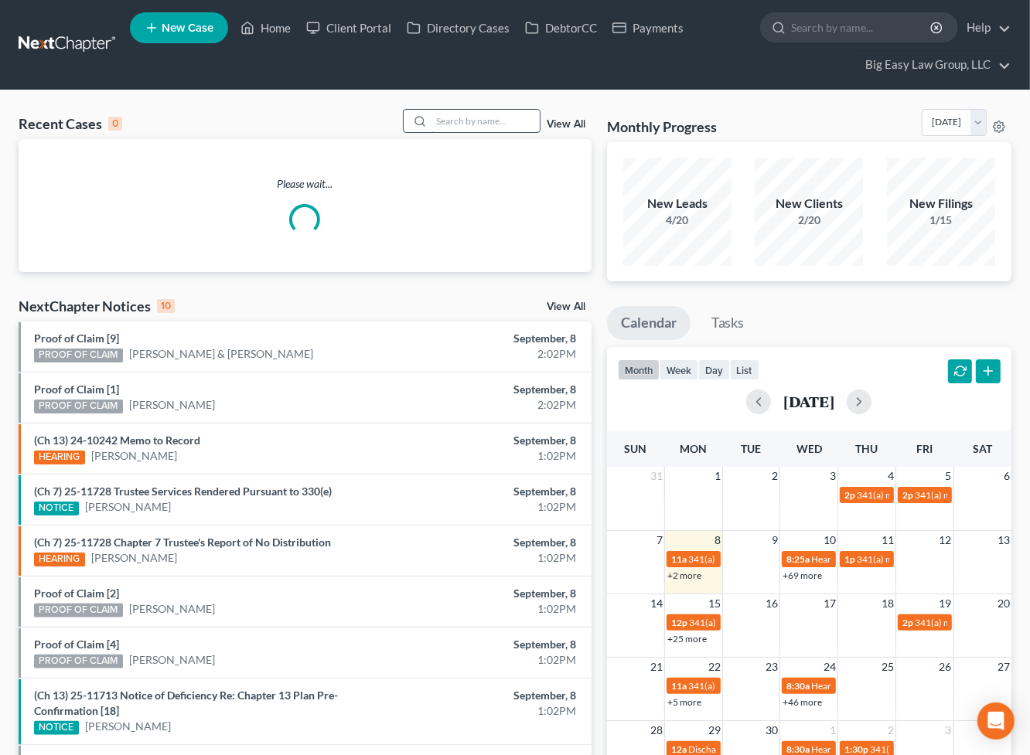
click at [464, 123] on input "search" at bounding box center [485, 121] width 108 height 22
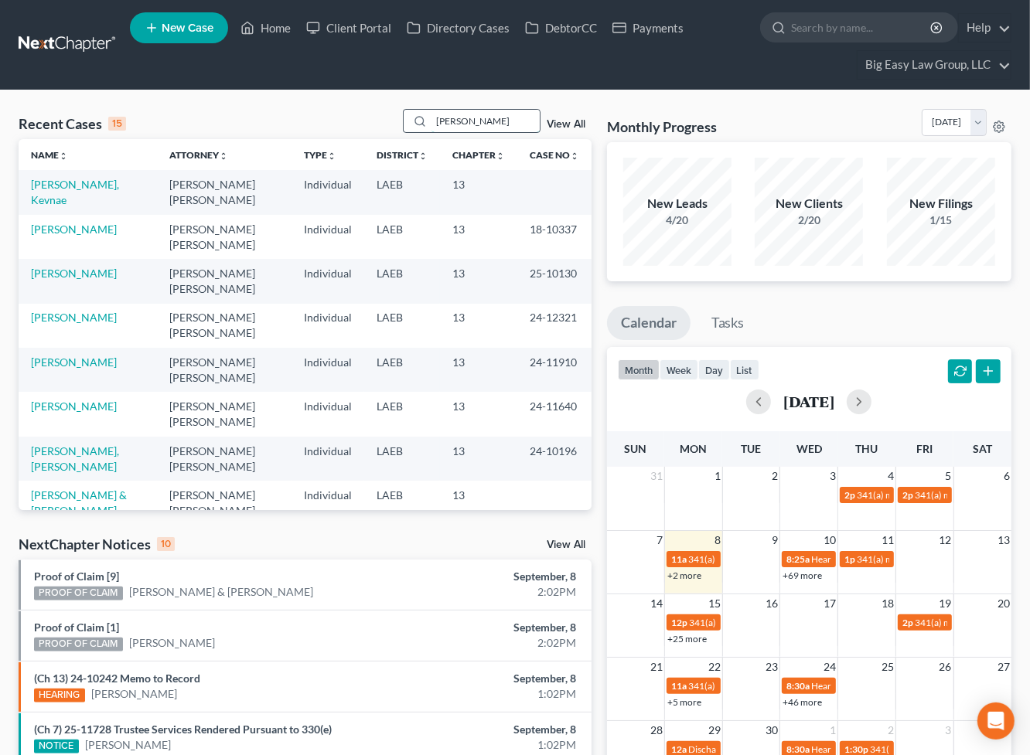
type input "[PERSON_NAME]"
click at [94, 187] on link "[PERSON_NAME]" at bounding box center [74, 184] width 86 height 13
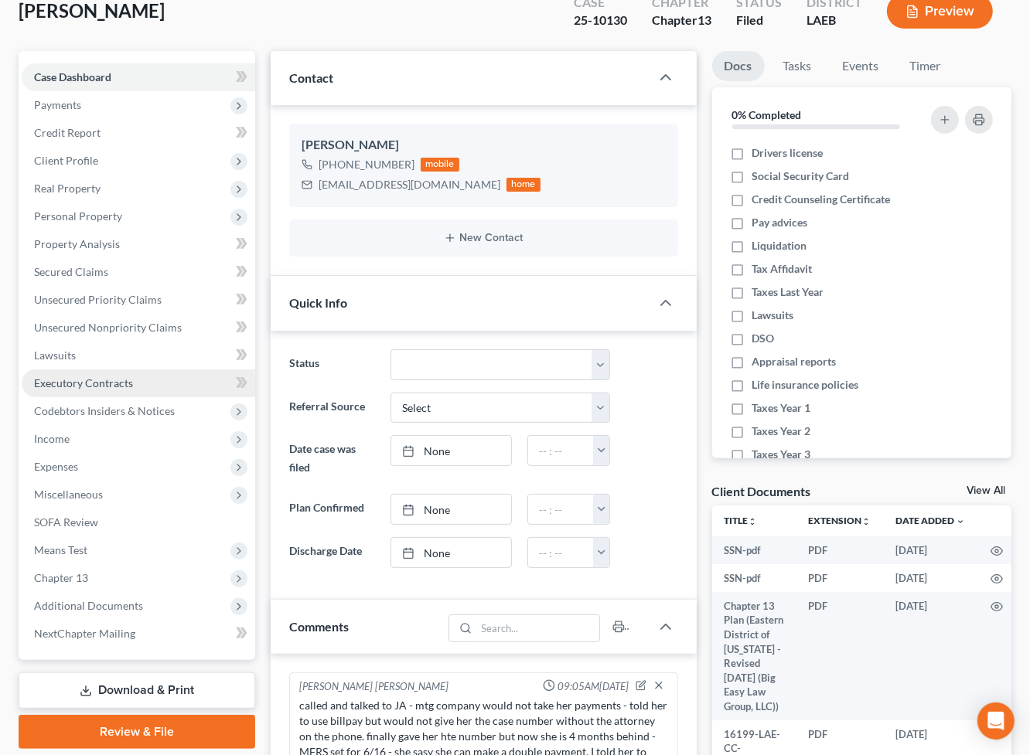
scroll to position [137, 0]
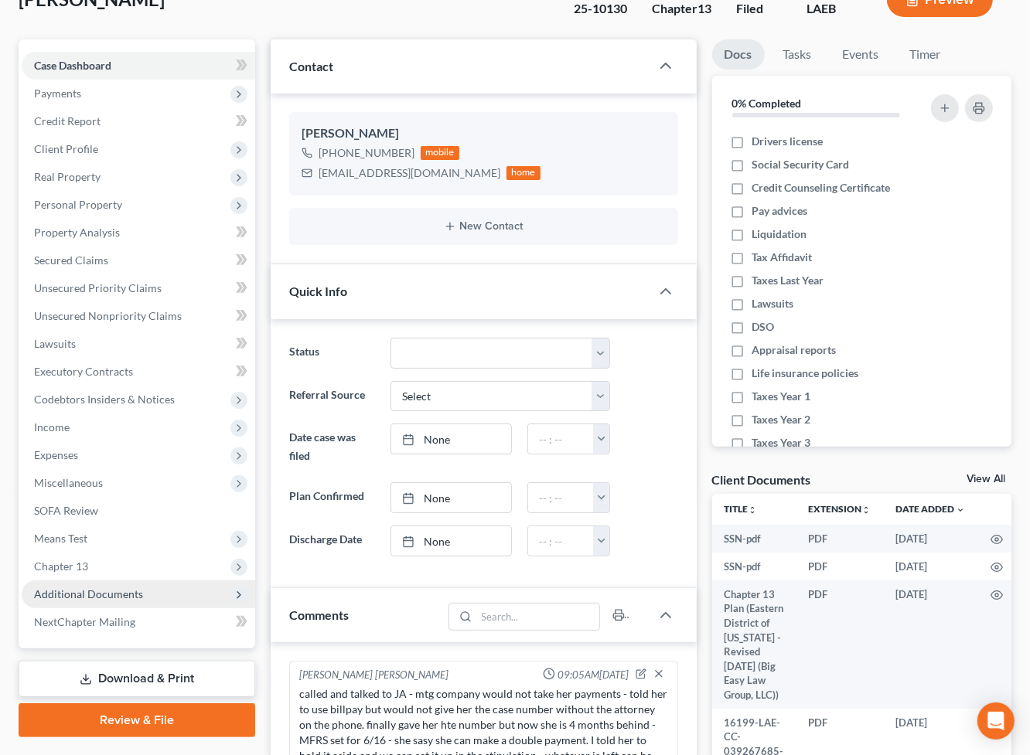
click at [161, 590] on span "Additional Documents" at bounding box center [138, 595] width 233 height 28
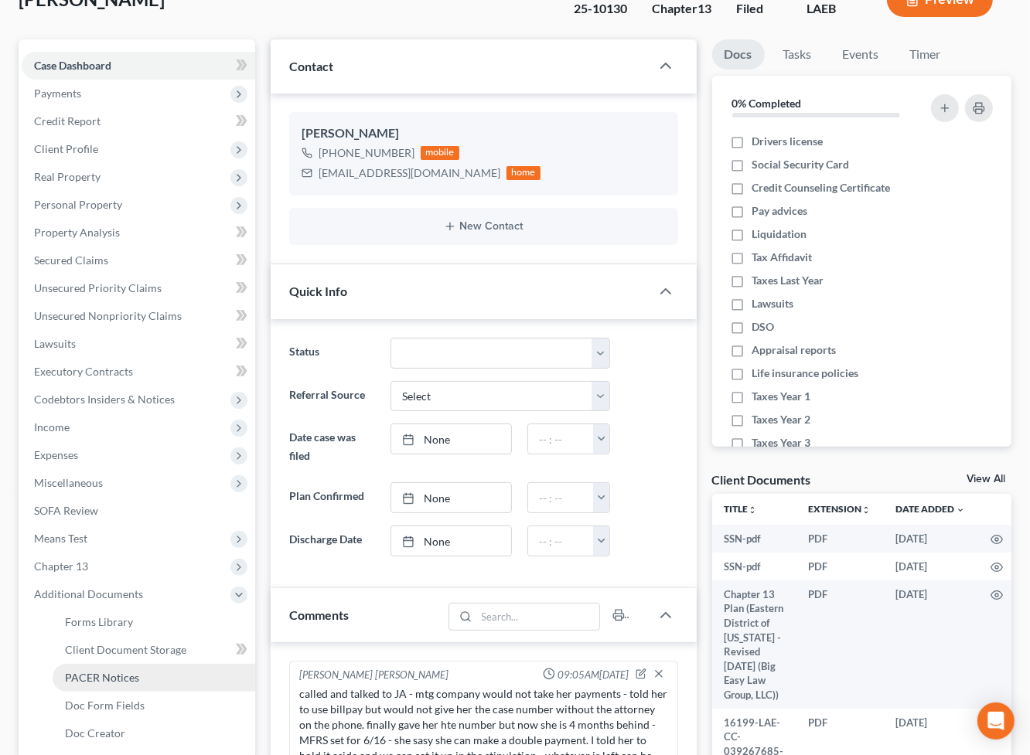
click at [158, 670] on link "PACER Notices" at bounding box center [154, 678] width 203 height 28
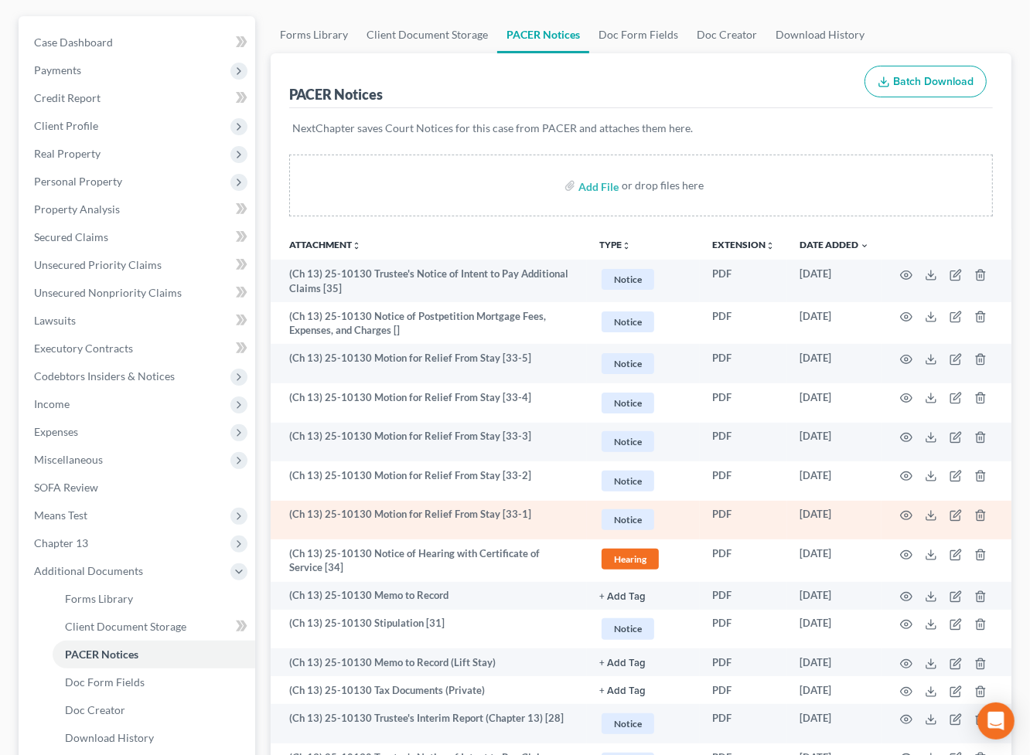
scroll to position [165, 0]
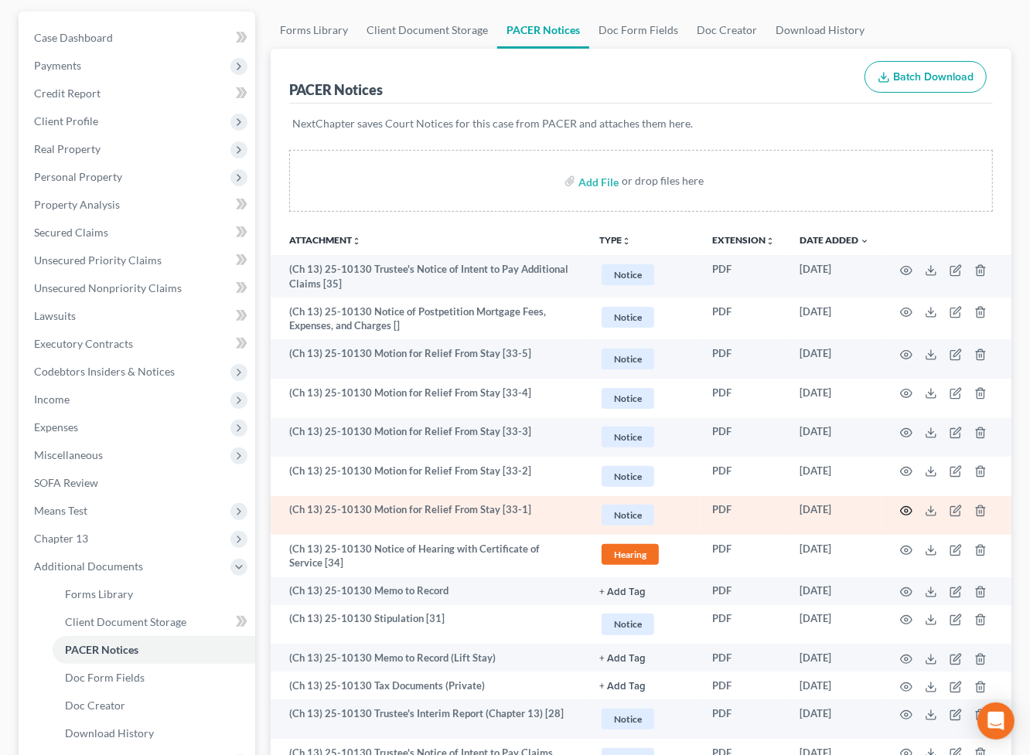
click at [904, 509] on icon "button" at bounding box center [906, 511] width 12 height 12
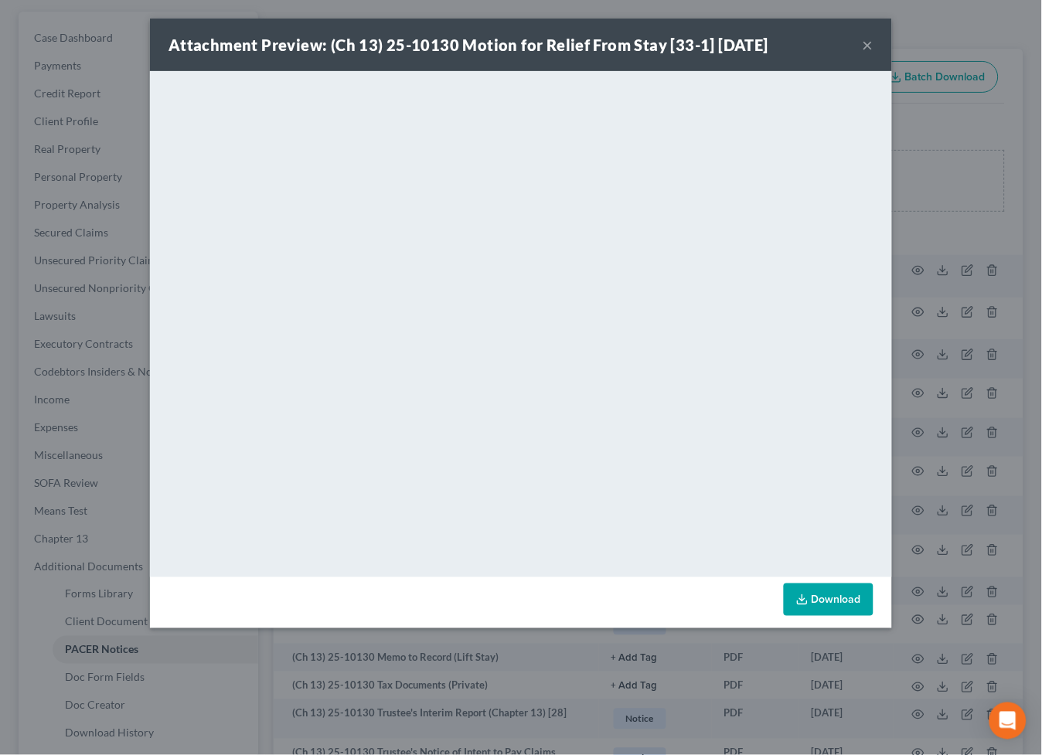
click at [870, 43] on button "×" at bounding box center [868, 45] width 11 height 19
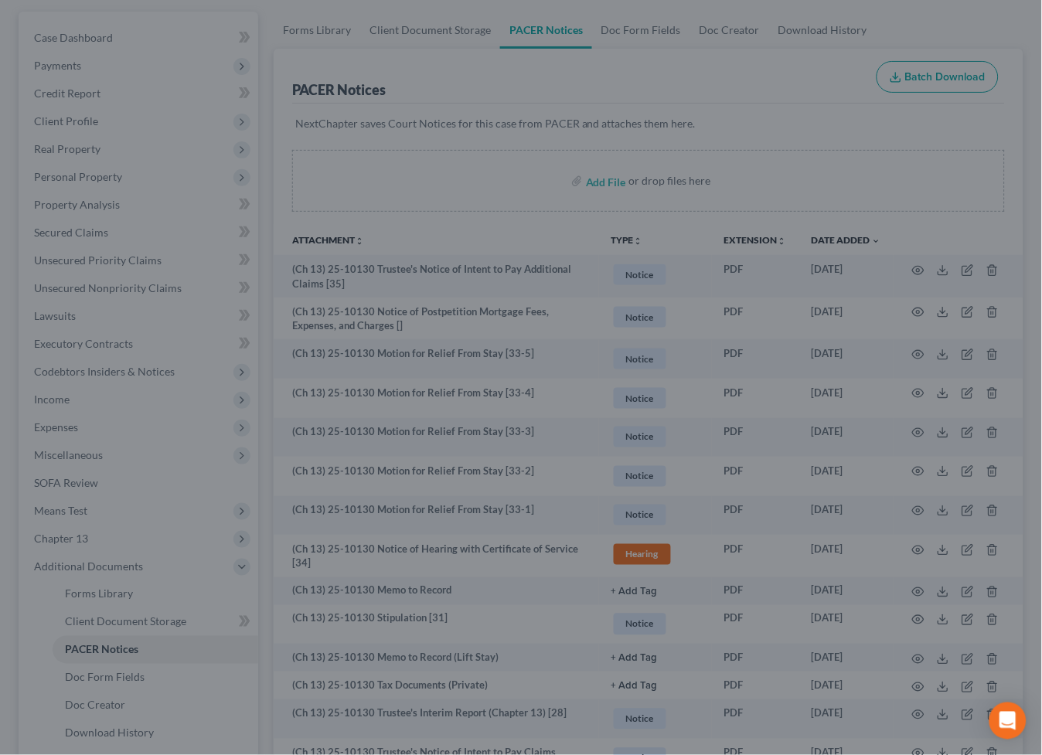
click at [843, 58] on div "Attachment Preview: (Ch 13) 25-10130 Motion for Relief From Stay [33-1] [DATE] ×" at bounding box center [520, 81] width 645 height 46
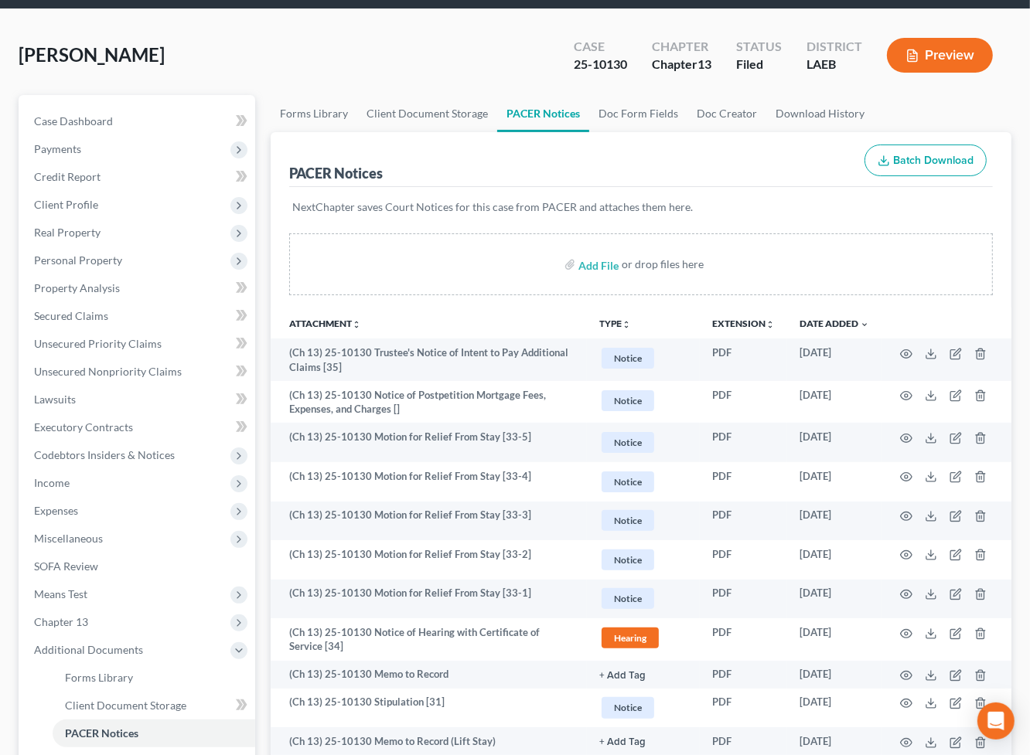
scroll to position [0, 0]
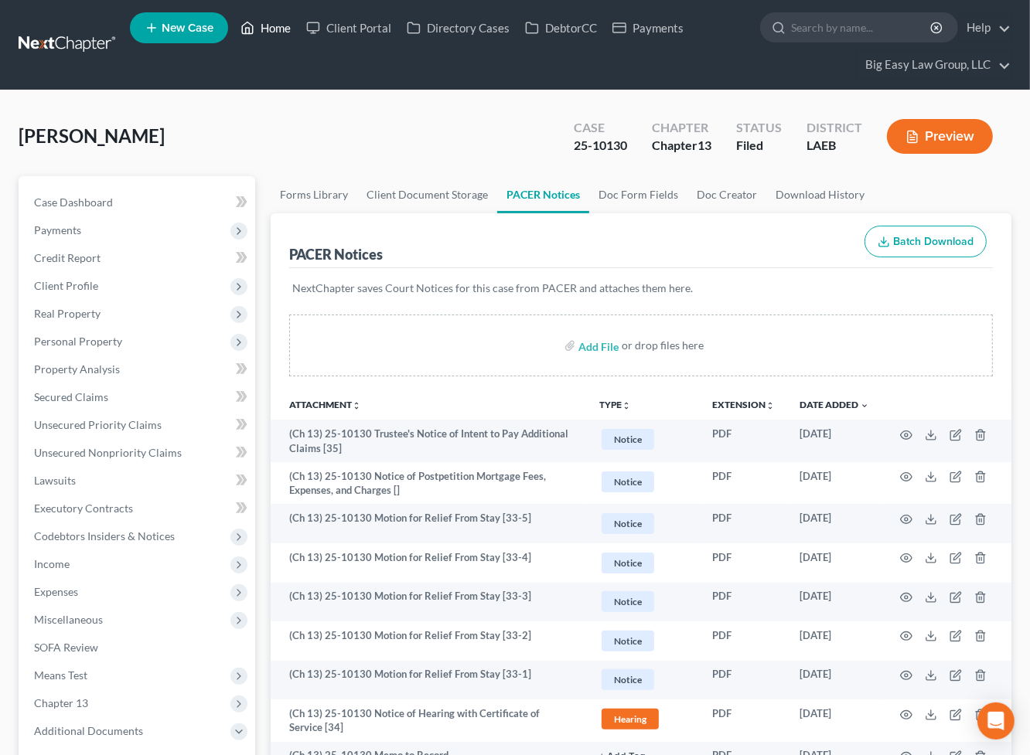
drag, startPoint x: 273, startPoint y: 31, endPoint x: 458, endPoint y: 77, distance: 191.2
click at [274, 31] on link "Home" at bounding box center [266, 28] width 66 height 28
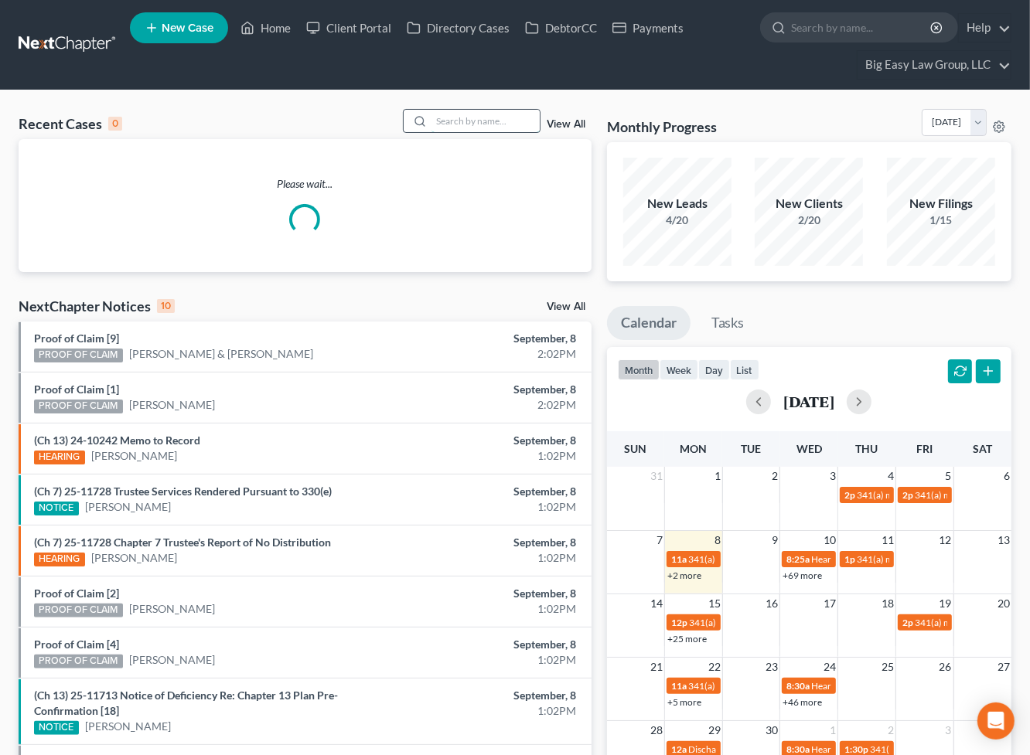
click at [512, 116] on input "search" at bounding box center [485, 121] width 108 height 22
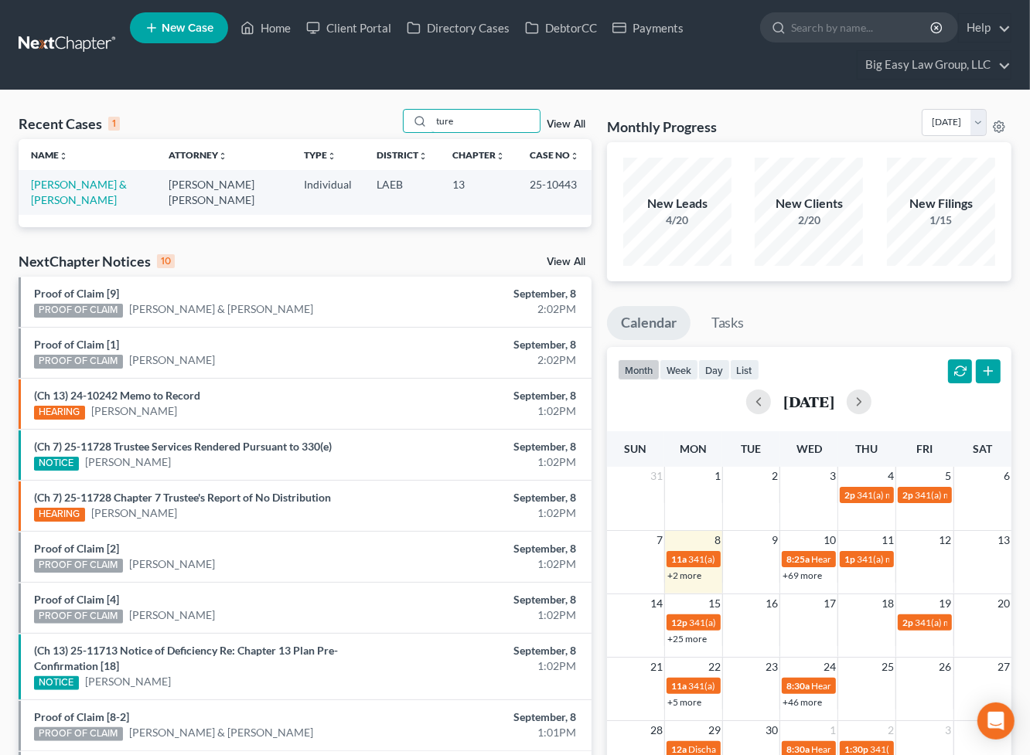
type input "ture"
click at [81, 177] on td "[PERSON_NAME] & [PERSON_NAME]" at bounding box center [88, 192] width 138 height 44
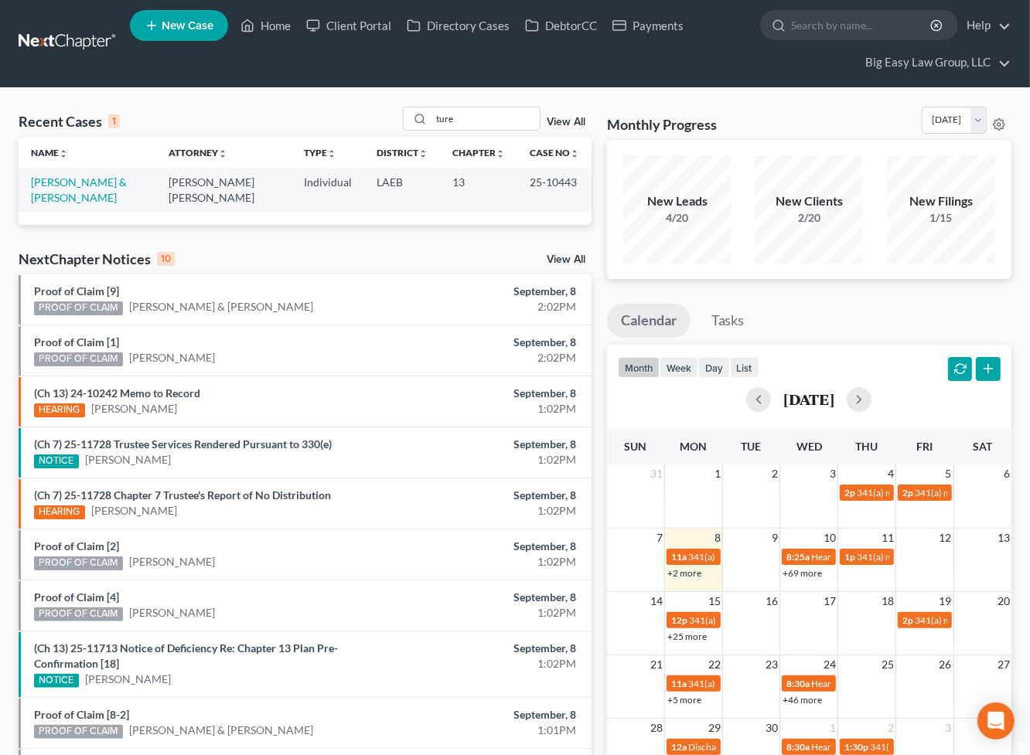
scroll to position [3, 0]
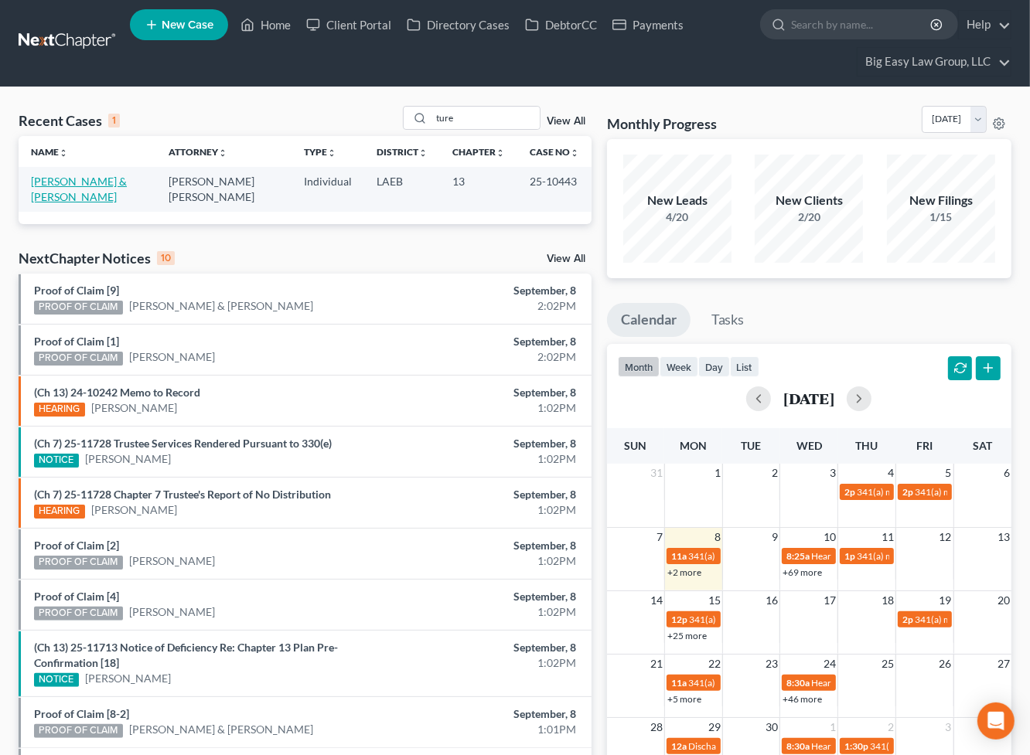
click at [67, 182] on link "[PERSON_NAME] & [PERSON_NAME]" at bounding box center [79, 189] width 96 height 29
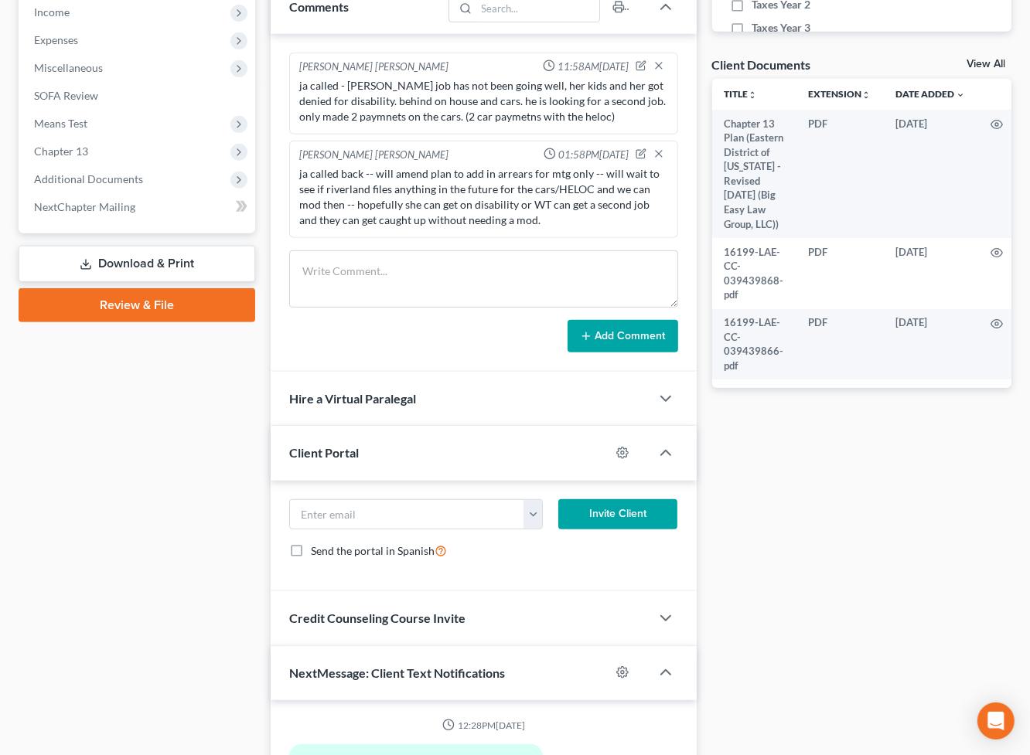
scroll to position [8821, 0]
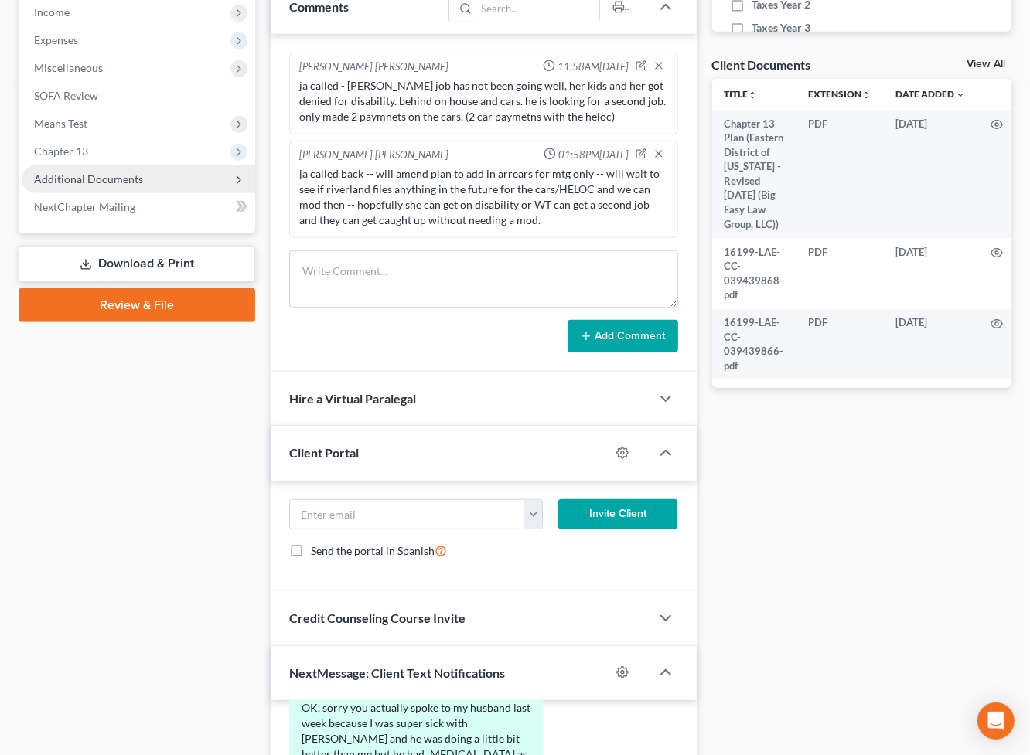
click at [162, 175] on span "Additional Documents" at bounding box center [138, 179] width 233 height 28
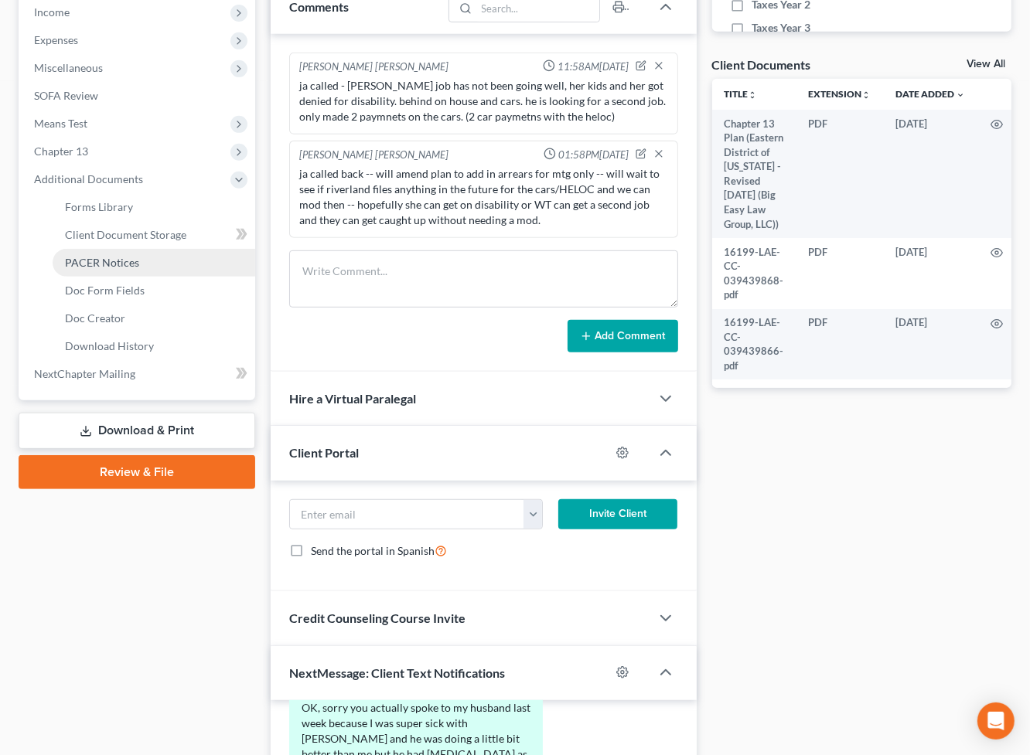
click at [131, 258] on span "PACER Notices" at bounding box center [102, 262] width 74 height 13
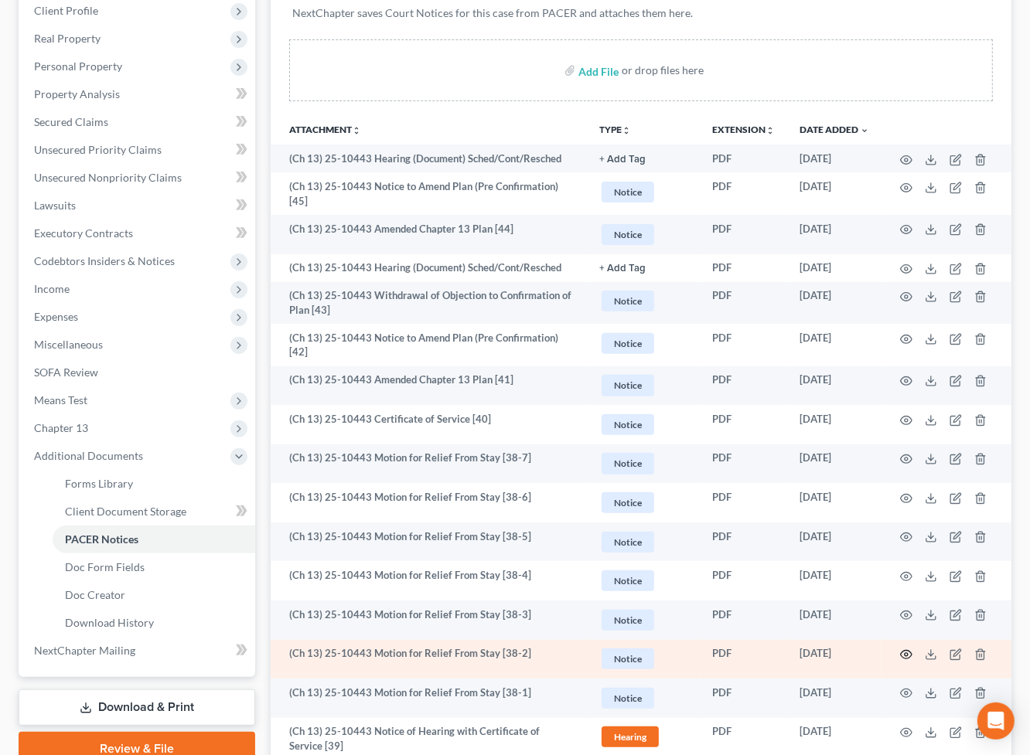
scroll to position [290, 0]
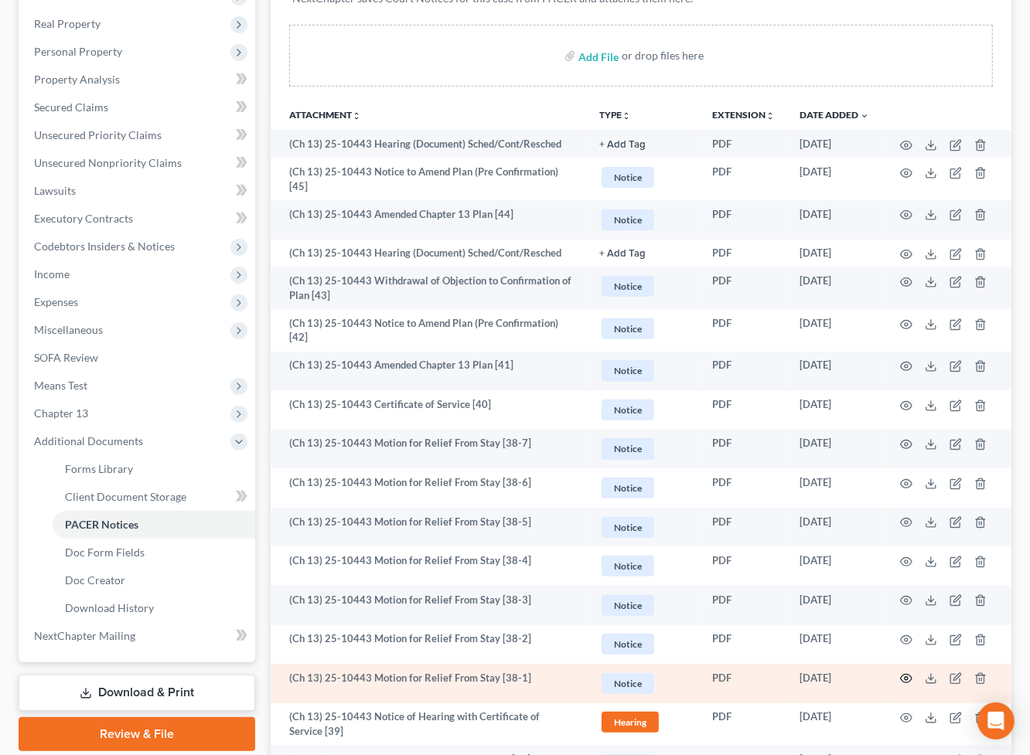
click at [908, 675] on icon "button" at bounding box center [907, 679] width 12 height 9
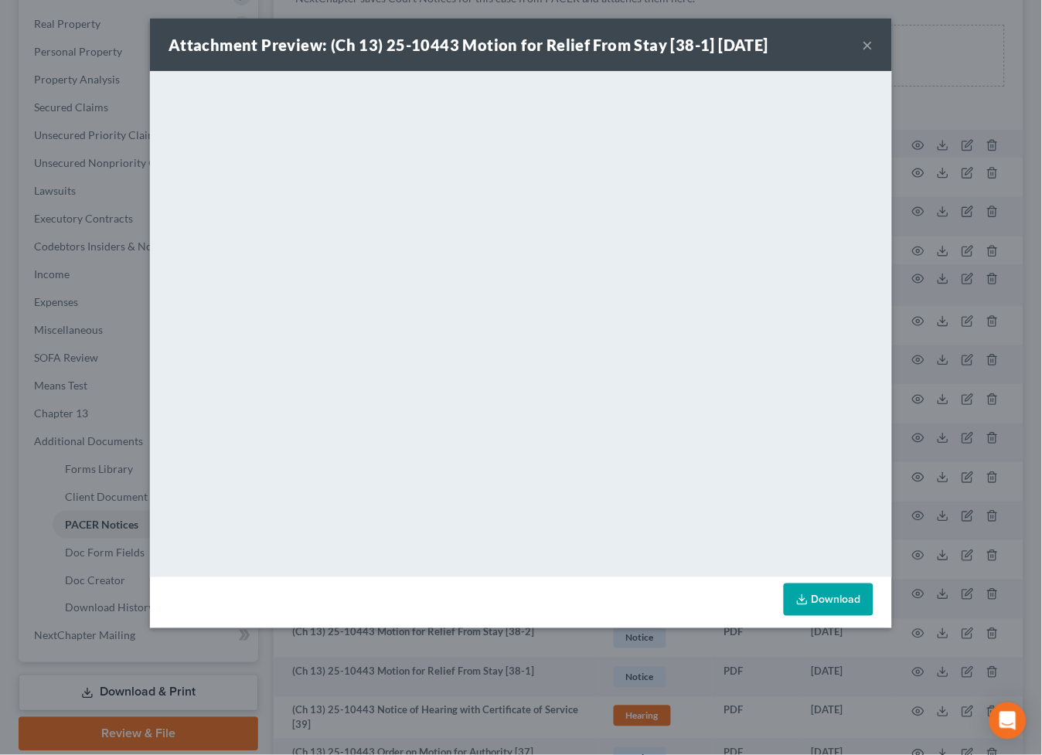
drag, startPoint x: 870, startPoint y: 46, endPoint x: 1024, endPoint y: 507, distance: 486.0
click at [870, 46] on button "×" at bounding box center [868, 45] width 11 height 19
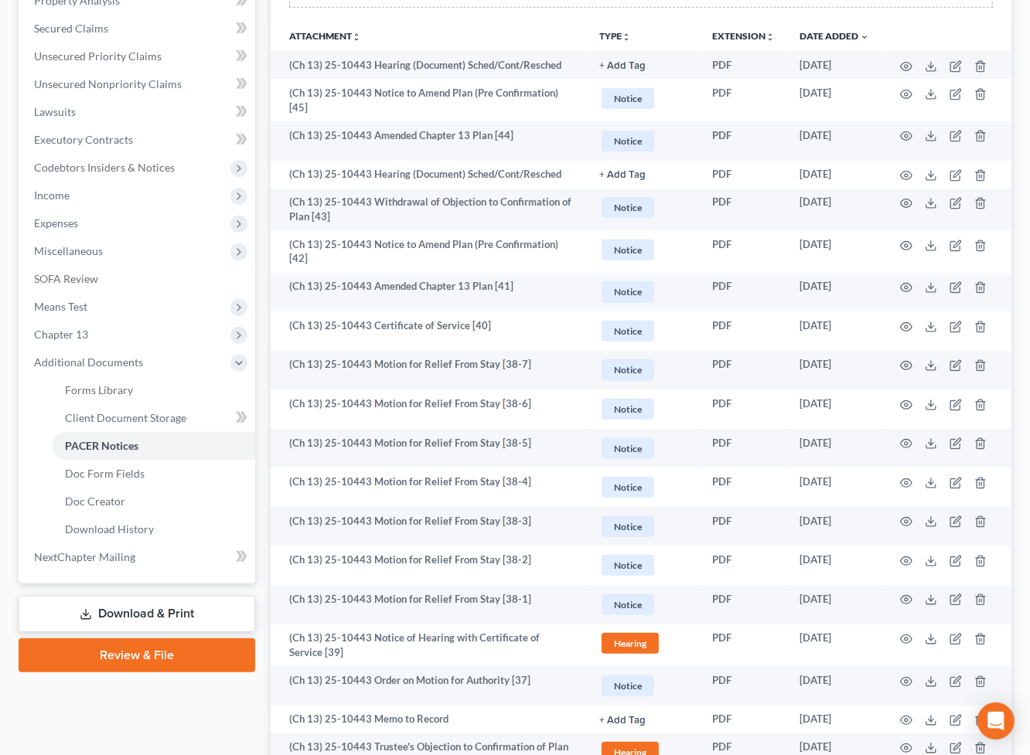
scroll to position [0, 0]
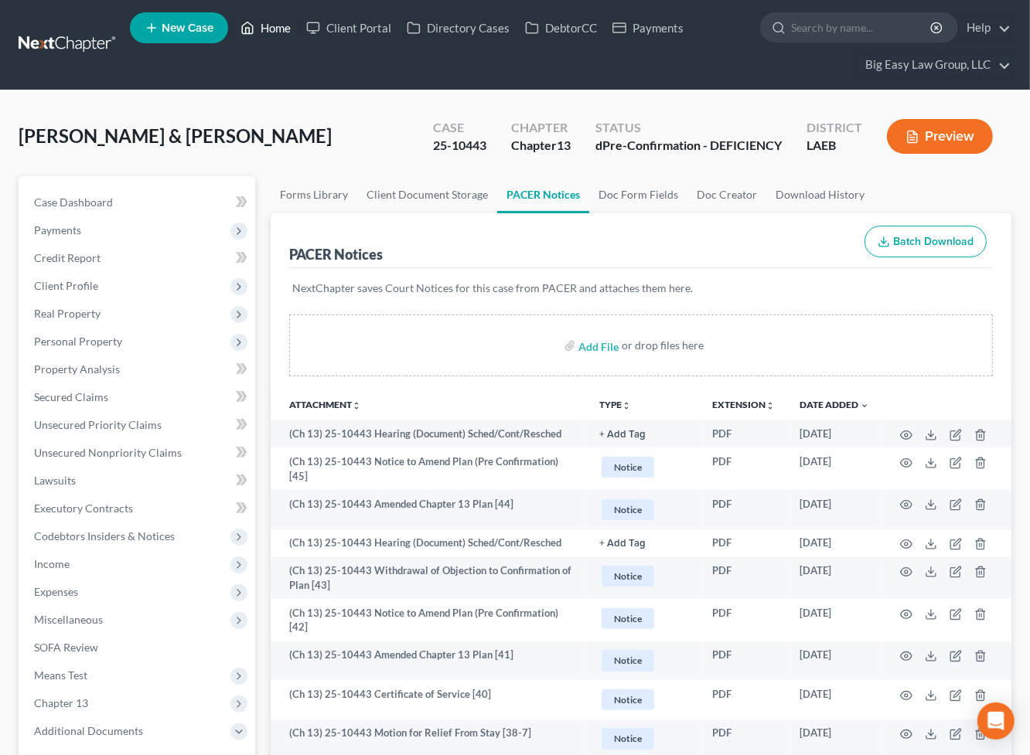
click at [268, 24] on link "Home" at bounding box center [266, 28] width 66 height 28
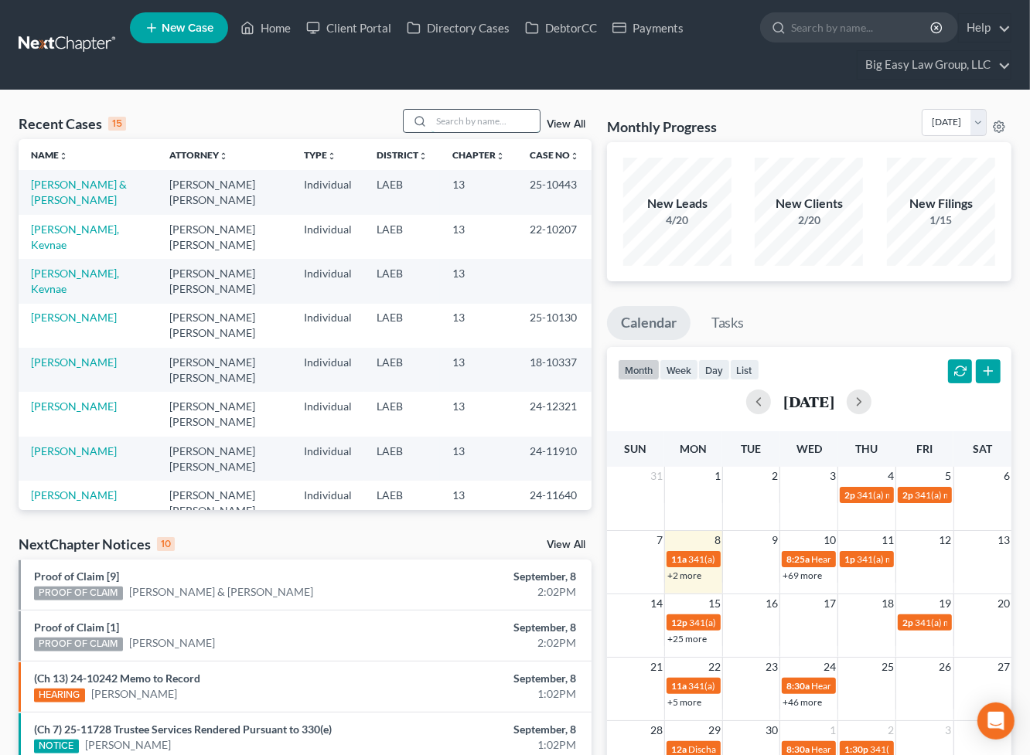
click at [456, 117] on input "search" at bounding box center [485, 121] width 108 height 22
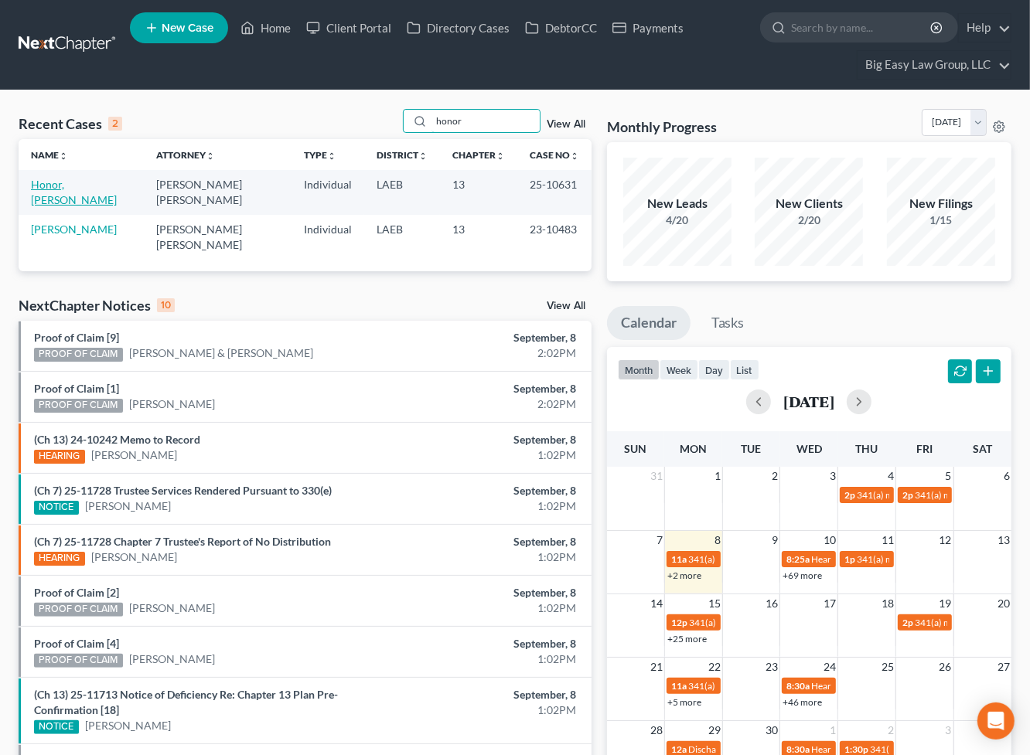
type input "honor"
click at [88, 186] on link "Honor, [PERSON_NAME]" at bounding box center [74, 192] width 86 height 29
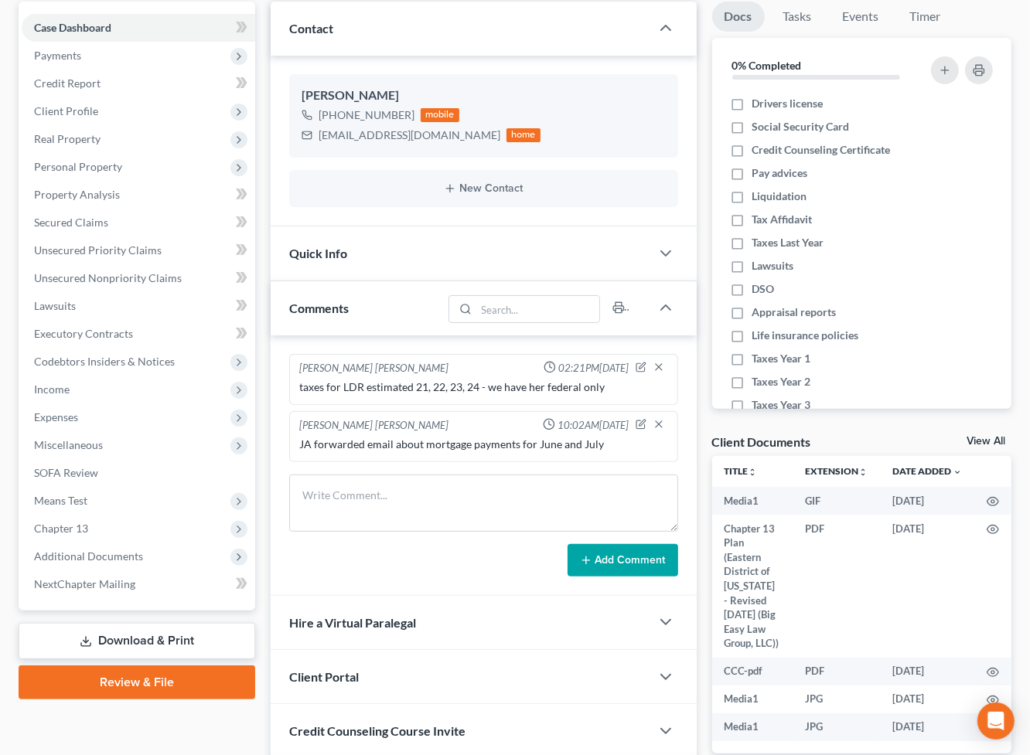
scroll to position [257, 0]
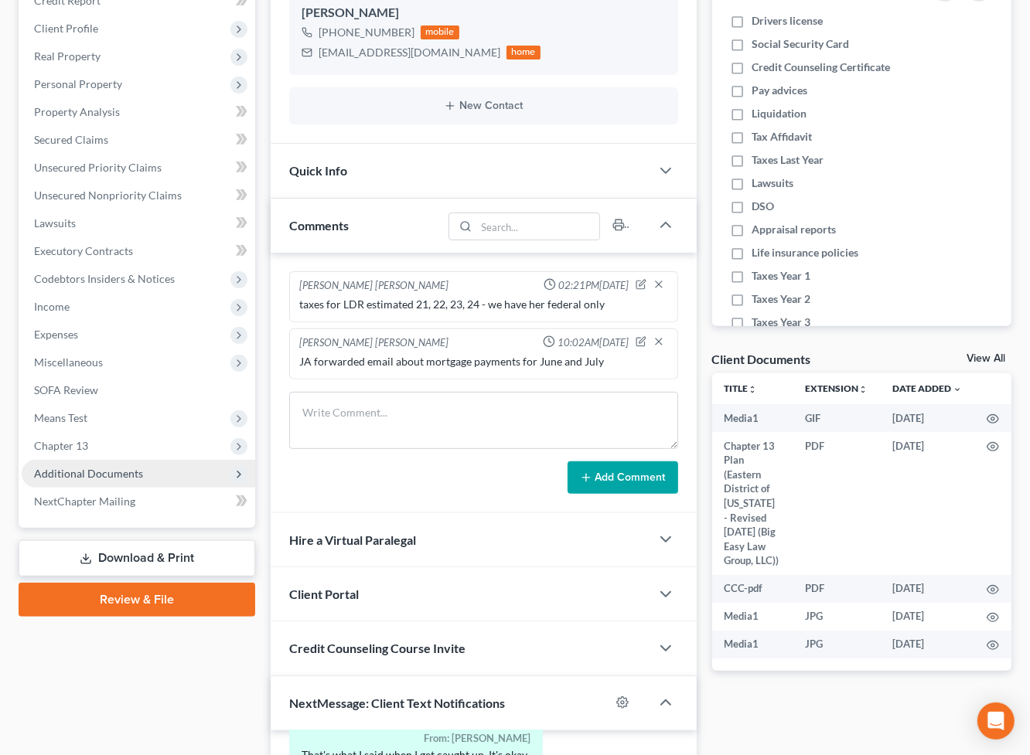
click at [156, 478] on span "Additional Documents" at bounding box center [138, 474] width 233 height 28
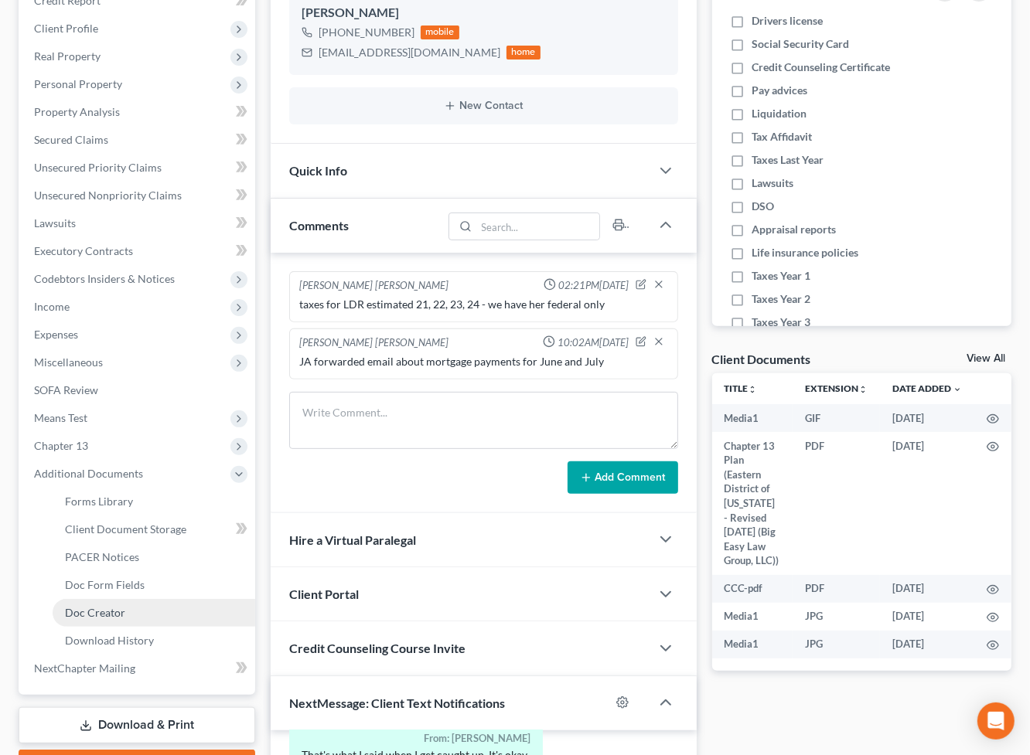
click at [179, 600] on link "Doc Creator" at bounding box center [154, 613] width 203 height 28
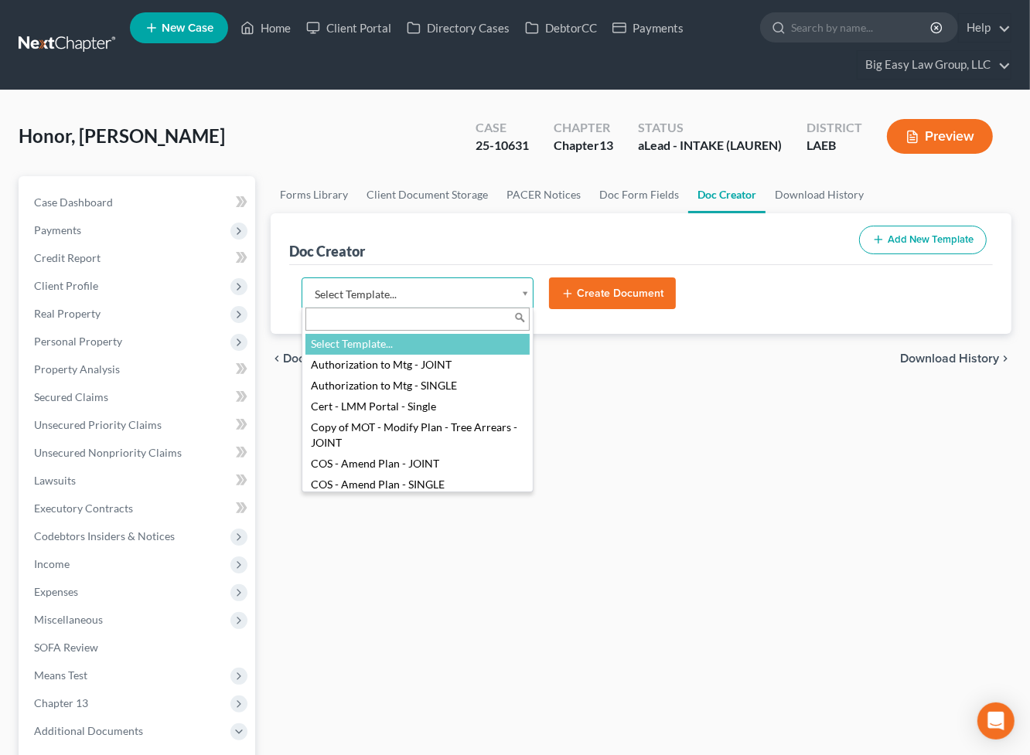
click at [522, 295] on body "Home New Case Client Portal Directory Cases DebtorCC Payments Big Easy Law Grou…" at bounding box center [515, 571] width 1030 height 1143
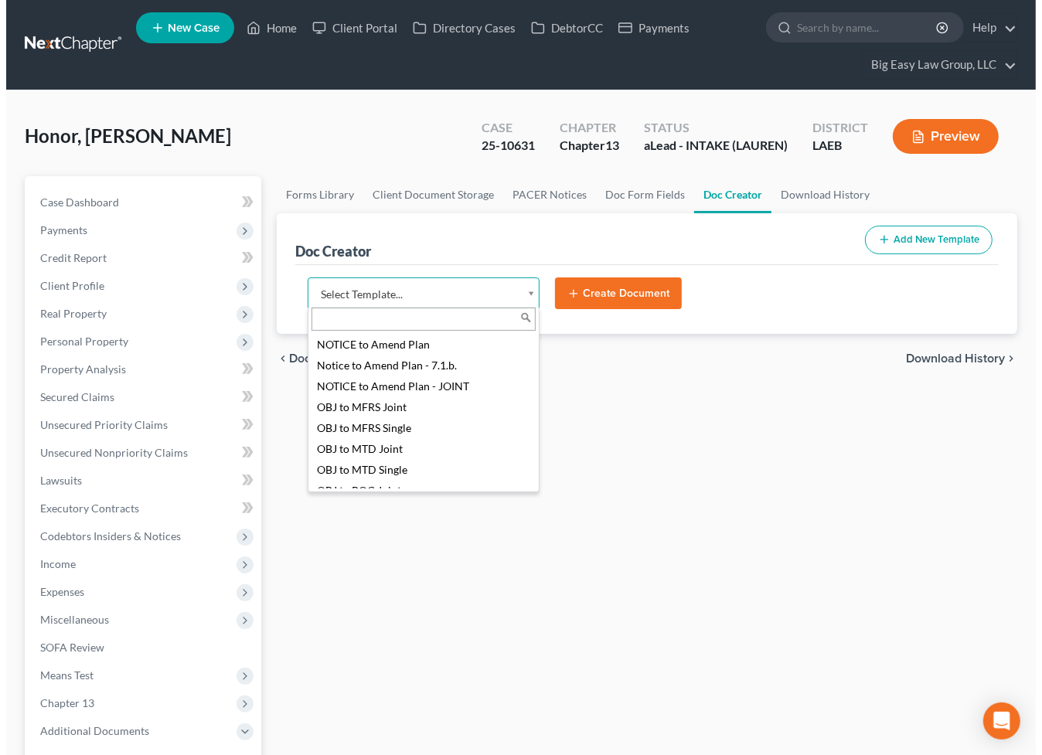
scroll to position [1618, 0]
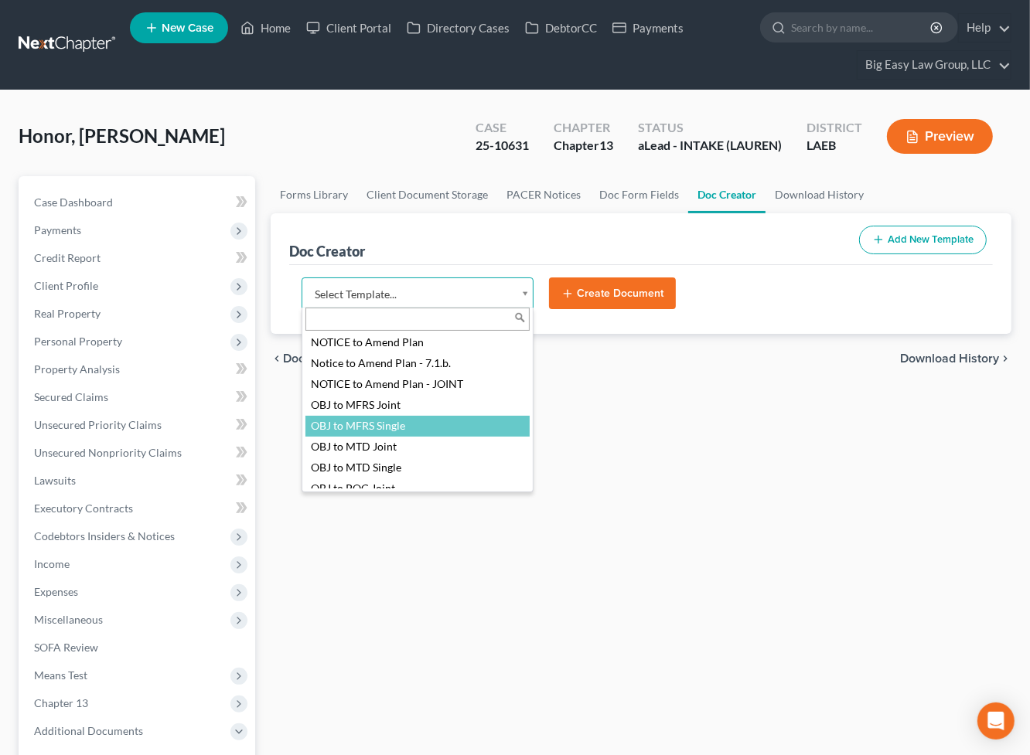
select select "94643"
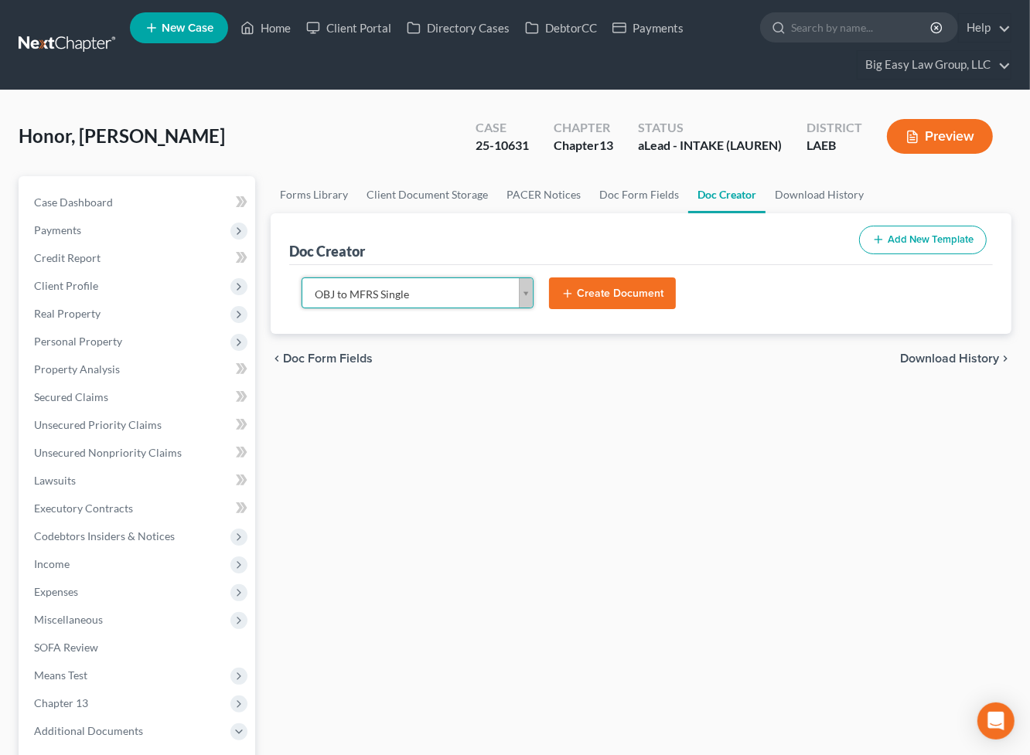
click at [605, 278] on button "Create Document" at bounding box center [612, 294] width 127 height 32
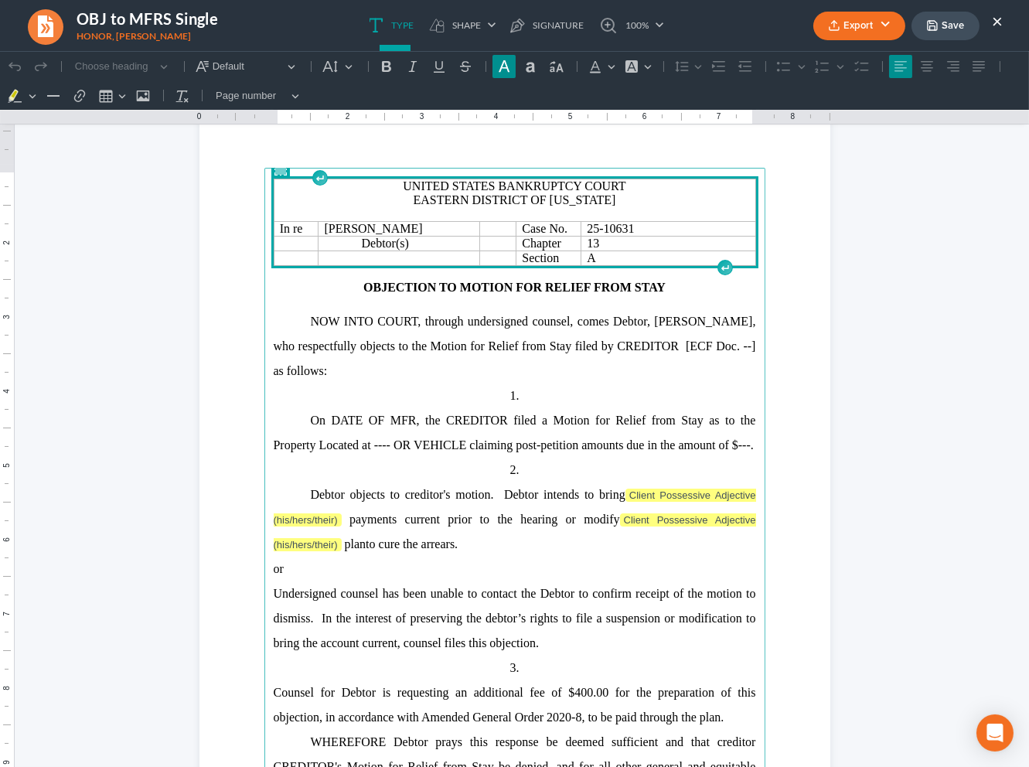
scroll to position [135, 0]
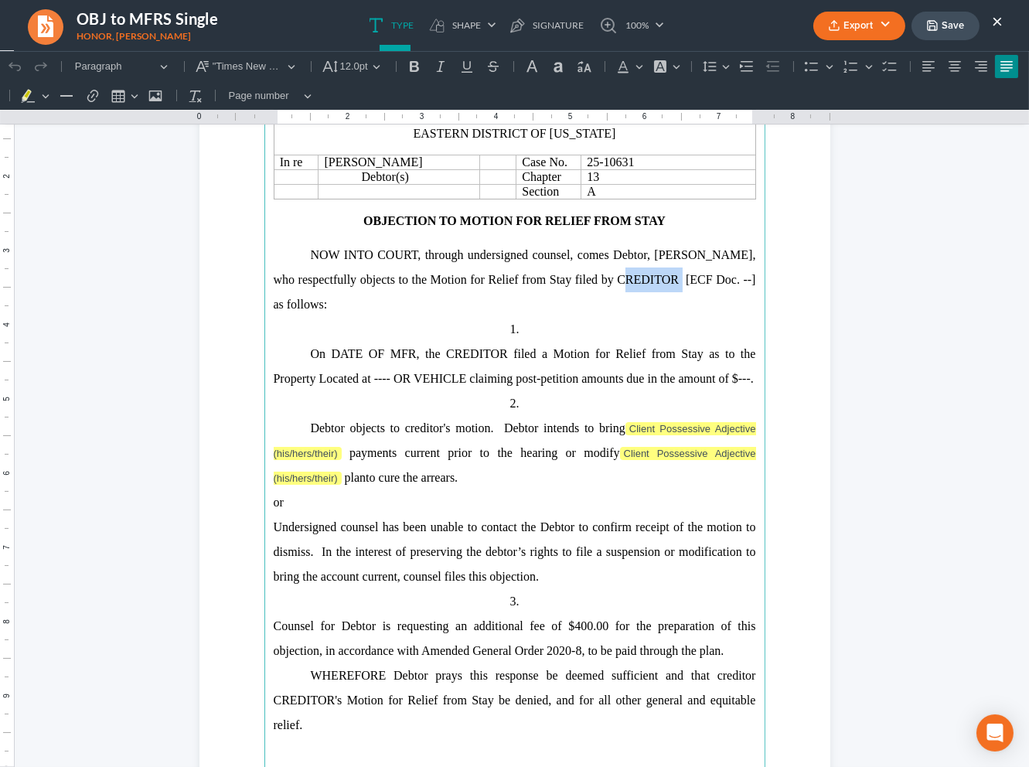
drag, startPoint x: 655, startPoint y: 284, endPoint x: 686, endPoint y: 280, distance: 32.0
click at [594, 286] on span "[PERSON_NAME], who respectfully objects to the Motion for Relief from Stay file…" at bounding box center [515, 279] width 482 height 63
click at [306, 311] on span "[PERSON_NAME], who respectfully objects to the Motion for Relief from Stay file…" at bounding box center [515, 279] width 482 height 63
drag, startPoint x: 302, startPoint y: 308, endPoint x: 308, endPoint y: 315, distance: 8.8
click at [302, 309] on span "[PERSON_NAME], who respectfully objects to the Motion for Relief from Stay file…" at bounding box center [515, 279] width 482 height 63
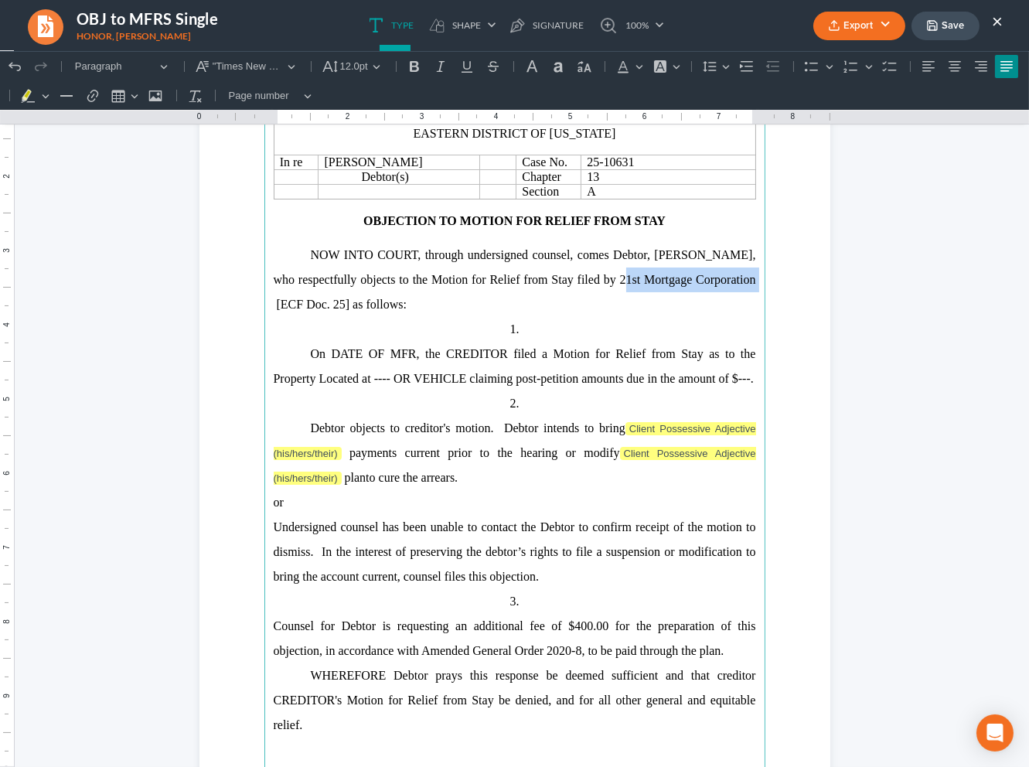
drag, startPoint x: 716, startPoint y: 286, endPoint x: 584, endPoint y: 281, distance: 131.5
click at [584, 281] on span "[PERSON_NAME], who respectfully objects to the Motion for Relief from Stay file…" at bounding box center [515, 279] width 482 height 63
copy span "21st Mortgage Corporation"
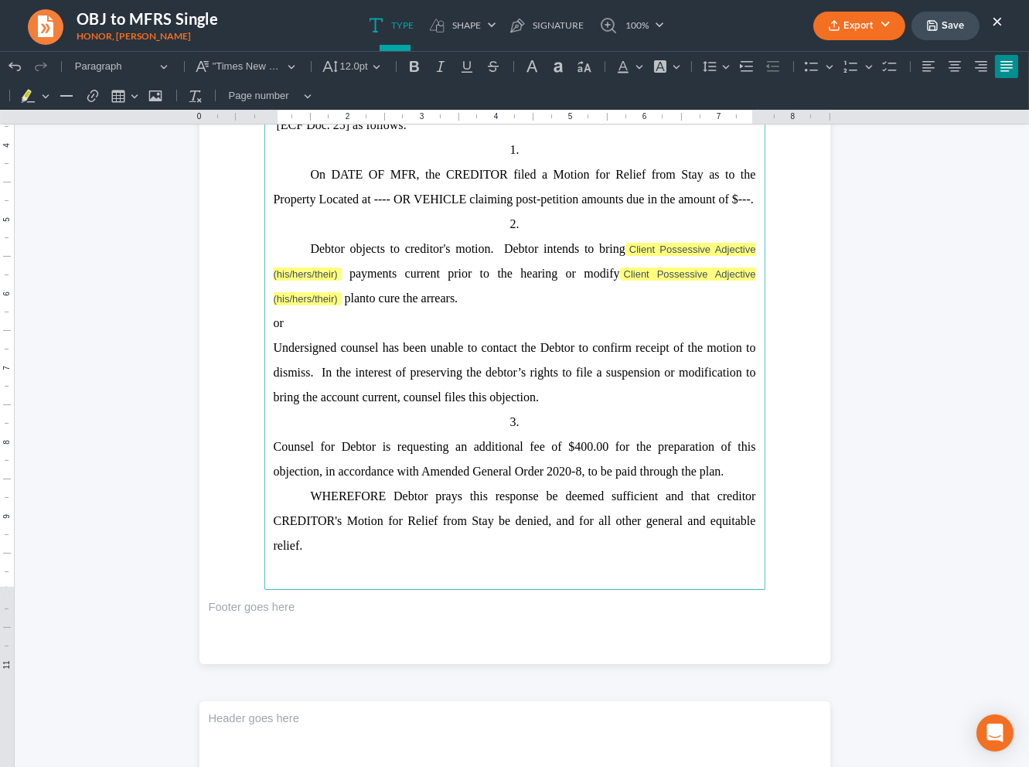
scroll to position [354, 0]
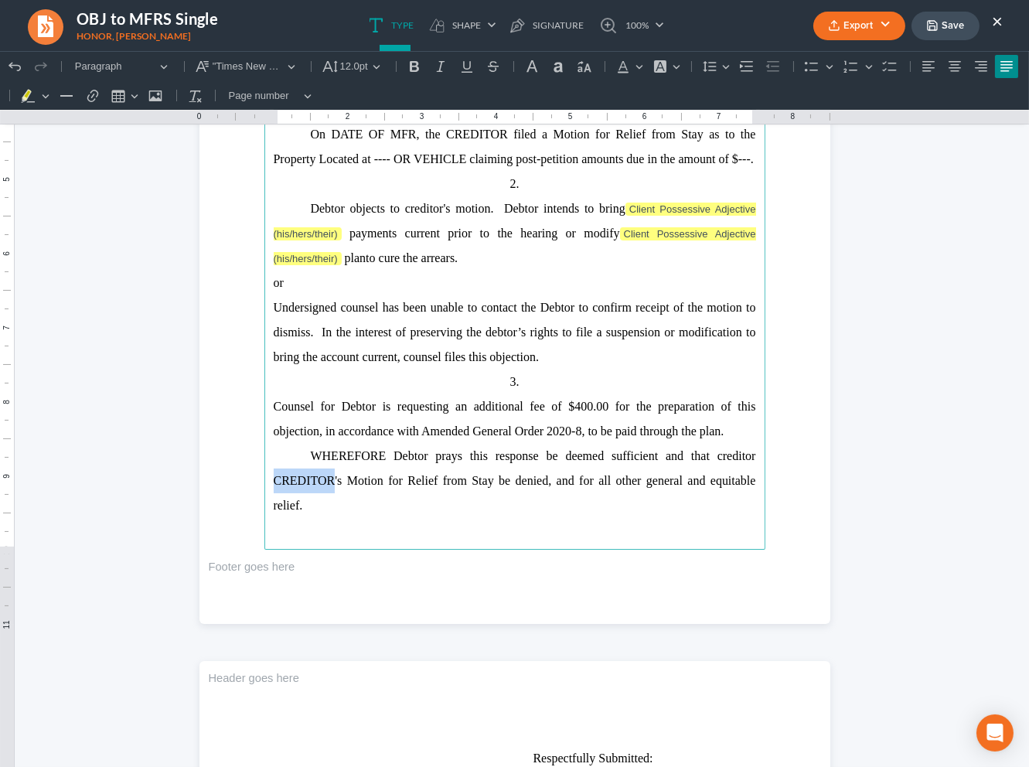
drag, startPoint x: 327, startPoint y: 484, endPoint x: 461, endPoint y: 407, distance: 154.8
click at [264, 474] on main "United States Bankruptcy Court Eastern District of [US_STATE] In re [PERSON_NAM…" at bounding box center [514, 216] width 501 height 668
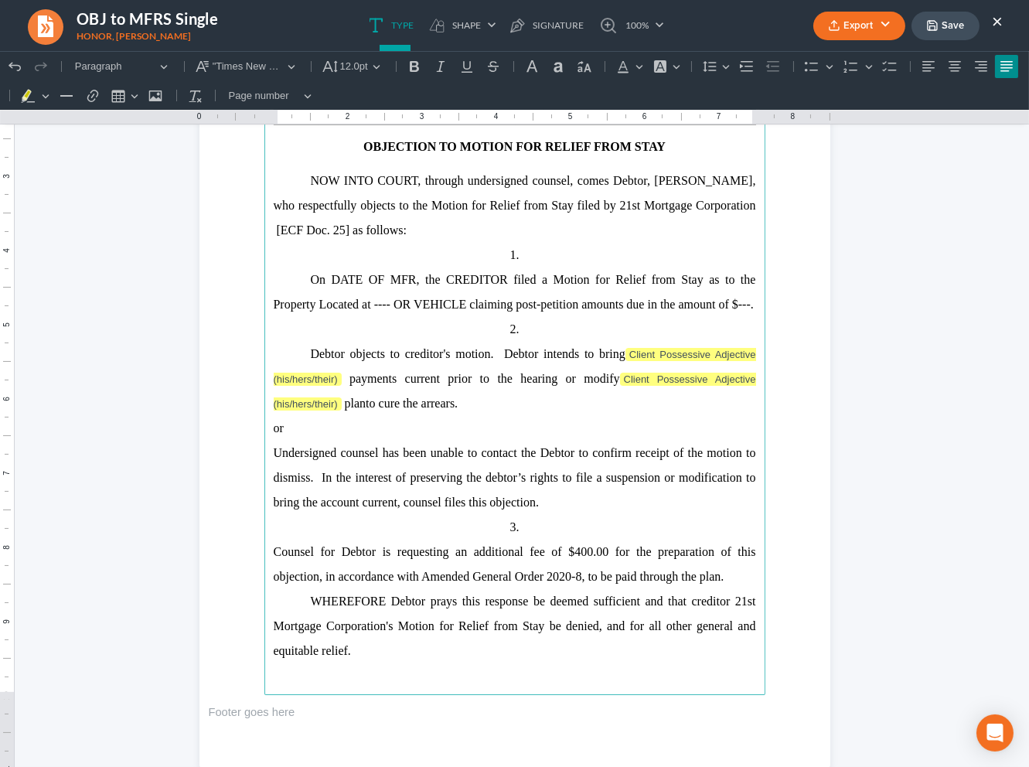
scroll to position [191, 0]
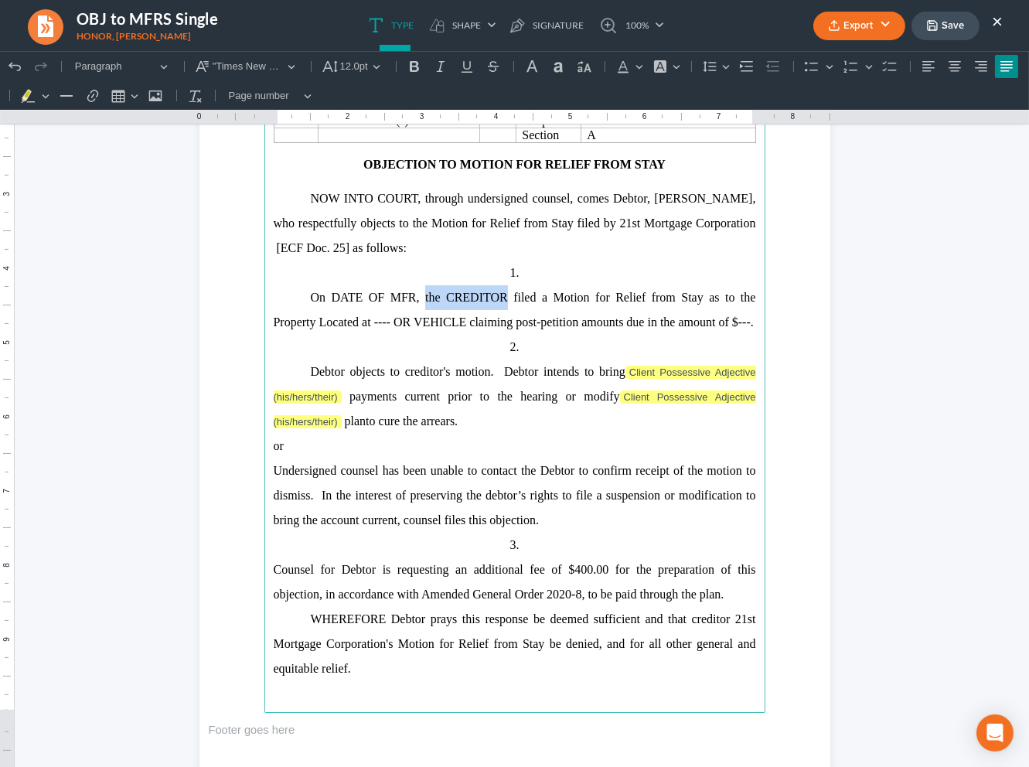
drag, startPoint x: 500, startPoint y: 299, endPoint x: 473, endPoint y: 302, distance: 27.2
click at [418, 296] on span "On DATE OF MFR, the CREDITOR filed a Motion for Relief from Stay as to the Prop…" at bounding box center [515, 310] width 482 height 38
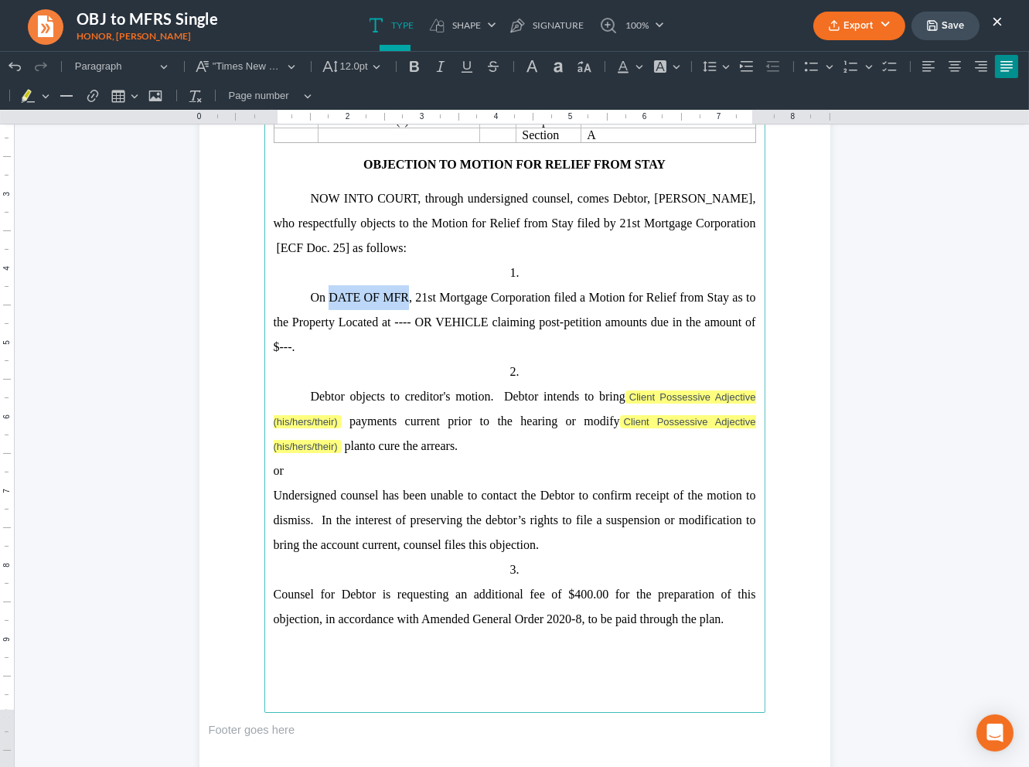
drag, startPoint x: 402, startPoint y: 301, endPoint x: 326, endPoint y: 295, distance: 76.0
click at [326, 295] on span "On DATE OF MFR, 21st Mortgage Corporation filed a Motion for Relief from Stay a…" at bounding box center [515, 322] width 482 height 63
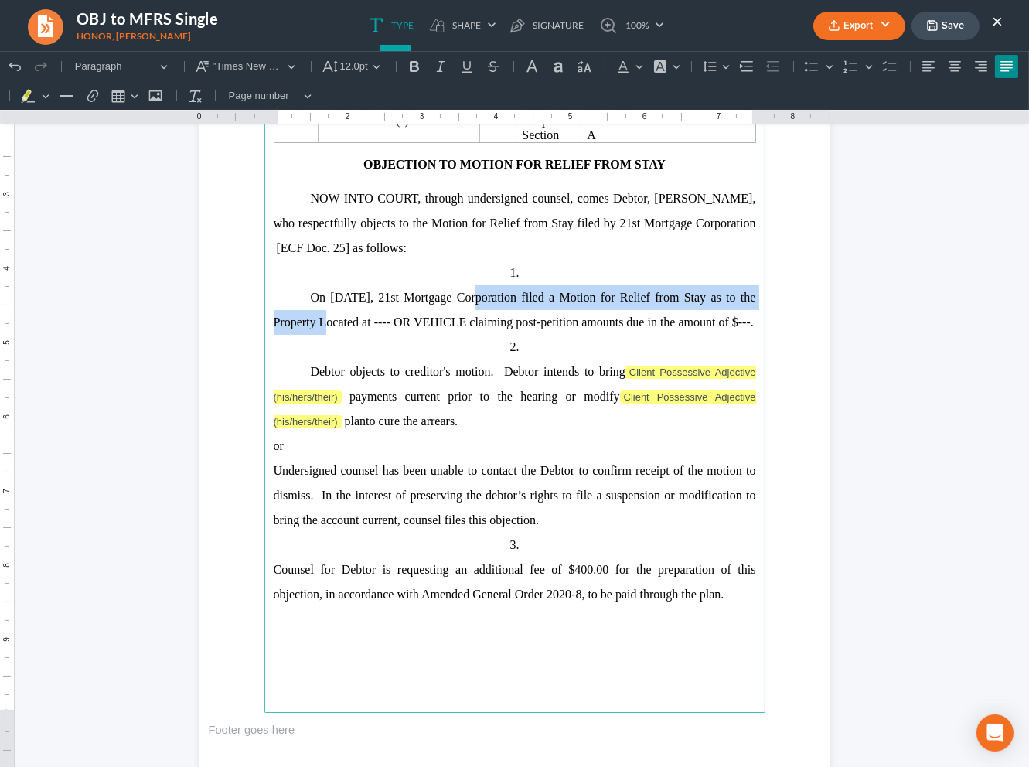
drag, startPoint x: 290, startPoint y: 323, endPoint x: 320, endPoint y: 344, distance: 36.7
click at [448, 317] on p "On [DATE], 21st Mortgage Corporation filed a Motion for Relief from Stay as to …" at bounding box center [515, 309] width 482 height 49
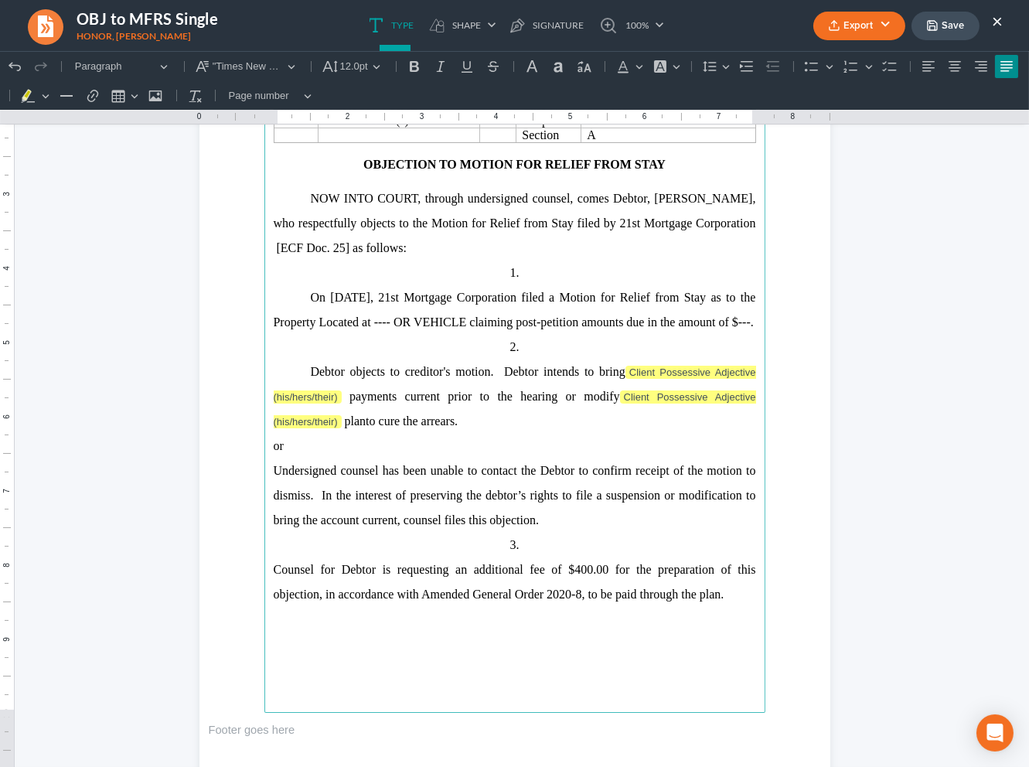
click at [321, 335] on p "On [DATE], 21st Mortgage Corporation filed a Motion for Relief from Stay as to …" at bounding box center [515, 309] width 482 height 49
drag, startPoint x: 291, startPoint y: 328, endPoint x: 483, endPoint y: 325, distance: 191.7
click at [483, 325] on span "On [DATE], 21st Mortgage Corporation filed a Motion for Relief from Stay as to …" at bounding box center [515, 310] width 482 height 38
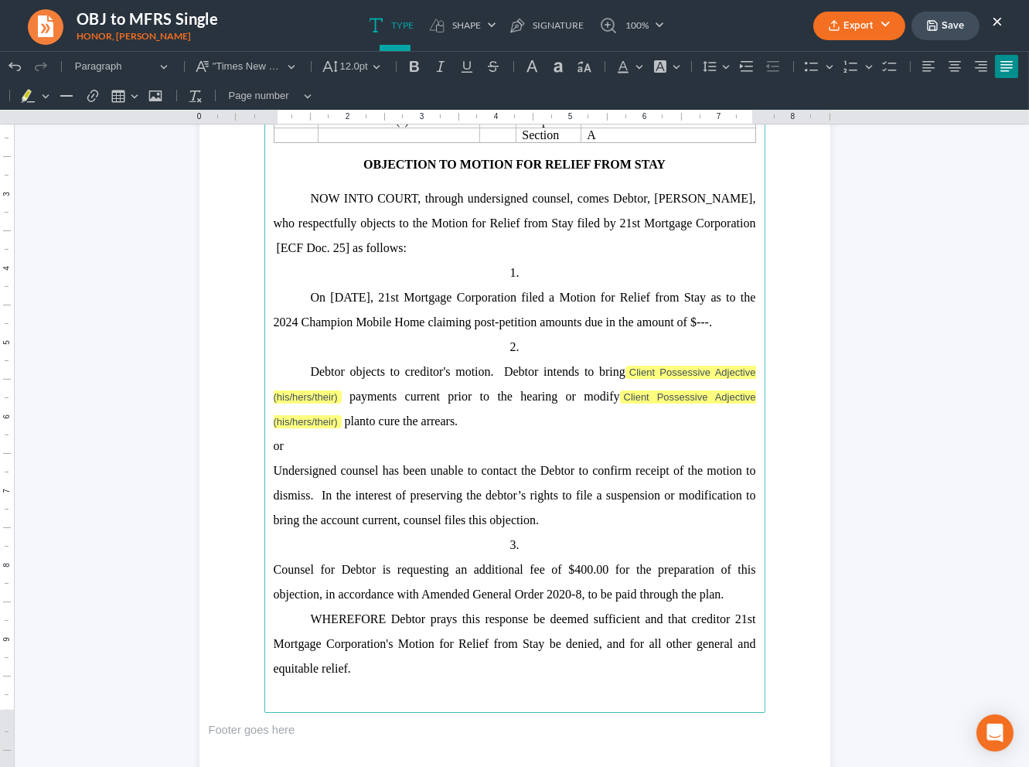
click at [720, 324] on span "On [DATE], 21st Mortgage Corporation filed a Motion for Relief from Stay as to …" at bounding box center [515, 310] width 482 height 38
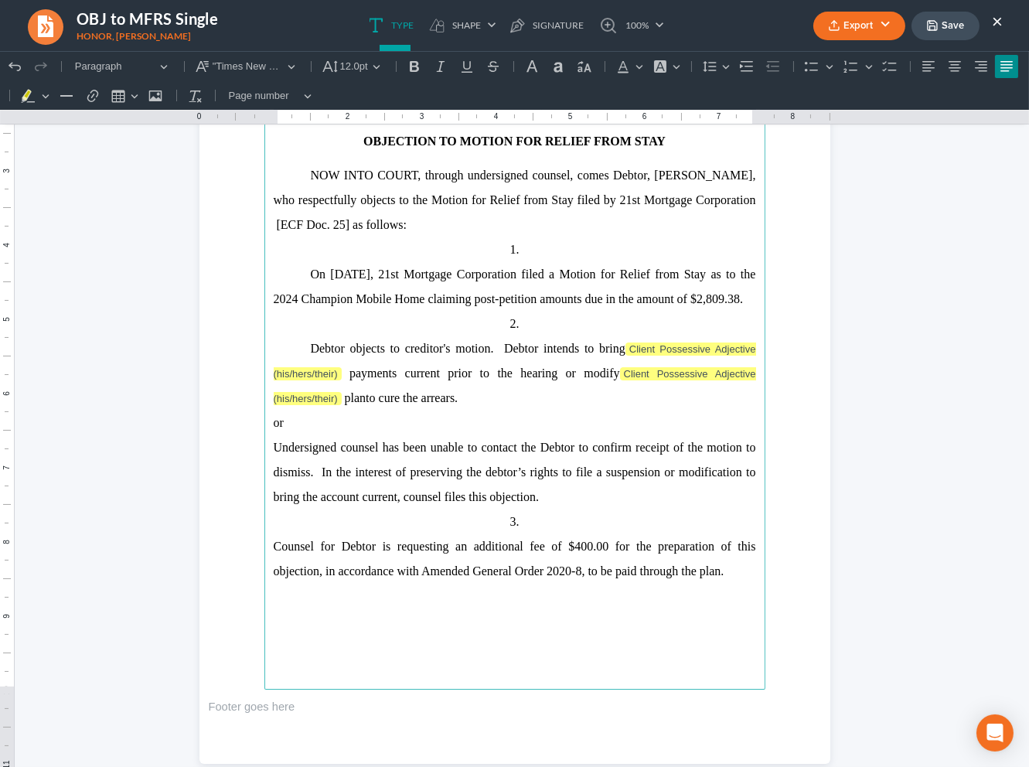
scroll to position [215, 0]
drag, startPoint x: 719, startPoint y: 598, endPoint x: 235, endPoint y: 459, distance: 503.3
click at [235, 459] on section "United States Bankruptcy Court Eastern District of [US_STATE] In re [PERSON_NAM…" at bounding box center [514, 355] width 631 height 816
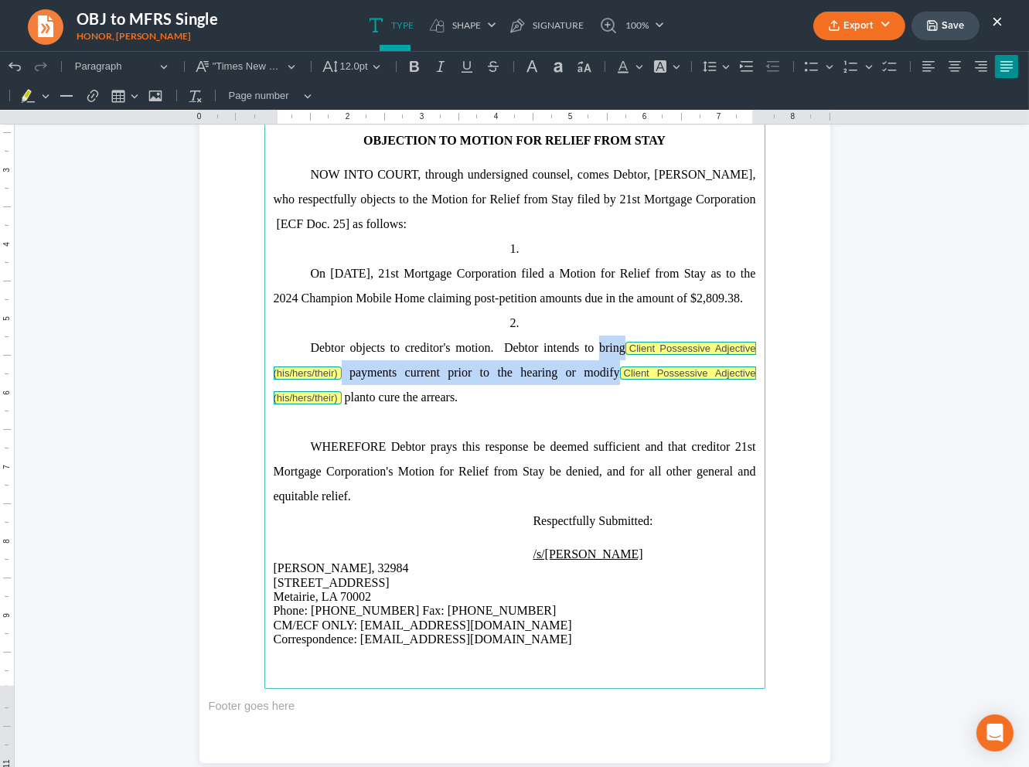
drag, startPoint x: 337, startPoint y: 426, endPoint x: 591, endPoint y: 380, distance: 257.6
click at [591, 380] on p "Debtor objects to creditor's motion. Debtor intends to bring Client Possessive …" at bounding box center [515, 372] width 482 height 74
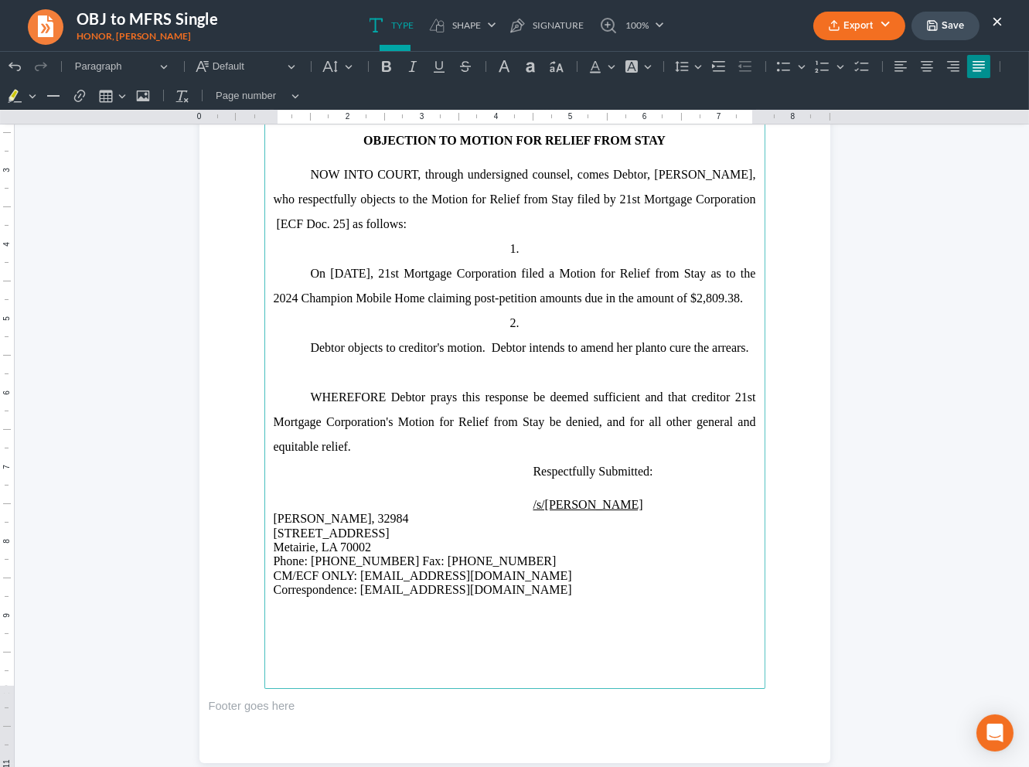
click at [533, 385] on p "Rich Text Editor, page-0-main" at bounding box center [515, 372] width 482 height 25
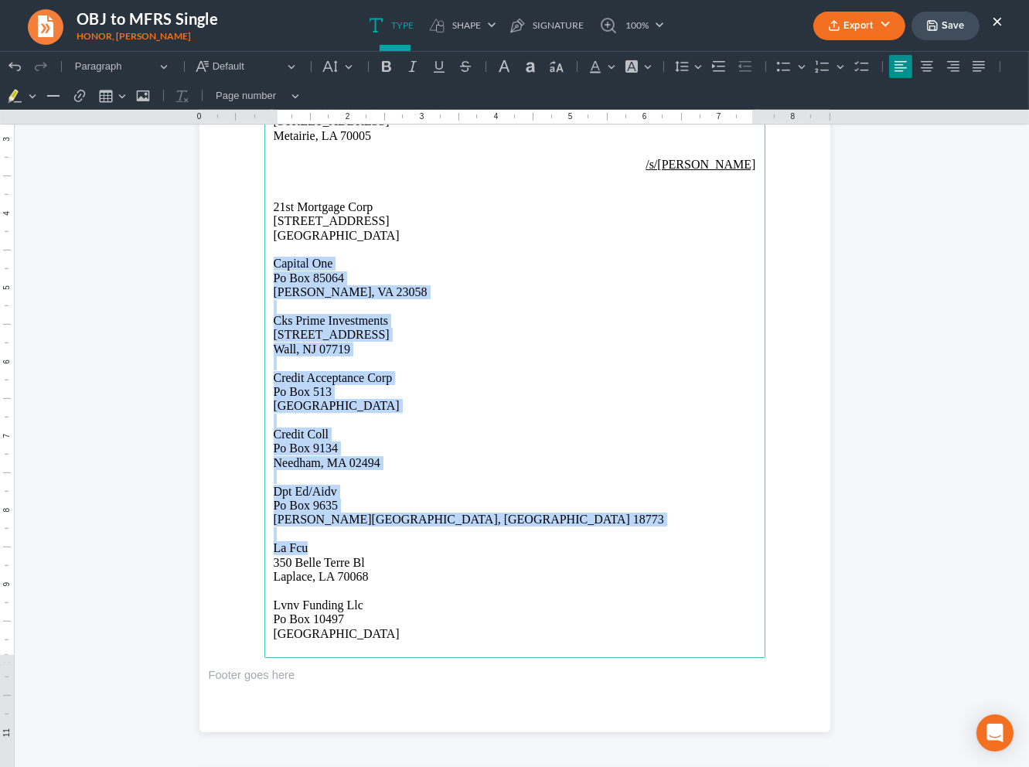
scroll to position [1223, 0]
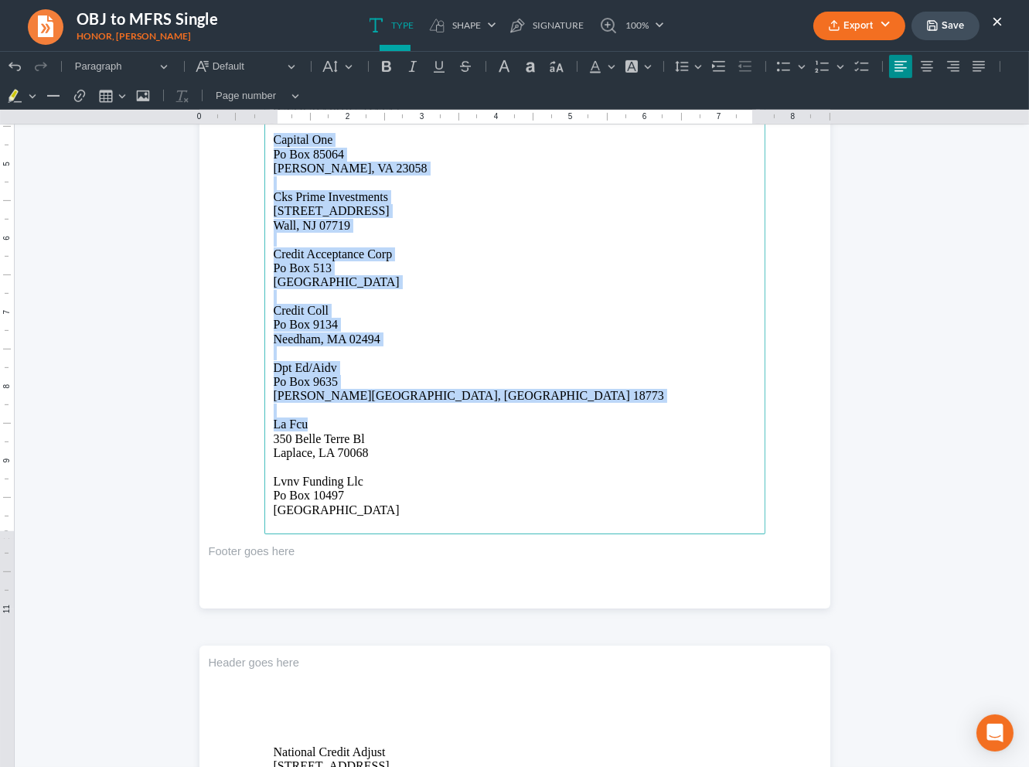
drag, startPoint x: 261, startPoint y: 373, endPoint x: 534, endPoint y: 506, distance: 303.5
click at [534, 506] on main "CERTIFICATE OF SERVICE I hereby certify that on [DATE], a copy of the foregoing…" at bounding box center [514, 200] width 501 height 668
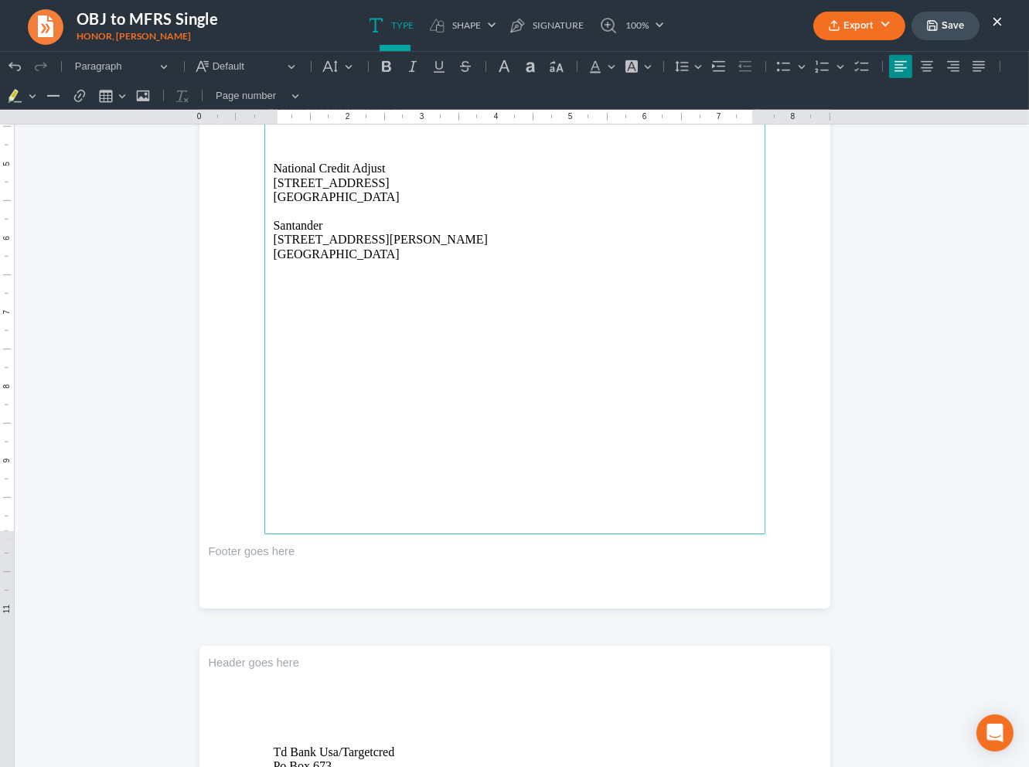
scroll to position [1101, 0]
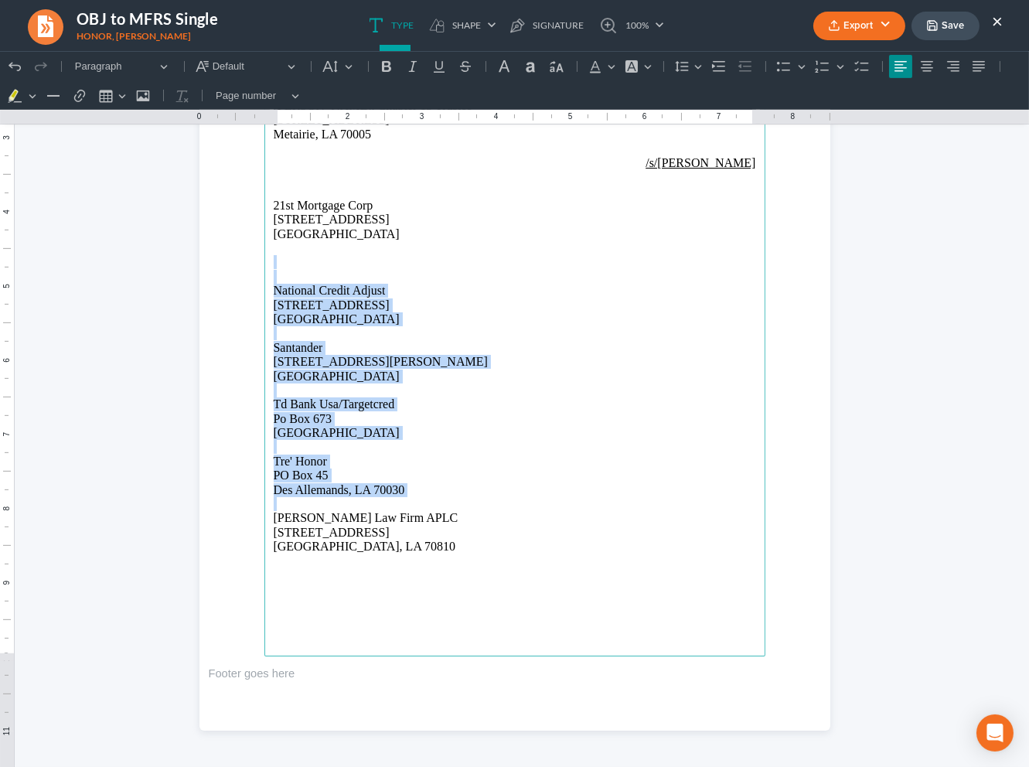
drag, startPoint x: 281, startPoint y: 266, endPoint x: 505, endPoint y: 496, distance: 320.9
click at [505, 496] on main "CERTIFICATE OF SERVICE I hereby certify that on [DATE], a copy of the foregoing…" at bounding box center [514, 322] width 501 height 668
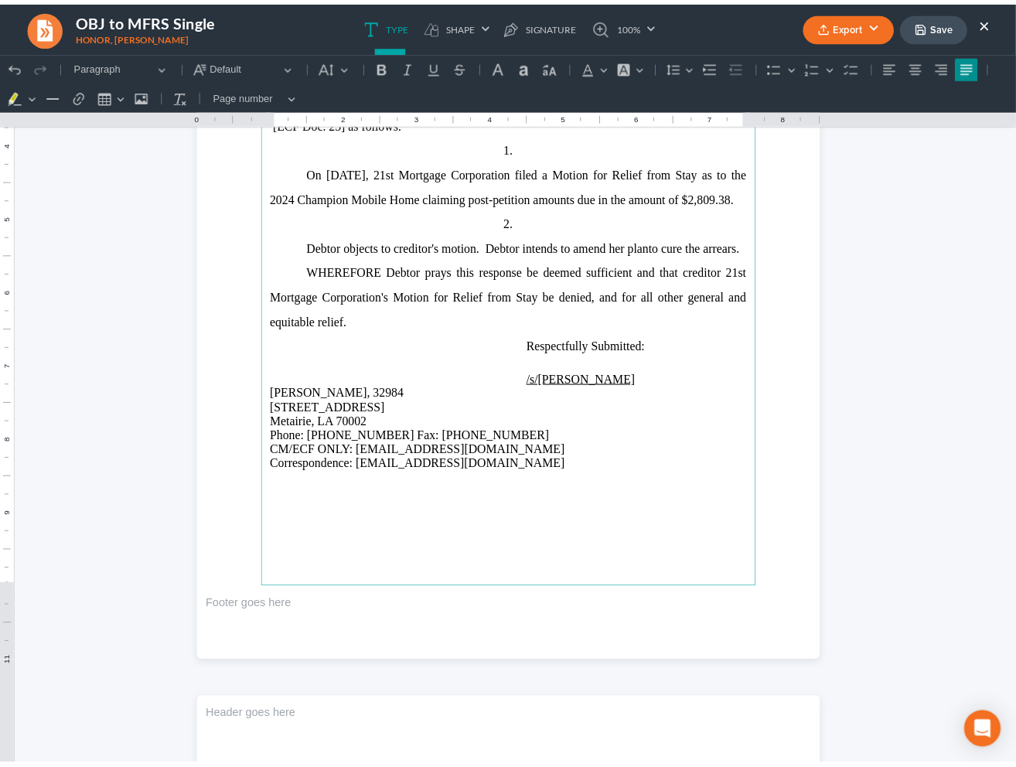
scroll to position [0, 0]
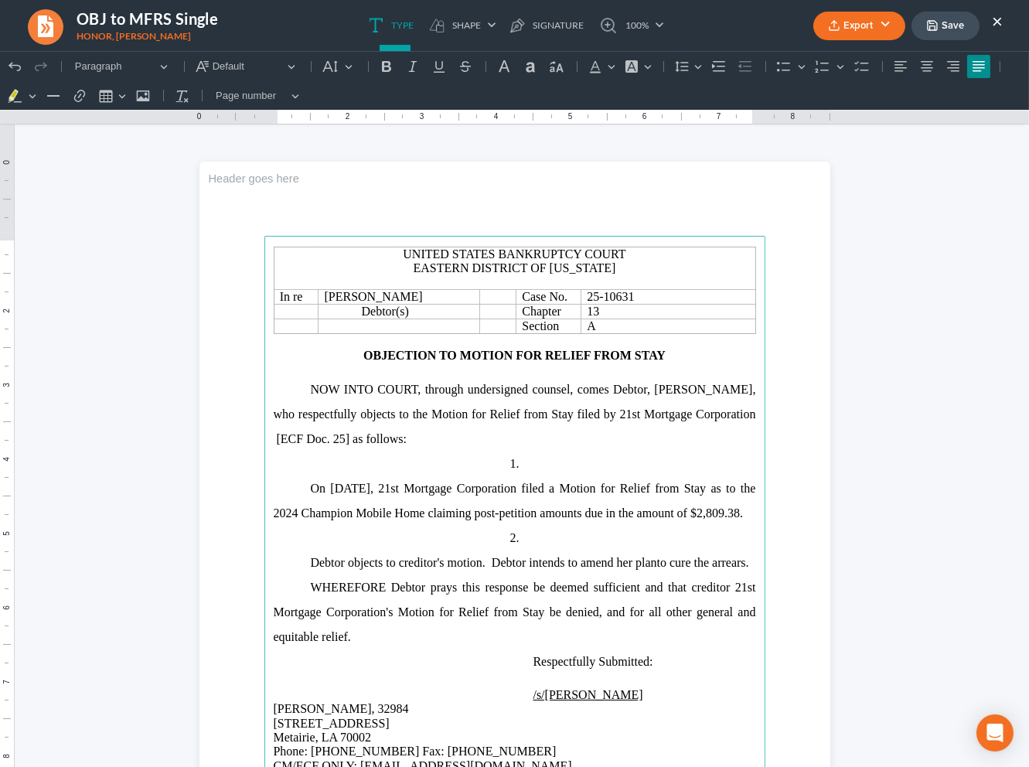
click at [884, 26] on button "Export" at bounding box center [859, 26] width 92 height 29
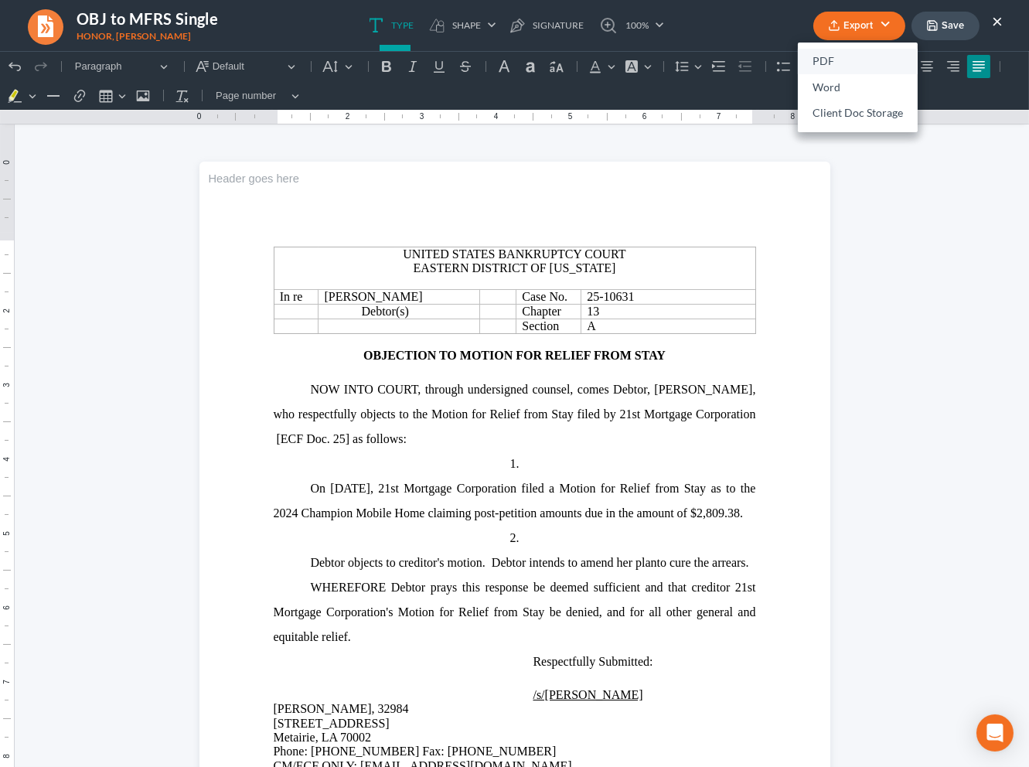
click at [863, 66] on link "PDF" at bounding box center [858, 62] width 120 height 26
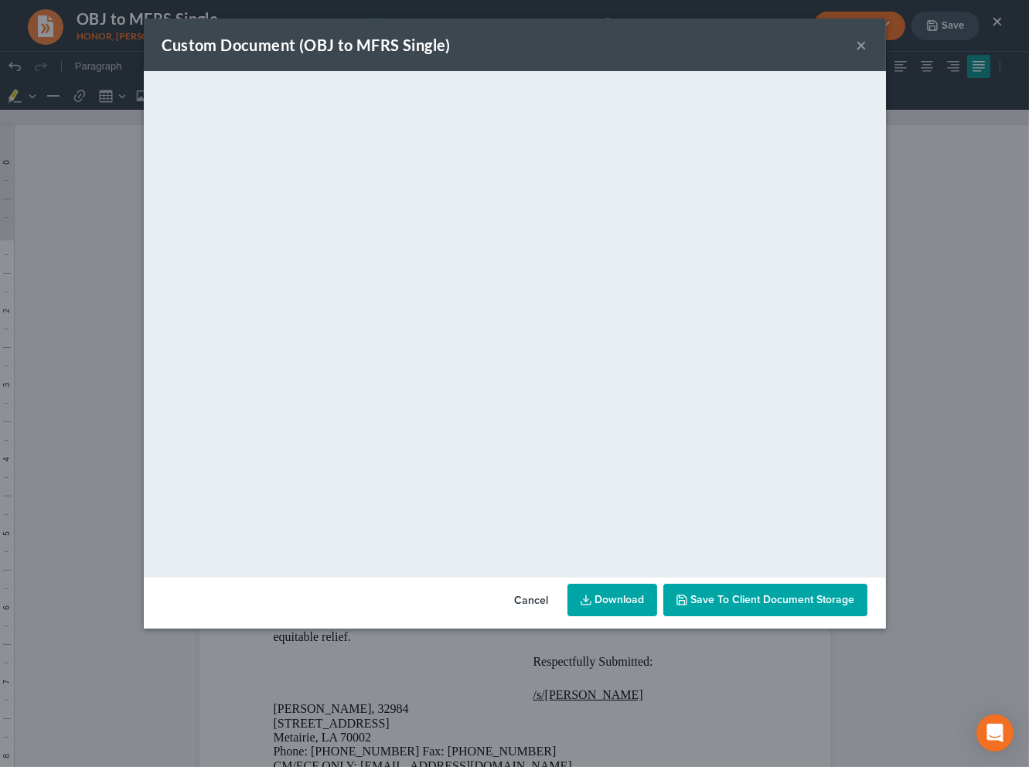
click at [622, 603] on link "Download" at bounding box center [612, 600] width 90 height 32
click at [859, 46] on button "×" at bounding box center [862, 45] width 11 height 19
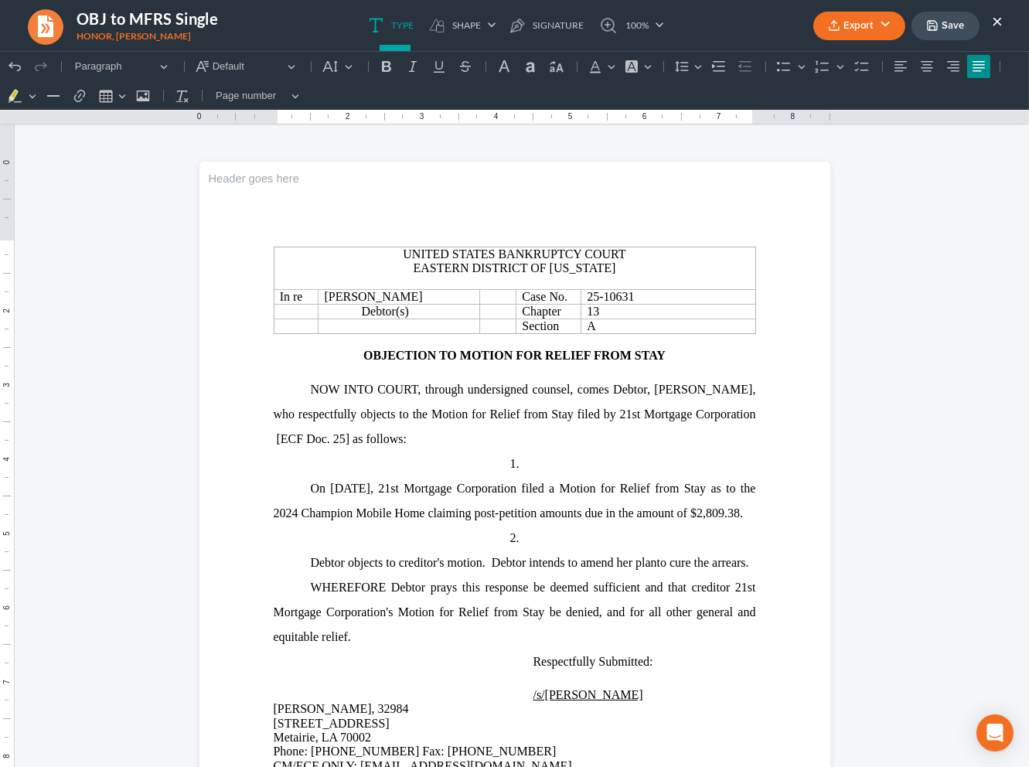
click at [947, 26] on button "Save" at bounding box center [945, 26] width 68 height 29
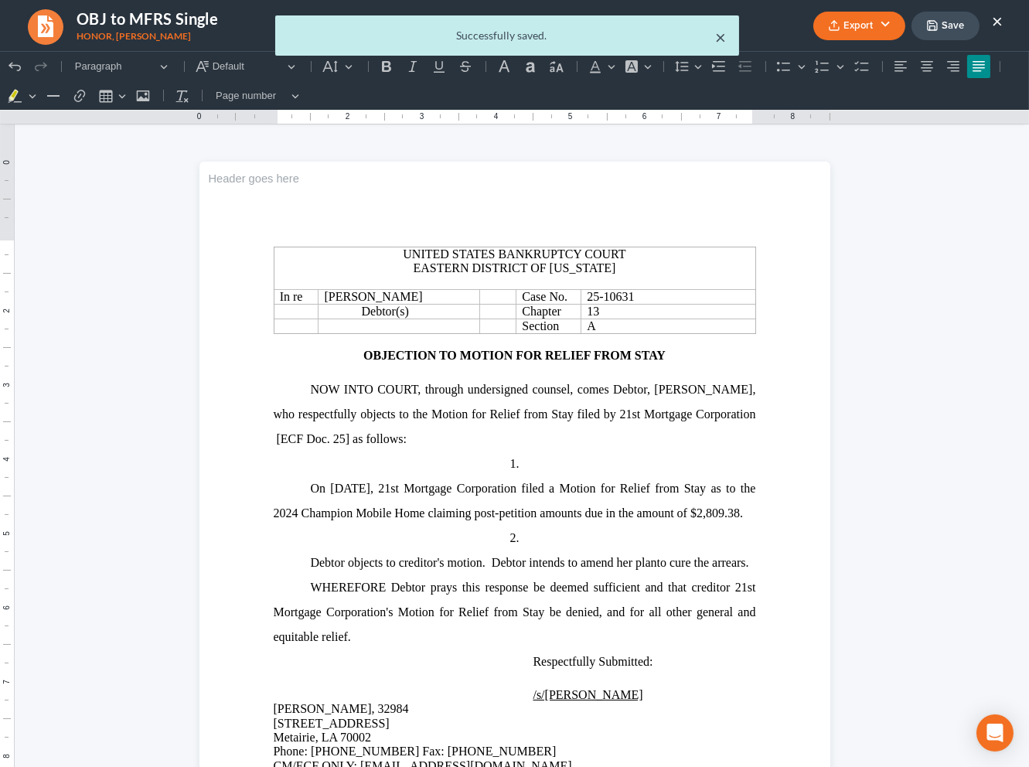
drag, startPoint x: 719, startPoint y: 36, endPoint x: 894, endPoint y: 9, distance: 176.8
click at [720, 36] on button "×" at bounding box center [721, 37] width 11 height 19
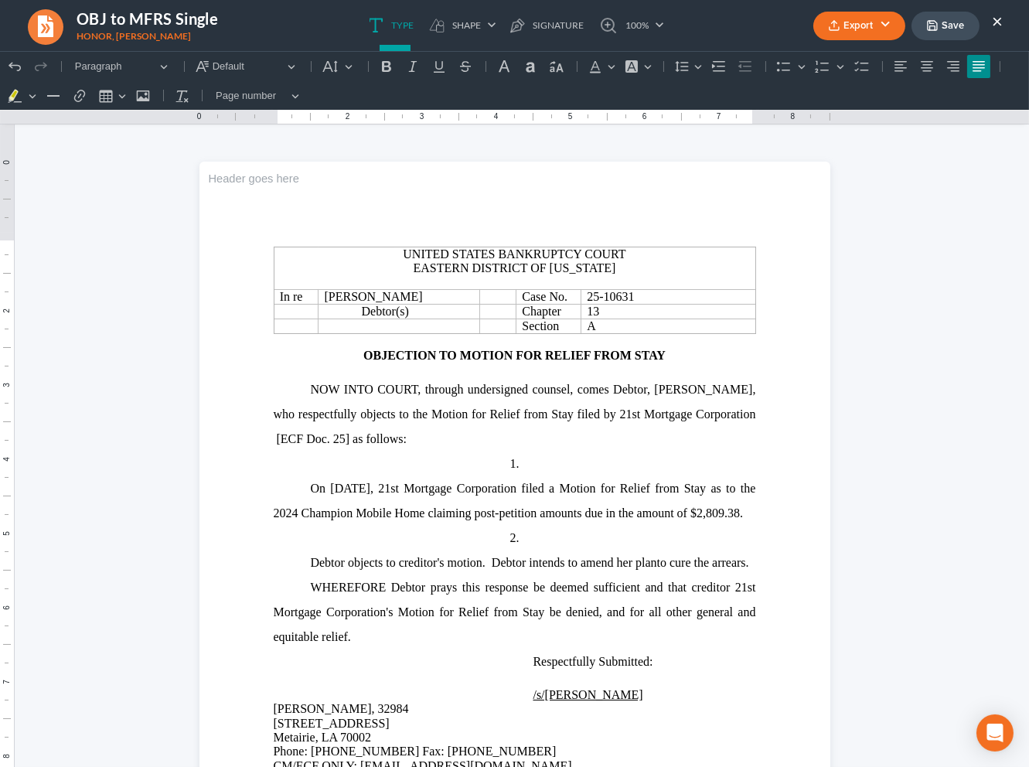
click at [1001, 15] on div "Export PDF Word Client Doc Storage Save ×" at bounding box center [908, 25] width 220 height 33
click at [999, 17] on button "×" at bounding box center [997, 21] width 11 height 19
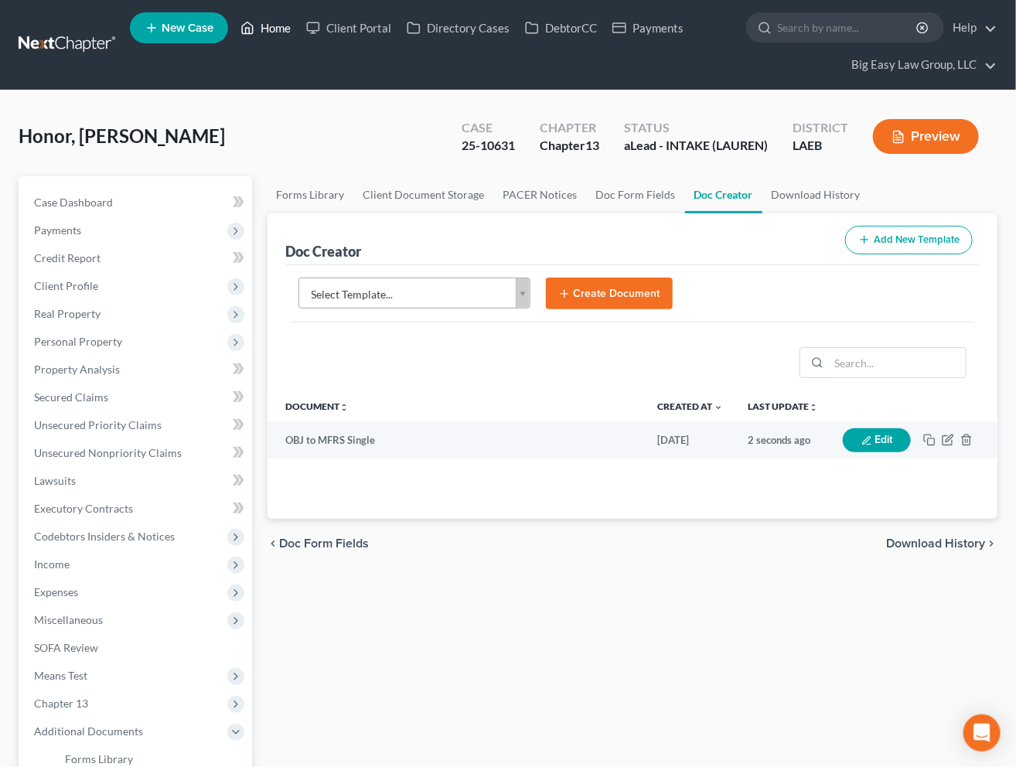
click at [276, 32] on link "Home" at bounding box center [266, 28] width 66 height 28
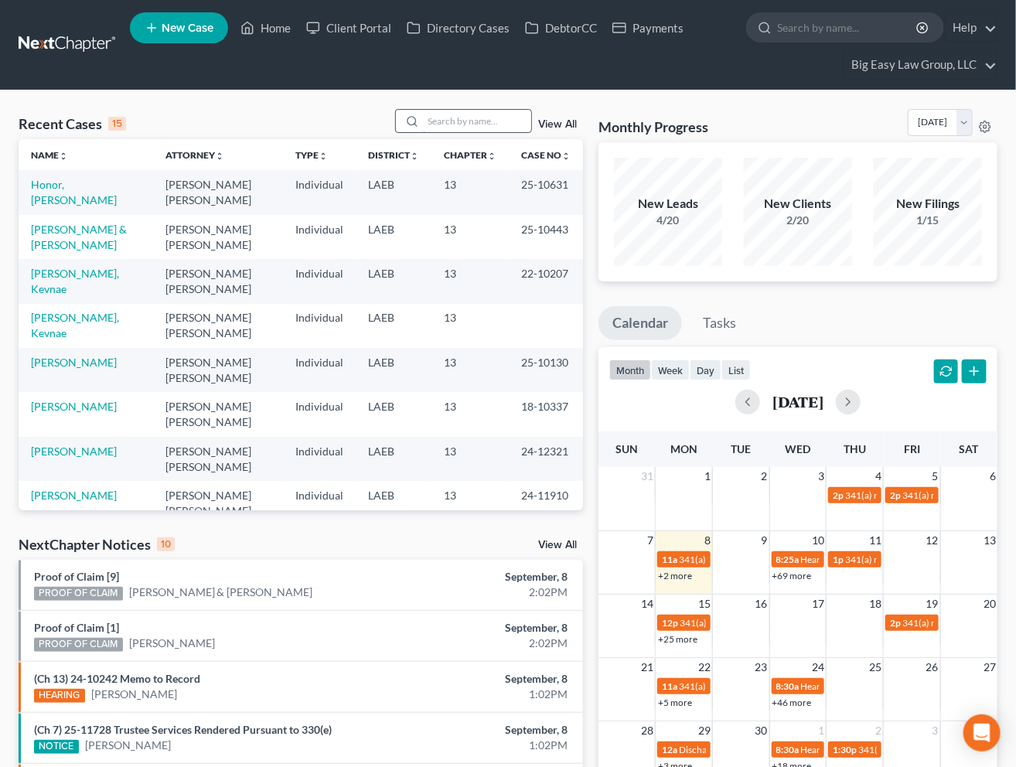
click at [468, 110] on input "search" at bounding box center [477, 121] width 108 height 22
type input "[PERSON_NAME]"
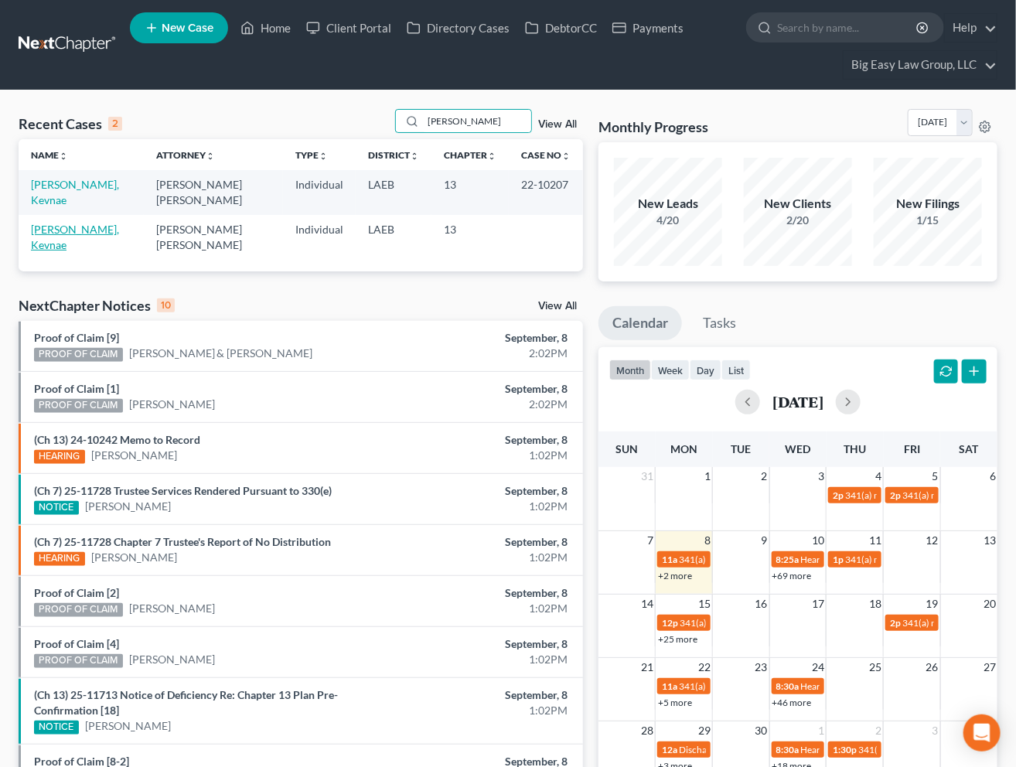
click at [74, 223] on link "[PERSON_NAME], Kevnae" at bounding box center [75, 237] width 88 height 29
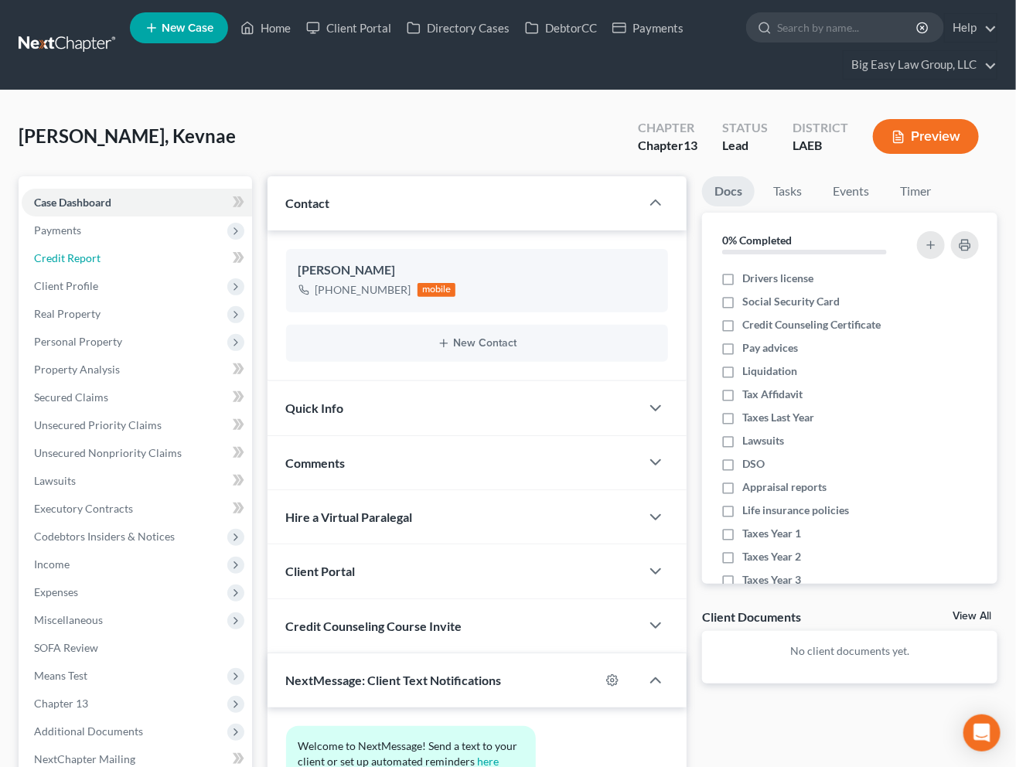
click at [99, 256] on link "Credit Report" at bounding box center [137, 258] width 230 height 28
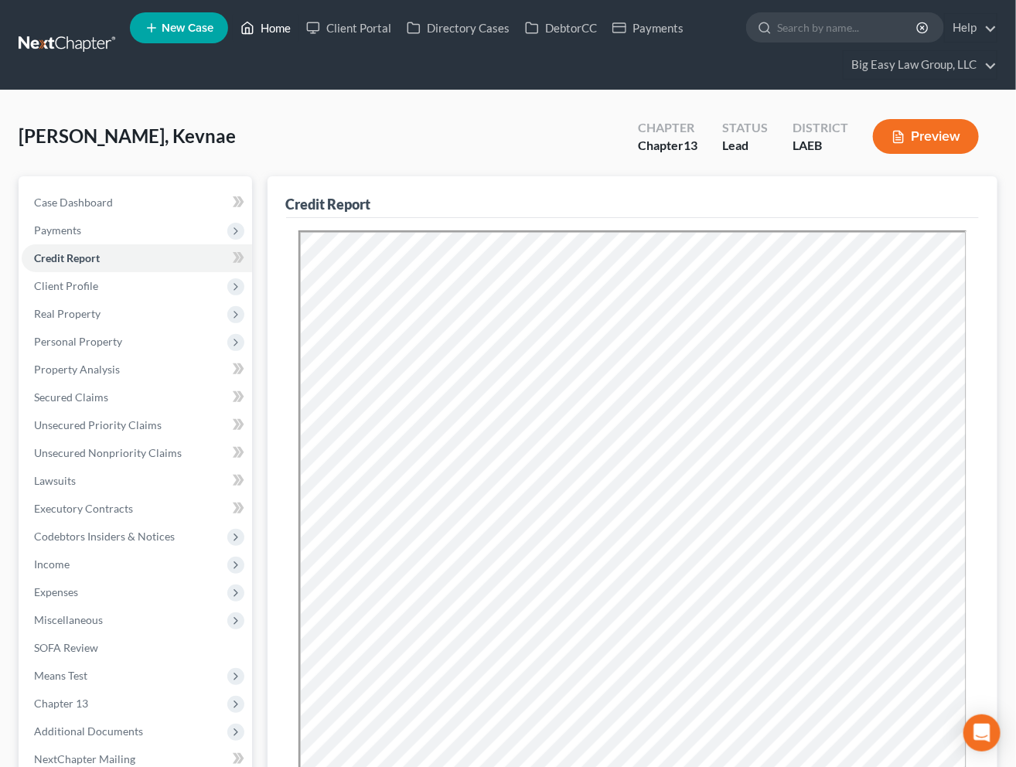
click at [257, 30] on link "Home" at bounding box center [266, 28] width 66 height 28
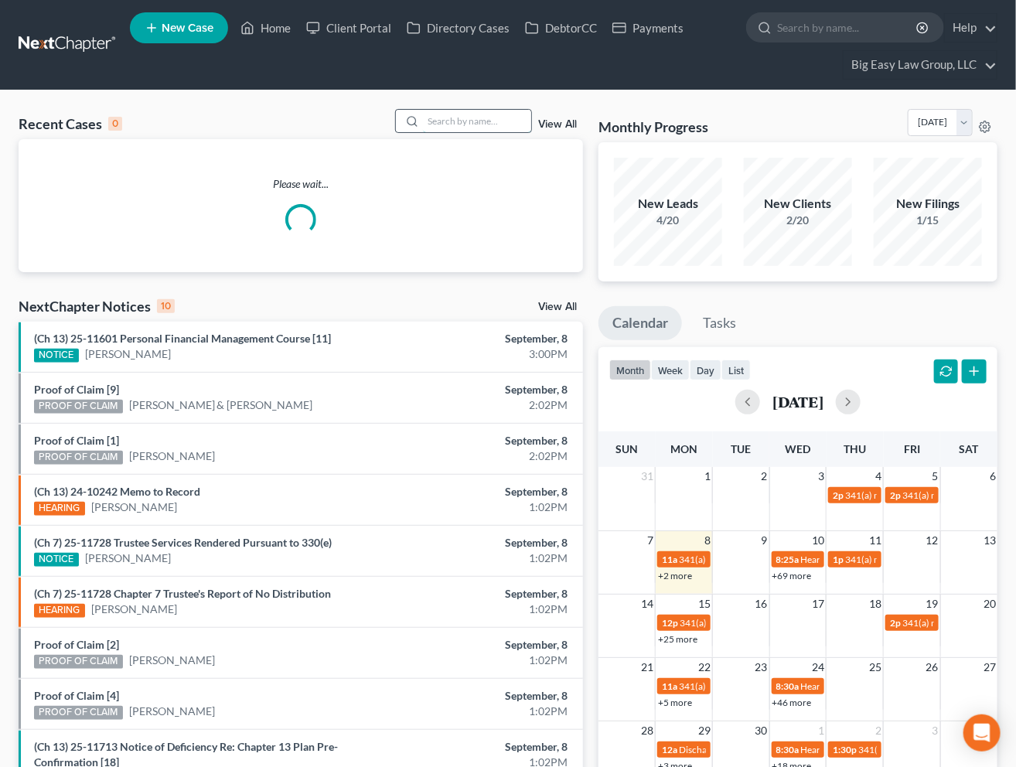
click at [449, 119] on input "search" at bounding box center [477, 121] width 108 height 22
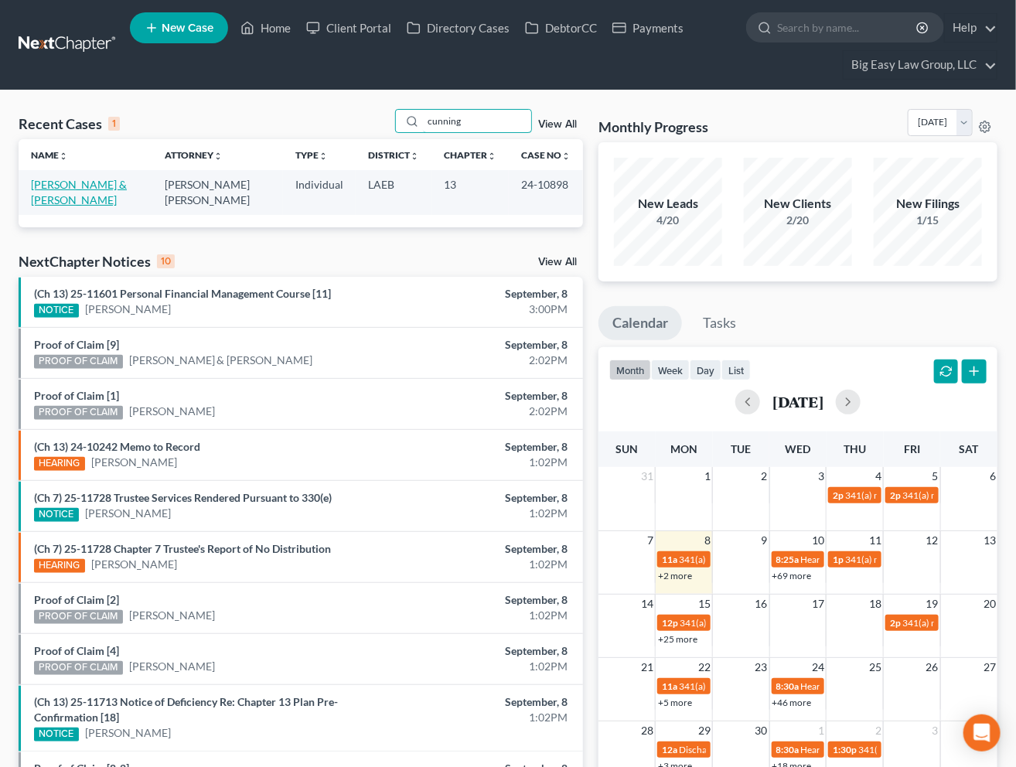
type input "cunning"
click at [90, 182] on link "[PERSON_NAME] & [PERSON_NAME]" at bounding box center [79, 192] width 96 height 29
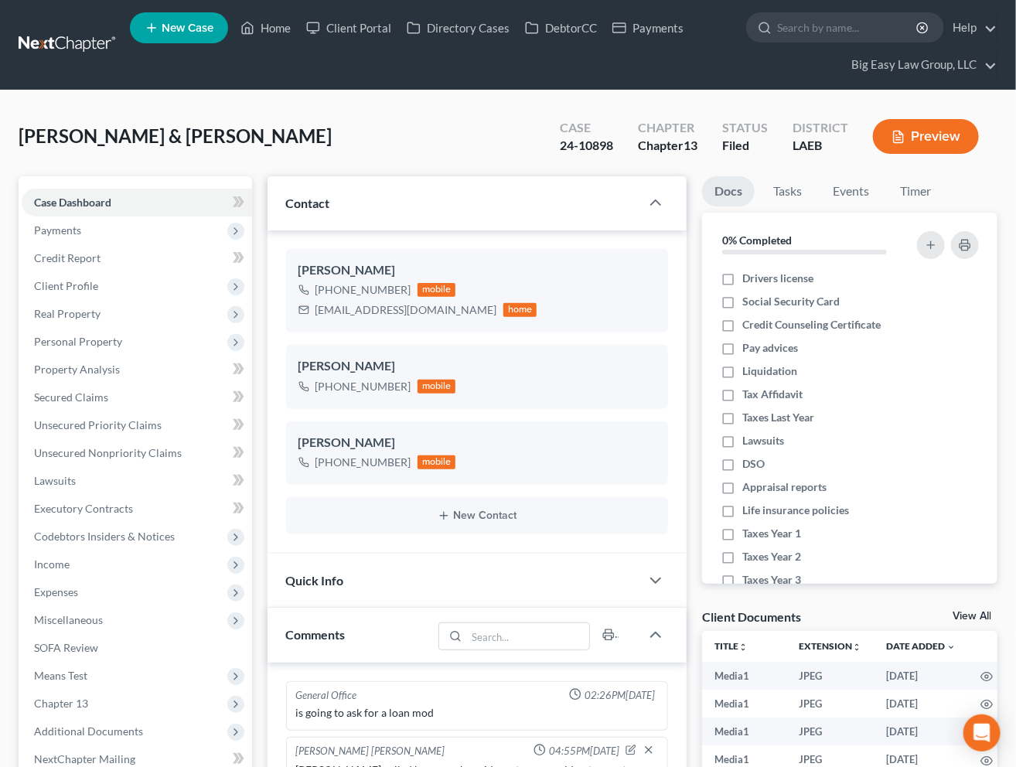
scroll to position [10509, 0]
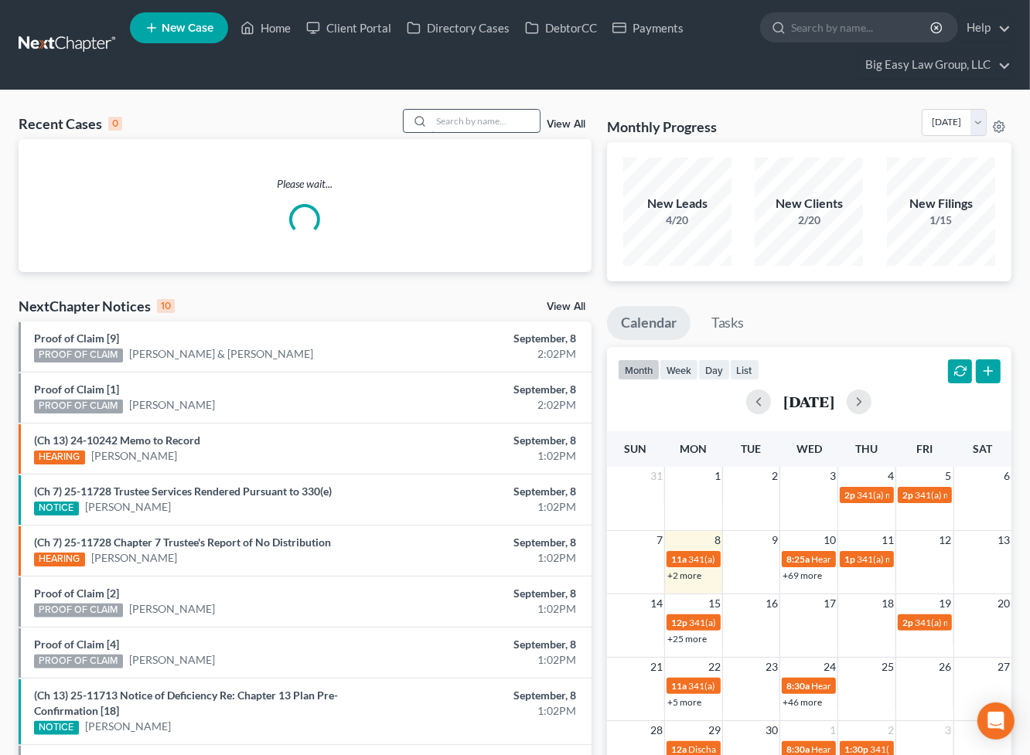
click at [475, 121] on input "search" at bounding box center [485, 121] width 108 height 22
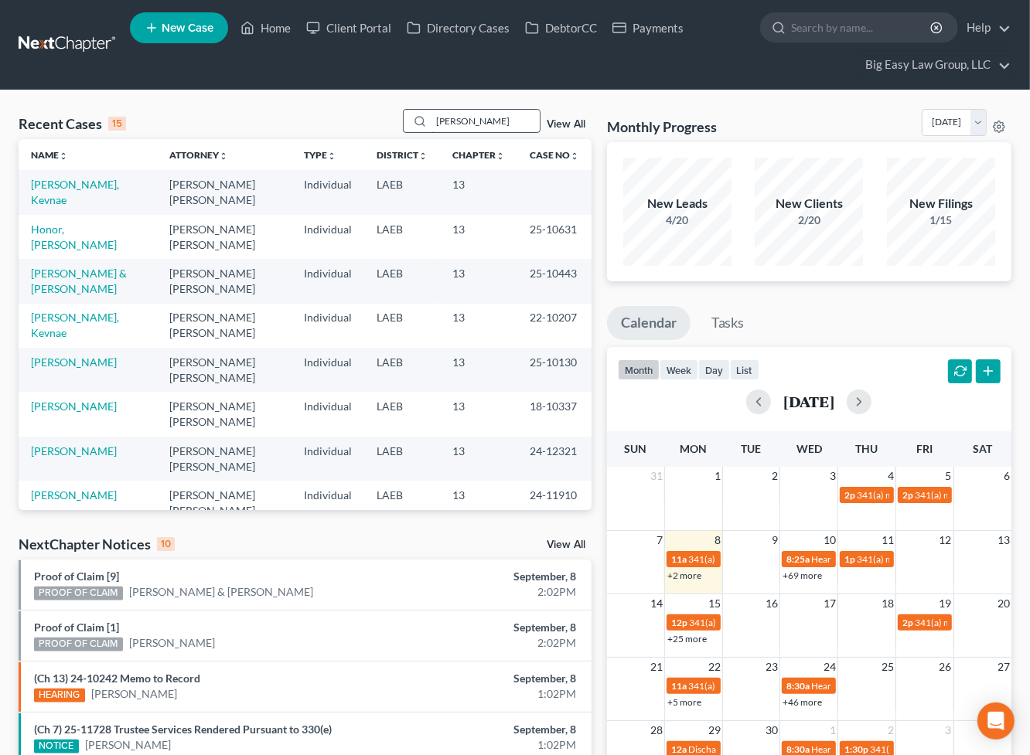
type input "[PERSON_NAME]"
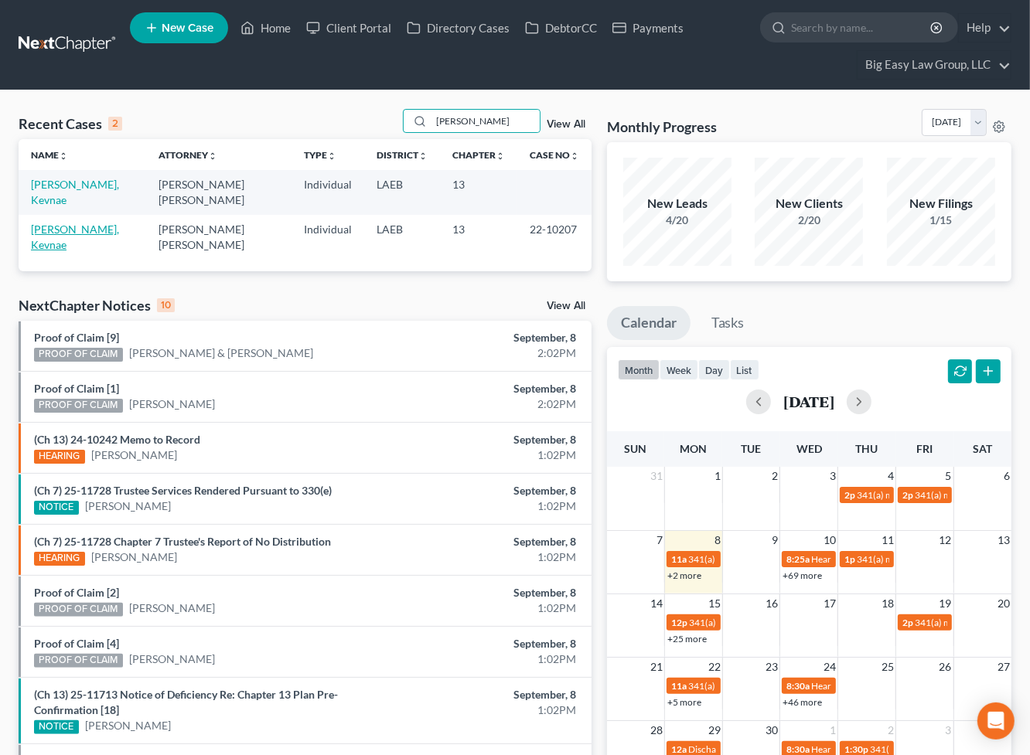
click at [63, 223] on link "[PERSON_NAME], Kevnae" at bounding box center [75, 237] width 88 height 29
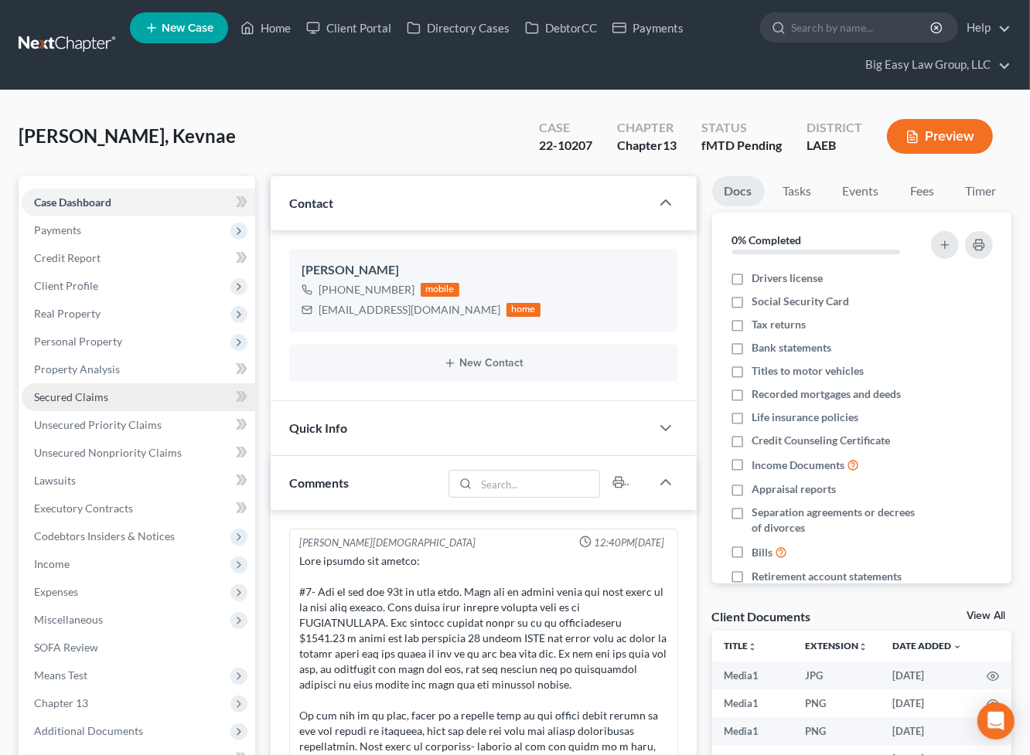
scroll to position [415, 0]
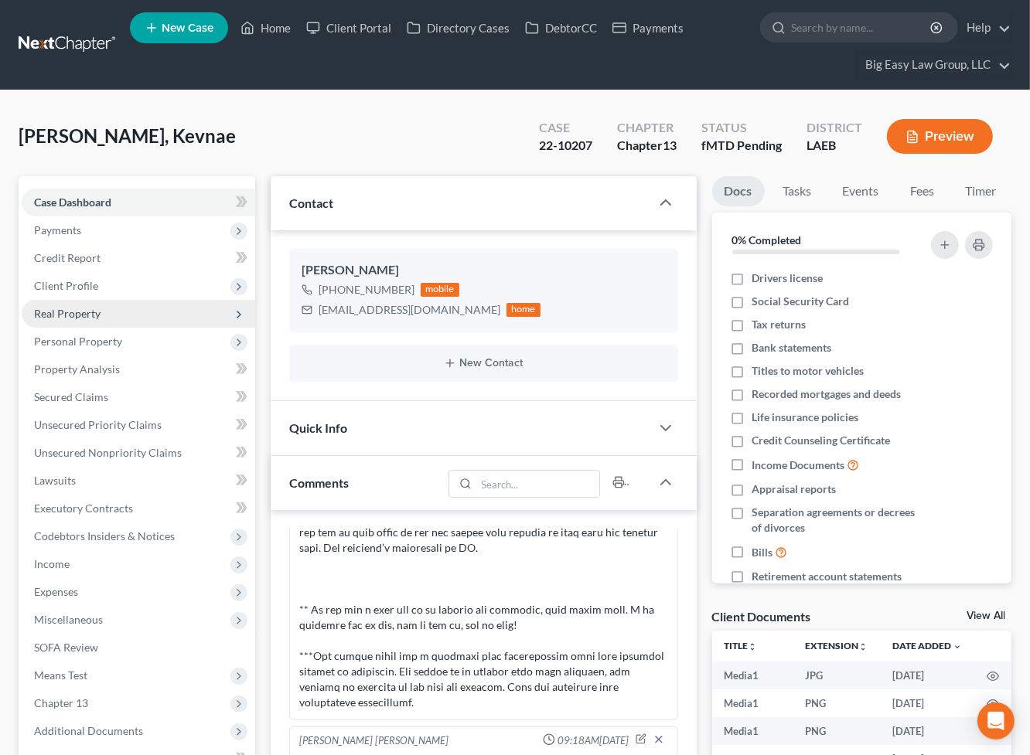
click at [152, 320] on span "Real Property" at bounding box center [138, 314] width 233 height 28
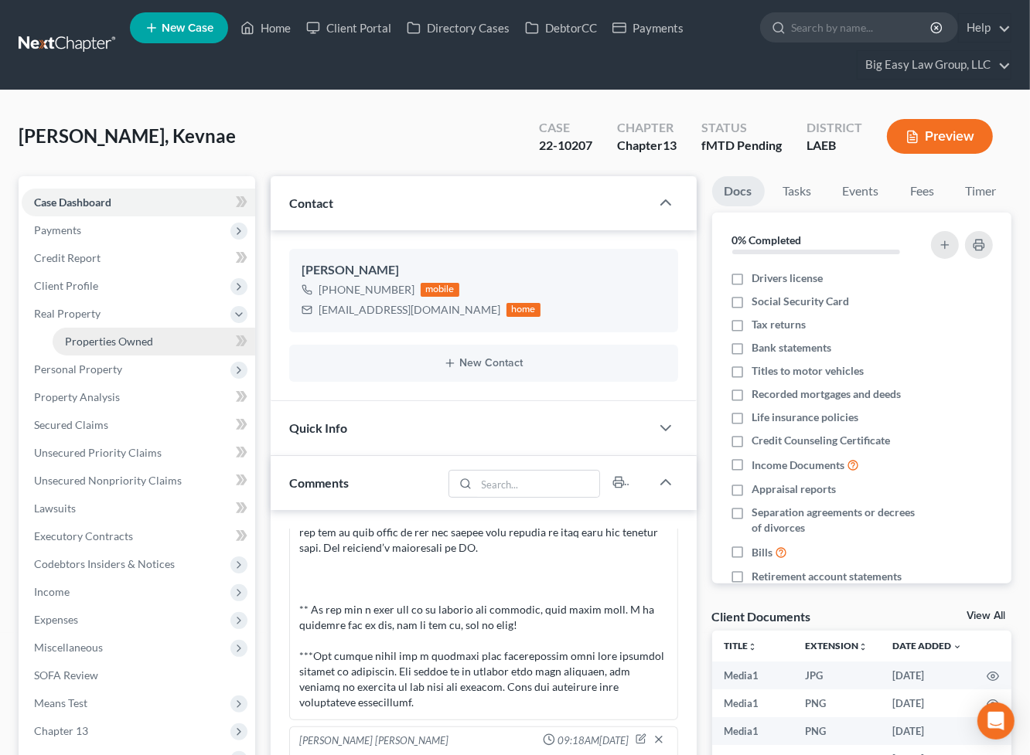
drag, startPoint x: 145, startPoint y: 335, endPoint x: 157, endPoint y: 328, distance: 13.5
click at [145, 335] on span "Properties Owned" at bounding box center [109, 341] width 88 height 13
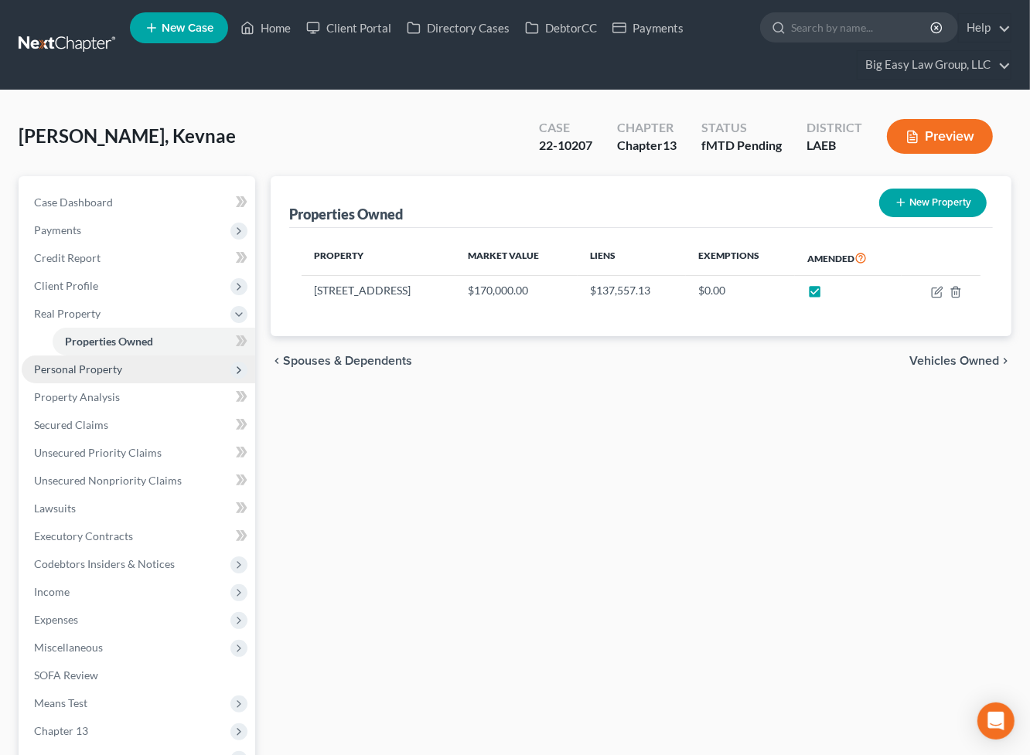
click at [169, 368] on span "Personal Property" at bounding box center [138, 370] width 233 height 28
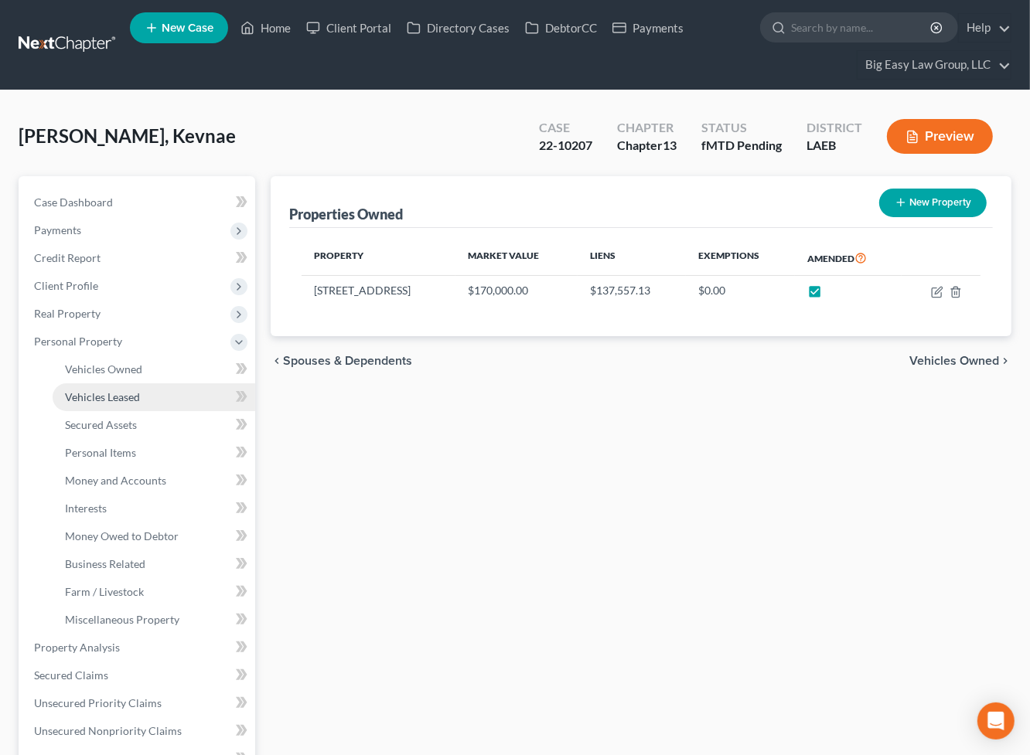
click at [161, 392] on link "Vehicles Leased" at bounding box center [154, 397] width 203 height 28
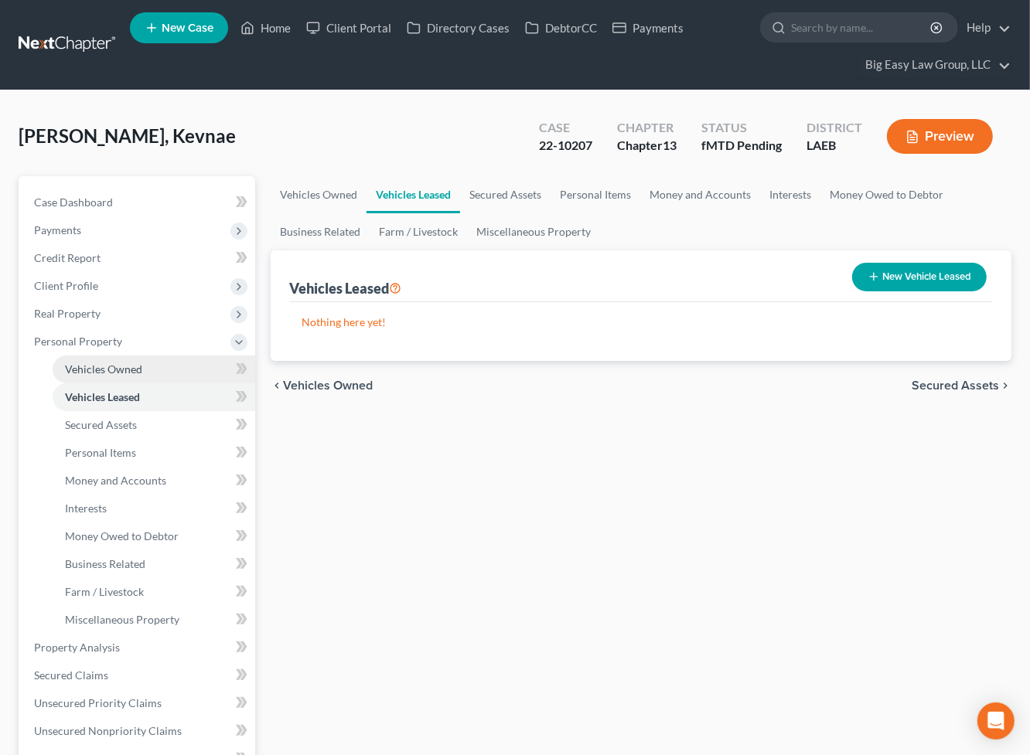
click at [162, 377] on link "Vehicles Owned" at bounding box center [154, 370] width 203 height 28
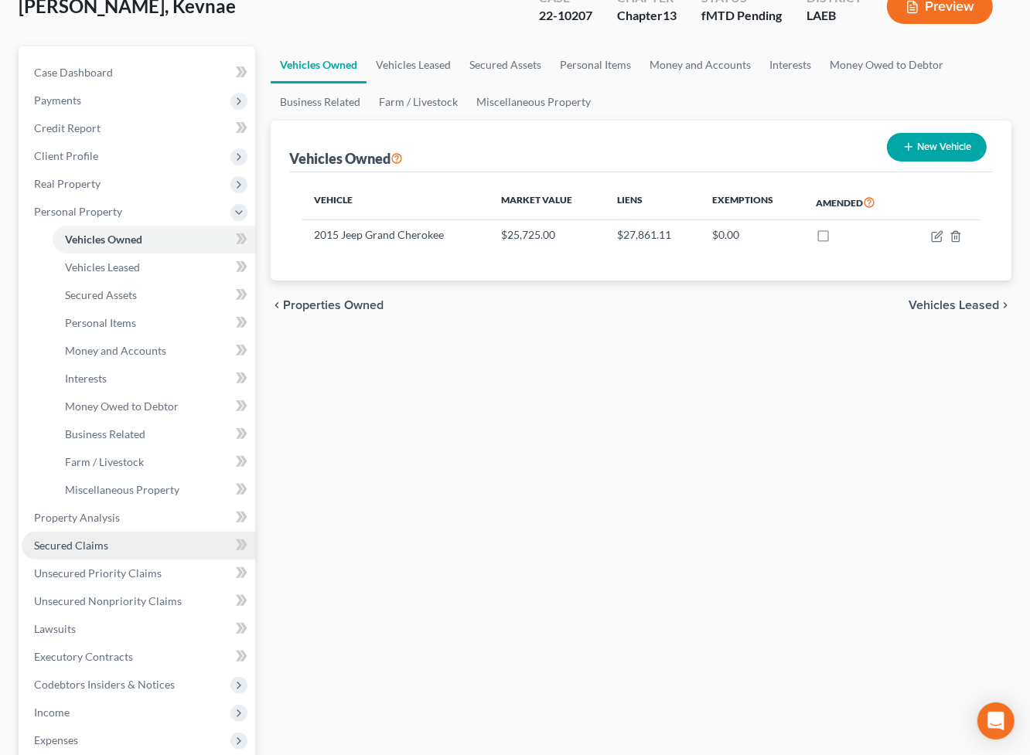
click at [141, 532] on link "Secured Claims" at bounding box center [138, 546] width 233 height 28
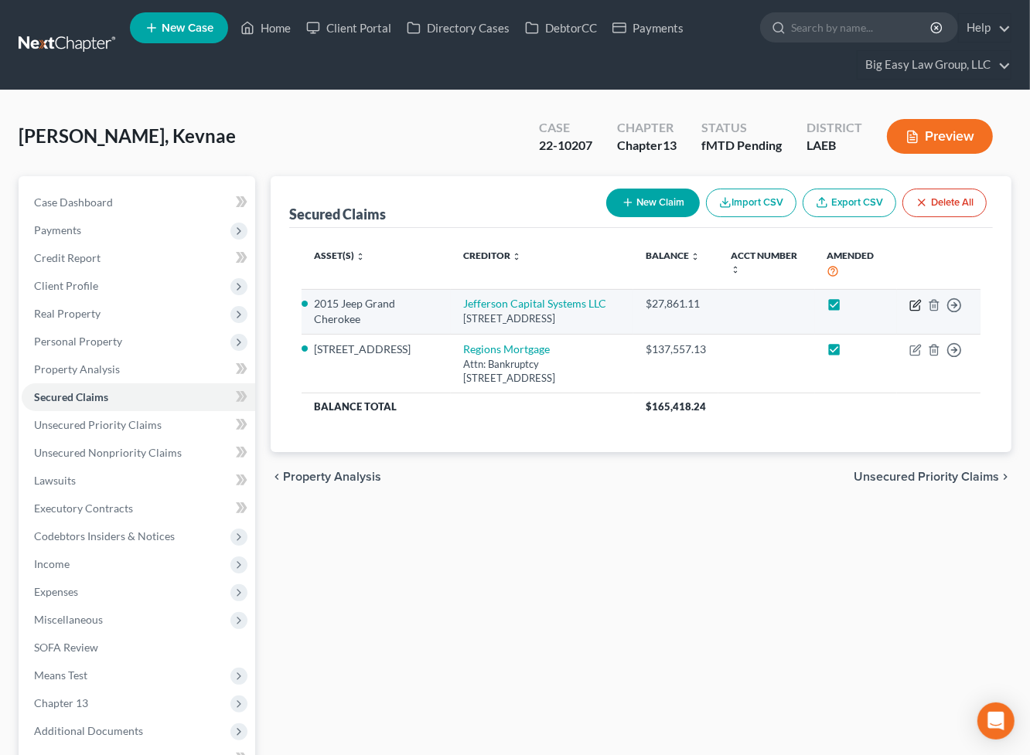
click at [913, 302] on icon "button" at bounding box center [915, 305] width 12 height 12
select select "24"
select select "0"
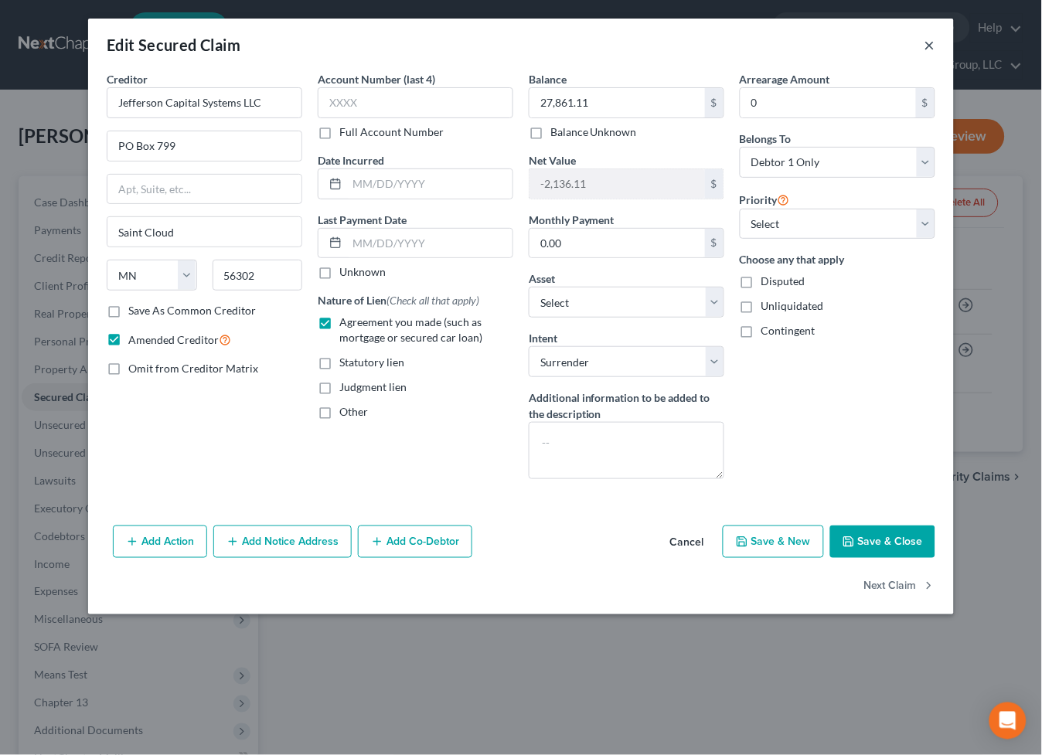
click at [932, 45] on button "×" at bounding box center [930, 45] width 11 height 19
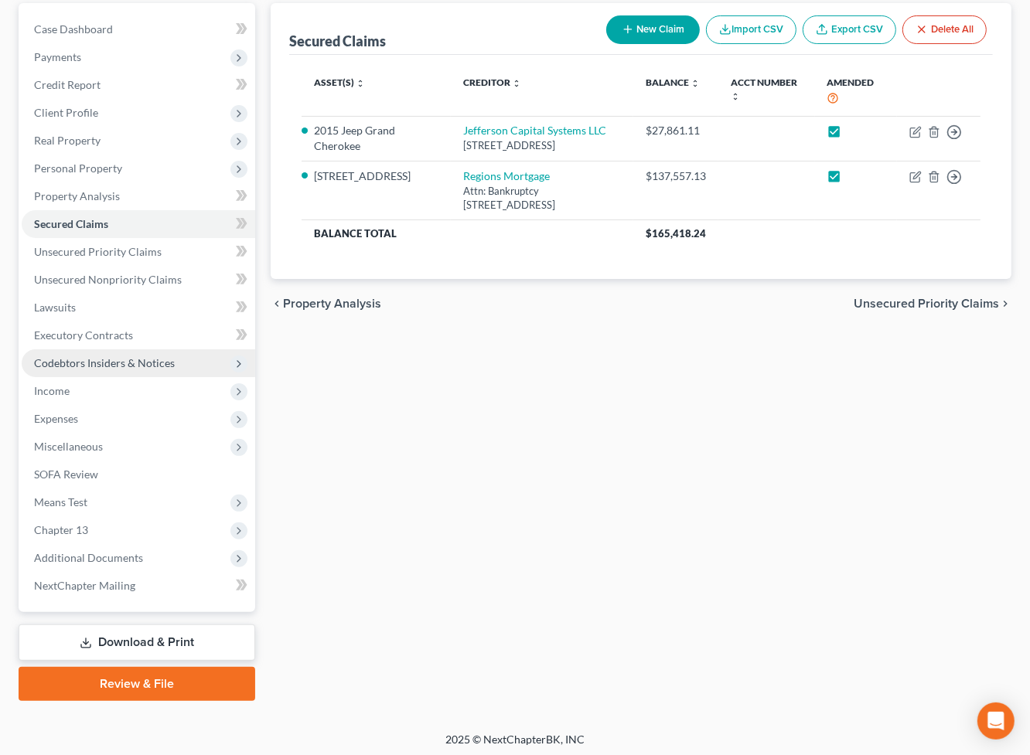
scroll to position [175, 0]
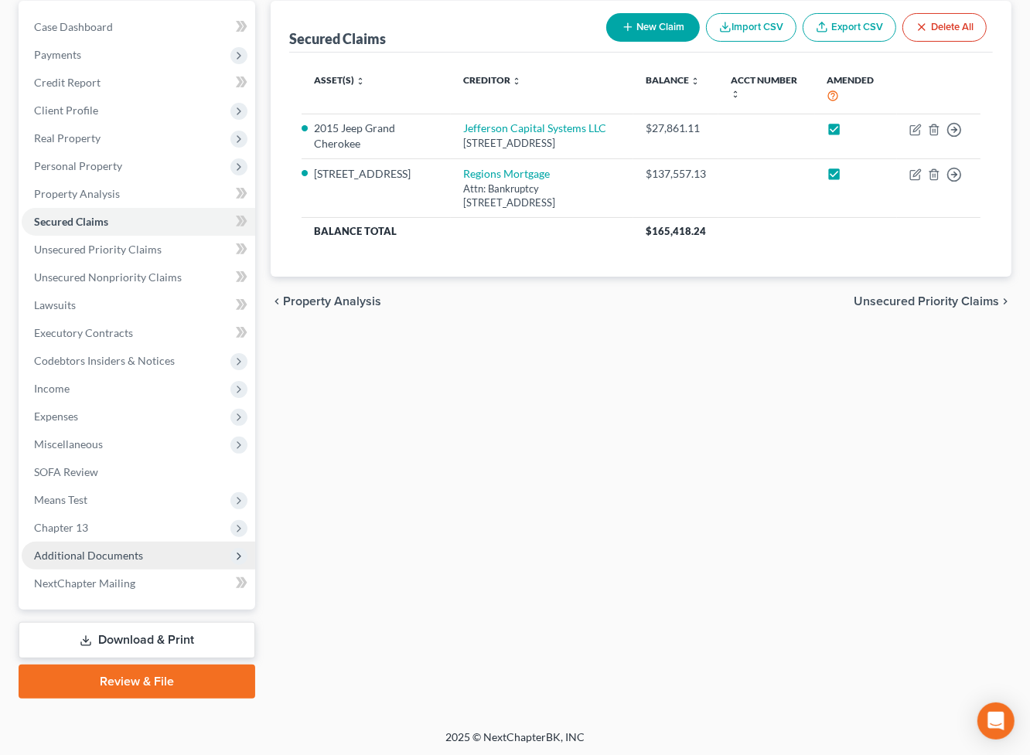
click at [182, 559] on span "Additional Documents" at bounding box center [138, 556] width 233 height 28
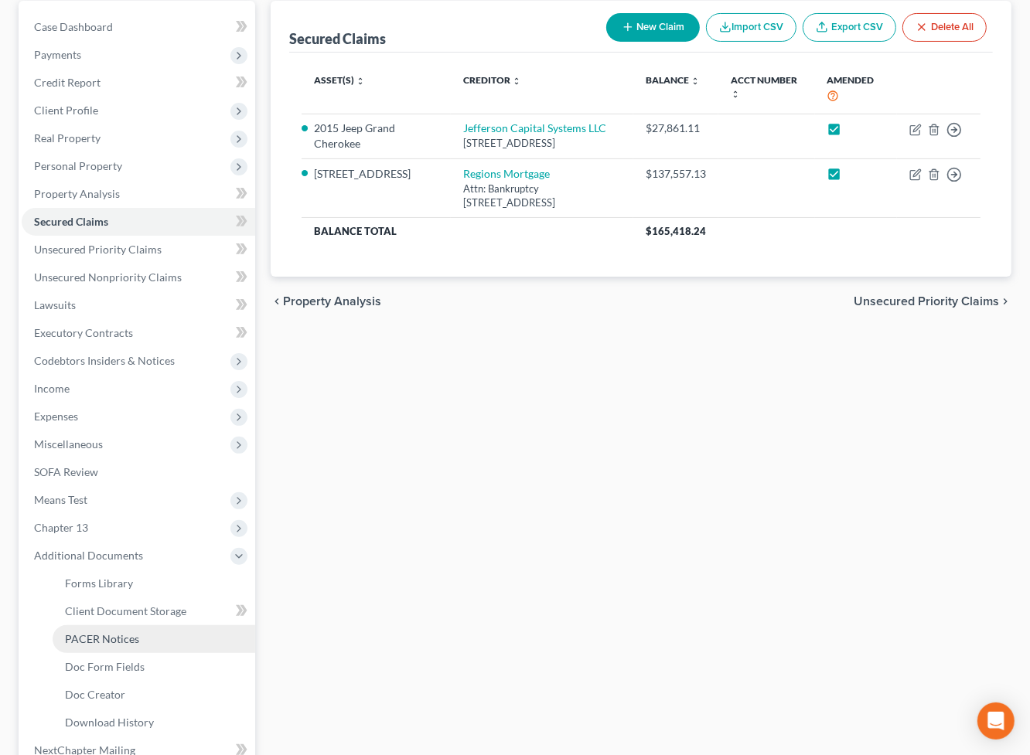
click at [193, 635] on link "PACER Notices" at bounding box center [154, 639] width 203 height 28
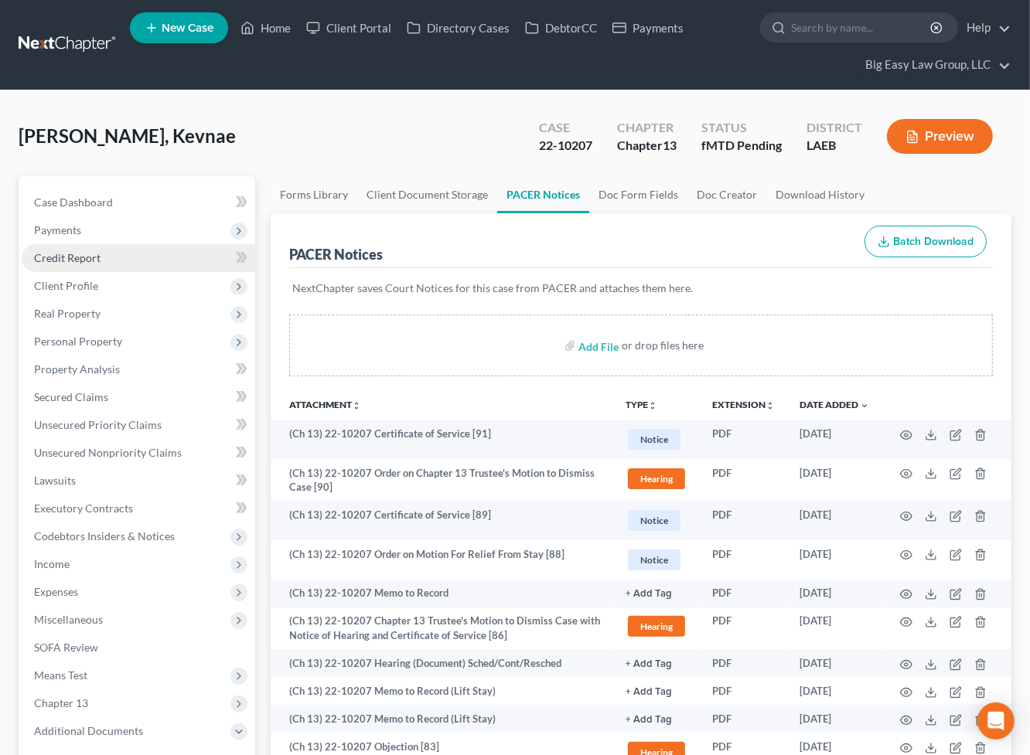
click at [107, 260] on link "Credit Report" at bounding box center [138, 258] width 233 height 28
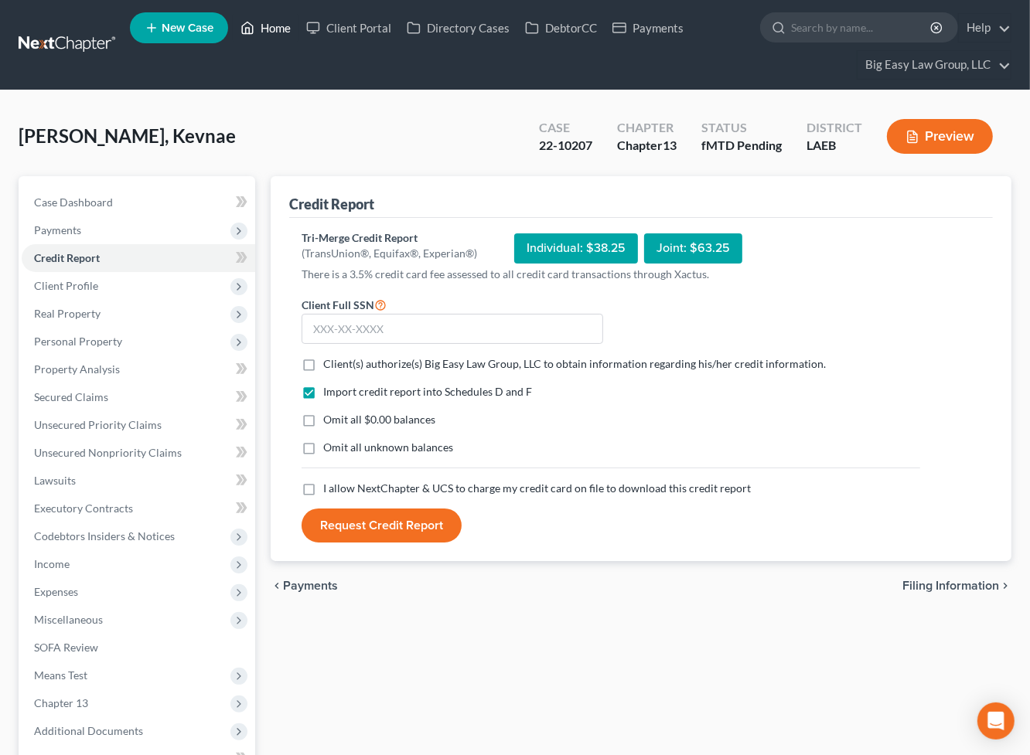
click at [274, 24] on link "Home" at bounding box center [266, 28] width 66 height 28
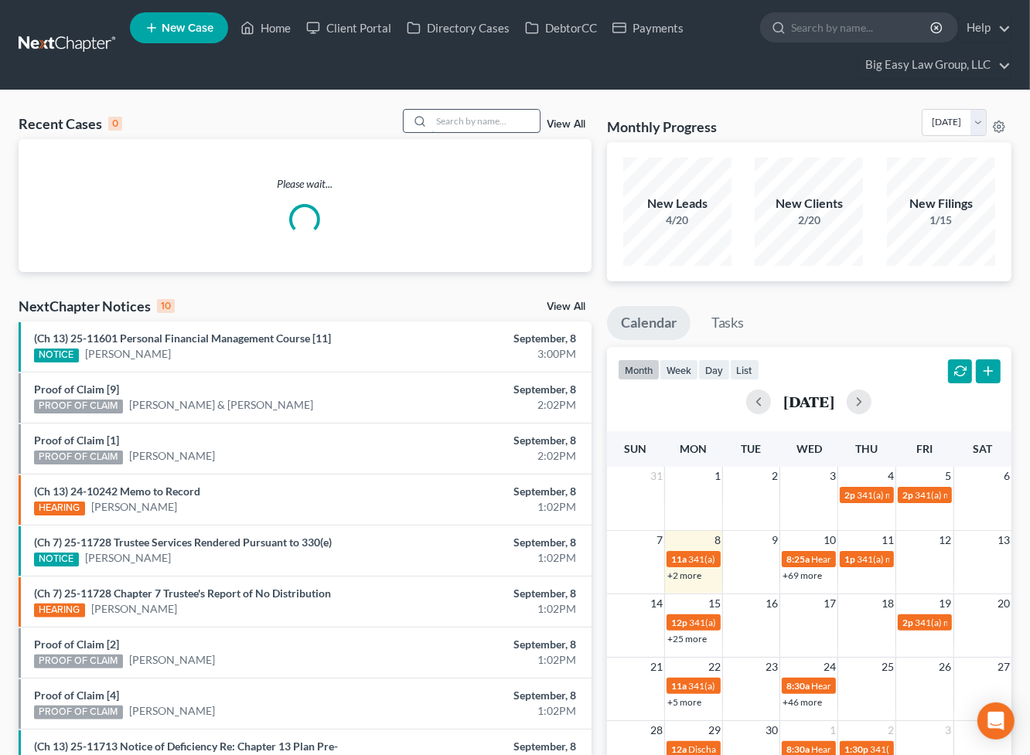
click at [506, 111] on input "search" at bounding box center [485, 121] width 108 height 22
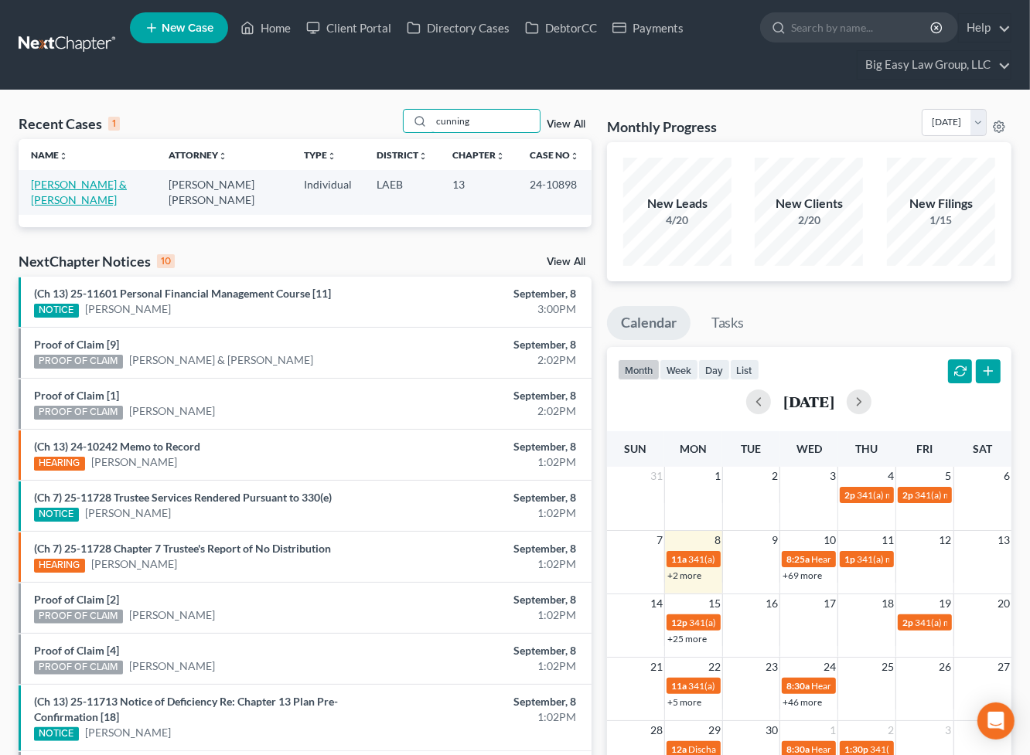
type input "cunning"
click at [118, 186] on link "[PERSON_NAME] & [PERSON_NAME]" at bounding box center [79, 192] width 96 height 29
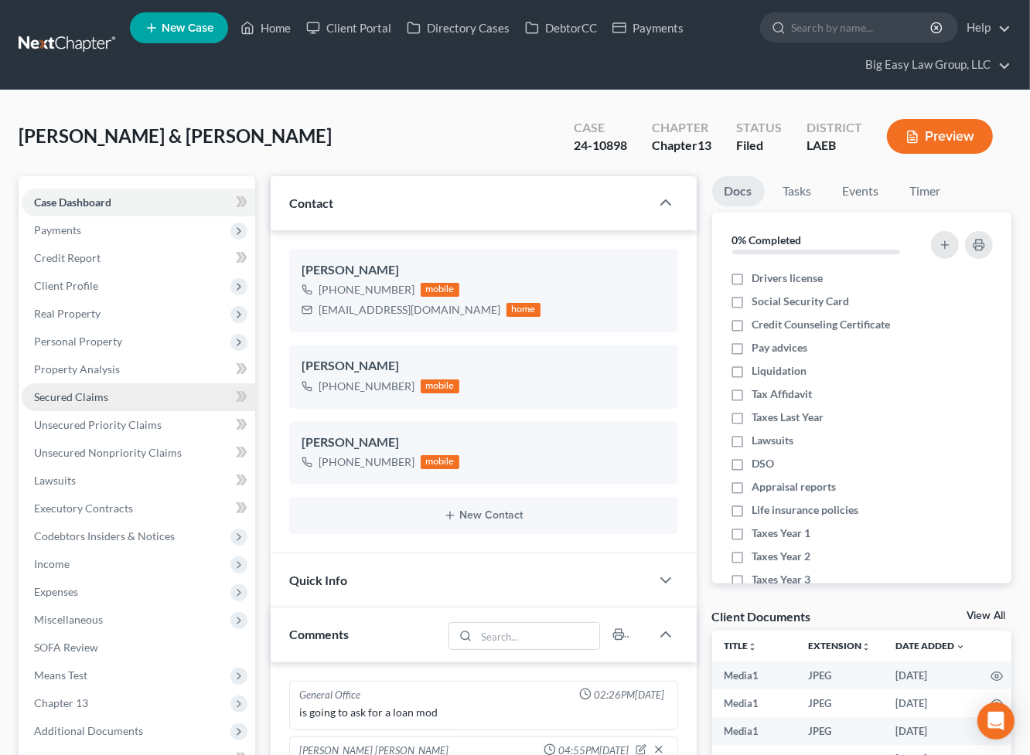
scroll to position [574, 0]
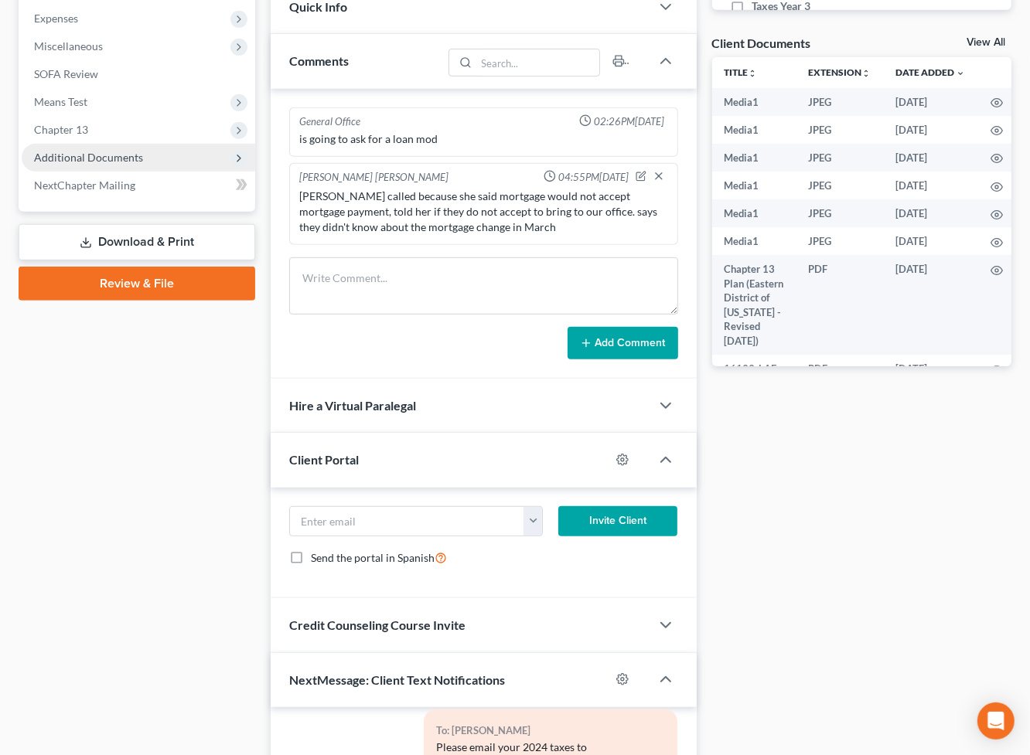
click at [162, 149] on span "Additional Documents" at bounding box center [138, 158] width 233 height 28
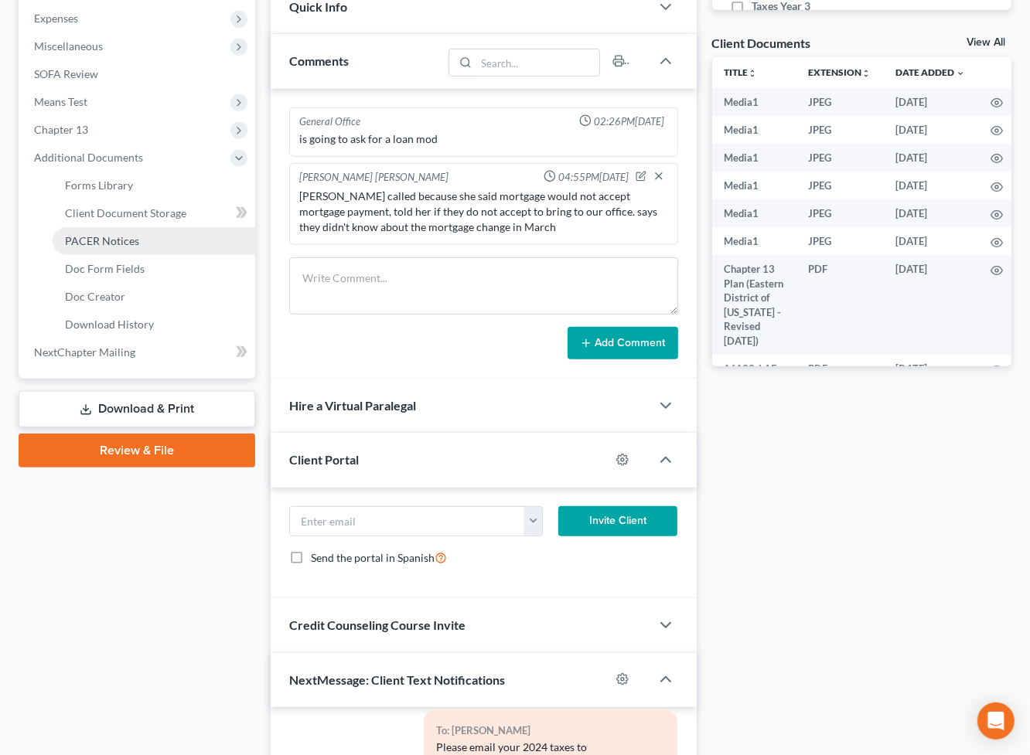
click at [187, 233] on link "PACER Notices" at bounding box center [154, 241] width 203 height 28
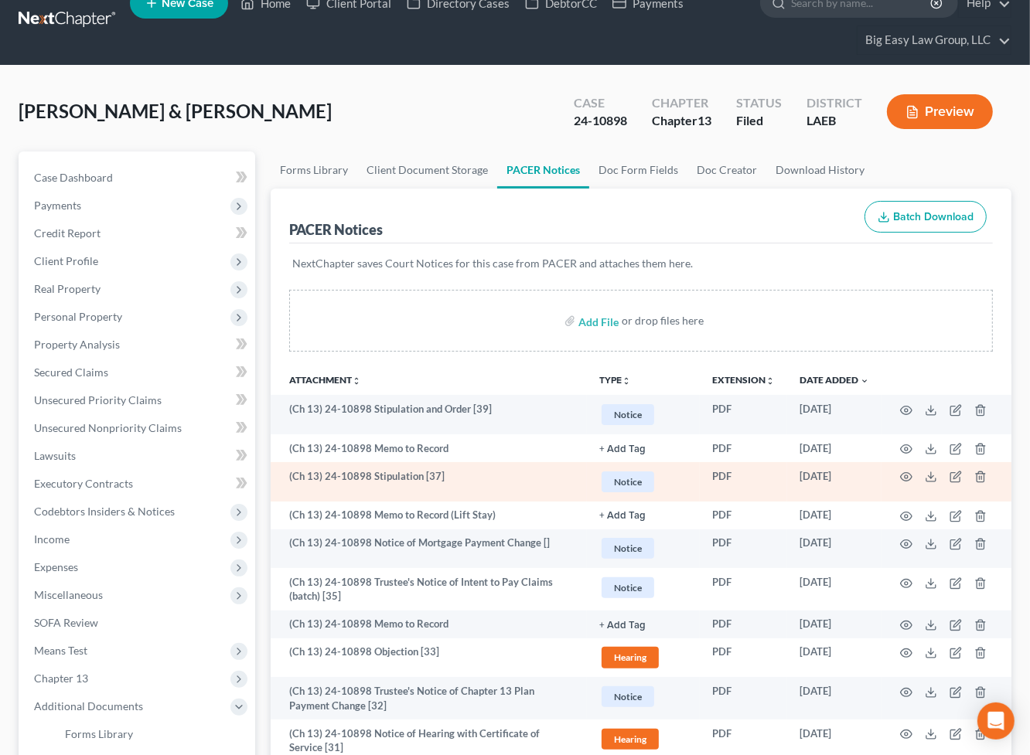
scroll to position [26, 0]
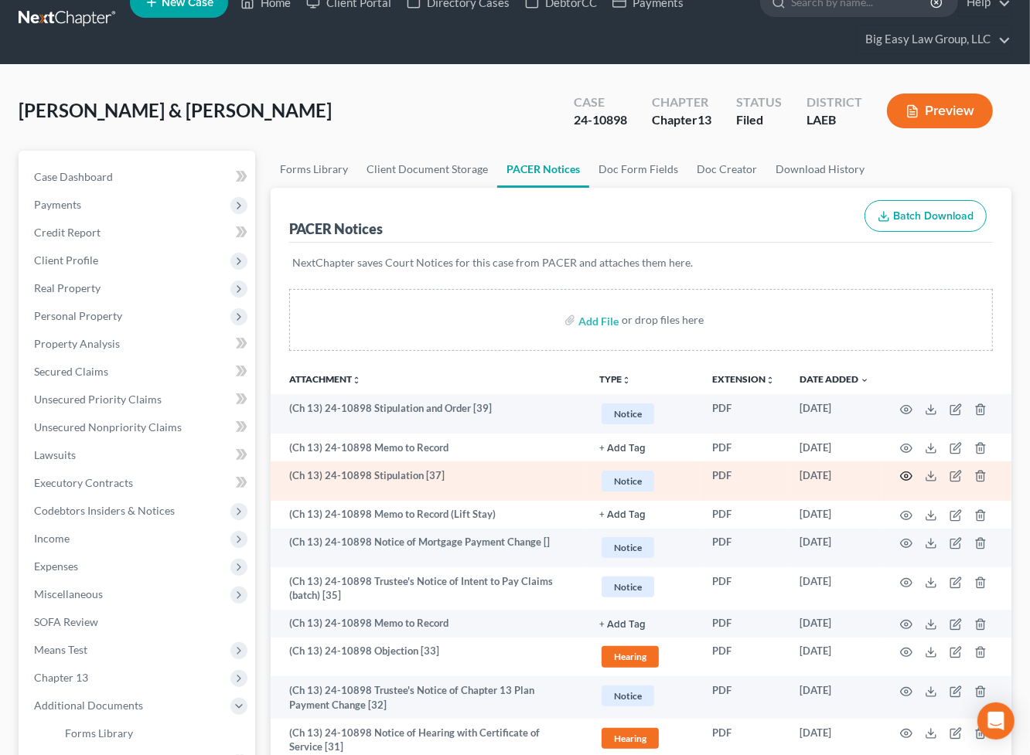
click at [907, 475] on circle "button" at bounding box center [905, 476] width 3 height 3
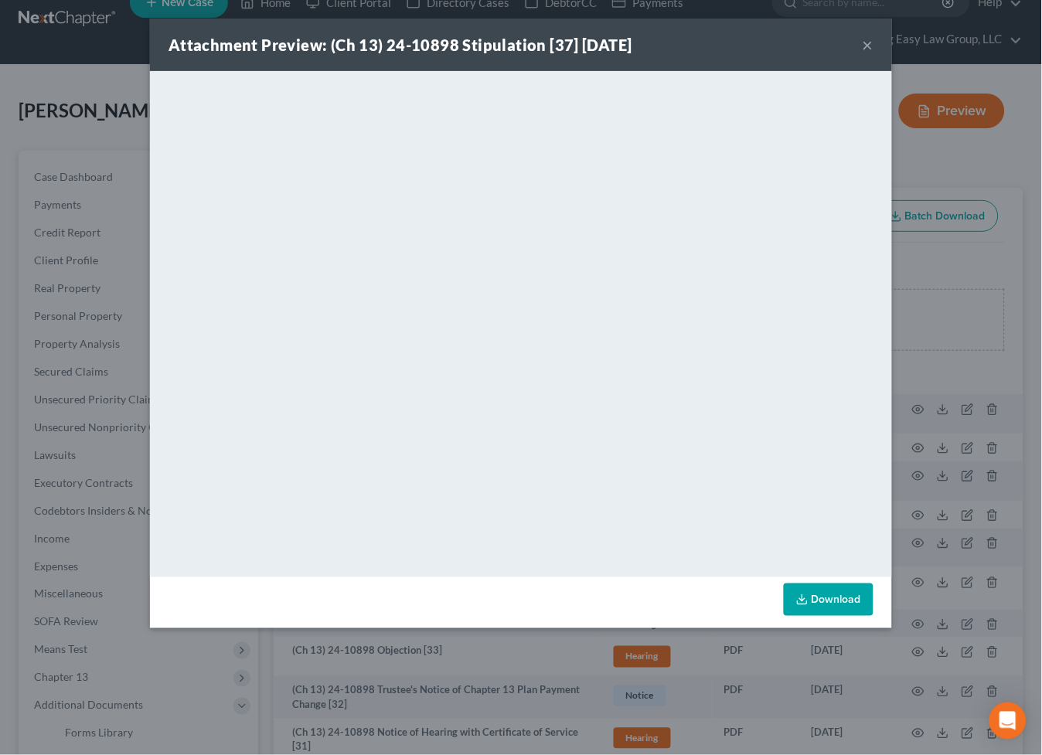
drag, startPoint x: 859, startPoint y: 49, endPoint x: 868, endPoint y: 41, distance: 12.1
click at [860, 48] on div "Attachment Preview: (Ch 13) 24-10898 Stipulation [37] [DATE] ×" at bounding box center [521, 45] width 742 height 53
click at [868, 41] on button "×" at bounding box center [868, 45] width 11 height 19
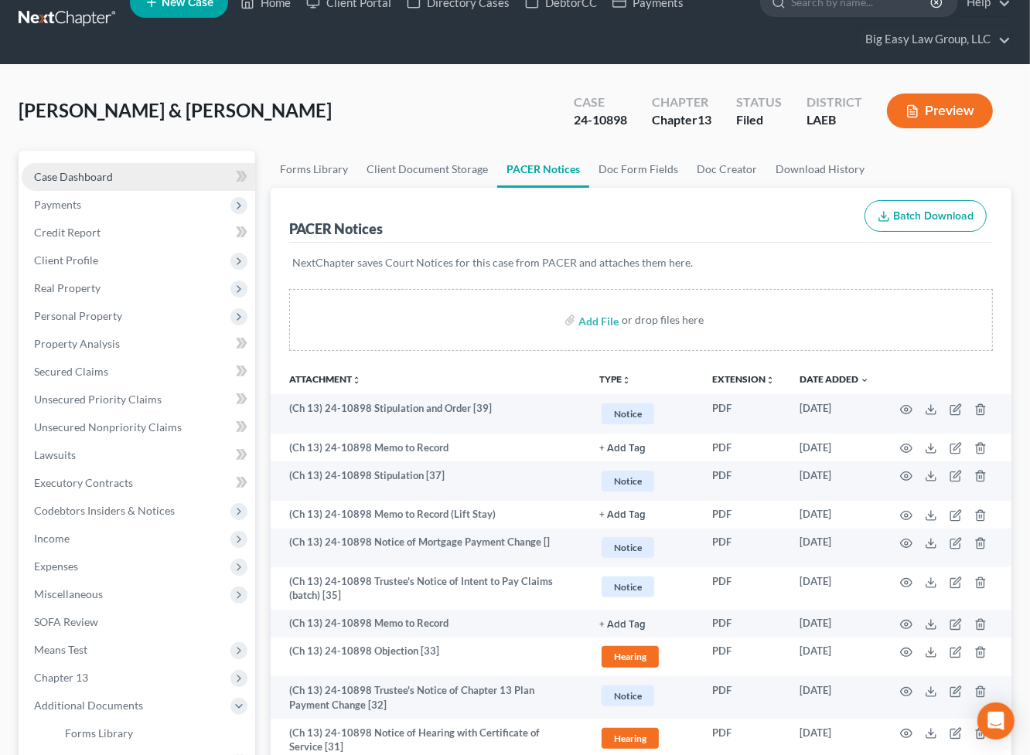
drag, startPoint x: 117, startPoint y: 179, endPoint x: 104, endPoint y: 177, distance: 13.3
click at [118, 179] on link "Case Dashboard" at bounding box center [138, 177] width 233 height 28
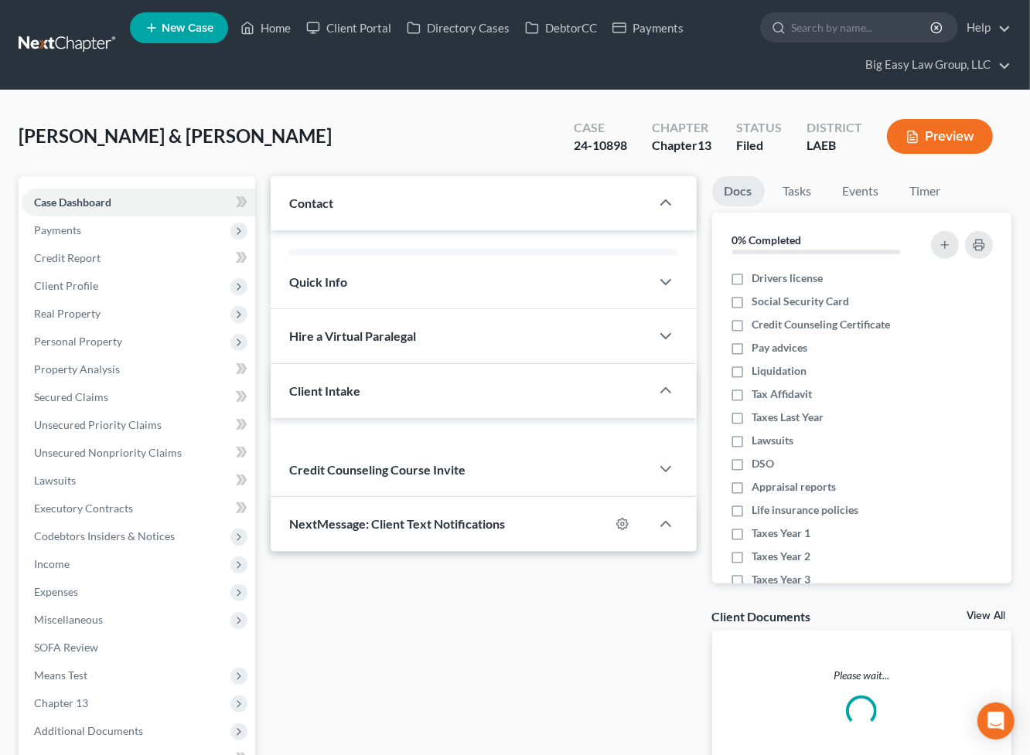
drag, startPoint x: 104, startPoint y: 176, endPoint x: 114, endPoint y: 173, distance: 11.3
click at [104, 177] on div "Case Dashboard Payments Invoices Payments Payments Credit Report Client Profile…" at bounding box center [137, 480] width 237 height 609
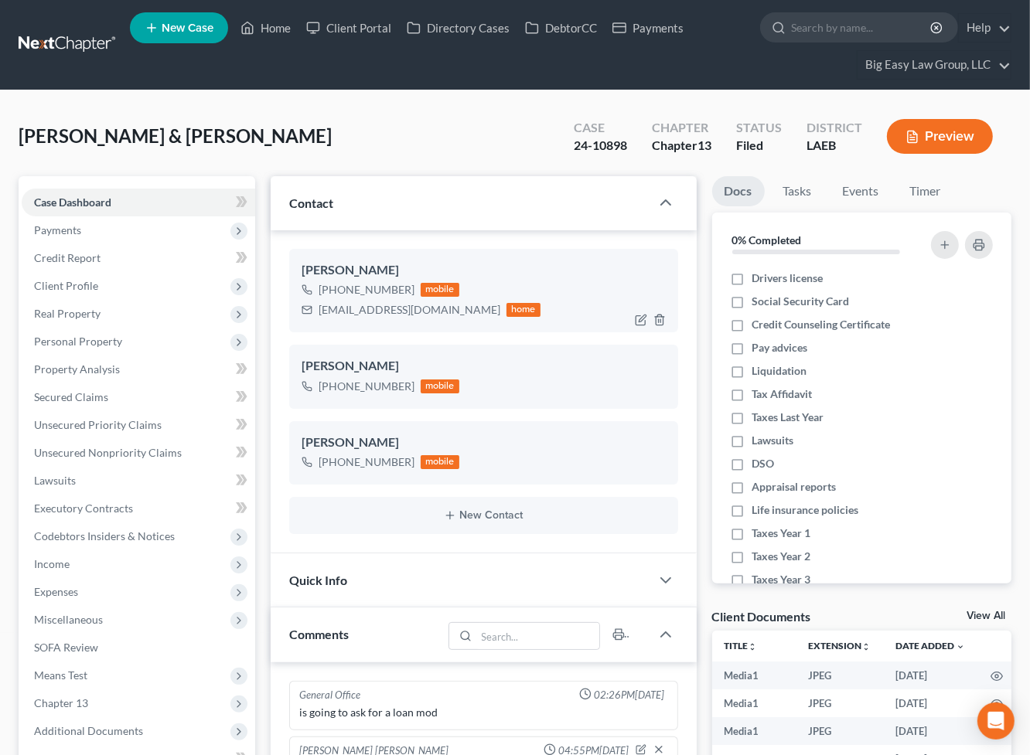
scroll to position [10454, 0]
click at [396, 128] on div "[PERSON_NAME] & [PERSON_NAME] Upgraded Case 24-10898 Chapter Chapter 13 Status …" at bounding box center [515, 142] width 993 height 67
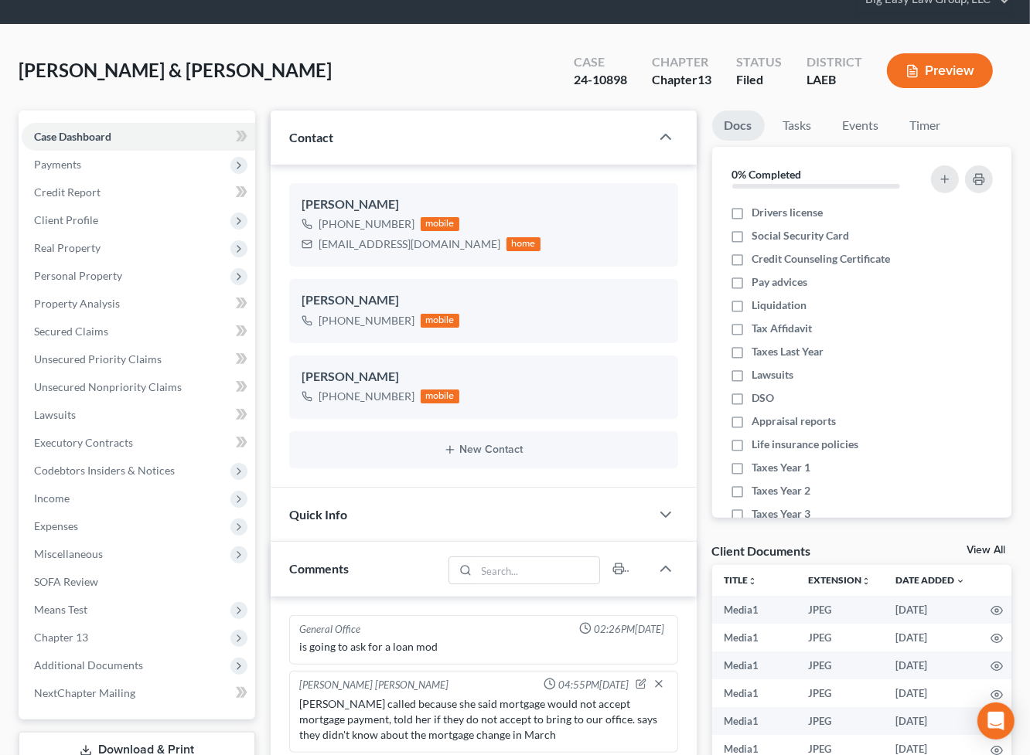
scroll to position [221, 0]
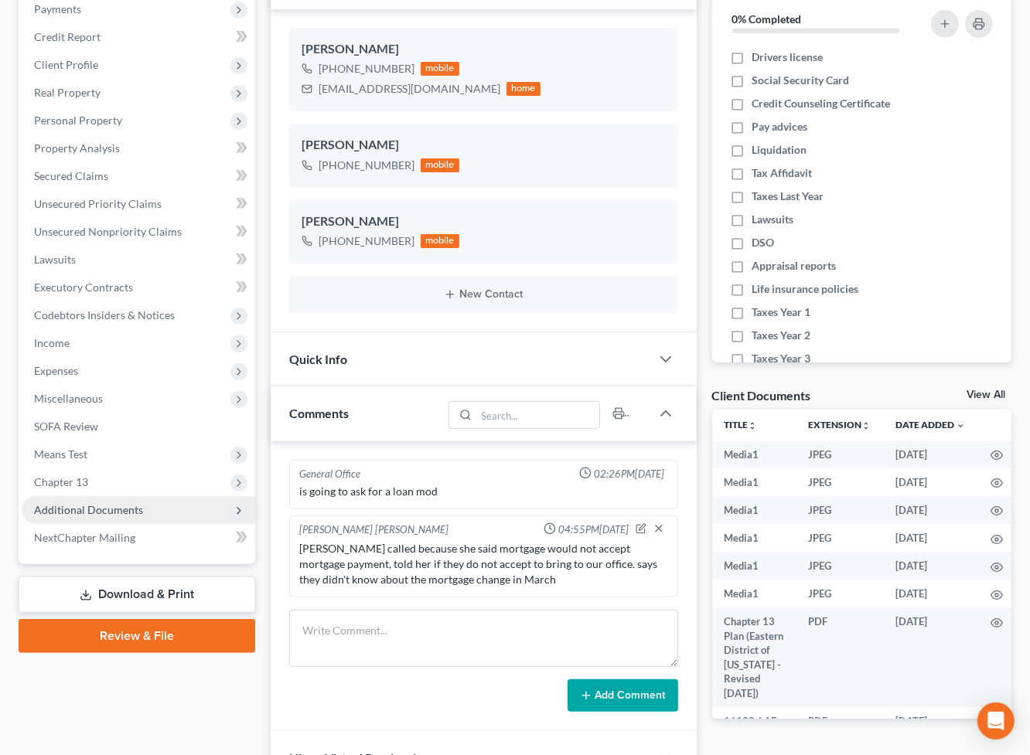
click at [169, 506] on span "Additional Documents" at bounding box center [138, 510] width 233 height 28
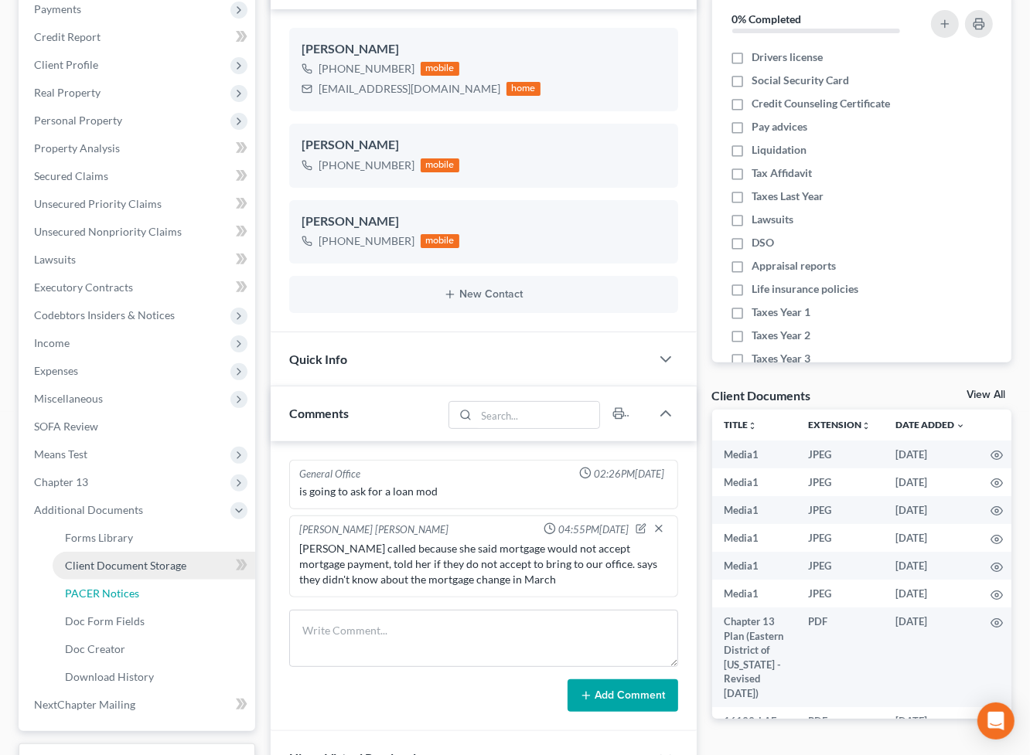
drag, startPoint x: 197, startPoint y: 585, endPoint x: 209, endPoint y: 576, distance: 14.8
click at [197, 586] on link "PACER Notices" at bounding box center [154, 594] width 203 height 28
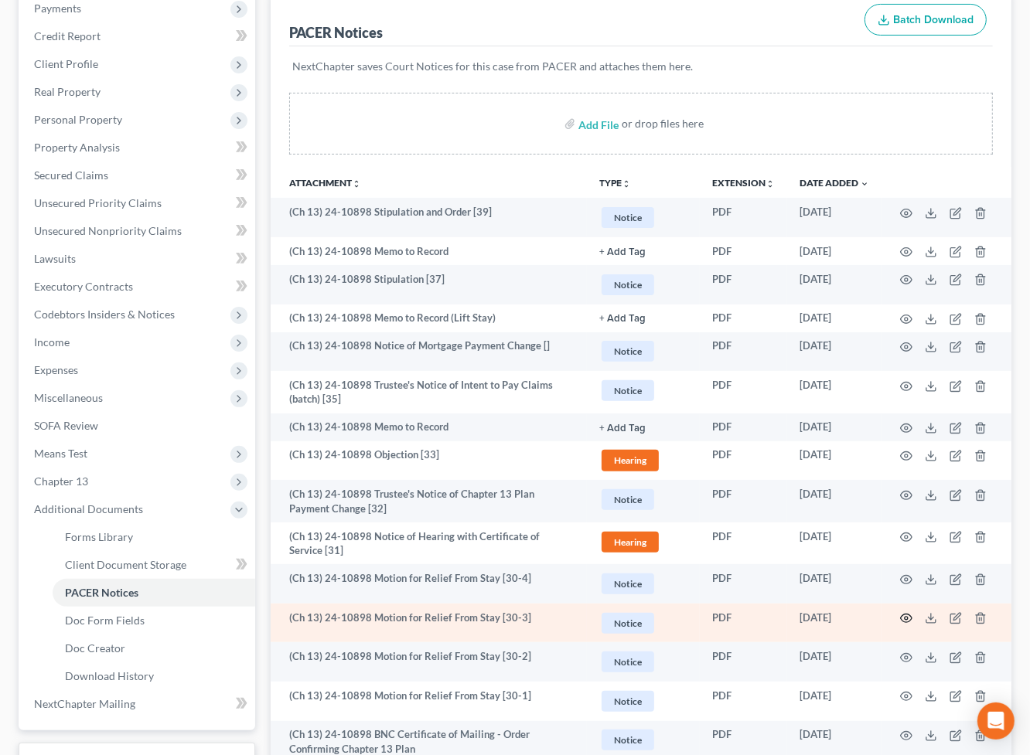
scroll to position [225, 0]
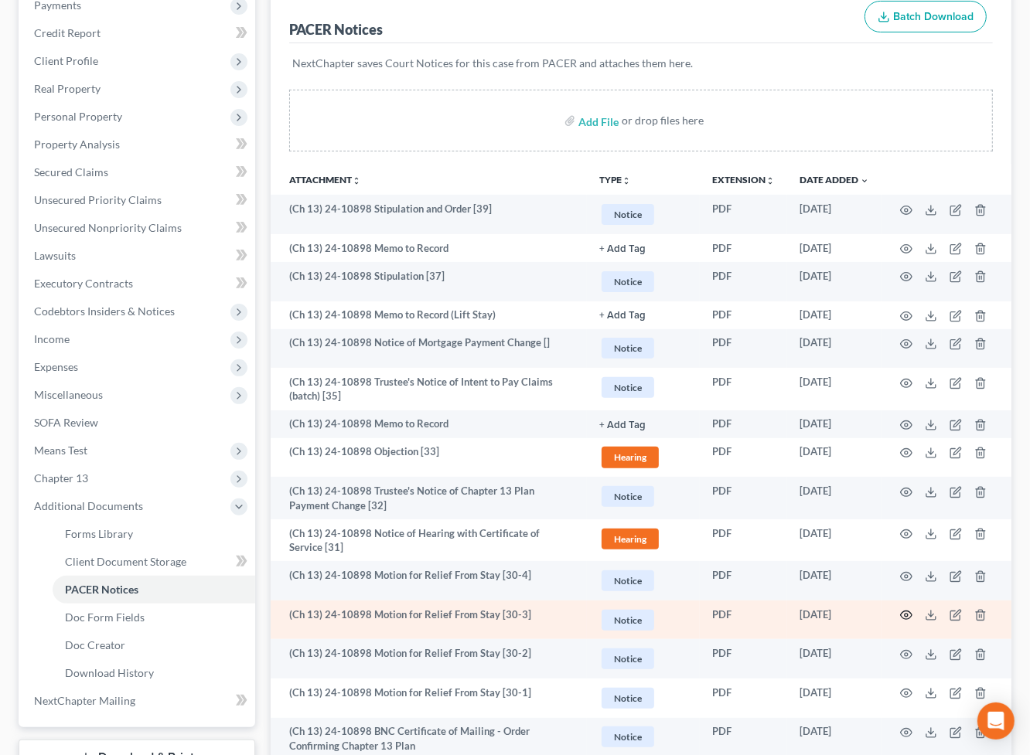
click at [906, 614] on icon "button" at bounding box center [906, 615] width 12 height 12
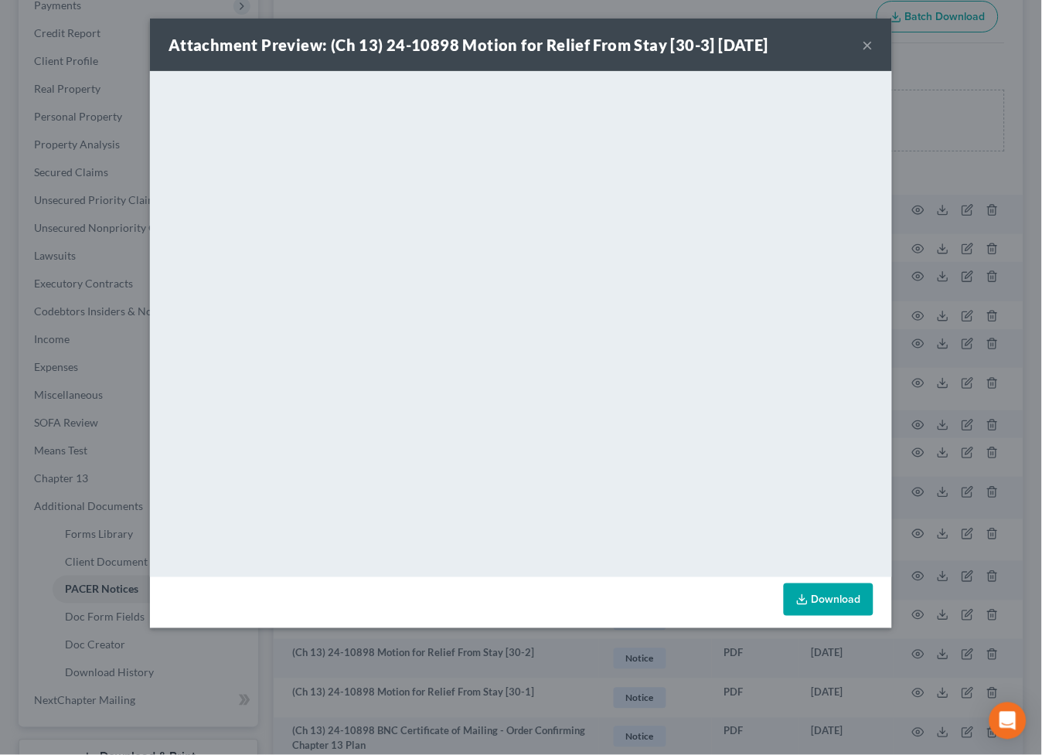
drag, startPoint x: 862, startPoint y: 44, endPoint x: 841, endPoint y: 82, distance: 43.2
click at [863, 44] on button "×" at bounding box center [868, 45] width 11 height 19
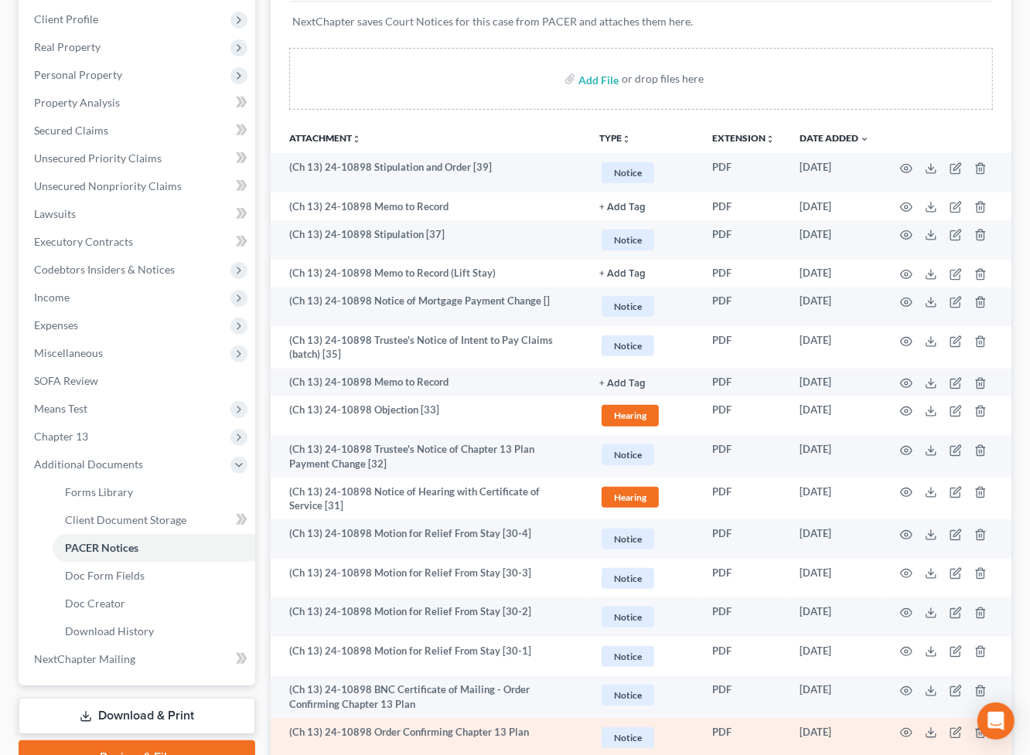
scroll to position [326, 0]
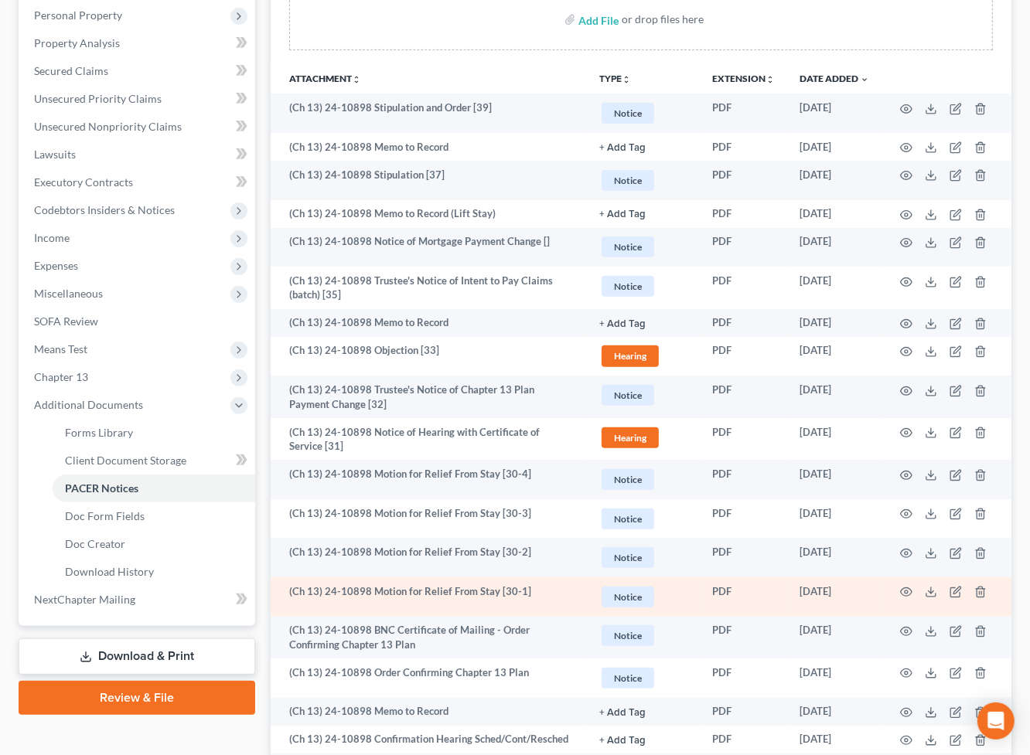
click at [912, 591] on td at bounding box center [946, 596] width 130 height 39
click at [909, 591] on icon "button" at bounding box center [906, 592] width 12 height 12
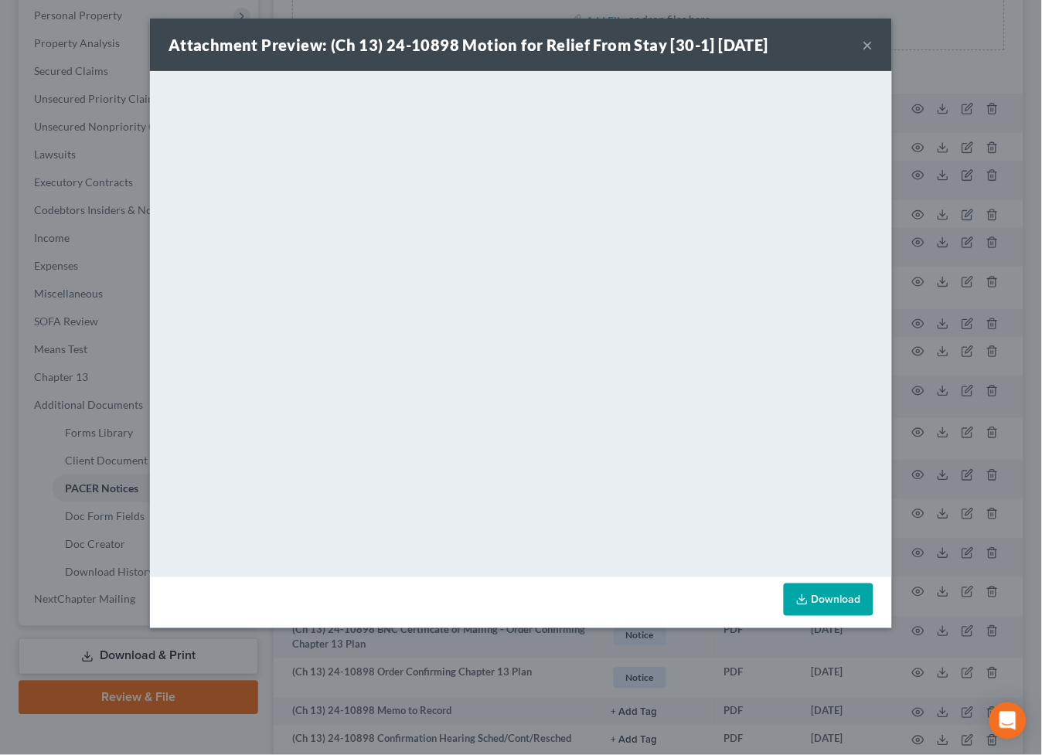
click at [868, 43] on button "×" at bounding box center [868, 45] width 11 height 19
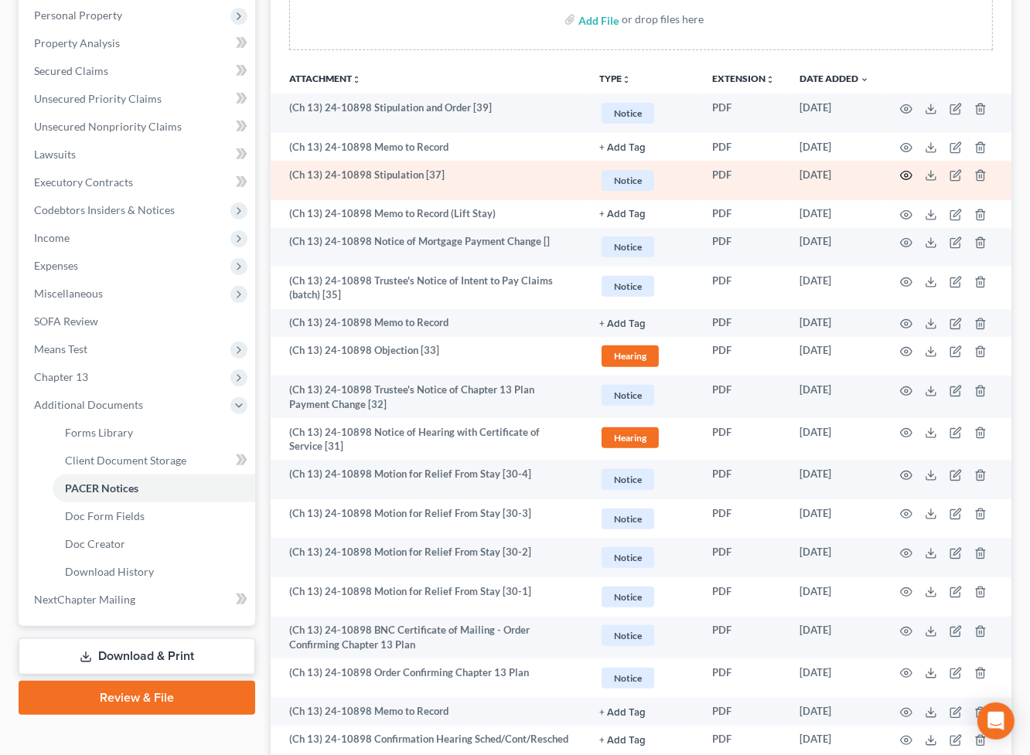
click at [904, 174] on icon "button" at bounding box center [906, 175] width 12 height 12
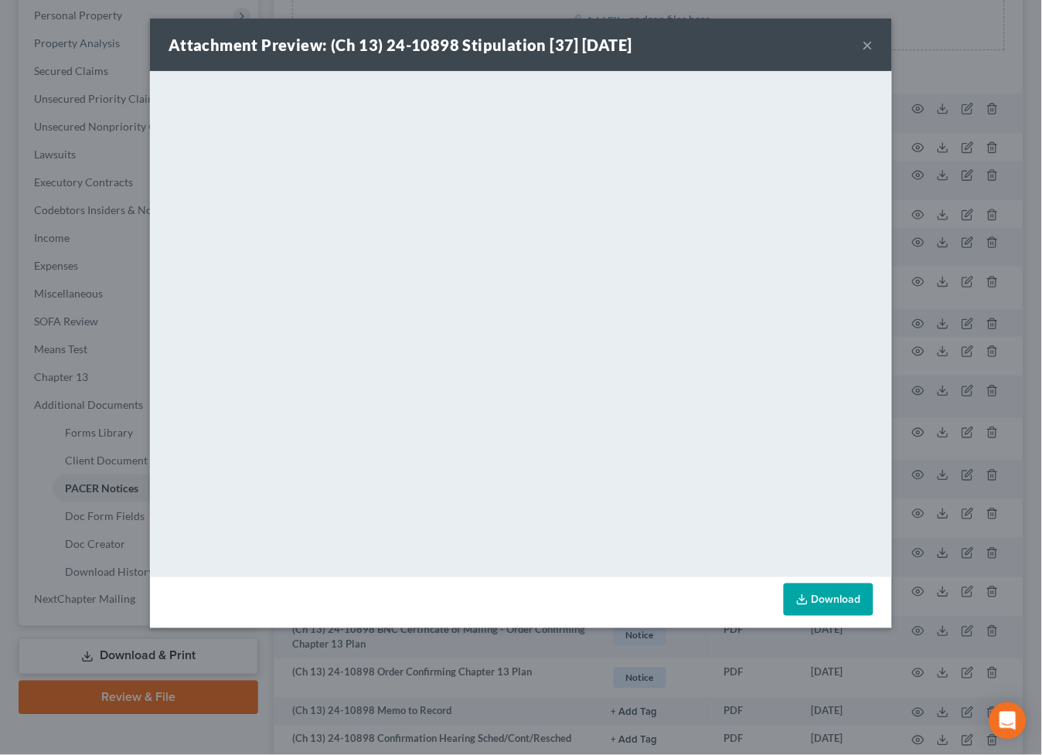
click at [863, 45] on button "×" at bounding box center [868, 45] width 11 height 19
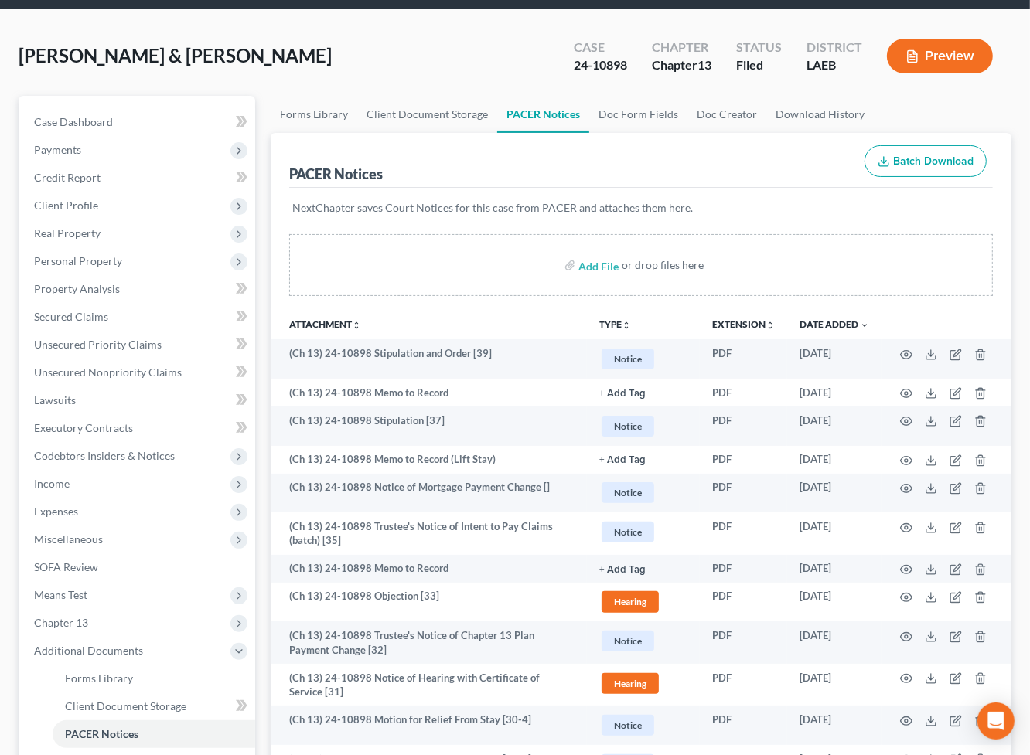
scroll to position [0, 0]
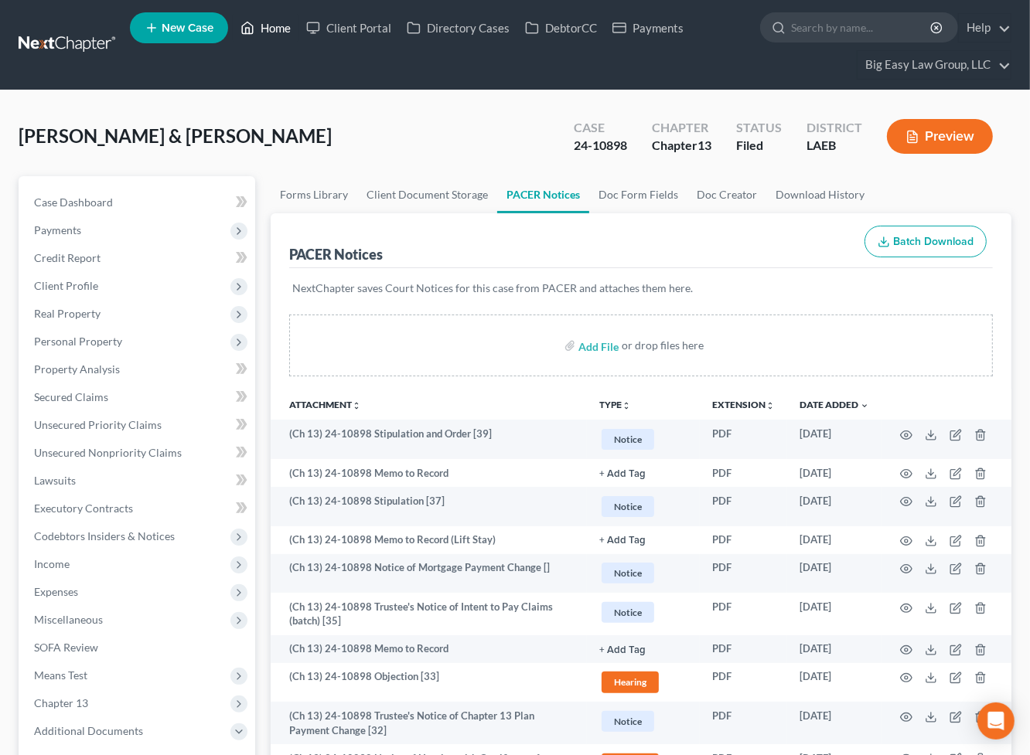
click at [266, 27] on link "Home" at bounding box center [266, 28] width 66 height 28
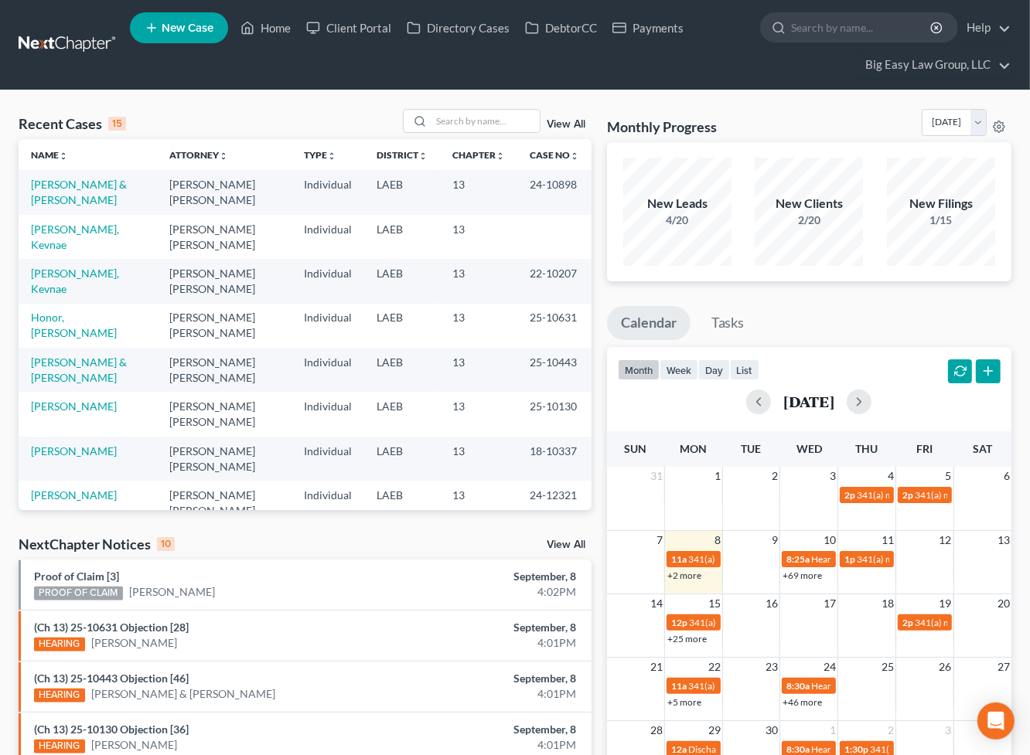
drag, startPoint x: 310, startPoint y: 108, endPoint x: 502, endPoint y: 66, distance: 196.2
click at [318, 105] on div "Recent Cases 15 View All Name unfold_more expand_more expand_less Attorney unfo…" at bounding box center [515, 601] width 1030 height 1022
click at [284, 23] on link "Home" at bounding box center [266, 28] width 66 height 28
click at [472, 124] on input "search" at bounding box center [485, 121] width 108 height 22
type input "[PERSON_NAME]"
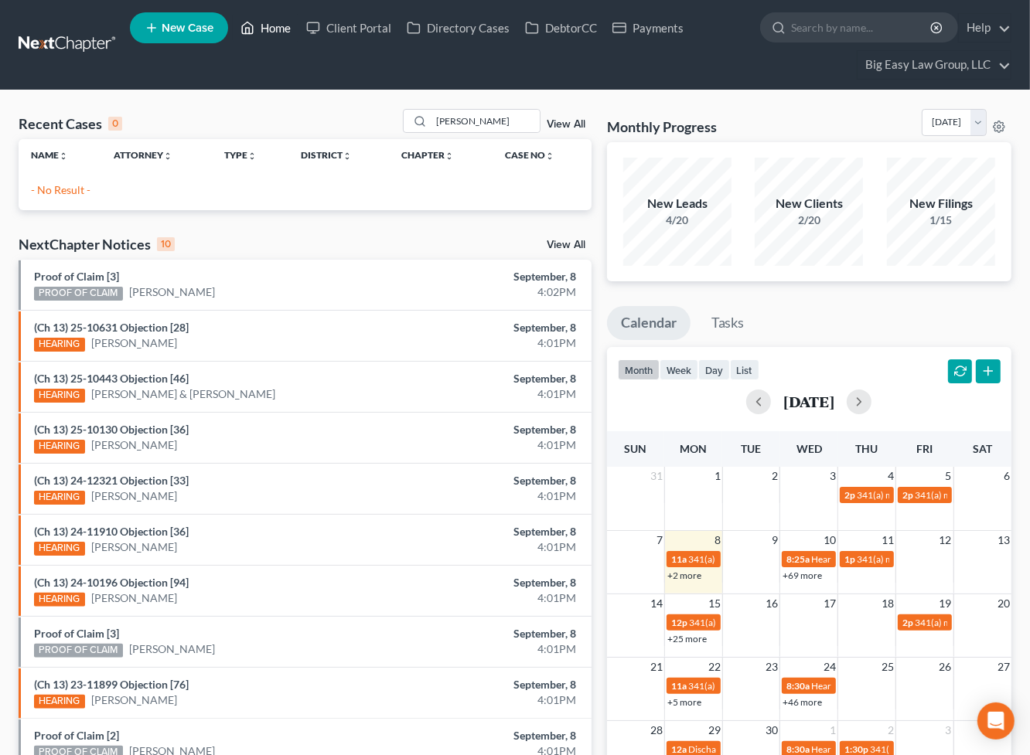
click at [274, 21] on link "Home" at bounding box center [266, 28] width 66 height 28
click at [549, 124] on link "View All" at bounding box center [566, 124] width 39 height 11
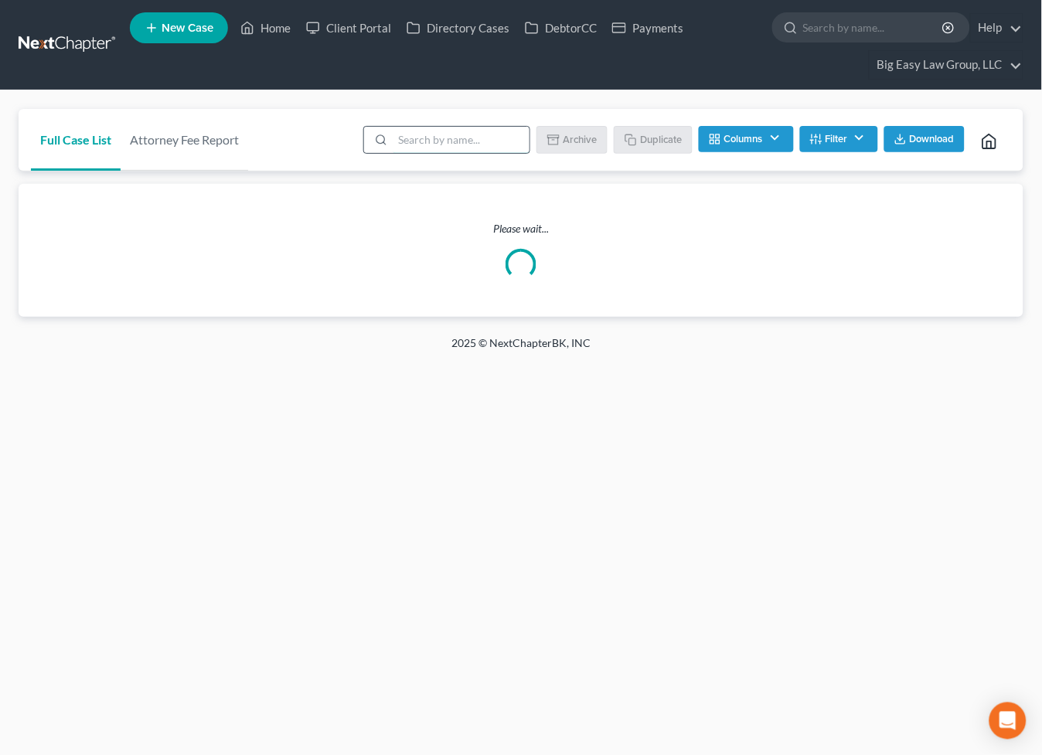
click at [484, 138] on input "search" at bounding box center [461, 140] width 137 height 26
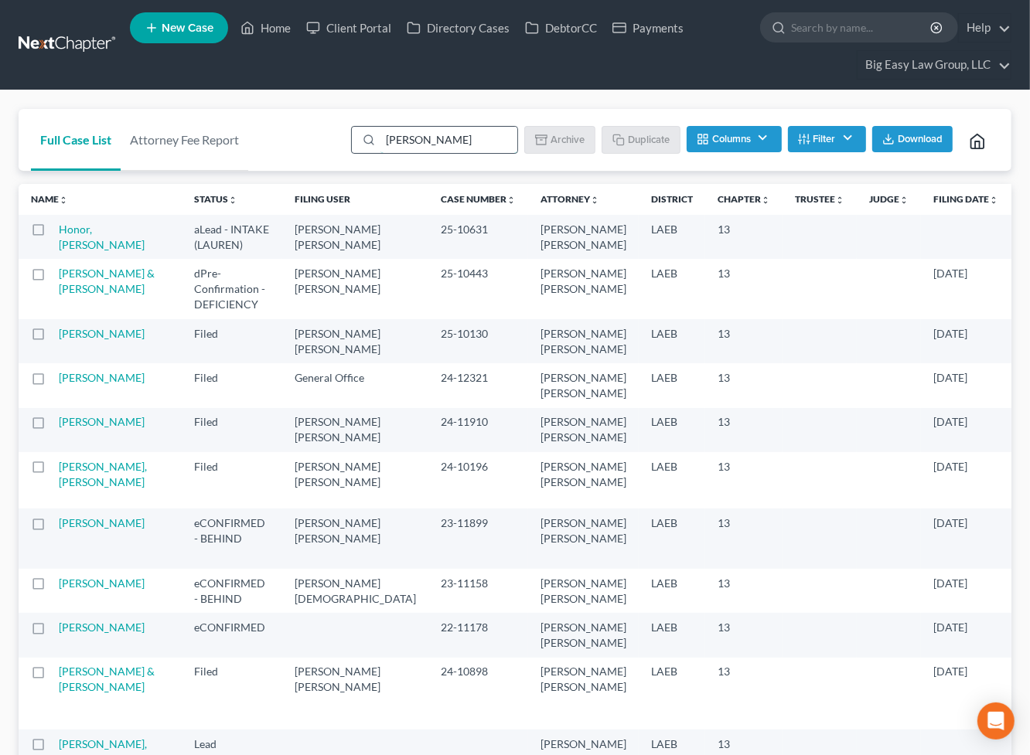
type input "[PERSON_NAME]"
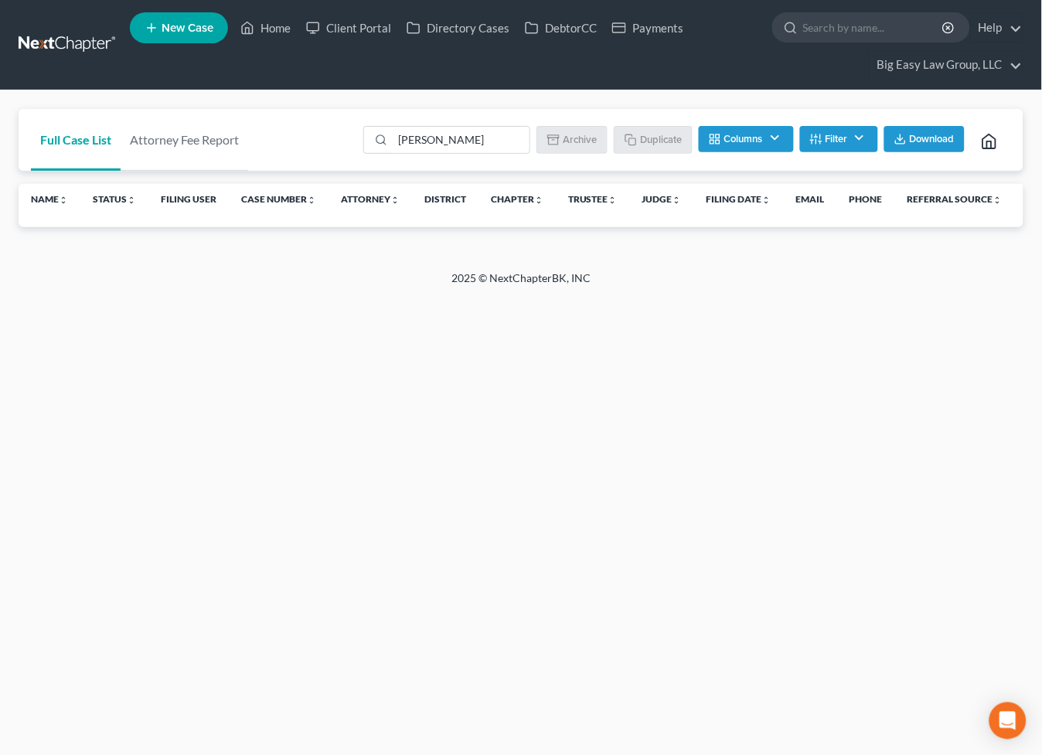
drag, startPoint x: 775, startPoint y: 143, endPoint x: 756, endPoint y: 141, distance: 19.4
click at [775, 144] on button "Columns" at bounding box center [746, 139] width 94 height 26
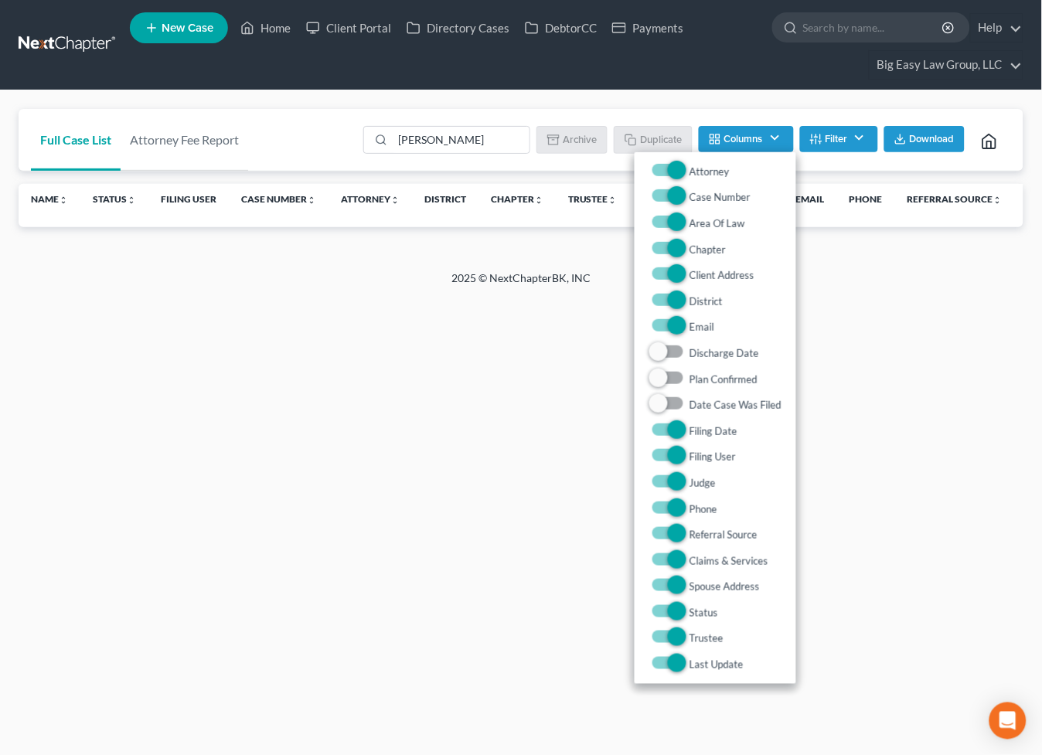
click at [844, 130] on button "Filter" at bounding box center [839, 139] width 78 height 26
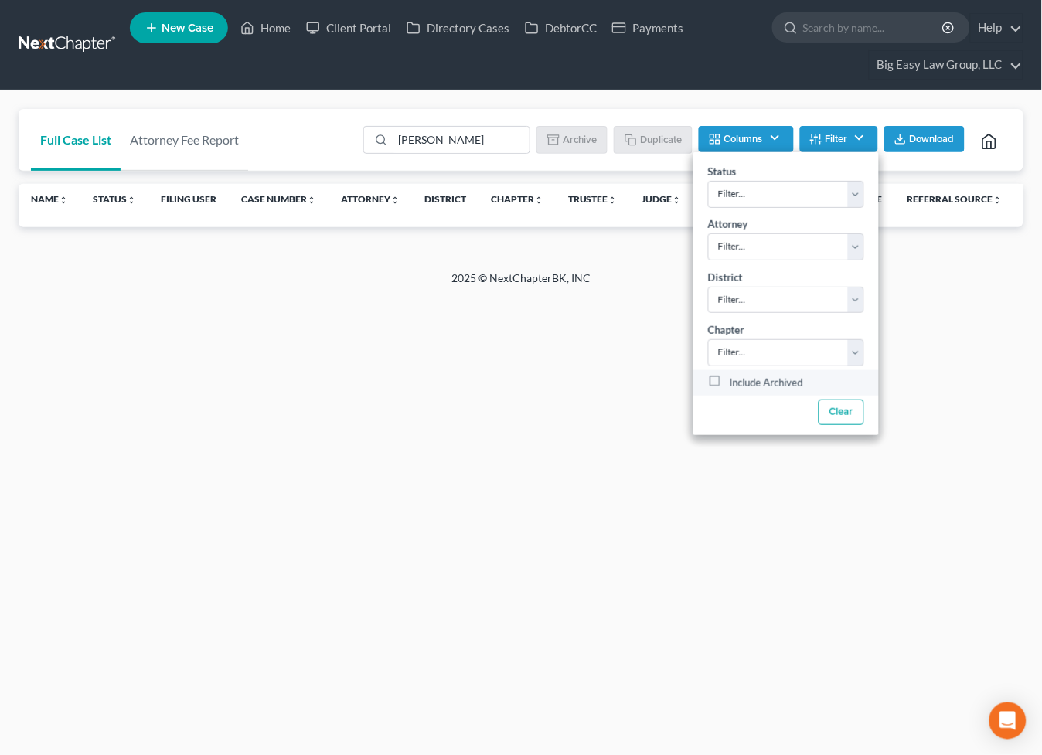
click at [759, 380] on label "Include Archived" at bounding box center [766, 383] width 73 height 19
click at [746, 380] on input "Include Archived" at bounding box center [741, 379] width 10 height 10
checkbox input "true"
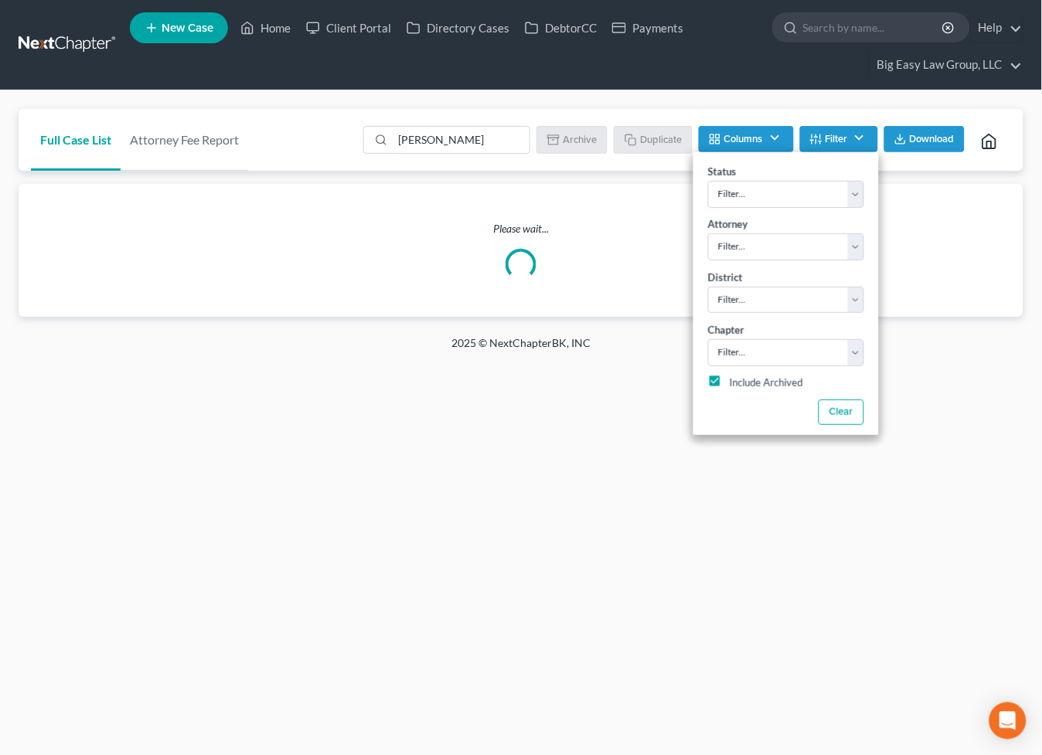
drag, startPoint x: 842, startPoint y: 417, endPoint x: 900, endPoint y: 368, distance: 75.7
click at [900, 368] on div "Home New Case Client Portal Directory Cases DebtorCC Payments Big Easy Law Grou…" at bounding box center [521, 377] width 1042 height 755
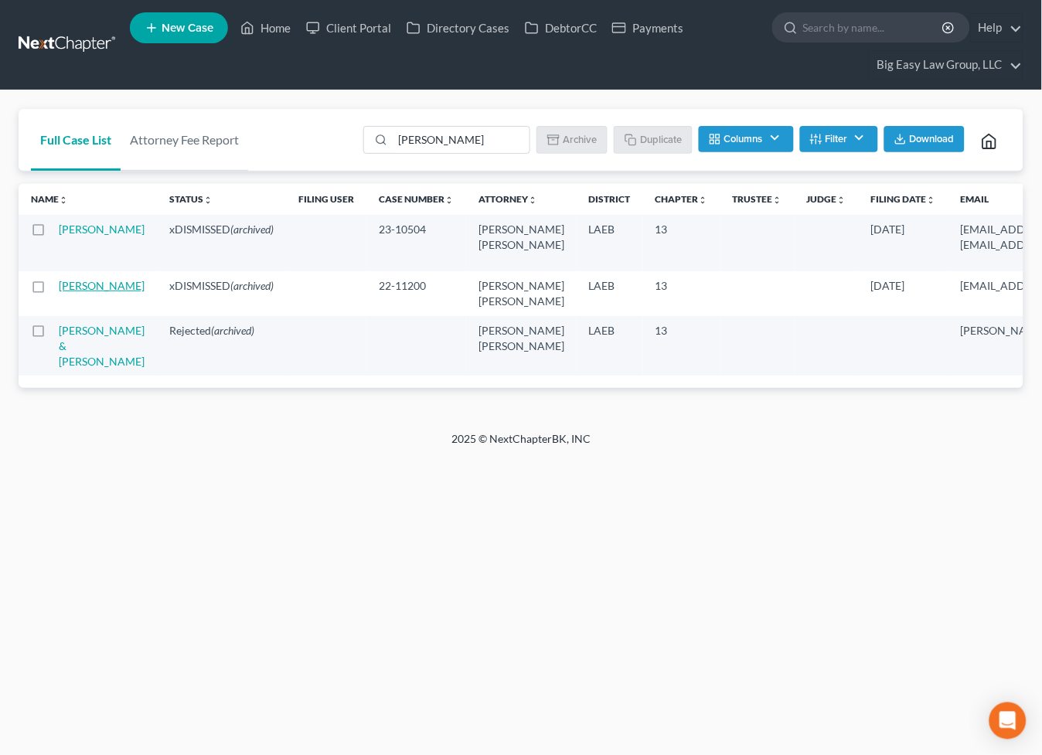
drag, startPoint x: 73, startPoint y: 310, endPoint x: 62, endPoint y: 306, distance: 12.2
click at [73, 292] on link "[PERSON_NAME]" at bounding box center [102, 285] width 86 height 13
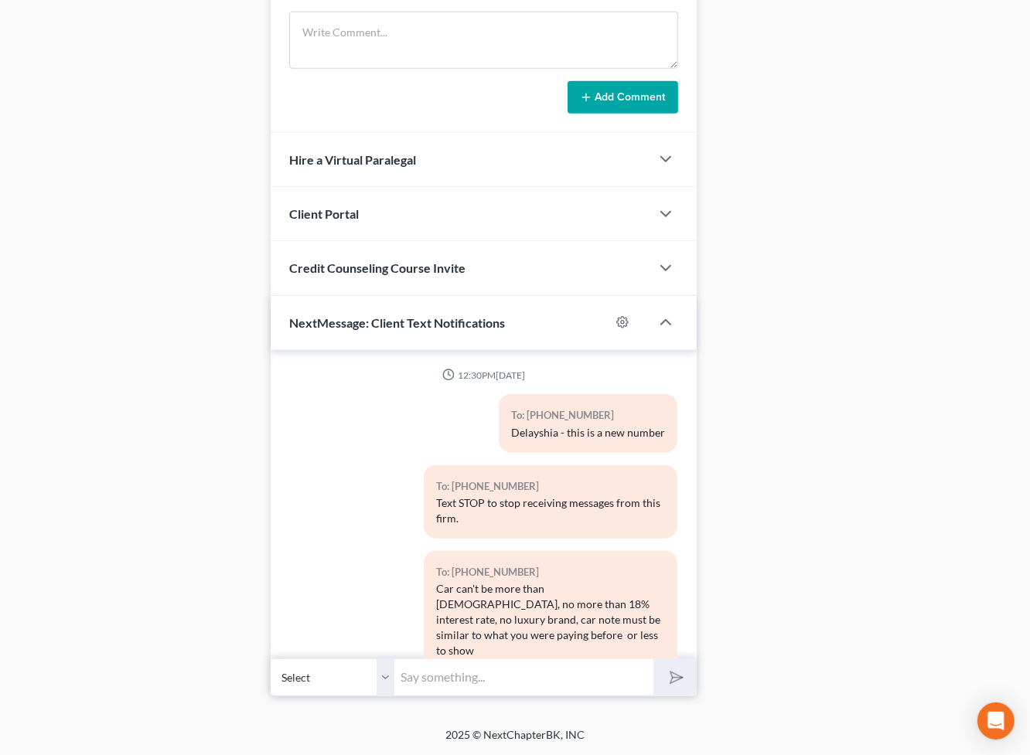
scroll to position [7072, 0]
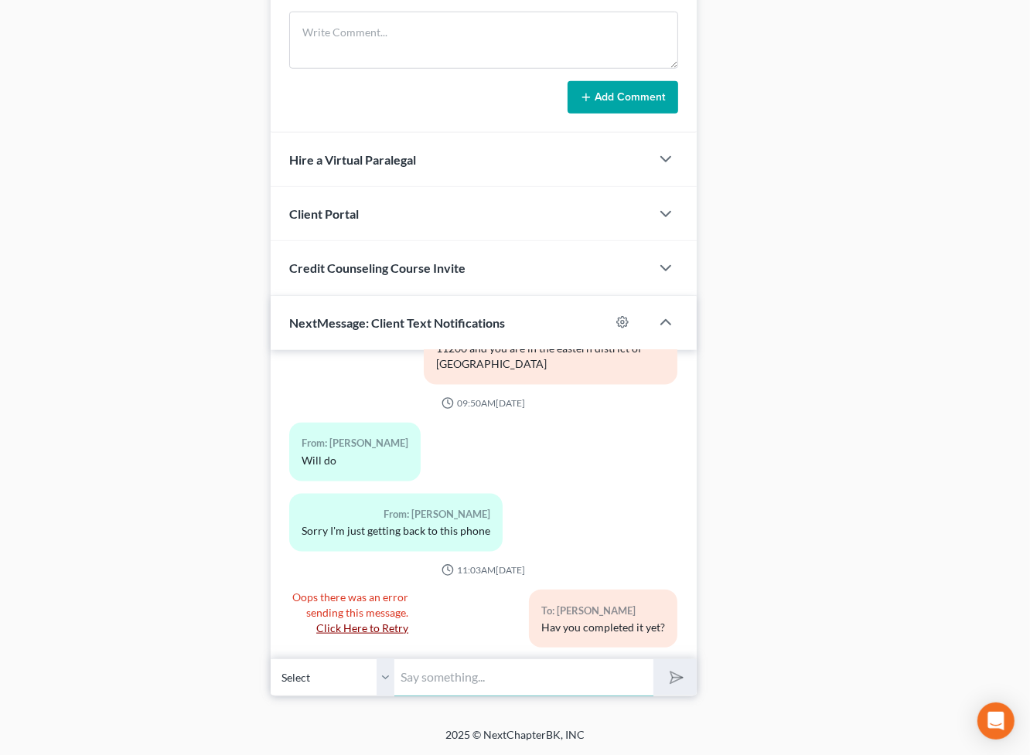
click at [571, 665] on input "text" at bounding box center [523, 678] width 259 height 38
type input "s"
type input "ASH Auto Group [DOMAIN_NAME] [PHONE_NUMBER]"
click at [382, 672] on select "Select [PHONE_NUMBER] - [PERSON_NAME]" at bounding box center [333, 678] width 124 height 38
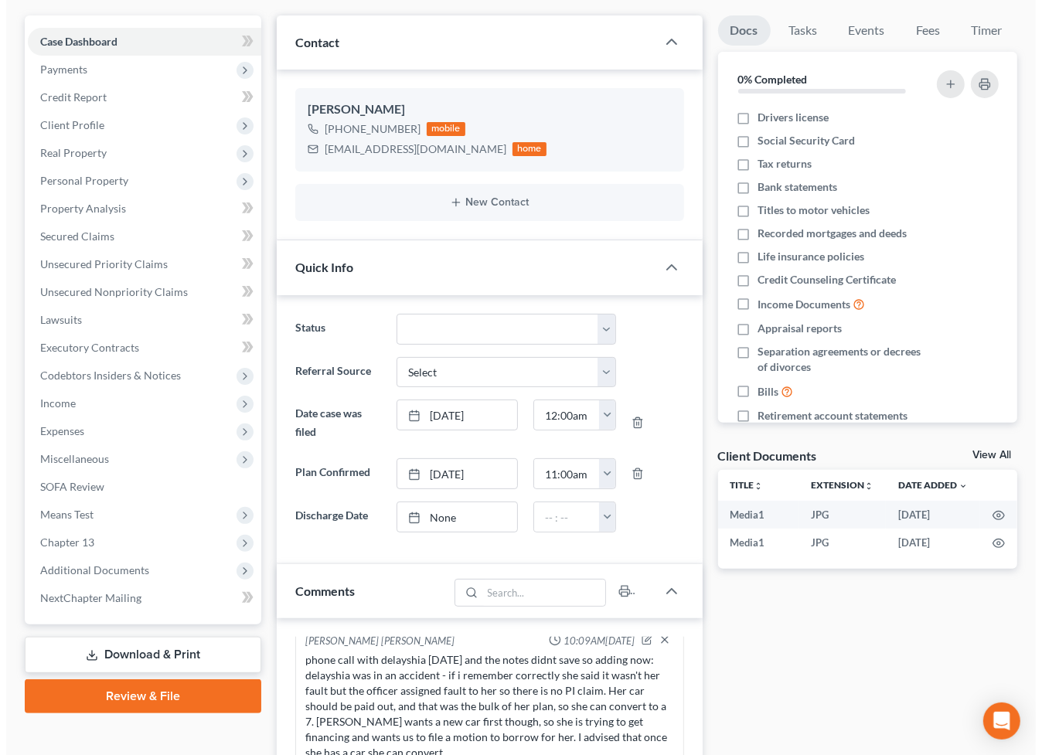
scroll to position [143, 0]
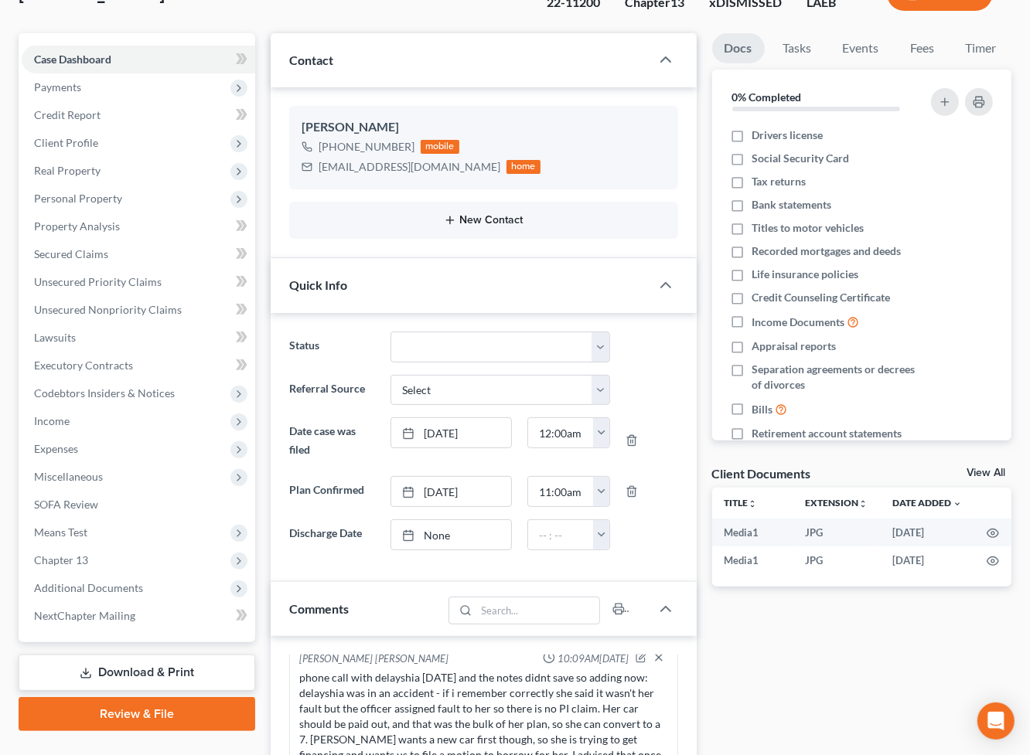
click at [450, 217] on line "button" at bounding box center [450, 220] width 0 height 7
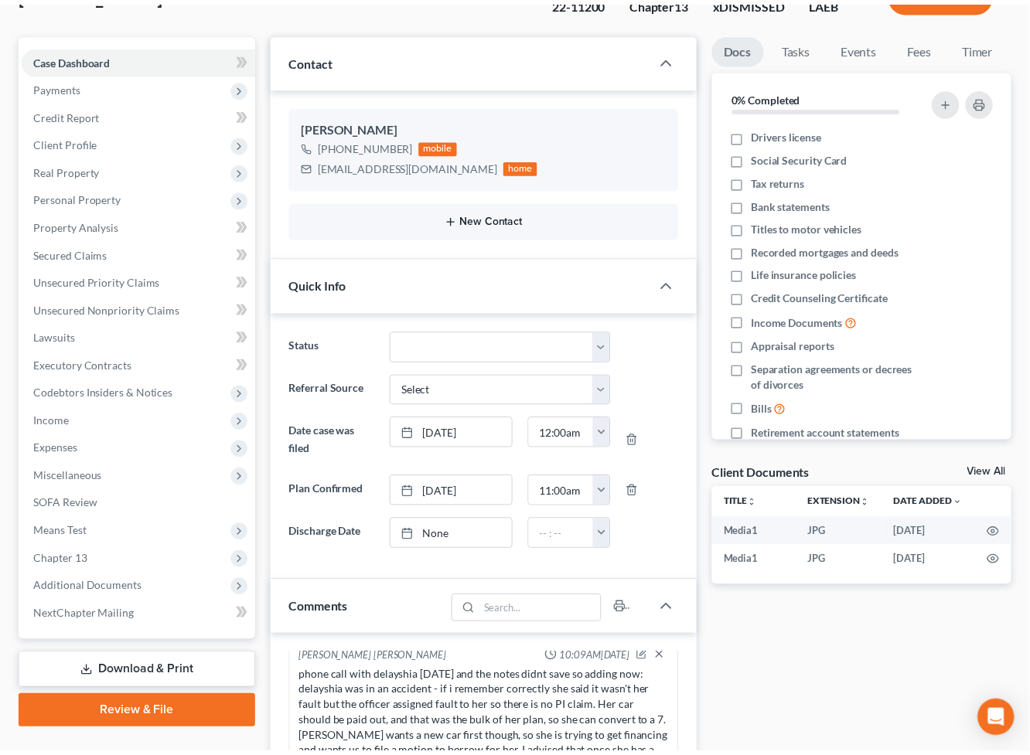
scroll to position [7041, 0]
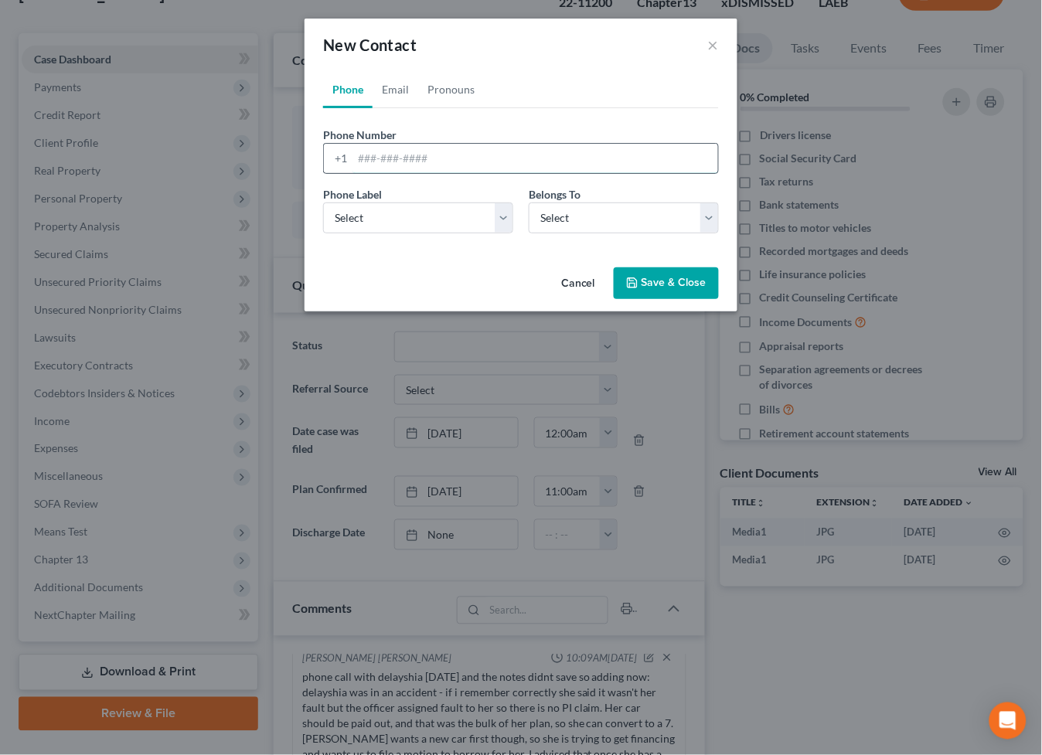
click at [417, 158] on input "tel" at bounding box center [536, 158] width 366 height 29
type input "5044944906"
click at [423, 205] on select "Select Mobile Home Work Other" at bounding box center [418, 218] width 190 height 31
select select "0"
click at [323, 203] on select "Select Mobile Home Work Other" at bounding box center [418, 218] width 190 height 31
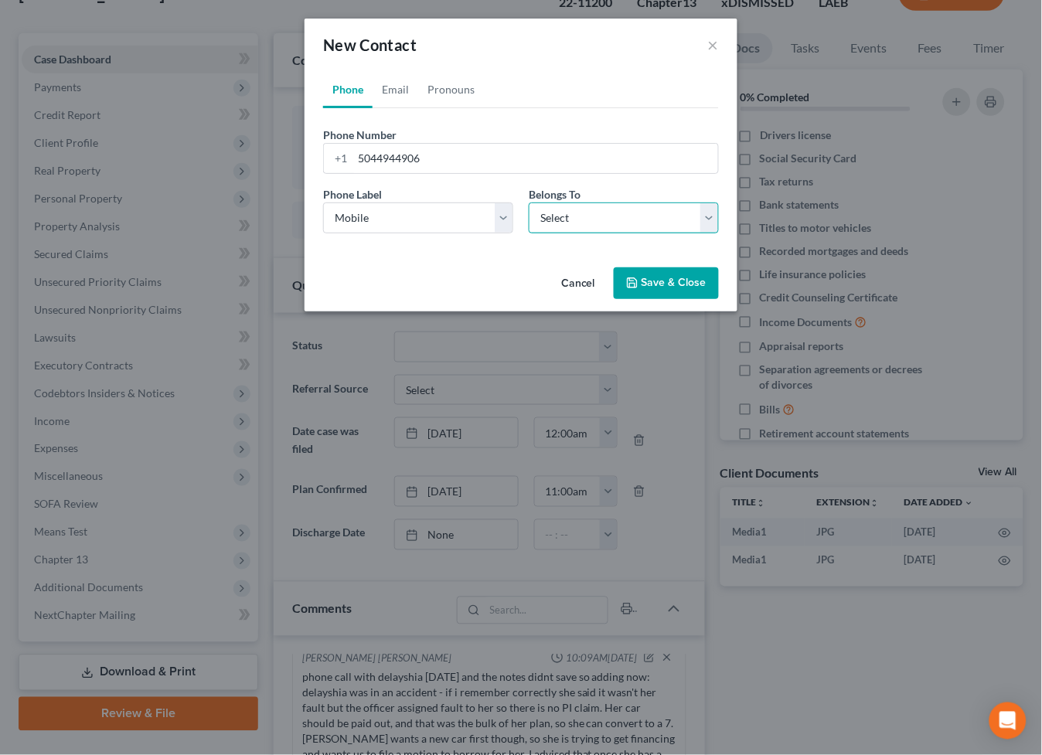
click at [618, 217] on select "Select Client Other" at bounding box center [624, 218] width 190 height 31
select select "0"
click at [529, 203] on select "Select Client Other" at bounding box center [624, 218] width 190 height 31
click at [656, 291] on button "Save & Close" at bounding box center [666, 283] width 105 height 32
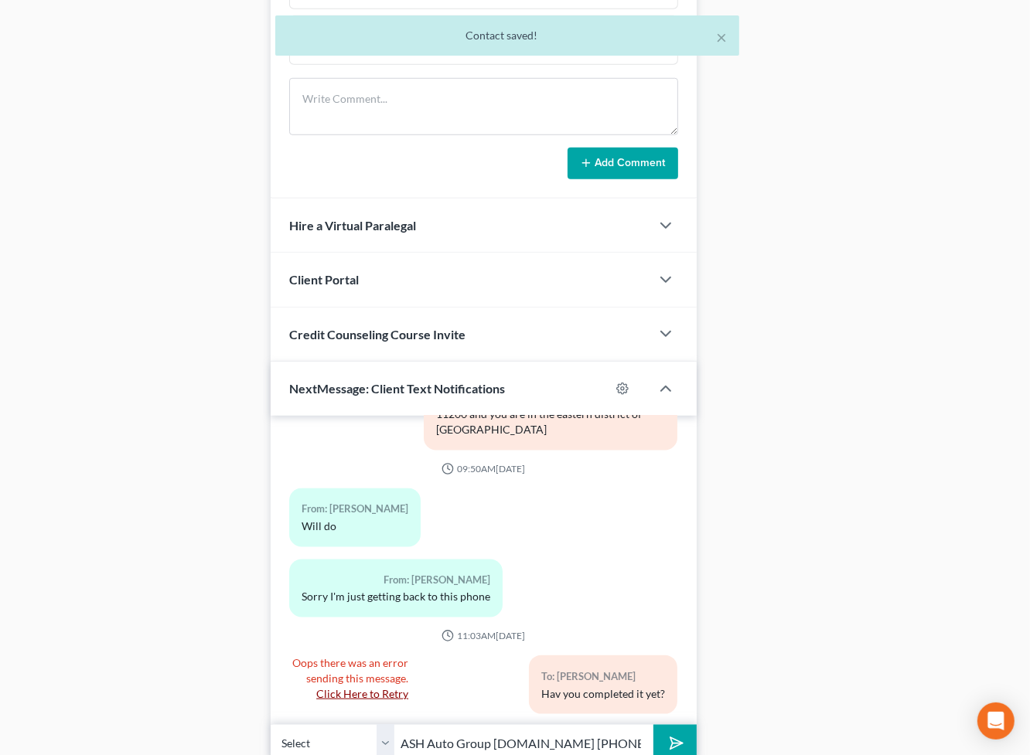
scroll to position [1122, 0]
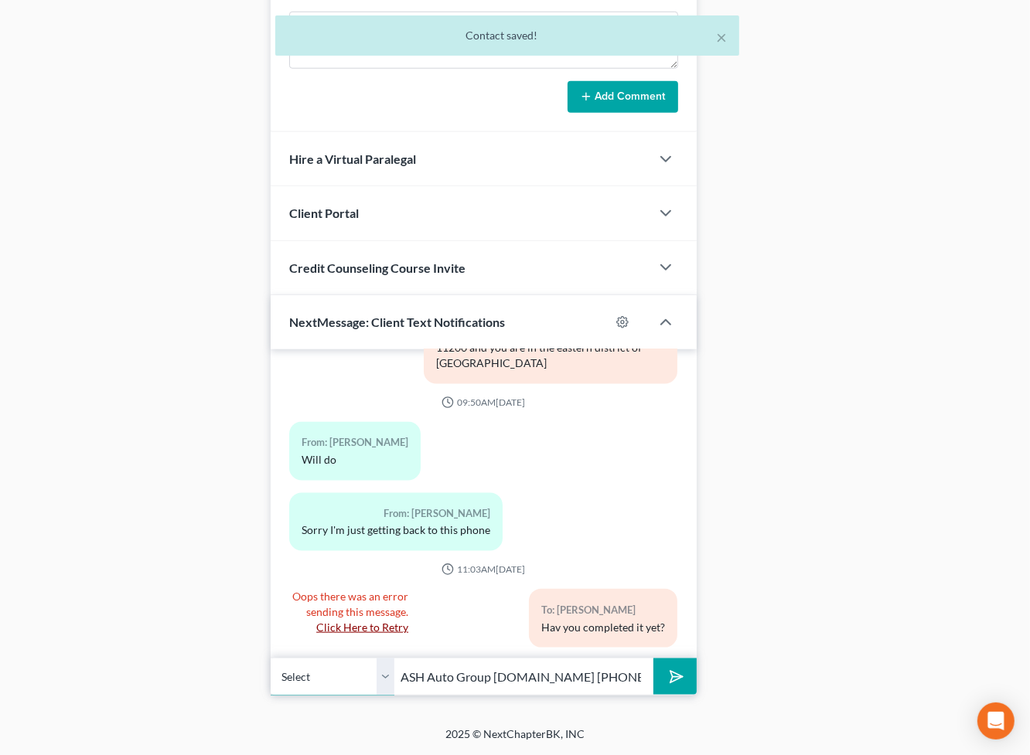
click at [380, 670] on select "Select [PHONE_NUMBER] - [PERSON_NAME] [PHONE_NUMBER] - [PERSON_NAME]" at bounding box center [333, 677] width 124 height 38
select select "1"
click at [271, 659] on select "Select [PHONE_NUMBER] - [PERSON_NAME] [PHONE_NUMBER] - [PERSON_NAME]" at bounding box center [333, 677] width 124 height 38
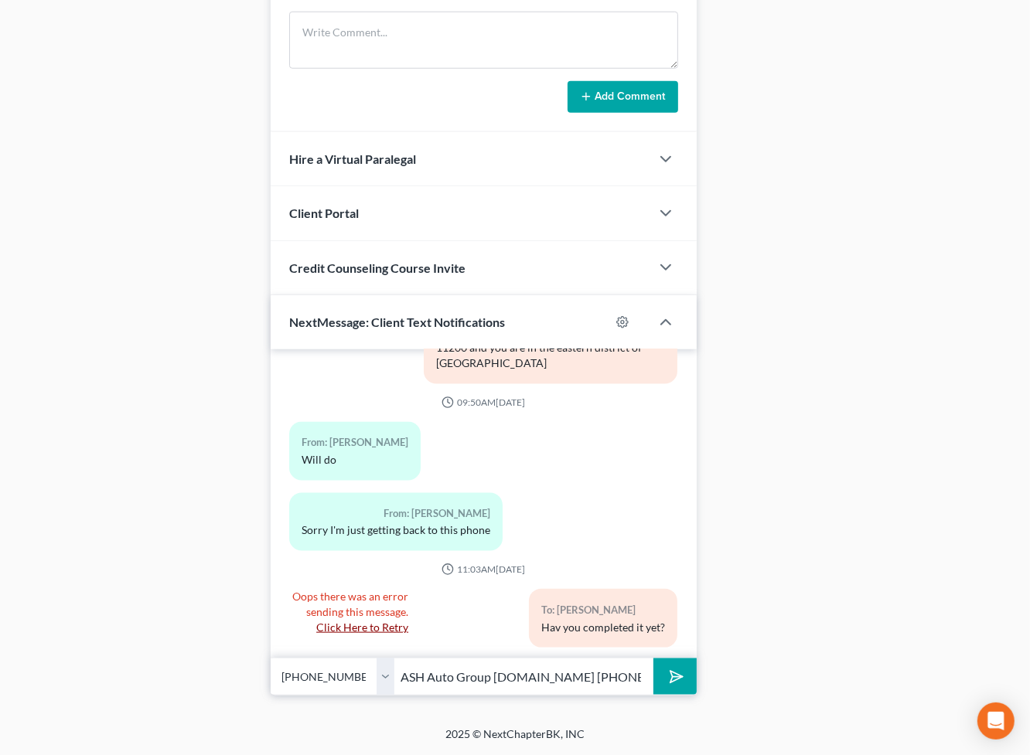
click at [676, 670] on icon "submit" at bounding box center [673, 677] width 22 height 22
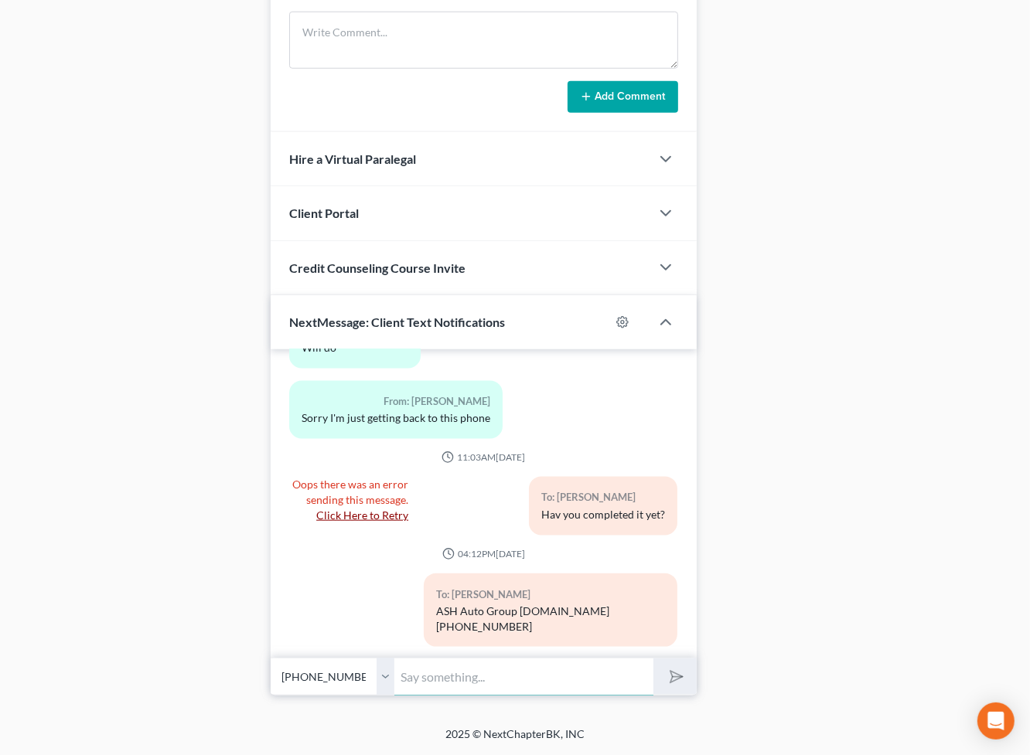
click at [548, 671] on input "text" at bounding box center [523, 677] width 259 height 38
type input "[DOMAIN_NAME] [PHONE_NUMBER]"
click at [673, 674] on icon "submit" at bounding box center [673, 677] width 22 height 22
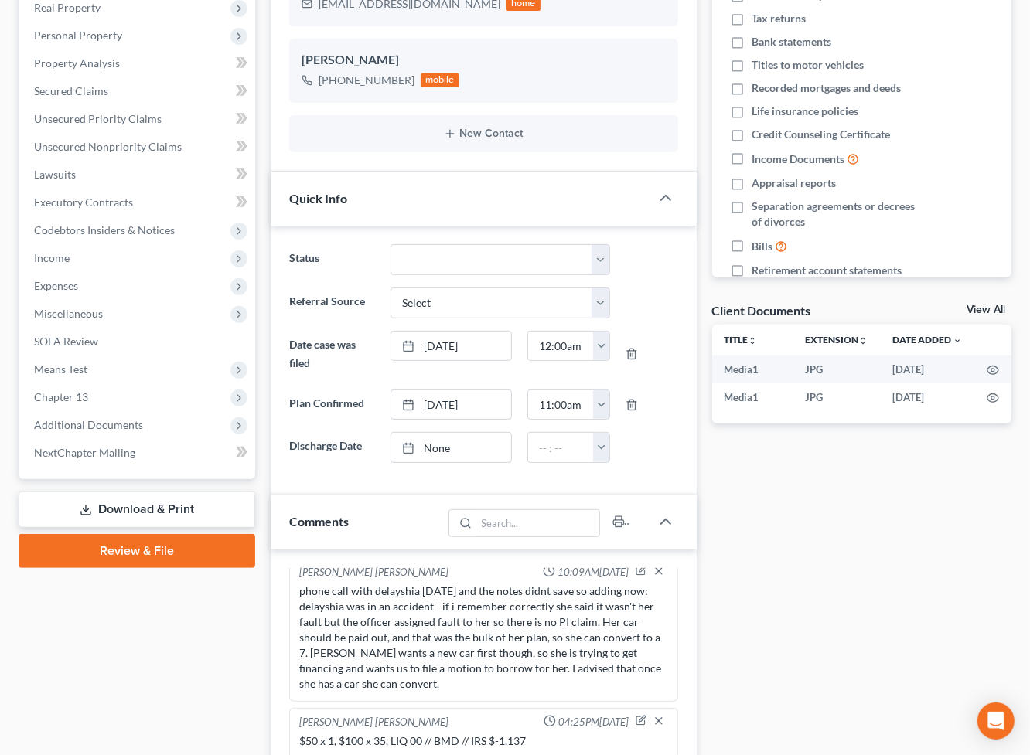
scroll to position [0, 0]
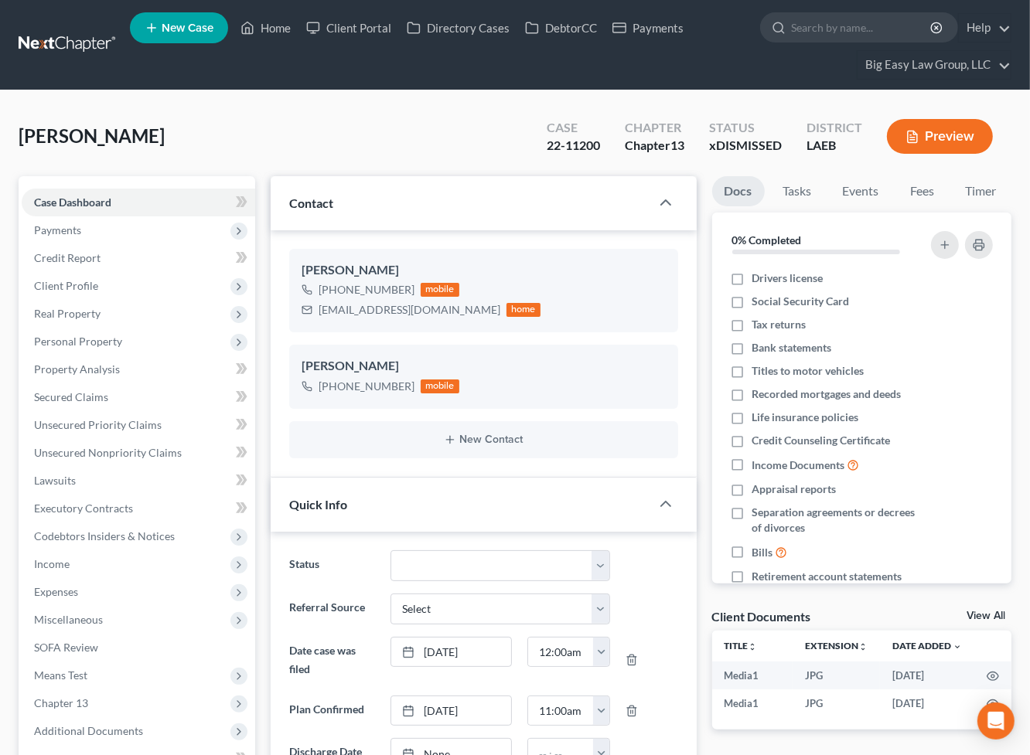
drag, startPoint x: 342, startPoint y: 183, endPoint x: 286, endPoint y: 76, distance: 121.0
click at [342, 182] on div "Contact" at bounding box center [461, 202] width 380 height 53
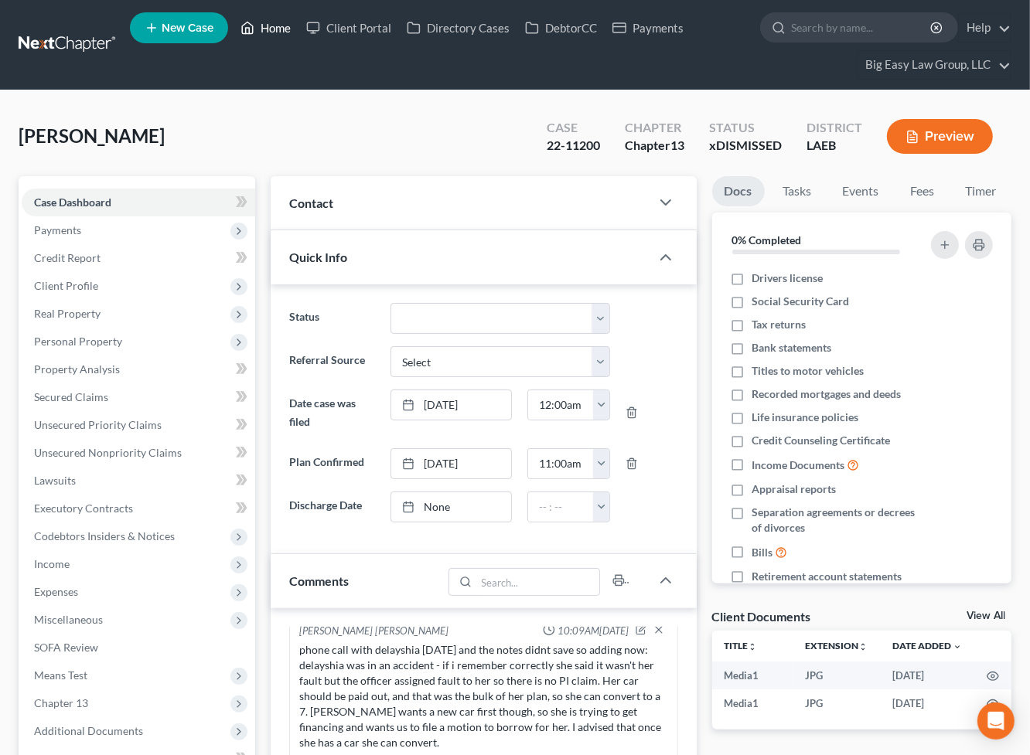
click at [268, 21] on link "Home" at bounding box center [266, 28] width 66 height 28
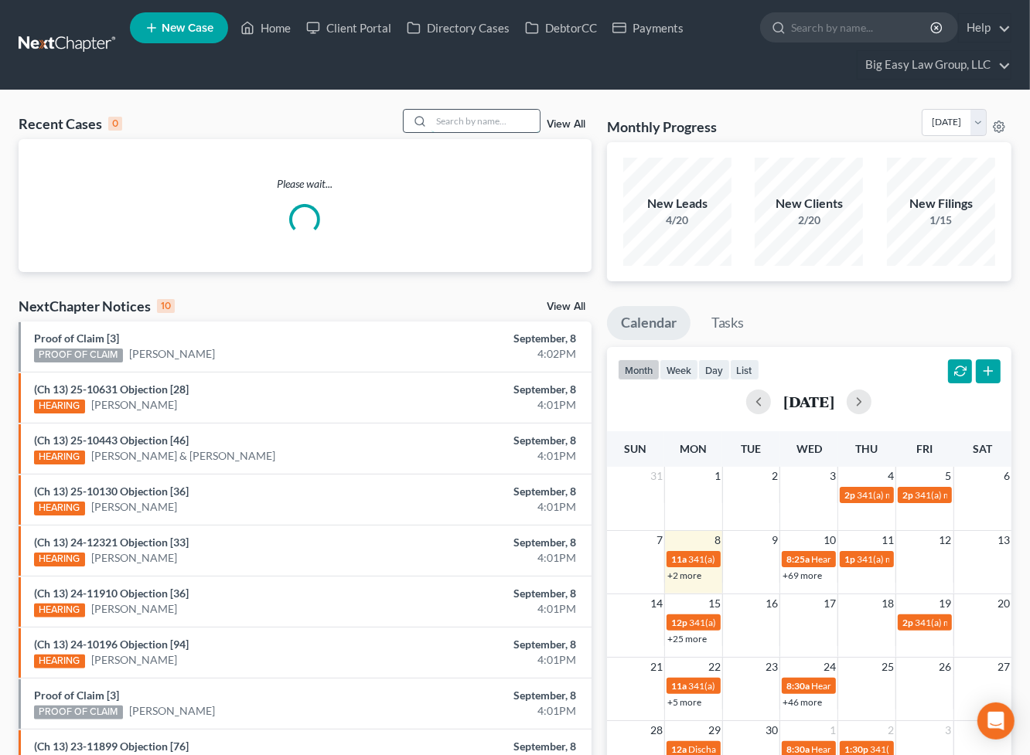
click at [513, 128] on input "search" at bounding box center [485, 121] width 108 height 22
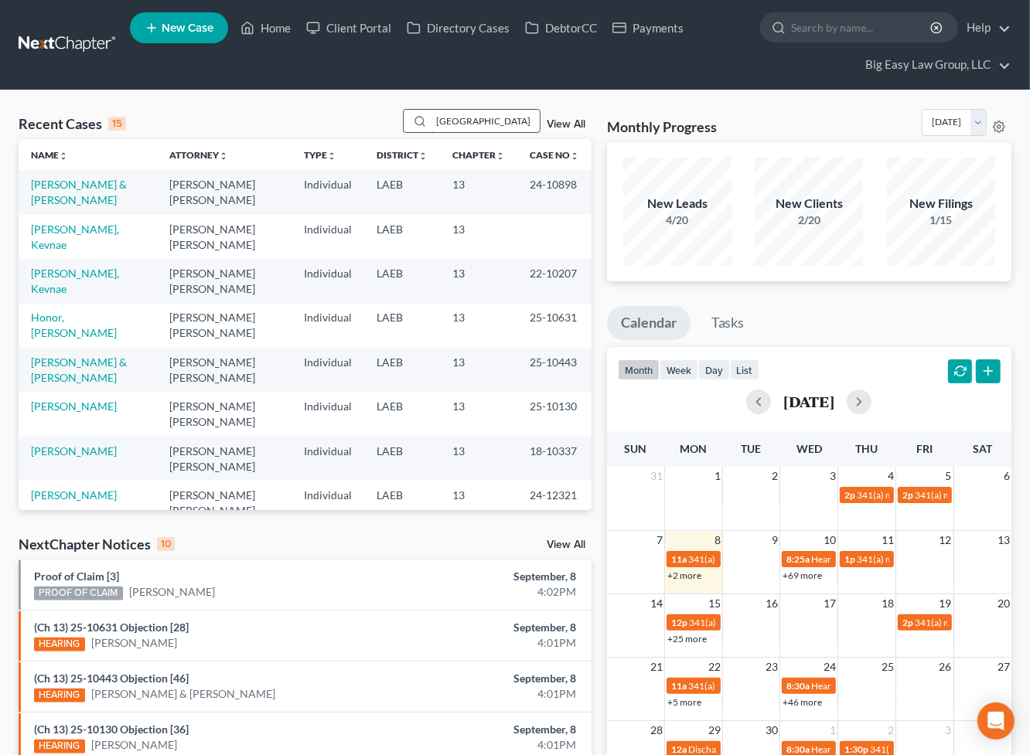
type input "[GEOGRAPHIC_DATA]"
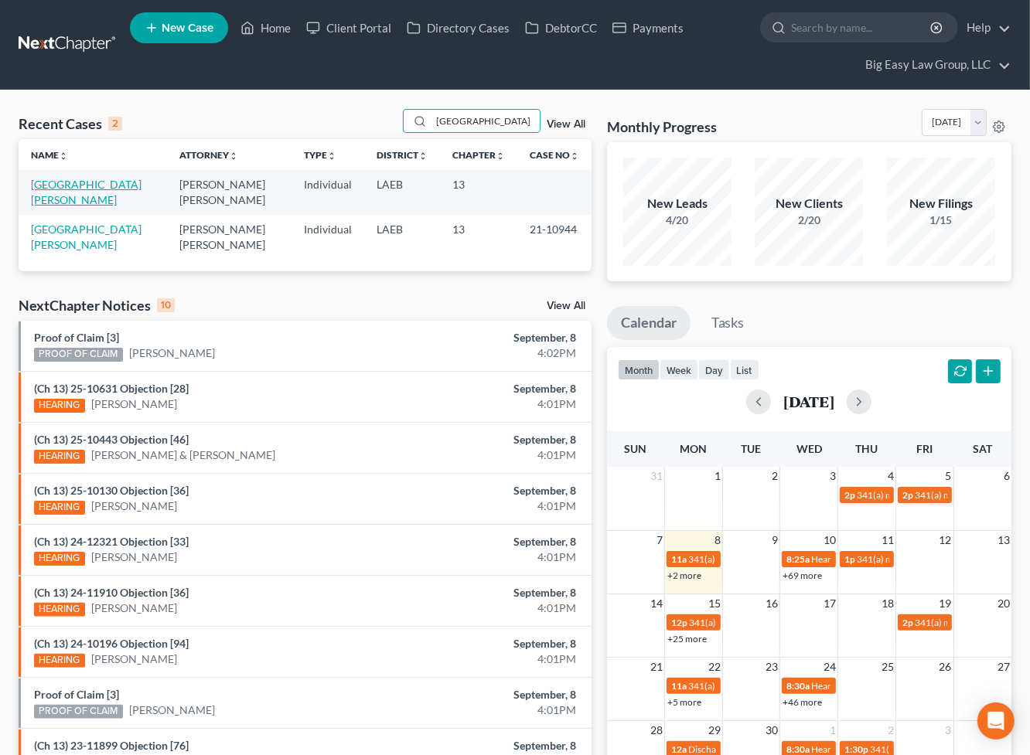
click at [83, 185] on link "[GEOGRAPHIC_DATA][PERSON_NAME]" at bounding box center [86, 192] width 111 height 29
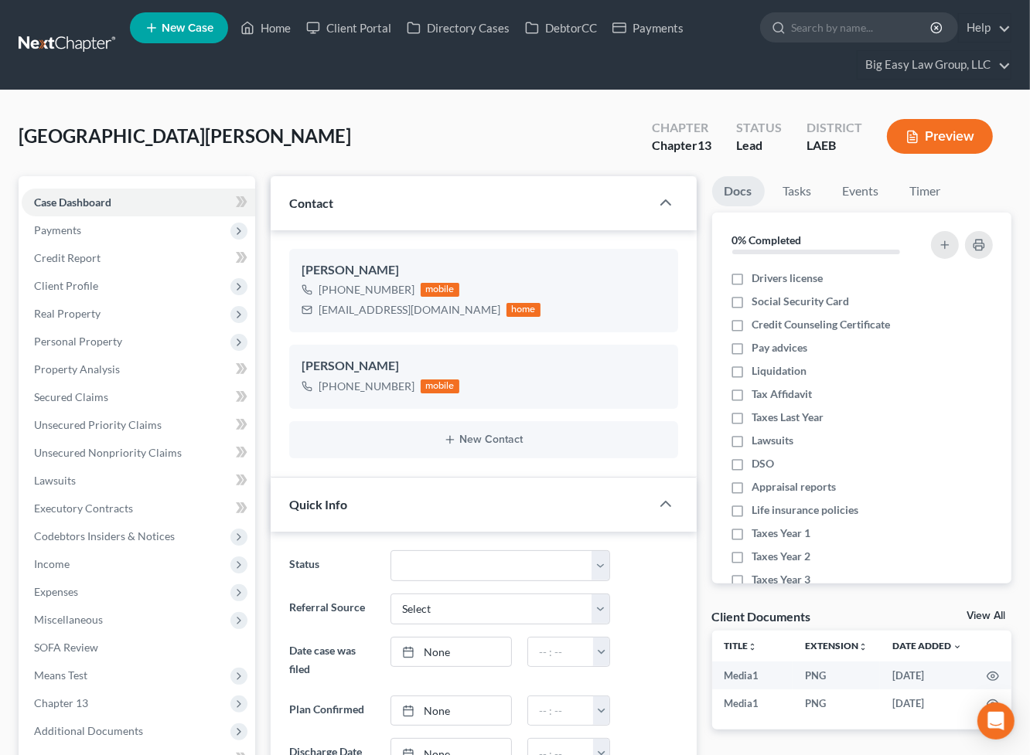
scroll to position [3840, 0]
click at [185, 251] on link "Credit Report" at bounding box center [138, 258] width 233 height 28
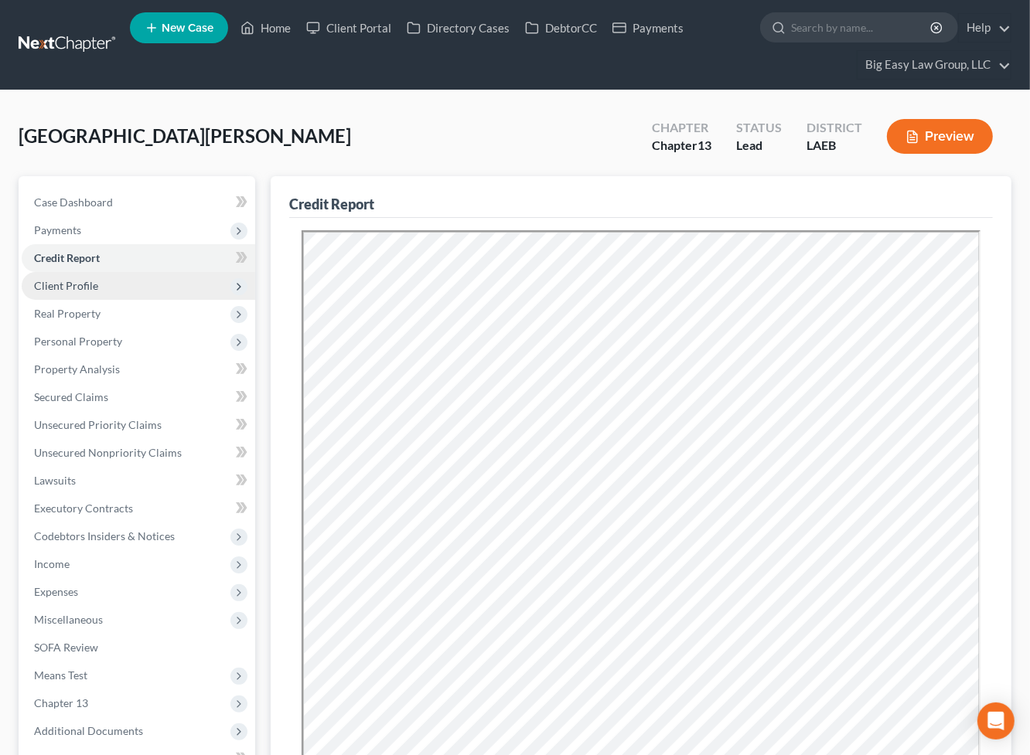
click at [177, 286] on span "Client Profile" at bounding box center [138, 286] width 233 height 28
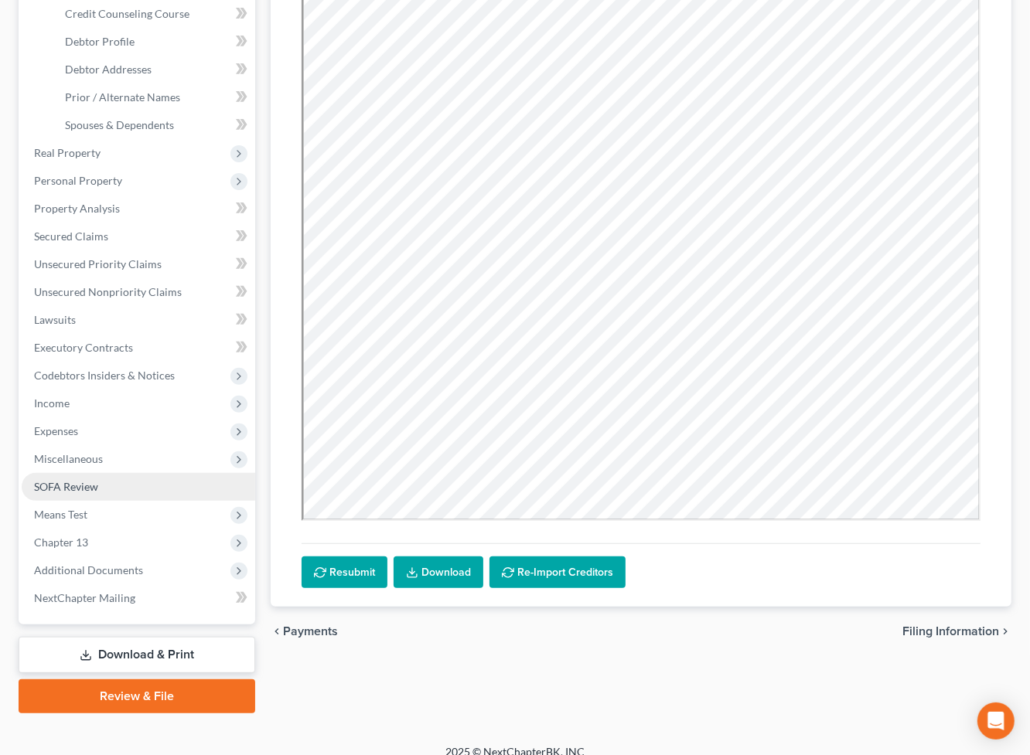
scroll to position [342, 0]
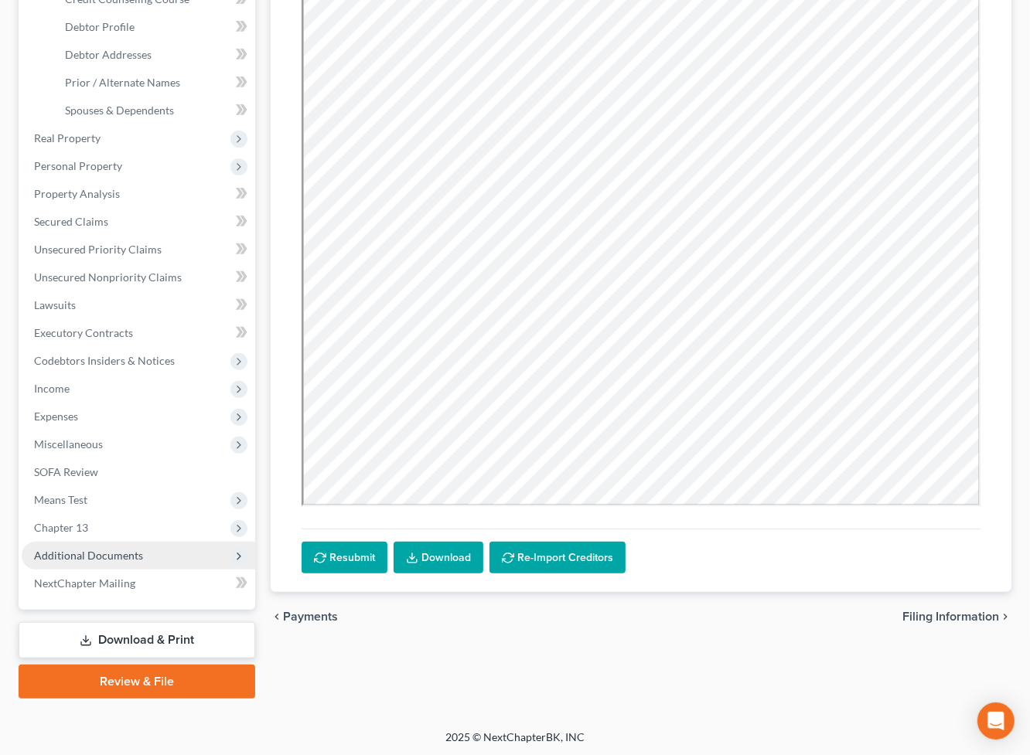
click at [164, 548] on span "Additional Documents" at bounding box center [138, 556] width 233 height 28
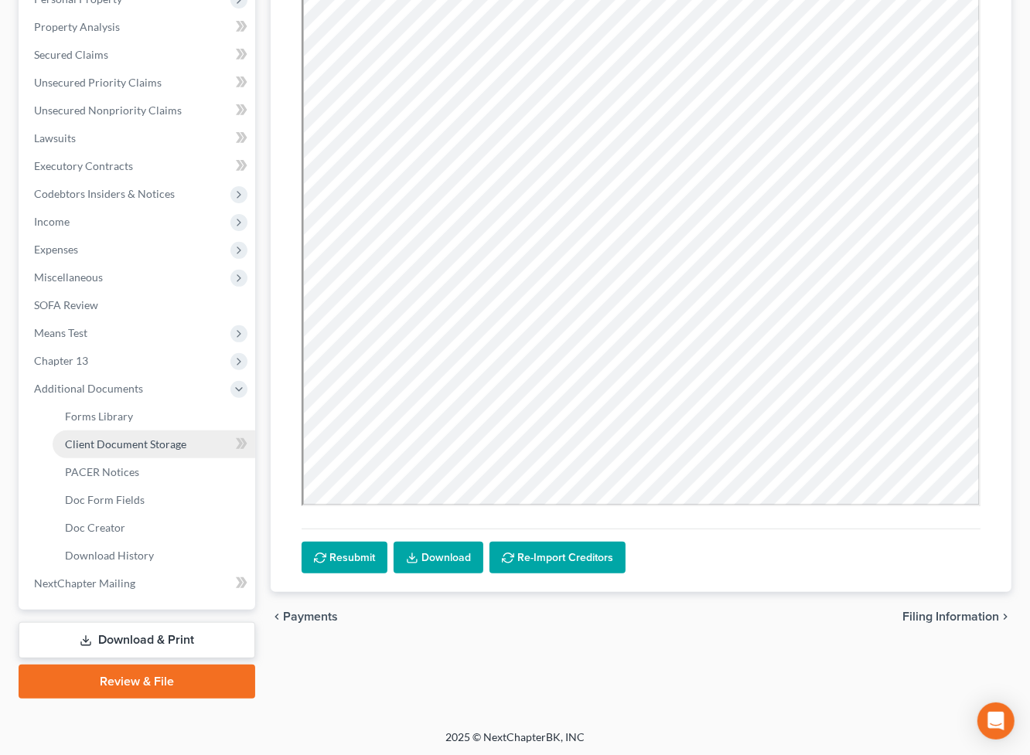
click at [162, 446] on span "Client Document Storage" at bounding box center [125, 444] width 121 height 13
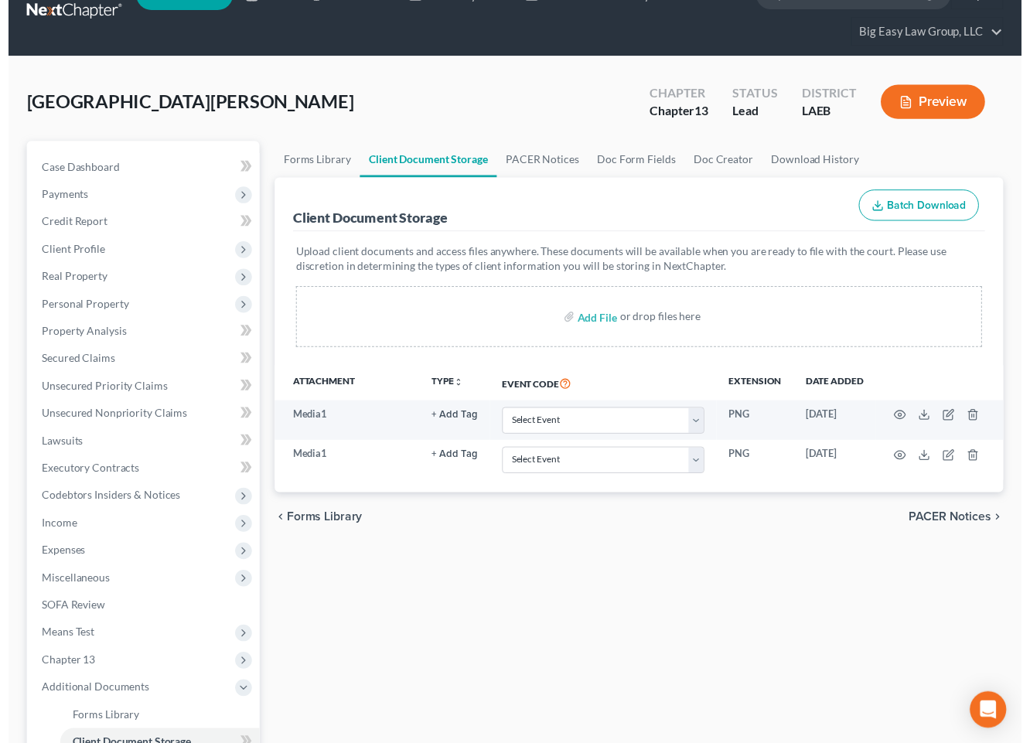
scroll to position [153, 0]
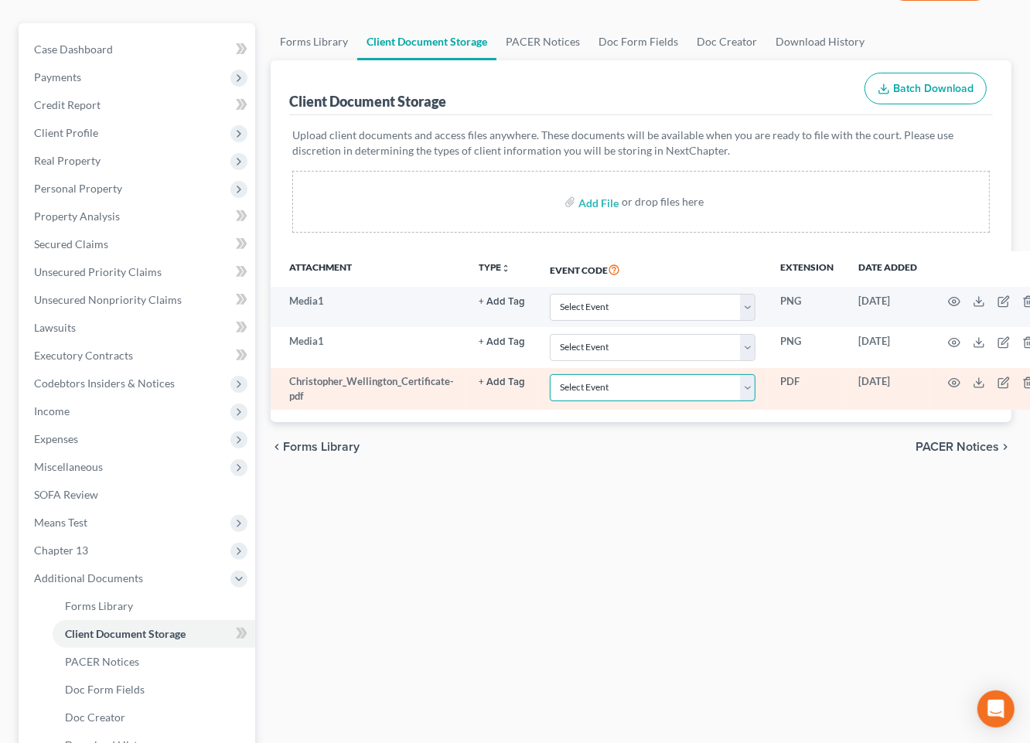
click at [703, 390] on select "Select Event Certificate of Credit Counseling Db (PF) Certificate of Credit Cou…" at bounding box center [653, 387] width 206 height 27
select select "0"
click at [550, 374] on select "Select Event Certificate of Credit Counseling Db (PF) Certificate of Credit Cou…" at bounding box center [653, 387] width 206 height 27
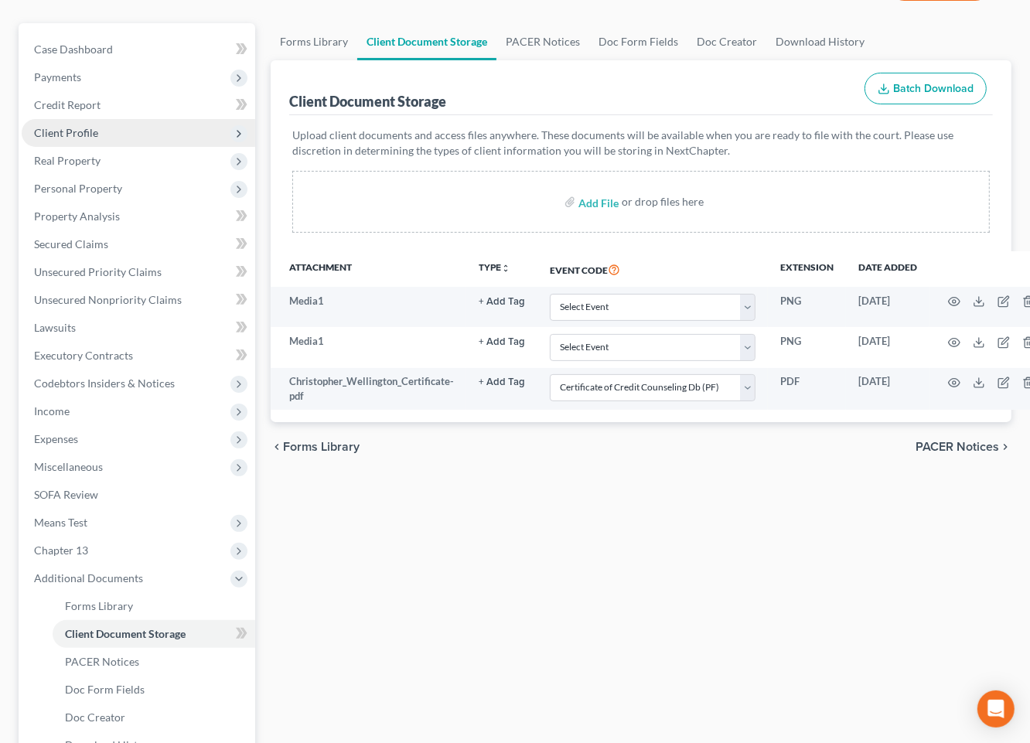
click at [145, 120] on span "Client Profile" at bounding box center [138, 133] width 233 height 28
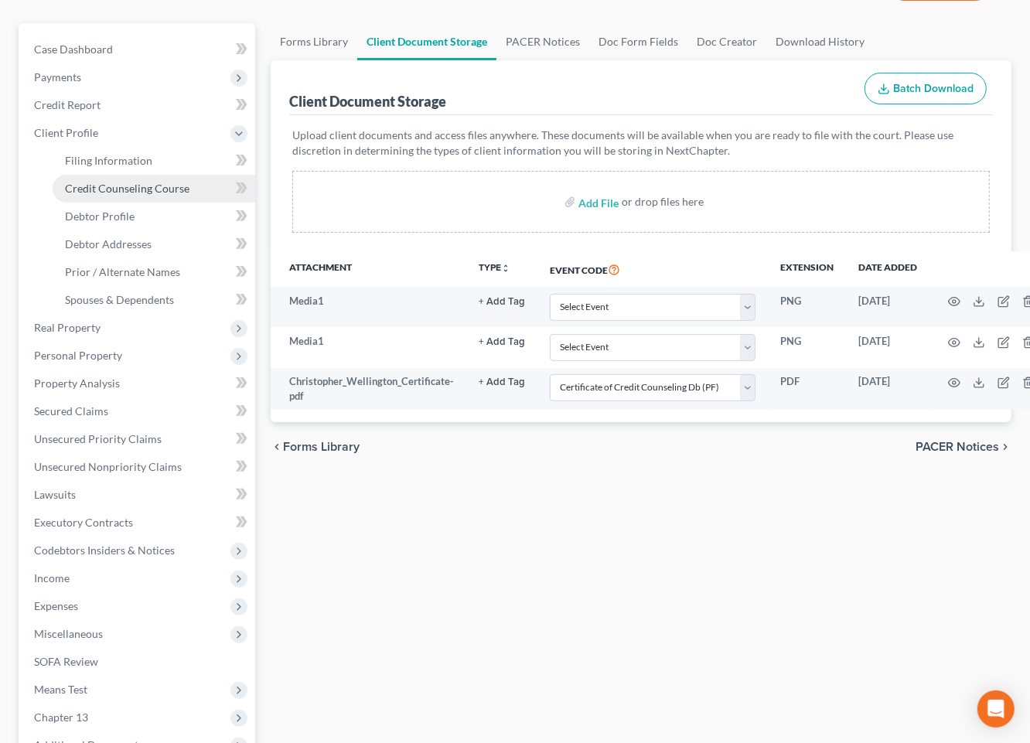
click at [175, 189] on span "Credit Counseling Course" at bounding box center [127, 188] width 124 height 13
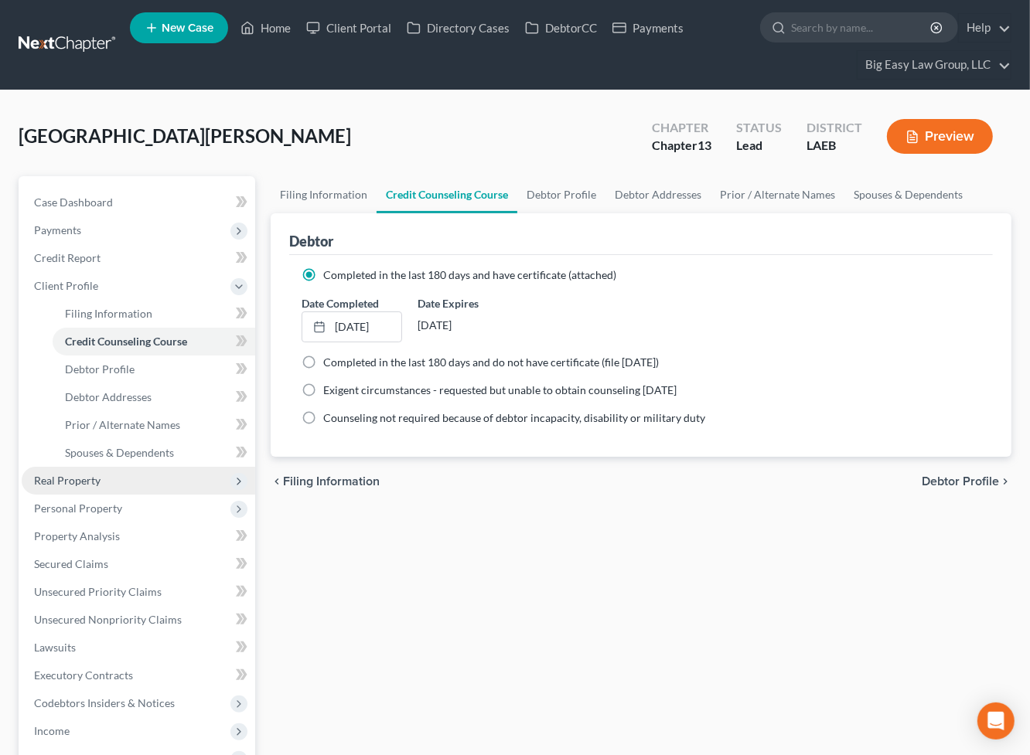
click at [164, 469] on span "Real Property" at bounding box center [138, 481] width 233 height 28
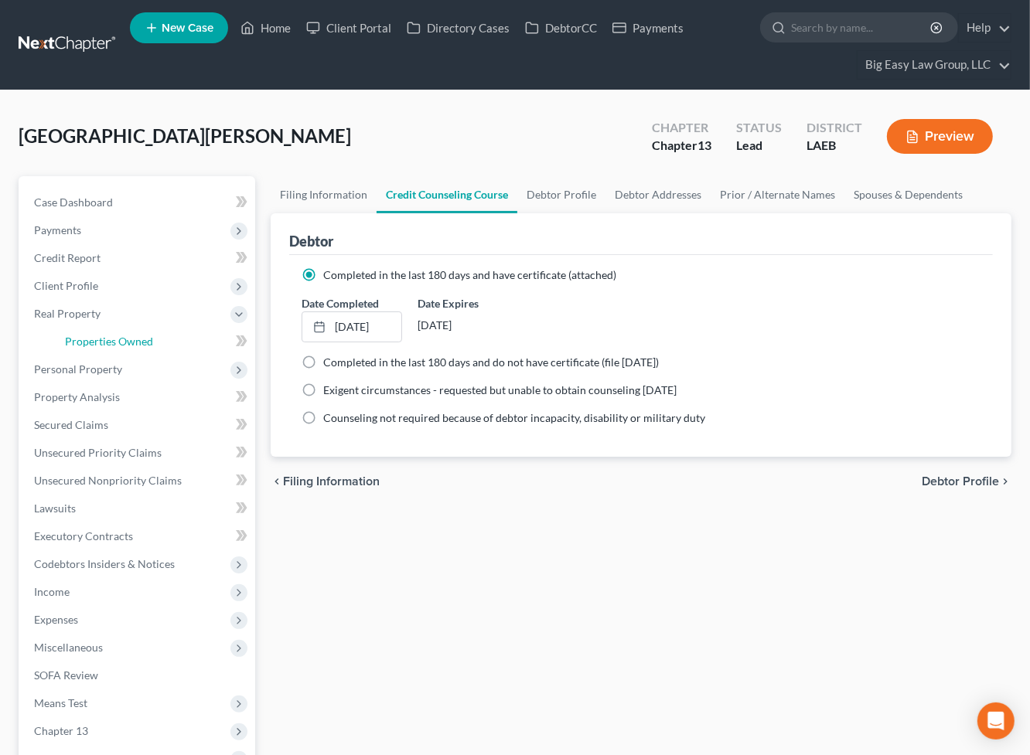
drag, startPoint x: 127, startPoint y: 343, endPoint x: 257, endPoint y: 336, distance: 130.1
click at [127, 343] on span "Properties Owned" at bounding box center [109, 341] width 88 height 13
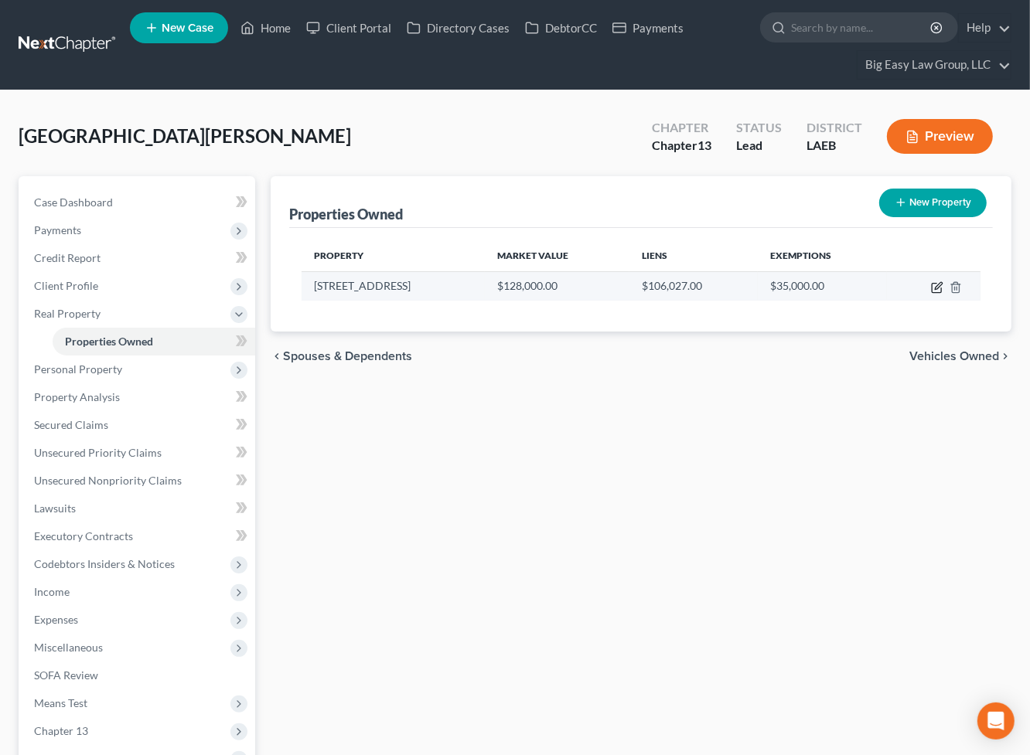
click at [937, 285] on icon "button" at bounding box center [937, 287] width 12 height 12
select select "19"
select select "4"
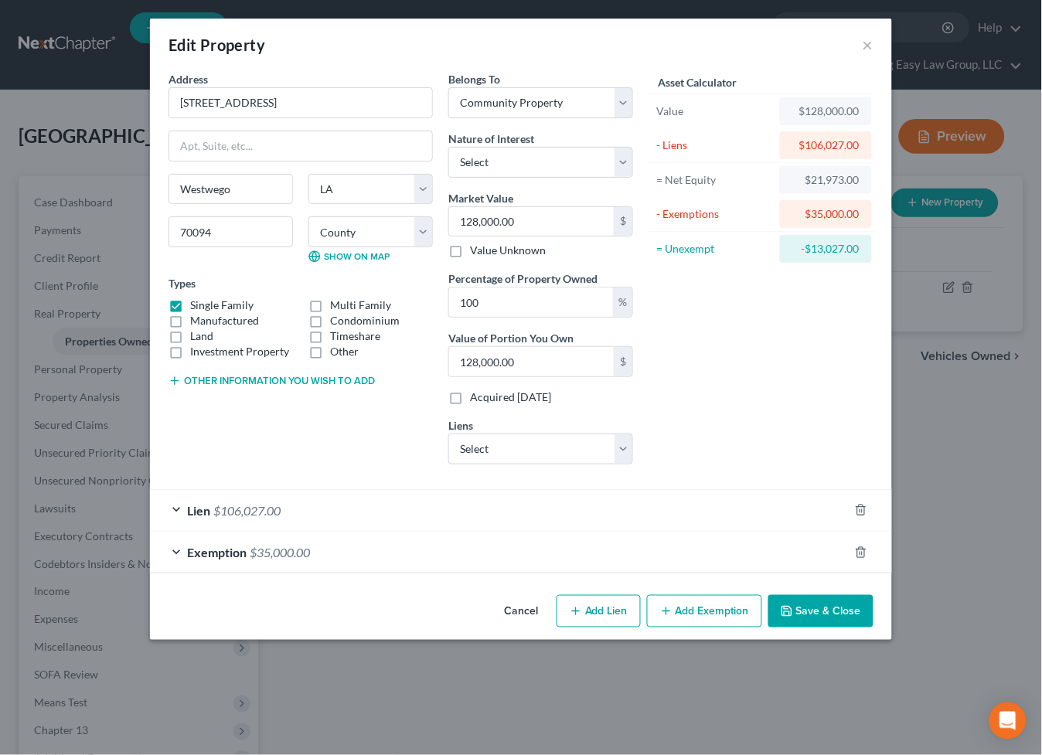
click at [819, 623] on button "Save & Close" at bounding box center [820, 611] width 105 height 32
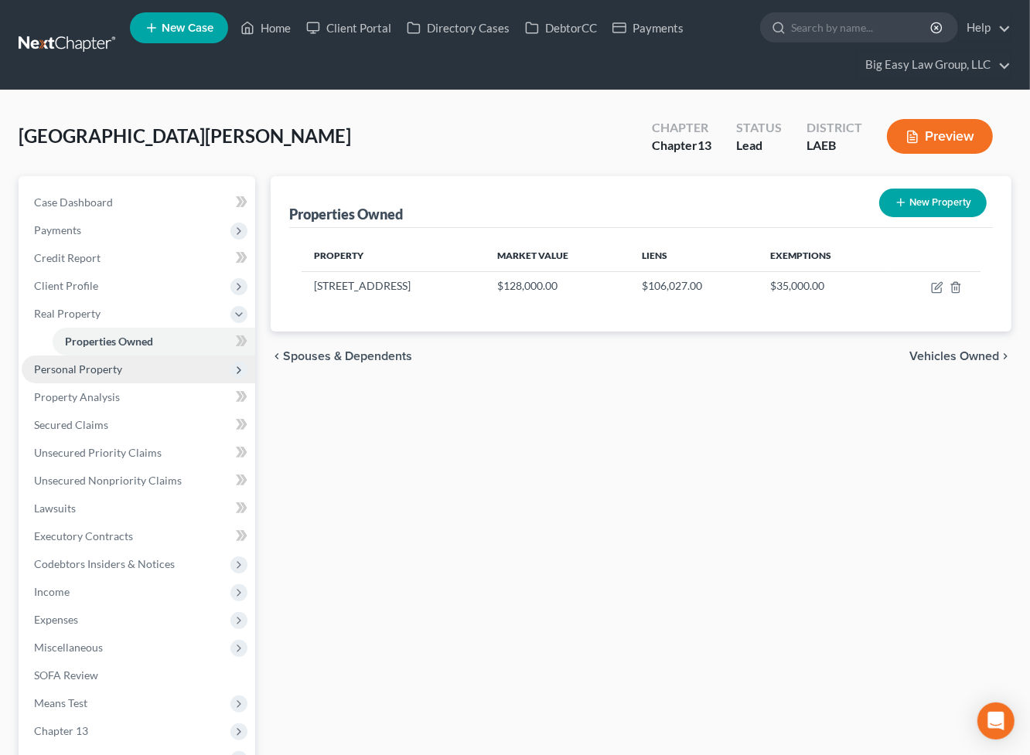
click at [70, 368] on span "Personal Property" at bounding box center [78, 369] width 88 height 13
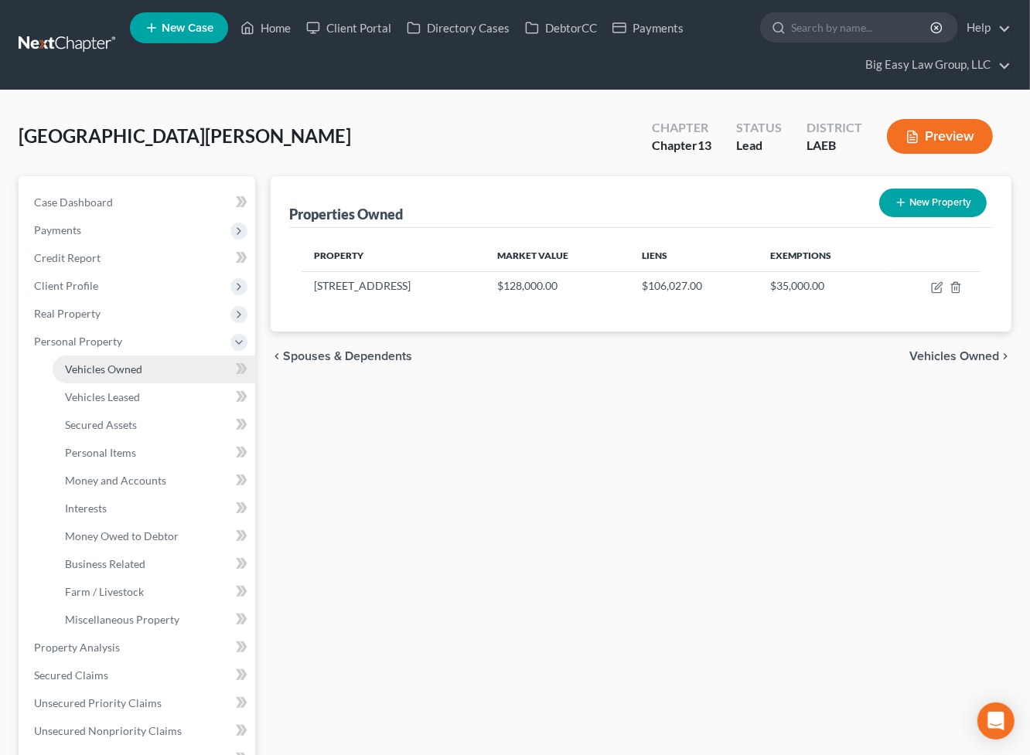
drag, startPoint x: 117, startPoint y: 358, endPoint x: 111, endPoint y: 372, distance: 15.2
click at [117, 358] on link "Vehicles Owned" at bounding box center [154, 370] width 203 height 28
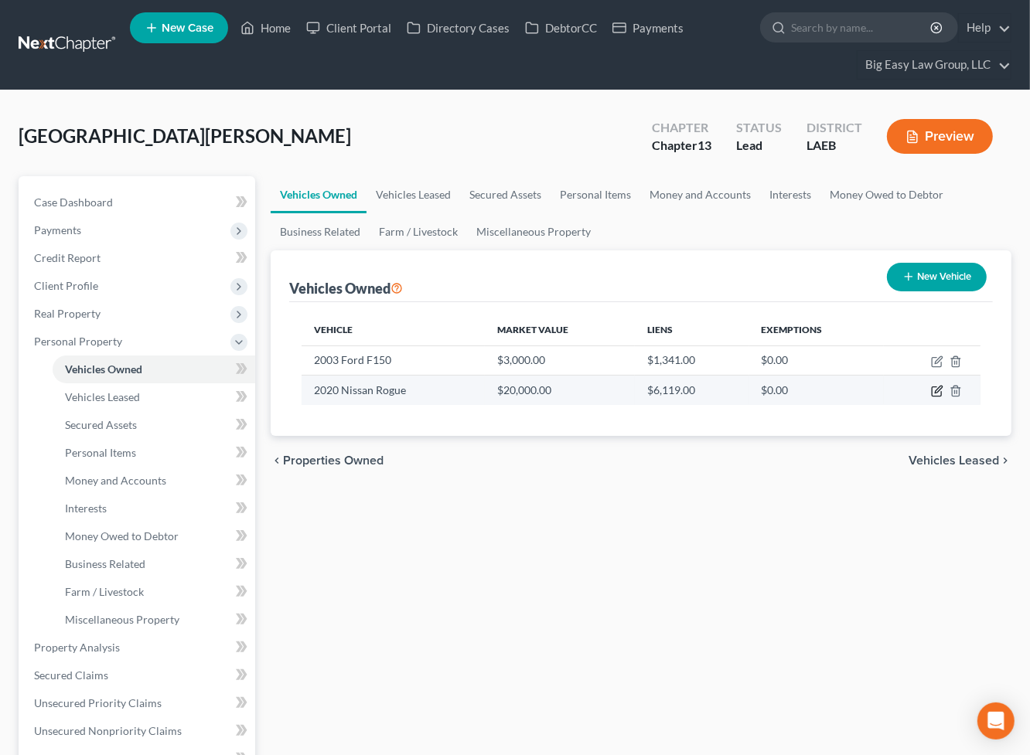
click at [935, 392] on icon "button" at bounding box center [938, 390] width 7 height 7
select select "0"
select select "6"
select select "2"
select select "0"
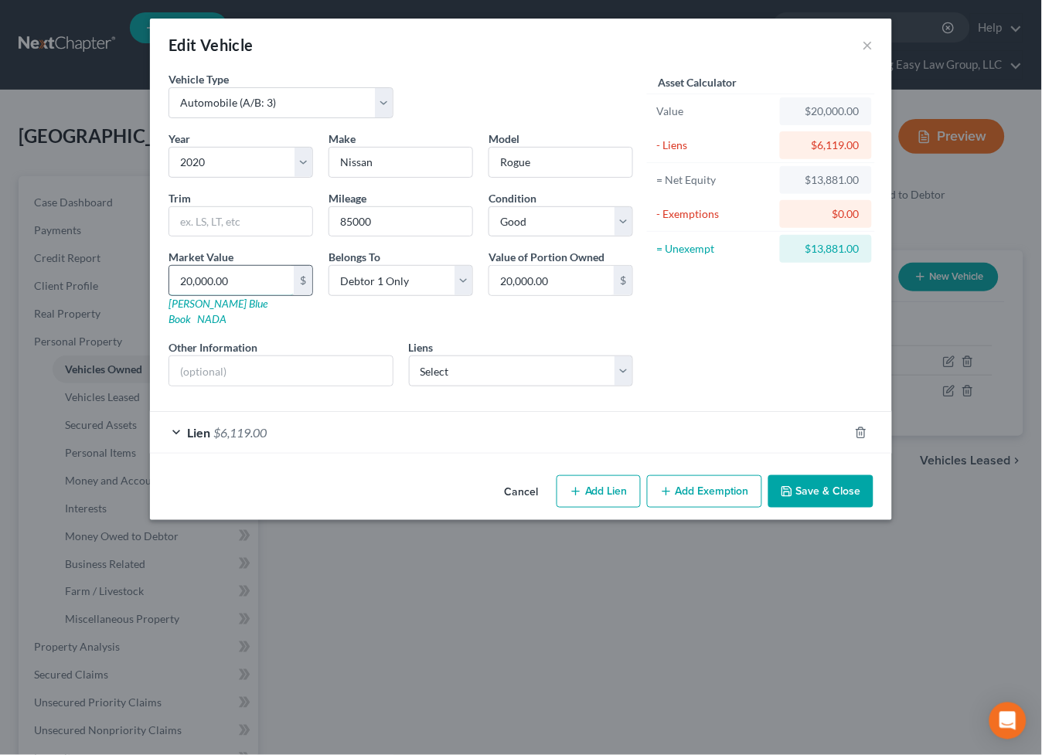
click at [269, 288] on input "20,000.00" at bounding box center [231, 280] width 124 height 29
type input "8"
type input "8.00"
type input "85"
type input "85.00"
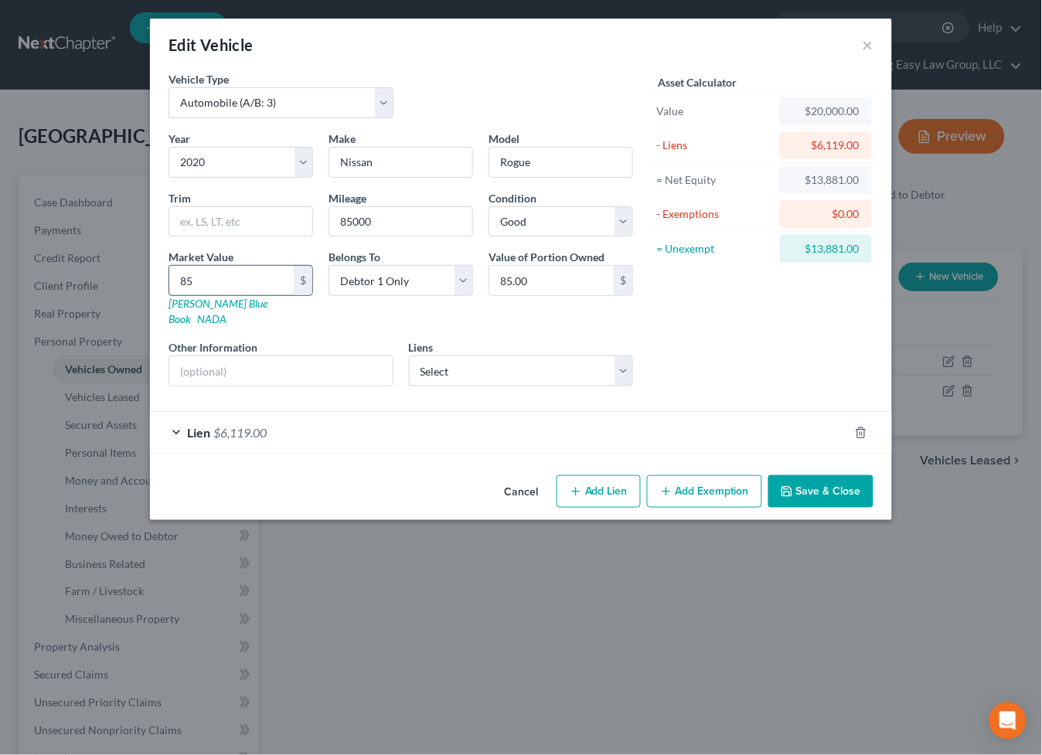
type input "850"
type input "850.00"
type input "8500"
type input "8,500.00"
type input "8,5000"
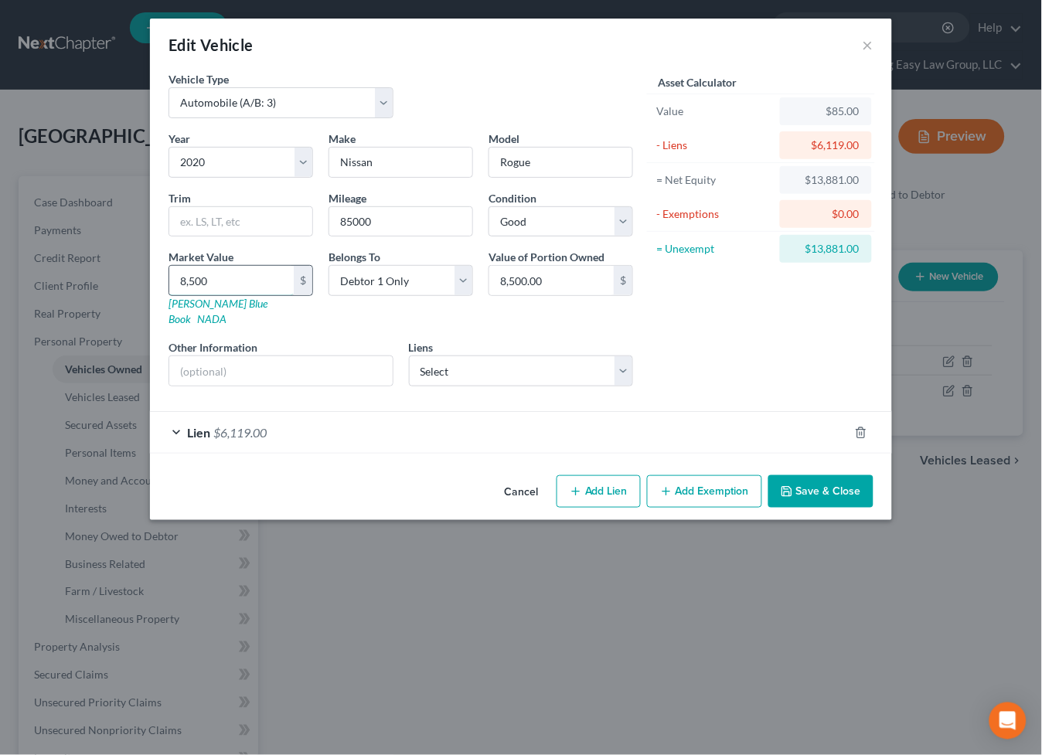
type input "85,000.00"
type input "85,000"
drag, startPoint x: 800, startPoint y: 479, endPoint x: 718, endPoint y: 467, distance: 82.8
click at [800, 479] on button "Save & Close" at bounding box center [820, 491] width 105 height 32
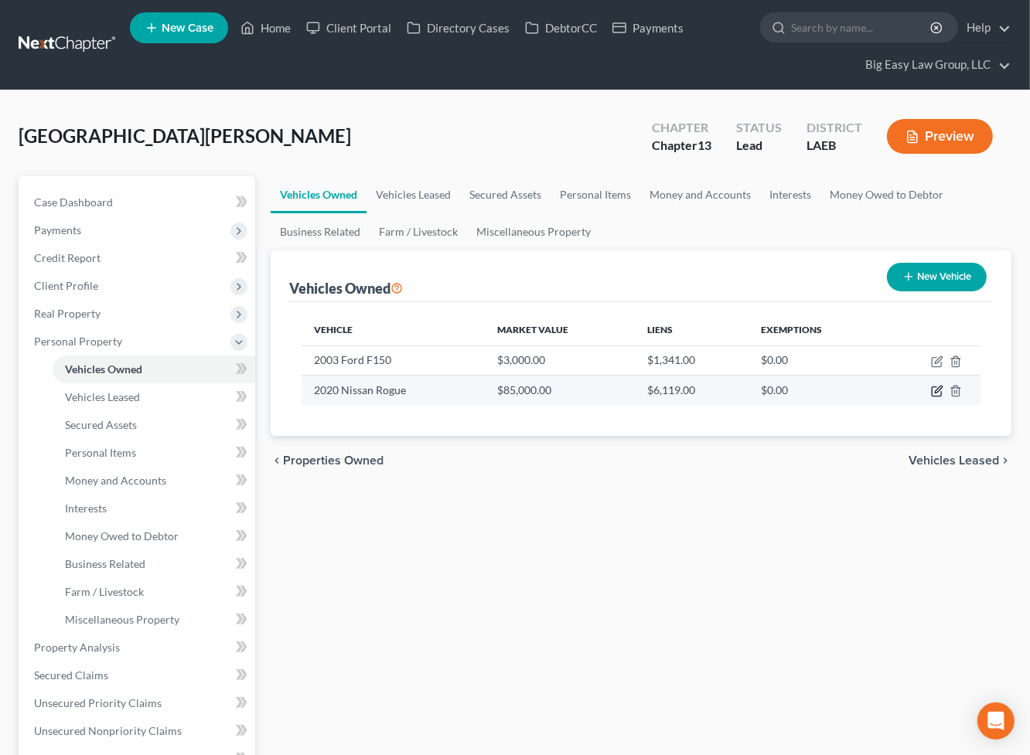
click at [939, 394] on icon "button" at bounding box center [937, 391] width 12 height 12
click at [936, 392] on icon "button" at bounding box center [938, 390] width 7 height 7
select select "0"
select select "6"
select select "2"
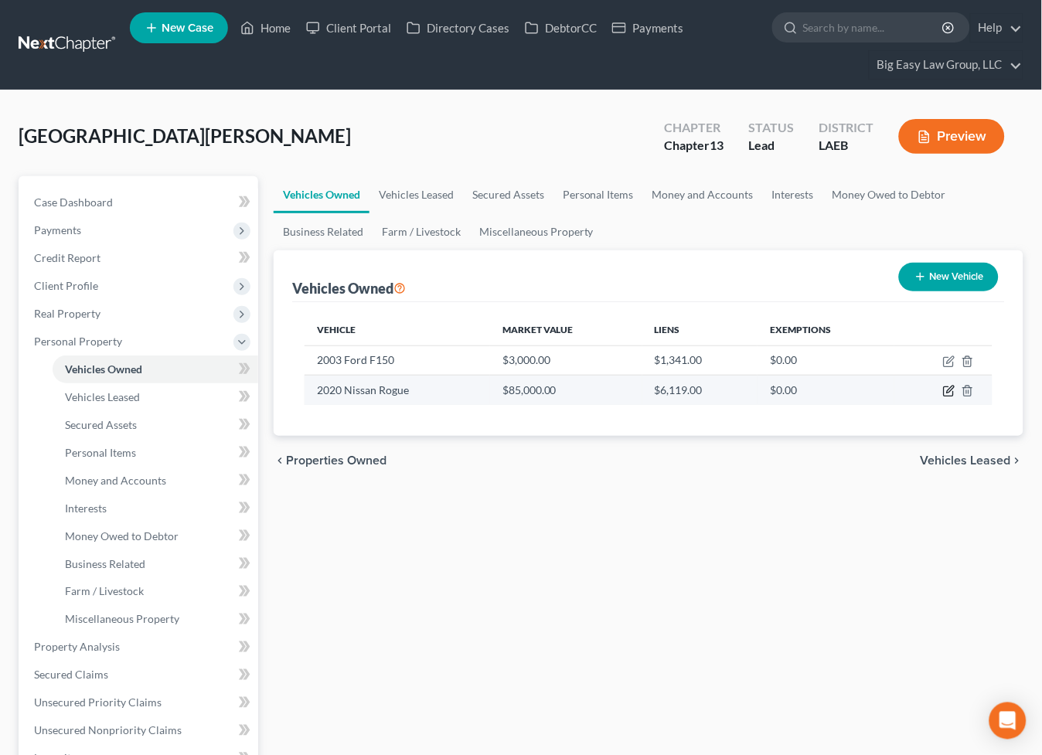
select select "0"
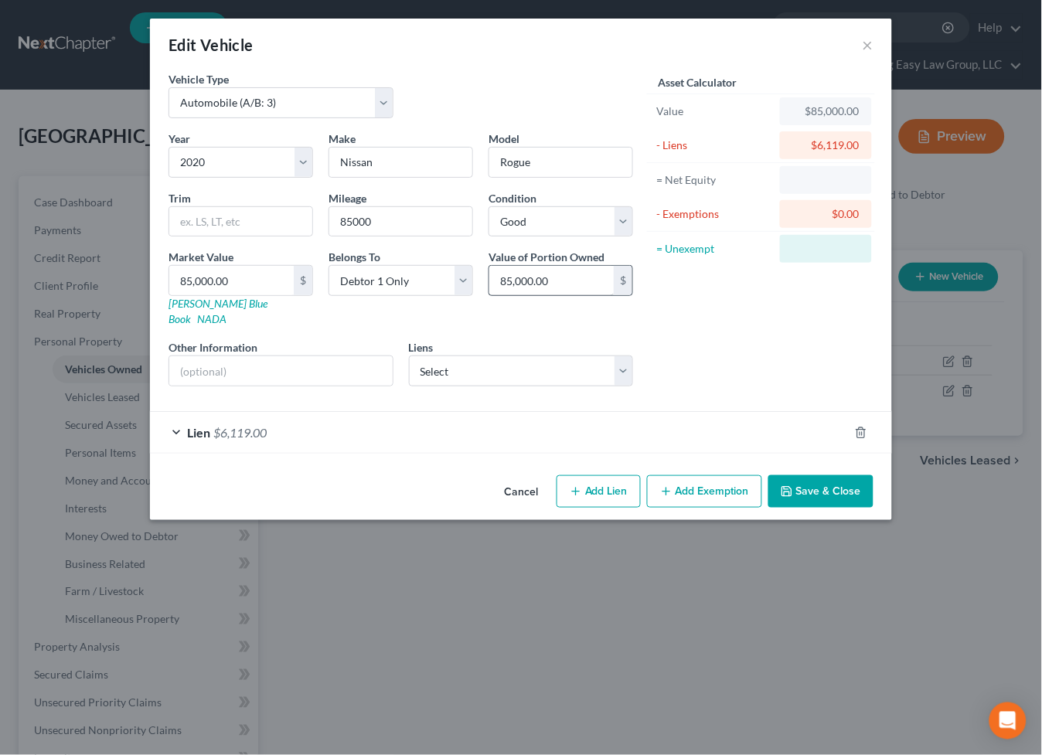
select select "0"
select select "6"
select select "2"
select select "0"
click at [257, 291] on input "85,000.00" at bounding box center [231, 280] width 124 height 29
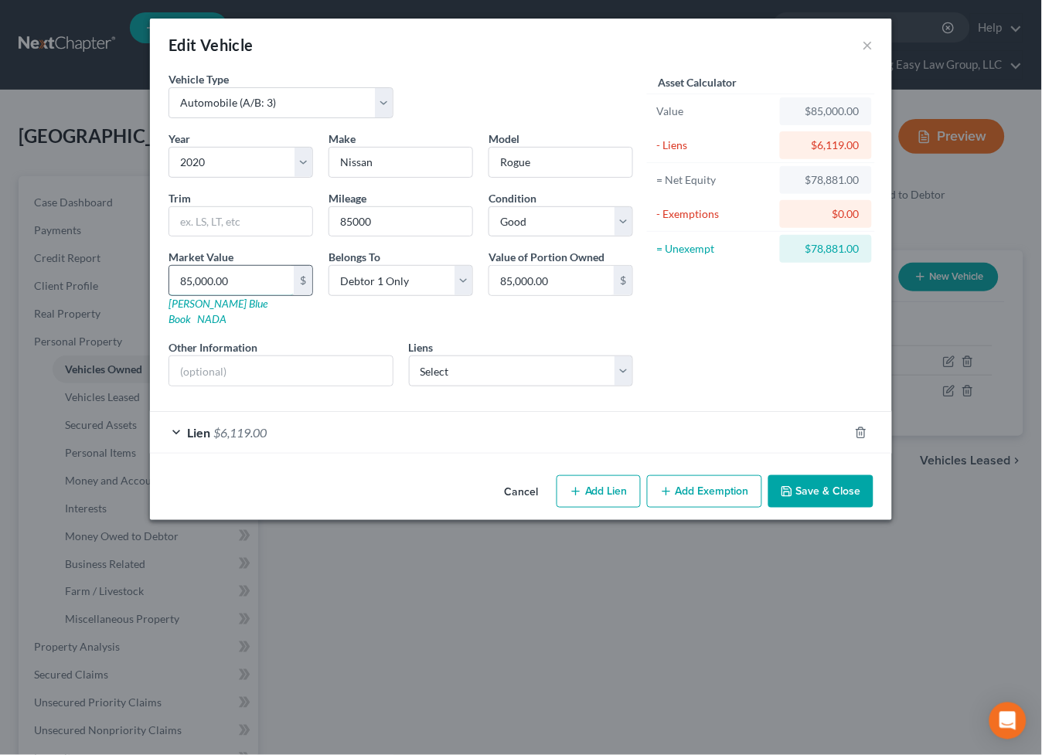
type input "1"
type input "1.00"
type input "16"
type input "16.00"
type input "162"
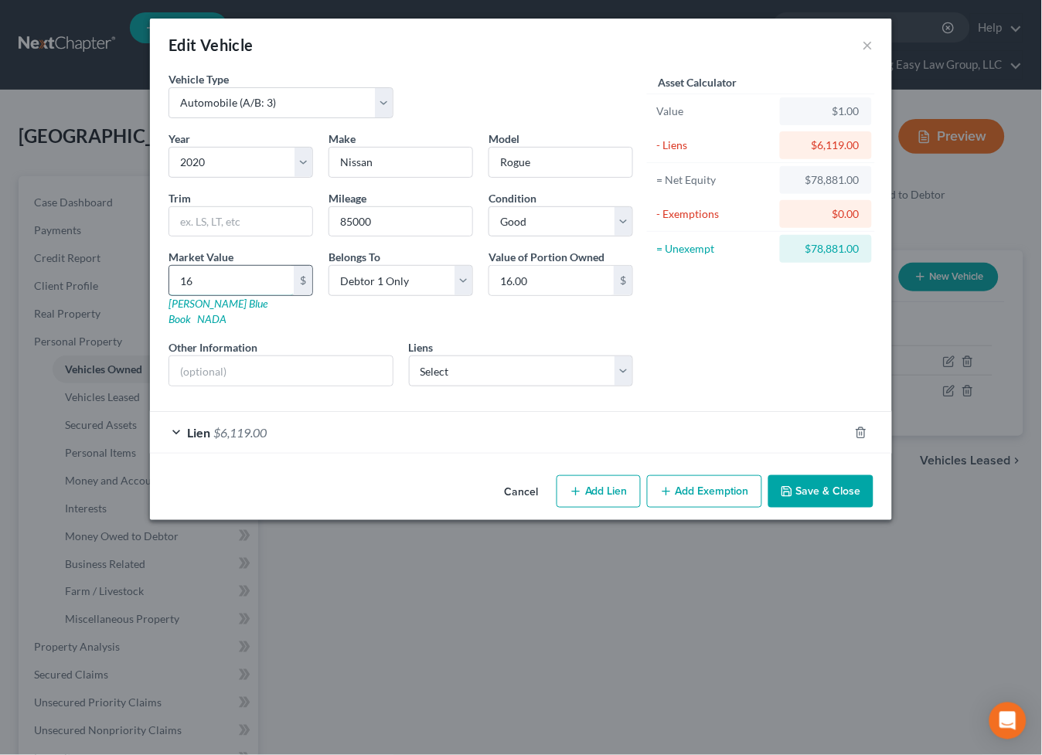
type input "162.00"
type input "1628"
type input "1,628.00"
type input "1,6285"
type input "16,285.00"
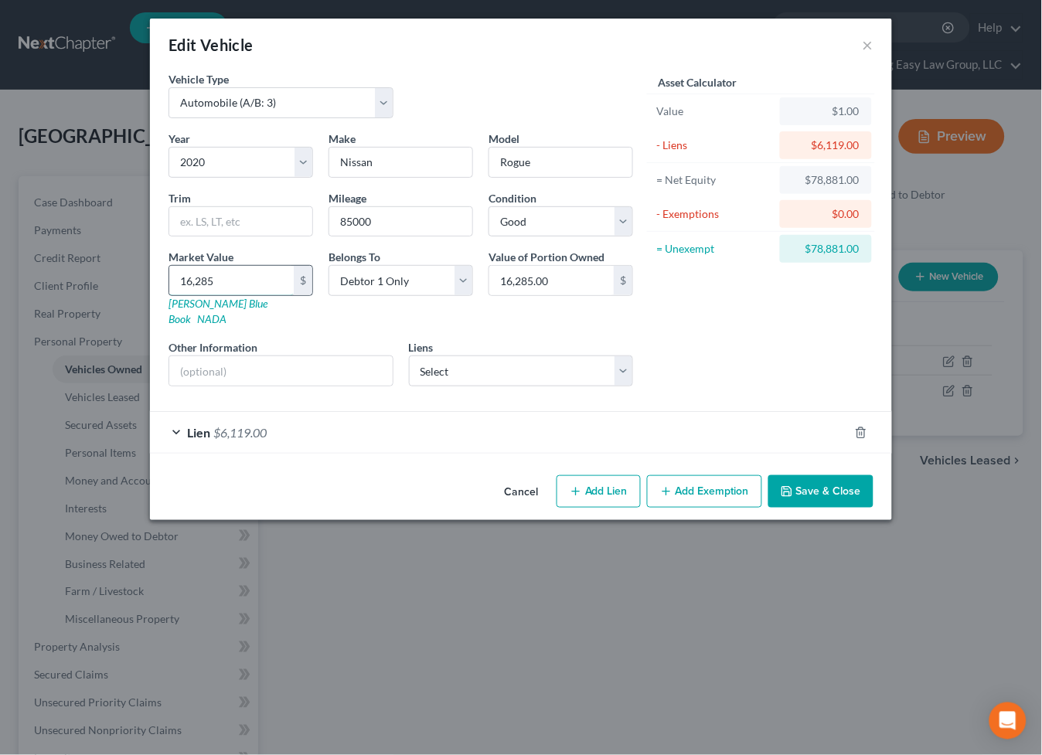
type input "16,285"
click at [807, 475] on button "Save & Close" at bounding box center [820, 491] width 105 height 32
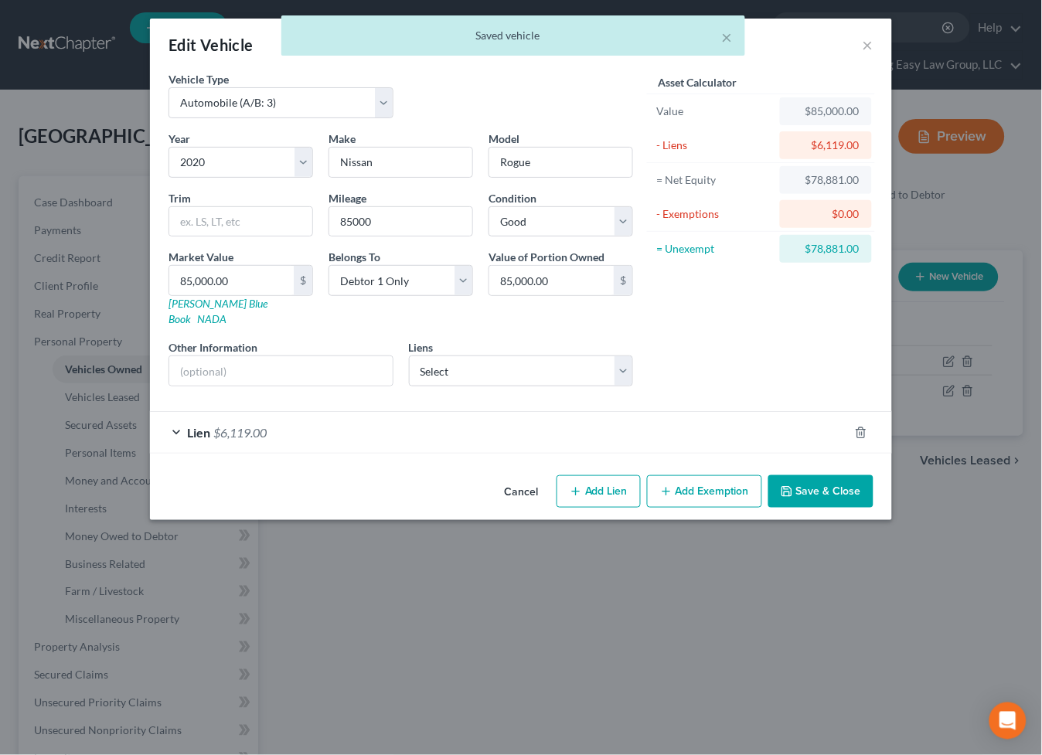
click at [824, 480] on button "Save & Close" at bounding box center [820, 491] width 105 height 32
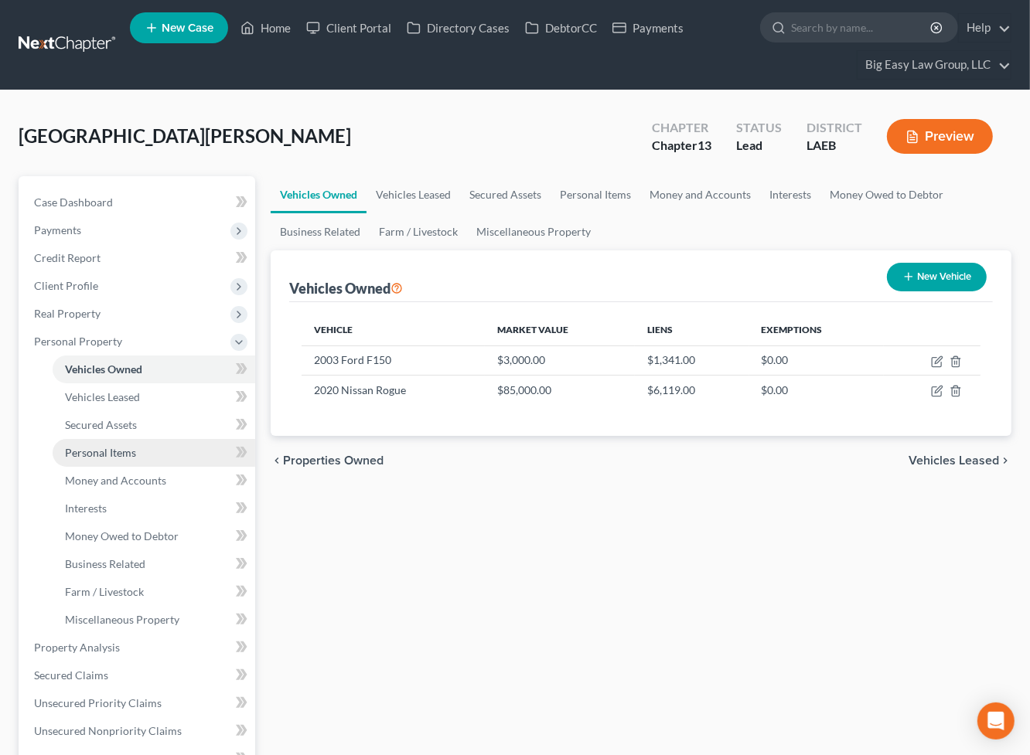
click at [175, 444] on link "Personal Items" at bounding box center [154, 453] width 203 height 28
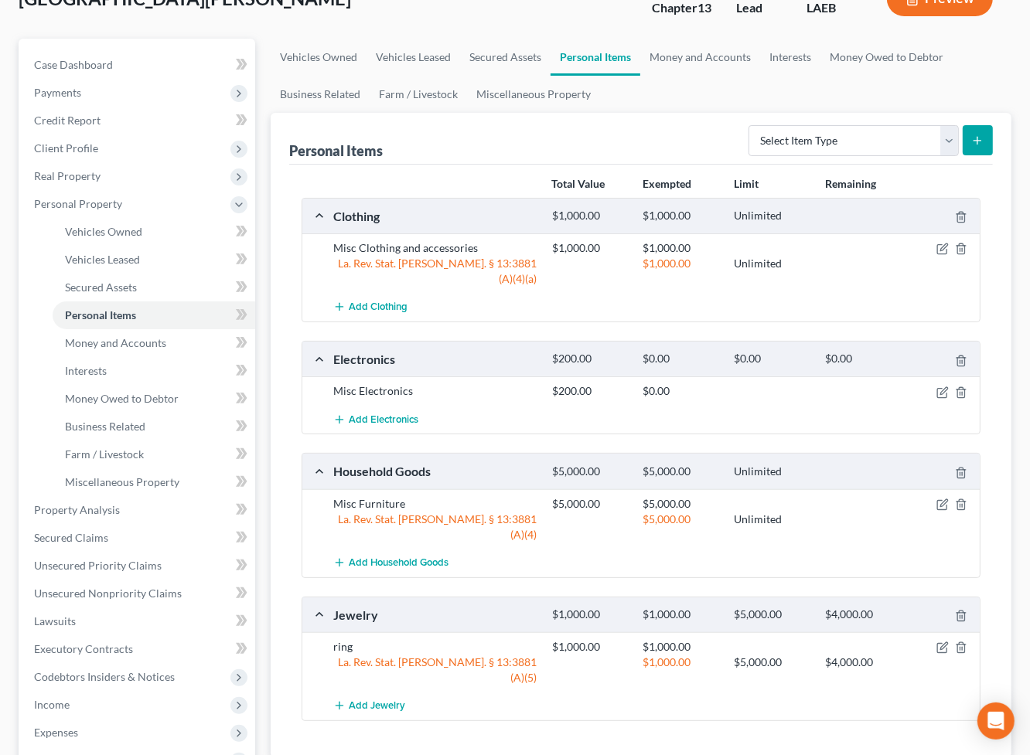
scroll to position [143, 0]
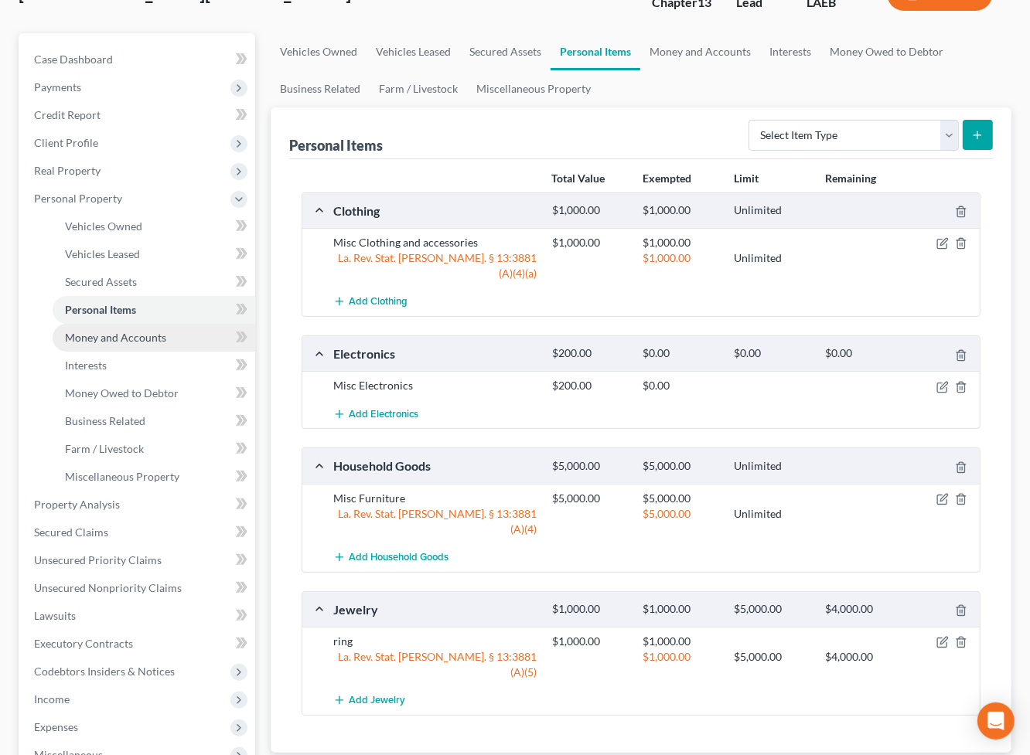
click at [153, 345] on link "Money and Accounts" at bounding box center [154, 338] width 203 height 28
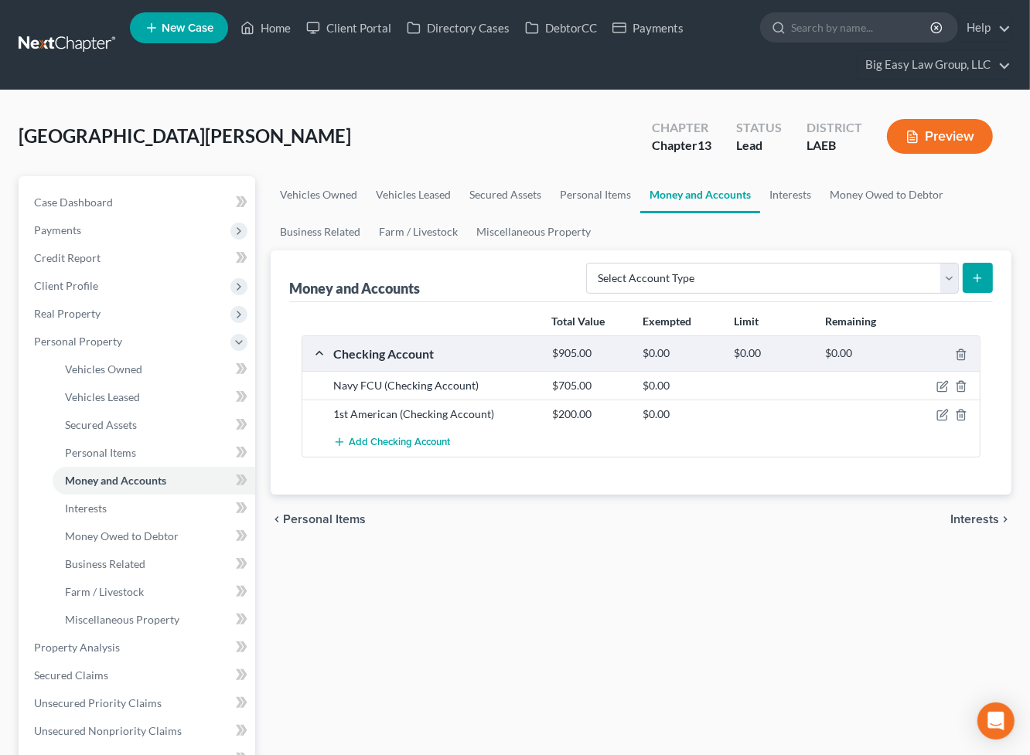
click at [972, 128] on button "Preview" at bounding box center [940, 136] width 106 height 35
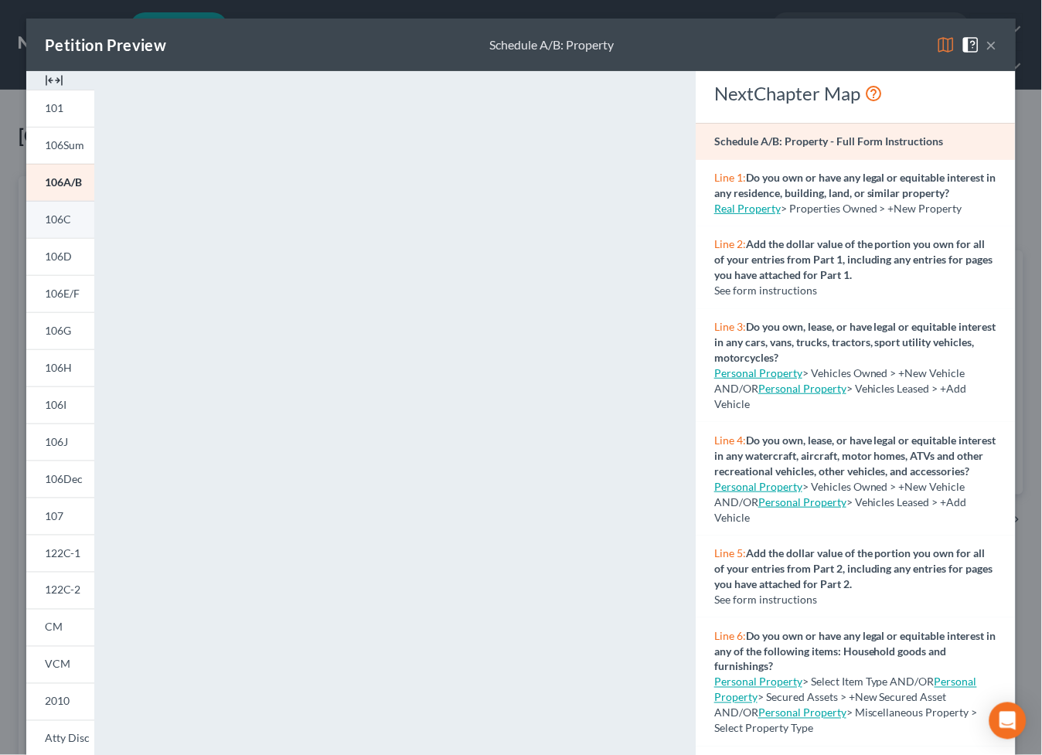
click at [51, 224] on span "106C" at bounding box center [58, 219] width 26 height 13
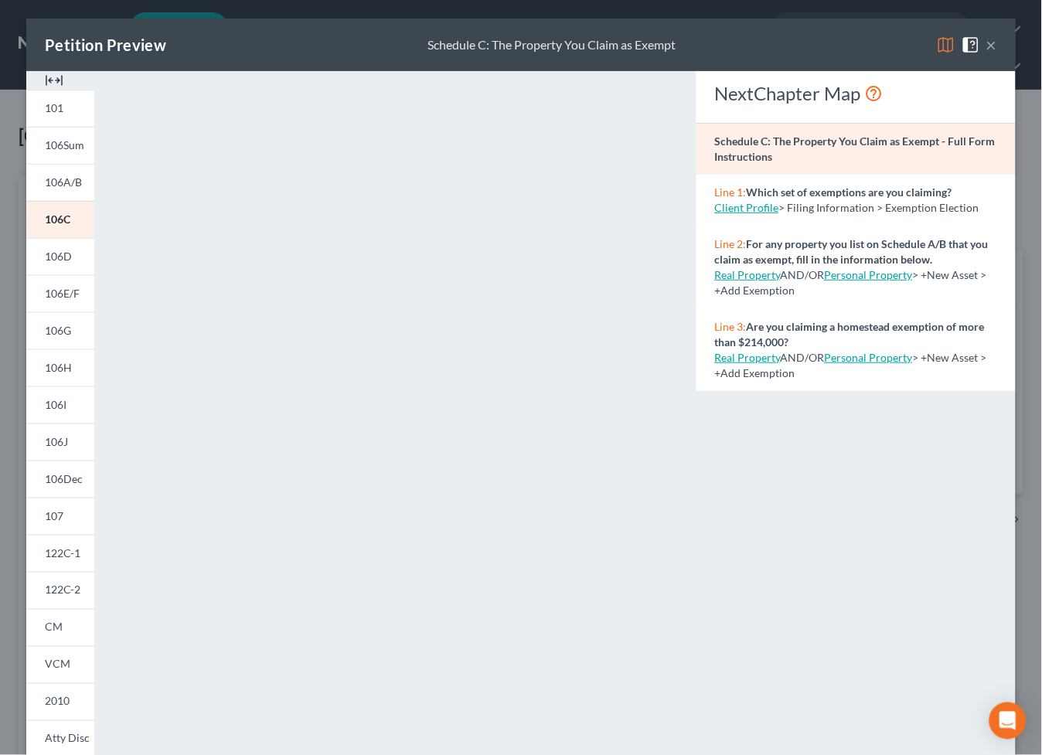
click at [986, 49] on button "×" at bounding box center [991, 45] width 11 height 19
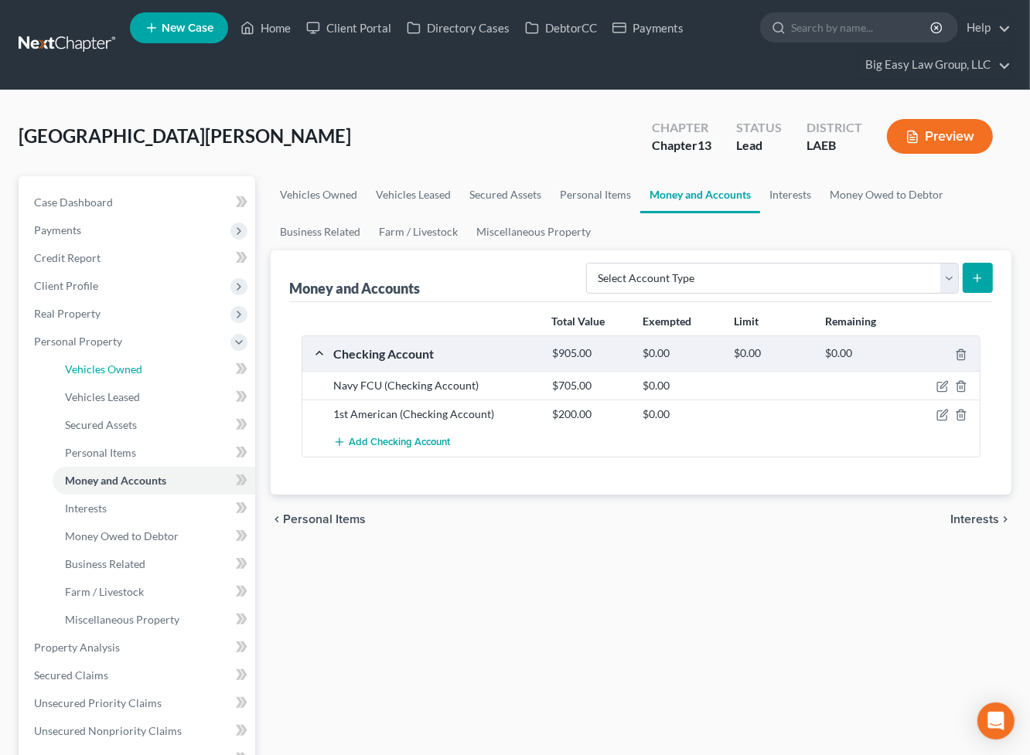
drag, startPoint x: 144, startPoint y: 364, endPoint x: 245, endPoint y: 368, distance: 101.3
click at [143, 364] on link "Vehicles Owned" at bounding box center [154, 370] width 203 height 28
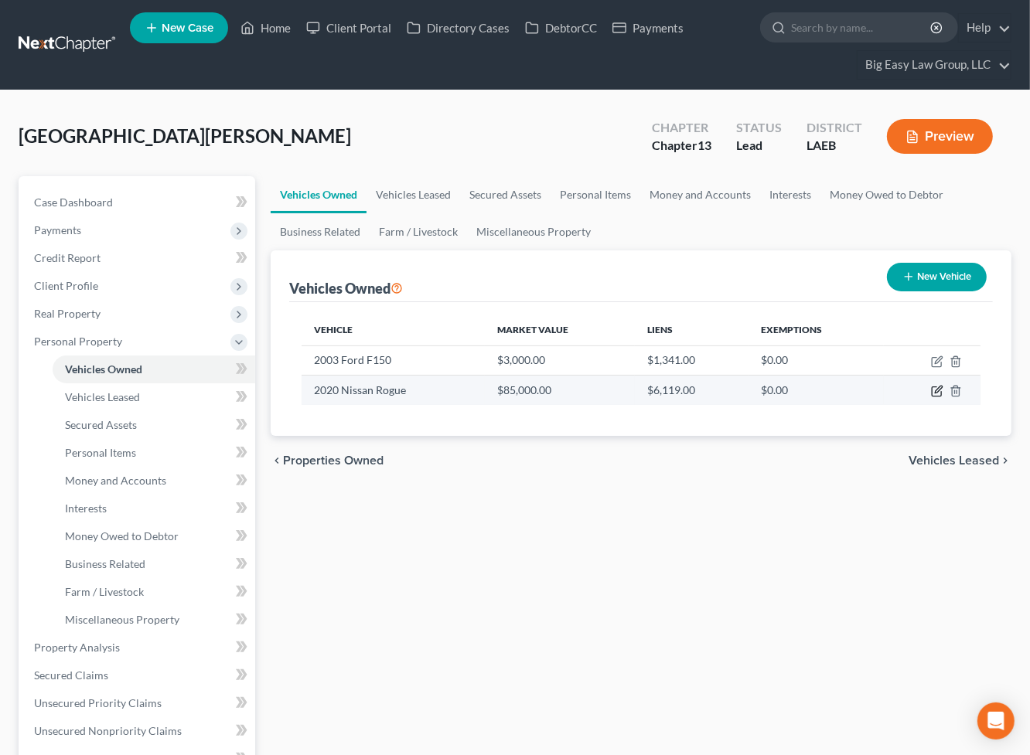
click at [938, 388] on icon "button" at bounding box center [938, 390] width 7 height 7
select select "0"
select select "6"
select select "2"
select select "0"
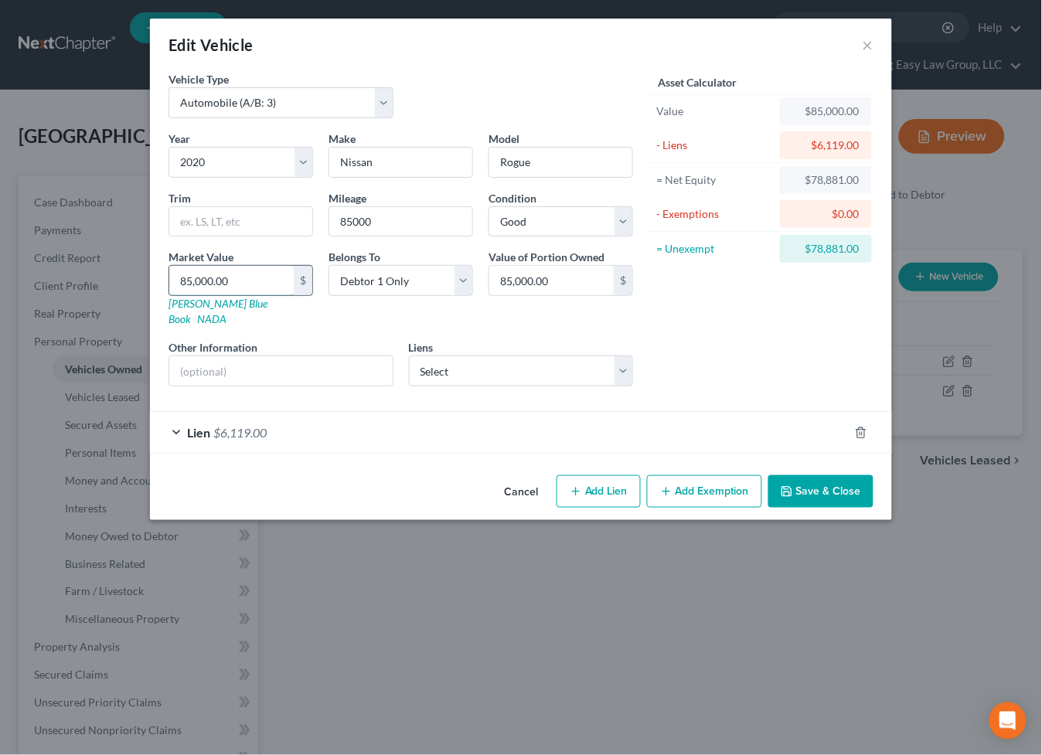
click at [275, 284] on input "85,000.00" at bounding box center [231, 280] width 124 height 29
type input "1"
type input "1.00"
type input "19"
type input "19.00"
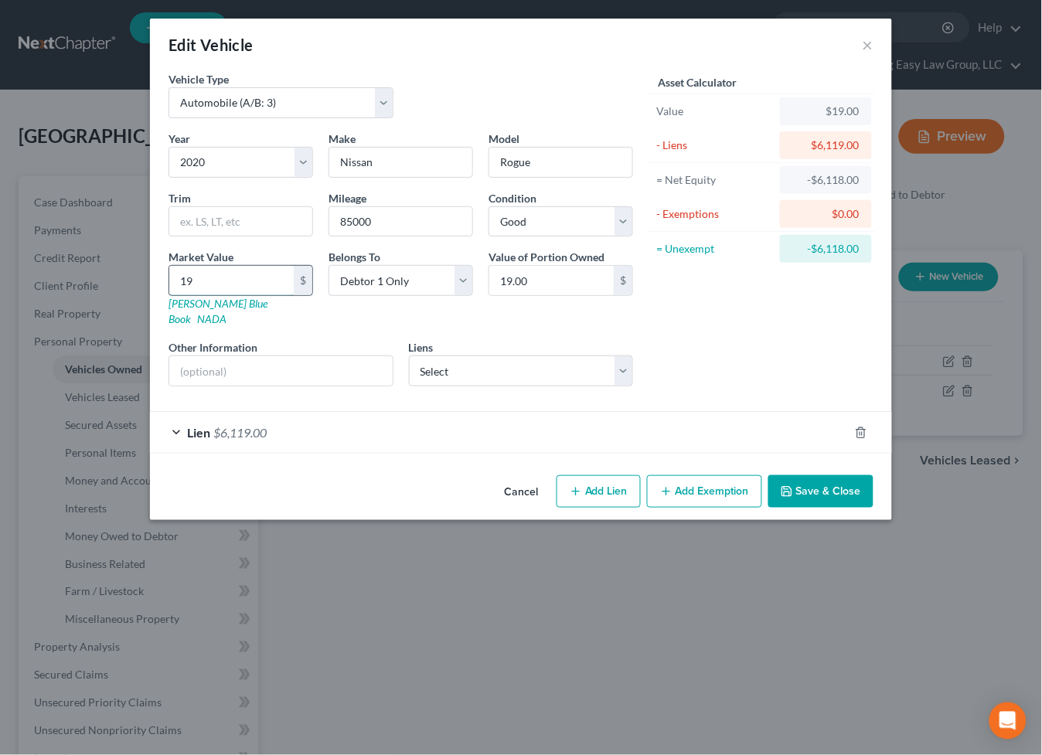
type input "1"
type input "1.00"
type input "16"
type input "16.00"
type input "162"
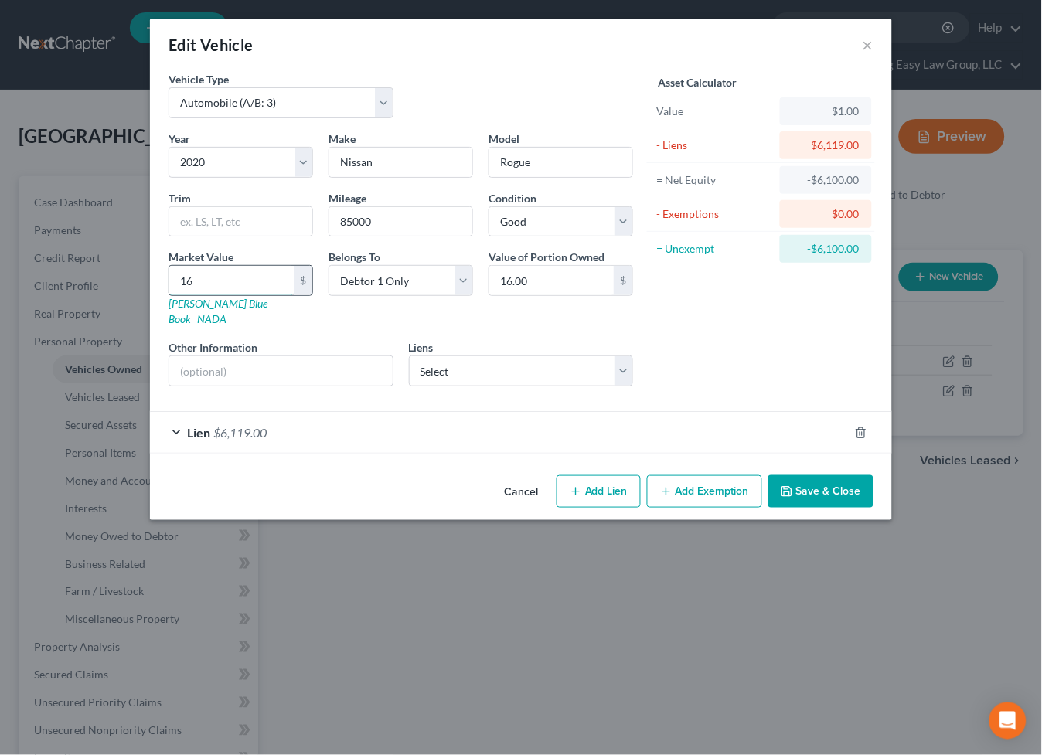
type input "162.00"
type input "1628"
type input "1,628.00"
type input "1,6285"
type input "16,285.00"
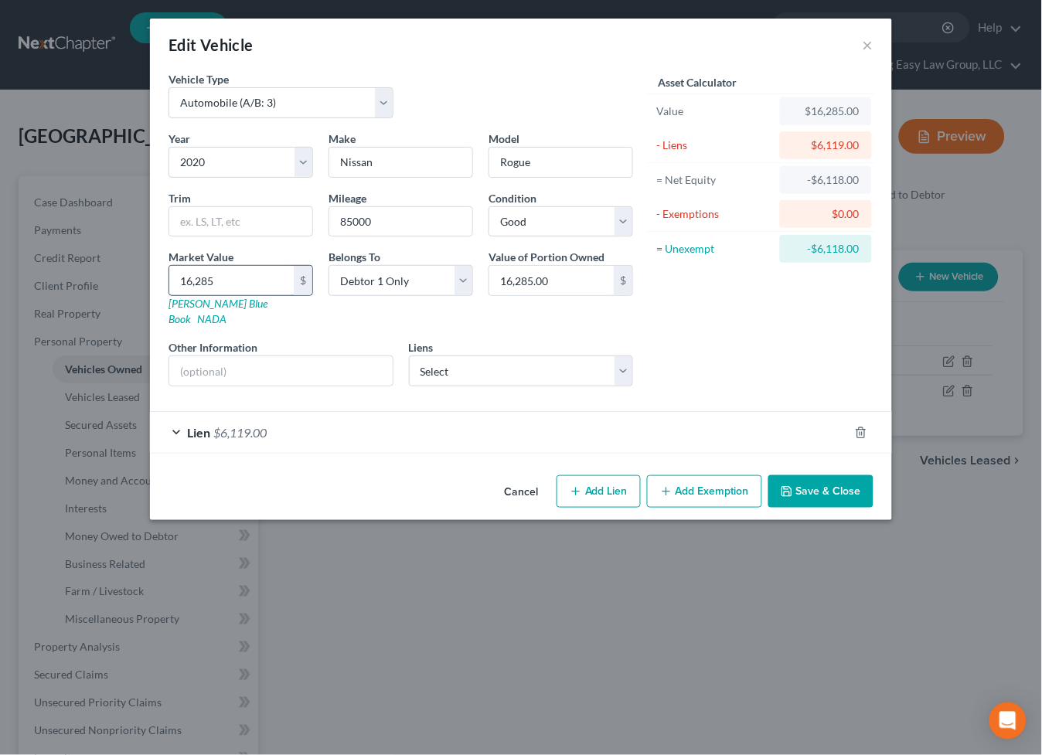
type input "16,285"
click at [237, 356] on input "text" at bounding box center [280, 370] width 223 height 29
click at [718, 475] on button "Add Exemption" at bounding box center [704, 491] width 115 height 32
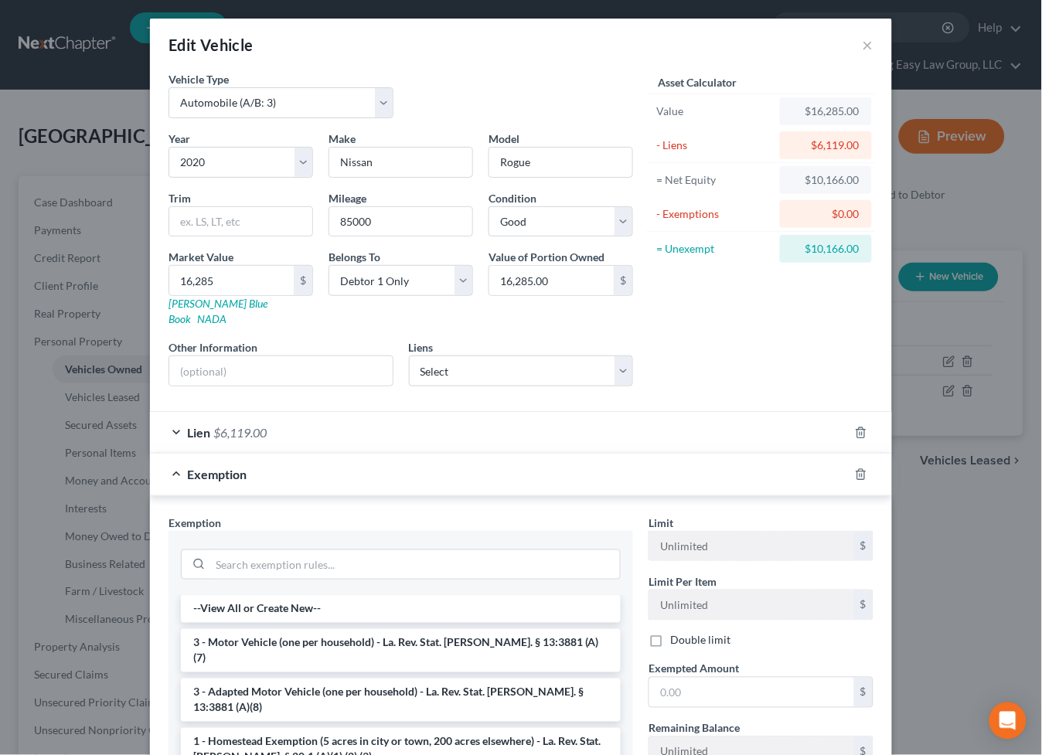
drag, startPoint x: 295, startPoint y: 620, endPoint x: 299, endPoint y: 598, distance: 22.0
click at [298, 629] on li "3 - Motor Vehicle (one per household) - La. Rev. Stat. Ann. § 13:3881 (A)(7)" at bounding box center [401, 650] width 440 height 43
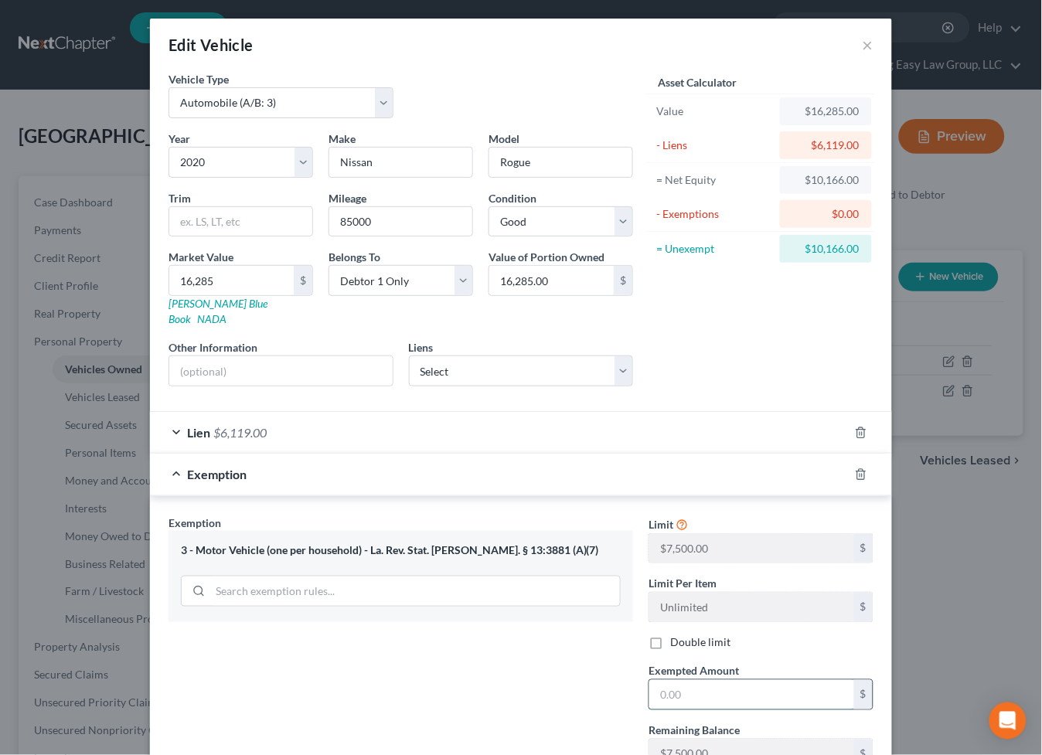
click at [707, 683] on input "text" at bounding box center [751, 694] width 205 height 29
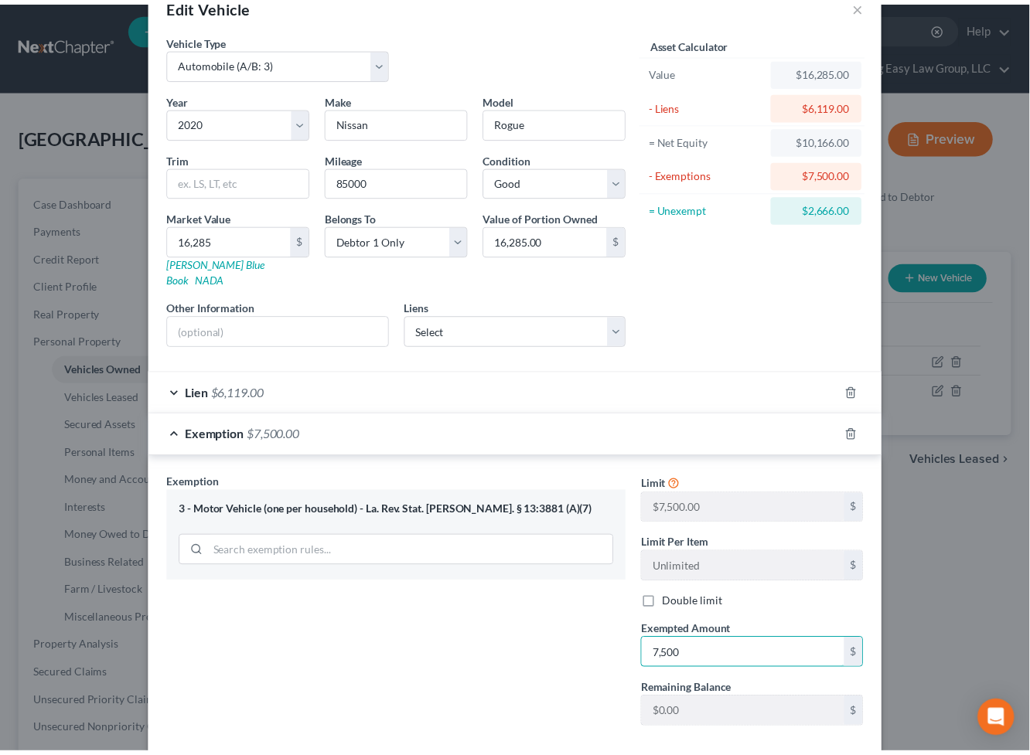
scroll to position [111, 0]
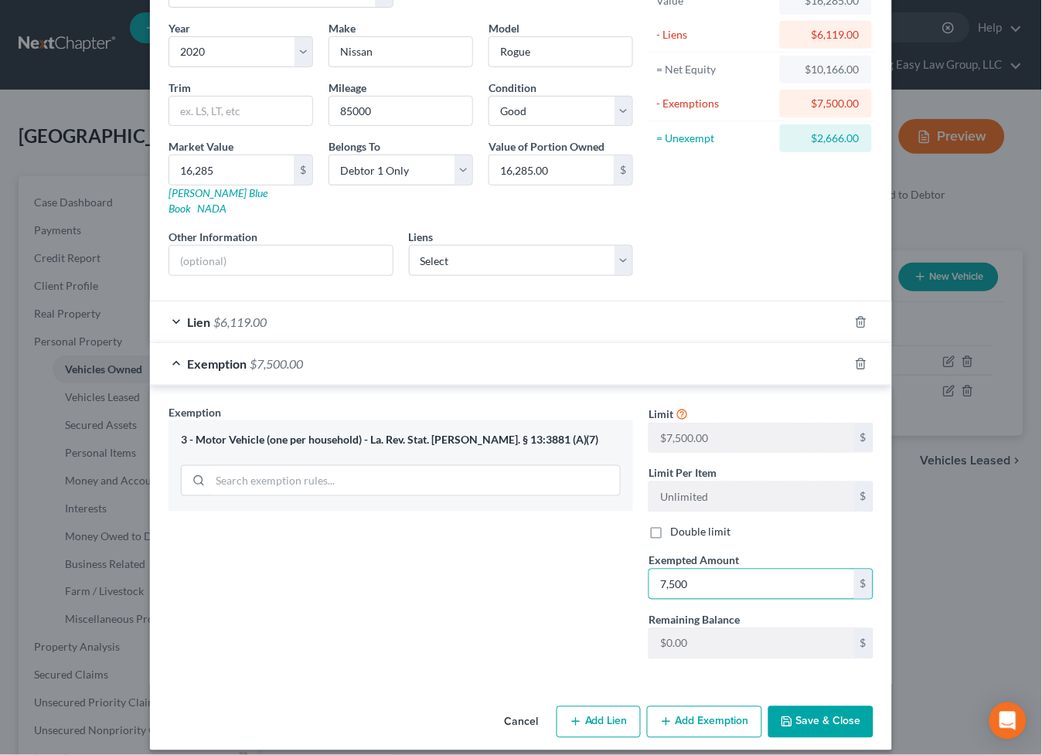
type input "7,500"
click at [827, 707] on button "Save & Close" at bounding box center [820, 723] width 105 height 32
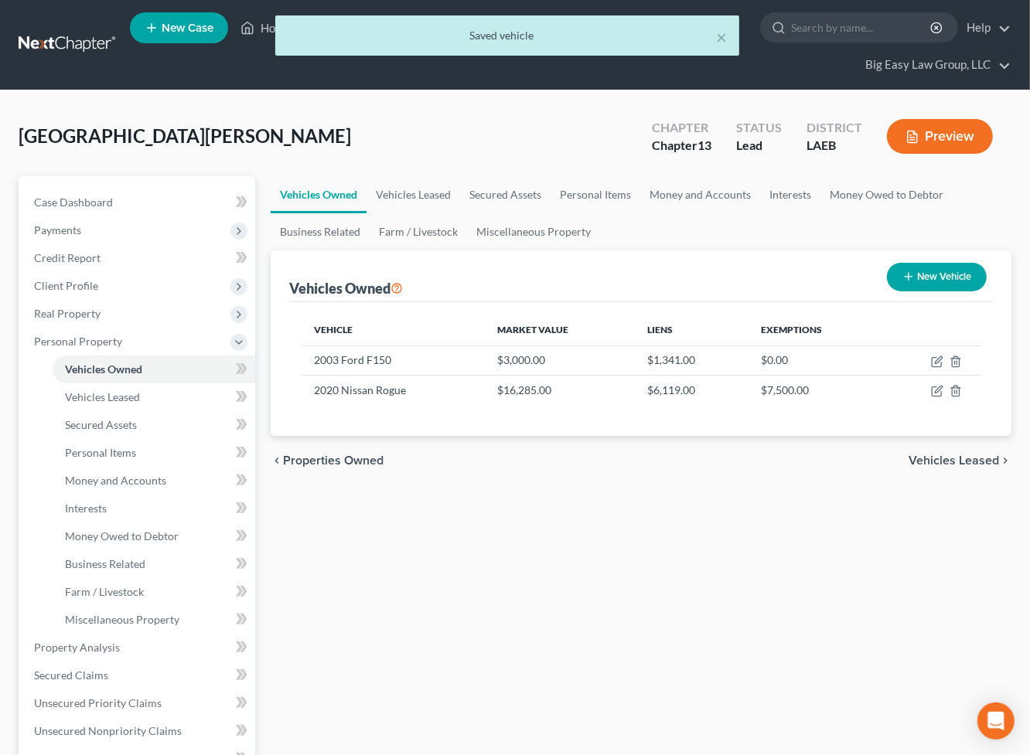
click at [806, 493] on div "Vehicles Owned Vehicles Leased Secured Assets Personal Items Money and Accounts…" at bounding box center [641, 664] width 756 height 976
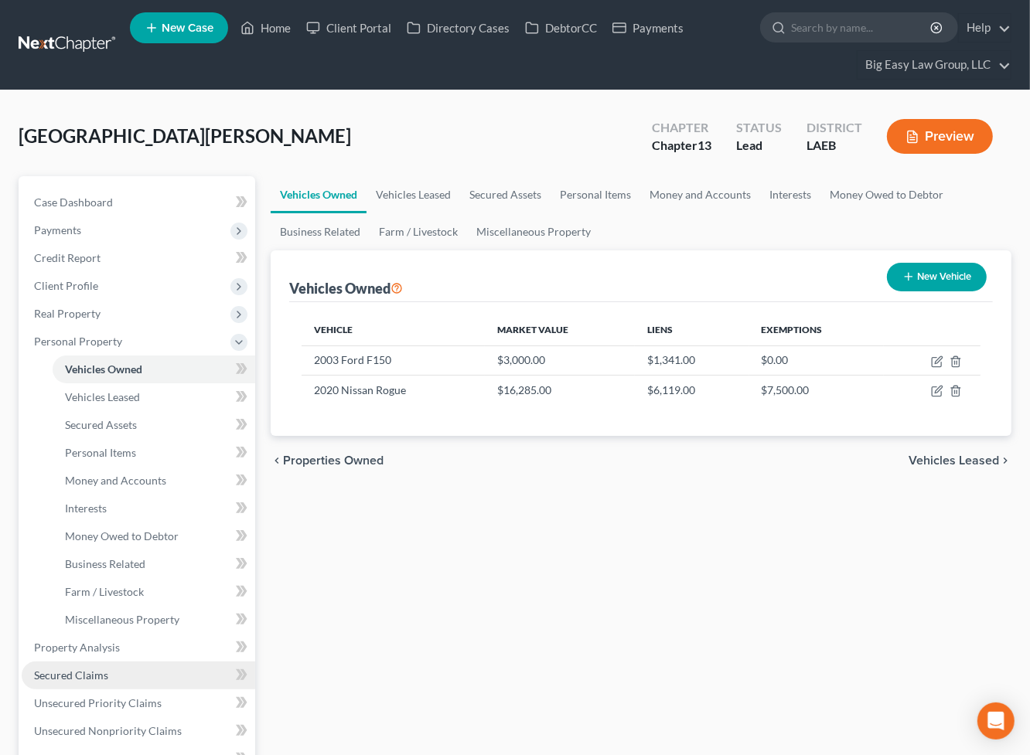
click at [169, 665] on link "Secured Claims" at bounding box center [138, 676] width 233 height 28
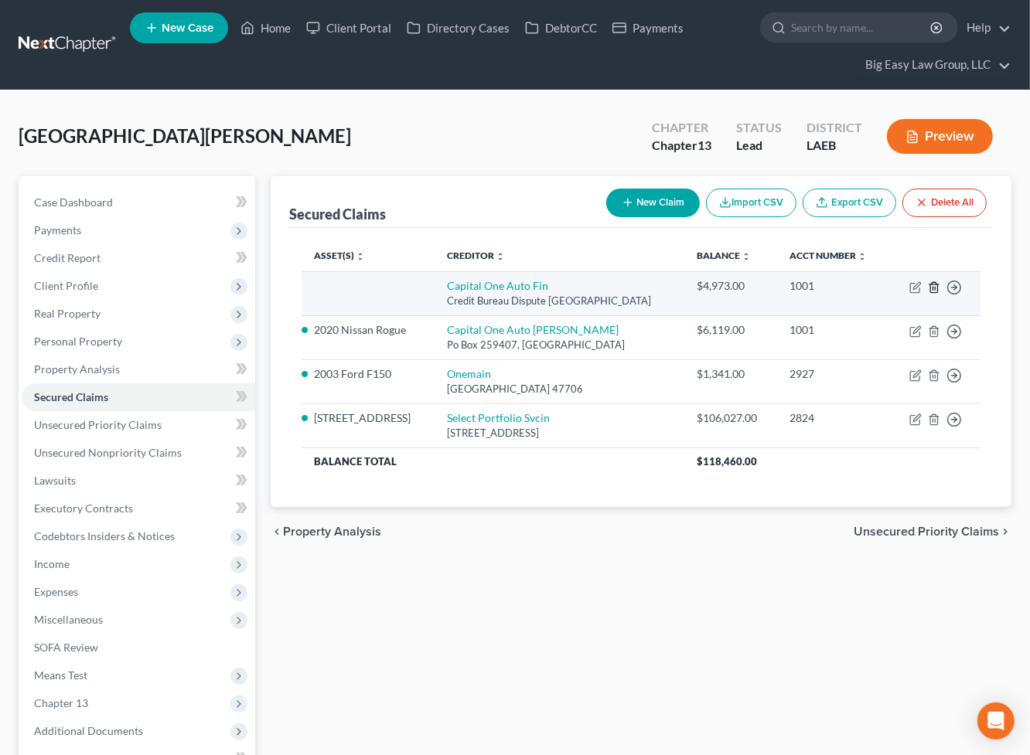
click at [935, 284] on polyline "button" at bounding box center [933, 284] width 9 height 0
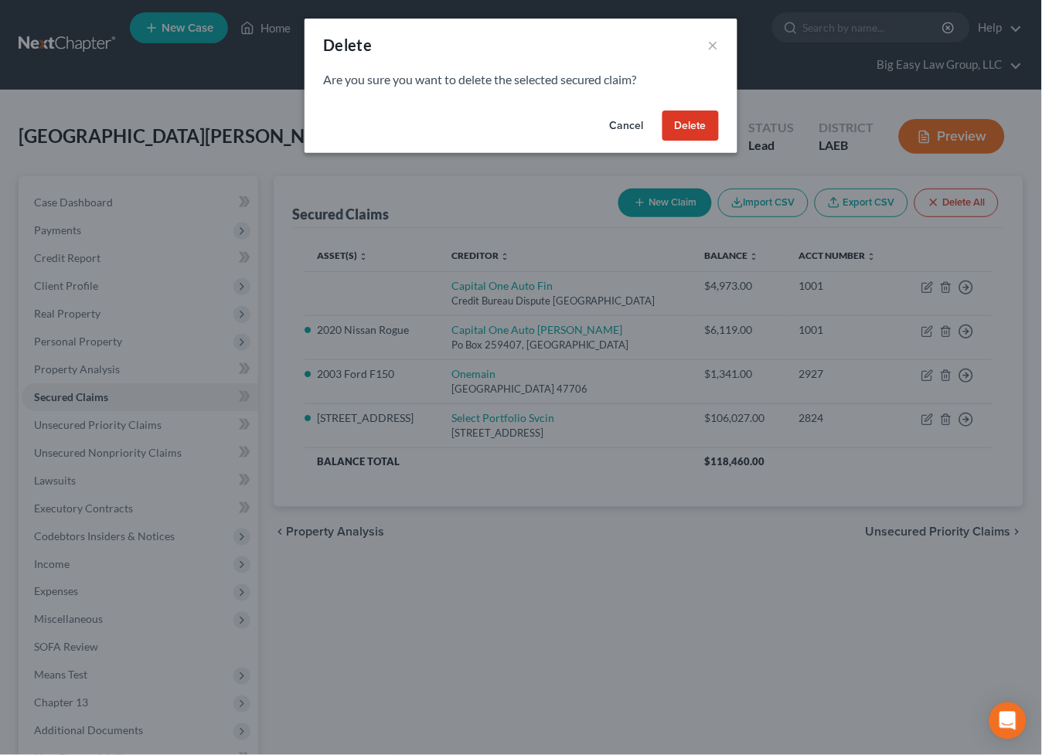
click at [696, 141] on div "Cancel Delete" at bounding box center [521, 128] width 433 height 49
click at [700, 132] on button "Delete" at bounding box center [690, 126] width 56 height 31
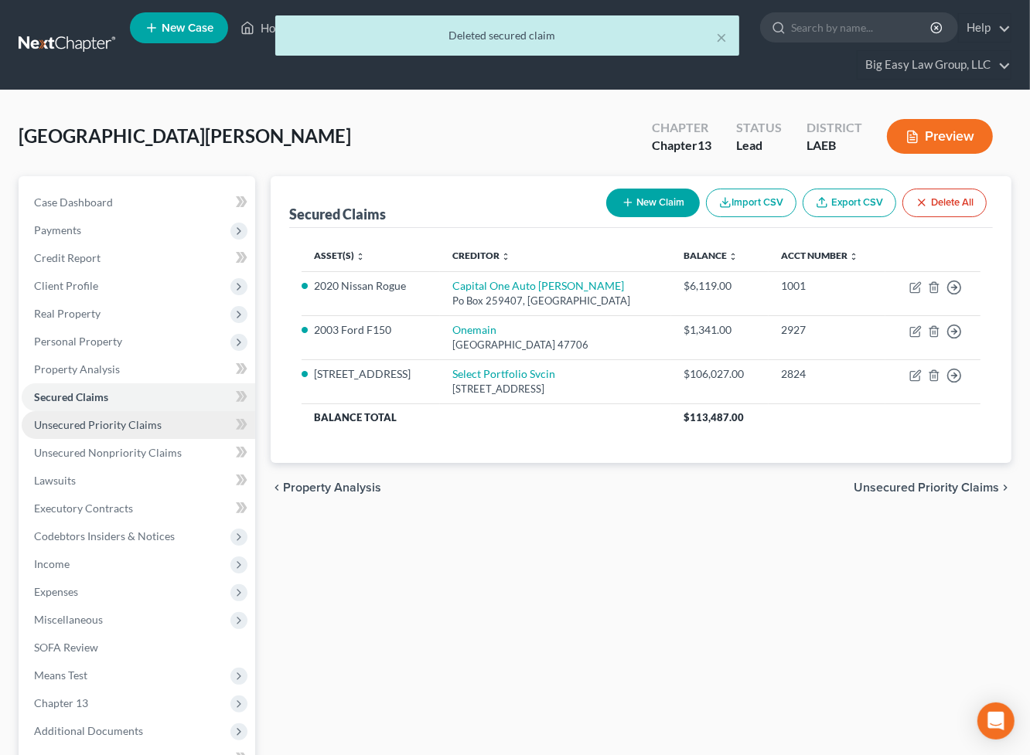
click at [145, 424] on span "Unsecured Priority Claims" at bounding box center [98, 424] width 128 height 13
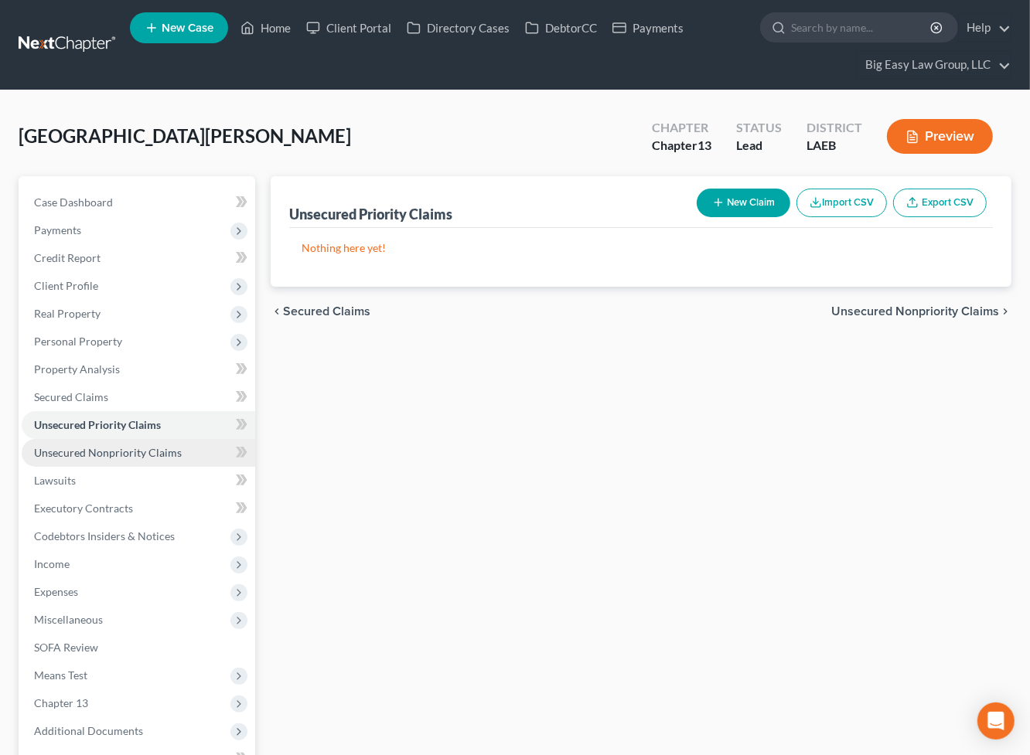
click at [169, 447] on span "Unsecured Nonpriority Claims" at bounding box center [108, 452] width 148 height 13
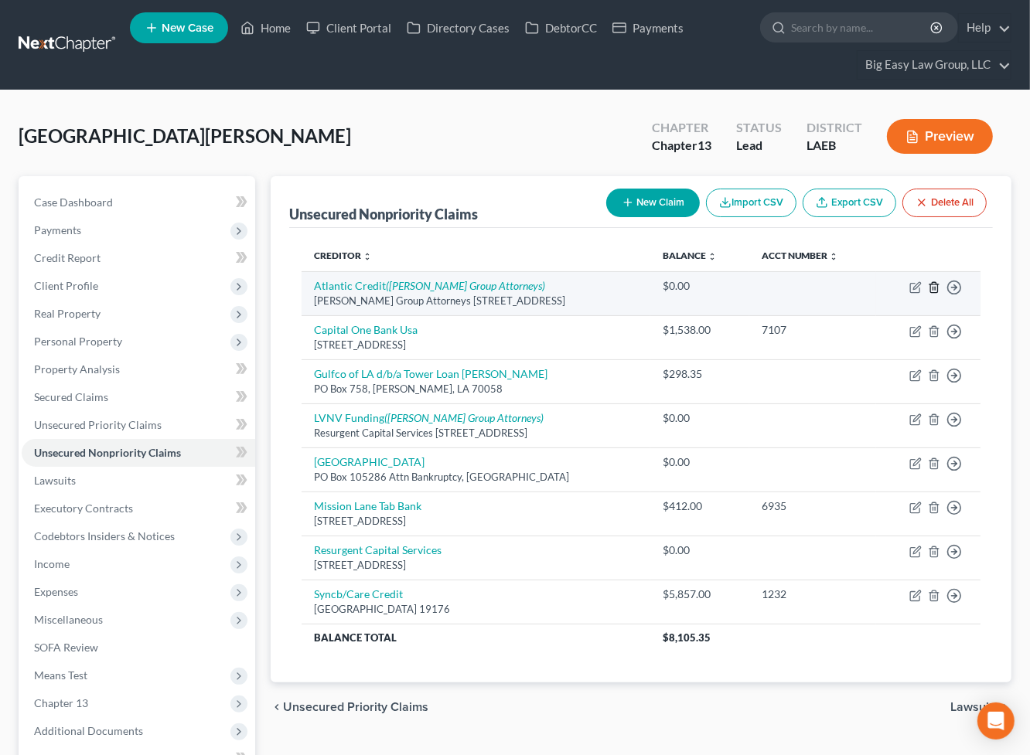
click at [934, 288] on icon "button" at bounding box center [934, 287] width 12 height 12
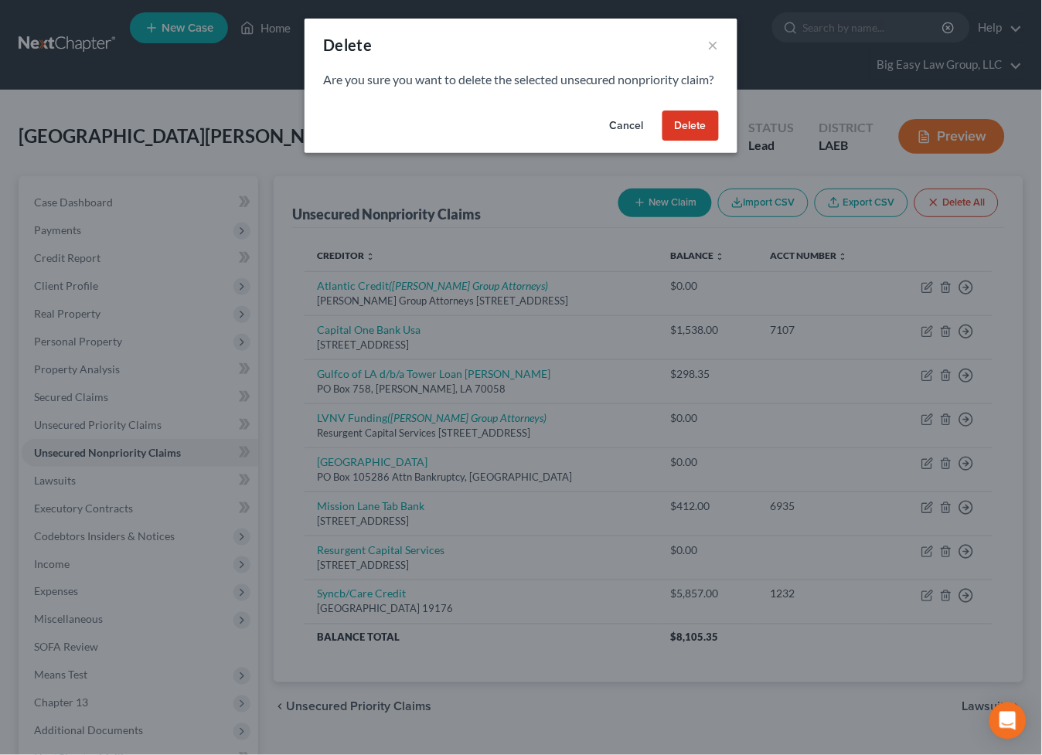
drag, startPoint x: 638, startPoint y: 138, endPoint x: 645, endPoint y: 148, distance: 12.1
click at [639, 138] on button "Cancel" at bounding box center [627, 126] width 59 height 31
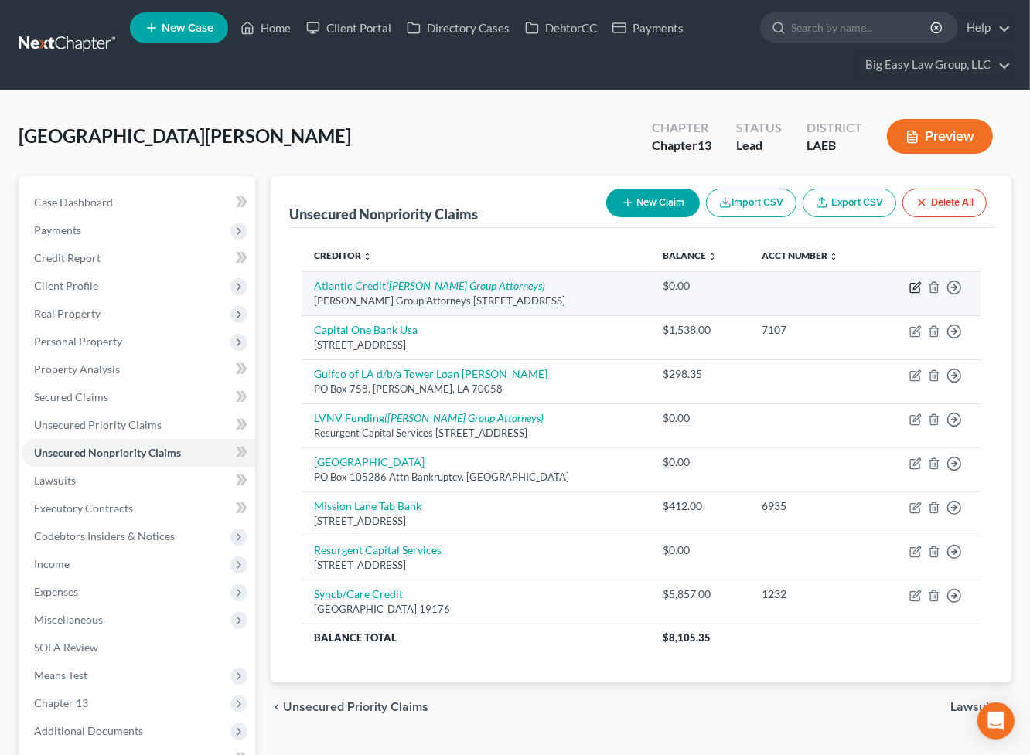
click at [917, 288] on icon "button" at bounding box center [915, 287] width 12 height 12
select select "19"
select select "0"
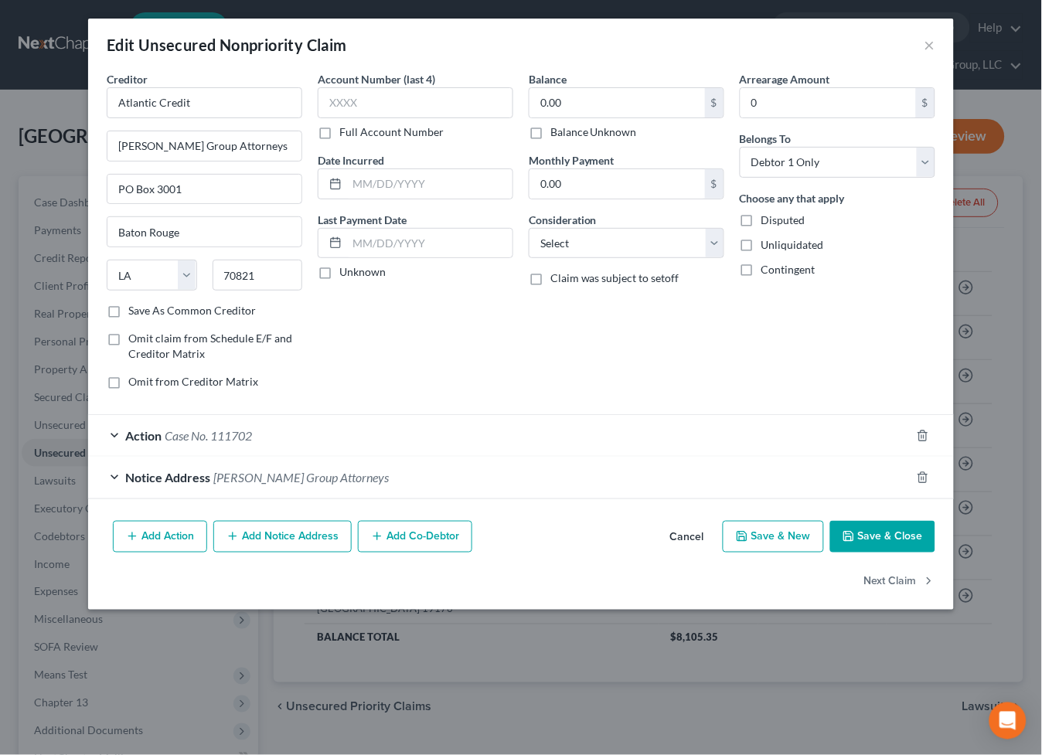
click at [591, 126] on label "Balance Unknown" at bounding box center [593, 131] width 87 height 15
click at [567, 126] on input "Balance Unknown" at bounding box center [562, 129] width 10 height 10
checkbox input "true"
click at [874, 550] on button "Save & Close" at bounding box center [882, 537] width 105 height 32
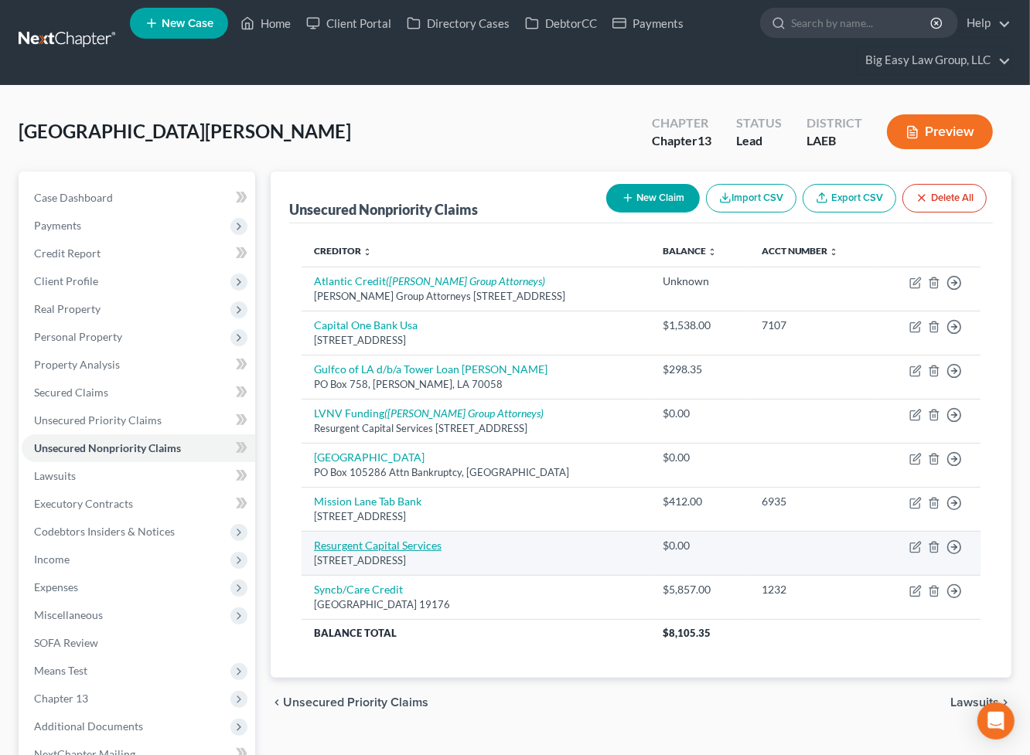
scroll to position [68, 0]
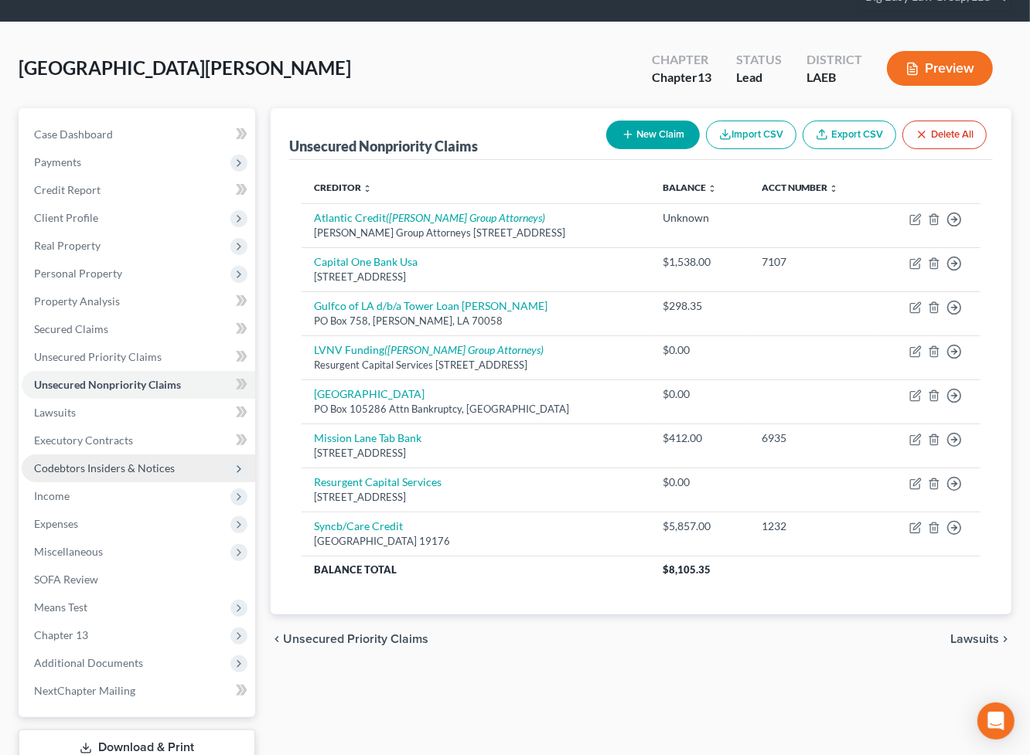
click at [172, 466] on span "Codebtors Insiders & Notices" at bounding box center [104, 467] width 141 height 13
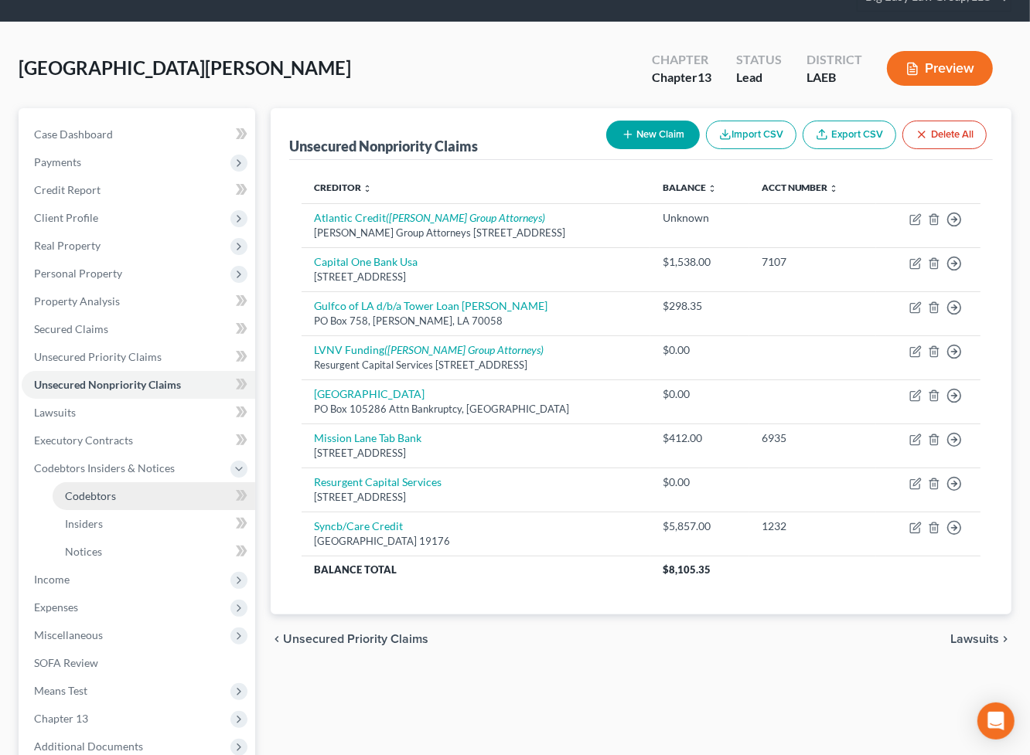
click at [107, 486] on link "Codebtors" at bounding box center [154, 496] width 203 height 28
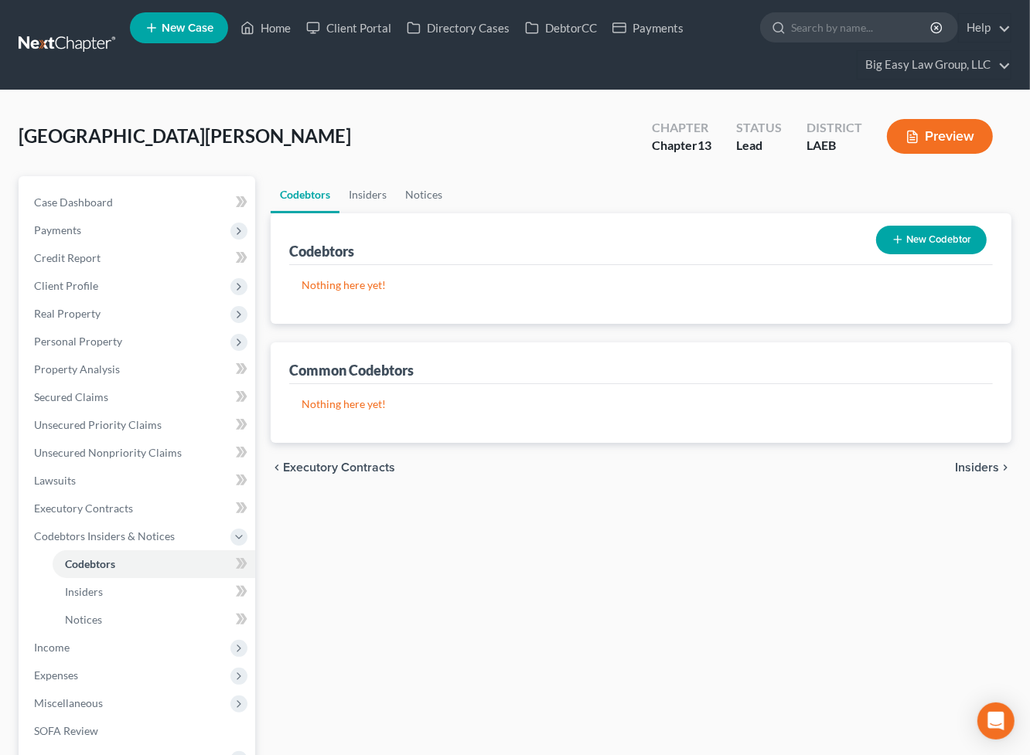
click at [918, 235] on button "New Codebtor" at bounding box center [931, 240] width 111 height 29
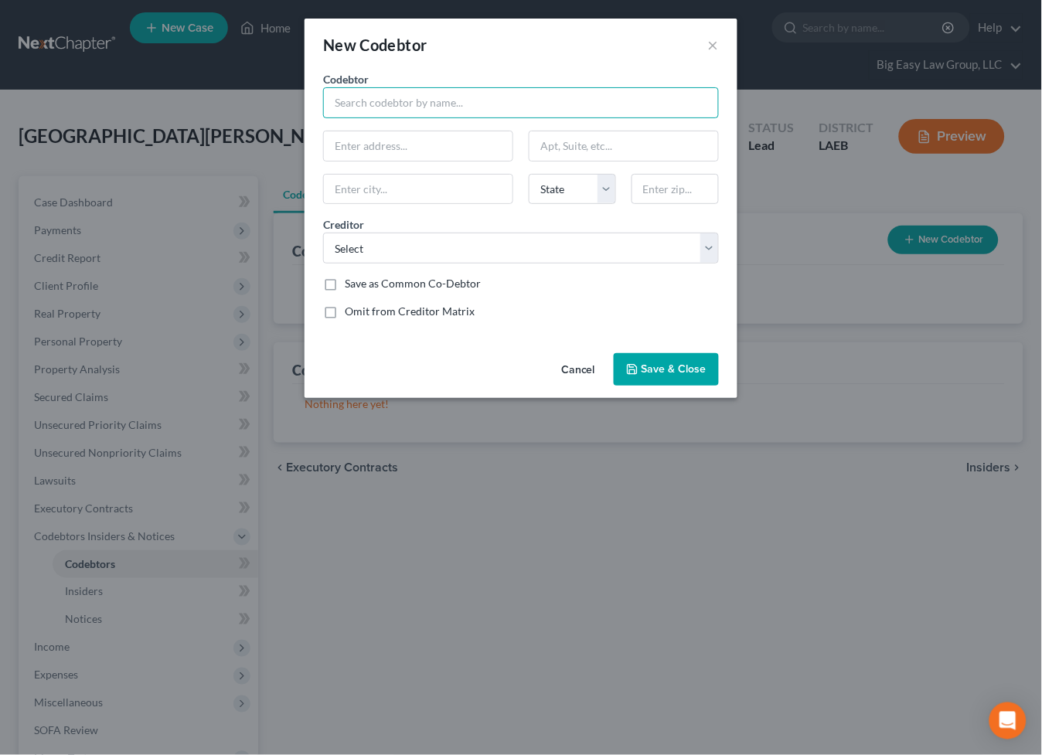
click at [387, 114] on input "text" at bounding box center [521, 102] width 396 height 31
click at [710, 38] on button "×" at bounding box center [713, 45] width 11 height 19
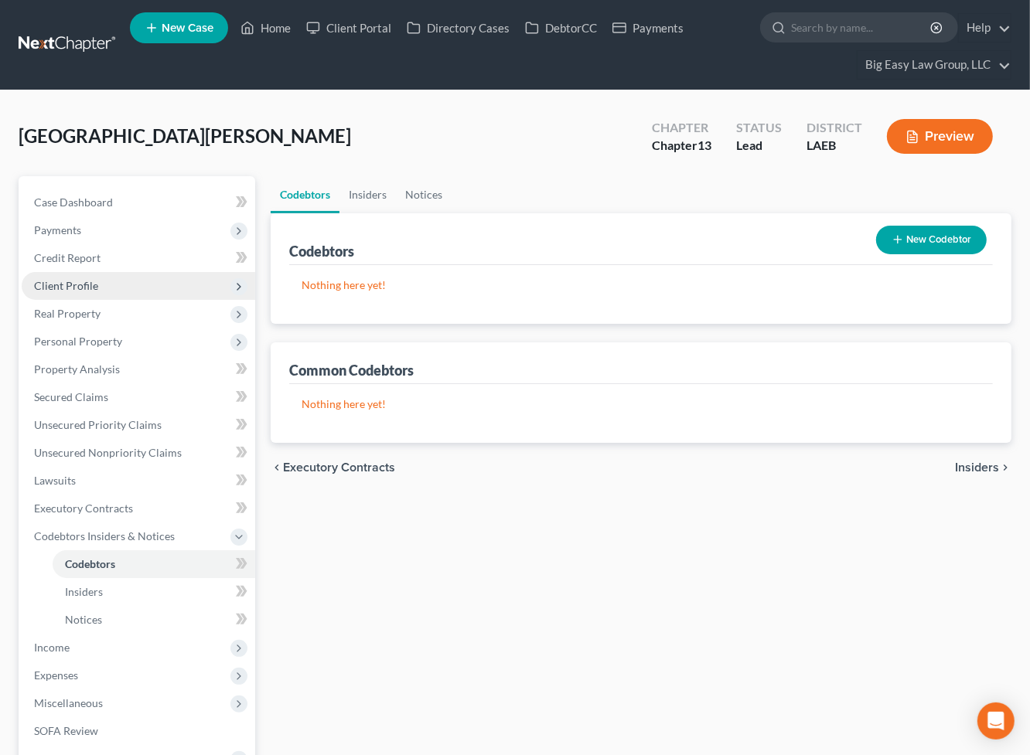
click at [105, 289] on span "Client Profile" at bounding box center [138, 286] width 233 height 28
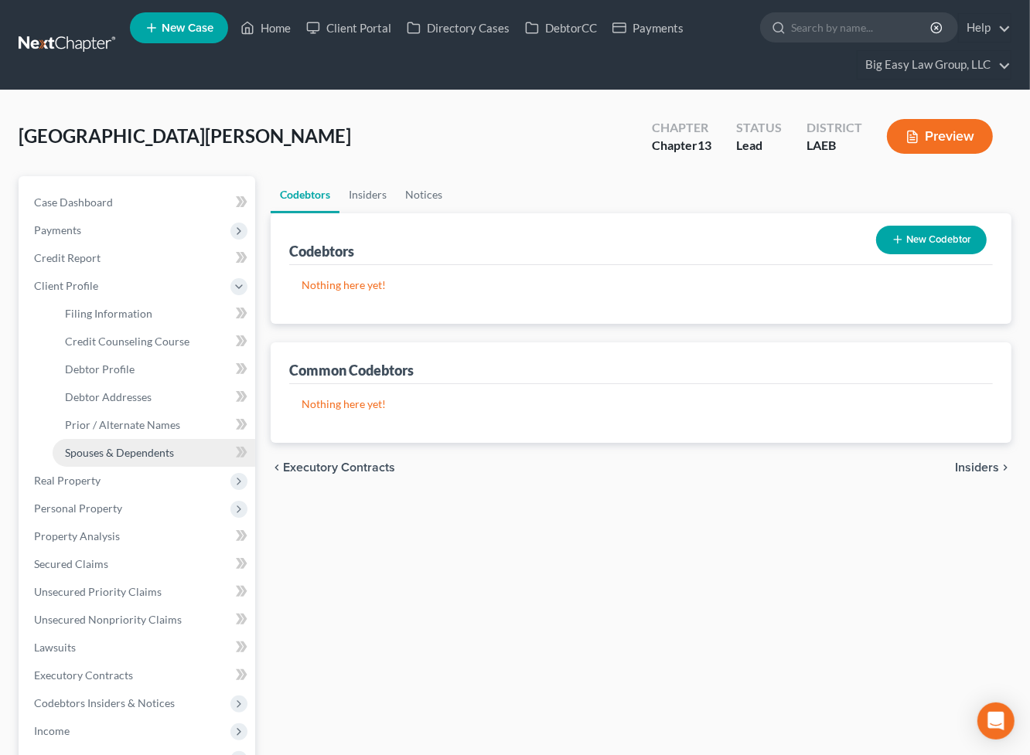
click at [158, 452] on span "Spouses & Dependents" at bounding box center [119, 452] width 109 height 13
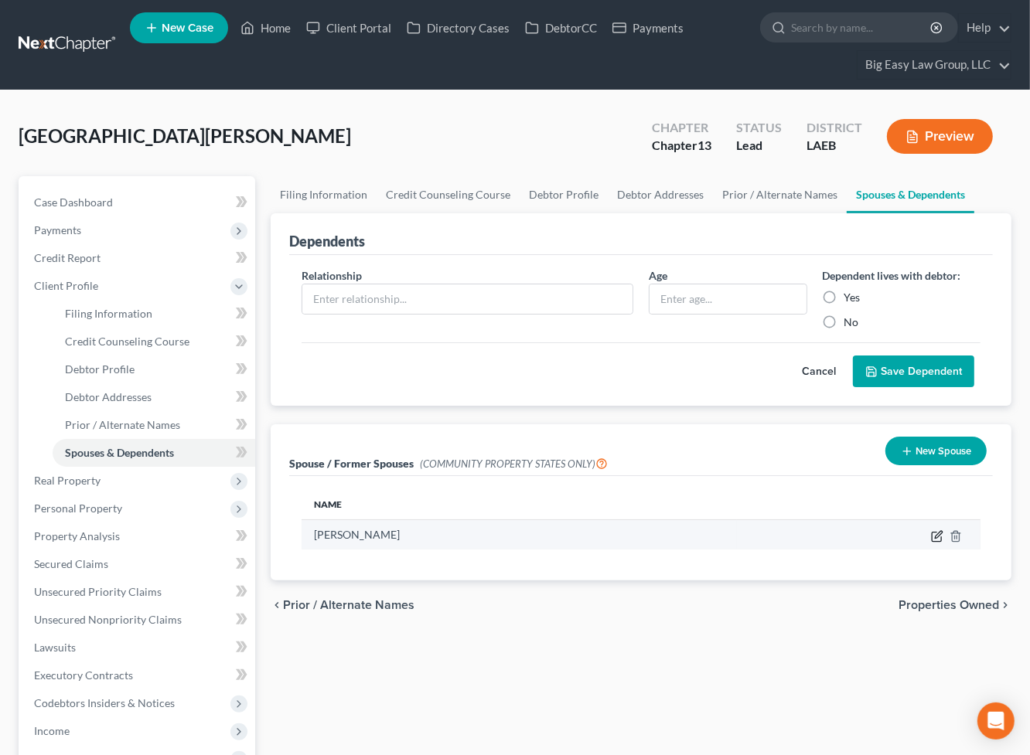
click at [937, 533] on icon "button" at bounding box center [937, 536] width 12 height 12
select select "4"
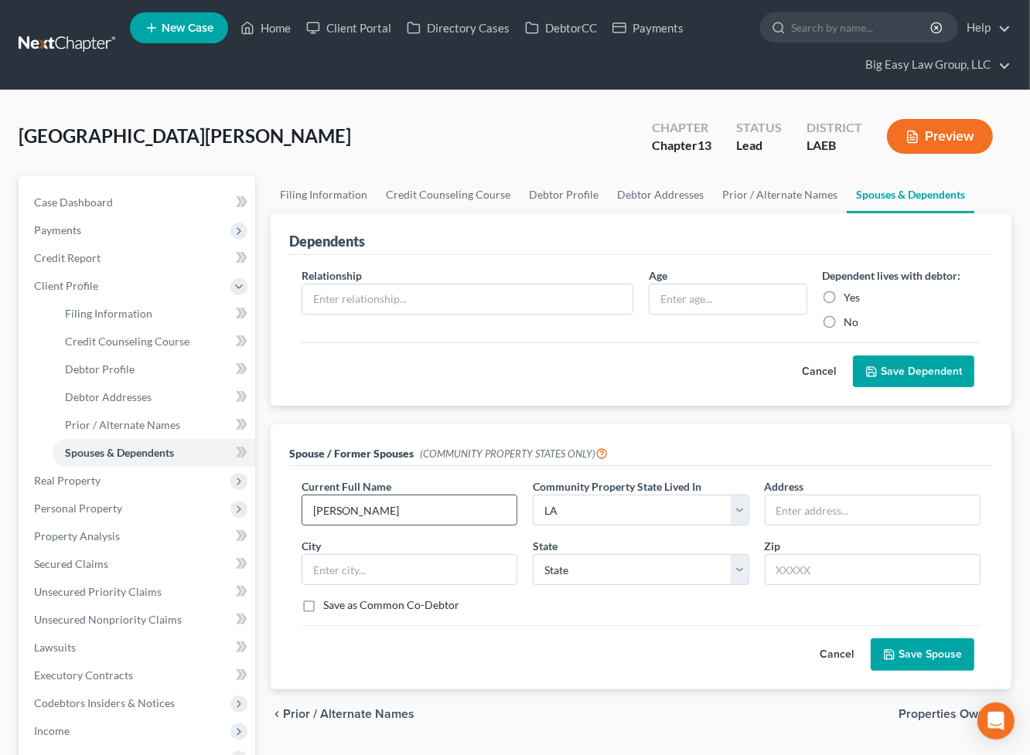
click at [432, 508] on input "Tamara Wellington" at bounding box center [409, 510] width 214 height 29
type input "Tamara Wellington (current)"
click at [412, 599] on label "Save as Common Co-Debtor" at bounding box center [391, 605] width 136 height 15
click at [339, 599] on input "Save as Common Co-Debtor" at bounding box center [334, 603] width 10 height 10
checkbox input "true"
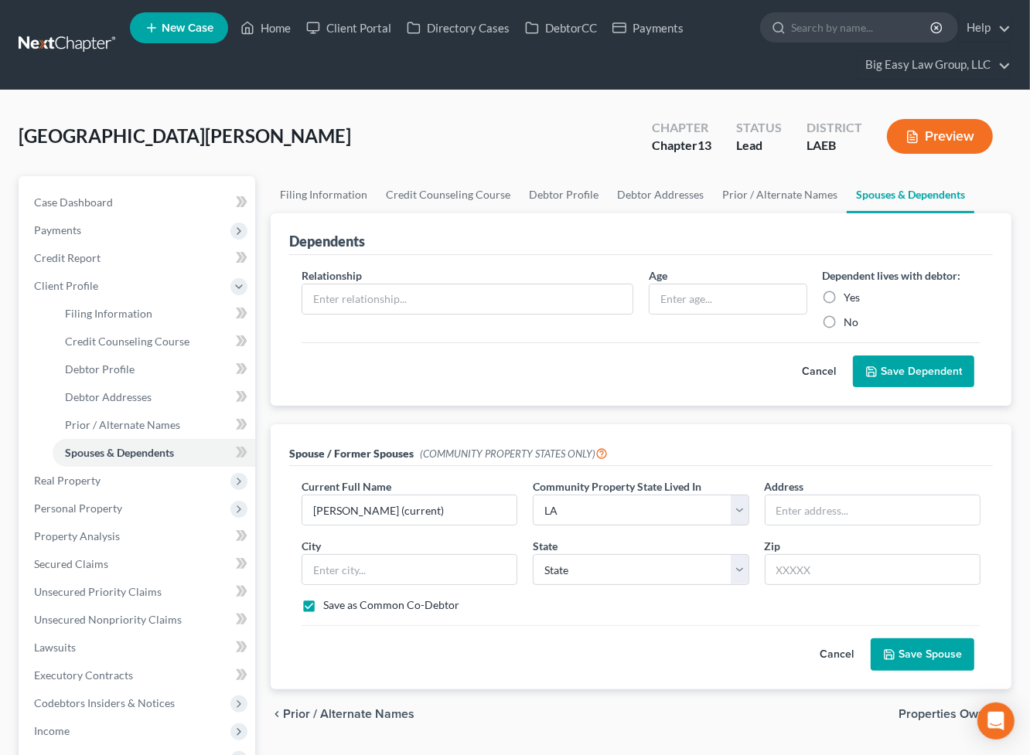
click at [921, 640] on button "Save Spouse" at bounding box center [922, 655] width 104 height 32
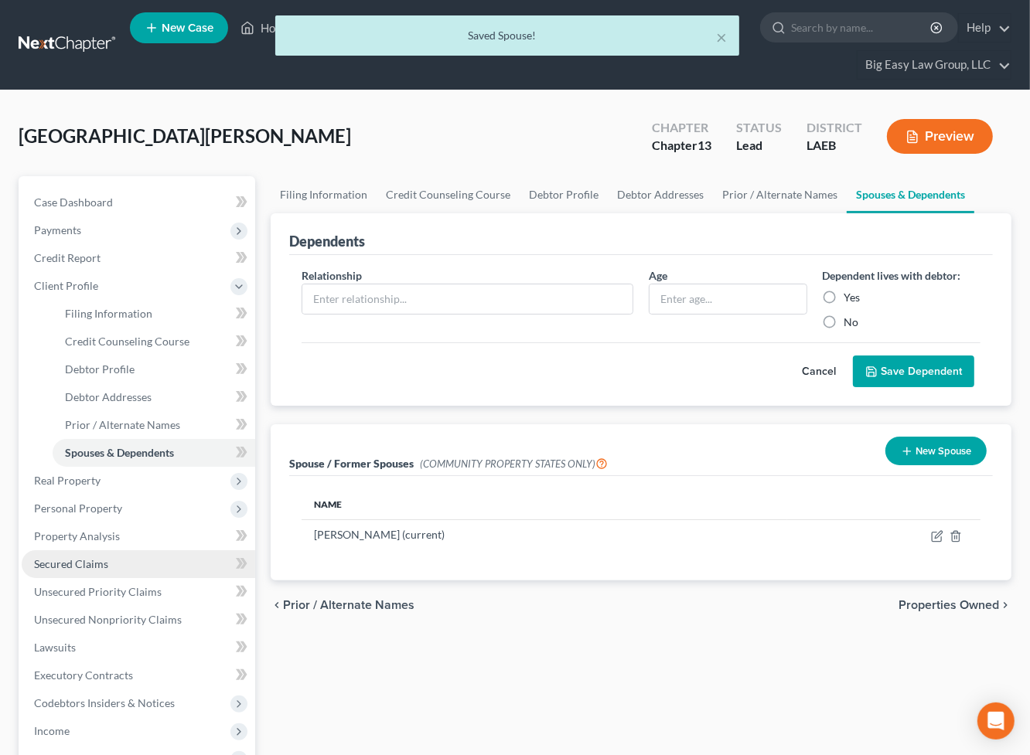
click at [167, 561] on link "Secured Claims" at bounding box center [138, 564] width 233 height 28
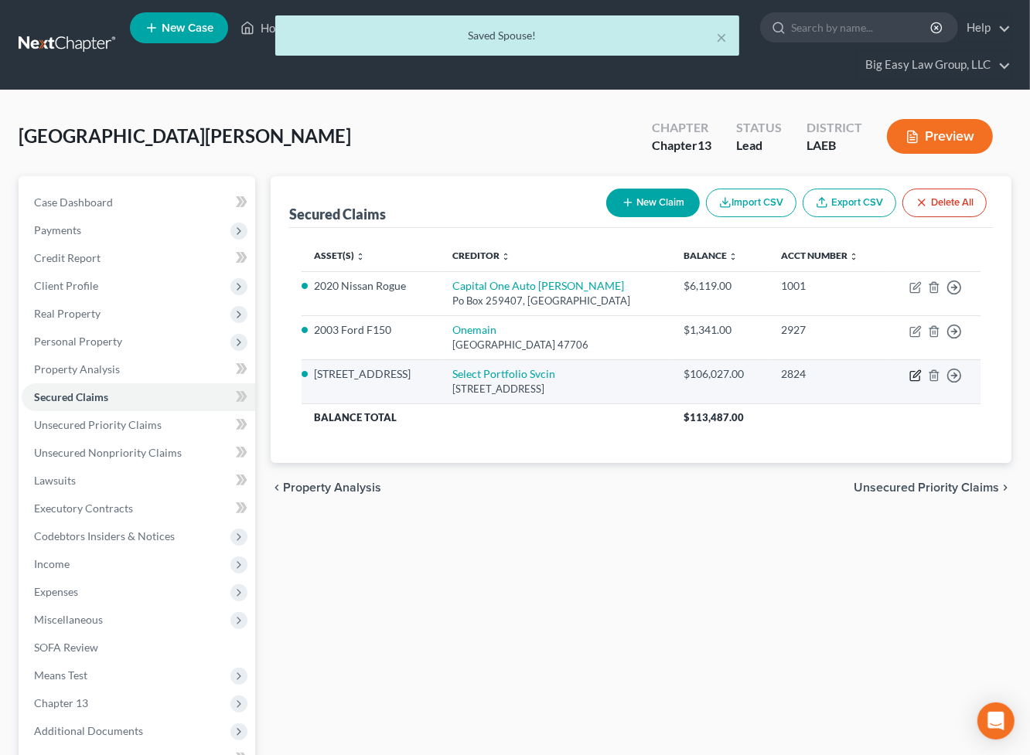
click at [911, 379] on icon "button" at bounding box center [915, 376] width 12 height 12
select select "46"
select select "0"
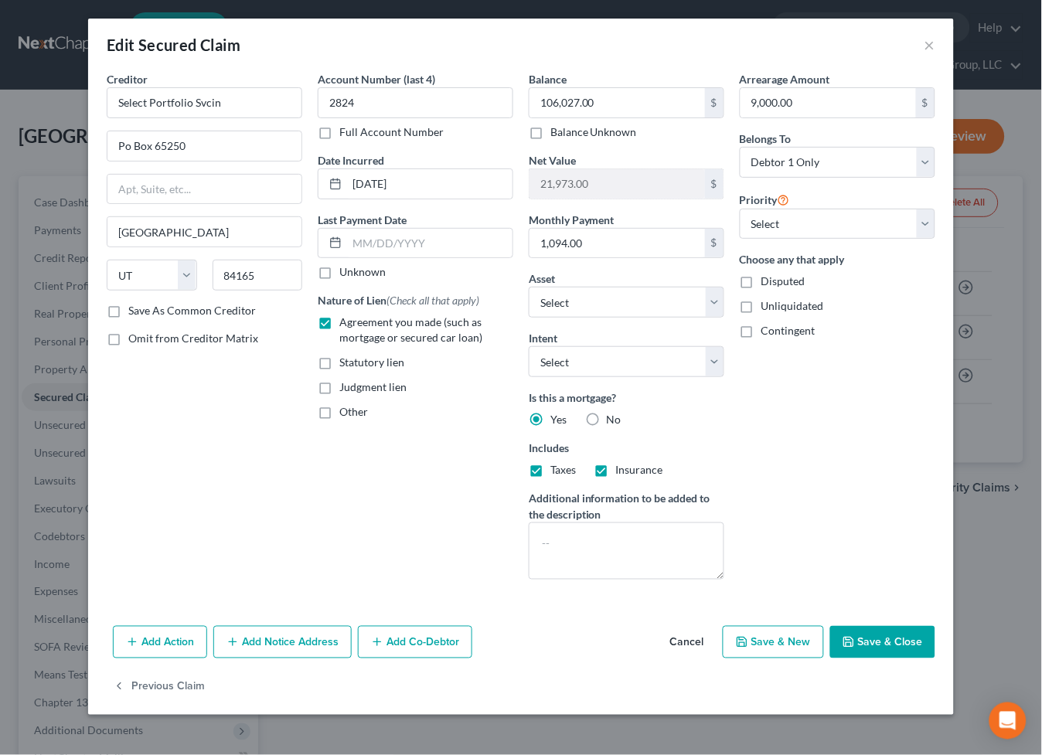
click at [410, 659] on button "Add Co-Debtor" at bounding box center [415, 642] width 114 height 32
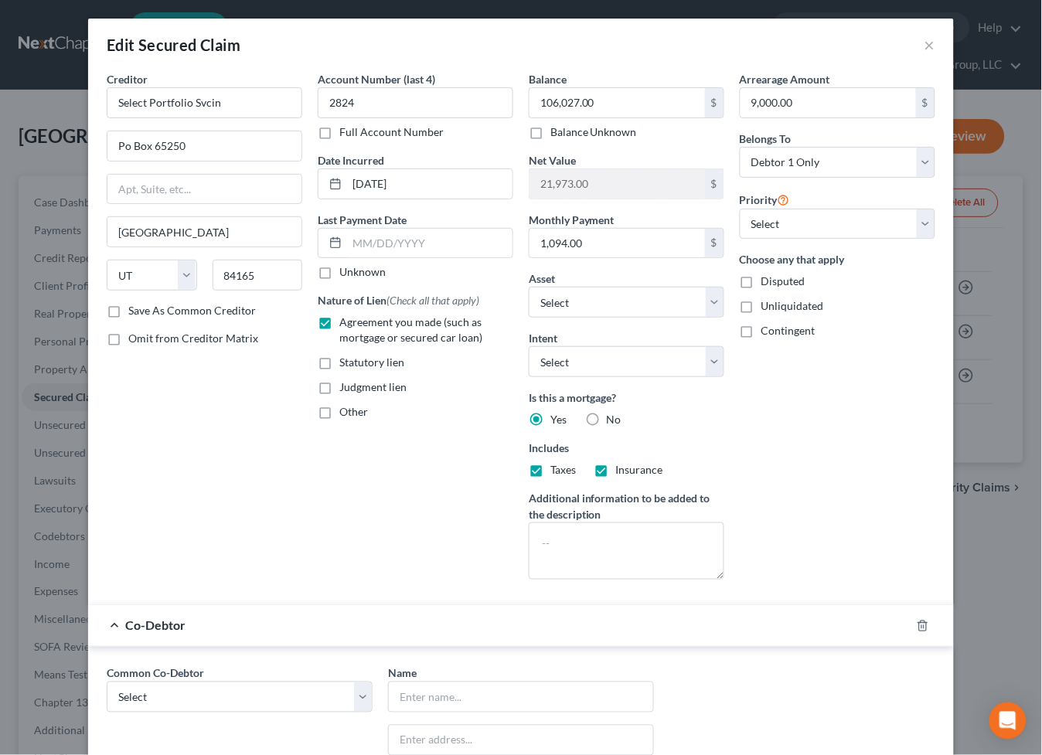
scroll to position [158, 0]
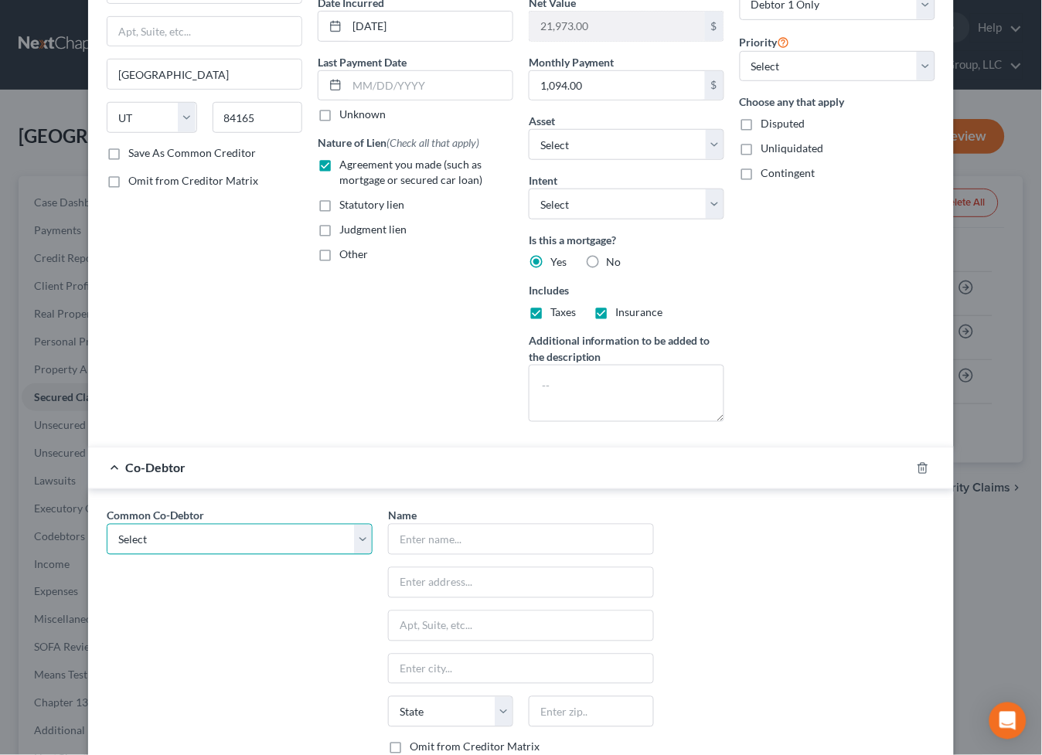
click at [363, 536] on select "Select Tamara Wellington (current)" at bounding box center [240, 539] width 266 height 31
select select "0"
click at [107, 524] on select "Select Tamara Wellington (current)" at bounding box center [240, 539] width 266 height 31
type input "Tamara Wellington (current)"
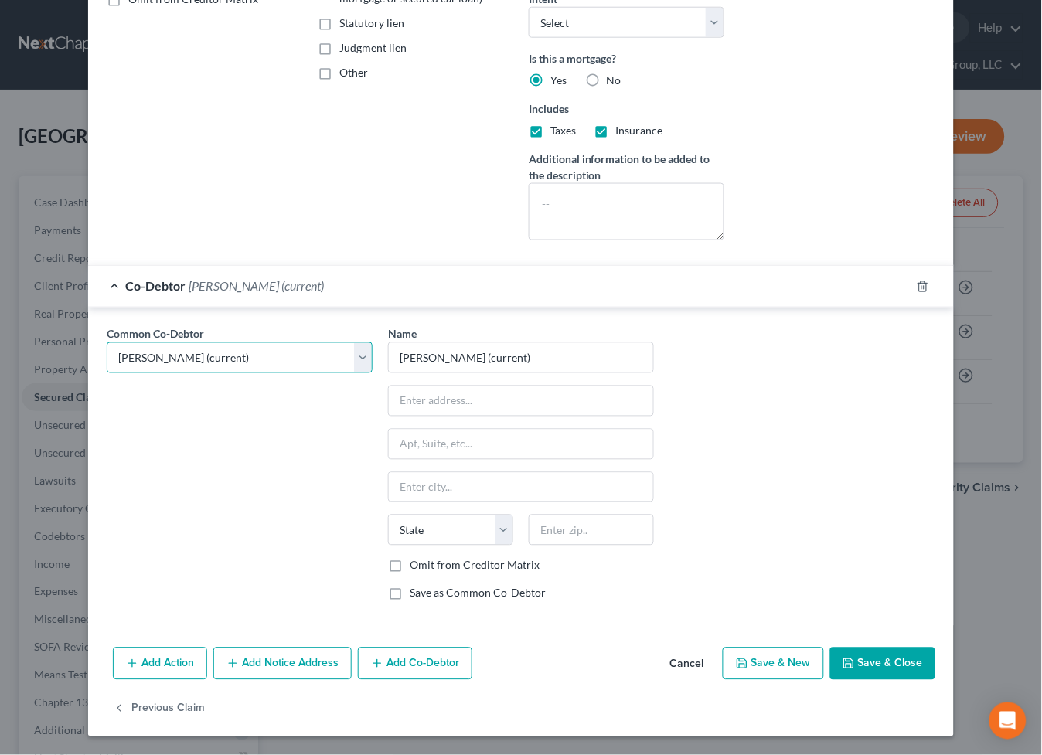
scroll to position [341, 0]
drag, startPoint x: 519, startPoint y: 566, endPoint x: 658, endPoint y: 595, distance: 142.2
click at [519, 566] on label "Omit from Creditor Matrix" at bounding box center [475, 565] width 130 height 15
click at [426, 566] on input "Omit from Creditor Matrix" at bounding box center [421, 563] width 10 height 10
checkbox input "true"
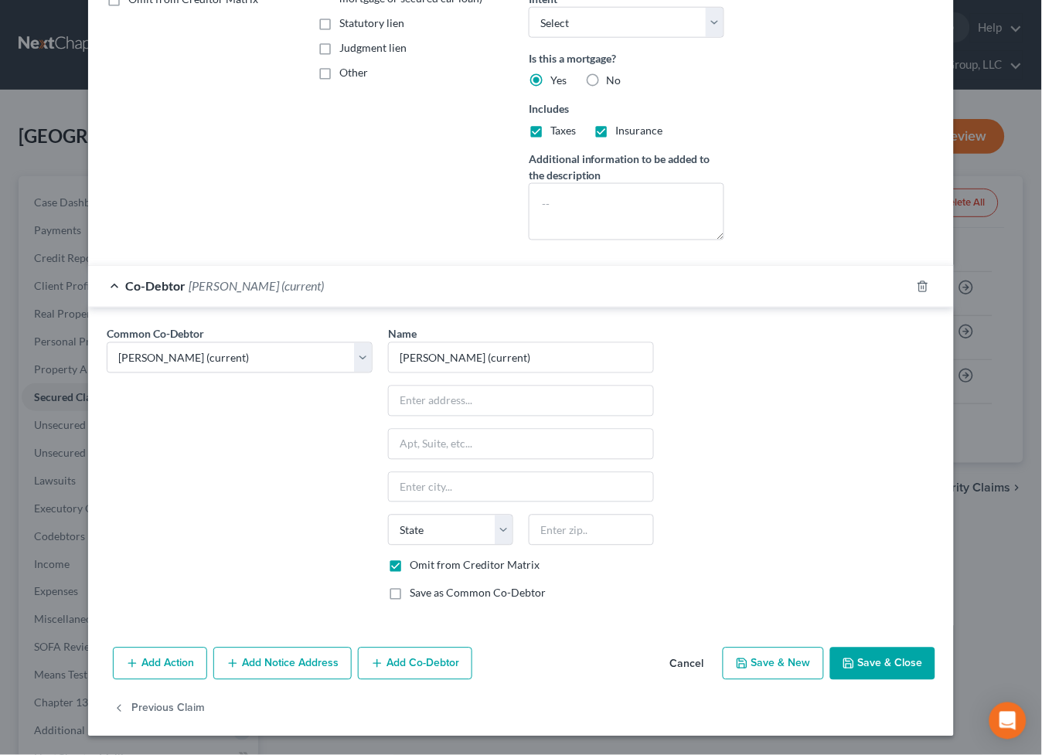
click at [871, 668] on button "Save & Close" at bounding box center [882, 664] width 105 height 32
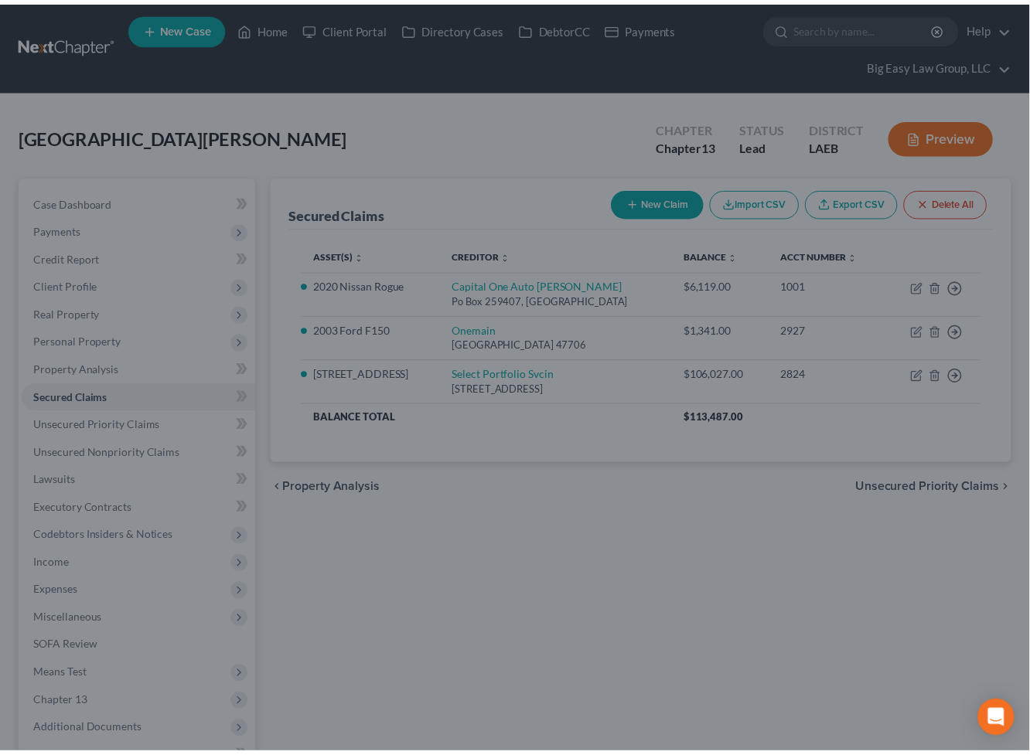
scroll to position [0, 0]
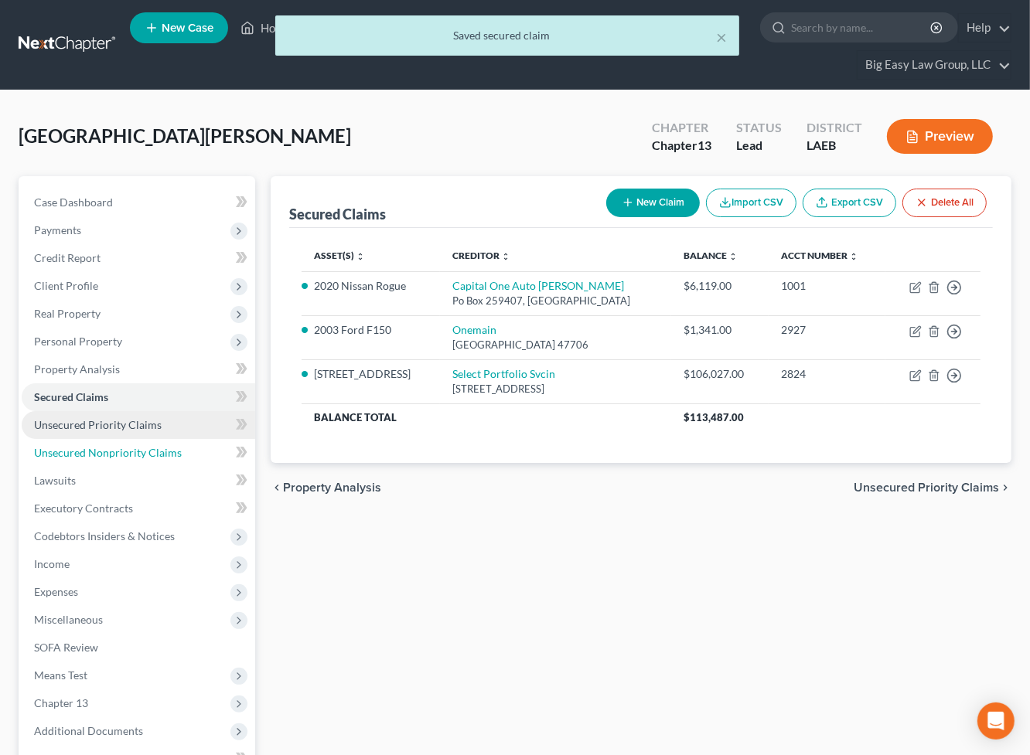
click at [111, 451] on span "Unsecured Nonpriority Claims" at bounding box center [108, 452] width 148 height 13
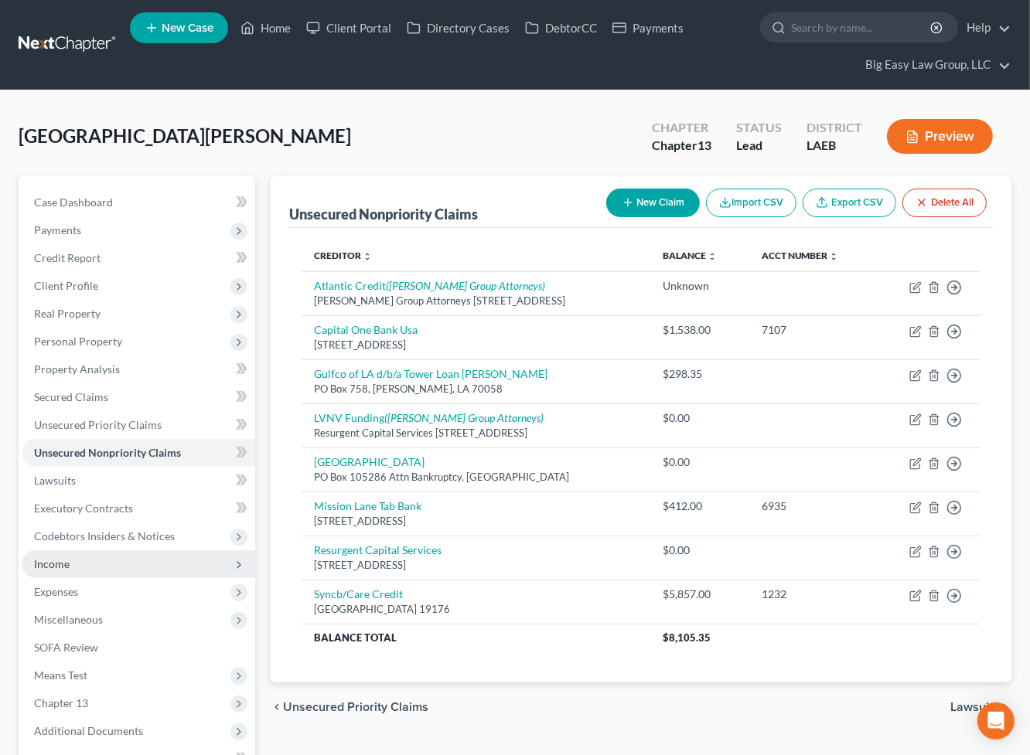
click at [161, 567] on span "Income" at bounding box center [138, 564] width 233 height 28
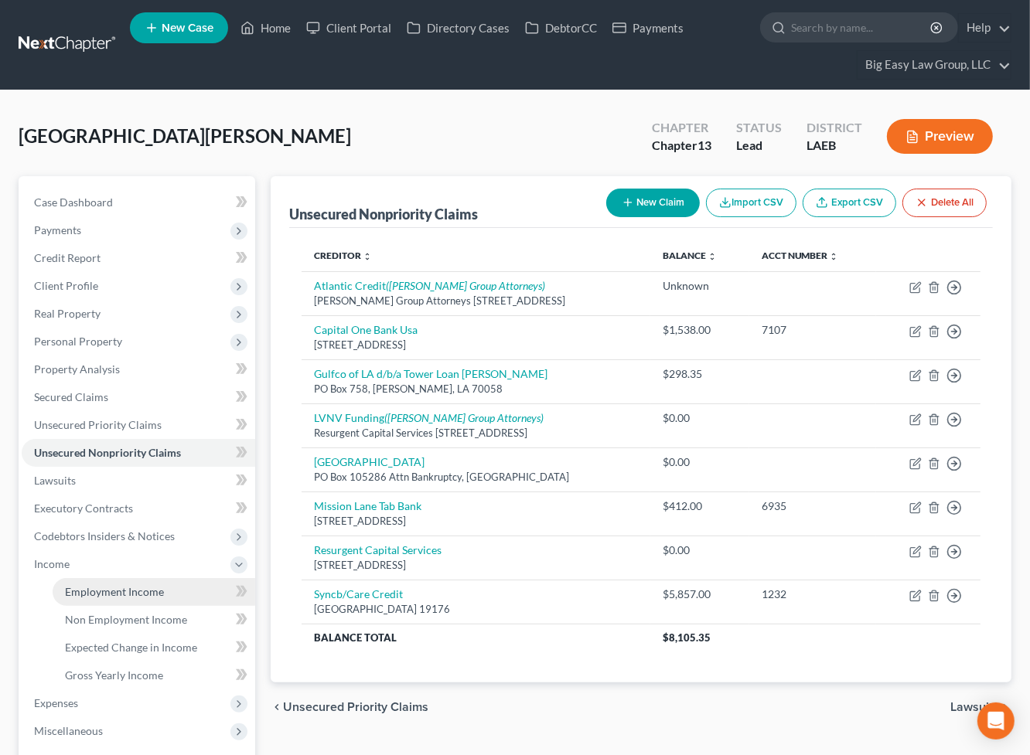
click at [175, 584] on link "Employment Income" at bounding box center [154, 592] width 203 height 28
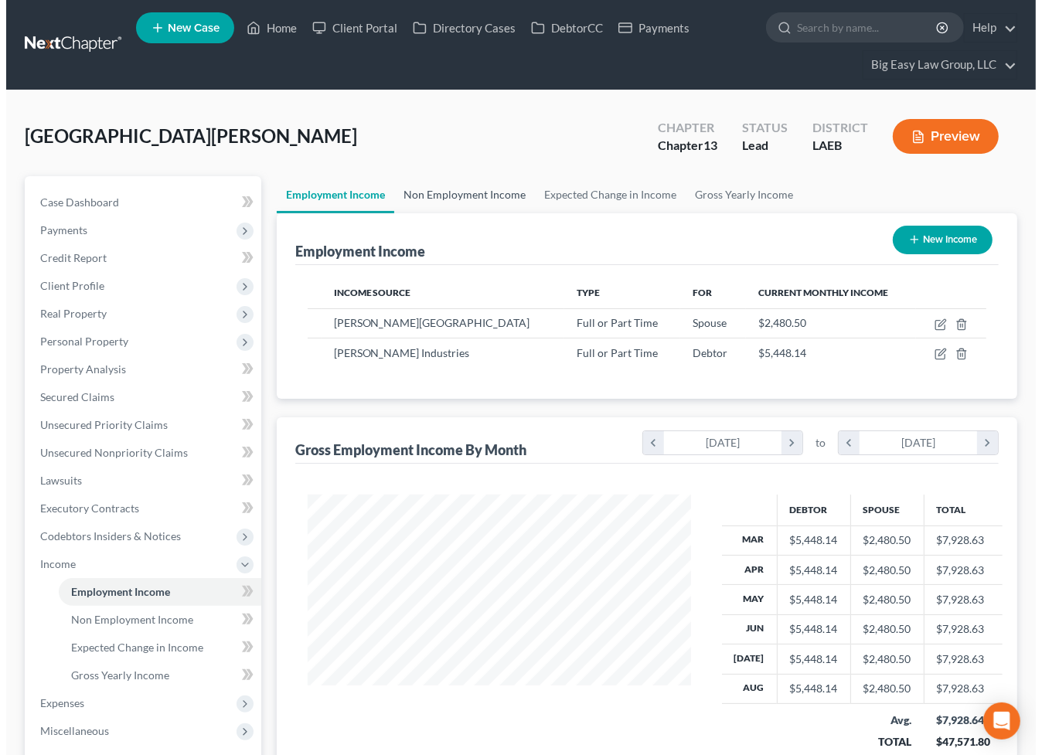
scroll to position [277, 414]
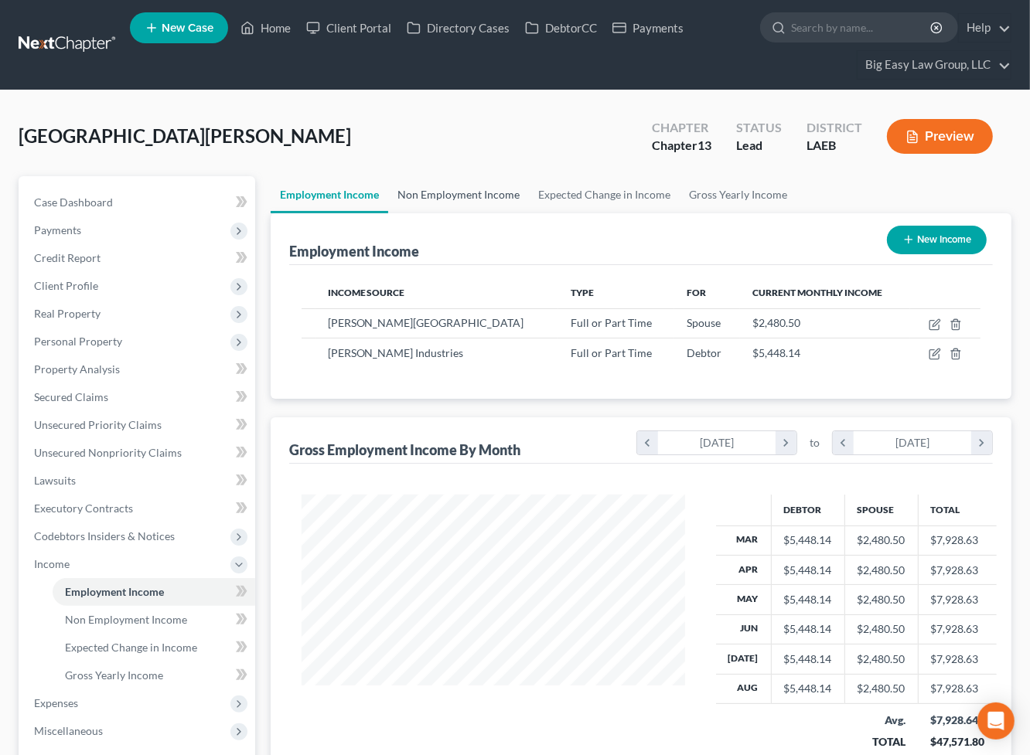
click at [455, 189] on link "Non Employment Income" at bounding box center [458, 194] width 141 height 37
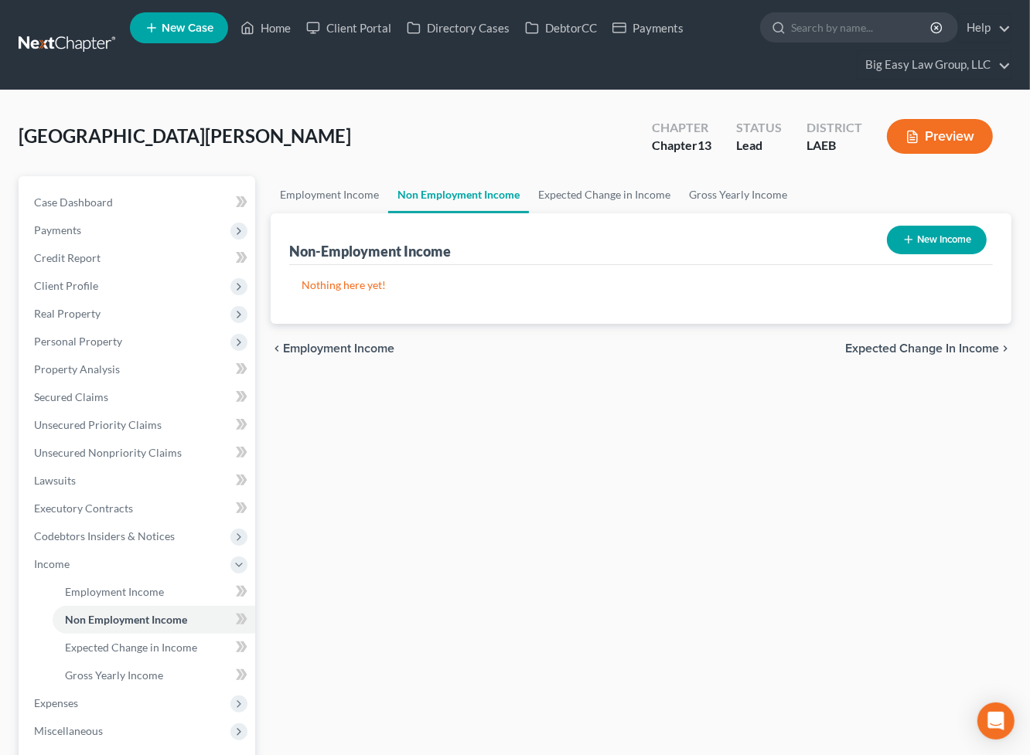
click at [918, 241] on button "New Income" at bounding box center [937, 240] width 100 height 29
select select "0"
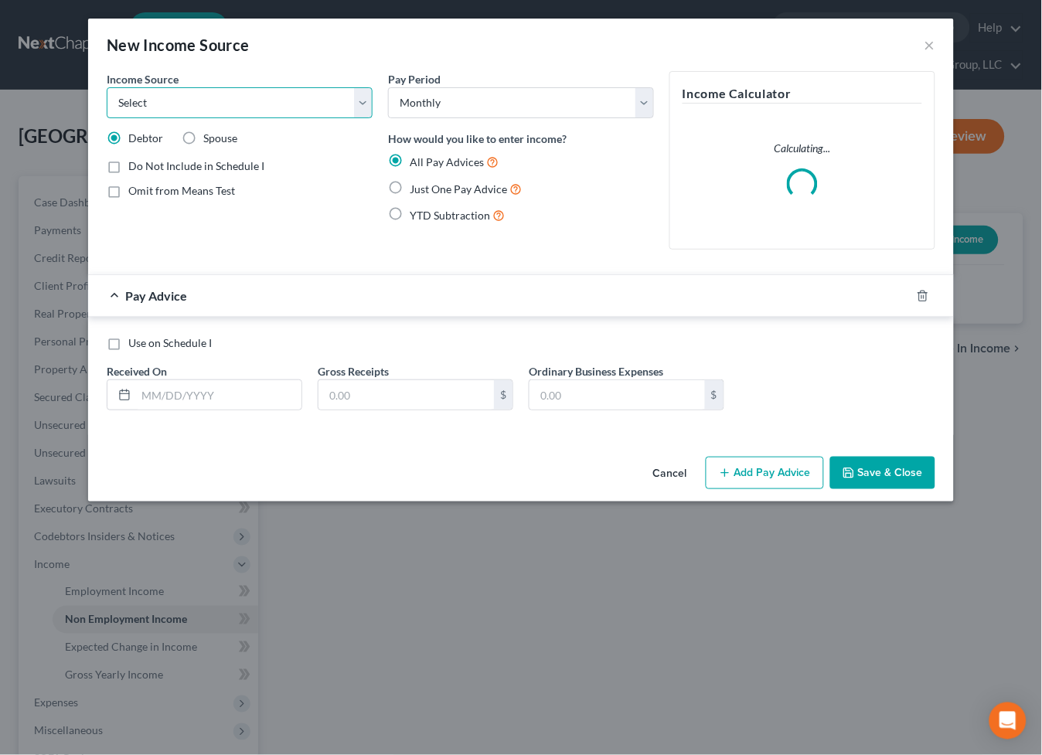
click at [181, 114] on select "Select Unemployment Disability (from employer) Pension Retirement Social Securi…" at bounding box center [240, 102] width 266 height 31
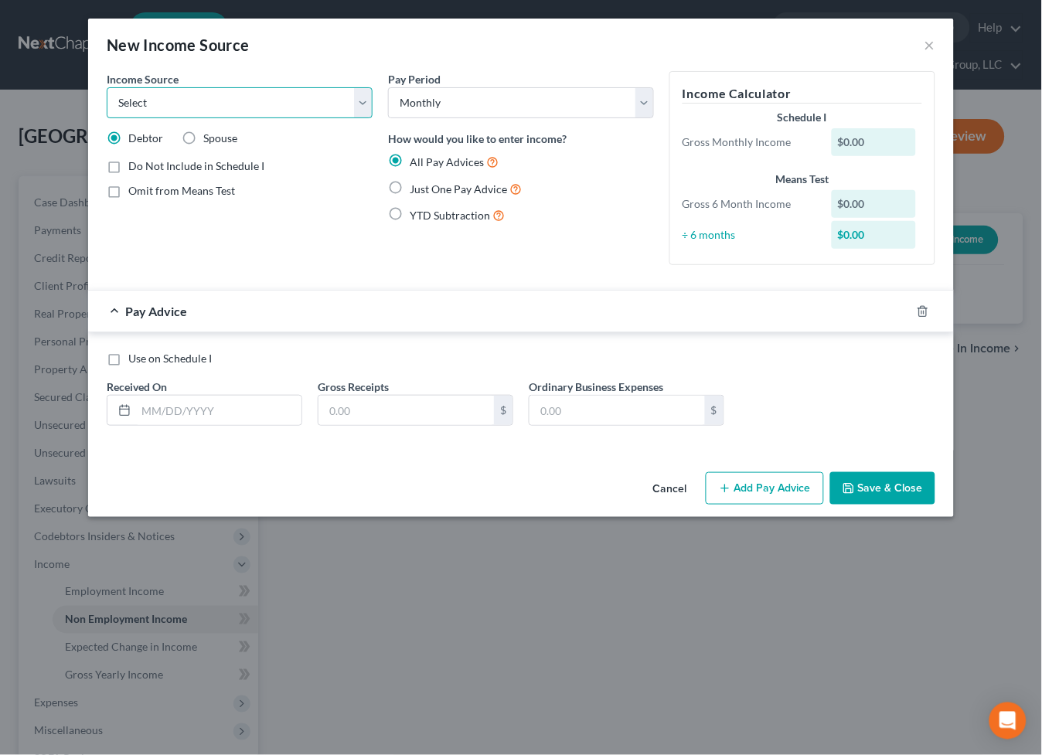
select select "12"
click at [107, 87] on select "Select Unemployment Disability (from employer) Pension Retirement Social Securi…" at bounding box center [240, 102] width 266 height 31
click at [131, 183] on label "Omit from Means Test" at bounding box center [181, 190] width 107 height 15
click at [135, 183] on input "Omit from Means Test" at bounding box center [140, 188] width 10 height 10
checkbox input "true"
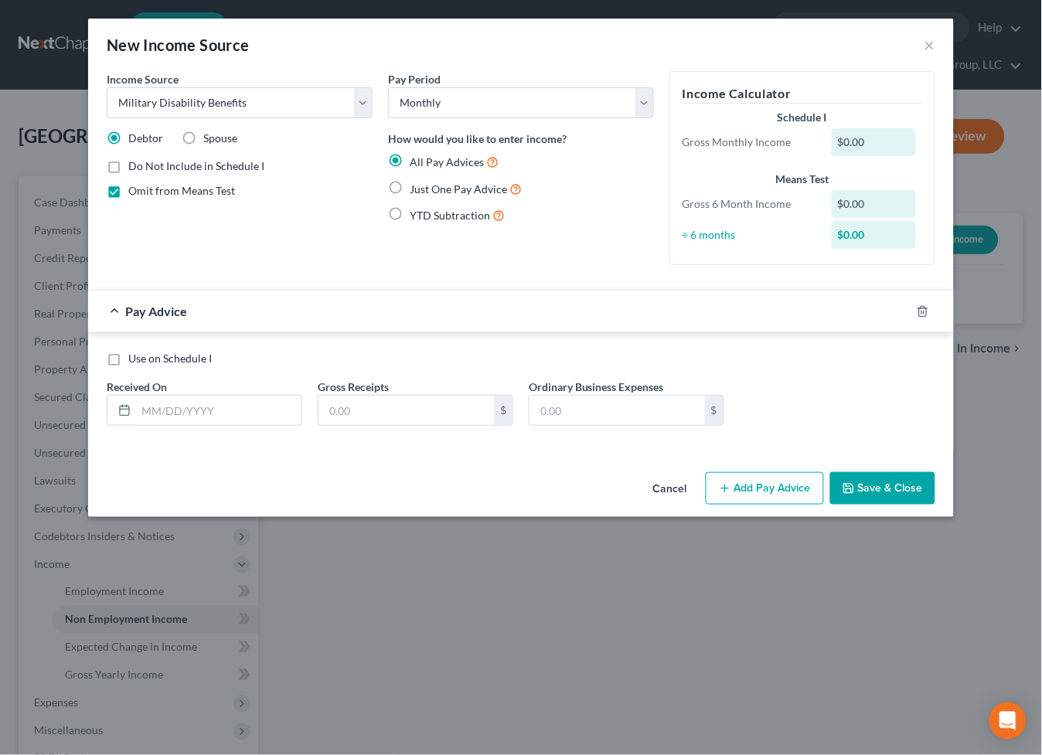
click at [410, 185] on label "Just One Pay Advice" at bounding box center [466, 189] width 112 height 18
click at [416, 185] on input "Just One Pay Advice" at bounding box center [421, 185] width 10 height 10
radio input "true"
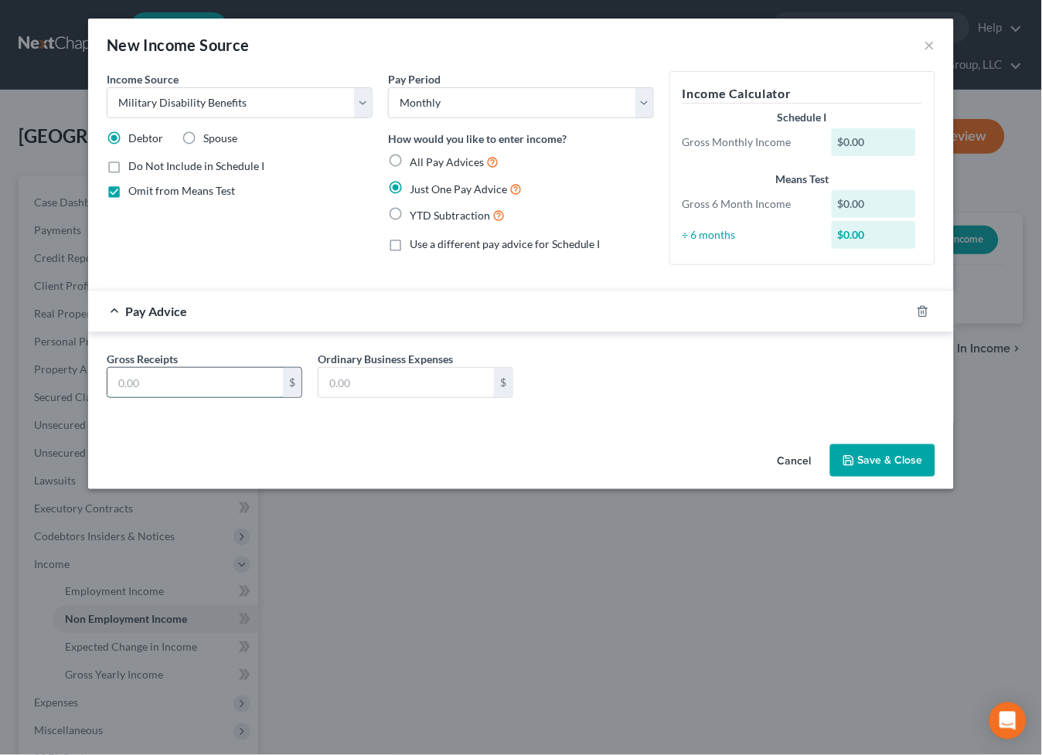
click at [227, 387] on input "text" at bounding box center [194, 382] width 175 height 29
type input "1,582"
click at [903, 462] on button "Save & Close" at bounding box center [882, 460] width 105 height 32
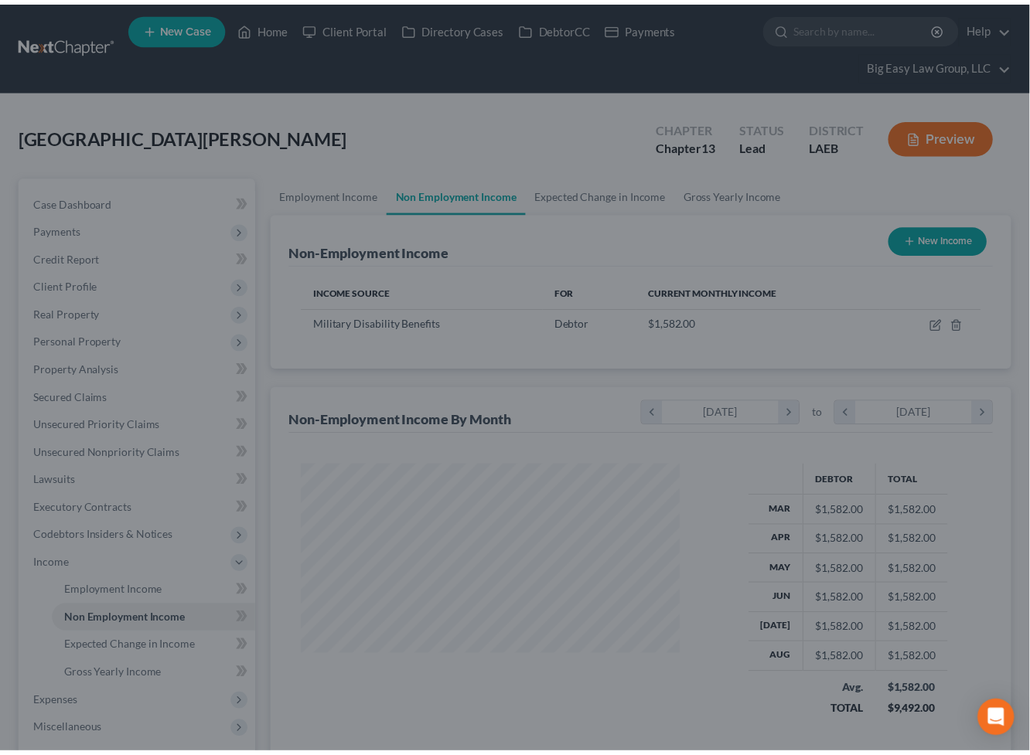
scroll to position [772753, 772616]
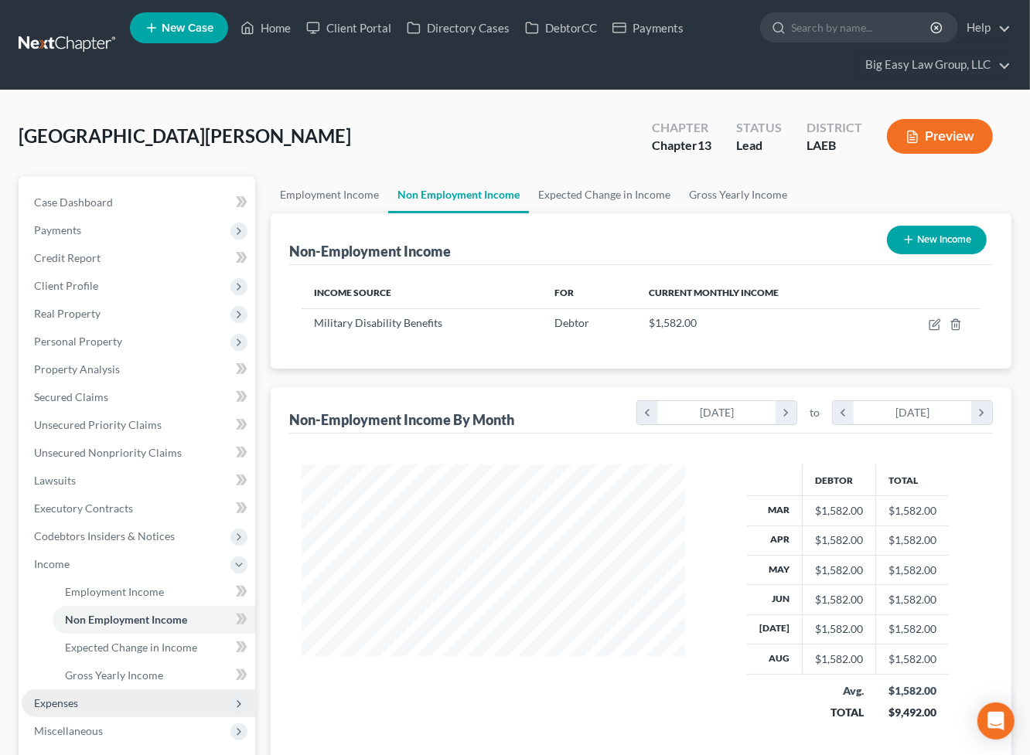
click at [162, 707] on span "Expenses" at bounding box center [138, 704] width 233 height 28
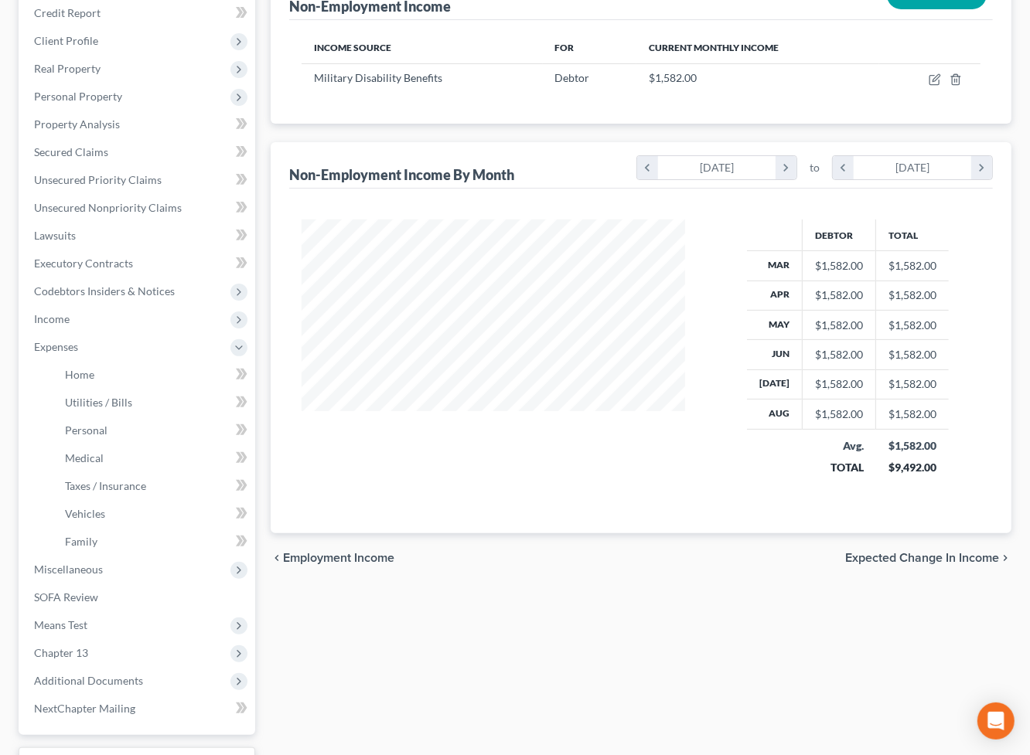
scroll to position [267, 0]
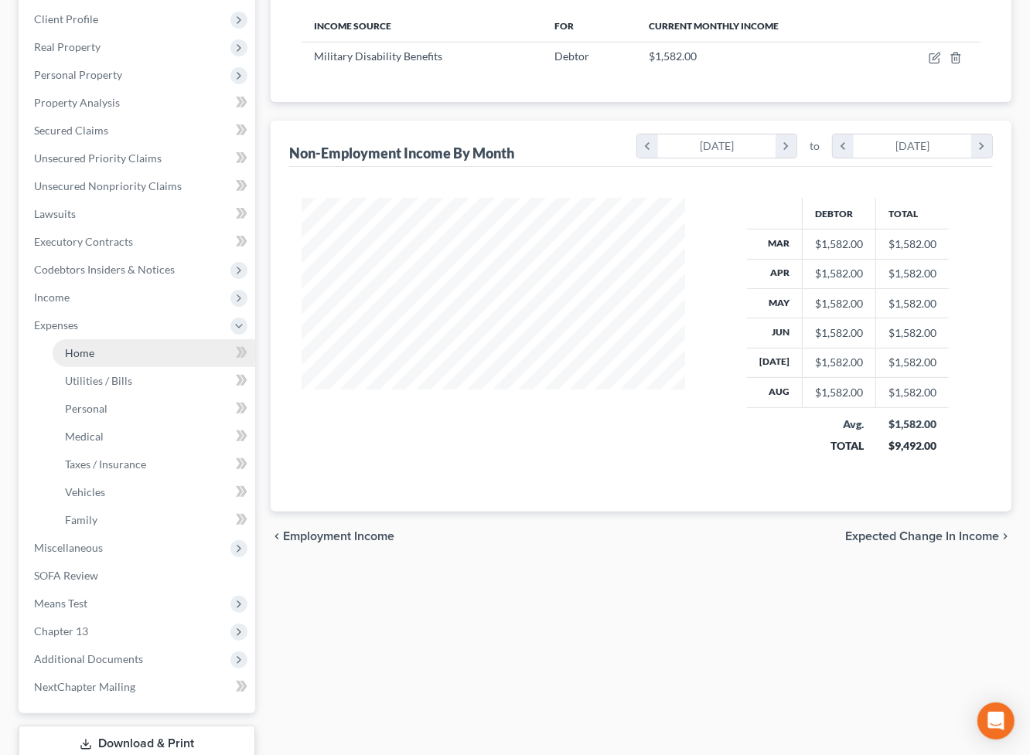
click at [144, 351] on link "Home" at bounding box center [154, 353] width 203 height 28
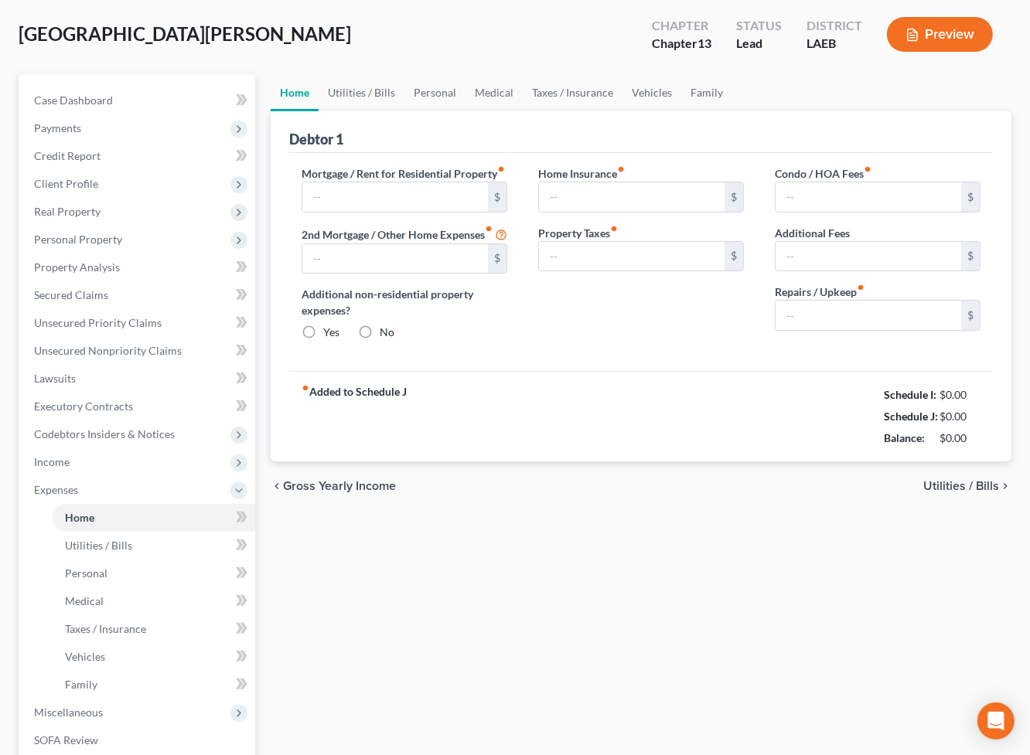
type input "1,094.00"
type input "0.00"
radio input "true"
type input "0.00"
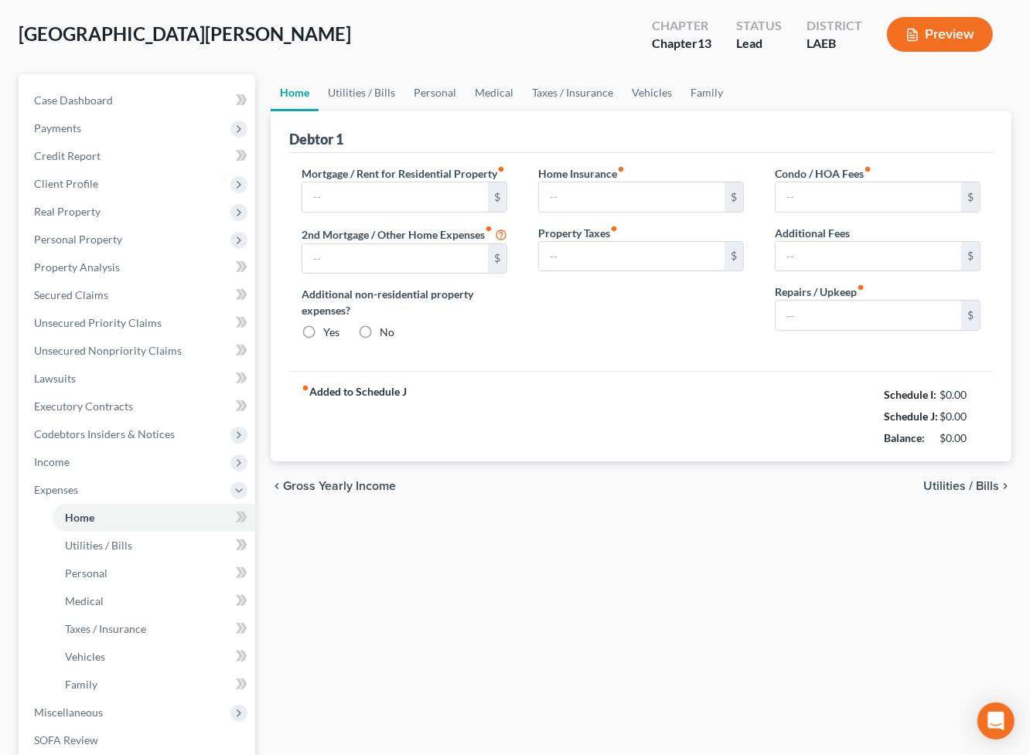
type input "0.00"
type input "120.00"
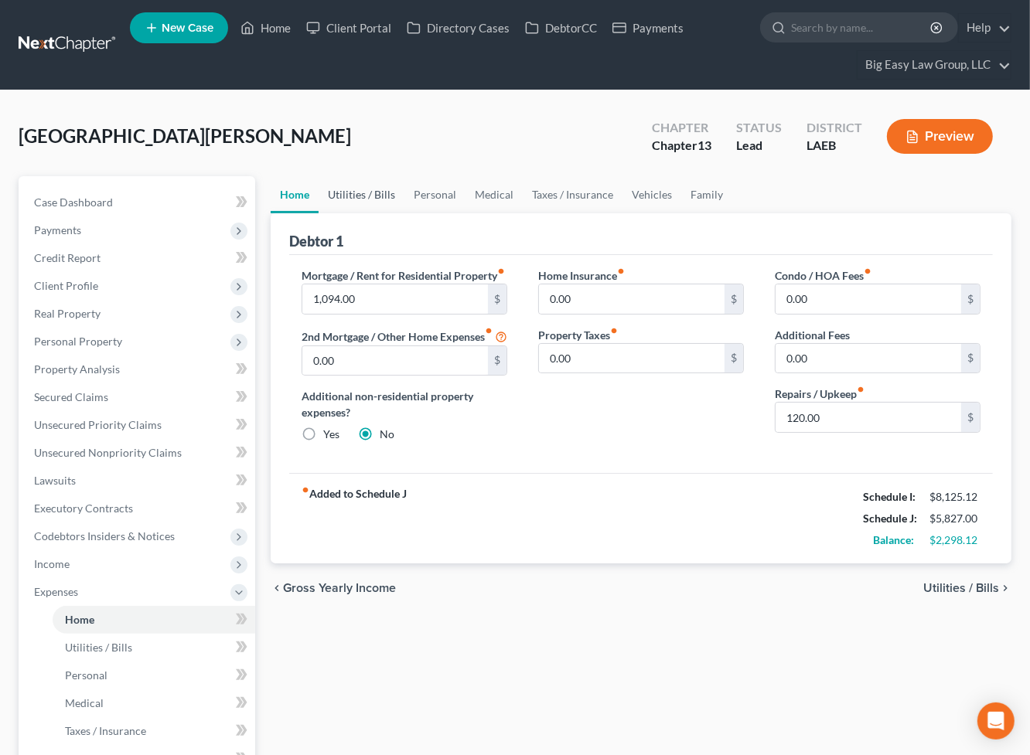
click at [362, 187] on link "Utilities / Bills" at bounding box center [361, 194] width 86 height 37
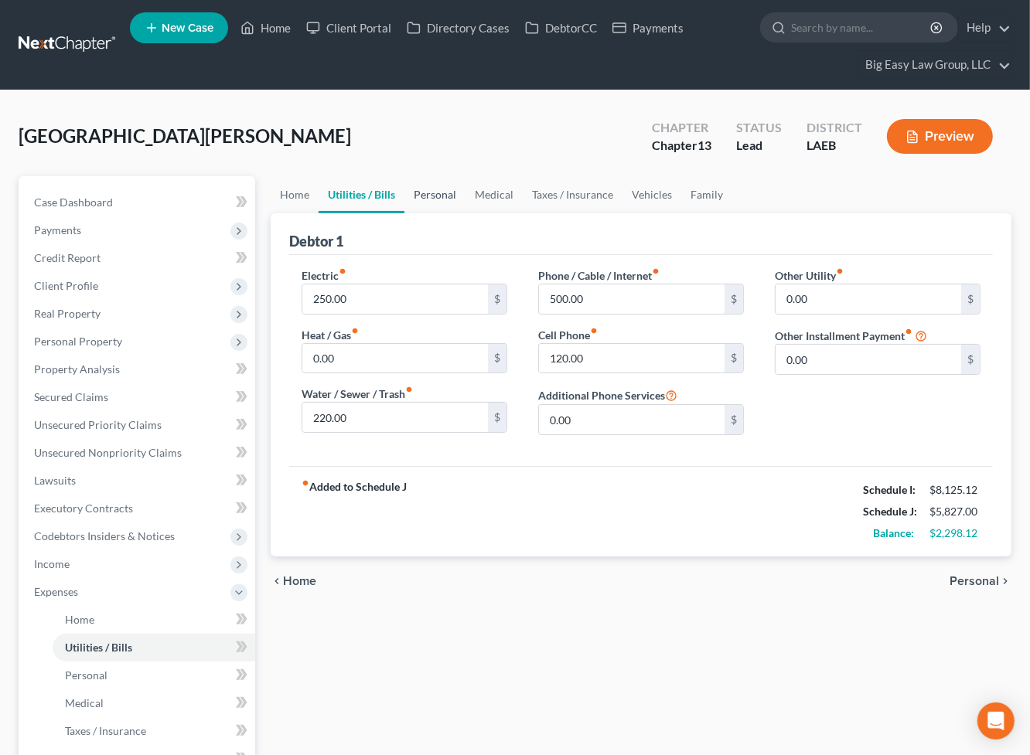
click at [438, 189] on link "Personal" at bounding box center [434, 194] width 61 height 37
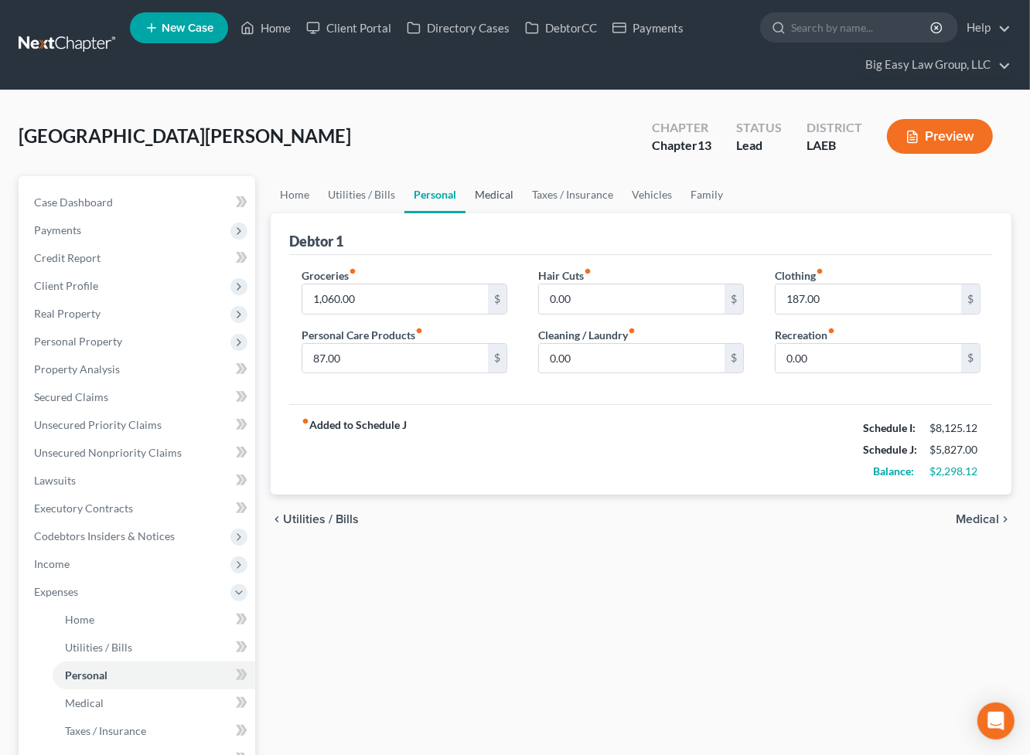
click at [486, 189] on link "Medical" at bounding box center [493, 194] width 57 height 37
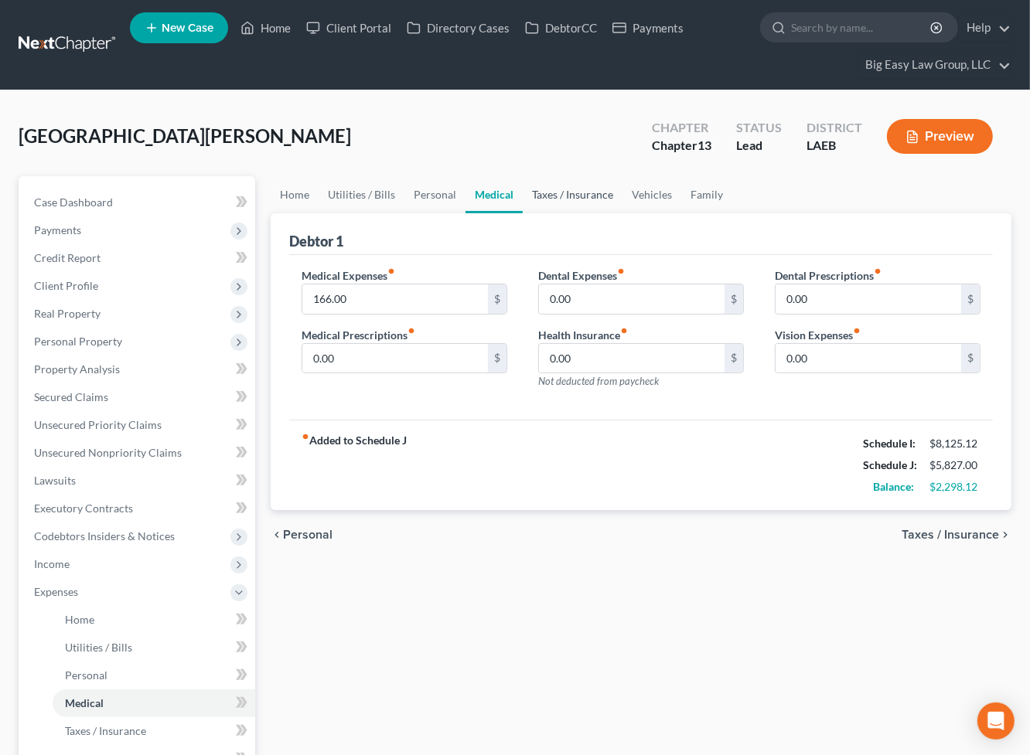
click at [560, 189] on link "Taxes / Insurance" at bounding box center [573, 194] width 100 height 37
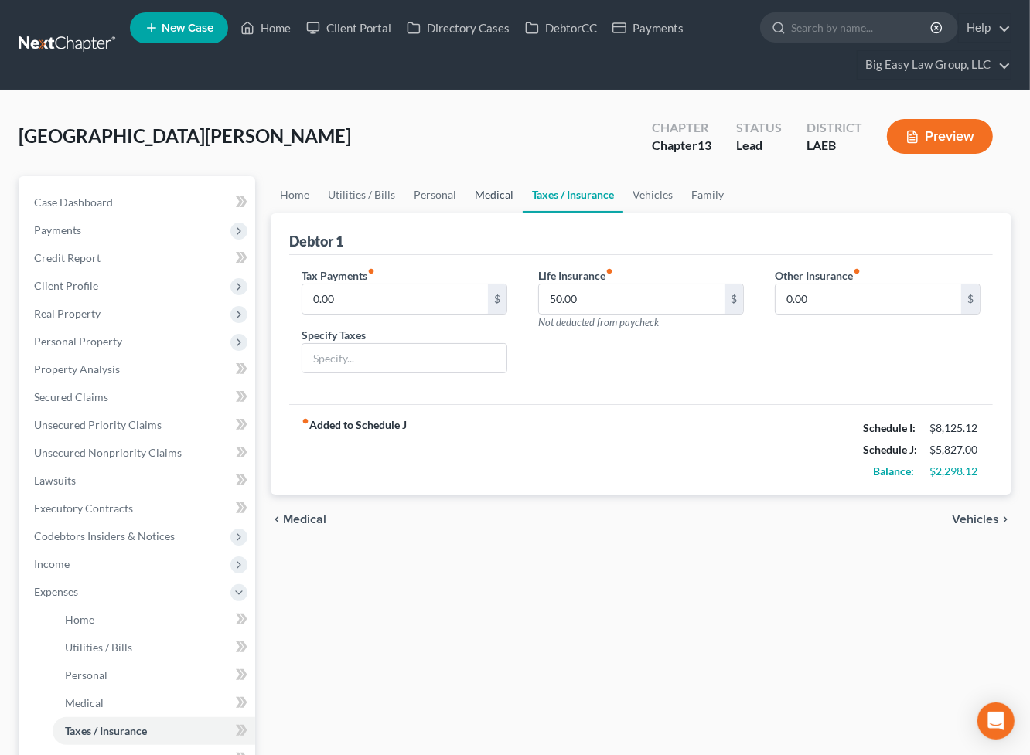
click at [497, 189] on link "Medical" at bounding box center [493, 194] width 57 height 37
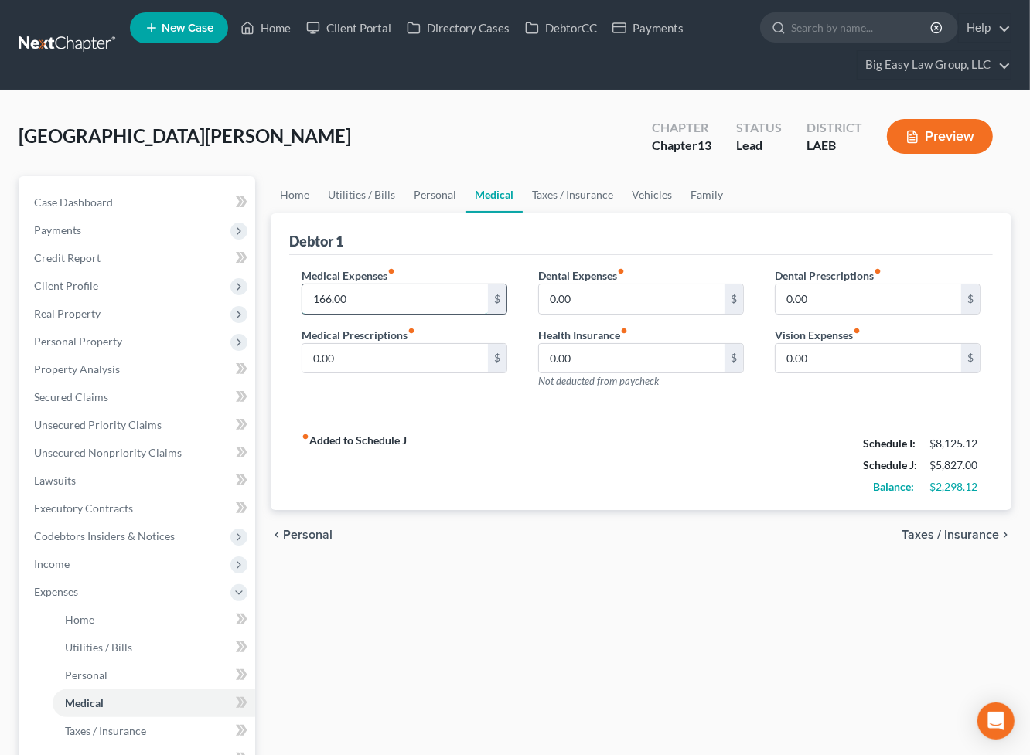
click at [381, 295] on input "166.00" at bounding box center [395, 298] width 186 height 29
type input "249"
click at [431, 198] on link "Personal" at bounding box center [434, 194] width 61 height 37
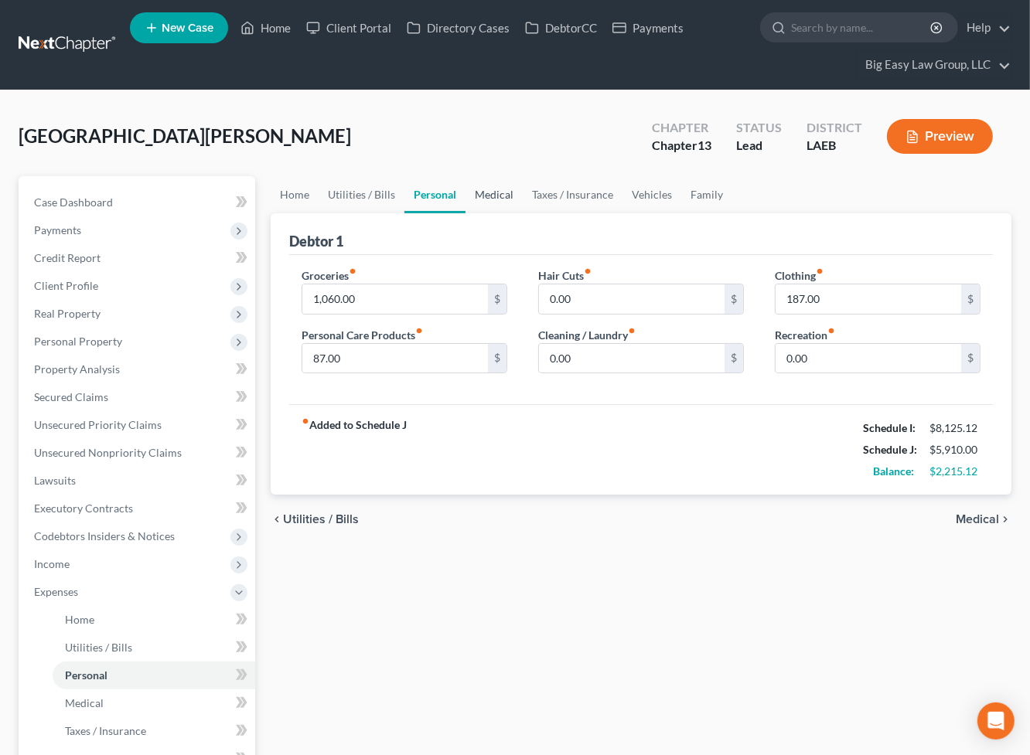
click at [494, 189] on link "Medical" at bounding box center [493, 194] width 57 height 37
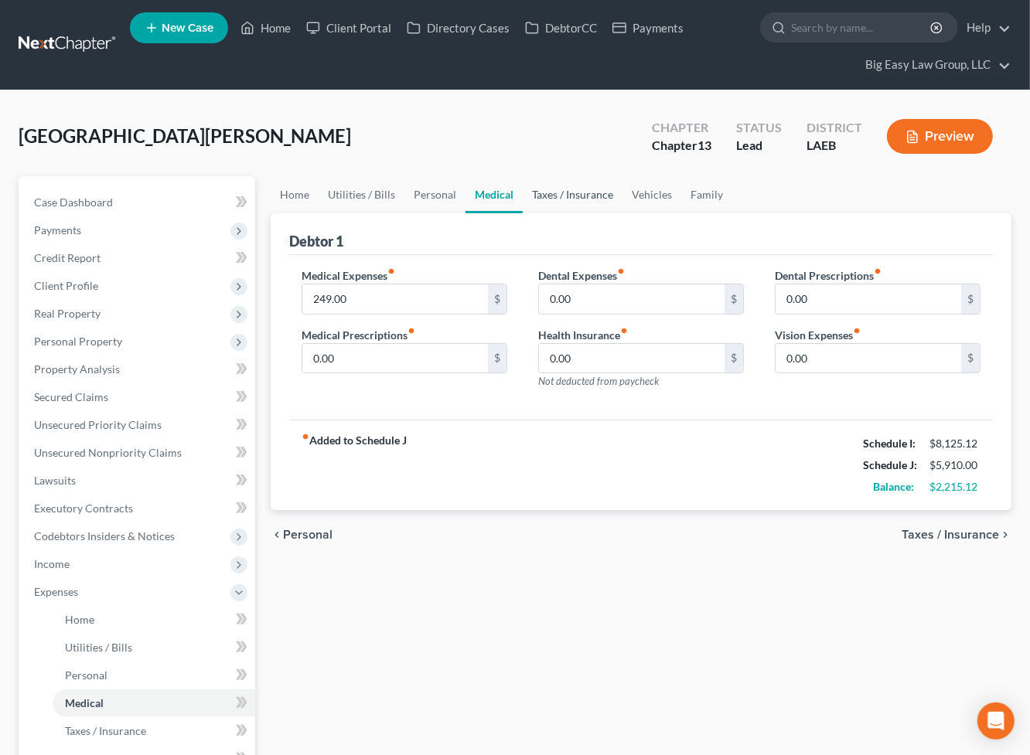
click at [528, 186] on link "Taxes / Insurance" at bounding box center [573, 194] width 100 height 37
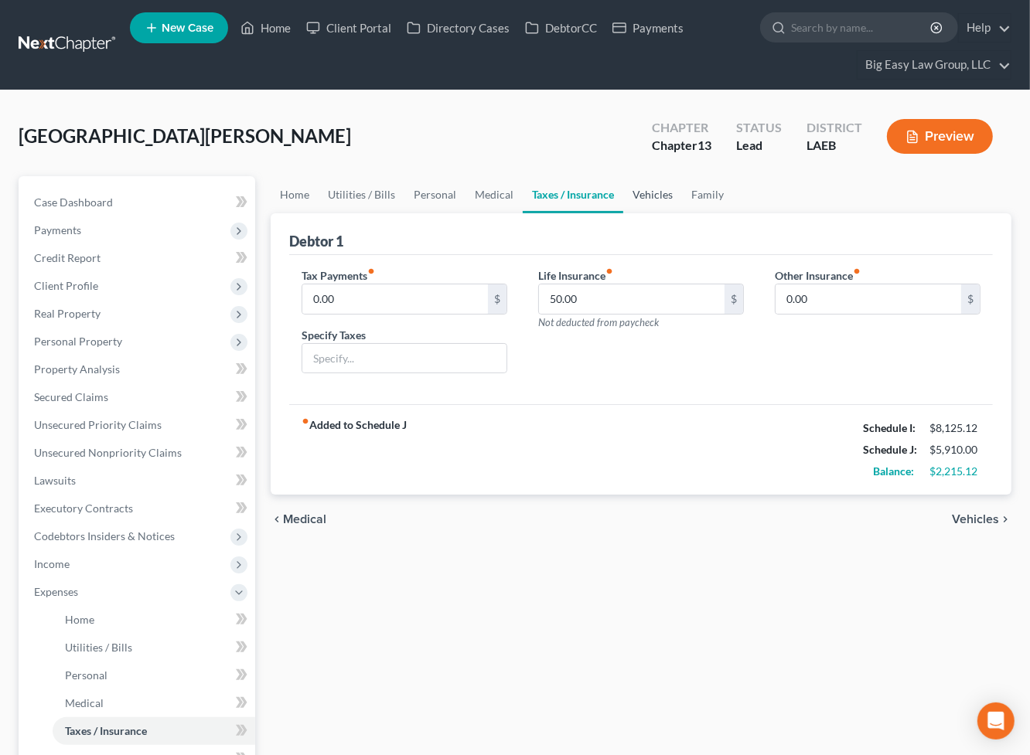
click at [636, 197] on link "Vehicles" at bounding box center [652, 194] width 59 height 37
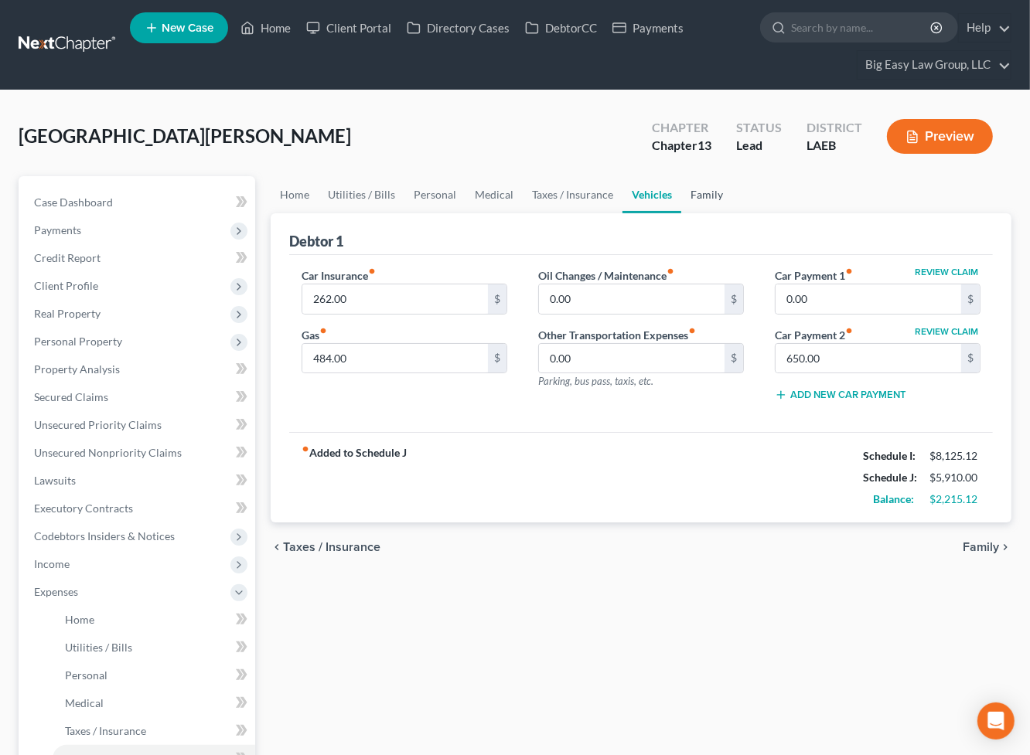
click at [712, 189] on link "Family" at bounding box center [706, 194] width 51 height 37
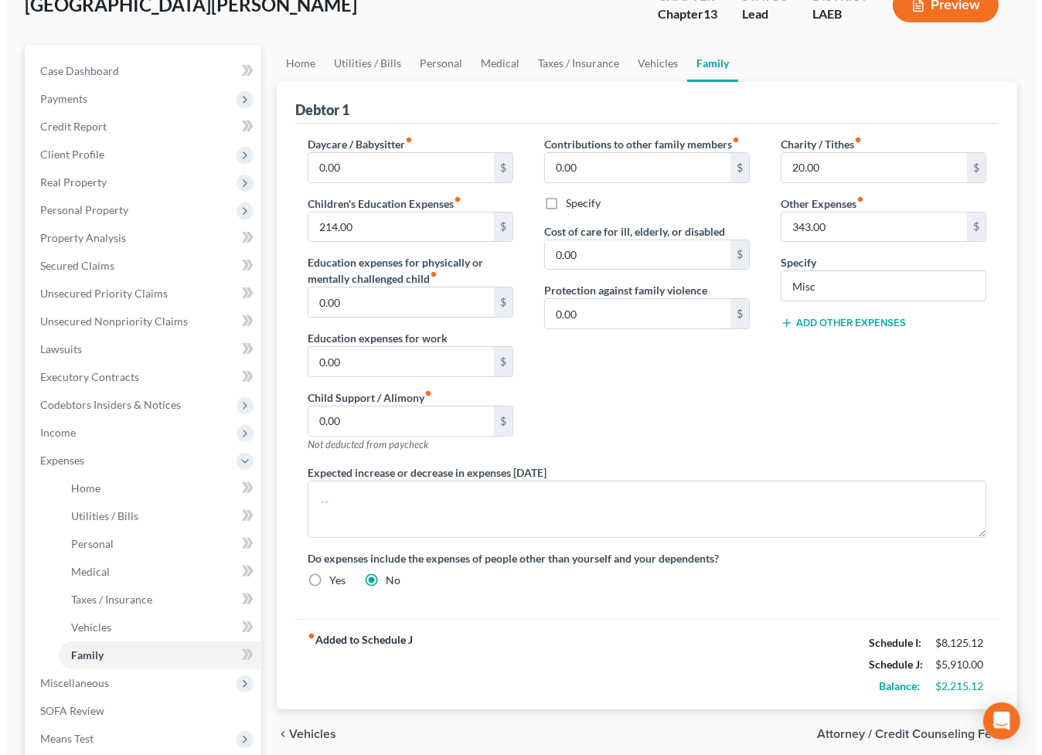
scroll to position [132, 0]
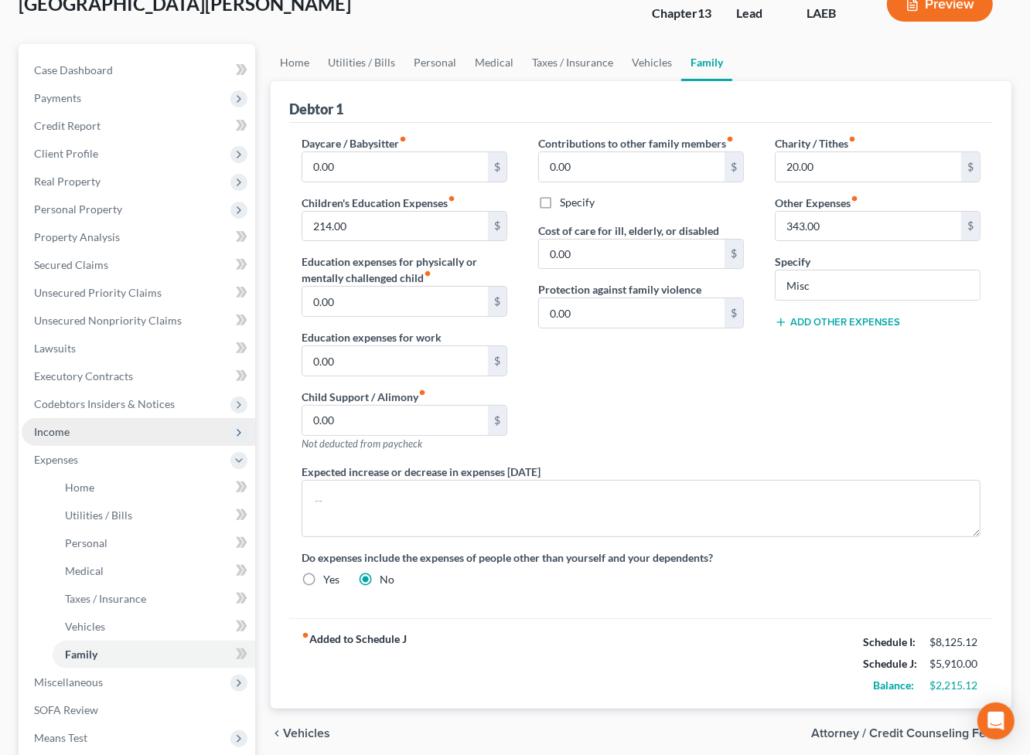
click at [97, 436] on span "Income" at bounding box center [138, 432] width 233 height 28
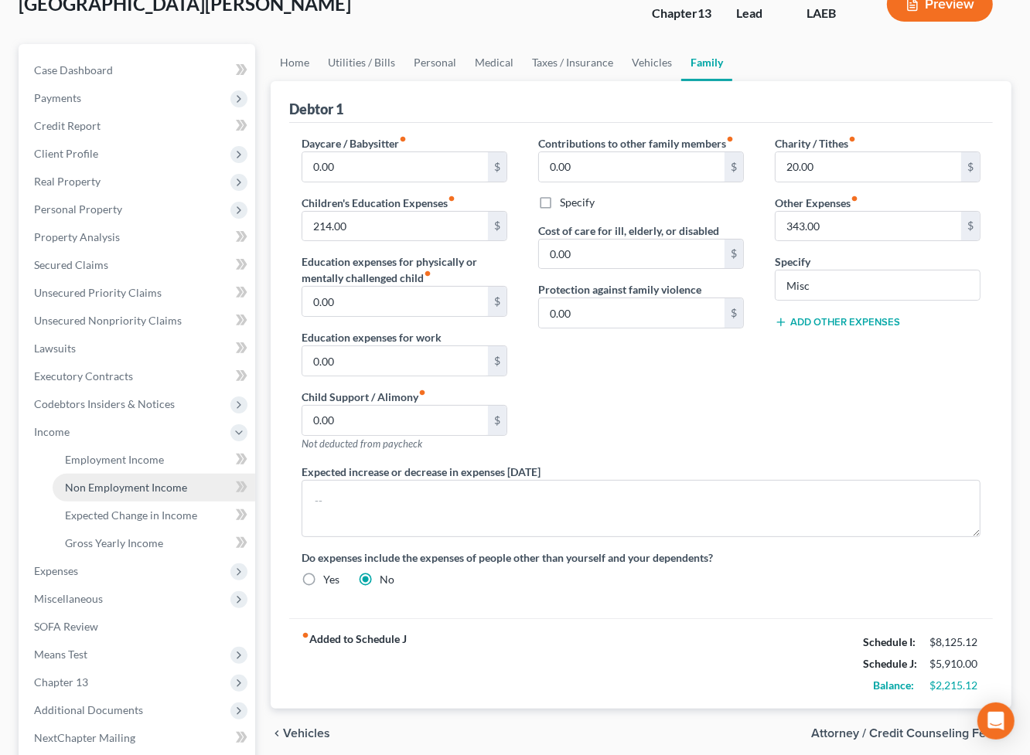
click at [185, 485] on link "Non Employment Income" at bounding box center [154, 488] width 203 height 28
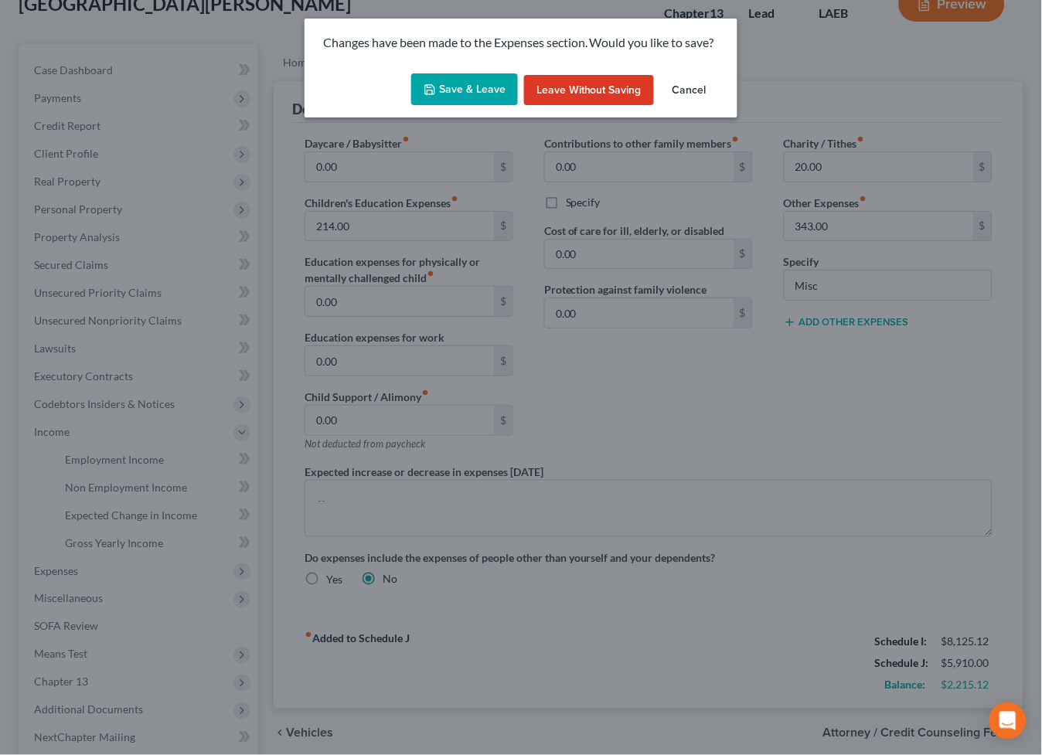
click at [491, 94] on button "Save & Leave" at bounding box center [464, 89] width 107 height 32
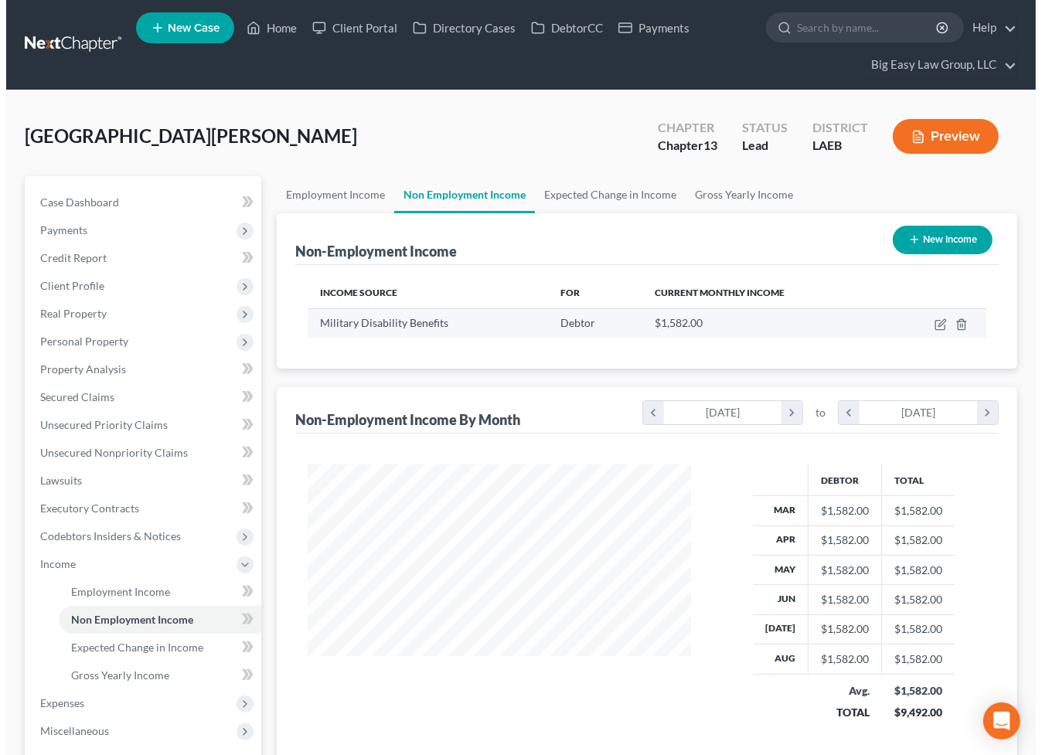
scroll to position [277, 414]
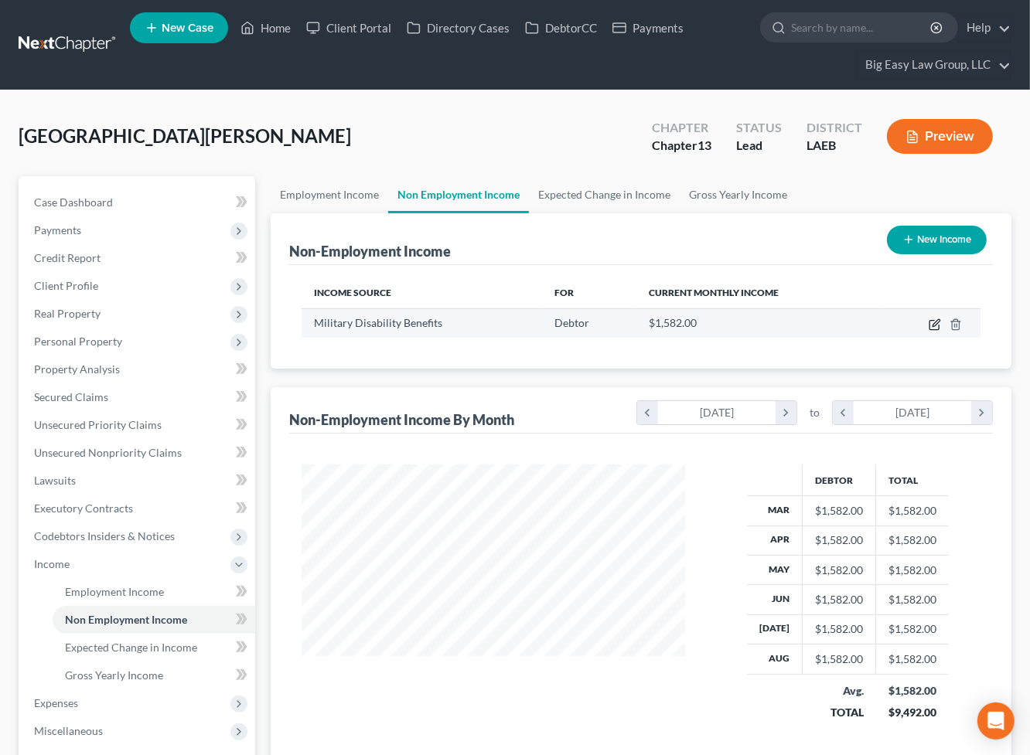
click at [932, 321] on icon "button" at bounding box center [934, 324] width 12 height 12
select select "12"
select select "0"
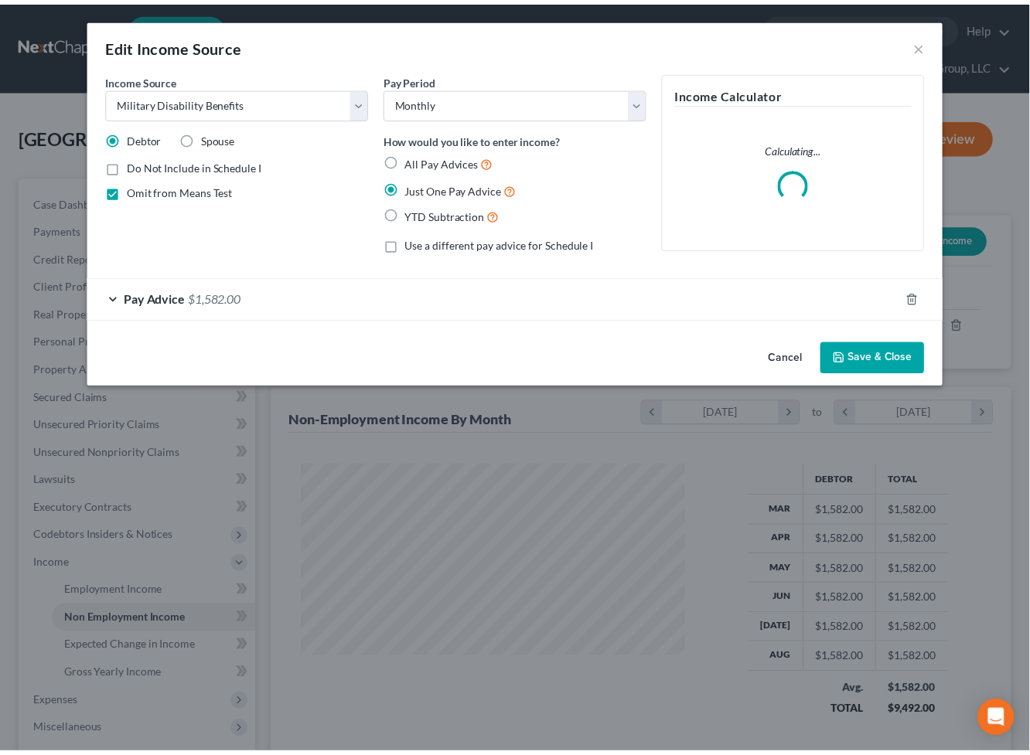
scroll to position [277, 419]
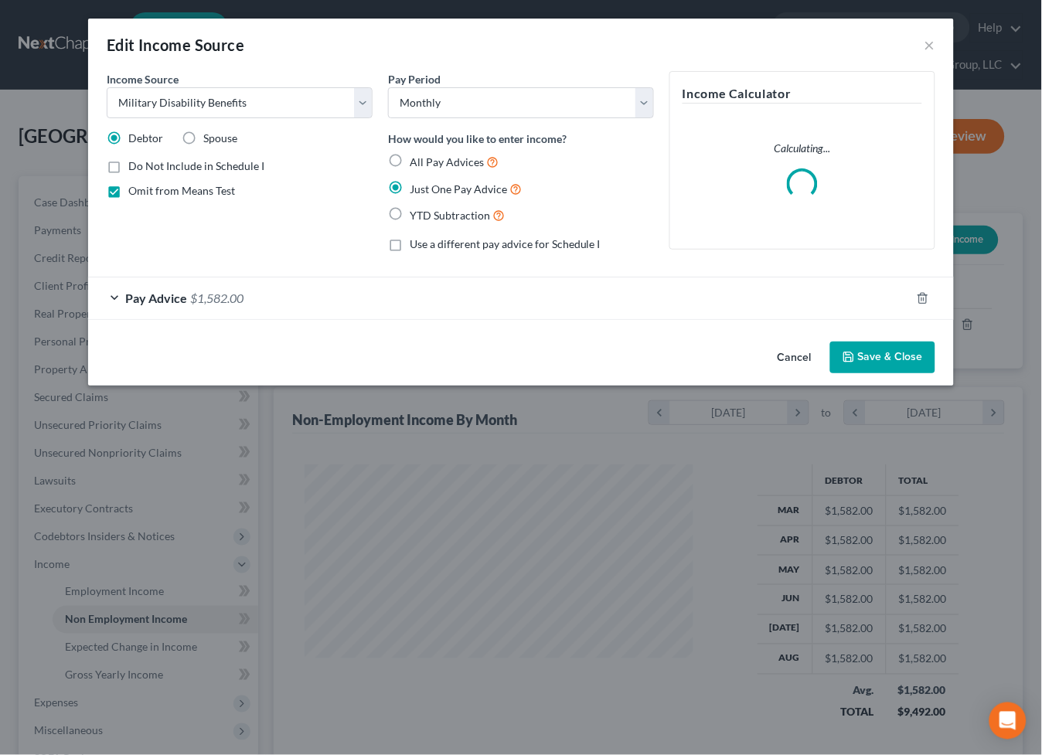
click at [438, 243] on span "Use a different pay advice for Schedule I" at bounding box center [505, 243] width 191 height 13
click at [426, 243] on input "Use a different pay advice for Schedule I" at bounding box center [421, 242] width 10 height 10
checkbox input "true"
click at [765, 354] on button "Add Schedule I Income" at bounding box center [746, 358] width 155 height 32
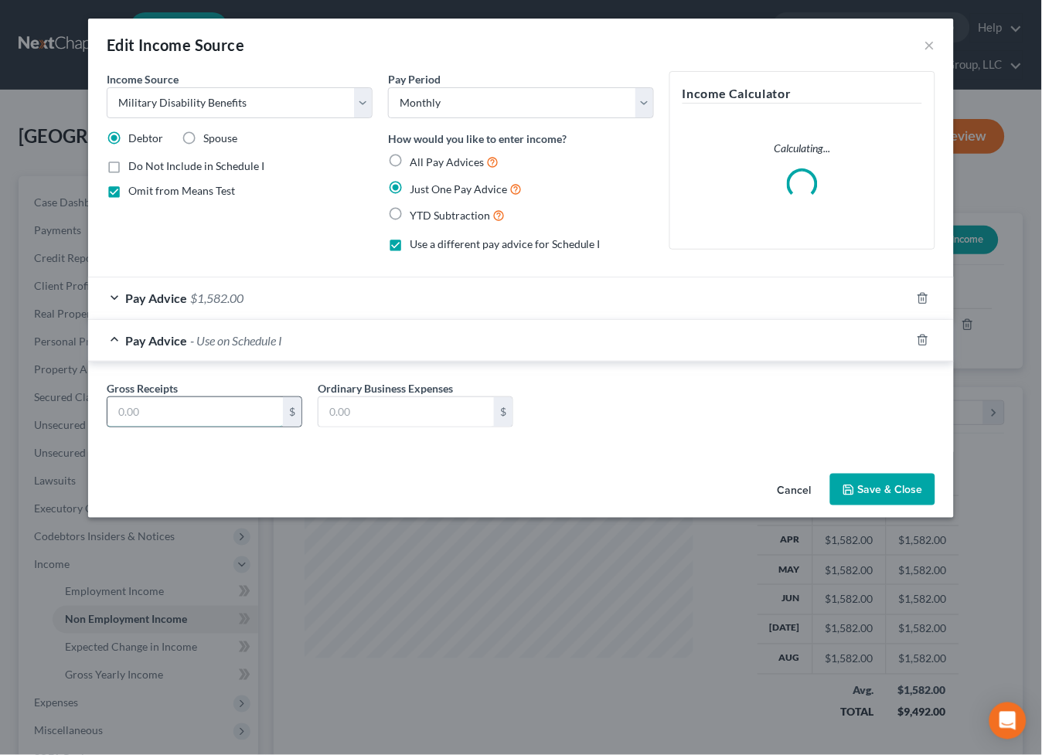
click at [230, 420] on input "text" at bounding box center [194, 411] width 175 height 29
type input "100"
click at [874, 475] on button "Save & Close" at bounding box center [882, 490] width 105 height 32
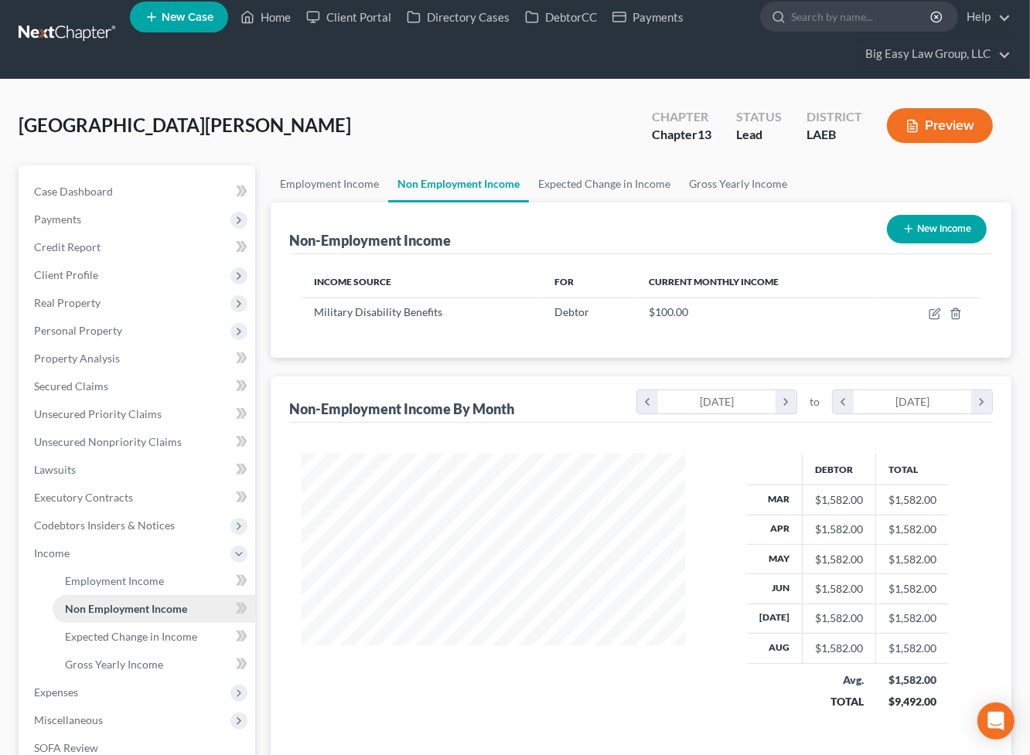
scroll to position [94, 0]
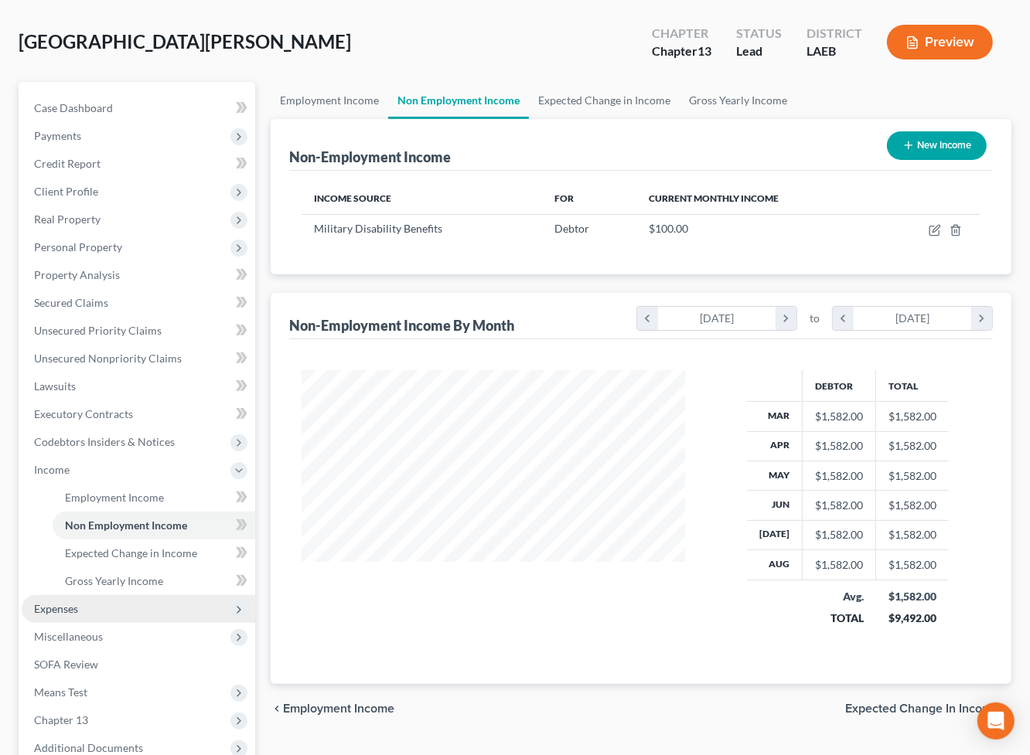
click at [135, 611] on span "Expenses" at bounding box center [138, 609] width 233 height 28
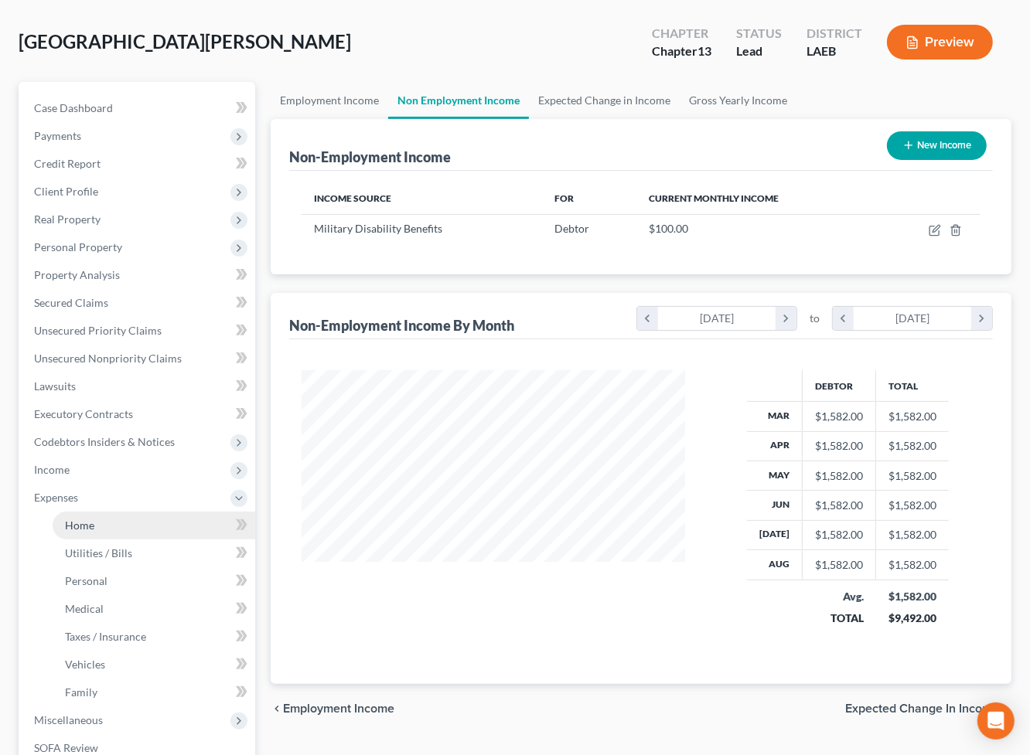
click at [118, 518] on link "Home" at bounding box center [154, 526] width 203 height 28
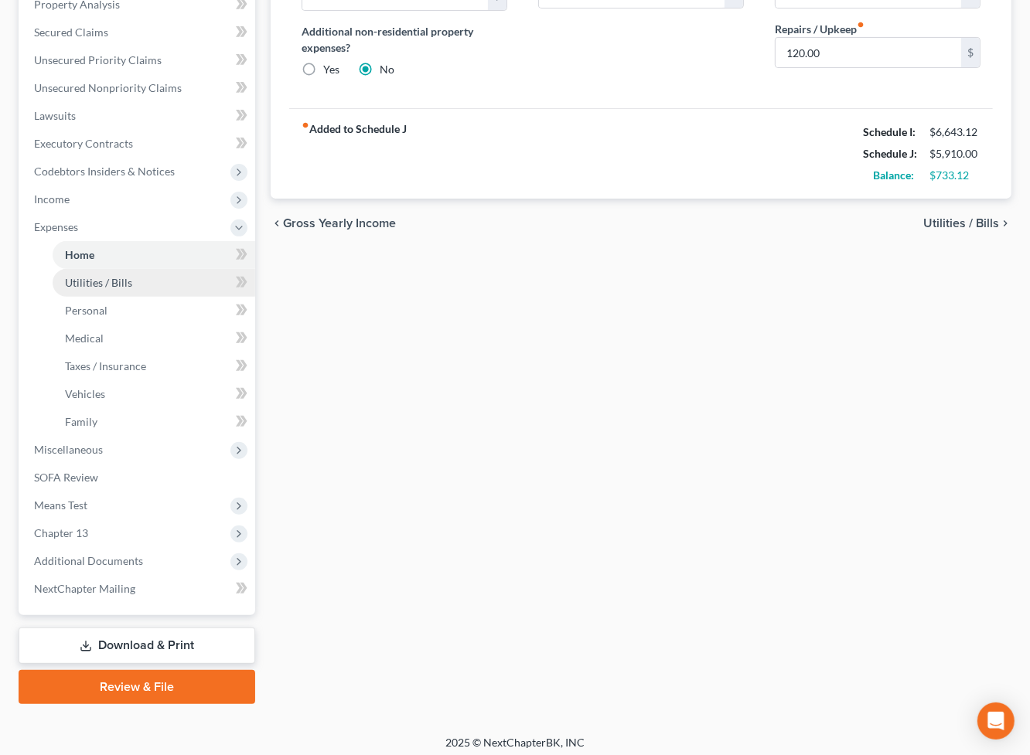
scroll to position [370, 0]
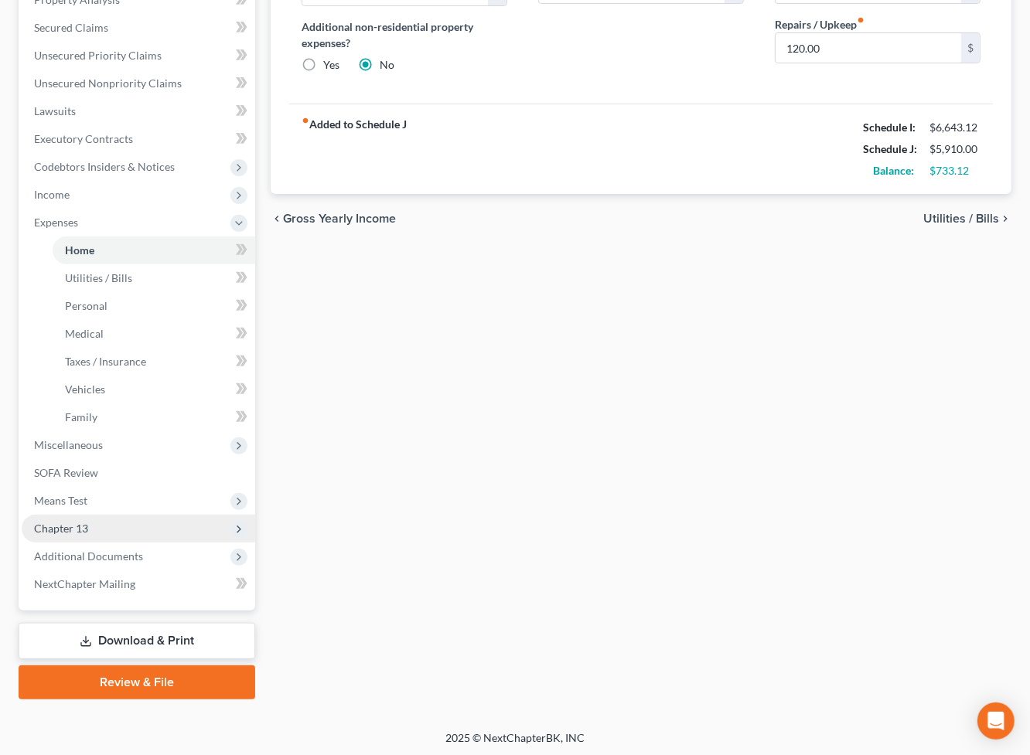
click at [147, 515] on span "Chapter 13" at bounding box center [138, 529] width 233 height 28
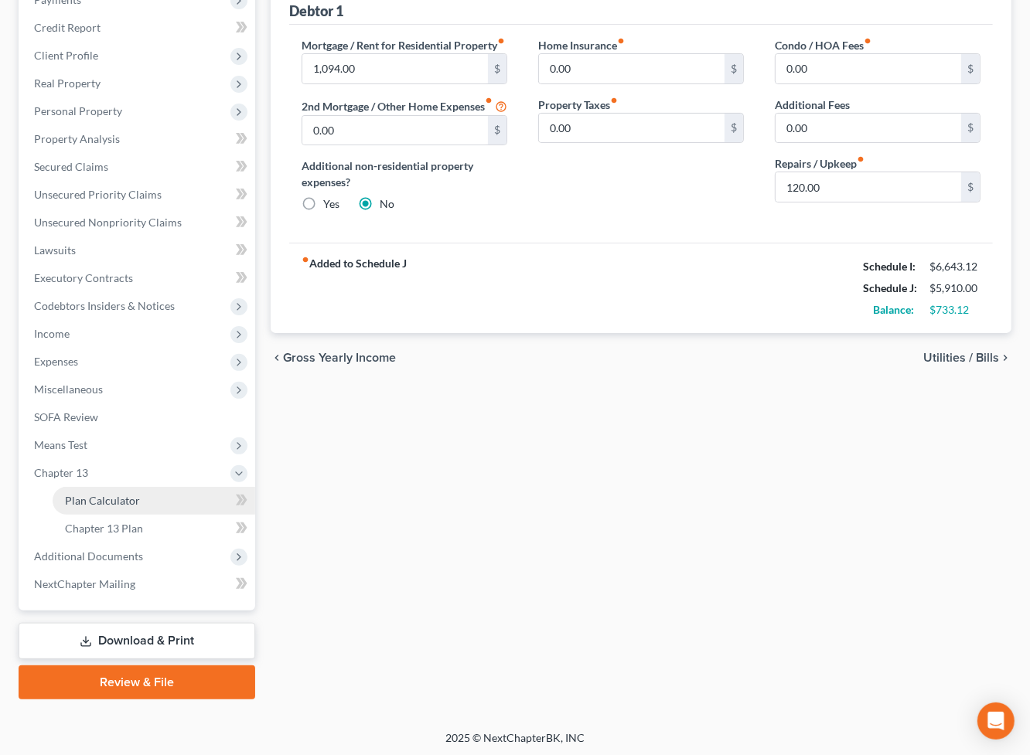
drag, startPoint x: 155, startPoint y: 506, endPoint x: 145, endPoint y: 502, distance: 10.5
click at [155, 506] on link "Plan Calculator" at bounding box center [154, 501] width 203 height 28
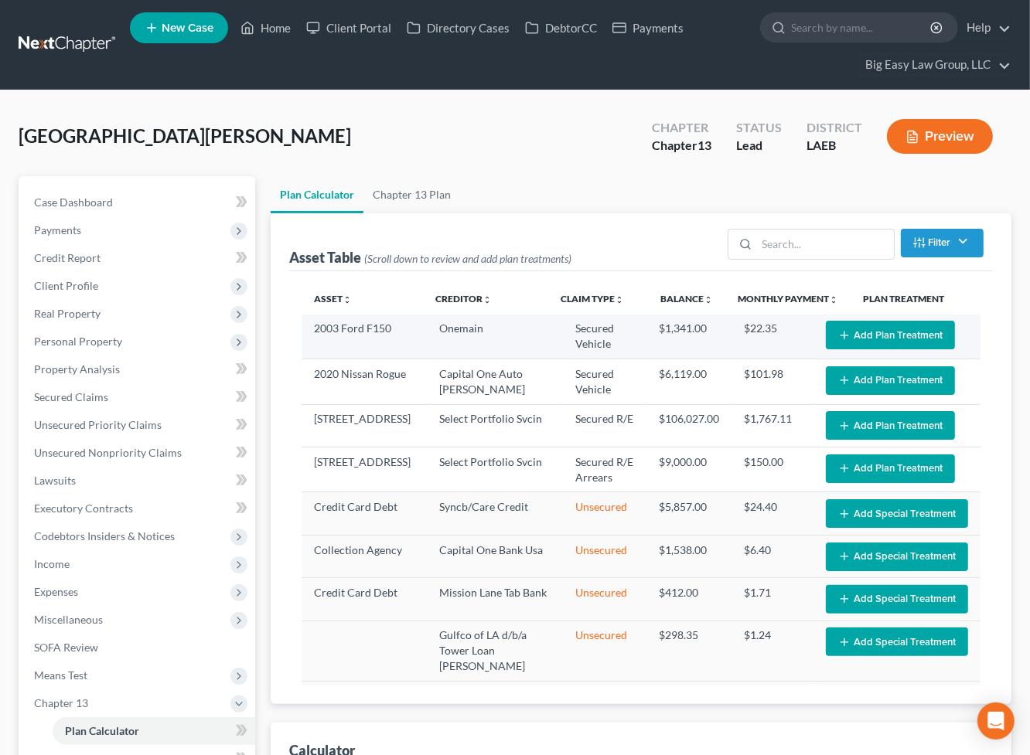
select select "59"
click at [874, 329] on button "Add Plan Treatment" at bounding box center [890, 335] width 129 height 29
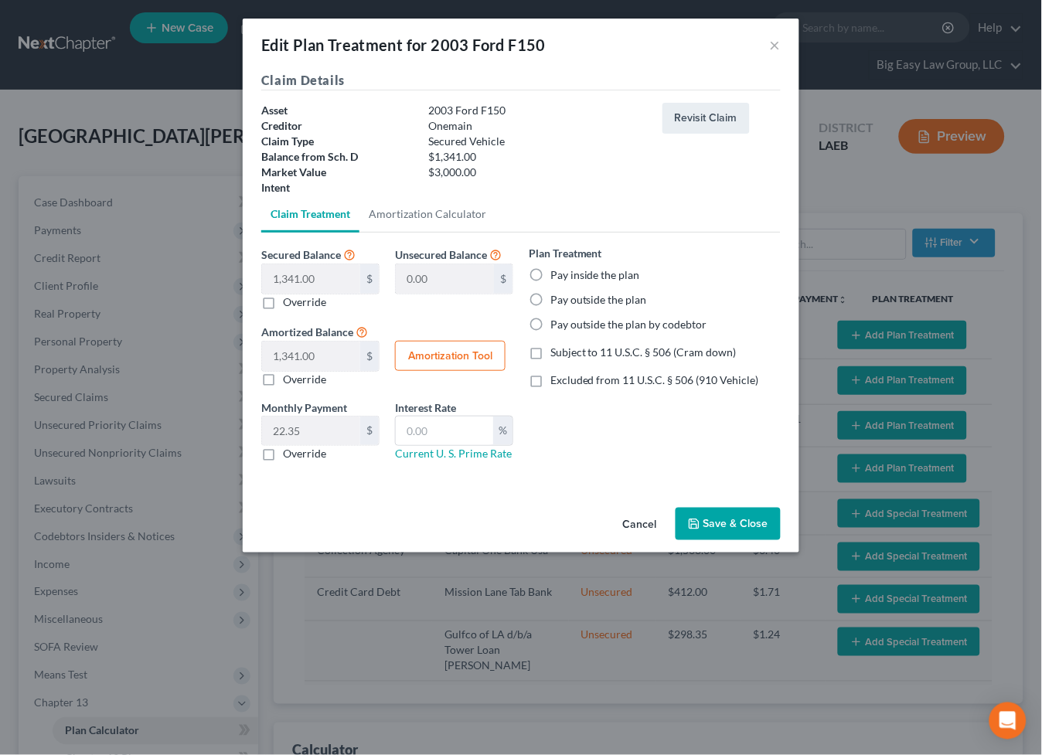
click at [551, 281] on label "Pay inside the plan" at bounding box center [595, 274] width 90 height 15
click at [557, 278] on input "Pay inside the plan" at bounding box center [562, 272] width 10 height 10
radio input "true"
drag, startPoint x: 616, startPoint y: 354, endPoint x: 675, endPoint y: 499, distance: 156.0
click at [617, 354] on span "Subject to 11 U.S.C. § 506 (Cram down)" at bounding box center [643, 352] width 186 height 13
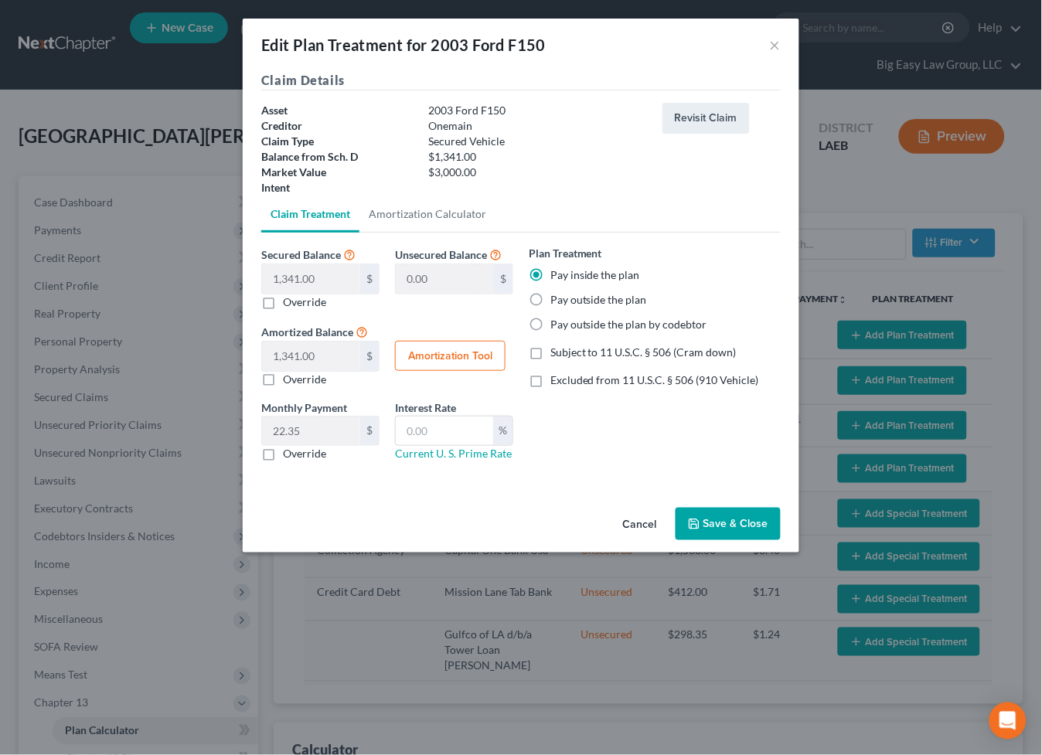
click at [567, 354] on input "Subject to 11 U.S.C. § 506 (Cram down)" at bounding box center [562, 350] width 10 height 10
checkbox input "true"
click at [690, 520] on icon "button" at bounding box center [694, 524] width 12 height 12
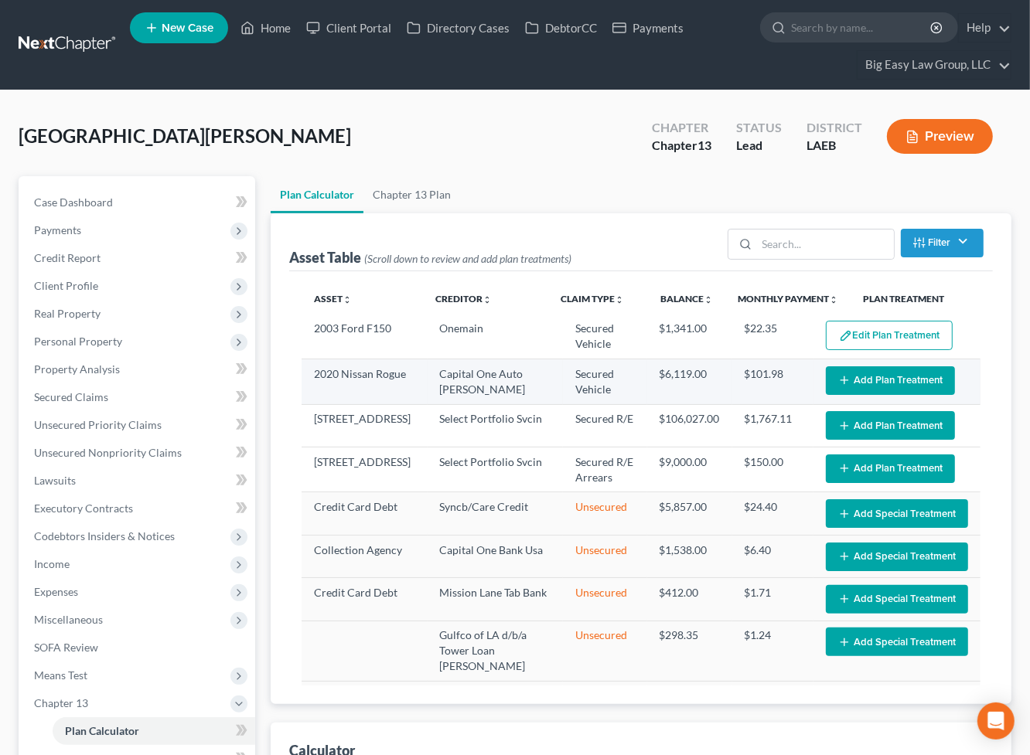
select select "59"
click at [901, 377] on button "Add Plan Treatment" at bounding box center [890, 380] width 129 height 29
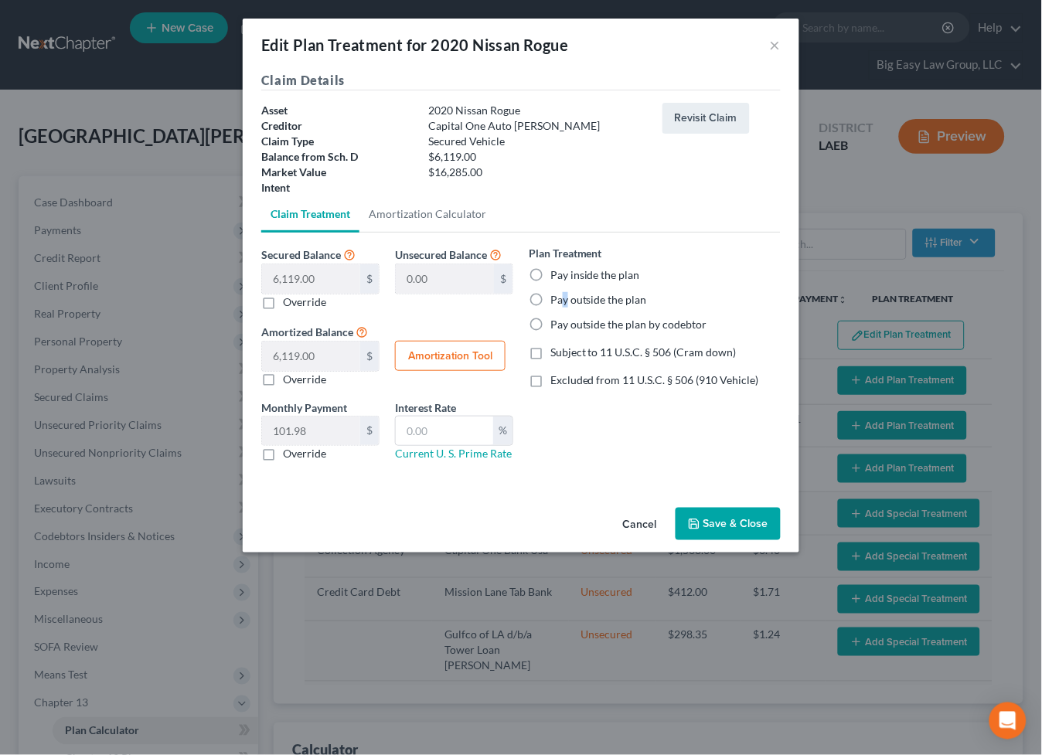
click at [565, 293] on label "Pay outside the plan" at bounding box center [598, 299] width 97 height 15
click at [550, 295] on label "Pay outside the plan" at bounding box center [598, 299] width 97 height 15
click at [557, 295] on input "Pay outside the plan" at bounding box center [562, 297] width 10 height 10
radio input "true"
click at [595, 357] on span "Subject to 11 U.S.C. § 506 (Cram down)" at bounding box center [643, 352] width 186 height 13
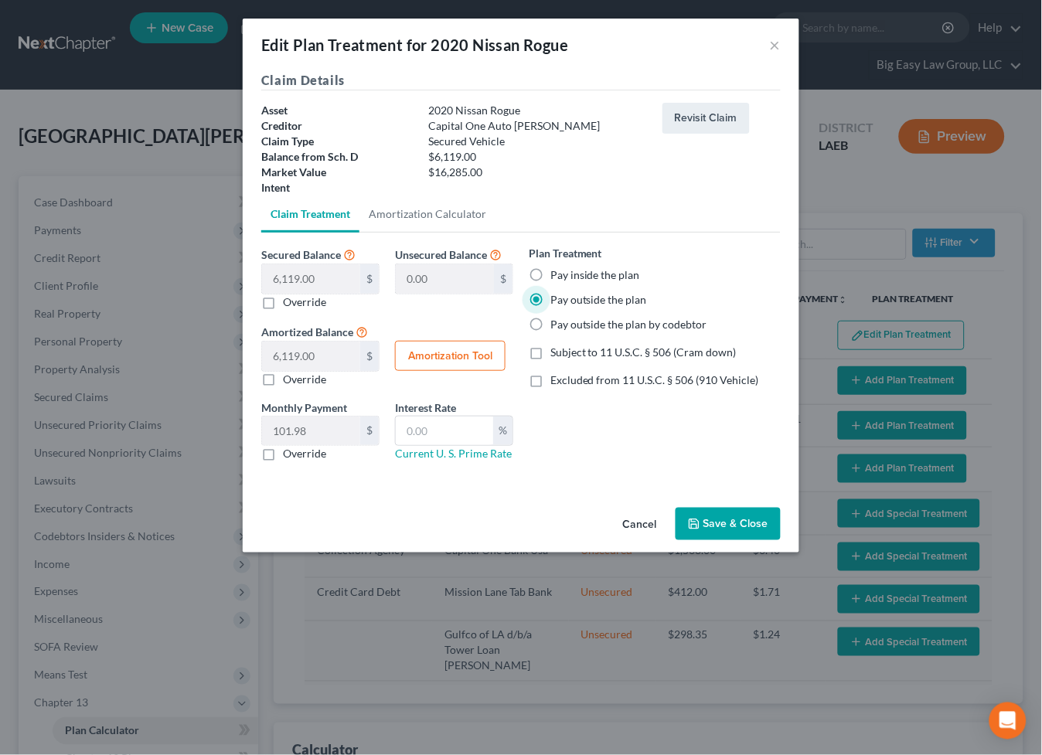
click at [567, 355] on input "Subject to 11 U.S.C. § 506 (Cram down)" at bounding box center [562, 350] width 10 height 10
checkbox input "true"
click at [724, 517] on button "Save & Close" at bounding box center [728, 524] width 105 height 32
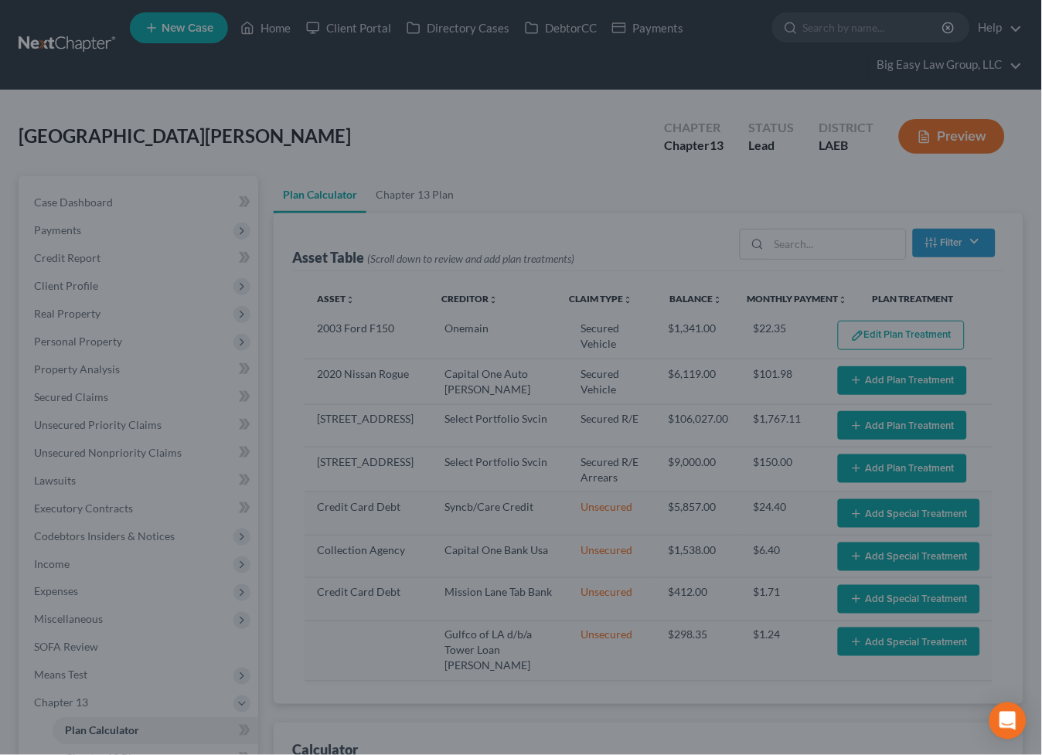
select select "59"
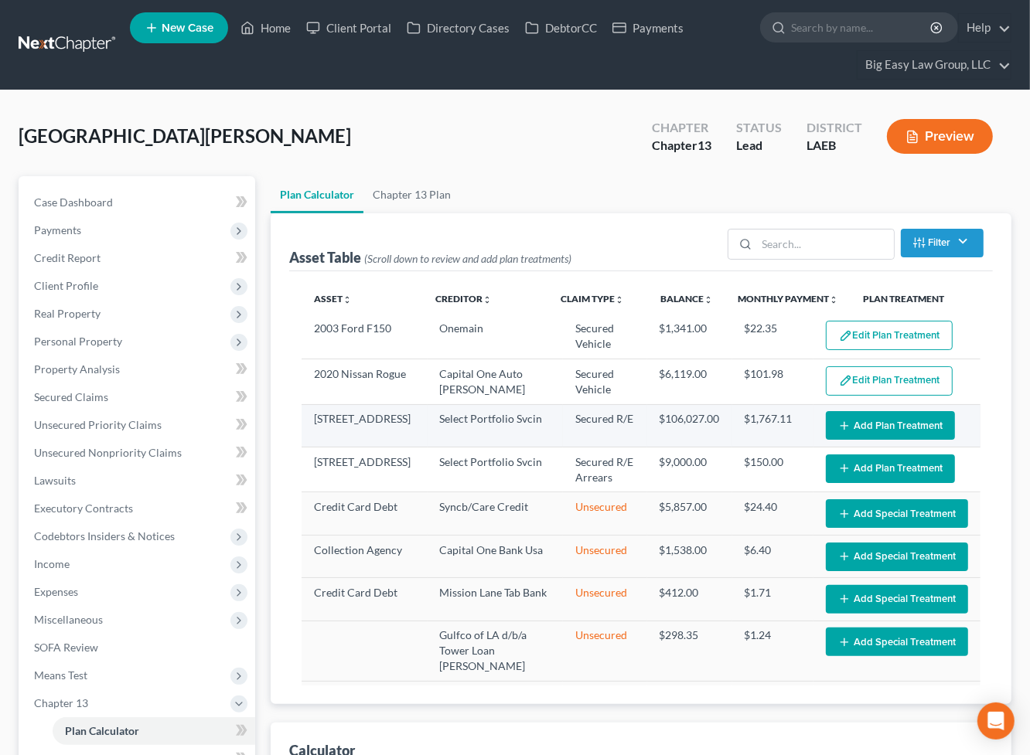
click at [876, 418] on button "Add Plan Treatment" at bounding box center [890, 425] width 129 height 29
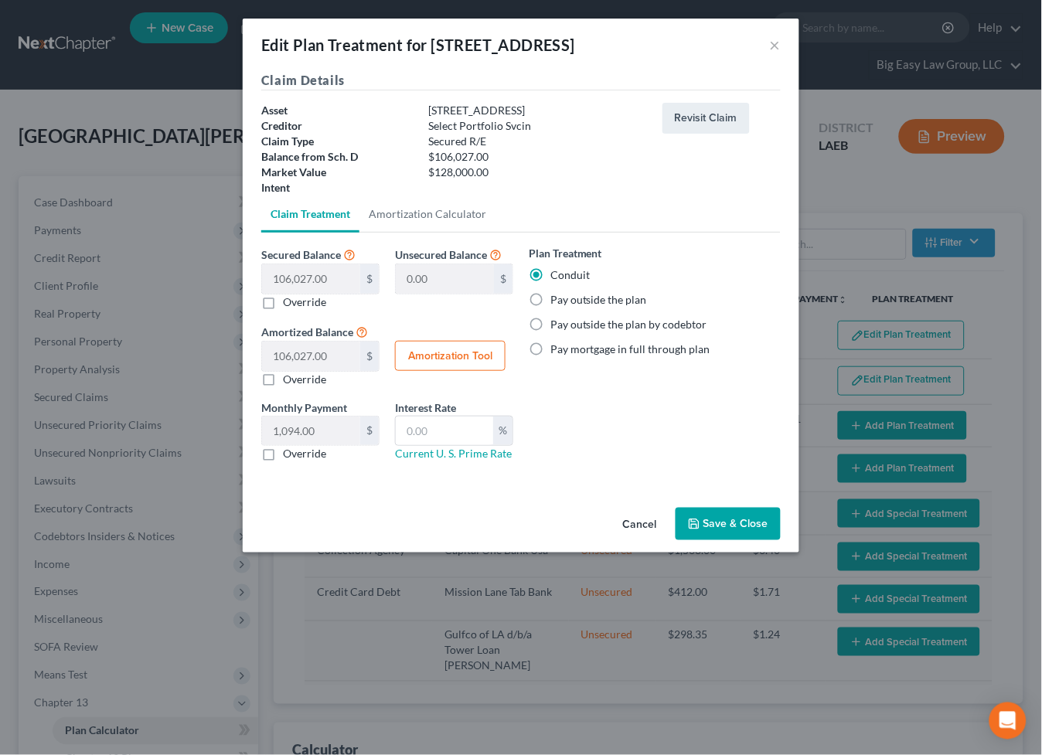
click at [576, 292] on label "Pay outside the plan" at bounding box center [598, 299] width 97 height 15
click at [567, 292] on input "Pay outside the plan" at bounding box center [562, 297] width 10 height 10
radio input "true"
drag, startPoint x: 756, startPoint y: 532, endPoint x: 792, endPoint y: 517, distance: 38.5
click at [756, 532] on button "Save & Close" at bounding box center [728, 524] width 105 height 32
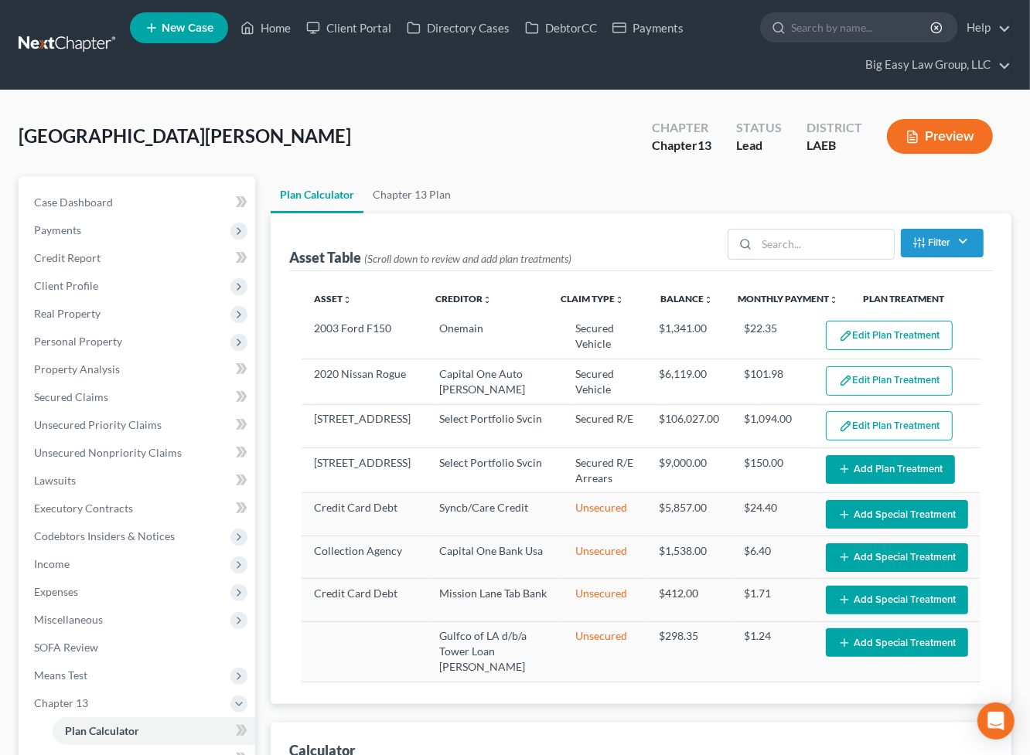
click at [870, 468] on button "Add Plan Treatment" at bounding box center [890, 469] width 129 height 29
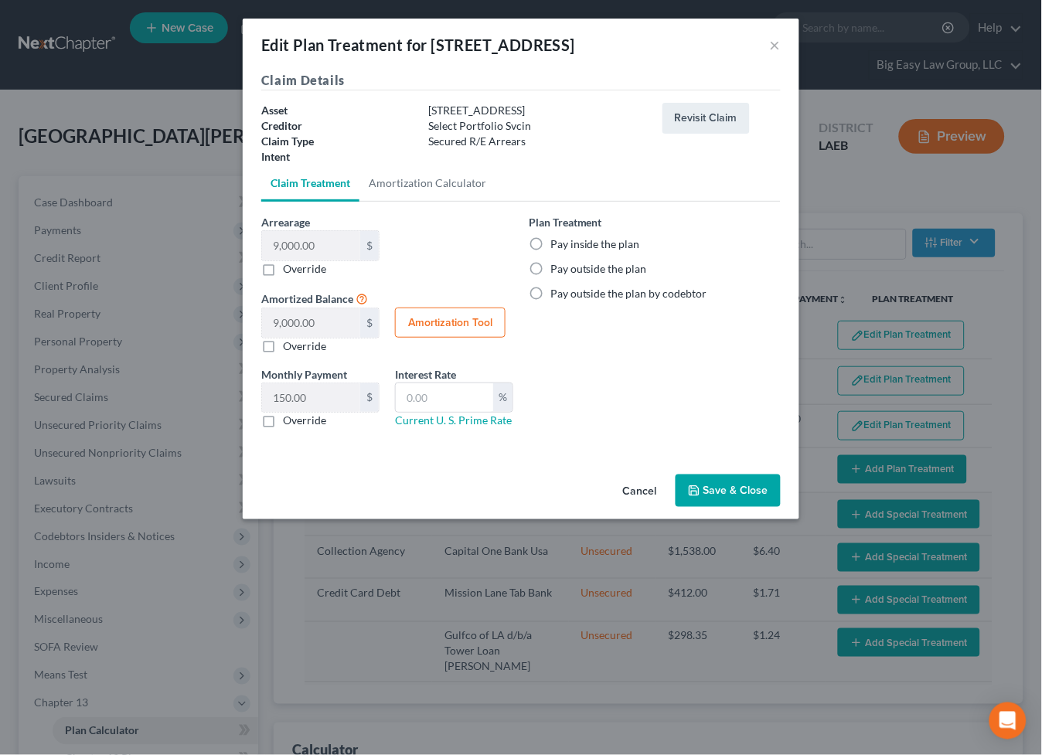
select select "59"
click at [556, 247] on label "Pay inside the plan" at bounding box center [595, 244] width 90 height 15
click at [557, 247] on input "Pay inside the plan" at bounding box center [562, 242] width 10 height 10
radio input "true"
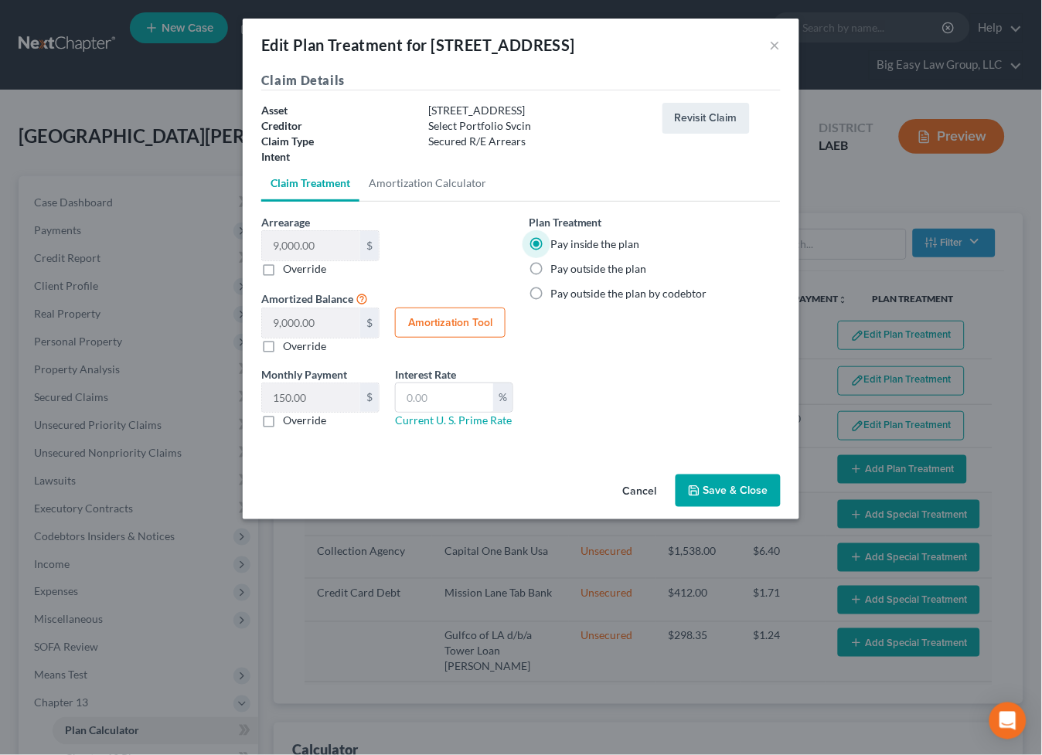
drag, startPoint x: 754, startPoint y: 485, endPoint x: 748, endPoint y: 474, distance: 12.1
click at [753, 484] on button "Save & Close" at bounding box center [728, 491] width 105 height 32
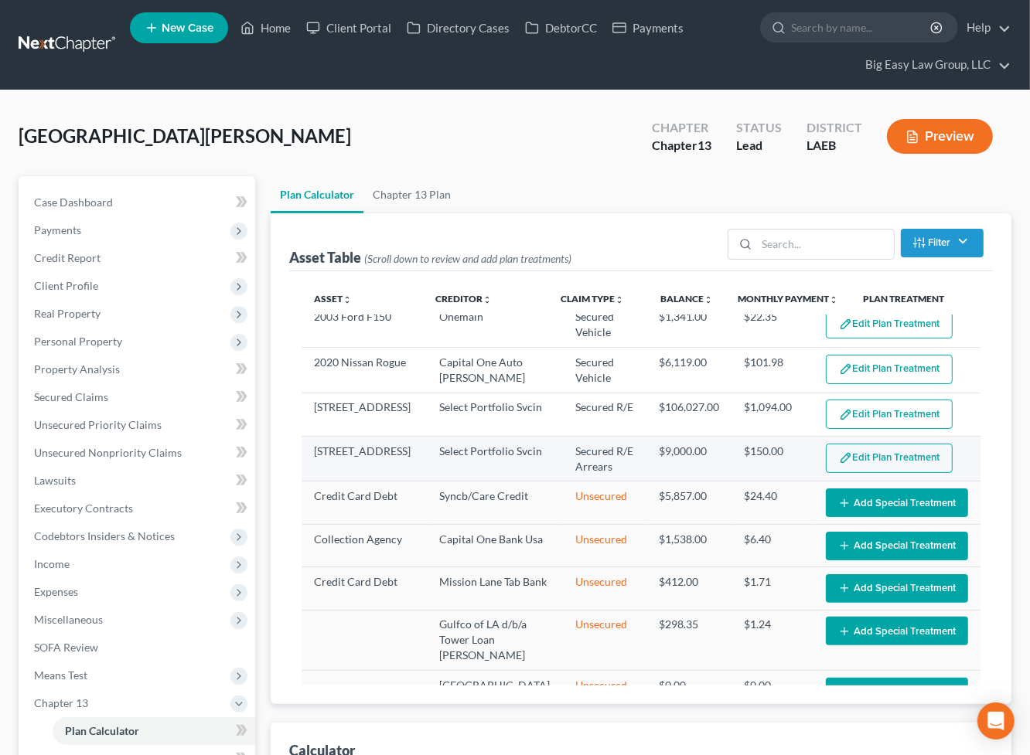
select select "59"
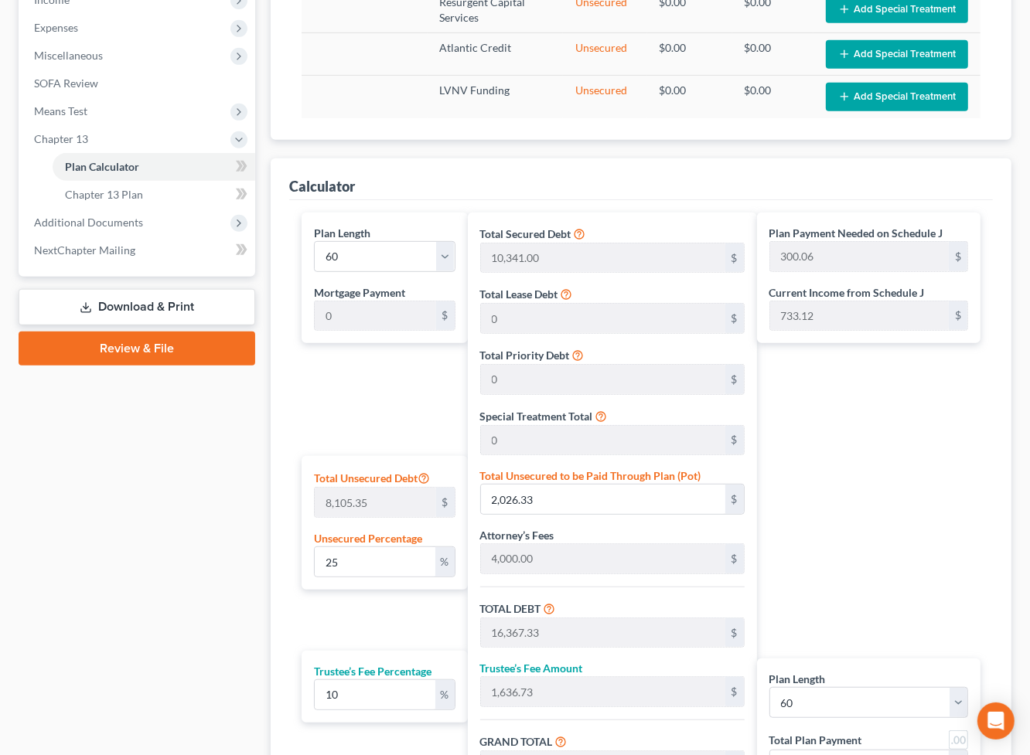
scroll to position [778, 0]
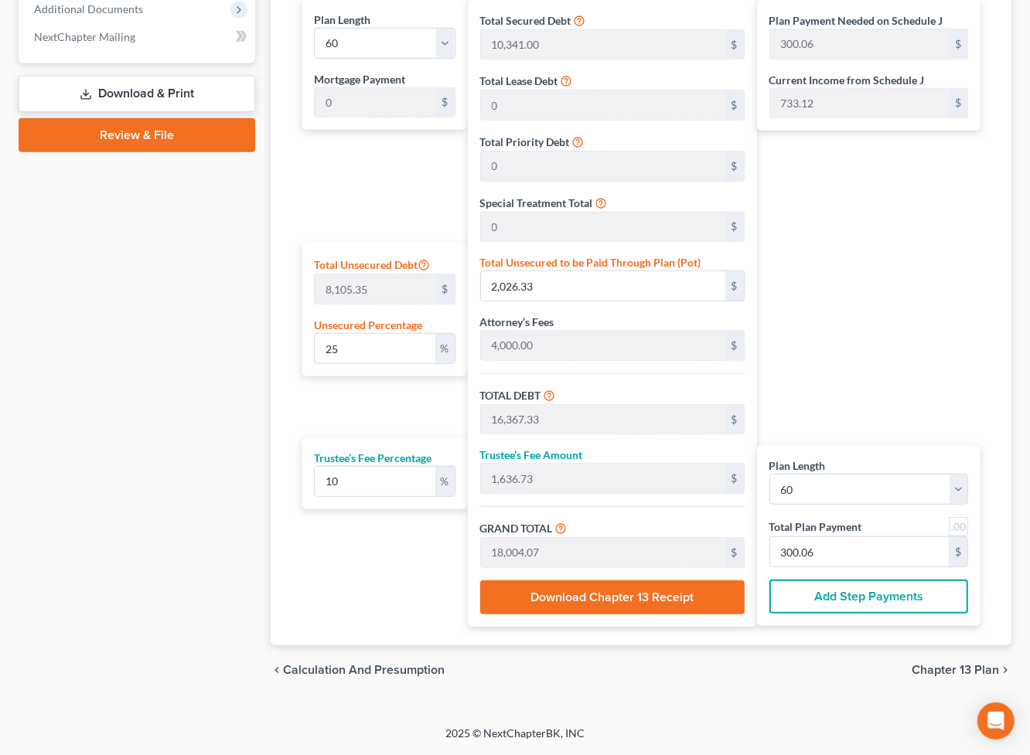
click at [956, 528] on link at bounding box center [958, 526] width 19 height 19
type input "300.00"
click at [857, 544] on input "300.00" at bounding box center [859, 551] width 179 height 29
type input "0"
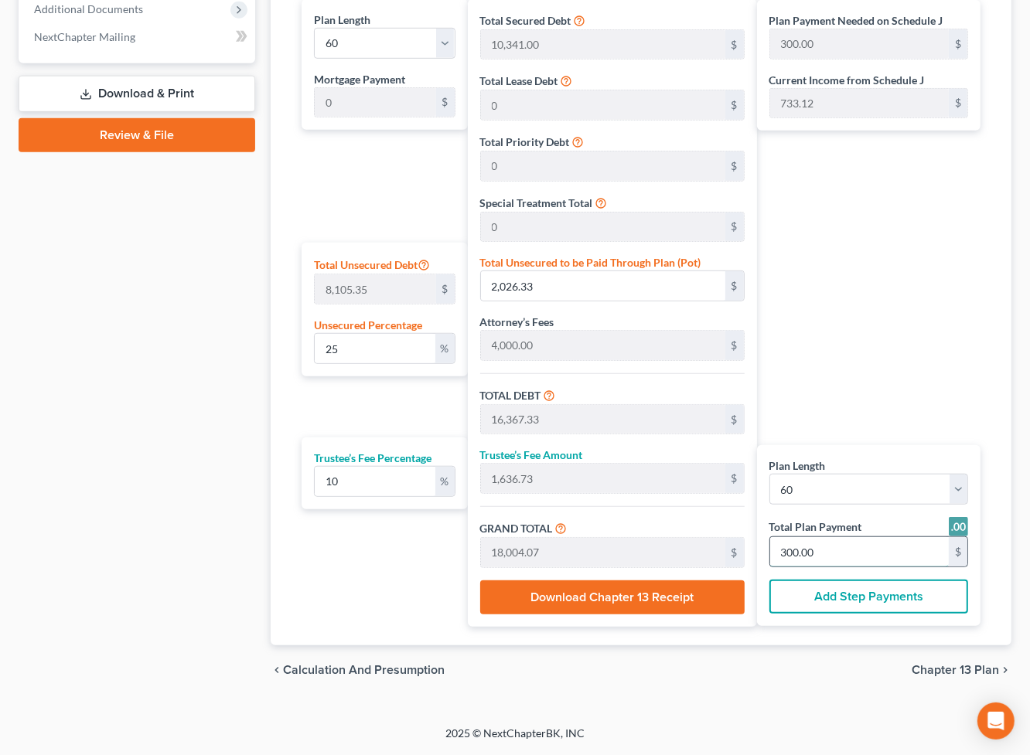
type input "0"
type input "218.18"
type input "21.81"
type input "240.00"
type input "4"
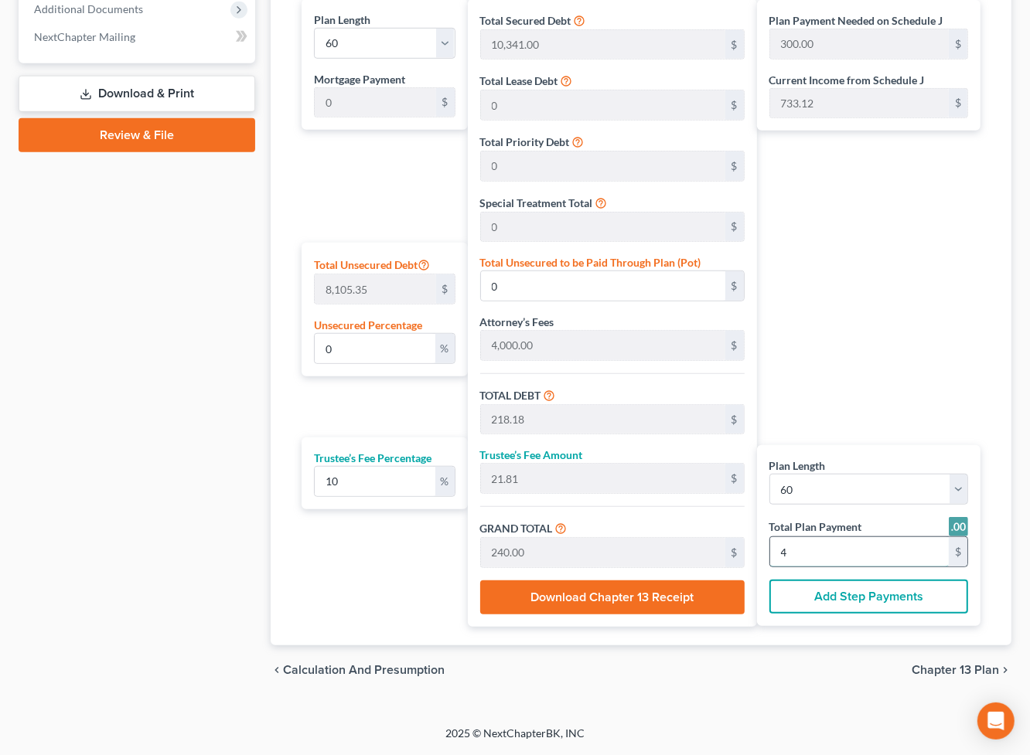
type input "2,290.90"
type input "229.09"
type input "2,520.00"
type input "42"
type input "109.07"
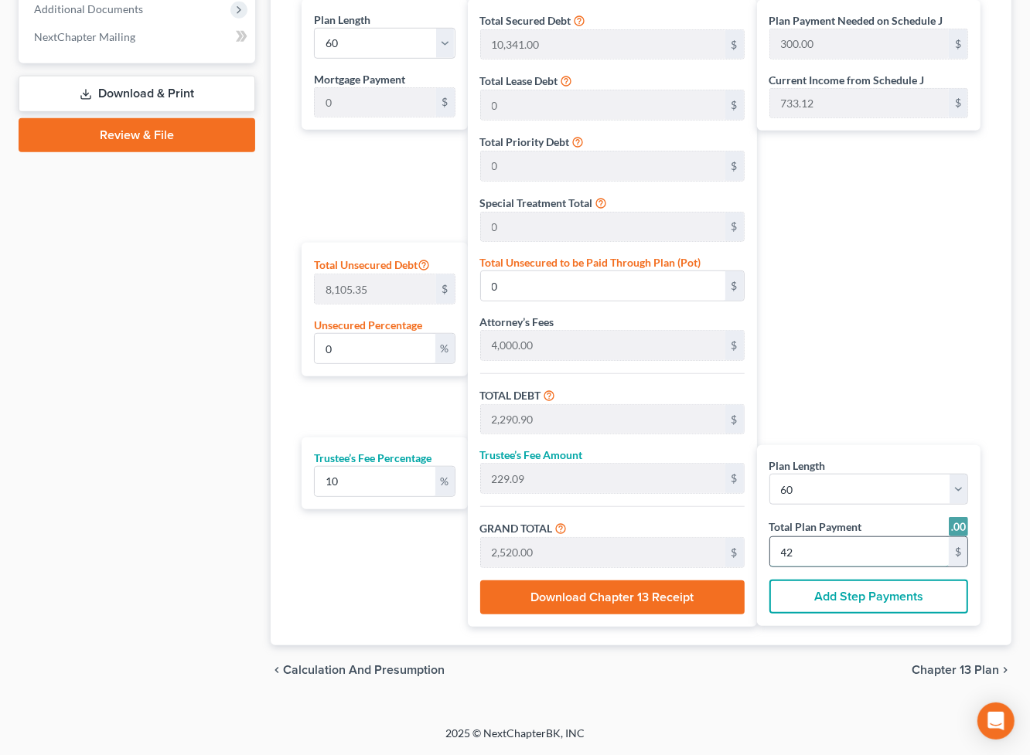
type input "8,840.81"
type input "23,181.81"
type input "2,318.18"
type input "25,500.00"
type input "425.00"
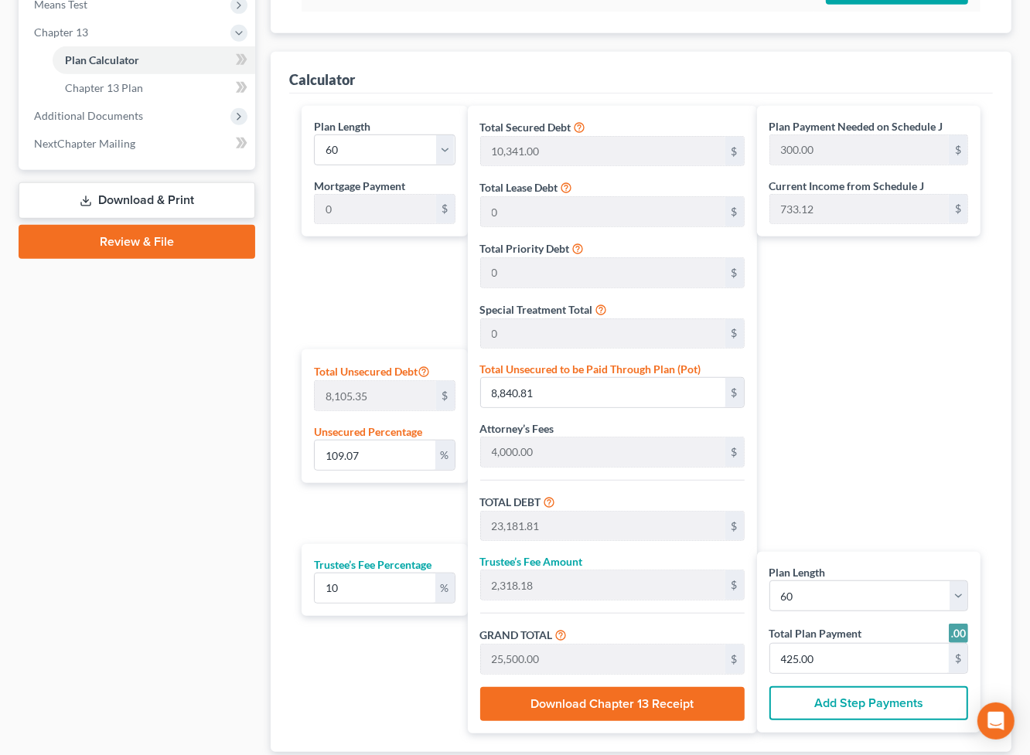
scroll to position [638, 0]
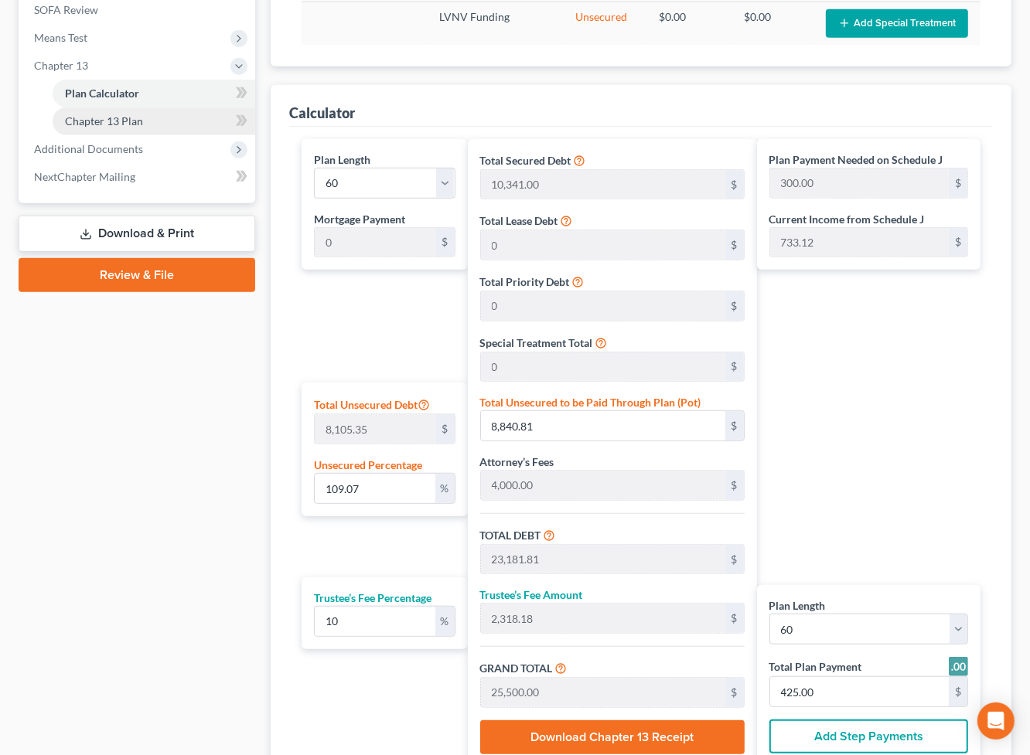
click at [131, 120] on span "Chapter 13 Plan" at bounding box center [104, 120] width 78 height 13
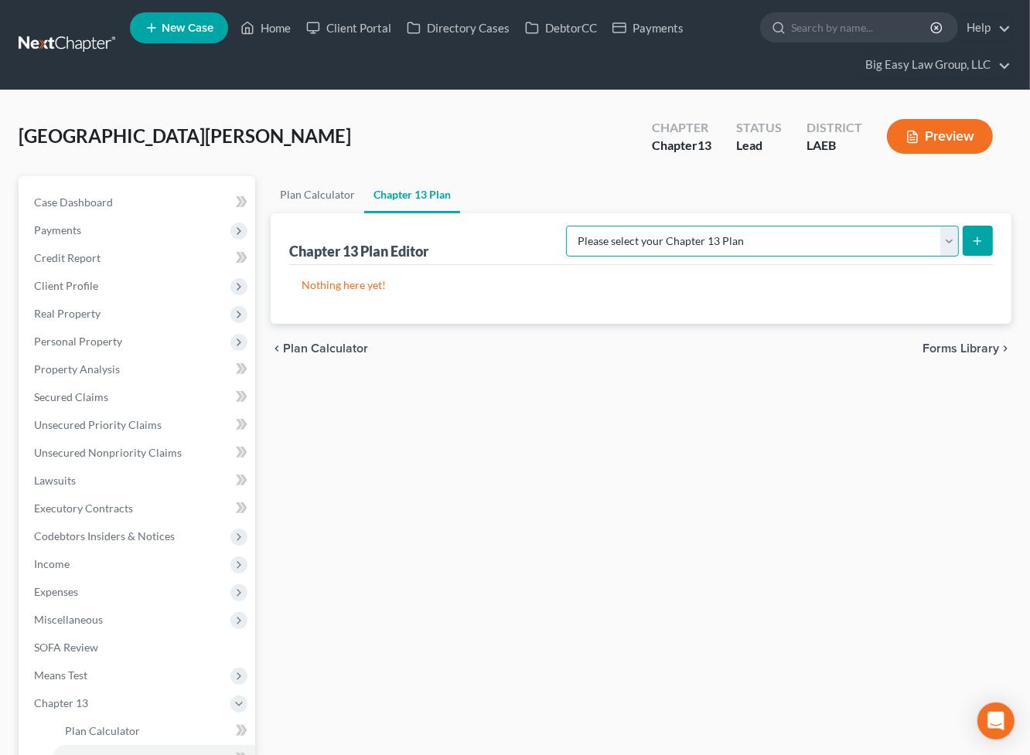
click at [864, 240] on select "Please select your Chapter 13 Plan Eastern District of Louisiana Eastern Distri…" at bounding box center [762, 241] width 393 height 31
select select "3"
click at [566, 226] on select "Please select your Chapter 13 Plan Eastern District of Louisiana Eastern Distri…" at bounding box center [762, 241] width 393 height 31
click at [971, 243] on icon "submit" at bounding box center [977, 241] width 12 height 12
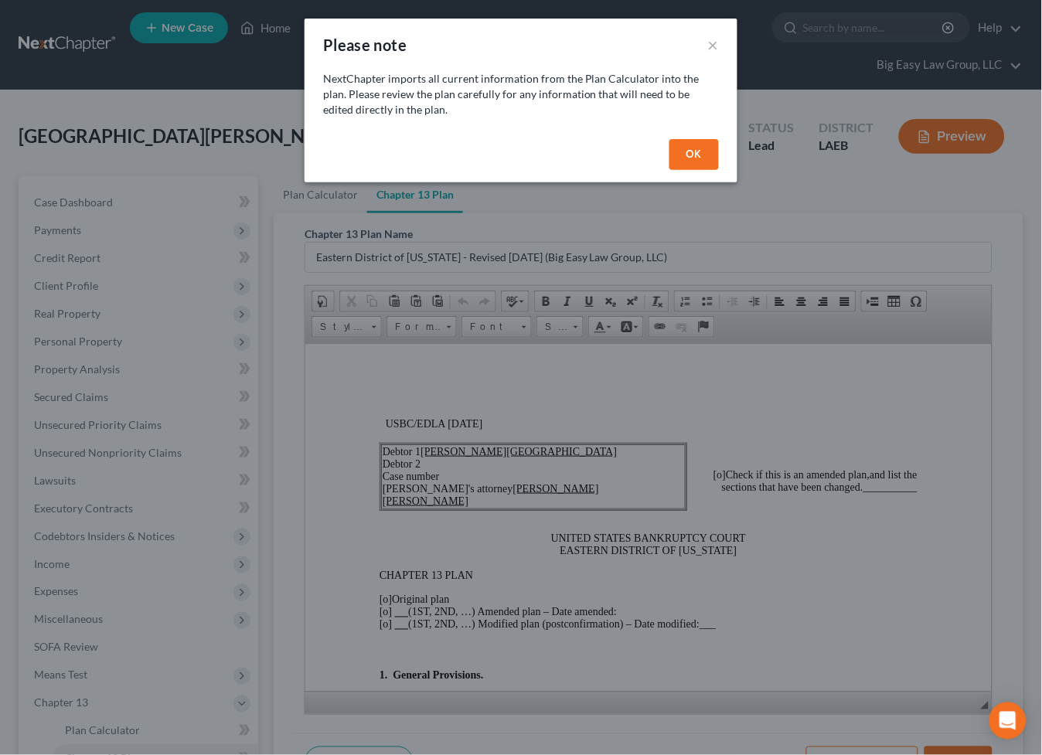
drag, startPoint x: 685, startPoint y: 153, endPoint x: 679, endPoint y: 519, distance: 365.7
click at [685, 153] on button "OK" at bounding box center [693, 154] width 49 height 31
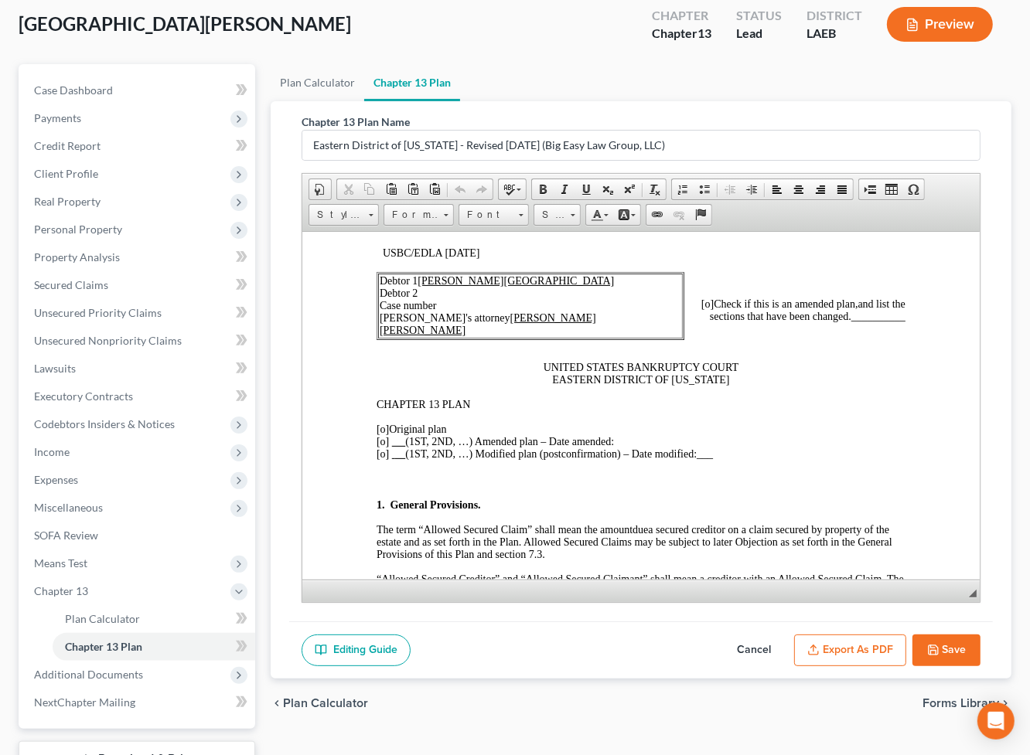
scroll to position [62, 0]
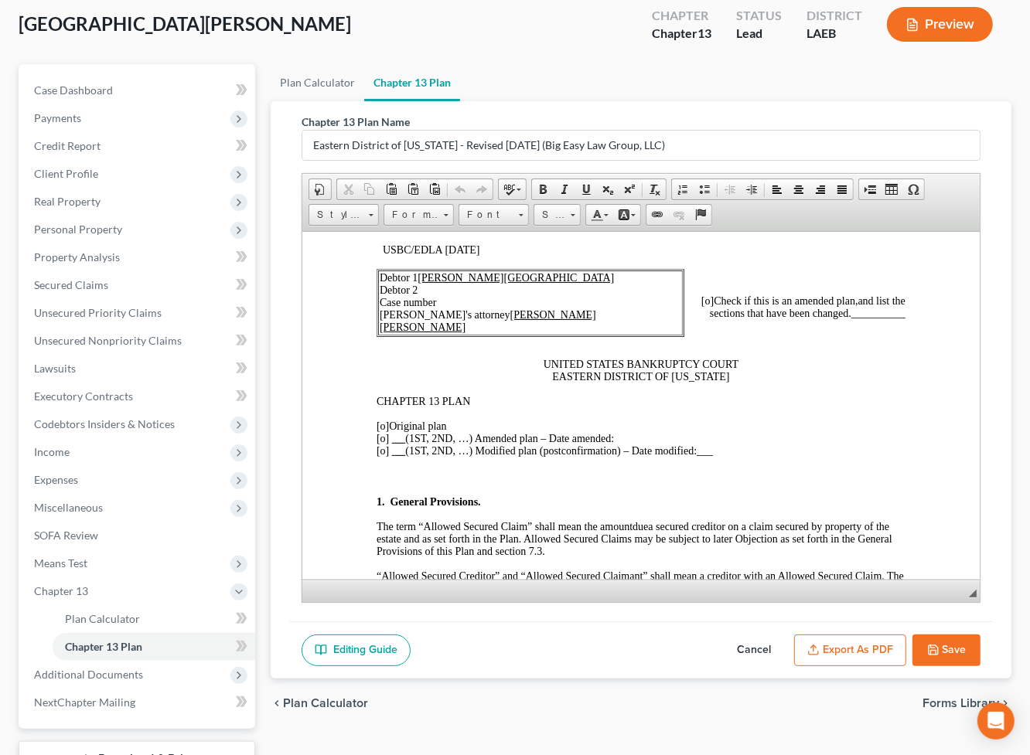
click at [383, 431] on span "[o]" at bounding box center [382, 426] width 12 height 12
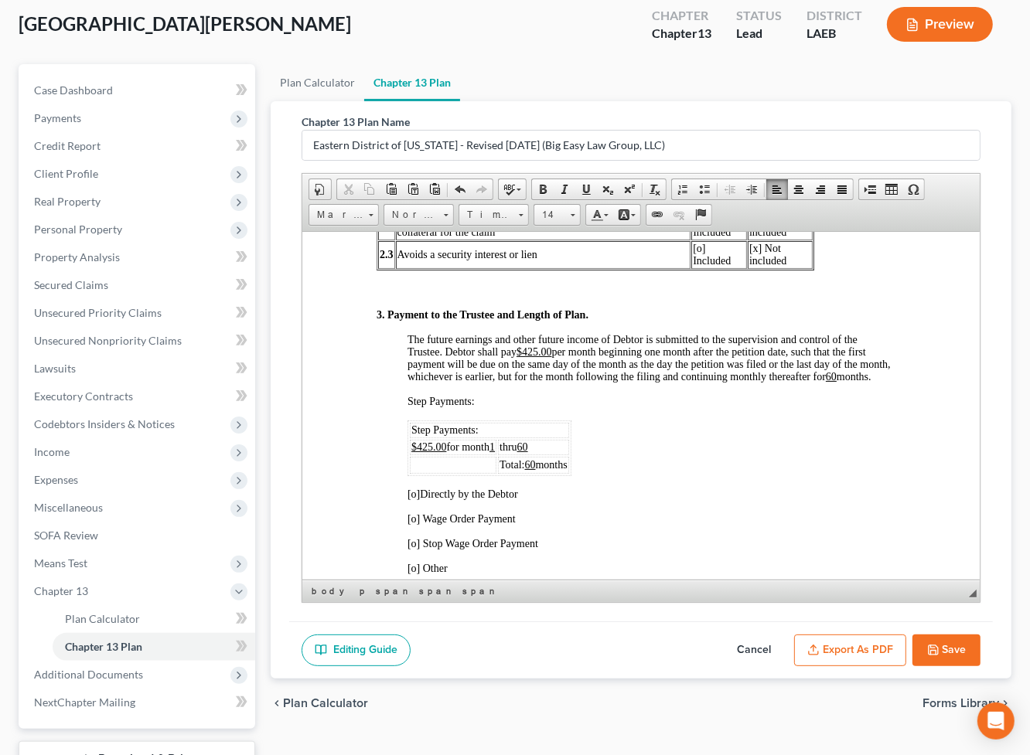
scroll to position [1072, 0]
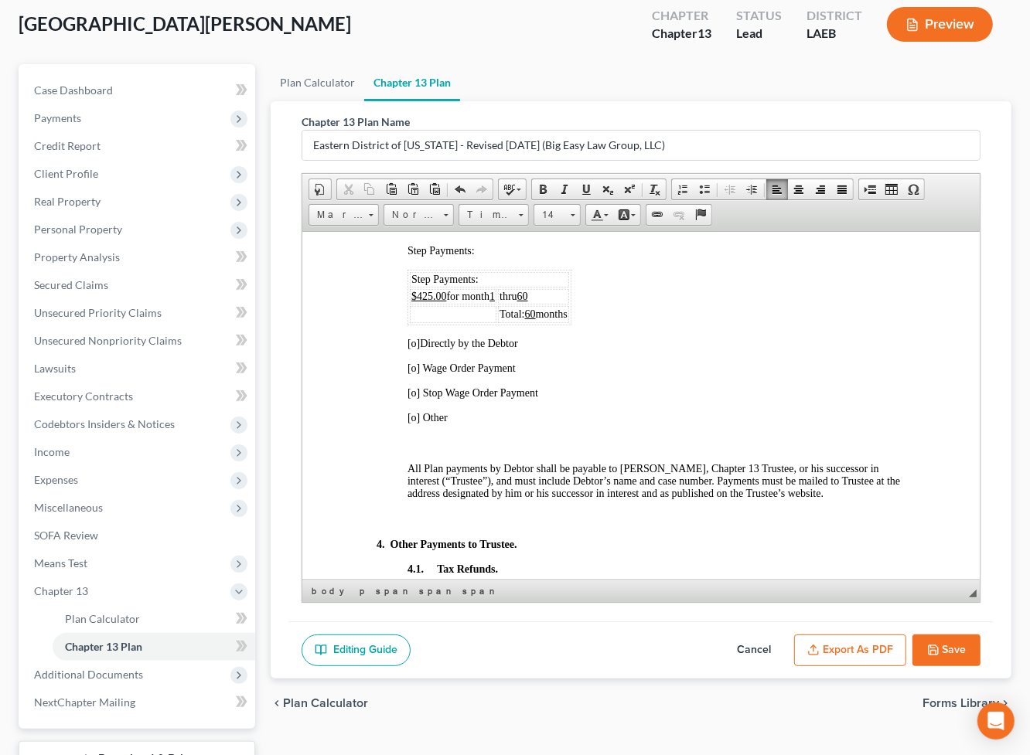
click at [412, 349] on span "[o]" at bounding box center [413, 343] width 12 height 12
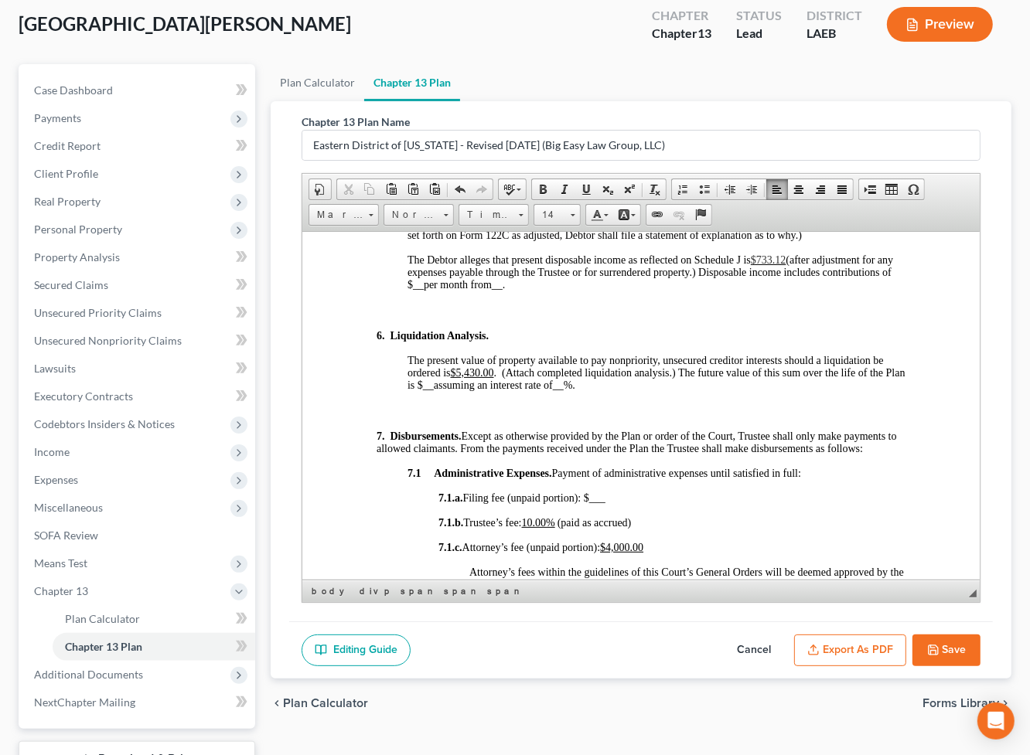
scroll to position [1836, 0]
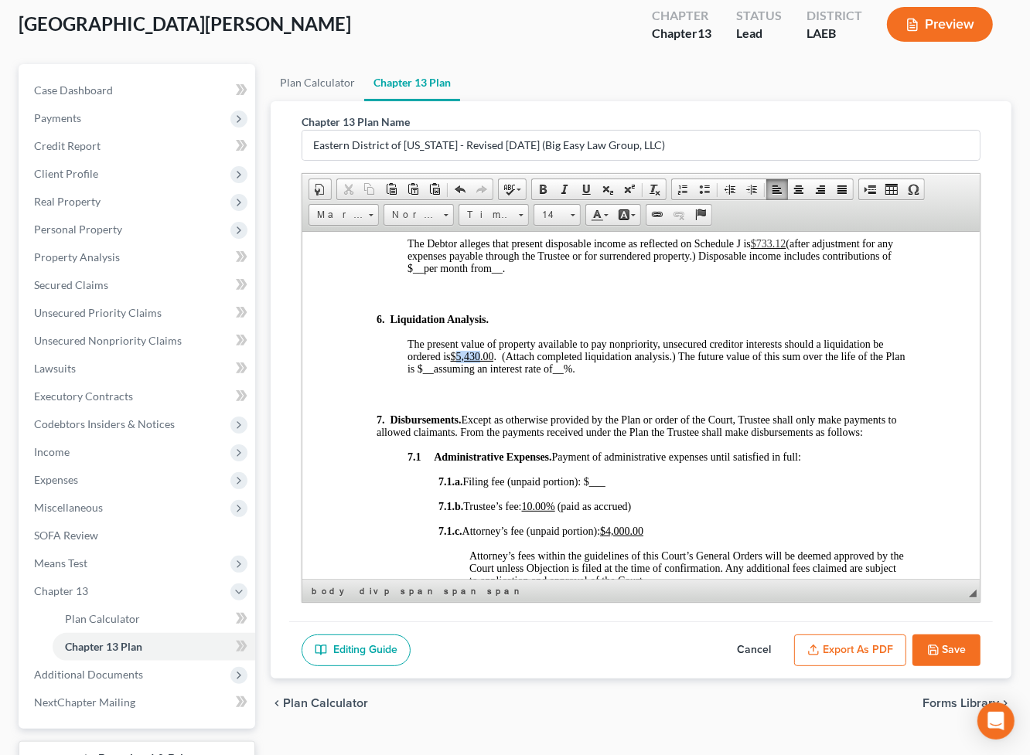
drag, startPoint x: 480, startPoint y: 428, endPoint x: 461, endPoint y: 429, distance: 19.3
click at [461, 362] on u "$5,430.00" at bounding box center [471, 356] width 43 height 12
click at [456, 362] on u "$54,095.00" at bounding box center [474, 356] width 49 height 12
click at [461, 362] on u "$54,095.00" at bounding box center [474, 356] width 49 height 12
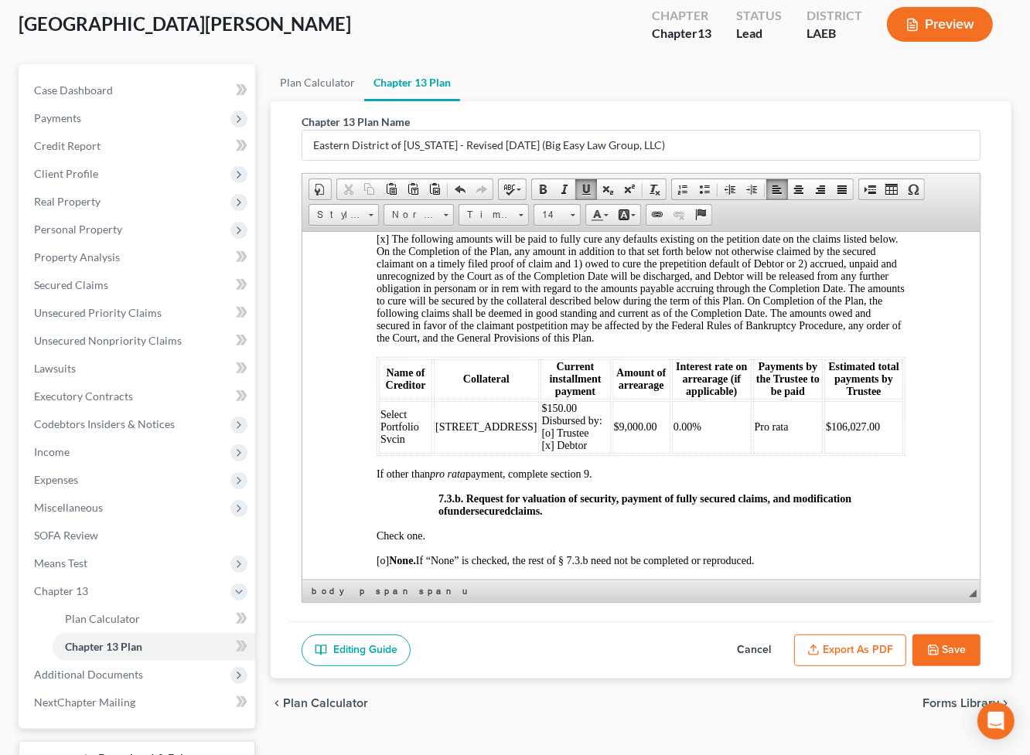
scroll to position [3993, 0]
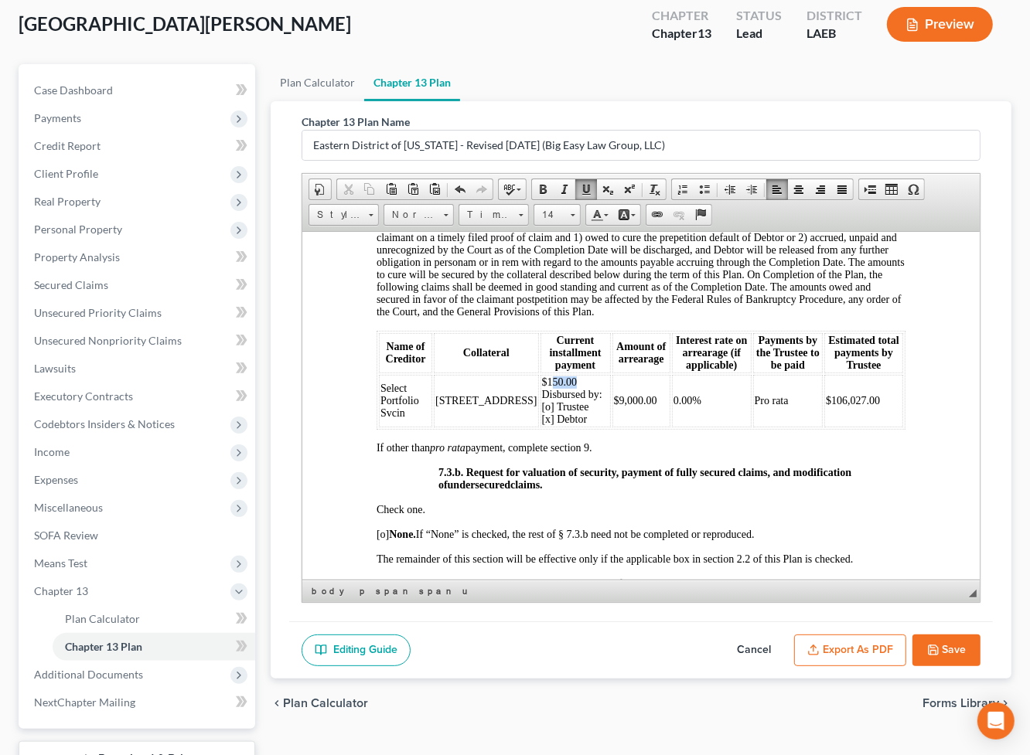
drag, startPoint x: 552, startPoint y: 547, endPoint x: 506, endPoint y: 542, distance: 46.6
click at [540, 427] on td "$150.00 Disbursed by: [o] Trustee [x] Debtor" at bounding box center [575, 400] width 70 height 53
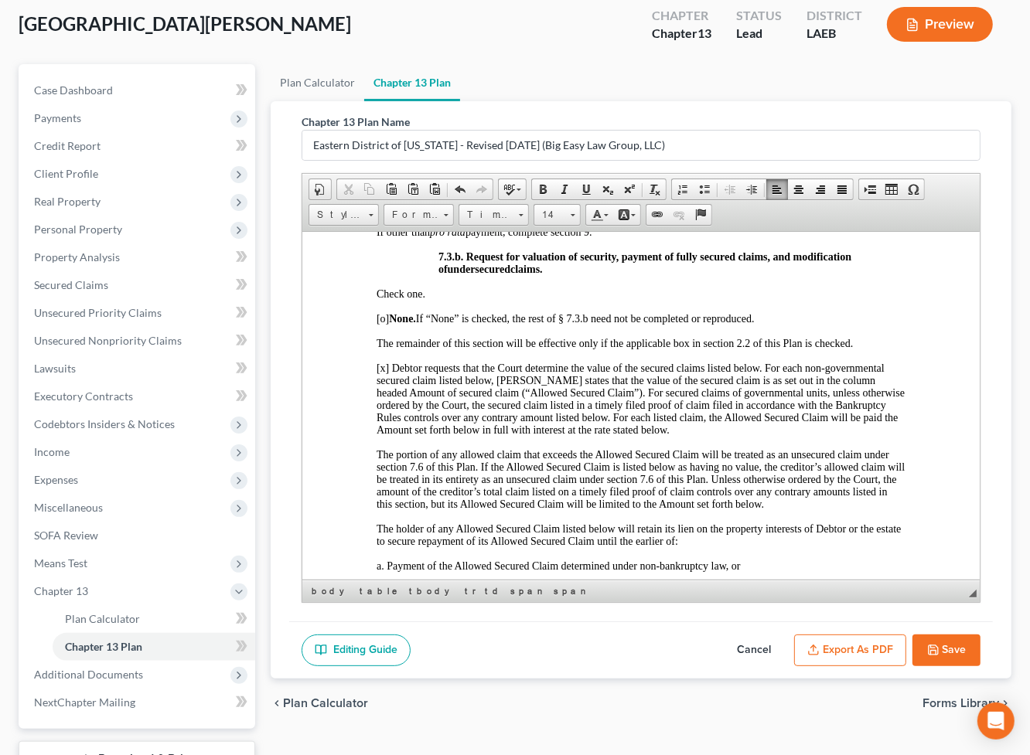
scroll to position [4205, 0]
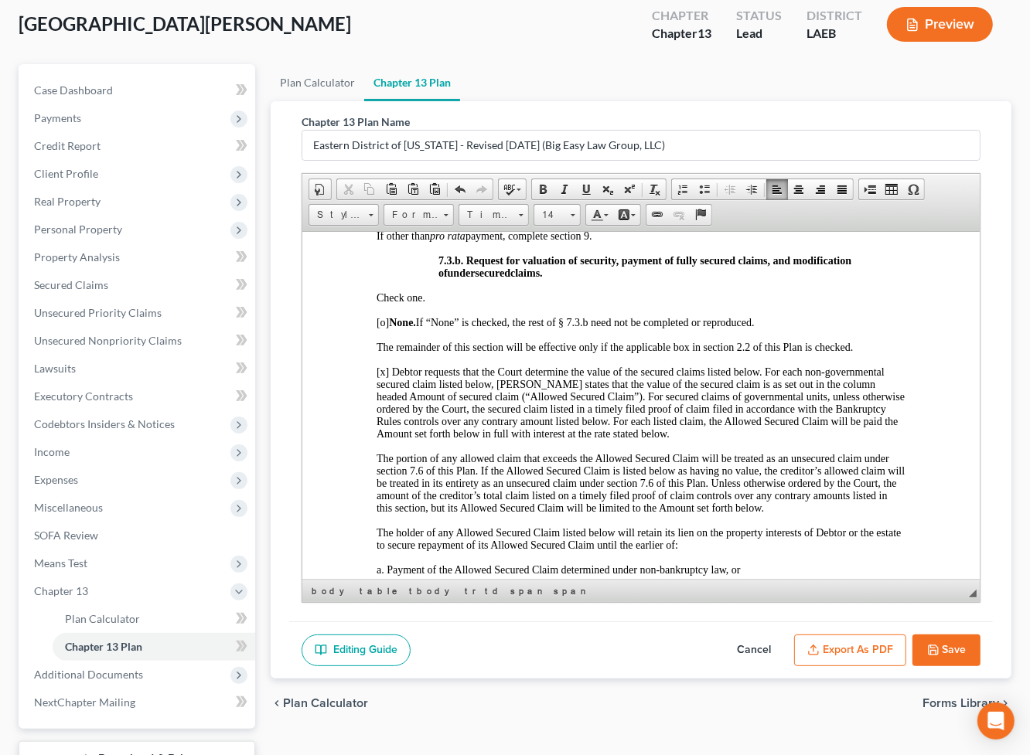
drag, startPoint x: 827, startPoint y: 362, endPoint x: 810, endPoint y: 359, distance: 17.3
click at [823, 215] on td "$106,027.00" at bounding box center [862, 188] width 79 height 53
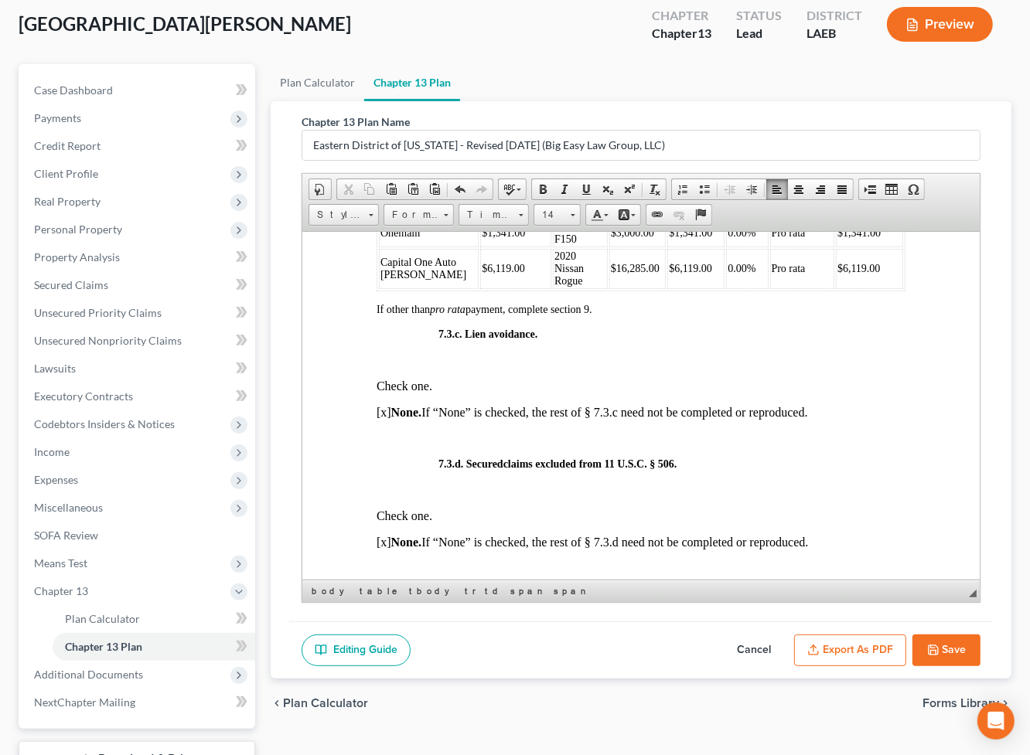
scroll to position [4797, 0]
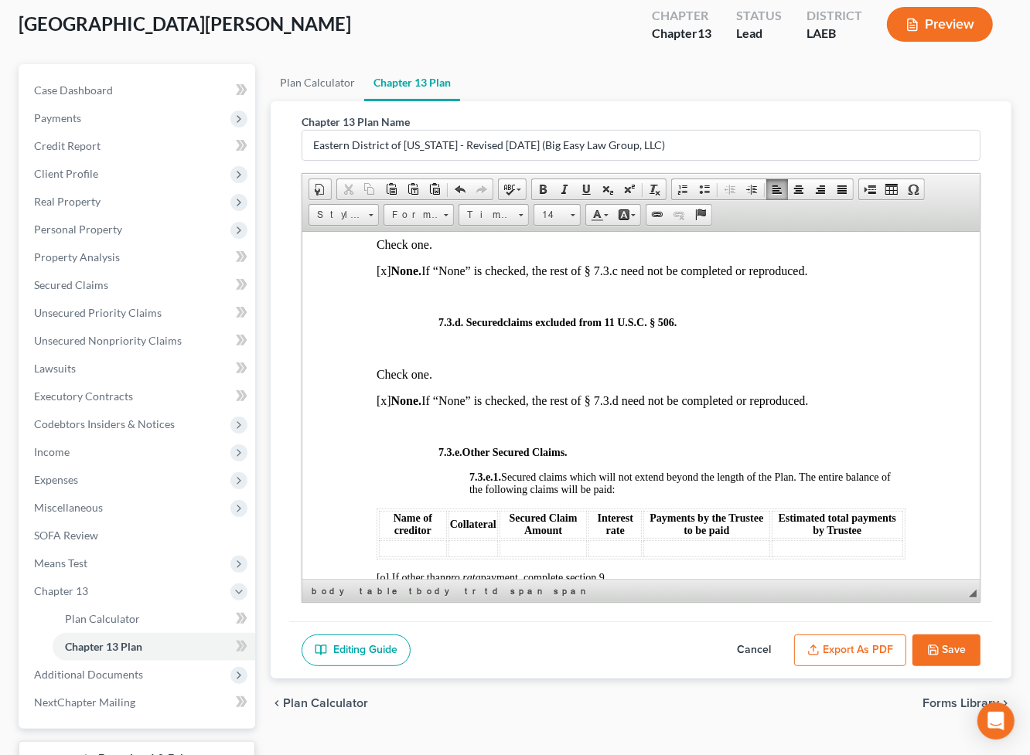
drag, startPoint x: 859, startPoint y: 297, endPoint x: 383, endPoint y: 299, distance: 475.4
click at [383, 147] on tr "Capital One Auto Finan $6,119.00 2020 Nissan Rogue $16,285.00 $6,119.00 0.00% P…" at bounding box center [640, 127] width 524 height 40
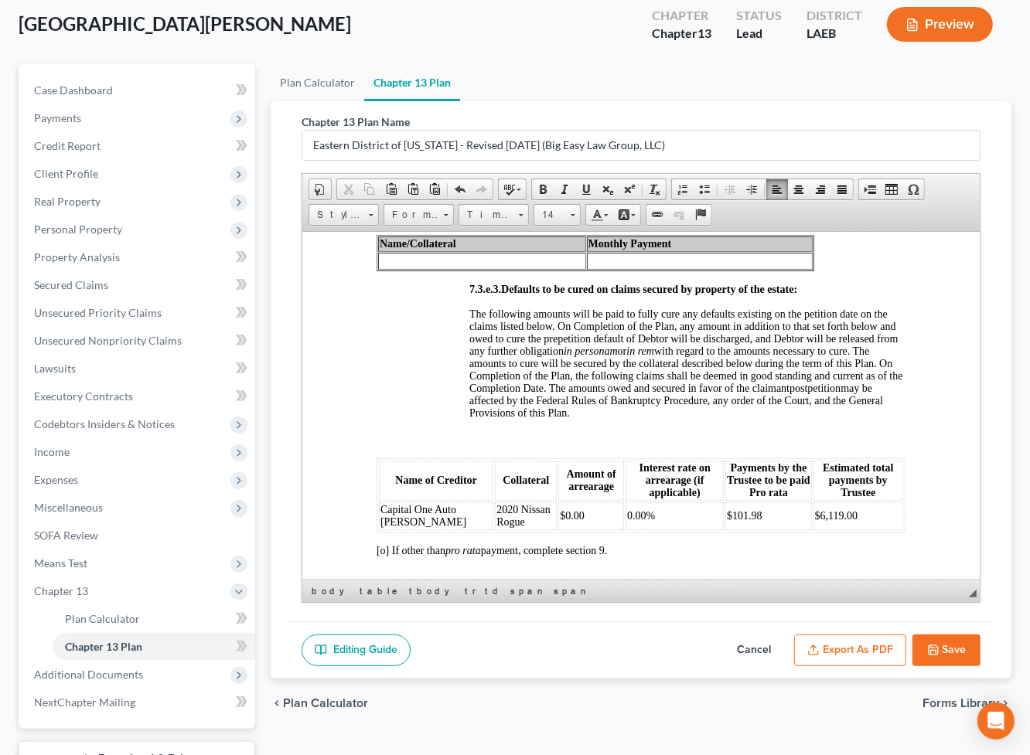
scroll to position [5222, 0]
click at [543, 268] on td at bounding box center [481, 259] width 208 height 17
click at [559, 268] on td "Capital One - Nissan" at bounding box center [497, 259] width 240 height 17
click at [683, 268] on td at bounding box center [730, 259] width 164 height 17
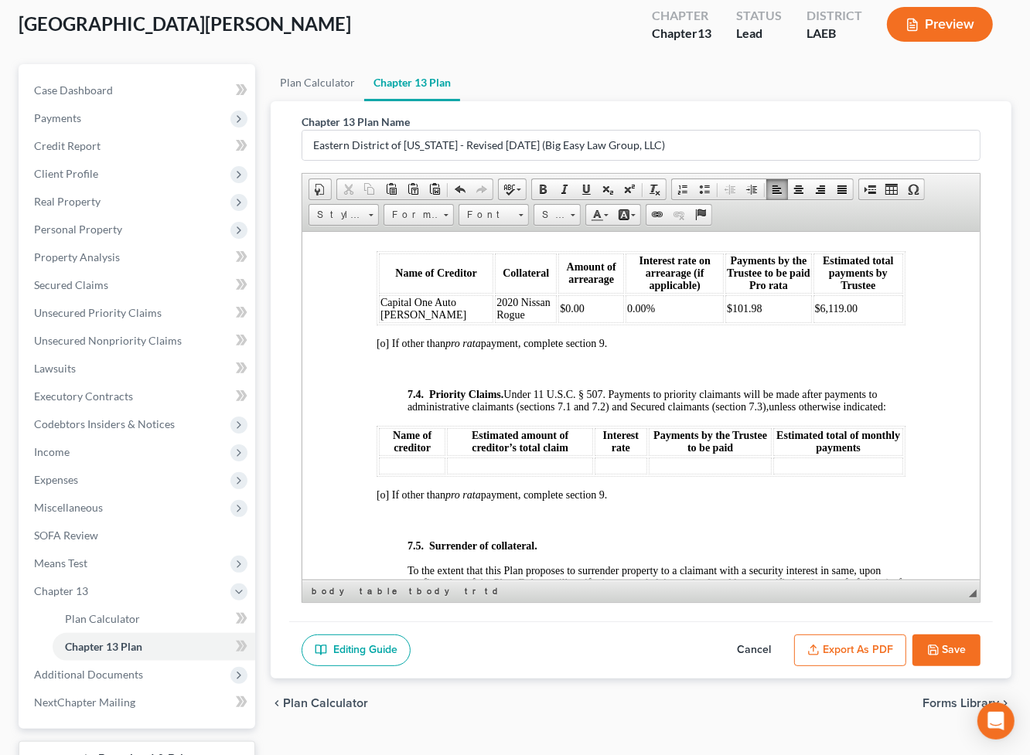
scroll to position [5475, 0]
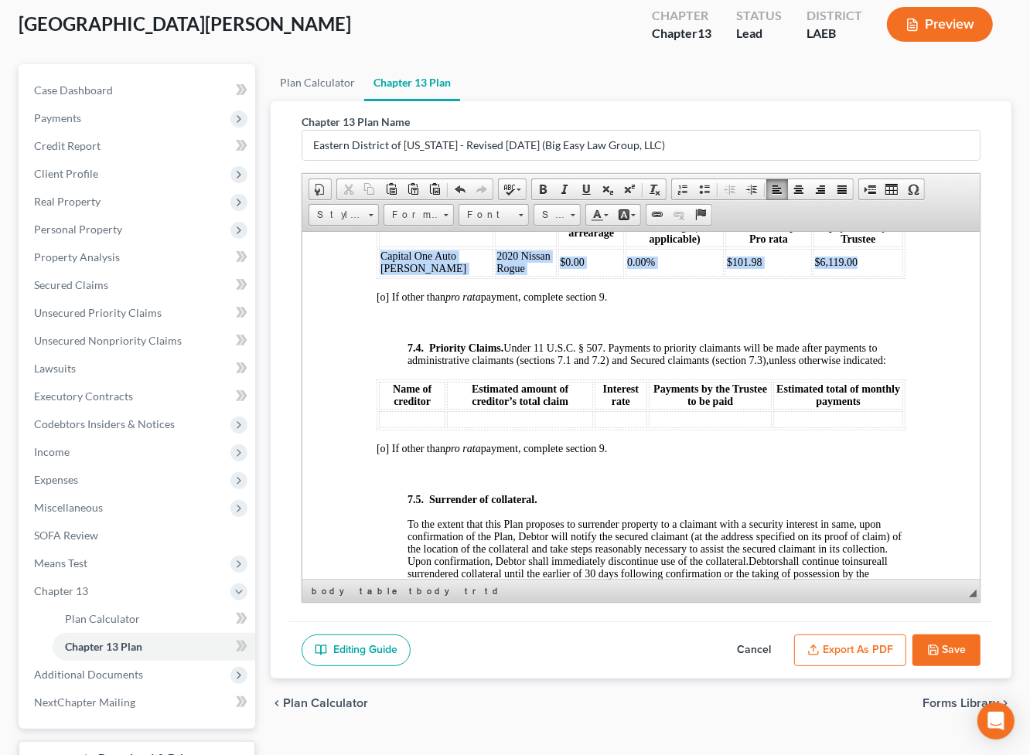
drag, startPoint x: 866, startPoint y: 459, endPoint x: 490, endPoint y: 444, distance: 376.0
click at [381, 276] on tr "Capital One Auto Finan 2020 Nissan Rogue $0.00 0.00% $101.98 $6,119.00" at bounding box center [640, 262] width 524 height 28
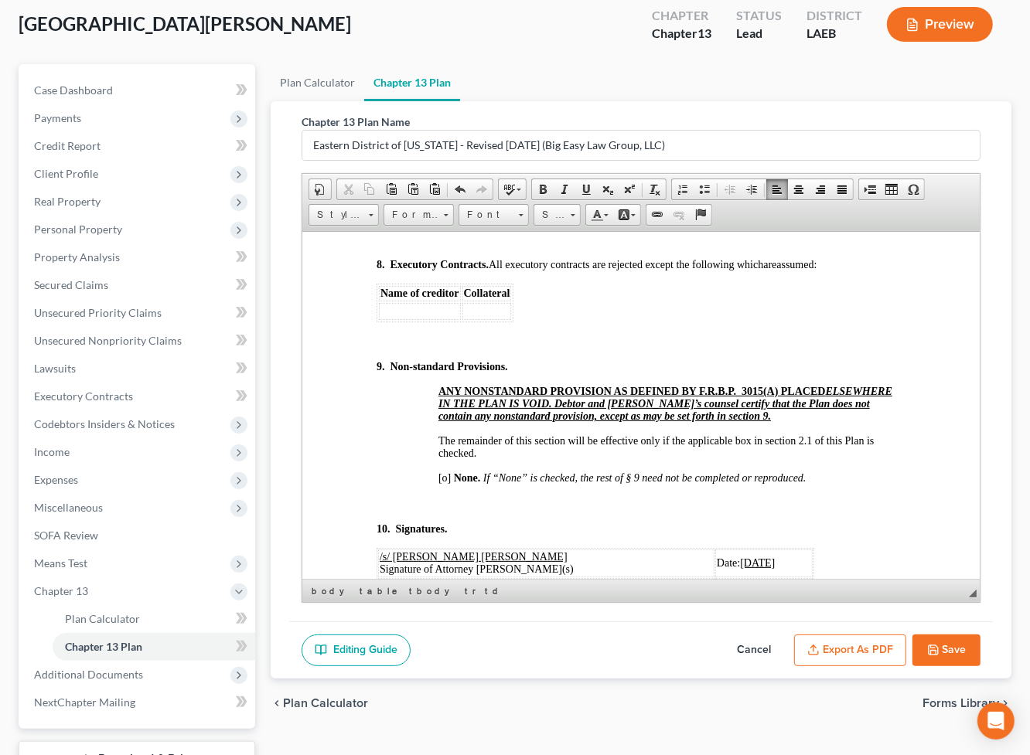
scroll to position [6153, 0]
drag, startPoint x: 466, startPoint y: 401, endPoint x: 553, endPoint y: 403, distance: 87.4
click at [425, 217] on span "unless otherwise provided for by the Plan. After payments to claimants in secti…" at bounding box center [656, 168] width 498 height 98
drag, startPoint x: 505, startPoint y: 399, endPoint x: 486, endPoint y: 398, distance: 18.6
click at [765, 168] on u "109.07%" at bounding box center [784, 162] width 39 height 12
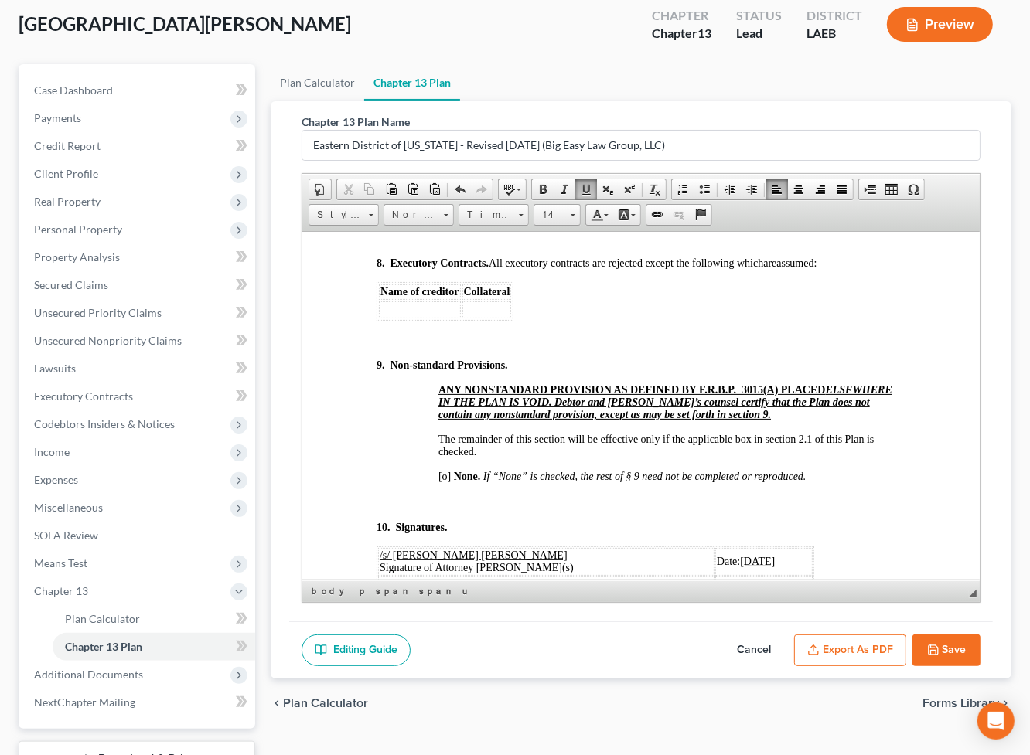
drag, startPoint x: 523, startPoint y: 439, endPoint x: 489, endPoint y: 439, distance: 34.8
click at [472, 217] on u "$8,840.51" at bounding box center [449, 212] width 43 height 12
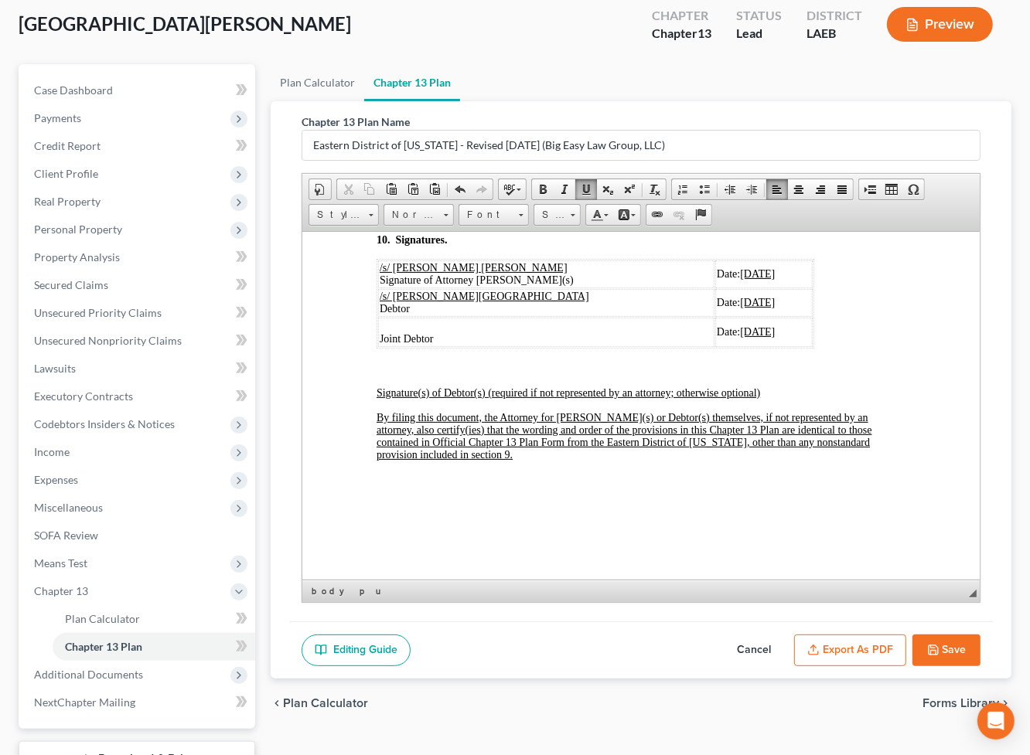
scroll to position [6442, 0]
click at [445, 193] on span "[o]" at bounding box center [444, 188] width 12 height 12
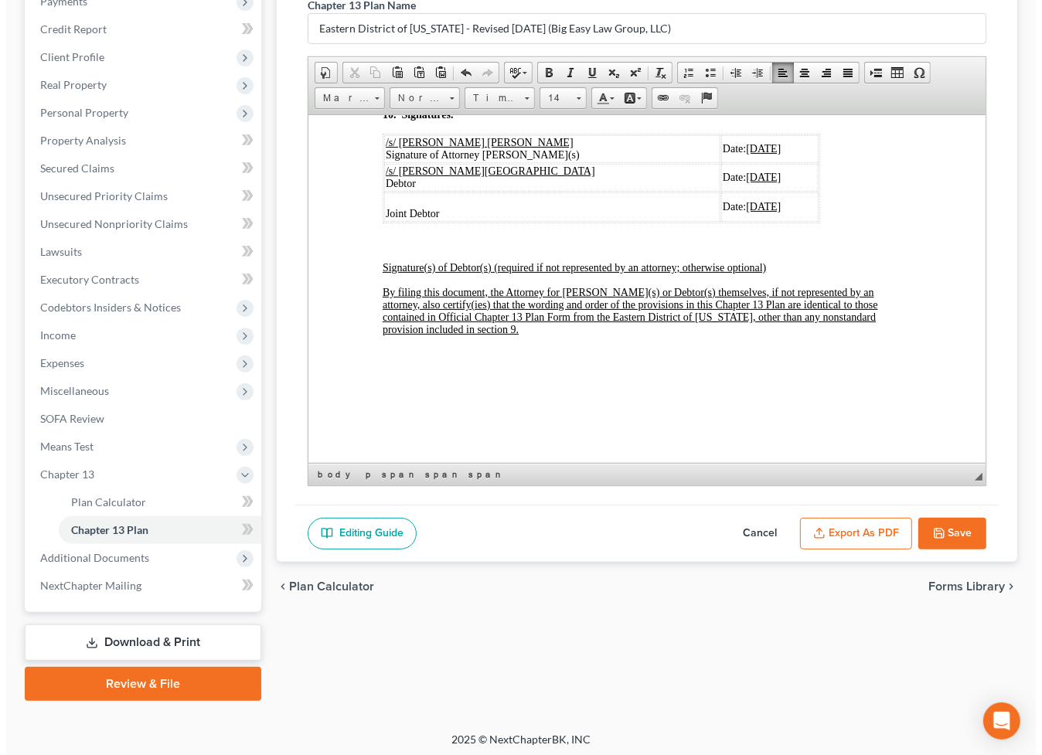
scroll to position [230, 0]
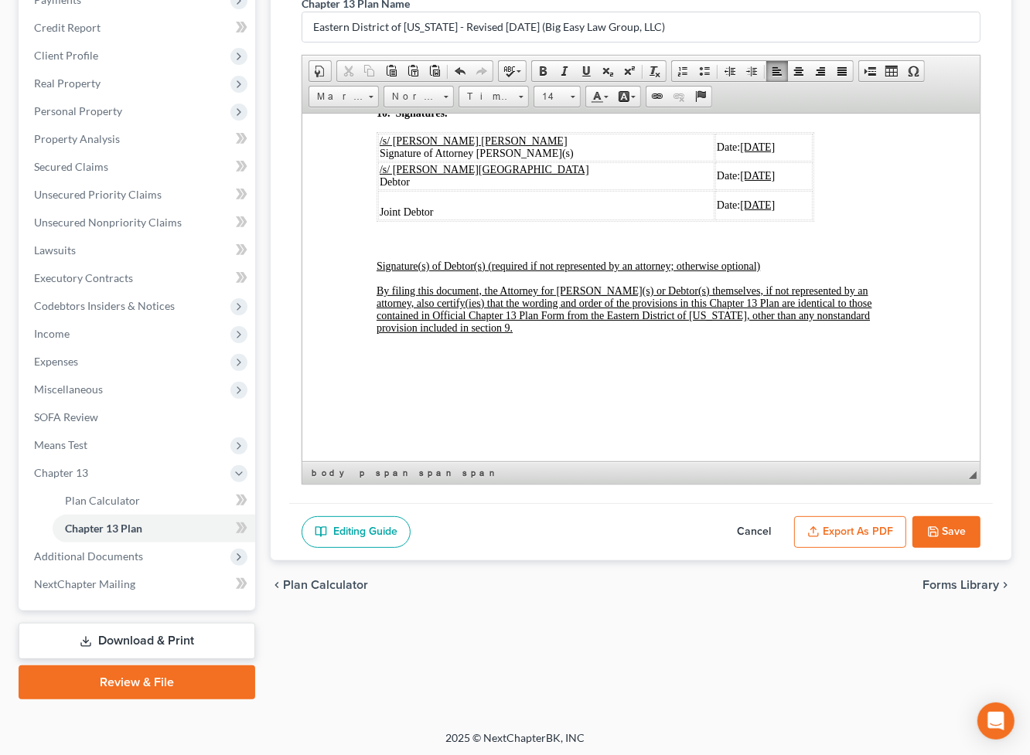
click at [850, 534] on button "Export as PDF" at bounding box center [850, 532] width 112 height 32
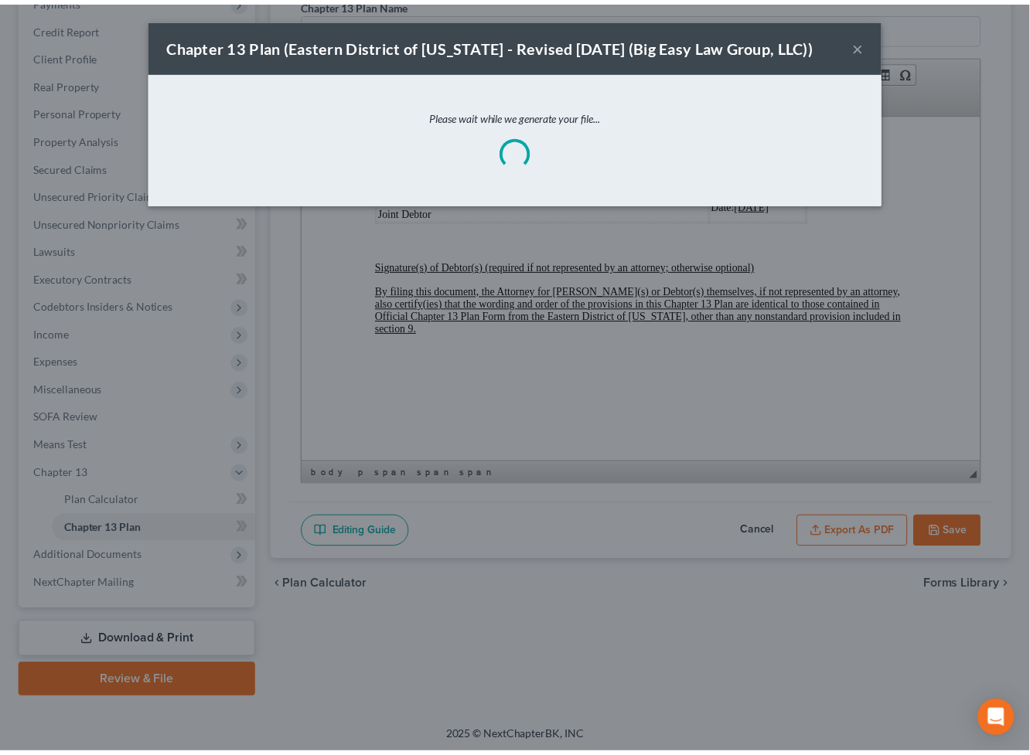
scroll to position [6626, 0]
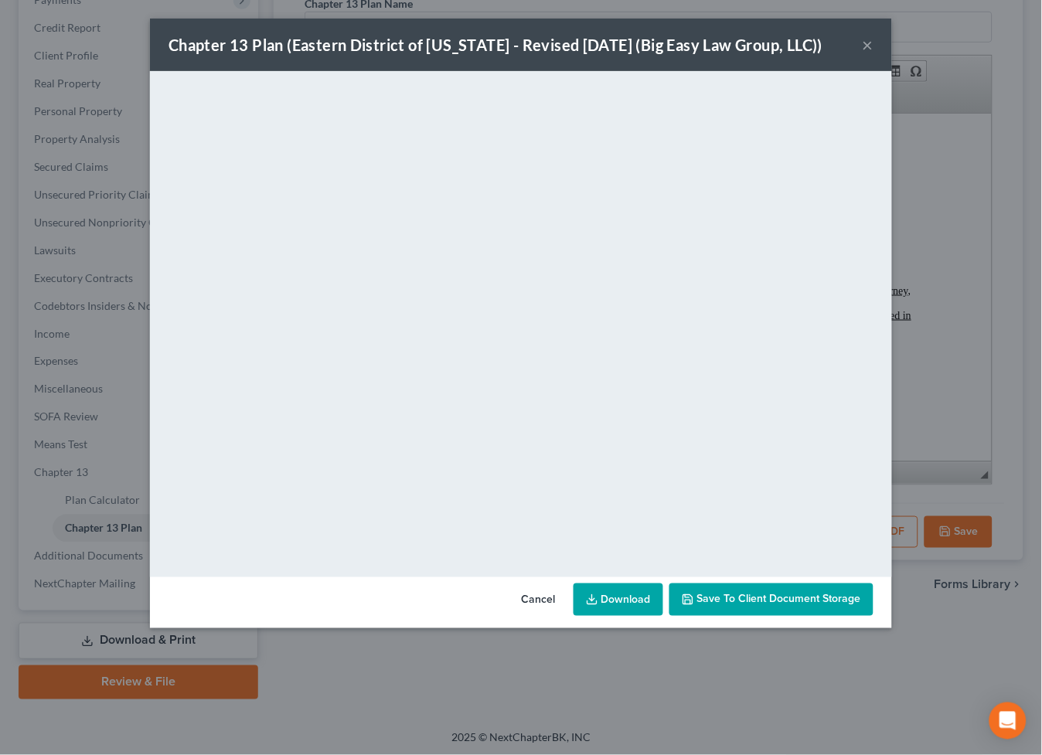
click at [760, 600] on span "Save to Client Document Storage" at bounding box center [779, 599] width 164 height 13
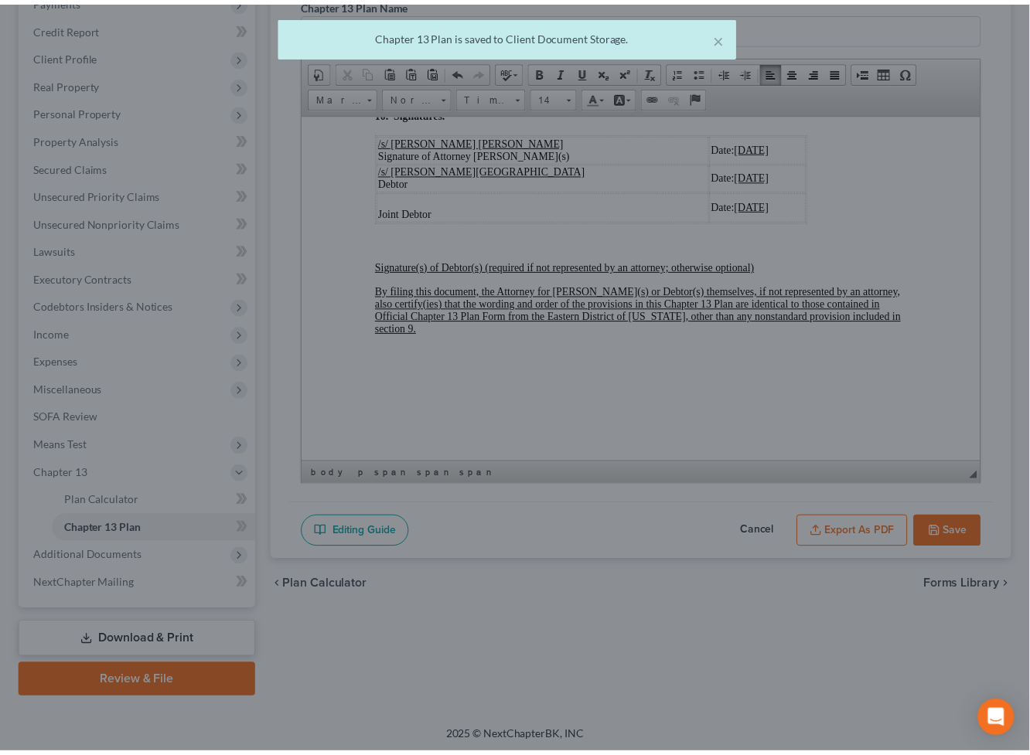
scroll to position [6690, 0]
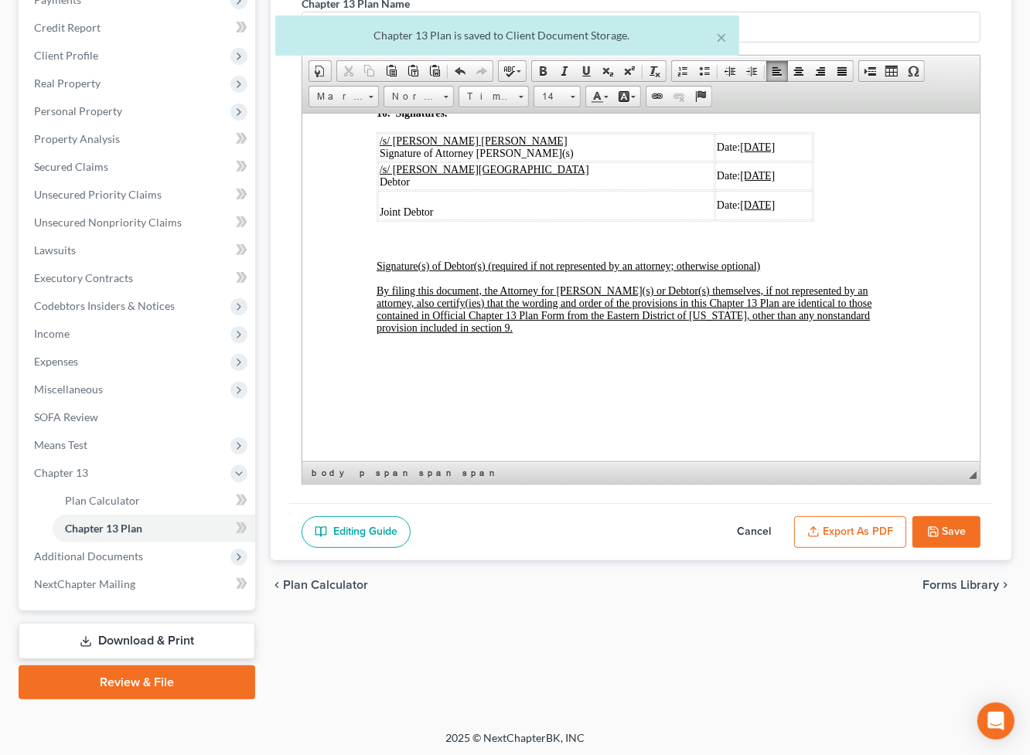
drag, startPoint x: 952, startPoint y: 526, endPoint x: 928, endPoint y: 526, distance: 24.7
click at [952, 526] on button "Save" at bounding box center [946, 532] width 68 height 32
select select "3"
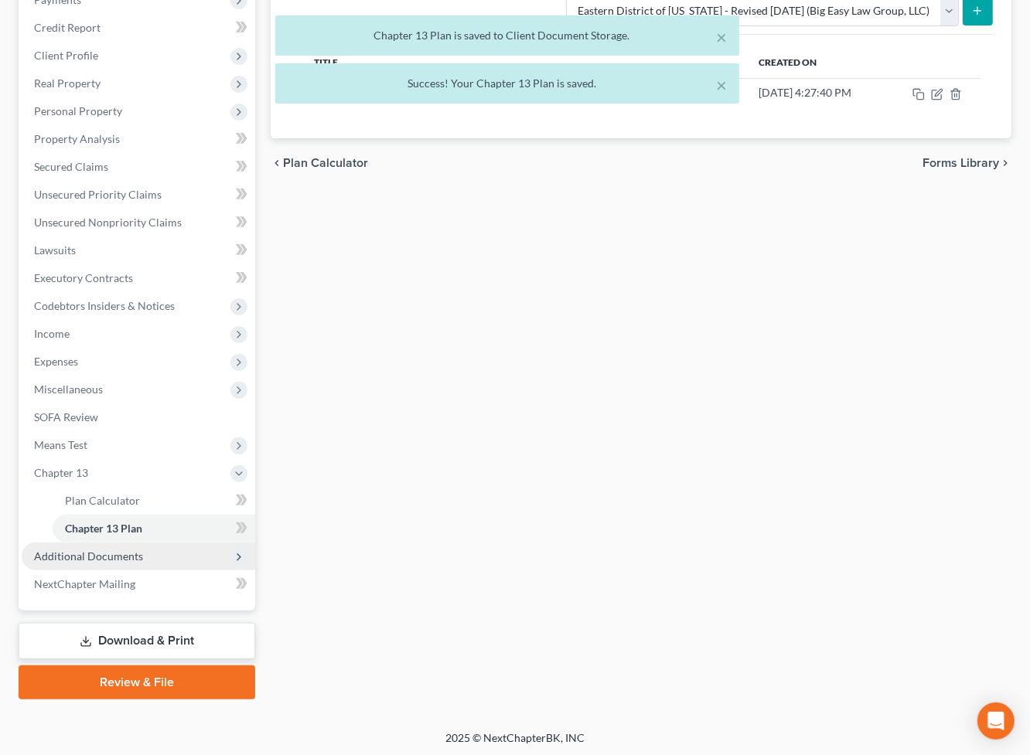
click at [156, 554] on span "Additional Documents" at bounding box center [138, 557] width 233 height 28
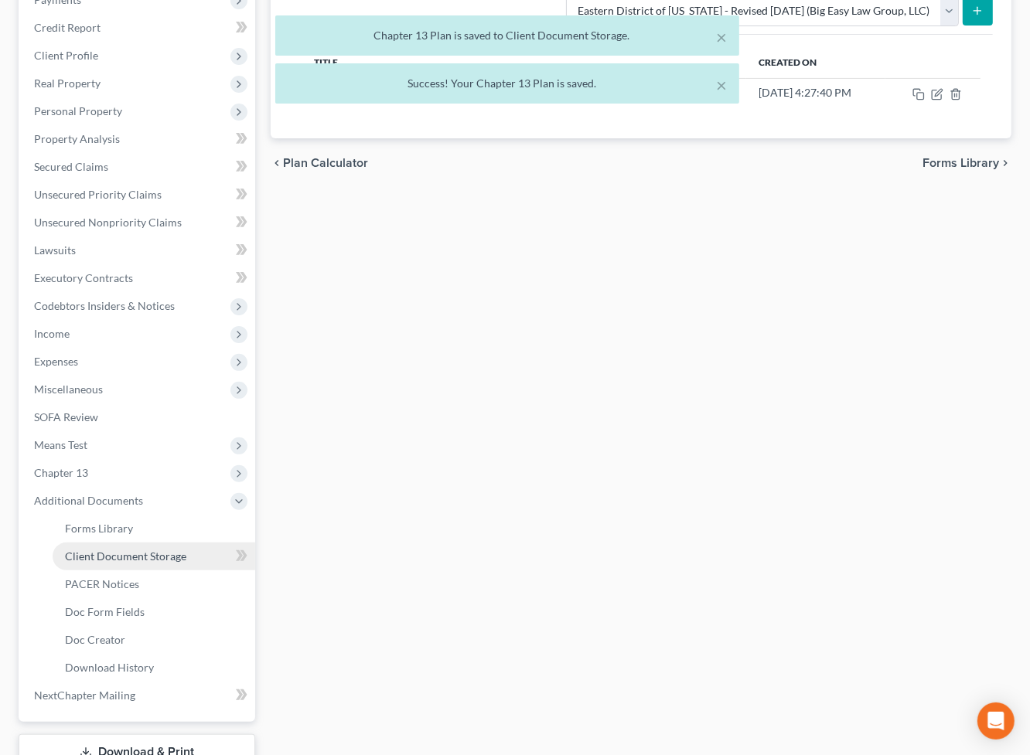
click at [175, 558] on span "Client Document Storage" at bounding box center [125, 556] width 121 height 13
select select "0"
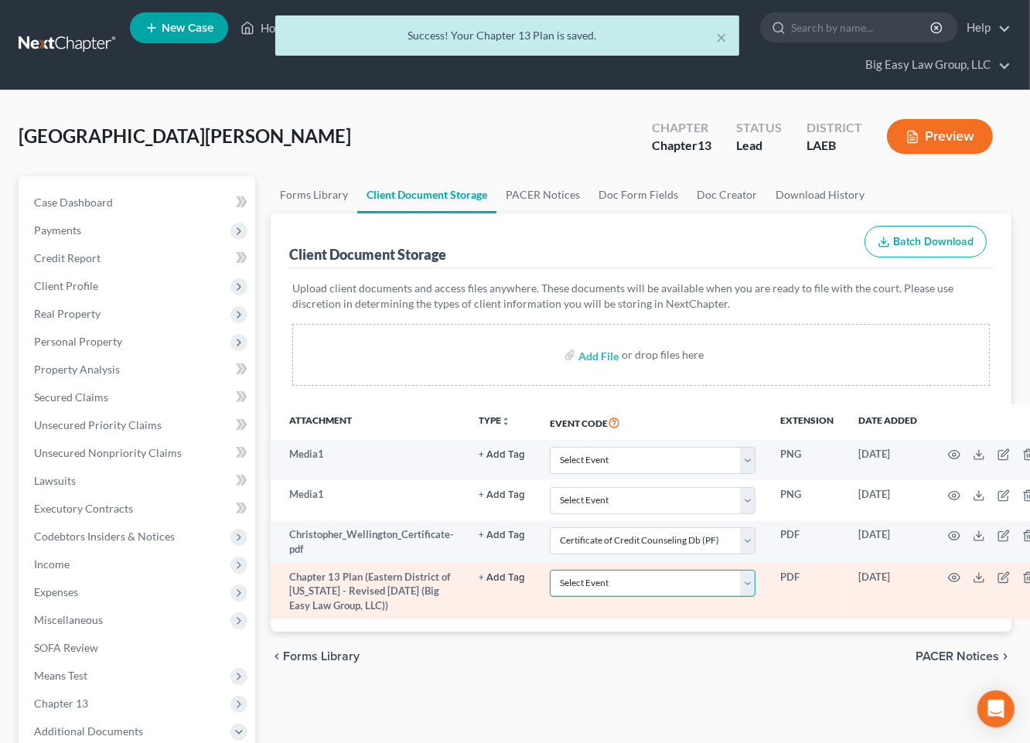
click at [702, 583] on select "Select Event Certificate of Credit Counseling Db (PF) Certificate of Credit Cou…" at bounding box center [653, 583] width 206 height 27
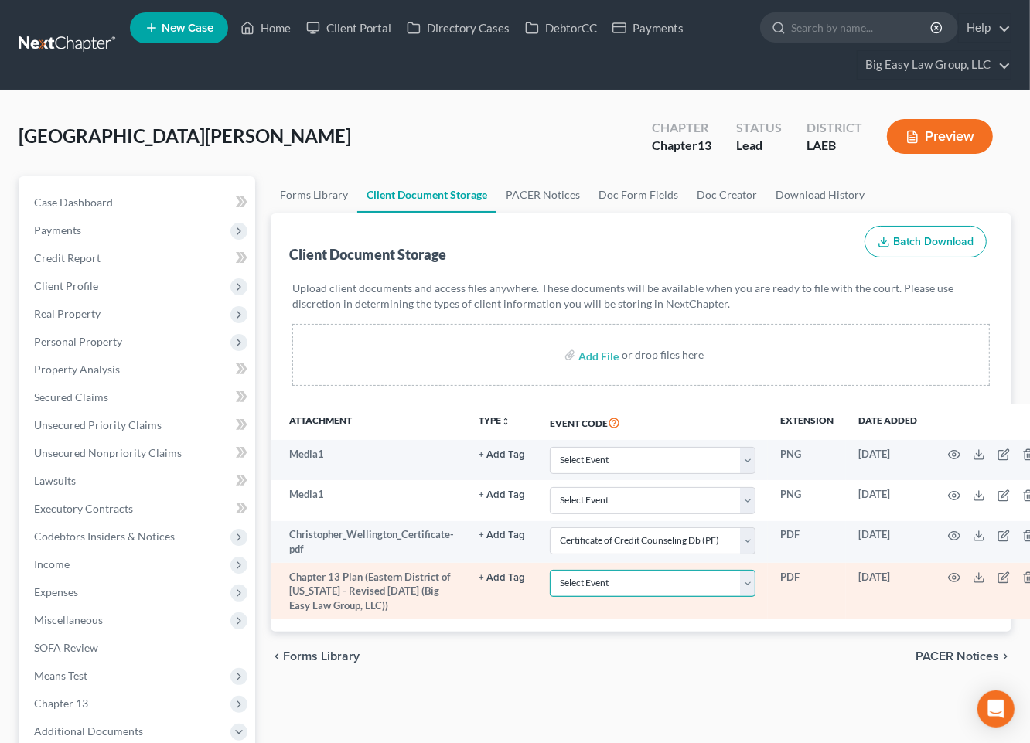
select select "3"
click at [550, 570] on select "Select Event Certificate of Credit Counseling Db (PF) Certificate of Credit Cou…" at bounding box center [653, 583] width 206 height 27
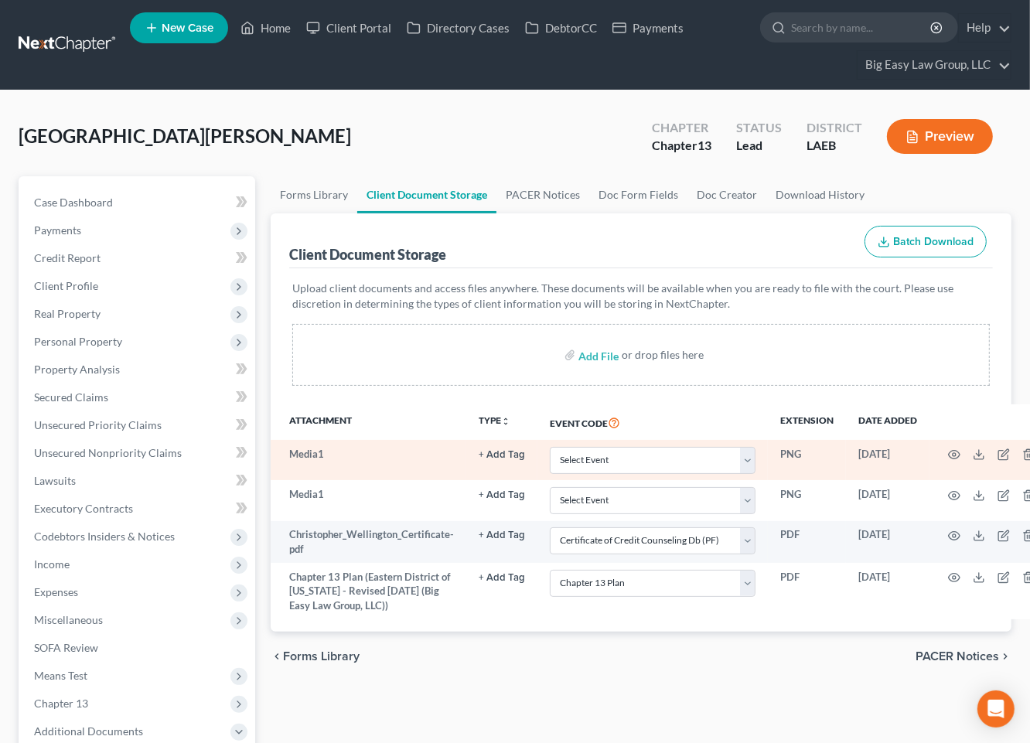
drag, startPoint x: 469, startPoint y: 676, endPoint x: 522, endPoint y: 477, distance: 205.5
click at [470, 673] on div "chevron_left Forms Library PACER Notices chevron_right" at bounding box center [641, 656] width 741 height 49
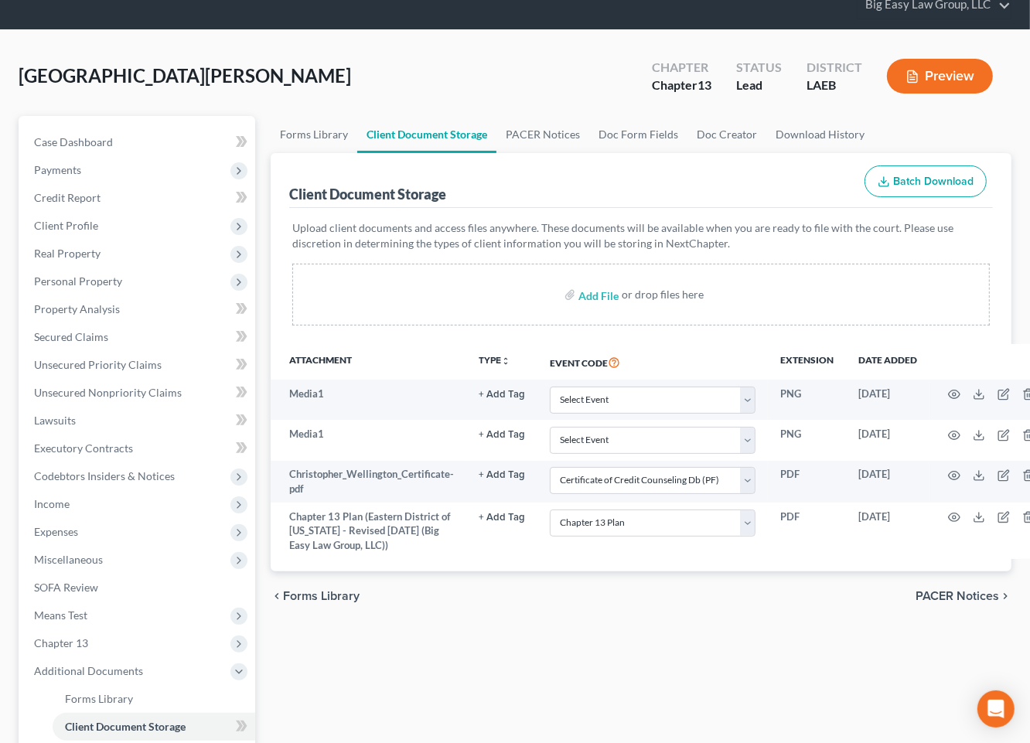
scroll to position [356, 0]
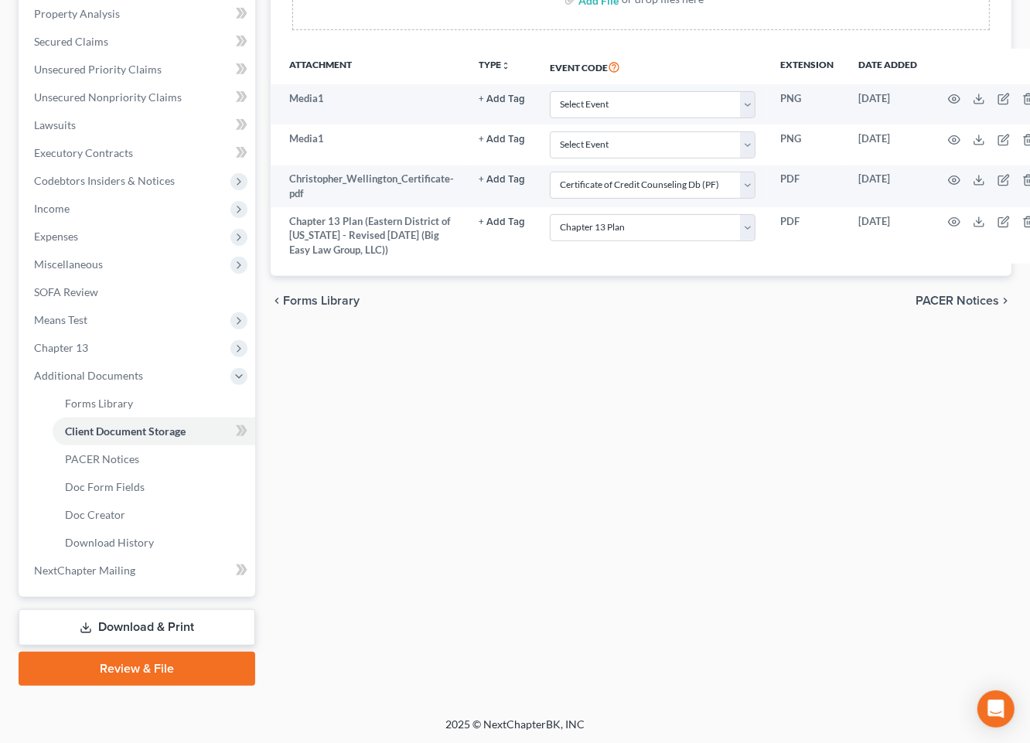
click at [205, 671] on link "Review & File" at bounding box center [137, 669] width 237 height 34
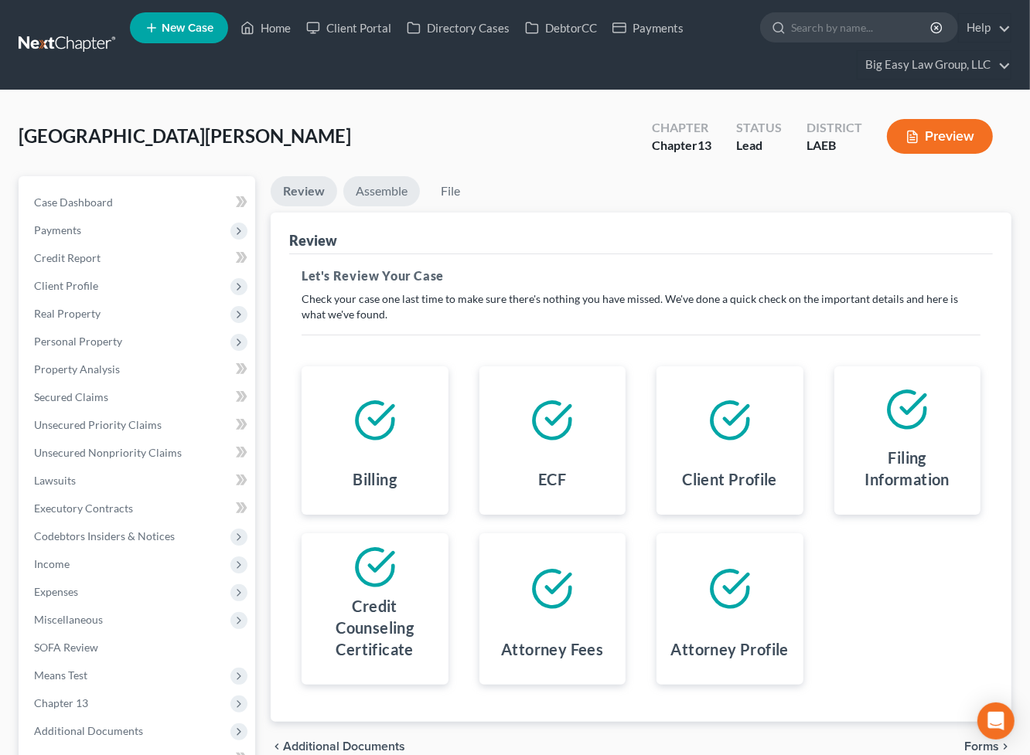
click at [376, 197] on link "Assemble" at bounding box center [381, 191] width 77 height 30
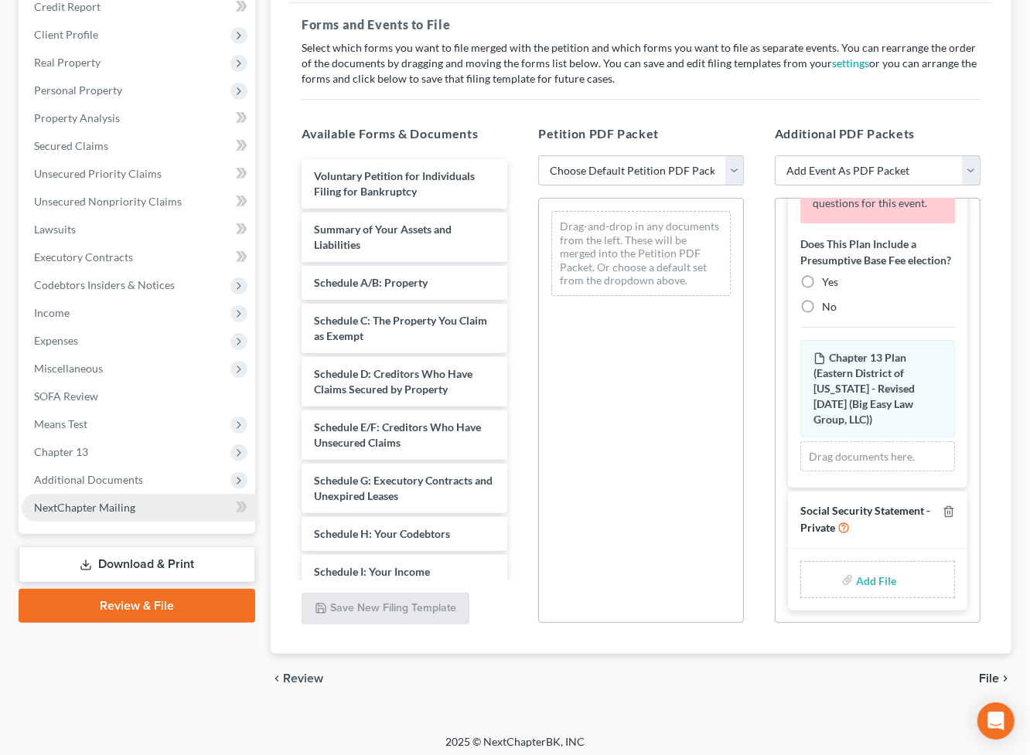
scroll to position [257, 0]
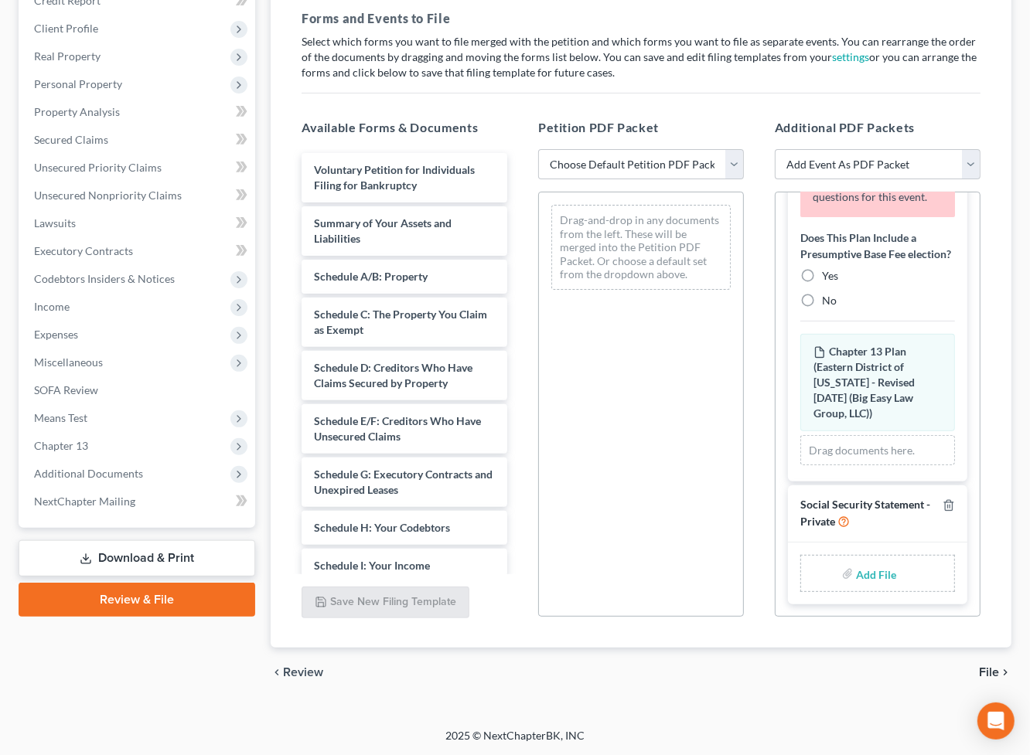
click at [157, 576] on div "Case Dashboard Payments Invoices Payments Payments Credit Report Client Profile" at bounding box center [137, 308] width 252 height 779
click at [156, 566] on link "Download & Print" at bounding box center [137, 558] width 237 height 36
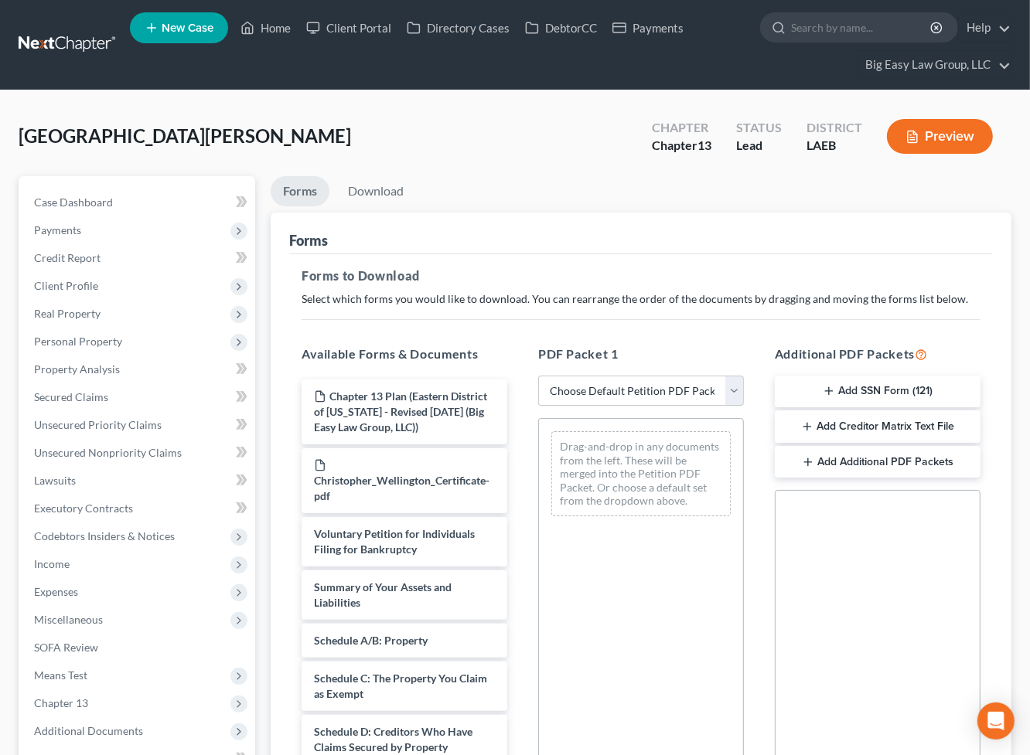
click at [832, 396] on icon "button" at bounding box center [829, 391] width 12 height 12
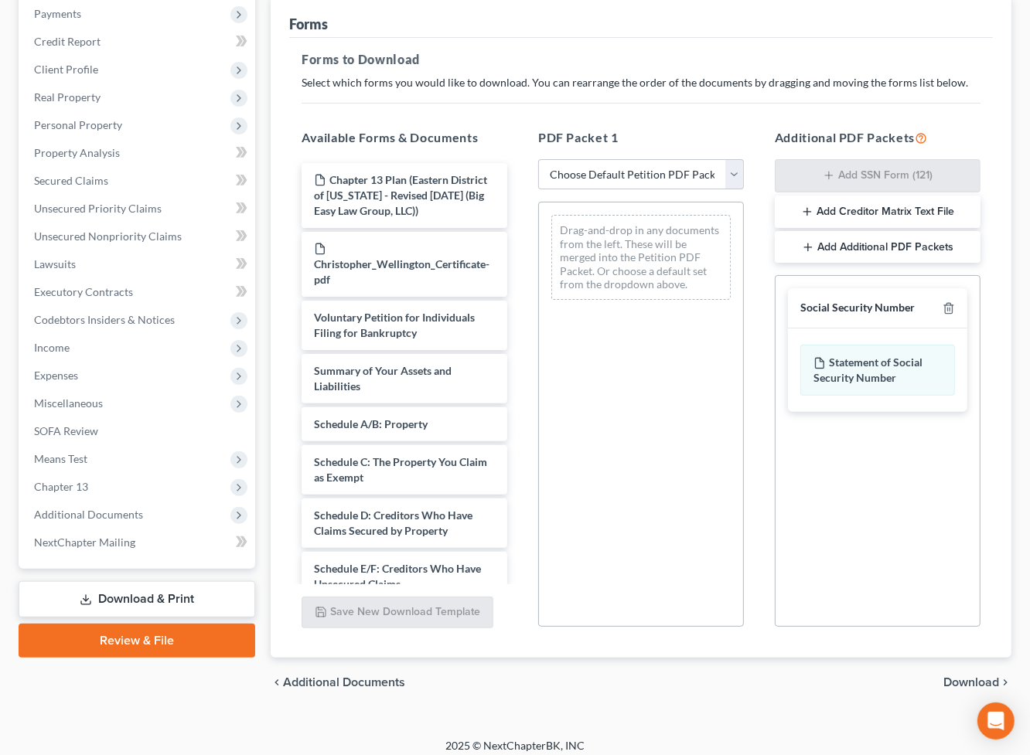
scroll to position [226, 0]
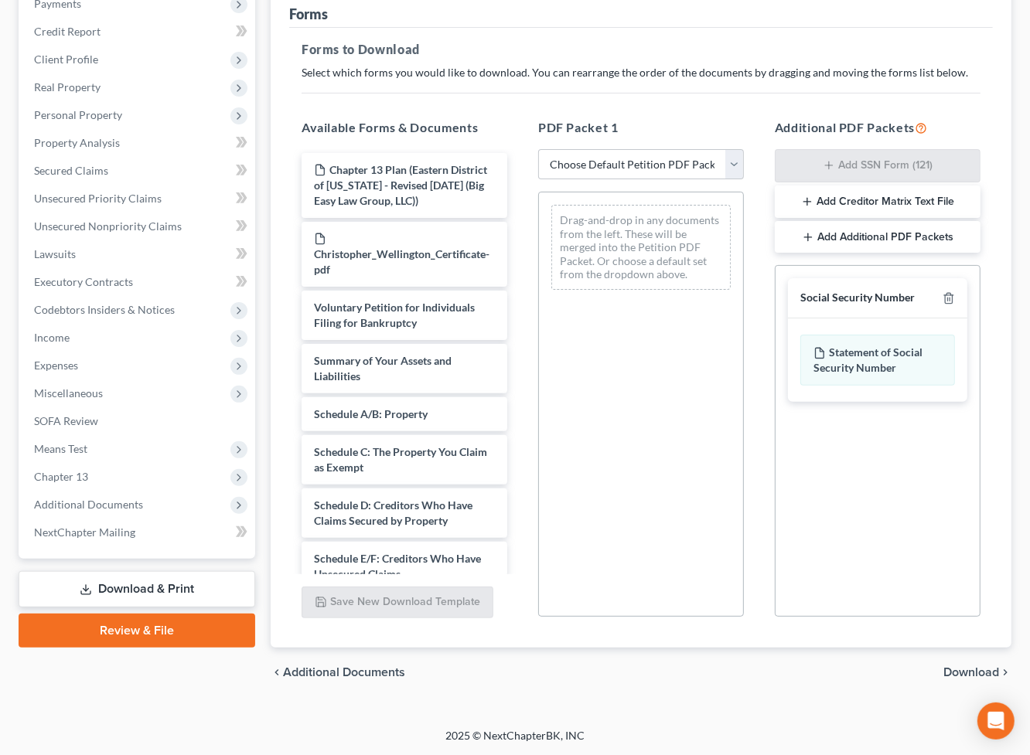
click at [983, 661] on div "chevron_left Additional Documents Download chevron_right" at bounding box center [641, 672] width 741 height 49
click at [959, 674] on span "Download" at bounding box center [971, 672] width 56 height 12
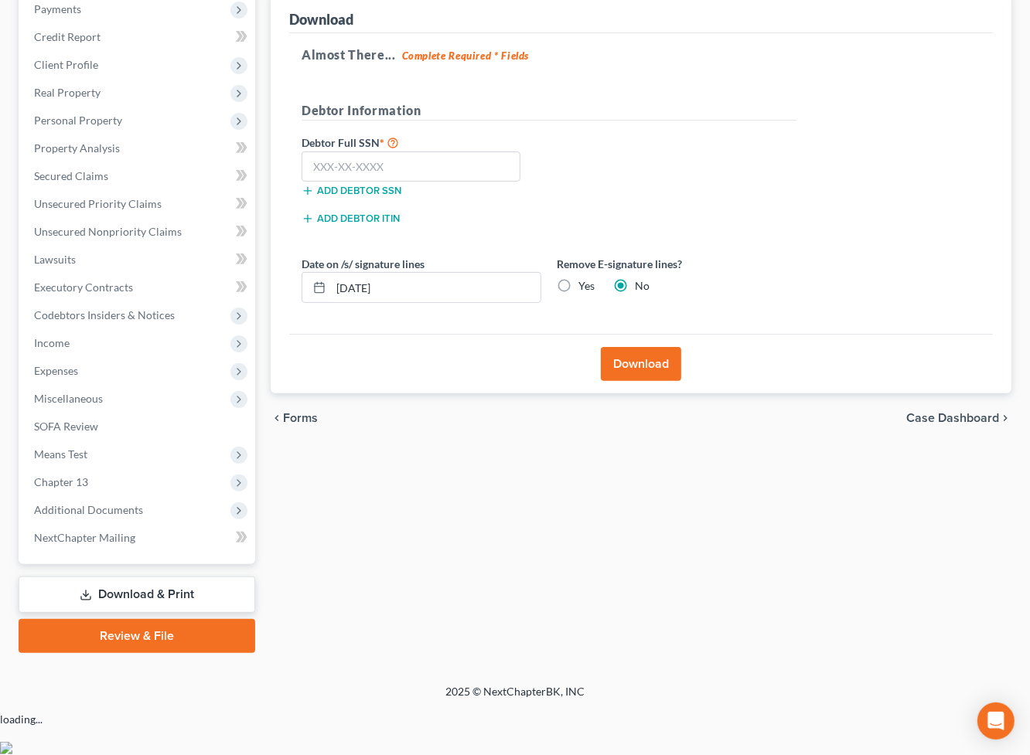
scroll to position [175, 0]
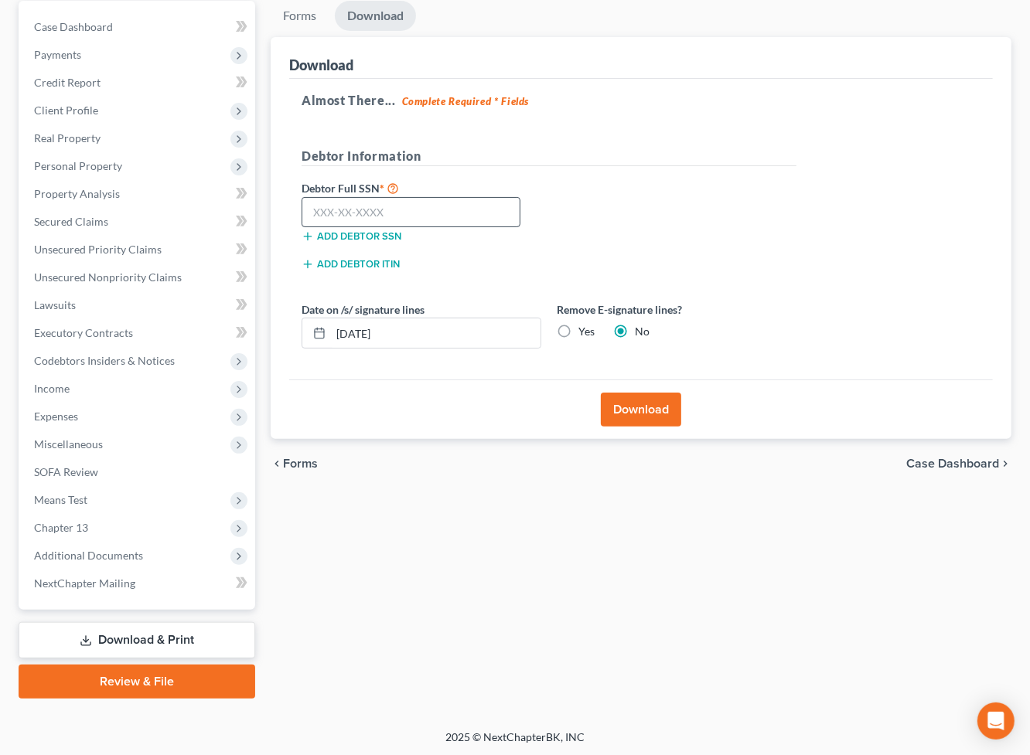
drag, startPoint x: 507, startPoint y: 263, endPoint x: 450, endPoint y: 226, distance: 68.2
click at [467, 237] on div "Debtor Full SSN * Add debtor SSN Add debtor ITIN" at bounding box center [549, 231] width 510 height 105
click at [449, 224] on input "text" at bounding box center [410, 212] width 219 height 31
type input "433-25-3410"
click at [628, 418] on button "Download" at bounding box center [641, 410] width 80 height 34
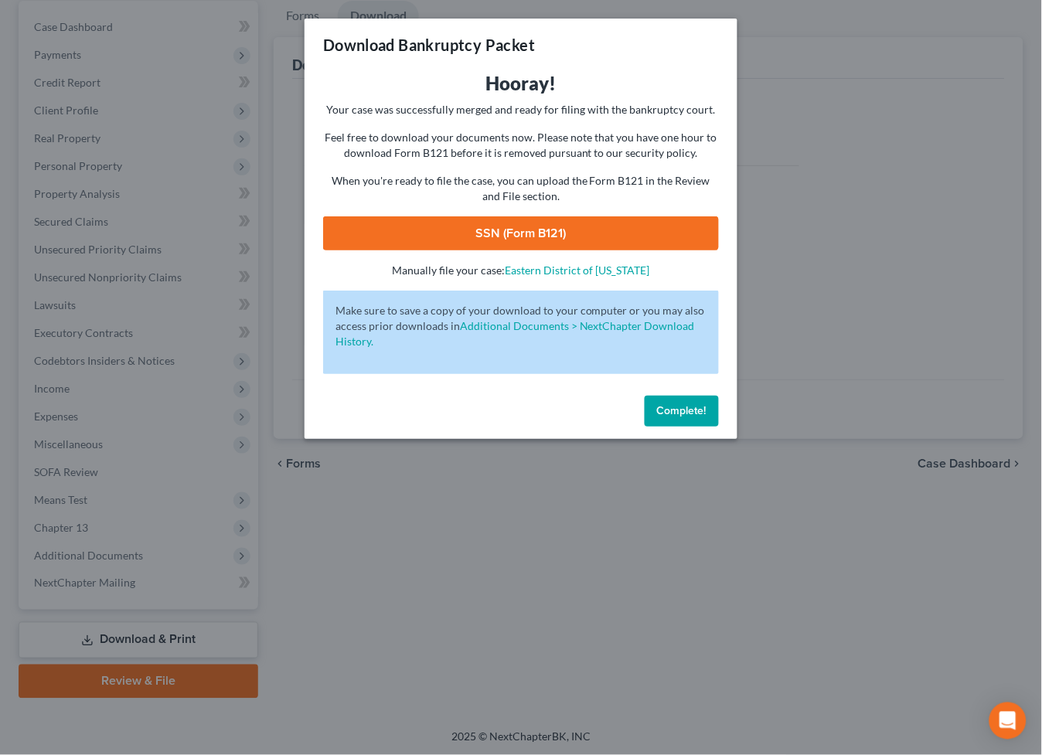
click at [618, 247] on link "SSN (Form B121)" at bounding box center [521, 233] width 396 height 34
drag, startPoint x: 675, startPoint y: 410, endPoint x: 431, endPoint y: 461, distance: 248.8
click at [675, 410] on span "Complete!" at bounding box center [681, 410] width 49 height 13
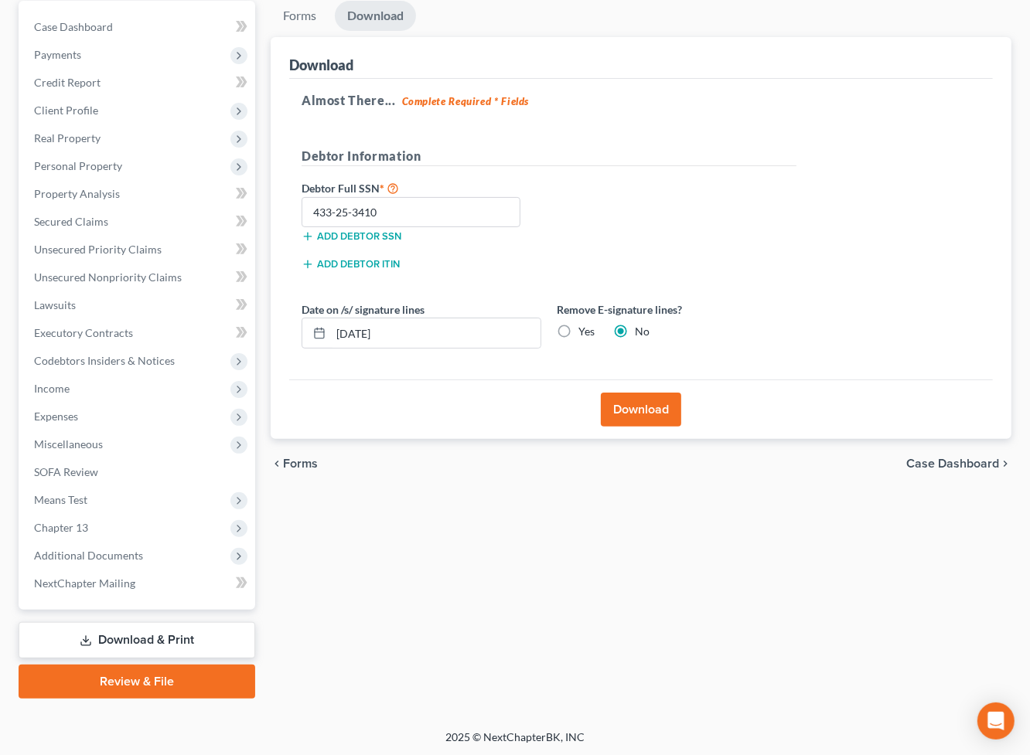
click at [202, 671] on link "Review & File" at bounding box center [137, 682] width 237 height 34
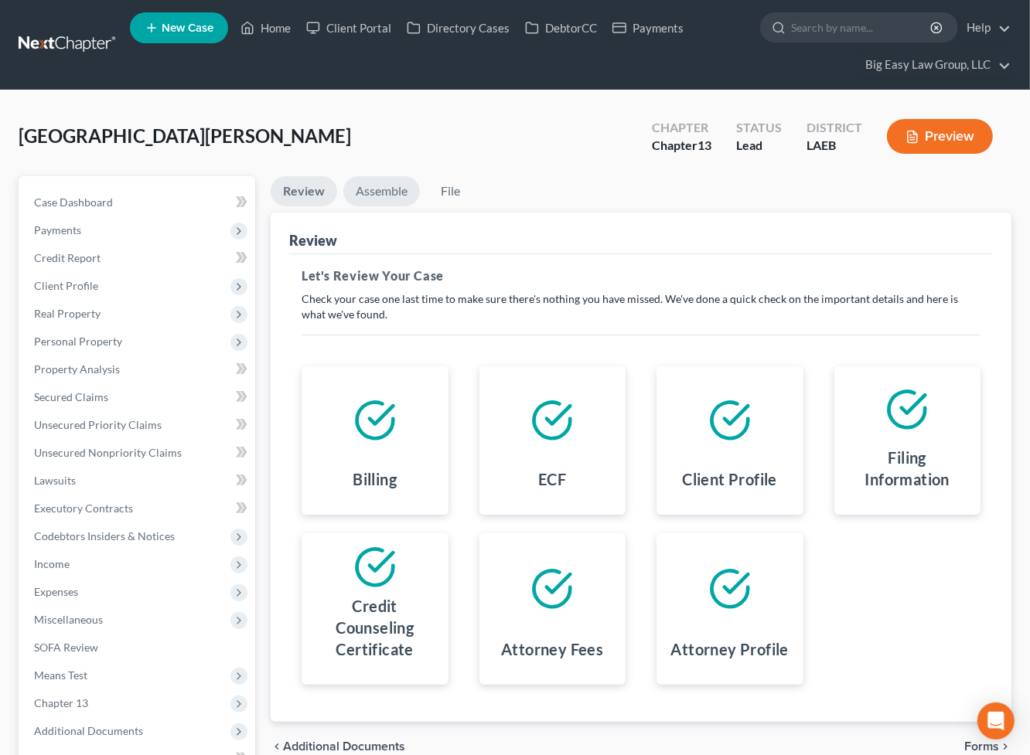
click at [393, 187] on link "Assemble" at bounding box center [381, 191] width 77 height 30
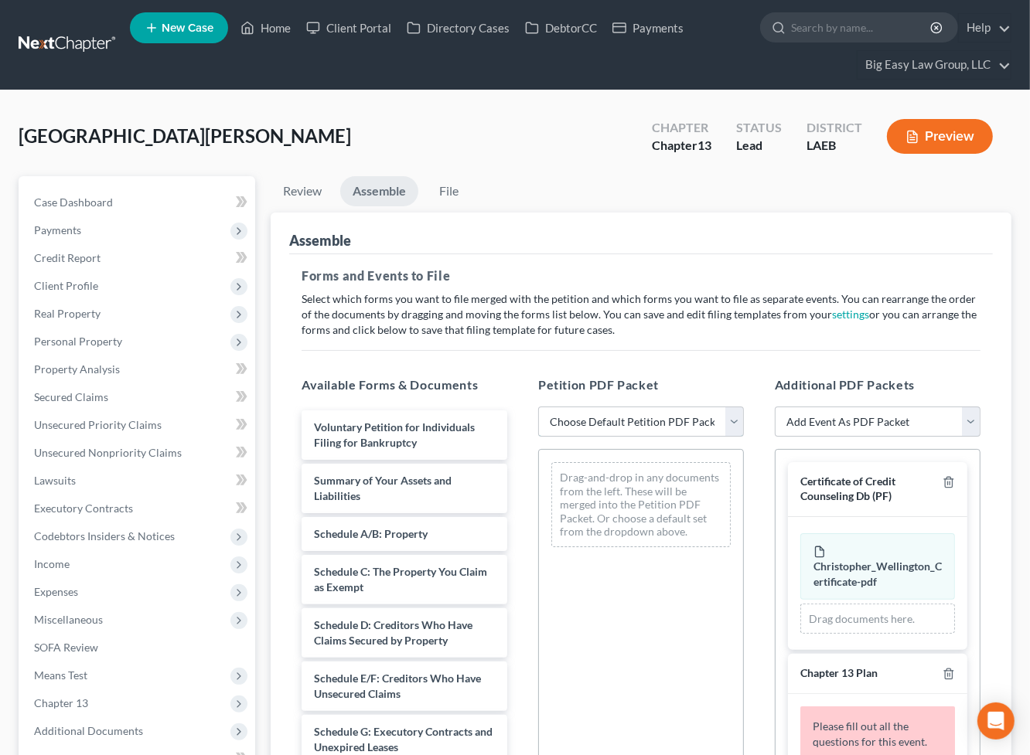
click at [607, 417] on select "Choose Default Petition PDF Packet Complete Bankruptcy Petition (all forms and …" at bounding box center [641, 422] width 206 height 31
click at [538, 407] on select "Choose Default Petition PDF Packet Complete Bankruptcy Petition (all forms and …" at bounding box center [641, 422] width 206 height 31
click at [609, 436] on select "Choose Default Petition PDF Packet Complete Bankruptcy Petition (all forms and …" at bounding box center [641, 422] width 206 height 31
select select "0"
click at [538, 407] on select "Choose Default Petition PDF Packet Complete Bankruptcy Petition (all forms and …" at bounding box center [641, 422] width 206 height 31
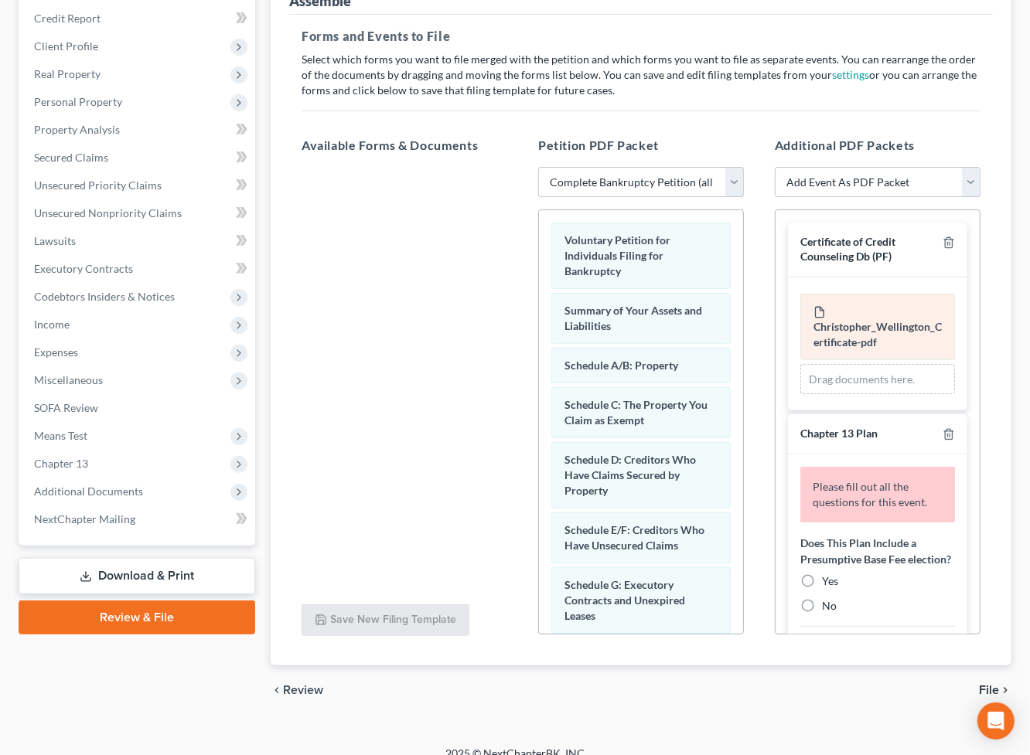
scroll to position [257, 0]
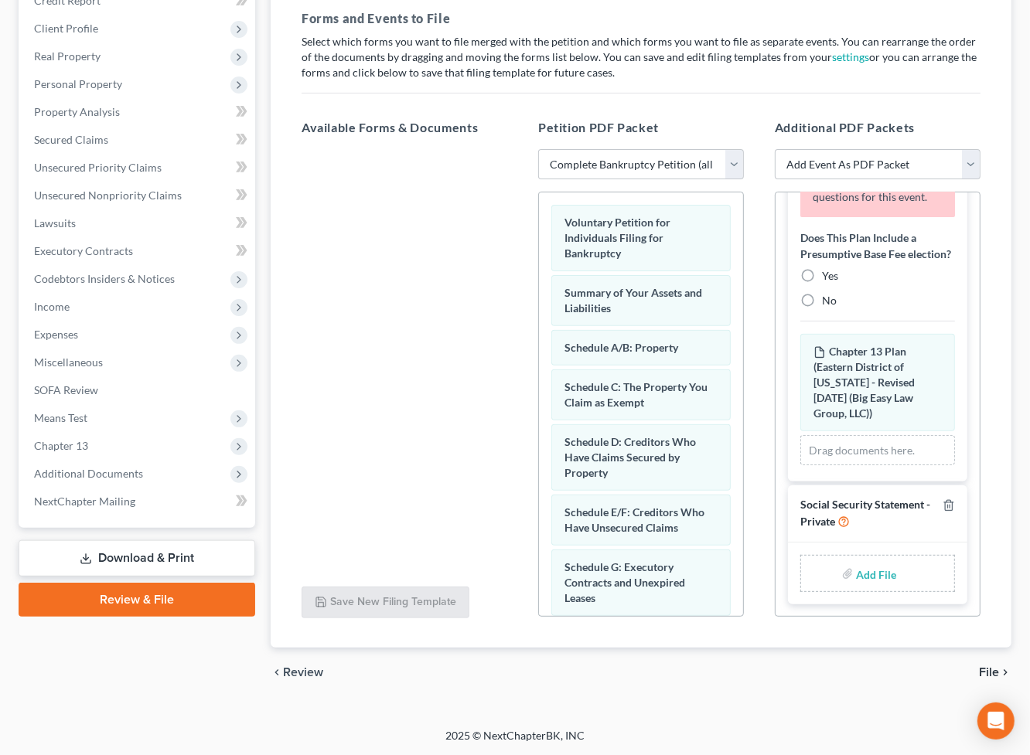
drag, startPoint x: 811, startPoint y: 284, endPoint x: 876, endPoint y: 339, distance: 85.5
click at [822, 284] on label "Yes" at bounding box center [830, 275] width 16 height 15
click at [828, 278] on input "Yes" at bounding box center [833, 273] width 10 height 10
radio input "true"
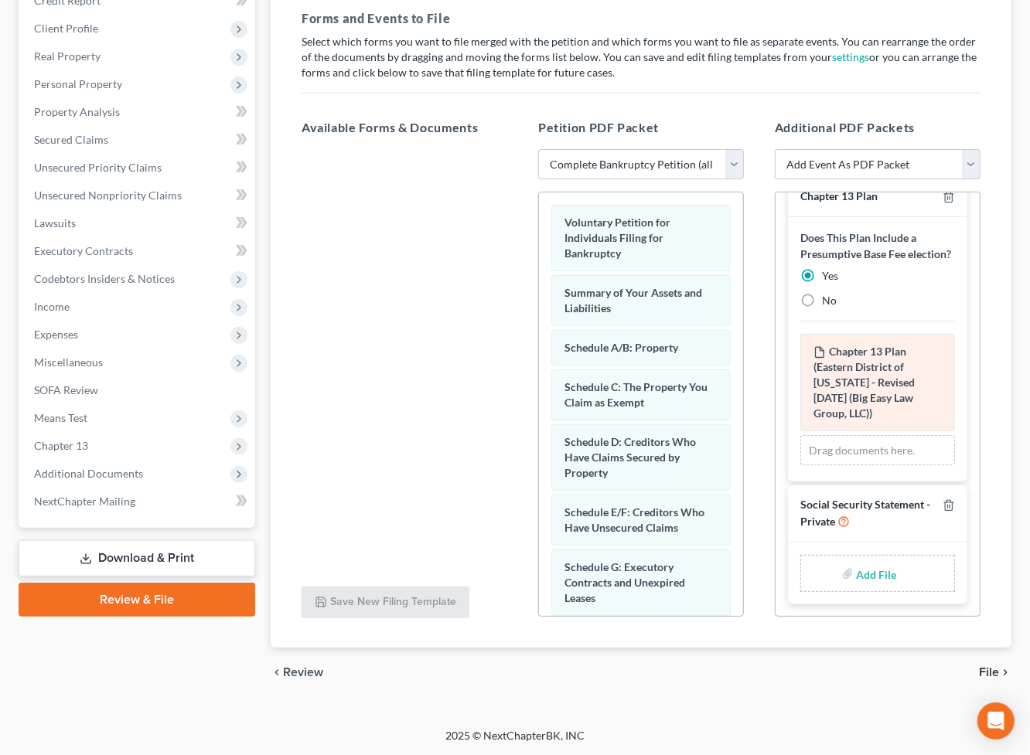
scroll to position [237, 0]
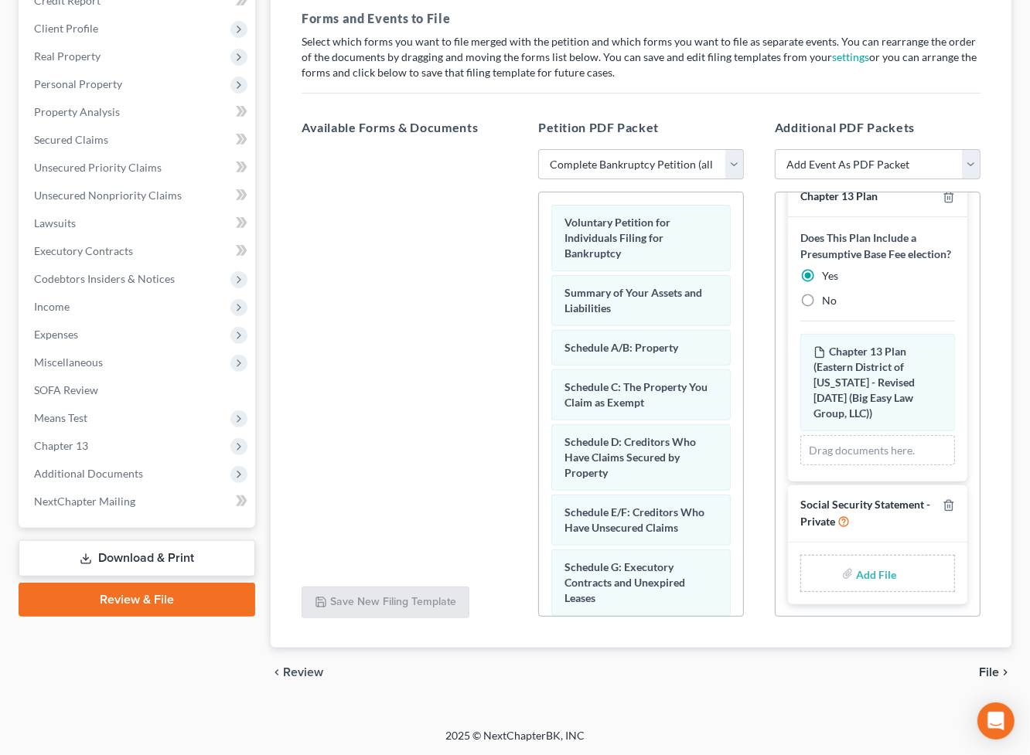
click at [888, 574] on label "Add File" at bounding box center [877, 576] width 43 height 28
click at [874, 568] on input "file" at bounding box center [874, 574] width 37 height 28
click at [485, 568] on div "Available Forms & Documents Save New Filing Template Petition PDF Packet Choose…" at bounding box center [641, 368] width 710 height 524
type input "C:\fakepath\SSN.pdf"
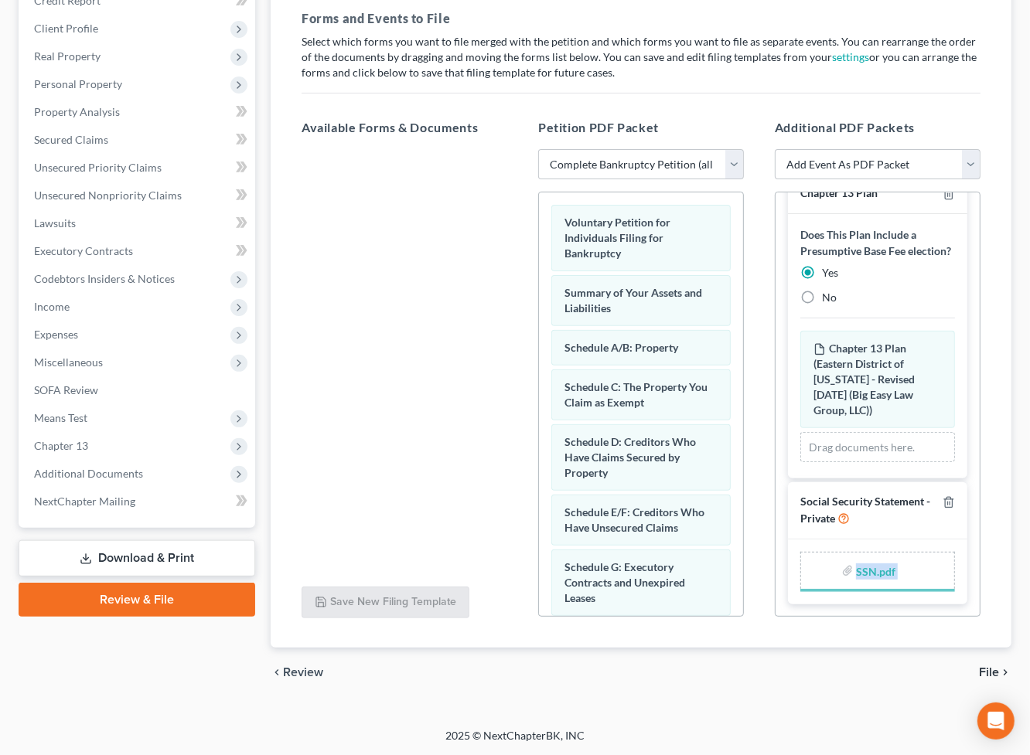
scroll to position [215, 0]
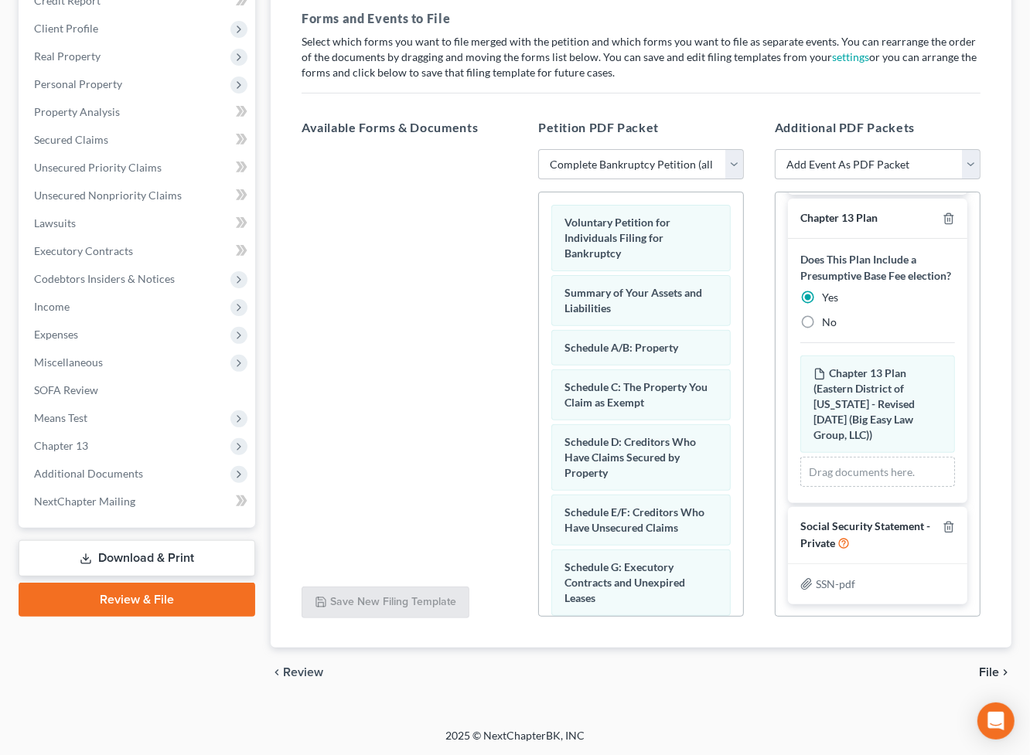
click at [996, 366] on div "Assemble Forms and Events to File Select which forms you want to file merged wi…" at bounding box center [641, 301] width 741 height 693
click at [988, 668] on span "File" at bounding box center [989, 672] width 20 height 12
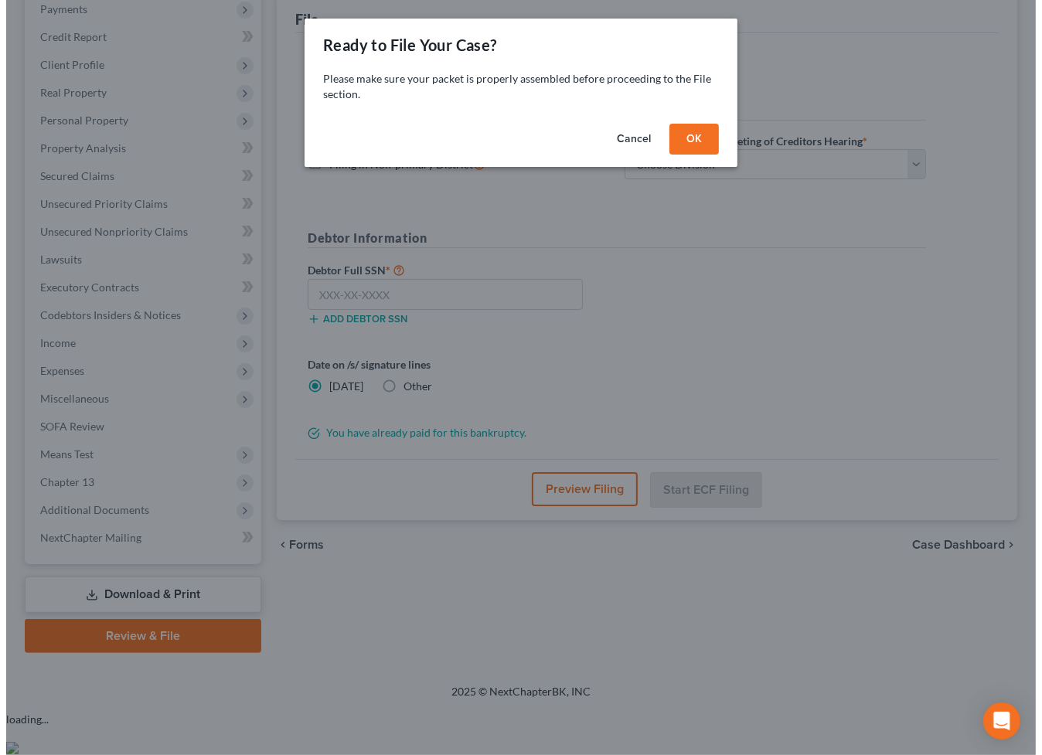
scroll to position [175, 0]
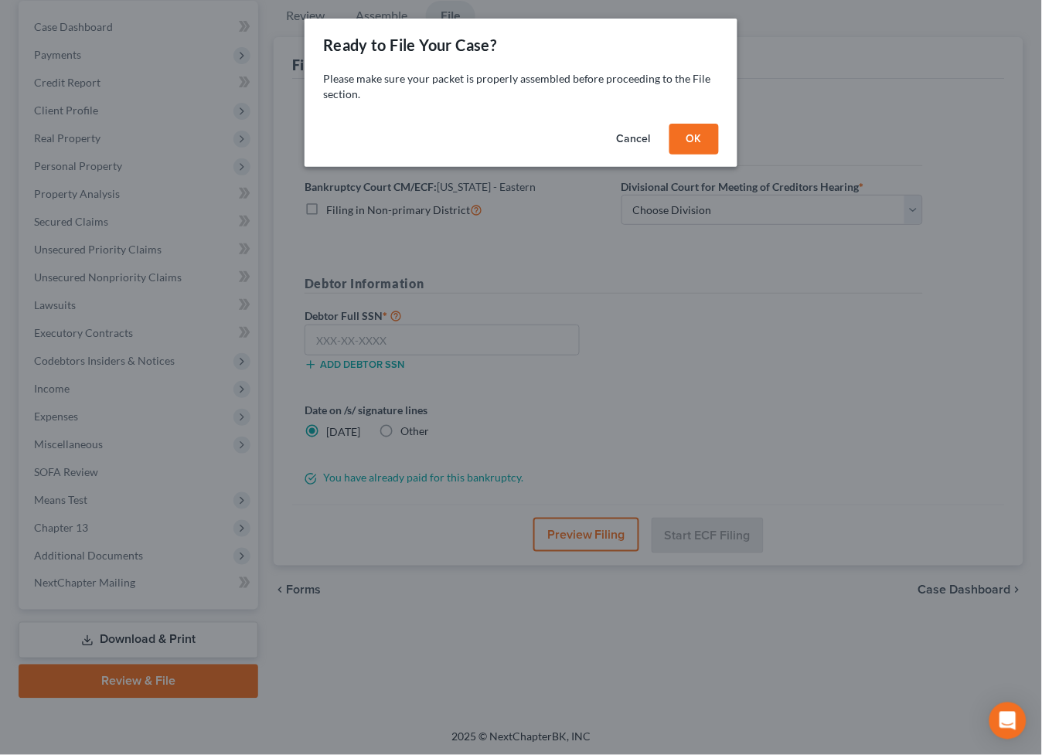
click at [681, 130] on button "OK" at bounding box center [693, 139] width 49 height 31
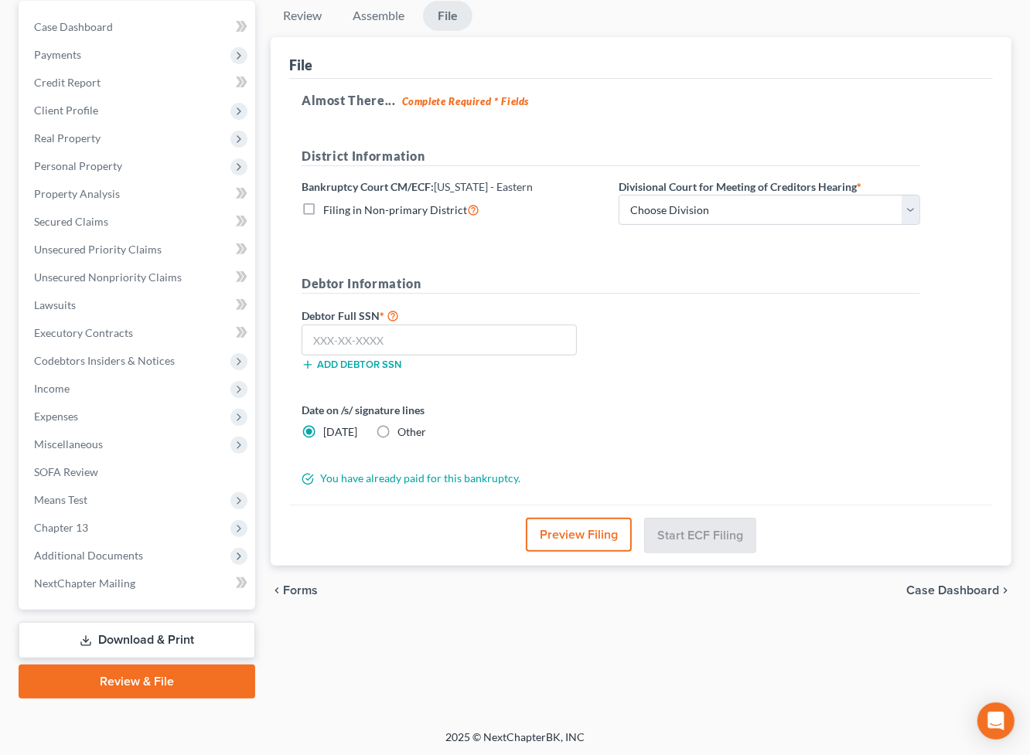
click at [604, 541] on button "Preview Filing" at bounding box center [579, 535] width 106 height 34
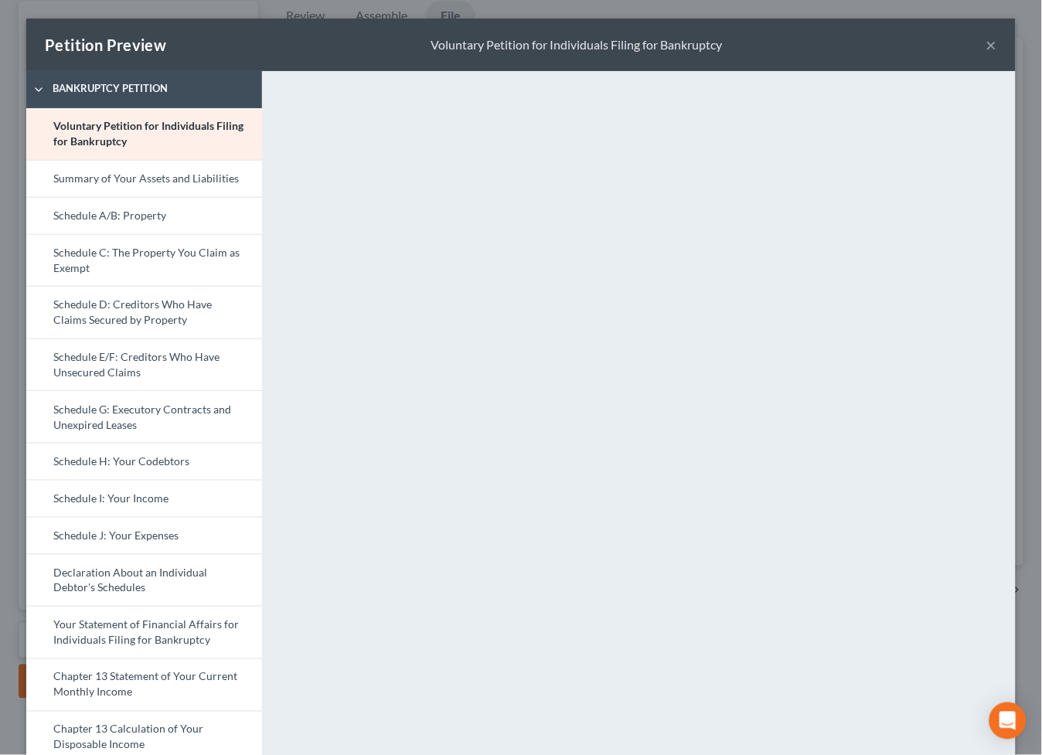
drag, startPoint x: 189, startPoint y: 211, endPoint x: 298, endPoint y: 225, distance: 109.9
click at [189, 212] on link "Schedule A/B: Property" at bounding box center [144, 215] width 236 height 37
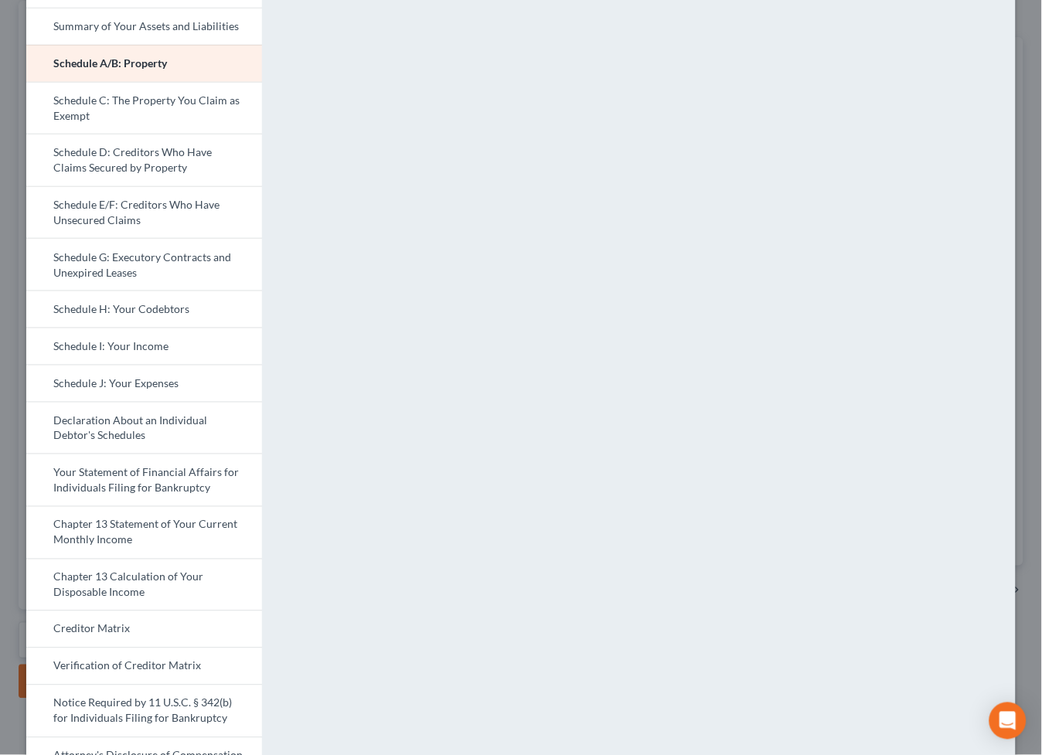
scroll to position [153, 0]
click at [203, 372] on link "Schedule J: Your Expenses" at bounding box center [144, 382] width 236 height 37
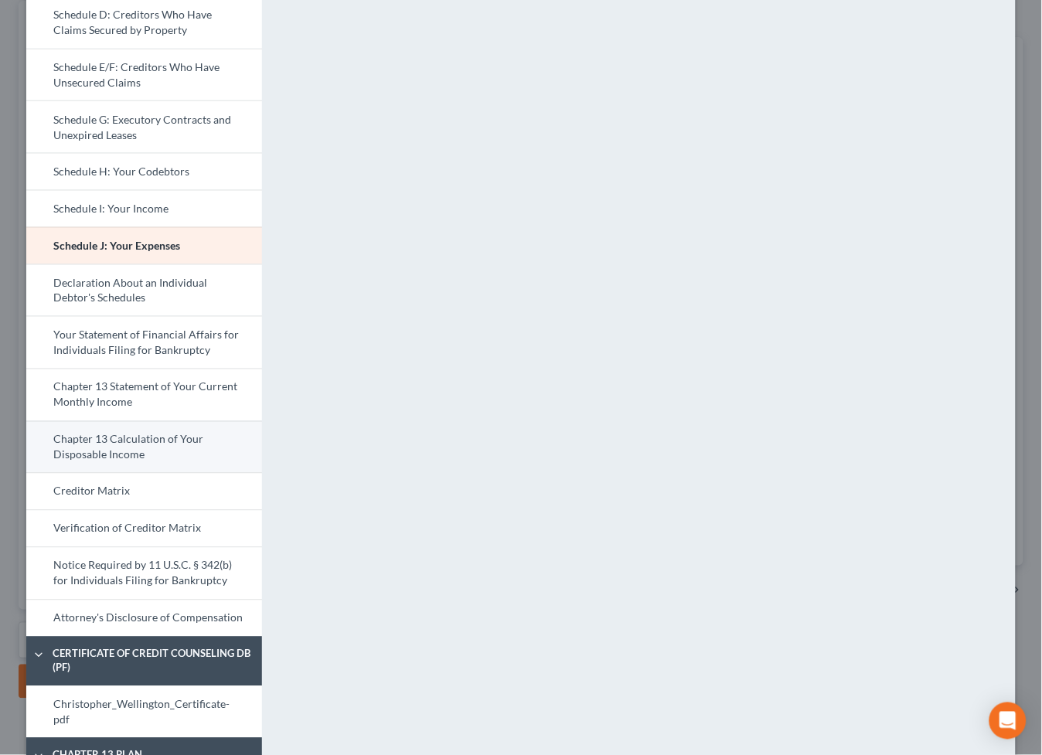
scroll to position [455, 0]
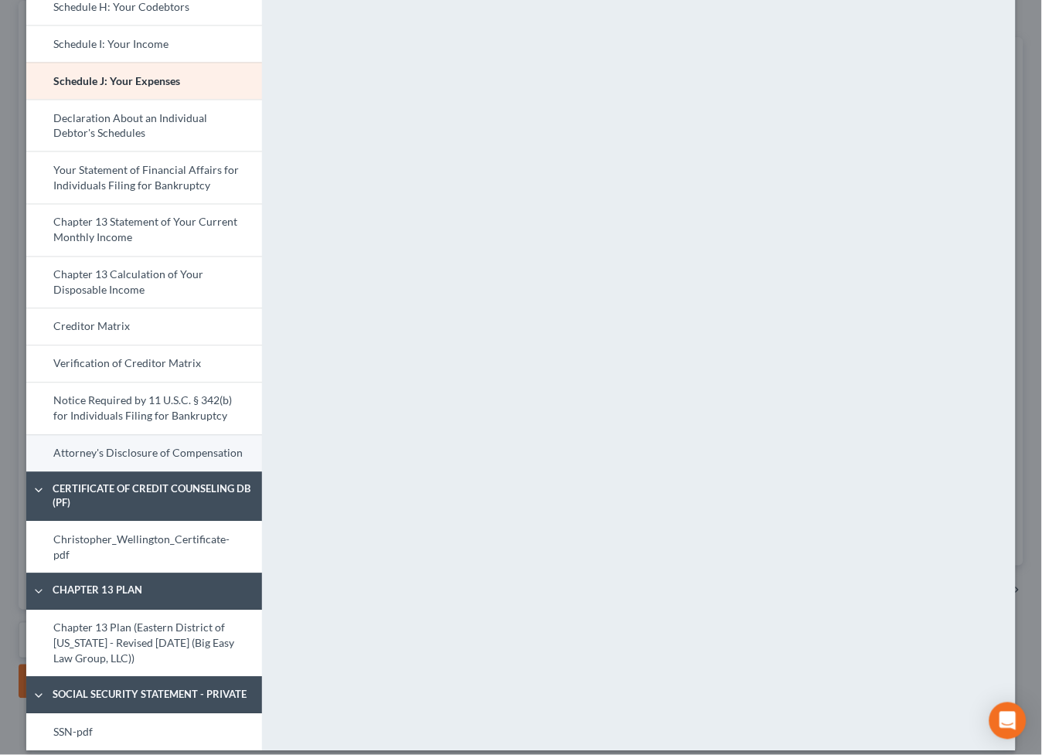
click at [162, 448] on link "Attorney's Disclosure of Compensation" at bounding box center [144, 453] width 236 height 37
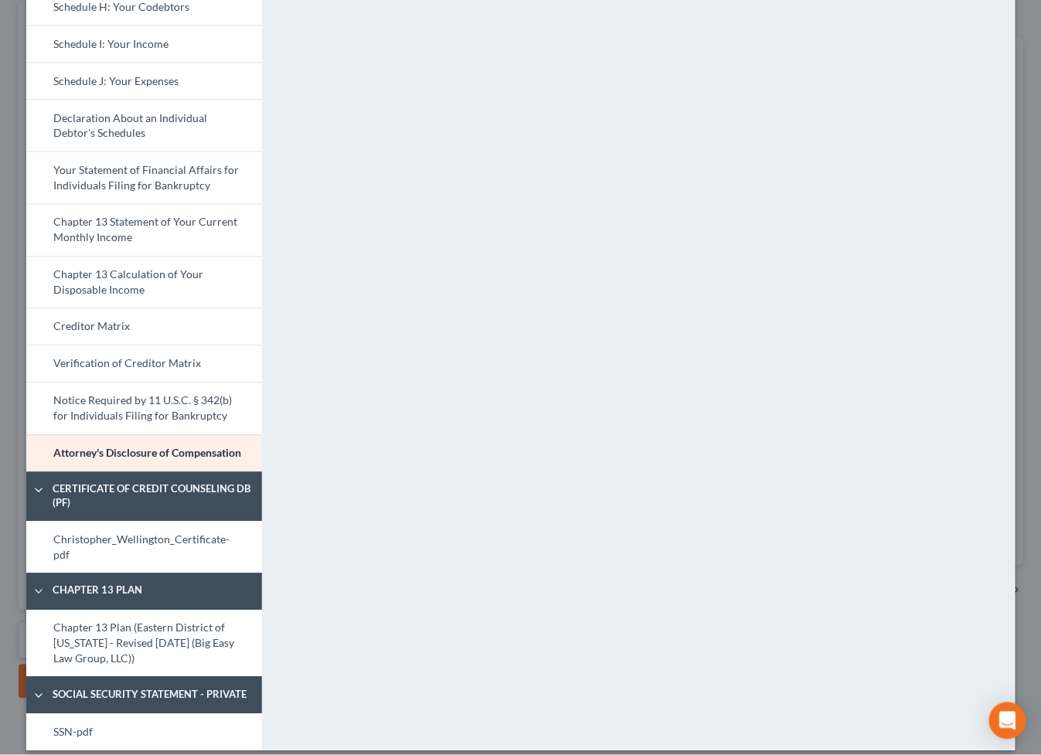
scroll to position [0, 0]
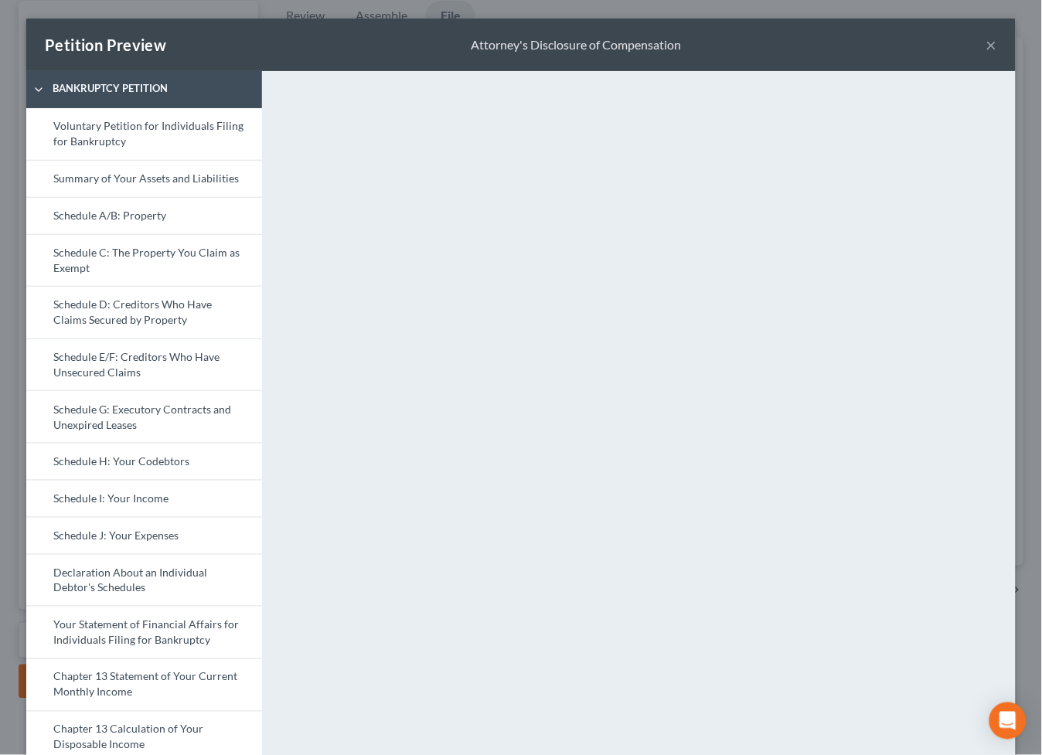
click at [989, 41] on button "×" at bounding box center [991, 45] width 11 height 19
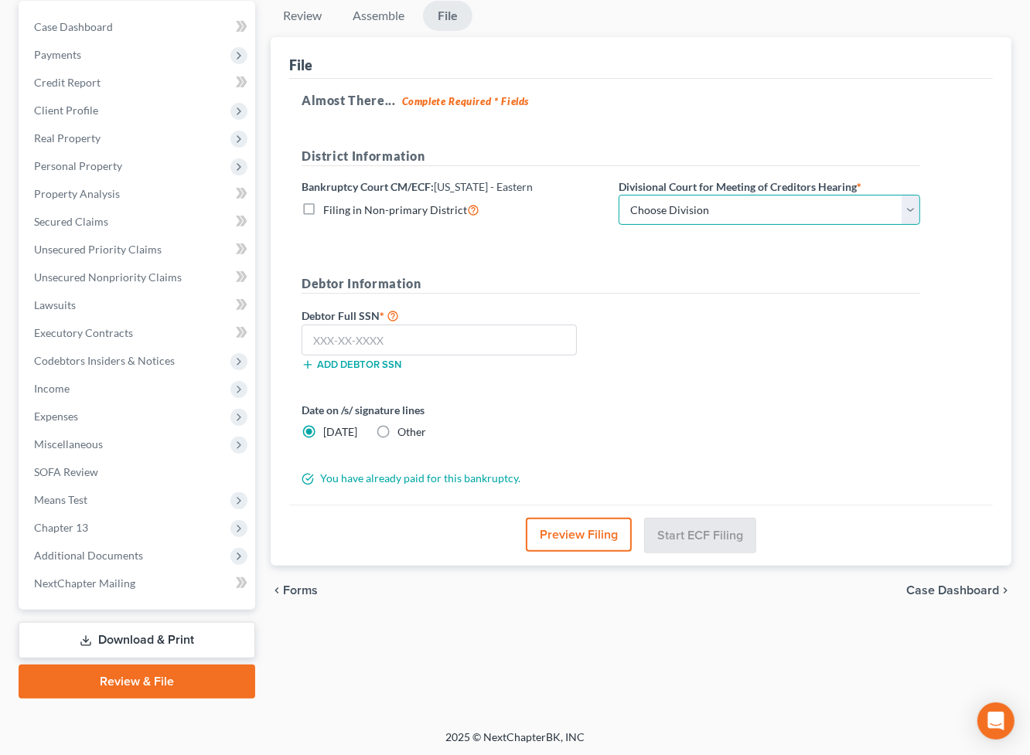
click at [759, 204] on select "Choose Division New Orleans" at bounding box center [768, 210] width 301 height 31
select select "0"
click at [618, 195] on select "Choose Division New Orleans" at bounding box center [768, 210] width 301 height 31
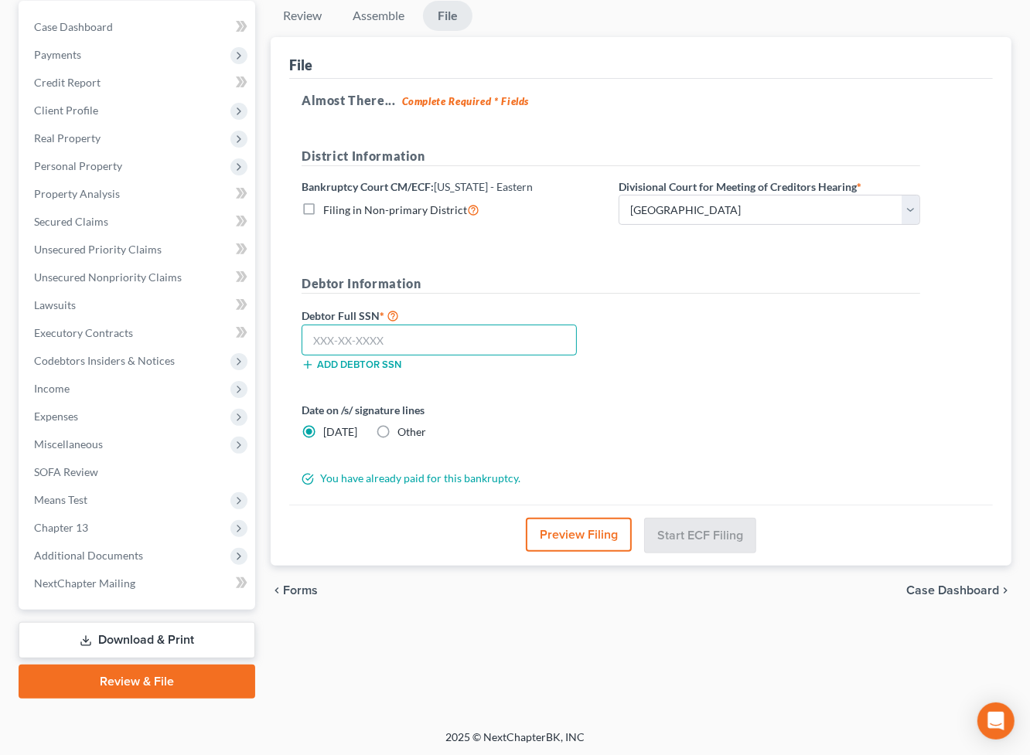
click at [401, 336] on input "text" at bounding box center [438, 340] width 275 height 31
type input "433-25-3410"
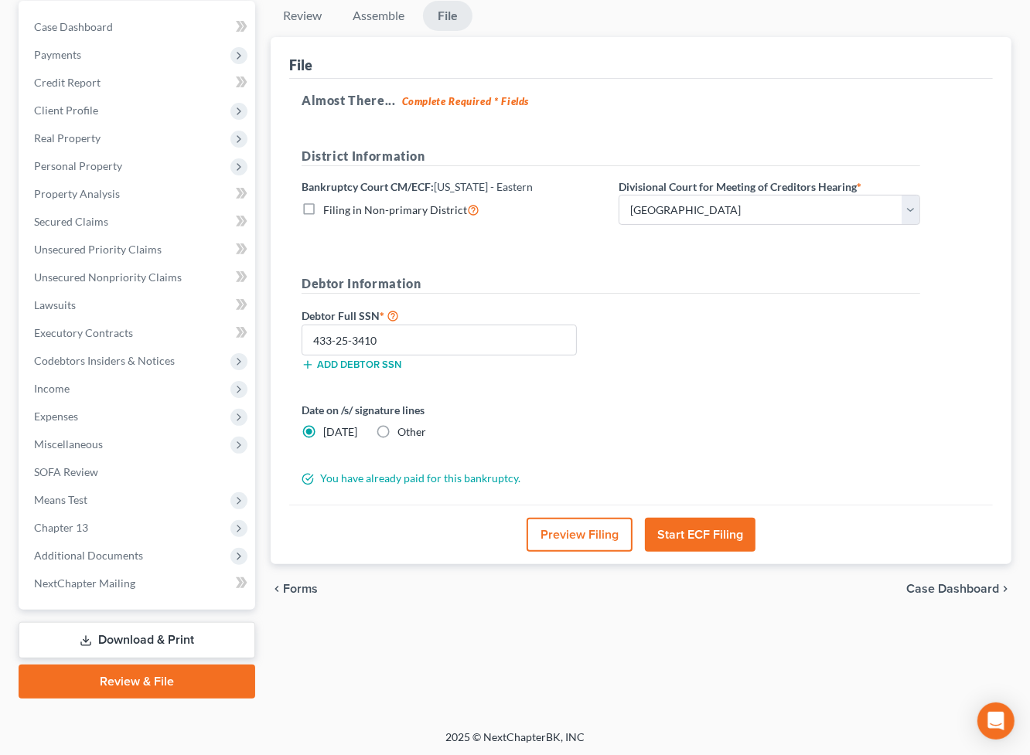
click at [690, 535] on button "Start ECF Filing" at bounding box center [700, 535] width 111 height 34
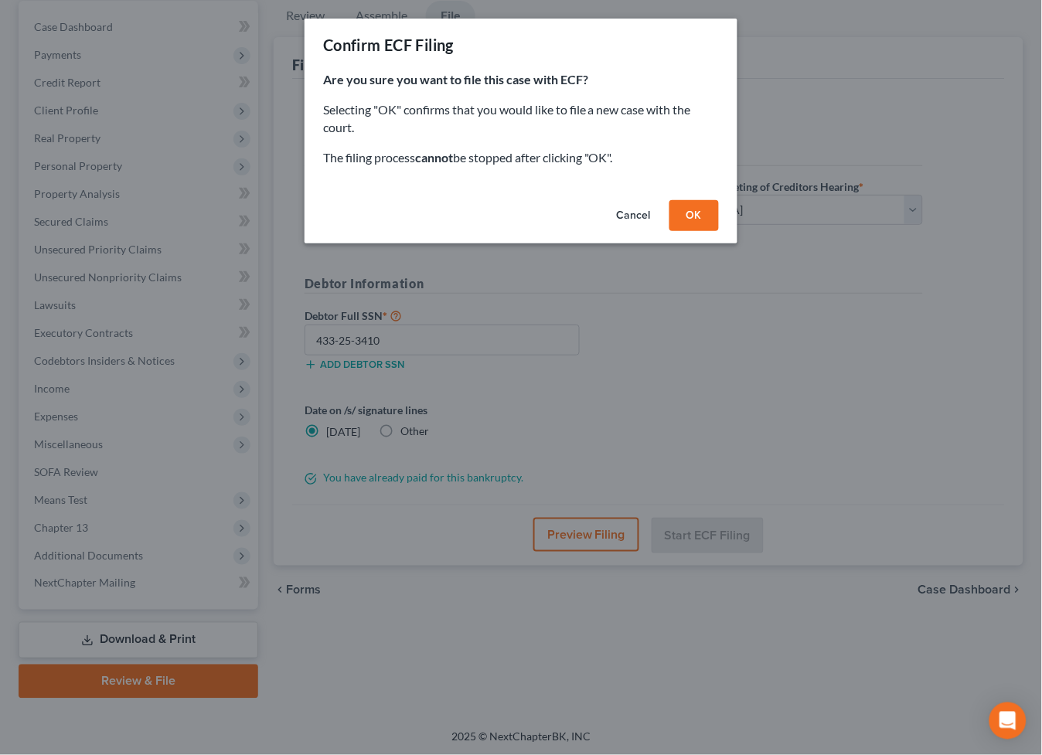
click at [700, 220] on button "OK" at bounding box center [693, 215] width 49 height 31
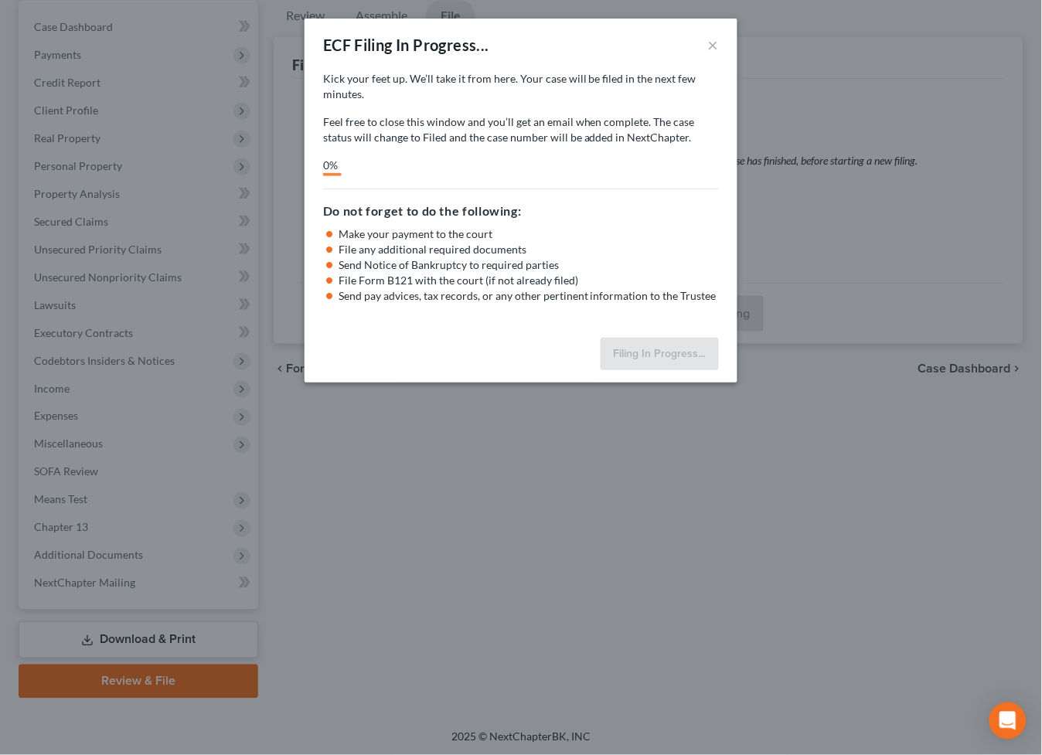
drag, startPoint x: 703, startPoint y: 291, endPoint x: 737, endPoint y: 258, distance: 47.0
click at [703, 291] on li "Send pay advices, tax records, or any other pertinent information to the Trustee" at bounding box center [529, 295] width 380 height 15
select select "0"
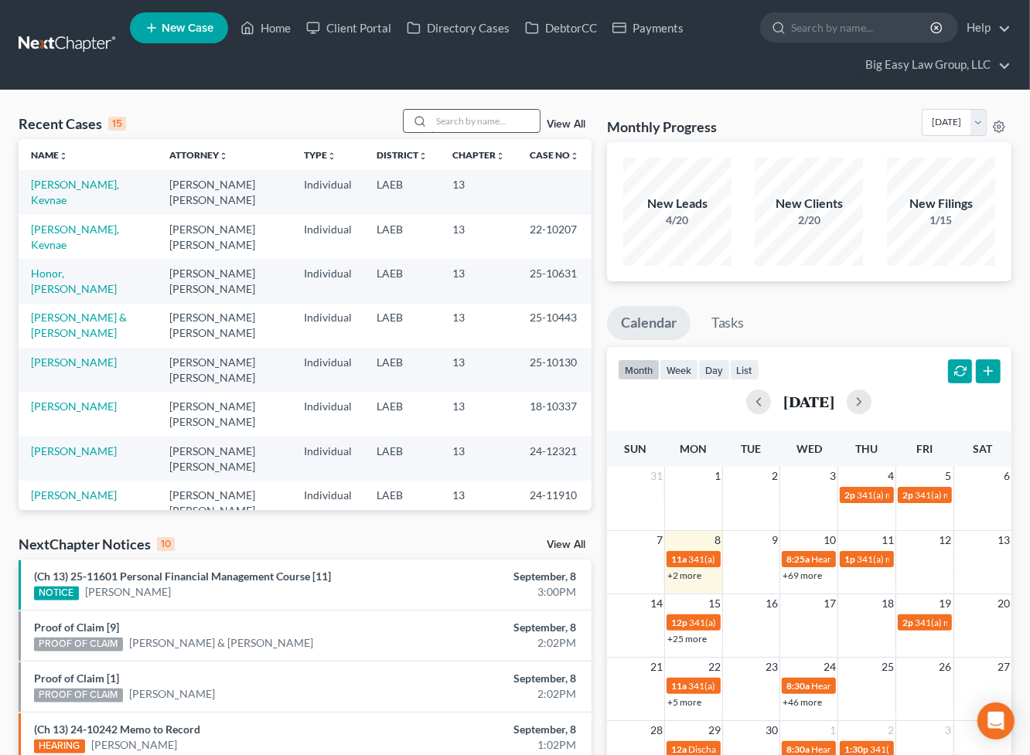
drag, startPoint x: 485, startPoint y: 104, endPoint x: 482, endPoint y: 118, distance: 14.9
click at [485, 104] on div "Recent Cases 15 View All Name unfold_more expand_more expand_less Attorney unfo…" at bounding box center [515, 608] width 1030 height 1037
click at [482, 118] on input "search" at bounding box center [485, 121] width 108 height 22
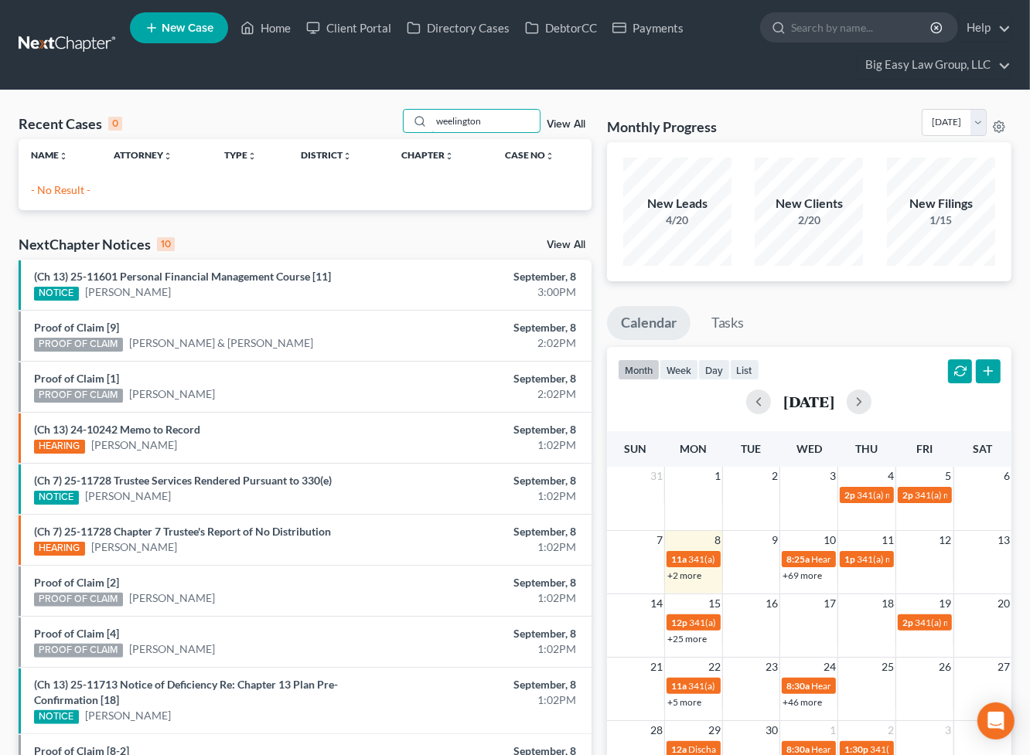
drag, startPoint x: 513, startPoint y: 124, endPoint x: 223, endPoint y: 155, distance: 292.3
click at [262, 155] on div "Recent Cases 0 weelington View All Name unfold_more expand_more expand_less Att…" at bounding box center [305, 159] width 573 height 101
drag, startPoint x: 499, startPoint y: 113, endPoint x: 507, endPoint y: 127, distance: 15.9
click at [507, 127] on input "weelington" at bounding box center [485, 121] width 108 height 22
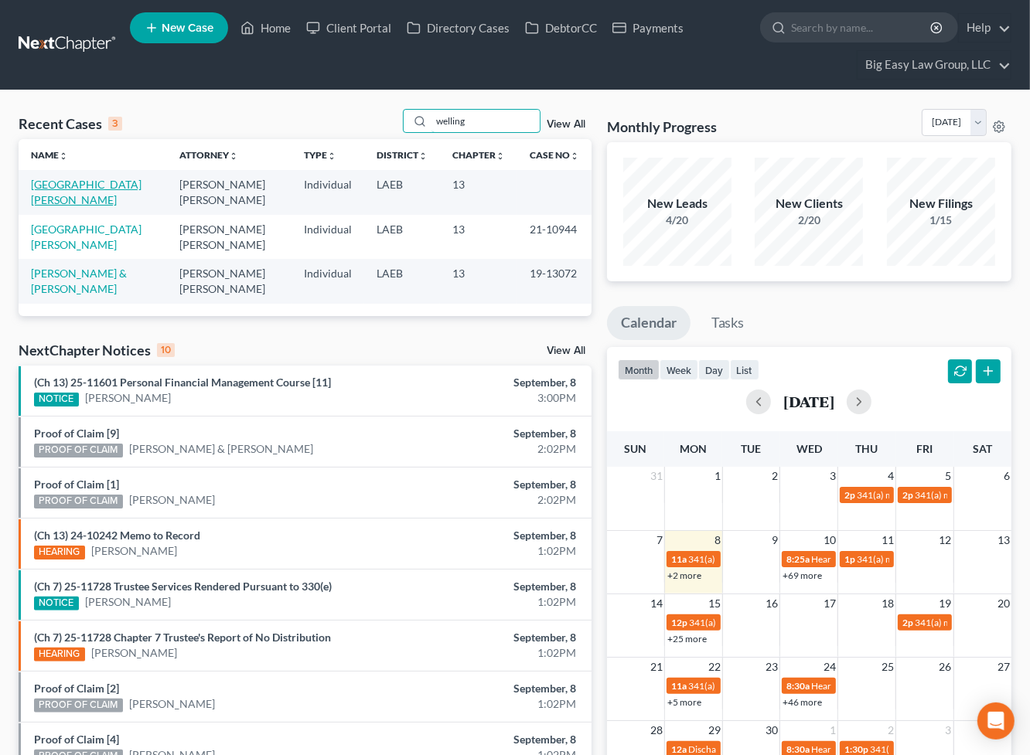
type input "welling"
click at [74, 200] on link "[GEOGRAPHIC_DATA][PERSON_NAME]" at bounding box center [86, 192] width 111 height 29
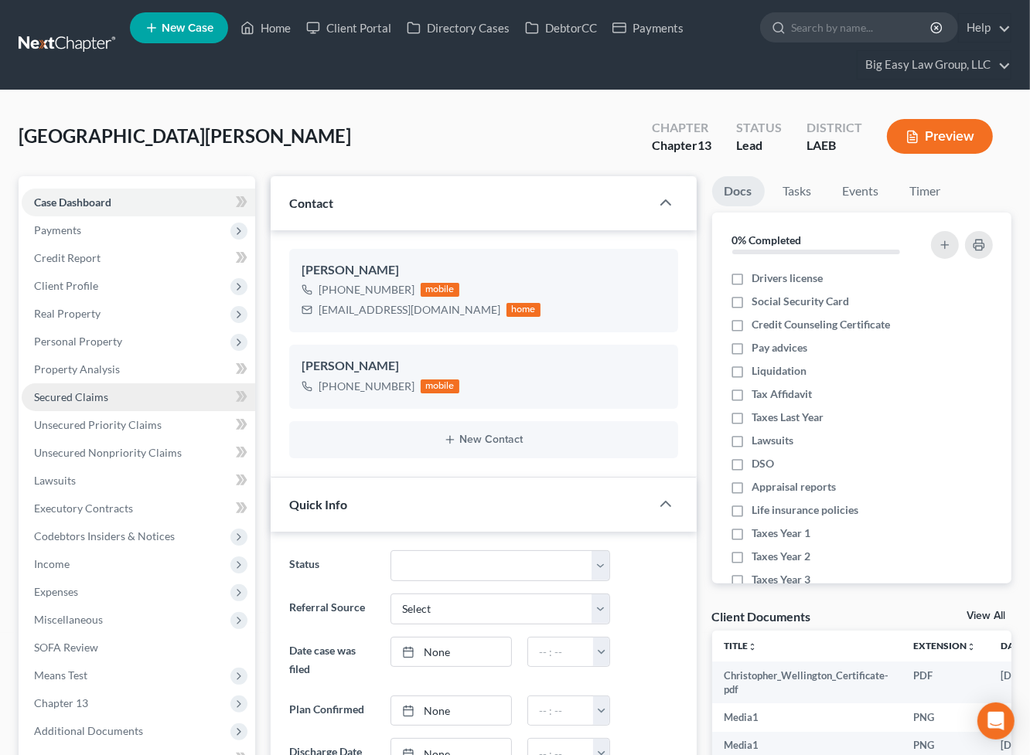
click at [104, 396] on span "Secured Claims" at bounding box center [71, 396] width 74 height 13
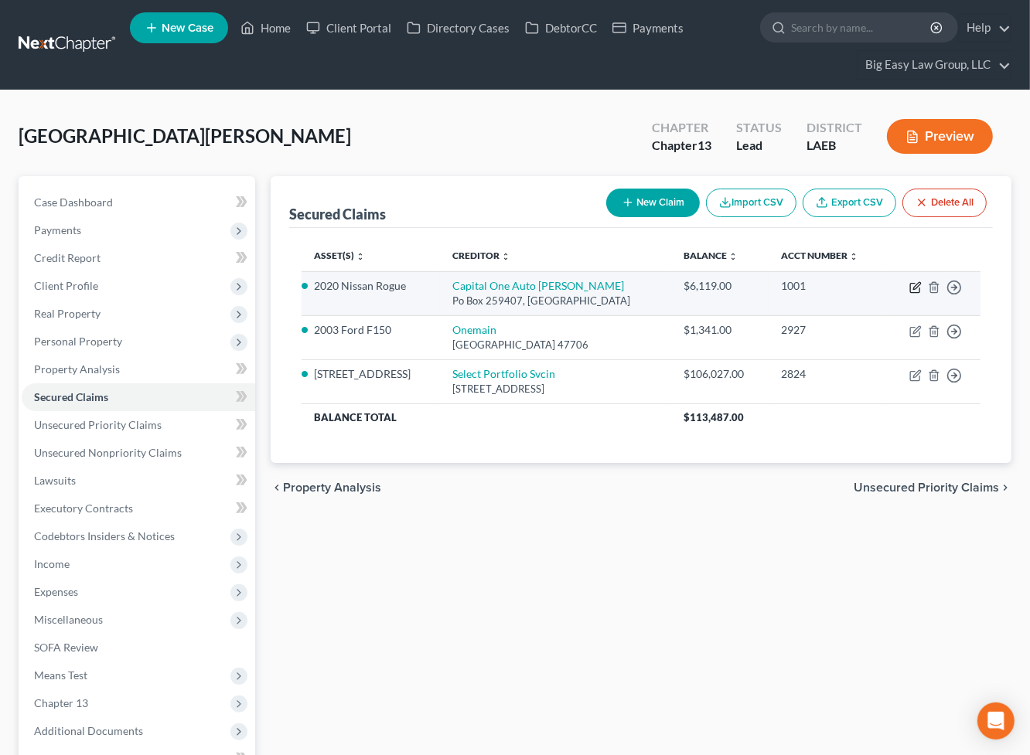
click at [914, 287] on icon "button" at bounding box center [916, 285] width 7 height 7
select select "45"
select select "0"
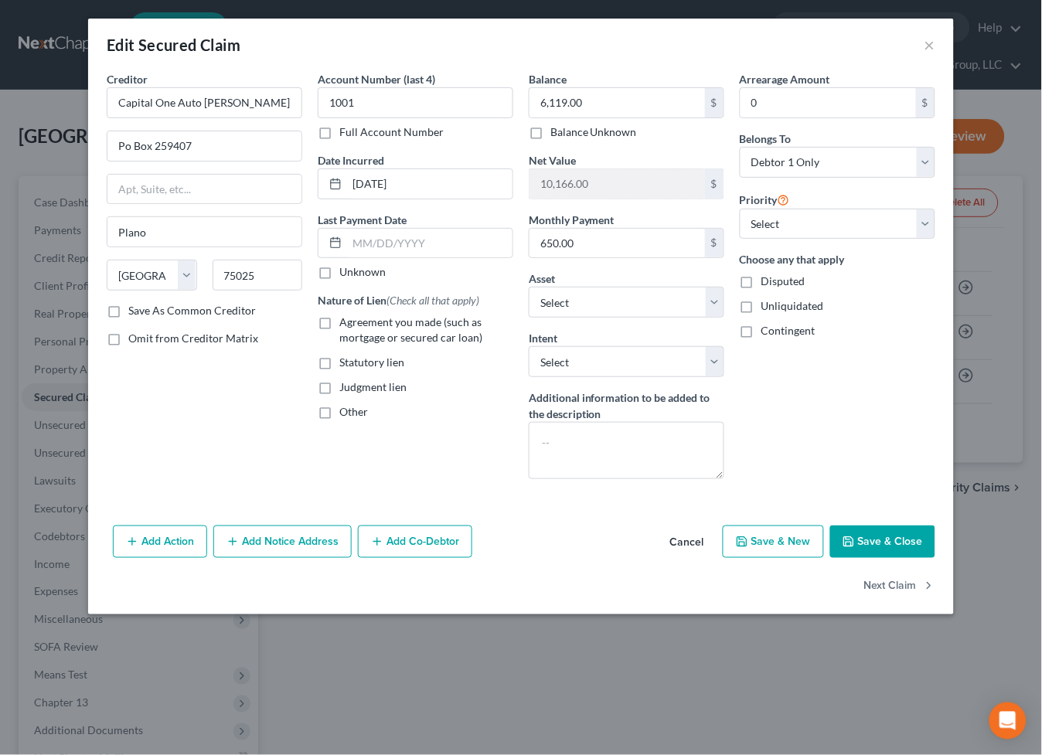
click at [337, 321] on div "Agreement you made (such as mortgage or secured car loan)" at bounding box center [416, 330] width 196 height 31
click at [356, 313] on div "Nature of Lien (Check all that apply) Agreement you made (such as mortgage or s…" at bounding box center [416, 356] width 196 height 128
click at [931, 47] on button "×" at bounding box center [930, 45] width 11 height 19
